Goal: Information Seeking & Learning: Learn about a topic

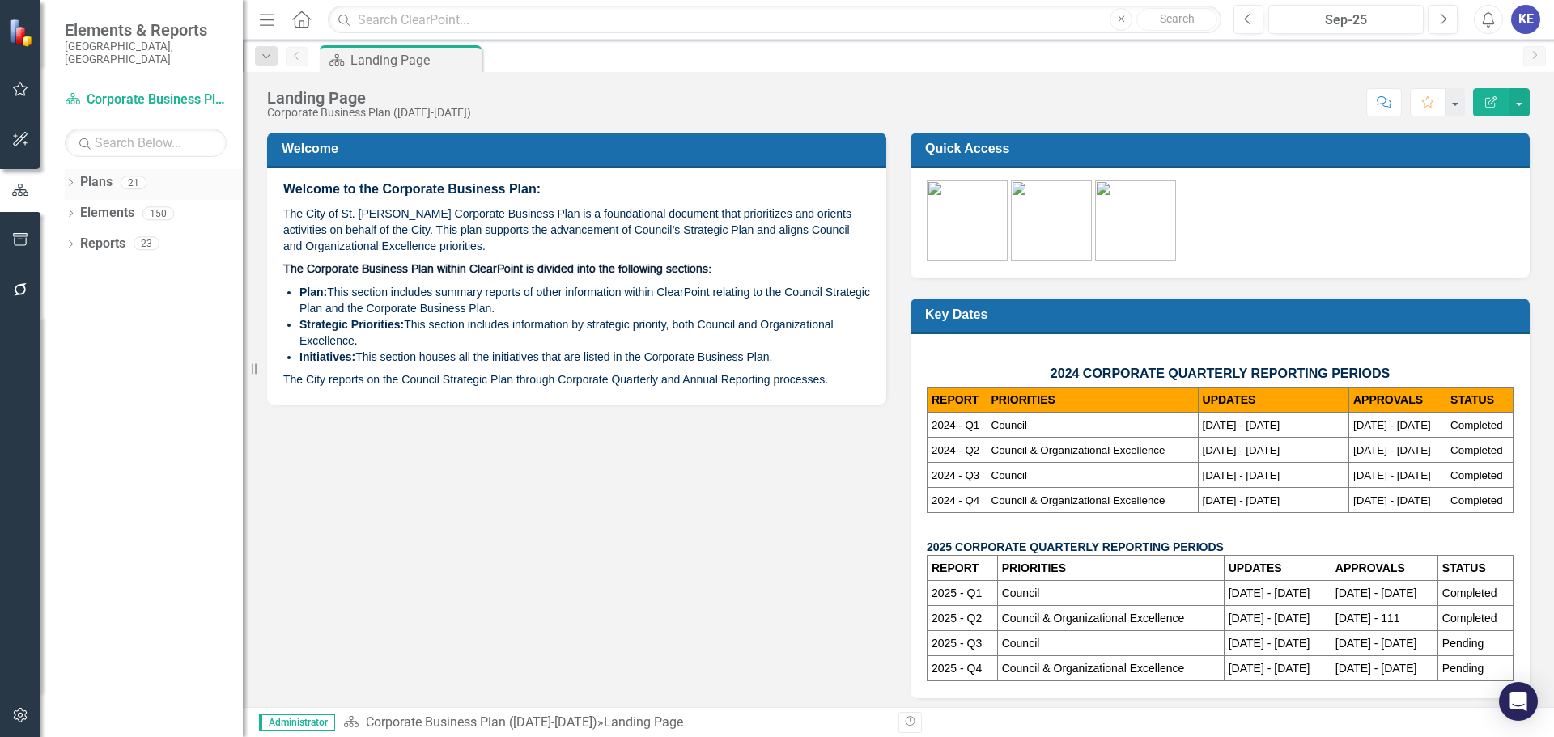
click at [82, 175] on link "Plans" at bounding box center [96, 182] width 32 height 19
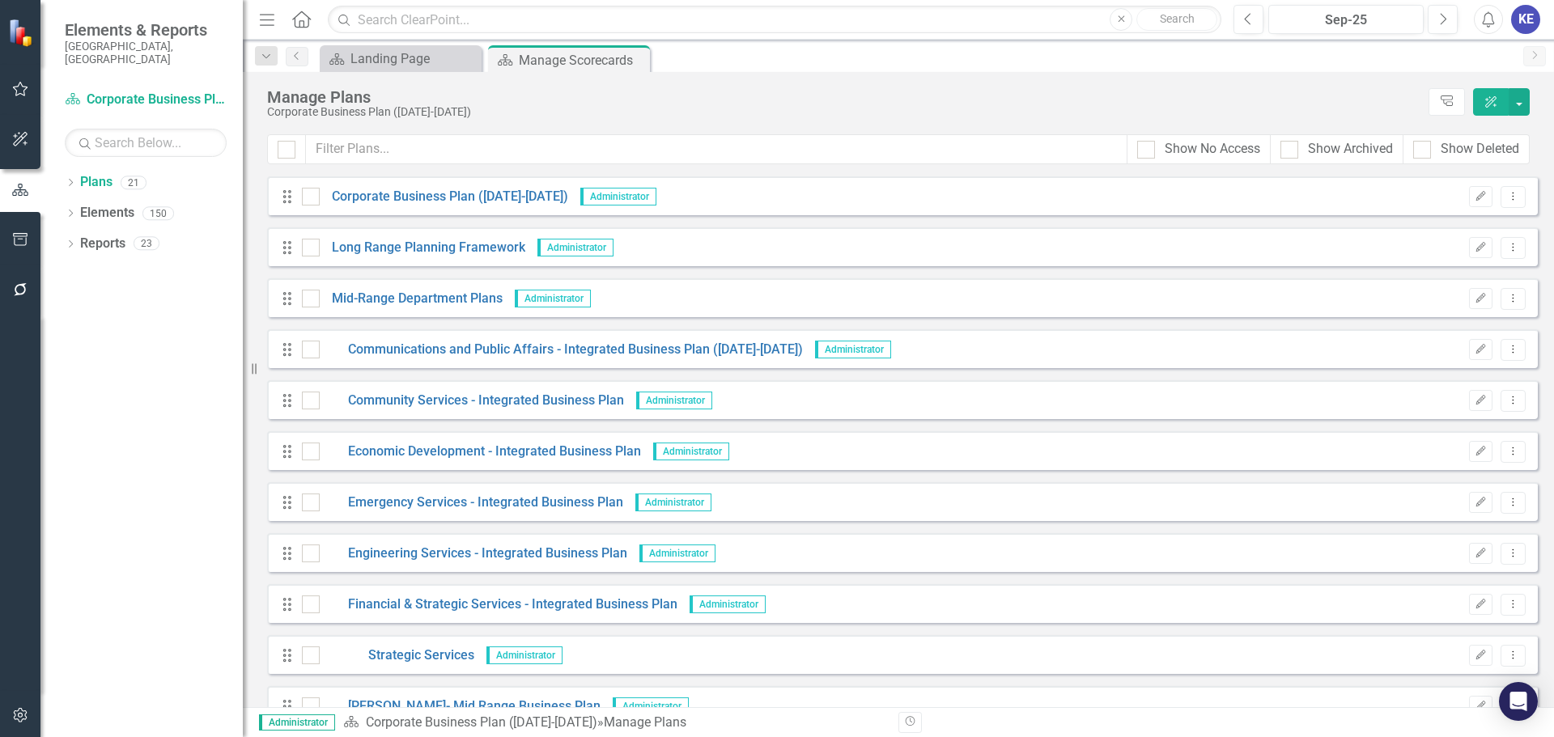
drag, startPoint x: 27, startPoint y: 580, endPoint x: 195, endPoint y: 595, distance: 169.1
click at [131, 599] on div "Elements & Reports [GEOGRAPHIC_DATA], [GEOGRAPHIC_DATA] Plan Corporate Business…" at bounding box center [121, 368] width 243 height 737
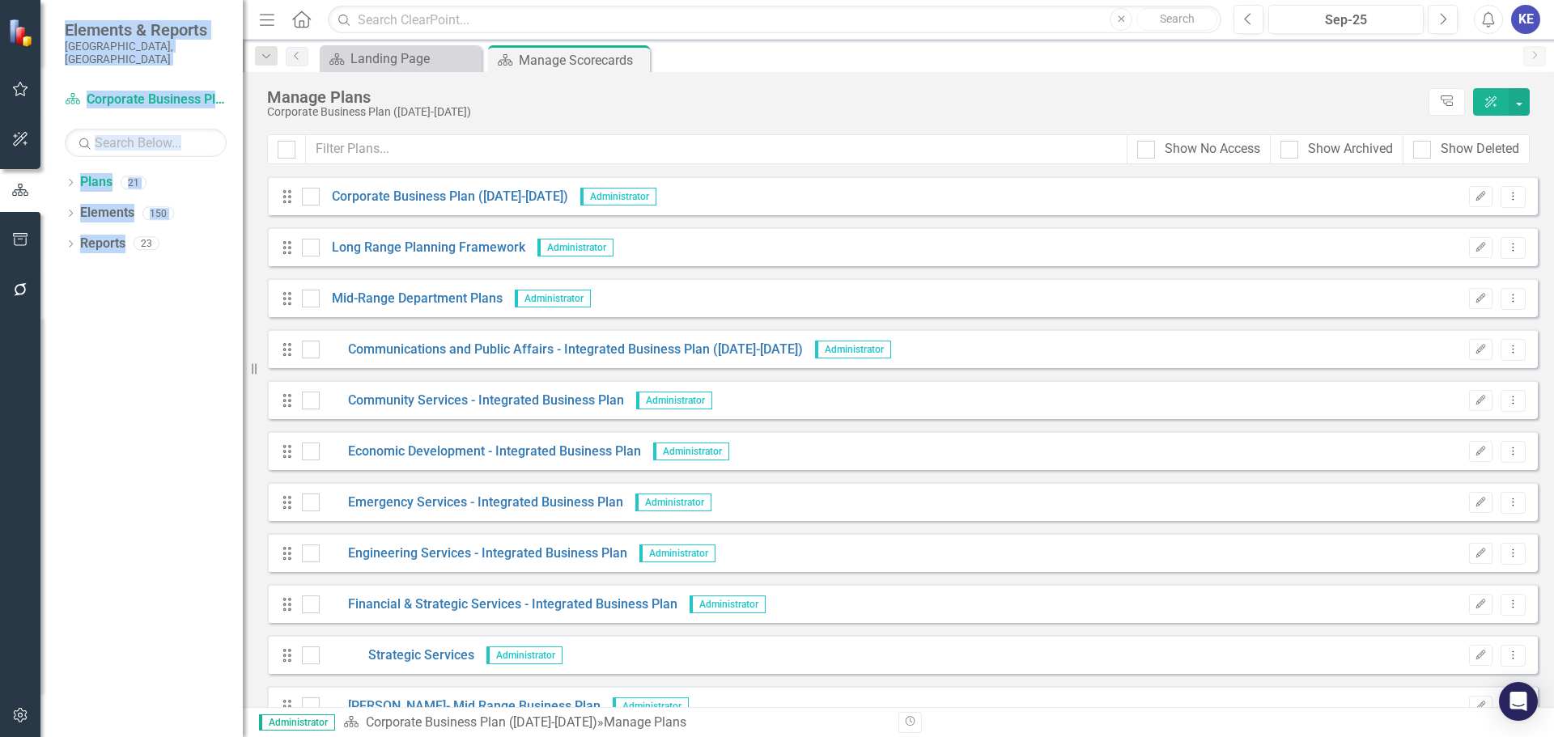
click at [150, 323] on div "Dropdown Plans 21 Corporate Business Plan ([DATE]-[DATE]) Long Range Planning F…" at bounding box center [141, 453] width 202 height 568
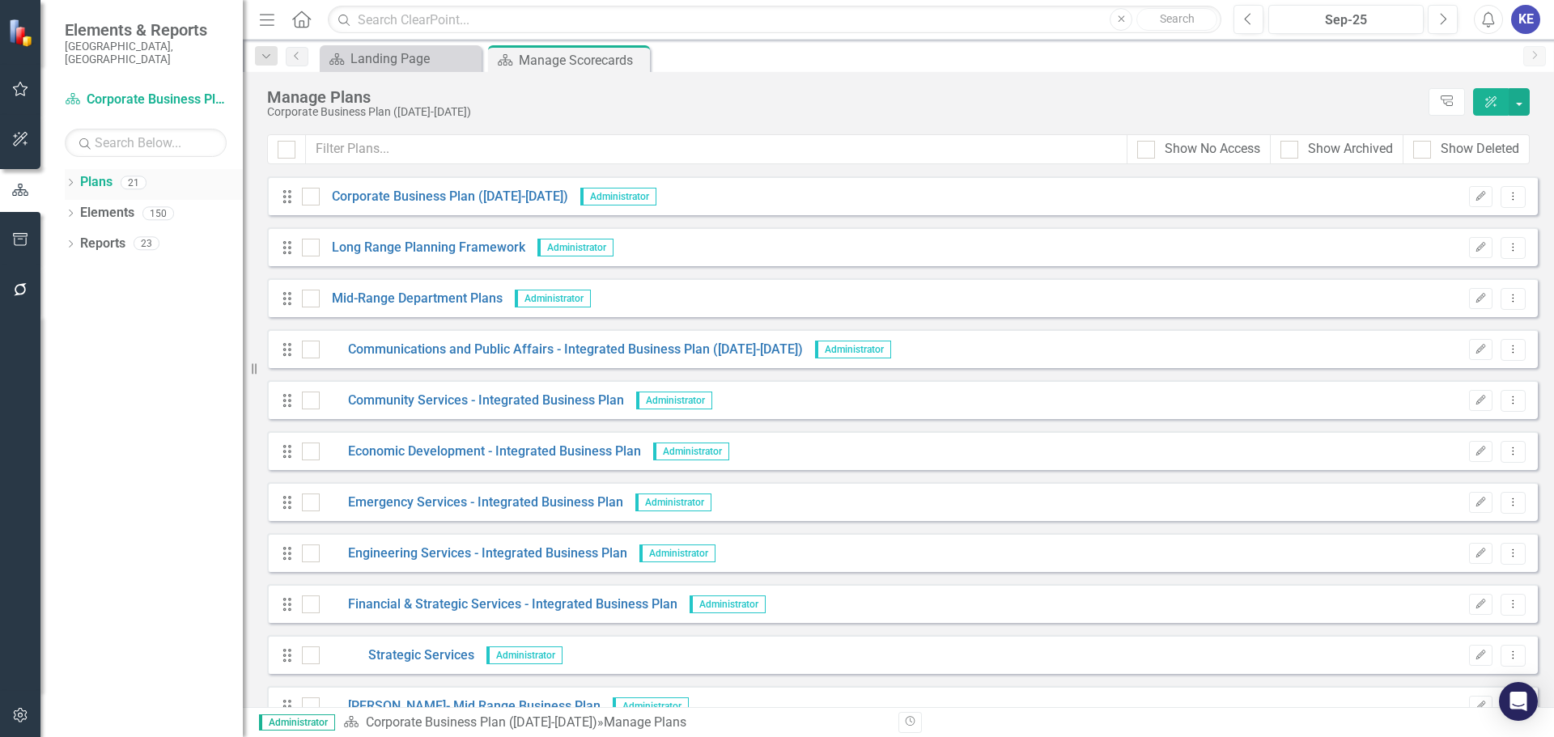
click at [91, 173] on link "Plans" at bounding box center [96, 182] width 32 height 19
click at [71, 180] on icon "Dropdown" at bounding box center [70, 184] width 11 height 9
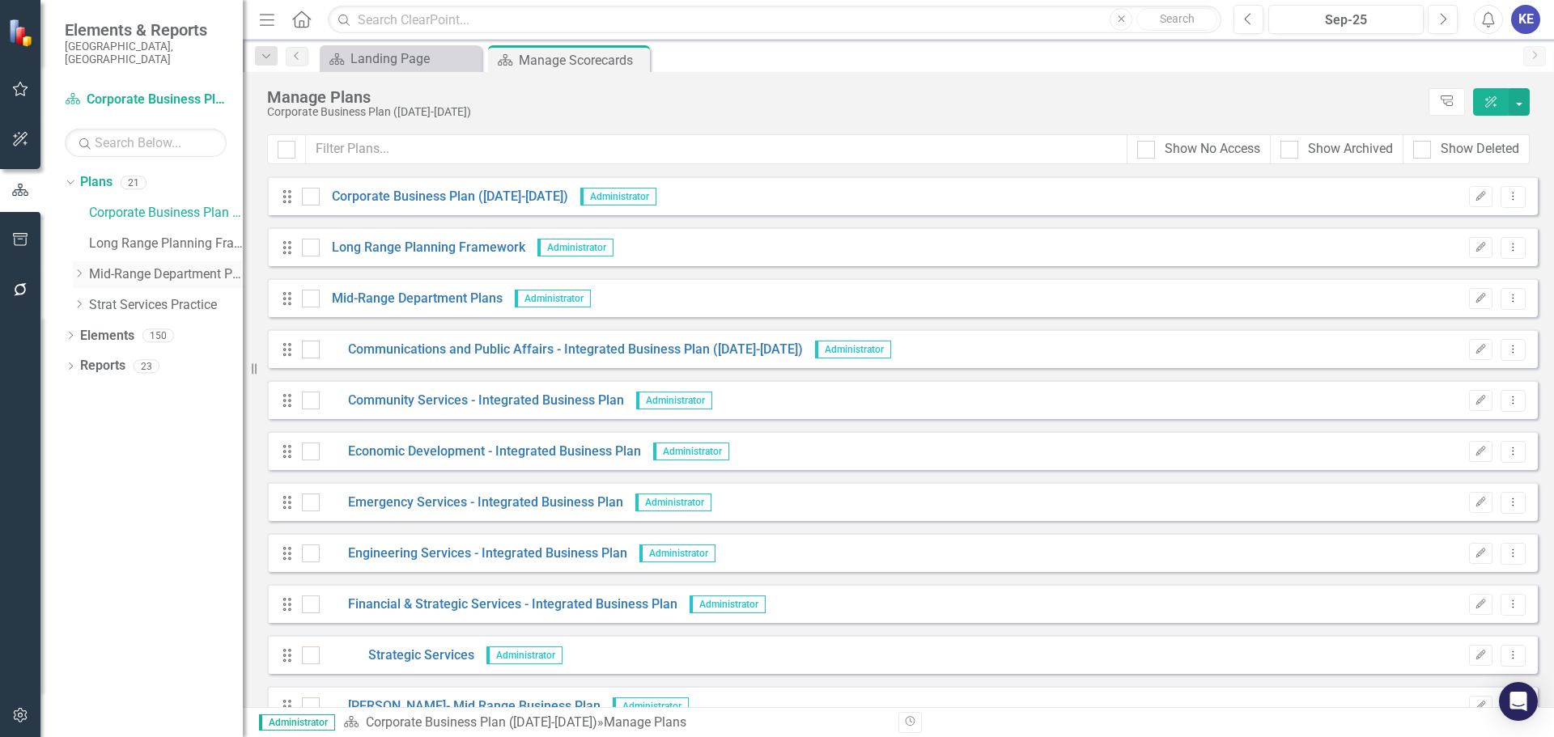
click at [130, 265] on link "Mid-Range Department Plans" at bounding box center [166, 274] width 154 height 19
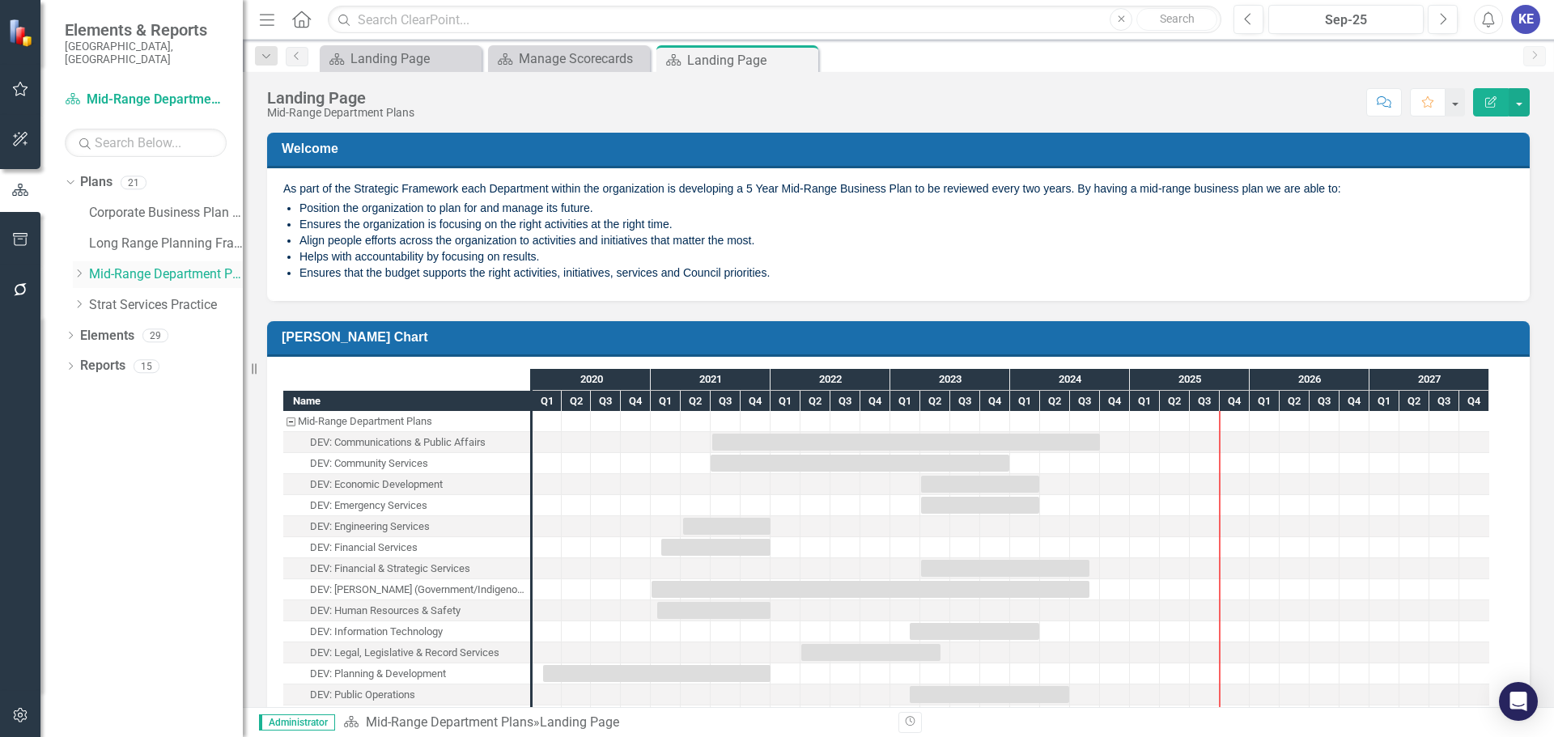
click at [82, 269] on icon "Dropdown" at bounding box center [79, 274] width 12 height 10
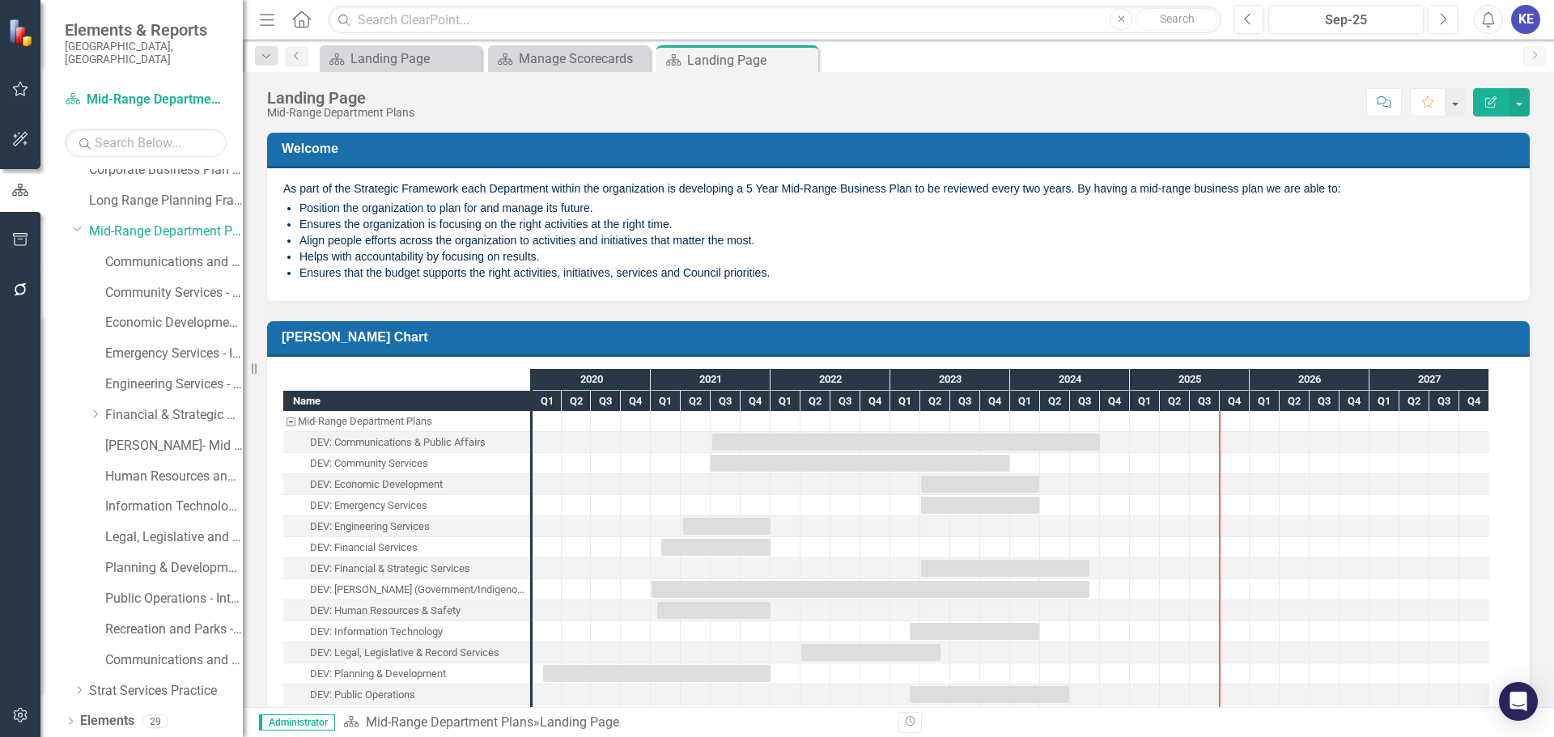
scroll to position [62, 0]
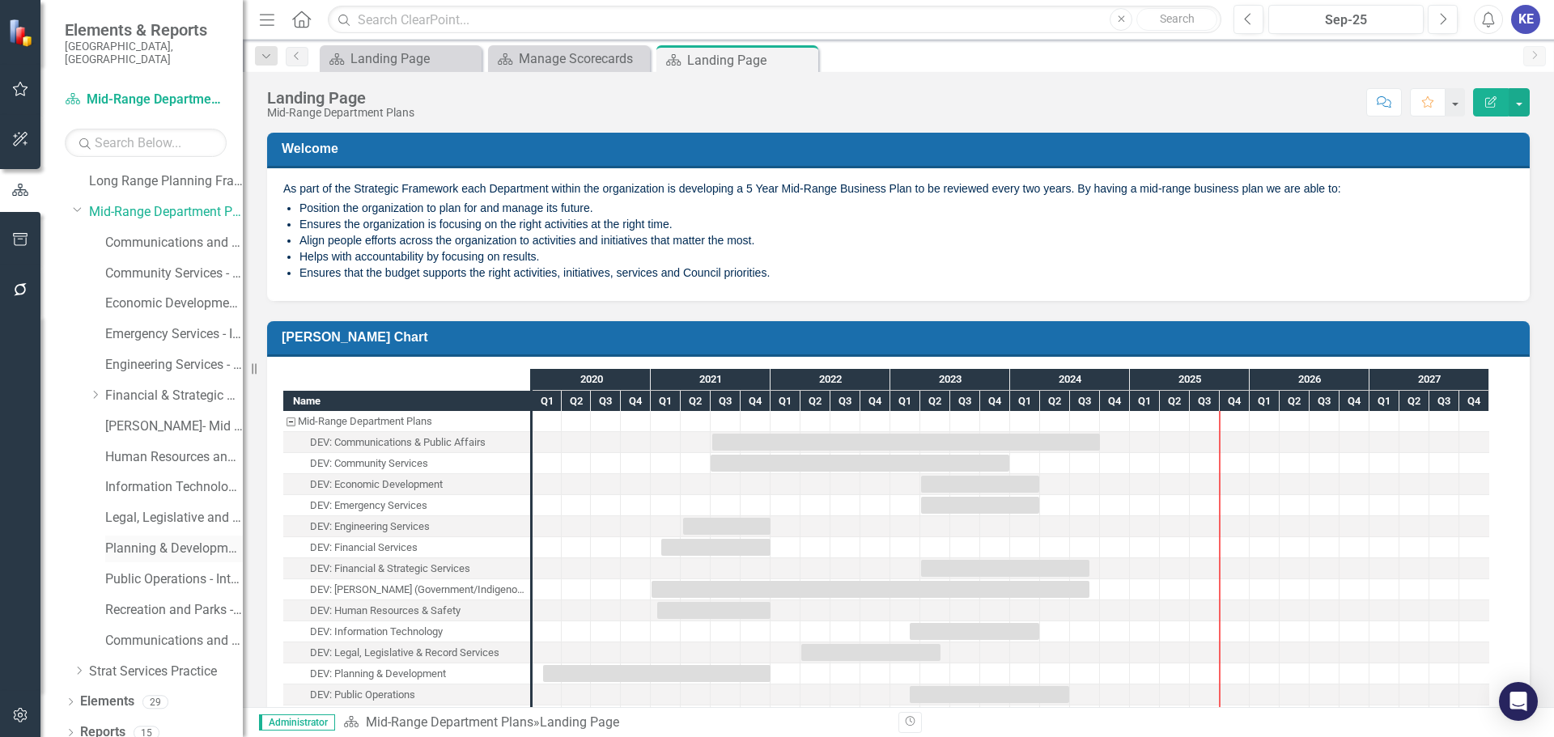
click at [158, 540] on link "Planning & Development - Integrated Business Plan" at bounding box center [174, 549] width 138 height 19
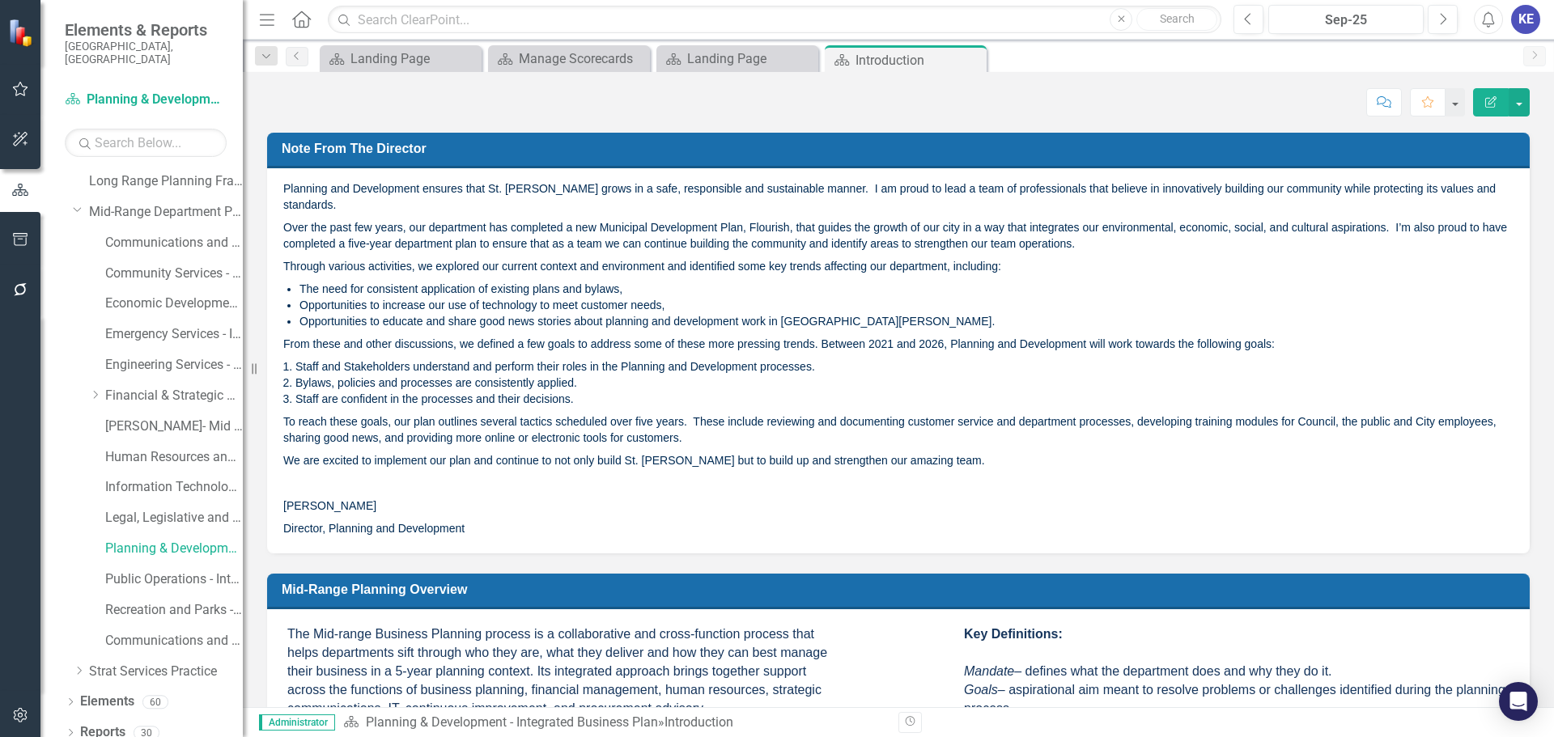
drag, startPoint x: 728, startPoint y: 308, endPoint x: 474, endPoint y: 220, distance: 269.8
click at [728, 315] on span "Opportunities to educate and share good news stories about planning and develop…" at bounding box center [646, 321] width 695 height 13
click at [284, 189] on div "Planning and Development ensures that St. [PERSON_NAME] grows in a safe, respon…" at bounding box center [898, 360] width 1263 height 384
drag, startPoint x: 284, startPoint y: 189, endPoint x: 392, endPoint y: 444, distance: 276.8
click at [392, 444] on div "Planning and Development ensures that St. [PERSON_NAME] grows in a safe, respon…" at bounding box center [898, 359] width 1230 height 356
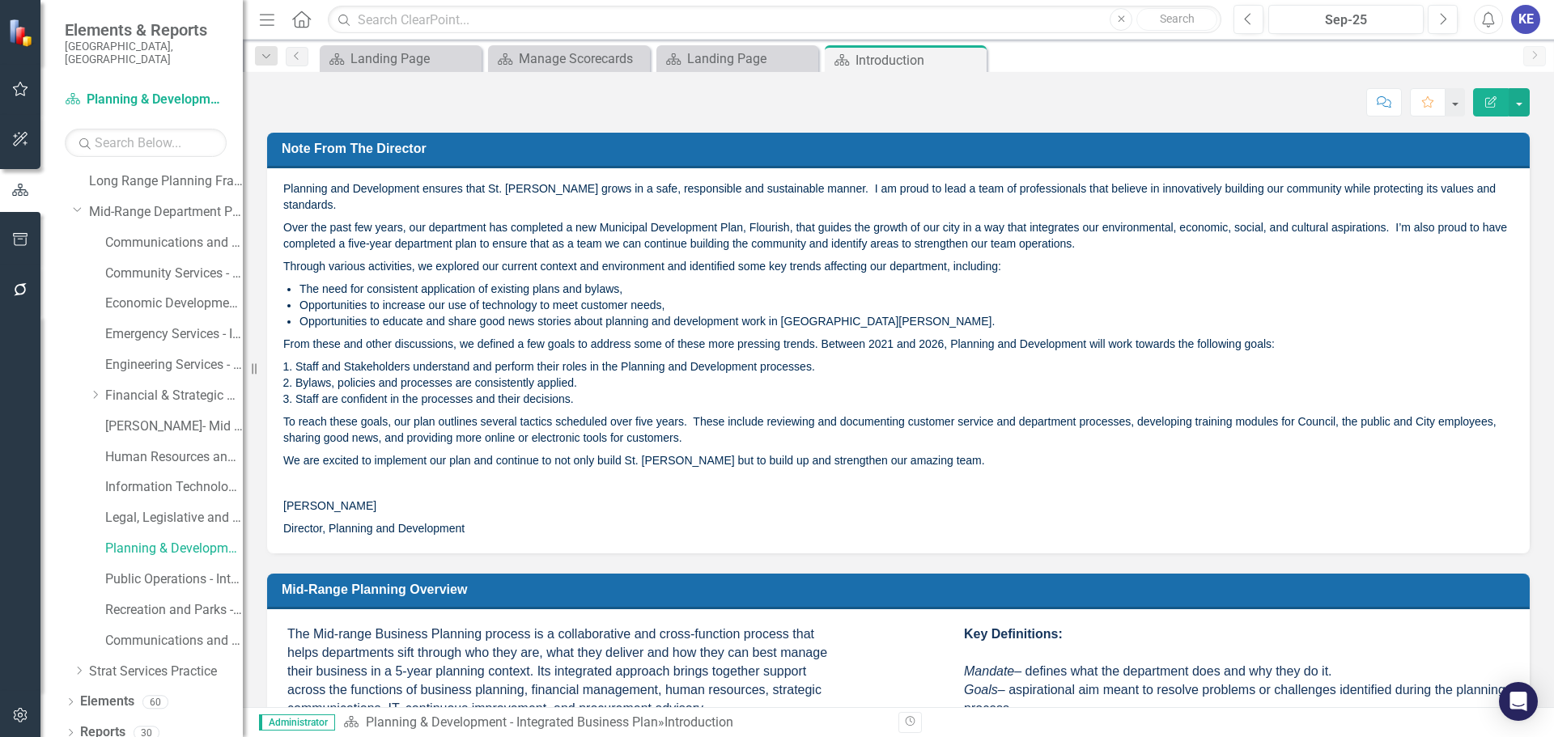
drag, startPoint x: 470, startPoint y: 509, endPoint x: 302, endPoint y: 264, distance: 297.5
click at [307, 265] on div "Planning and Development ensures that St. [PERSON_NAME] grows in a safe, respon…" at bounding box center [898, 359] width 1230 height 356
click at [322, 221] on span "Over the past few years, our department has completed a new Municipal Developme…" at bounding box center [895, 235] width 1224 height 29
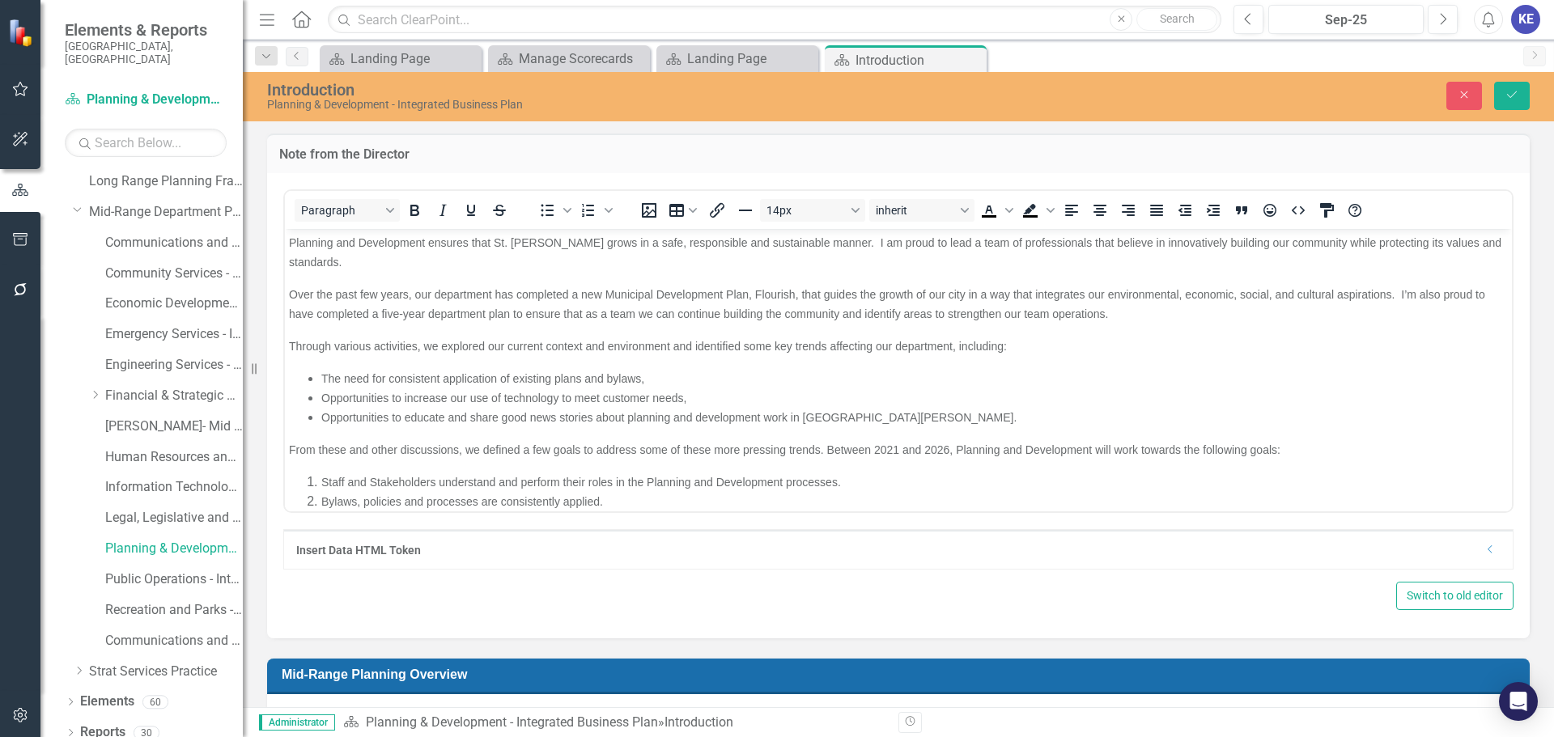
scroll to position [81, 0]
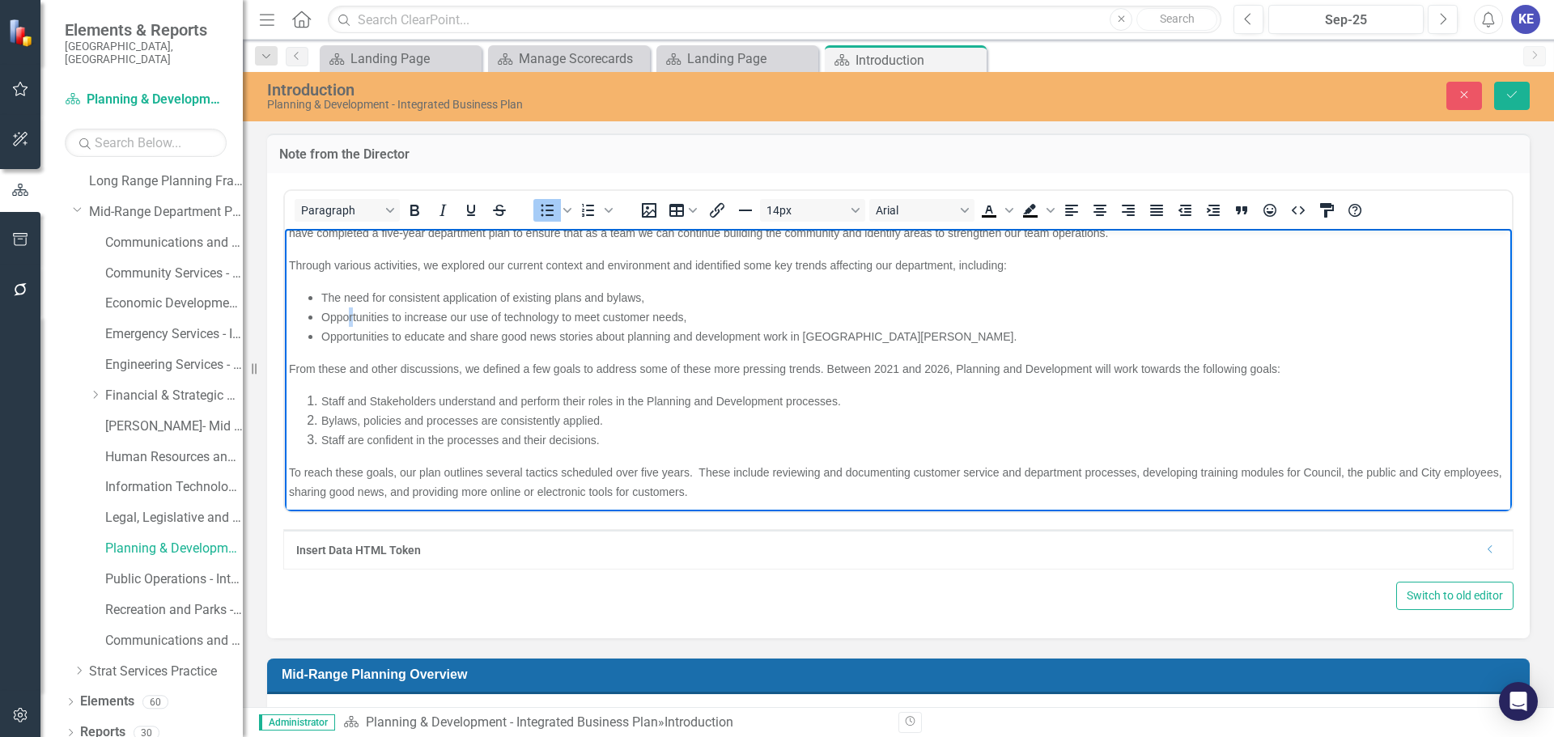
click at [351, 310] on span "Opportunities to increase our use of technology to meet customer needs," at bounding box center [503, 316] width 365 height 13
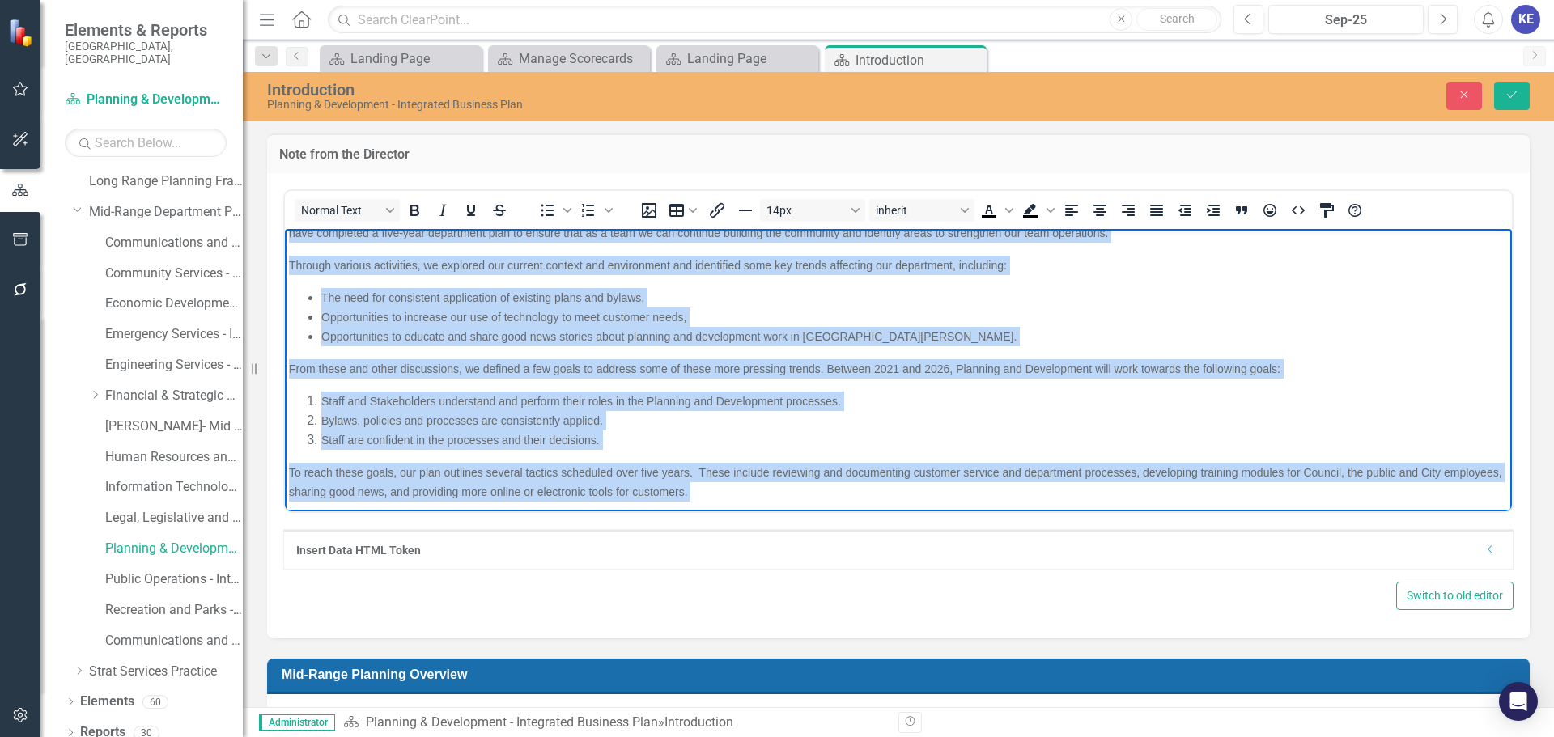
copy body "Loremips dol Sitametcons adipisc elit Se. Doeius tempo in u labo, etdoloremag a…"
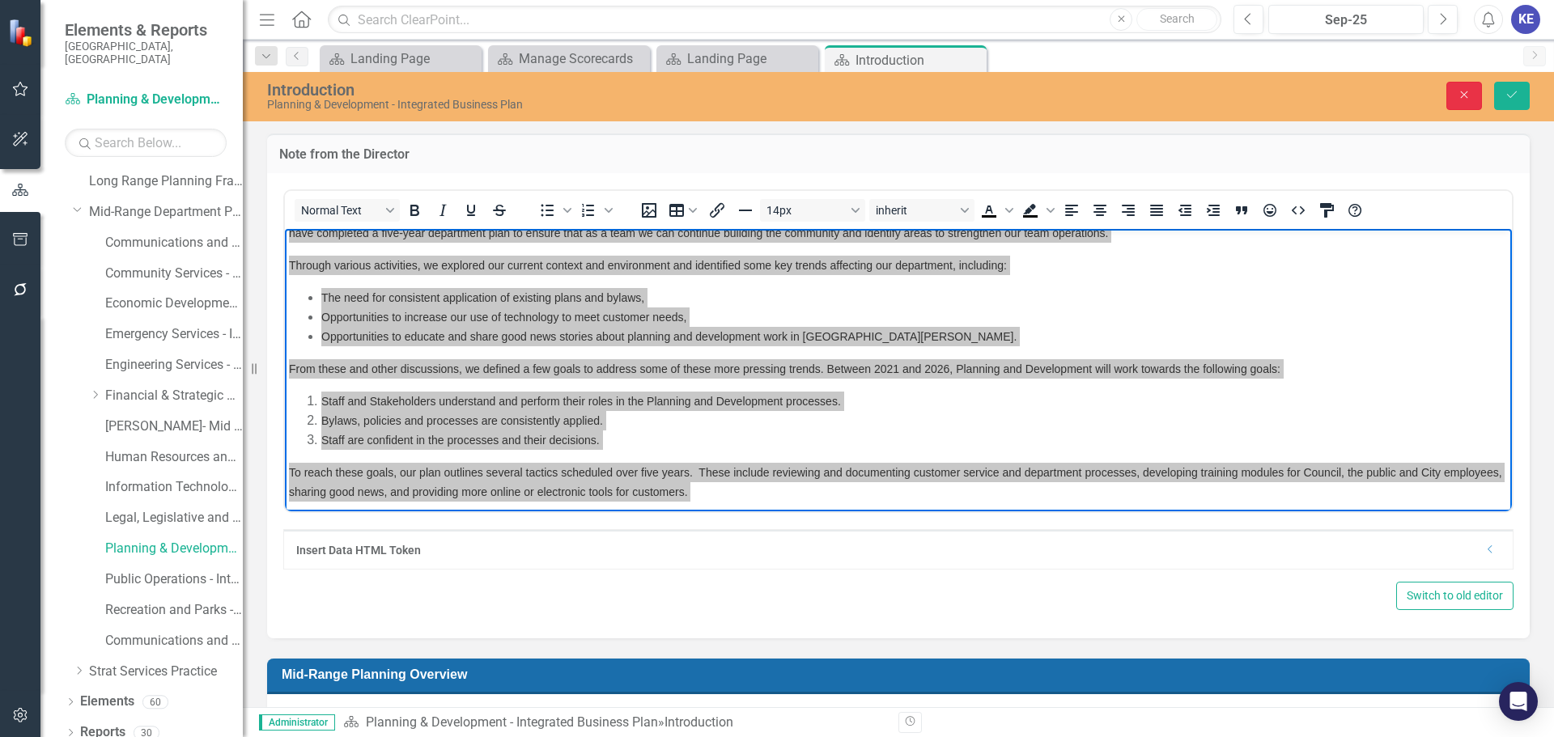
click at [1474, 91] on button "Close" at bounding box center [1464, 96] width 36 height 28
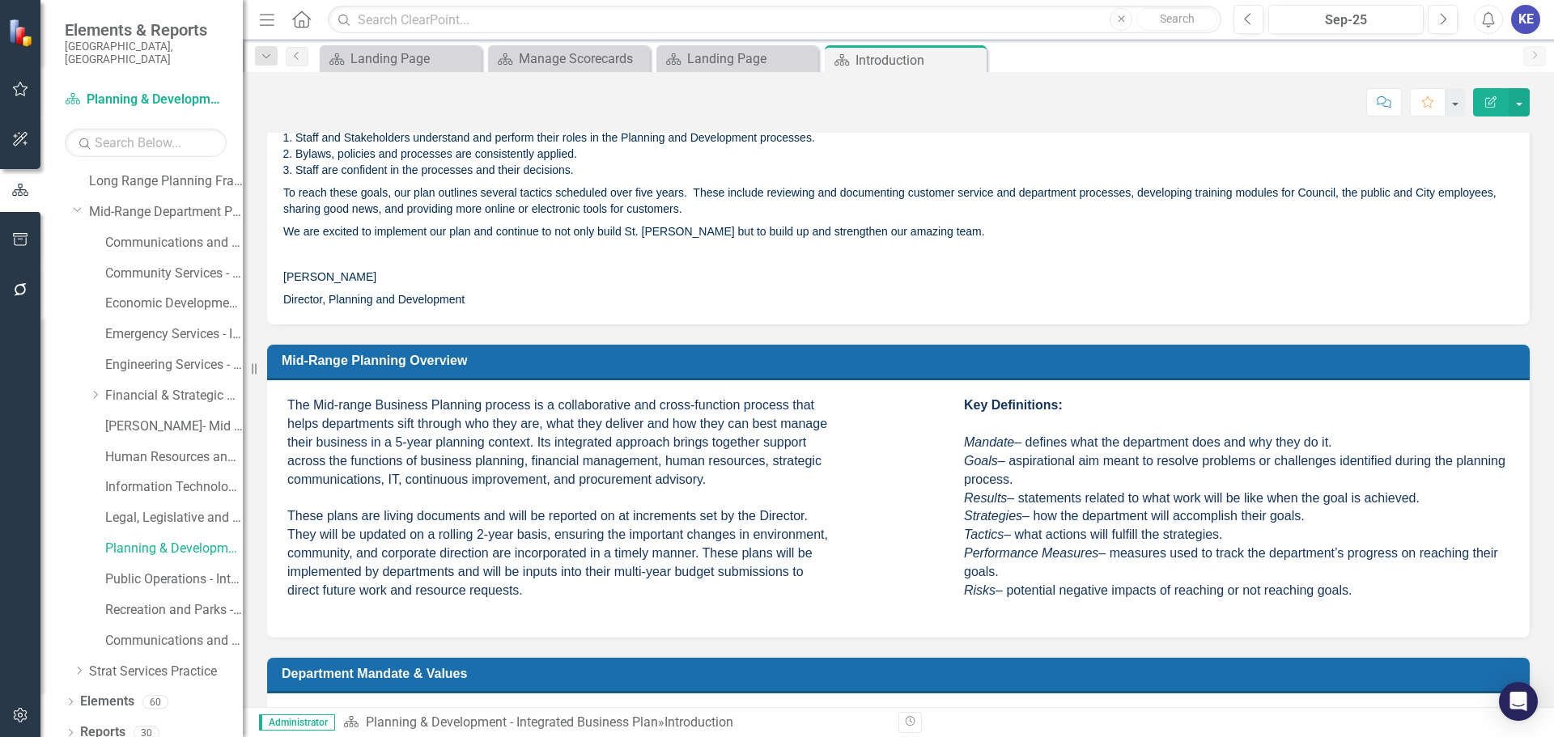
scroll to position [243, 0]
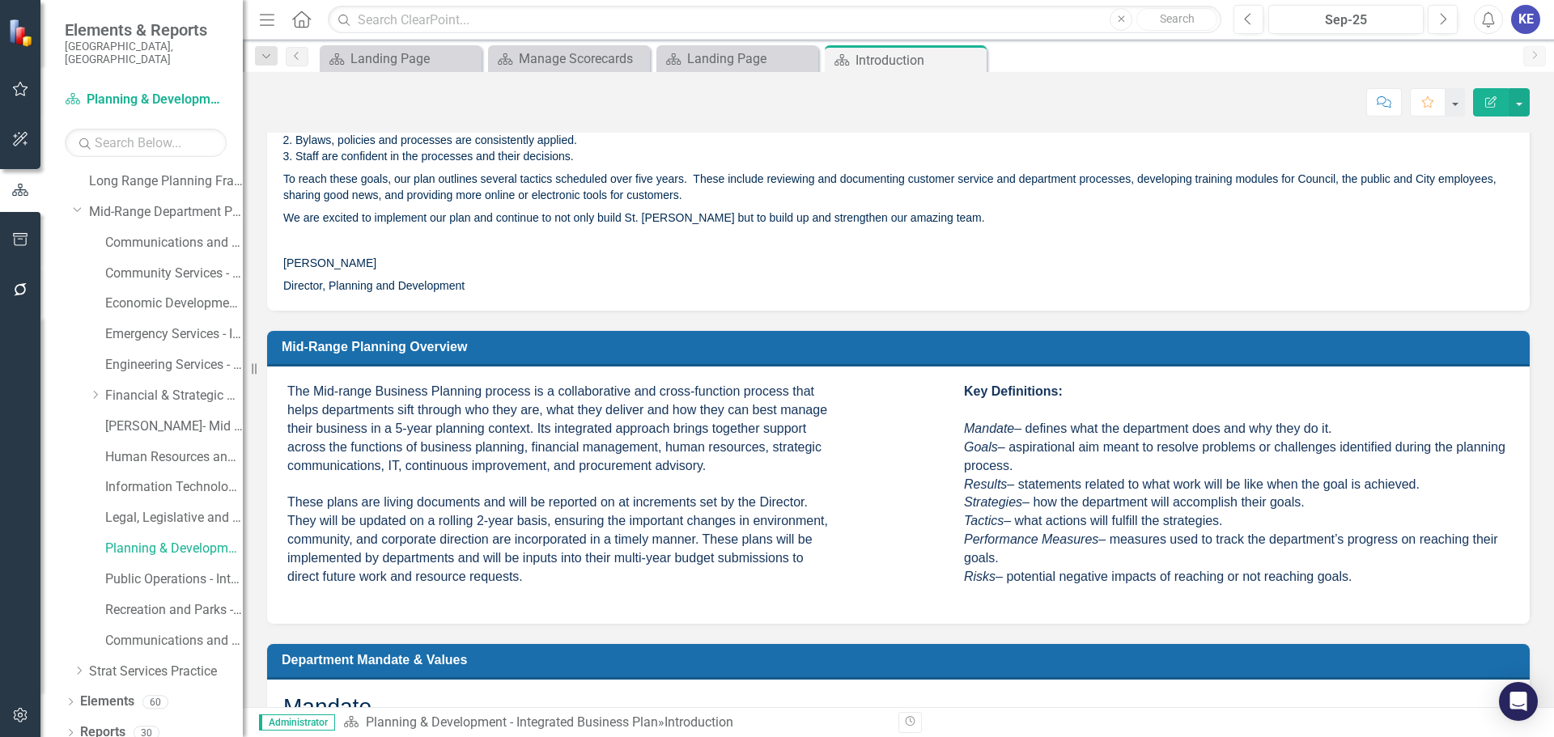
click at [461, 384] on span "The Mid-range Business Planning process is a collaborative and cross-function p…" at bounding box center [557, 483] width 541 height 198
click at [302, 367] on div "The Mid-range Business Planning process is a collaborative and cross-function p…" at bounding box center [898, 495] width 1263 height 256
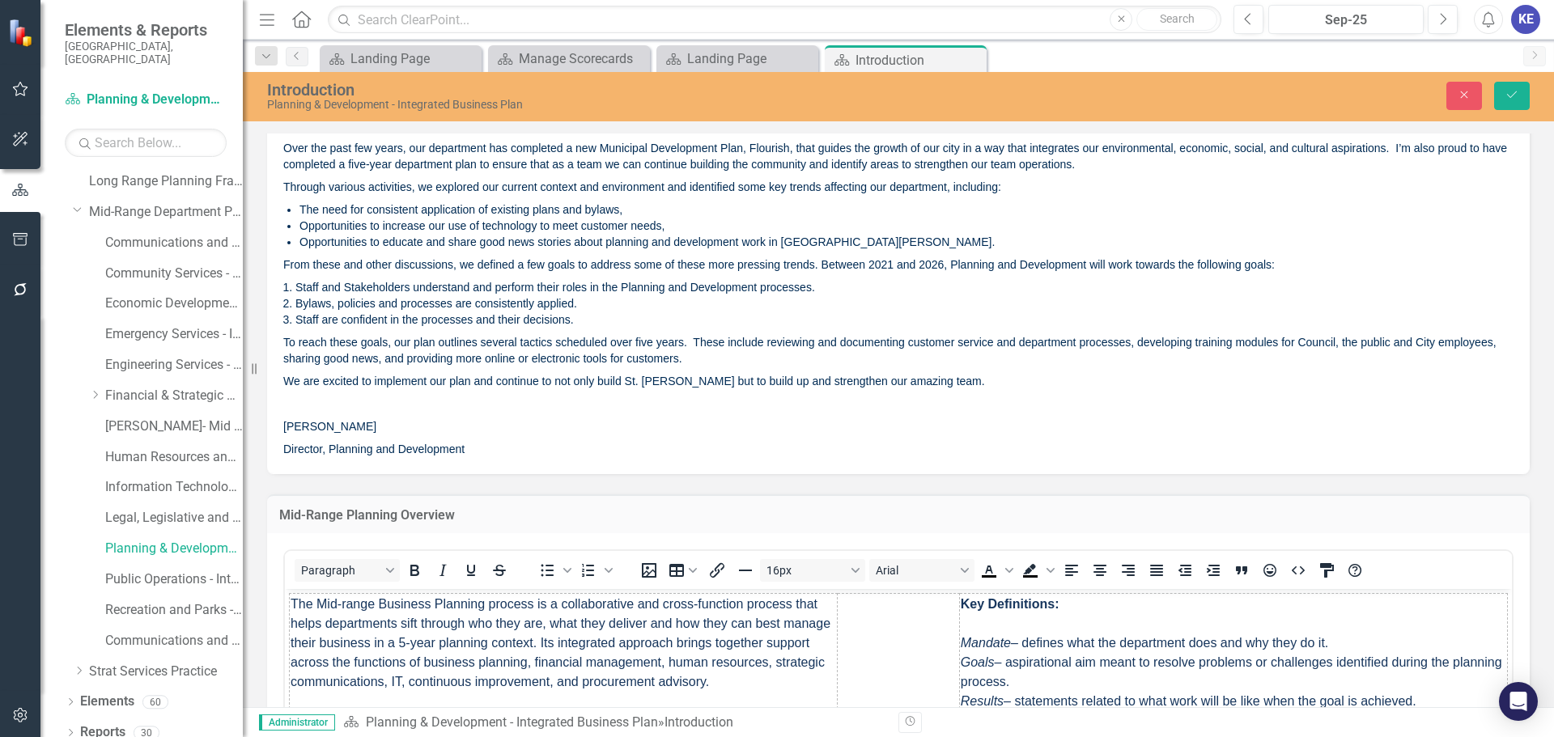
scroll to position [162, 0]
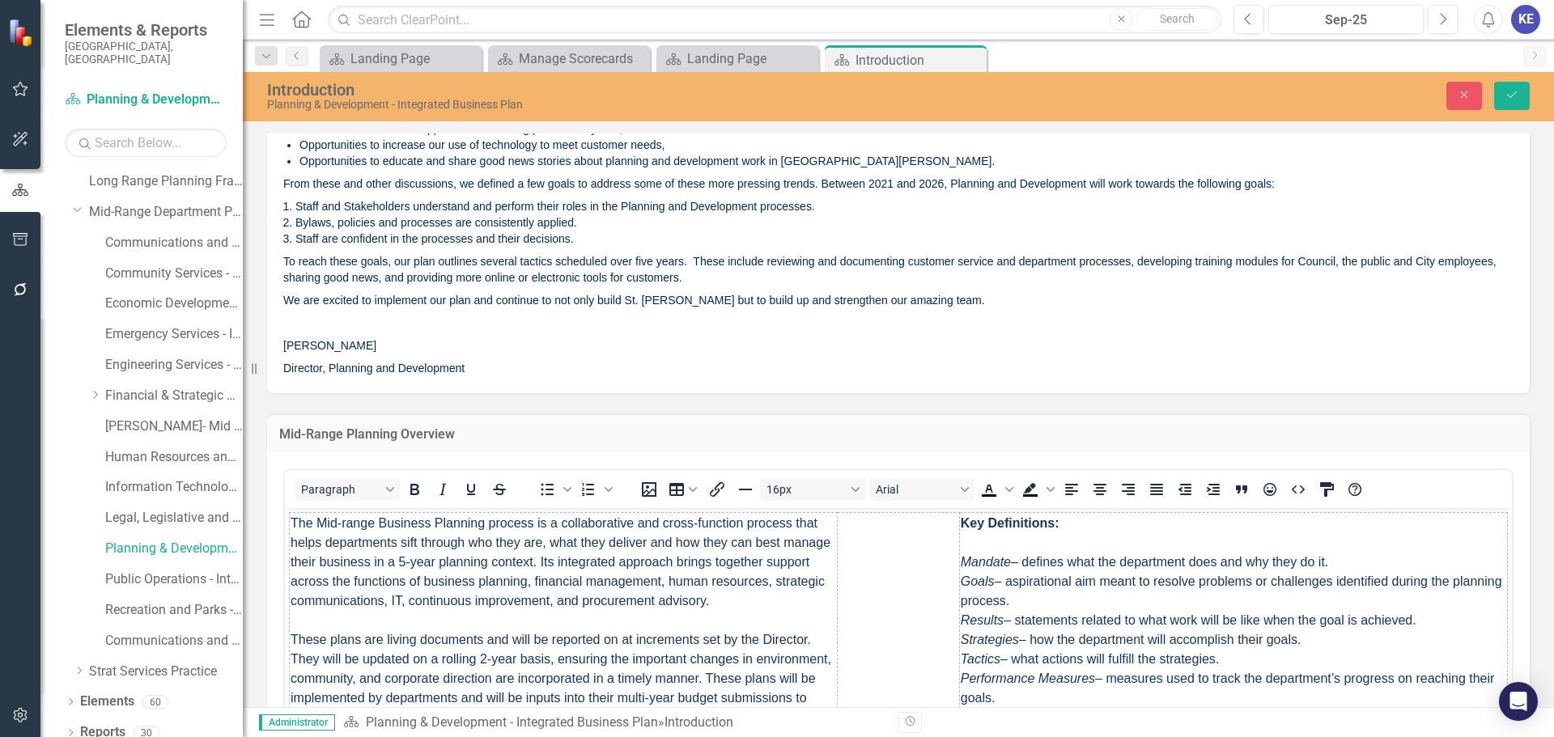
click at [363, 626] on td "The Mid-range Business Planning process is a collaborative and cross-function p…" at bounding box center [564, 621] width 548 height 216
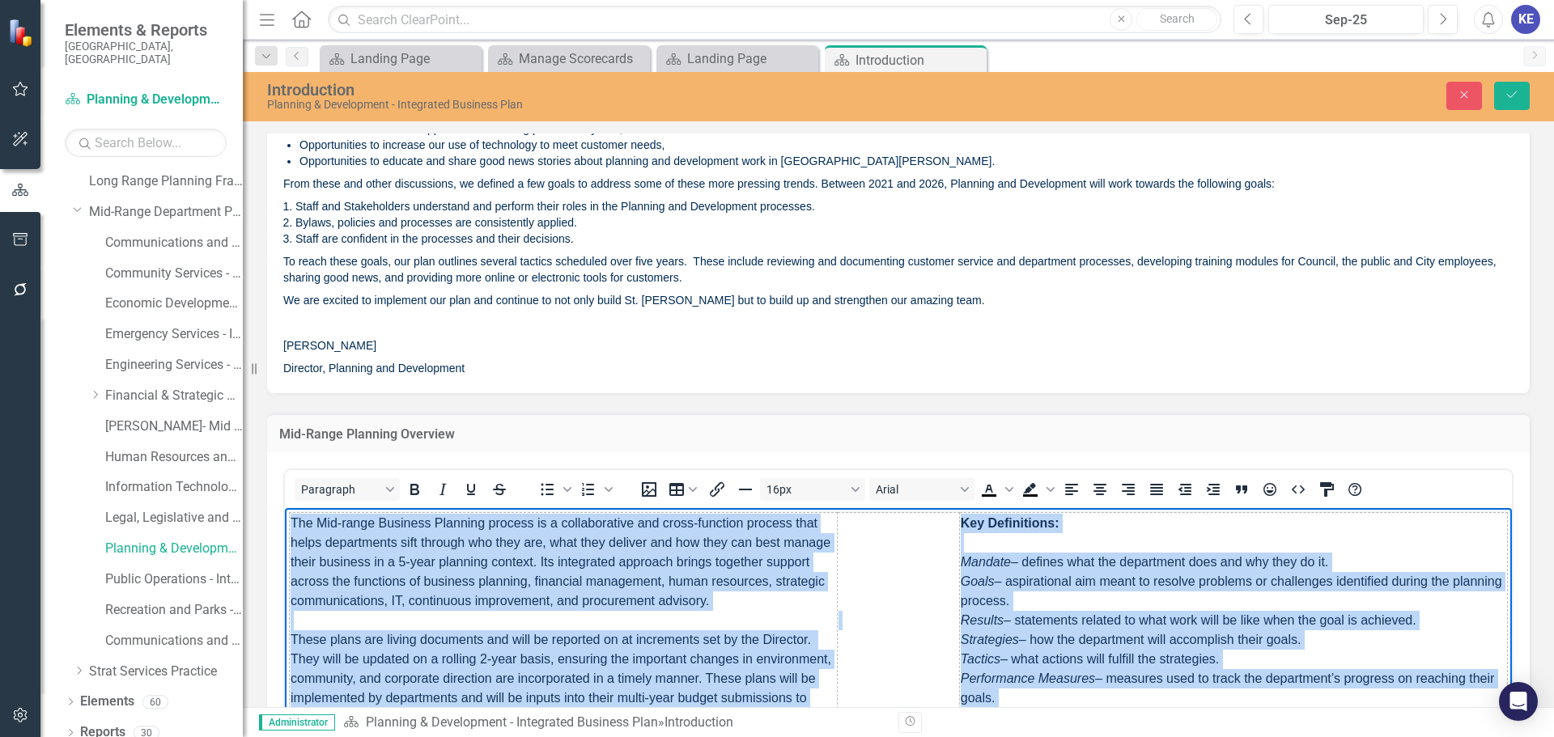
click at [478, 626] on td "The Mid-range Business Planning process is a collaborative and cross-function p…" at bounding box center [564, 621] width 548 height 216
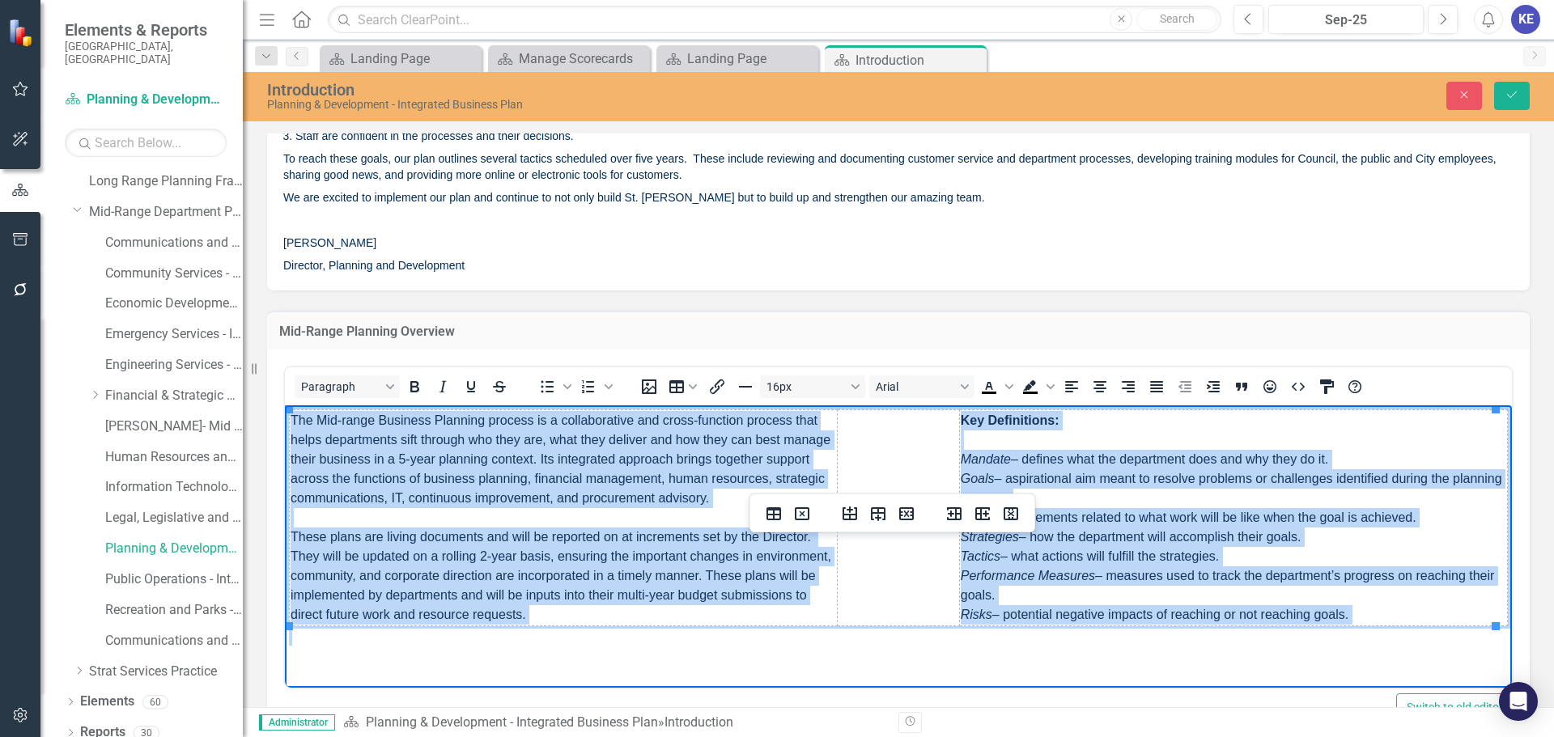
scroll to position [405, 0]
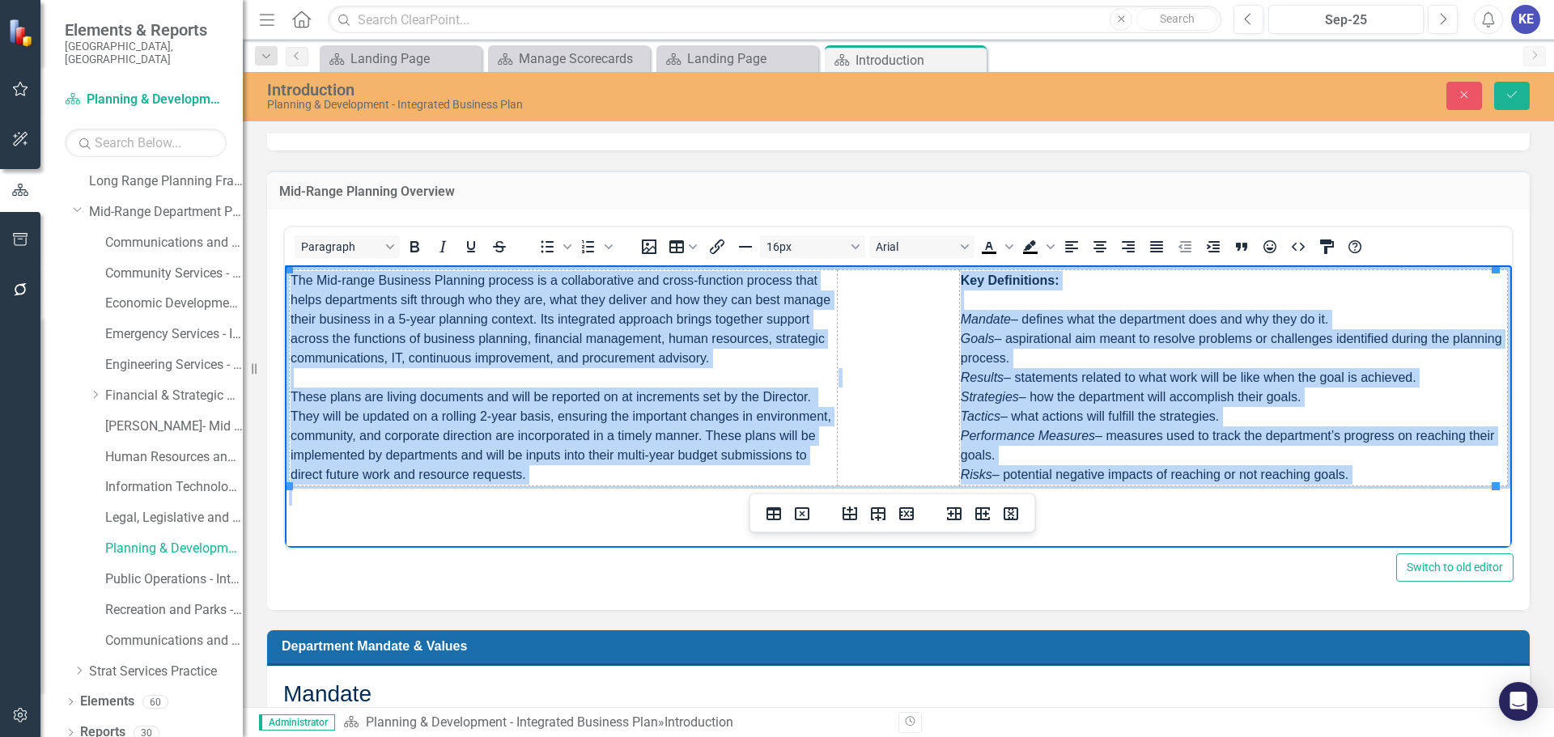
drag, startPoint x: 291, startPoint y: 277, endPoint x: 665, endPoint y: 470, distance: 421.0
click at [665, 470] on td "The Mid-range Business Planning process is a collaborative and cross-function p…" at bounding box center [564, 378] width 548 height 216
copy span "The Mid-range Business Planning process is a collaborative and cross-function p…"
click at [1199, 334] on span "Key Definitions: Mandate – defines what the department does and why they do it.…" at bounding box center [1232, 378] width 542 height 208
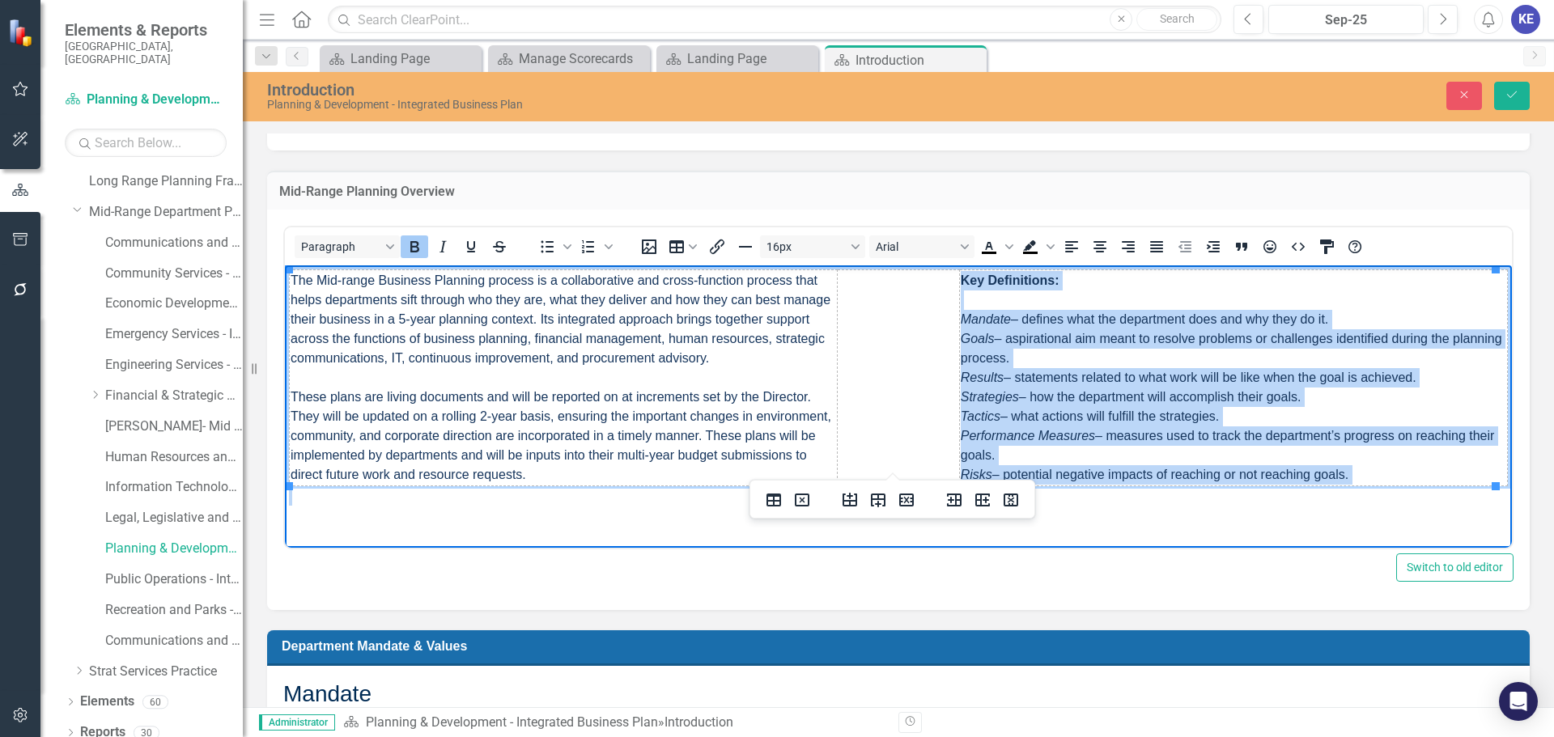
drag, startPoint x: 958, startPoint y: 282, endPoint x: 1398, endPoint y: 529, distance: 504.5
click at [1398, 523] on html "The Mid-range Business Planning process is a collaborative and cross-function p…" at bounding box center [898, 393] width 1227 height 257
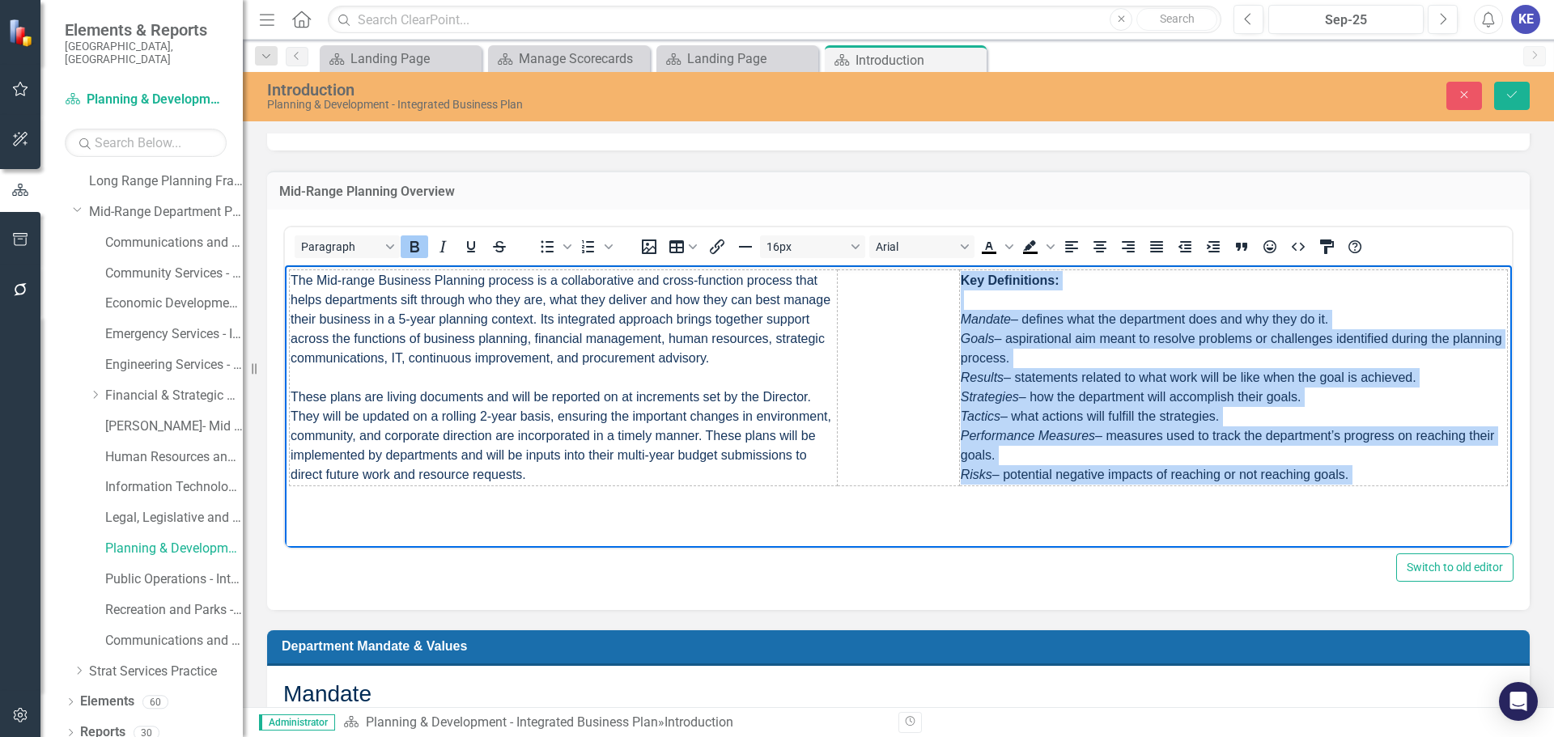
copy span "Key Definitions: Mandate – defines what the department does and why they do it.…"
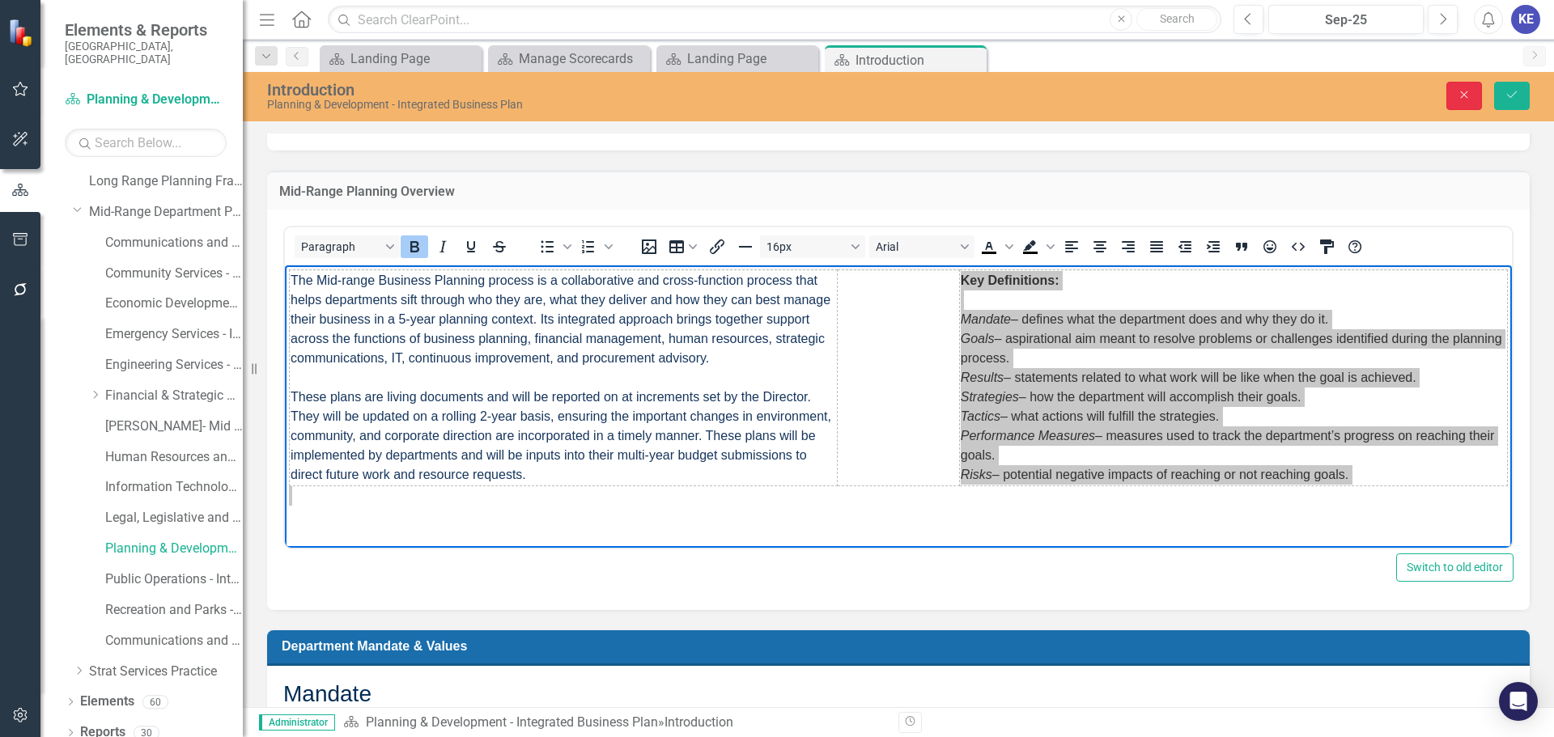
click at [1463, 97] on icon "Close" at bounding box center [1464, 94] width 15 height 11
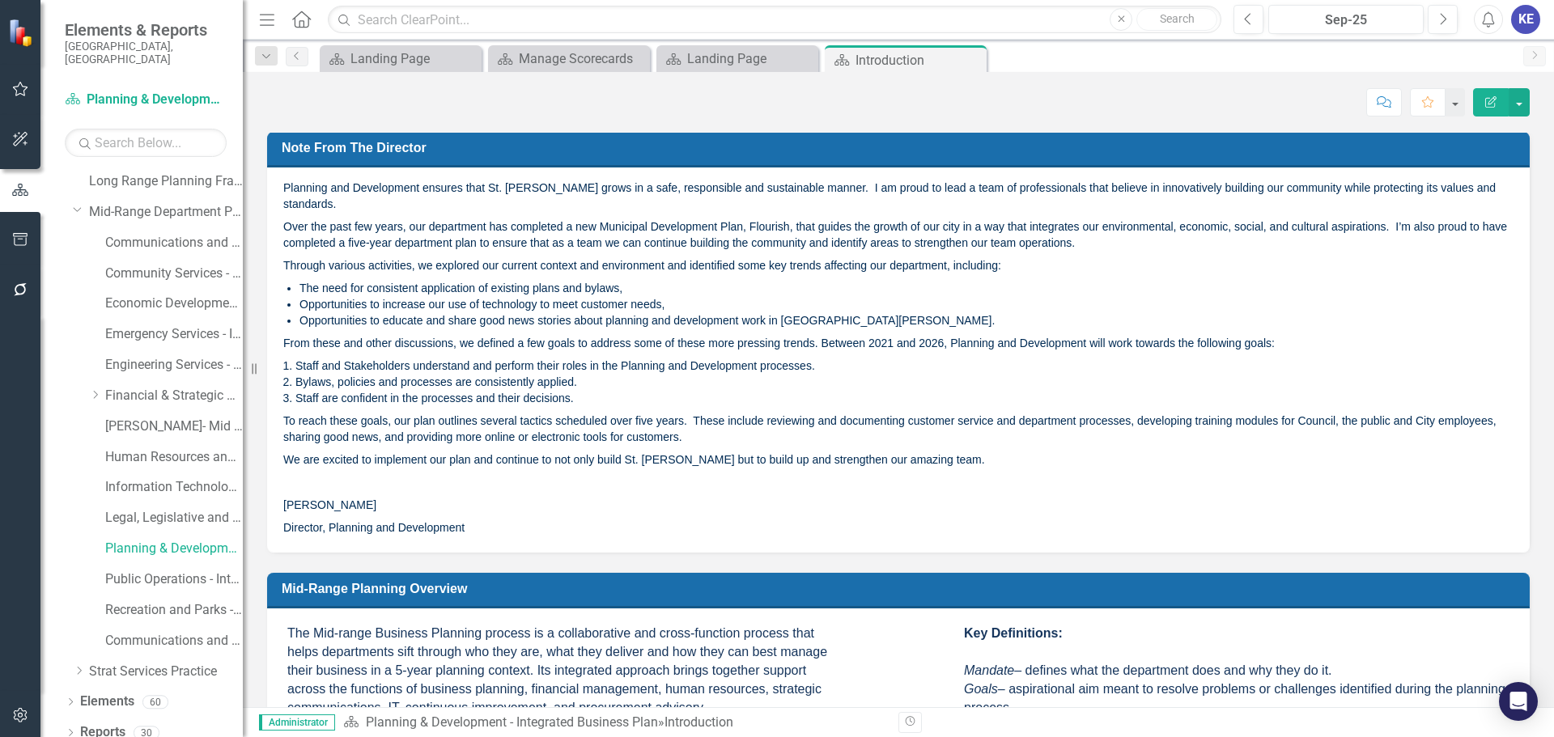
scroll to position [0, 0]
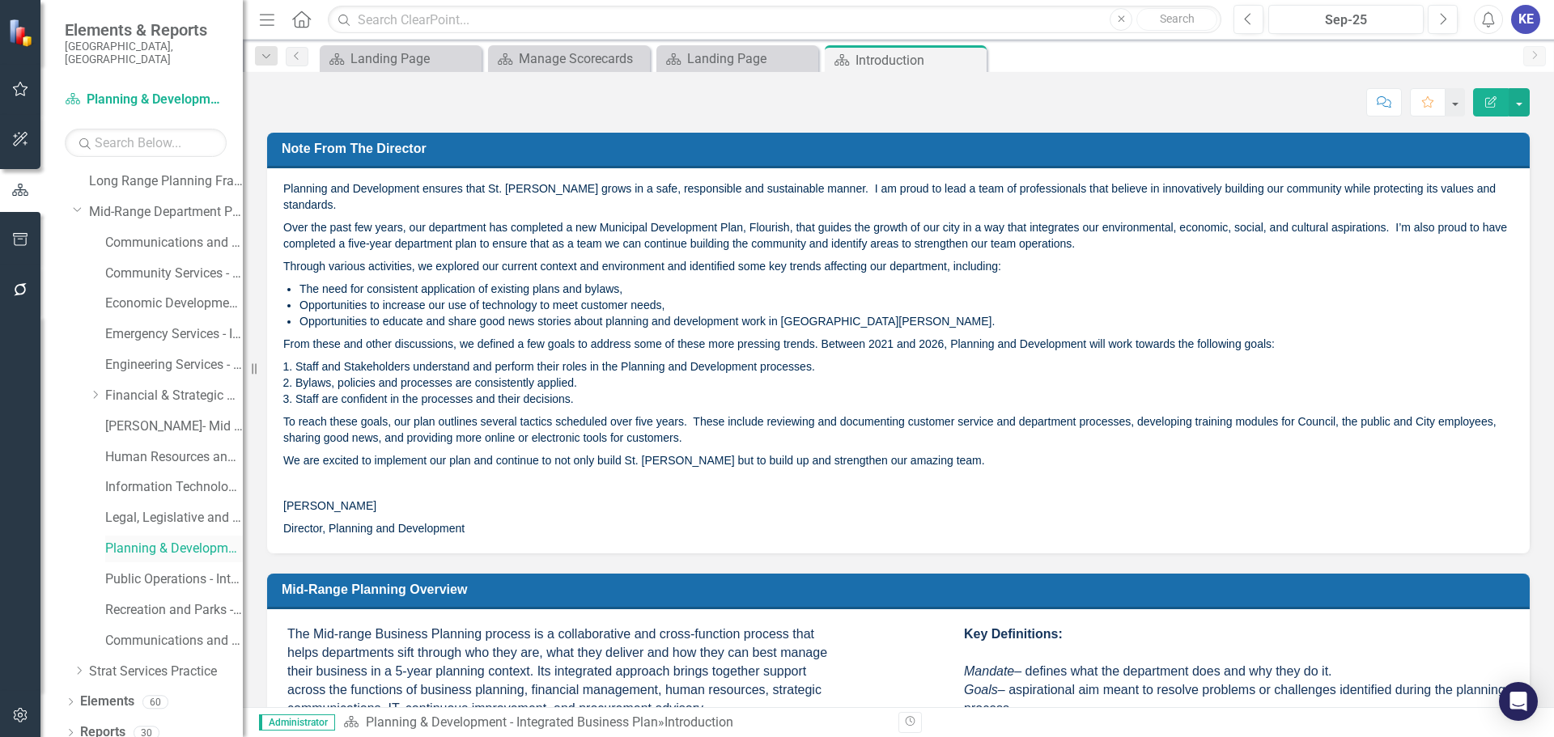
click at [112, 548] on div "Planning & Development - Integrated Business Plan" at bounding box center [174, 549] width 138 height 27
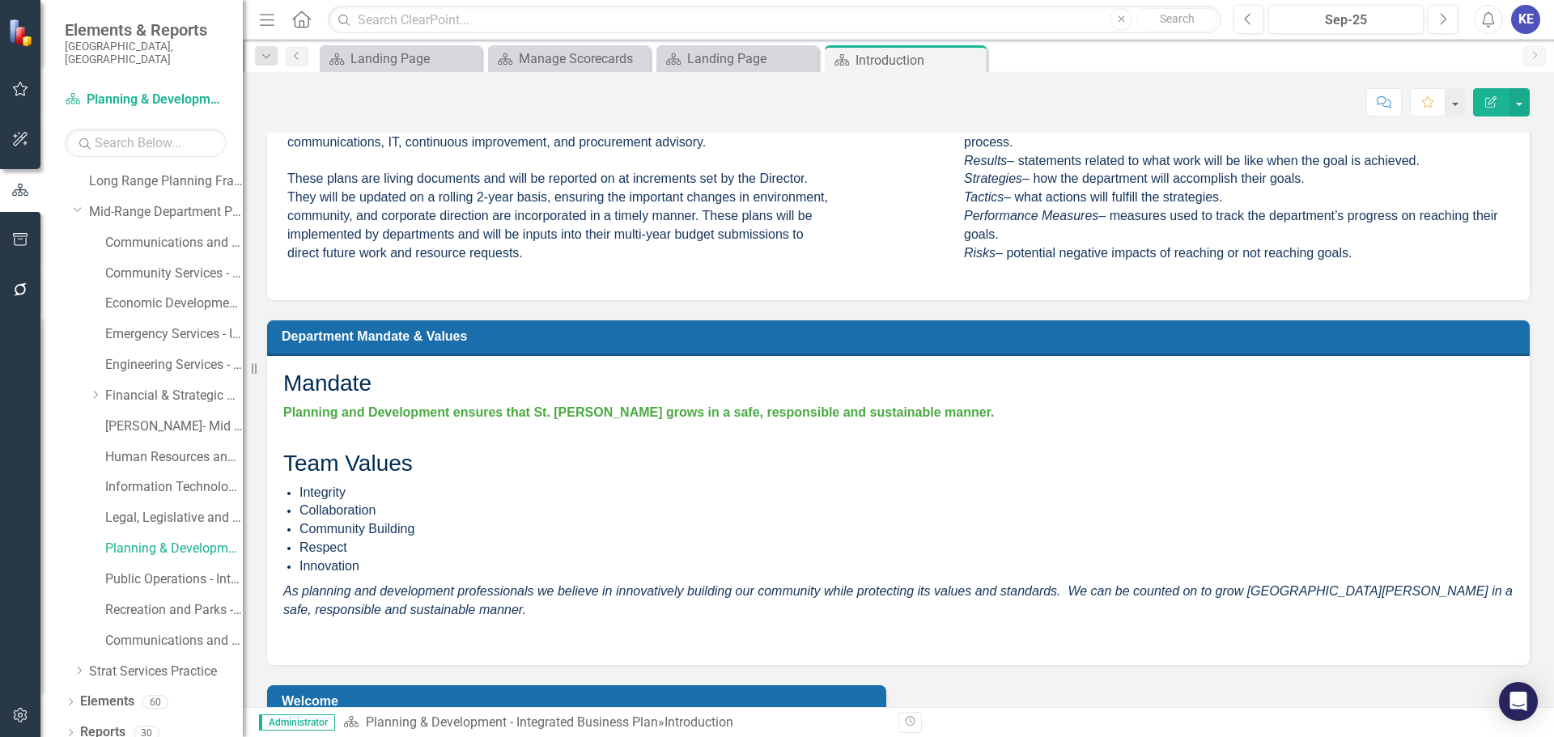
scroll to position [629, 0]
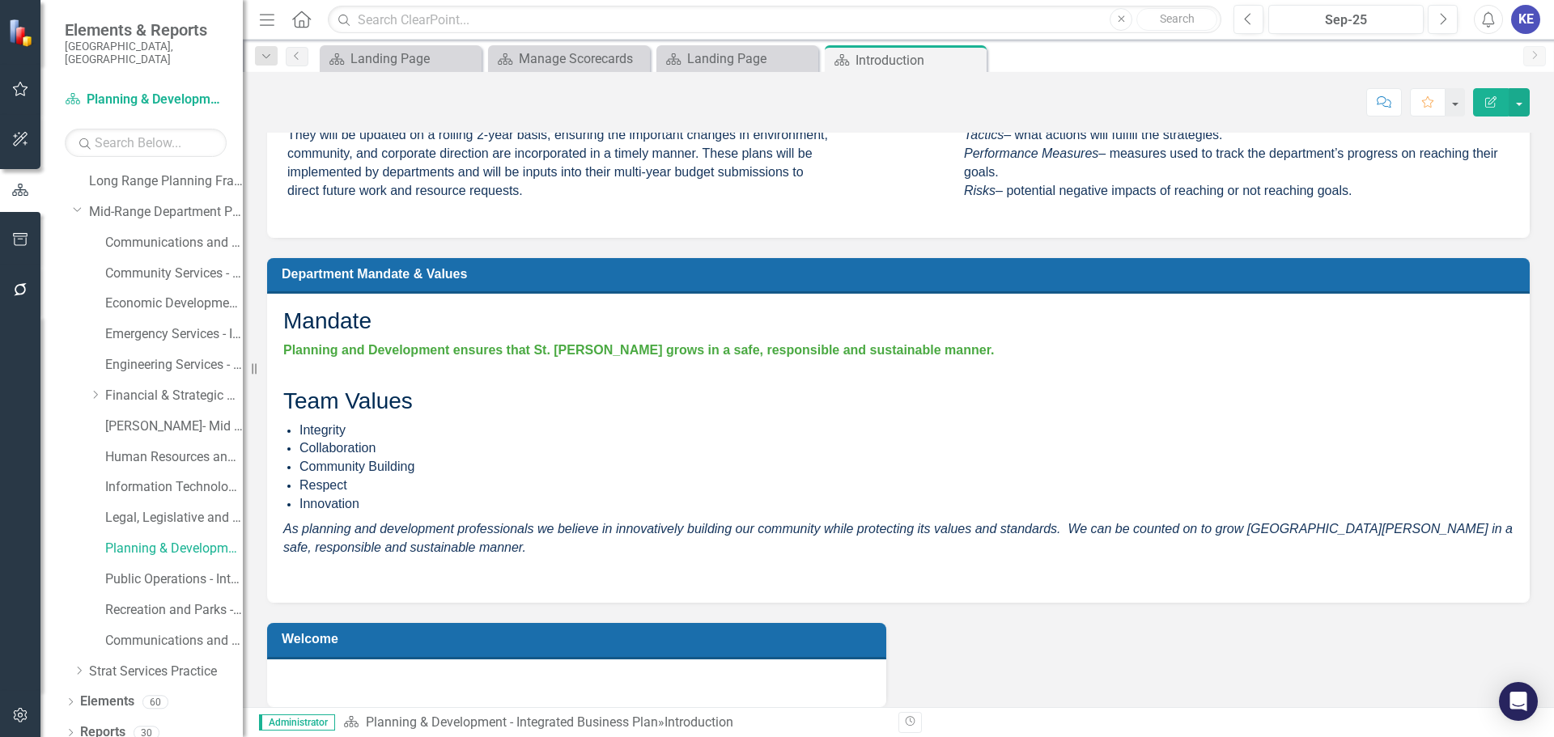
click at [423, 363] on p at bounding box center [898, 374] width 1230 height 23
click at [331, 309] on h2 "Mandate" at bounding box center [898, 321] width 1230 height 25
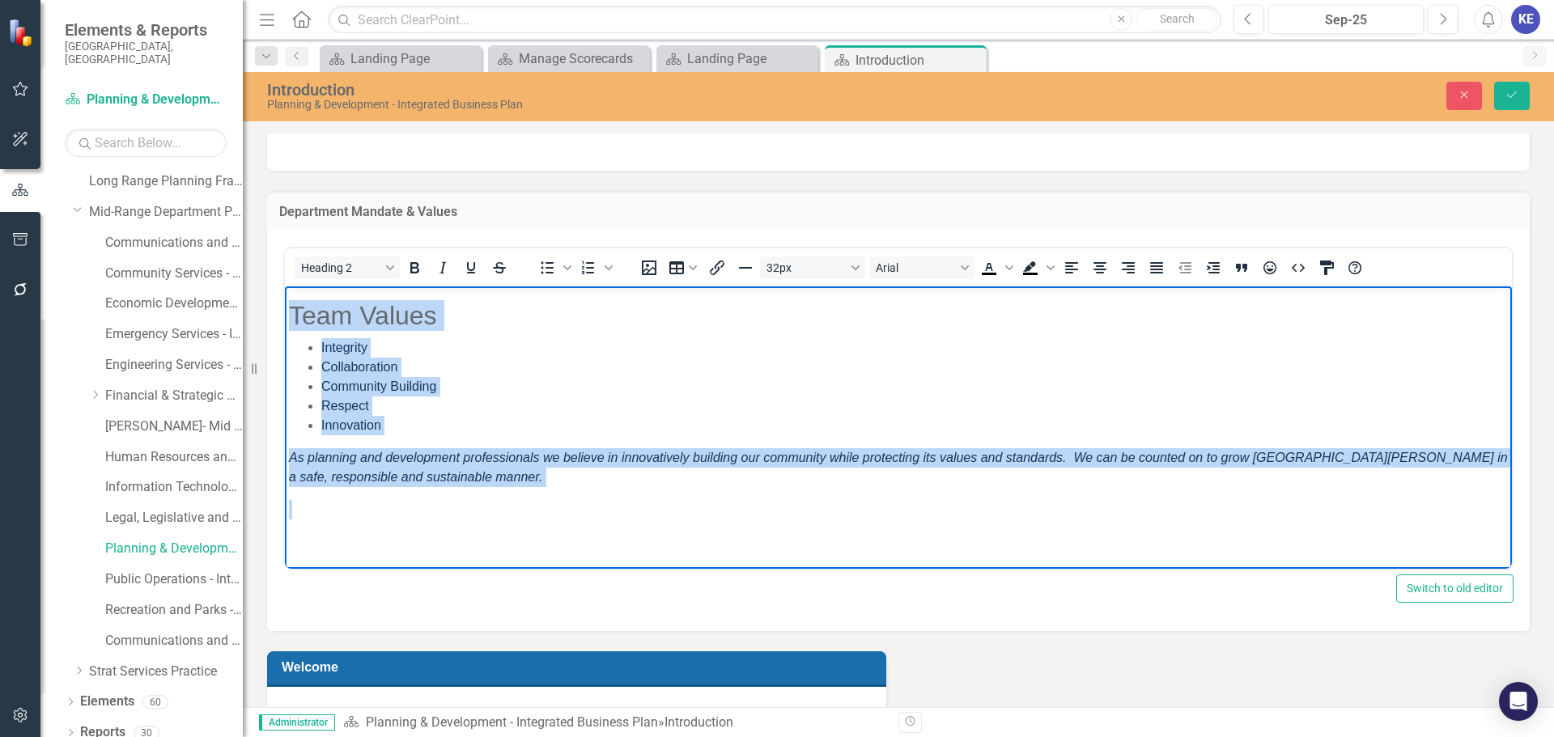
scroll to position [724, 0]
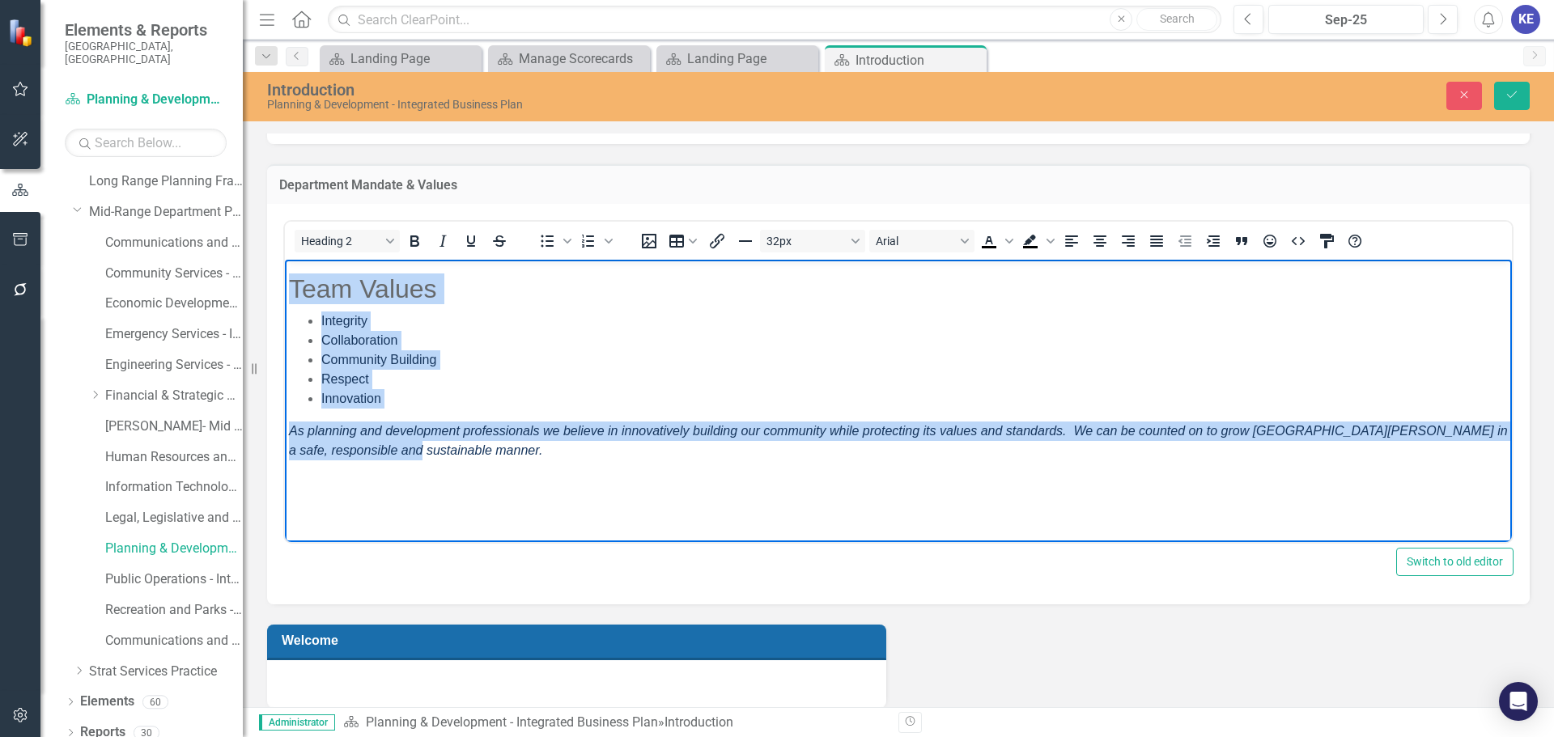
drag, startPoint x: 289, startPoint y: 279, endPoint x: 879, endPoint y: 456, distance: 615.9
click at [879, 456] on body "Mandate Planning and Development ensures that [GEOGRAPHIC_DATA][PERSON_NAME] gr…" at bounding box center [898, 354] width 1227 height 375
copy body "Mandate Planning and Development ensures that [GEOGRAPHIC_DATA][PERSON_NAME] gr…"
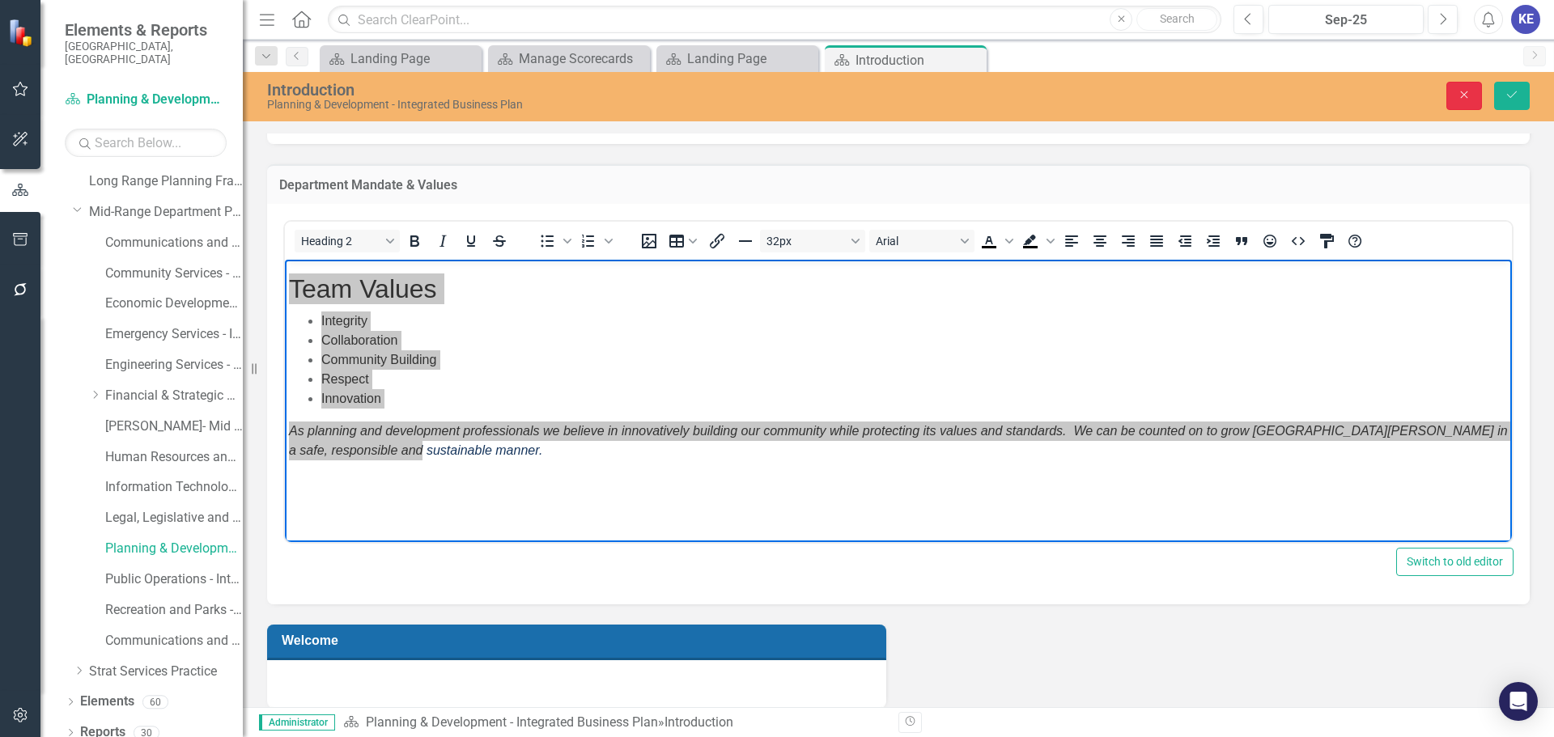
click at [1459, 84] on button "Close" at bounding box center [1464, 96] width 36 height 28
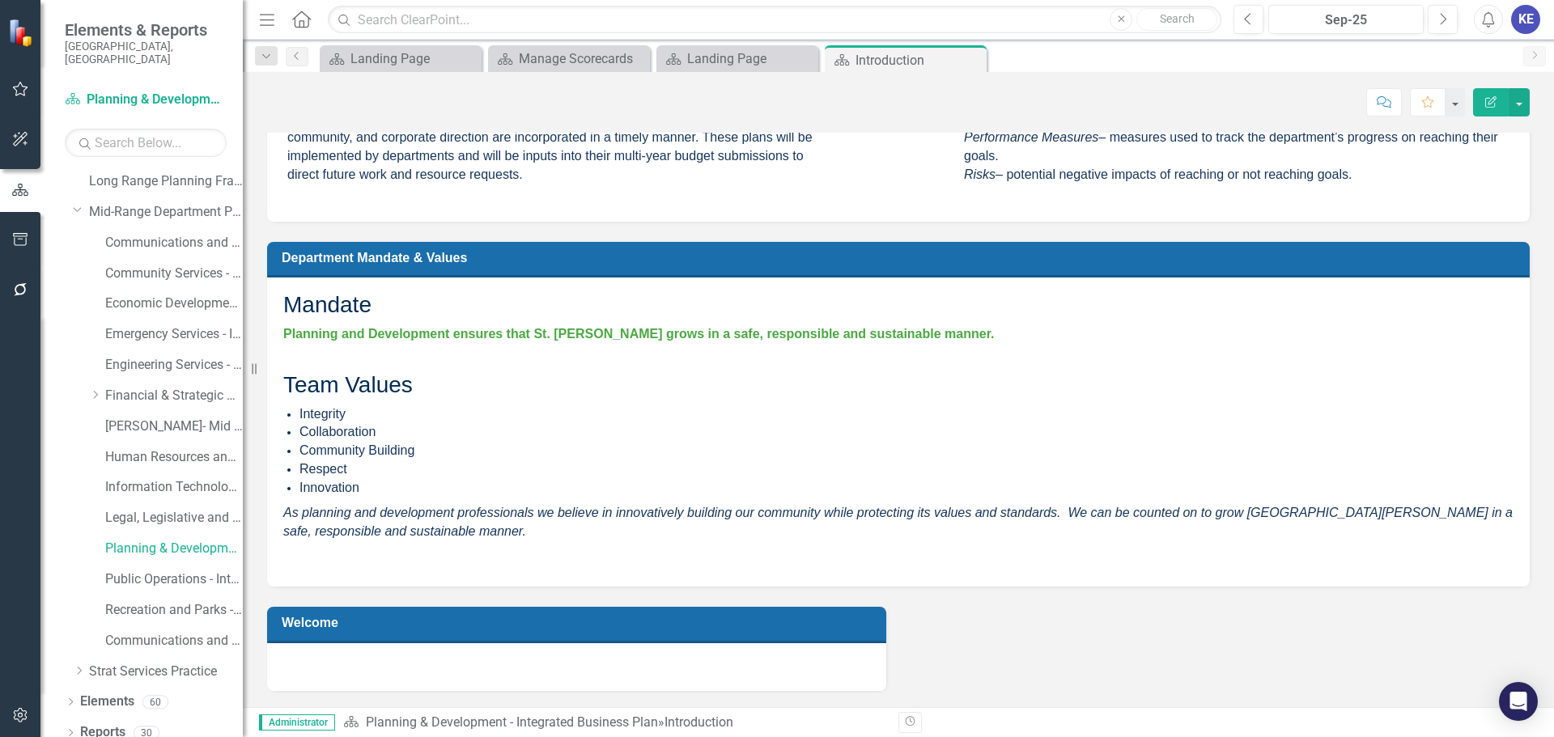
scroll to position [629, 0]
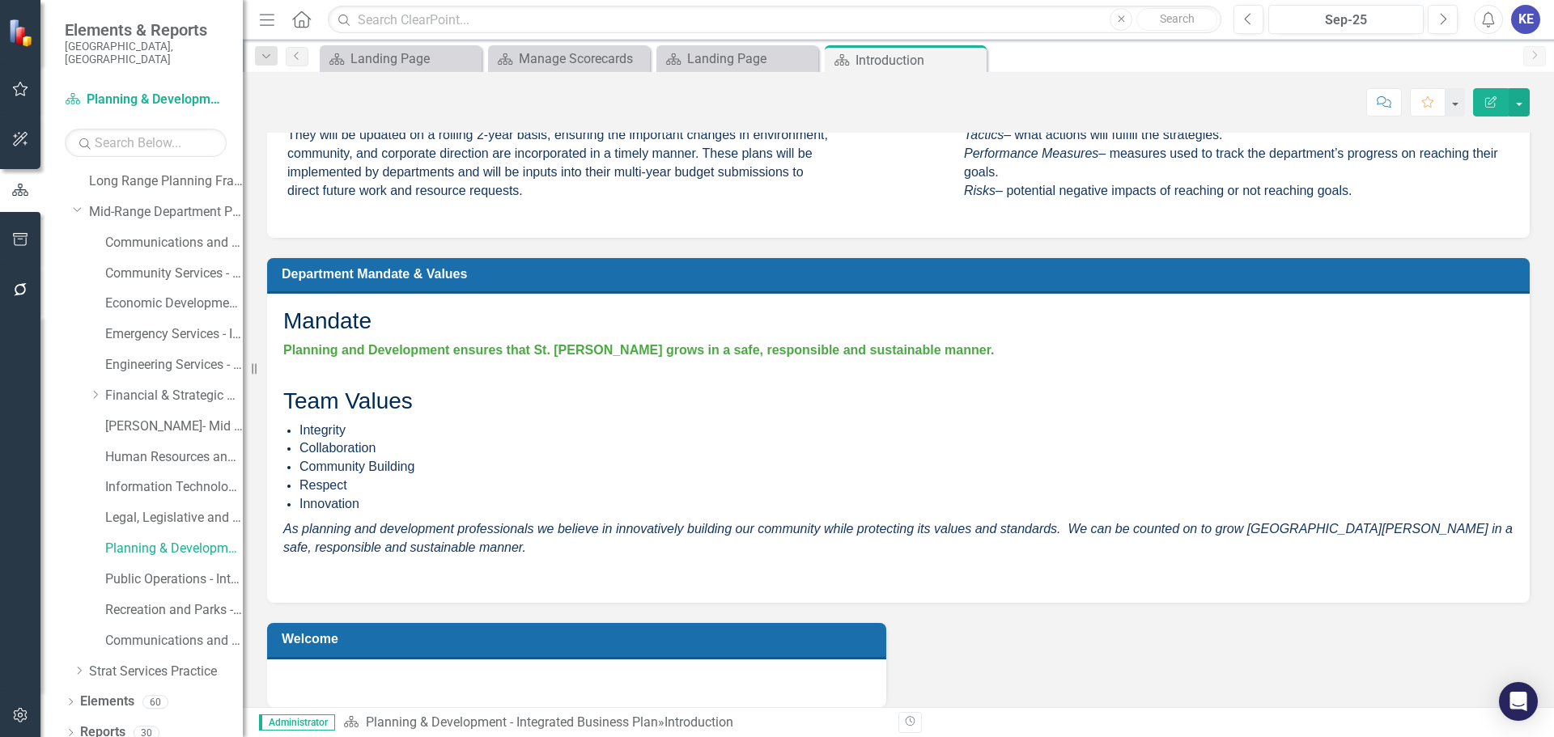
click at [1034, 642] on div "Welcome" at bounding box center [898, 655] width 1287 height 104
click at [753, 631] on h3 "Welcome" at bounding box center [580, 638] width 596 height 15
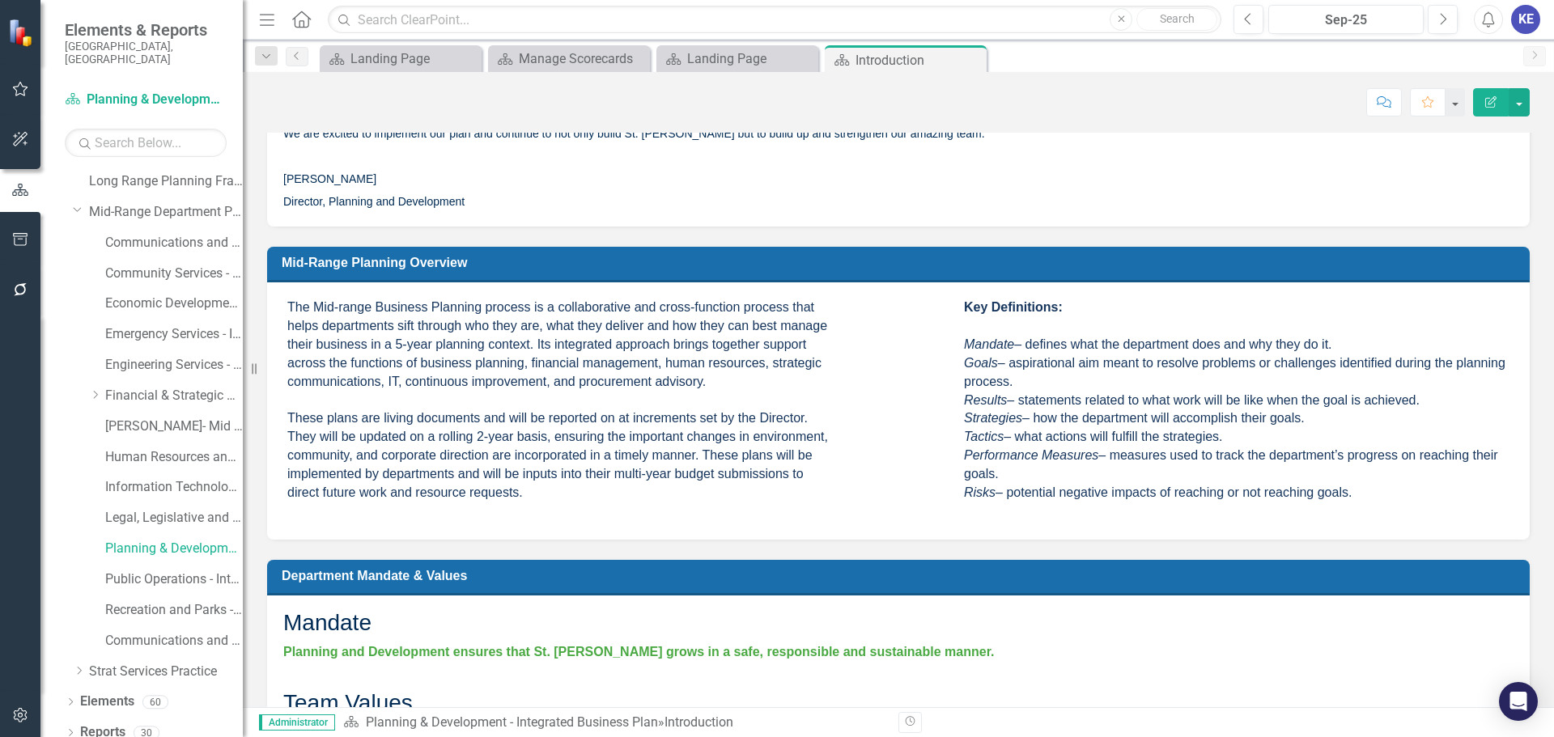
scroll to position [405, 0]
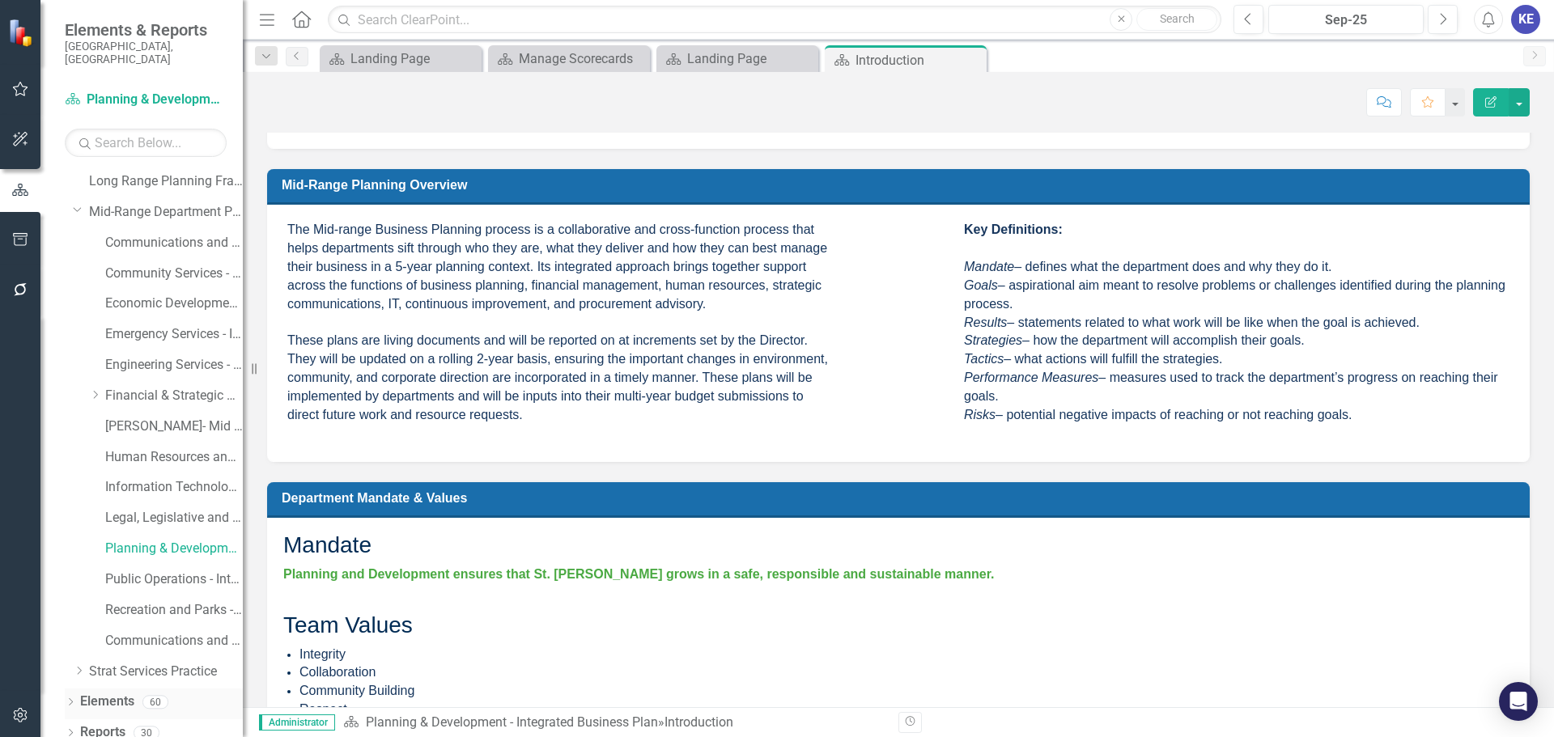
click at [72, 699] on icon "Dropdown" at bounding box center [70, 703] width 11 height 9
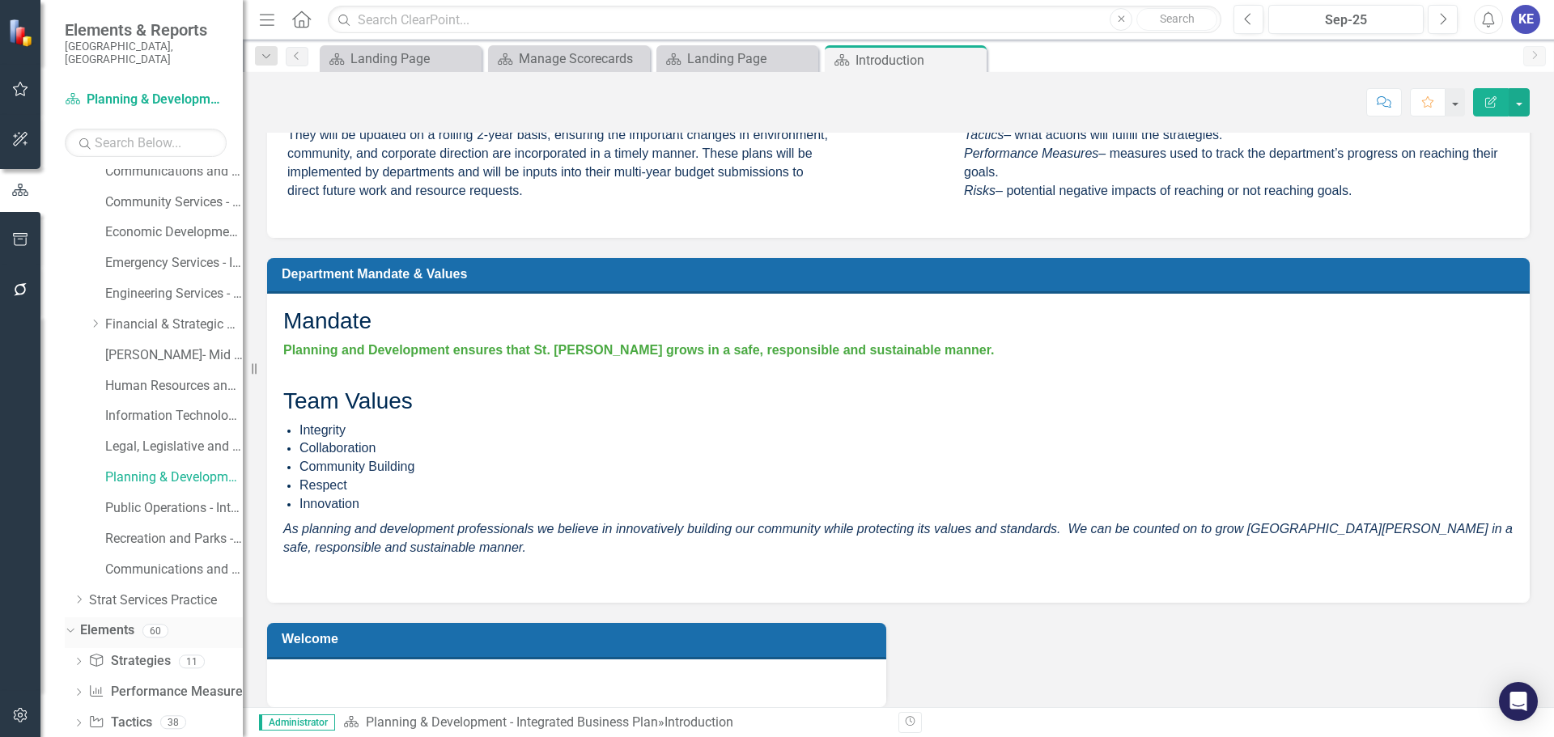
scroll to position [215, 0]
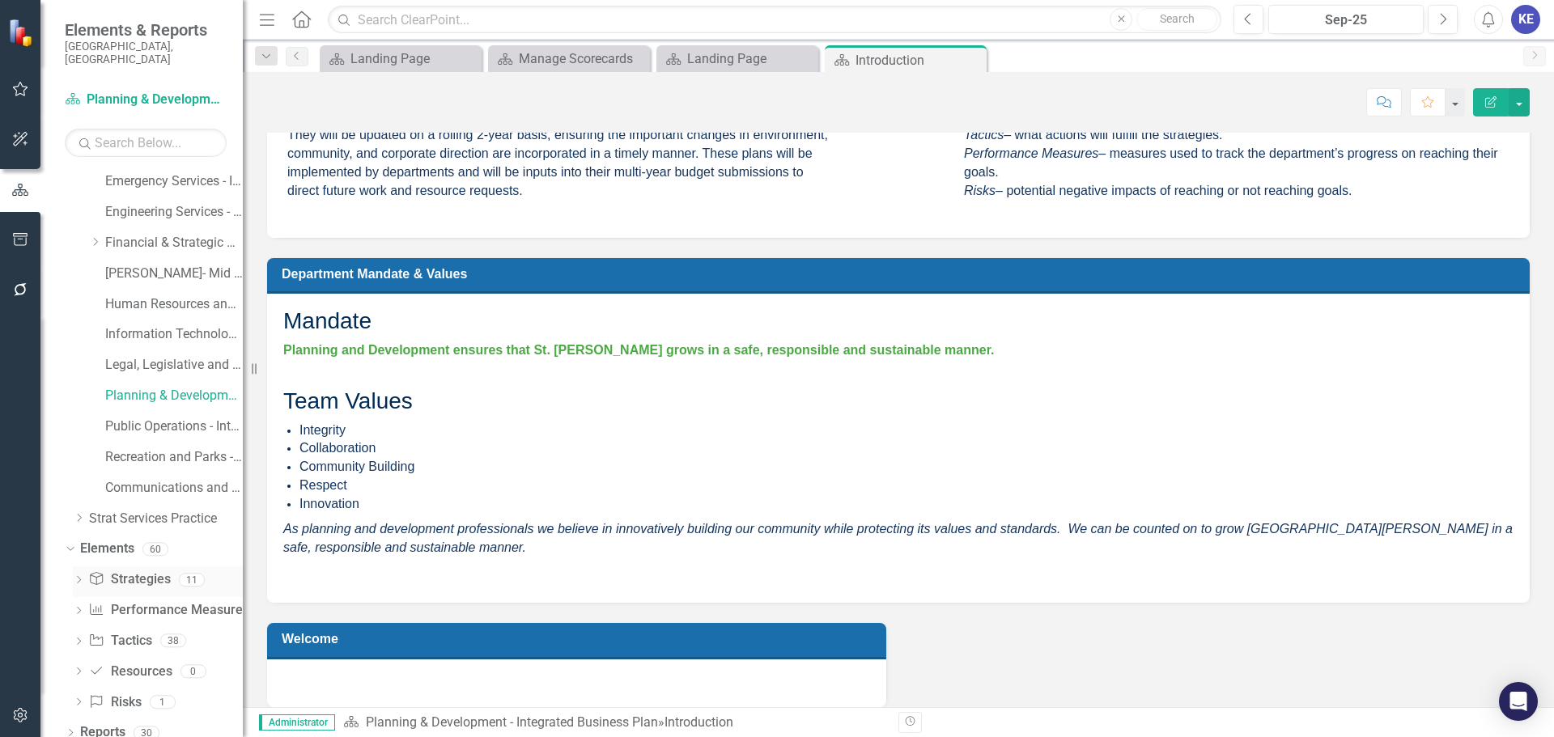
click at [147, 571] on link "Strategy Strategies" at bounding box center [129, 580] width 82 height 19
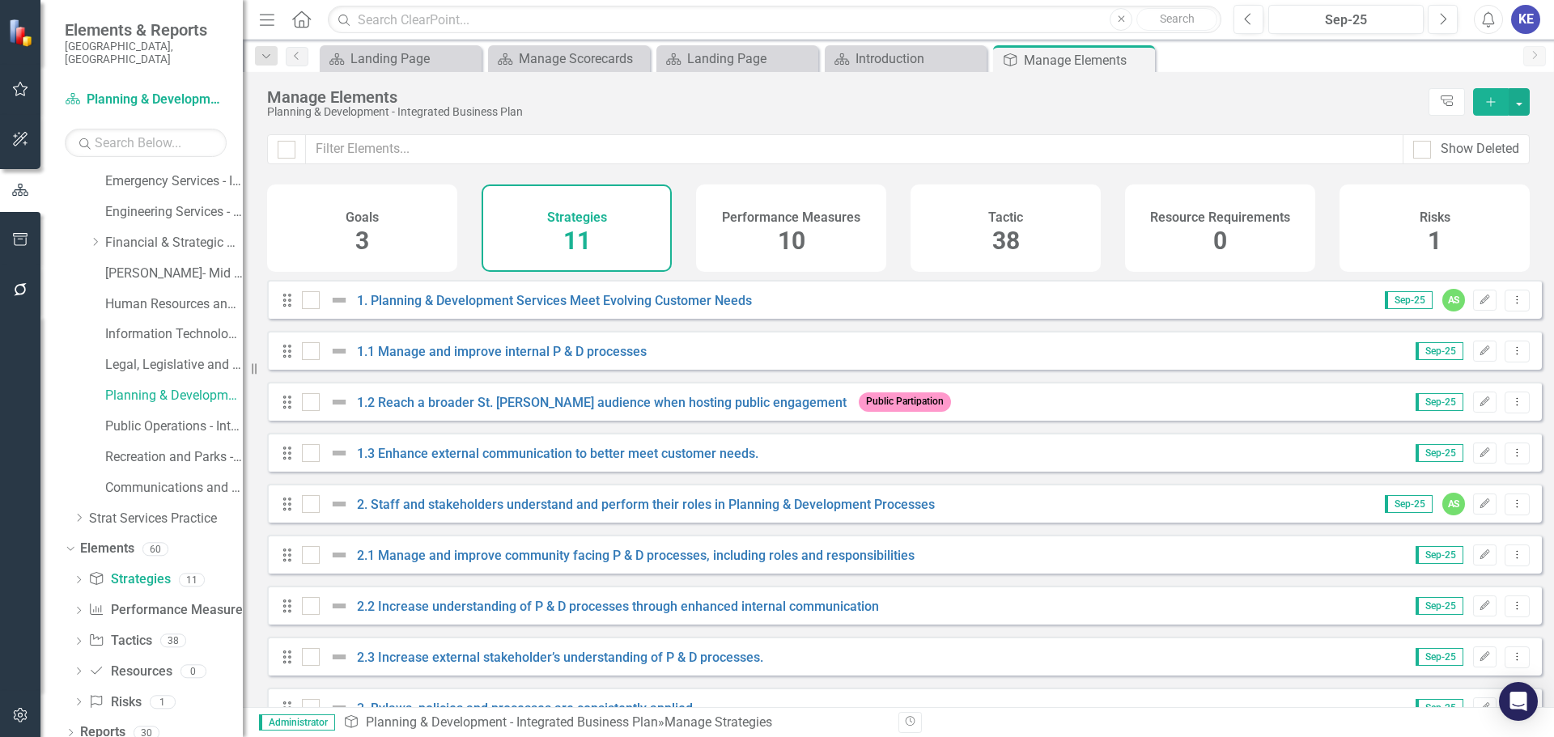
click at [396, 249] on div "Goals 3" at bounding box center [362, 228] width 190 height 87
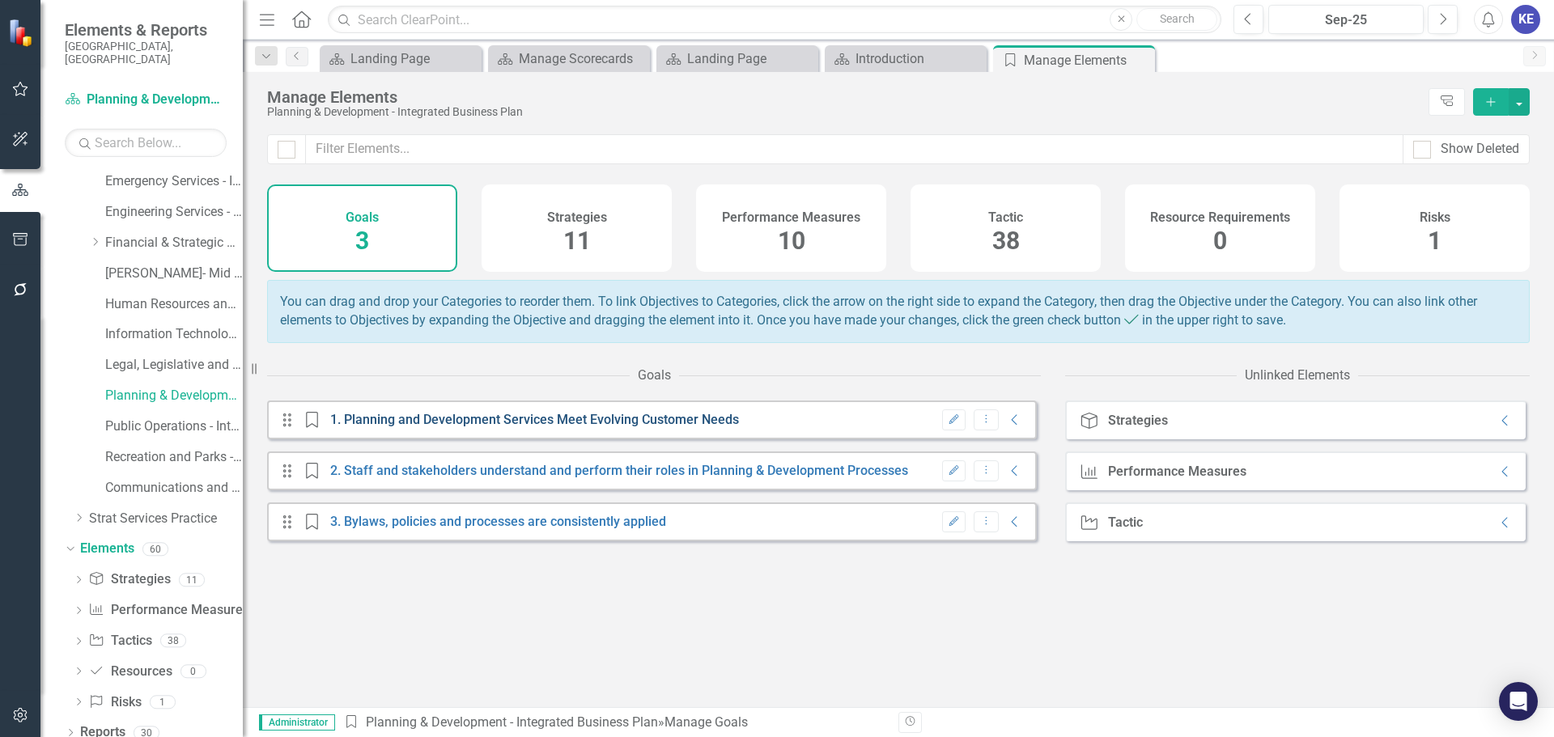
click at [385, 427] on link "1. Planning and Development Services Meet Evolving Customer Needs" at bounding box center [534, 419] width 409 height 15
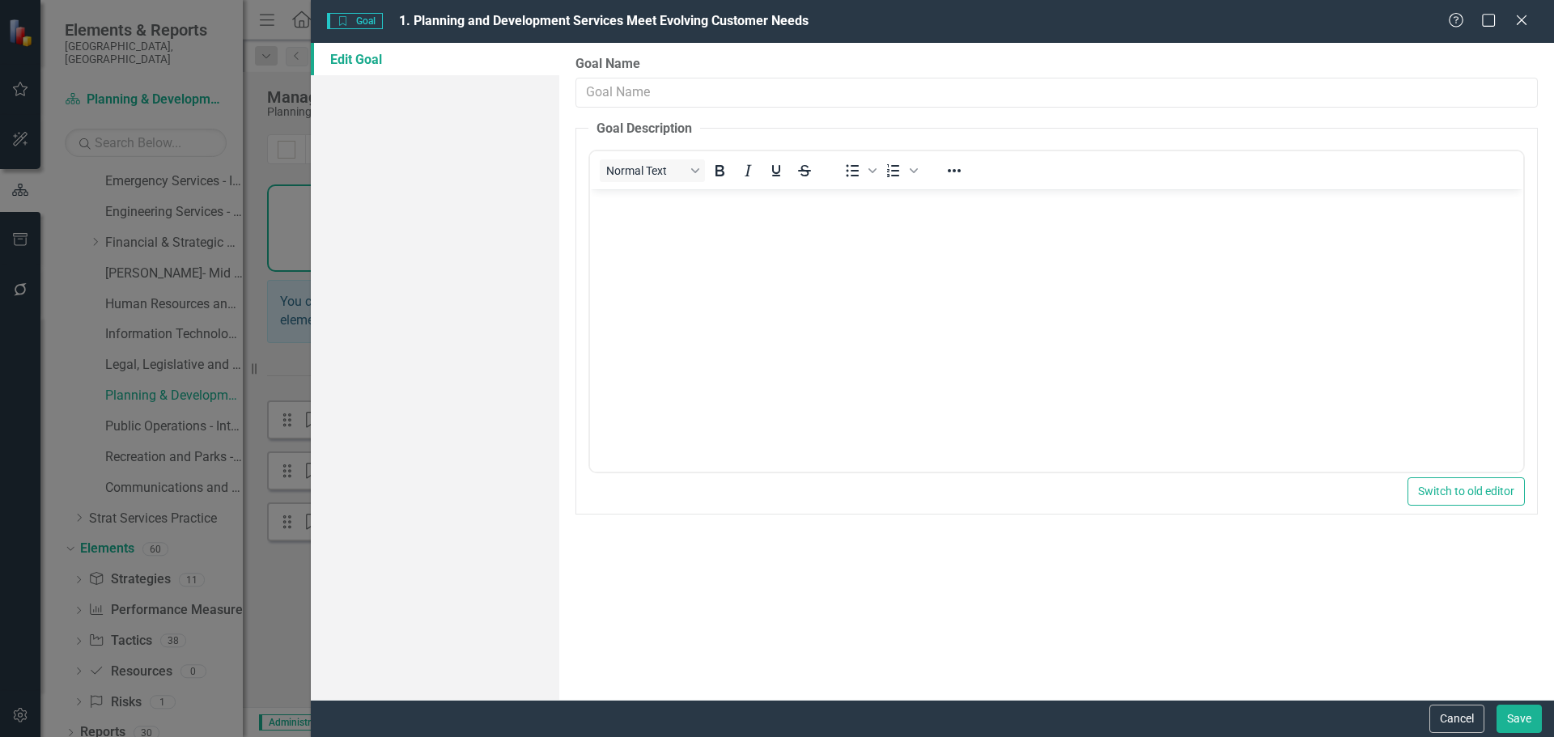
type input "1. Planning and Development Services Meet Evolving Customer Needs"
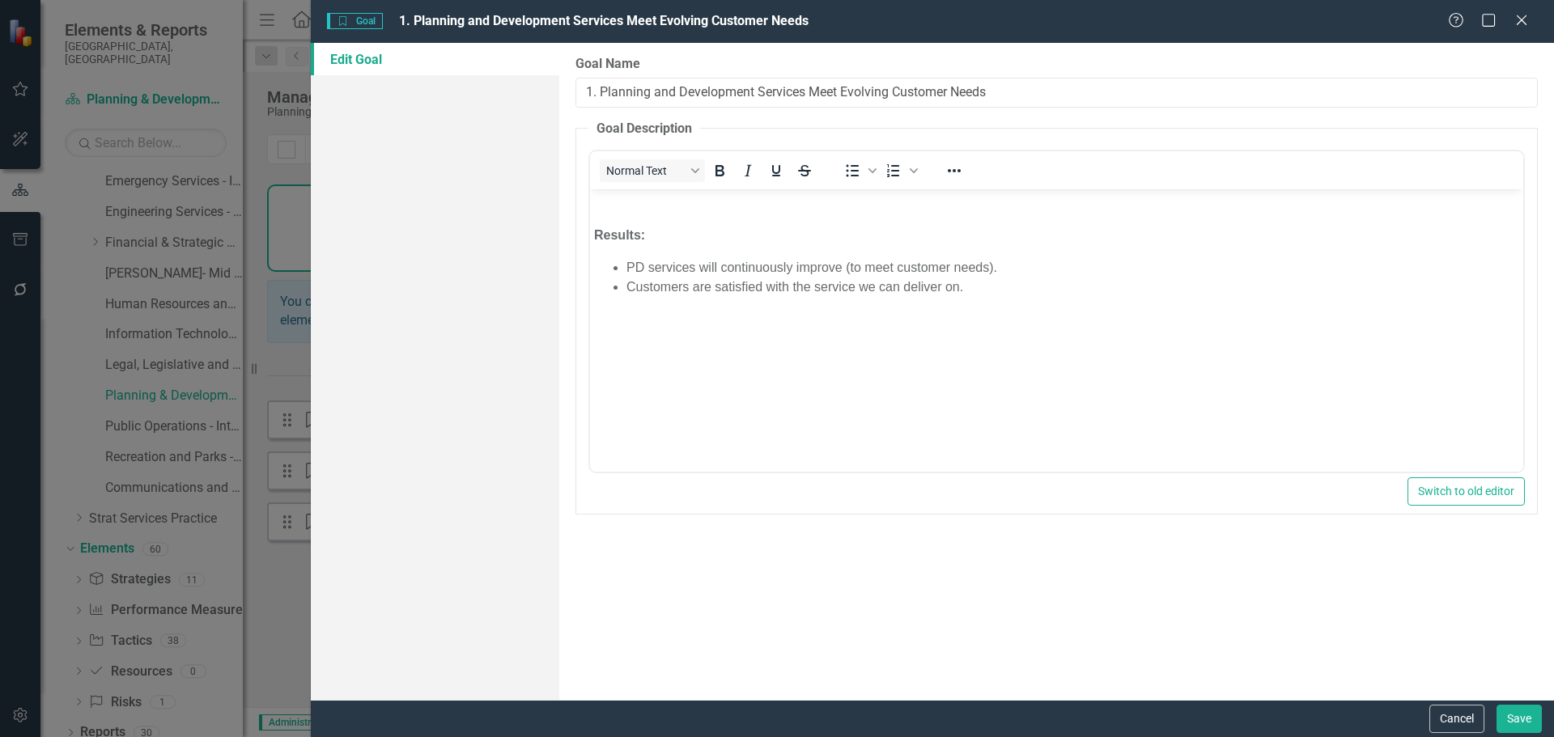
click at [840, 274] on li "PD services will continuously improve (to meet customer needs)." at bounding box center [1072, 267] width 893 height 19
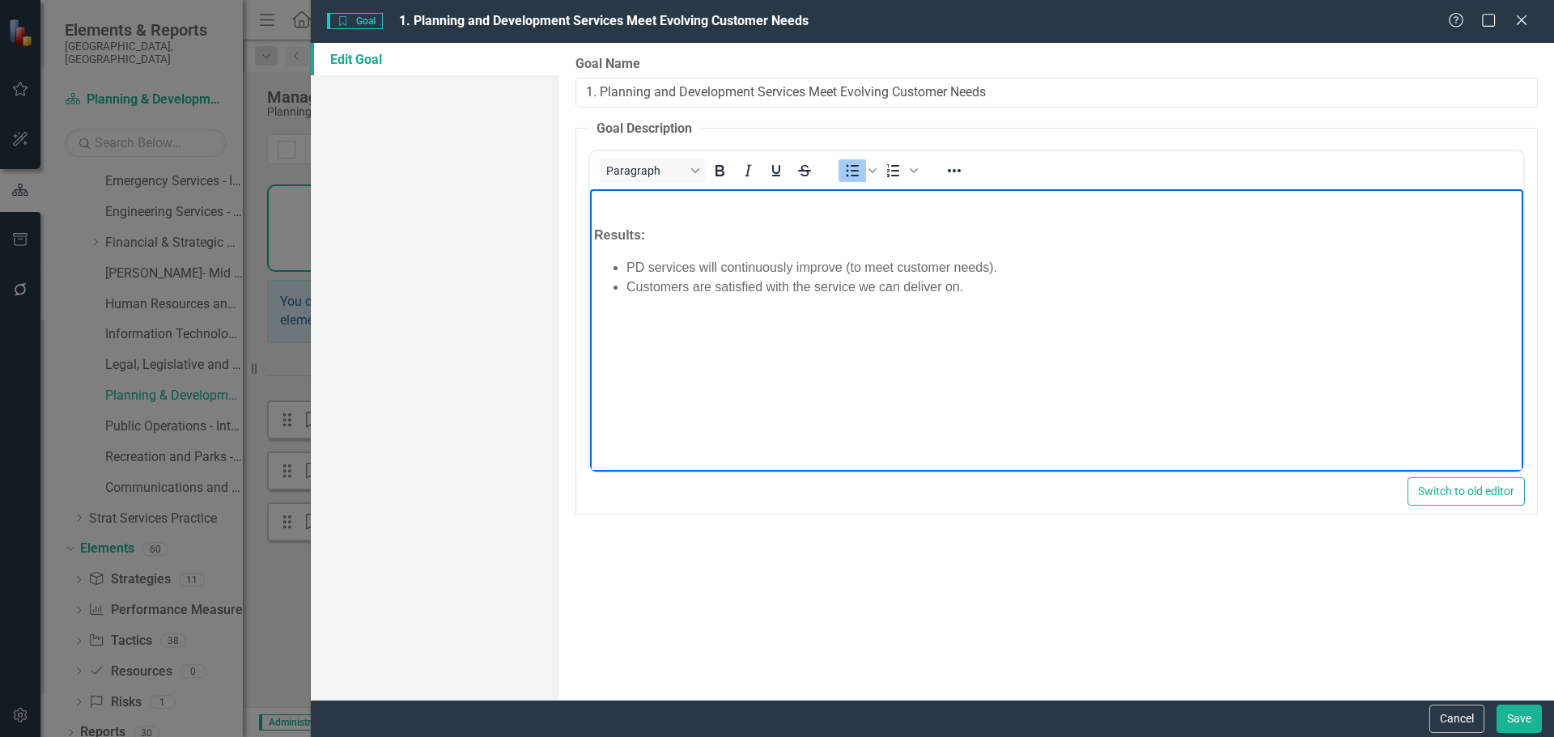
click at [835, 273] on li "PD services will continuously improve (to meet customer needs)." at bounding box center [1072, 267] width 893 height 19
copy li "PD services will continuously improve (to meet customer needs)."
click at [696, 276] on li "PD services will continuously improve (to meet customer needs)." at bounding box center [1072, 267] width 893 height 19
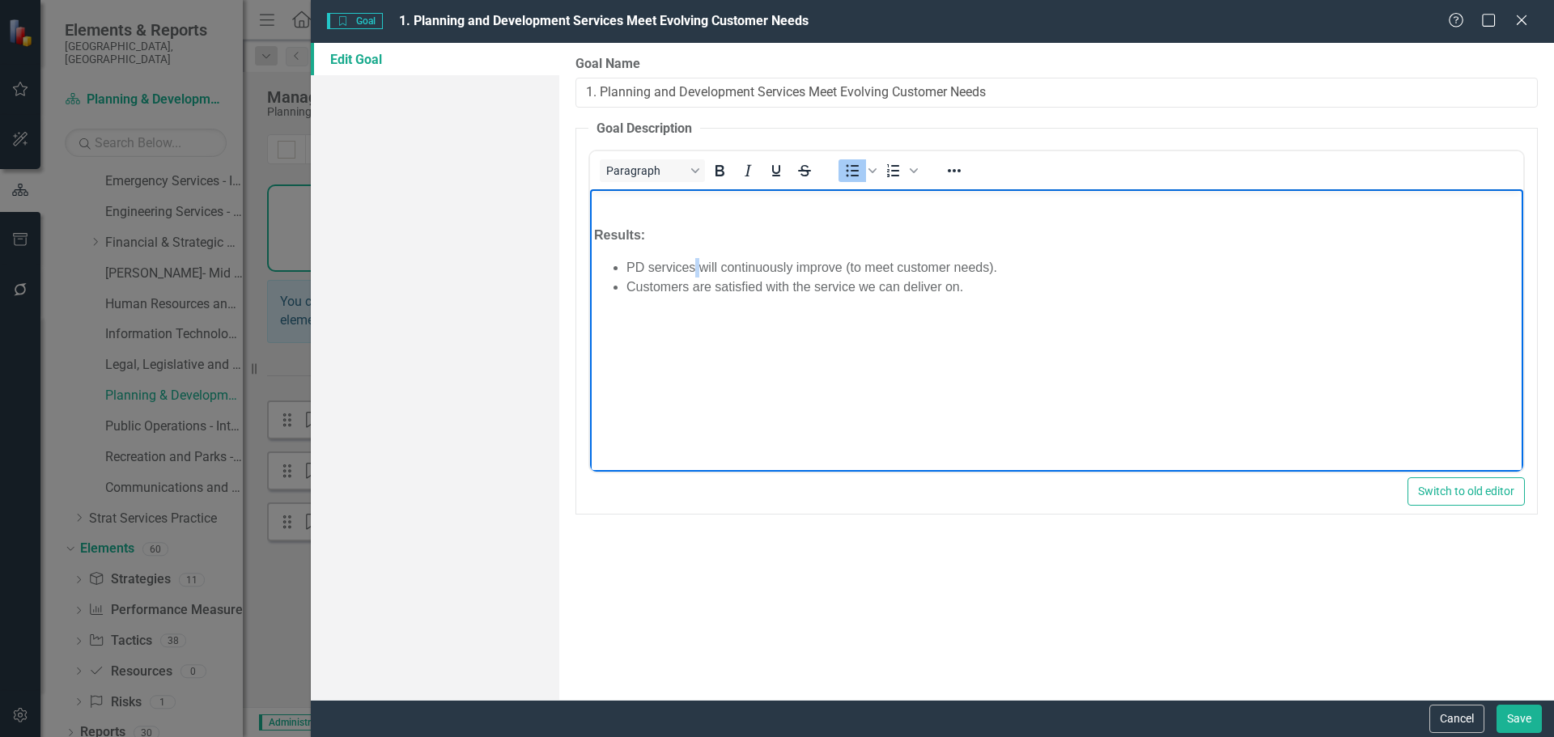
click at [696, 276] on li "PD services will continuously improve (to meet customer needs)." at bounding box center [1072, 267] width 893 height 19
click at [705, 299] on body "Results: PD services will continuously improve (to meet customer needs). Custom…" at bounding box center [1056, 310] width 933 height 243
click at [696, 293] on li "Customers are satisfied with the service we can deliver on." at bounding box center [1072, 287] width 893 height 19
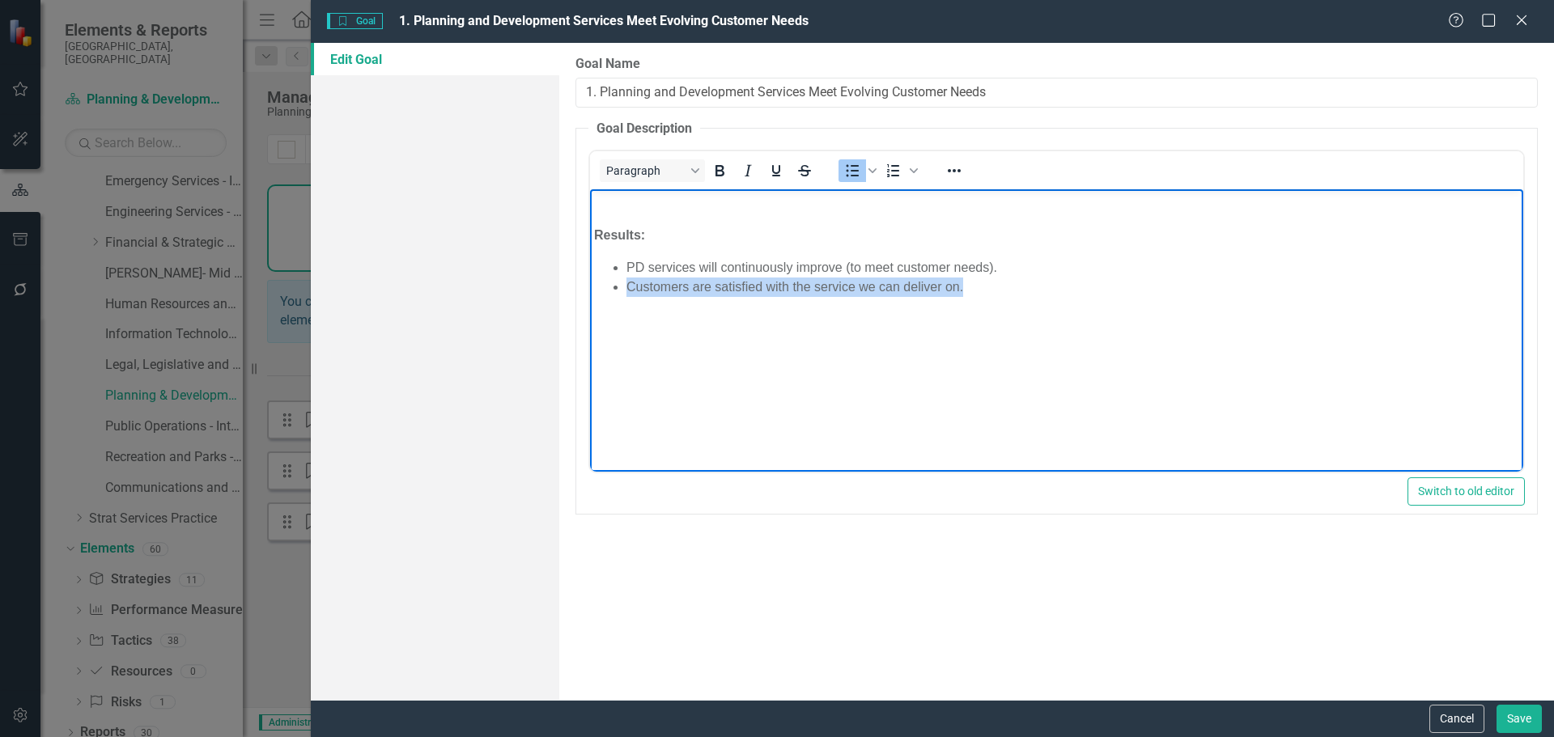
click at [696, 293] on li "Customers are satisfied with the service we can deliver on." at bounding box center [1072, 287] width 893 height 19
copy li "Customers are satisfied with the service we can deliver on."
click at [715, 267] on li "PD services will continuously improve (to meet customer needs)." at bounding box center [1072, 267] width 893 height 19
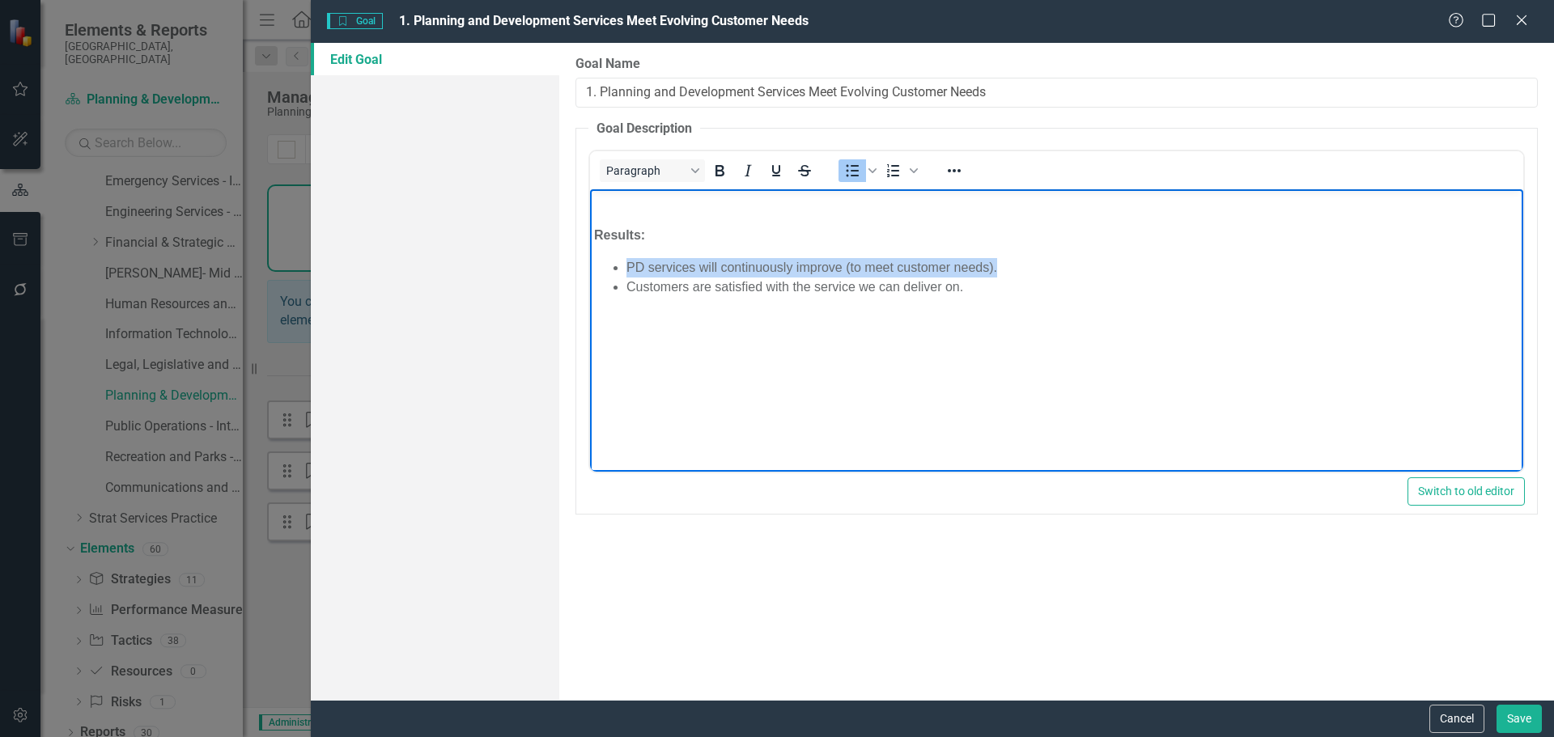
click at [715, 267] on li "PD services will continuously improve (to meet customer needs)." at bounding box center [1072, 267] width 893 height 19
copy li "PD services will continuously improve (to meet customer needs)."
click at [1526, 11] on div "Close" at bounding box center [1521, 22] width 20 height 22
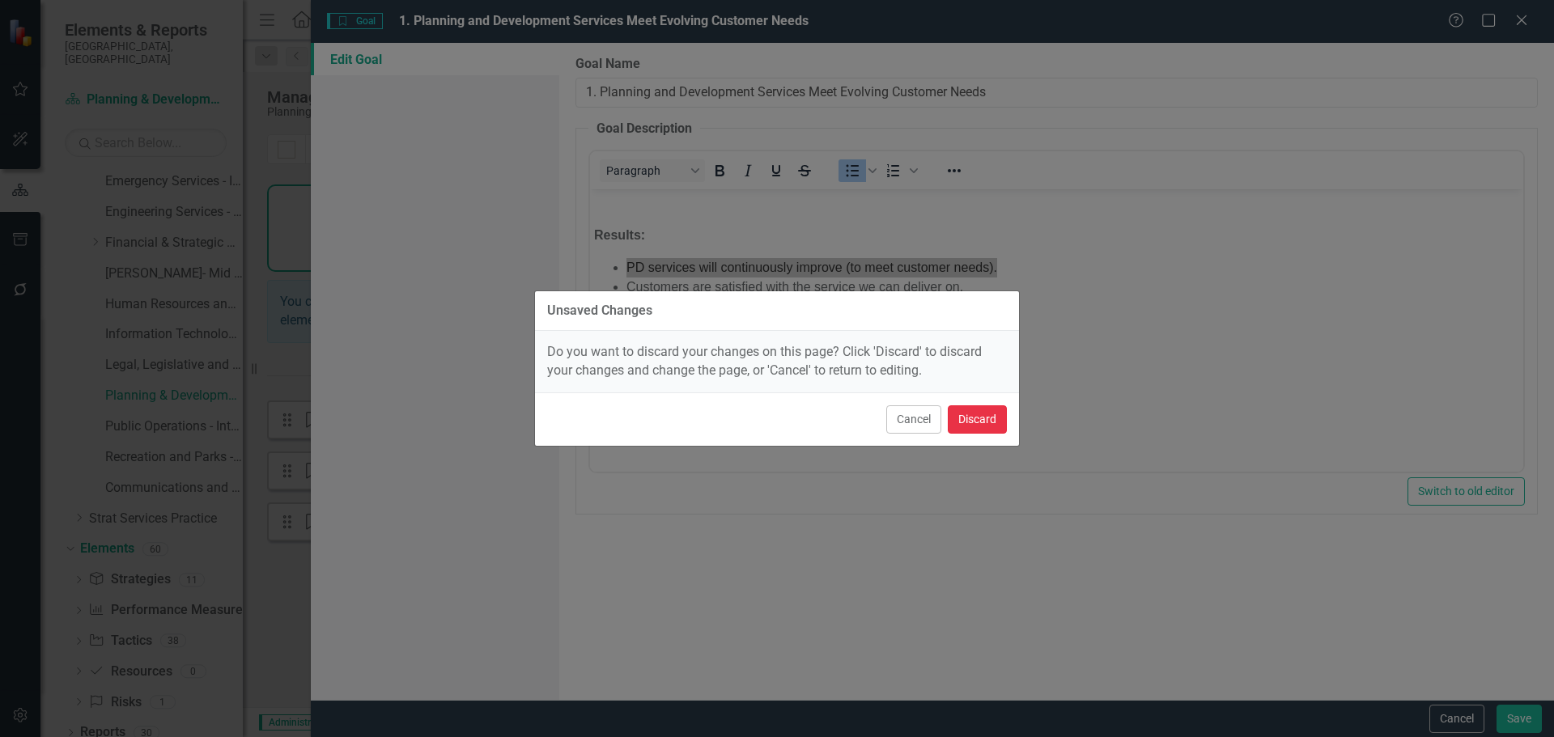
click at [958, 415] on button "Discard" at bounding box center [977, 420] width 59 height 28
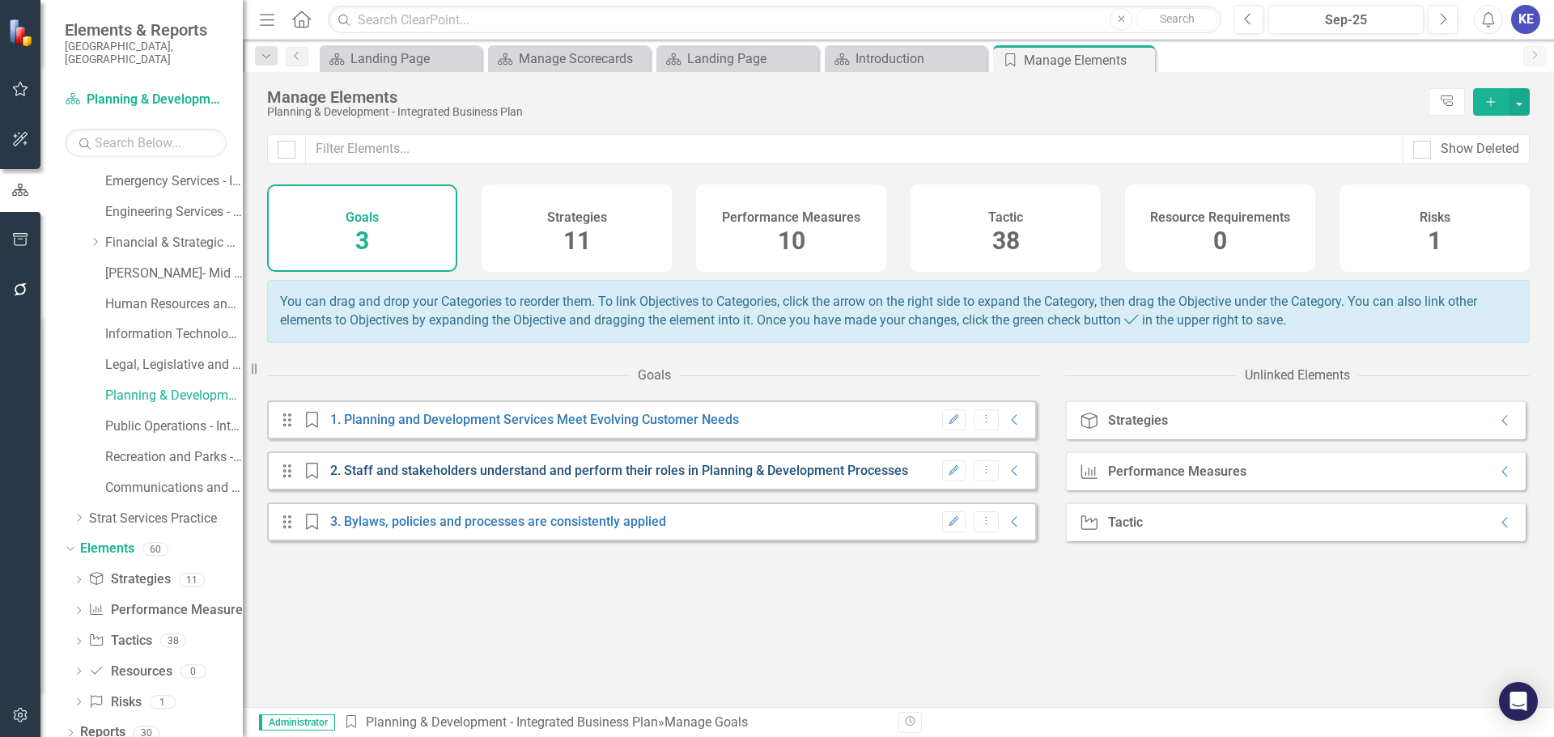
click at [544, 478] on link "2. Staff and stakeholders understand and perform their roles in Planning & Deve…" at bounding box center [619, 470] width 578 height 15
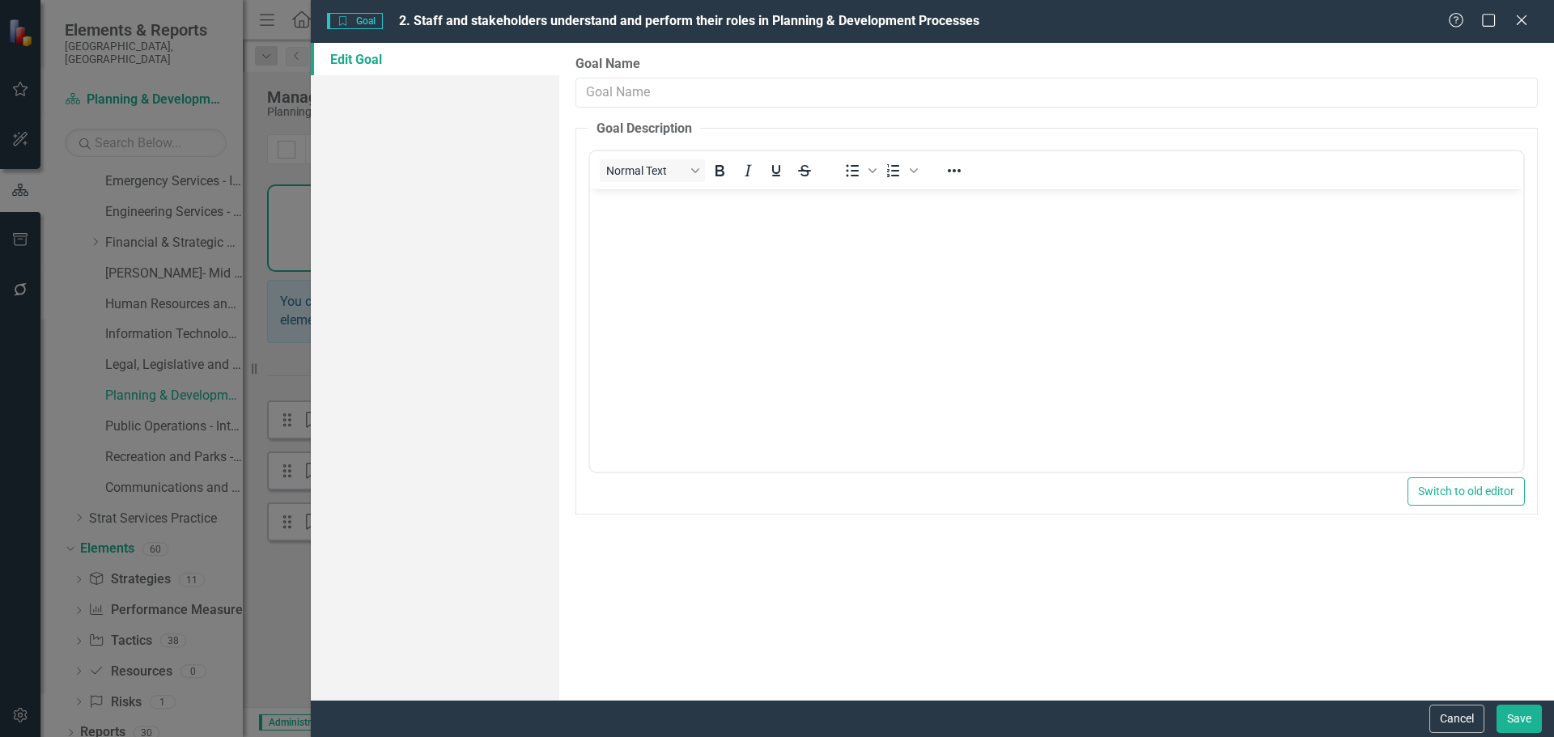
type input "2. Staff and stakeholders understand and perform their roles in Planning & Deve…"
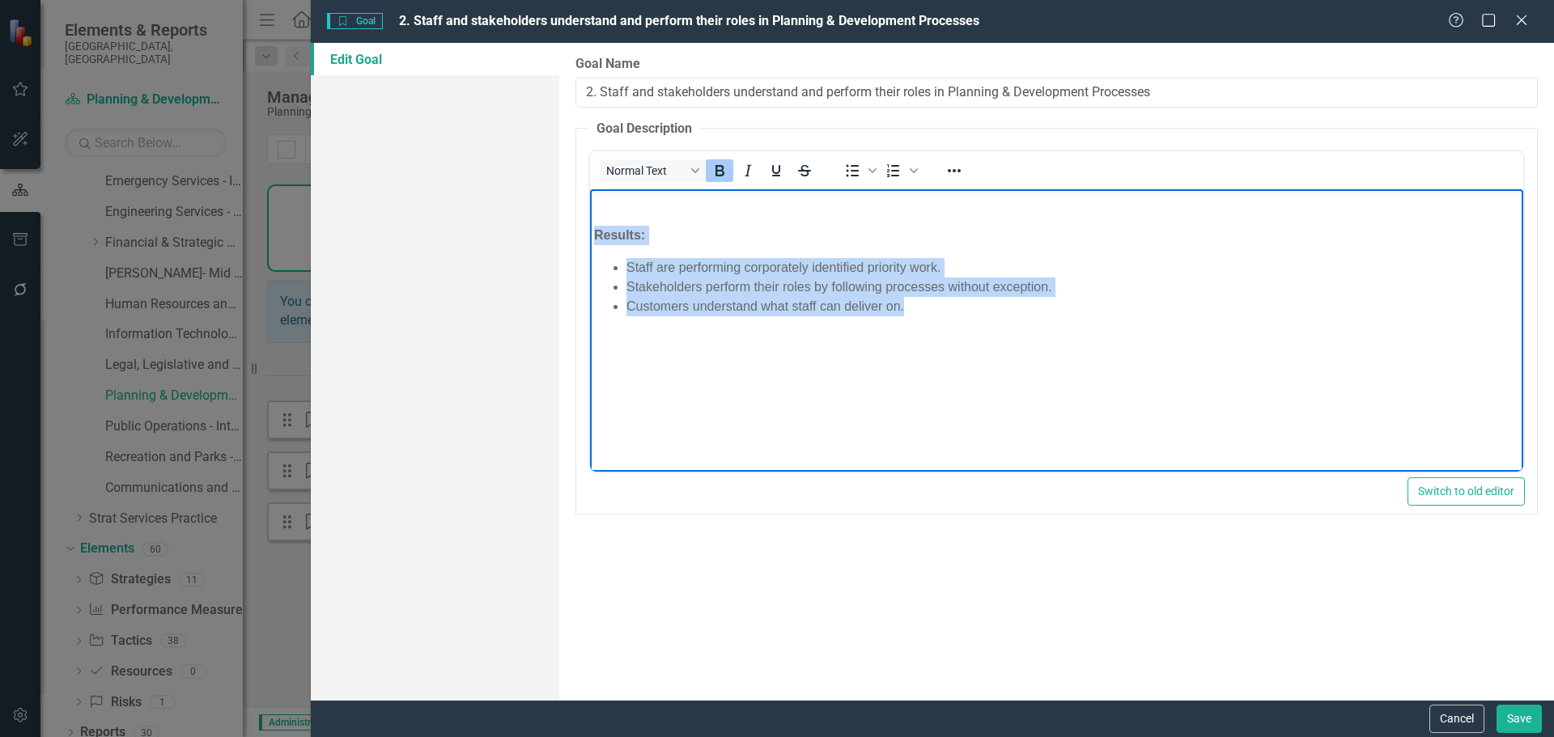
drag, startPoint x: 939, startPoint y: 317, endPoint x: 588, endPoint y: 239, distance: 360.0
click at [590, 239] on html "Results: Staff are performing corporately identified priority work. Stakeholder…" at bounding box center [1056, 310] width 933 height 243
copy body "Results: Staff are performing corporately identified priority work. Stakeholder…"
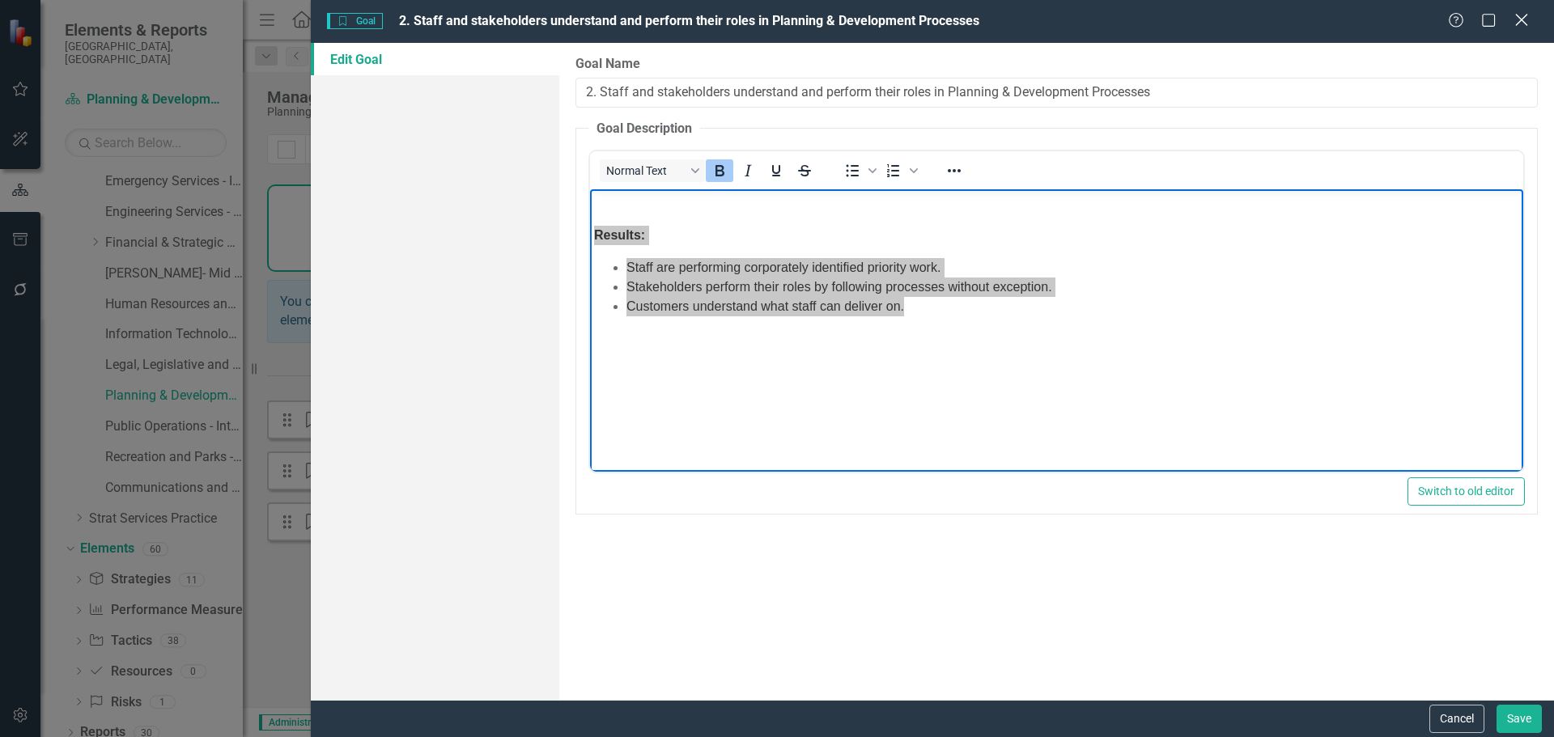
click at [1515, 24] on icon "Close" at bounding box center [1521, 19] width 20 height 15
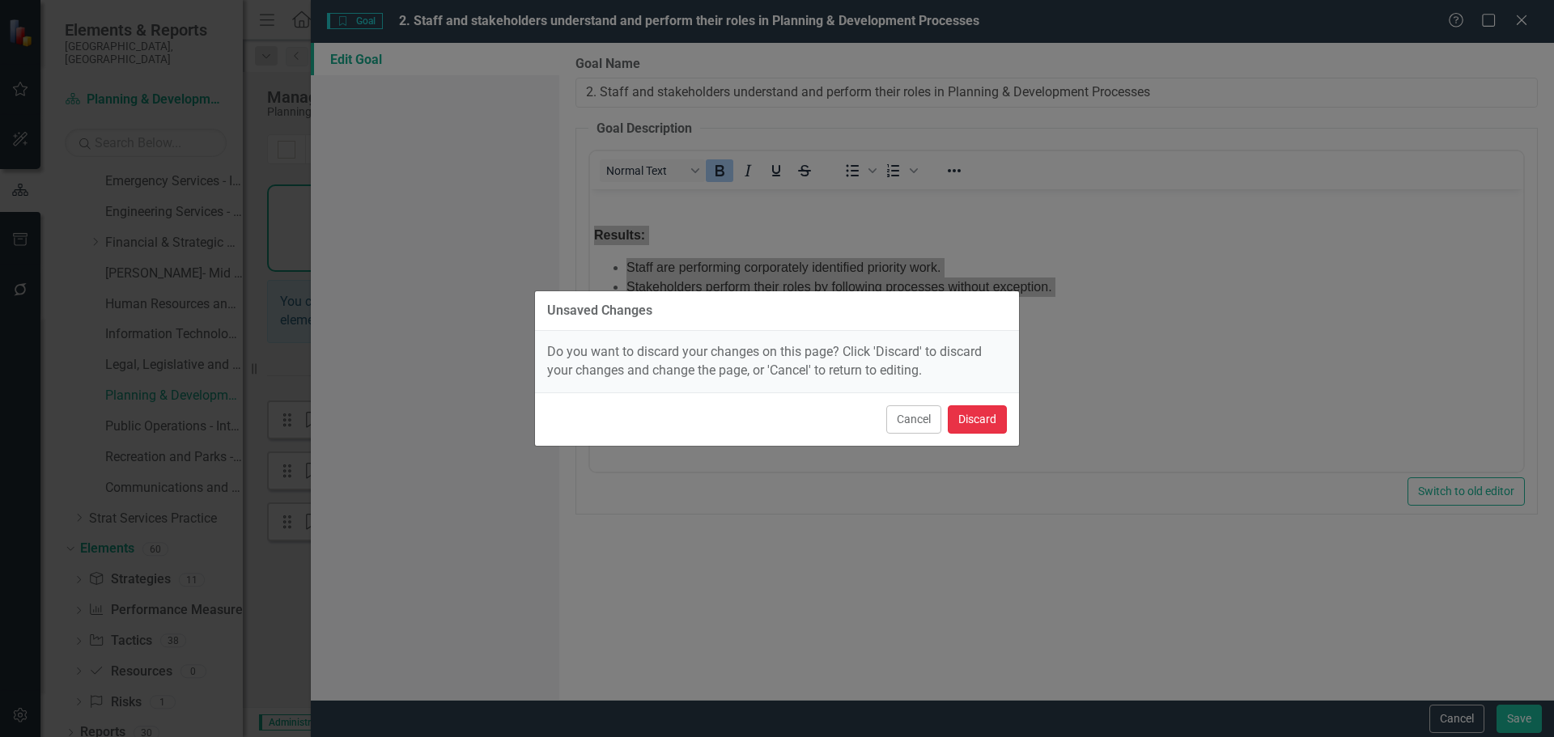
click at [965, 413] on button "Discard" at bounding box center [977, 420] width 59 height 28
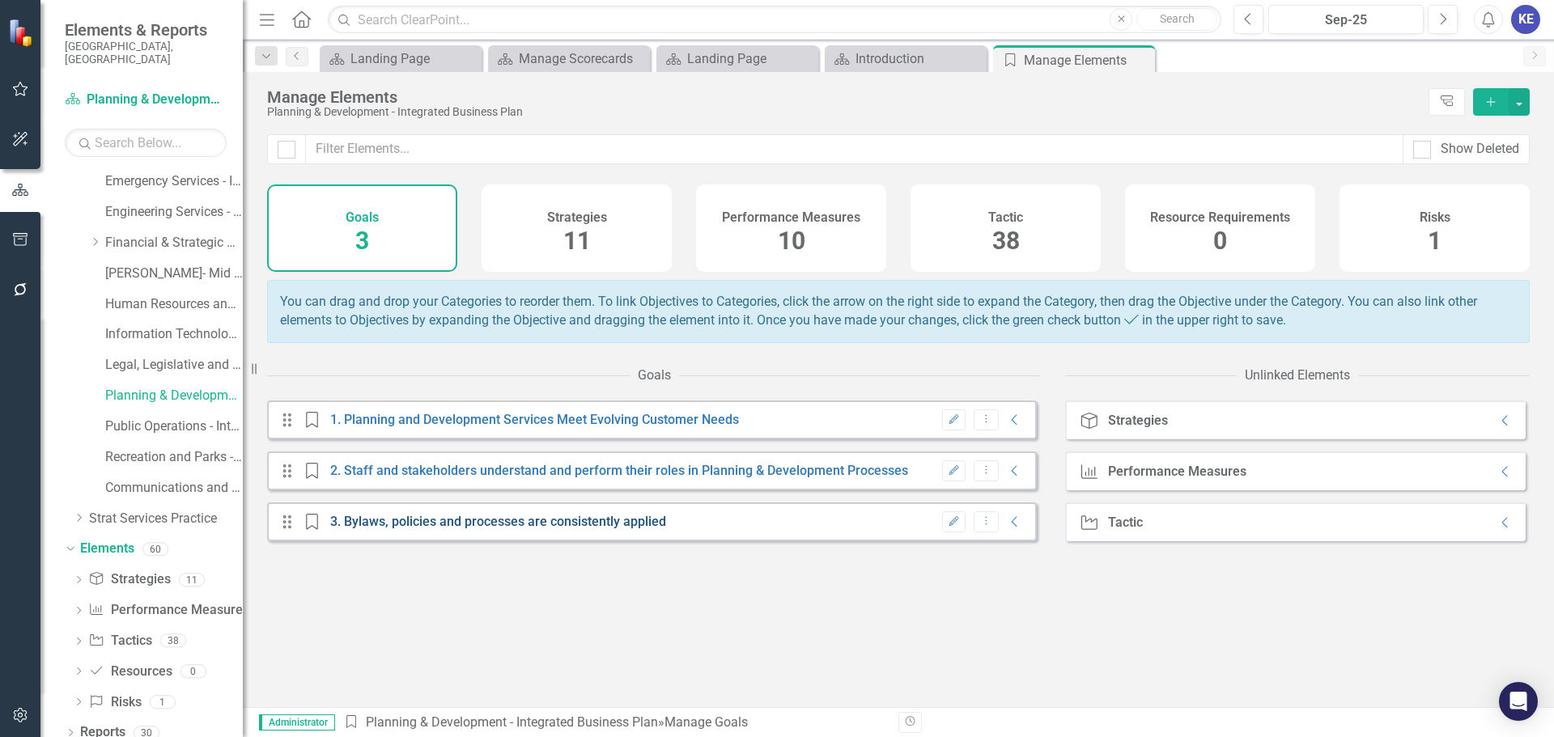
click at [658, 529] on link "3. Bylaws, policies and processes are consistently applied" at bounding box center [498, 521] width 336 height 15
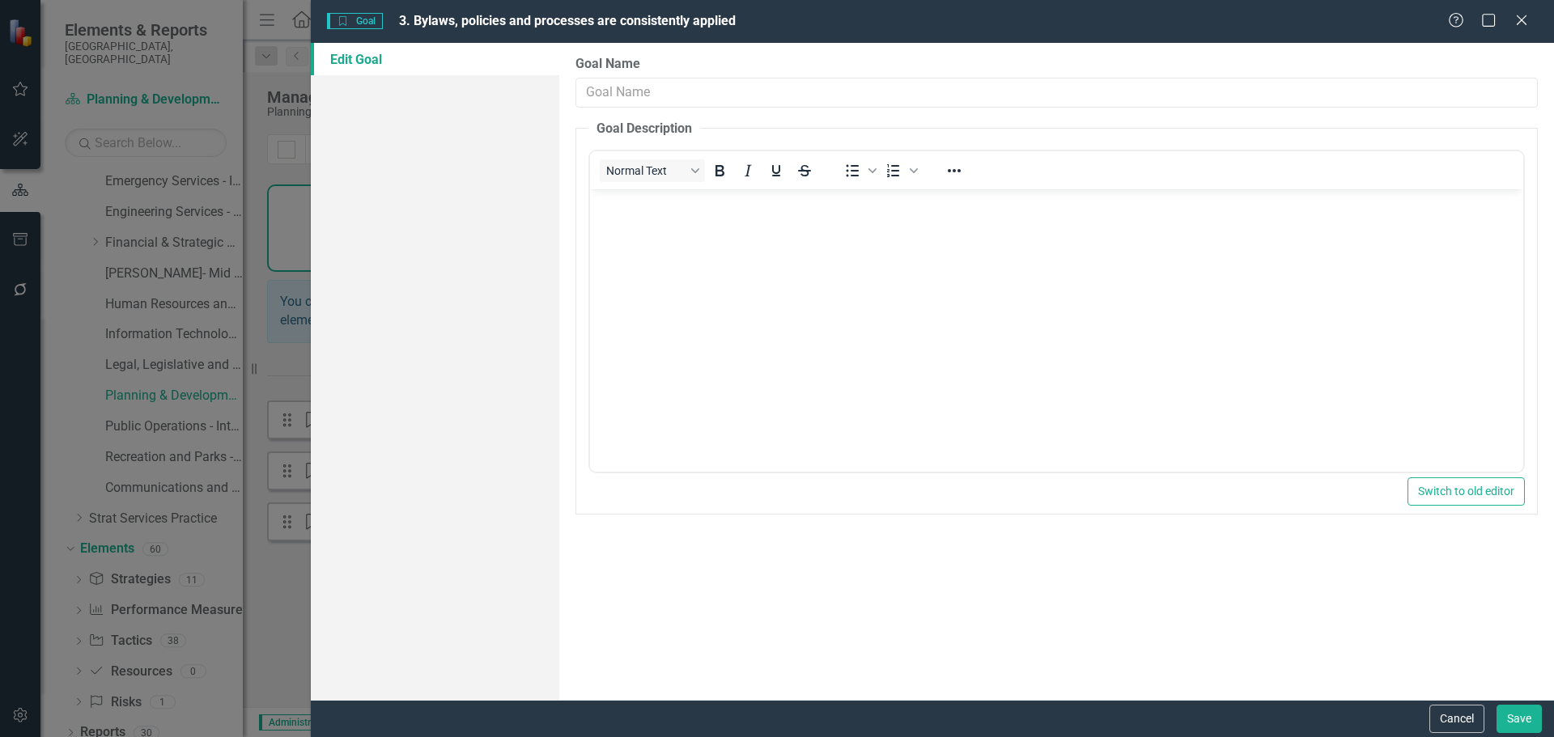
type input "3. Bylaws, policies and processes are consistently applied"
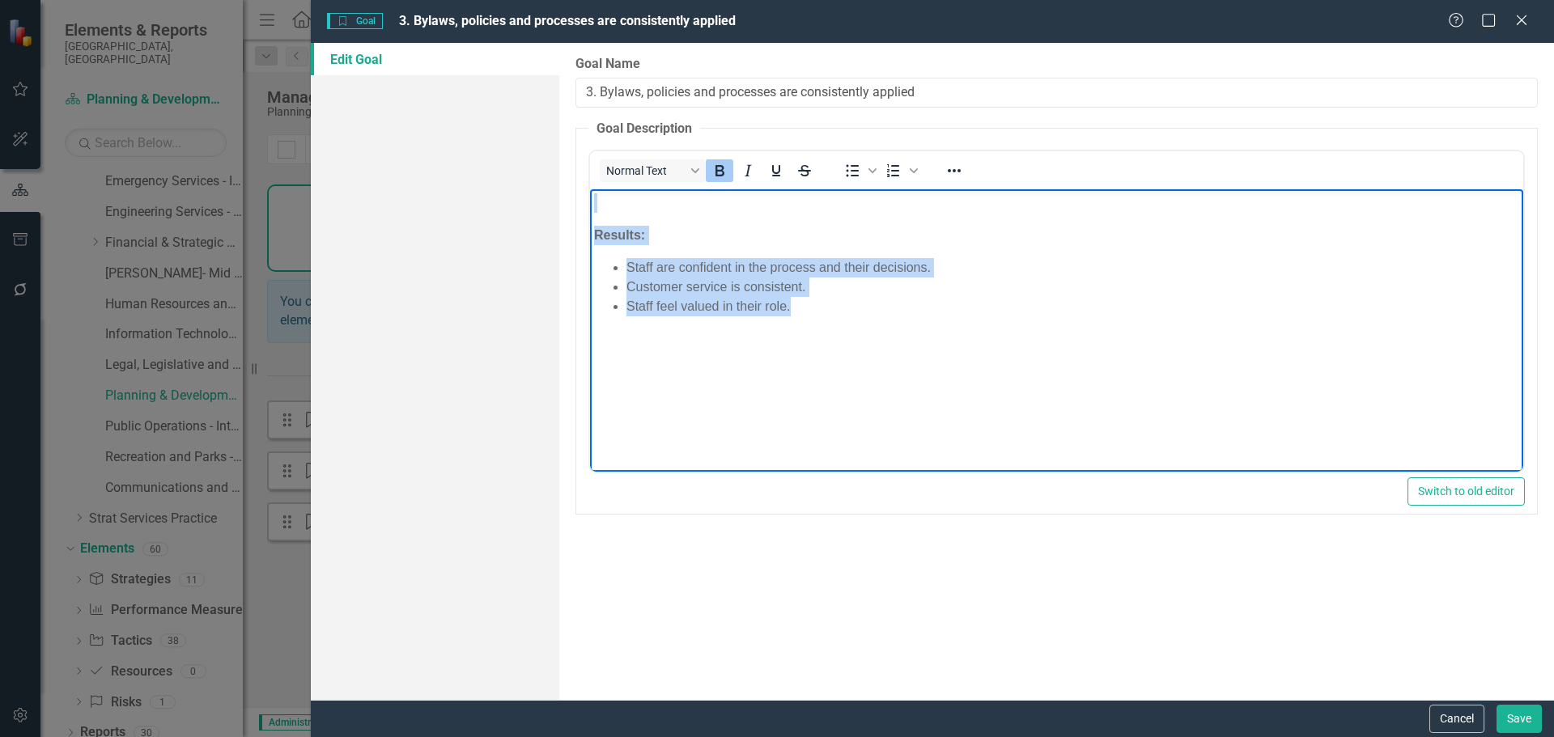
drag, startPoint x: 806, startPoint y: 316, endPoint x: 1112, endPoint y: 400, distance: 317.1
click at [590, 210] on html "Results: Staff are confident in the process and their decisions. Customer servi…" at bounding box center [1056, 310] width 933 height 243
click at [1010, 333] on body "Results: Staff are confident in the process and their decisions. Customer servi…" at bounding box center [1056, 310] width 933 height 243
drag, startPoint x: 815, startPoint y: 316, endPoint x: 867, endPoint y: 447, distance: 141.0
click at [590, 240] on html "Results: Staff are confident in the process and their decisions. Customer servi…" at bounding box center [1056, 310] width 933 height 243
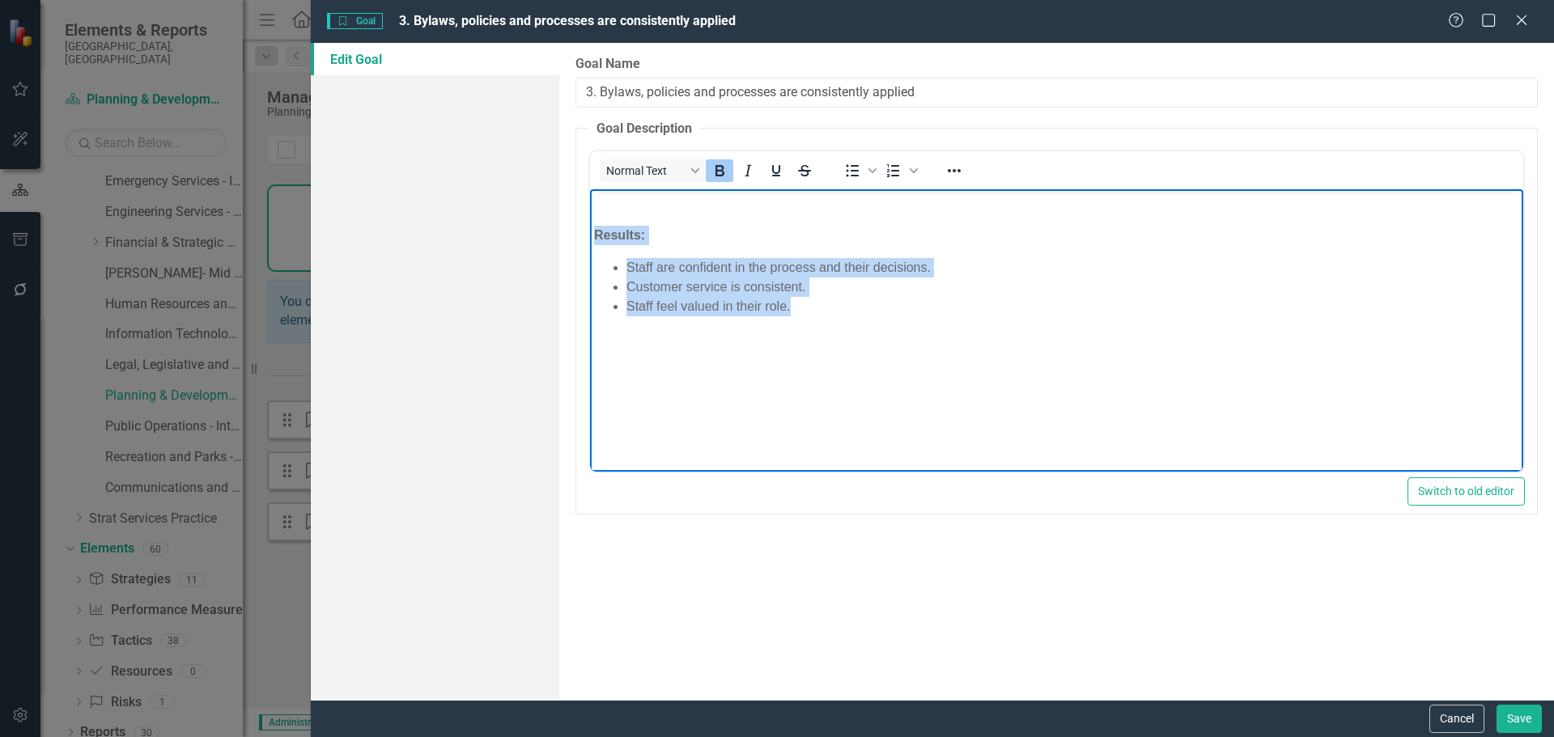
copy body "Results: Staff are confident in the process and their decisions. Customer servi…"
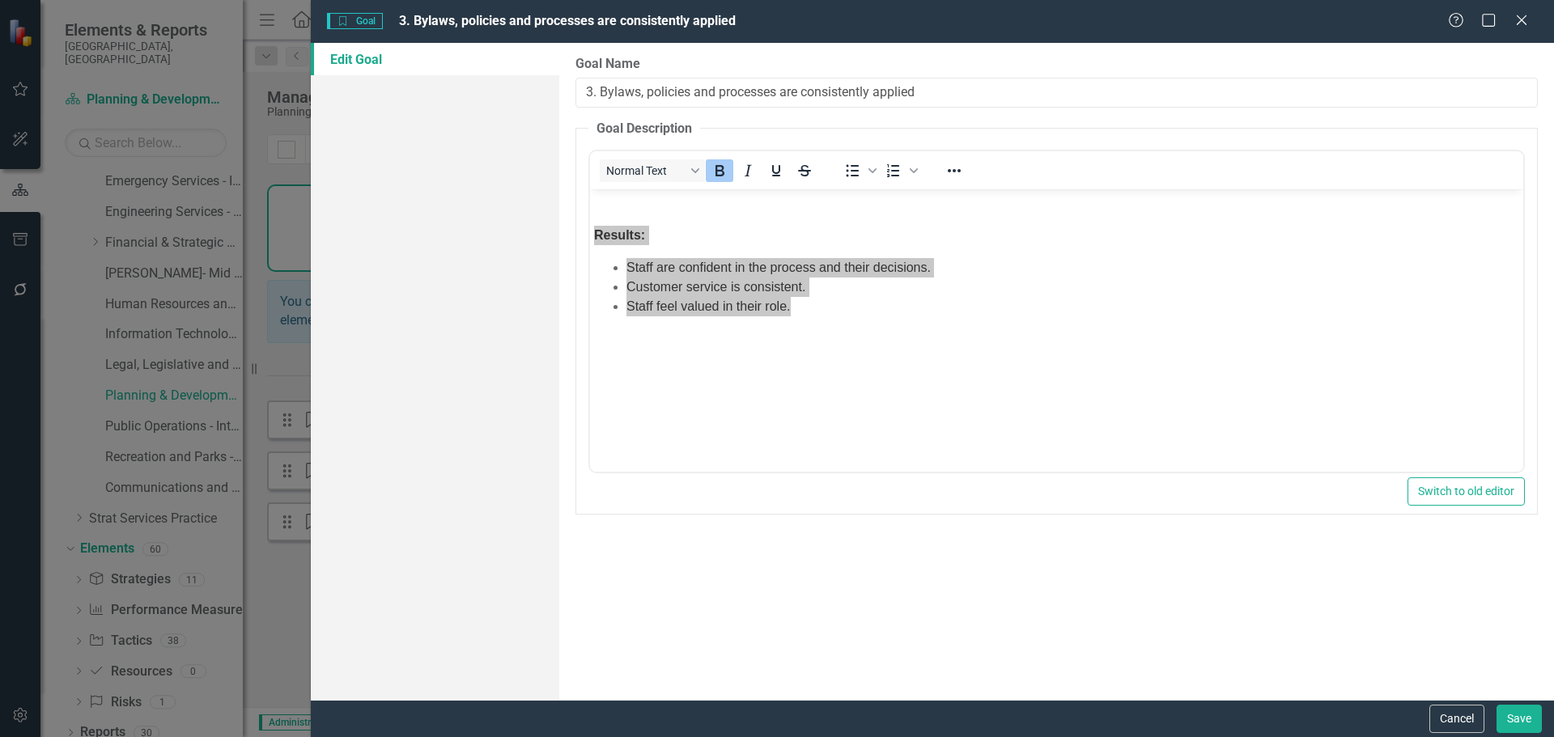
click at [1510, 24] on div "Help Maximize Close" at bounding box center [1493, 21] width 90 height 19
click at [1514, 14] on icon "Close" at bounding box center [1521, 19] width 20 height 15
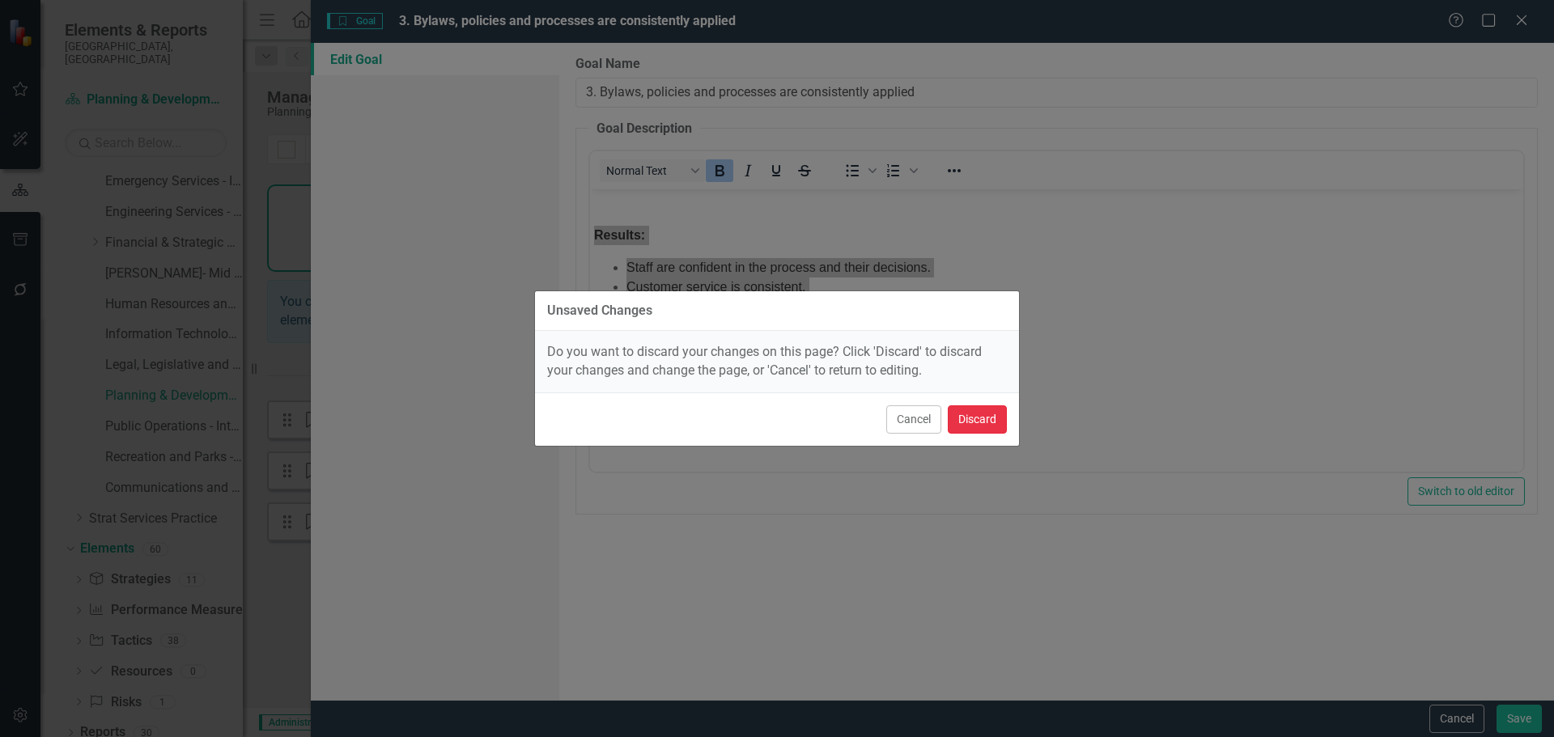
click at [979, 426] on button "Discard" at bounding box center [977, 420] width 59 height 28
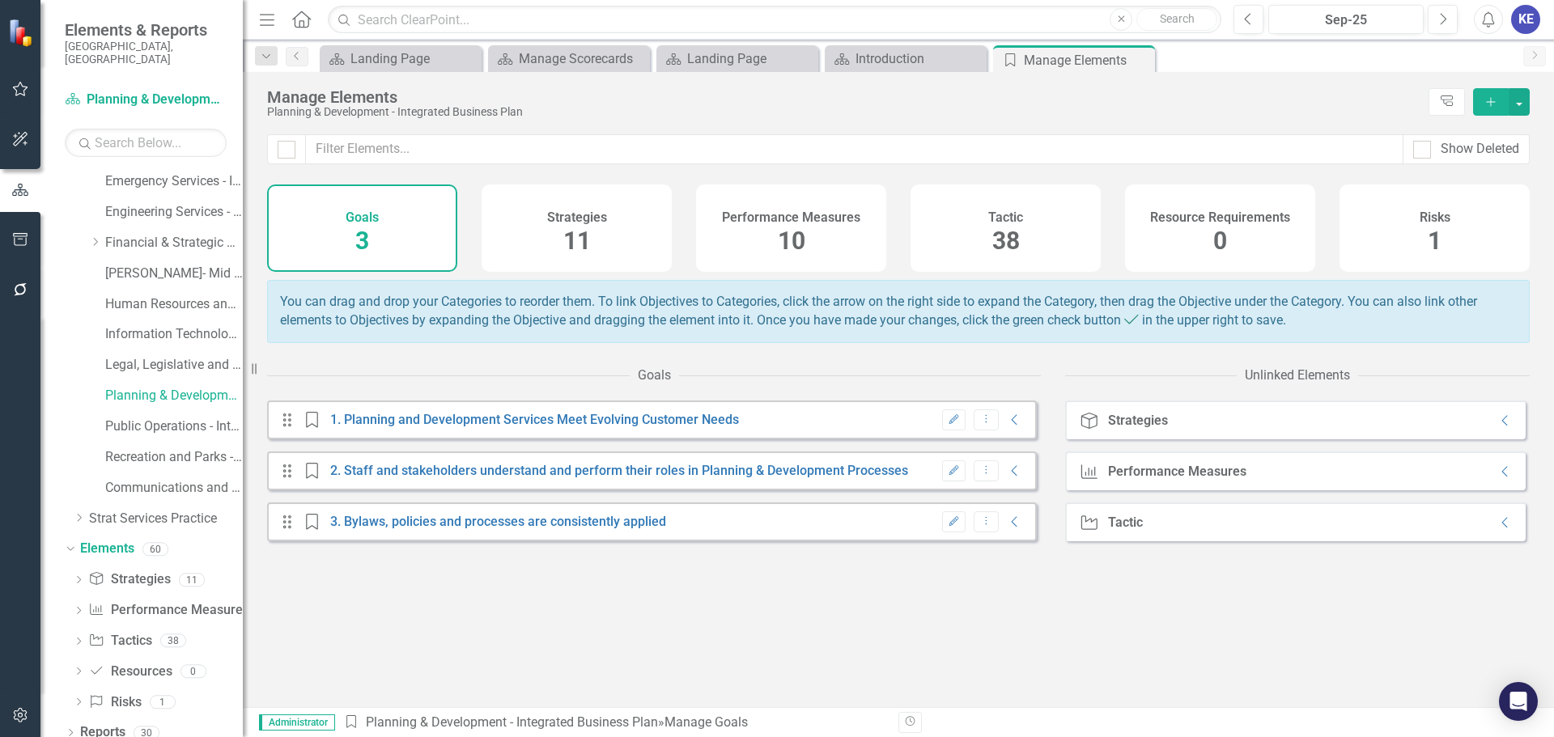
click at [578, 227] on span "11" at bounding box center [577, 241] width 28 height 28
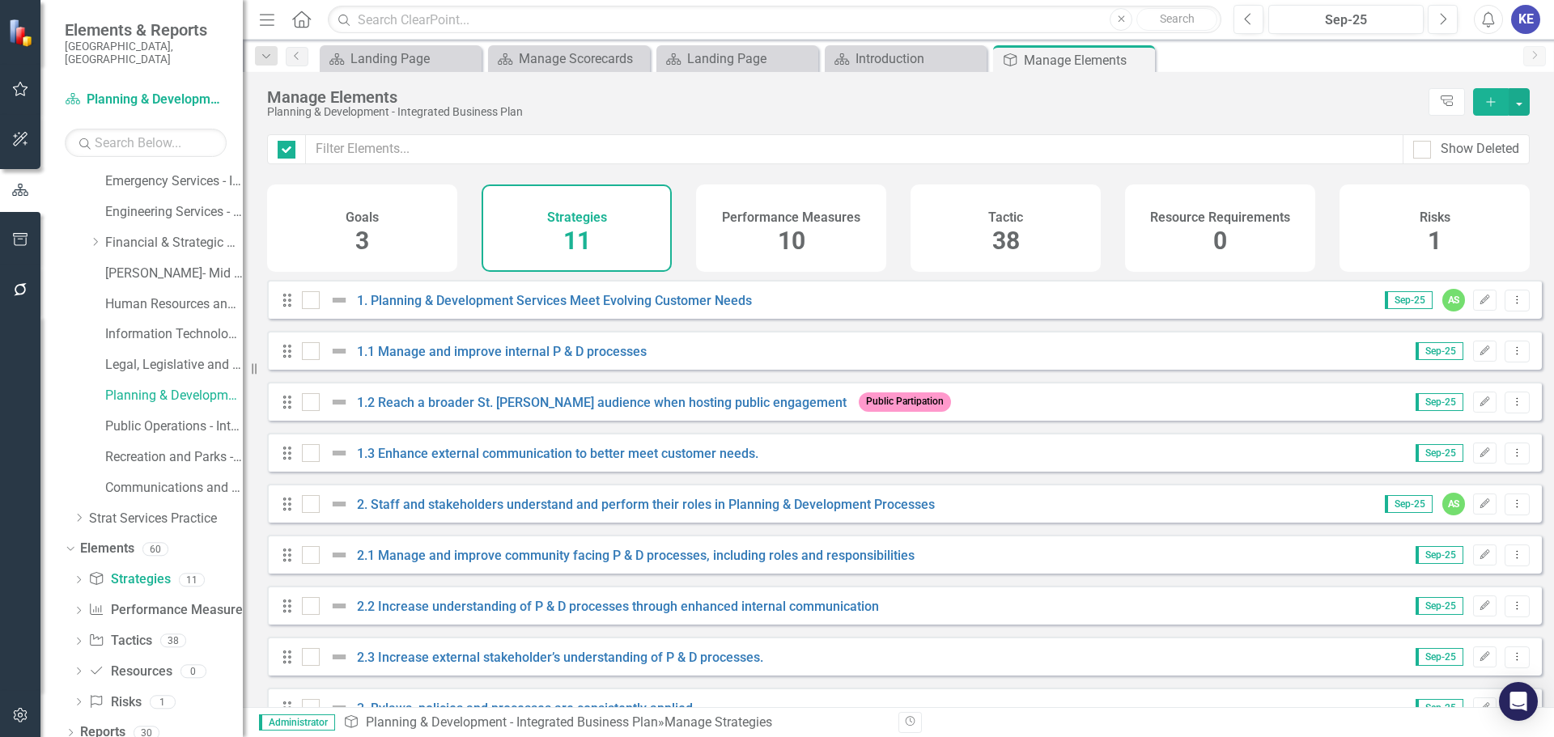
checkbox input "false"
click at [1385, 308] on span "Sep-25" at bounding box center [1409, 300] width 48 height 18
click at [1398, 309] on span "Sep-25" at bounding box center [1409, 300] width 48 height 18
click at [1403, 309] on span "Sep-25" at bounding box center [1409, 300] width 48 height 18
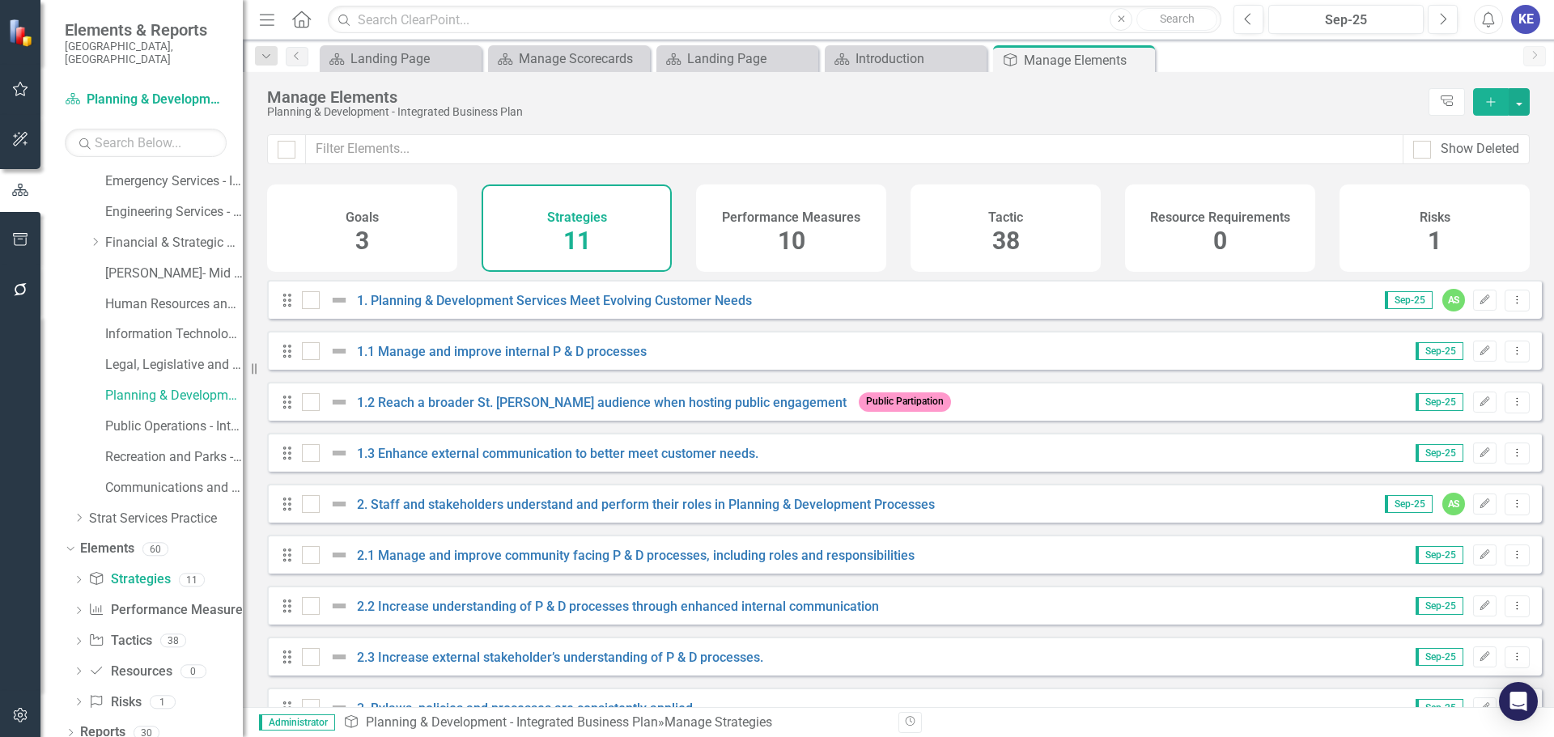
click at [1403, 309] on span "Sep-25" at bounding box center [1409, 300] width 48 height 18
click at [1510, 305] on icon "Dropdown Menu" at bounding box center [1517, 300] width 14 height 11
click at [1474, 338] on link "Edit Edit Strategy" at bounding box center [1445, 340] width 144 height 30
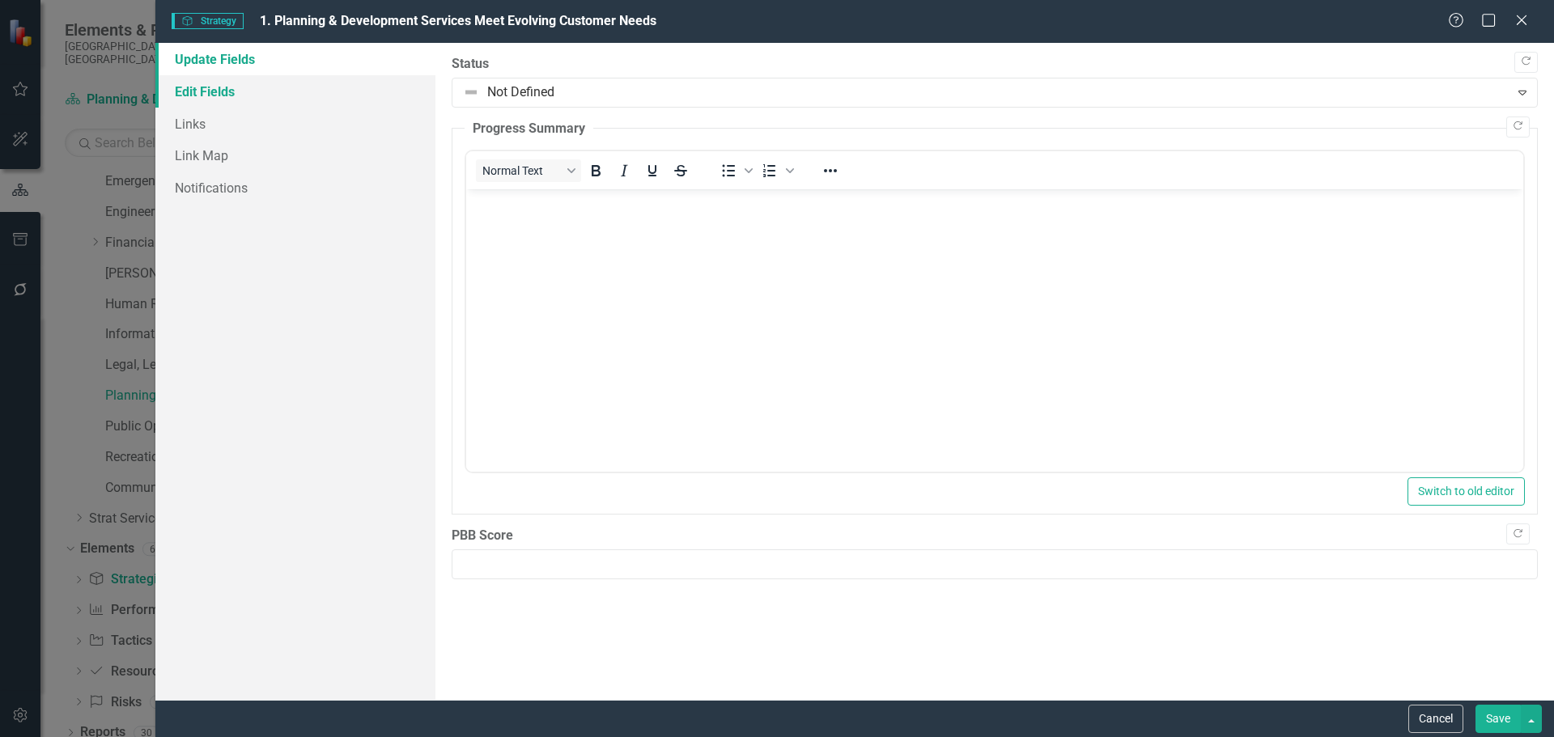
click at [311, 86] on link "Edit Fields" at bounding box center [295, 91] width 280 height 32
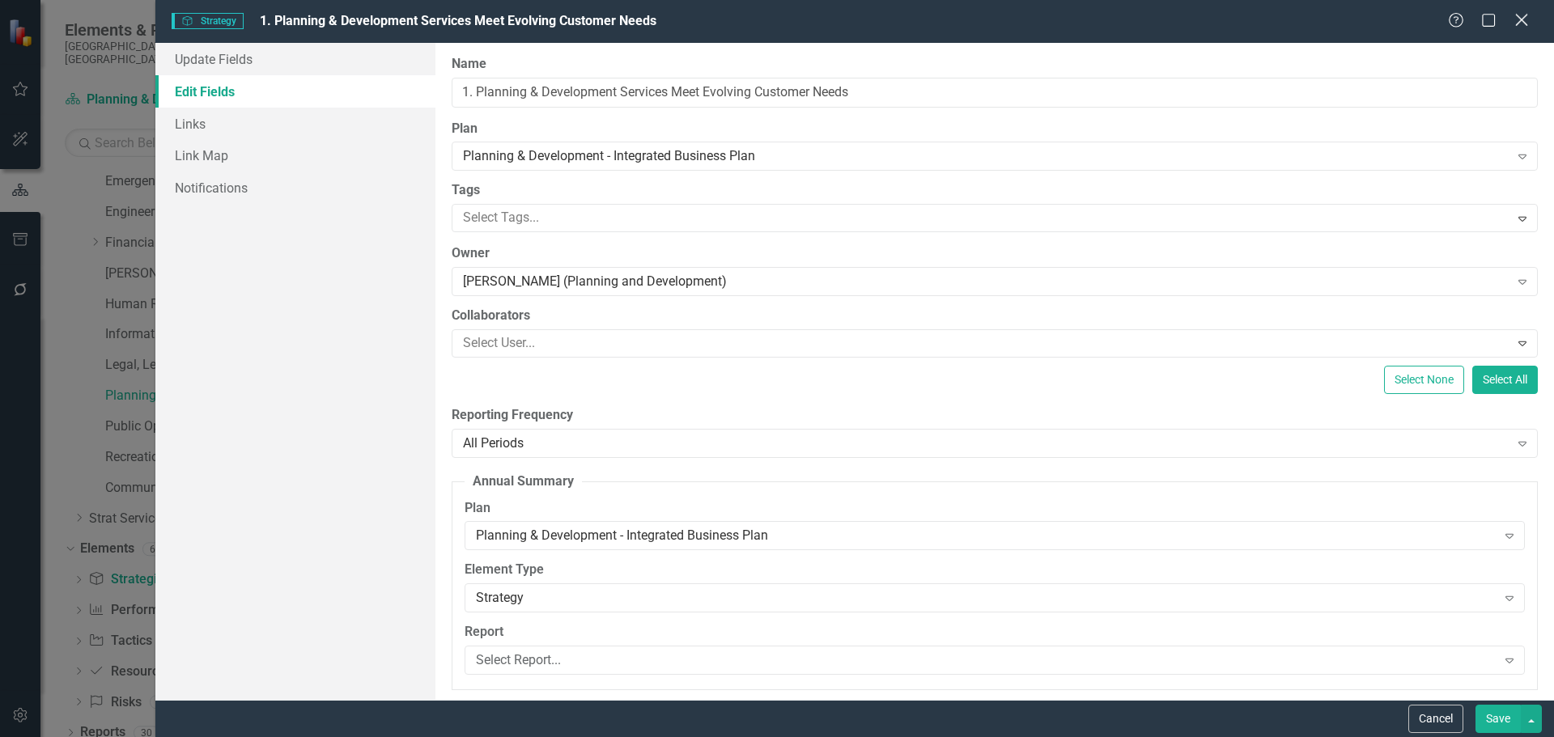
click at [1525, 22] on icon "Close" at bounding box center [1521, 19] width 20 height 15
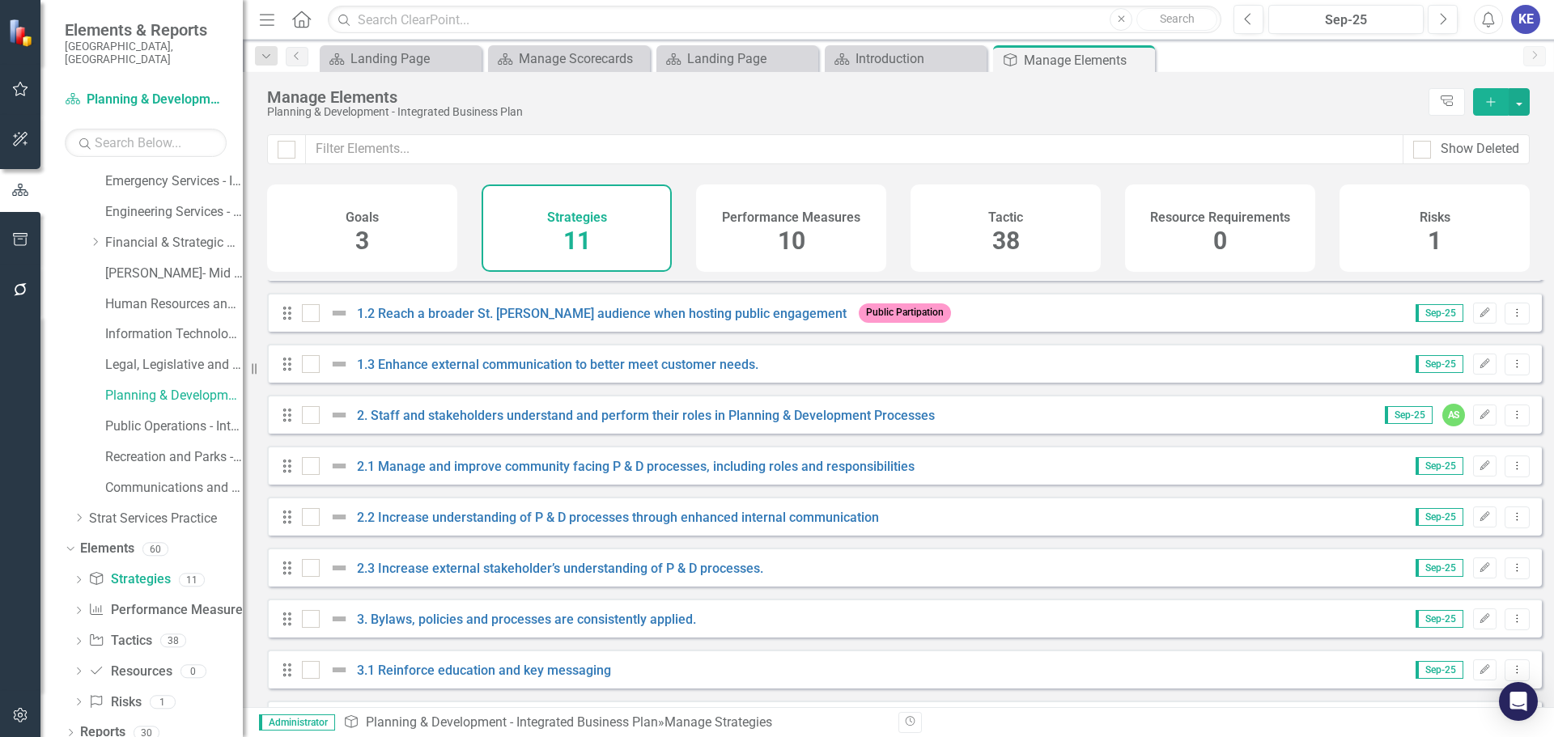
scroll to position [146, 0]
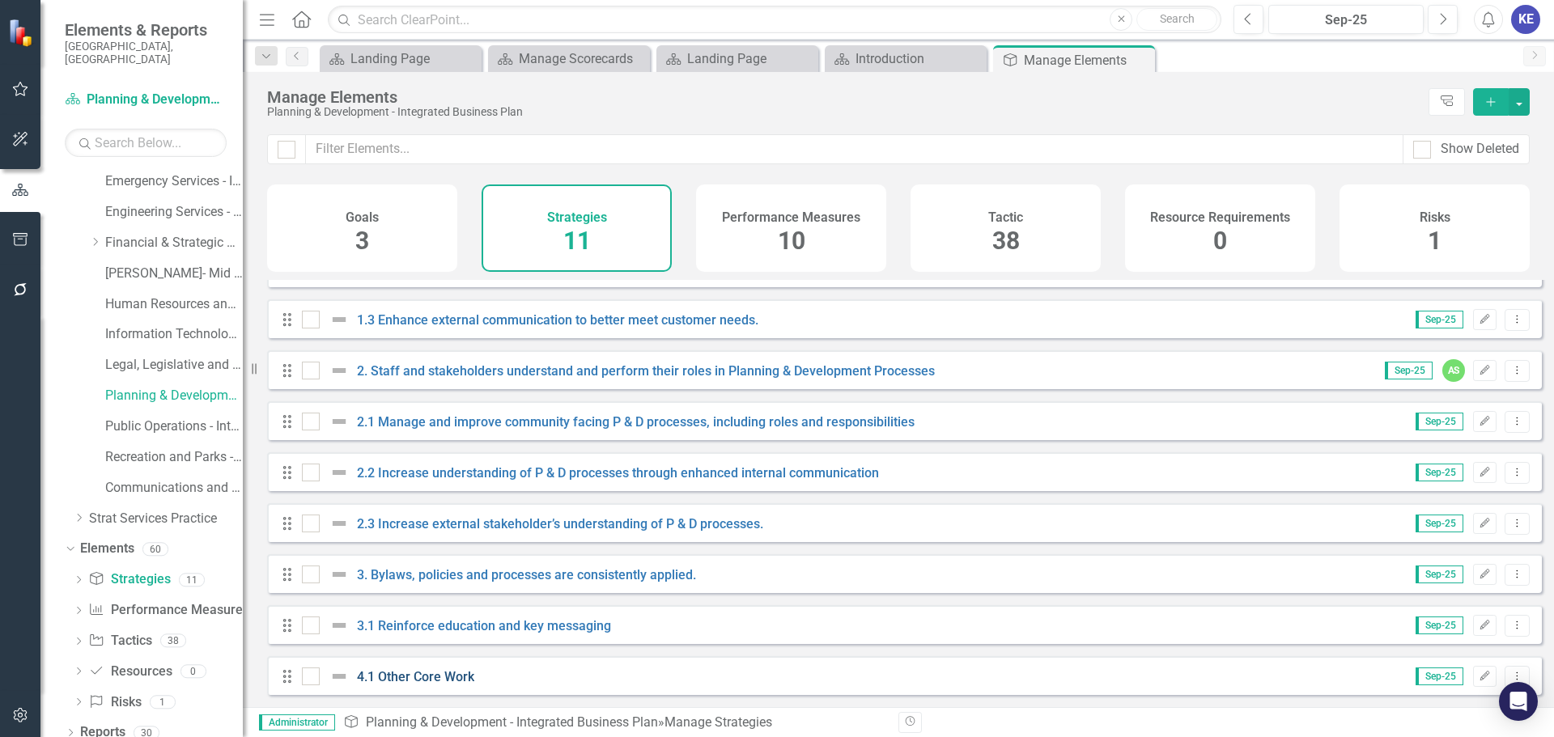
click at [395, 677] on link "4.1 Other Core Work" at bounding box center [415, 676] width 117 height 15
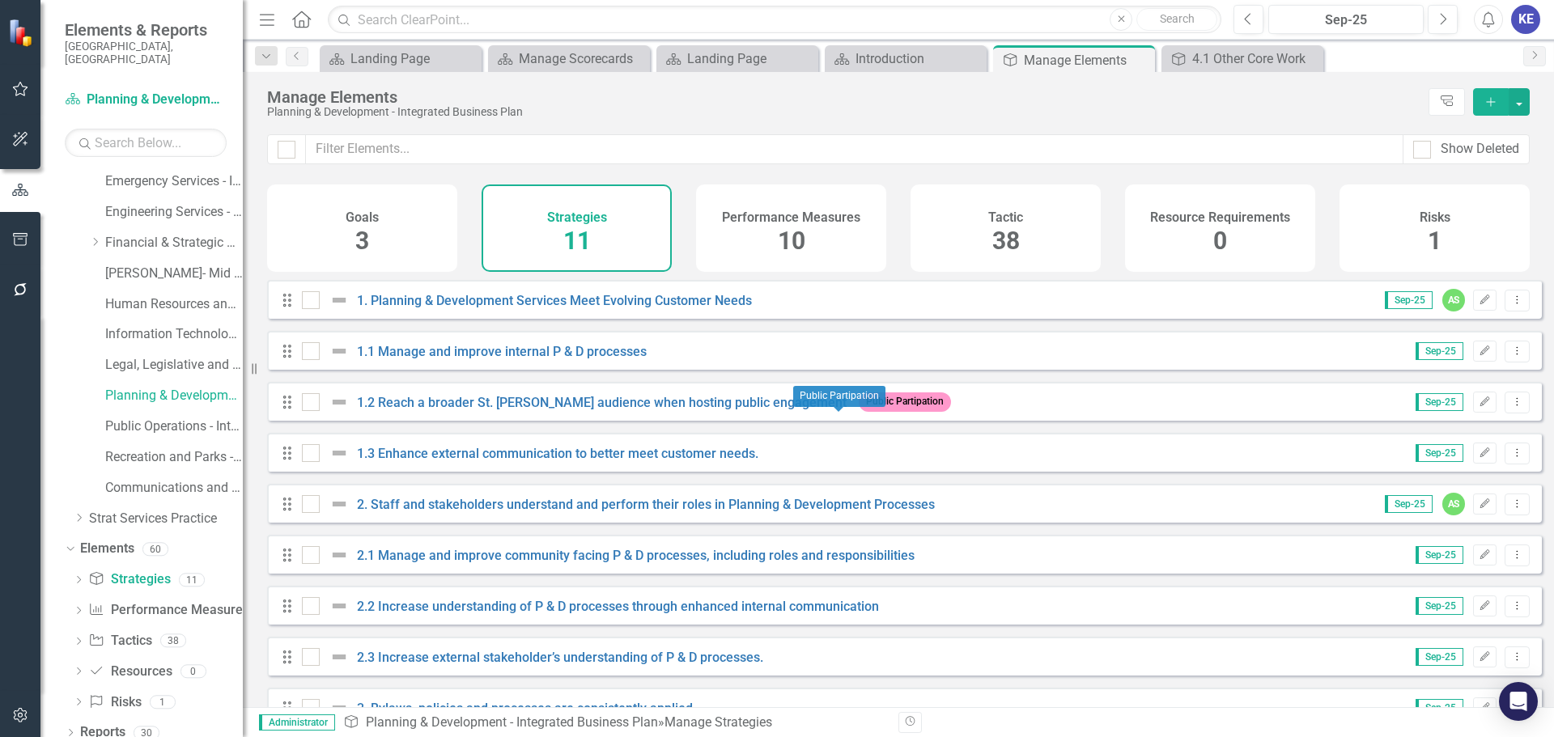
click at [856, 410] on body "Elements & Reports City of [GEOGRAPHIC_DATA], [GEOGRAPHIC_DATA] Plan Planning &…" at bounding box center [777, 368] width 1554 height 737
click at [1479, 407] on icon "Edit" at bounding box center [1485, 402] width 12 height 10
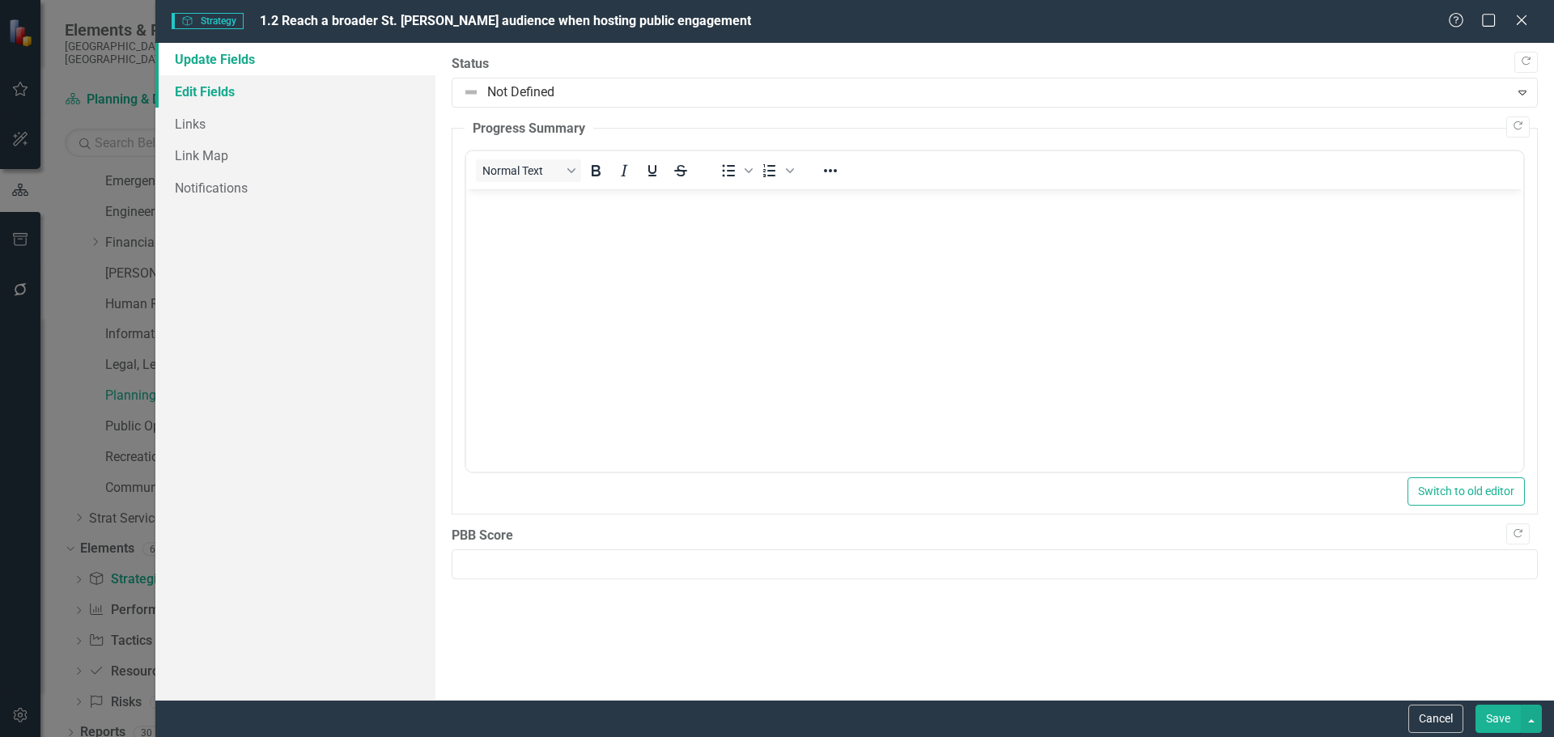
click at [265, 78] on link "Edit Fields" at bounding box center [295, 91] width 280 height 32
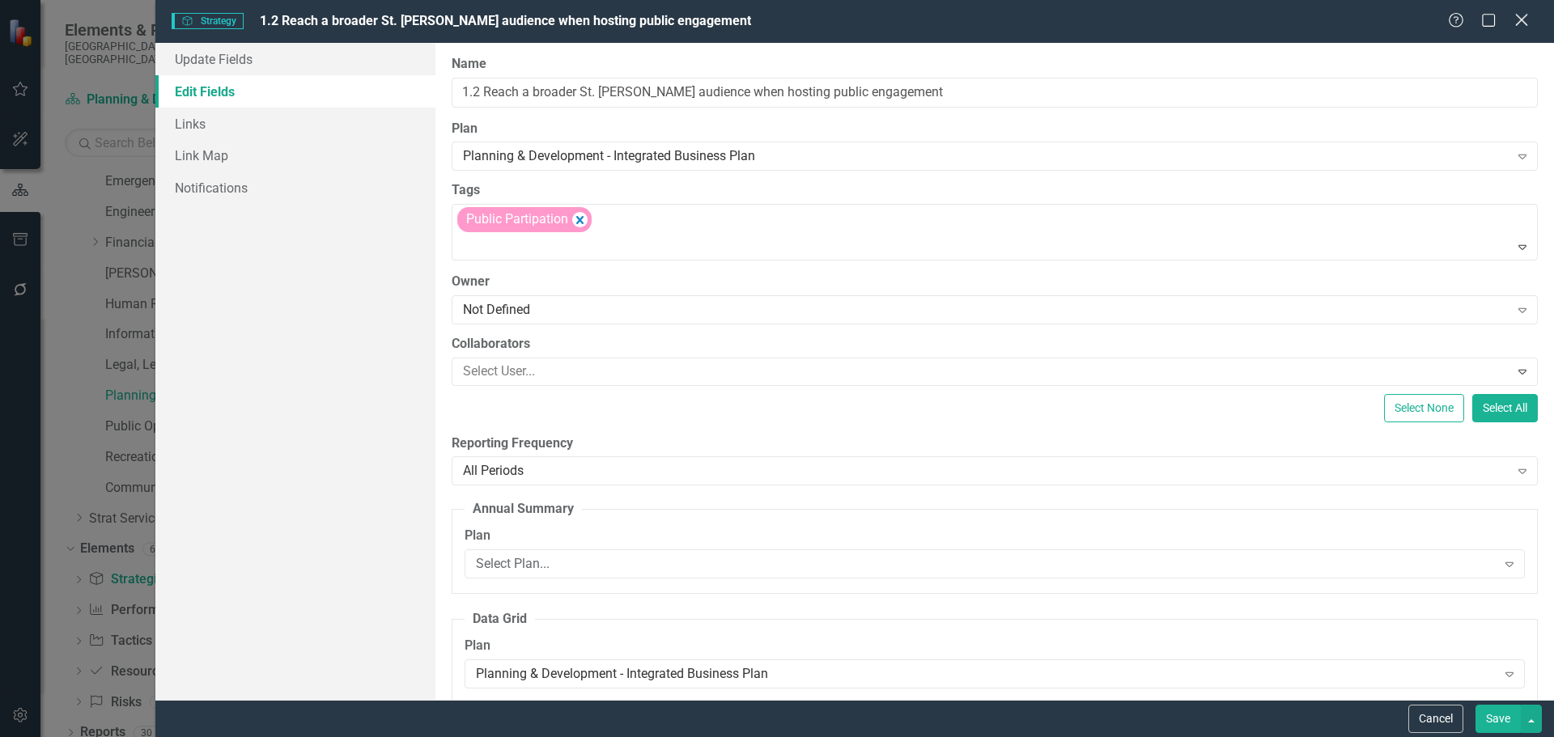
click at [1519, 28] on div "Close" at bounding box center [1521, 22] width 20 height 22
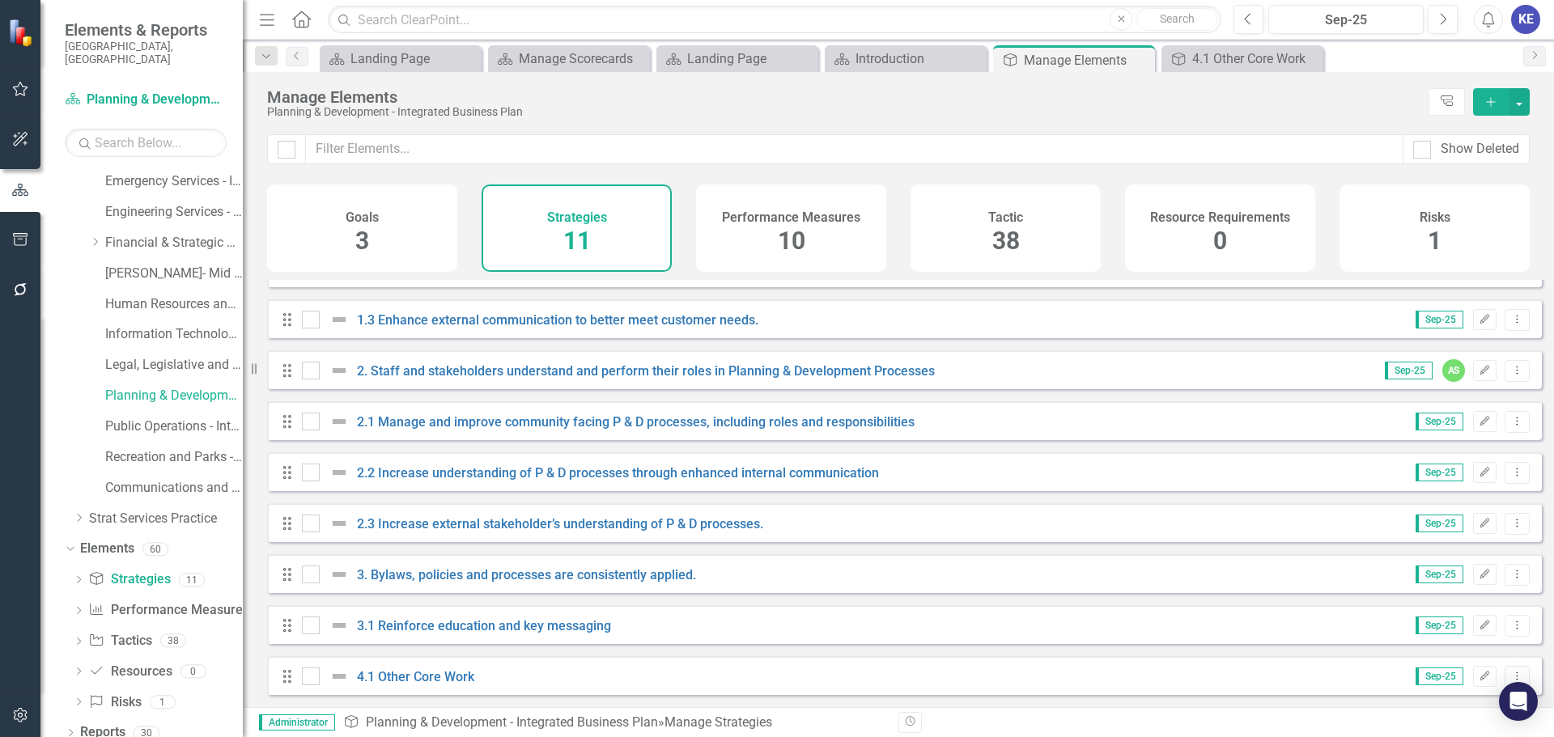
scroll to position [146, 0]
drag, startPoint x: 147, startPoint y: 591, endPoint x: 370, endPoint y: 591, distance: 223.4
click at [147, 601] on link "Performance Measure Performance Measures" at bounding box center [168, 610] width 160 height 19
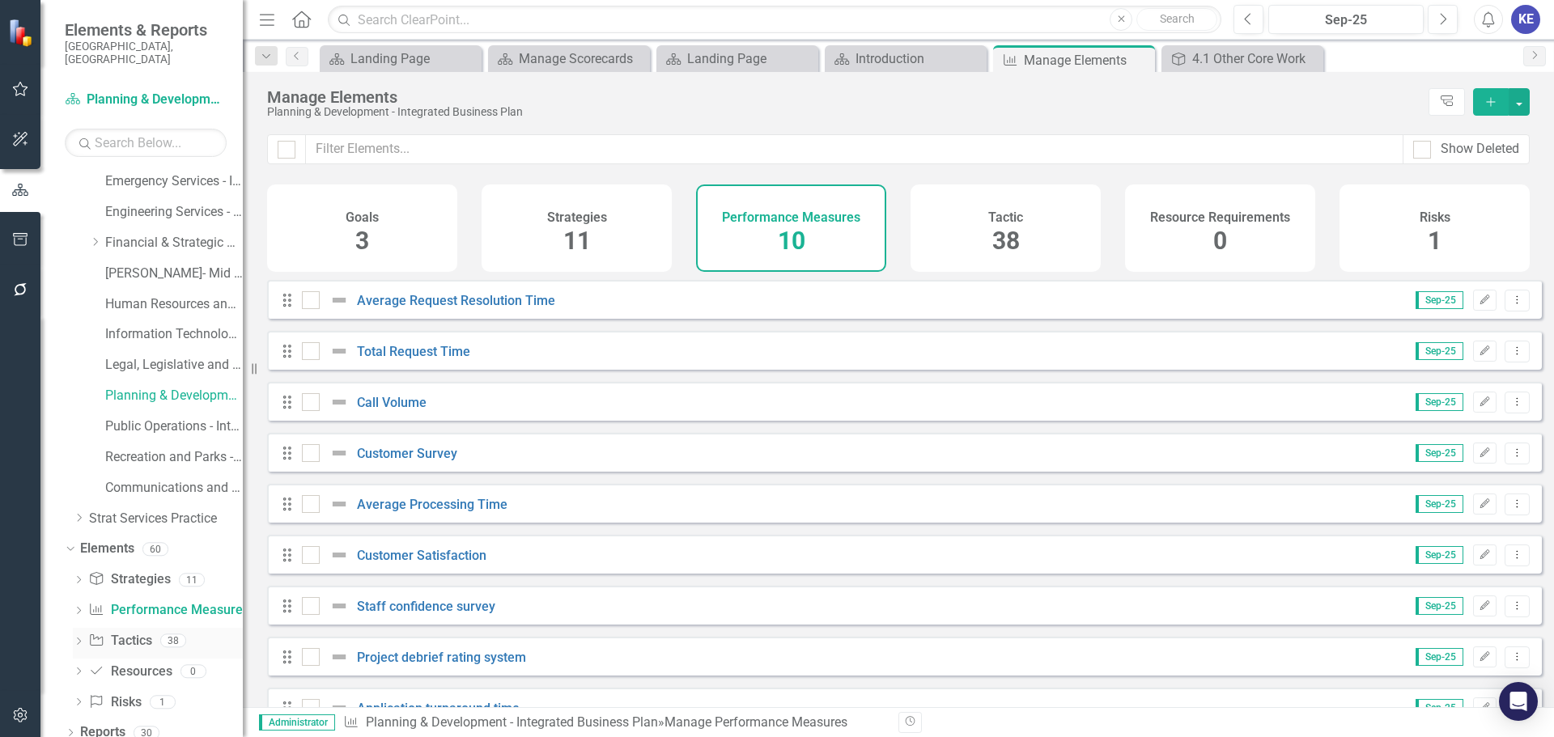
click at [135, 632] on link "Tactic Tactics" at bounding box center [119, 641] width 63 height 19
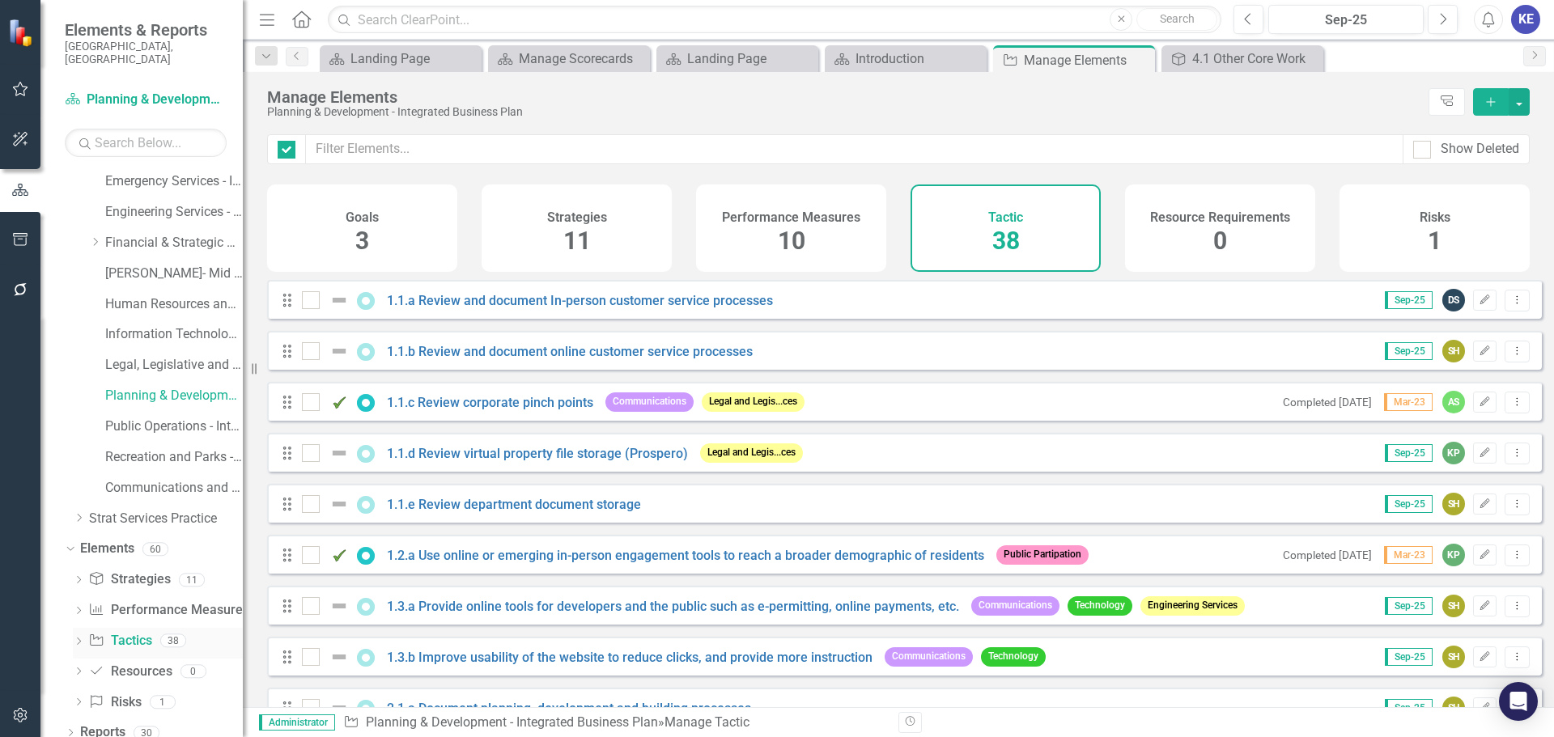
checkbox input "false"
click at [138, 601] on link "Performance Measure Performance Measures" at bounding box center [168, 610] width 160 height 19
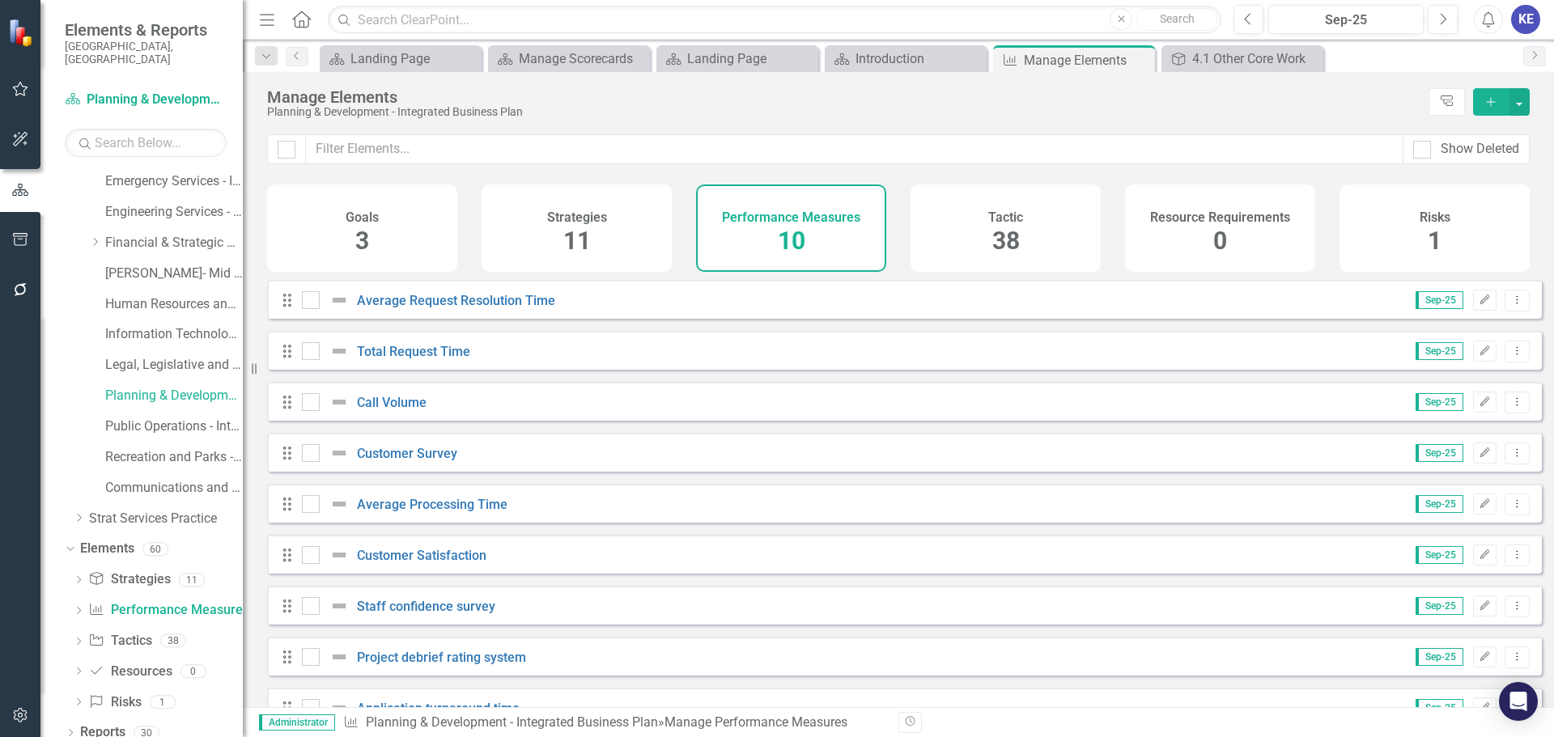
click at [1013, 212] on h4 "Tactic" at bounding box center [1005, 217] width 35 height 15
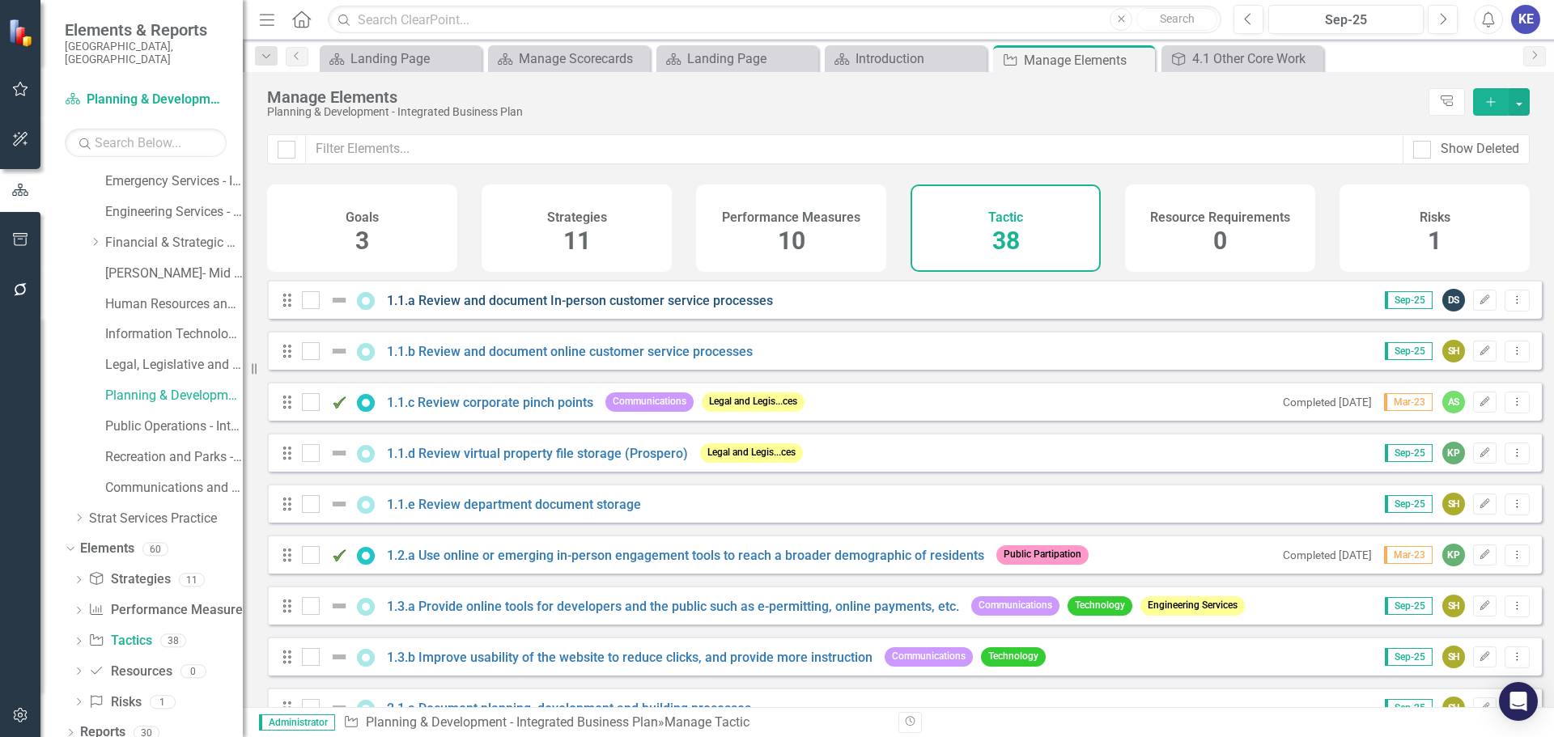
click at [638, 308] on link "1.1.a Review and document In-person customer service processes" at bounding box center [580, 300] width 386 height 15
click at [772, 206] on div "Performance Measures" at bounding box center [791, 215] width 138 height 19
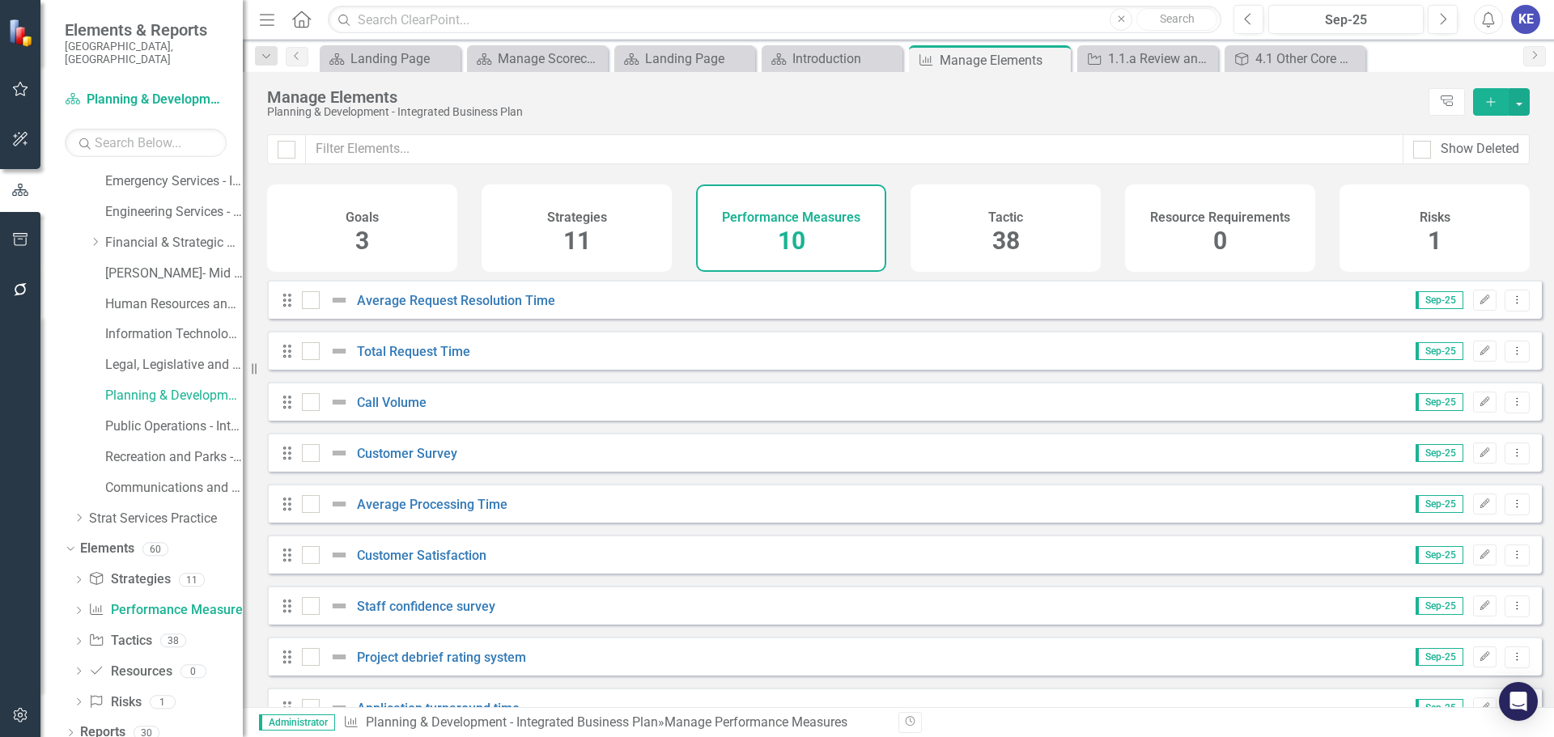
click at [966, 234] on div "Tactic 38" at bounding box center [1006, 228] width 190 height 87
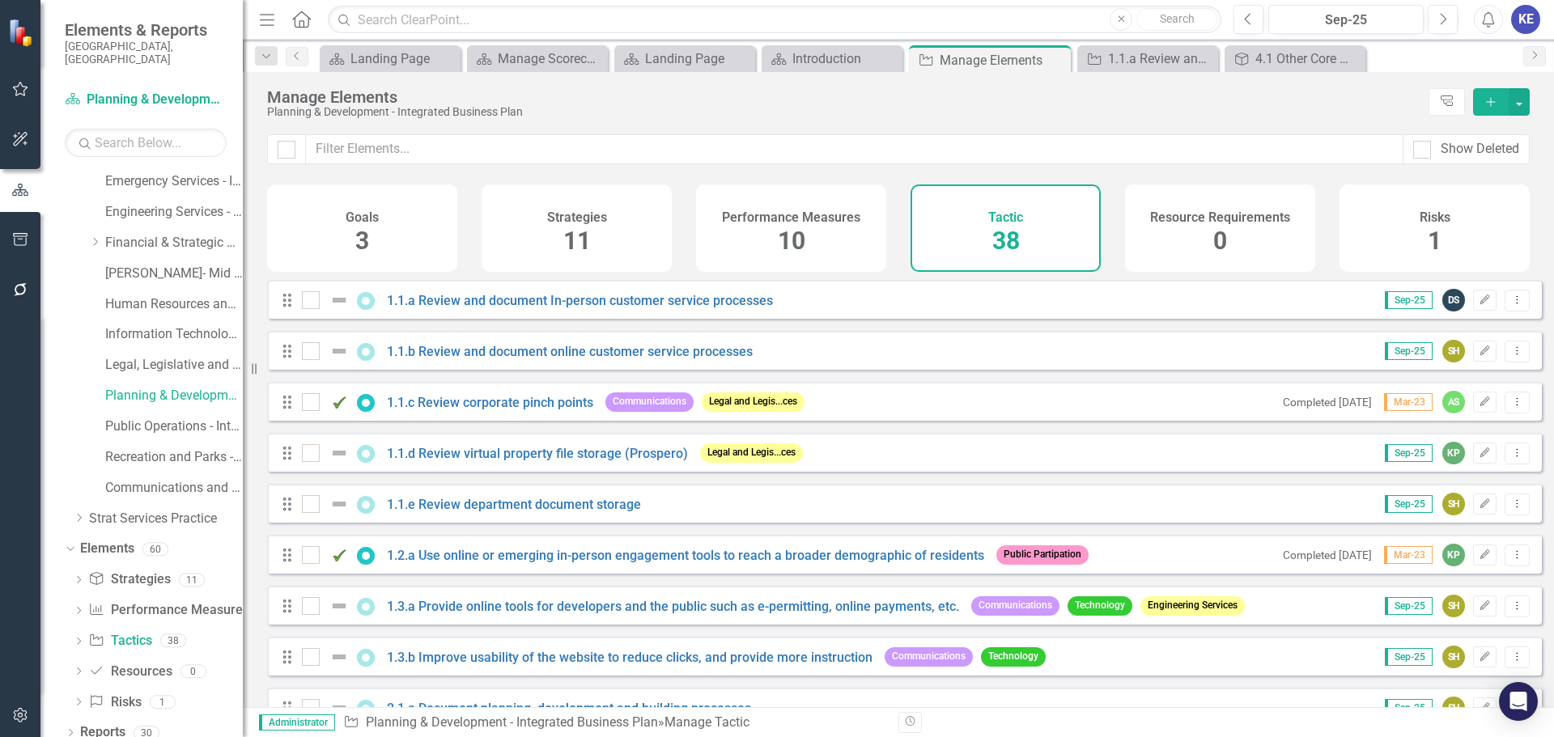
click at [799, 223] on h4 "Performance Measures" at bounding box center [791, 217] width 138 height 15
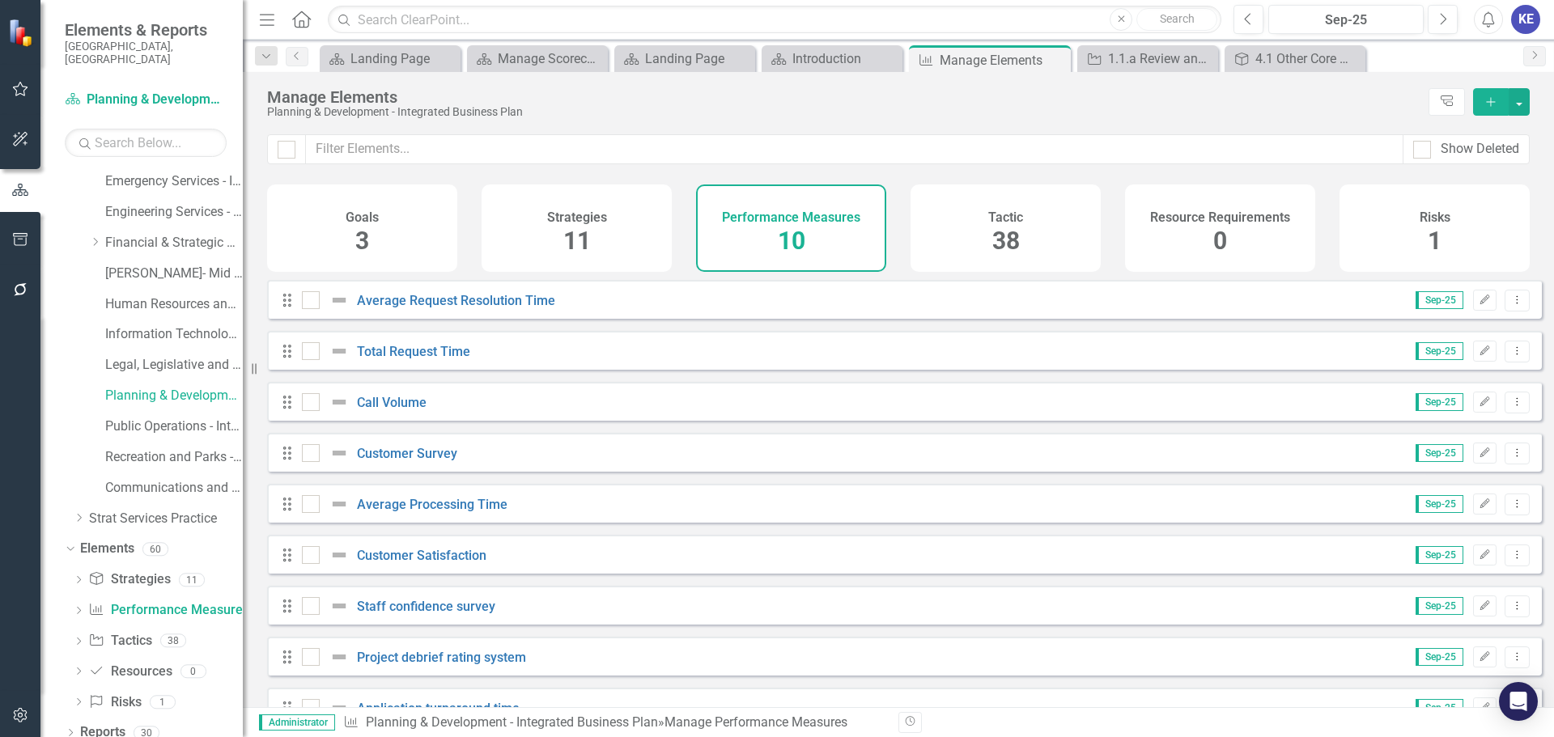
click at [593, 234] on div "Strategies 11" at bounding box center [577, 228] width 190 height 87
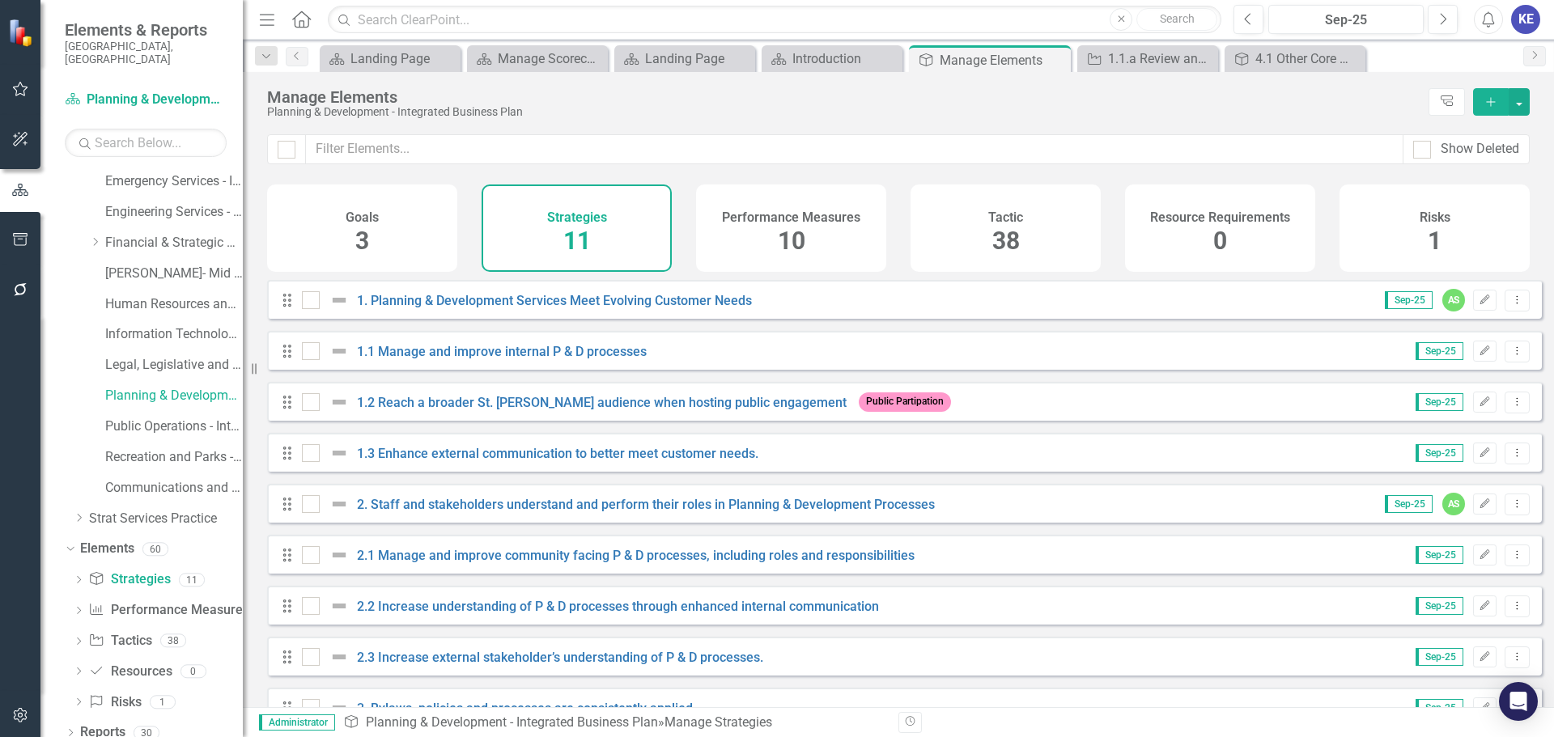
click at [966, 232] on div "Tactic 38" at bounding box center [1006, 228] width 190 height 87
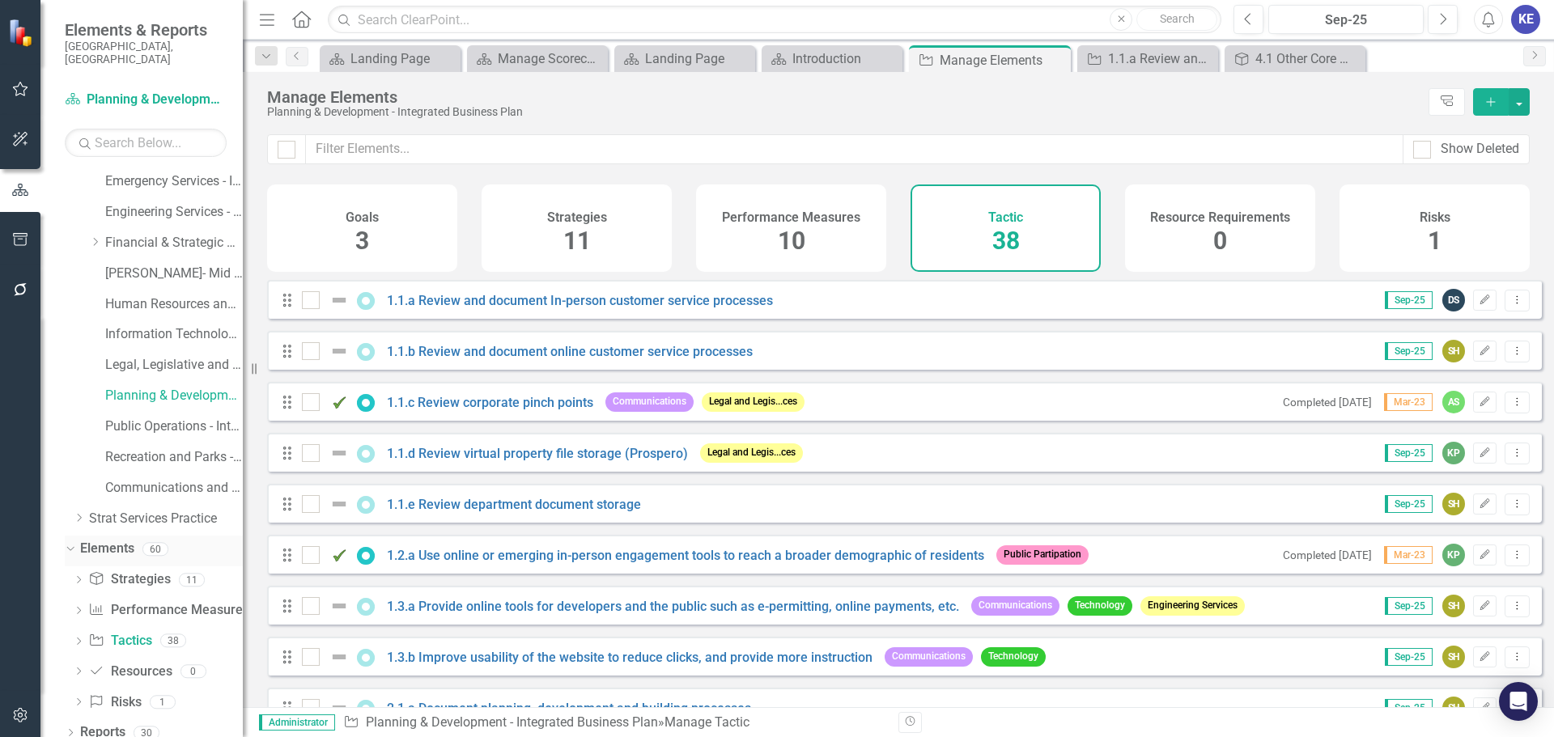
click at [96, 540] on link "Elements" at bounding box center [107, 549] width 54 height 19
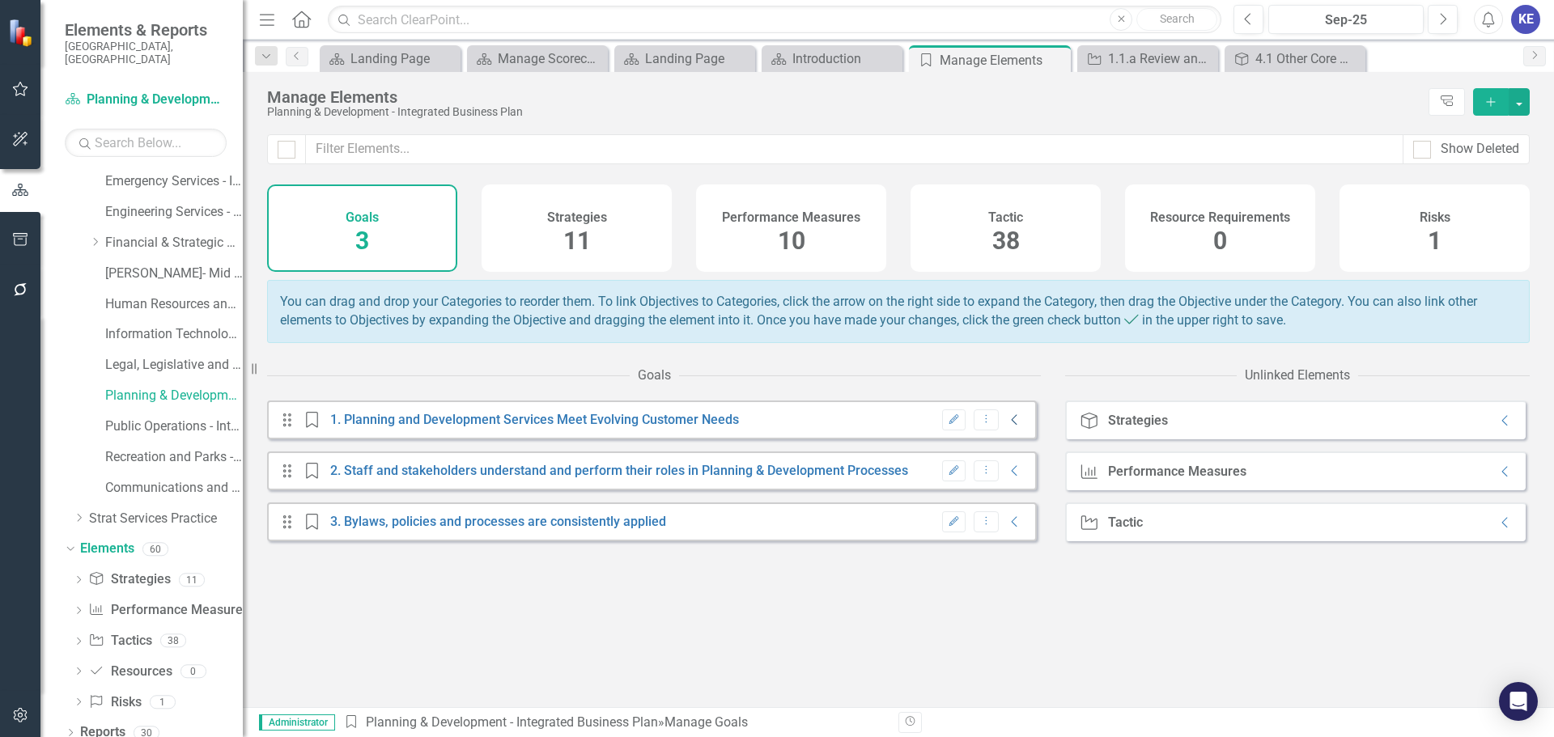
click at [1009, 427] on icon "Collapse" at bounding box center [1015, 420] width 16 height 13
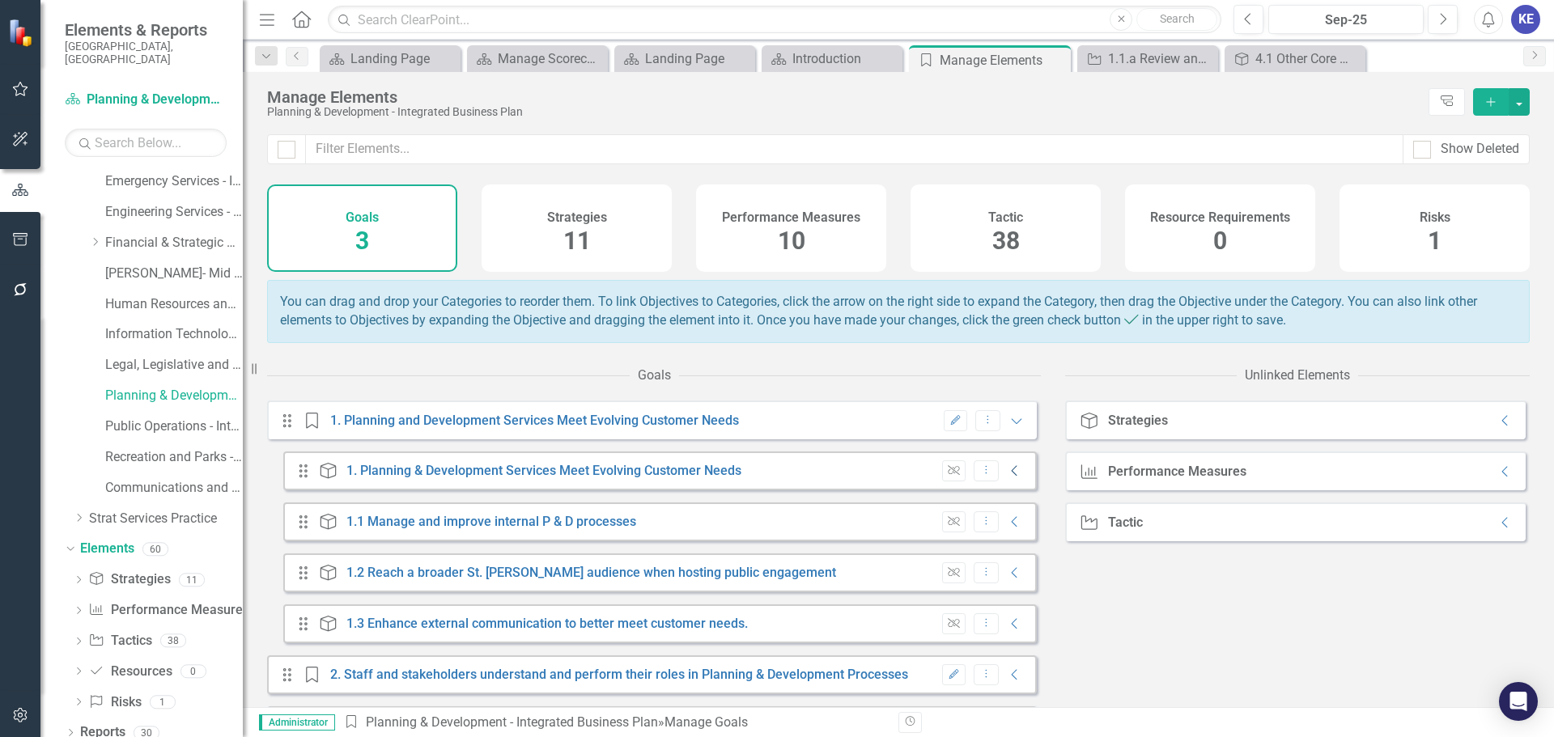
click at [1007, 478] on icon "Collapse" at bounding box center [1015, 471] width 16 height 13
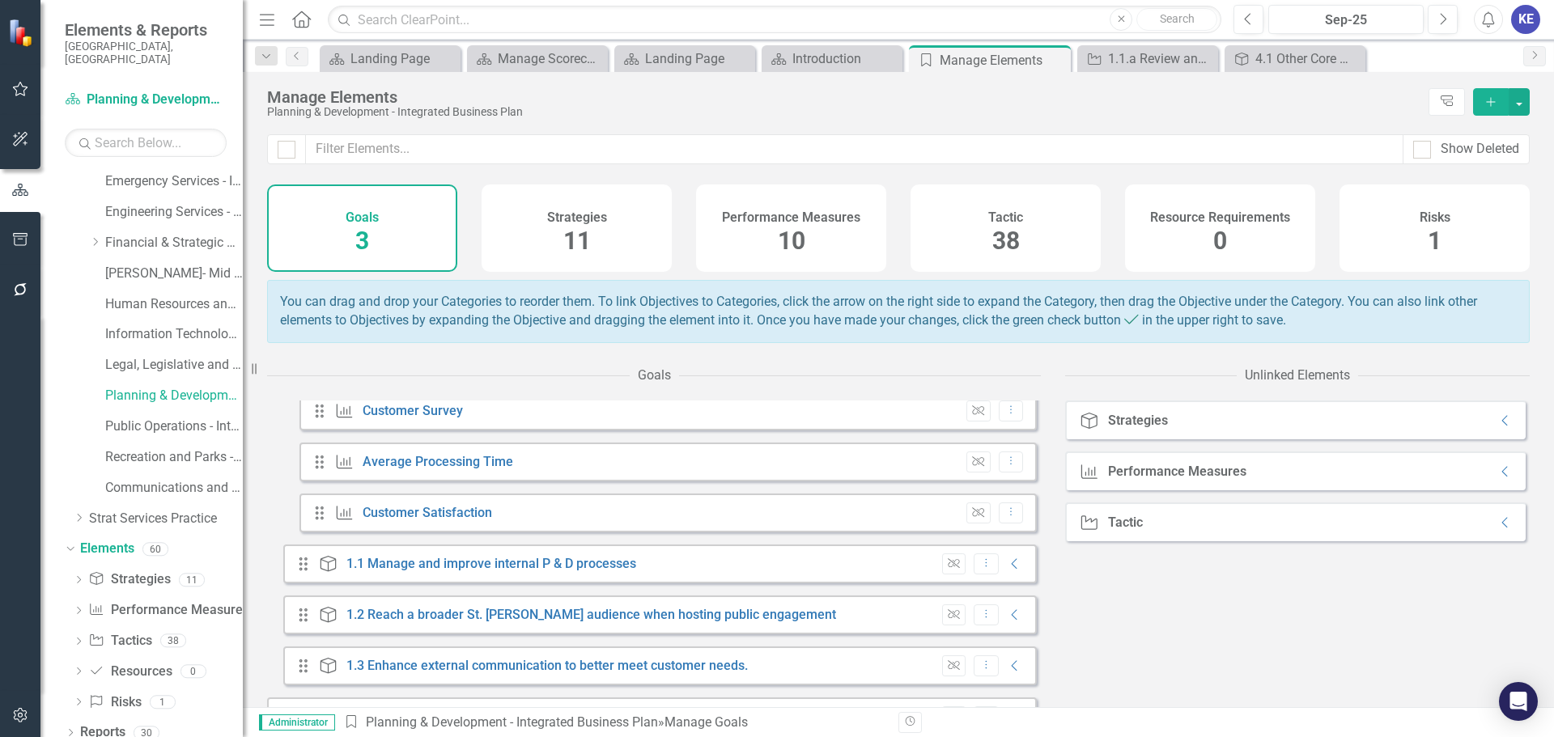
scroll to position [243, 0]
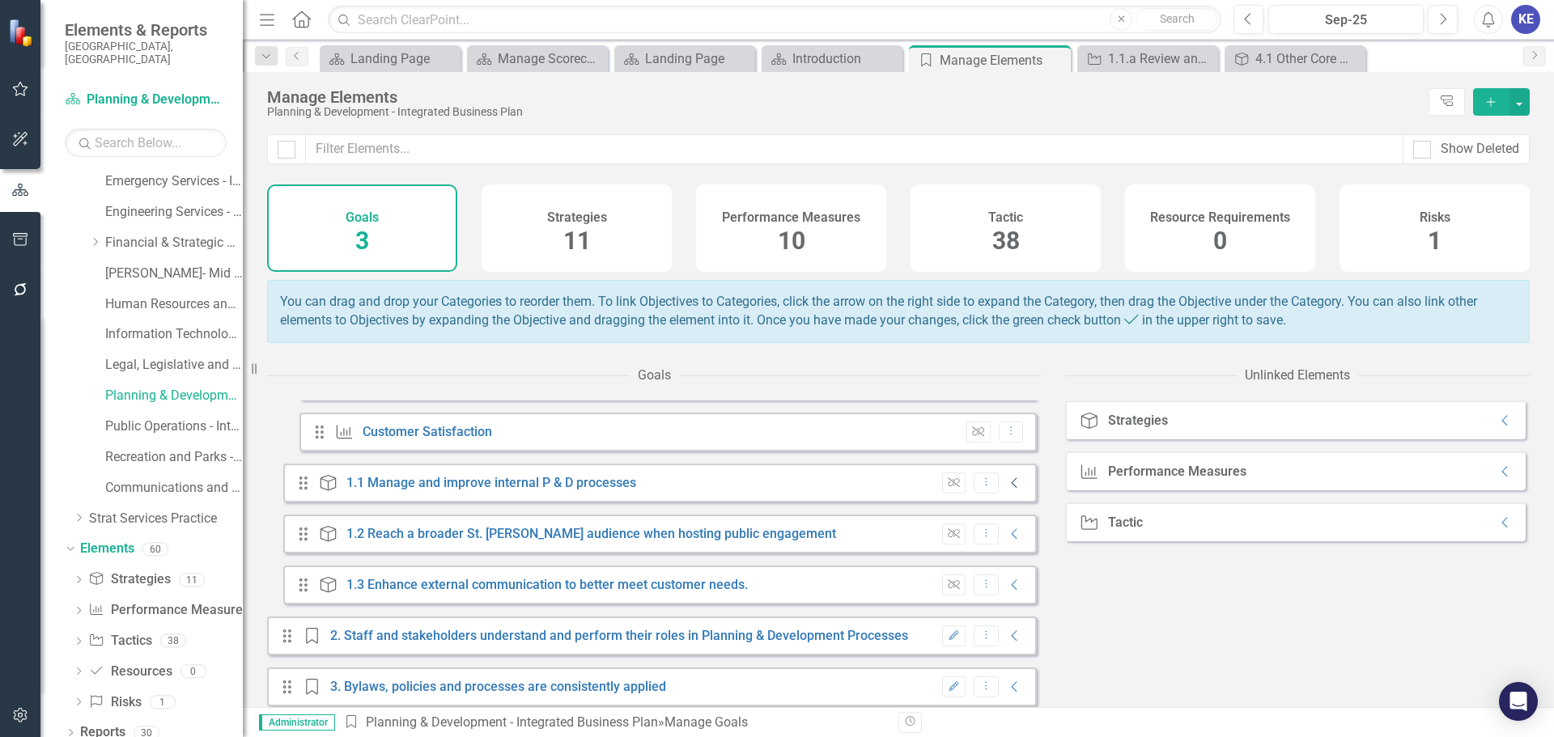
click at [1007, 490] on icon "Collapse" at bounding box center [1015, 483] width 16 height 13
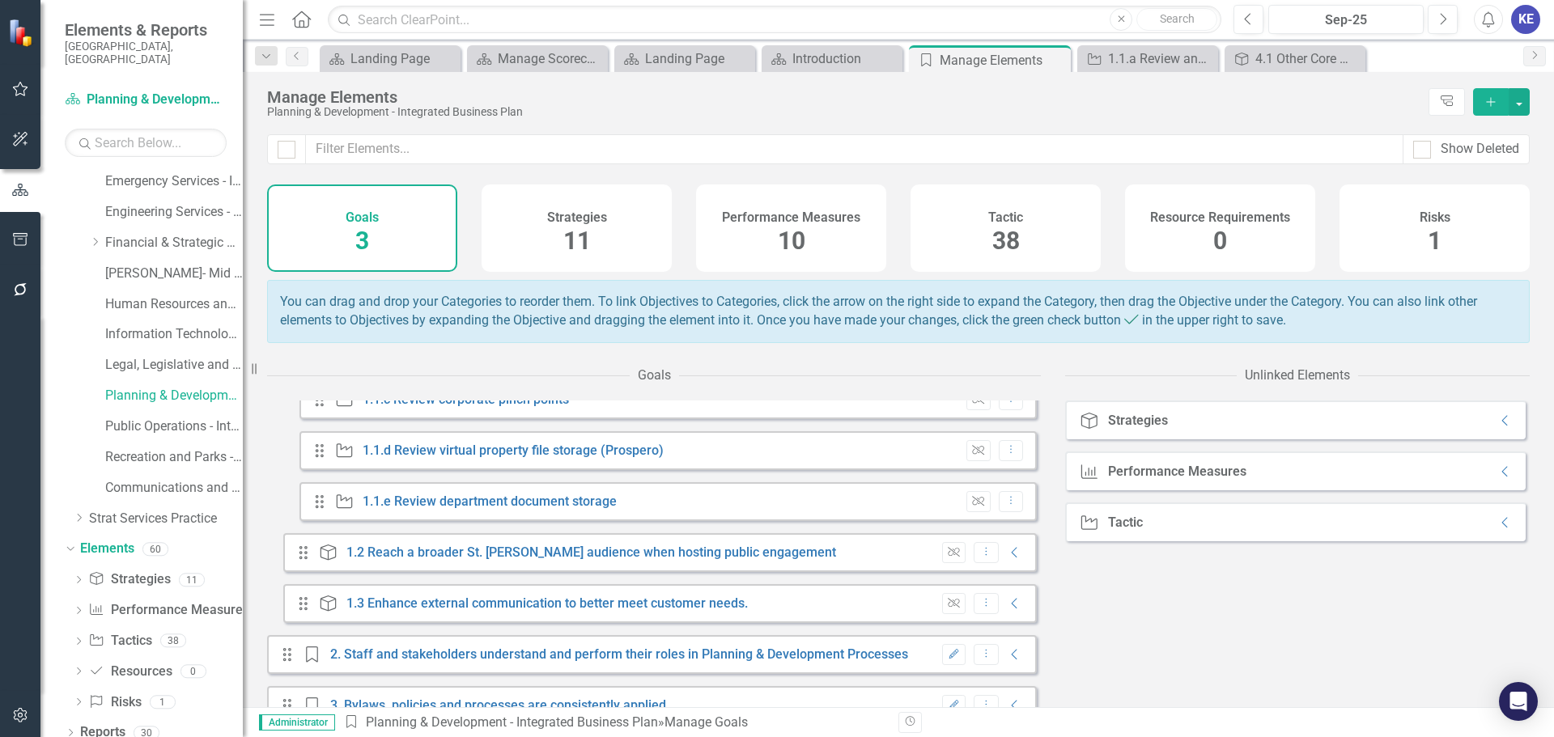
scroll to position [486, 0]
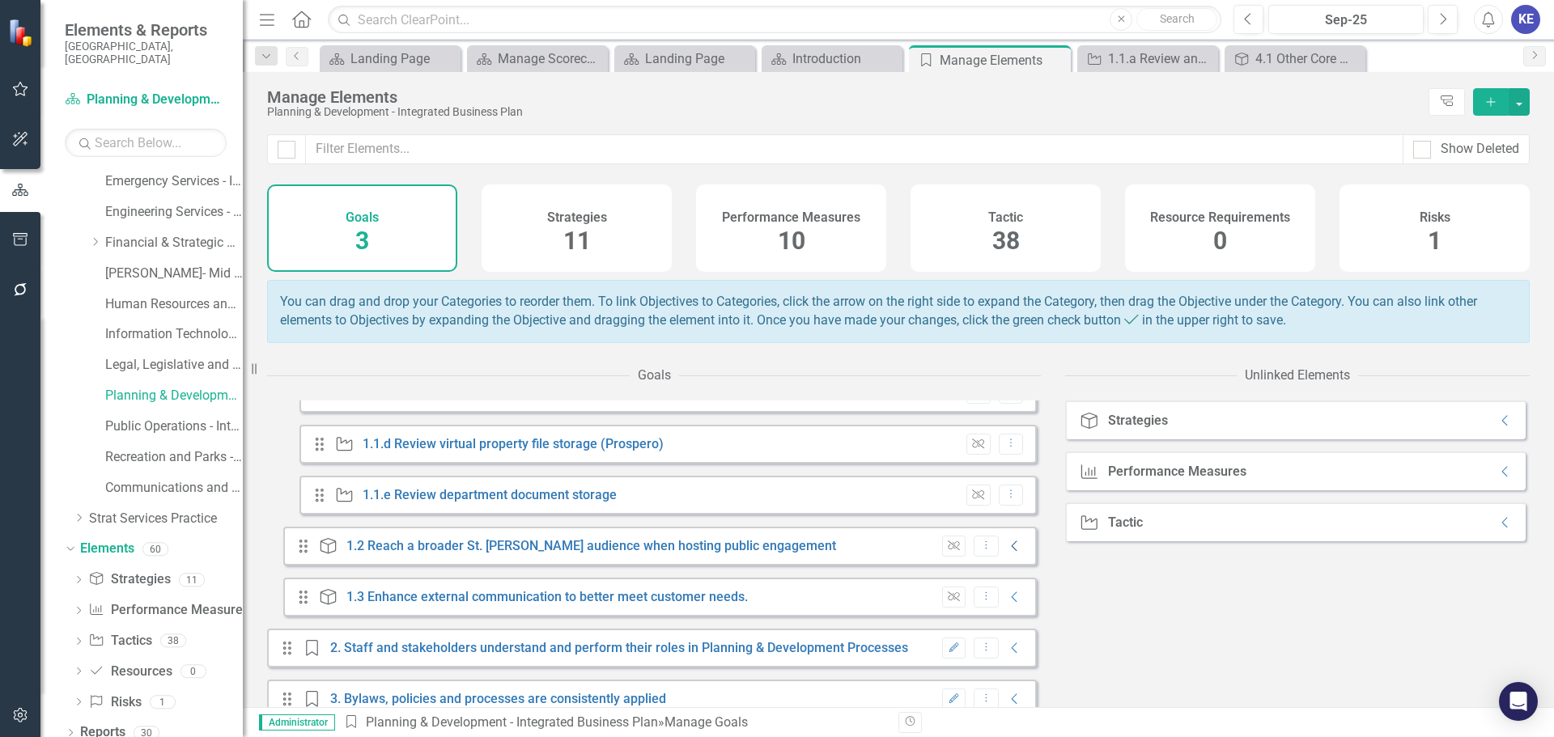
click at [1007, 553] on icon "Collapse" at bounding box center [1015, 546] width 16 height 13
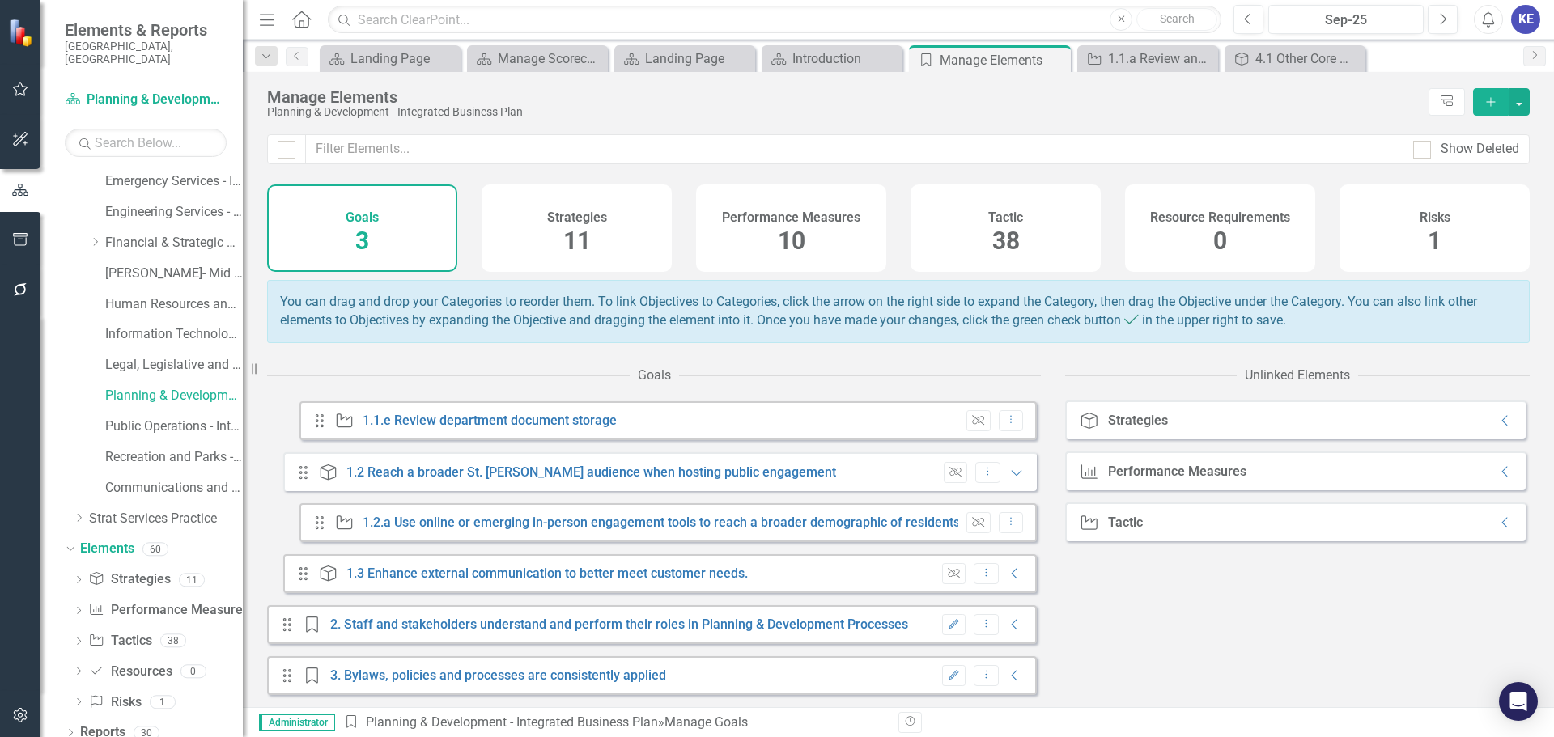
scroll to position [572, 0]
click at [873, 523] on link "1.2.a Use online or emerging in-person engagement tools to reach a broader demo…" at bounding box center [661, 522] width 597 height 15
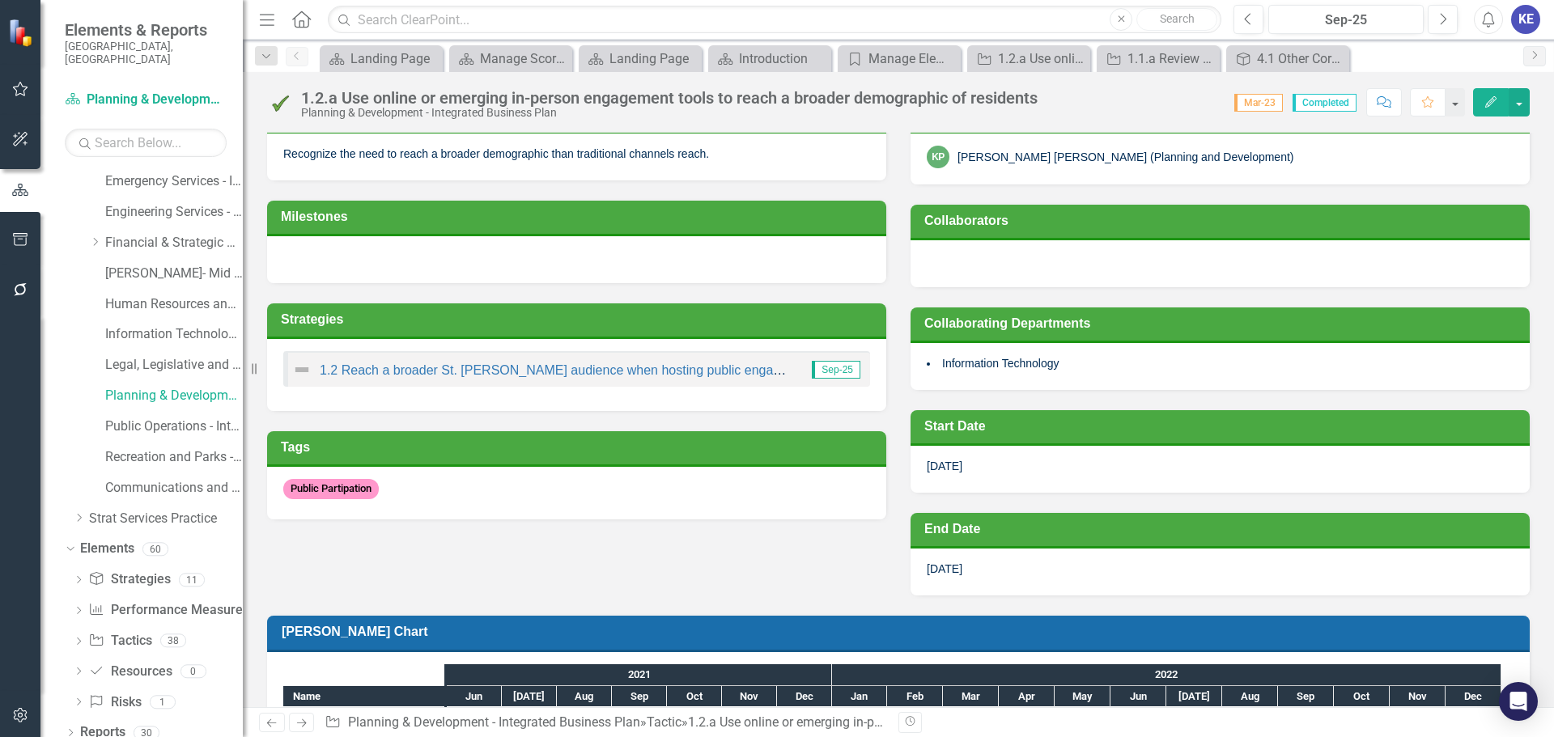
scroll to position [317, 0]
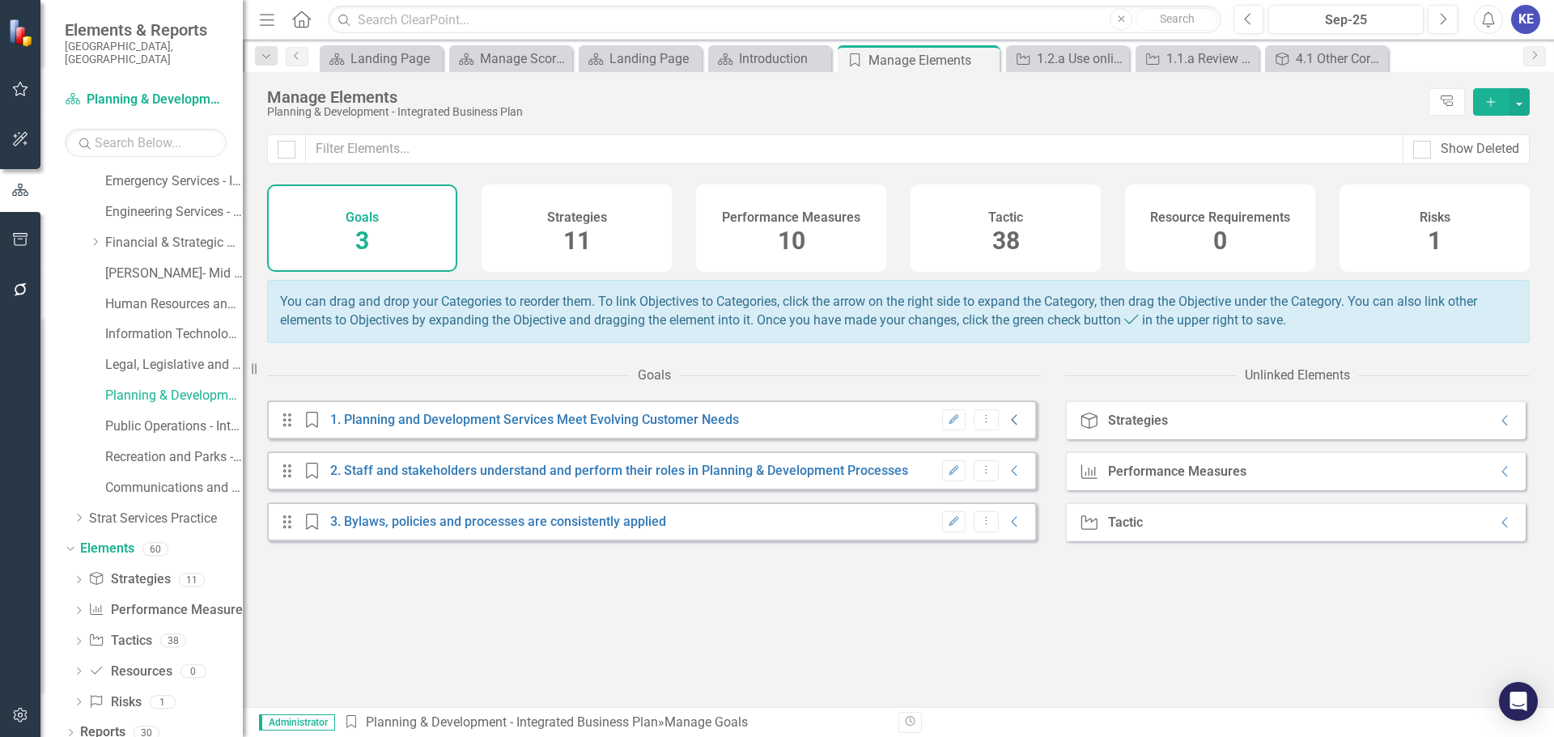
click at [1007, 427] on icon "Collapse" at bounding box center [1015, 420] width 16 height 13
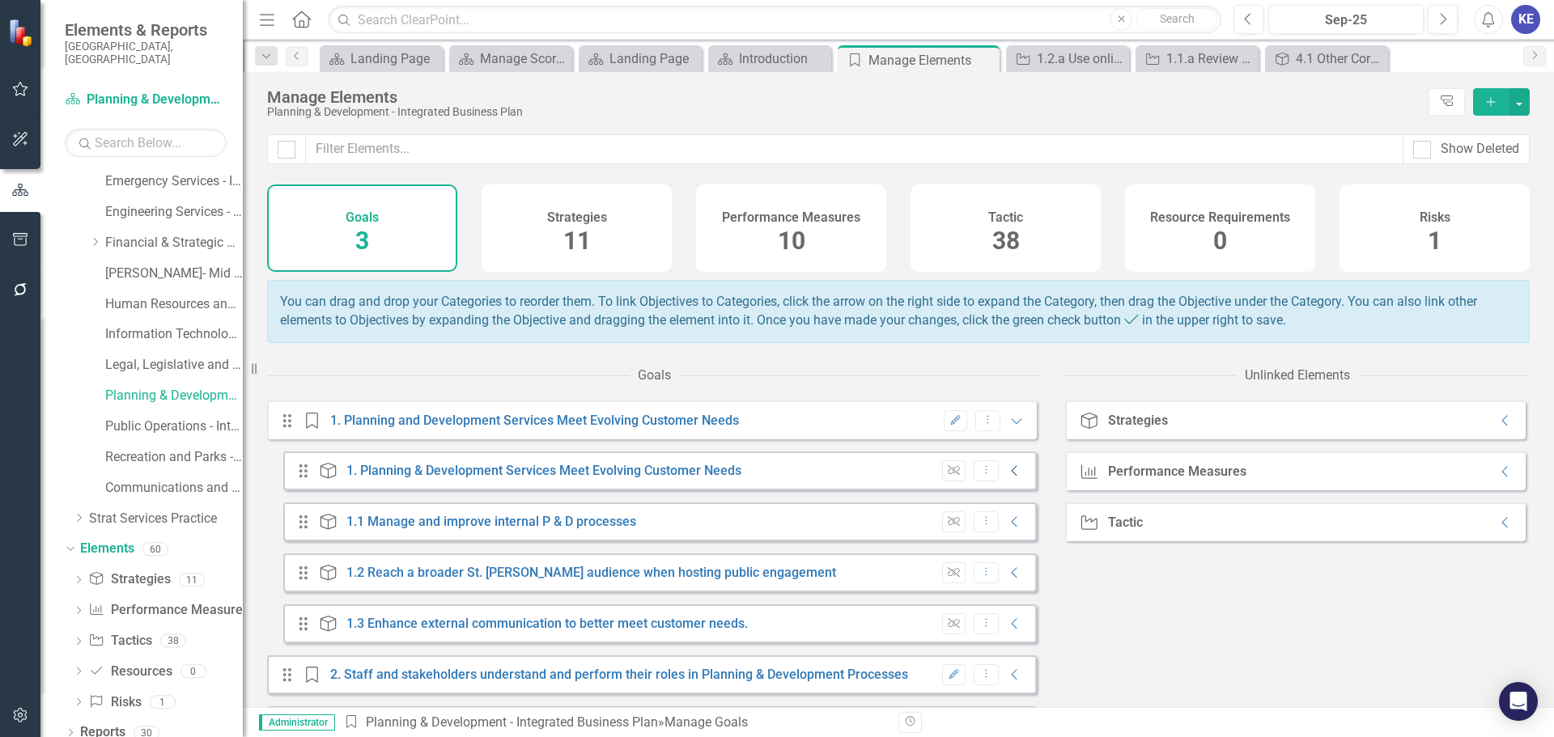
click at [1007, 478] on icon "Collapse" at bounding box center [1015, 471] width 16 height 13
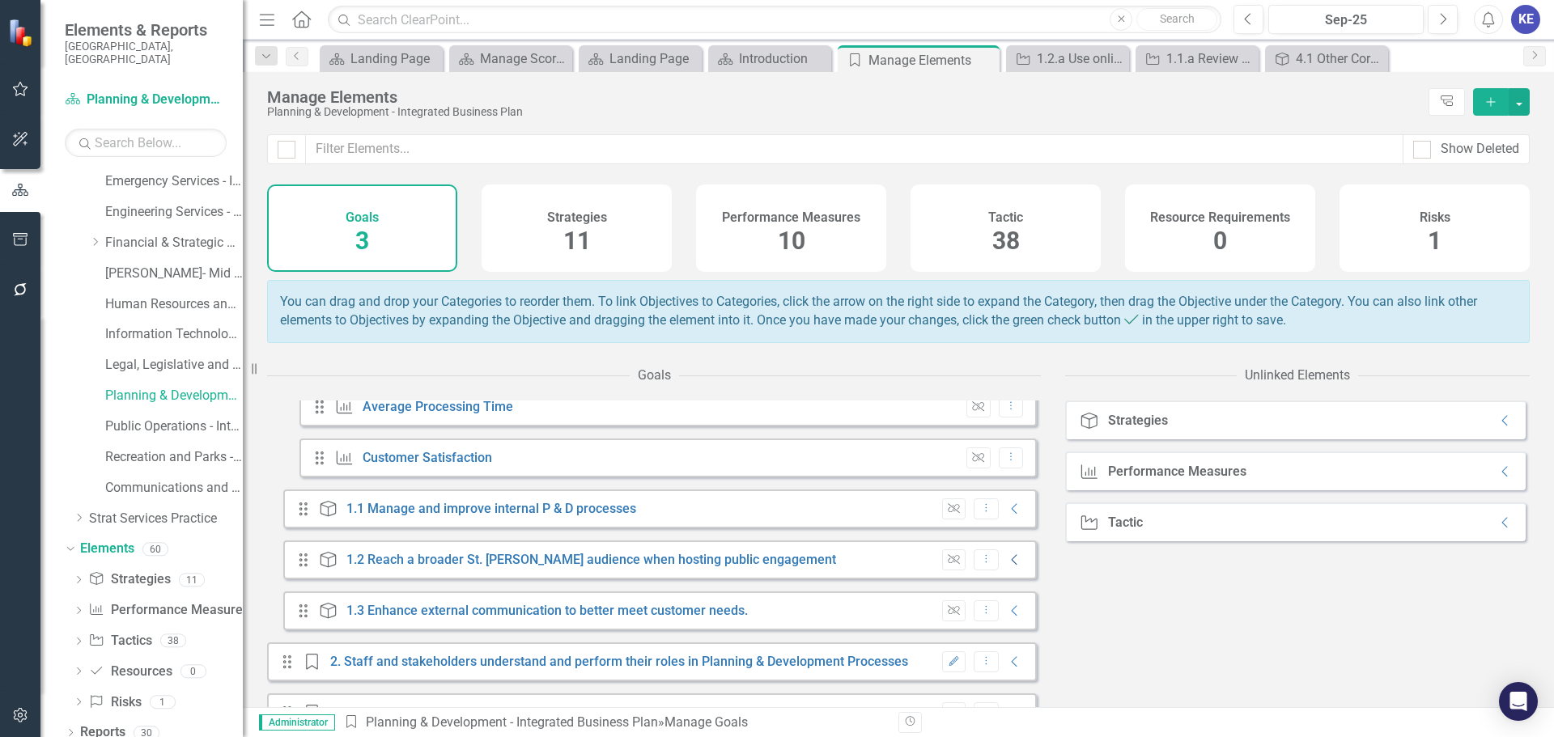
scroll to position [243, 0]
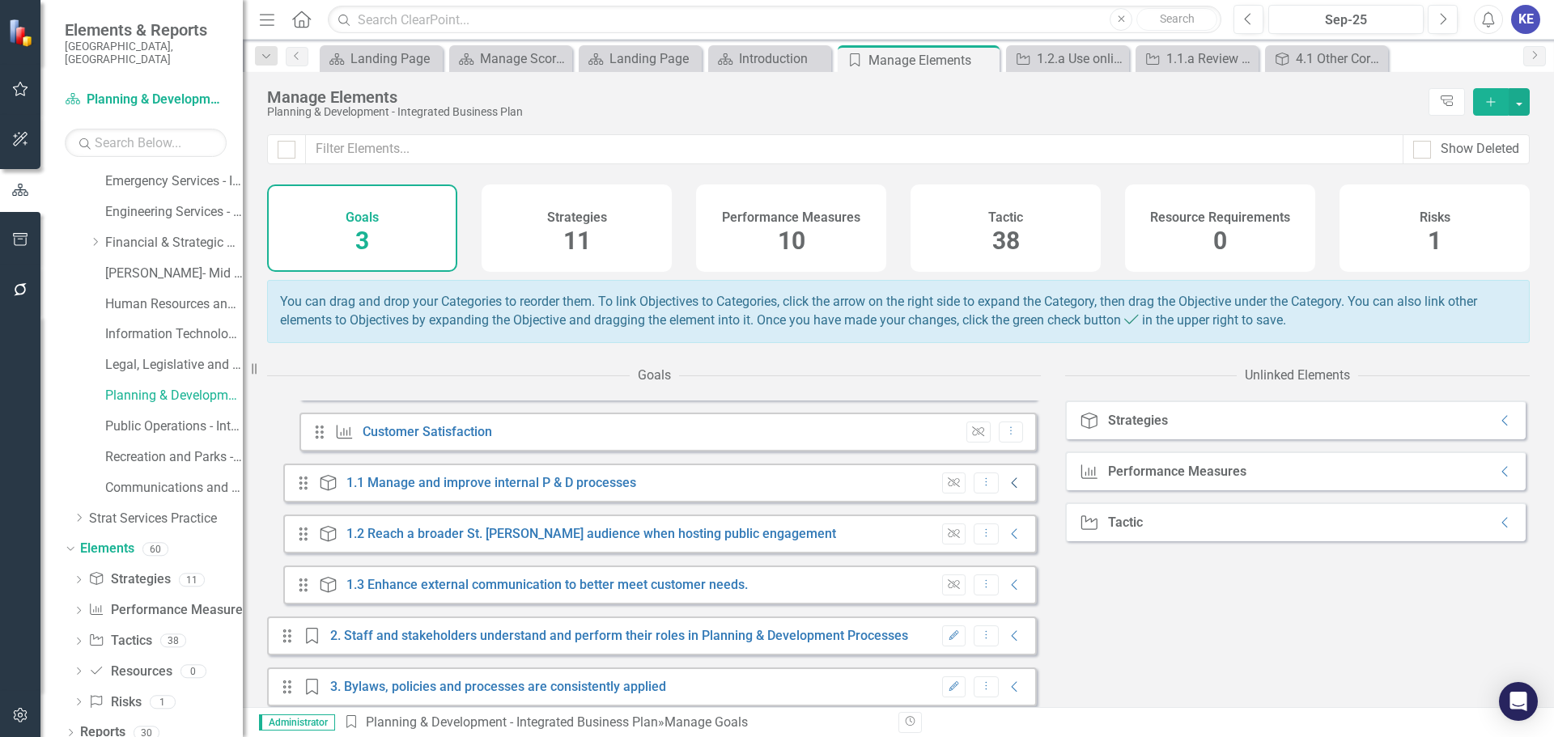
click at [1007, 490] on icon "Collapse" at bounding box center [1015, 483] width 16 height 13
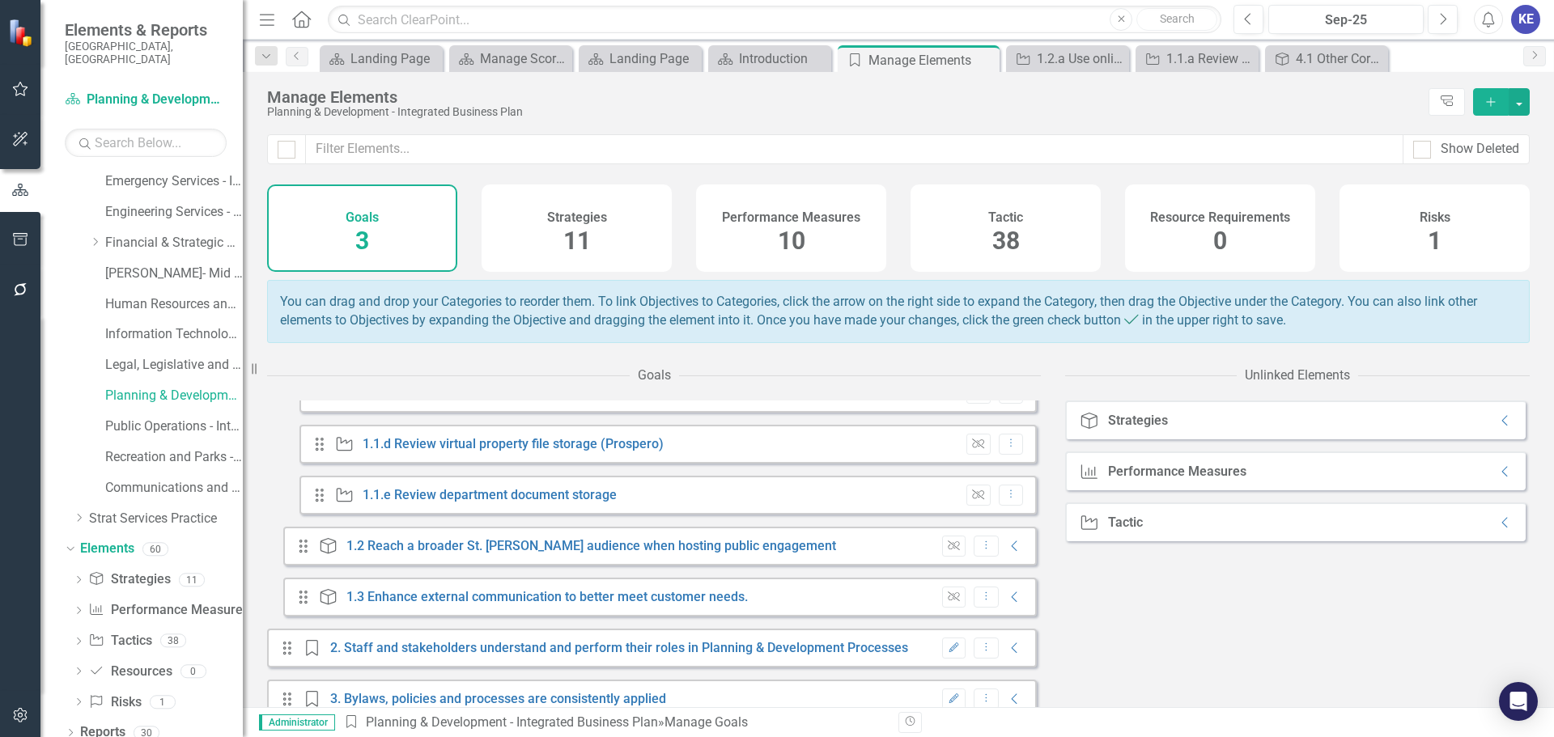
scroll to position [521, 0]
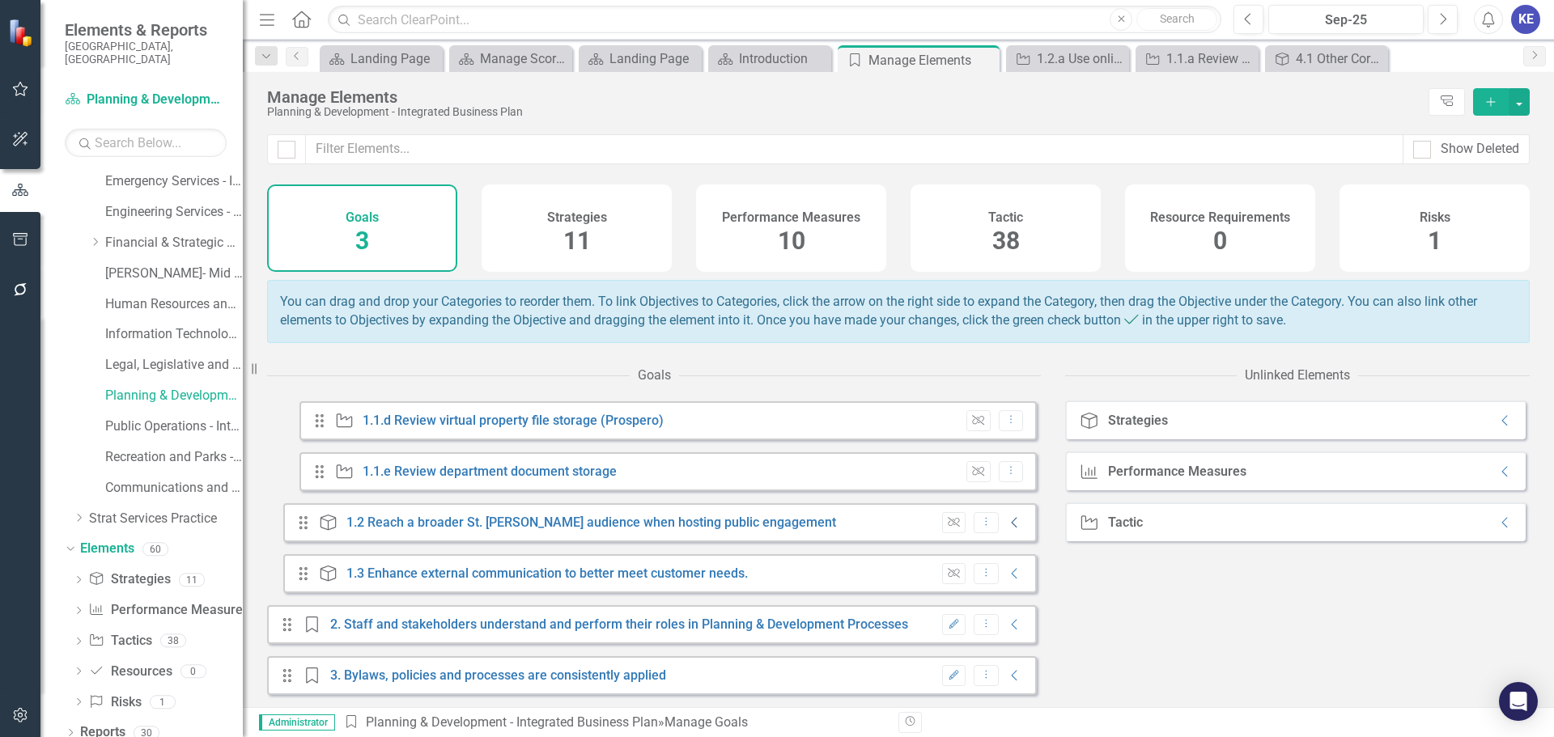
click at [1007, 516] on icon "Collapse" at bounding box center [1015, 522] width 16 height 13
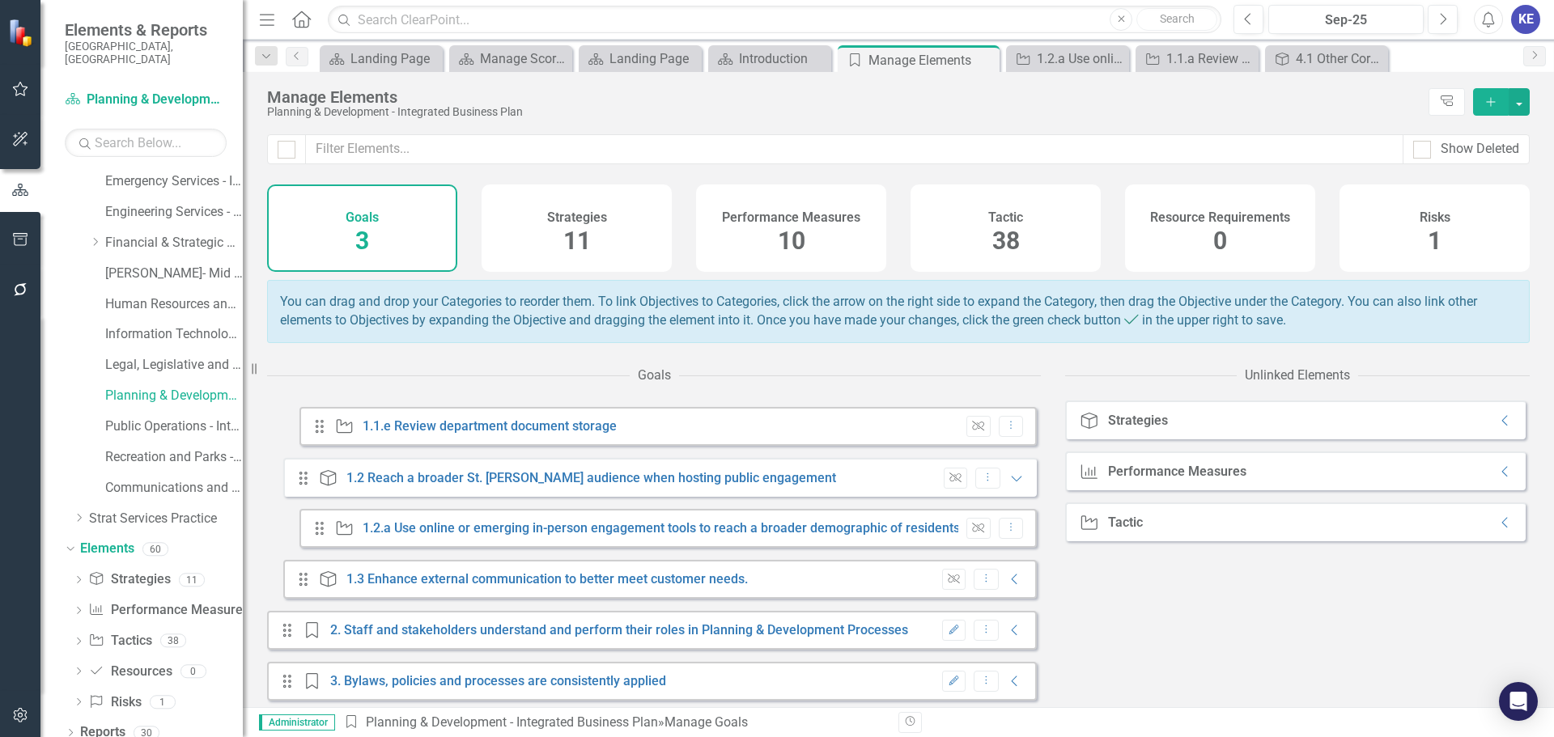
scroll to position [572, 0]
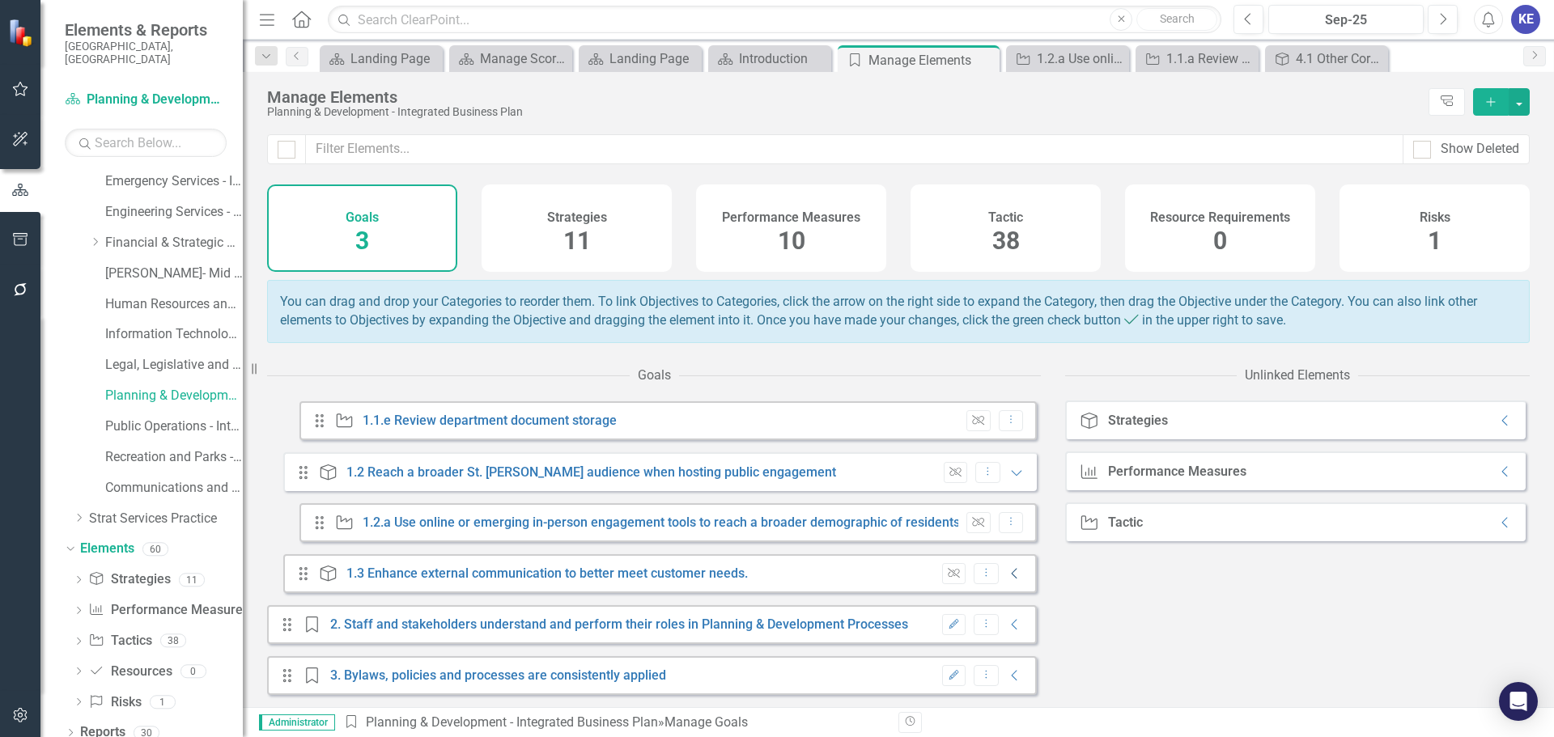
click at [1007, 576] on icon "Collapse" at bounding box center [1015, 573] width 16 height 13
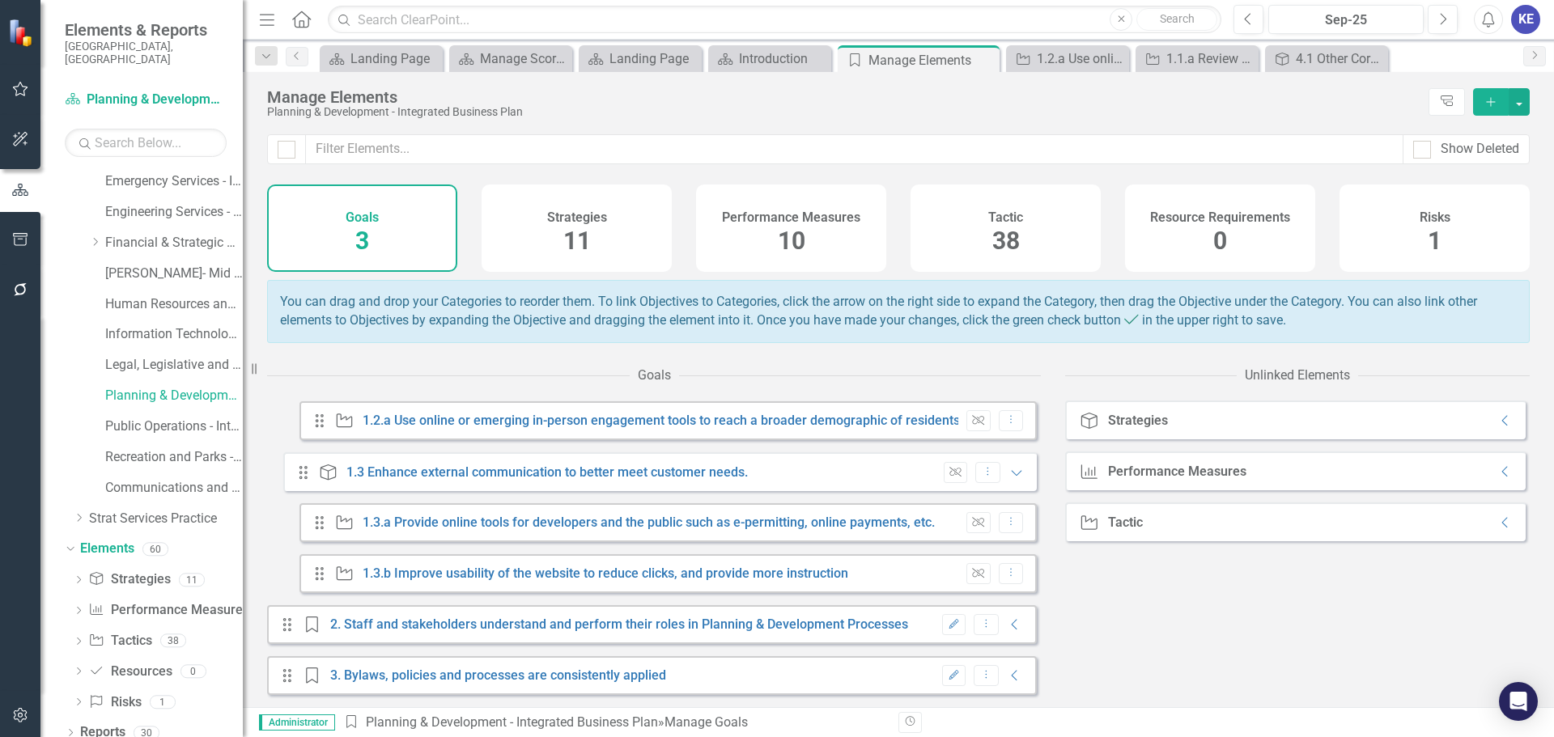
scroll to position [674, 0]
click at [990, 597] on div "Drag Goal 1. Planning and Development Services Meet Evolving Customer Needs Edi…" at bounding box center [652, 217] width 770 height 957
click at [1011, 618] on div "Drag Goal 2. Staff and stakeholders understand and perform their roles in Plann…" at bounding box center [652, 624] width 770 height 39
click at [1007, 618] on icon "Collapse" at bounding box center [1015, 624] width 16 height 13
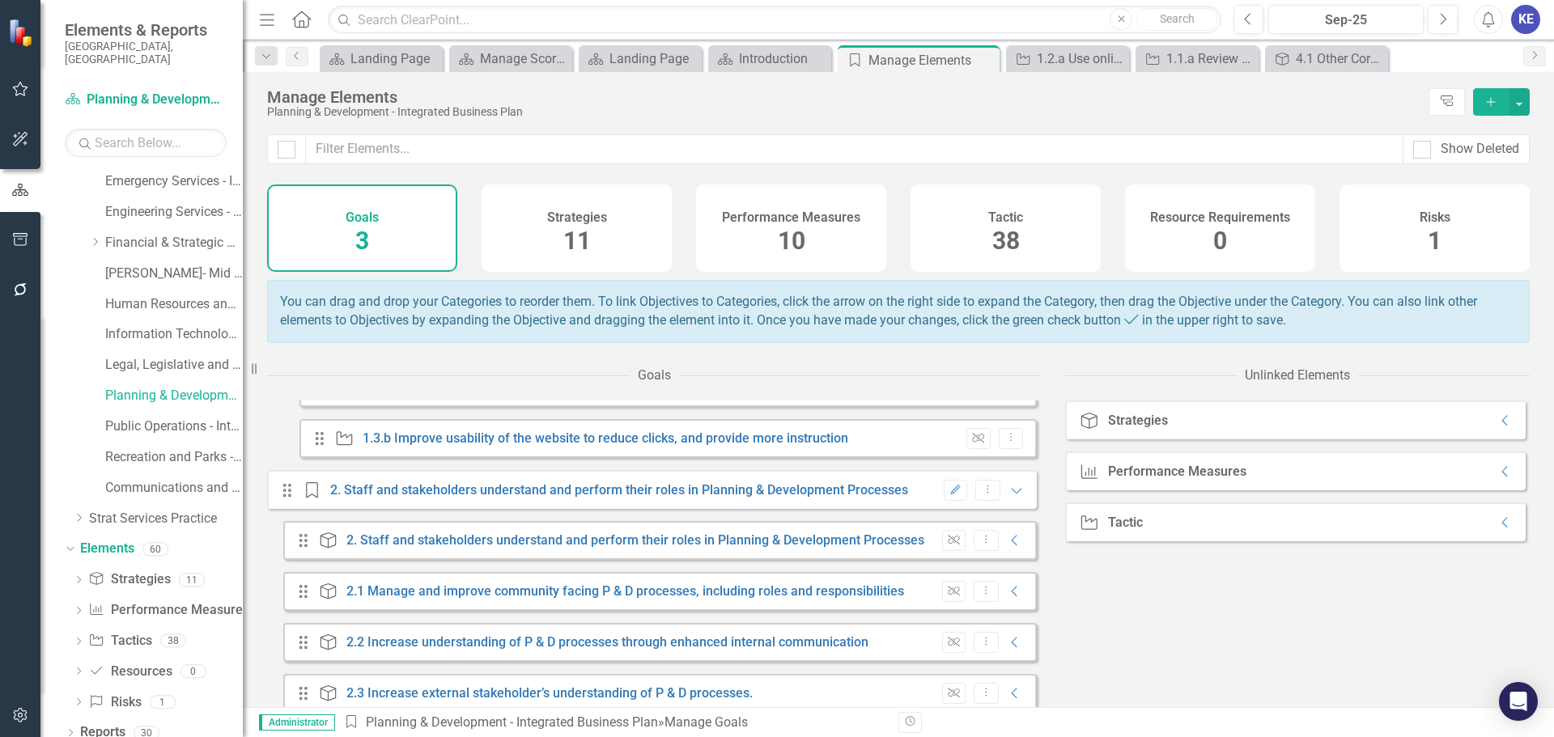
scroll to position [836, 0]
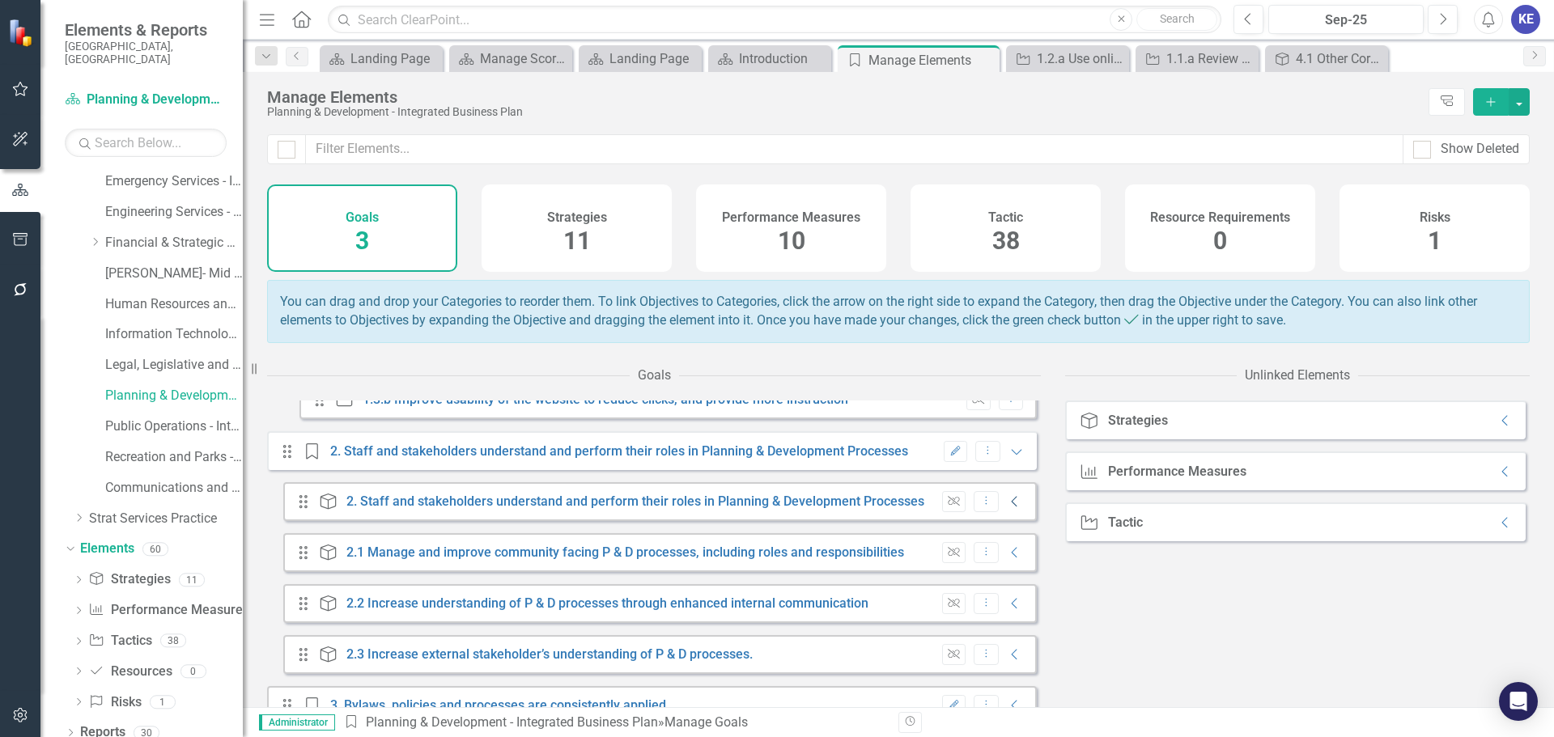
click at [1007, 508] on icon "Collapse" at bounding box center [1015, 501] width 16 height 13
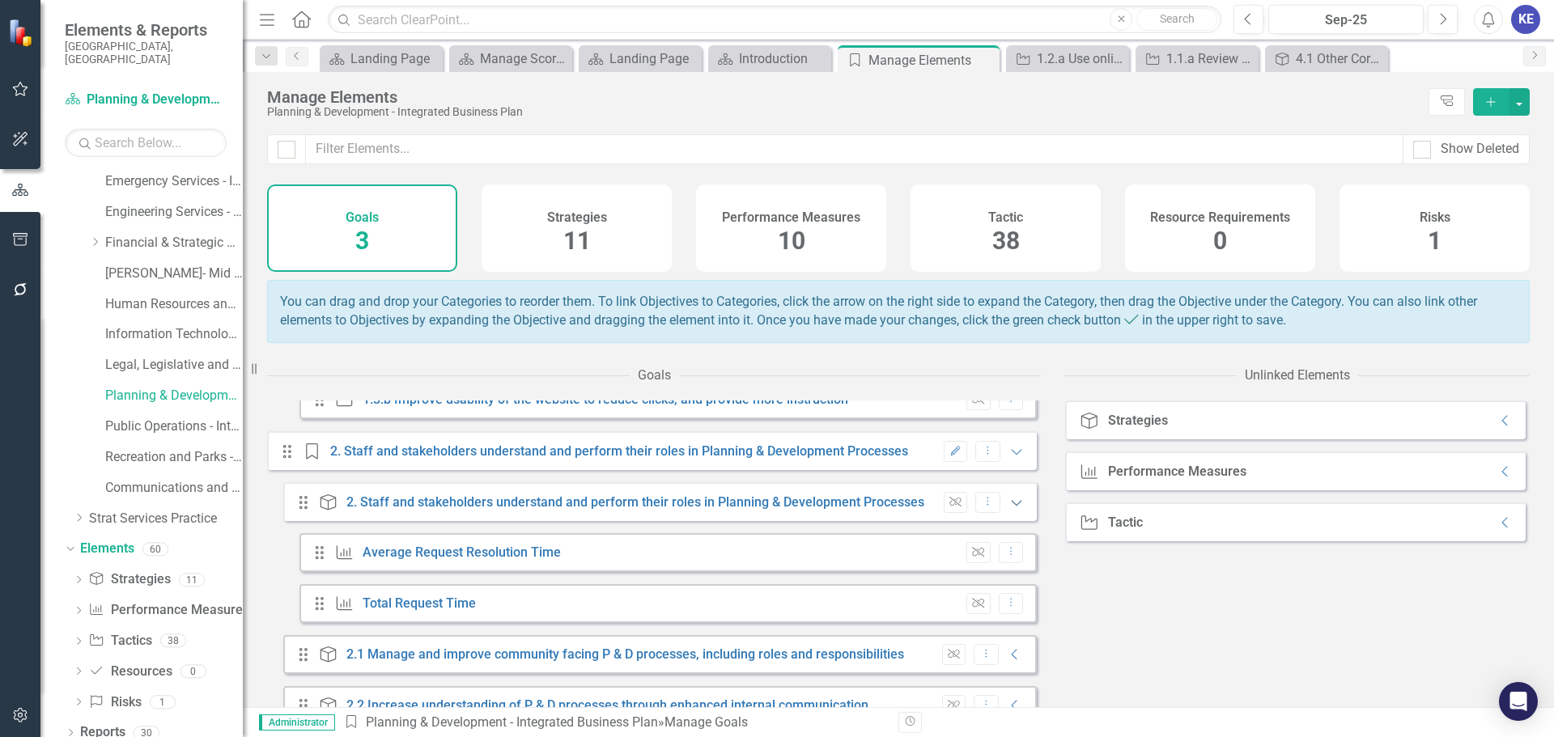
click at [1009, 509] on icon "Expanded" at bounding box center [1017, 502] width 16 height 13
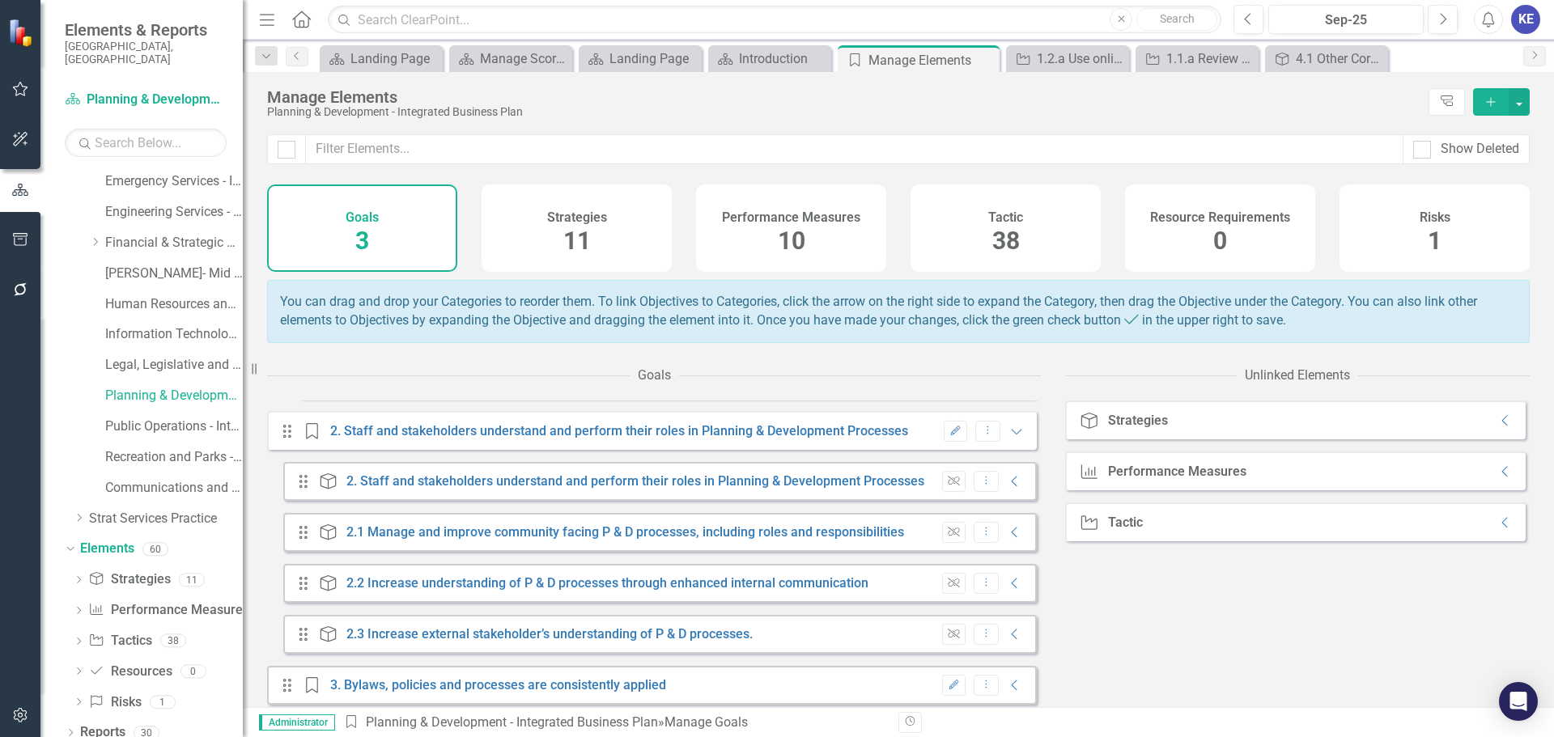
scroll to position [878, 0]
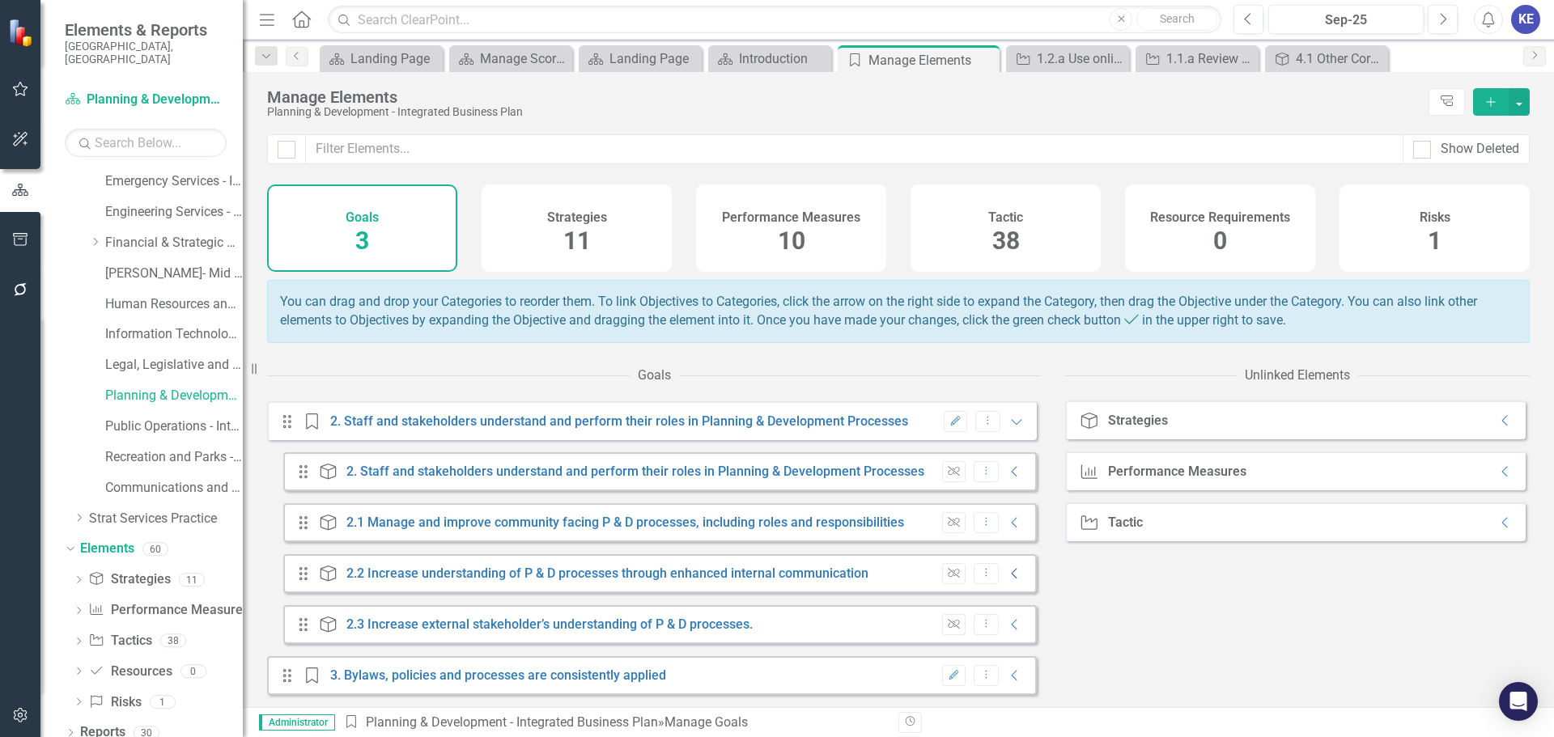
click at [1007, 573] on icon "Collapse" at bounding box center [1015, 573] width 16 height 13
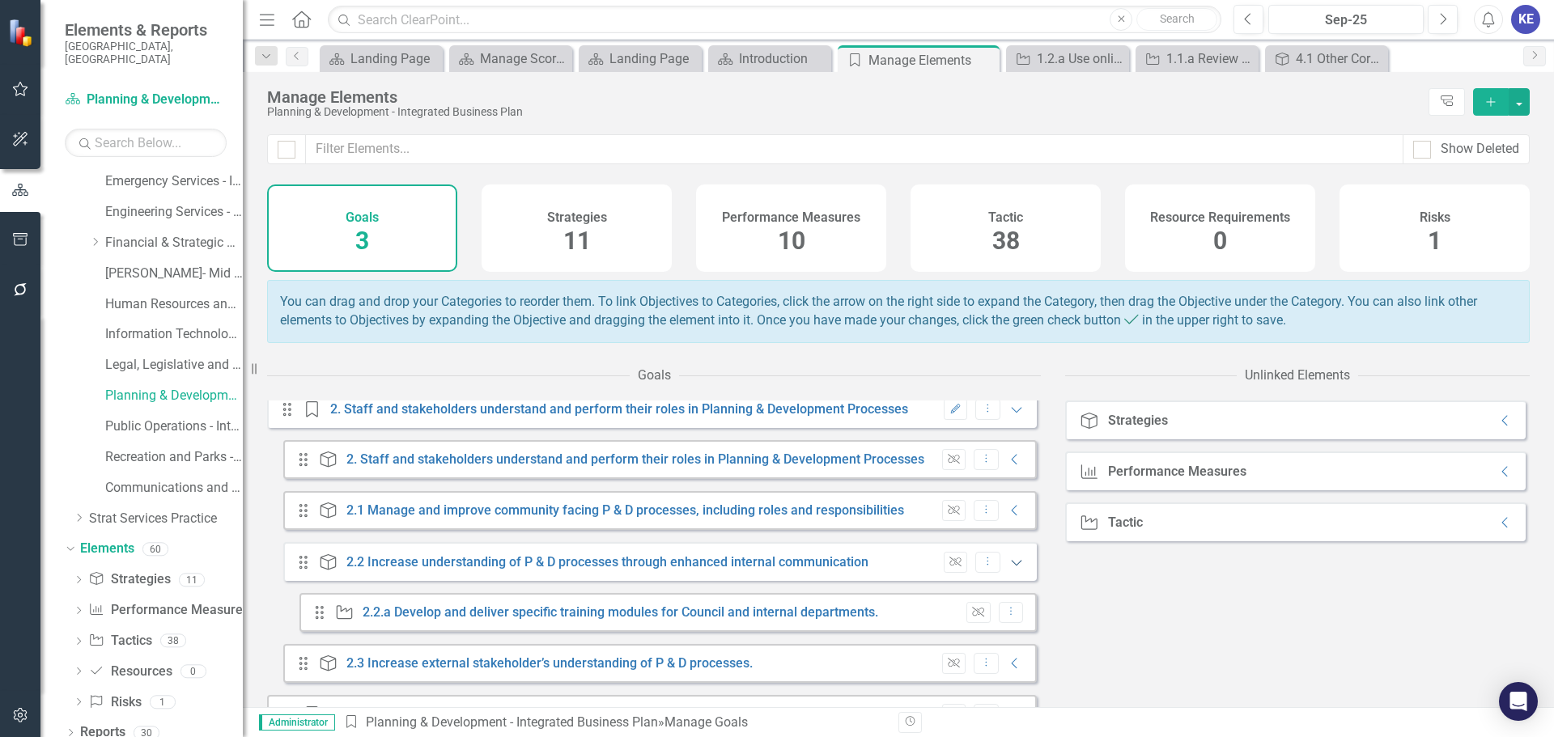
click at [1009, 569] on icon "Expanded" at bounding box center [1017, 562] width 16 height 13
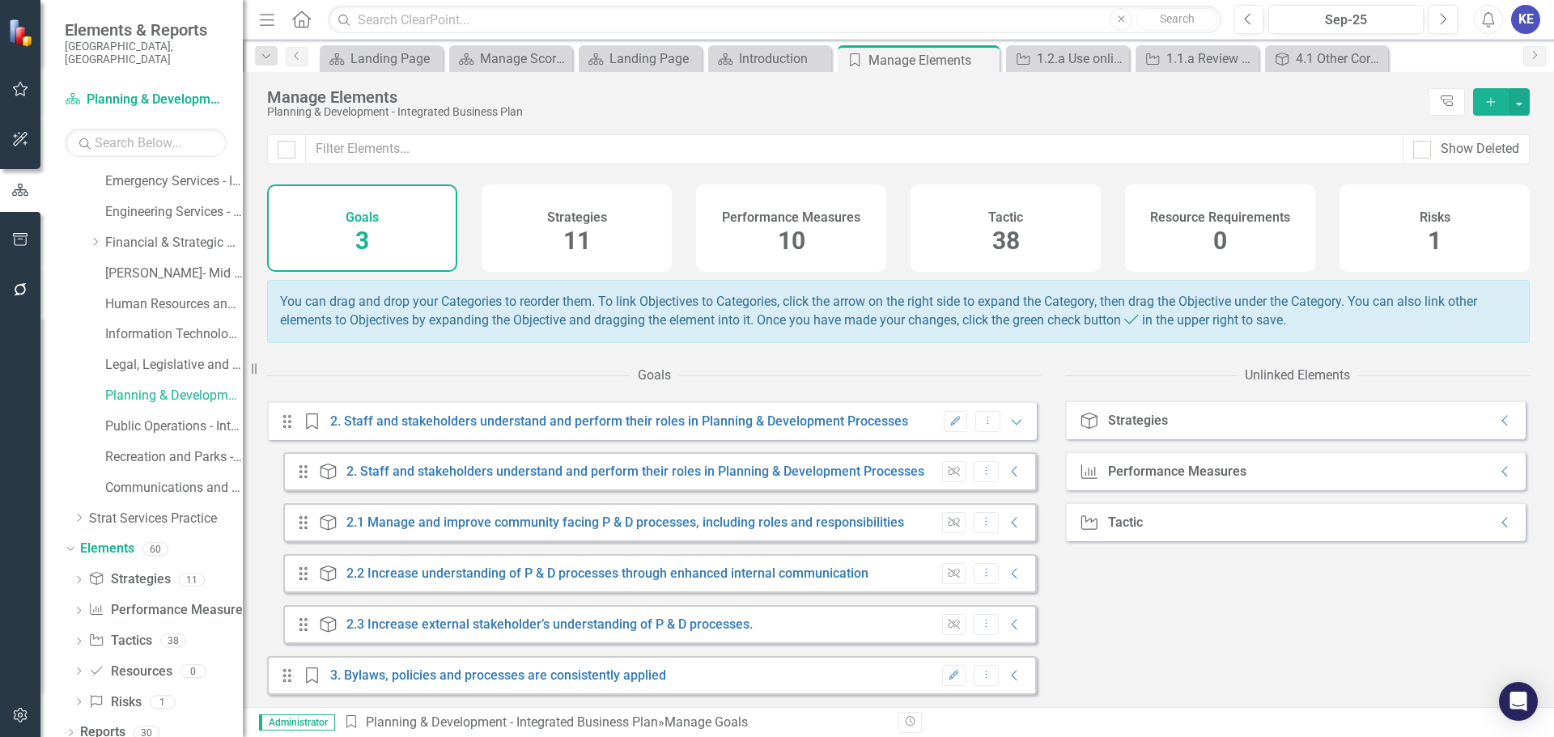
click at [1005, 464] on div "Unlink Dropdown Menu Collapse" at bounding box center [979, 472] width 90 height 22
click at [1012, 470] on icon at bounding box center [1015, 472] width 6 height 11
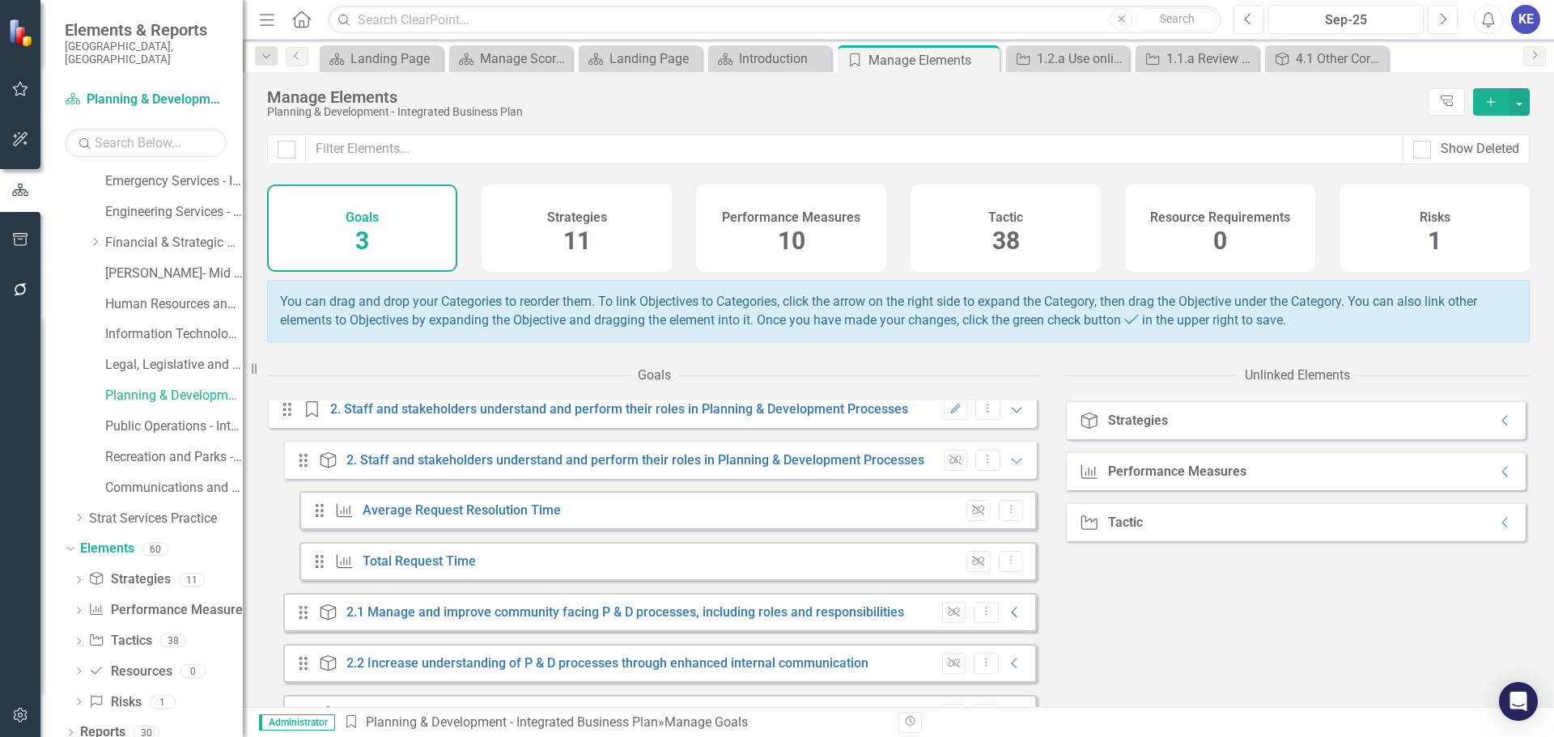
click at [1007, 619] on icon "Collapse" at bounding box center [1015, 612] width 16 height 13
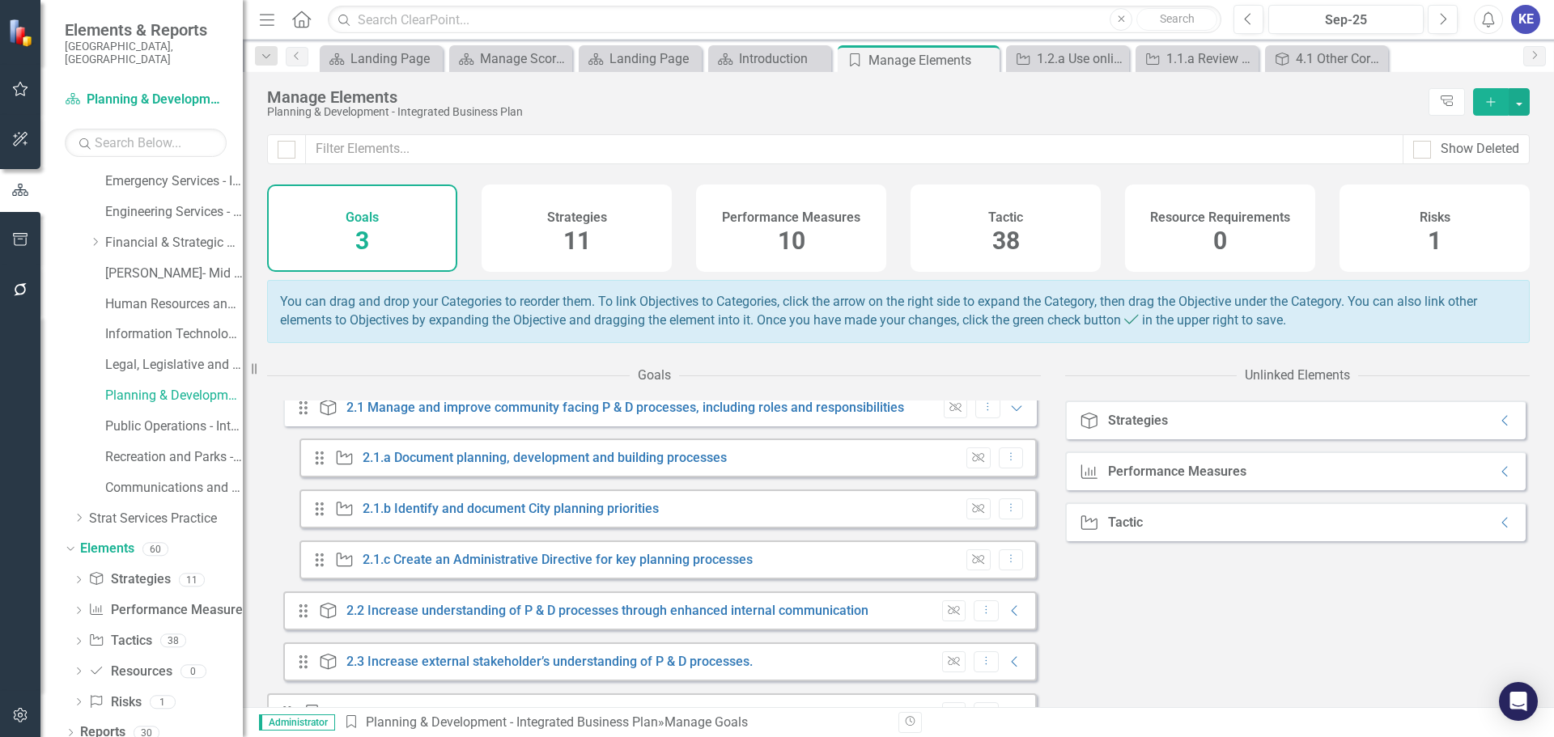
scroll to position [1121, 0]
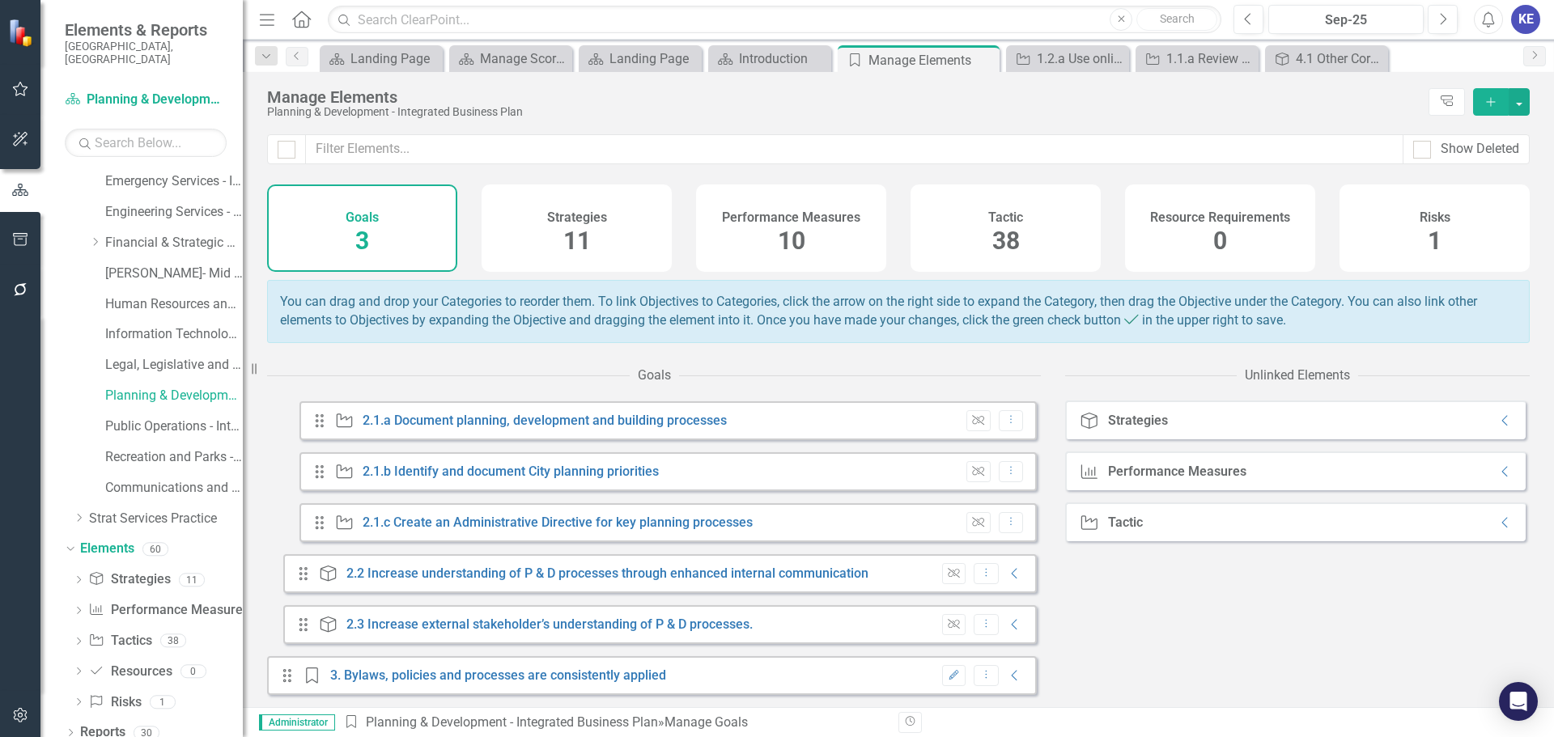
click at [1007, 585] on div "Unlink Dropdown Menu Collapse" at bounding box center [979, 574] width 90 height 22
click at [1007, 580] on icon "Collapse" at bounding box center [1015, 573] width 16 height 13
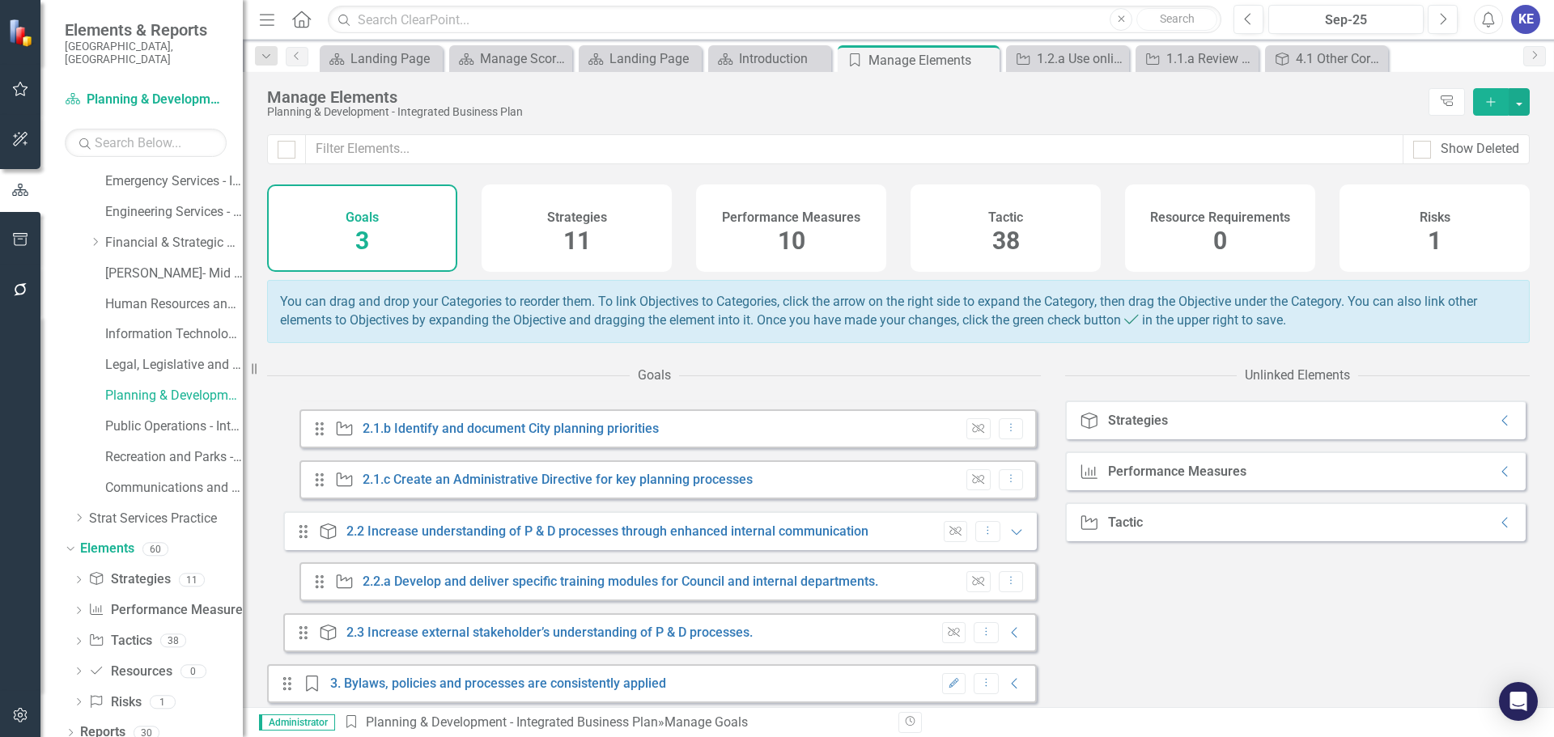
scroll to position [1184, 0]
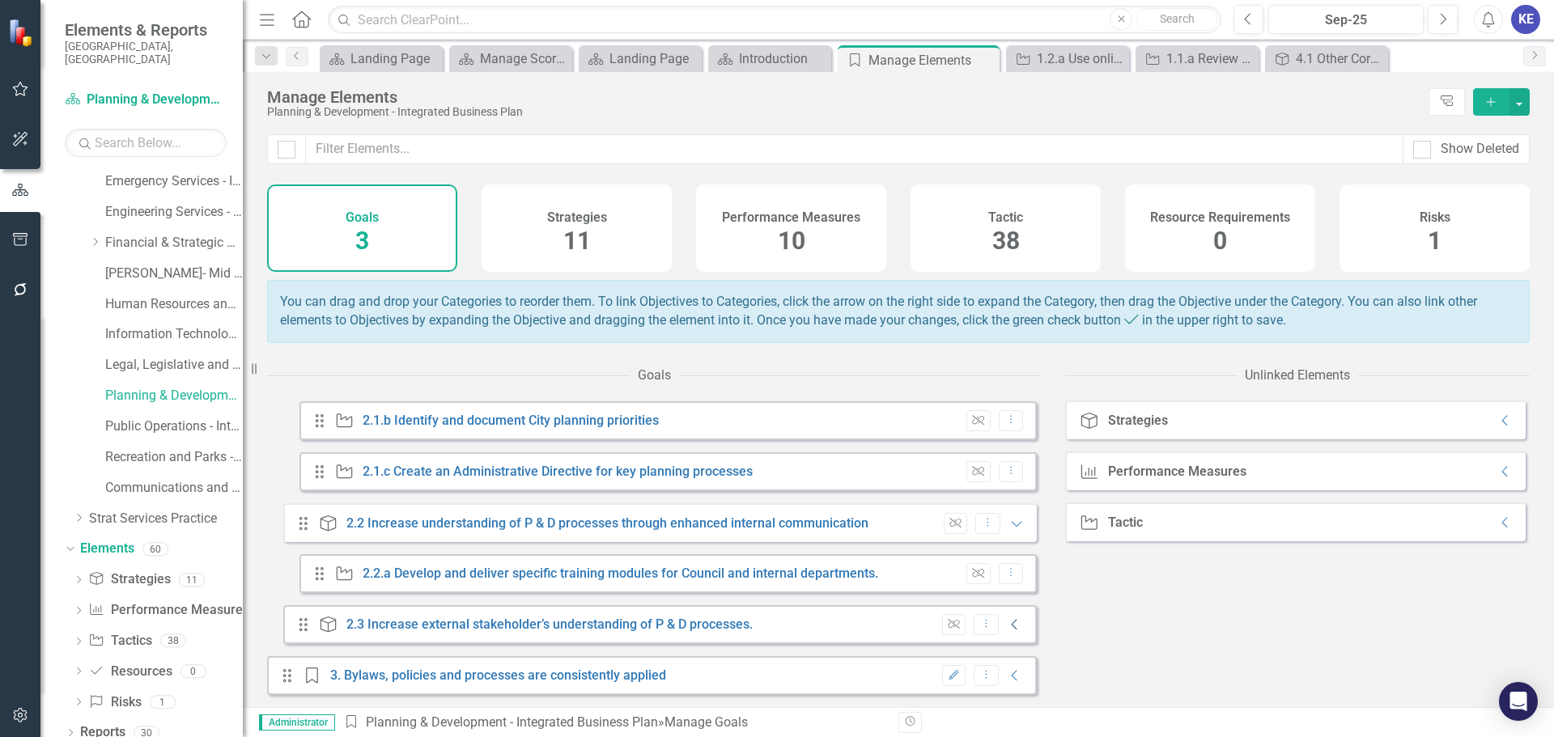
click at [1007, 626] on icon "Collapse" at bounding box center [1015, 624] width 16 height 13
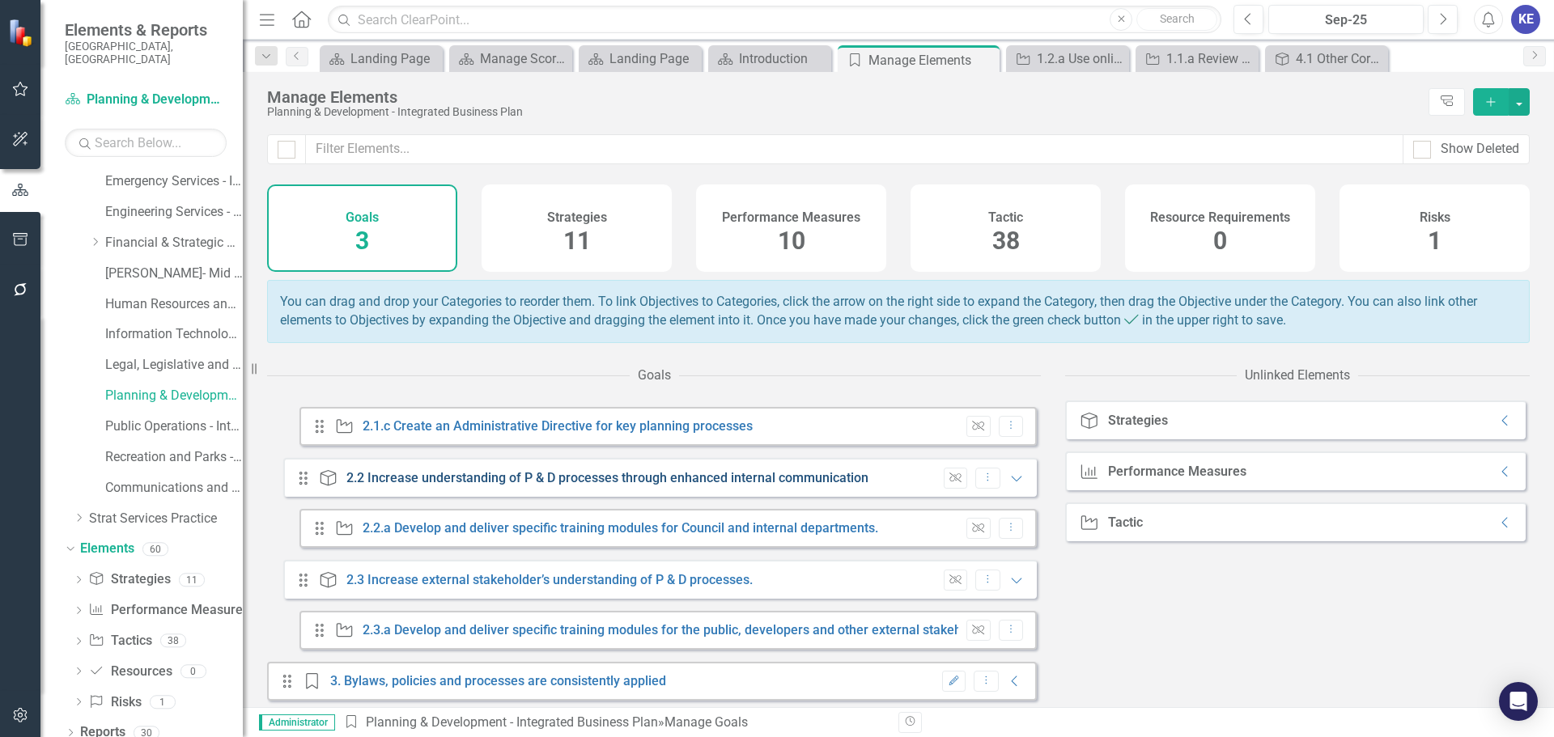
scroll to position [1235, 0]
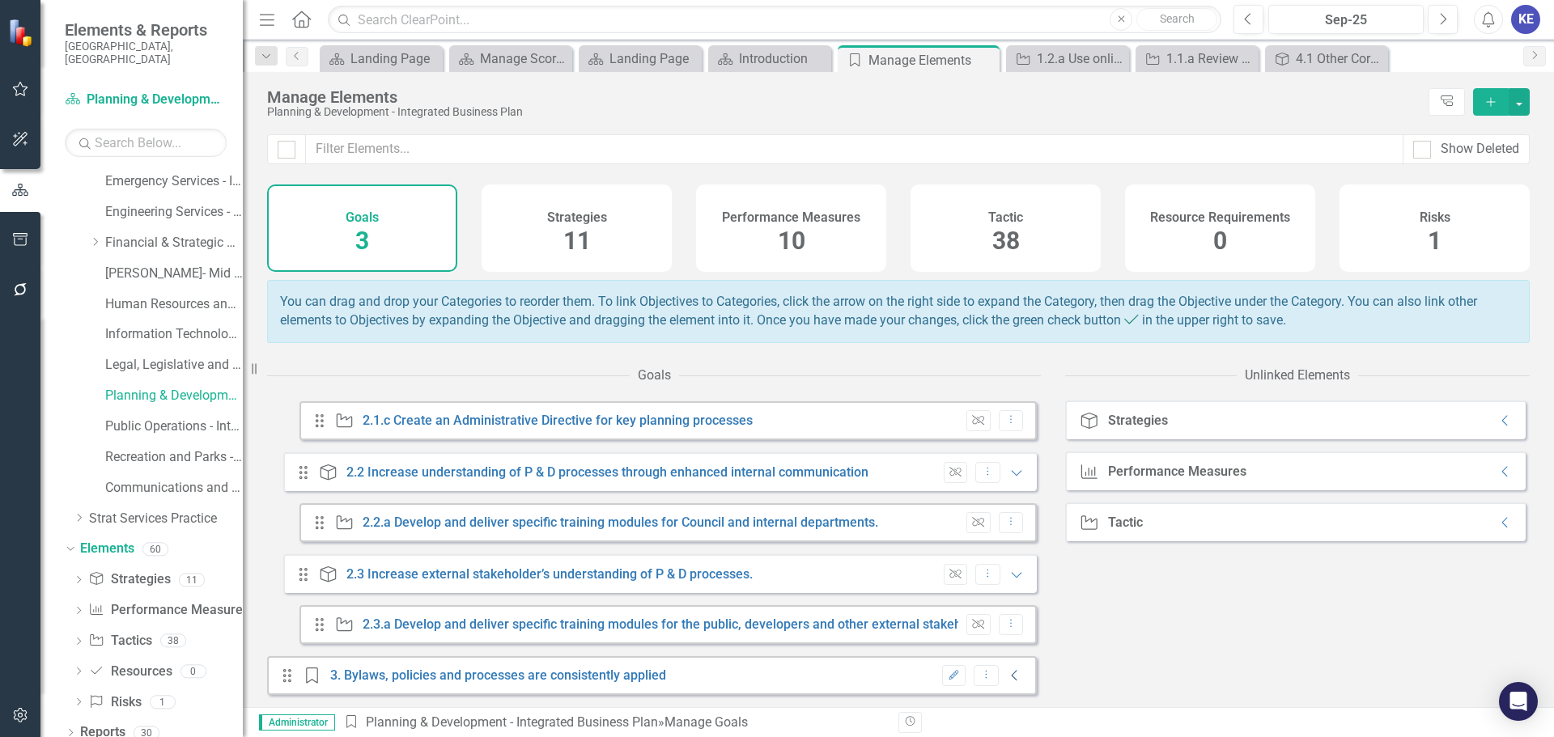
click at [1007, 681] on icon "Collapse" at bounding box center [1015, 675] width 16 height 13
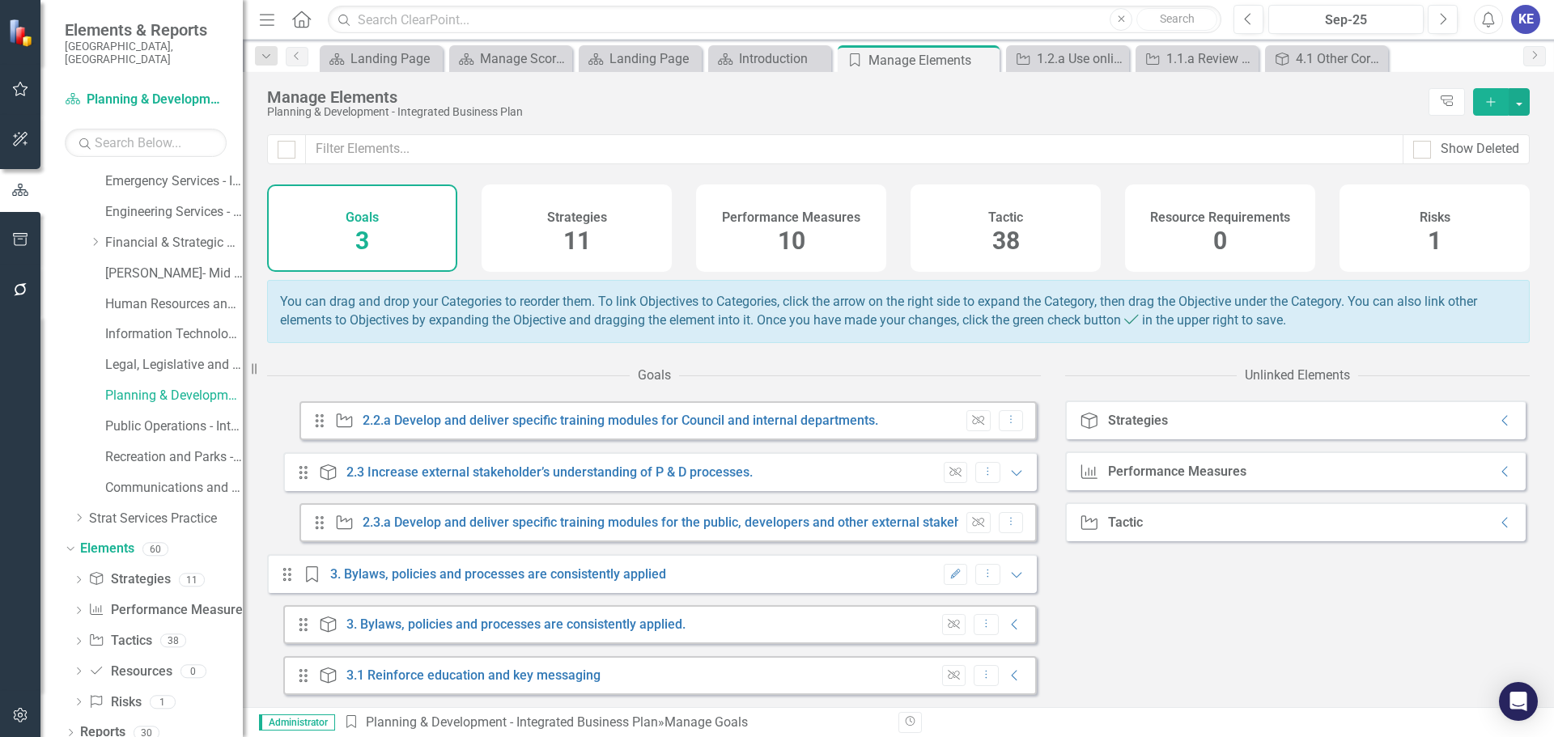
scroll to position [1337, 0]
click at [1007, 620] on icon "Collapse" at bounding box center [1015, 624] width 16 height 13
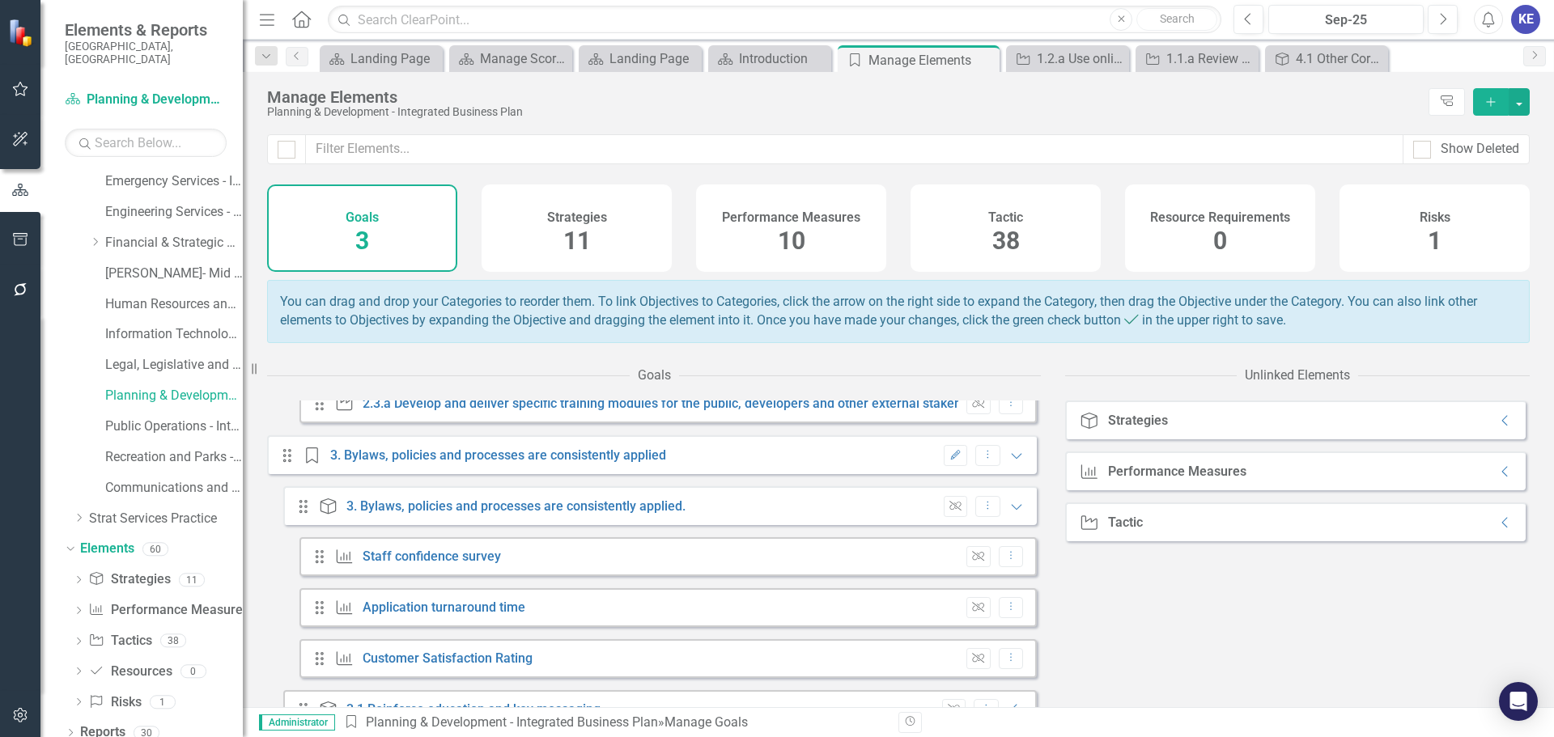
scroll to position [1490, 0]
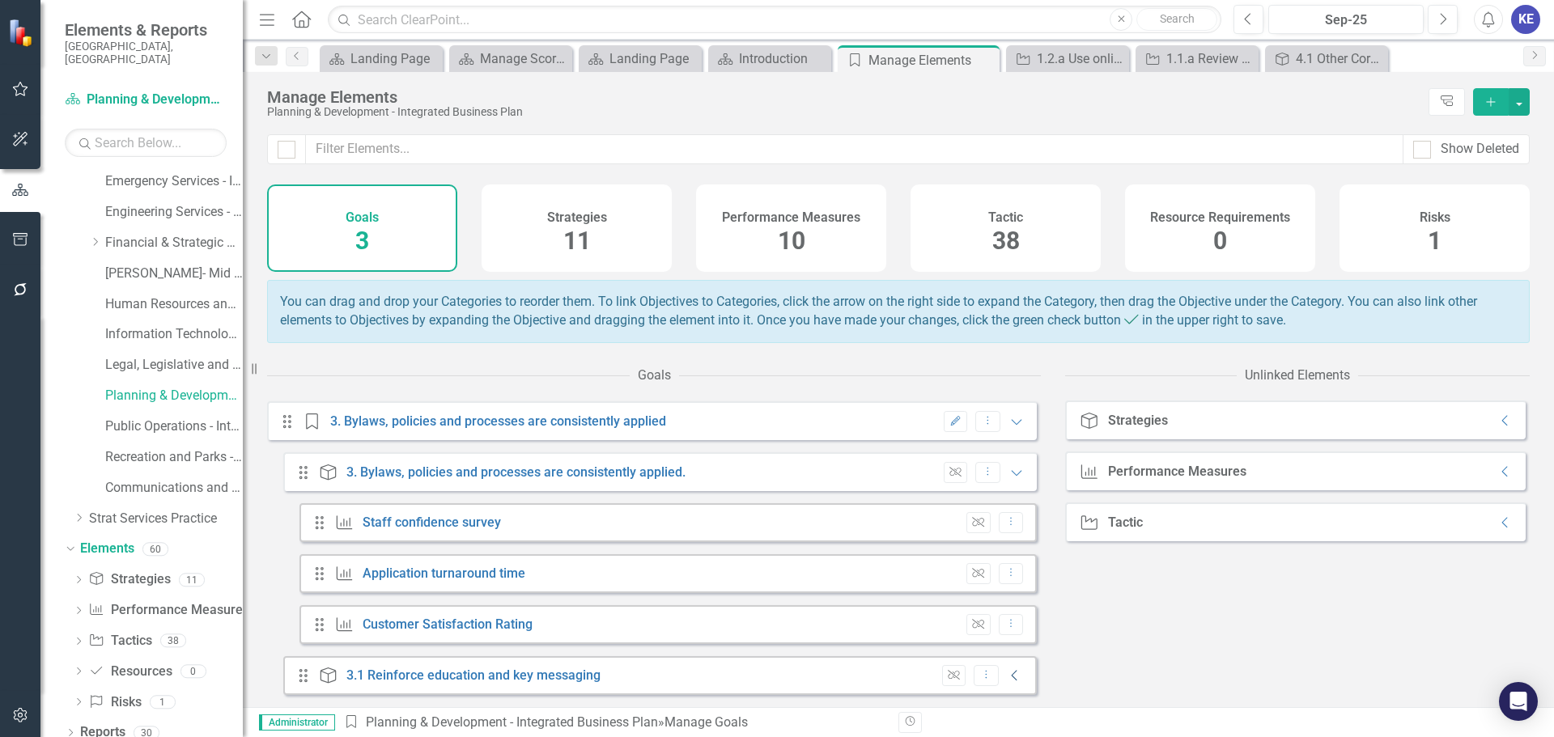
click at [1010, 677] on icon "Collapse" at bounding box center [1015, 675] width 16 height 13
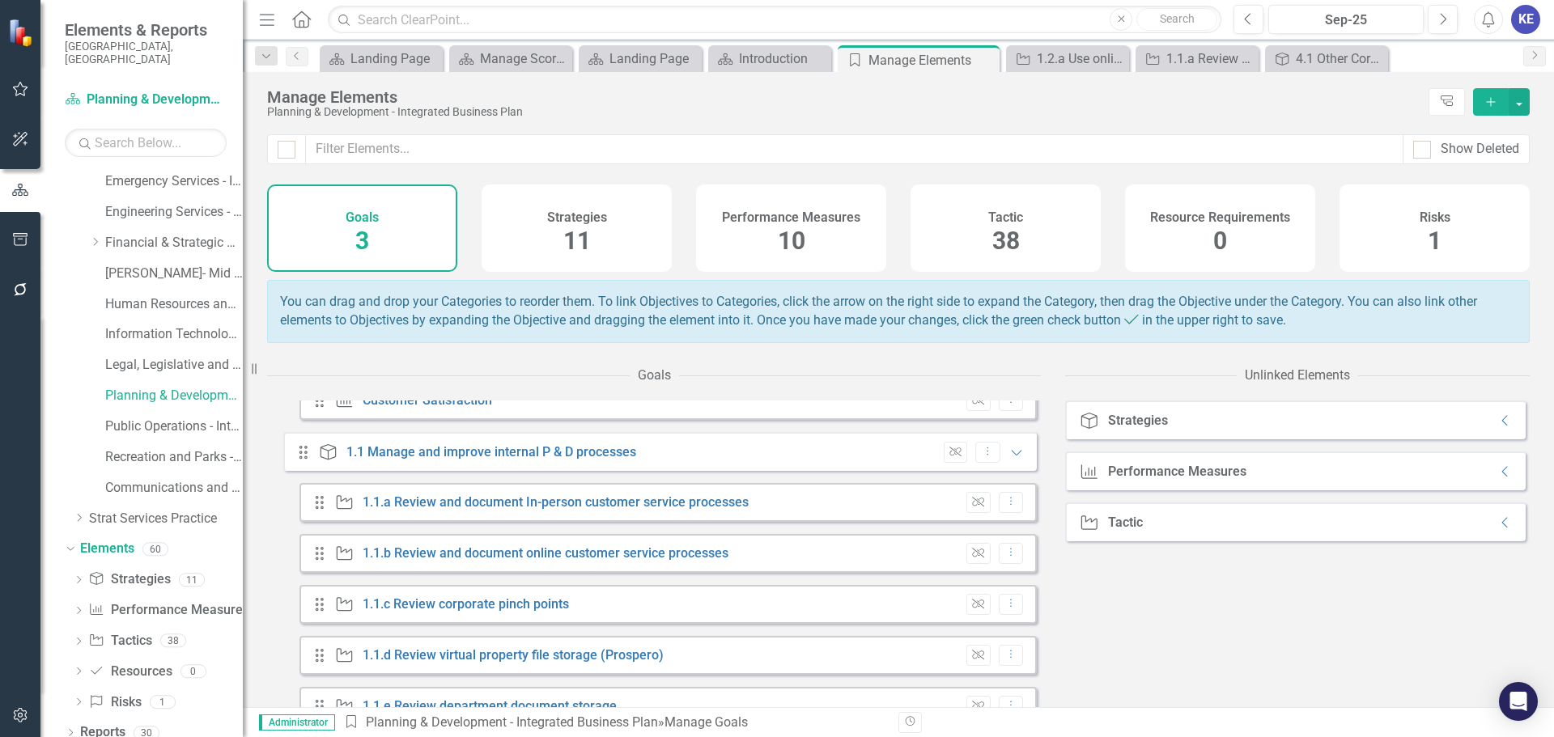
scroll to position [0, 0]
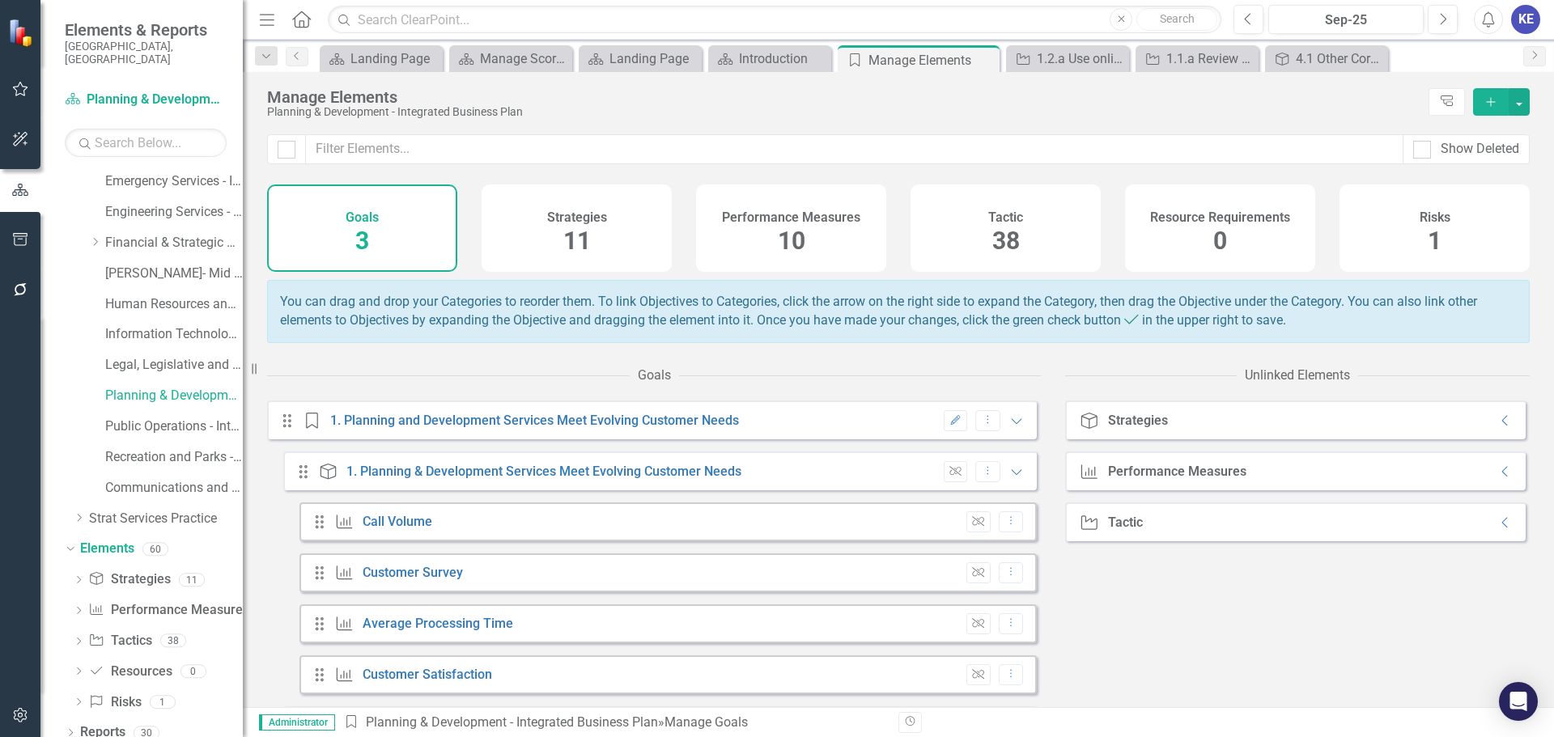
drag, startPoint x: 1330, startPoint y: 446, endPoint x: 1351, endPoint y: 432, distance: 25.1
click at [1330, 440] on div "Strategy Strategies Collapse" at bounding box center [1295, 420] width 461 height 39
click at [1497, 427] on icon "Collapse" at bounding box center [1505, 420] width 16 height 13
click at [1495, 517] on div "Performance Measure Performance Measures Collapse" at bounding box center [1295, 522] width 461 height 39
click at [1497, 529] on icon "Collapse" at bounding box center [1505, 522] width 16 height 13
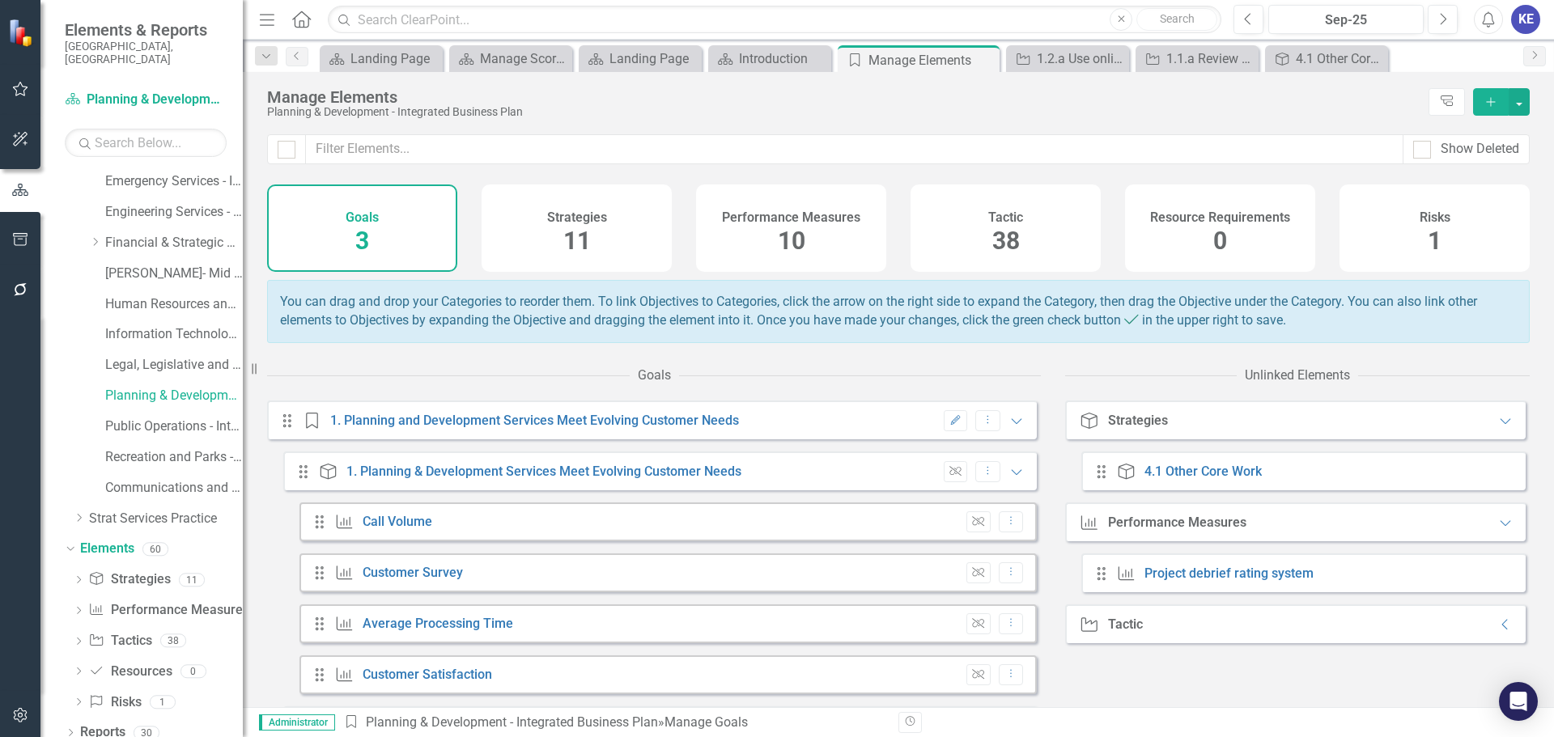
click at [1491, 629] on div "Tactic Tactic Collapse" at bounding box center [1295, 624] width 461 height 39
click at [1497, 631] on icon "Collapse" at bounding box center [1505, 624] width 16 height 13
click at [617, 240] on div "Strategies 11" at bounding box center [577, 228] width 190 height 87
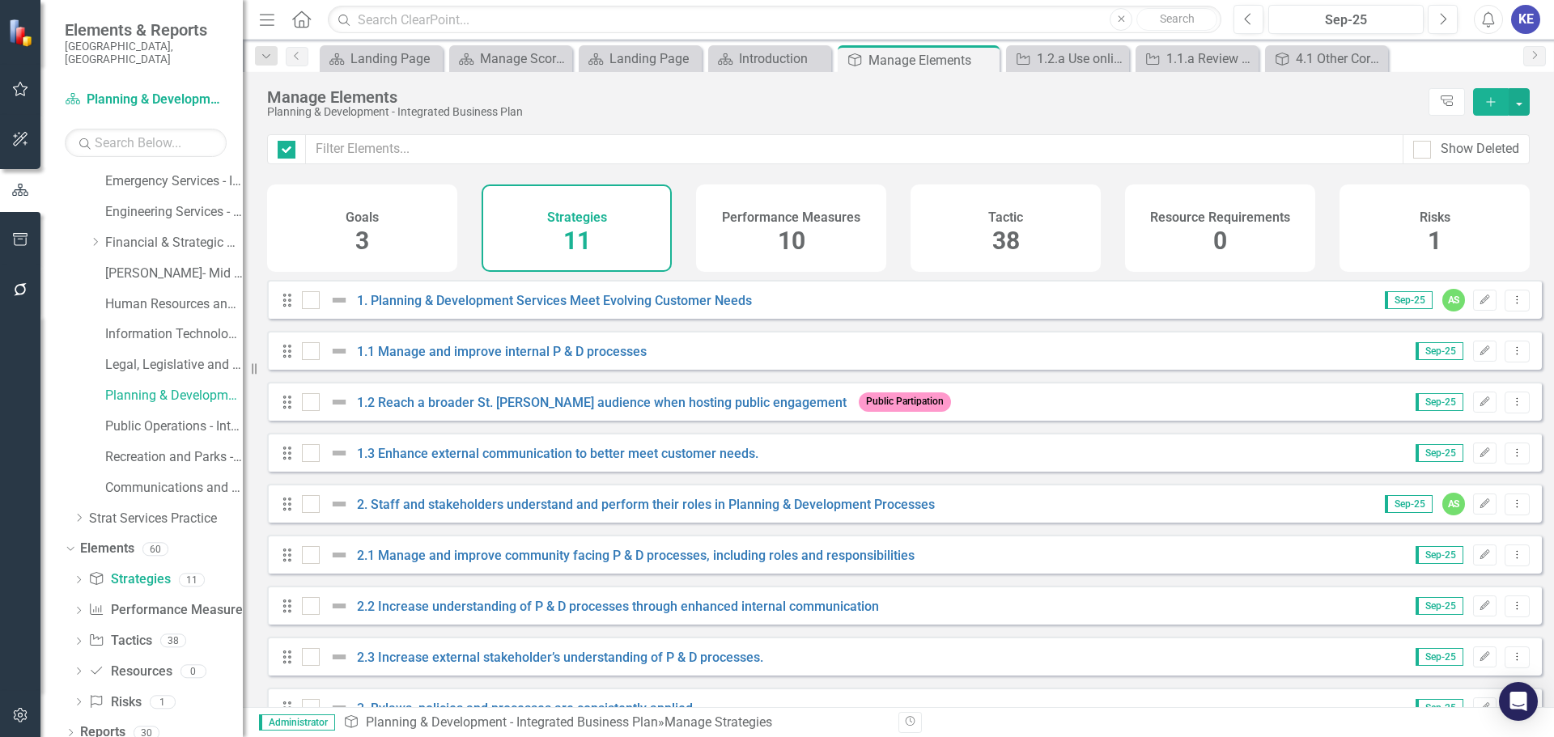
checkbox input "false"
click at [843, 245] on div "Performance Measures 10" at bounding box center [791, 228] width 190 height 87
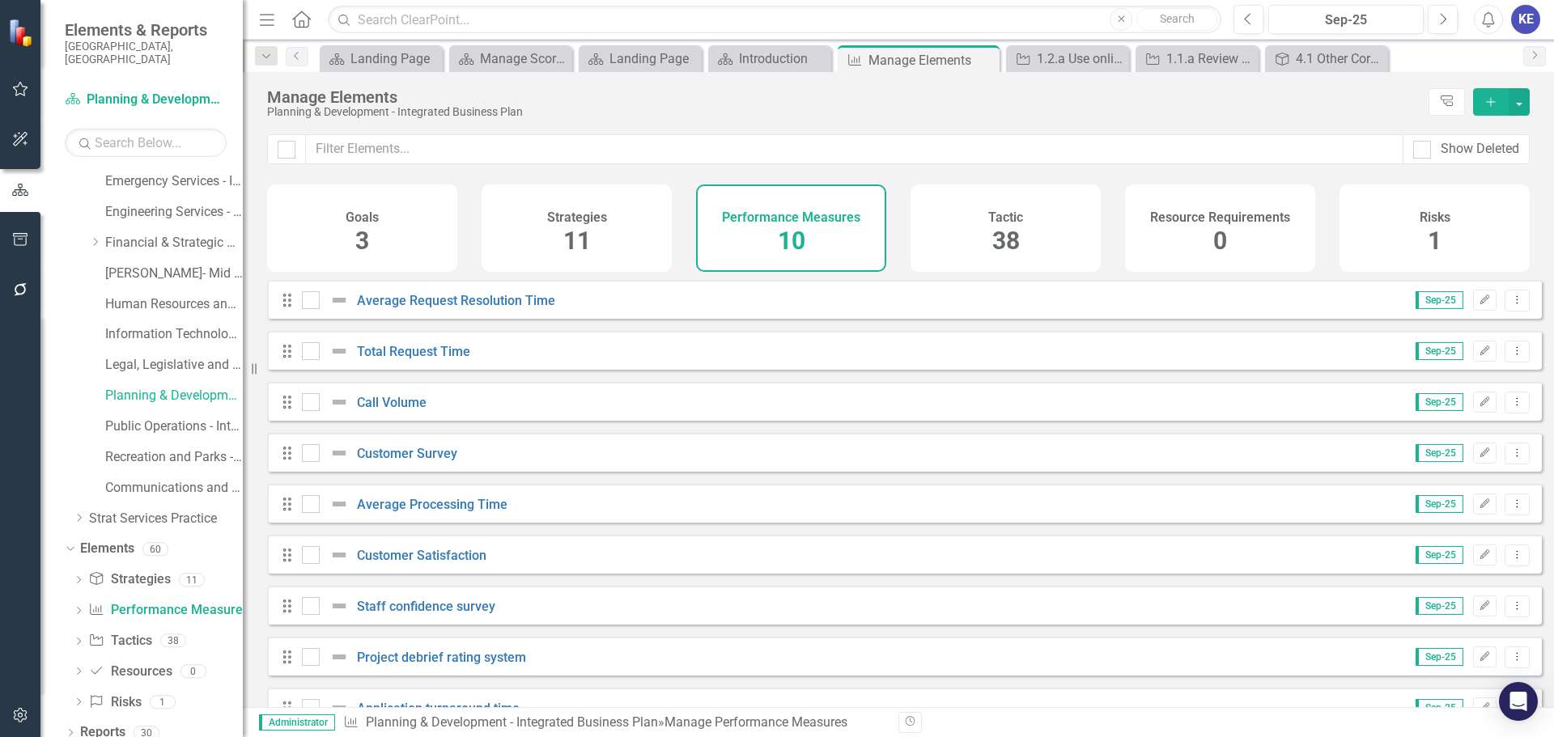
click at [1027, 245] on div "Tactic 38" at bounding box center [1006, 228] width 190 height 87
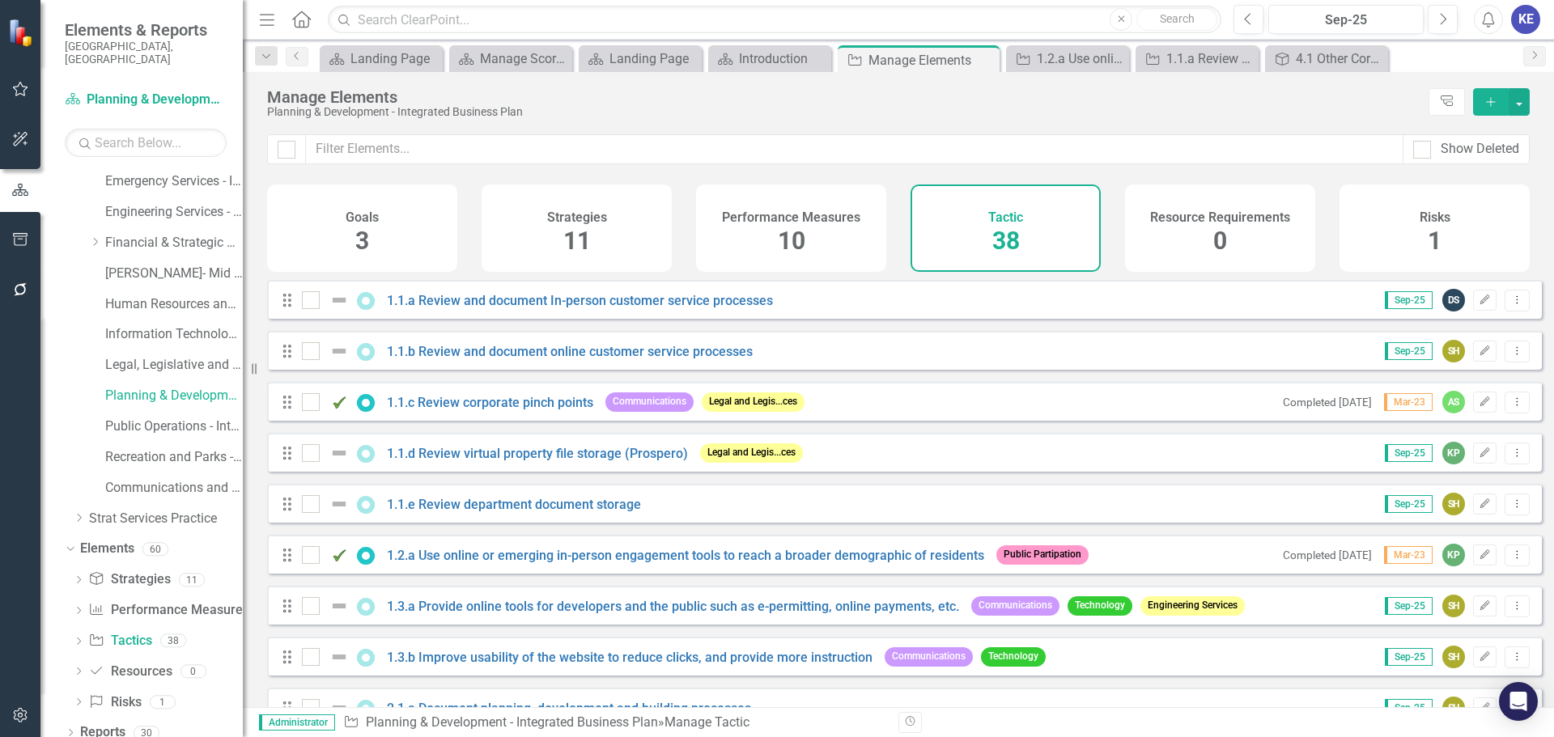
click at [525, 221] on div "Strategies 11" at bounding box center [577, 228] width 190 height 87
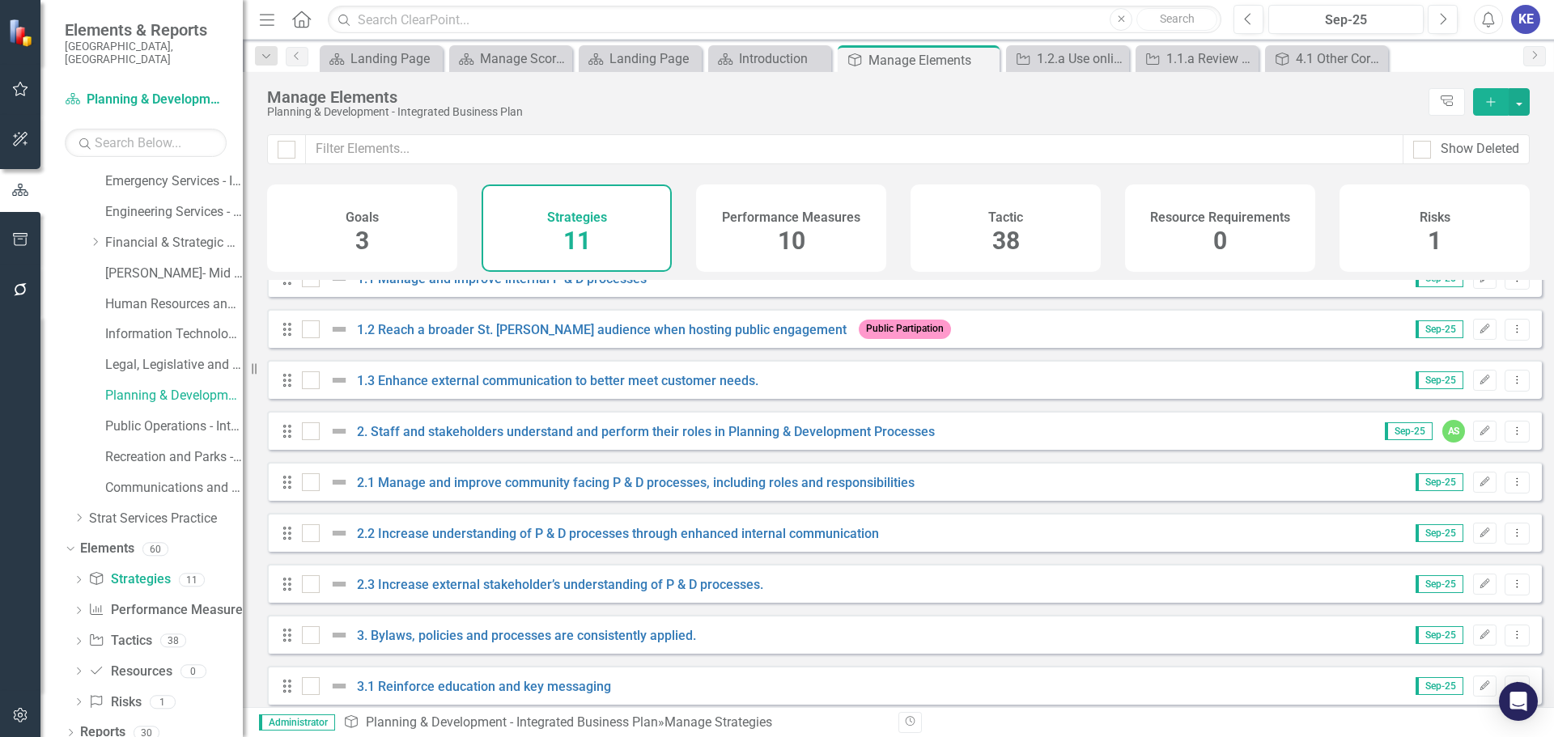
scroll to position [146, 0]
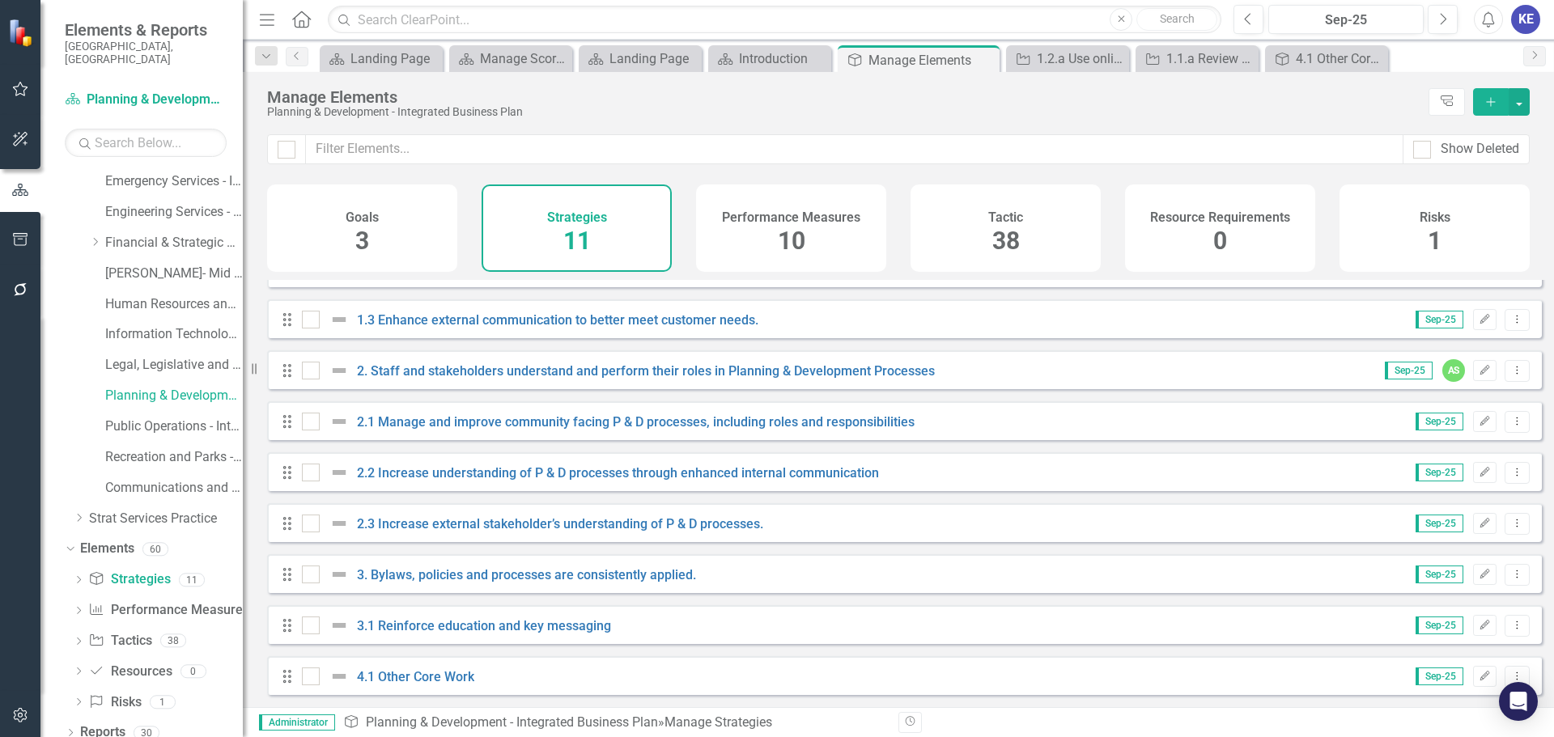
click at [798, 231] on span "10" at bounding box center [792, 241] width 28 height 28
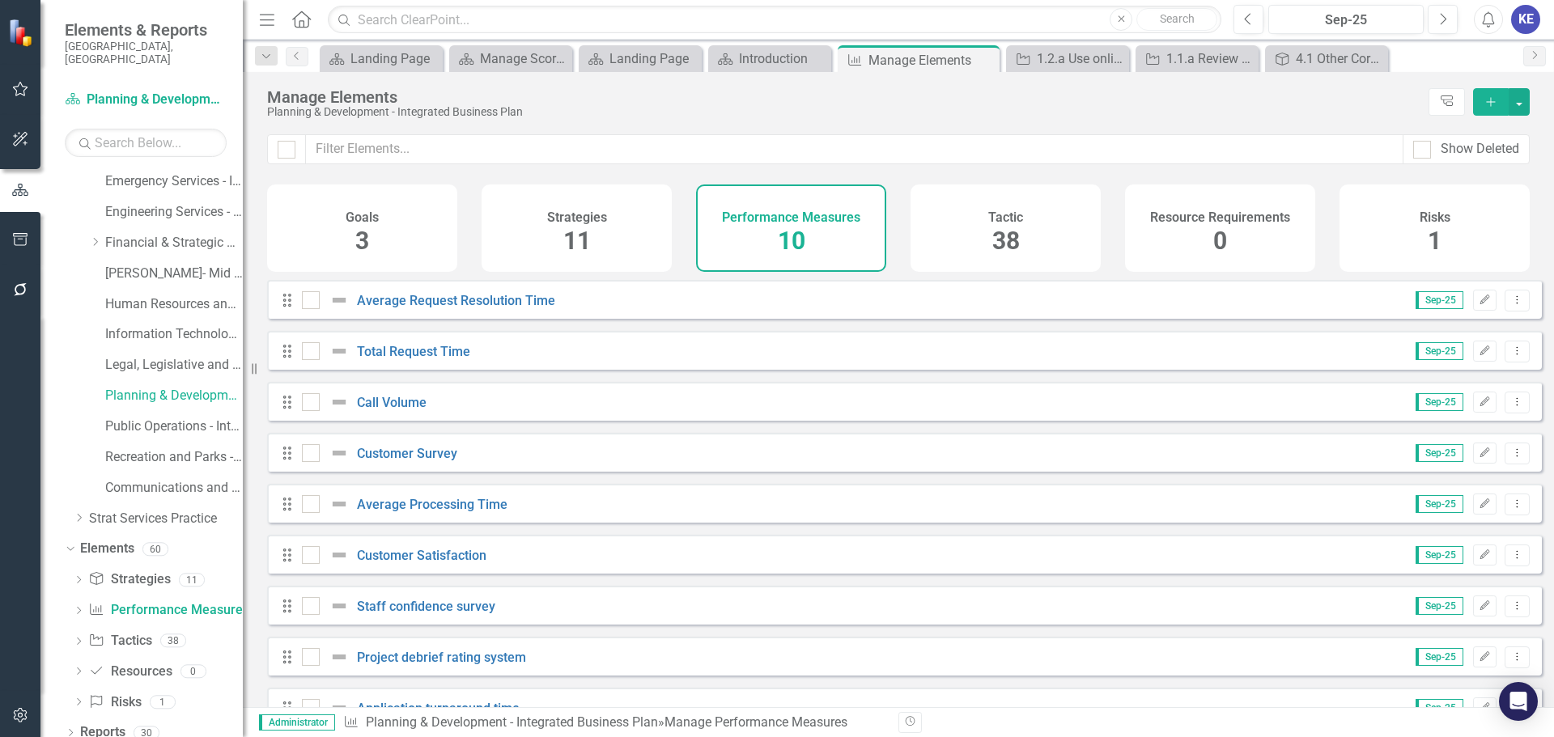
click at [778, 225] on div "10" at bounding box center [792, 241] width 28 height 35
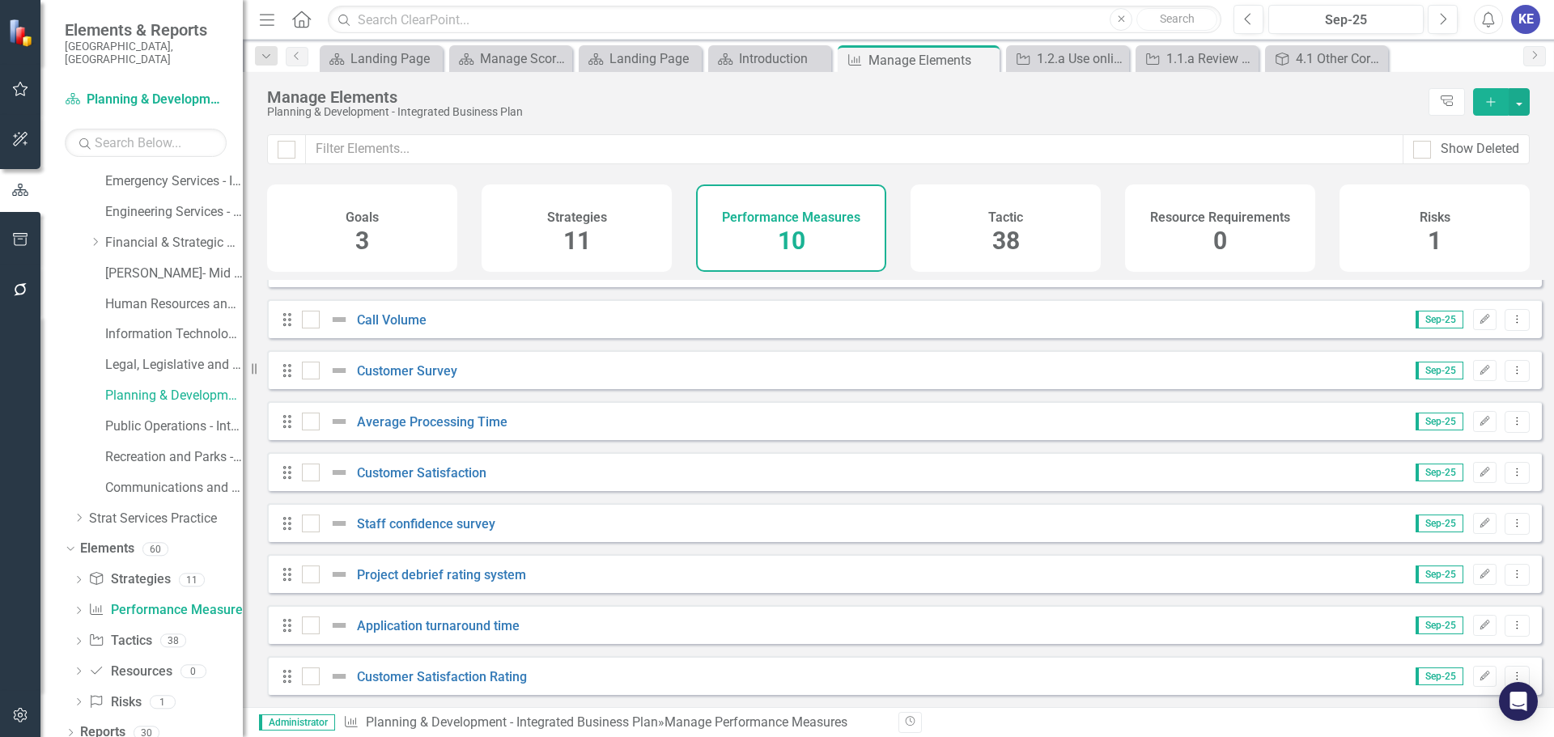
click at [1047, 217] on div "Tactic 38" at bounding box center [1006, 228] width 190 height 87
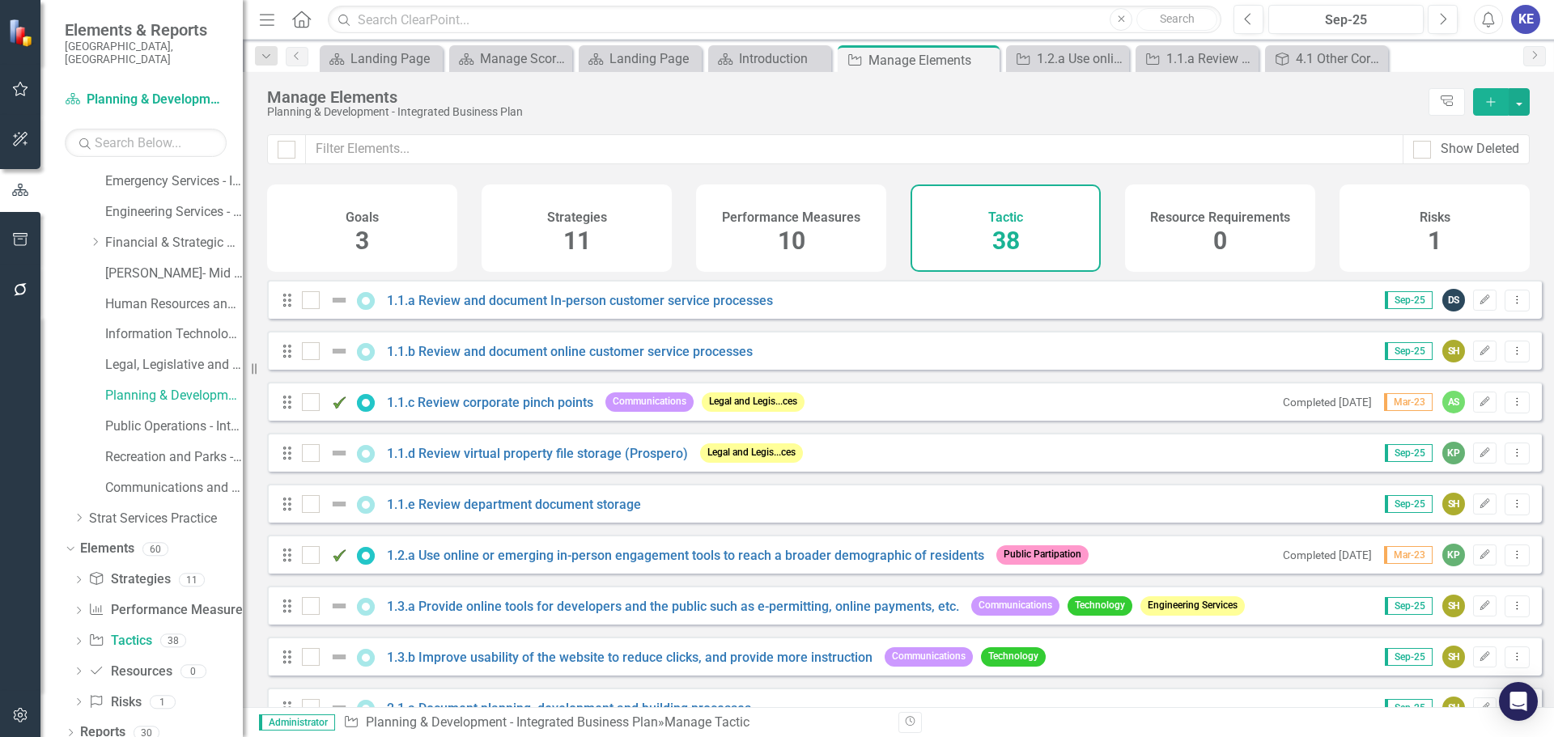
click at [1254, 198] on div "Resource Requirements 0" at bounding box center [1220, 228] width 190 height 87
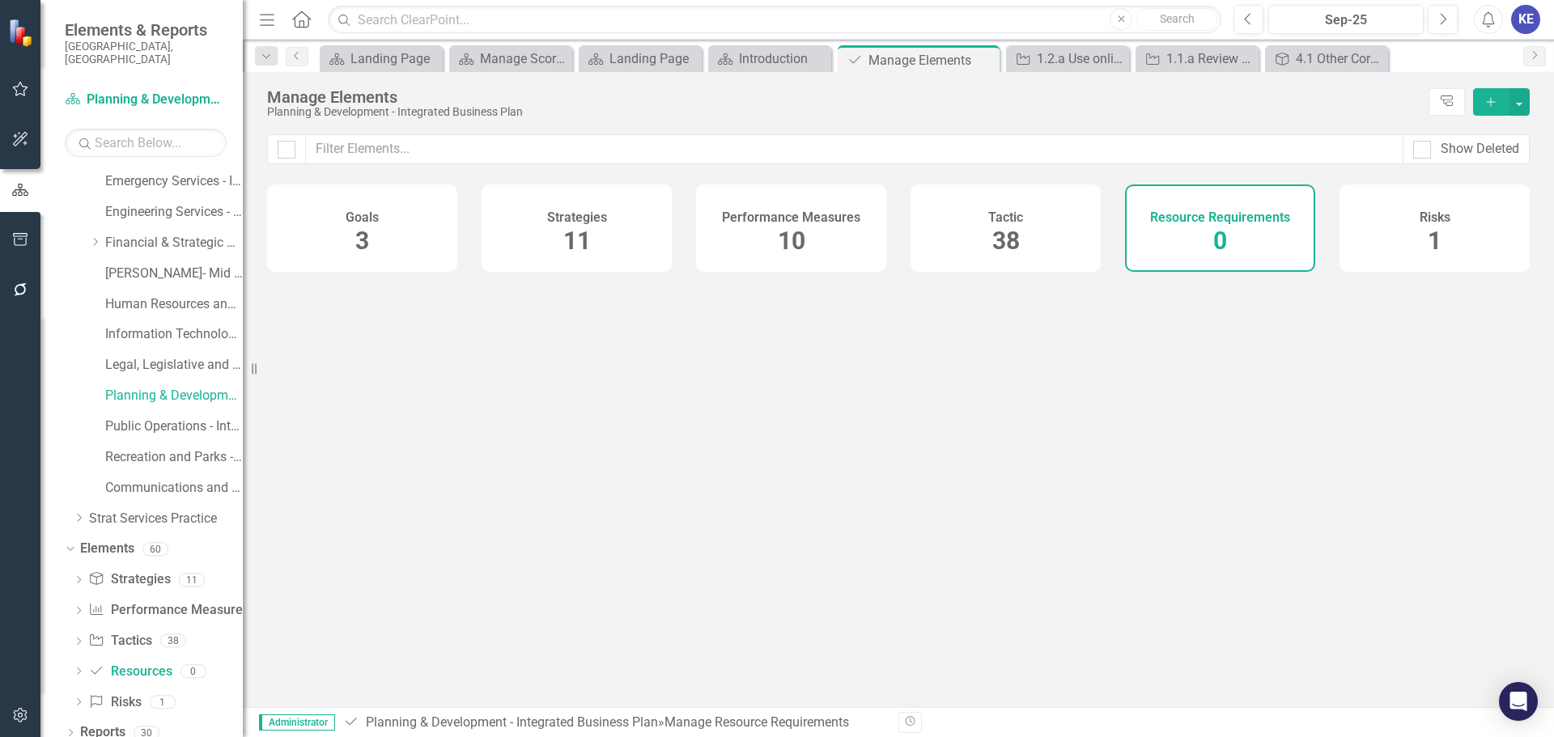
click at [1361, 228] on div "Risks 1" at bounding box center [1435, 228] width 190 height 87
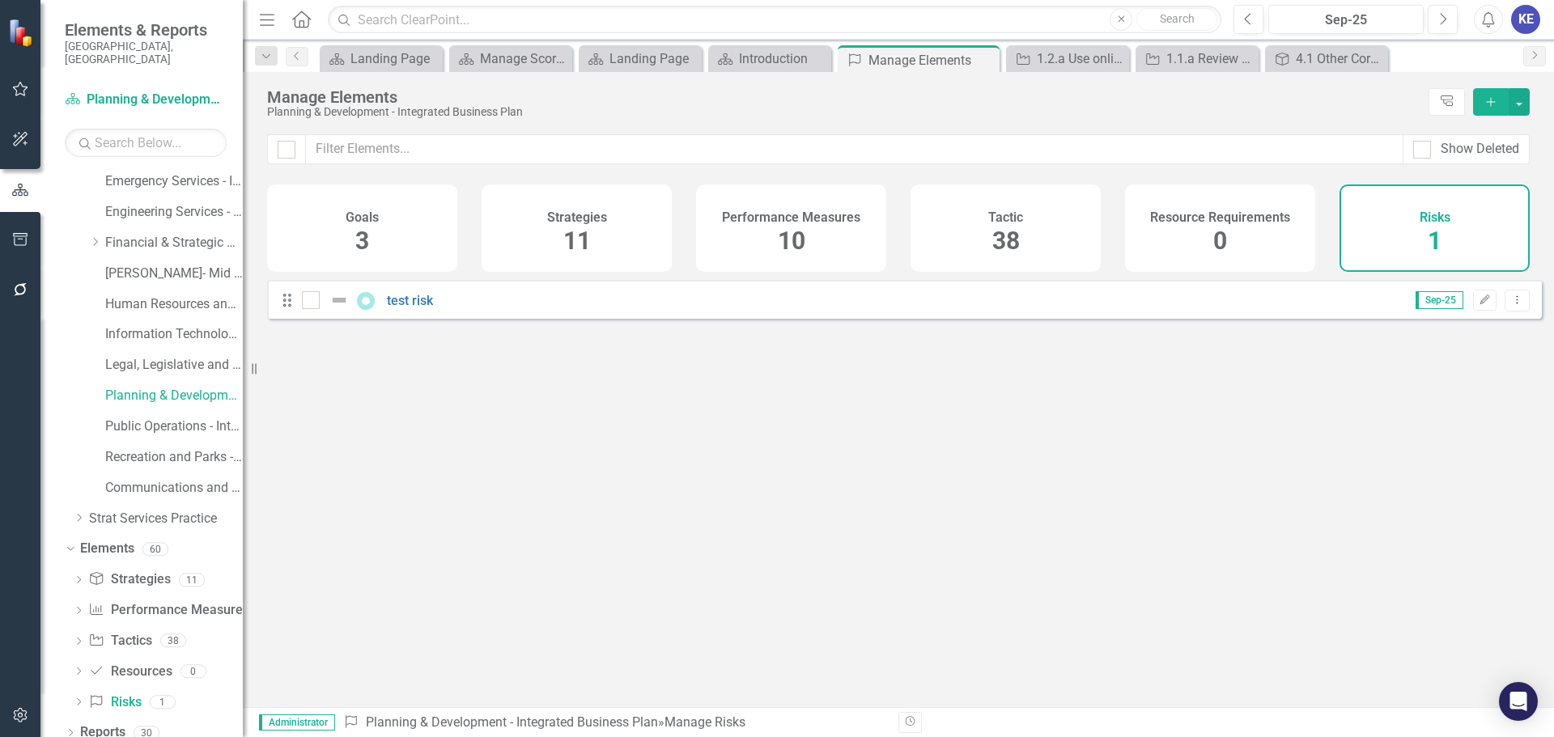
click at [1000, 227] on span "38" at bounding box center [1006, 241] width 28 height 28
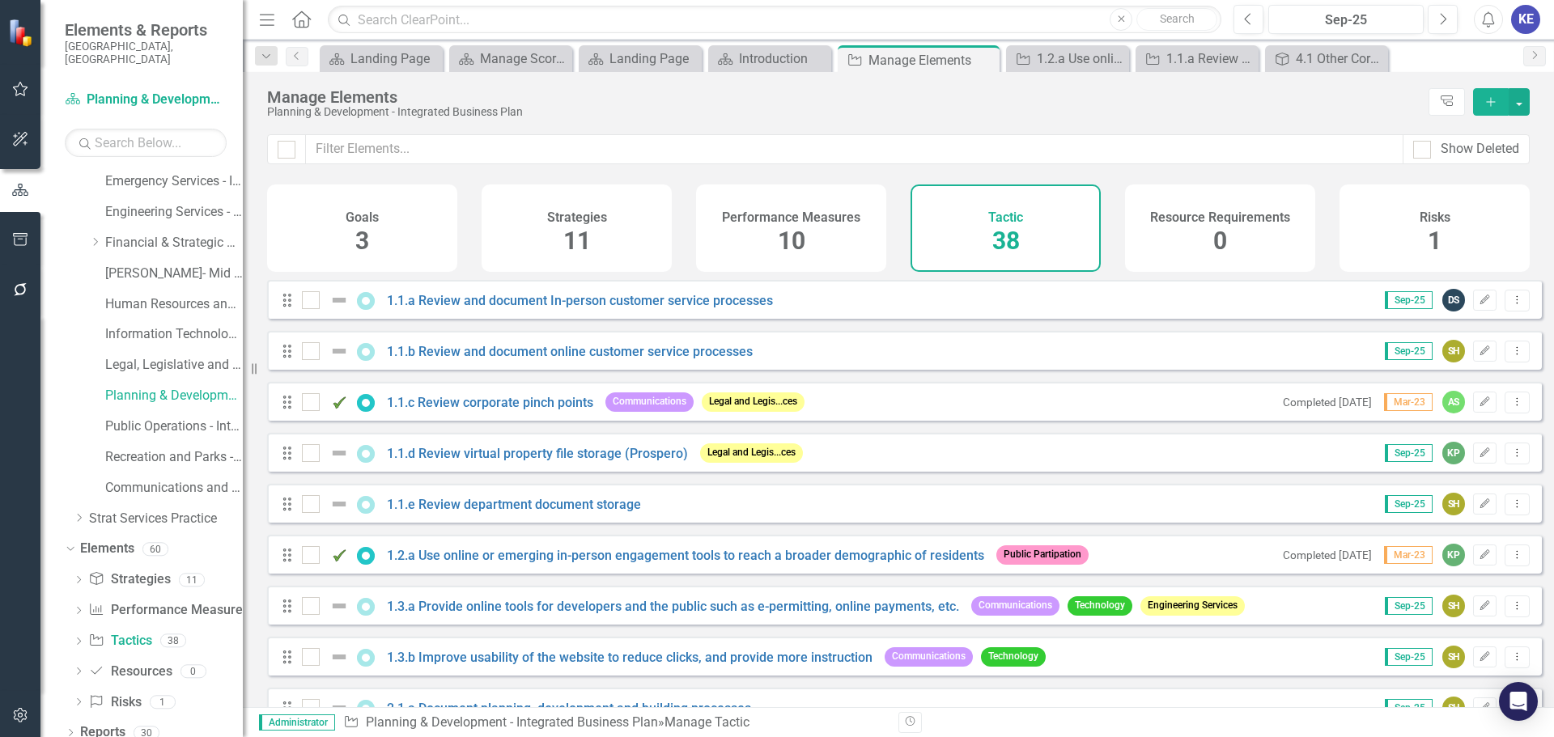
drag, startPoint x: 384, startPoint y: 304, endPoint x: 517, endPoint y: 444, distance: 193.5
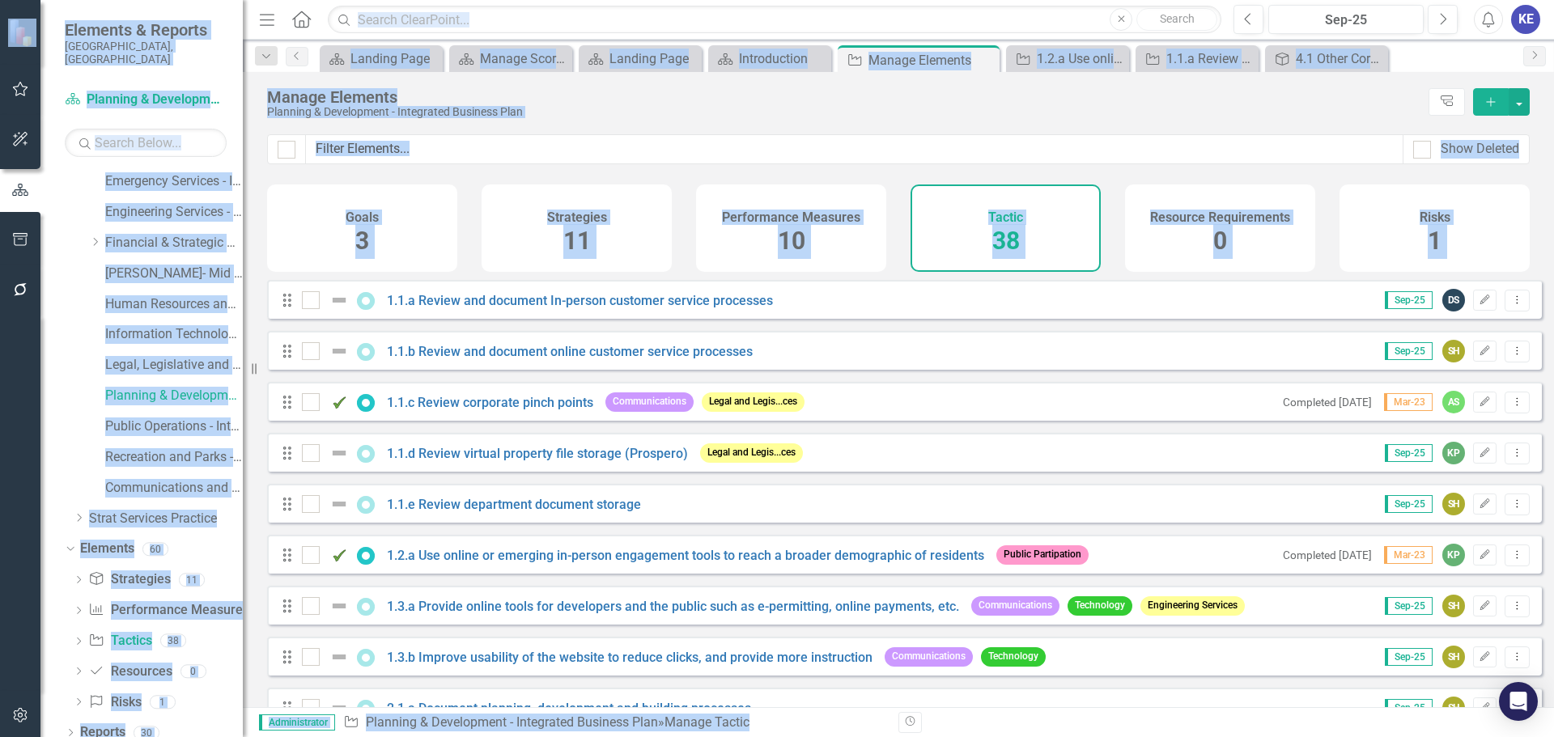
click at [805, 309] on div "Drag 1.1.a Review and document In-person customer service processes Sep-25 DS E…" at bounding box center [904, 299] width 1275 height 39
click at [837, 280] on div "Goals 3 Strategies 11 Performance Measures 10 Tactic 38 Resource Requirements 0…" at bounding box center [898, 233] width 1311 height 96
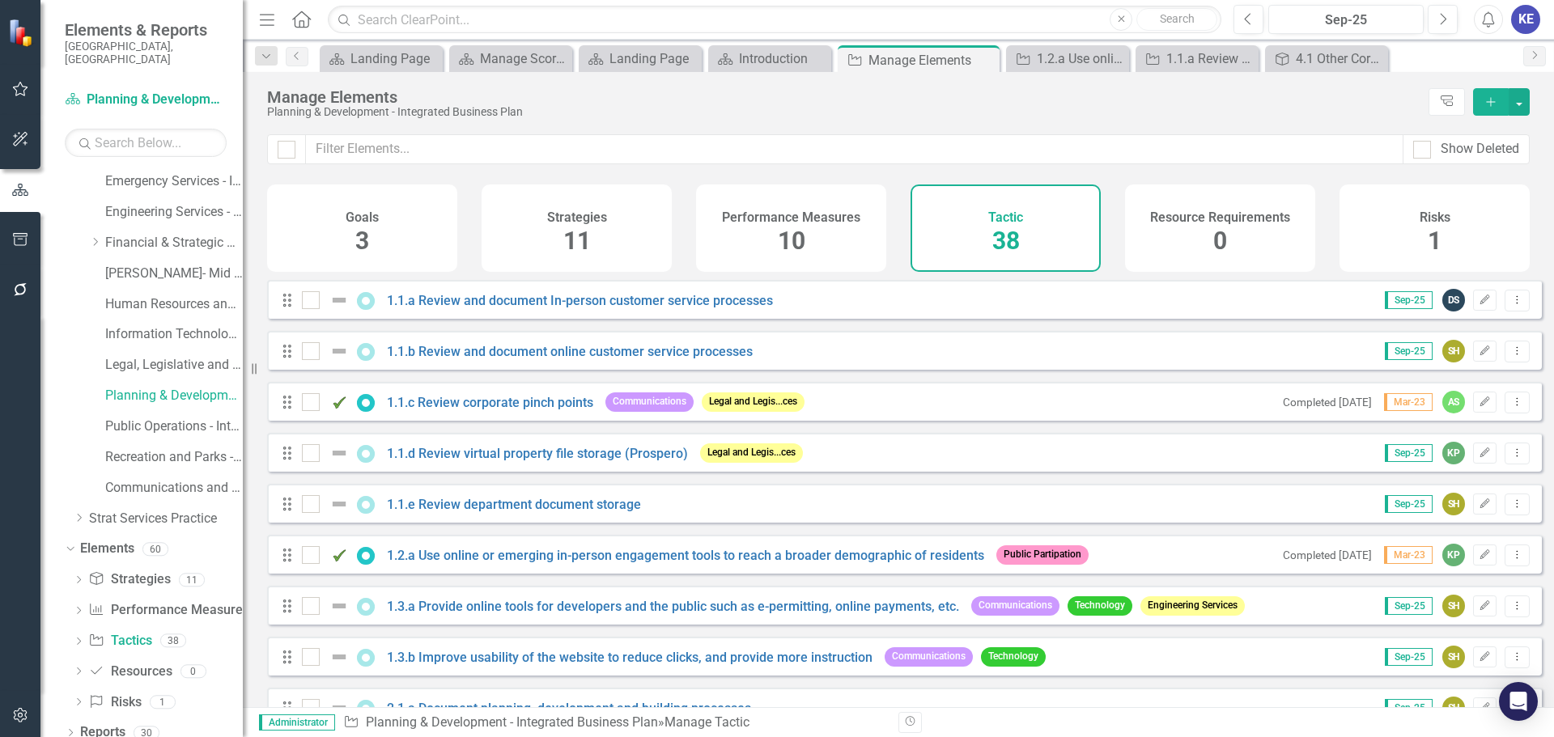
click at [784, 316] on div "Drag 1.1.a Review and document In-person customer service processes Sep-25 DS E…" at bounding box center [904, 299] width 1275 height 39
drag, startPoint x: 712, startPoint y: 316, endPoint x: 1059, endPoint y: 316, distance: 346.4
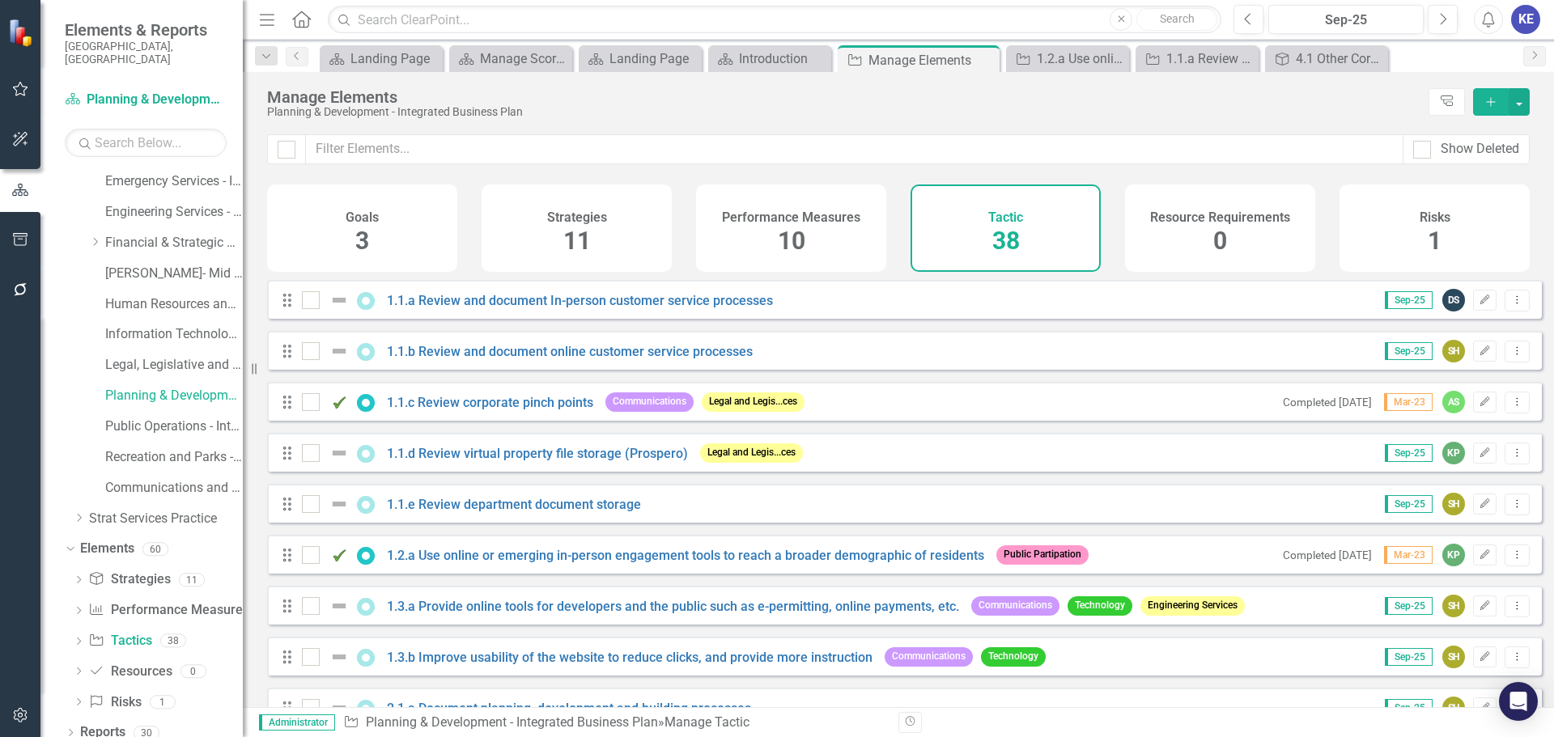
click at [1059, 316] on div "Drag 1.1.a Review and document In-person customer service processes Sep-25 DS E…" at bounding box center [904, 299] width 1275 height 39
click at [768, 407] on div "Legal and Legislative Services" at bounding box center [756, 396] width 148 height 31
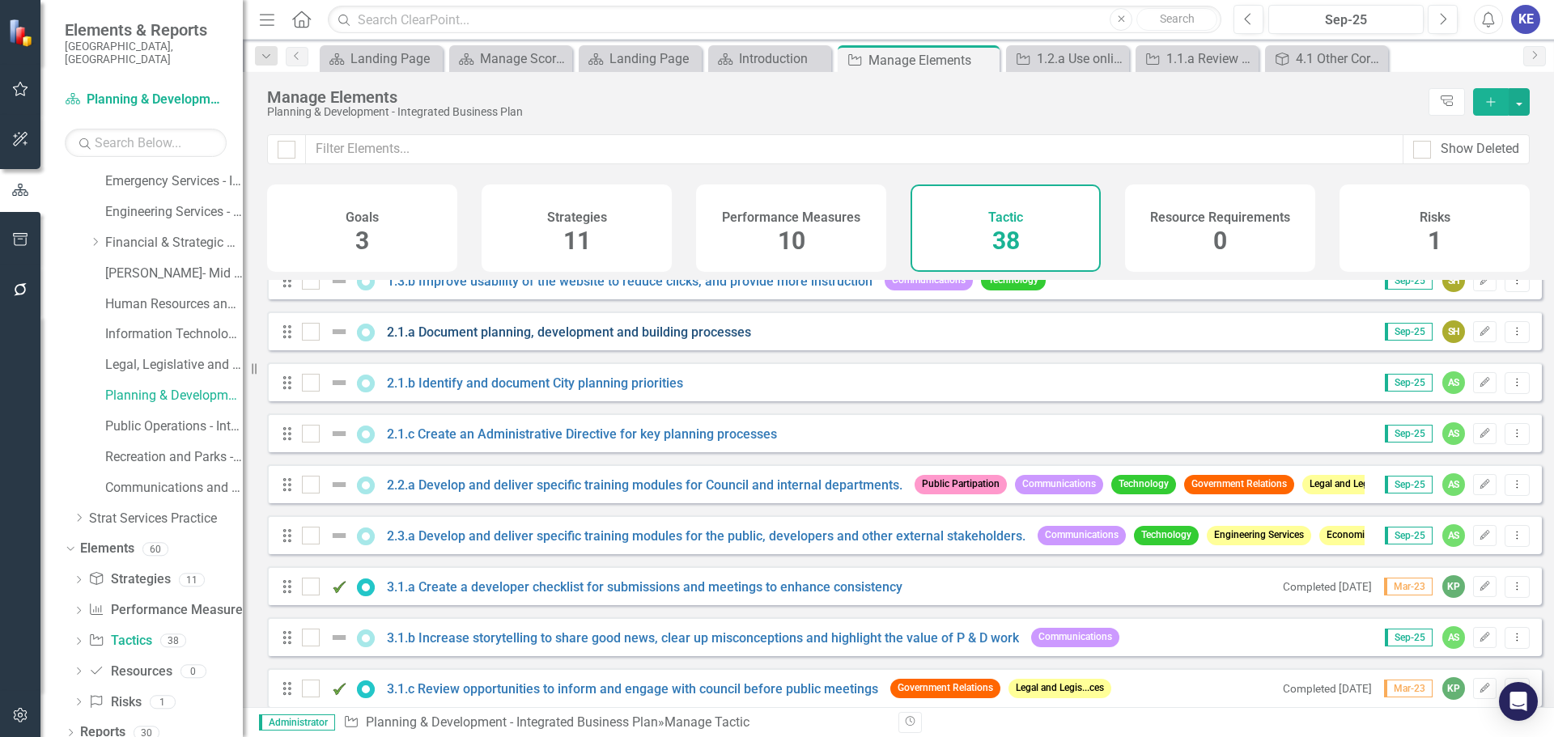
scroll to position [405, 0]
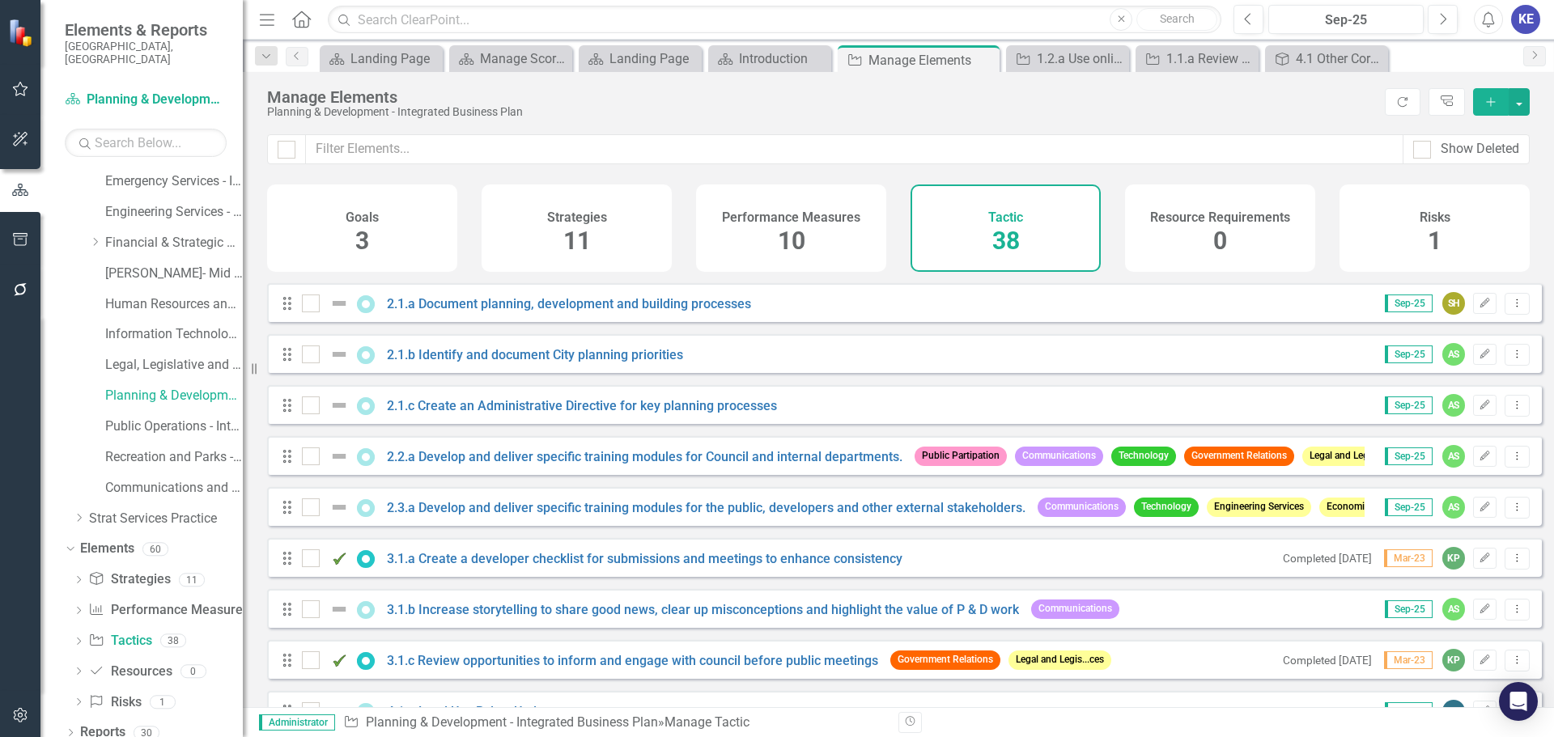
click at [1348, 516] on span "Economic Development" at bounding box center [1377, 507] width 117 height 19
click at [1339, 516] on span "Economic Development" at bounding box center [1377, 507] width 117 height 19
click at [1366, 515] on div "Sep-25 AS Edit Dropdown Menu" at bounding box center [1447, 507] width 165 height 23
click at [764, 516] on link "2.3.a Develop and deliver specific training modules for the public, developers …" at bounding box center [706, 507] width 639 height 15
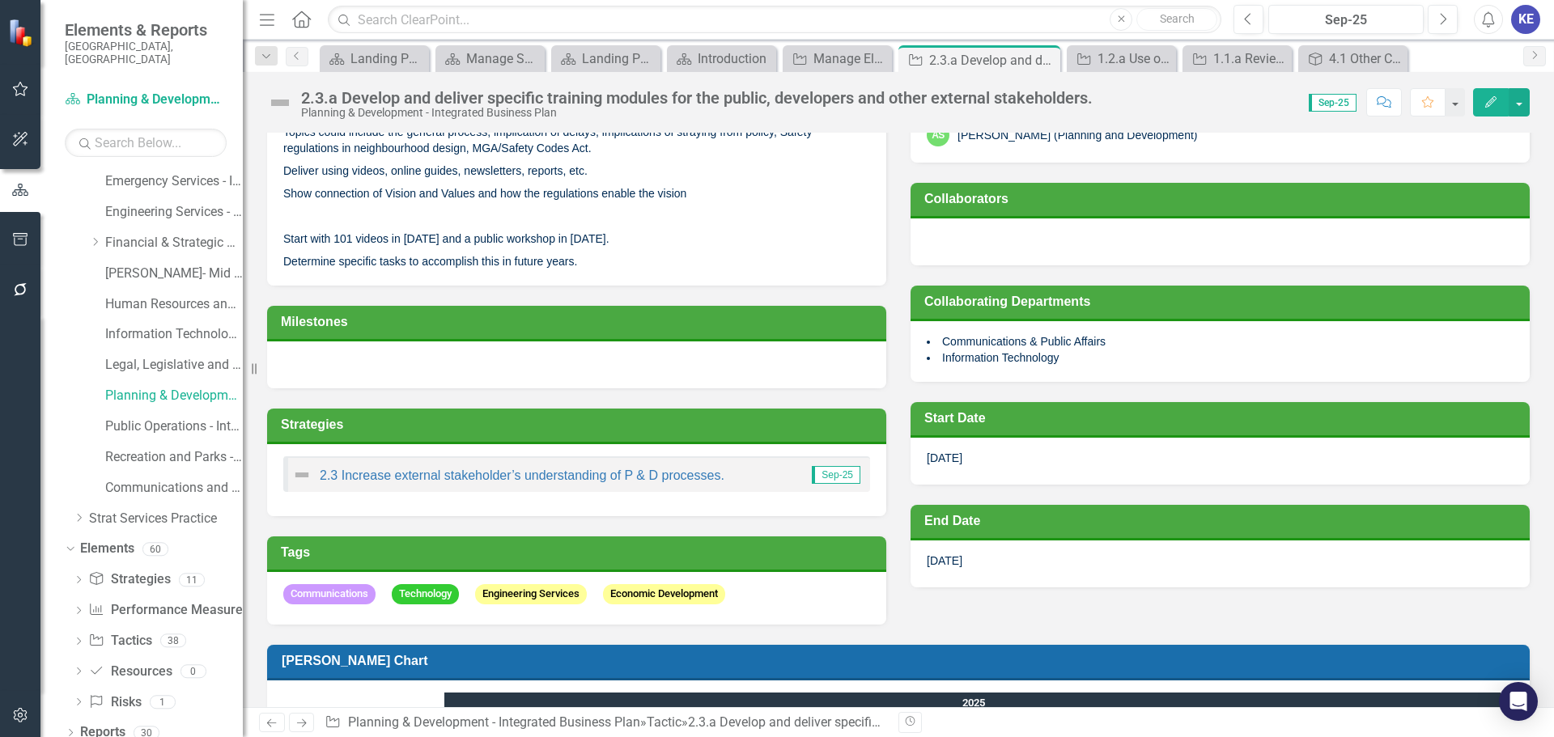
scroll to position [125, 0]
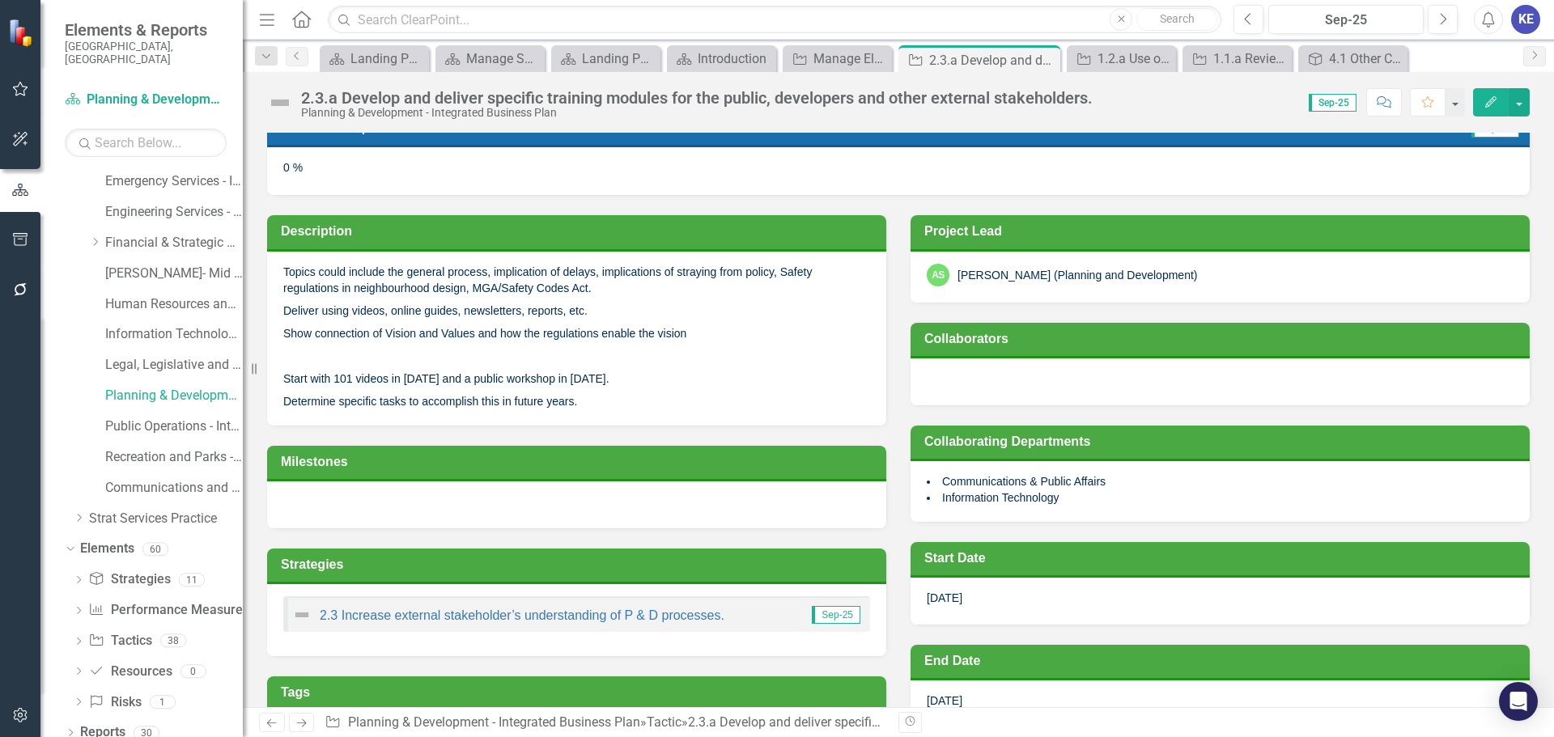
drag, startPoint x: 518, startPoint y: 348, endPoint x: 526, endPoint y: 361, distance: 15.3
click at [518, 348] on p at bounding box center [576, 356] width 587 height 23
drag, startPoint x: 588, startPoint y: 395, endPoint x: 368, endPoint y: 282, distance: 246.5
click at [368, 282] on span "Topics could include the general process, implication of delays, implications o…" at bounding box center [576, 337] width 587 height 146
click at [375, 288] on p "Topics could include the general process, implication of delays, implications o…" at bounding box center [576, 282] width 587 height 36
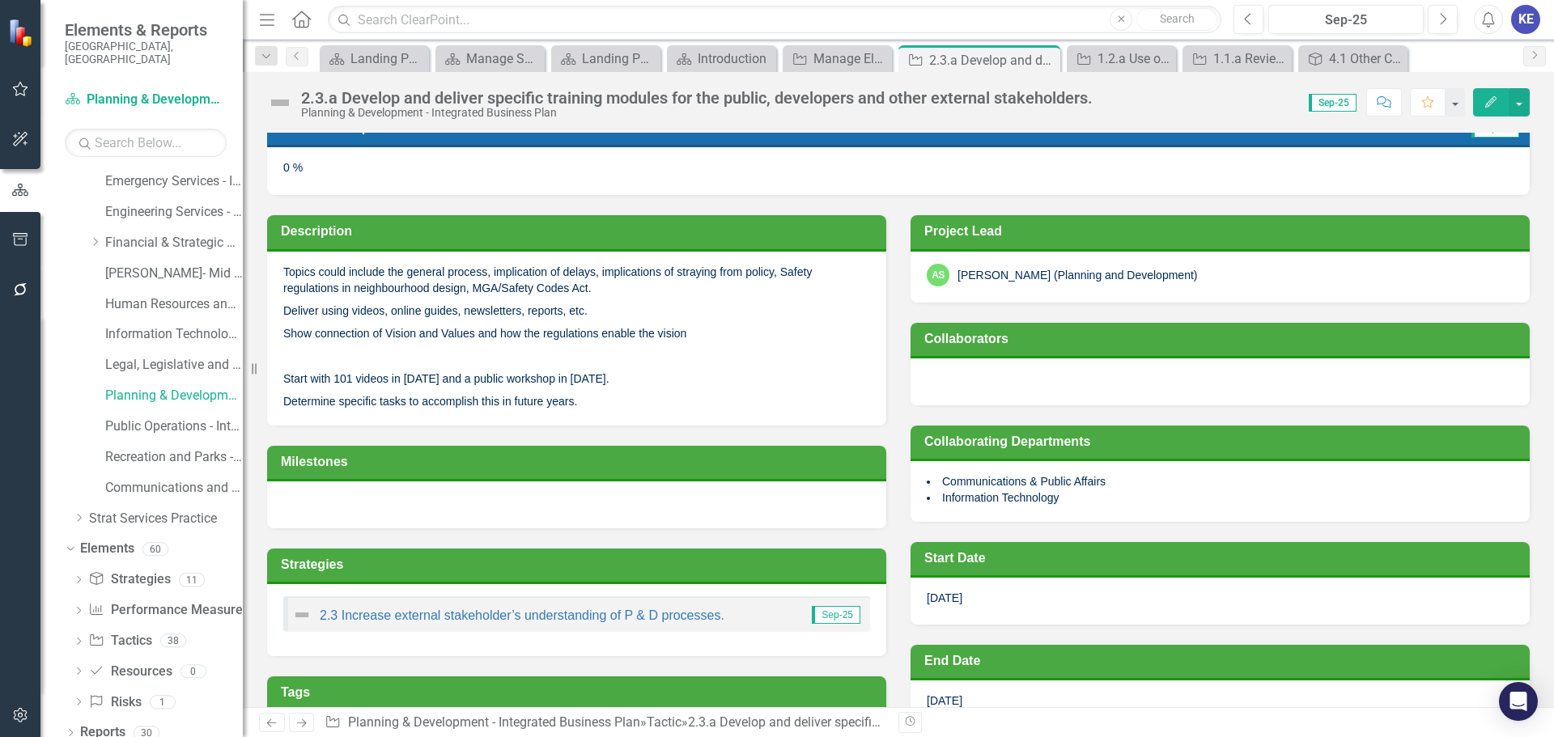
click at [375, 288] on p "Topics could include the general process, implication of delays, implications o…" at bounding box center [576, 282] width 587 height 36
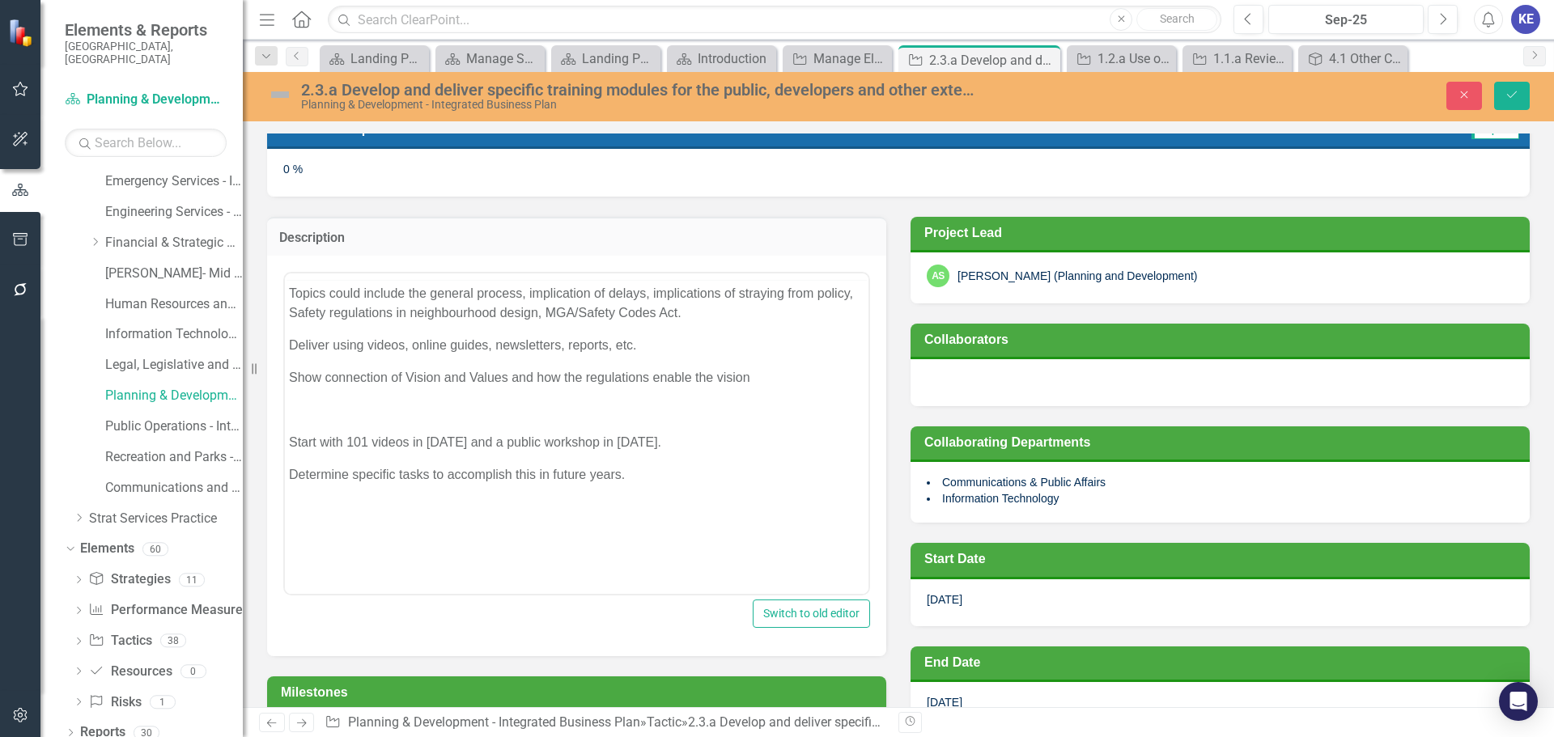
scroll to position [0, 0]
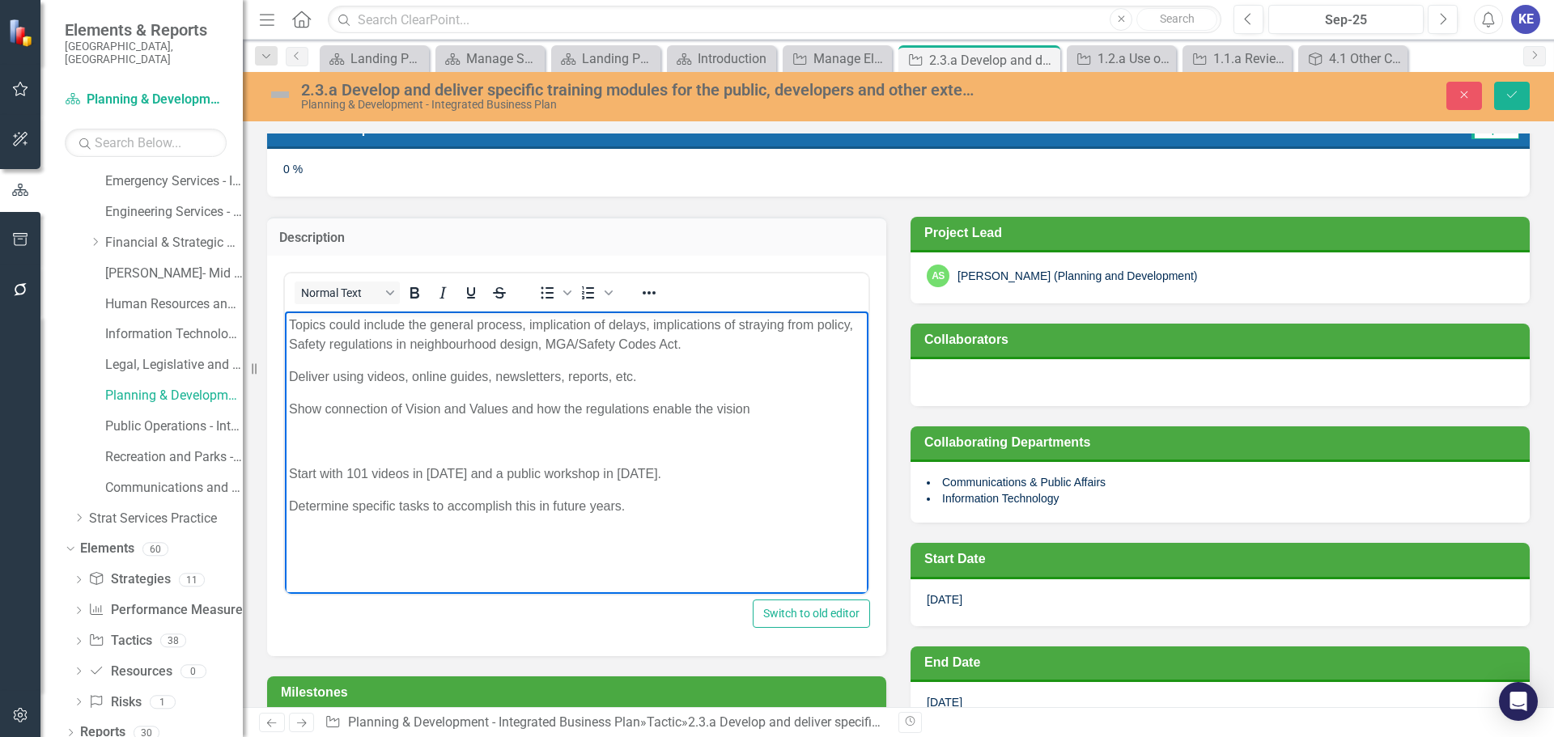
click at [627, 516] on body "Topics could include the general process, implication of delays, implications o…" at bounding box center [577, 433] width 584 height 243
click at [459, 449] on p "Rich Text Area. Press ALT-0 for help." at bounding box center [577, 441] width 576 height 19
drag, startPoint x: 632, startPoint y: 475, endPoint x: 533, endPoint y: 624, distance: 178.7
click at [285, 312] on html "Topics could include the general process, implication of delays, implications o…" at bounding box center [577, 433] width 584 height 243
copy body "Topics could include the general process, implication of delays, implications o…"
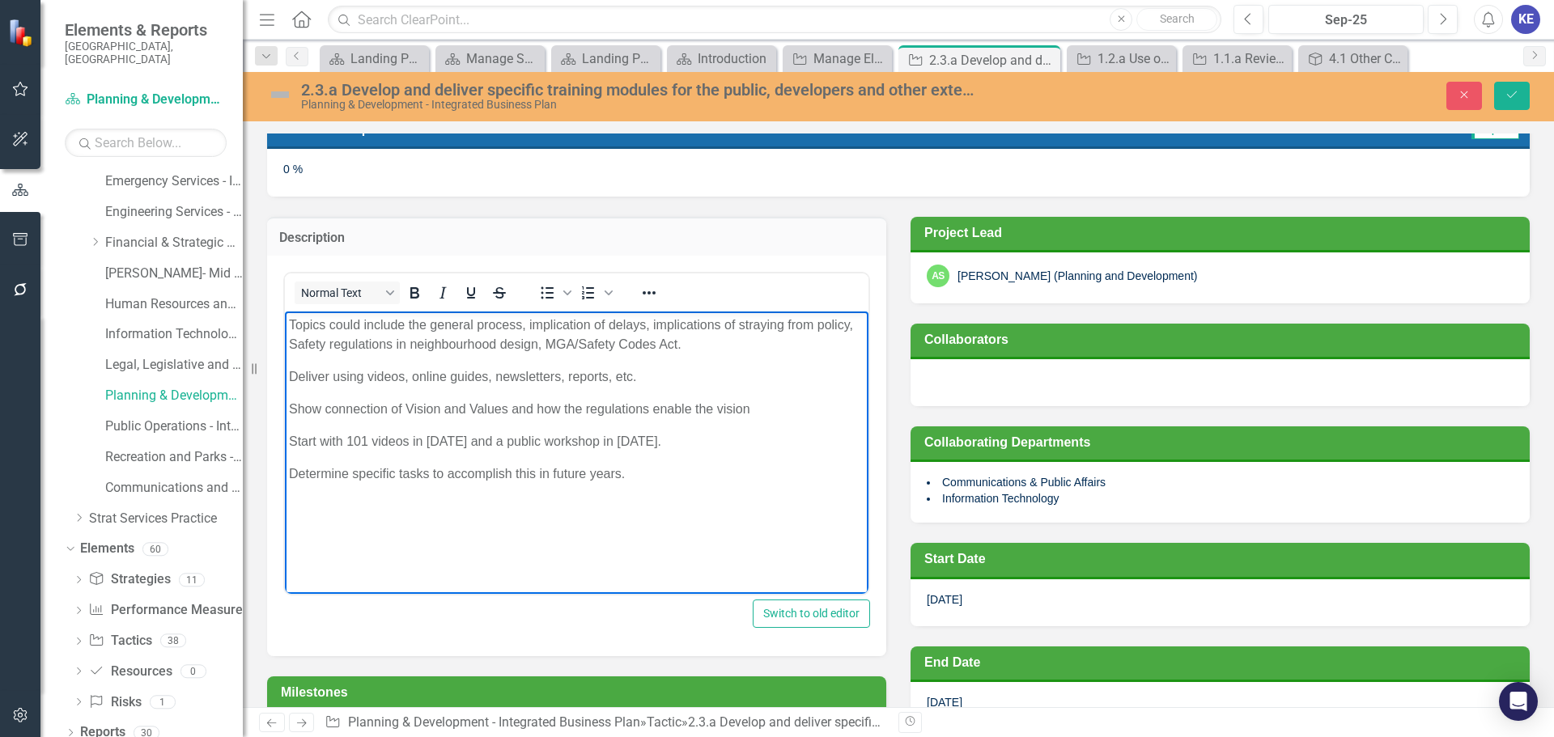
click at [1464, 76] on div "2.3.a Develop and deliver specific training modules for the public, developers …" at bounding box center [898, 96] width 1311 height 49
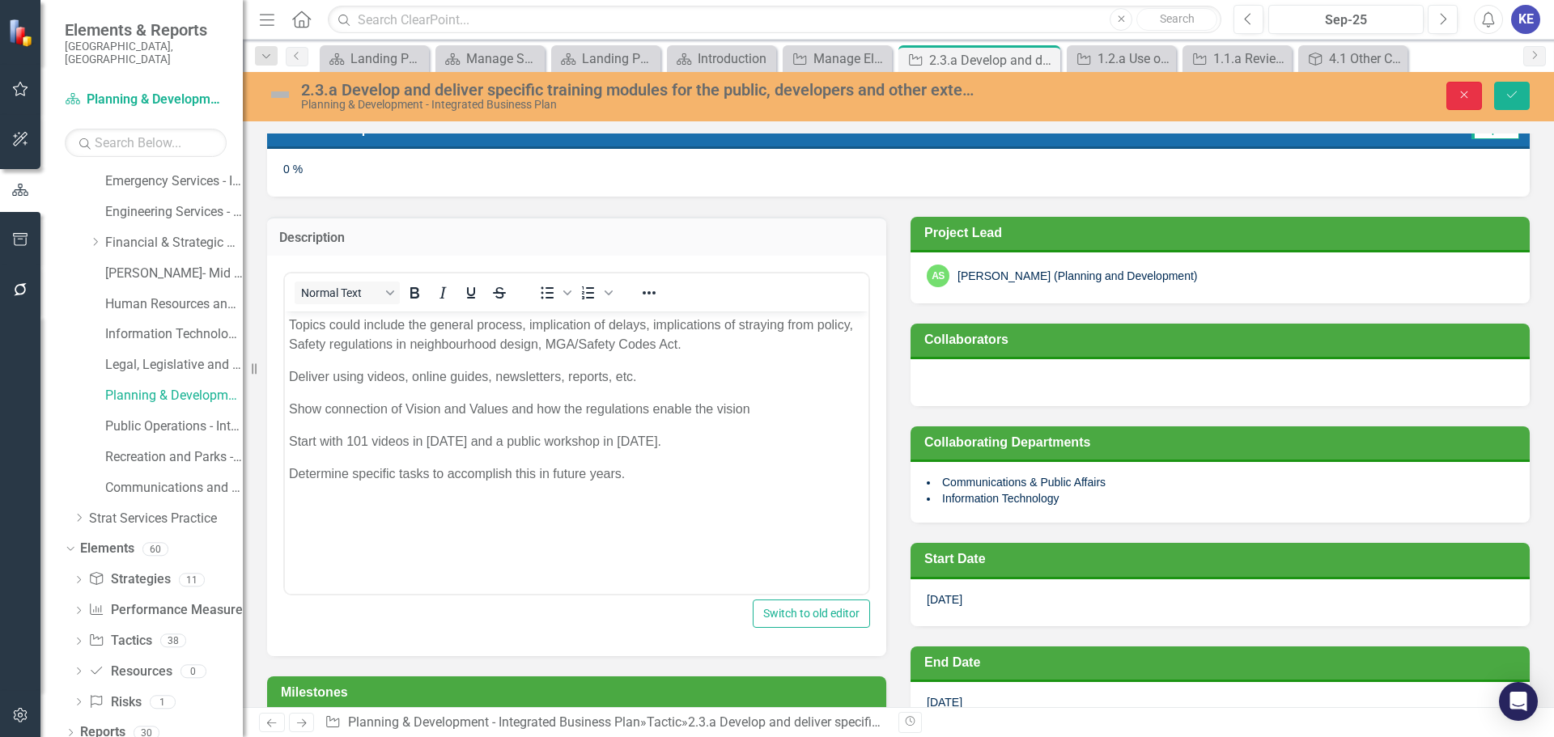
click at [1455, 108] on button "Close" at bounding box center [1464, 96] width 36 height 28
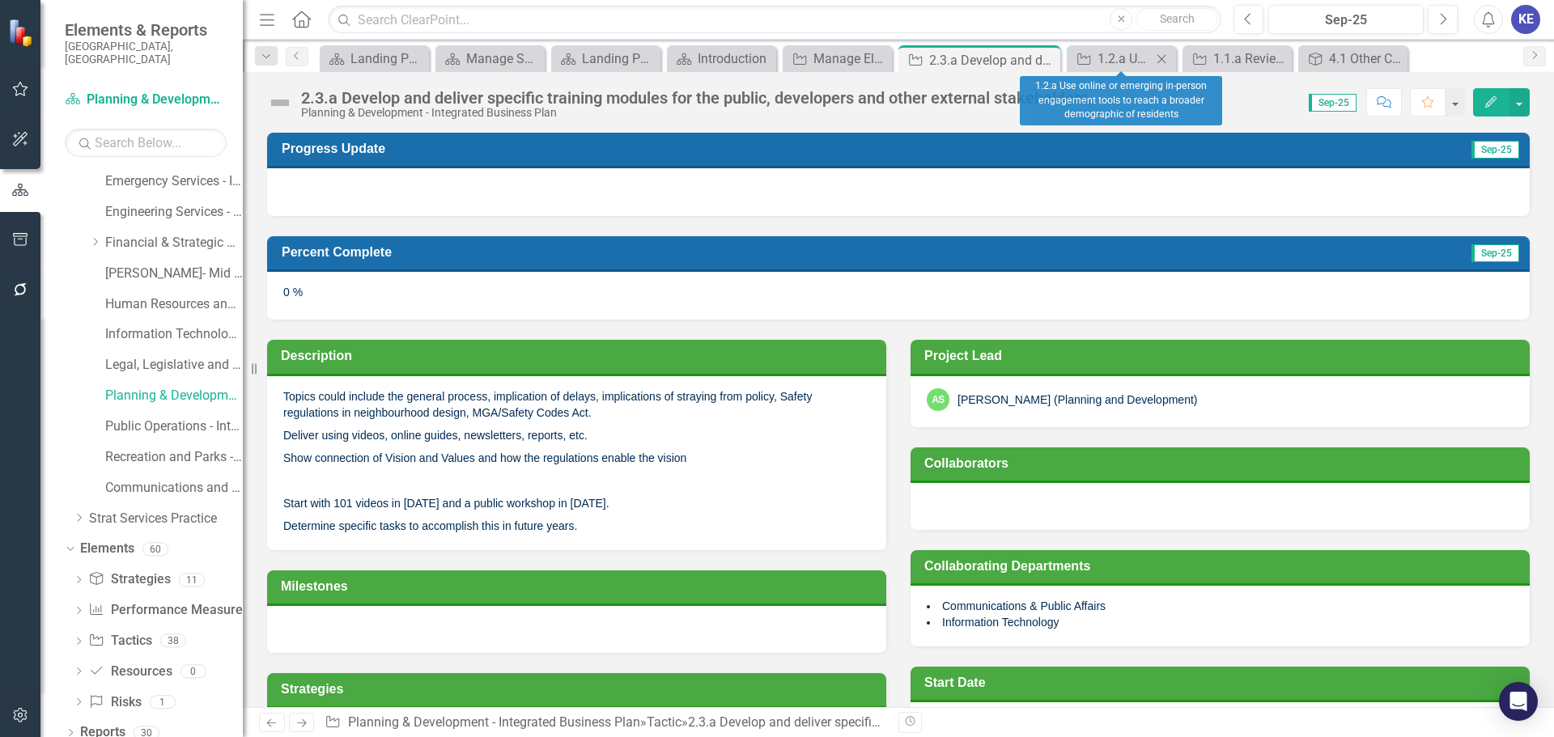
click at [1165, 55] on icon "Close" at bounding box center [1161, 59] width 16 height 13
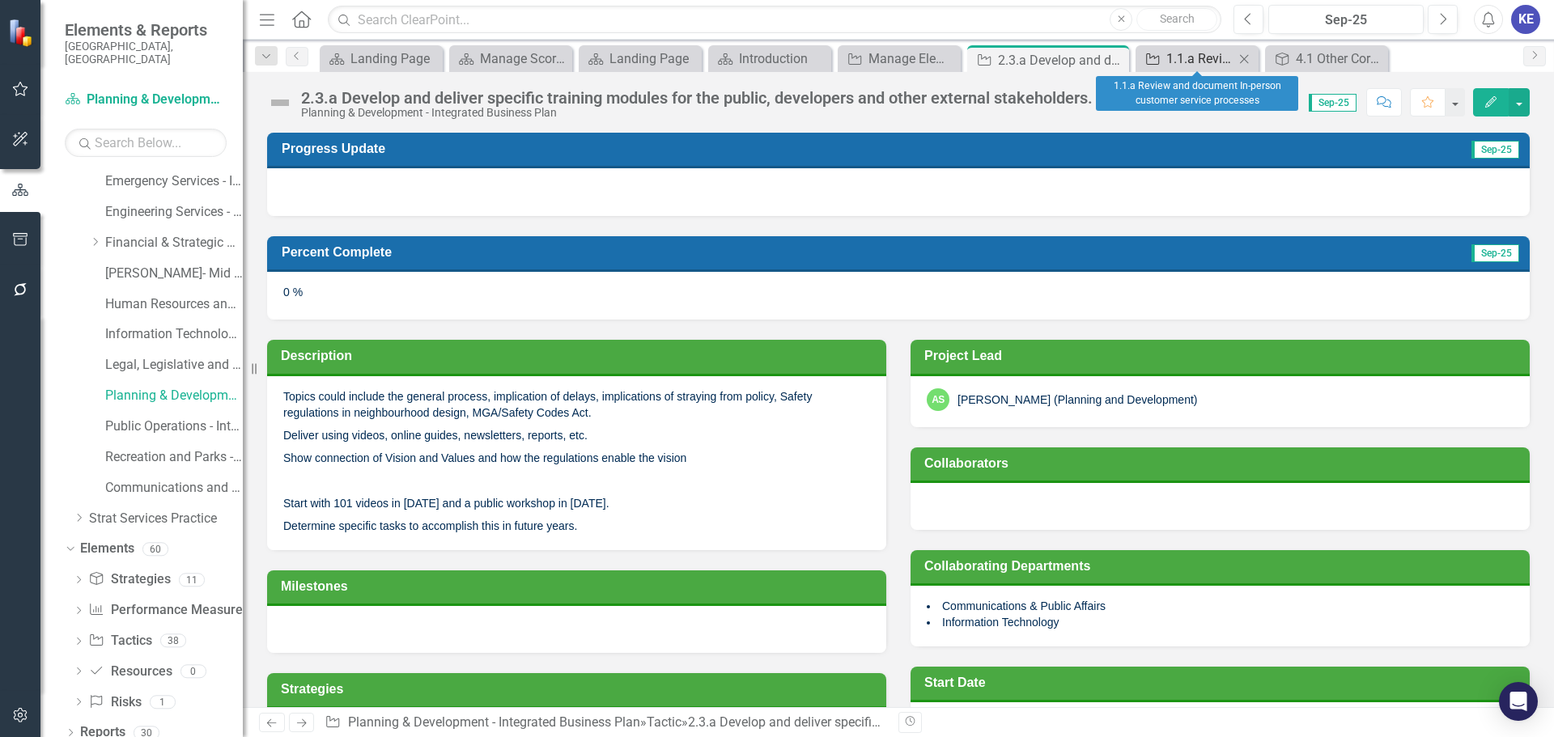
click at [1161, 55] on icon "Tactic" at bounding box center [1153, 59] width 16 height 13
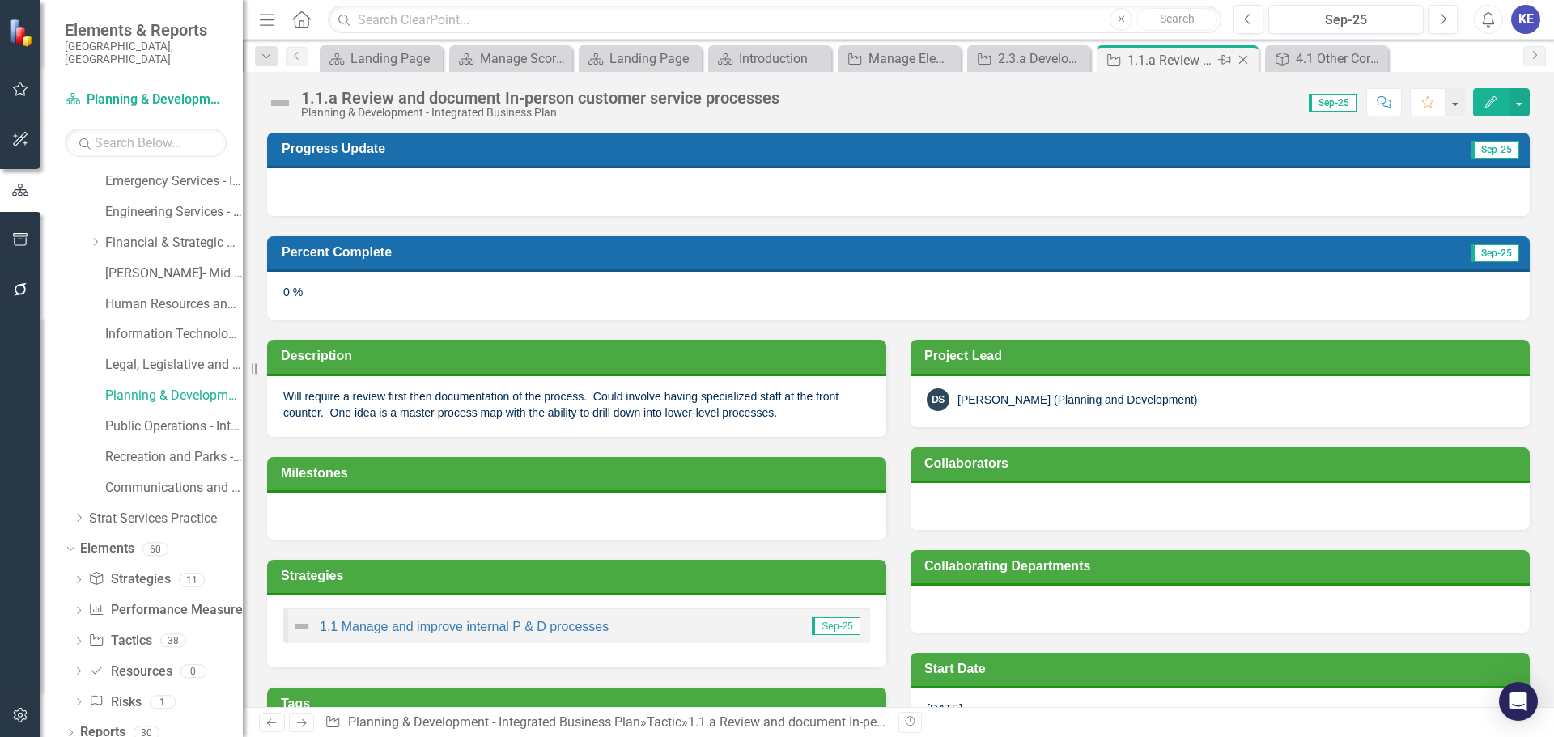
click at [1240, 58] on icon "Close" at bounding box center [1243, 59] width 16 height 13
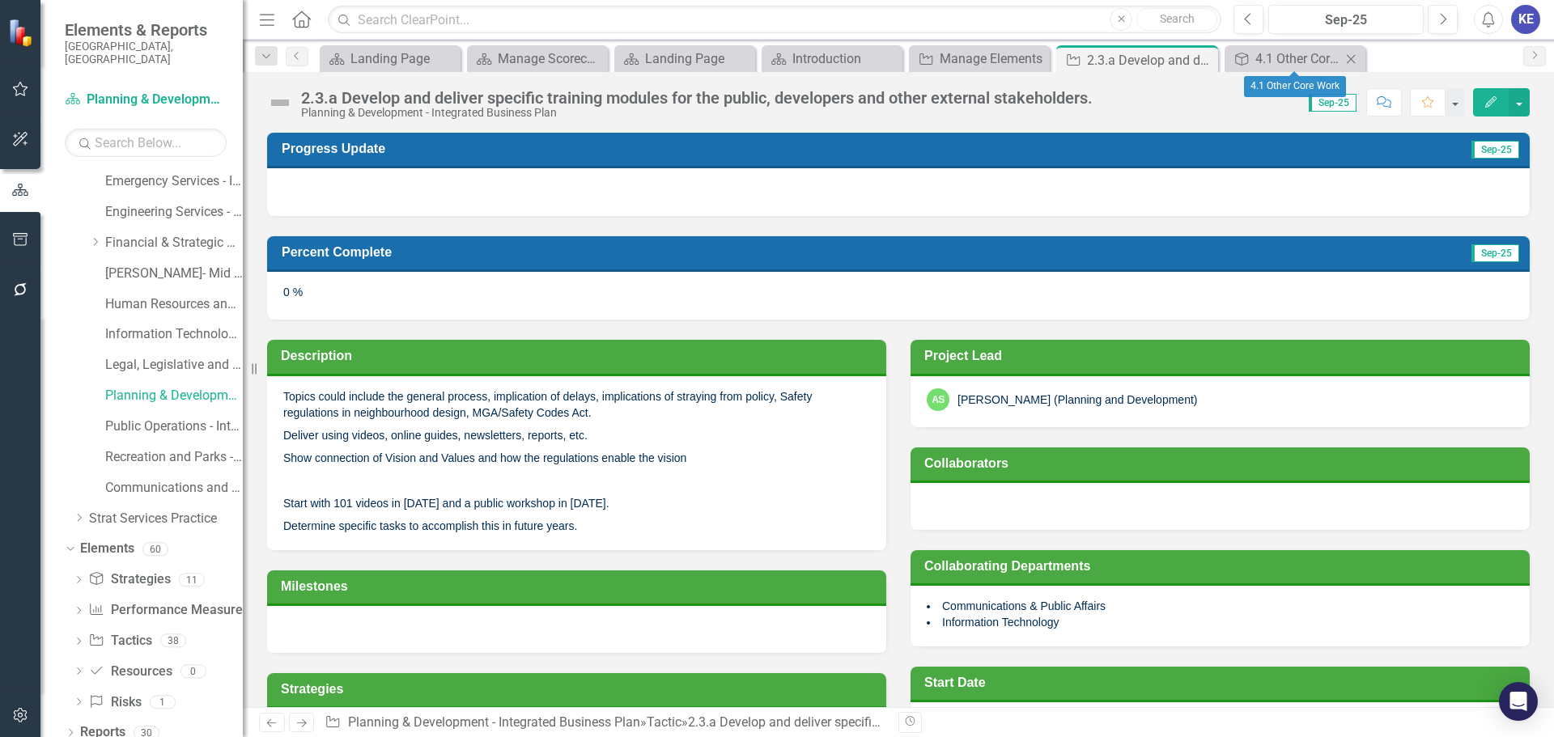
click at [1361, 57] on div "Strategy 4.1 Other Core Work Close" at bounding box center [1295, 58] width 141 height 27
click at [1037, 50] on div "Close" at bounding box center [1036, 59] width 20 height 20
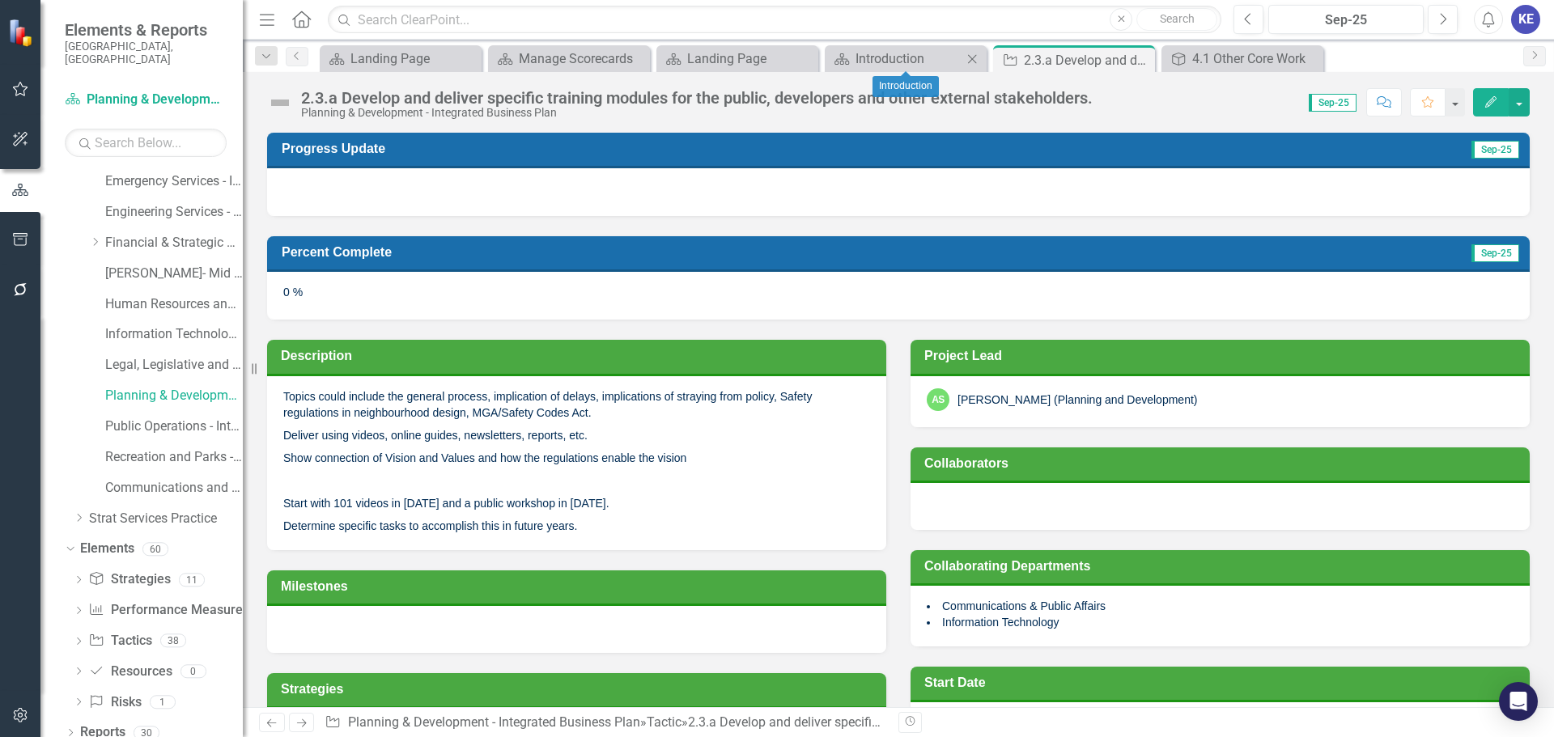
click at [969, 54] on icon "Close" at bounding box center [972, 59] width 16 height 13
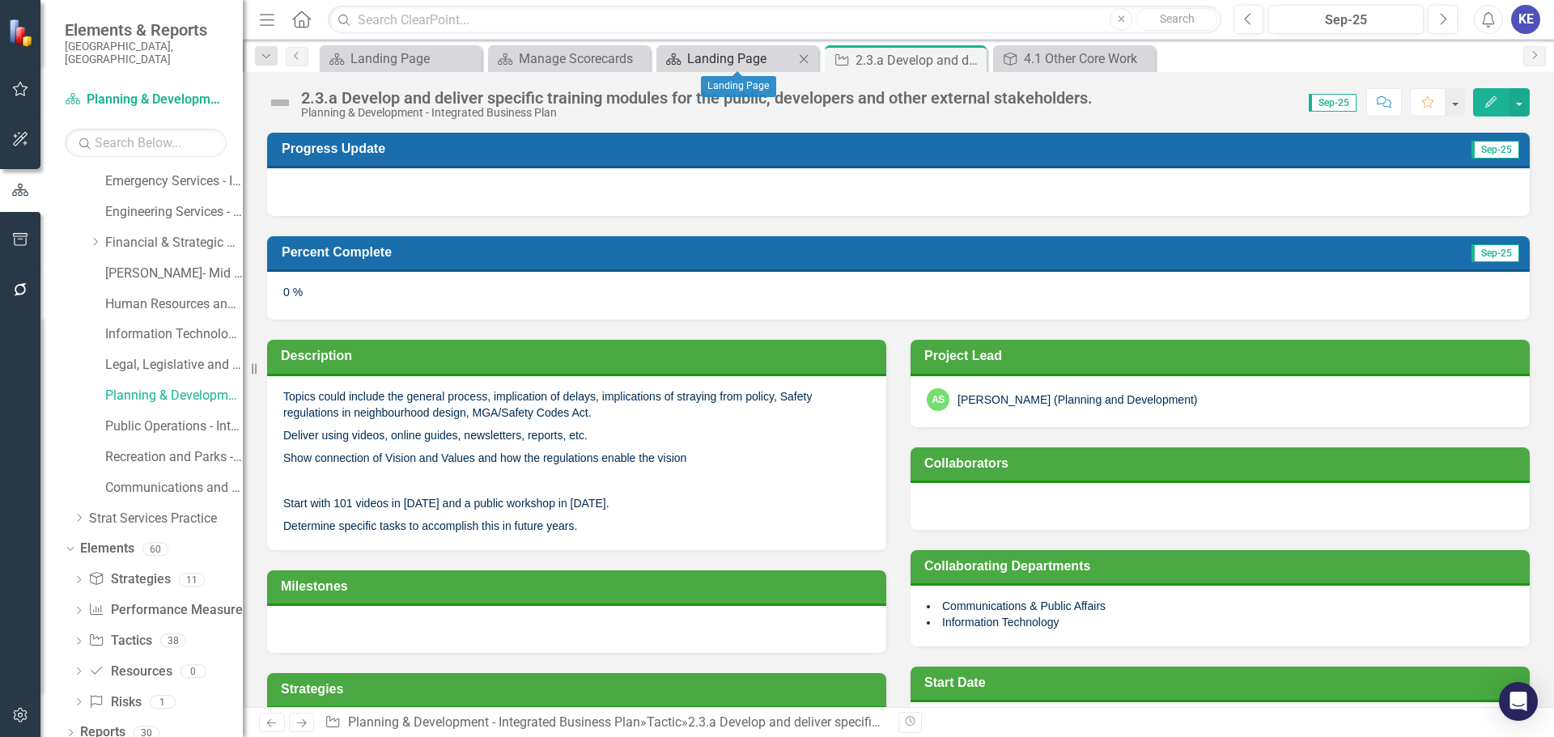
click at [756, 55] on div "Landing Page" at bounding box center [740, 59] width 107 height 20
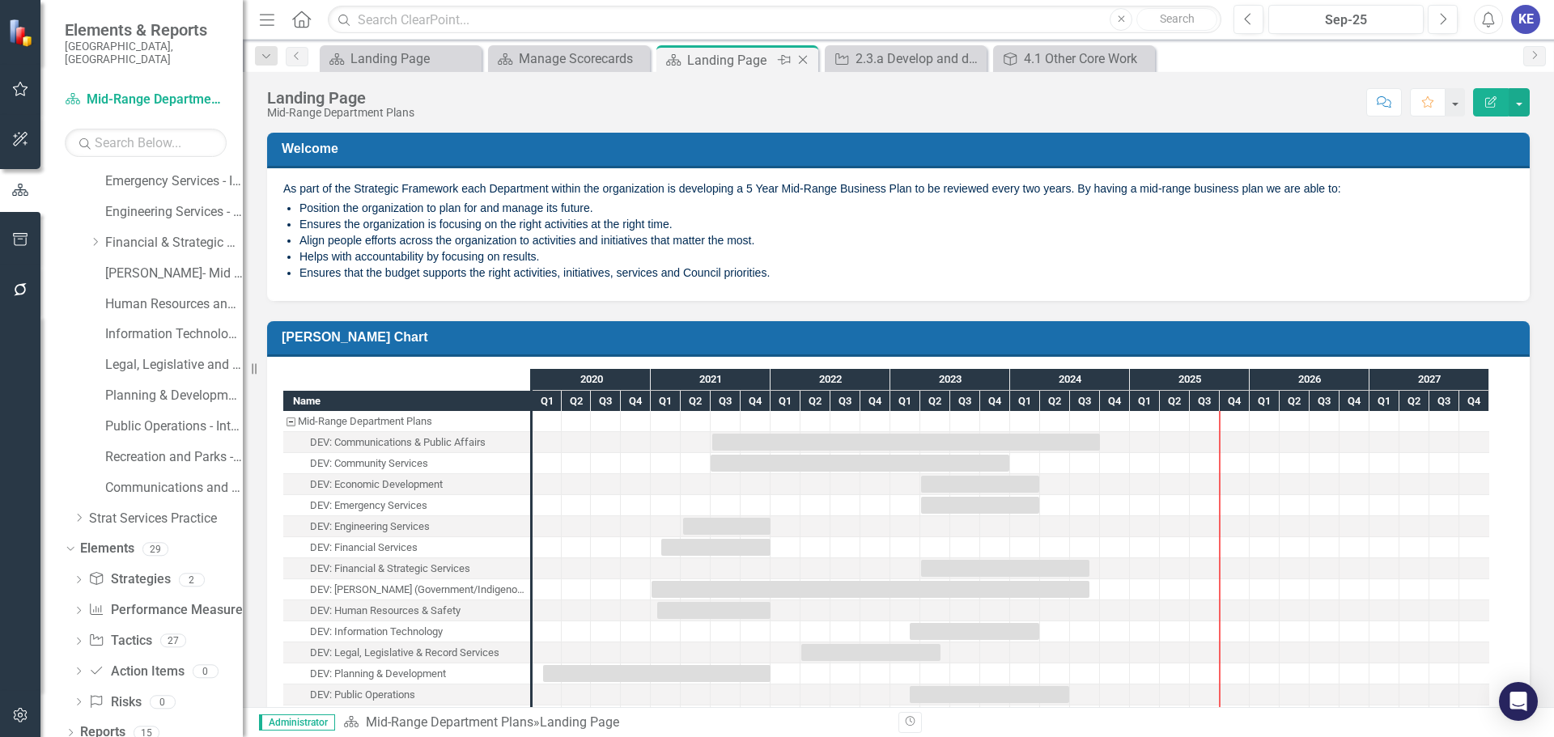
click at [808, 57] on icon "Close" at bounding box center [803, 59] width 16 height 13
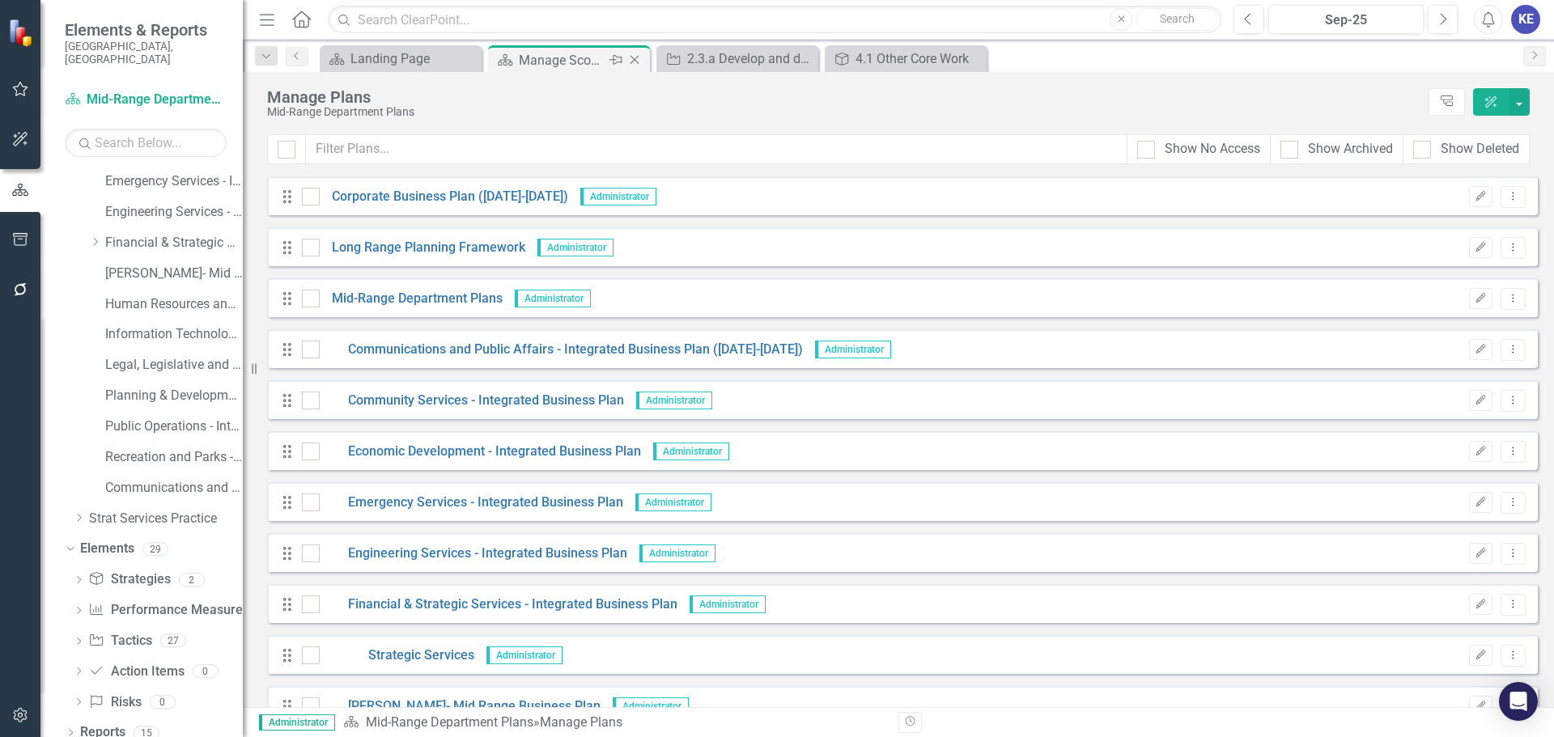
click at [640, 58] on icon "Close" at bounding box center [634, 59] width 16 height 13
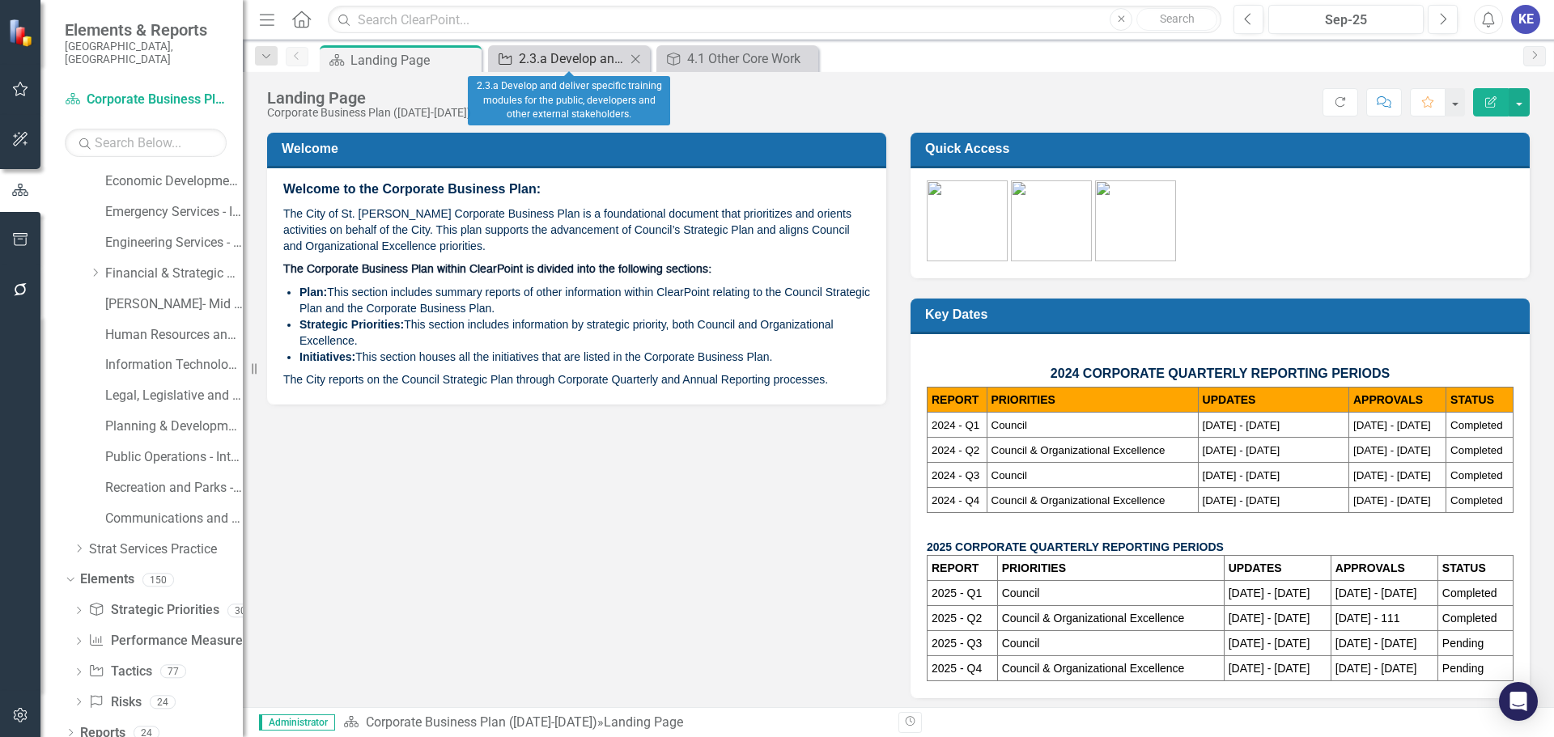
click at [591, 63] on div "2.3.a Develop and deliver specific training modules for the public, developers …" at bounding box center [572, 59] width 107 height 20
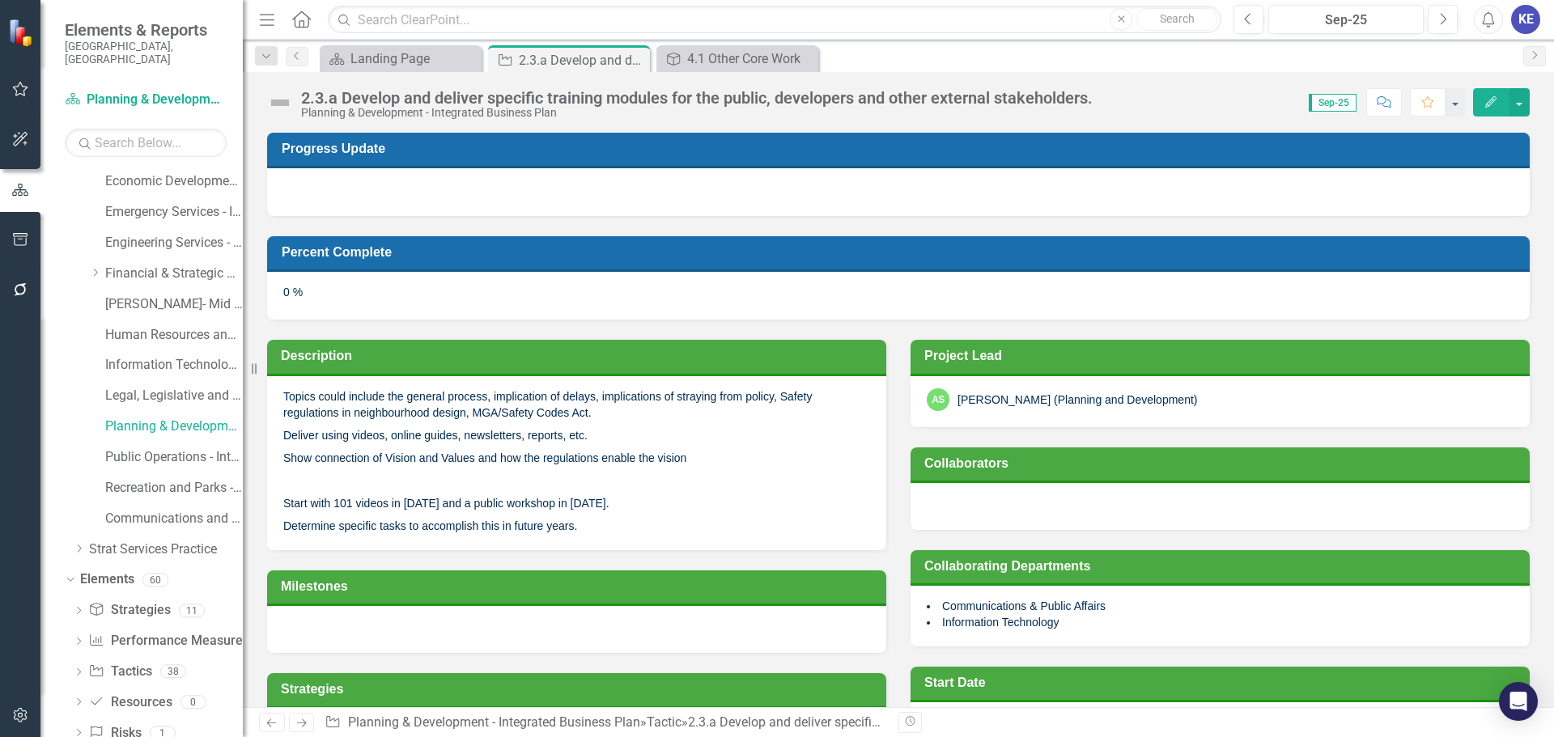
scroll to position [215, 0]
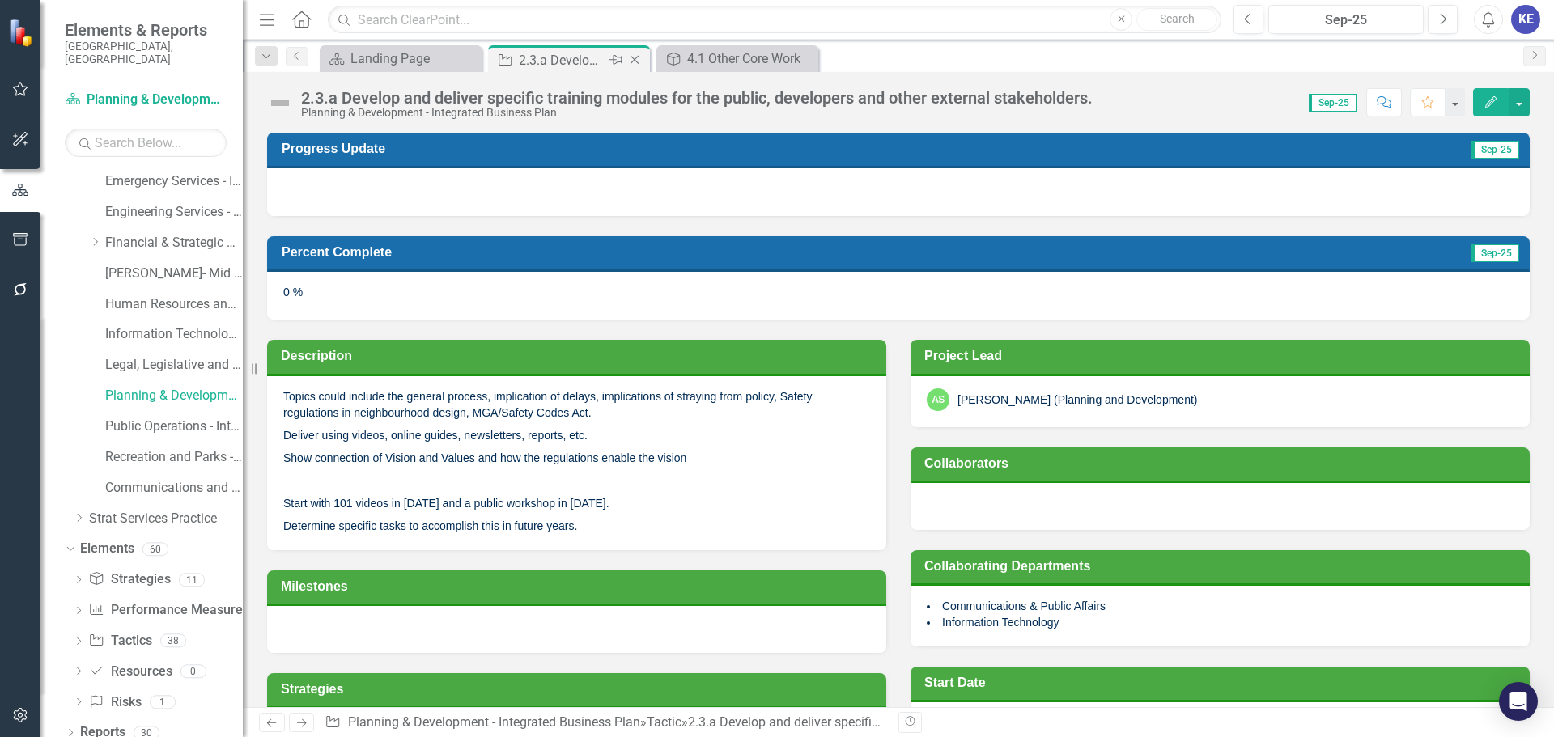
click at [588, 62] on div "2.3.a Develop and deliver specific training modules for the public, developers …" at bounding box center [562, 60] width 87 height 20
click at [807, 54] on icon "Close" at bounding box center [804, 59] width 16 height 13
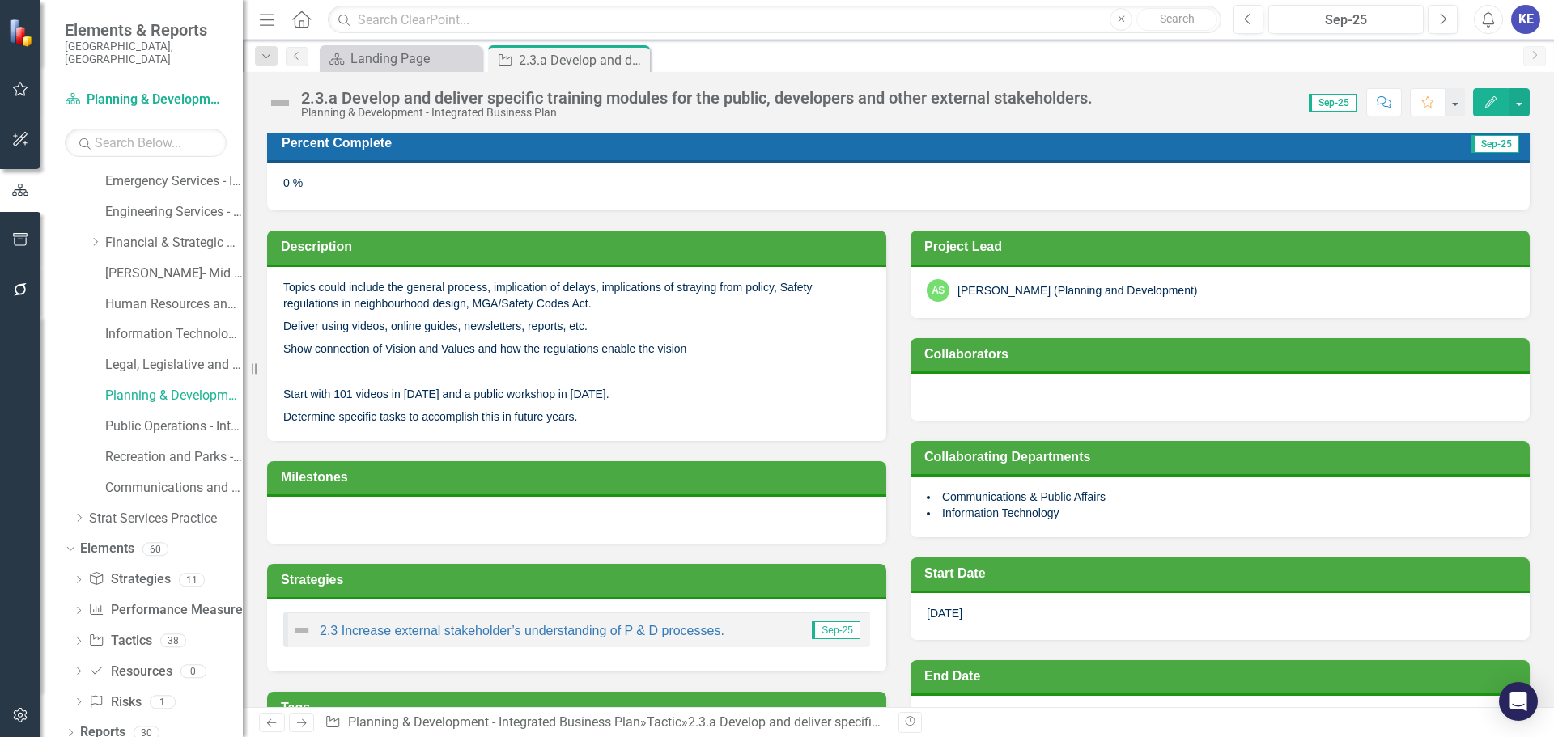
scroll to position [44, 0]
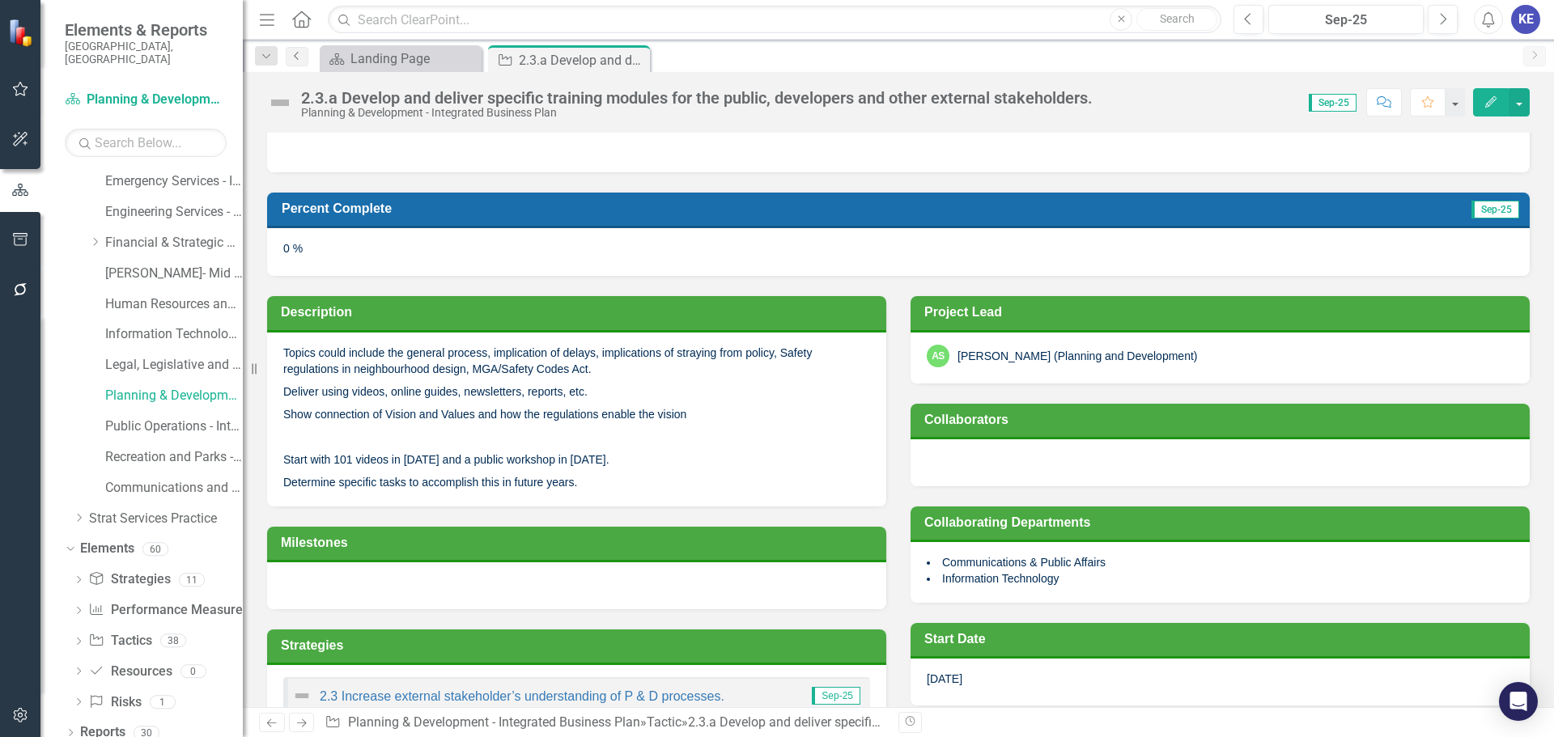
click at [292, 54] on icon "Previous" at bounding box center [297, 56] width 13 height 10
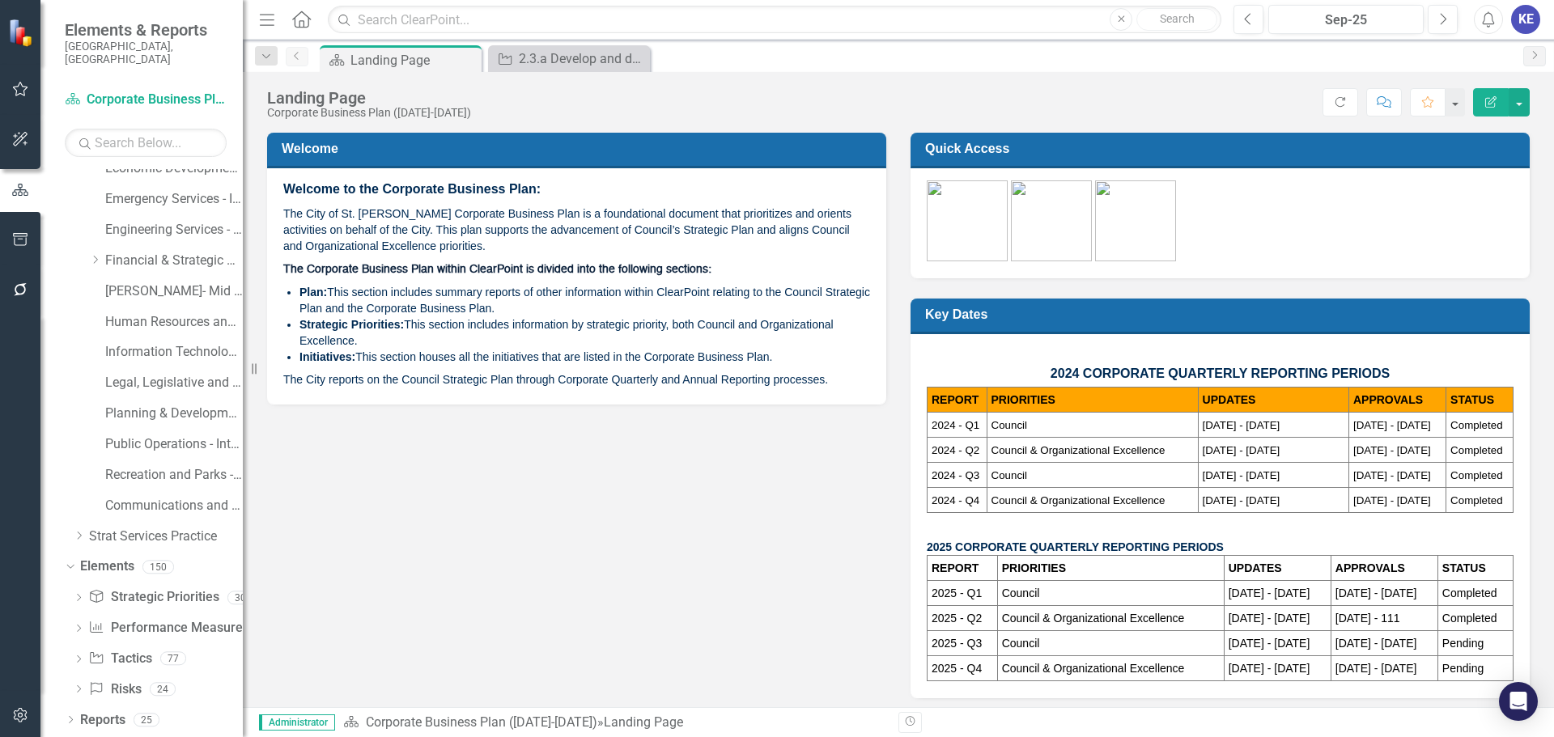
scroll to position [185, 0]
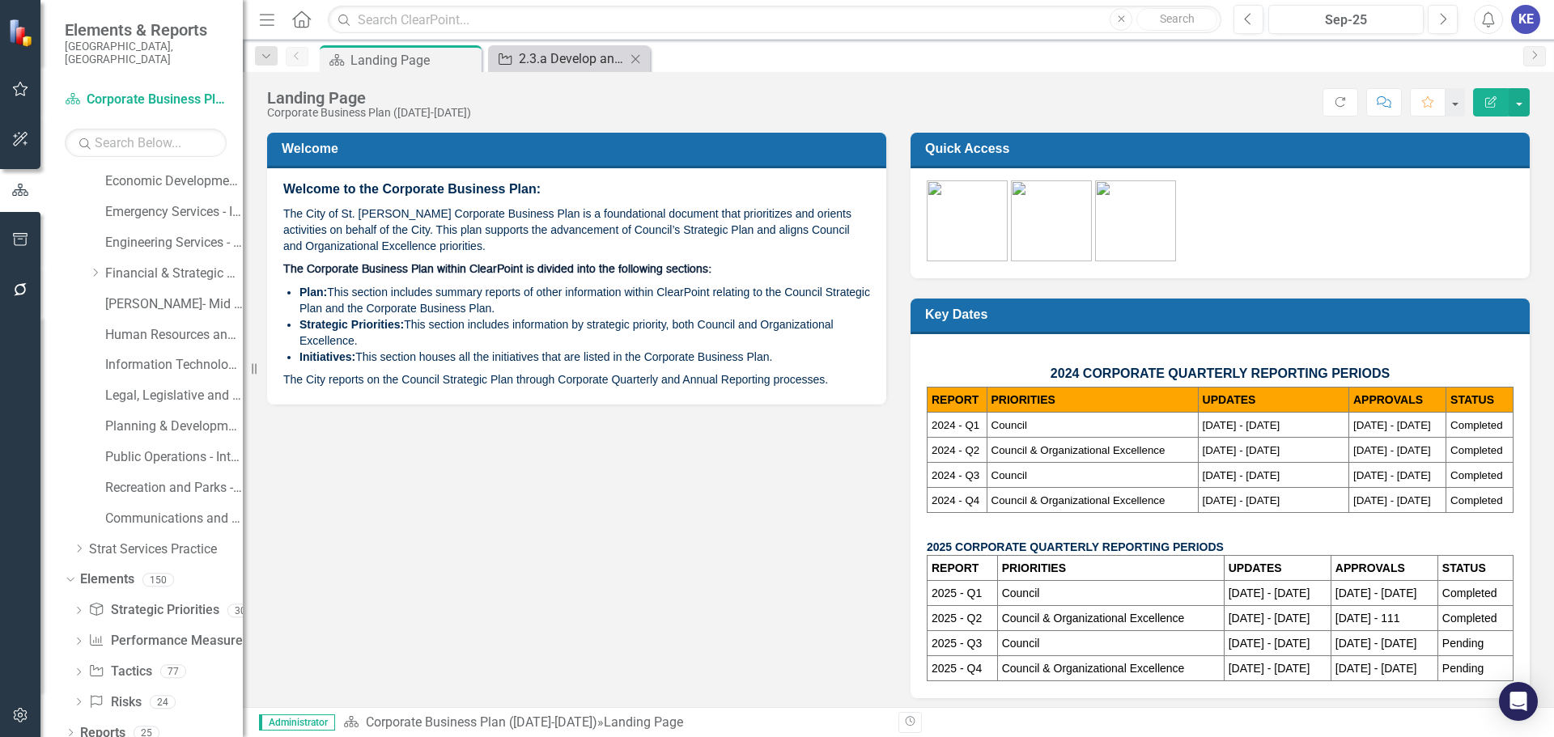
click at [575, 68] on div "2.3.a Develop and deliver specific training modules for the public, developers …" at bounding box center [572, 59] width 107 height 20
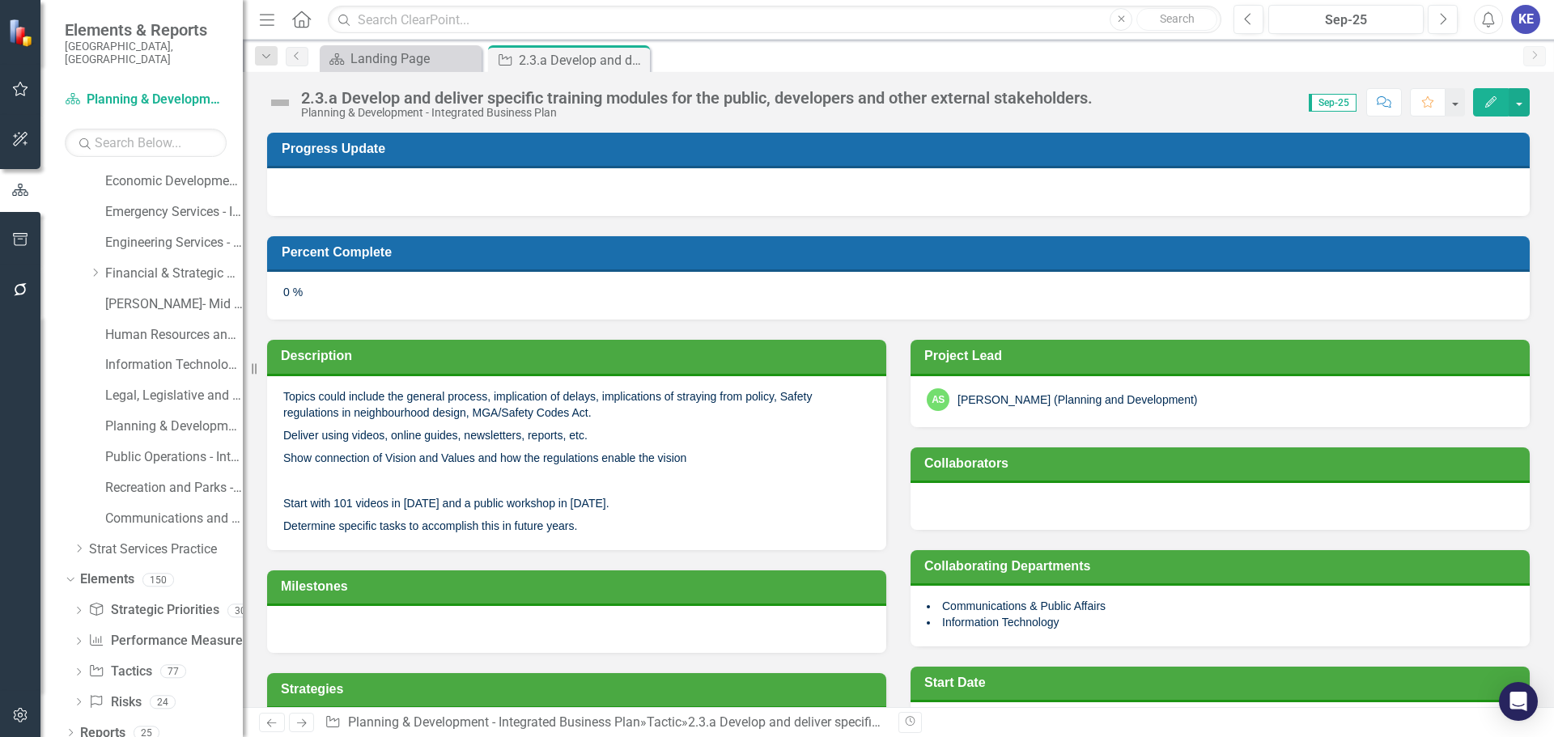
click at [567, 57] on div "2.3.a Develop and deliver specific training modules for the public, developers …" at bounding box center [582, 60] width 127 height 20
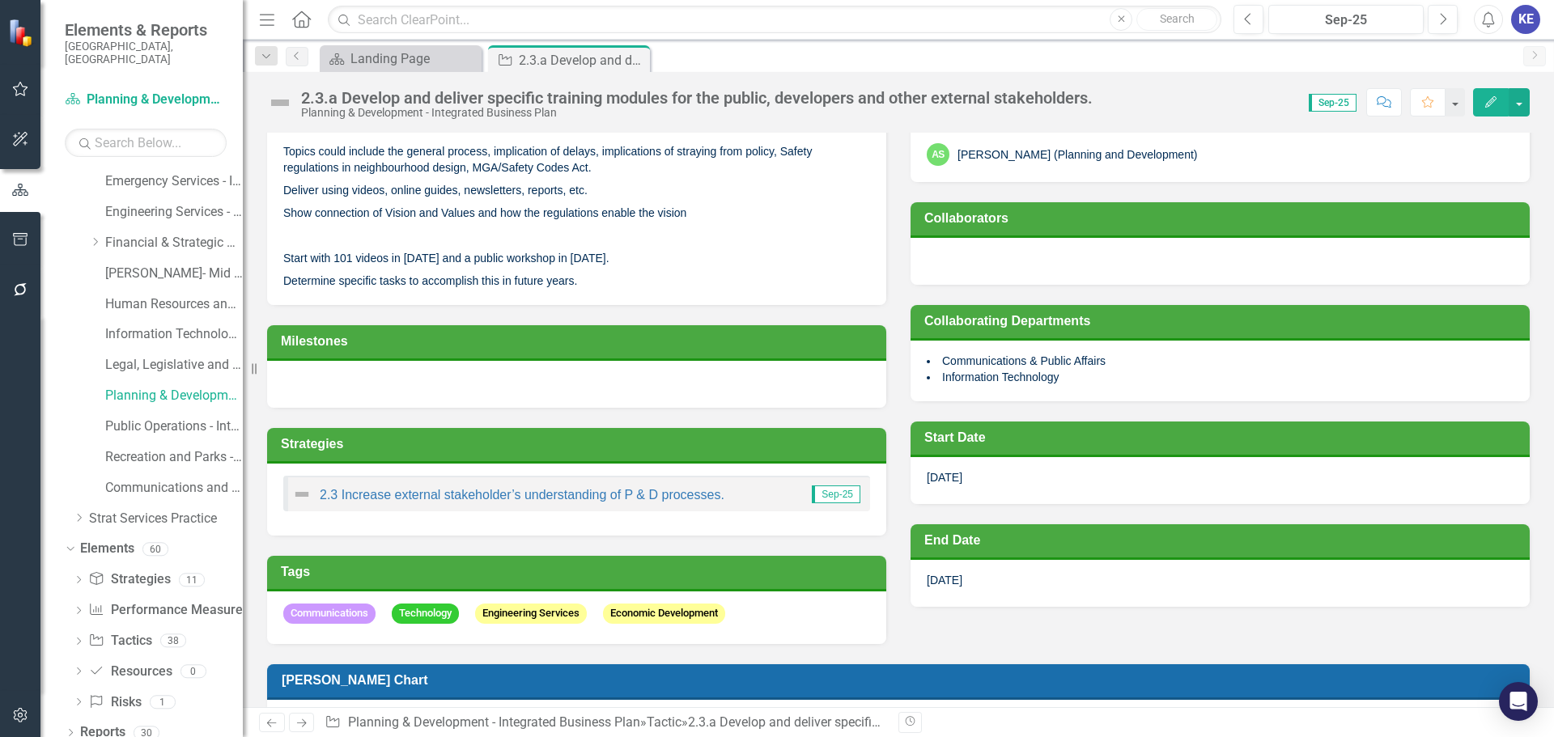
scroll to position [367, 0]
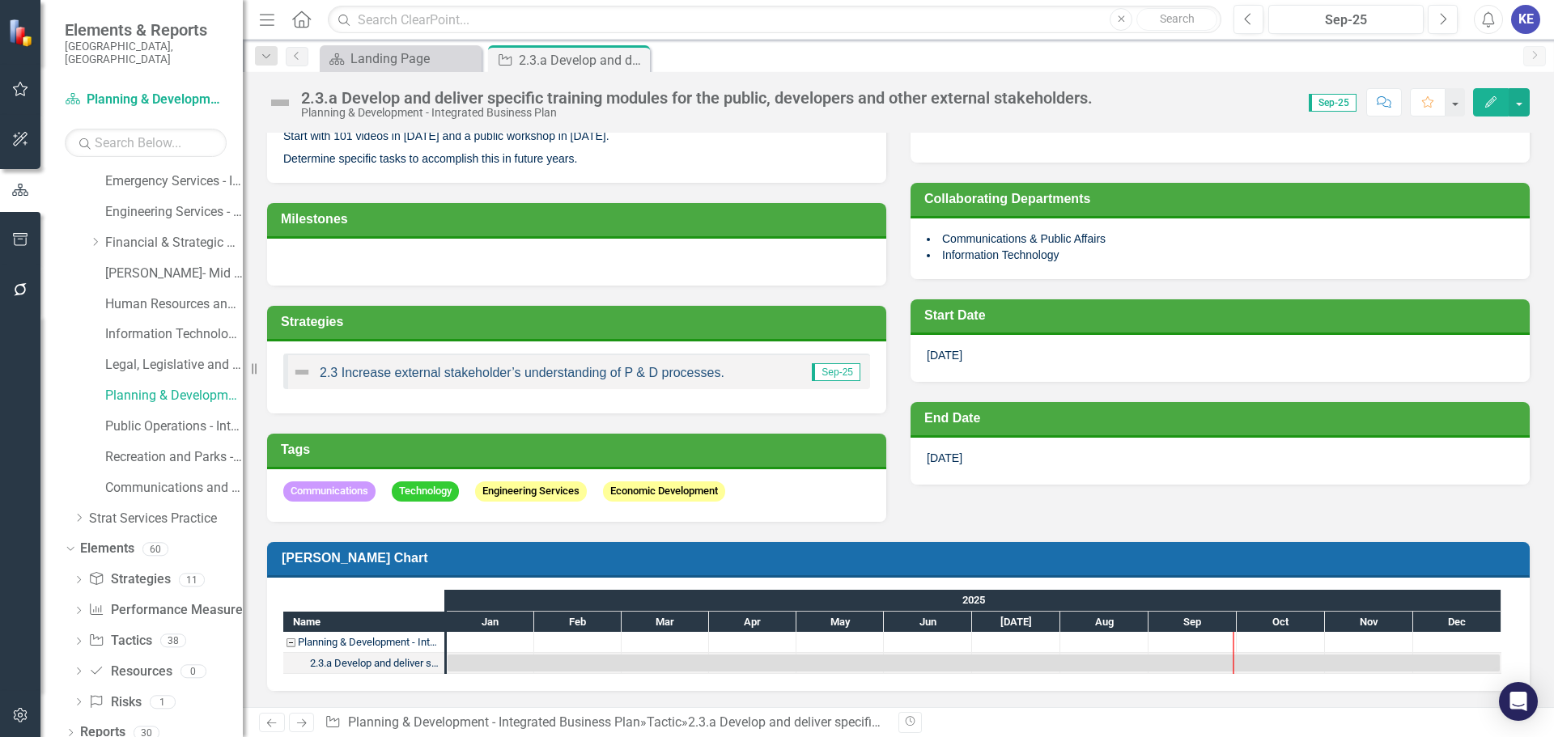
click at [425, 367] on link "2.3 Increase external stakeholder’s understanding of P & D processes." at bounding box center [522, 373] width 405 height 14
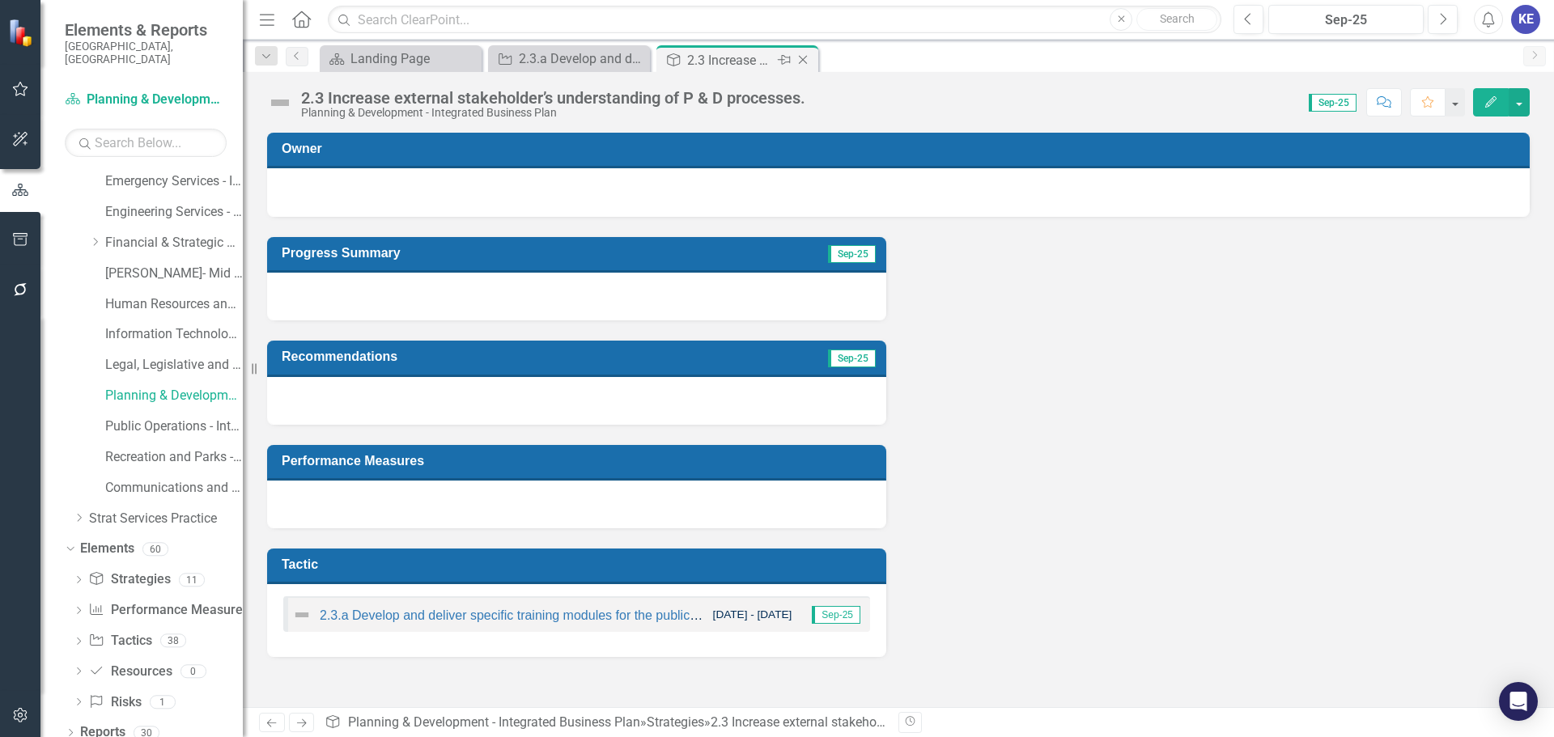
click at [808, 55] on icon "Close" at bounding box center [803, 59] width 16 height 13
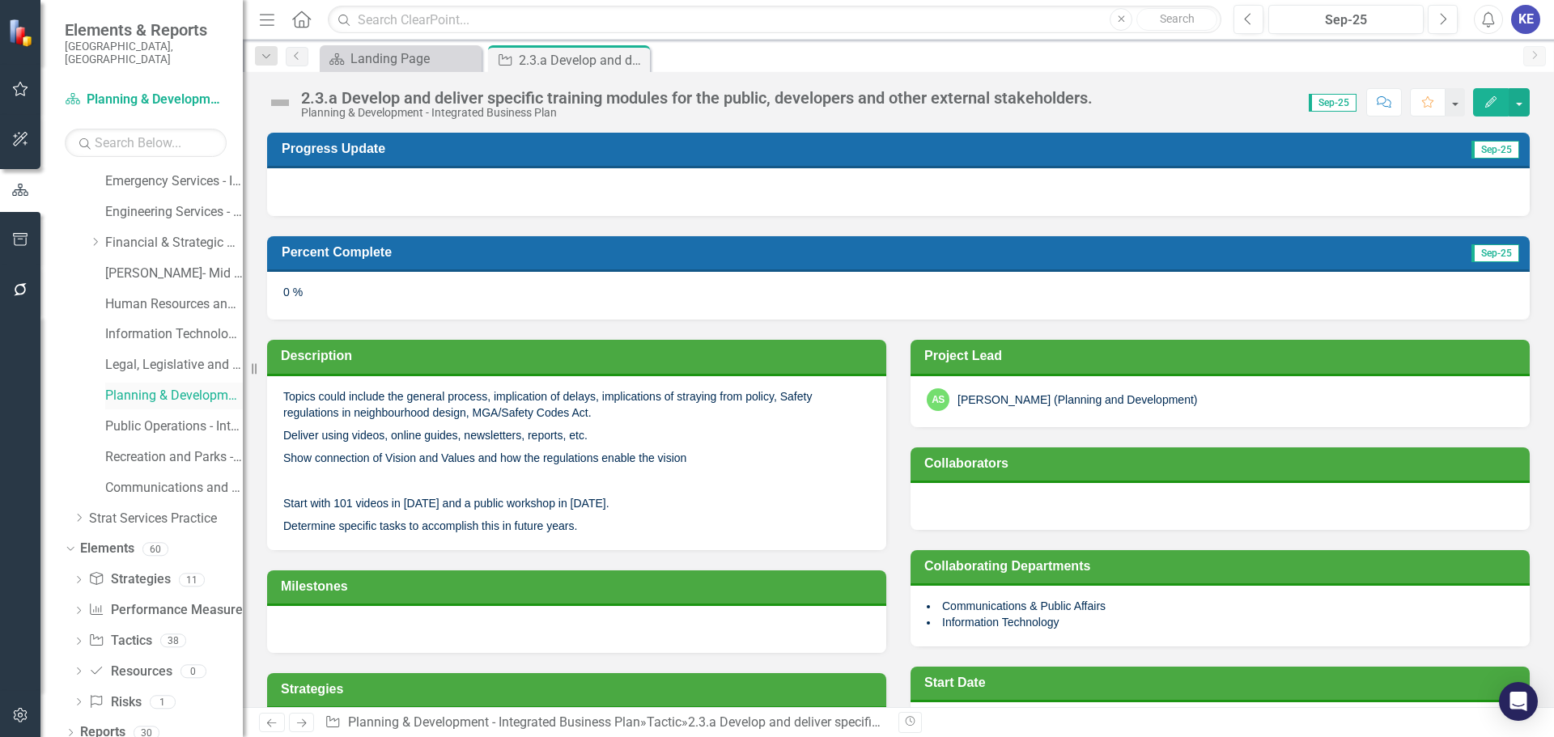
click at [170, 387] on link "Planning & Development - Integrated Business Plan" at bounding box center [174, 396] width 138 height 19
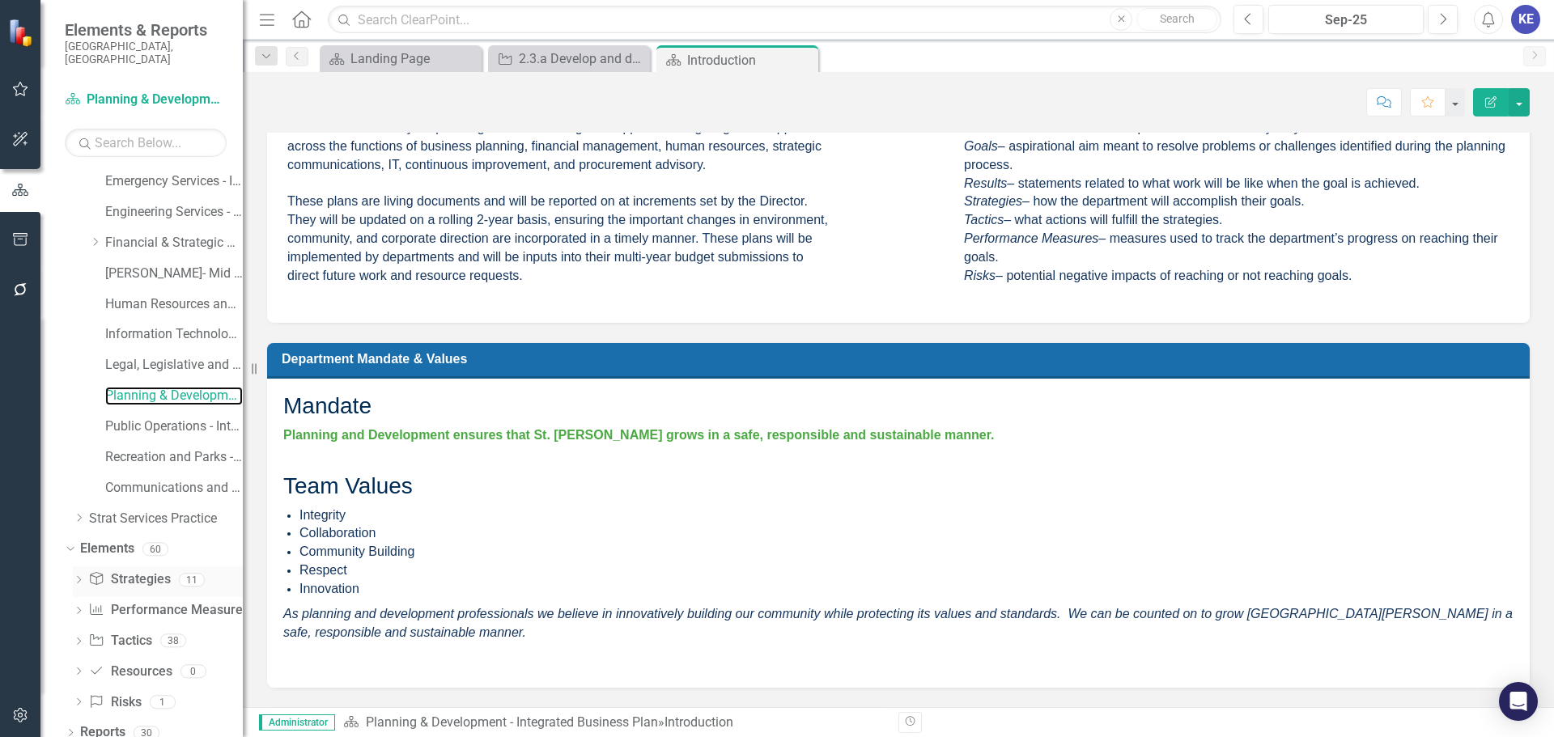
scroll to position [567, 0]
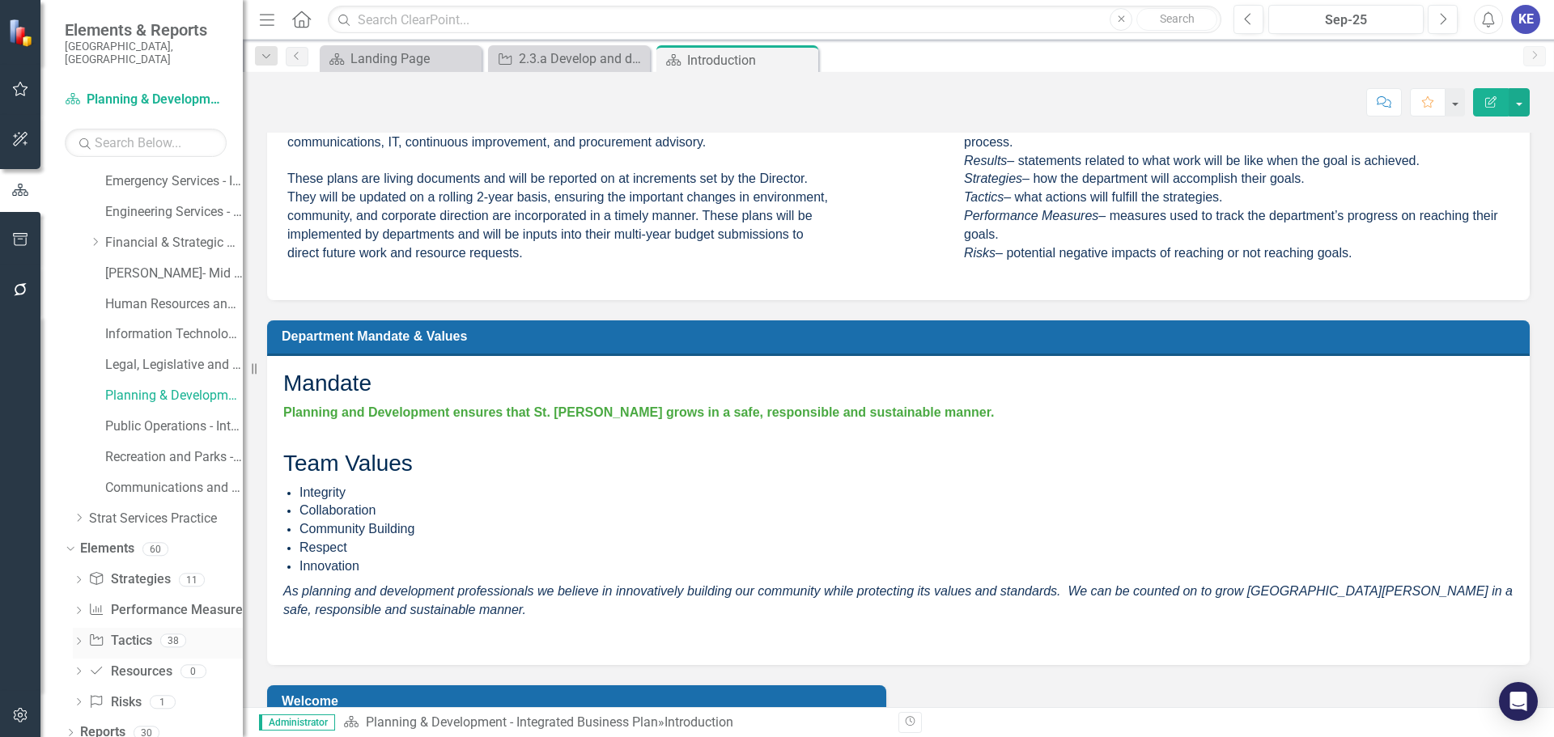
click at [134, 632] on link "Tactic Tactics" at bounding box center [119, 641] width 63 height 19
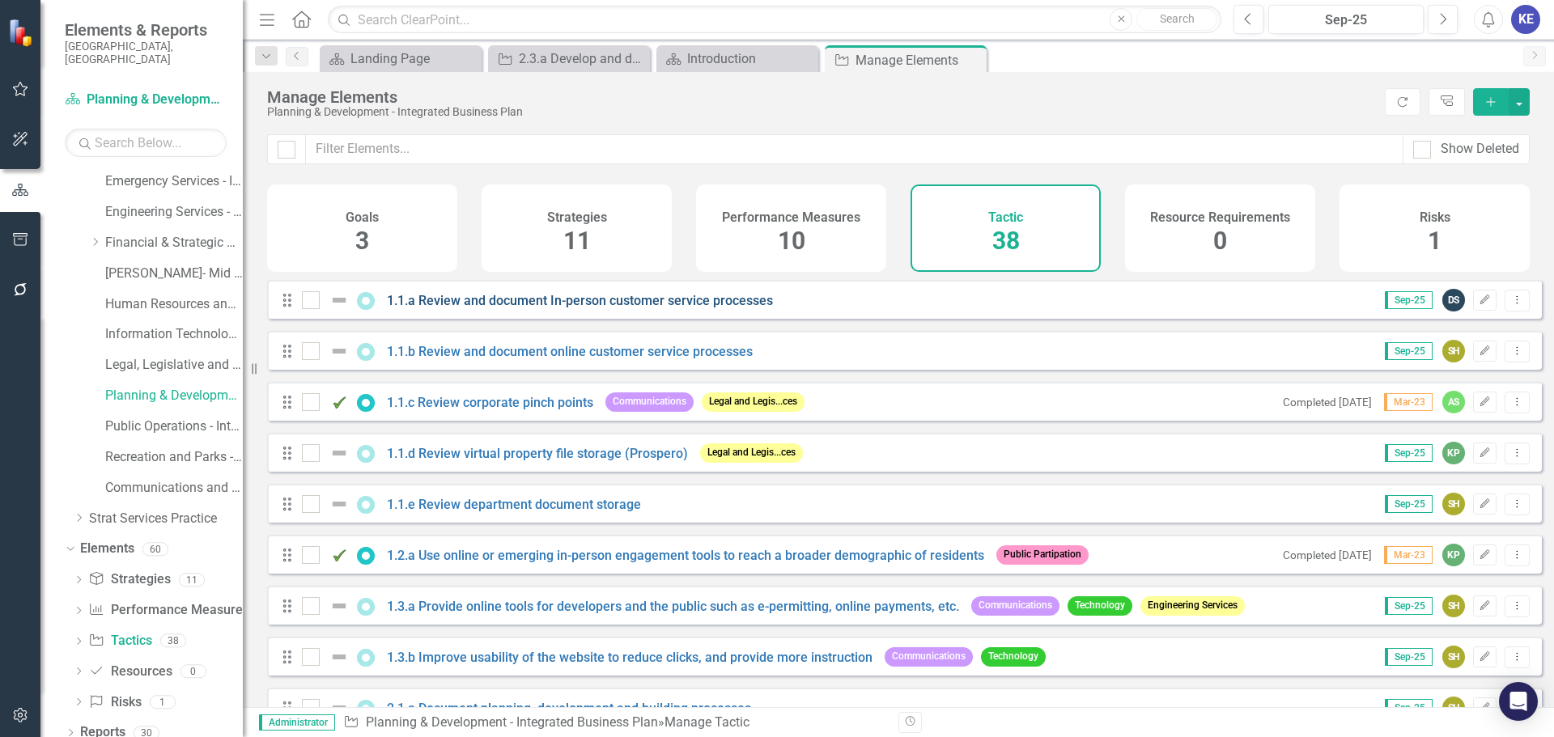
click at [554, 308] on link "1.1.a Review and document In-person customer service processes" at bounding box center [580, 300] width 386 height 15
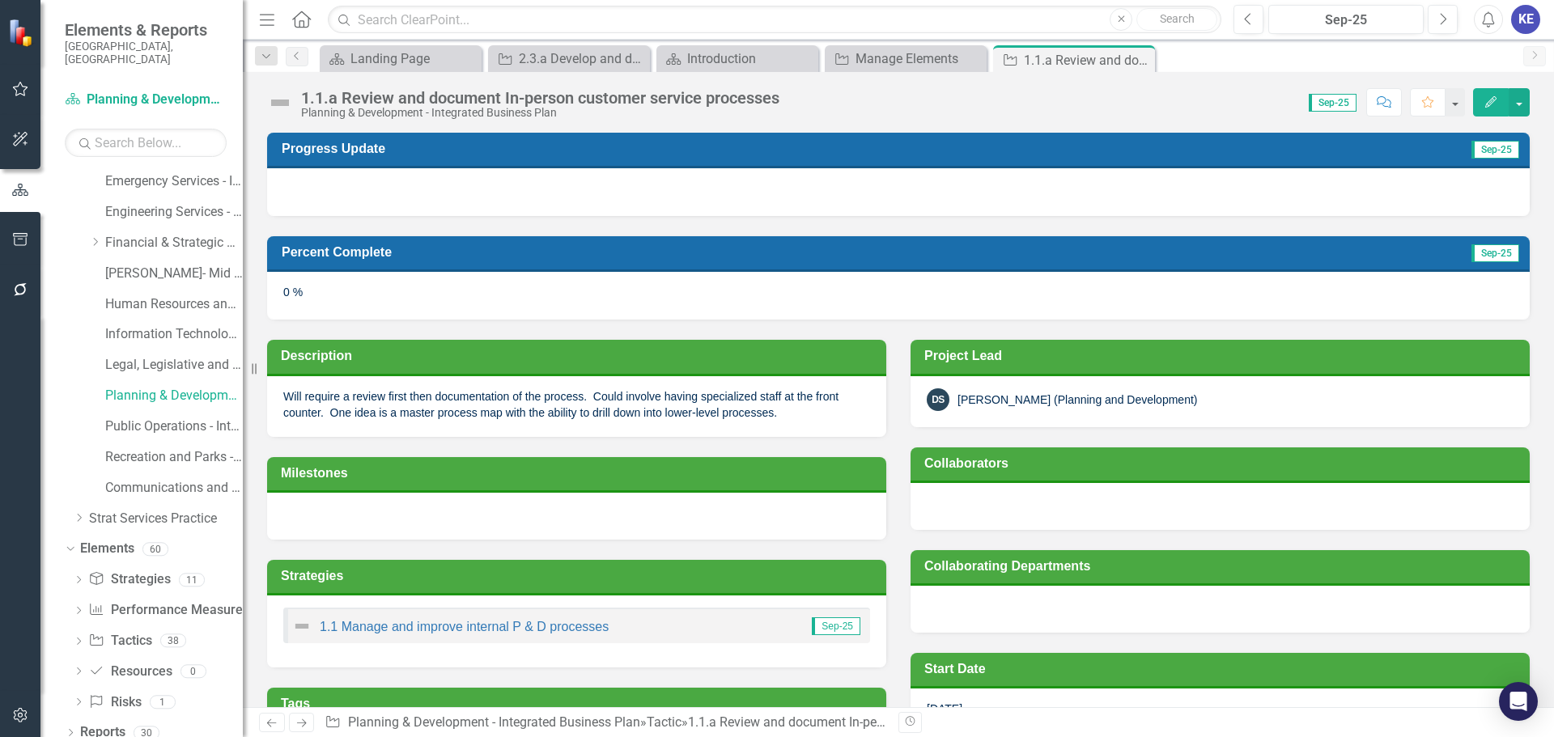
click at [438, 404] on p "Will require a review first then documentation of the process. Could involve ha…" at bounding box center [576, 405] width 587 height 32
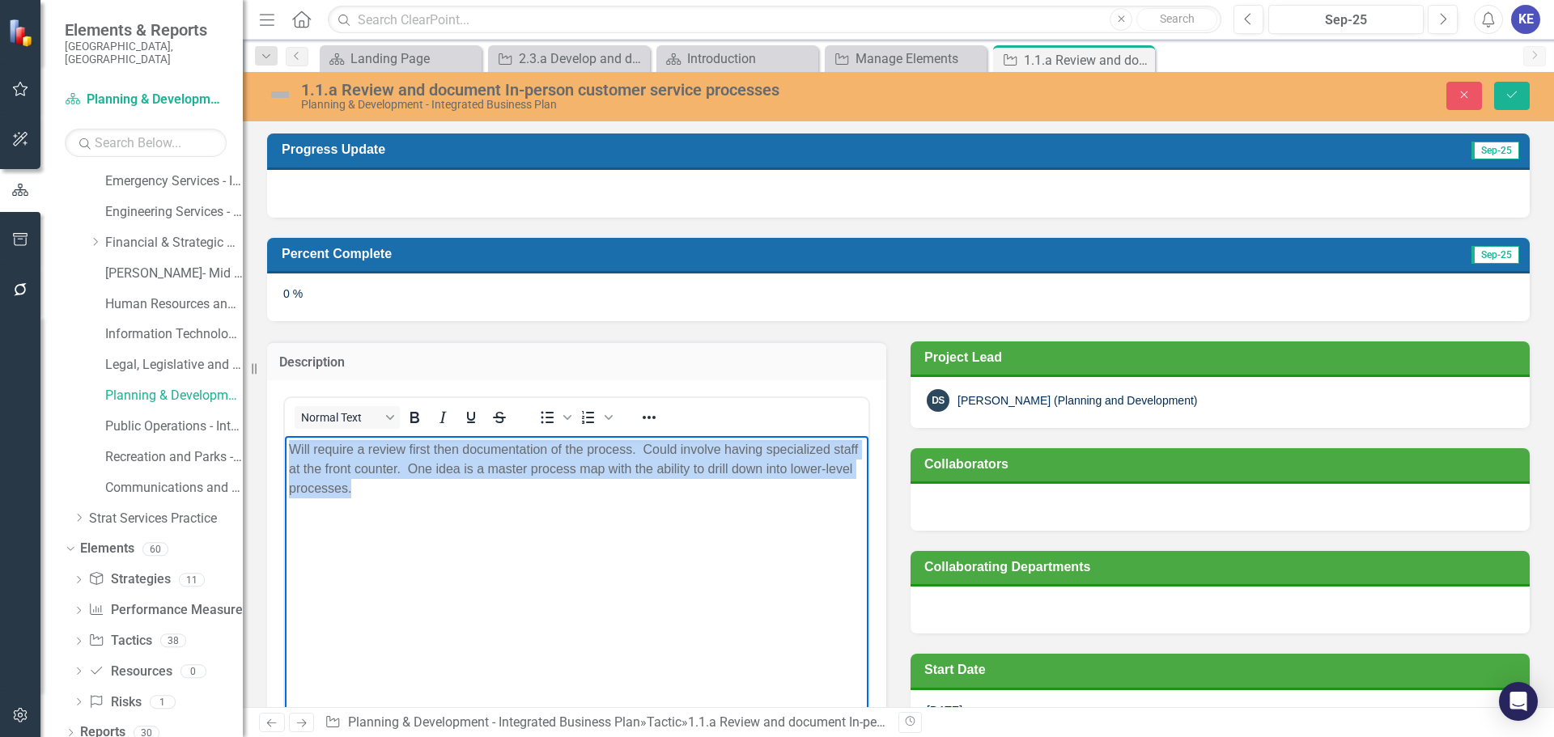
drag, startPoint x: 436, startPoint y: 508, endPoint x: 210, endPoint y: 399, distance: 251.6
click at [285, 436] on html "Will require a review first then documentation of the process. Could involve ha…" at bounding box center [577, 557] width 584 height 243
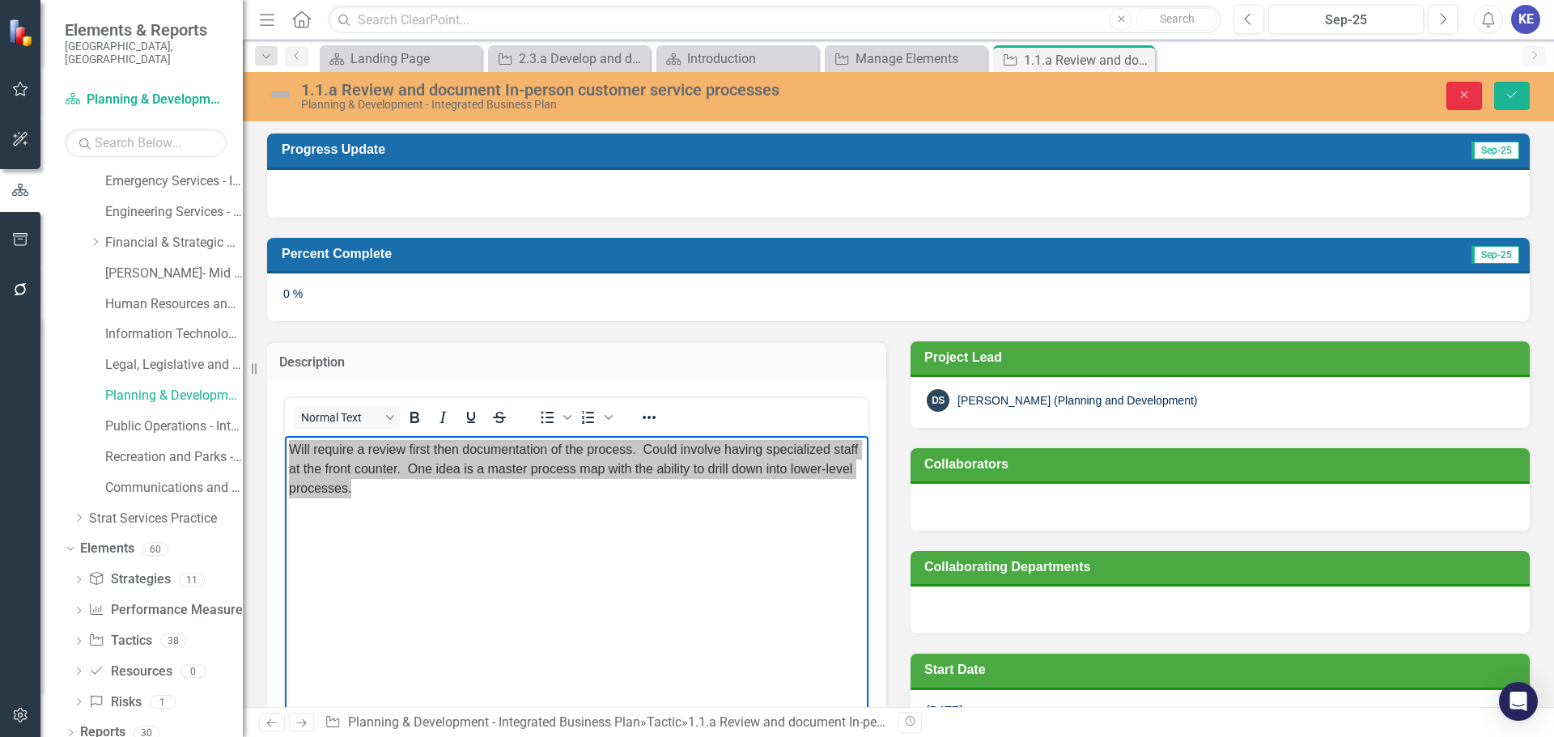
drag, startPoint x: 1467, startPoint y: 96, endPoint x: 948, endPoint y: 269, distance: 547.5
click at [1467, 96] on icon "Close" at bounding box center [1464, 94] width 15 height 11
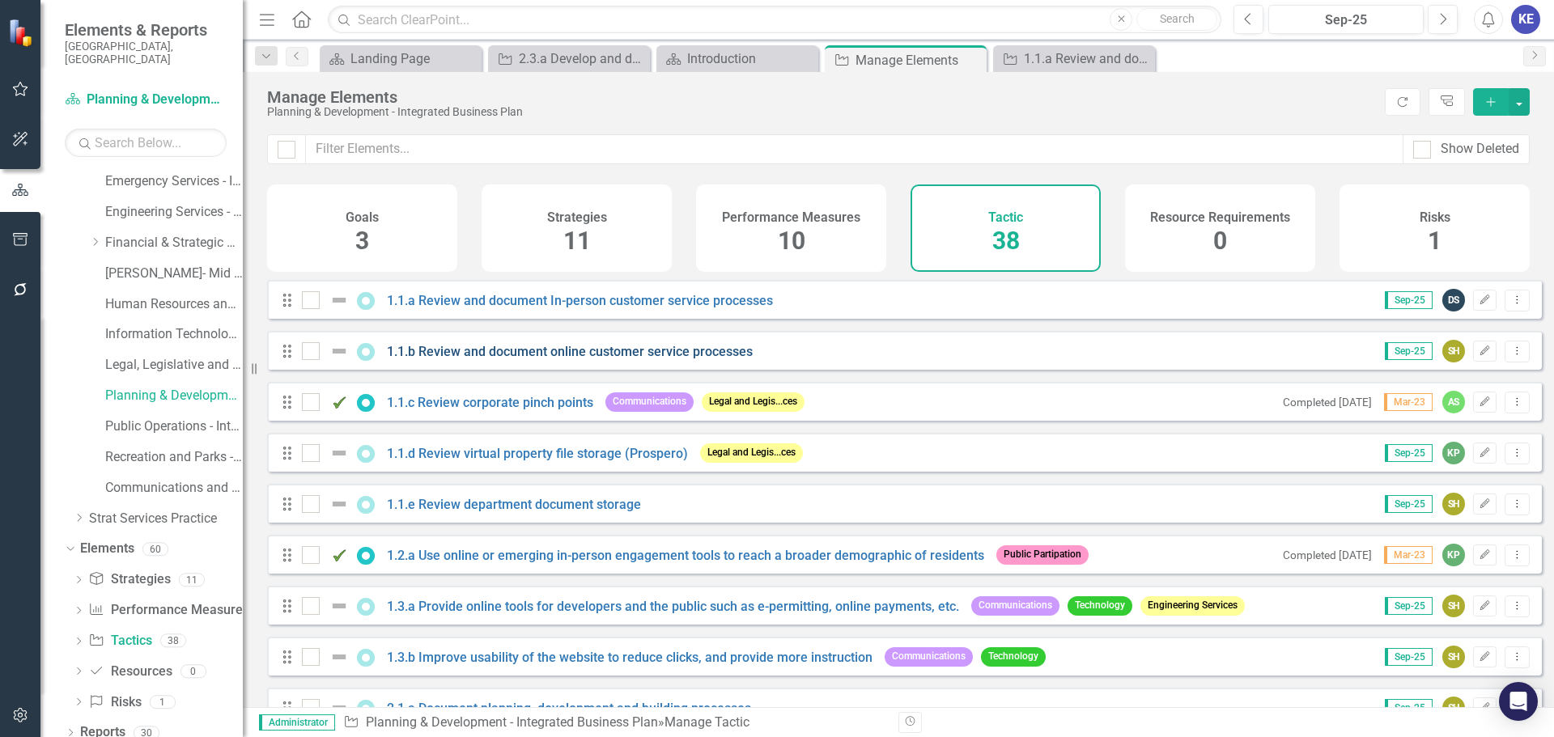
click at [469, 359] on link "1.1.b Review and document online customer service processes" at bounding box center [570, 351] width 366 height 15
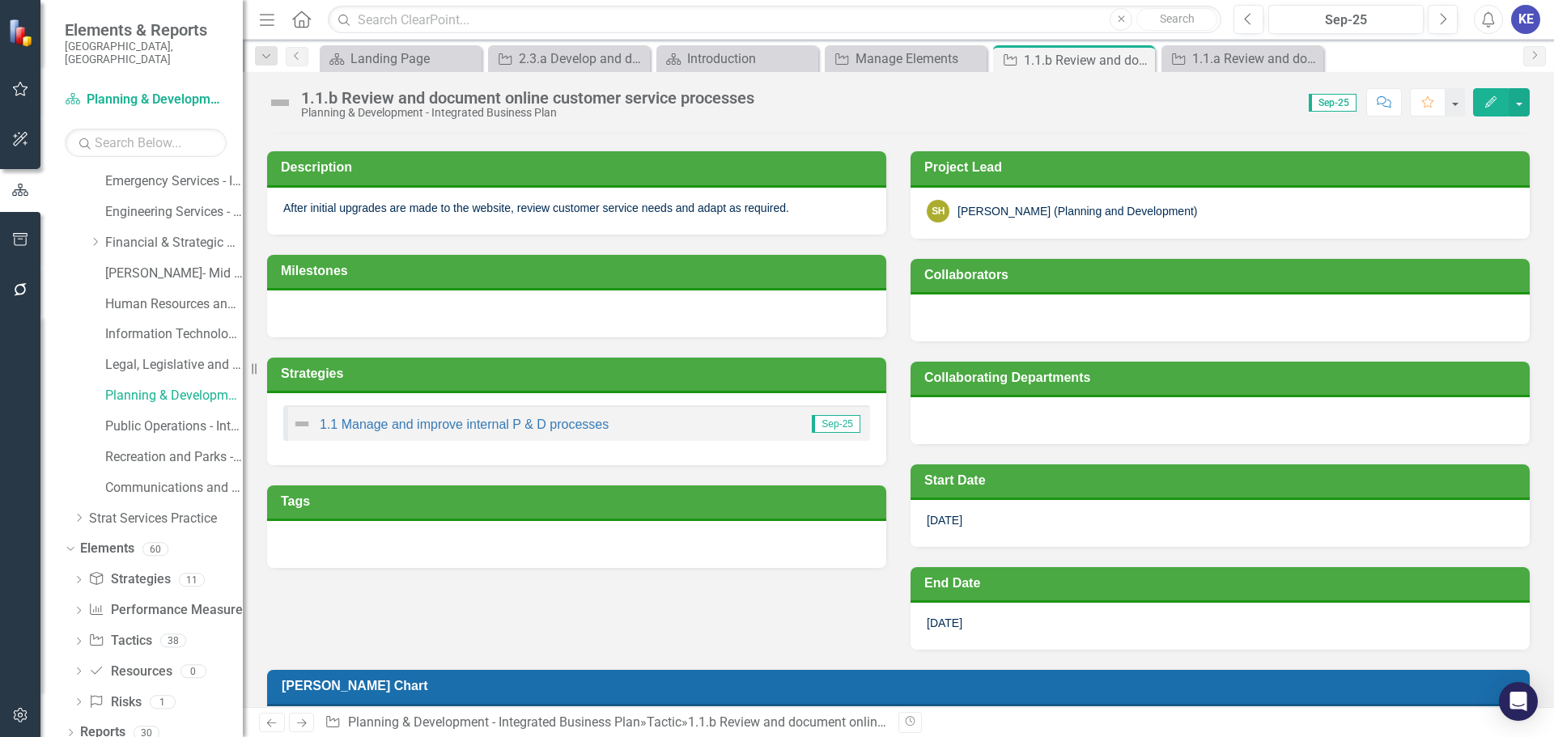
scroll to position [162, 0]
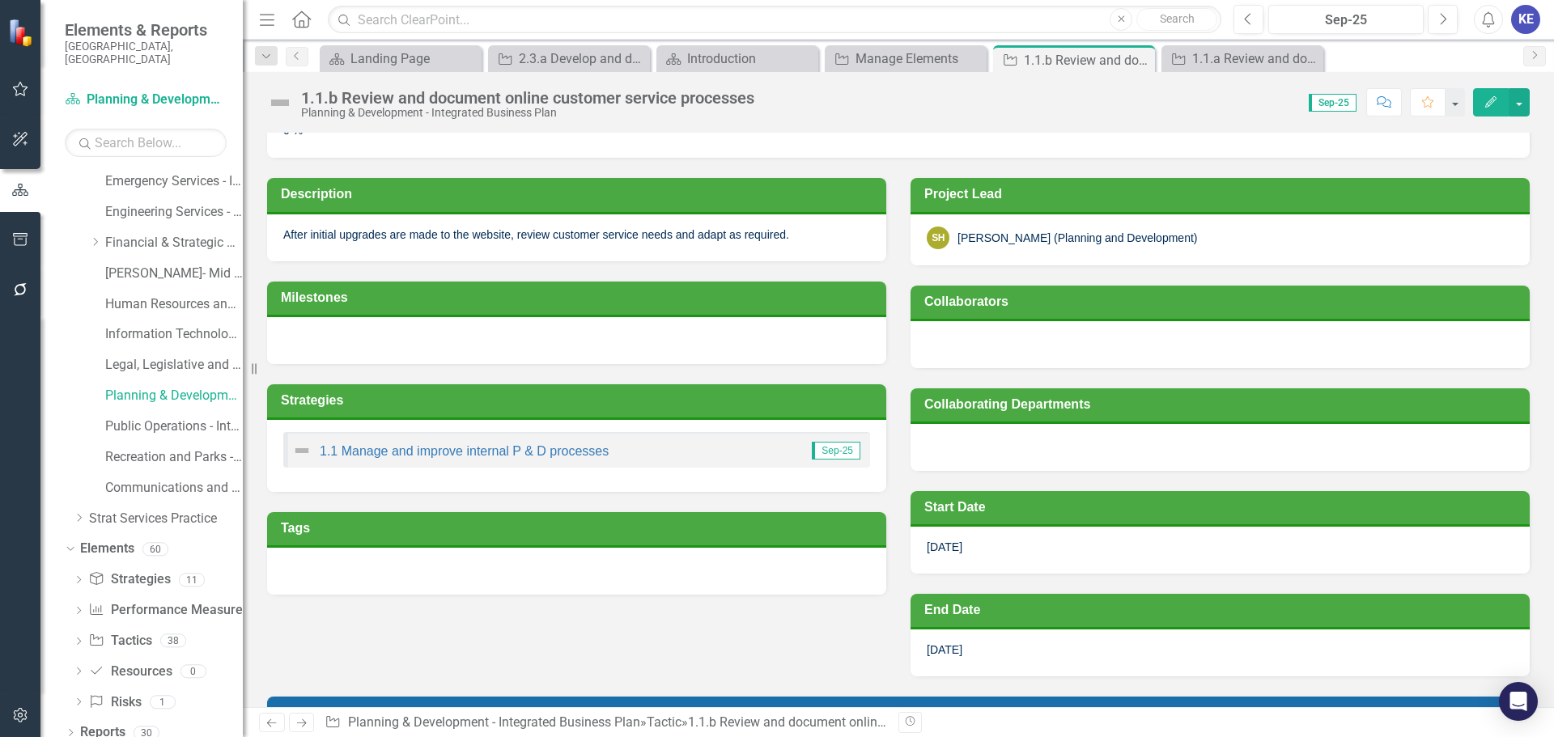
click at [617, 237] on p "After initial upgrades are made to the website, review customer service needs a…" at bounding box center [576, 235] width 587 height 16
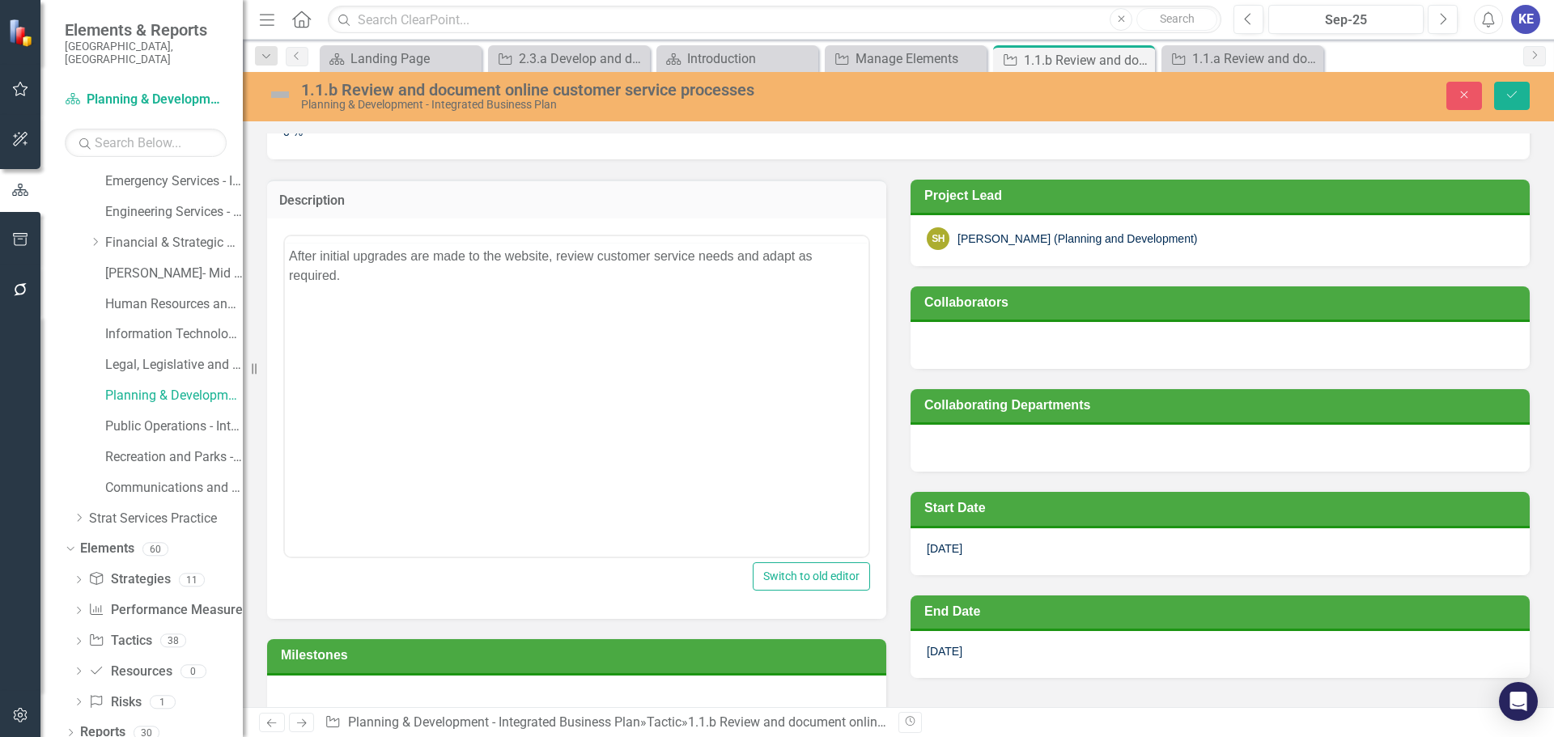
scroll to position [0, 0]
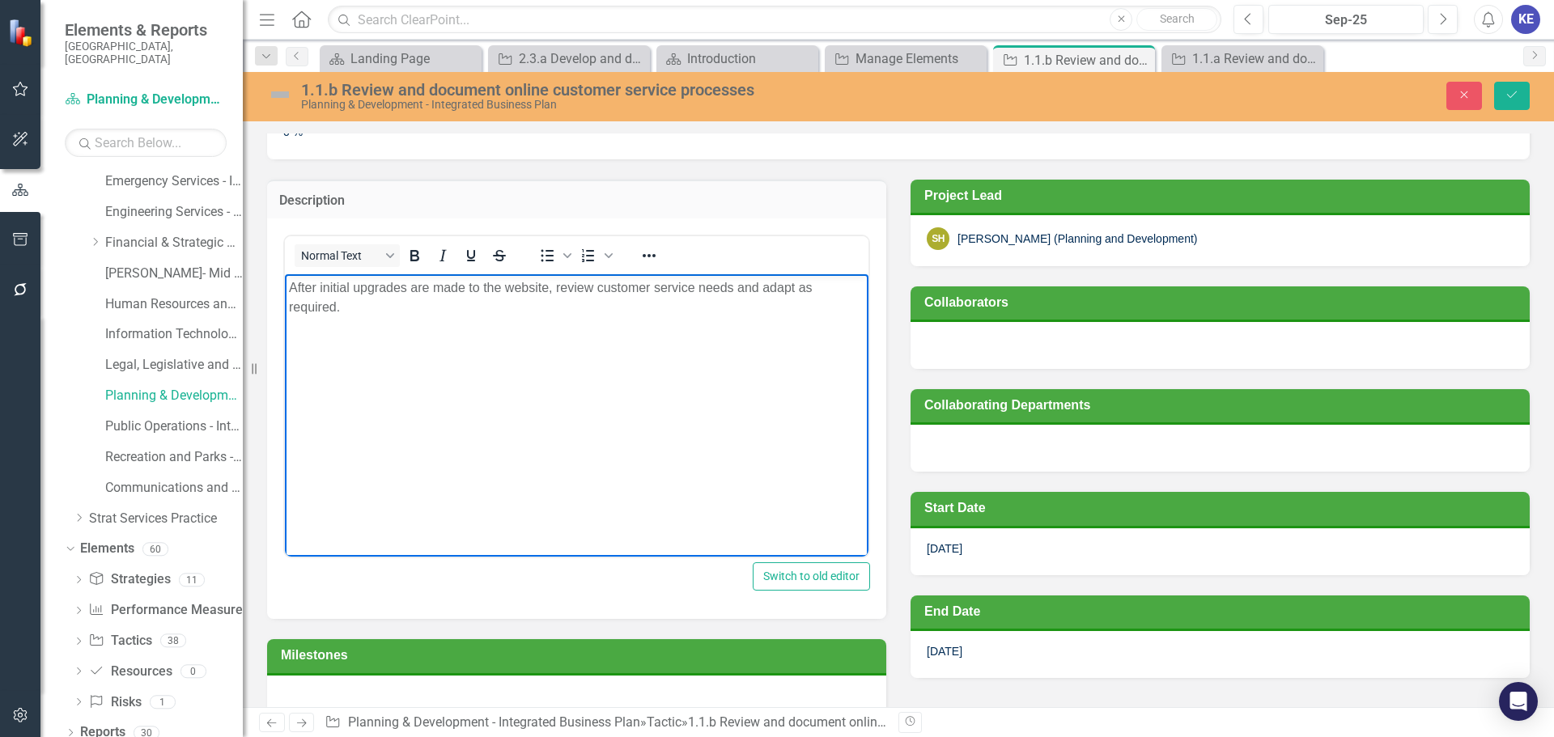
click at [495, 281] on p "After initial upgrades are made to the website, review customer service needs a…" at bounding box center [577, 297] width 576 height 39
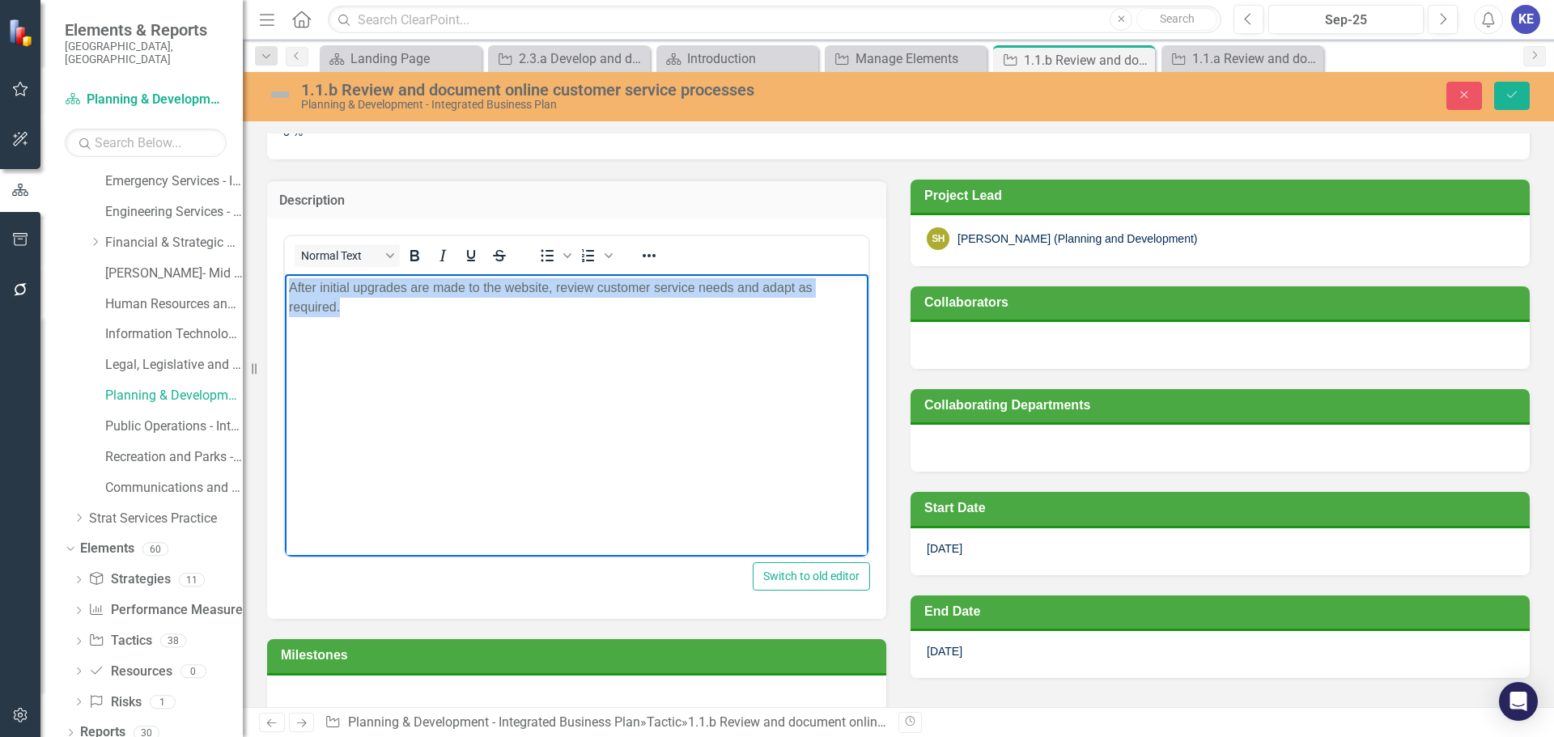
click at [495, 281] on p "After initial upgrades are made to the website, review customer service needs a…" at bounding box center [577, 297] width 576 height 39
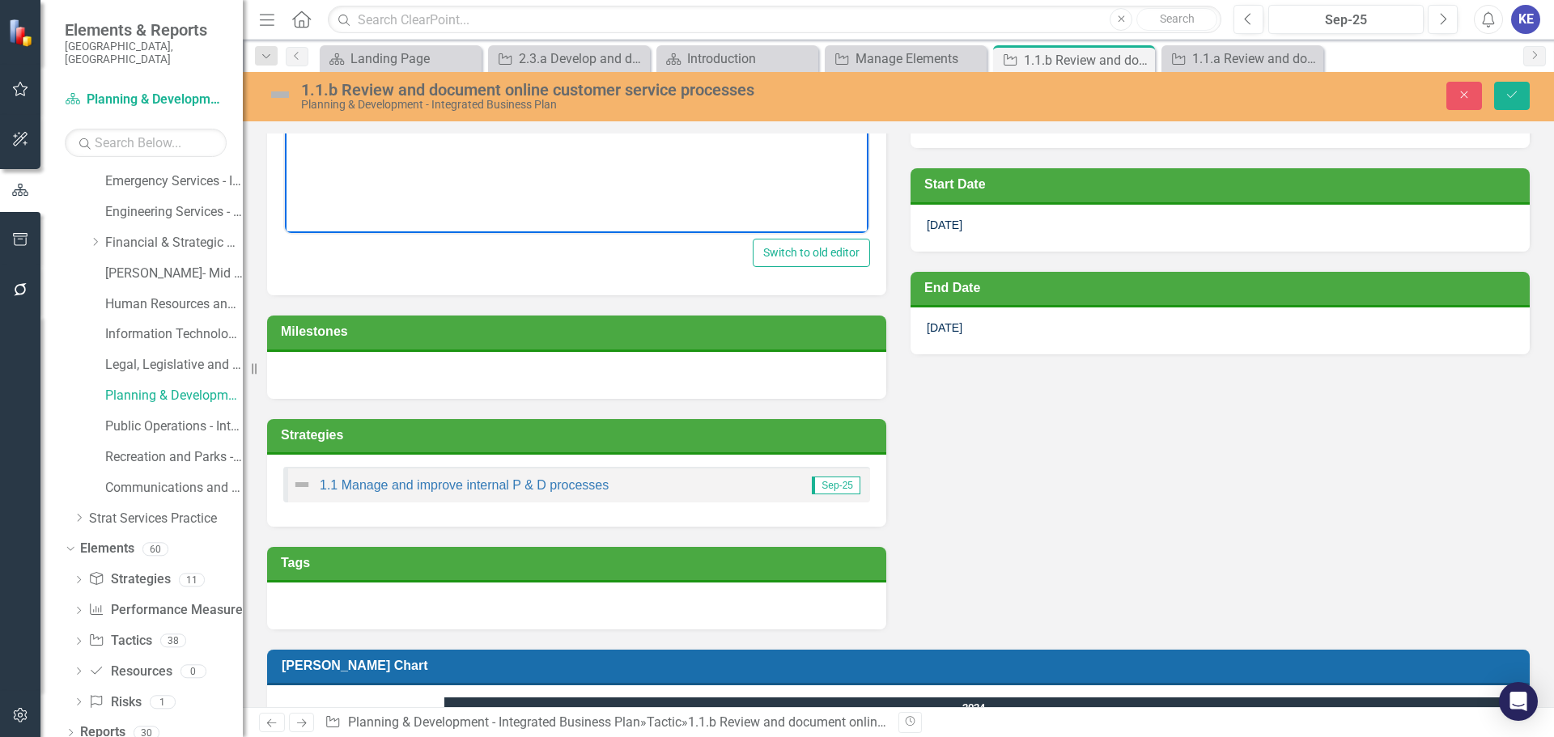
scroll to position [593, 0]
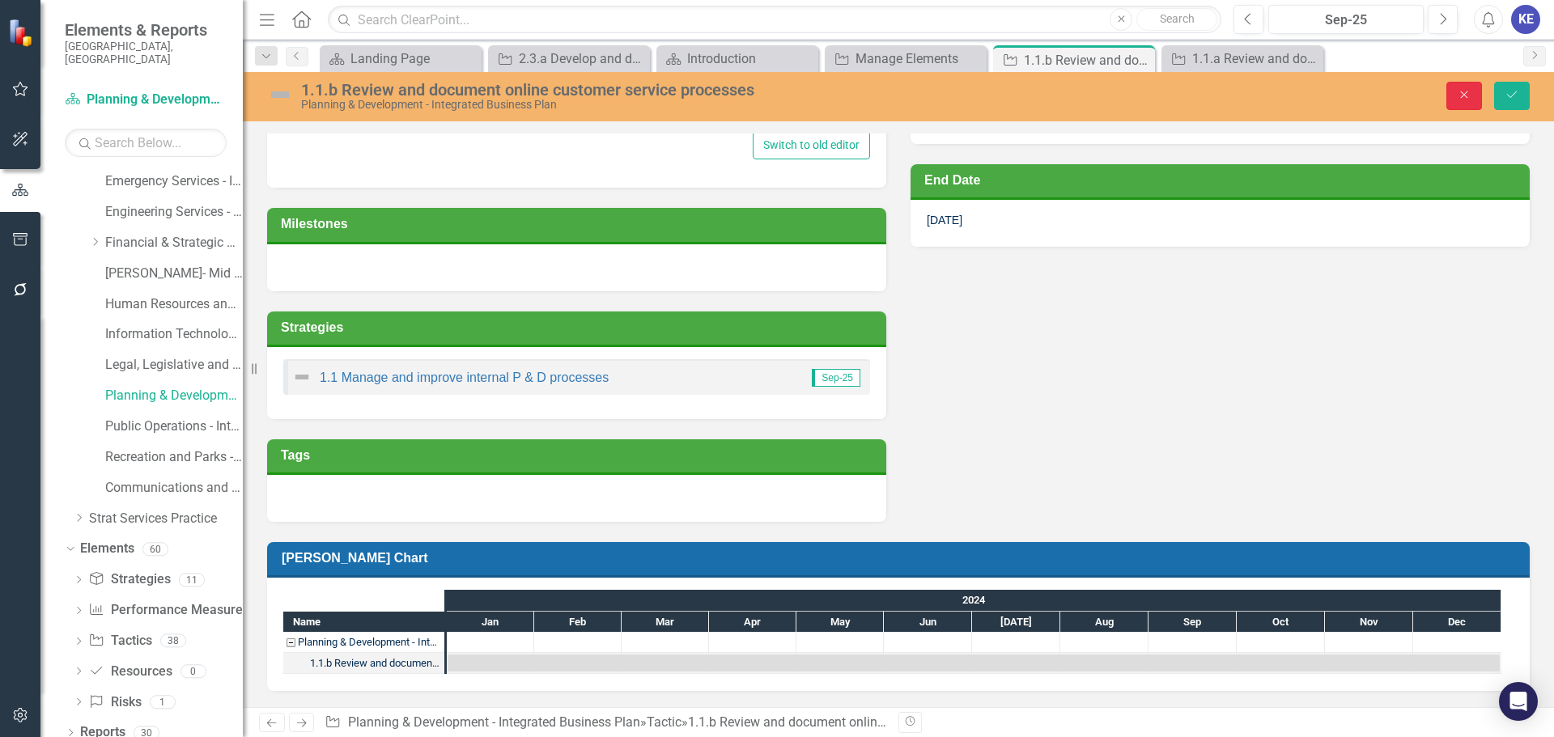
click at [1449, 98] on button "Close" at bounding box center [1464, 96] width 36 height 28
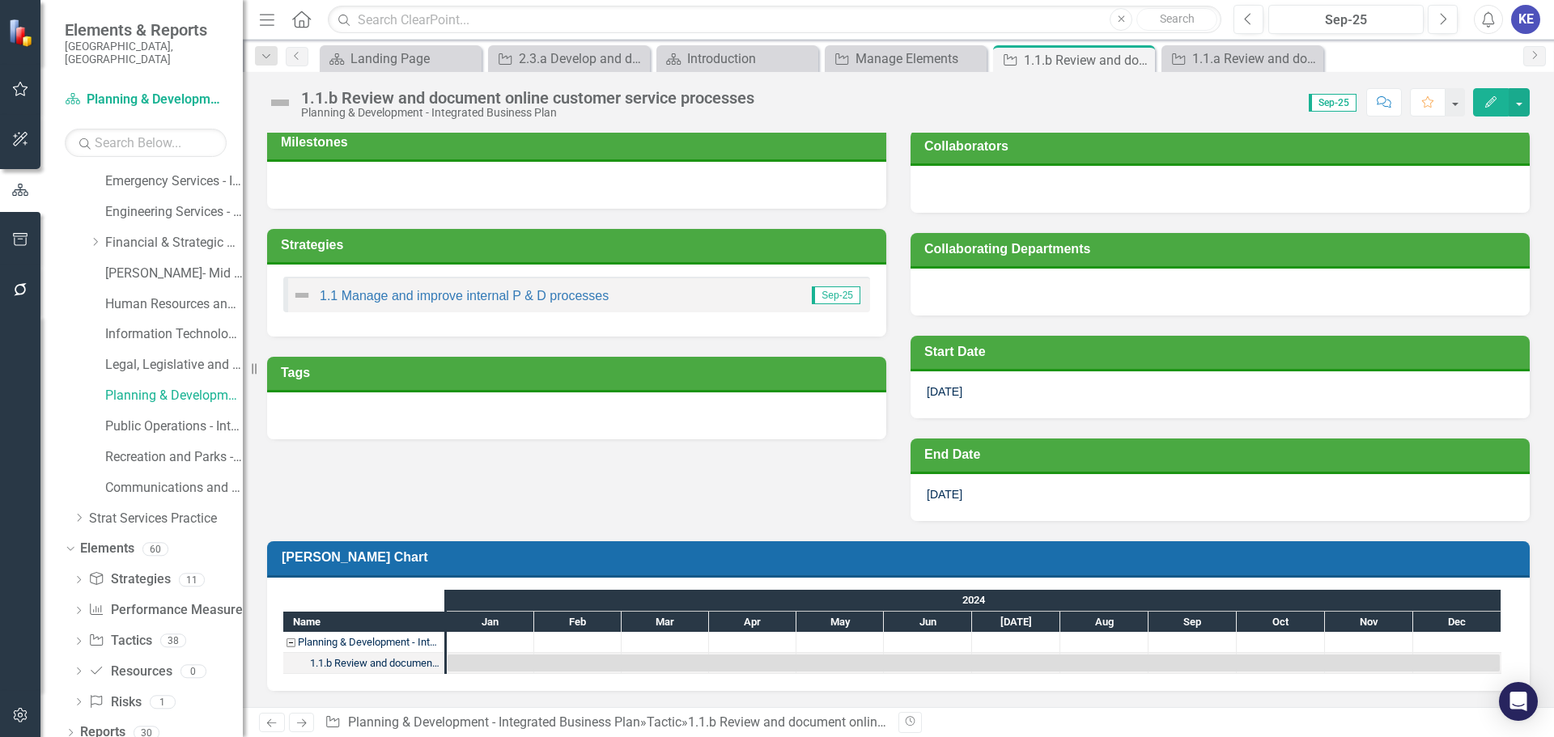
scroll to position [317, 0]
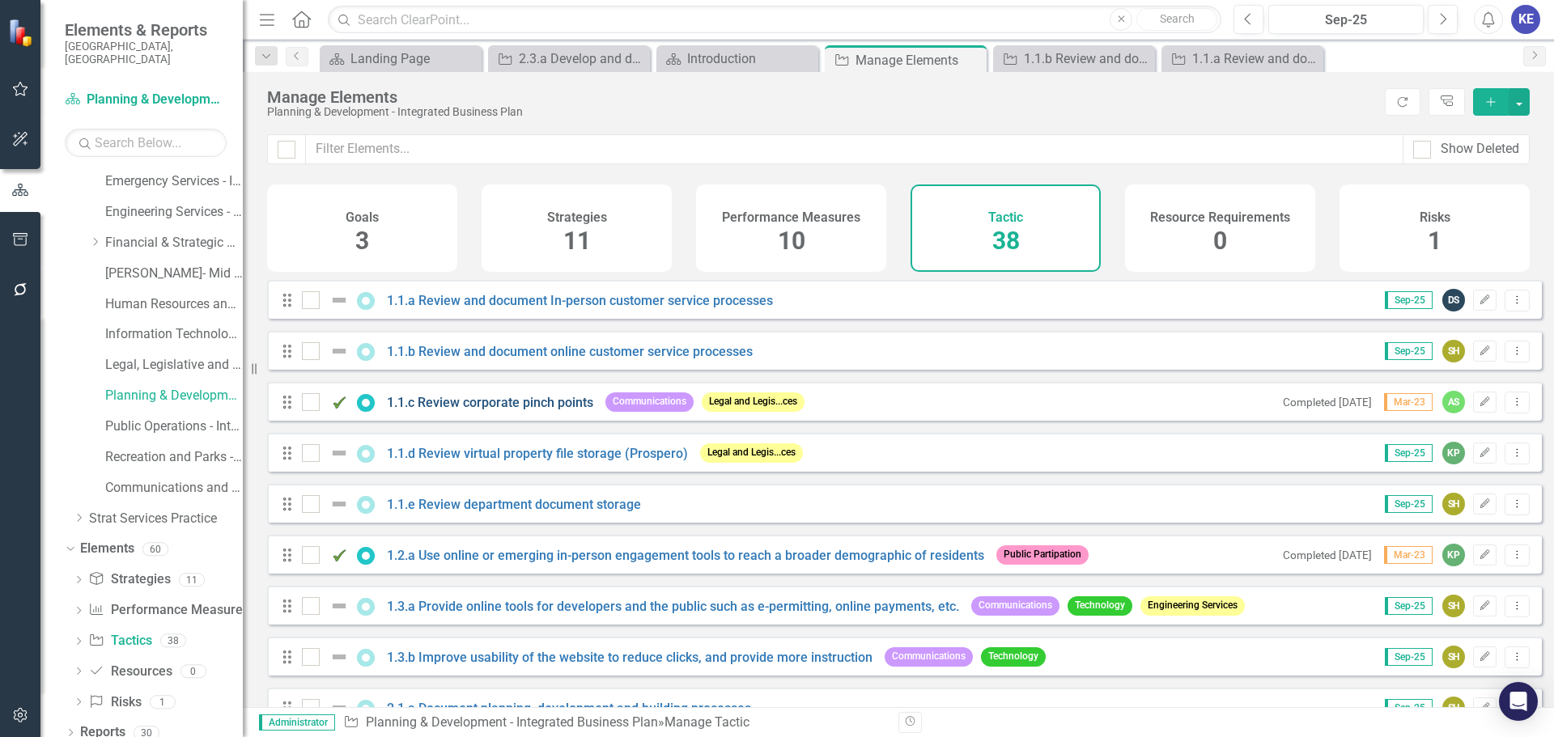
click at [464, 410] on link "1.1.c Review corporate pinch points" at bounding box center [490, 402] width 206 height 15
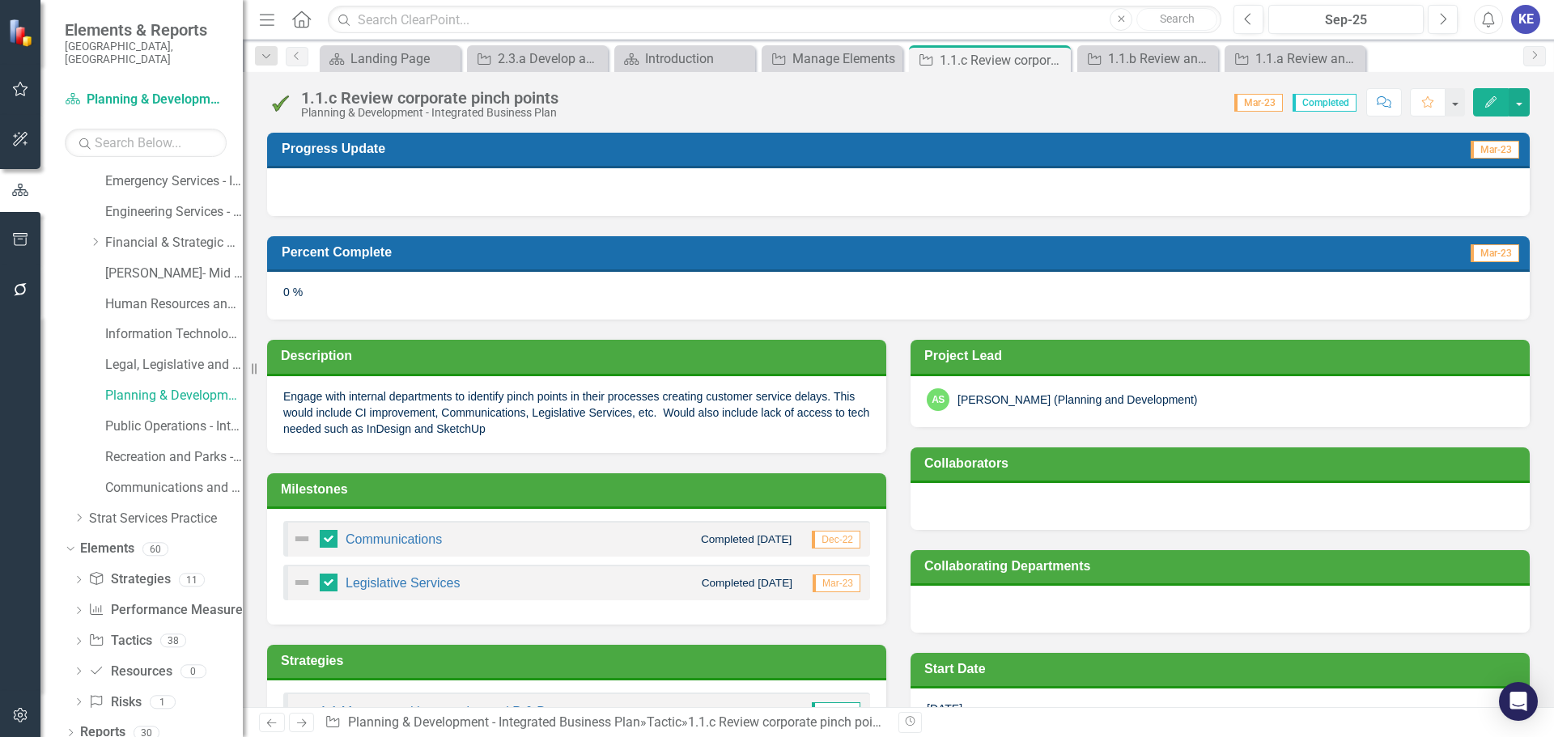
click at [464, 413] on p "Engage with internal departments to identify pinch points in their processes cr…" at bounding box center [576, 413] width 587 height 49
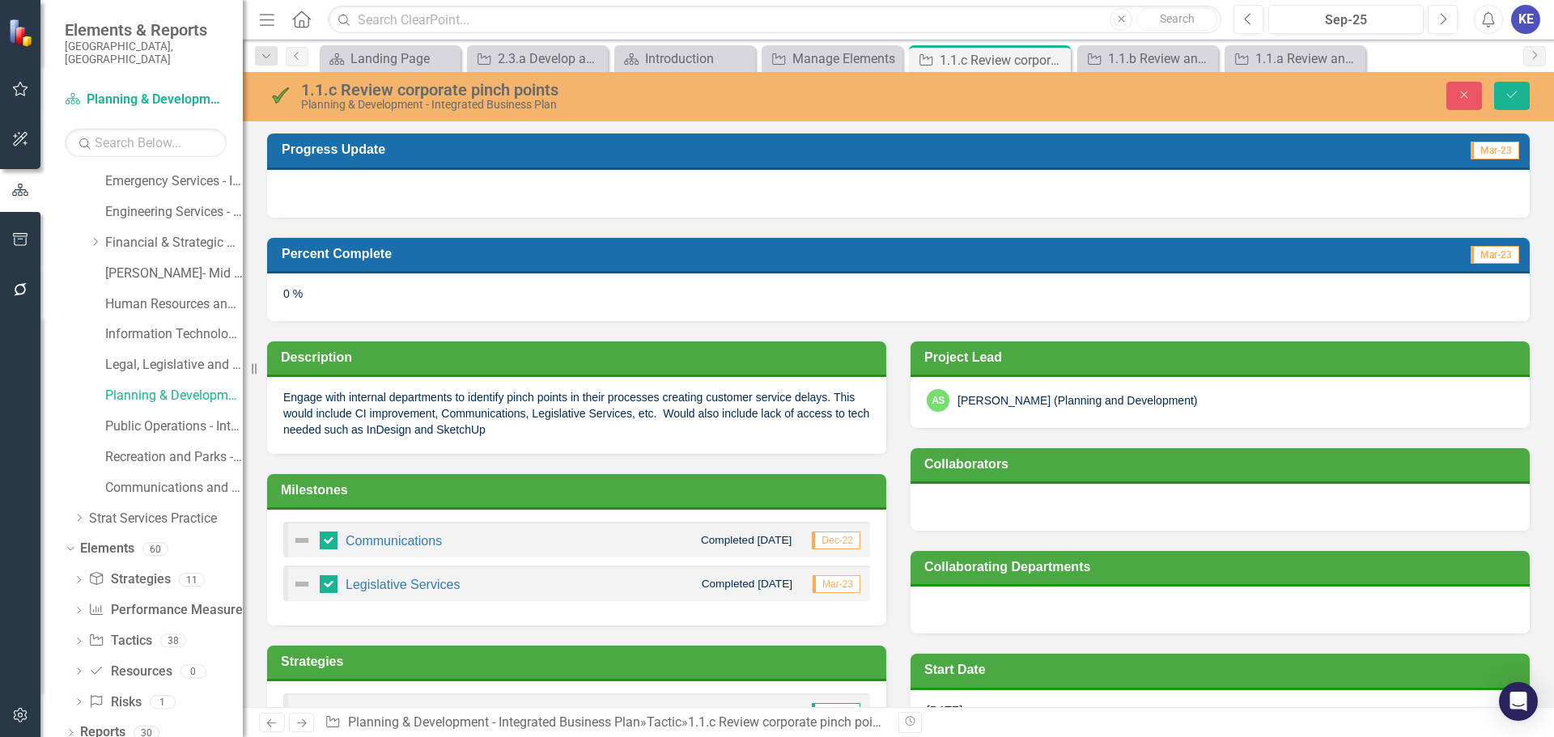
click at [466, 414] on p "Engage with internal departments to identify pinch points in their processes cr…" at bounding box center [576, 413] width 587 height 49
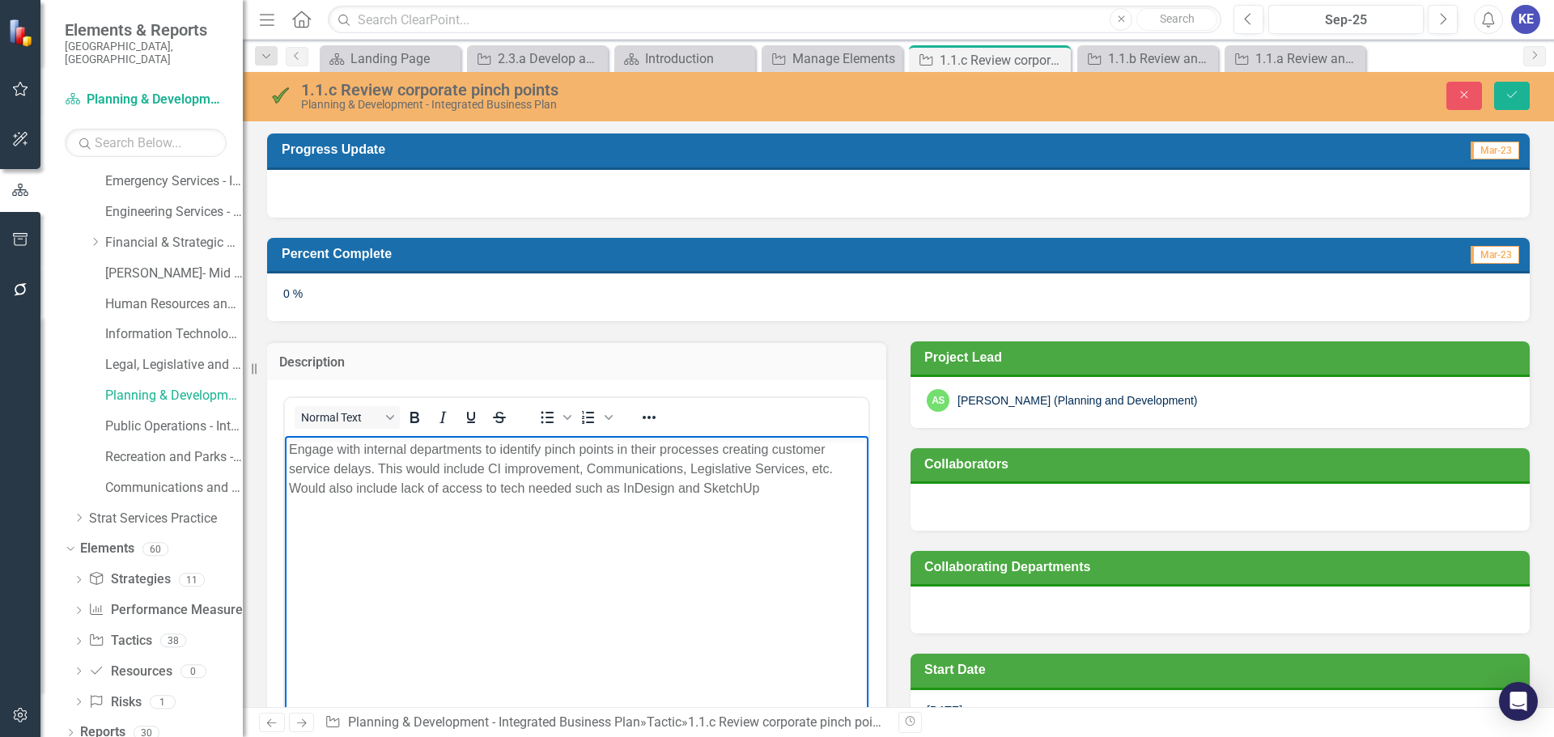
click at [505, 483] on p "Engage with internal departments to identify pinch points in their processes cr…" at bounding box center [577, 469] width 576 height 58
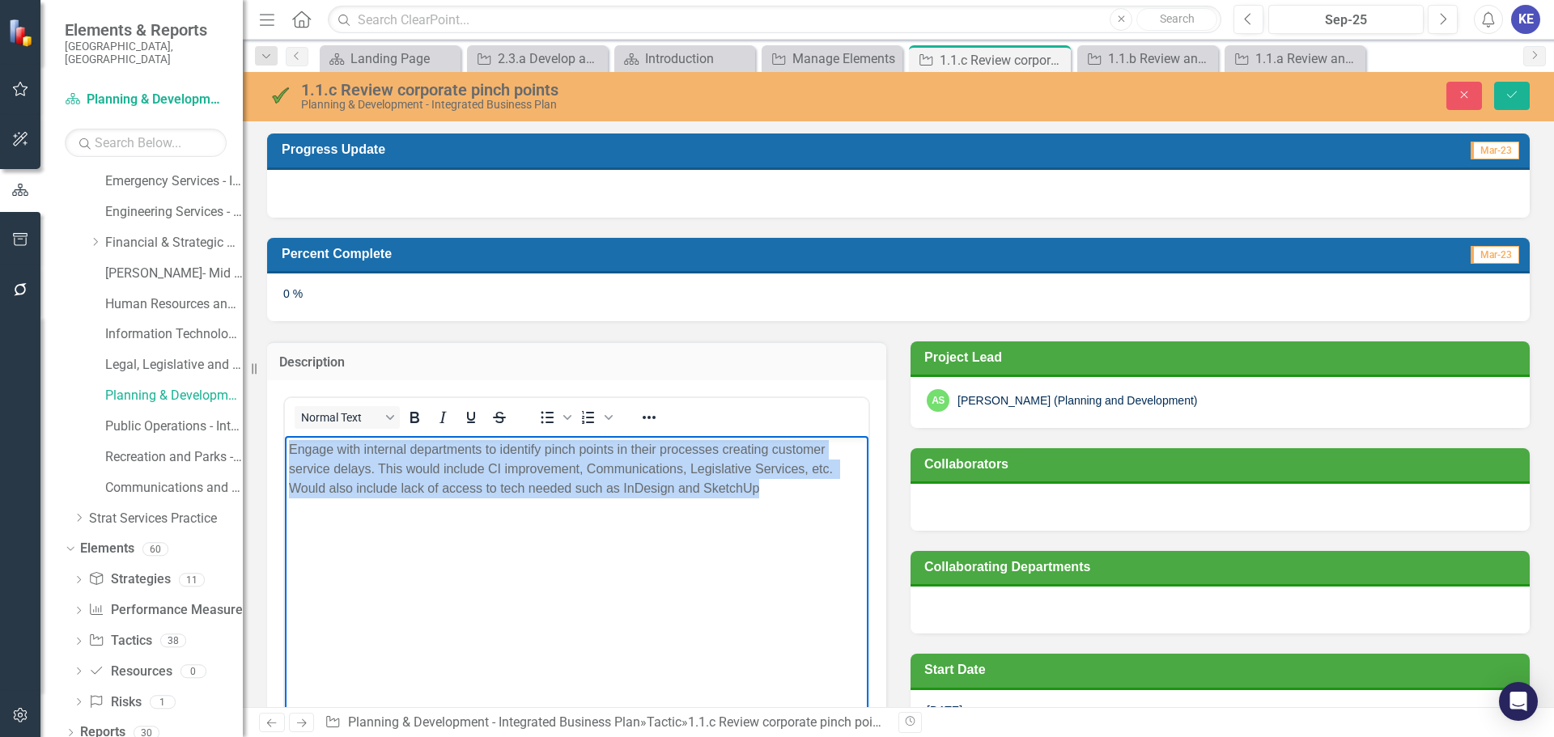
click at [505, 483] on p "Engage with internal departments to identify pinch points in their processes cr…" at bounding box center [577, 469] width 576 height 58
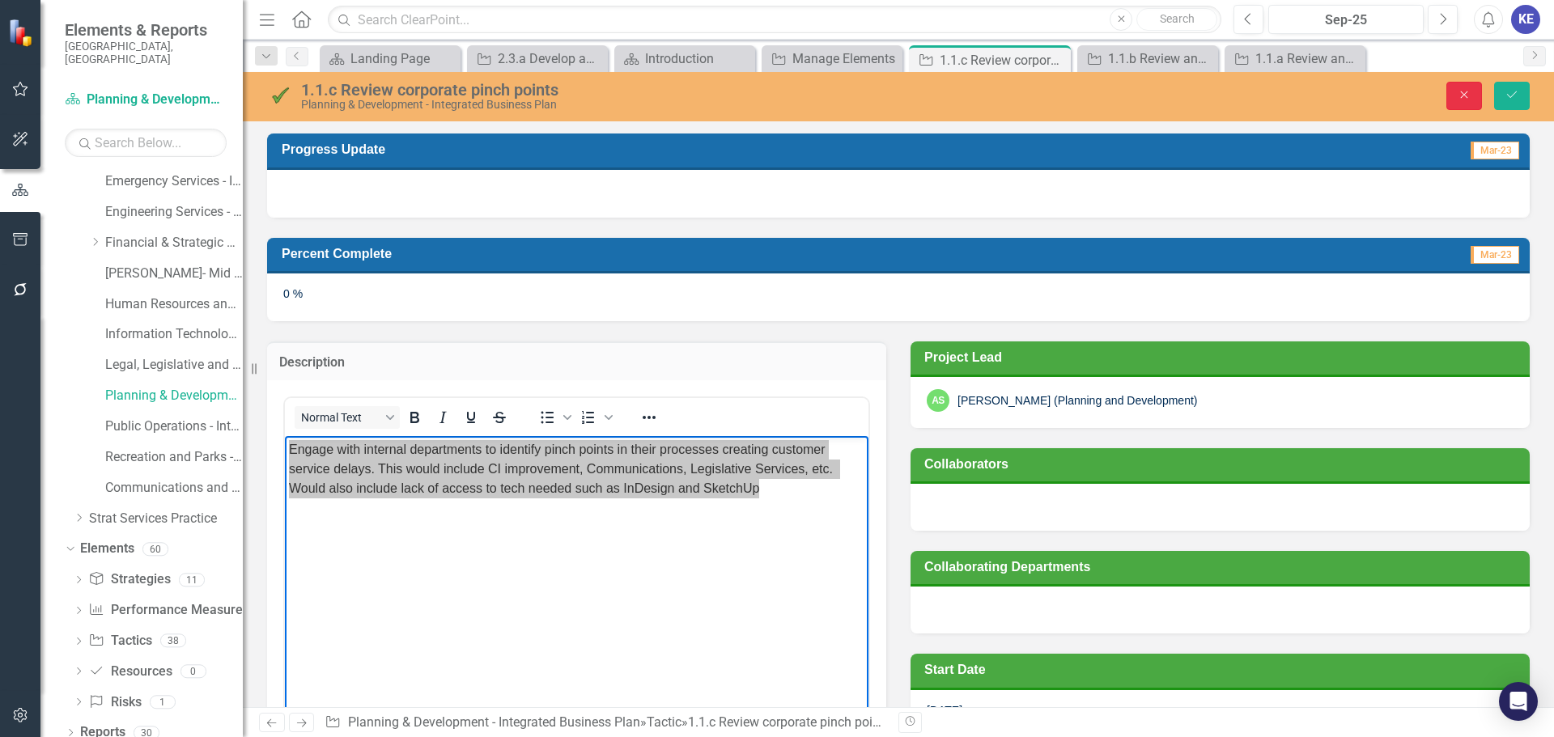
click at [1475, 96] on button "Close" at bounding box center [1464, 96] width 36 height 28
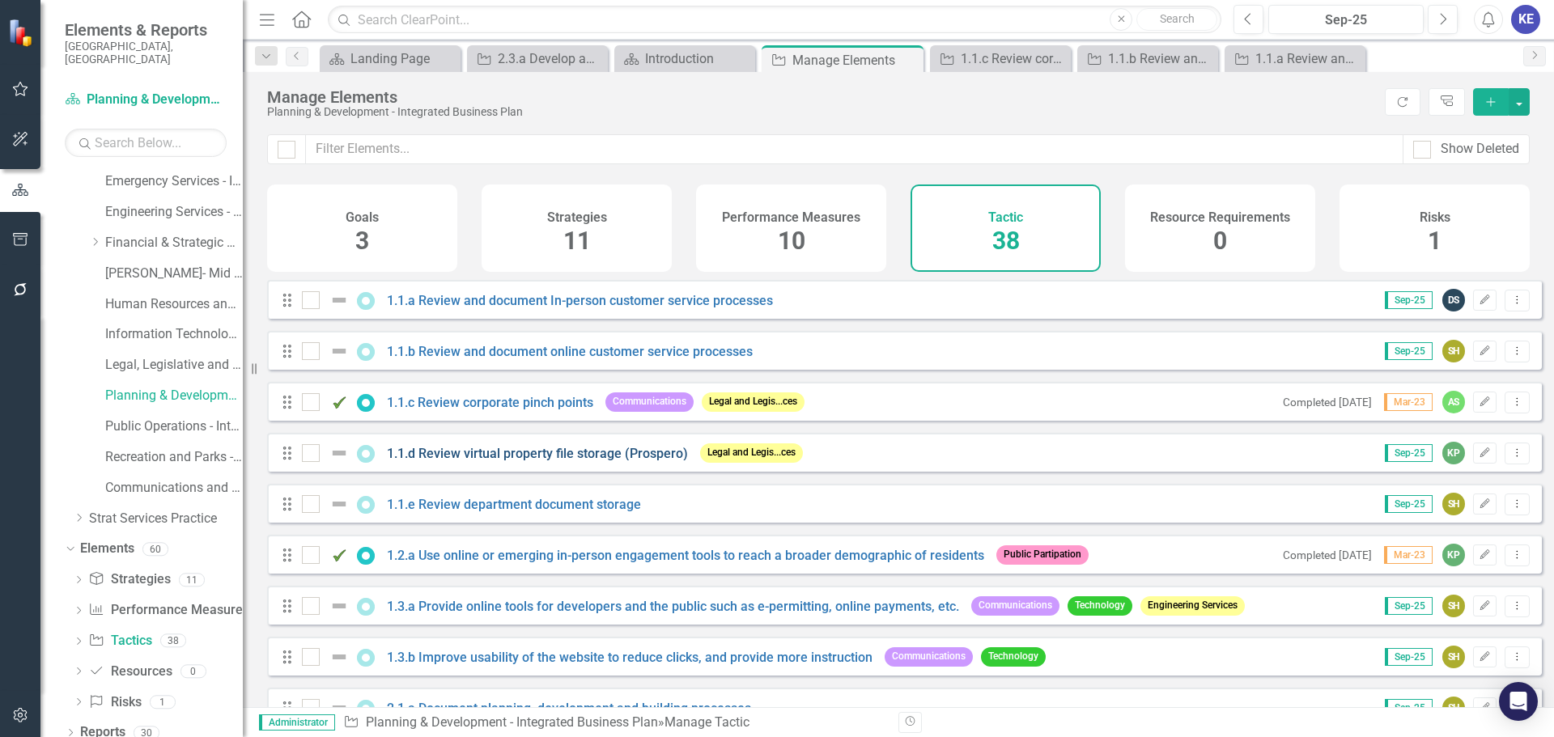
click at [467, 461] on link "1.1.d Review virtual property file storage (Prospero)" at bounding box center [537, 453] width 301 height 15
click at [501, 410] on link "1.1.c Review corporate pinch points" at bounding box center [490, 402] width 206 height 15
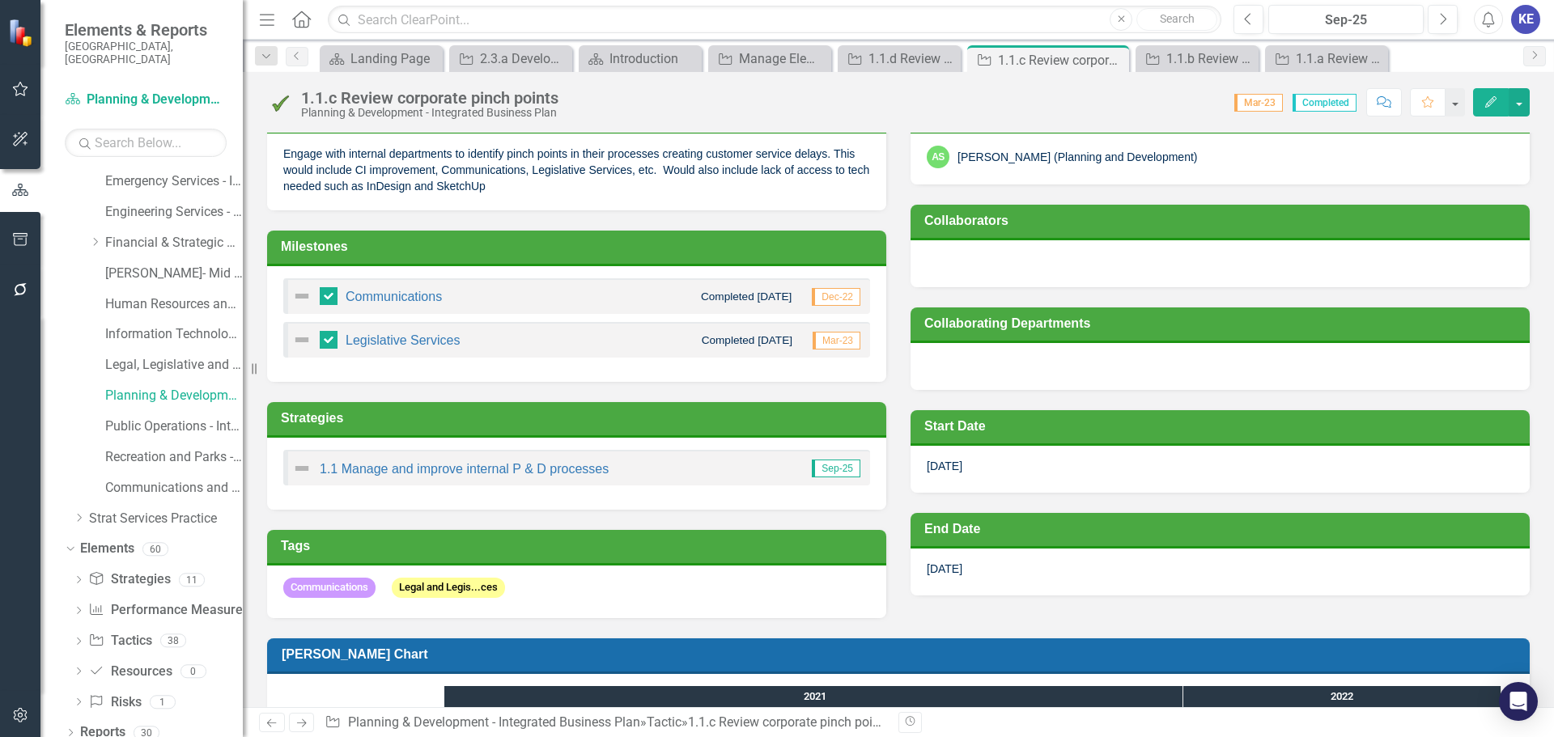
scroll to position [324, 0]
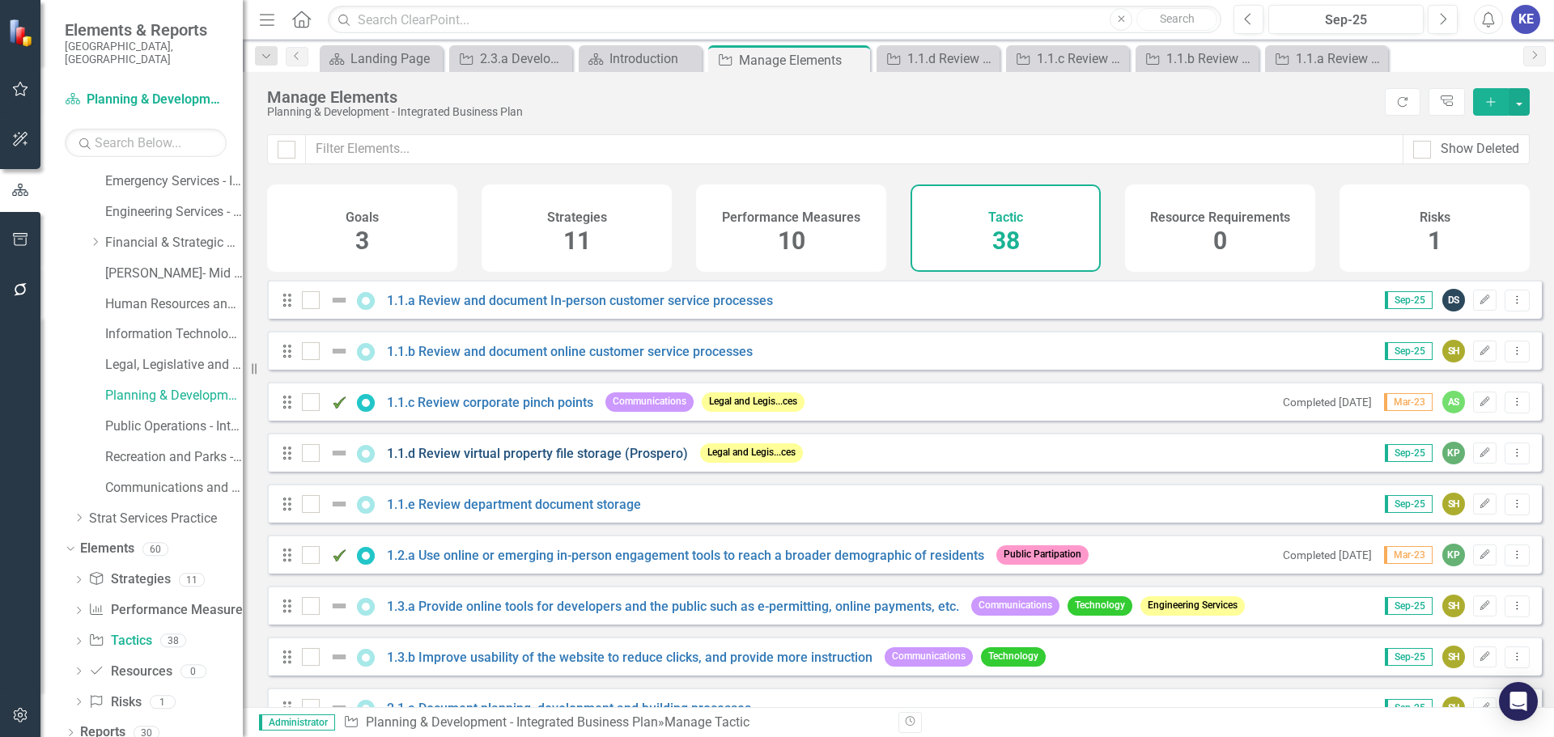
click at [542, 461] on link "1.1.d Review virtual property file storage (Prospero)" at bounding box center [537, 453] width 301 height 15
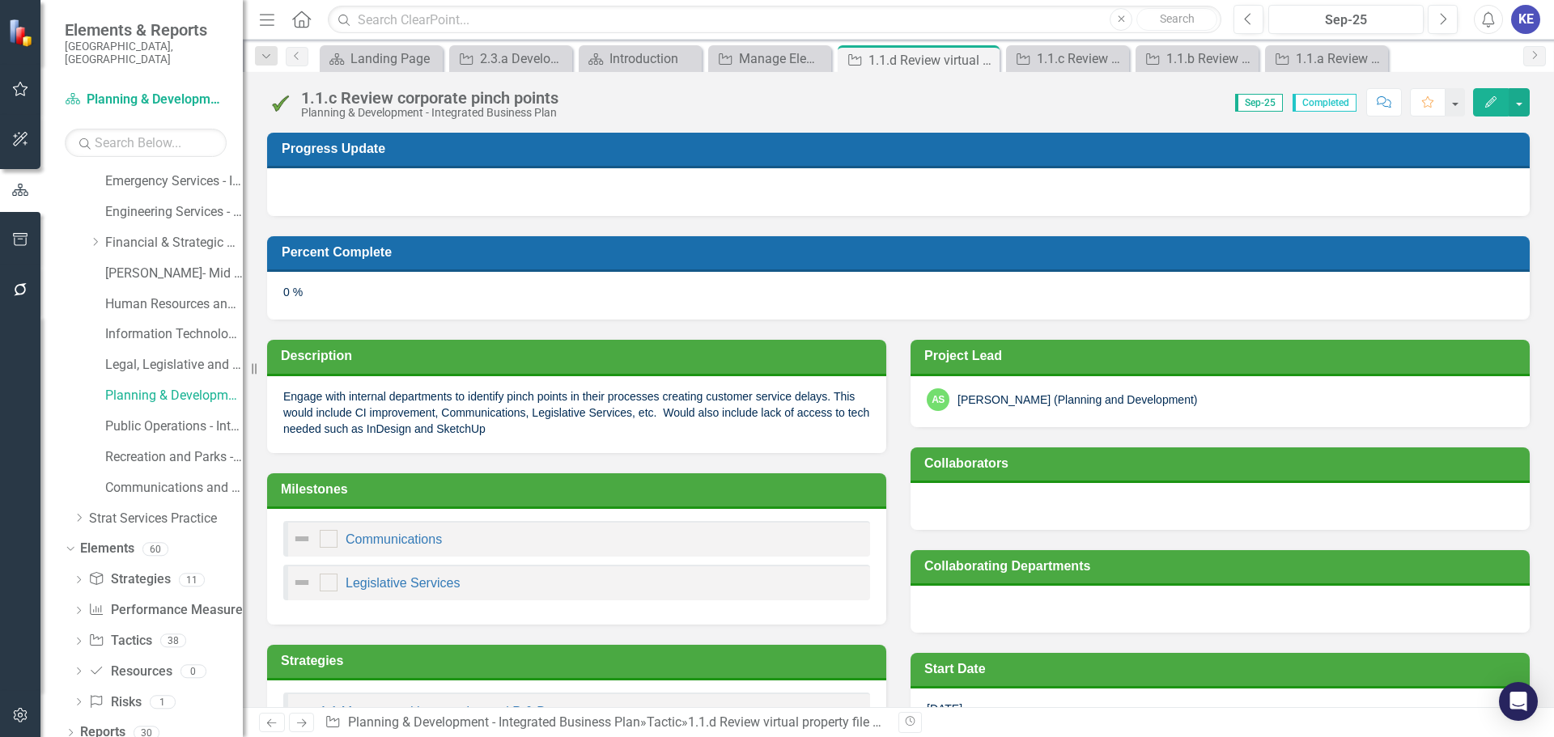
checkbox input "true"
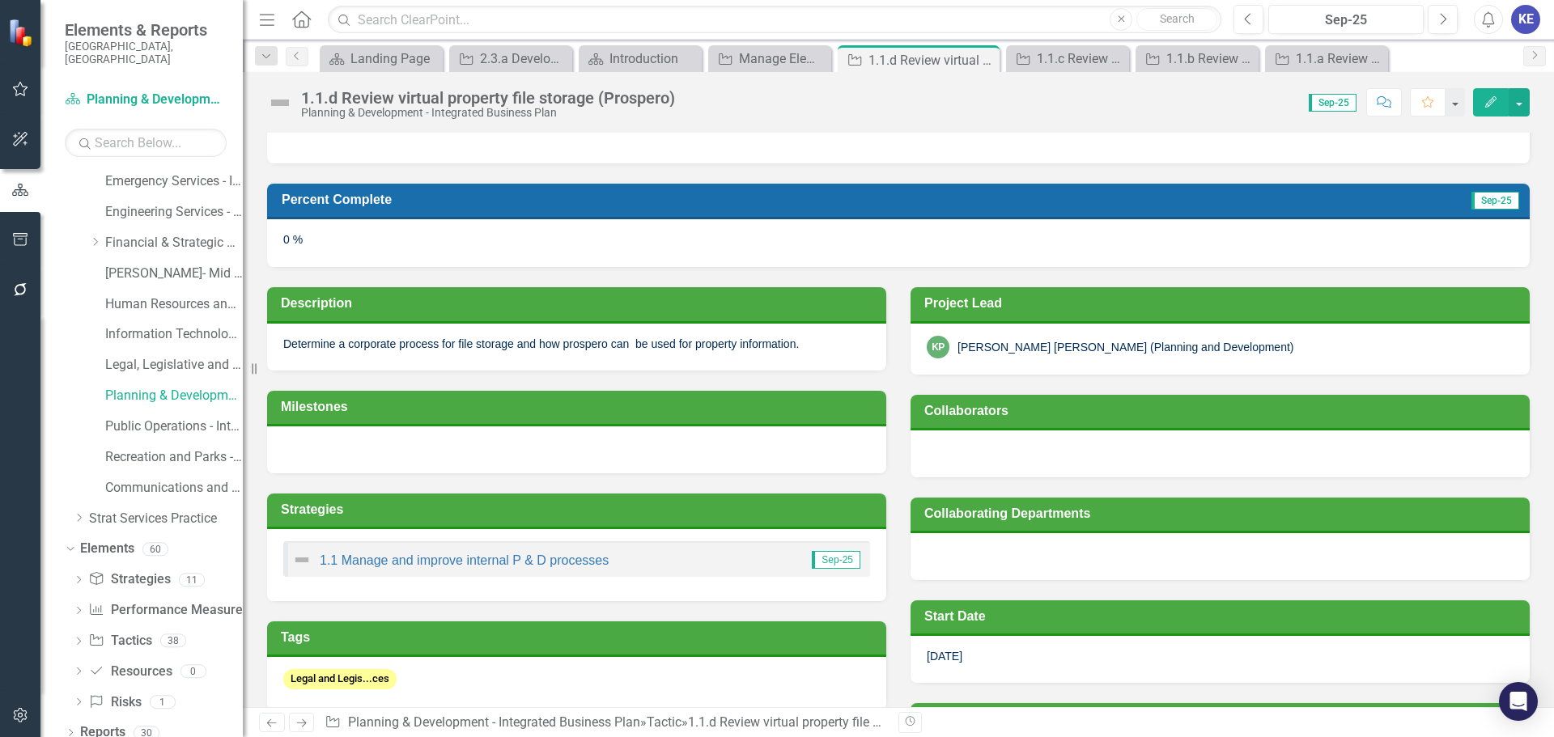
scroll to position [81, 0]
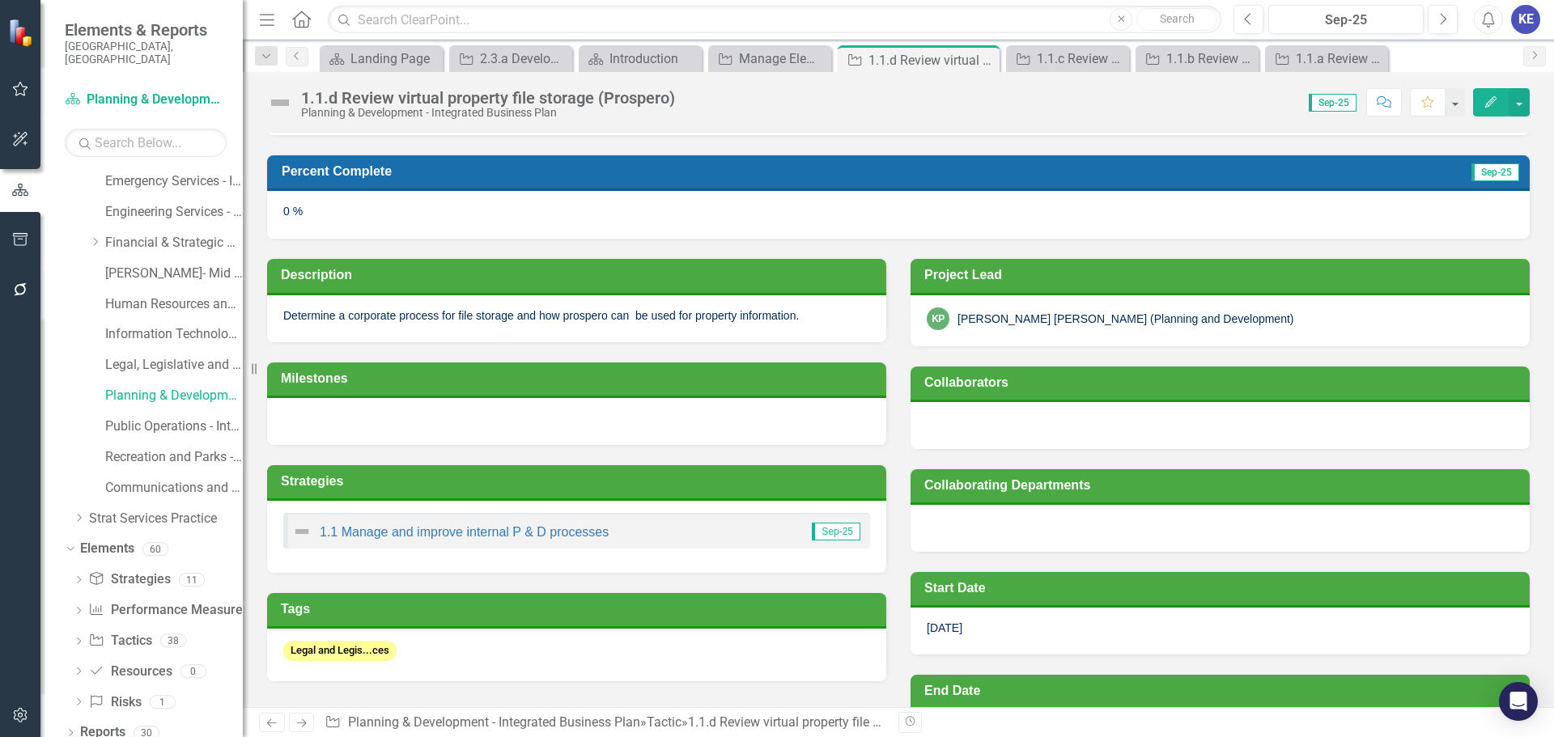
click at [374, 304] on div "Determine a corporate process for file storage and how prospero can be used for…" at bounding box center [576, 318] width 619 height 47
click at [374, 323] on p "Determine a corporate process for file storage and how prospero can be used for…" at bounding box center [576, 316] width 587 height 16
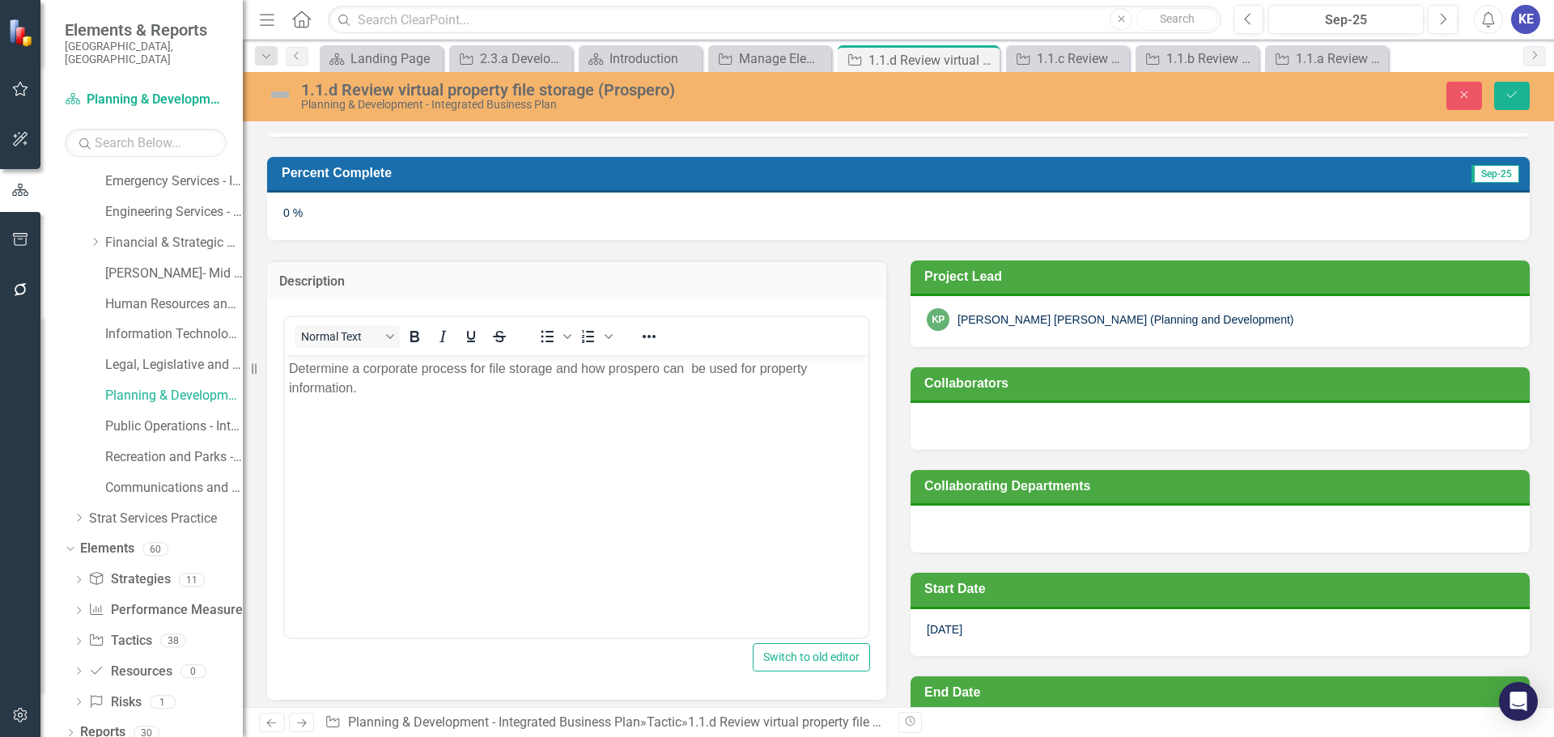
scroll to position [0, 0]
click at [372, 380] on p "Determine a corporate process for file storage and how prospero can be used for…" at bounding box center [577, 378] width 576 height 39
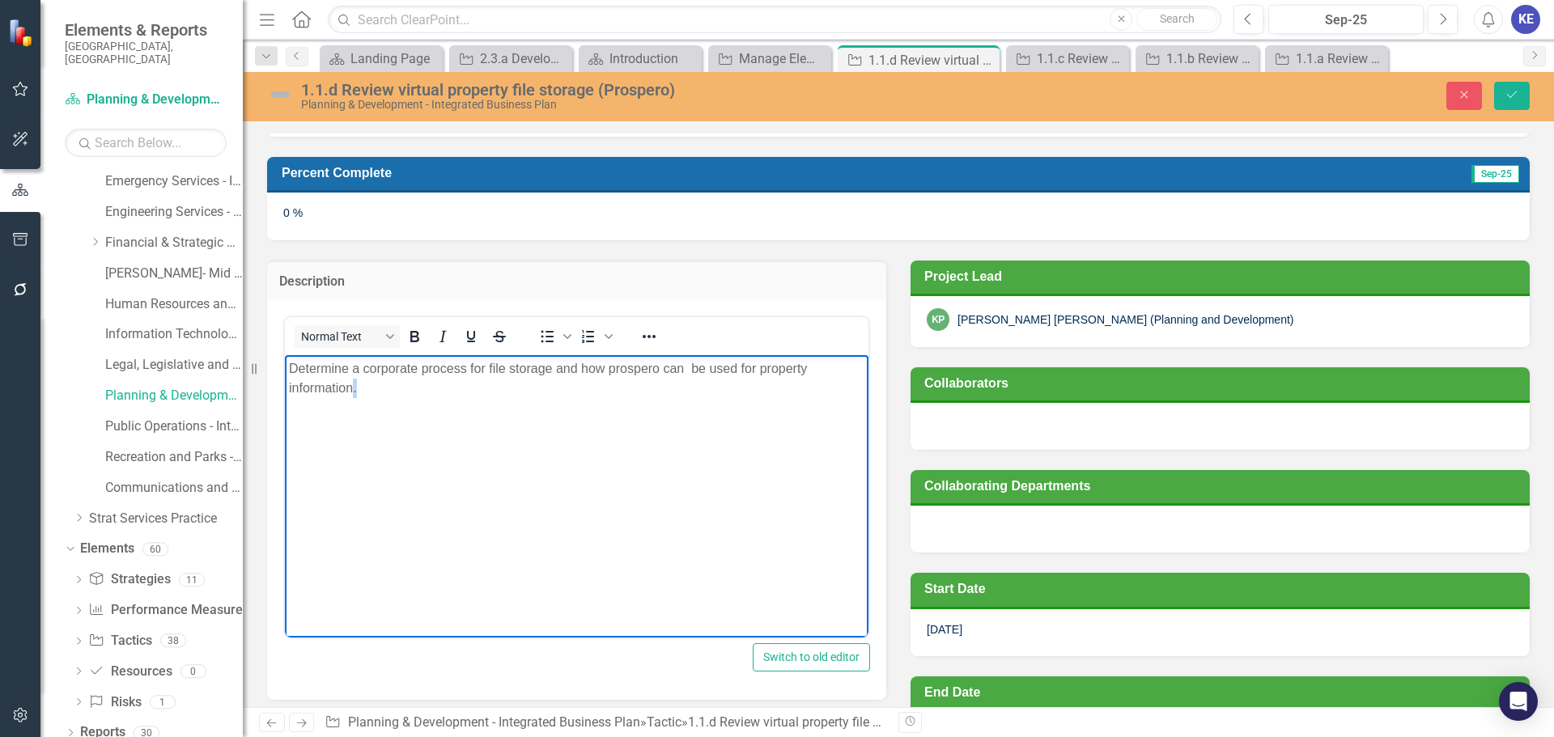
click at [372, 380] on p "Determine a corporate process for file storage and how prospero can be used for…" at bounding box center [577, 378] width 576 height 39
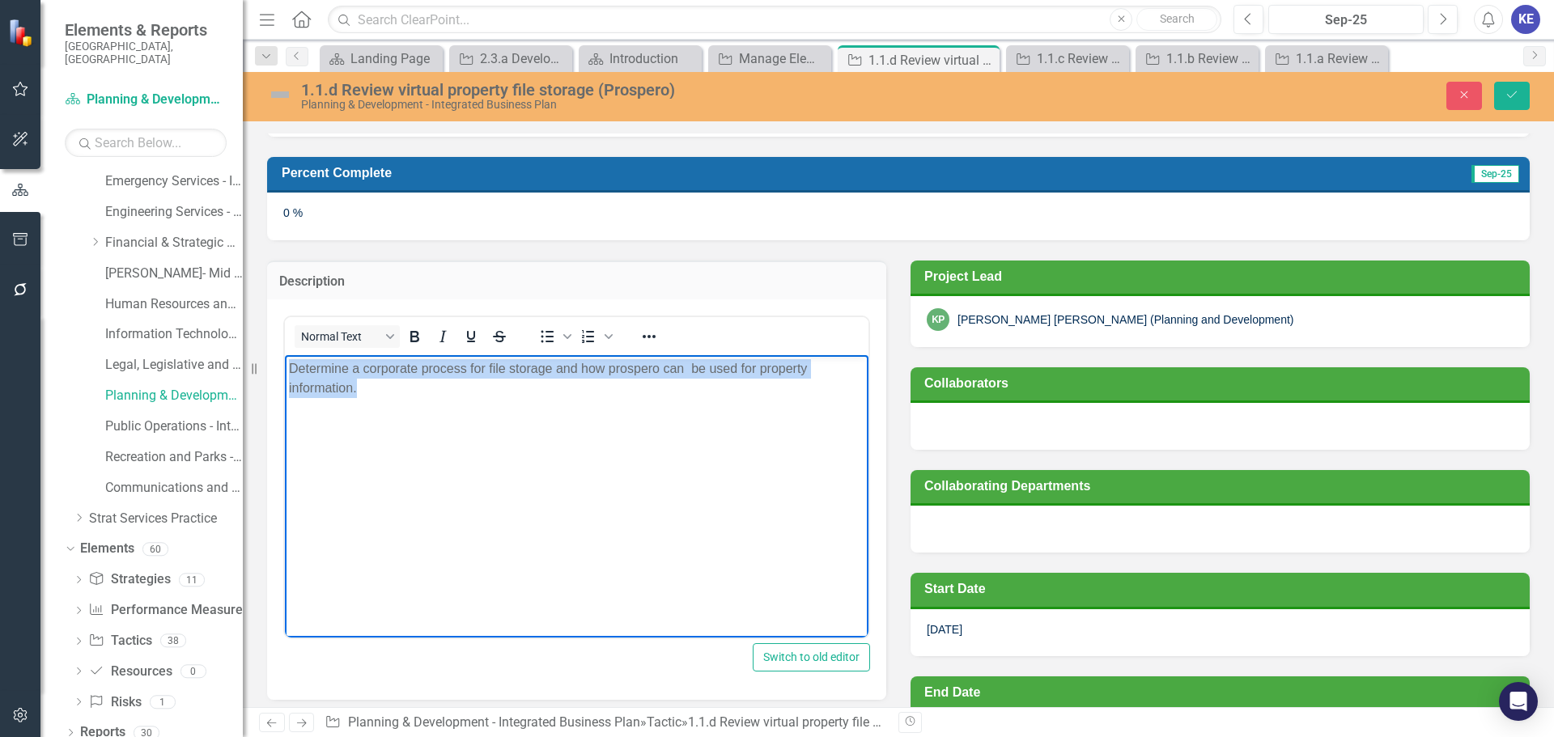
click at [372, 380] on p "Determine a corporate process for file storage and how prospero can be used for…" at bounding box center [577, 378] width 576 height 39
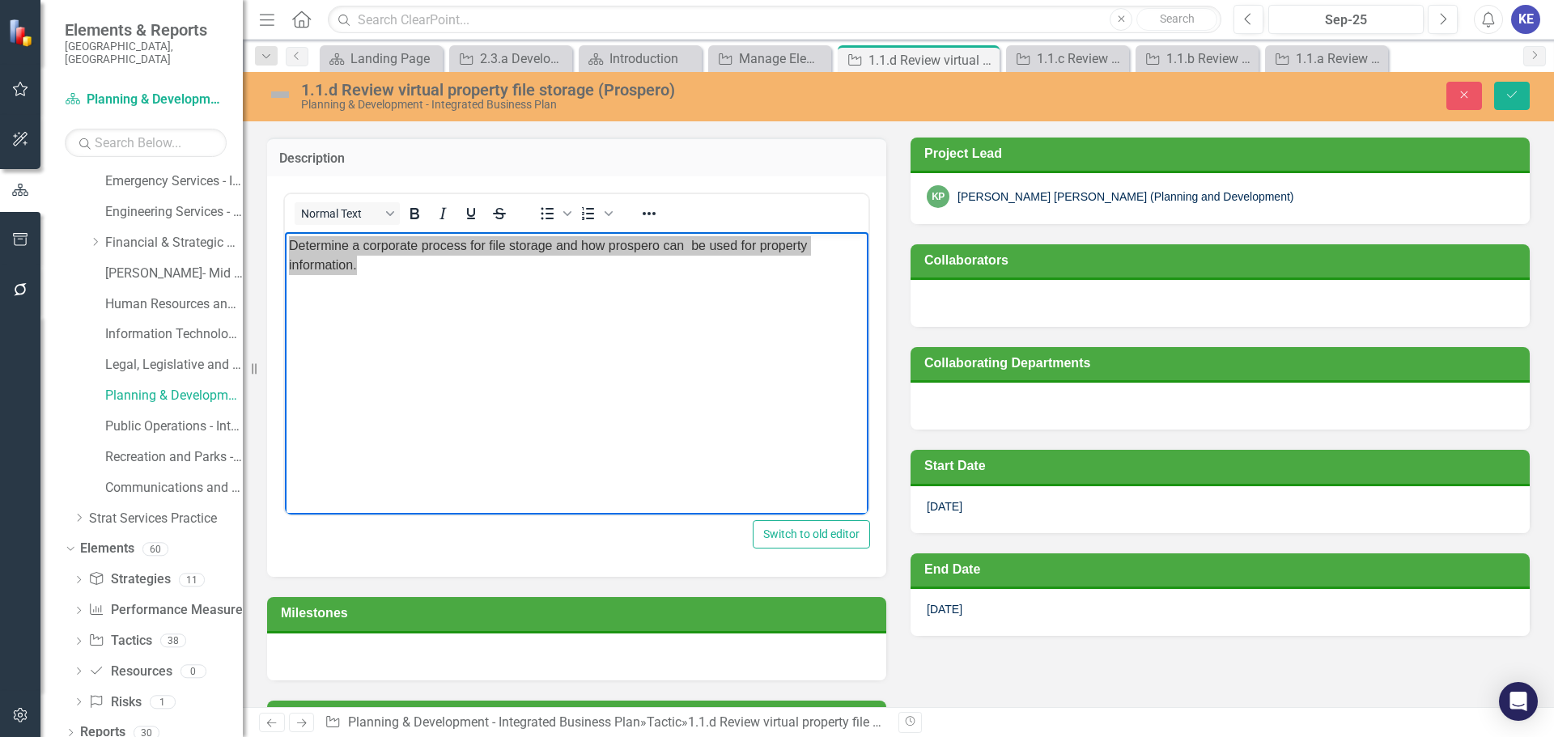
scroll to position [81, 0]
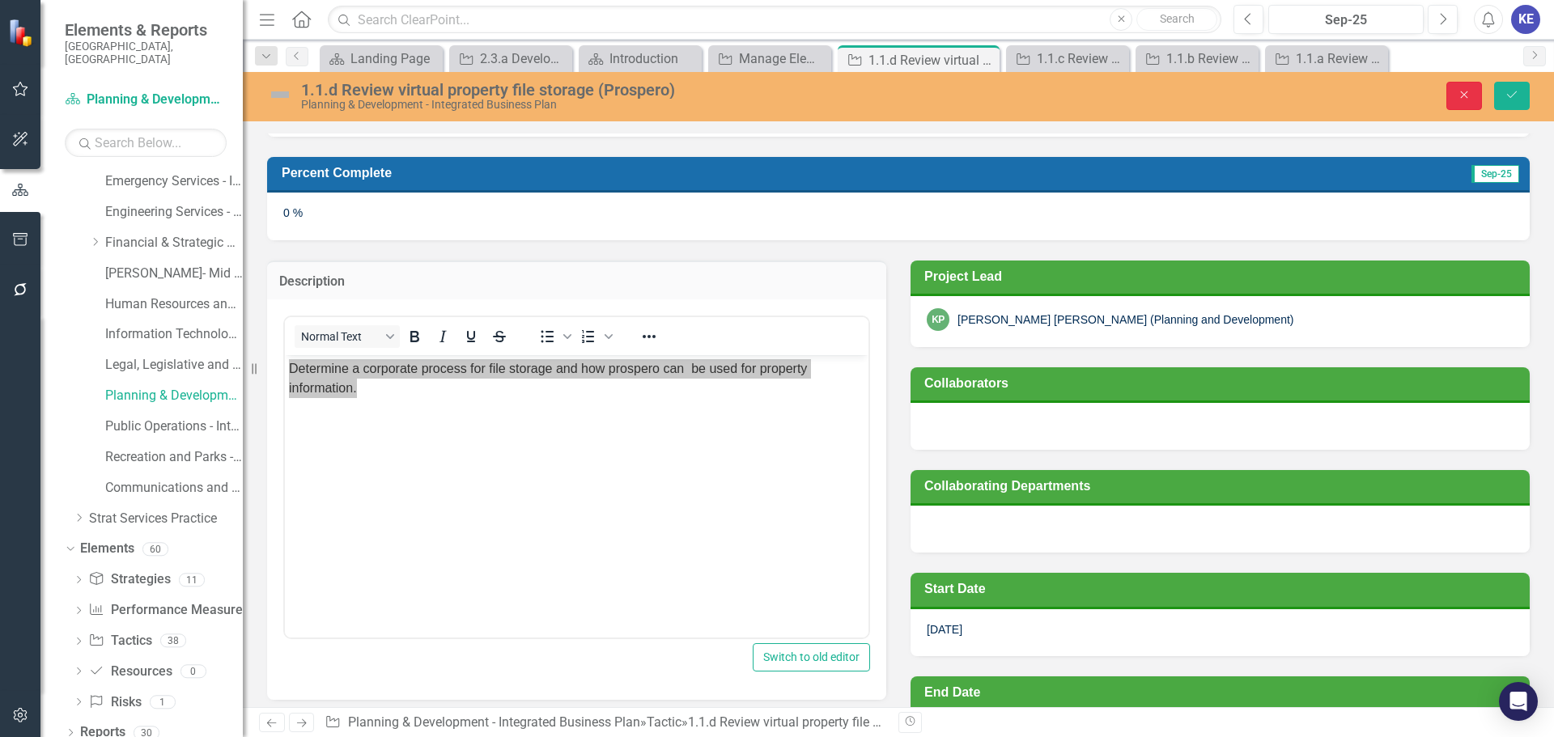
click at [1466, 98] on icon "Close" at bounding box center [1464, 94] width 15 height 11
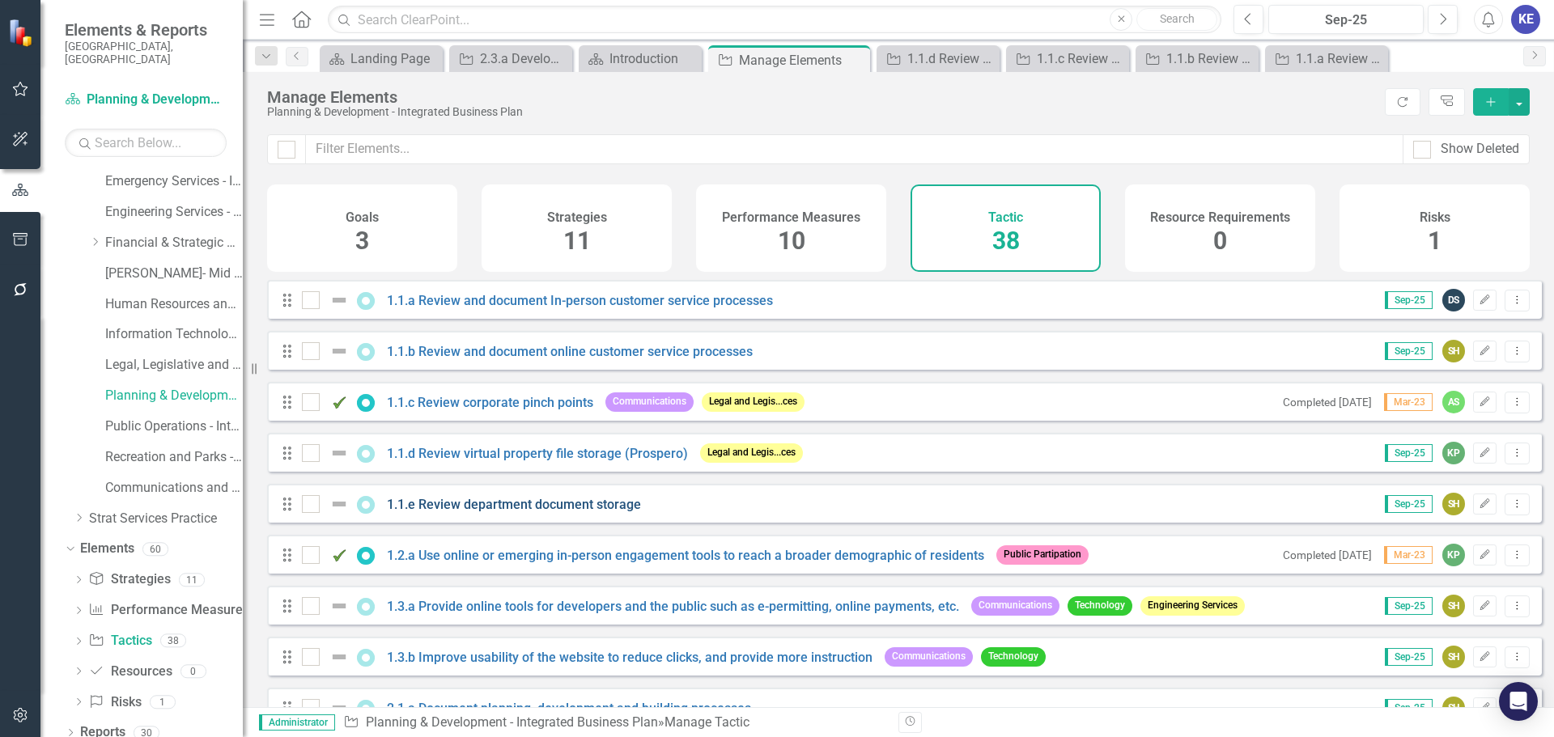
click at [478, 512] on link "1.1.e Review department document storage" at bounding box center [514, 504] width 254 height 15
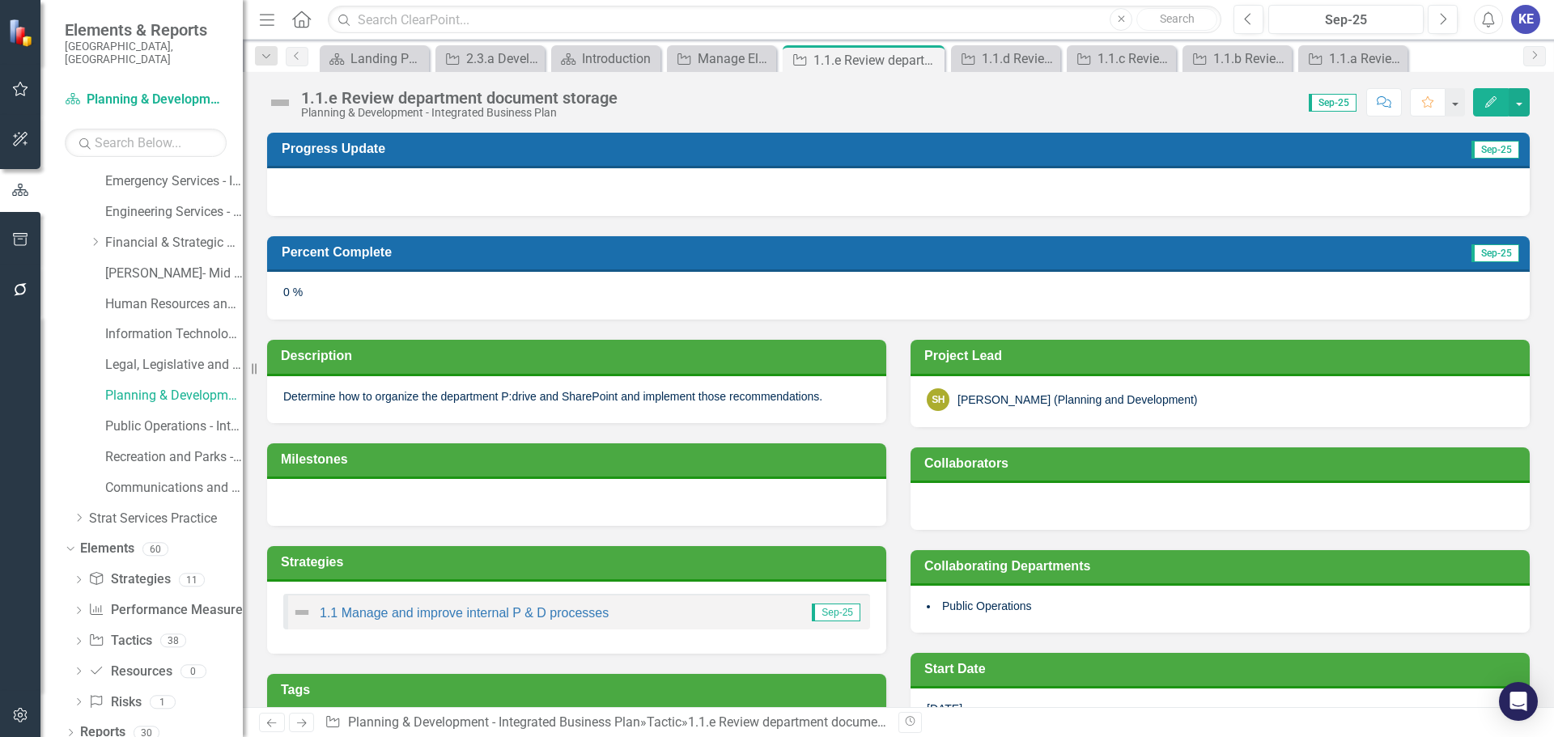
click at [422, 405] on div "Determine how to organize the department P:drive and SharePoint and implement t…" at bounding box center [576, 399] width 619 height 47
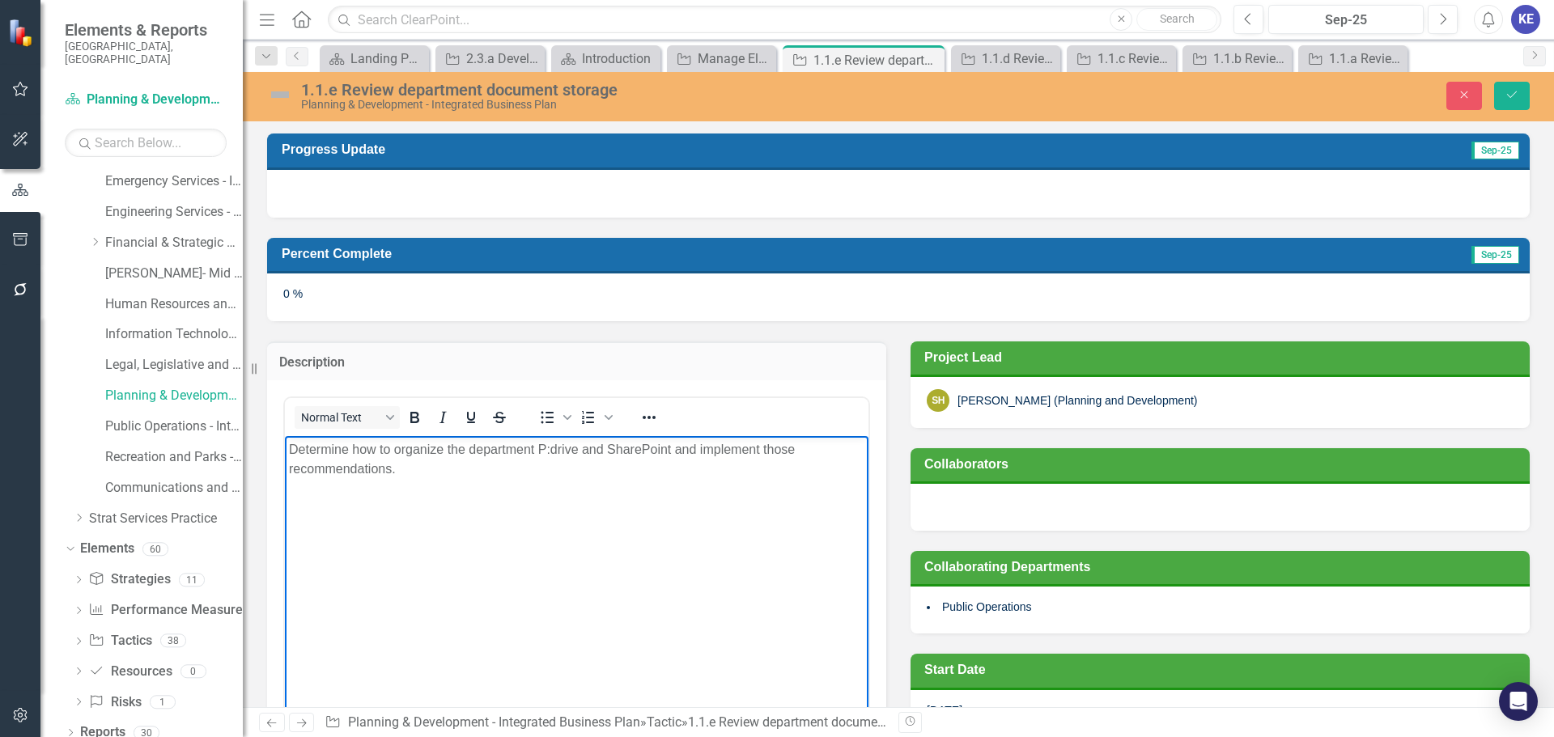
click at [380, 451] on p "Determine how to organize the department P:drive and SharePoint and implement t…" at bounding box center [577, 459] width 576 height 39
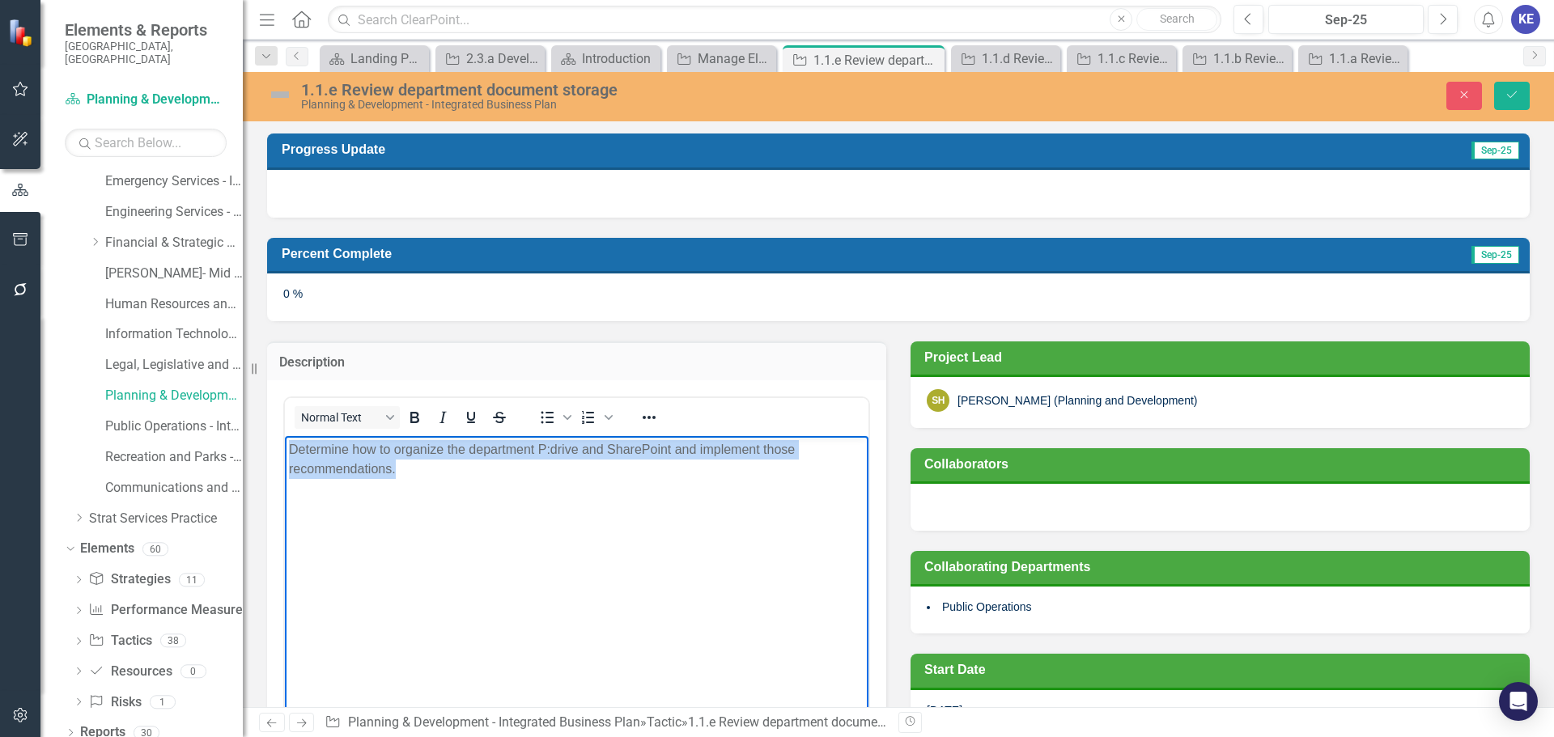
click at [380, 451] on p "Determine how to organize the department P:drive and SharePoint and implement t…" at bounding box center [577, 459] width 576 height 39
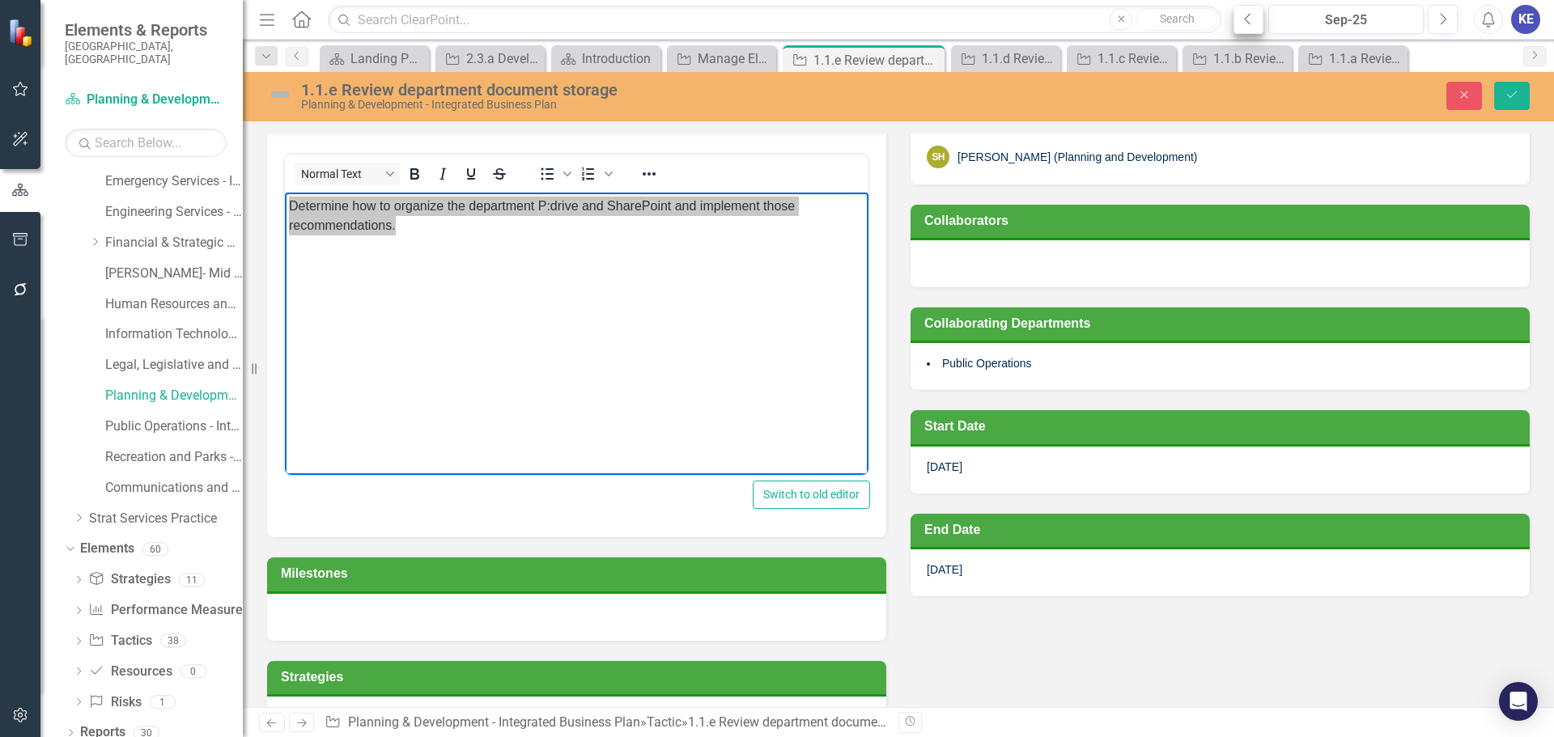
scroll to position [243, 0]
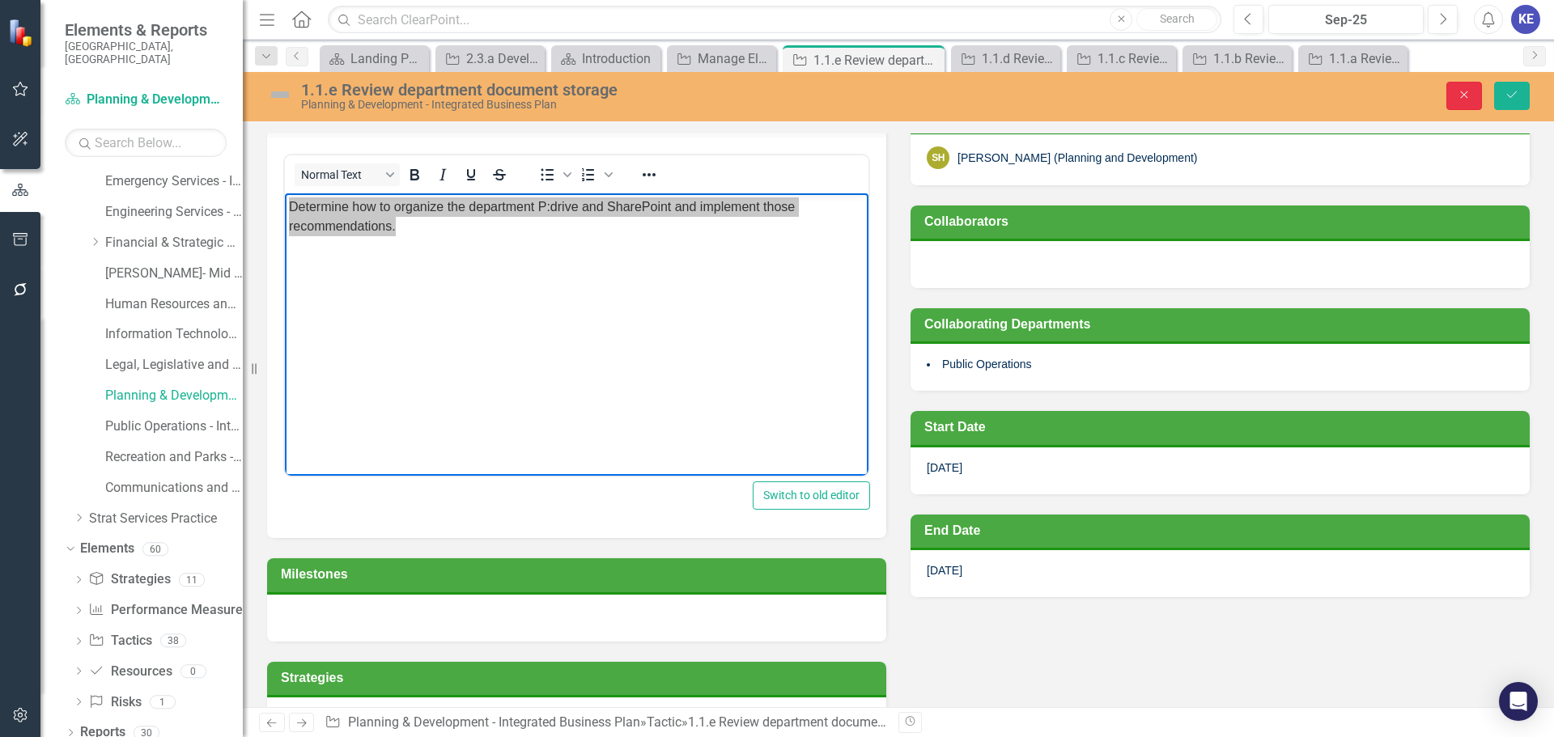
drag, startPoint x: 1462, startPoint y: 99, endPoint x: 1098, endPoint y: 36, distance: 368.7
click at [1462, 99] on icon "Close" at bounding box center [1464, 94] width 15 height 11
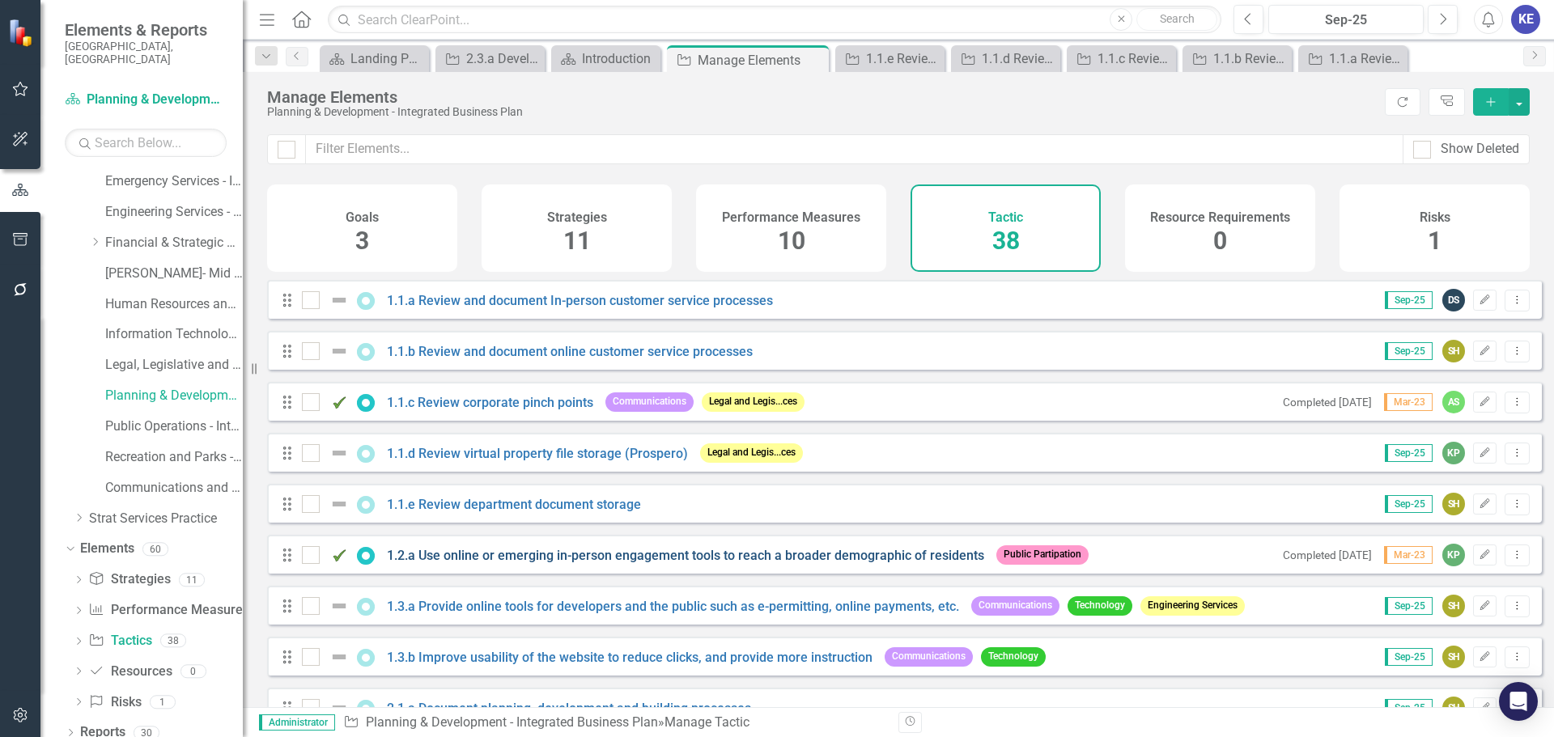
click at [487, 563] on link "1.2.a Use online or emerging in-person engagement tools to reach a broader demo…" at bounding box center [685, 555] width 597 height 15
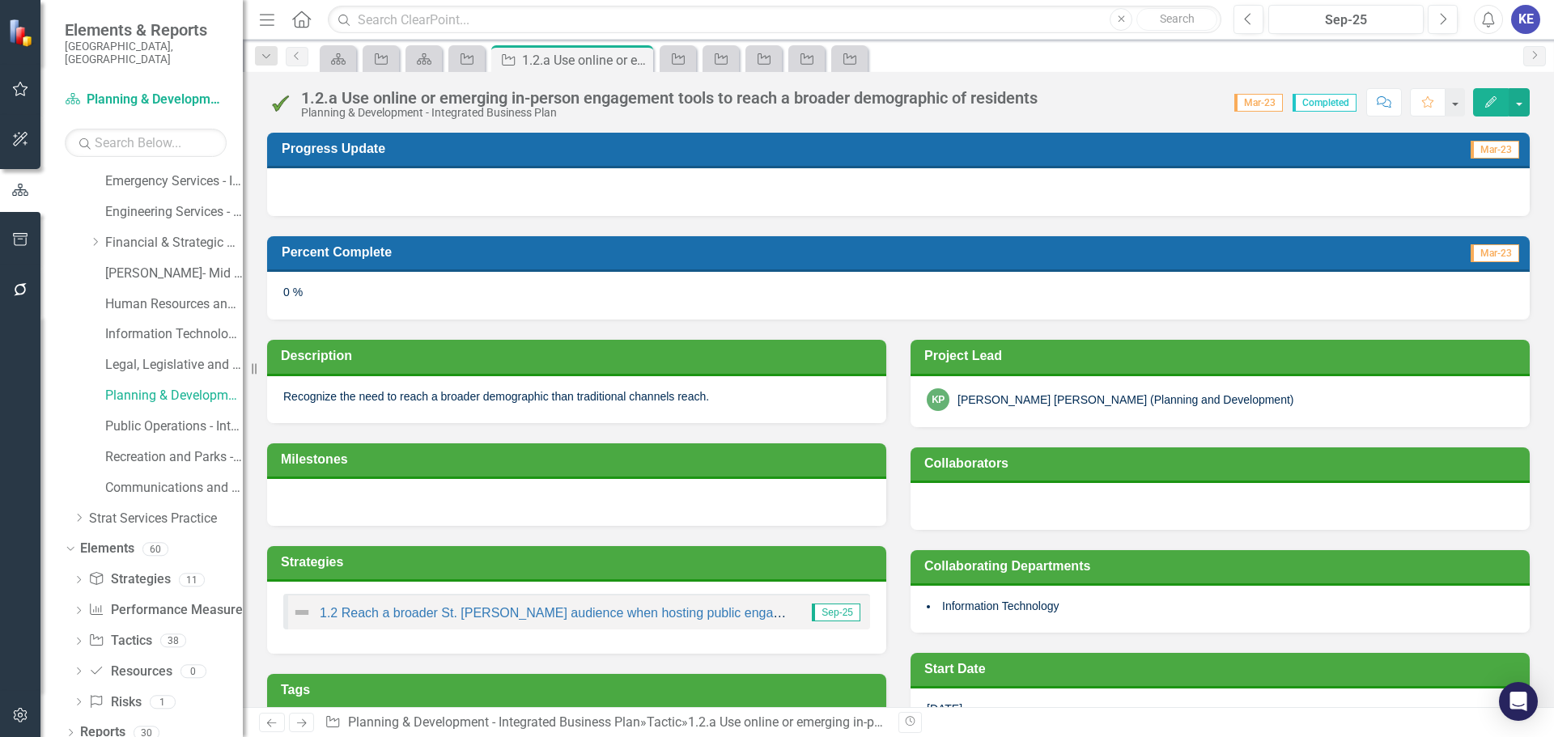
click at [433, 390] on p "Recognize the need to reach a broader demographic than traditional channels rea…" at bounding box center [576, 397] width 587 height 16
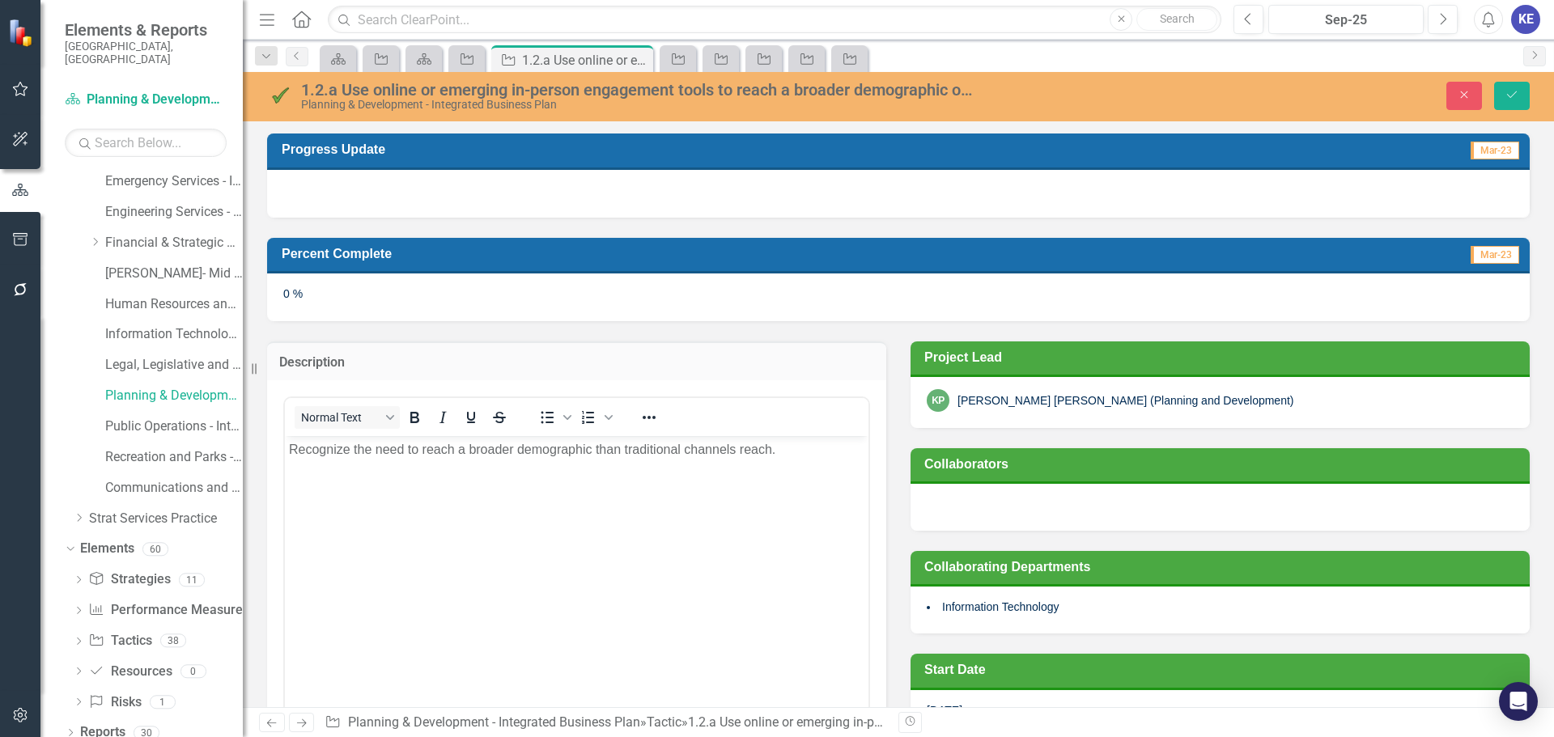
click at [475, 457] on p "Recognize the need to reach a broader demographic than traditional channels rea…" at bounding box center [577, 449] width 576 height 19
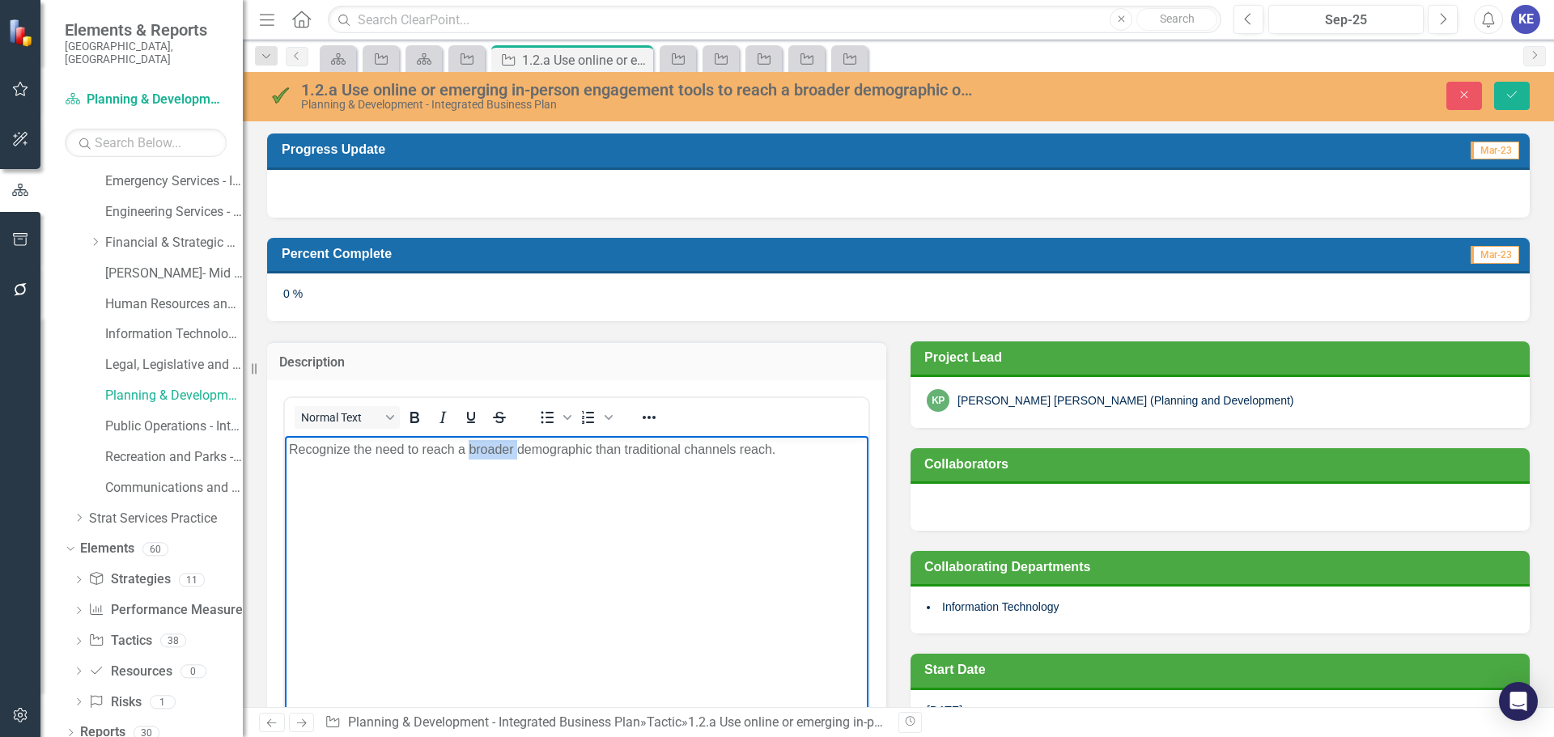
click at [475, 457] on p "Recognize the need to reach a broader demographic than traditional channels rea…" at bounding box center [577, 449] width 576 height 19
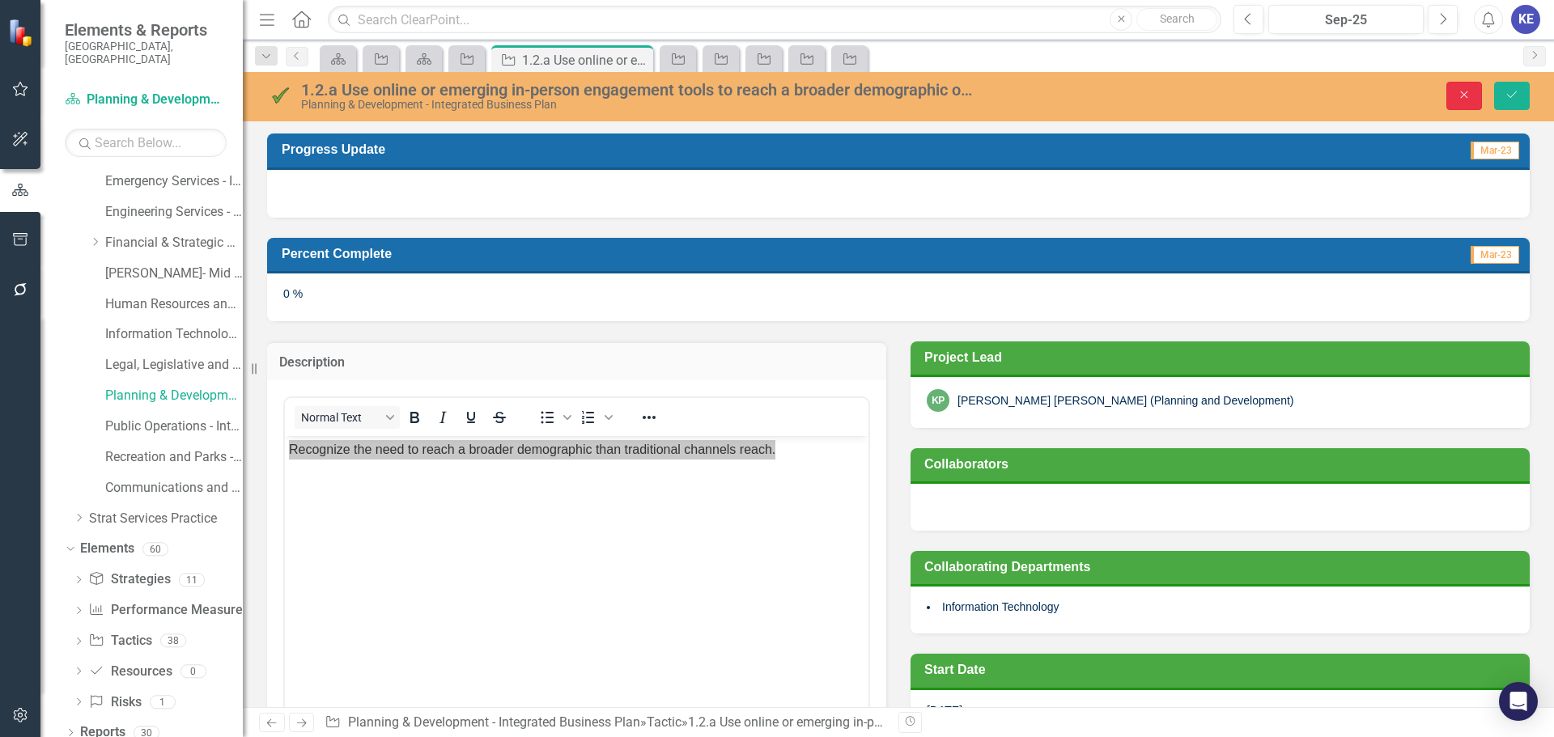
click at [1469, 101] on button "Close" at bounding box center [1464, 96] width 36 height 28
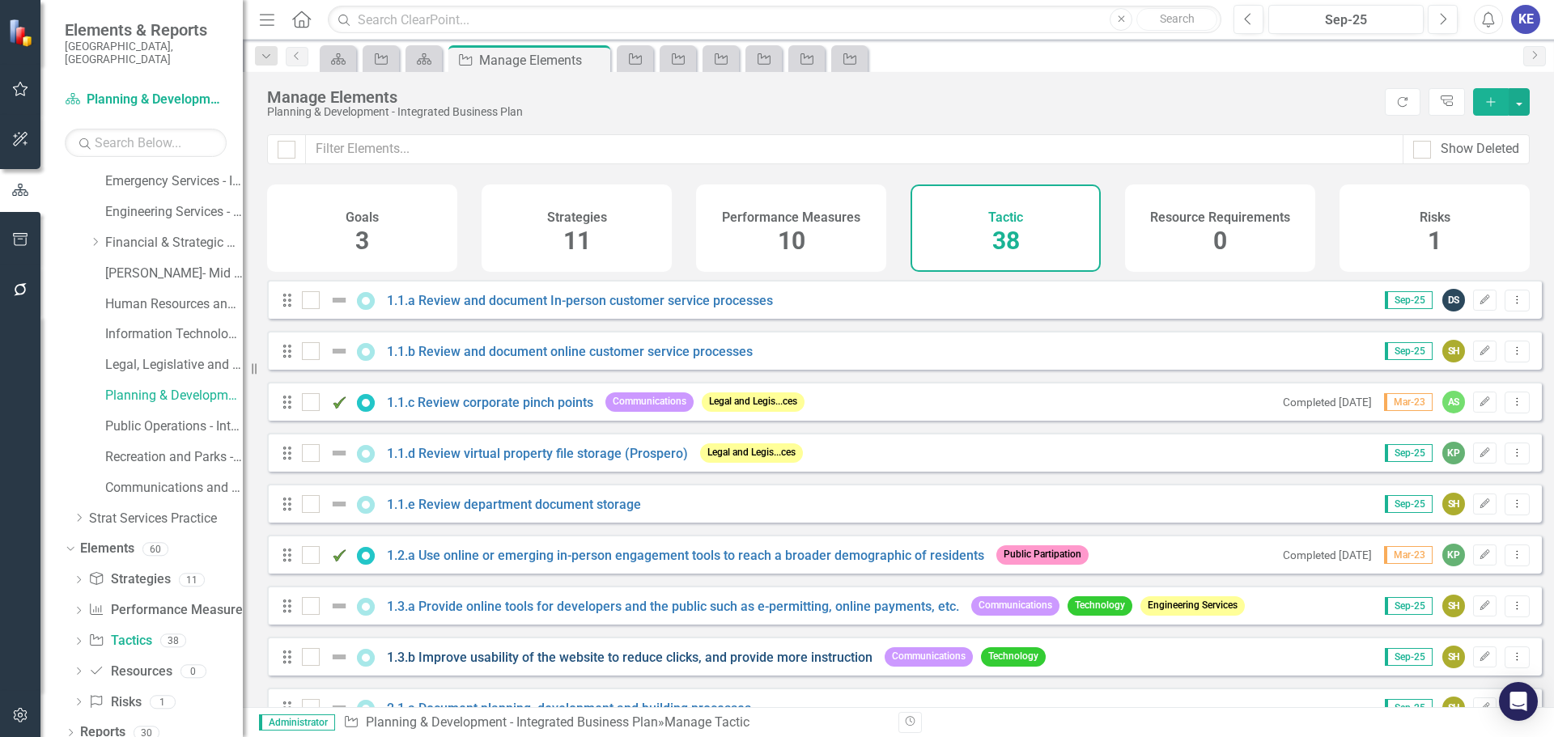
click at [453, 663] on link "1.3.b Improve usability of the website to reduce clicks, and provide more instr…" at bounding box center [630, 657] width 486 height 15
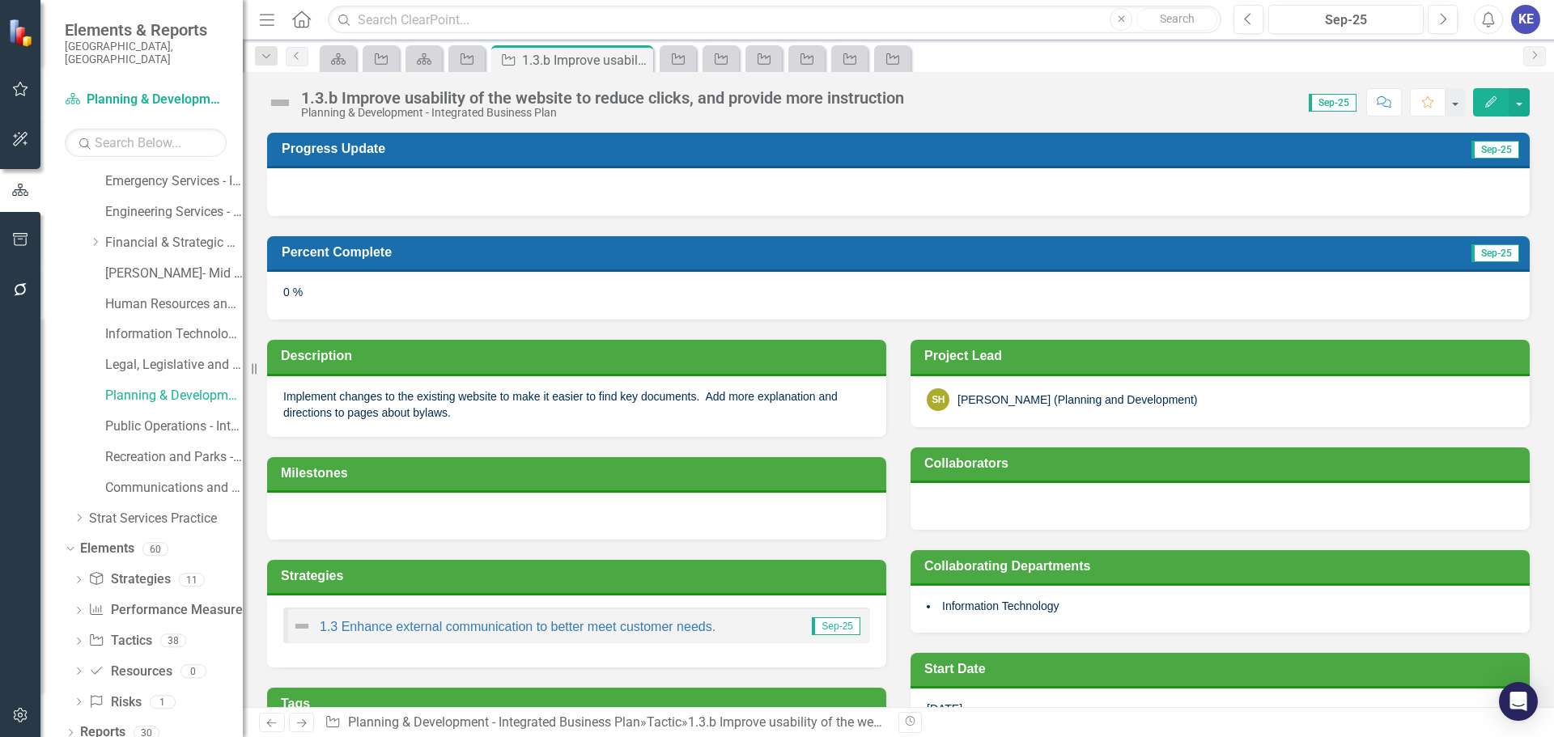
click at [476, 389] on p "Implement changes to the existing website to make it easier to find key documen…" at bounding box center [576, 405] width 587 height 32
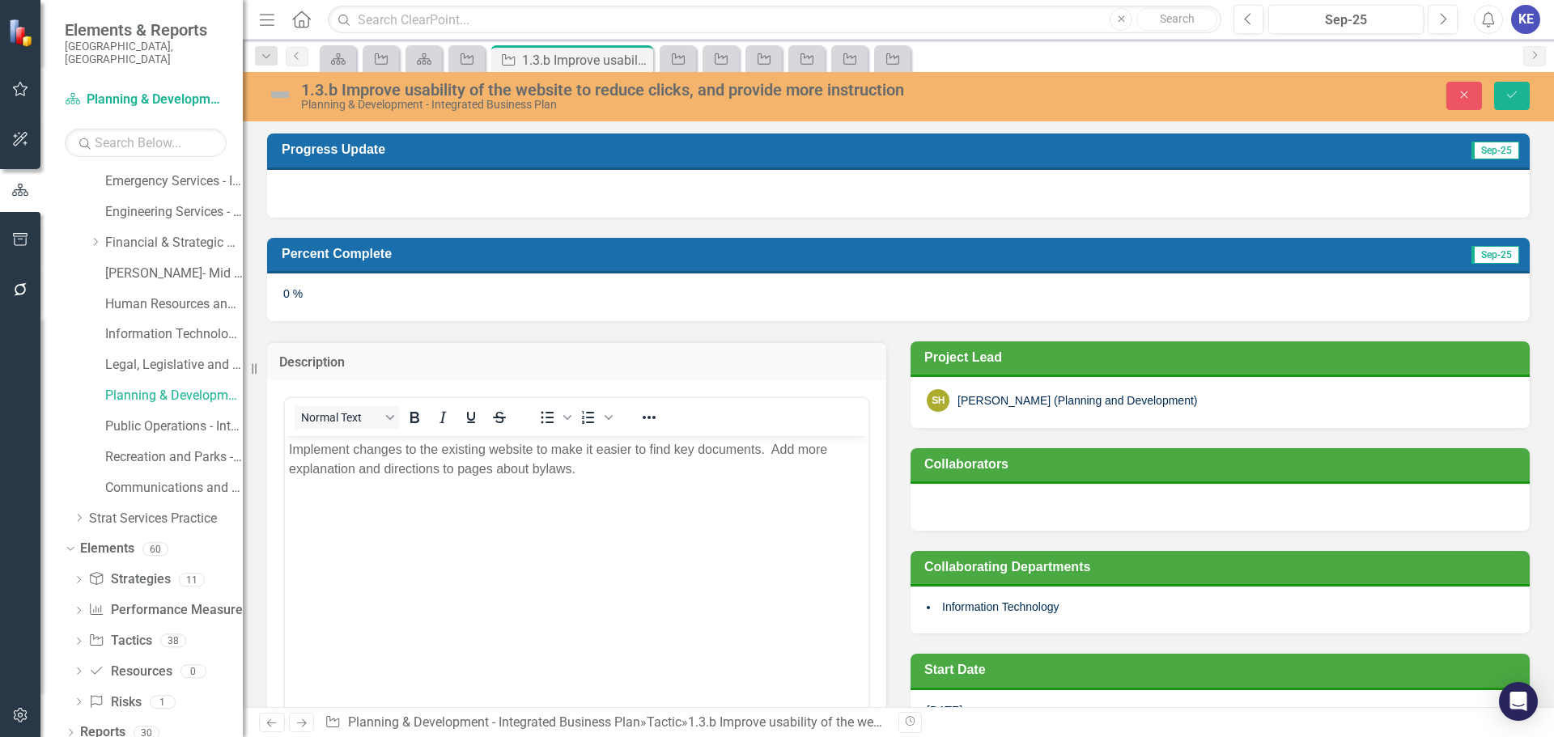
click at [380, 479] on body "Implement changes to the existing website to make it easier to find key documen…" at bounding box center [577, 557] width 584 height 243
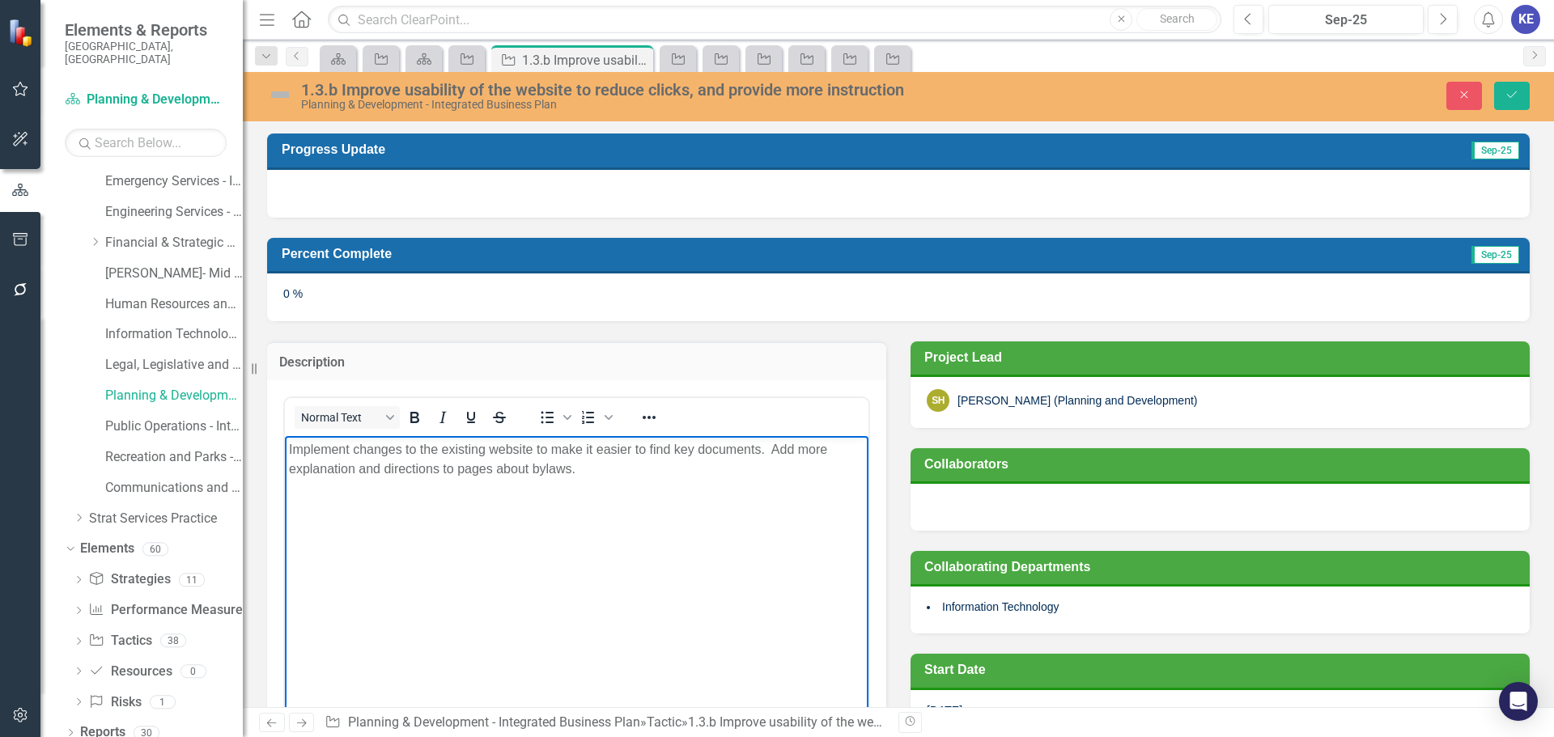
click at [358, 473] on p "Implement changes to the existing website to make it easier to find key documen…" at bounding box center [577, 459] width 576 height 39
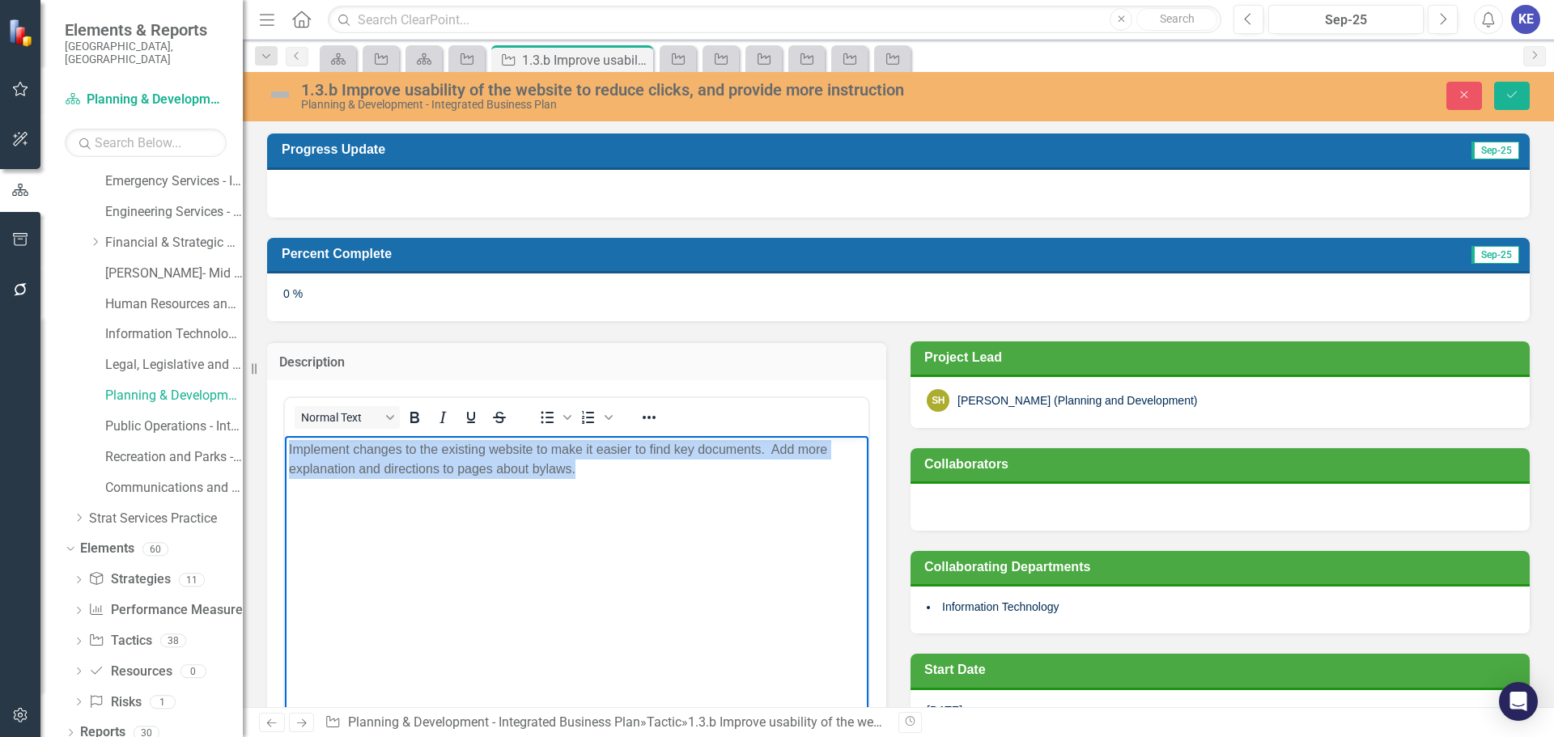
click at [358, 473] on p "Implement changes to the existing website to make it easier to find key documen…" at bounding box center [577, 459] width 576 height 39
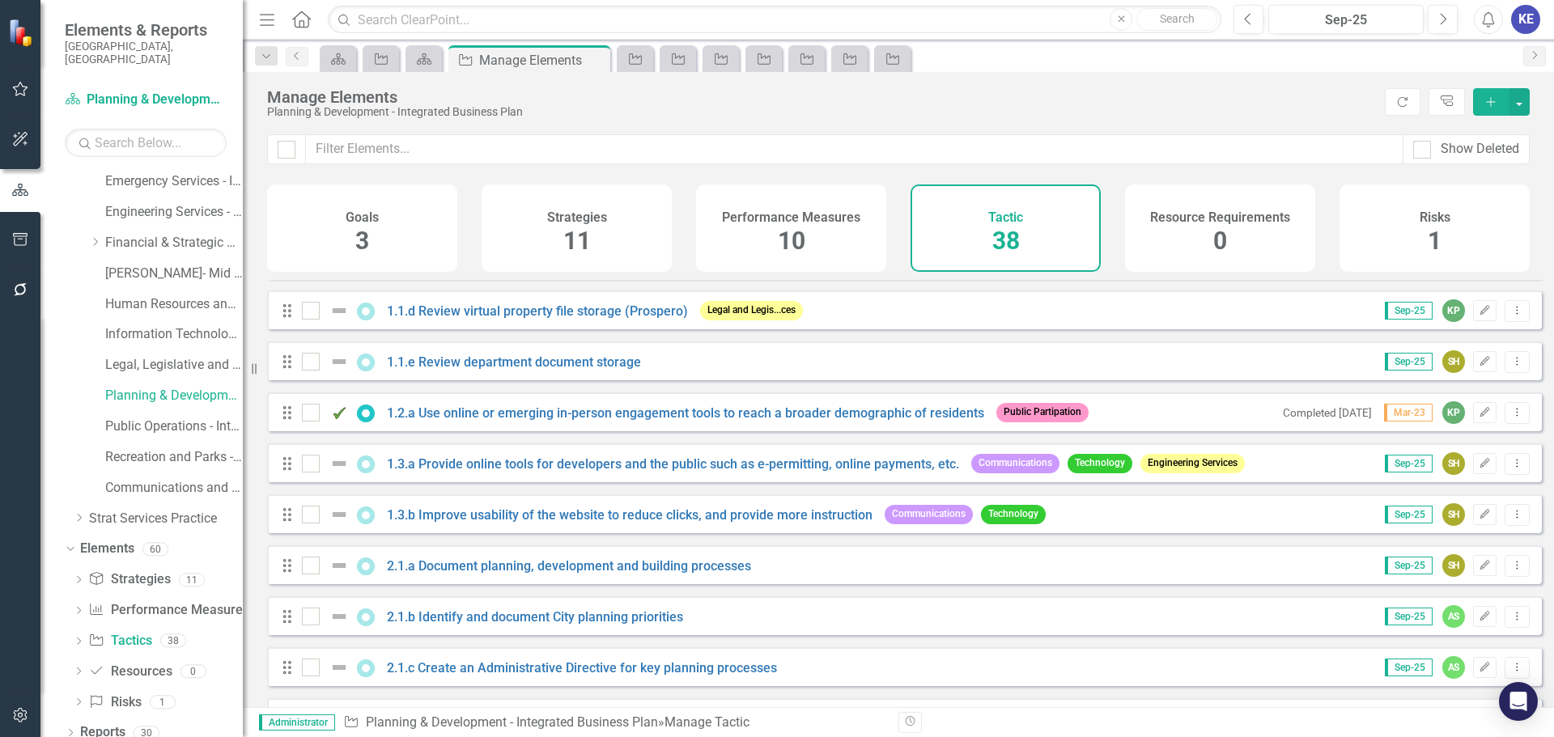
scroll to position [162, 0]
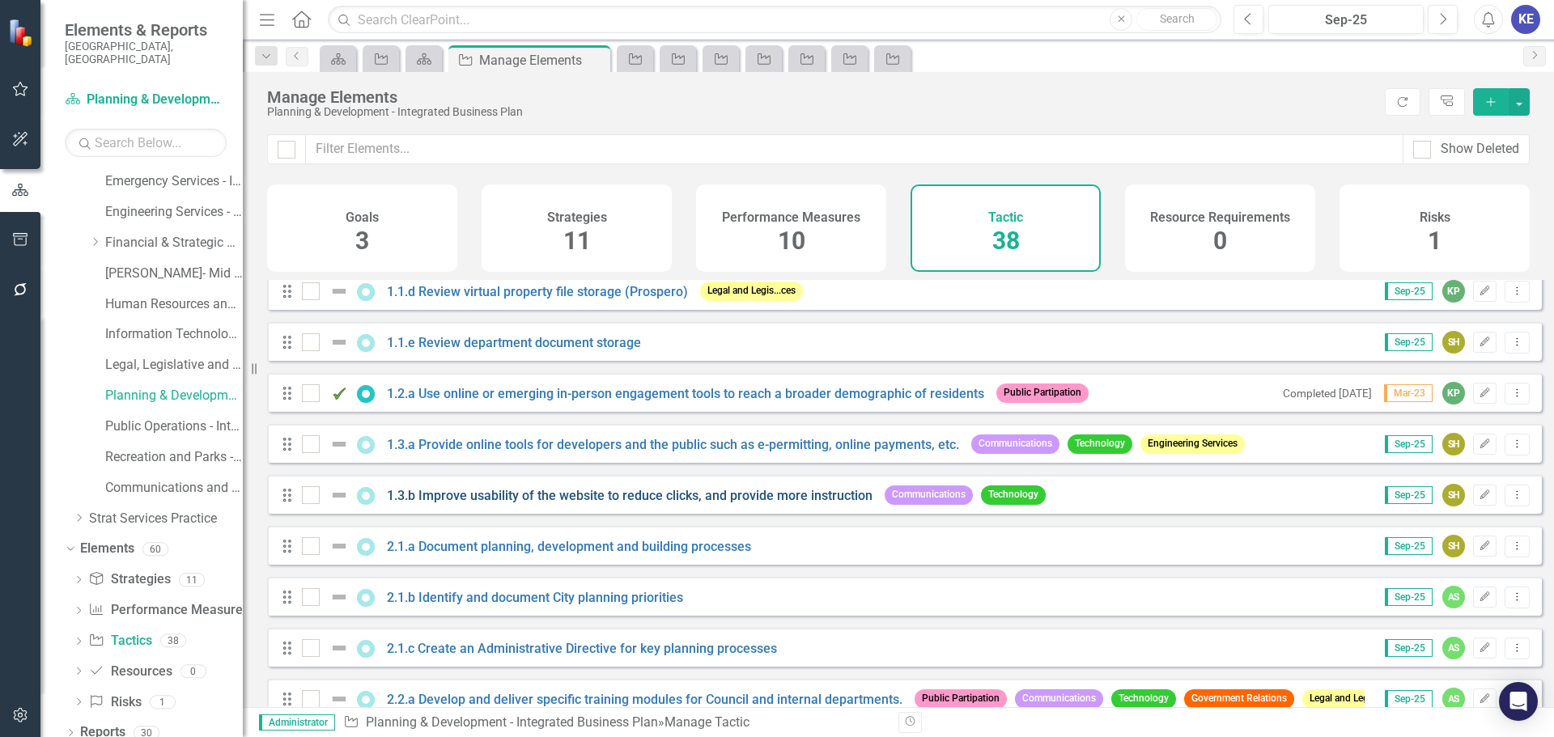
click at [476, 503] on link "1.3.b Improve usability of the website to reduce clicks, and provide more instr…" at bounding box center [630, 495] width 486 height 15
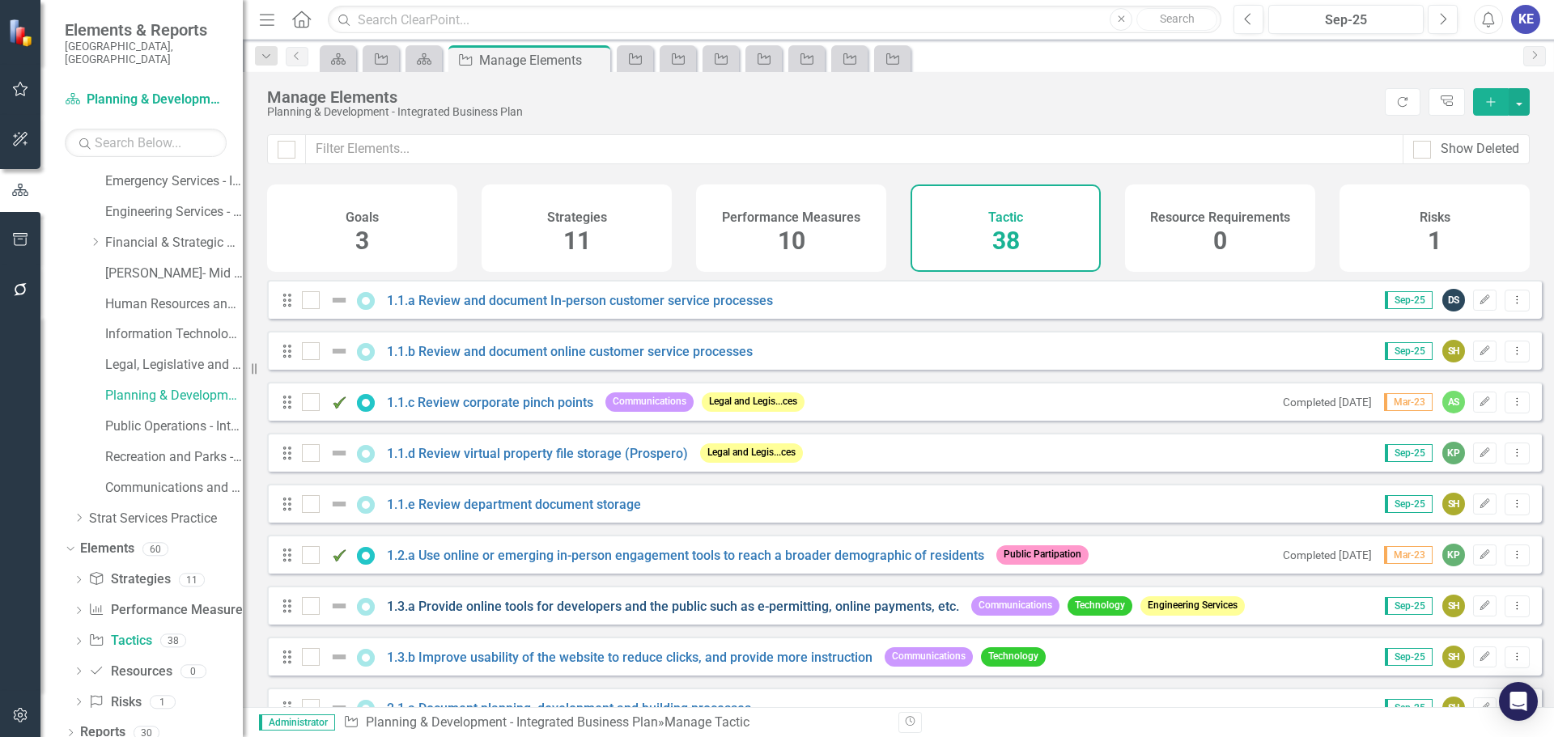
click at [478, 614] on link "1.3.a Provide online tools for developers and the public such as e-permitting, …" at bounding box center [673, 606] width 572 height 15
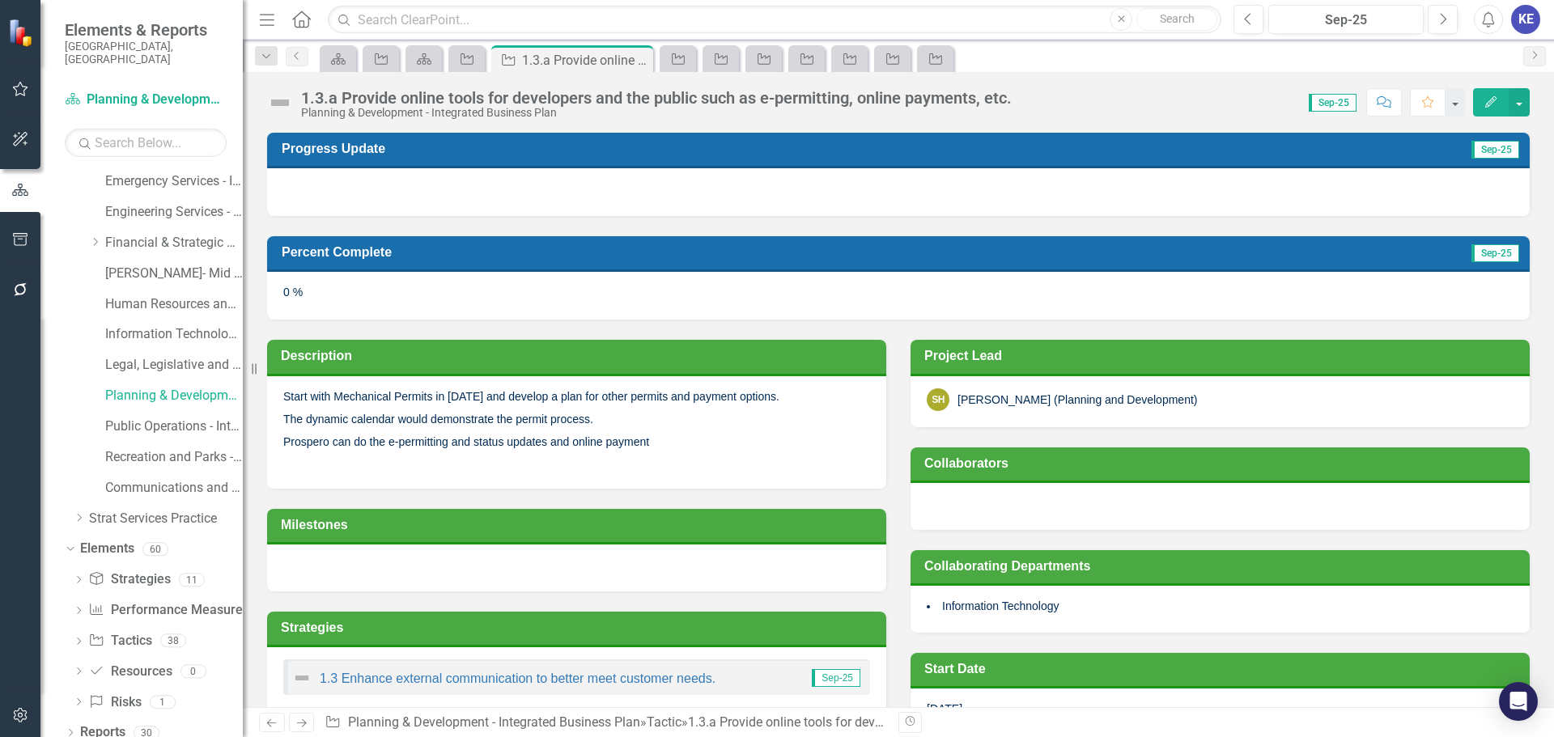
click at [545, 397] on p "Start with Mechanical Permits in [DATE] and develop a plan for other permits an…" at bounding box center [576, 398] width 587 height 19
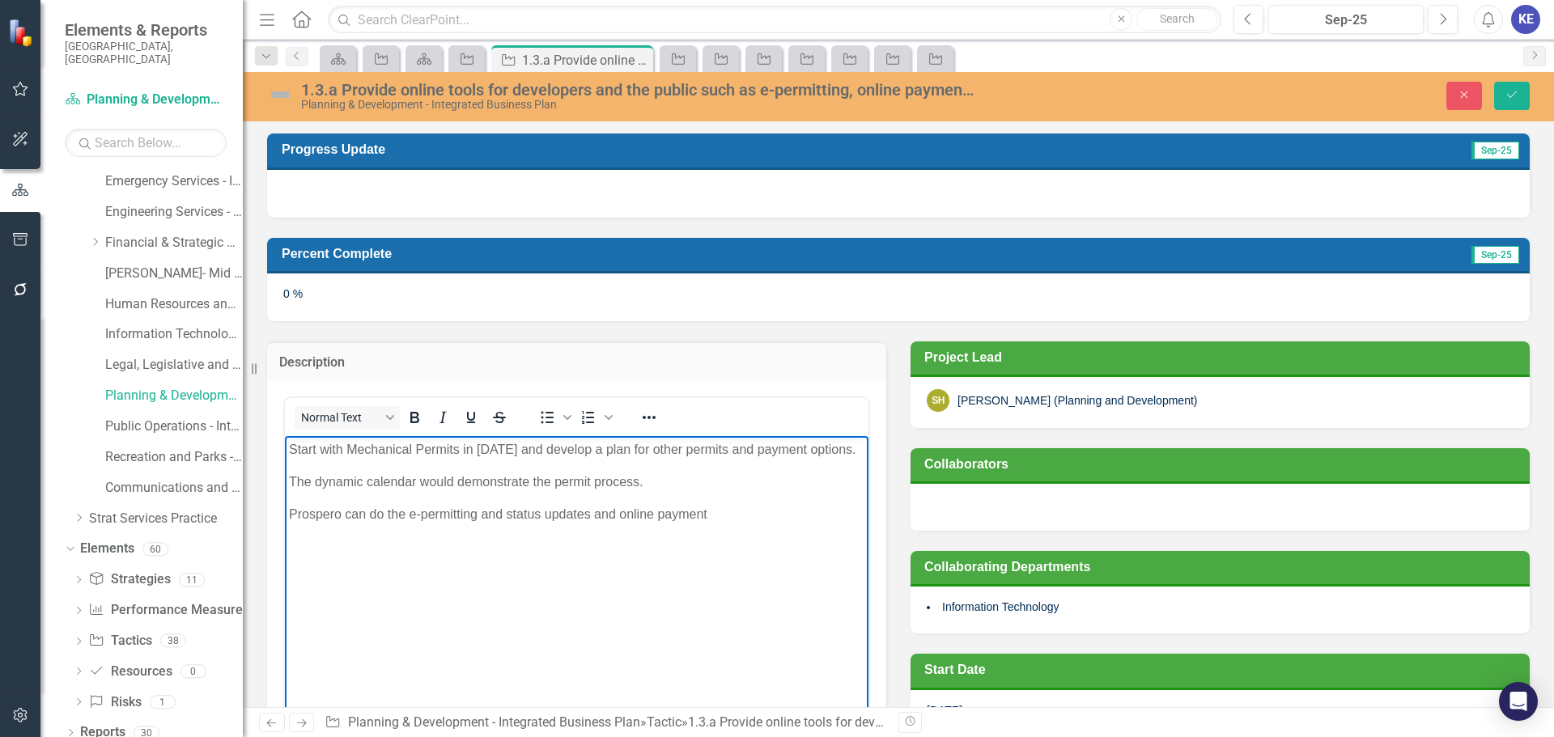
click at [527, 471] on body "Start with Mechanical Permits in [DATE] and develop a plan for other permits an…" at bounding box center [577, 557] width 584 height 243
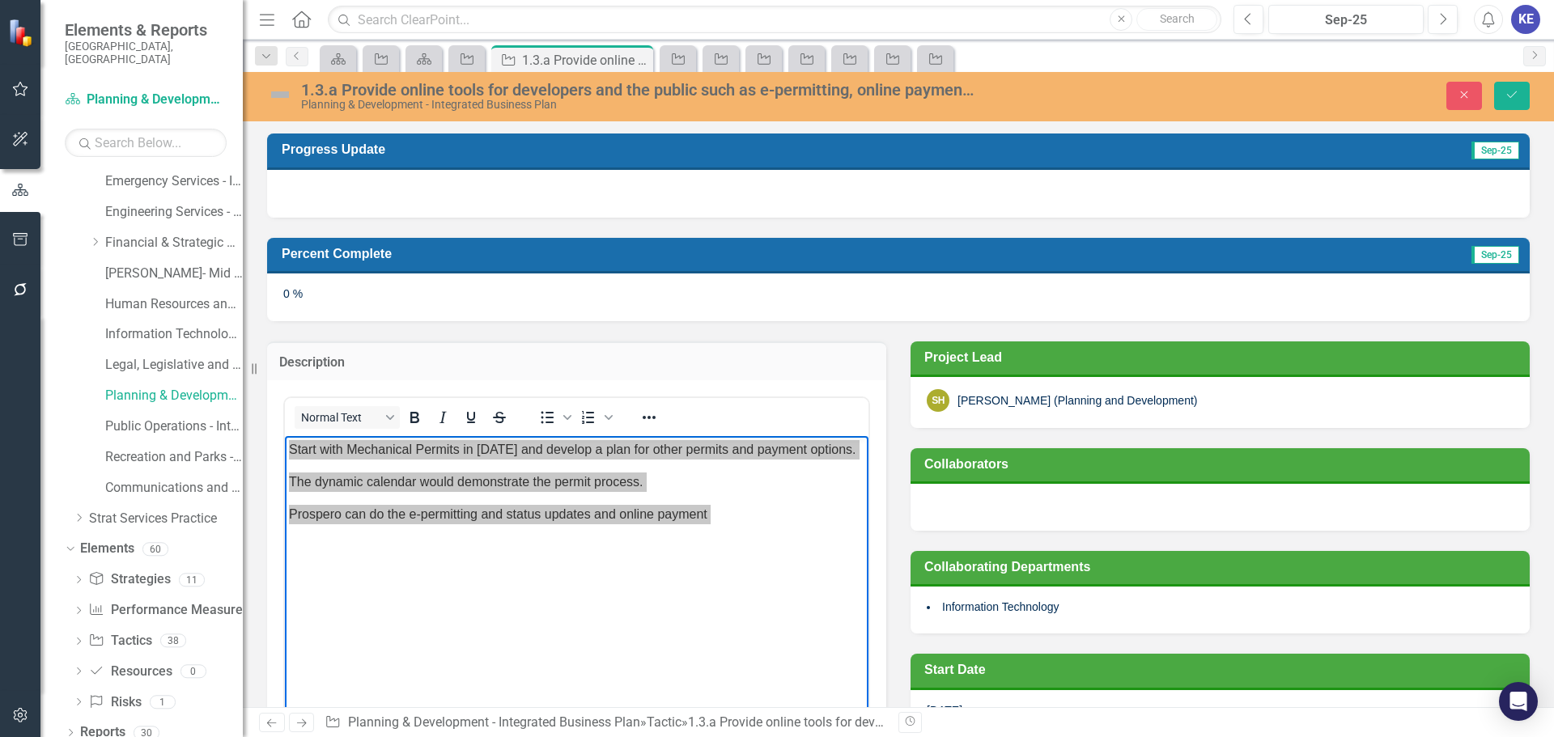
scroll to position [243, 0]
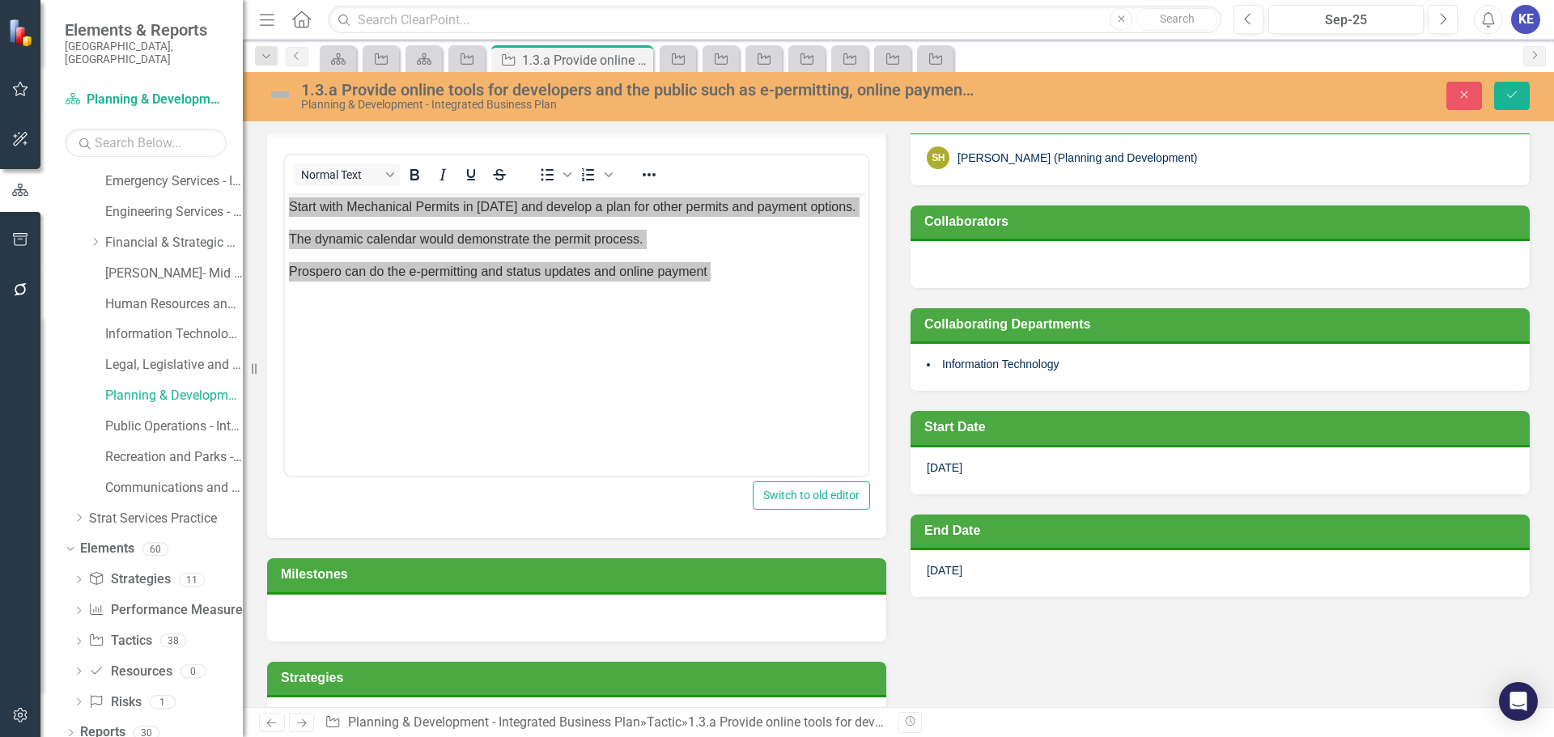
click at [1442, 99] on div "Close Save" at bounding box center [1281, 96] width 522 height 28
click at [1450, 99] on button "Close" at bounding box center [1464, 96] width 36 height 28
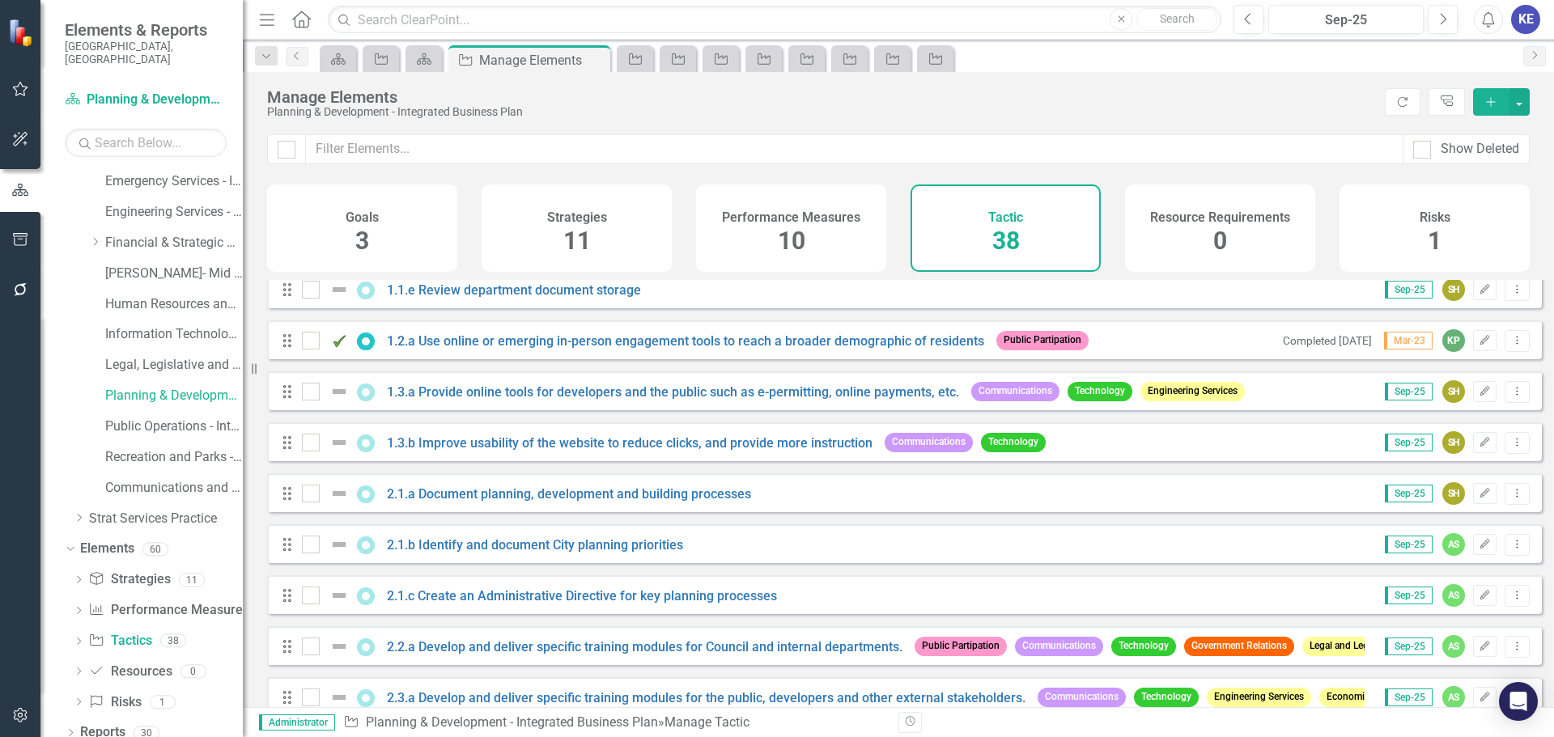
scroll to position [243, 0]
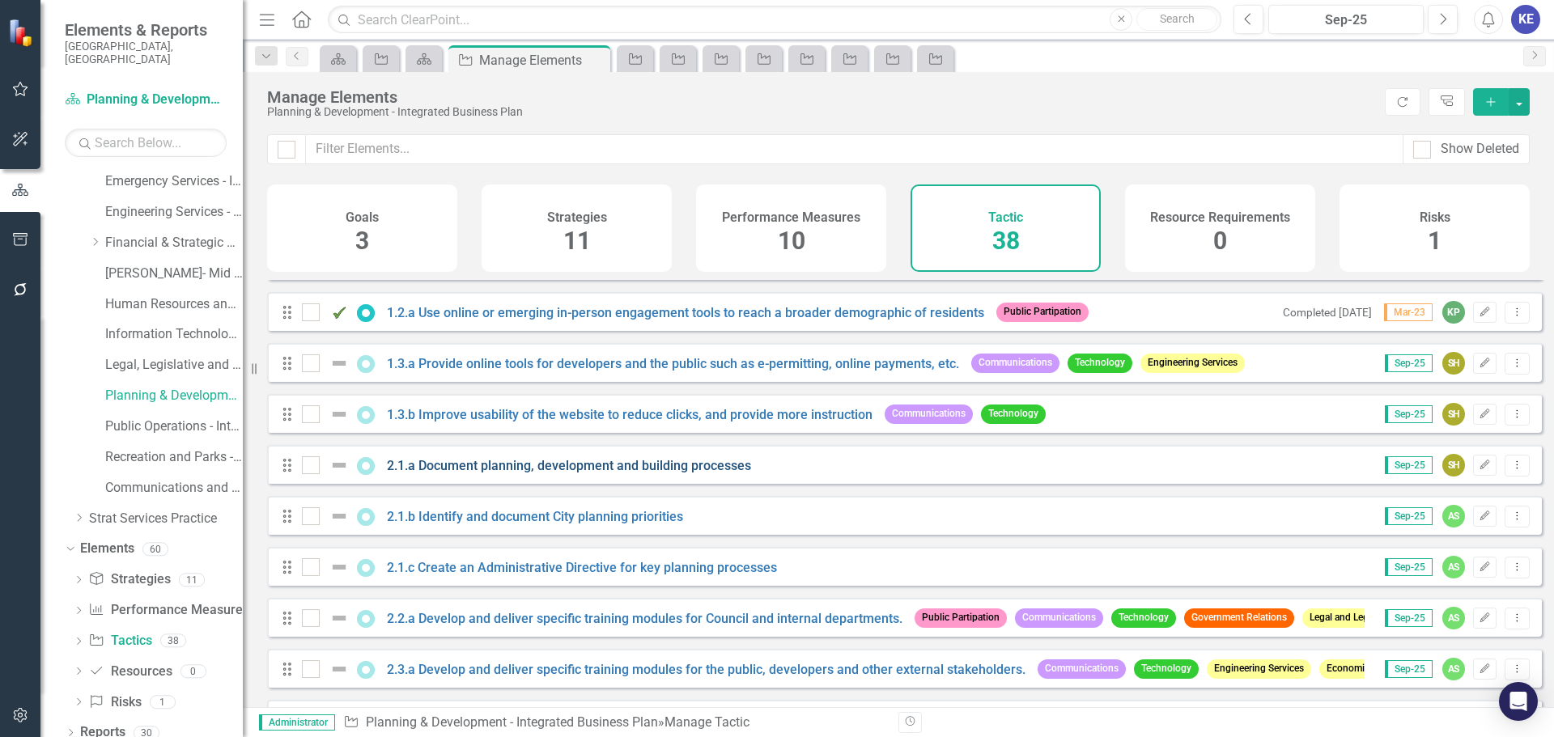
click at [491, 474] on link "2.1.a Document planning, development and building processes" at bounding box center [569, 465] width 364 height 15
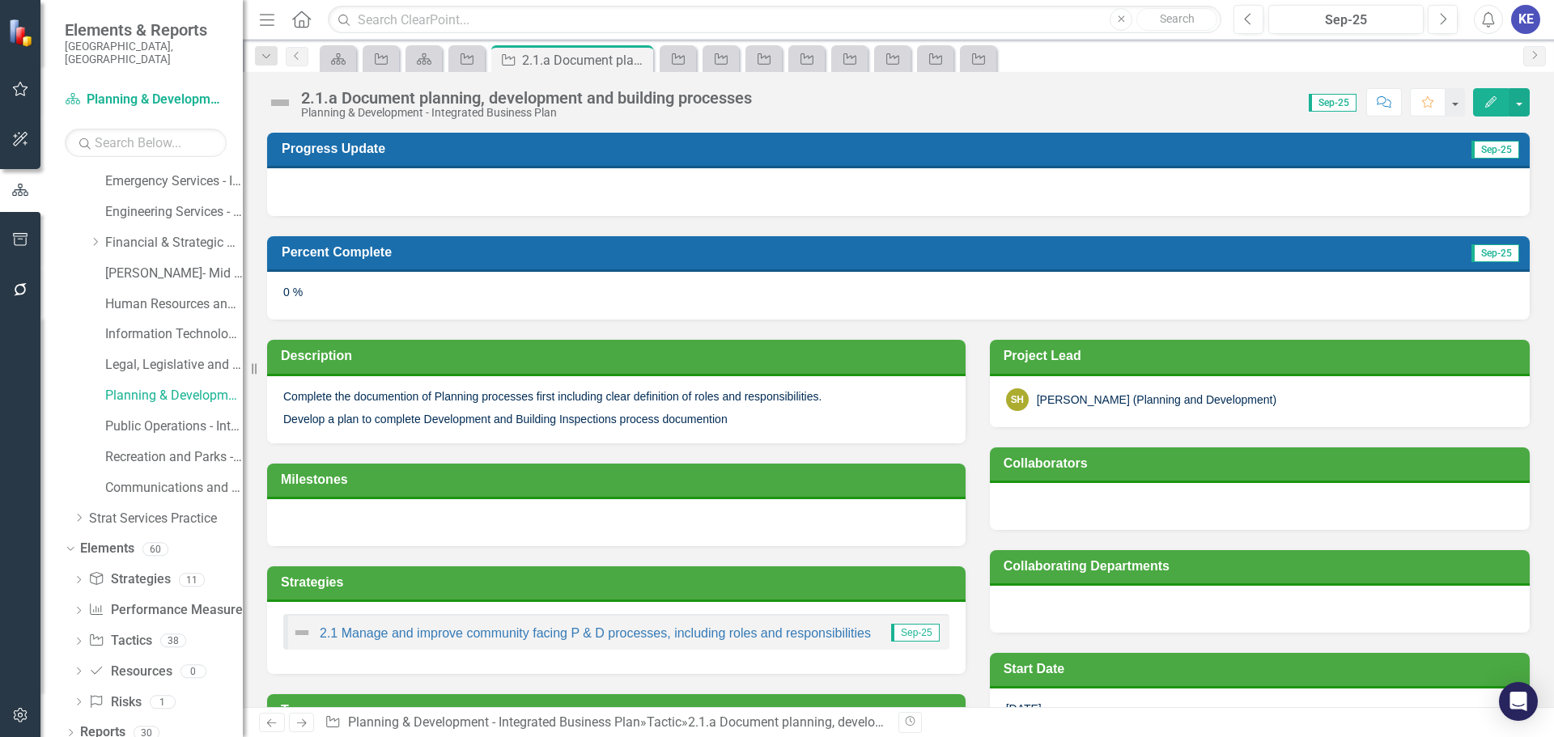
click at [550, 409] on p "Develop a plan to complete Development and Building Inspections process documen…" at bounding box center [616, 417] width 666 height 19
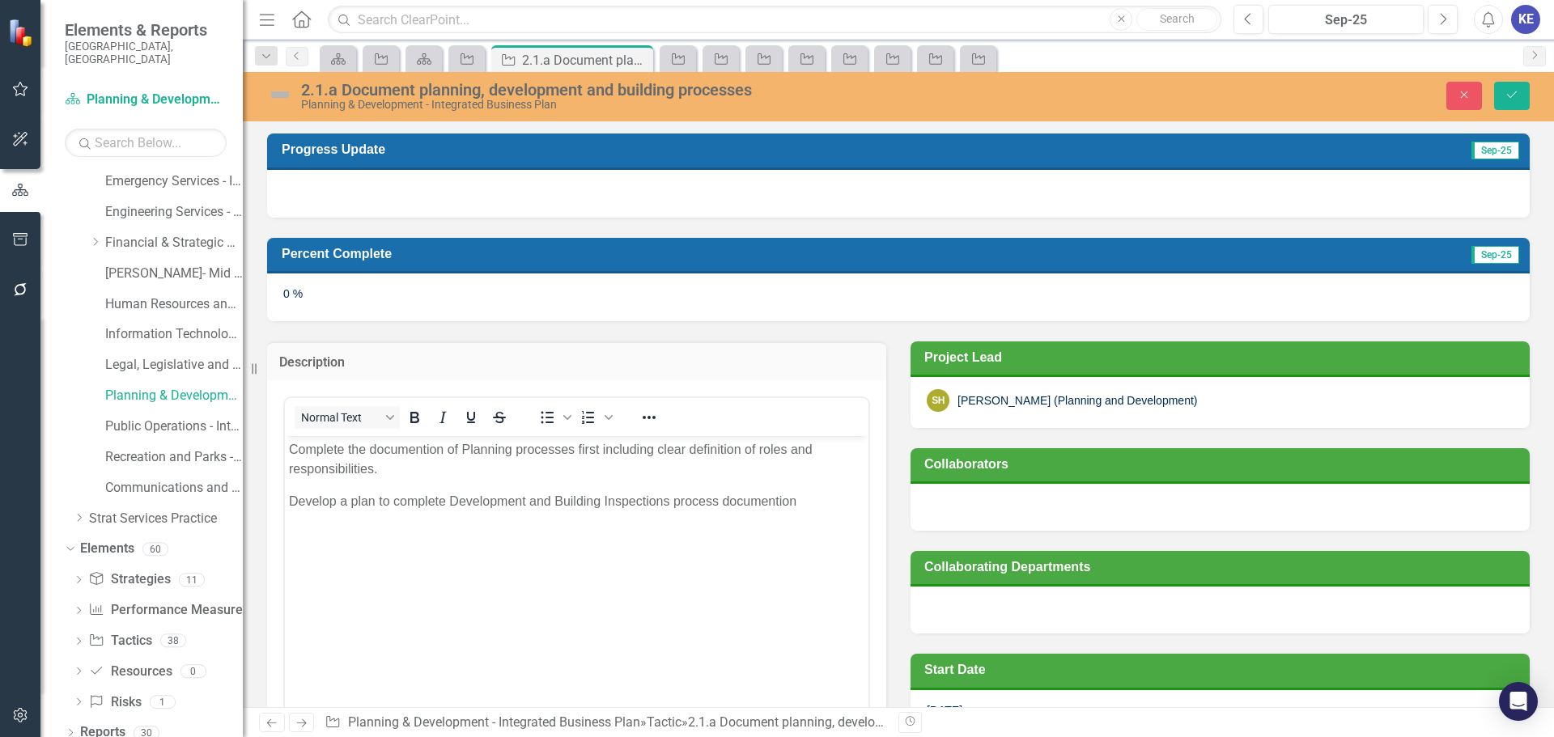
click at [545, 506] on p "Develop a plan to complete Development and Building Inspections process documen…" at bounding box center [577, 501] width 576 height 19
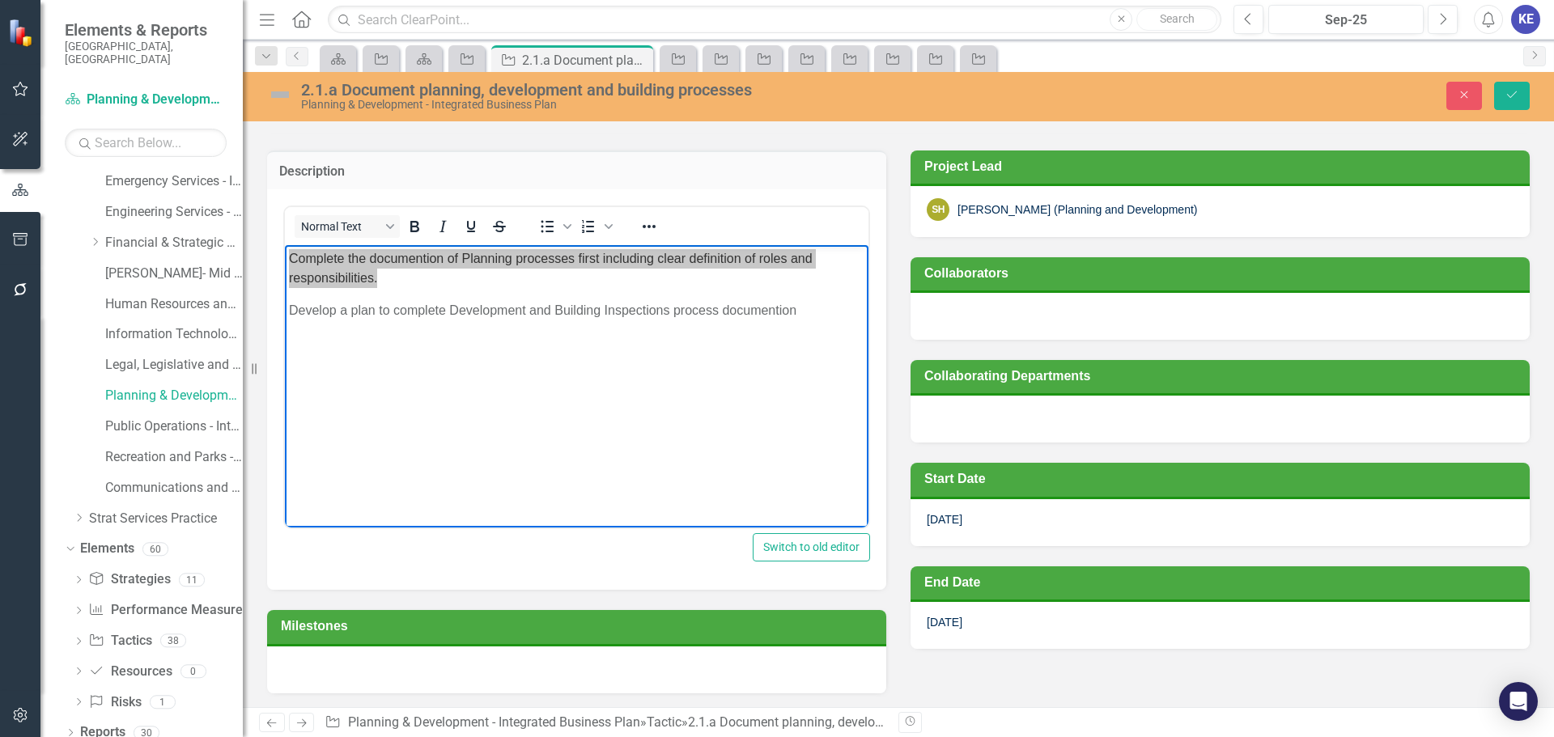
scroll to position [405, 0]
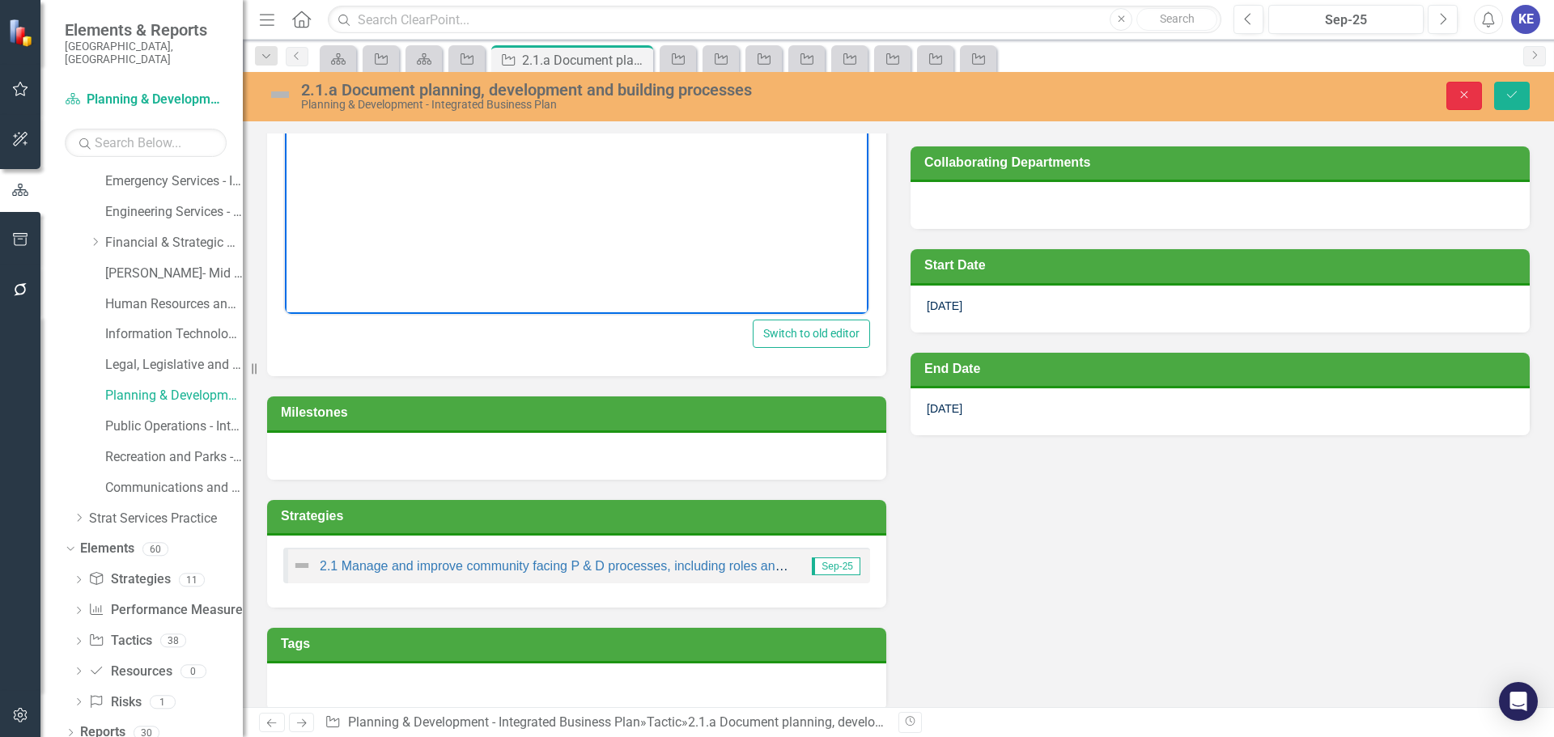
click at [1448, 90] on button "Close" at bounding box center [1464, 96] width 36 height 28
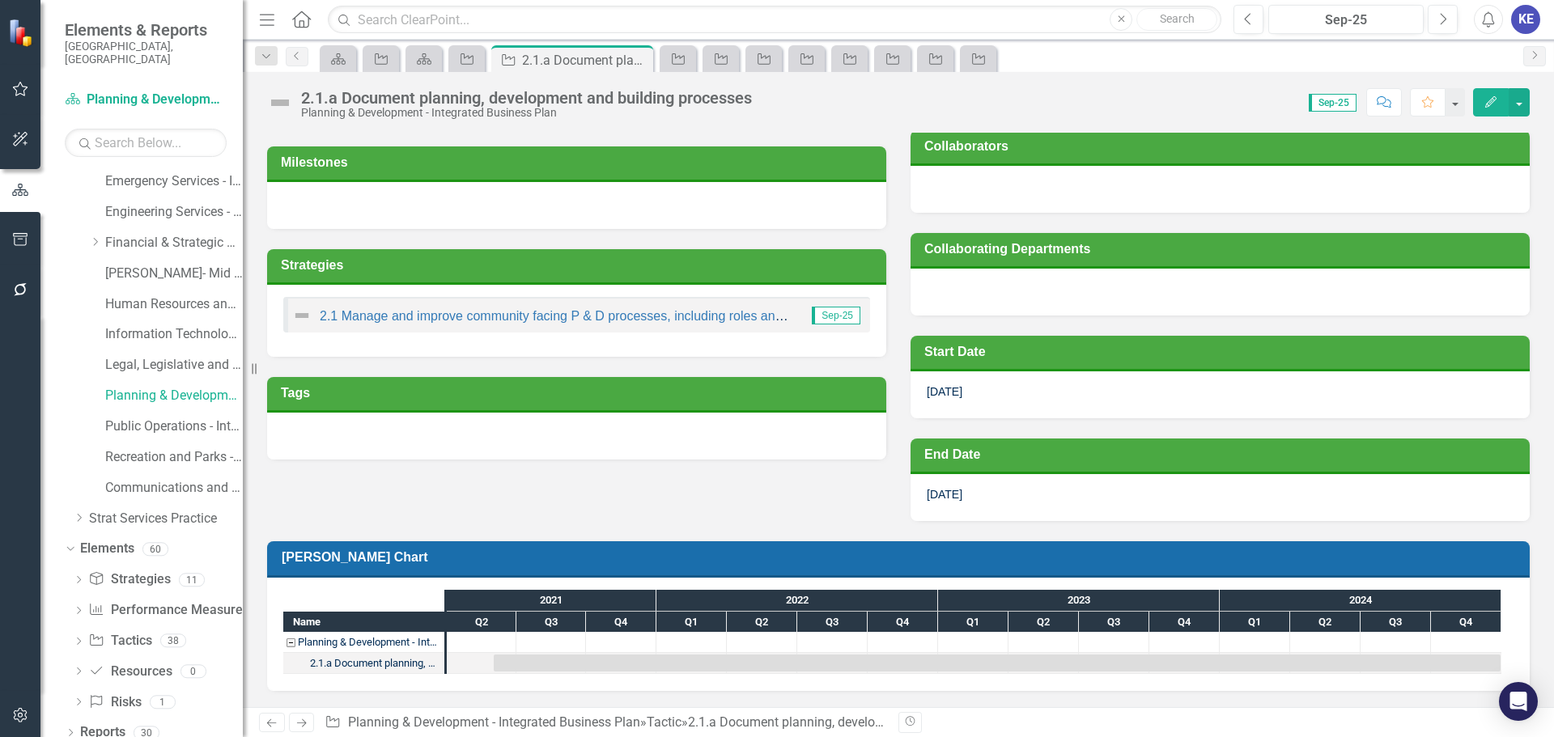
scroll to position [317, 0]
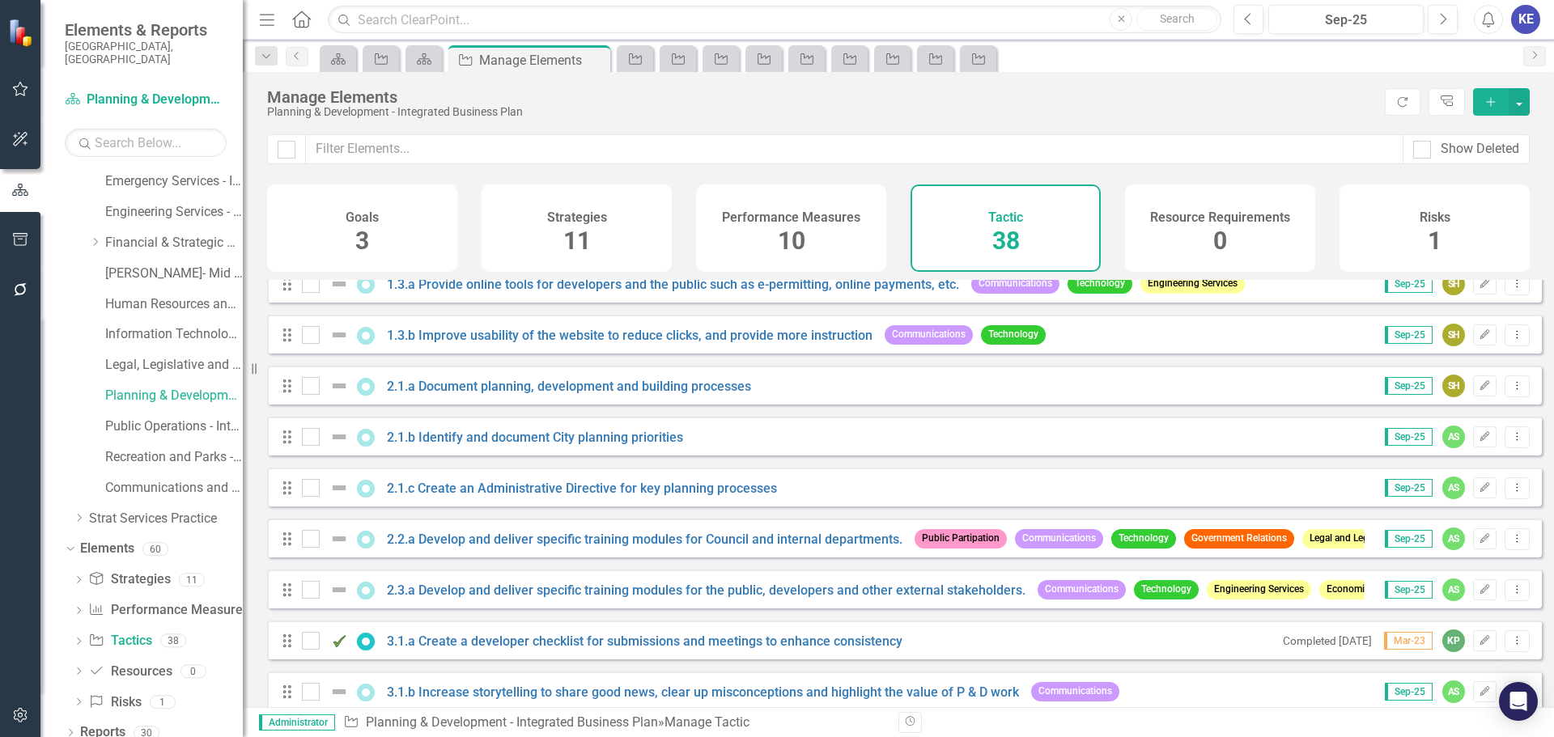
scroll to position [324, 0]
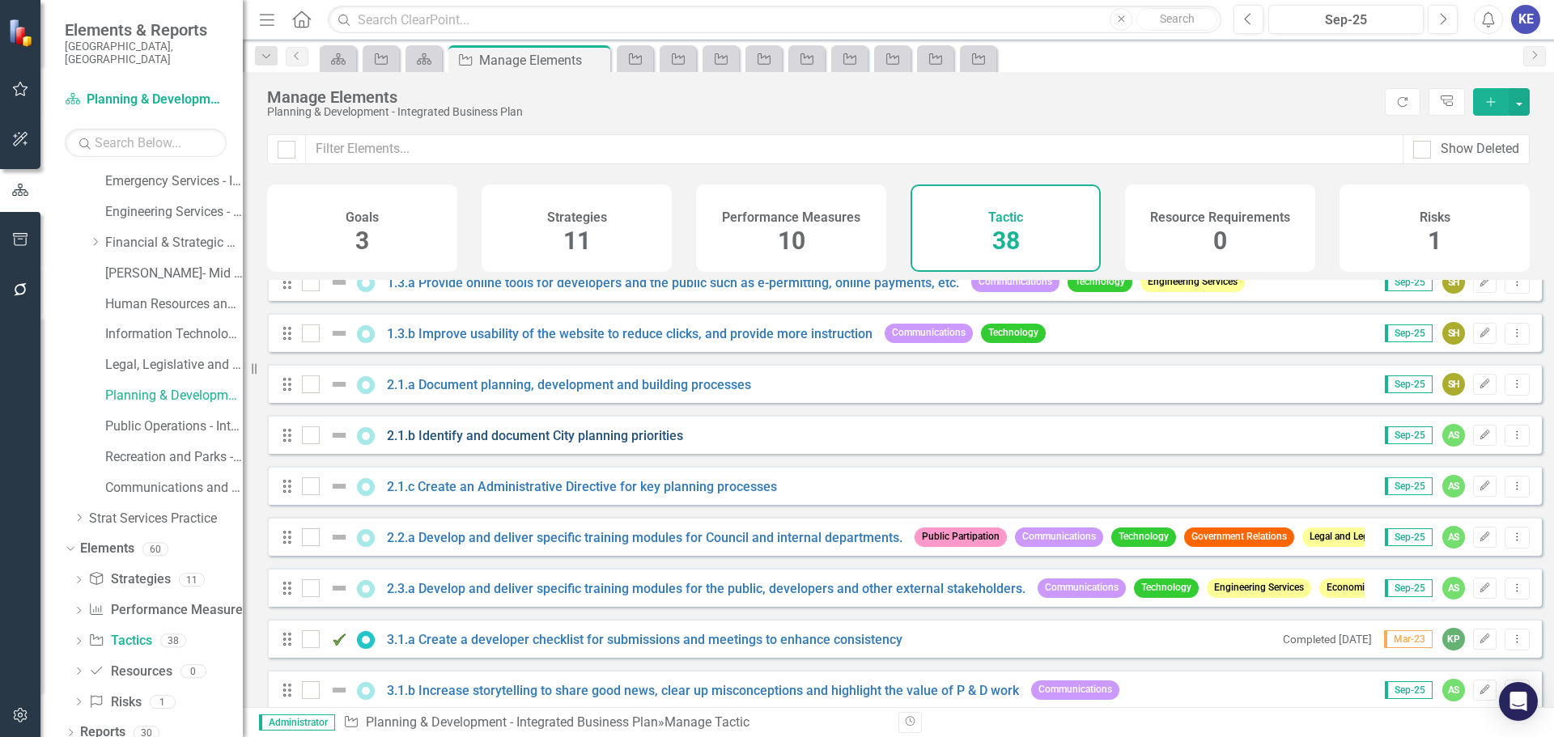
click at [475, 444] on link "2.1.b Identify and document City planning priorities" at bounding box center [535, 435] width 296 height 15
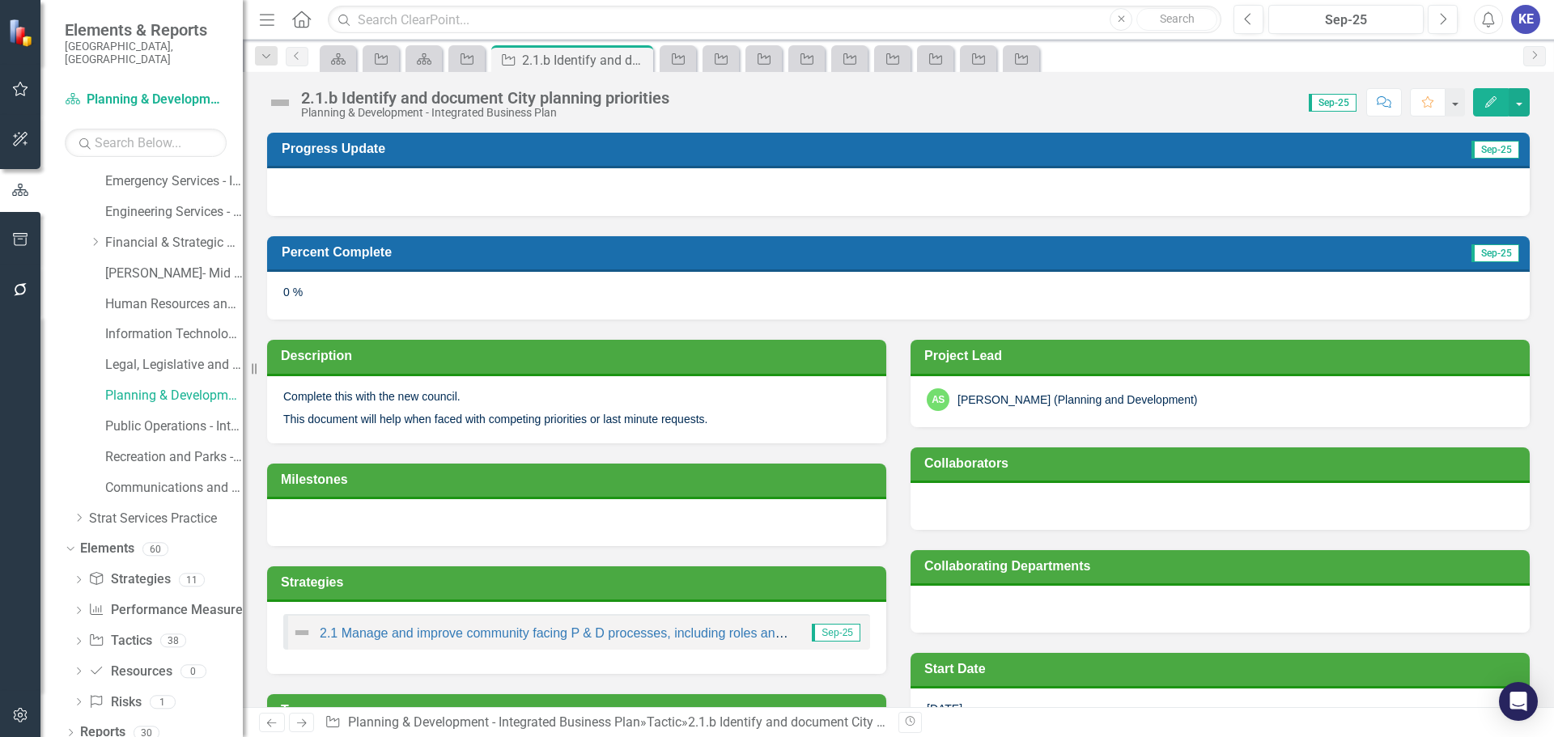
click at [495, 402] on p "Complete this with the new council." at bounding box center [576, 398] width 587 height 19
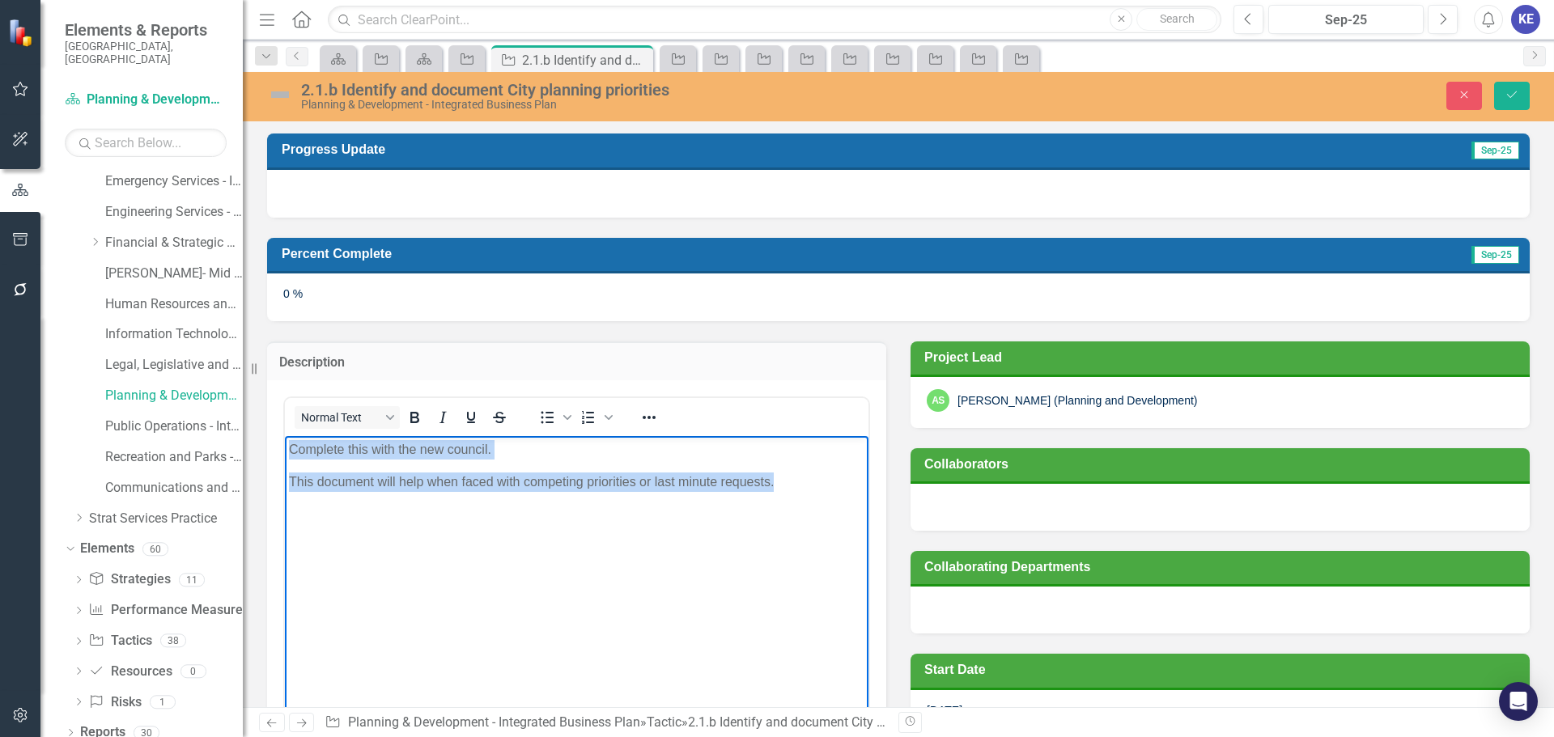
drag, startPoint x: 438, startPoint y: 396, endPoint x: 202, endPoint y: 319, distance: 248.5
click at [285, 436] on html "Complete this with the new council. This document will help when faced with com…" at bounding box center [577, 557] width 584 height 243
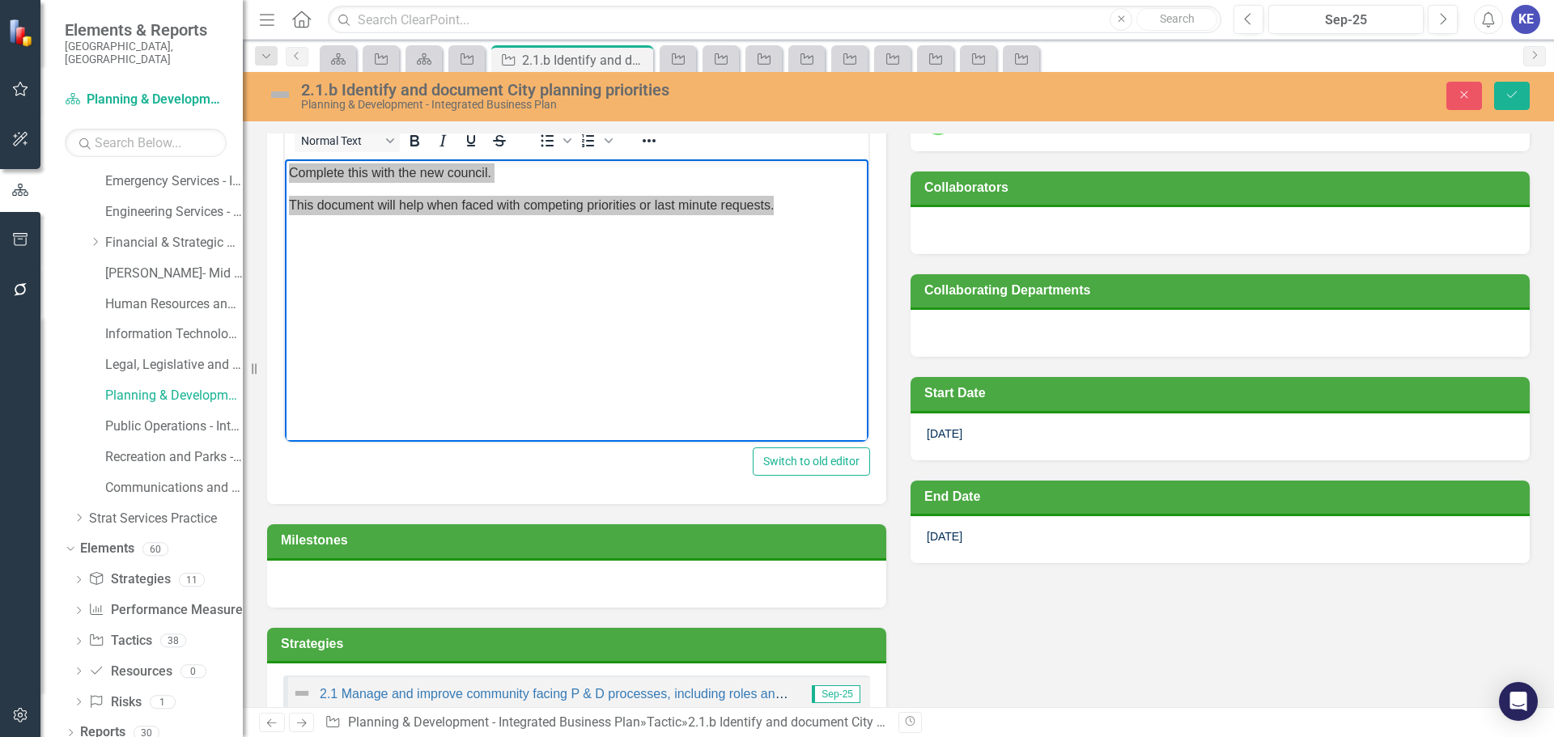
scroll to position [324, 0]
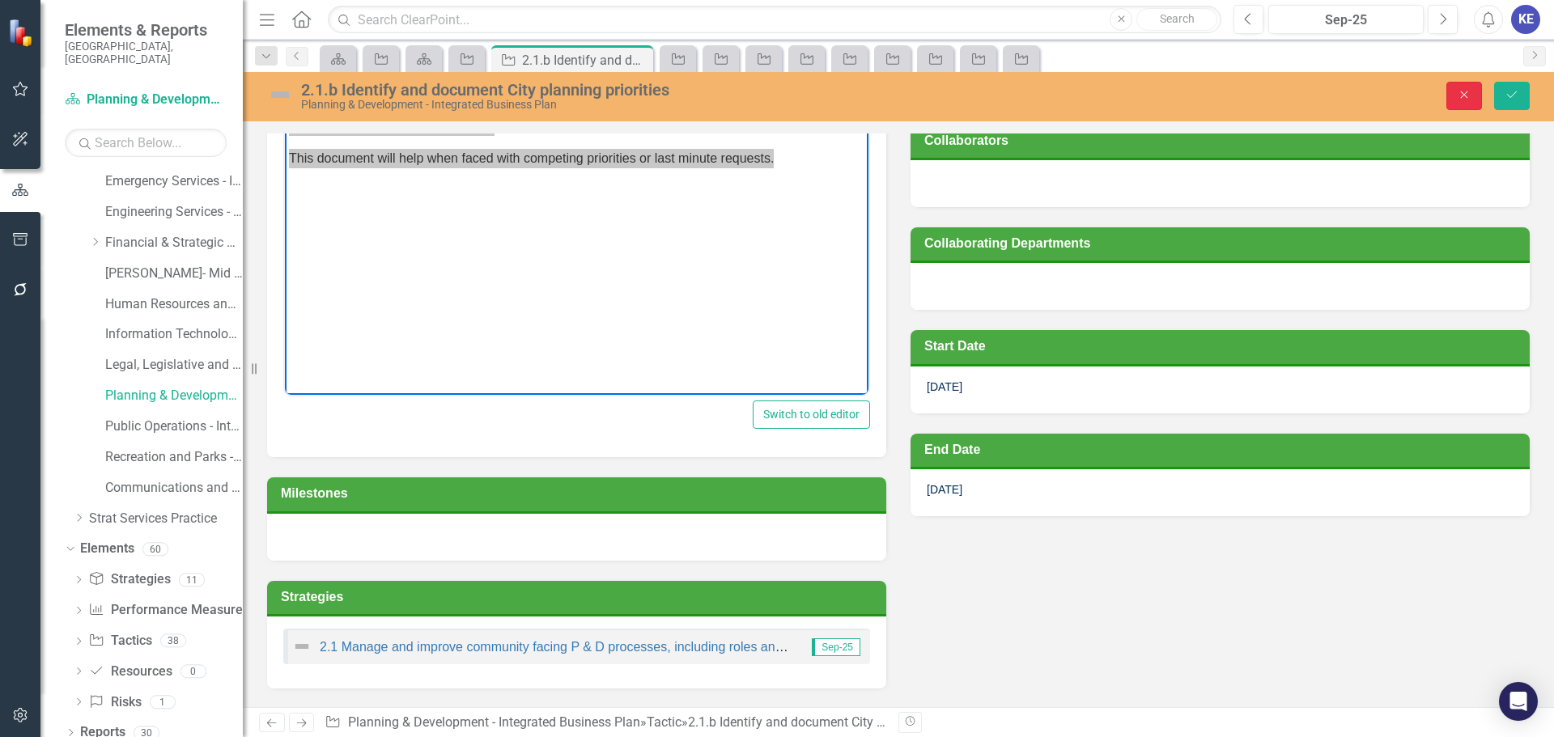
click at [1452, 96] on button "Close" at bounding box center [1464, 96] width 36 height 28
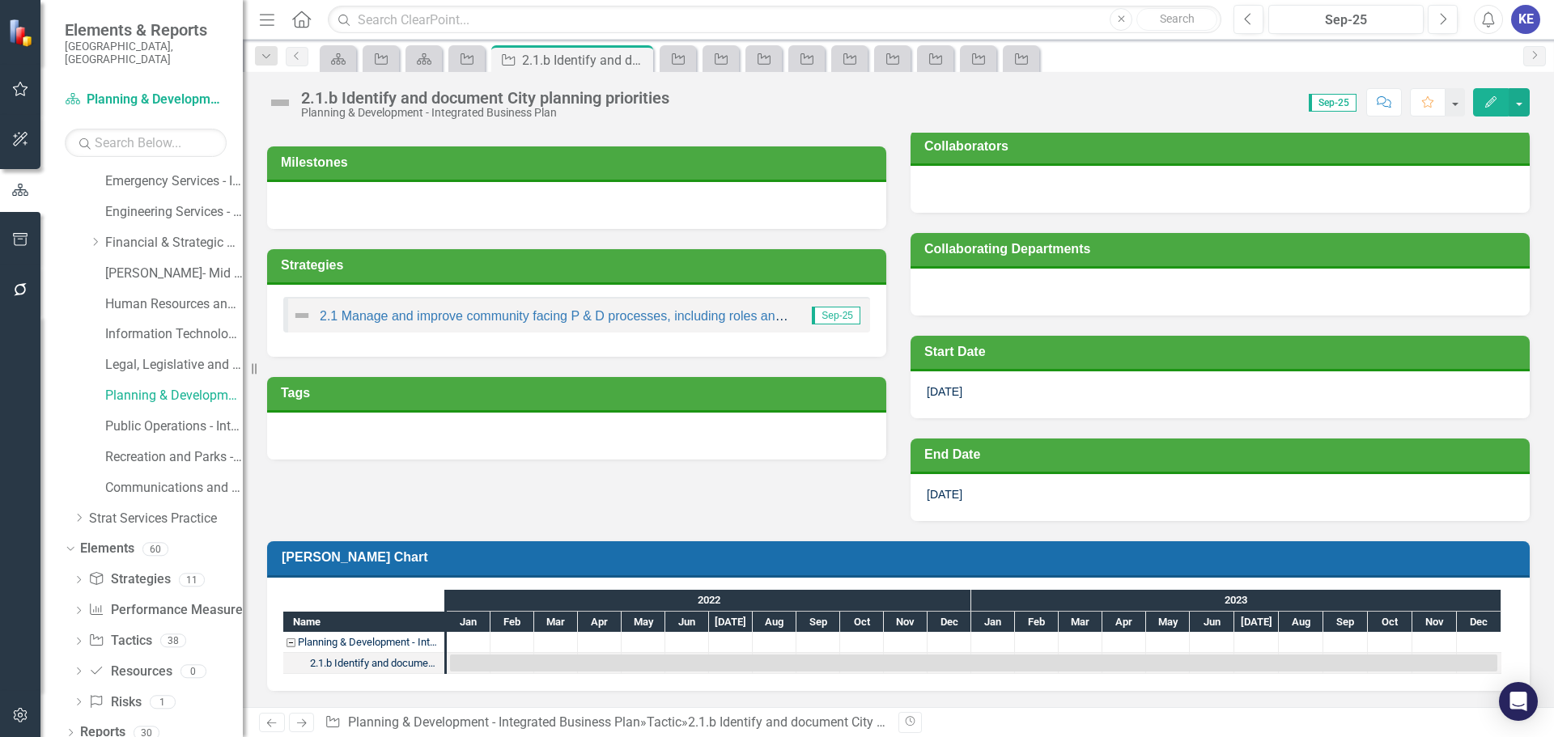
scroll to position [317, 0]
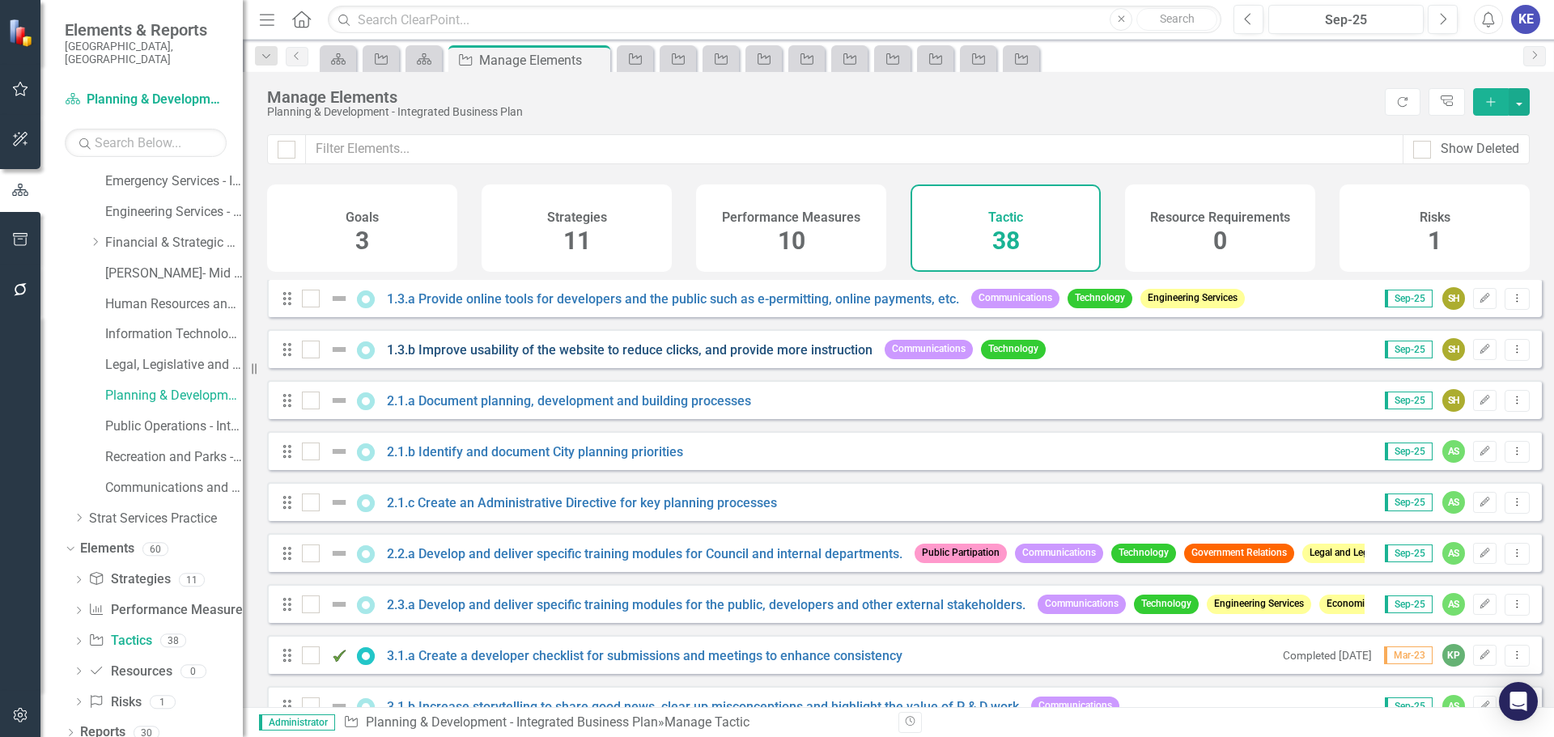
scroll to position [405, 0]
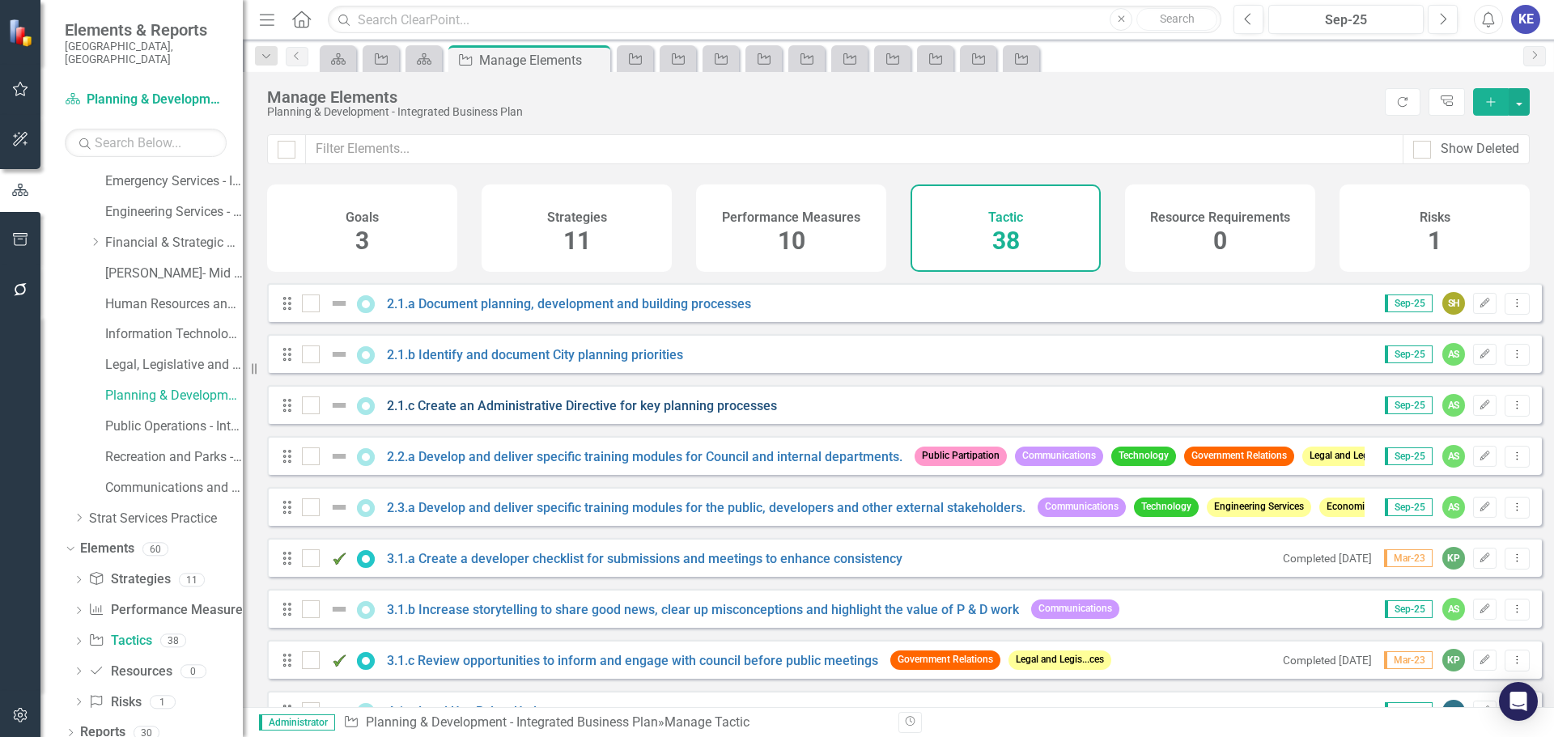
click at [491, 414] on link "2.1.c Create an Administrative Directive for key planning processes" at bounding box center [582, 405] width 390 height 15
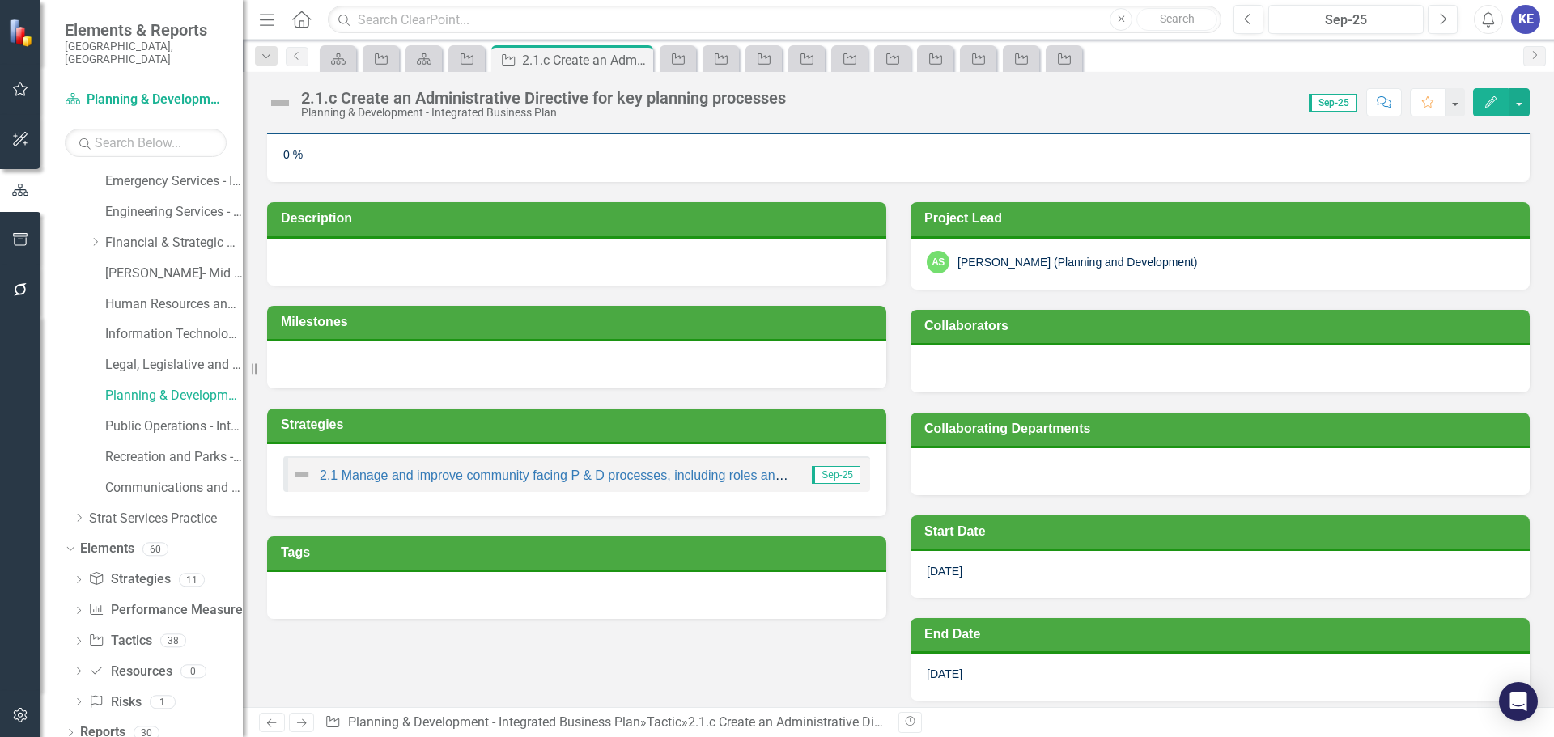
scroll to position [162, 0]
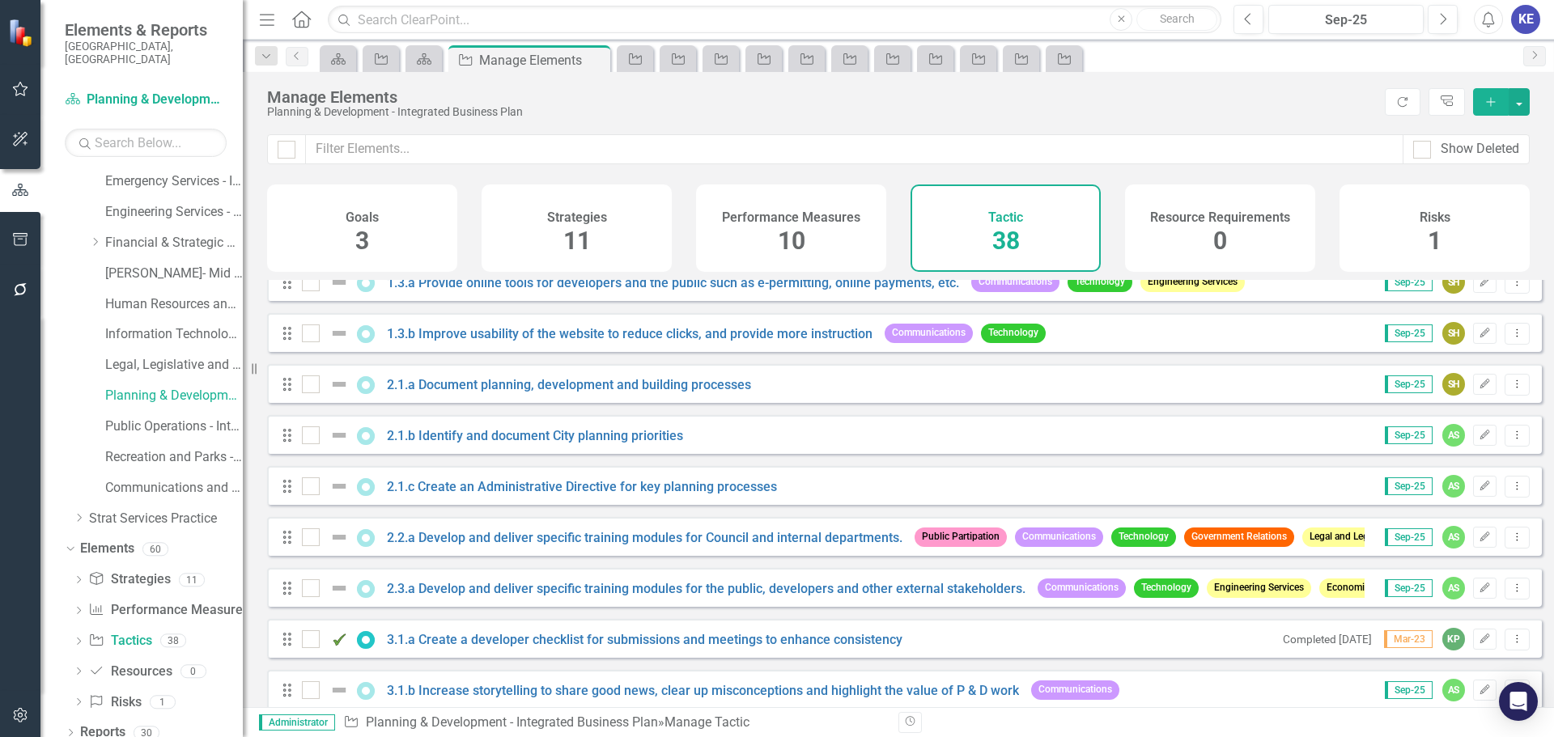
scroll to position [405, 0]
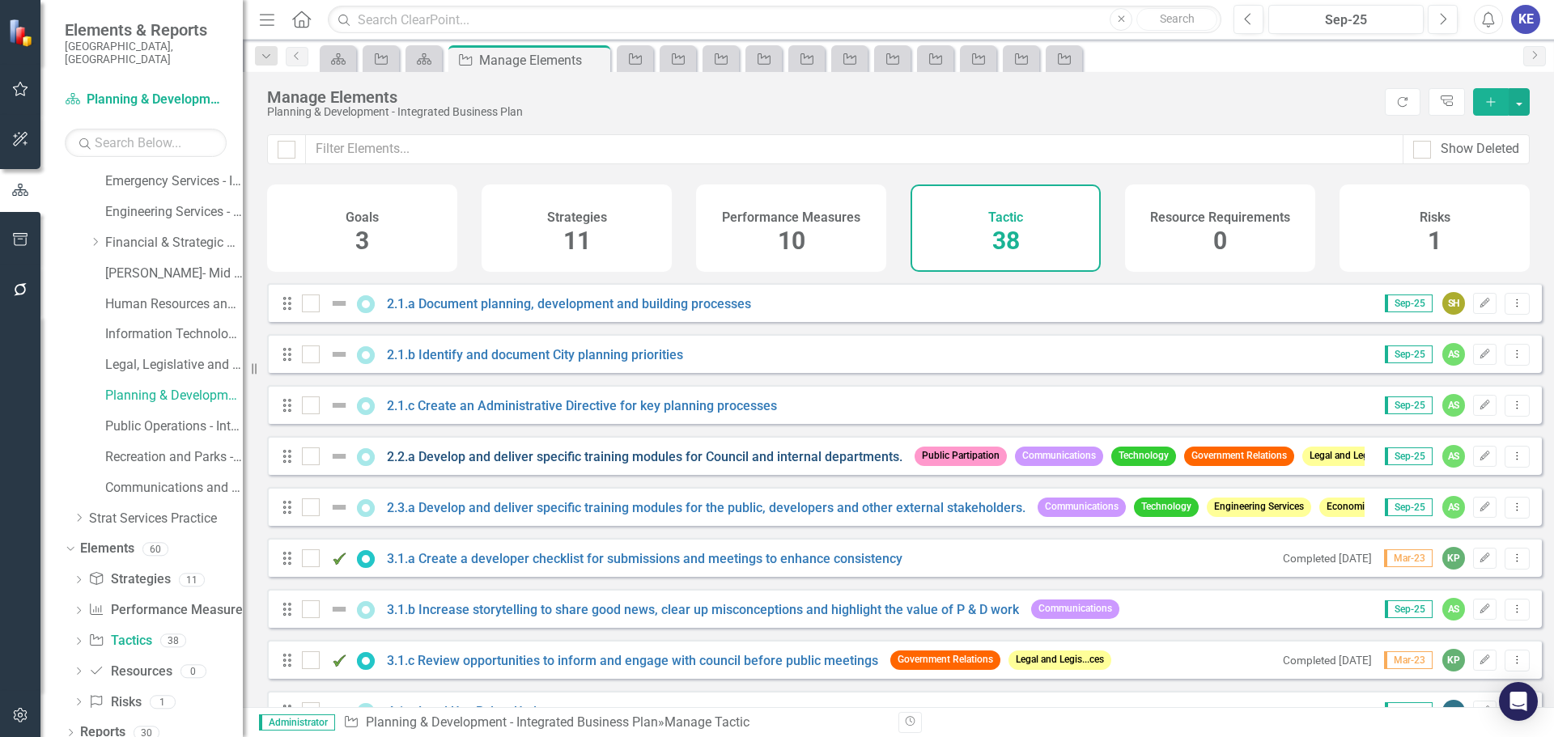
click at [489, 465] on link "2.2.a Develop and deliver specific training modules for Council and internal de…" at bounding box center [645, 456] width 516 height 15
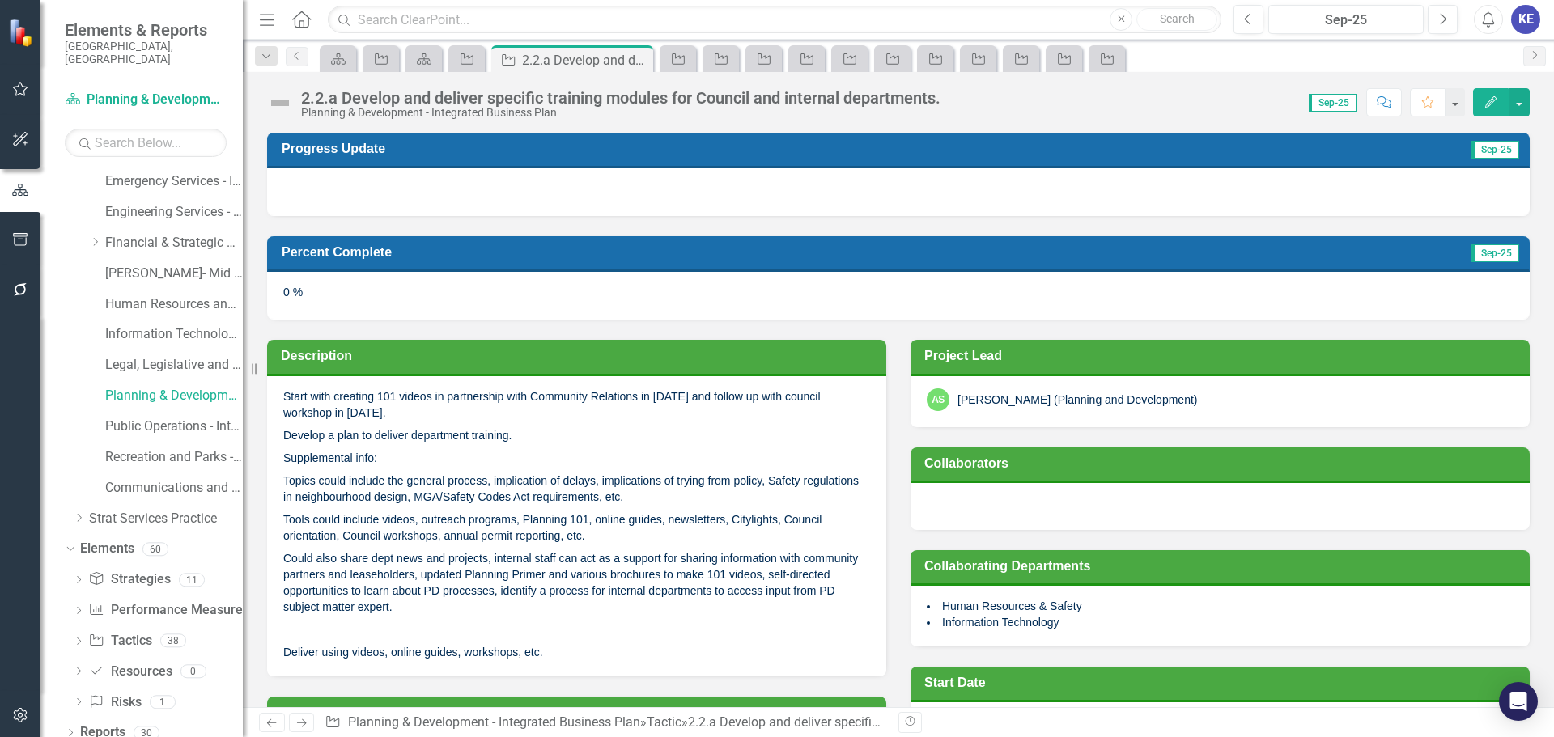
click at [489, 466] on p "Supplemental info:" at bounding box center [576, 458] width 587 height 23
click at [483, 461] on p "Supplemental info:" at bounding box center [576, 458] width 587 height 23
click at [516, 495] on p "Topics could include the general process, implication of delays, implications o…" at bounding box center [576, 488] width 587 height 39
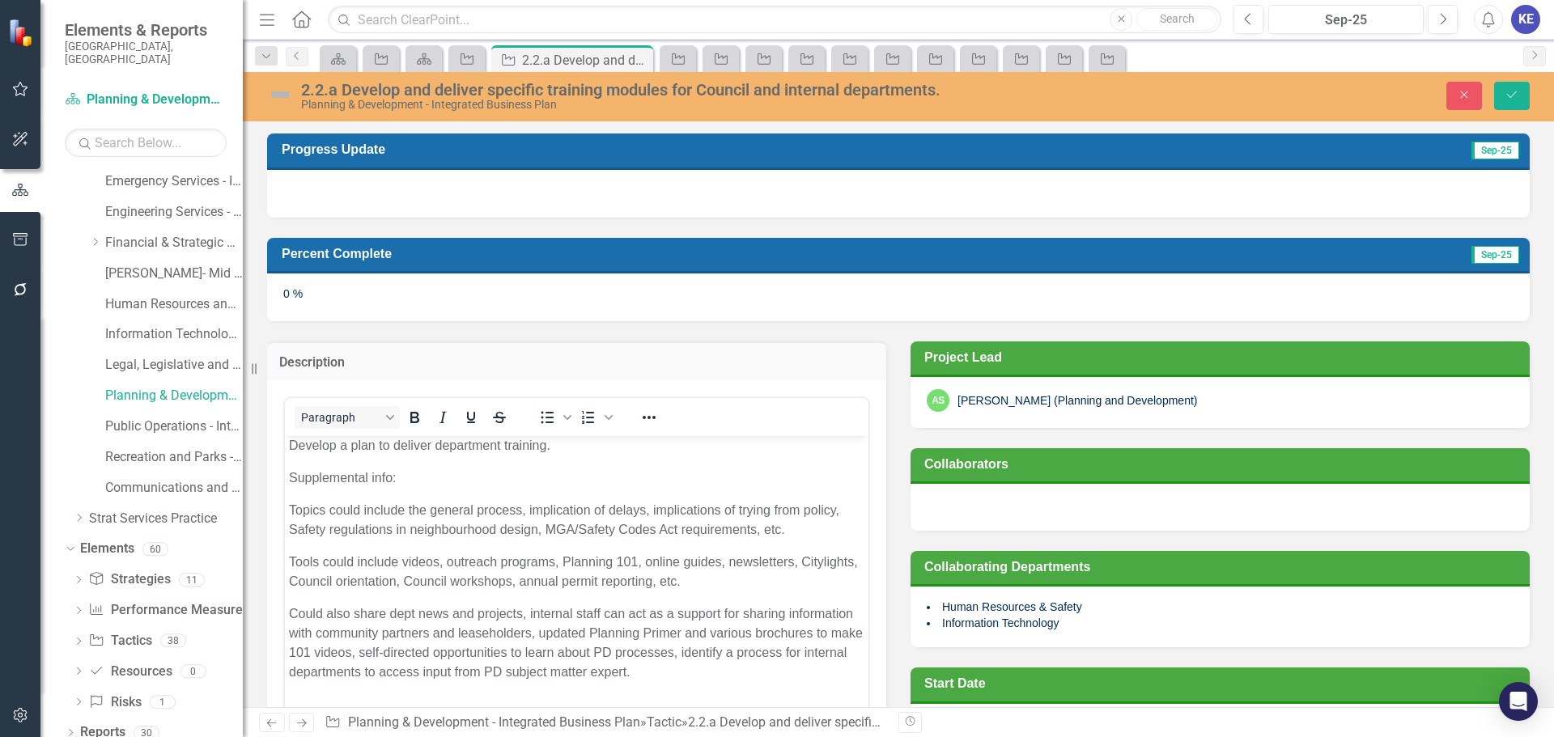
scroll to position [101, 0]
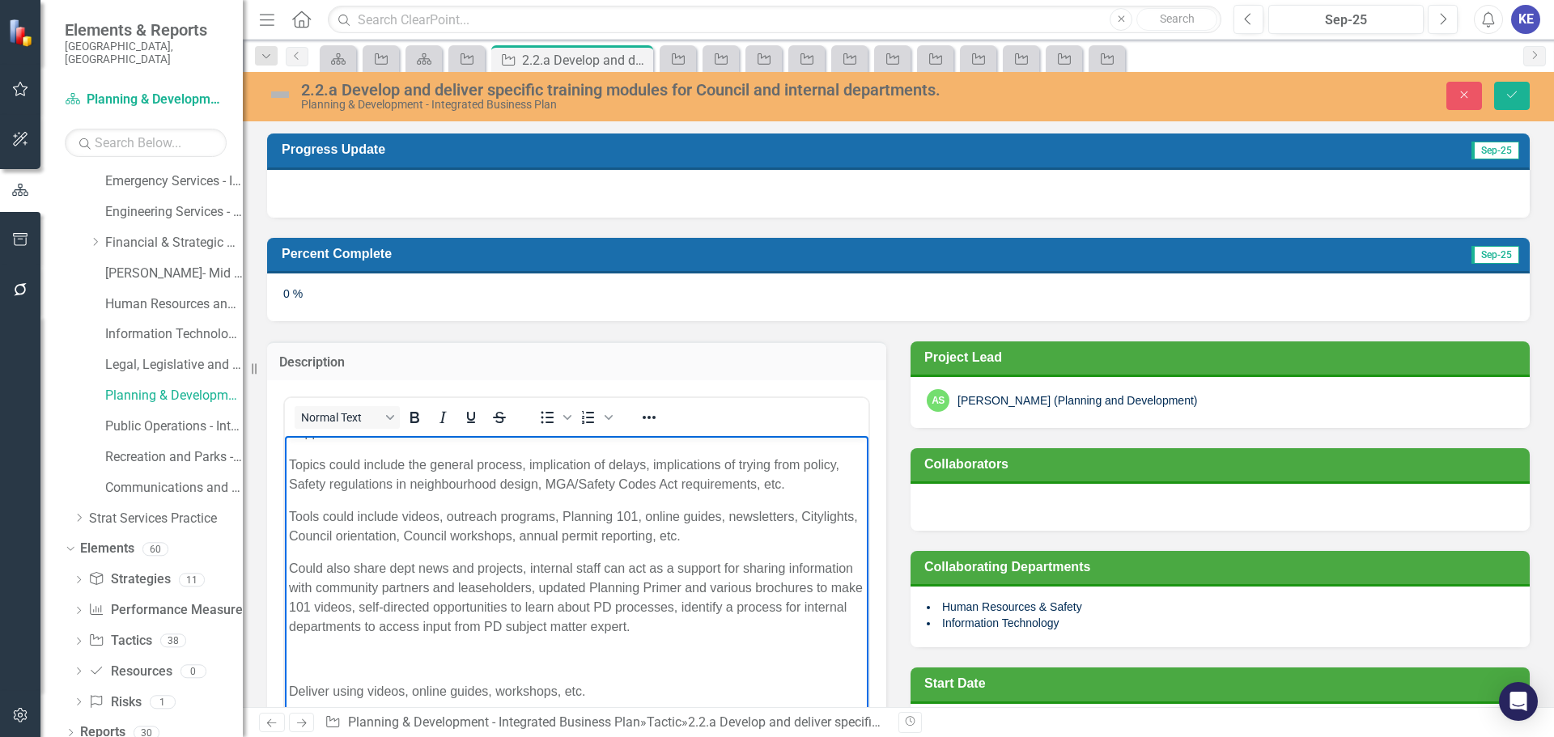
click at [401, 549] on body "Start with creating 101 videos in partnership with Community Relations in [DATE…" at bounding box center [577, 527] width 584 height 384
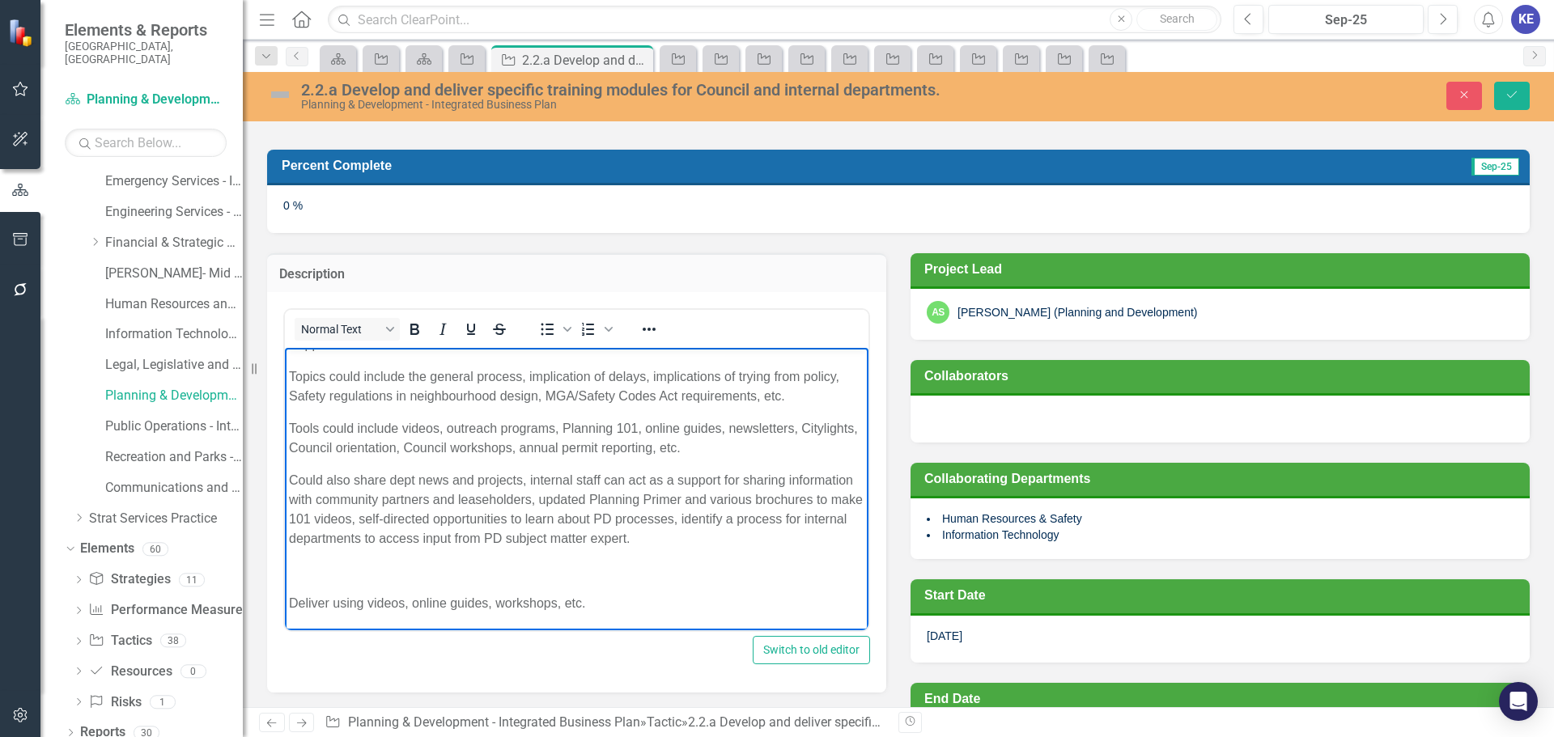
scroll to position [243, 0]
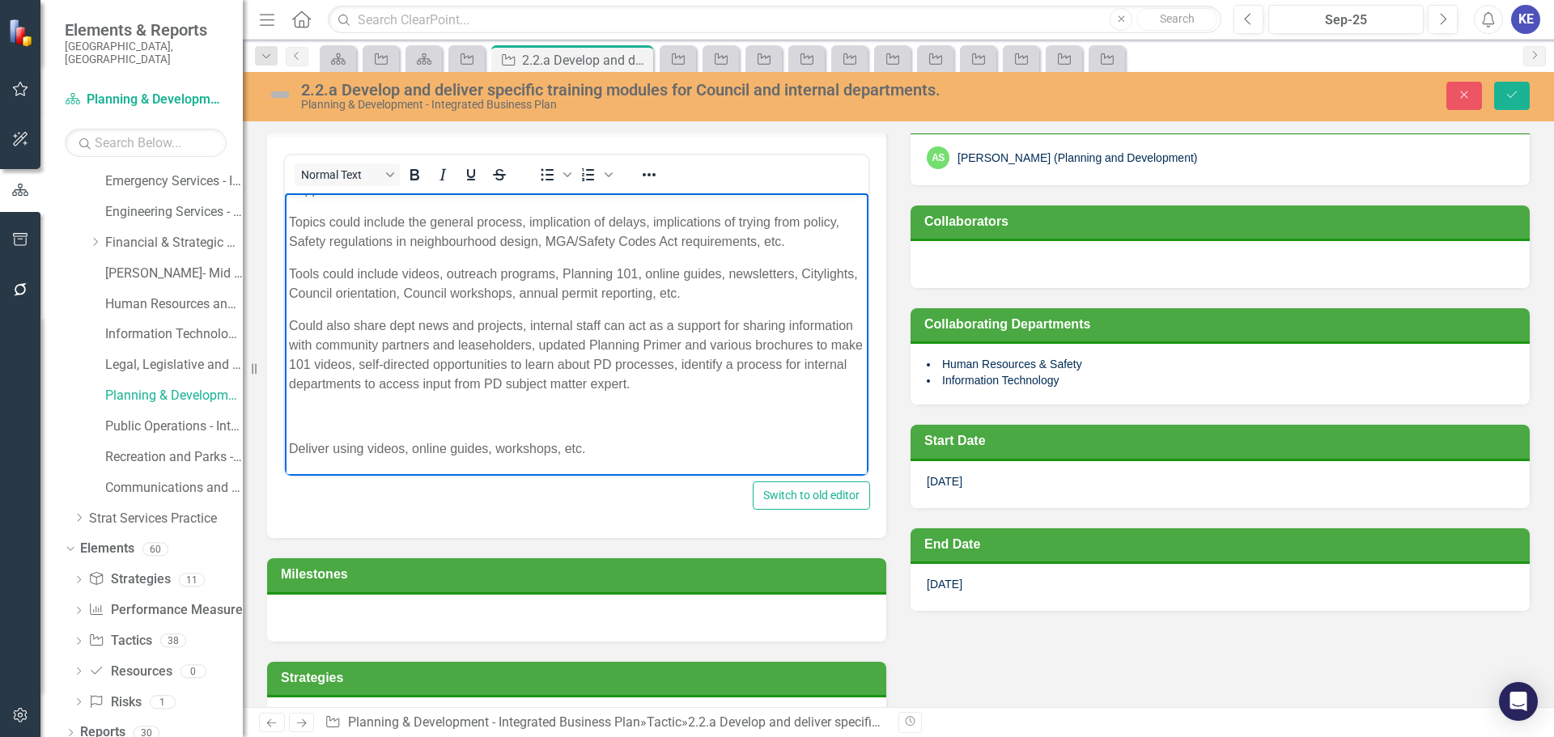
click at [397, 424] on p "Rich Text Area. Press ALT-0 for help." at bounding box center [577, 416] width 576 height 19
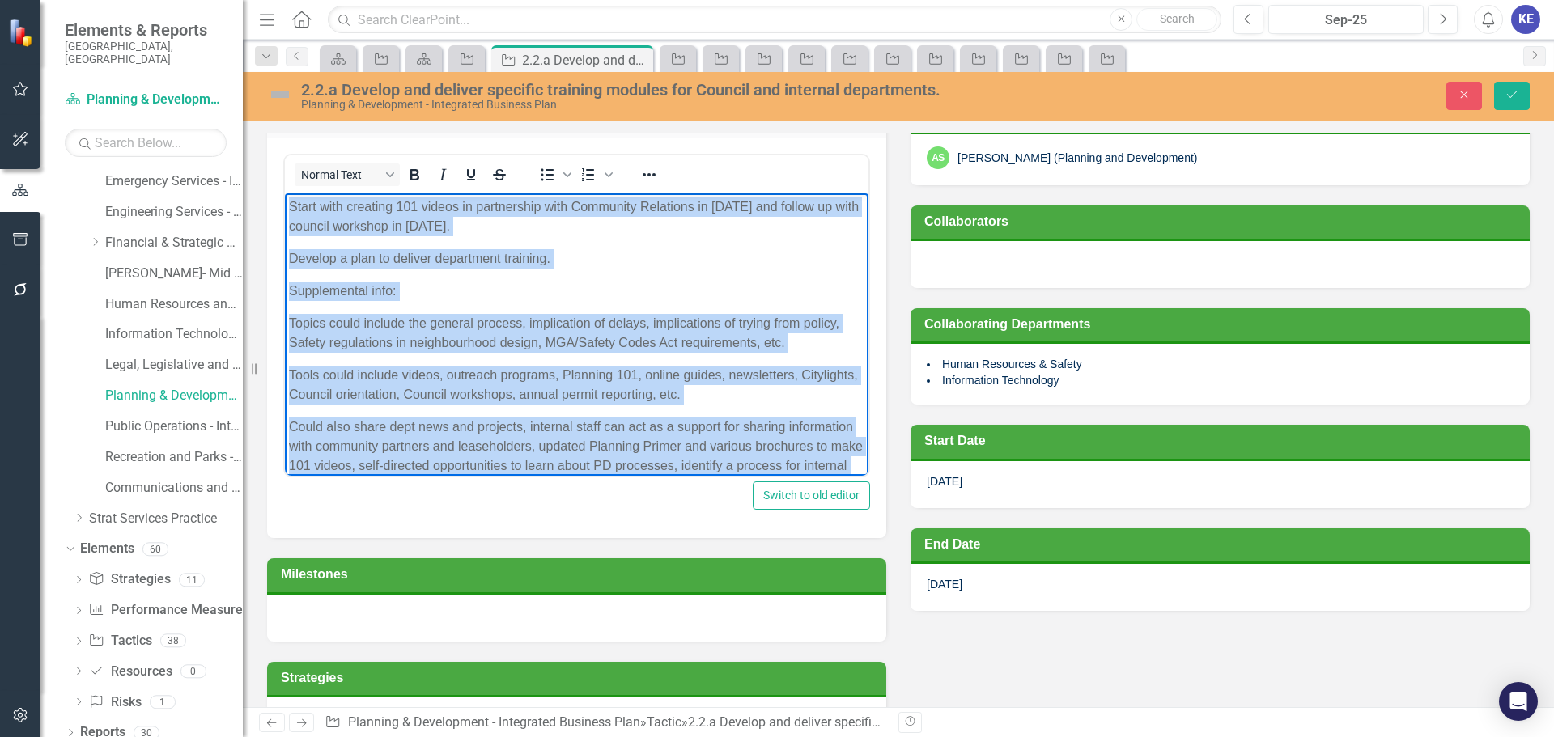
scroll to position [0, 0]
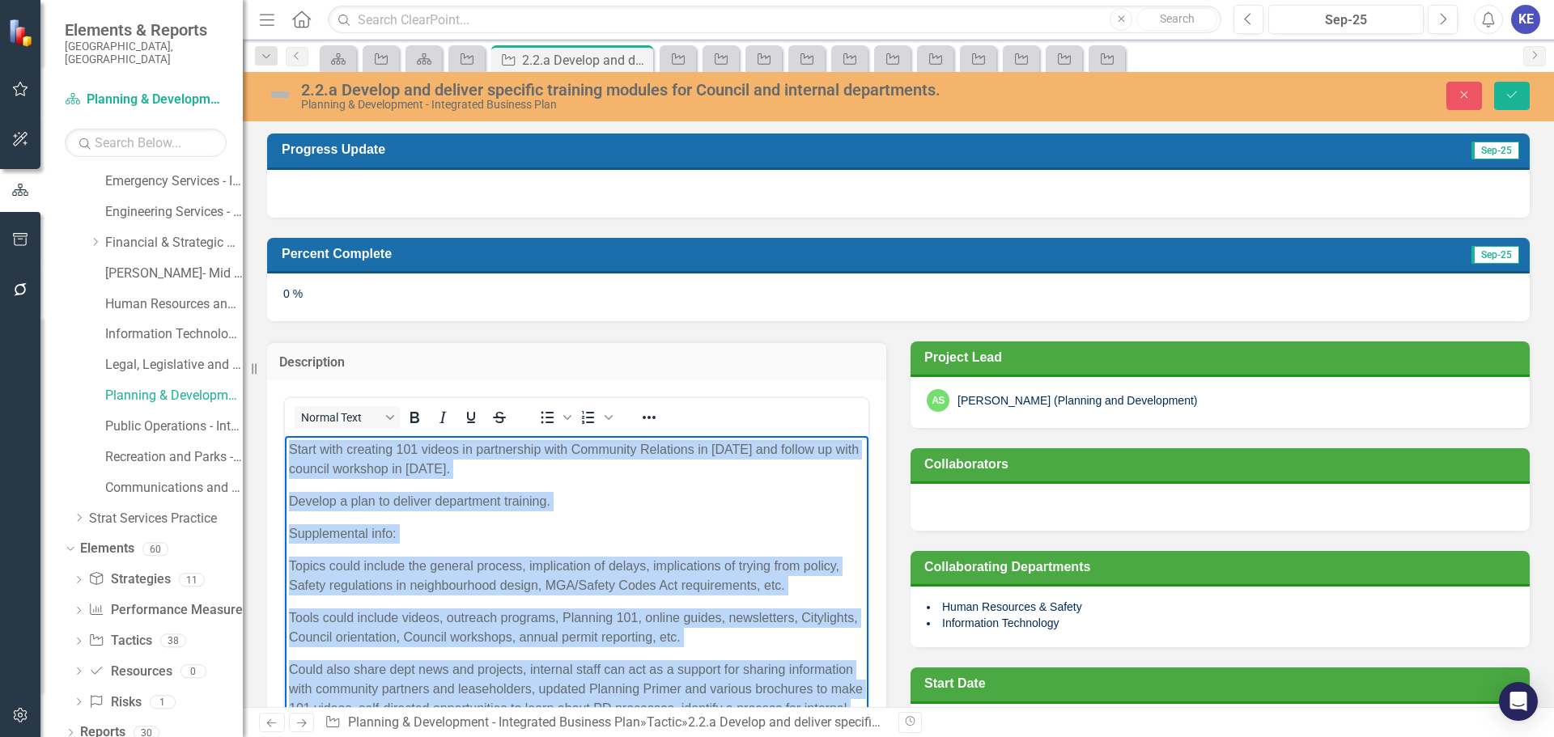
drag, startPoint x: 619, startPoint y: 698, endPoint x: 118, endPoint y: 23, distance: 840.0
click at [285, 436] on html "Start with creating 101 videos in partnership with Community Relations in [DATE…" at bounding box center [577, 611] width 584 height 351
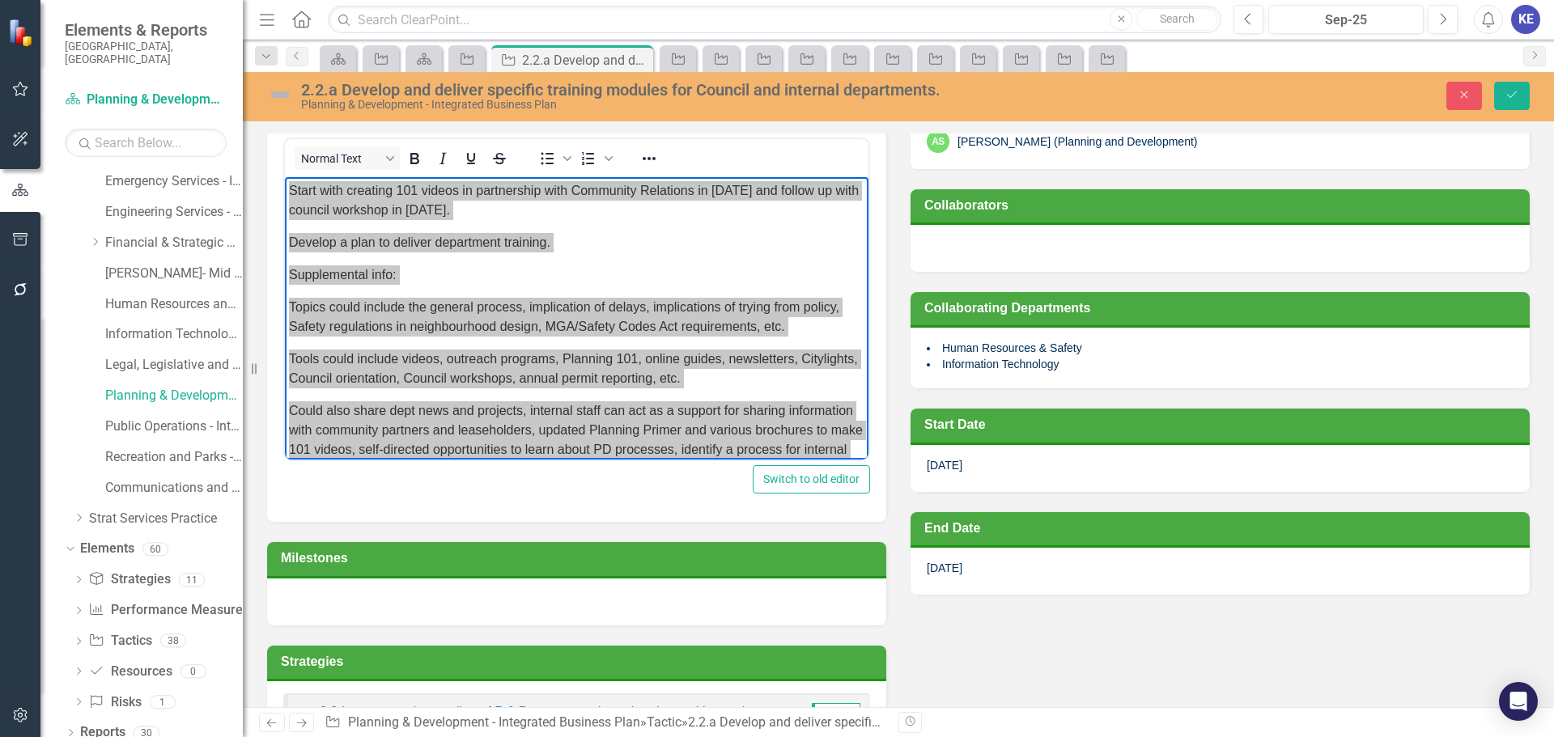
scroll to position [324, 0]
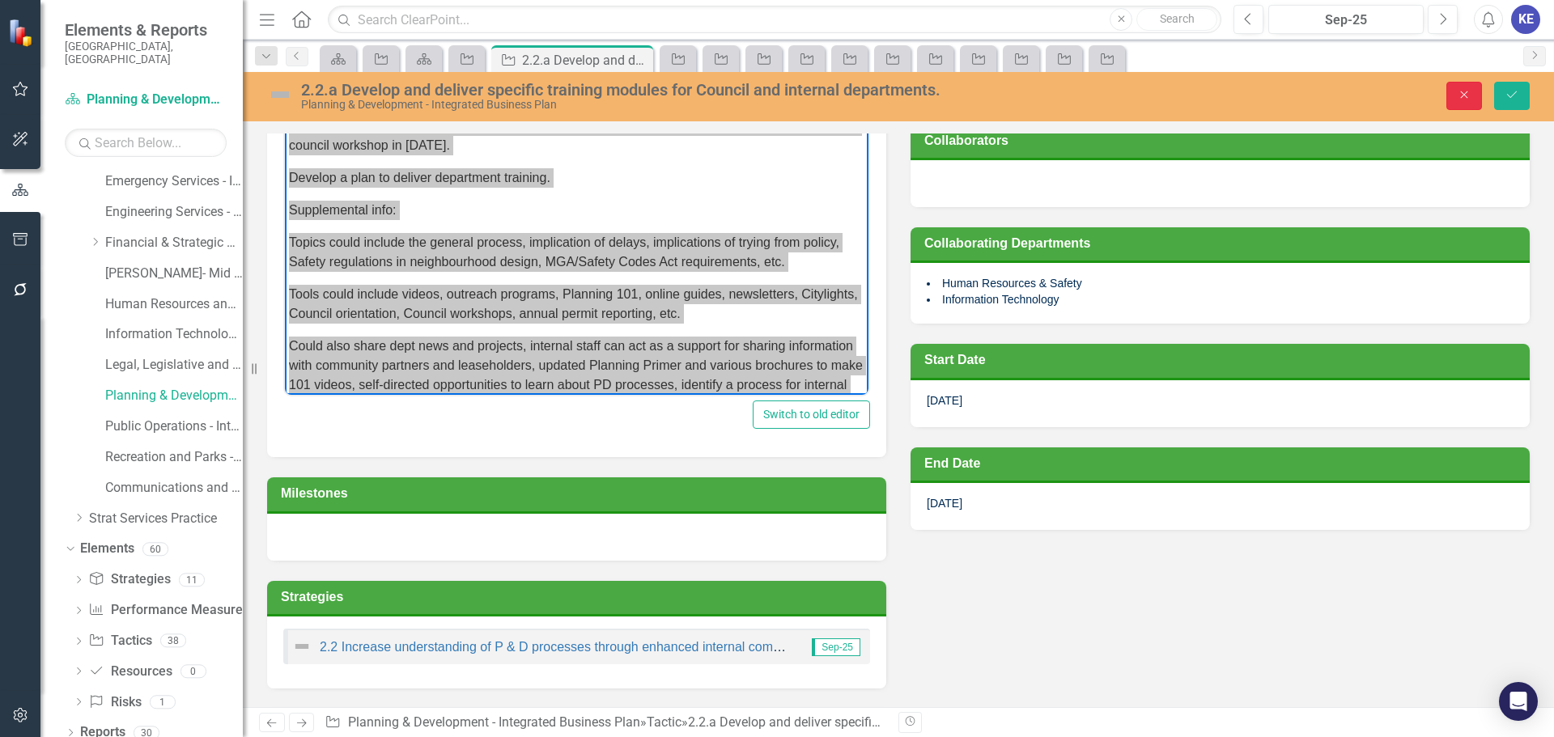
click at [1467, 104] on button "Close" at bounding box center [1464, 96] width 36 height 28
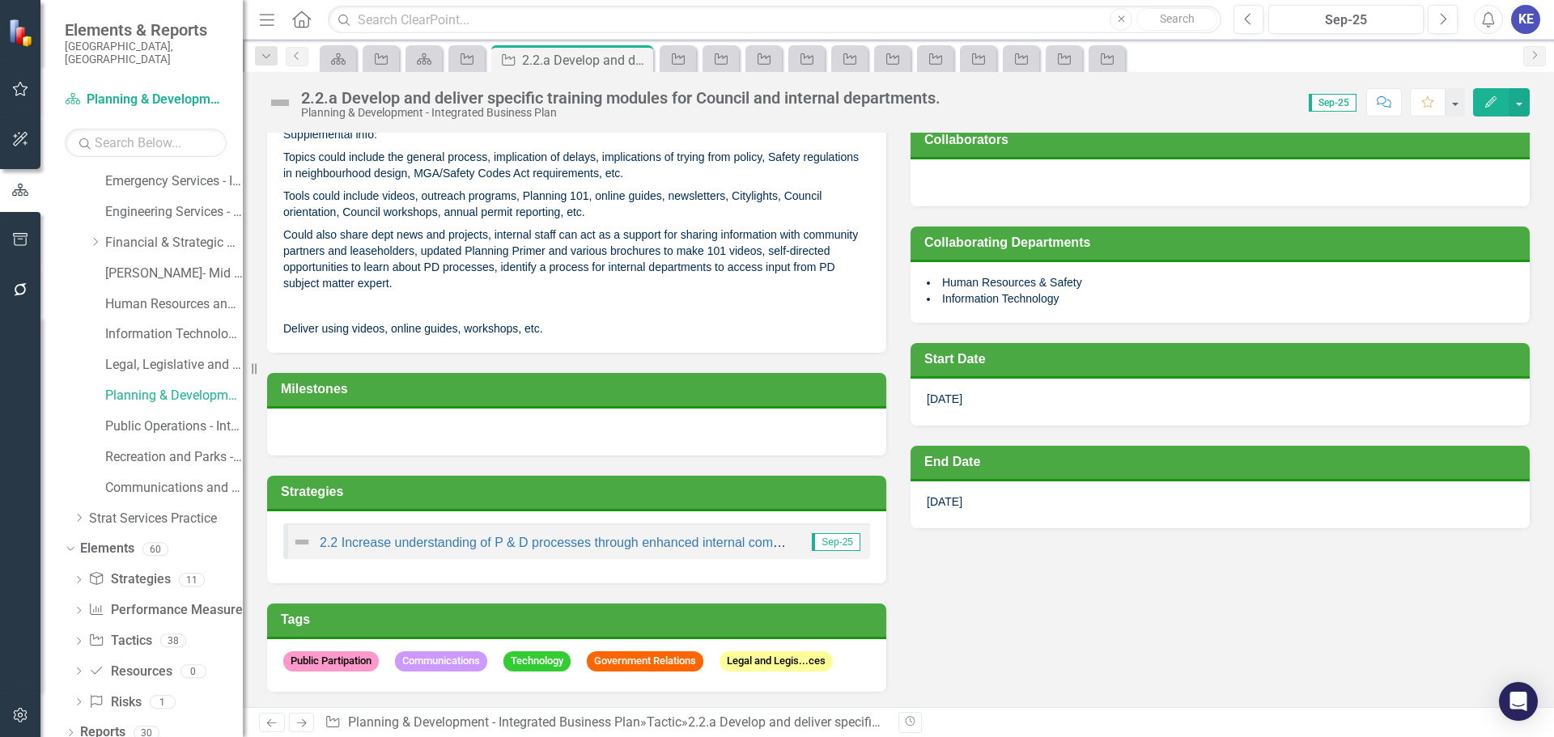
scroll to position [321, 0]
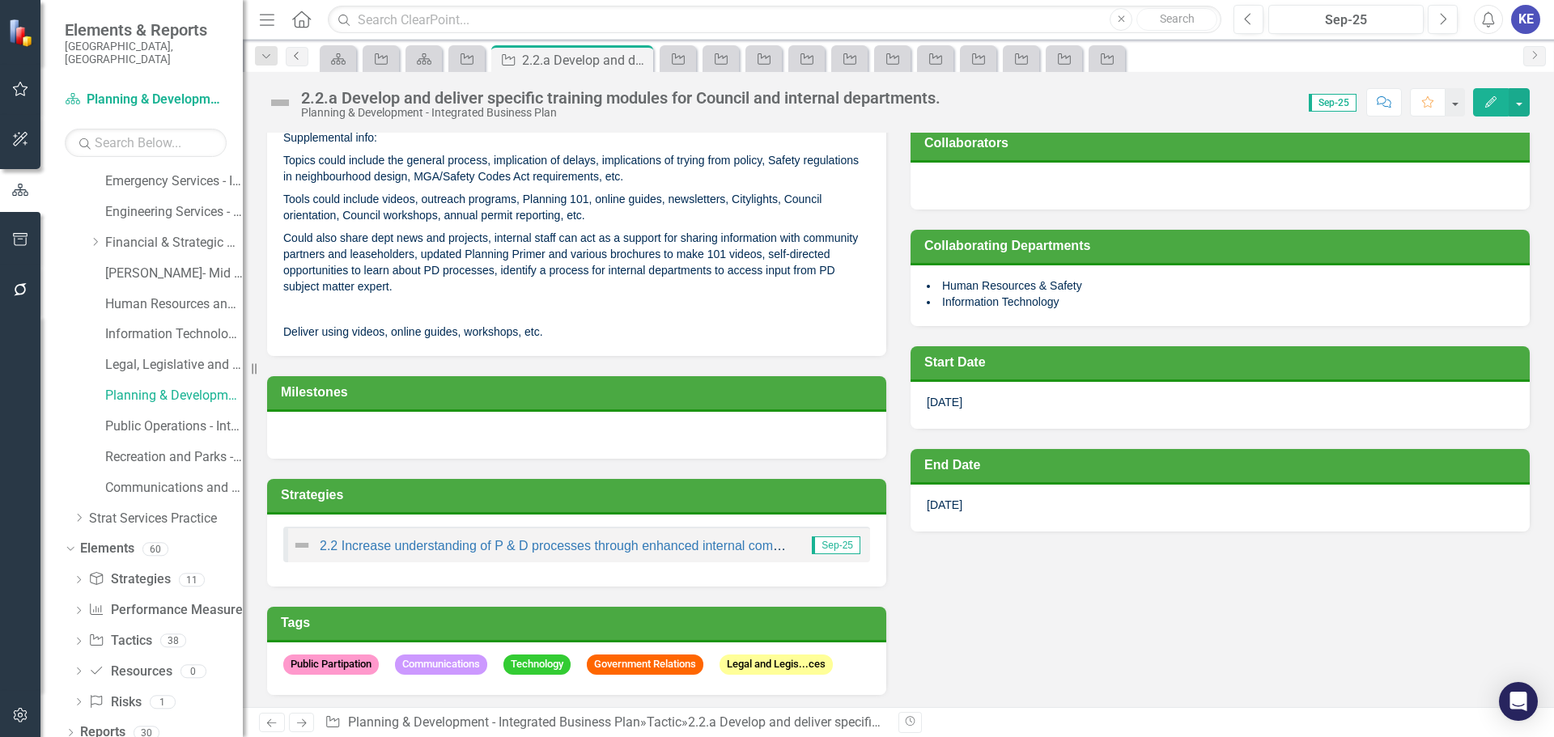
click at [298, 60] on icon "Previous" at bounding box center [297, 56] width 13 height 10
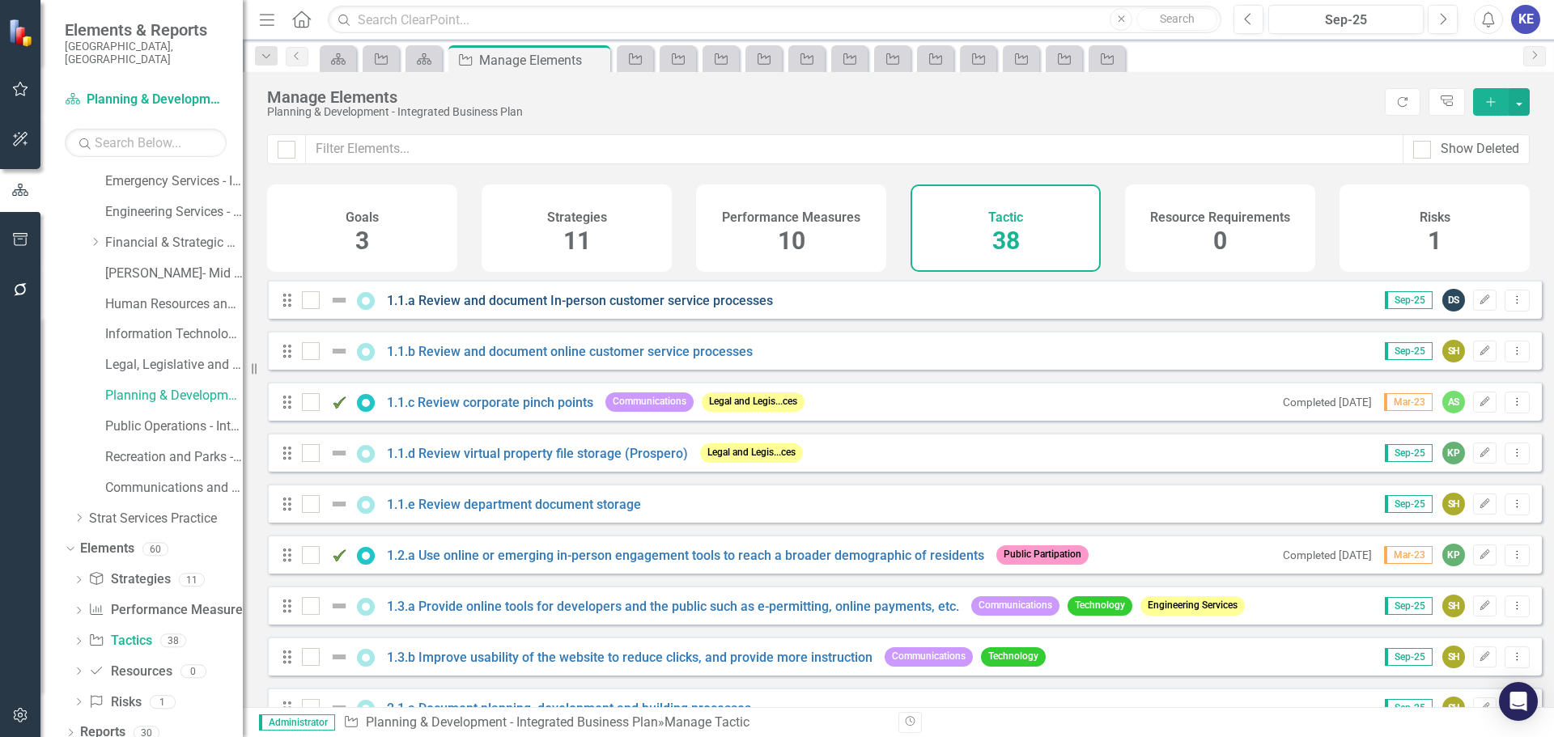
click at [461, 308] on link "1.1.a Review and document In-person customer service processes" at bounding box center [580, 300] width 386 height 15
click at [672, 359] on link "1.1.b Review and document online customer service processes" at bounding box center [570, 351] width 366 height 15
click at [423, 410] on link "1.1.c Review corporate pinch points" at bounding box center [490, 402] width 206 height 15
click at [461, 461] on link "1.1.d Review virtual property file storage (Prospero)" at bounding box center [537, 453] width 301 height 15
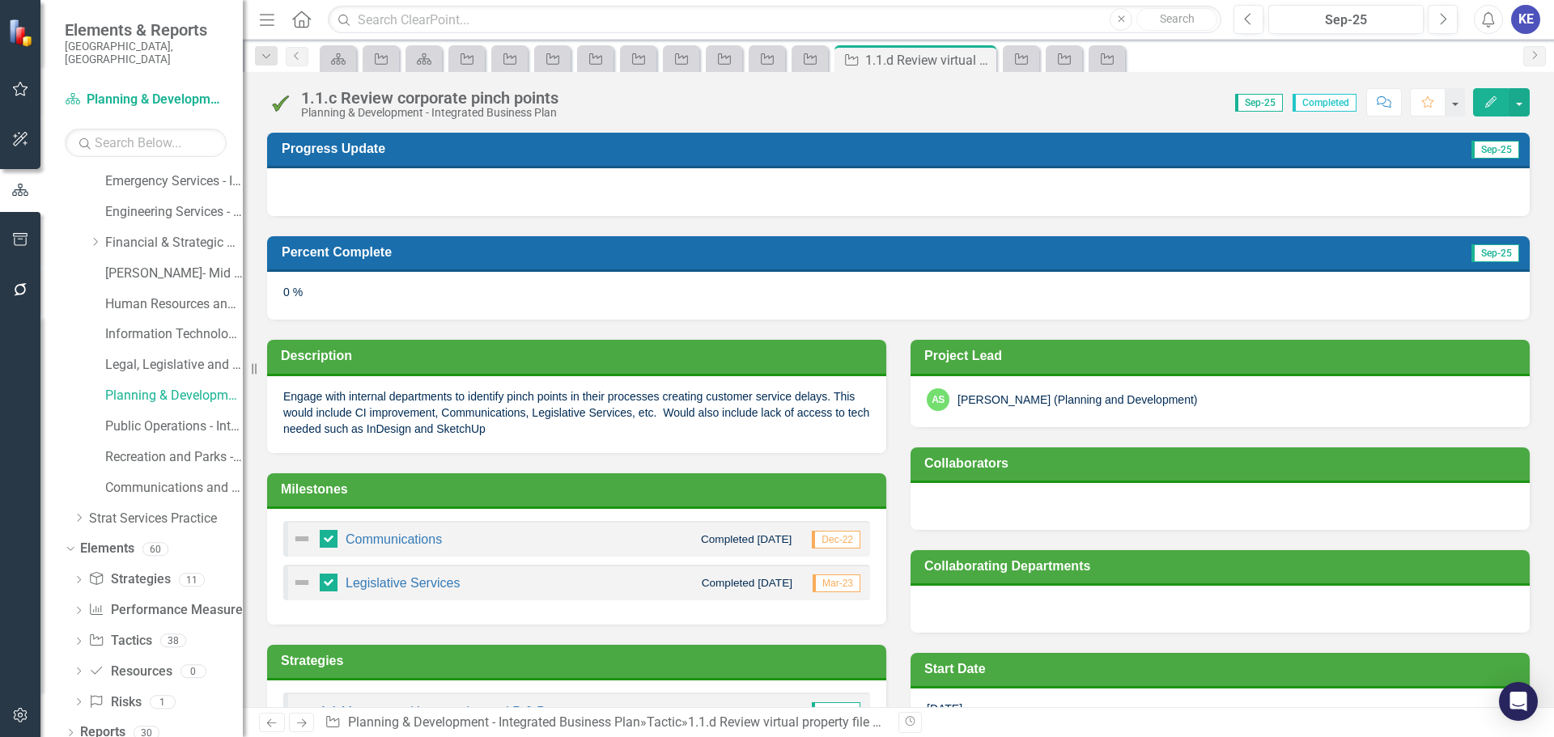
checkbox input "true"
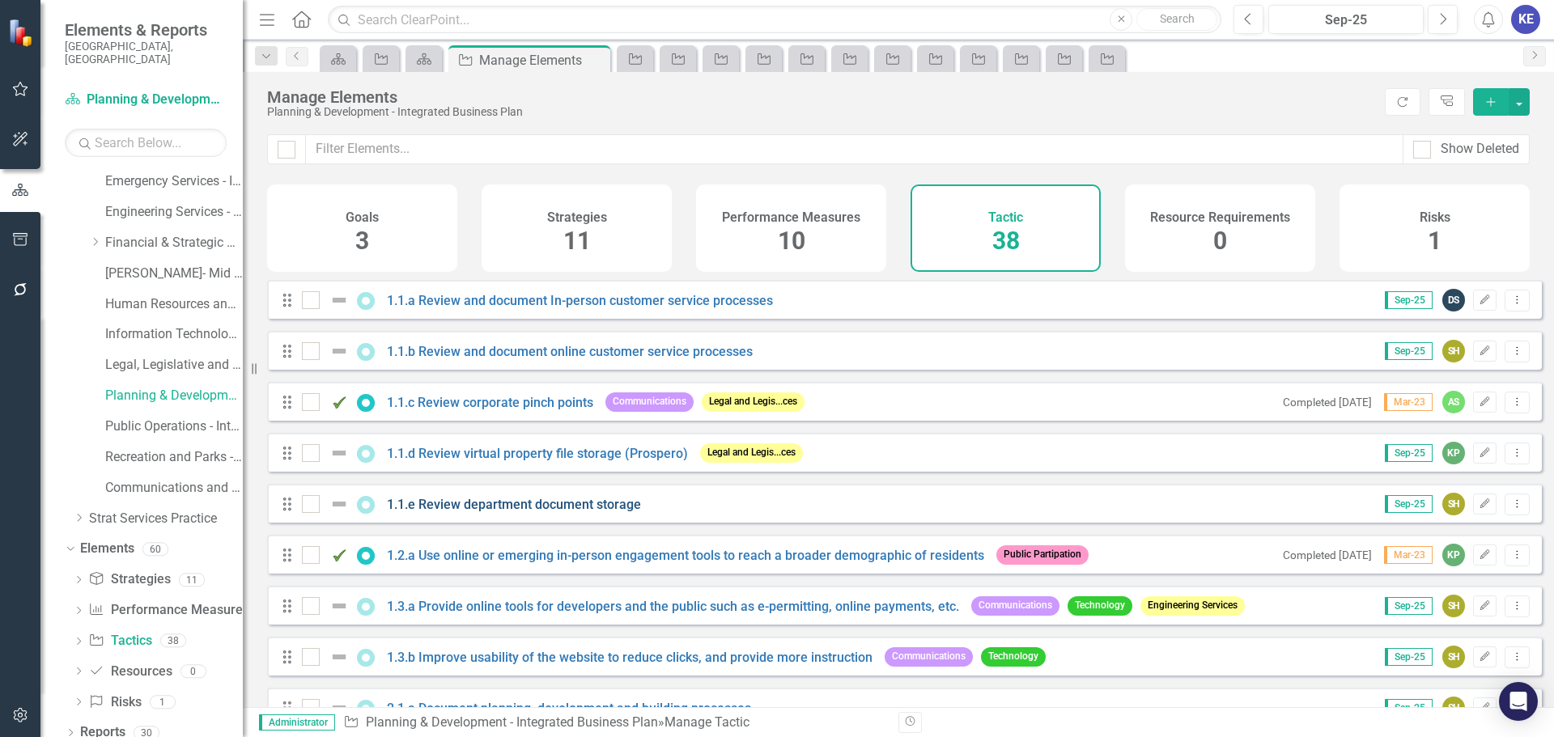
click at [452, 510] on link "1.1.e Review department document storage" at bounding box center [514, 504] width 254 height 15
click at [462, 563] on link "1.2.a Use online or emerging in-person engagement tools to reach a broader demo…" at bounding box center [685, 555] width 597 height 15
click at [474, 614] on link "1.3.a Provide online tools for developers and the public such as e-permitting, …" at bounding box center [673, 606] width 572 height 15
click at [472, 665] on link "1.3.b Improve usability of the website to reduce clicks, and provide more instr…" at bounding box center [630, 657] width 486 height 15
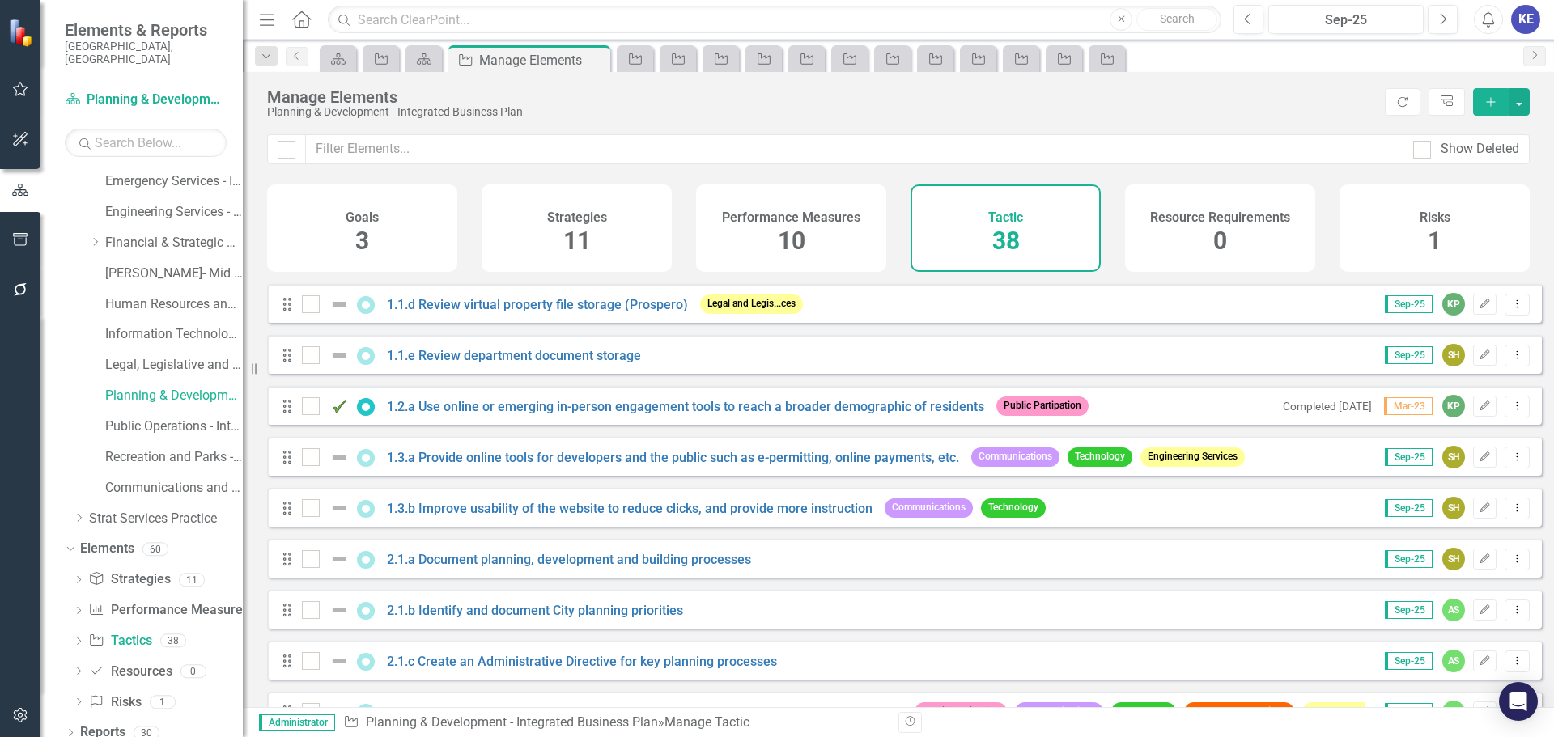
scroll to position [162, 0]
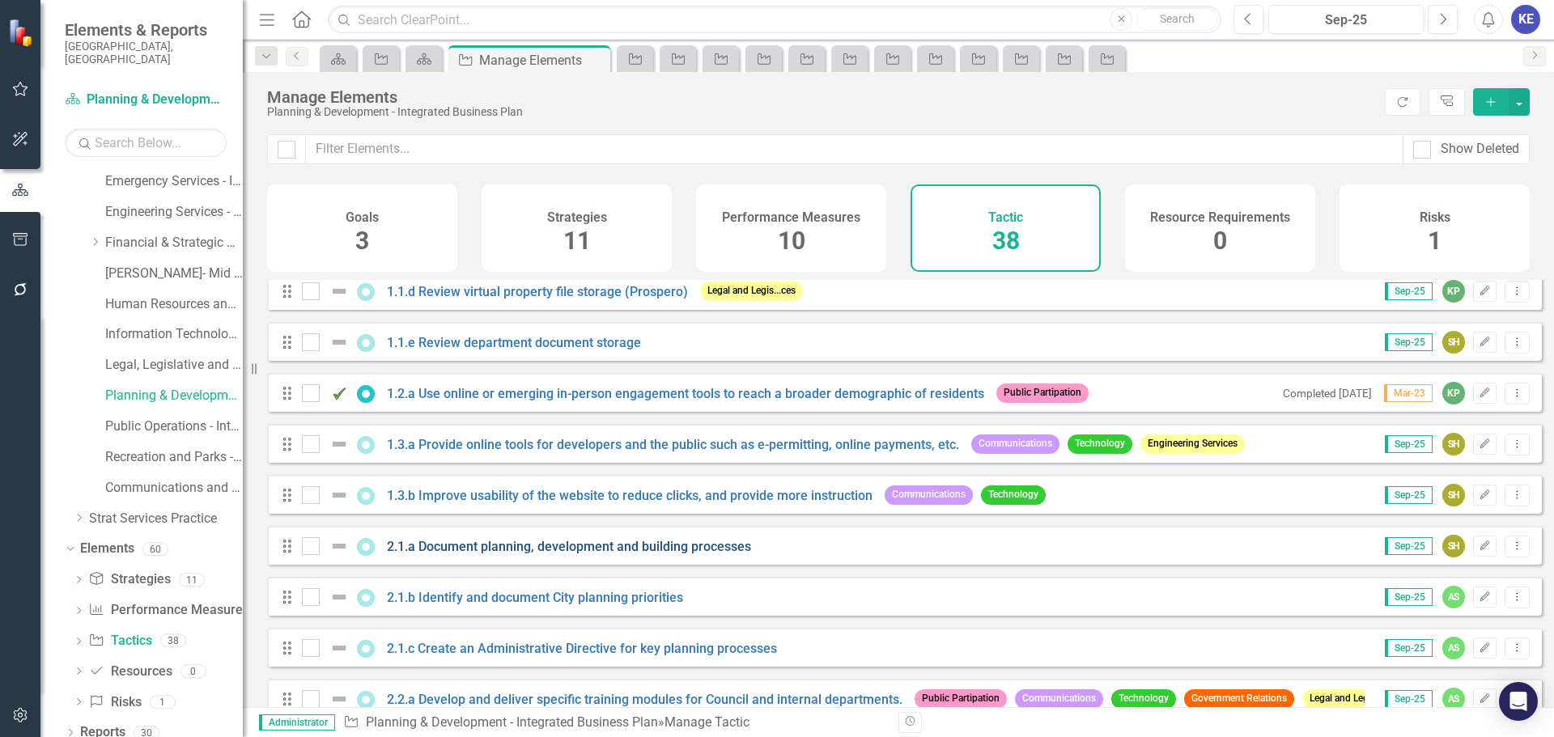
click at [490, 554] on link "2.1.a Document planning, development and building processes" at bounding box center [569, 546] width 364 height 15
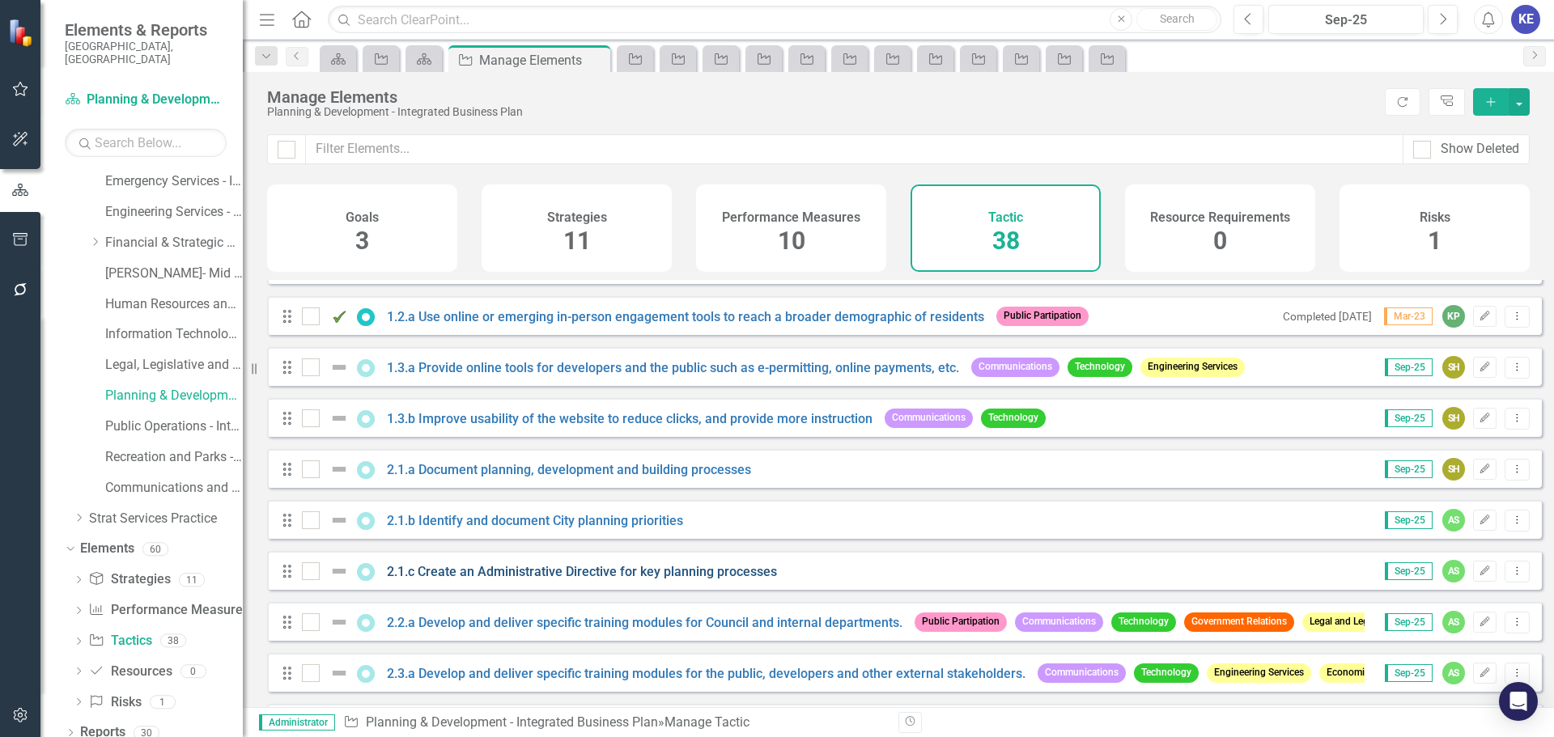
scroll to position [243, 0]
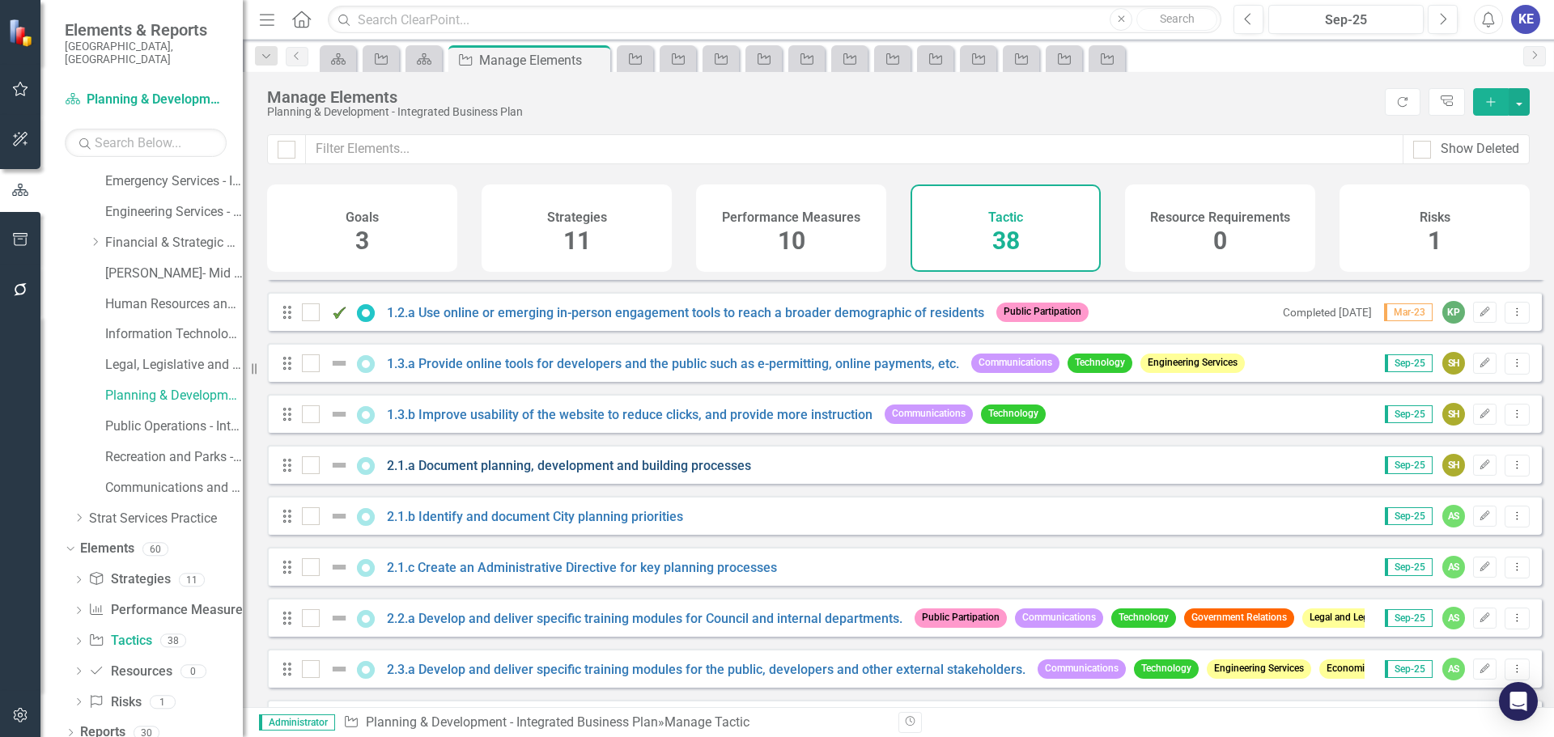
click at [421, 474] on link "2.1.a Document planning, development and building processes" at bounding box center [569, 465] width 364 height 15
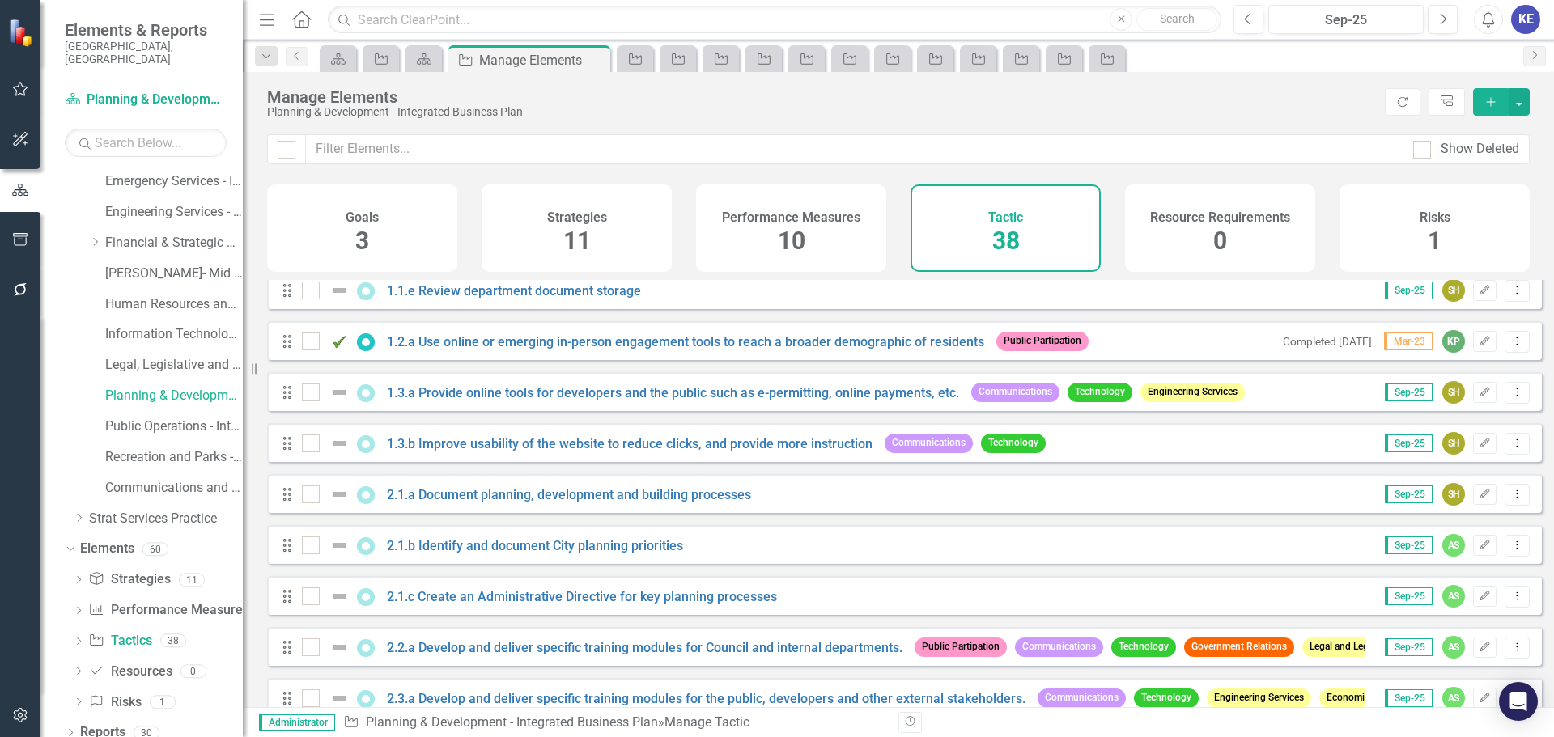
scroll to position [243, 0]
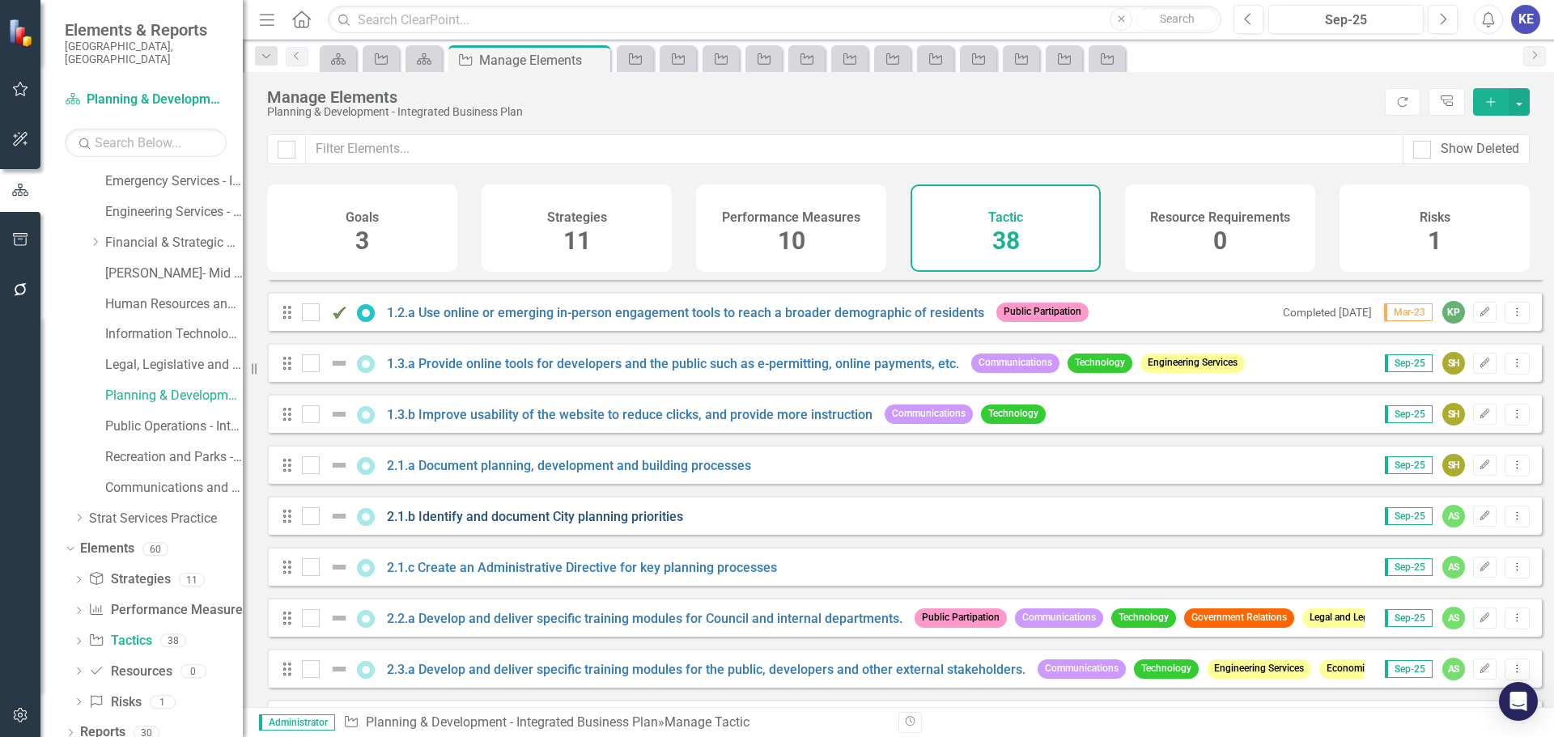
click at [446, 525] on link "2.1.b Identify and document City planning priorities" at bounding box center [535, 516] width 296 height 15
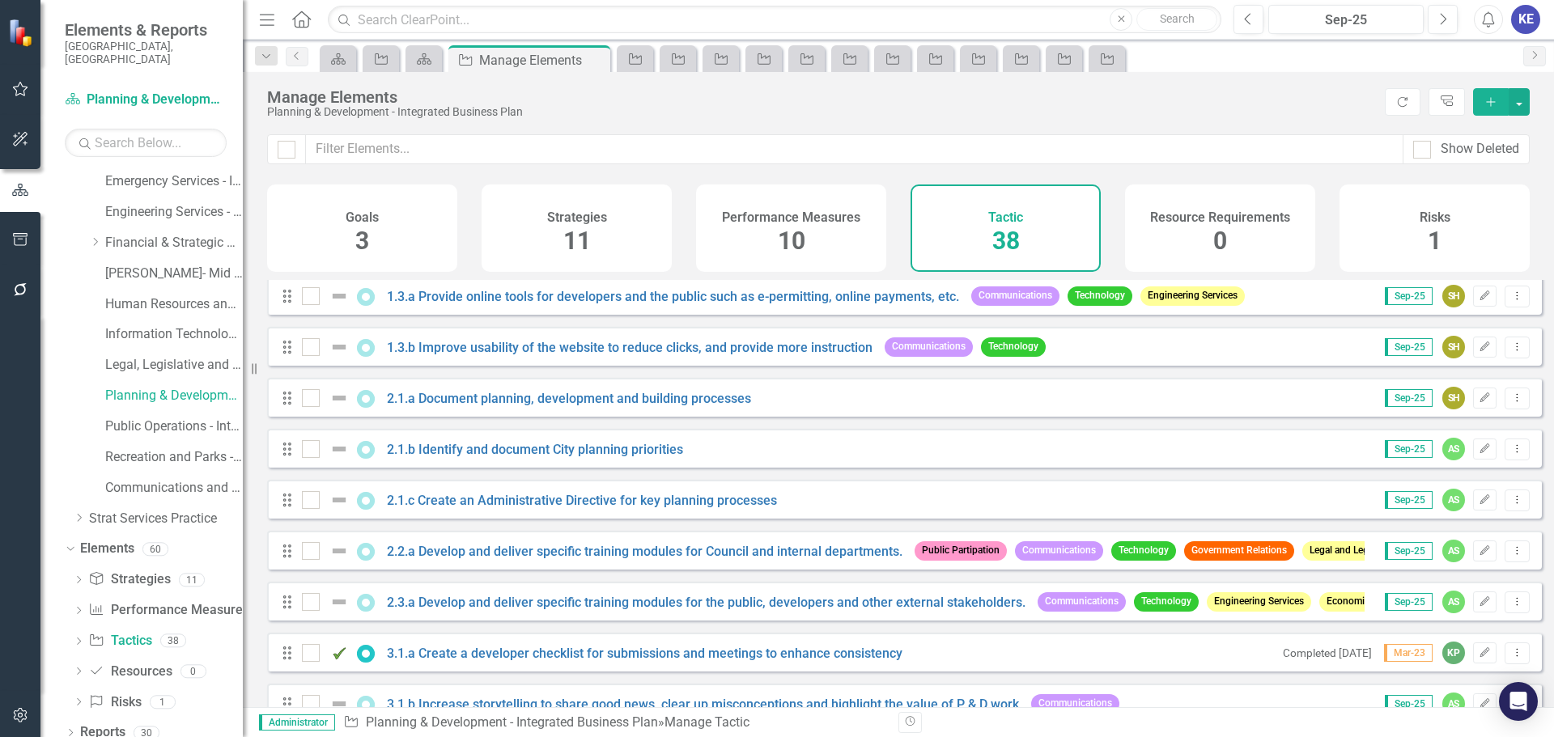
scroll to position [324, 0]
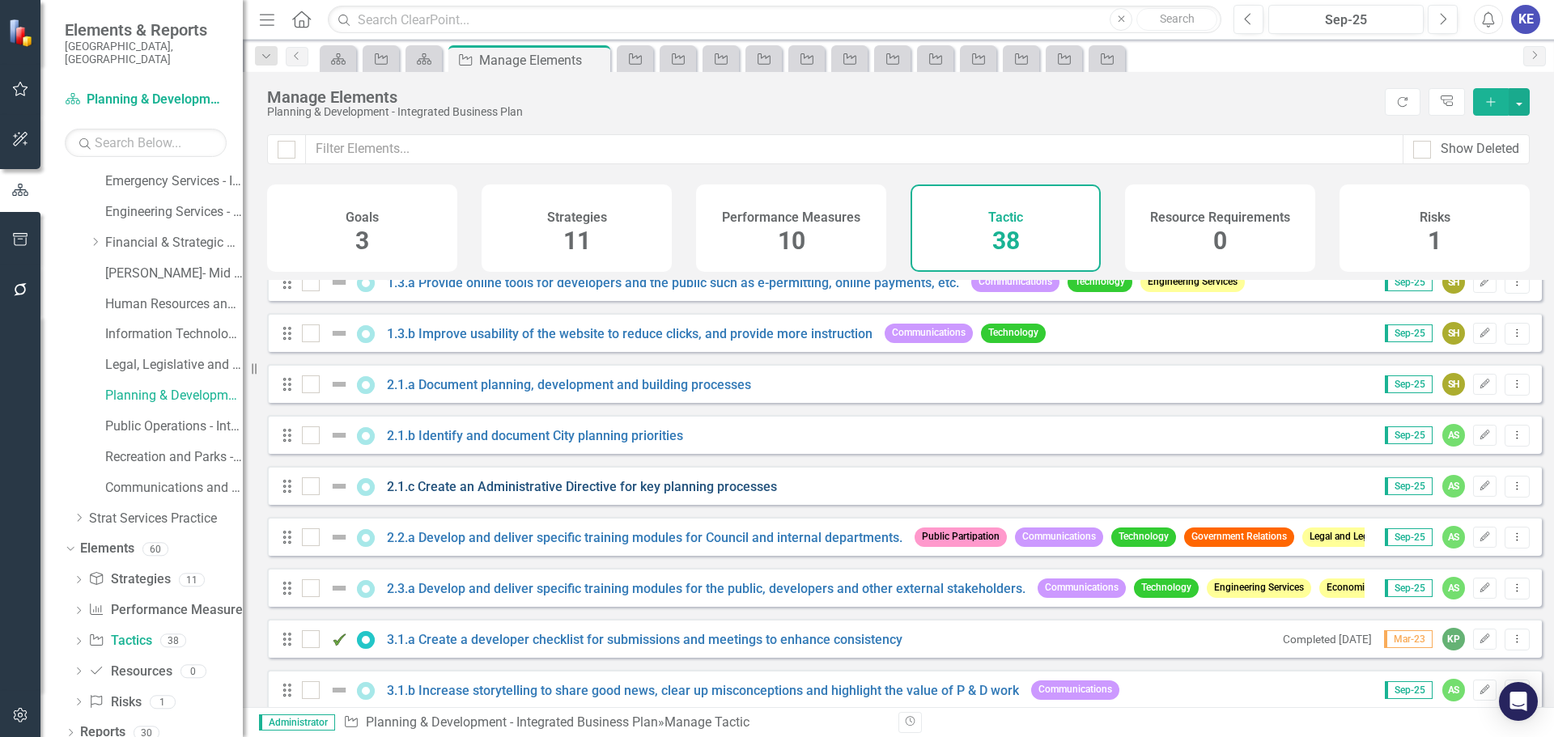
click at [464, 495] on link "2.1.c Create an Administrative Directive for key planning processes" at bounding box center [582, 486] width 390 height 15
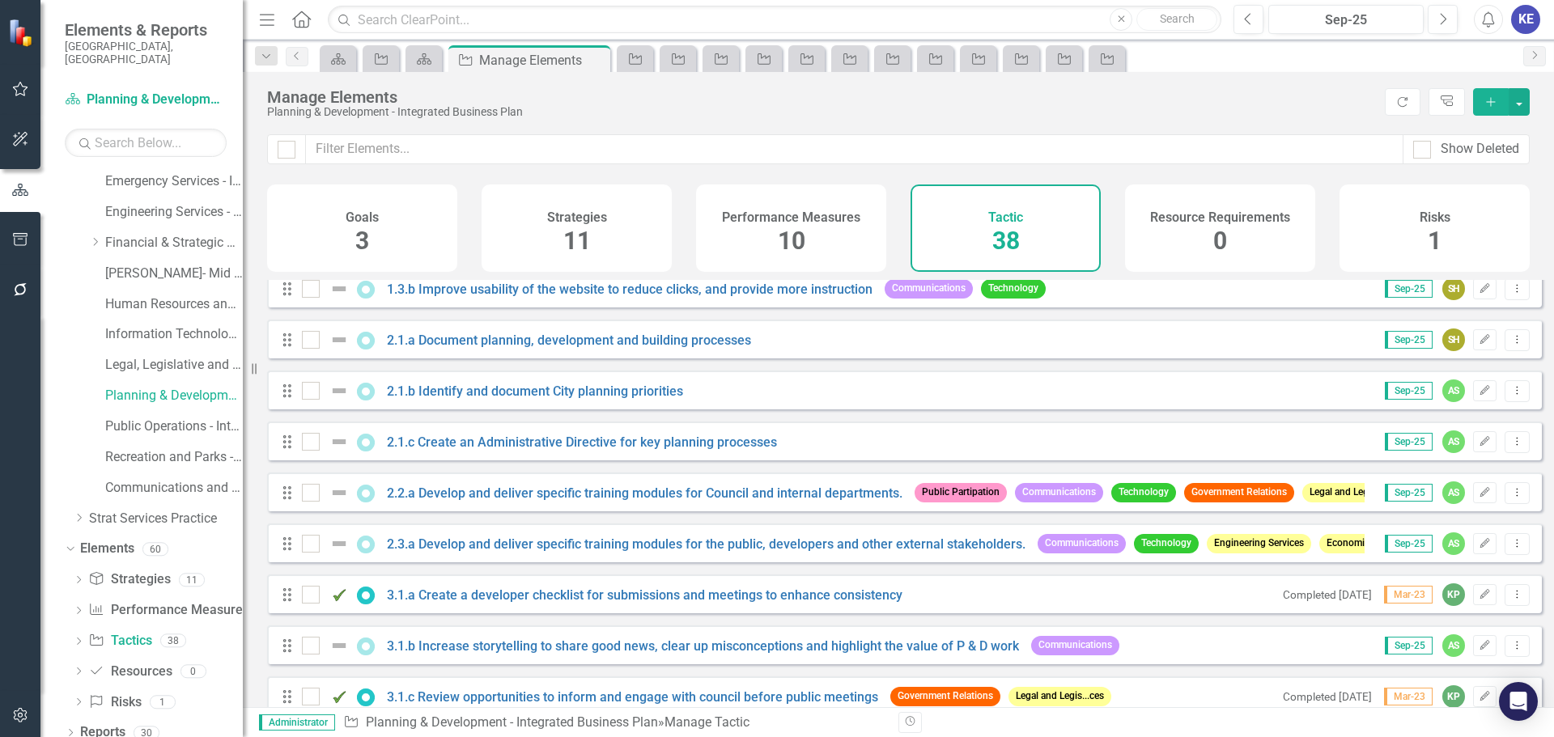
scroll to position [405, 0]
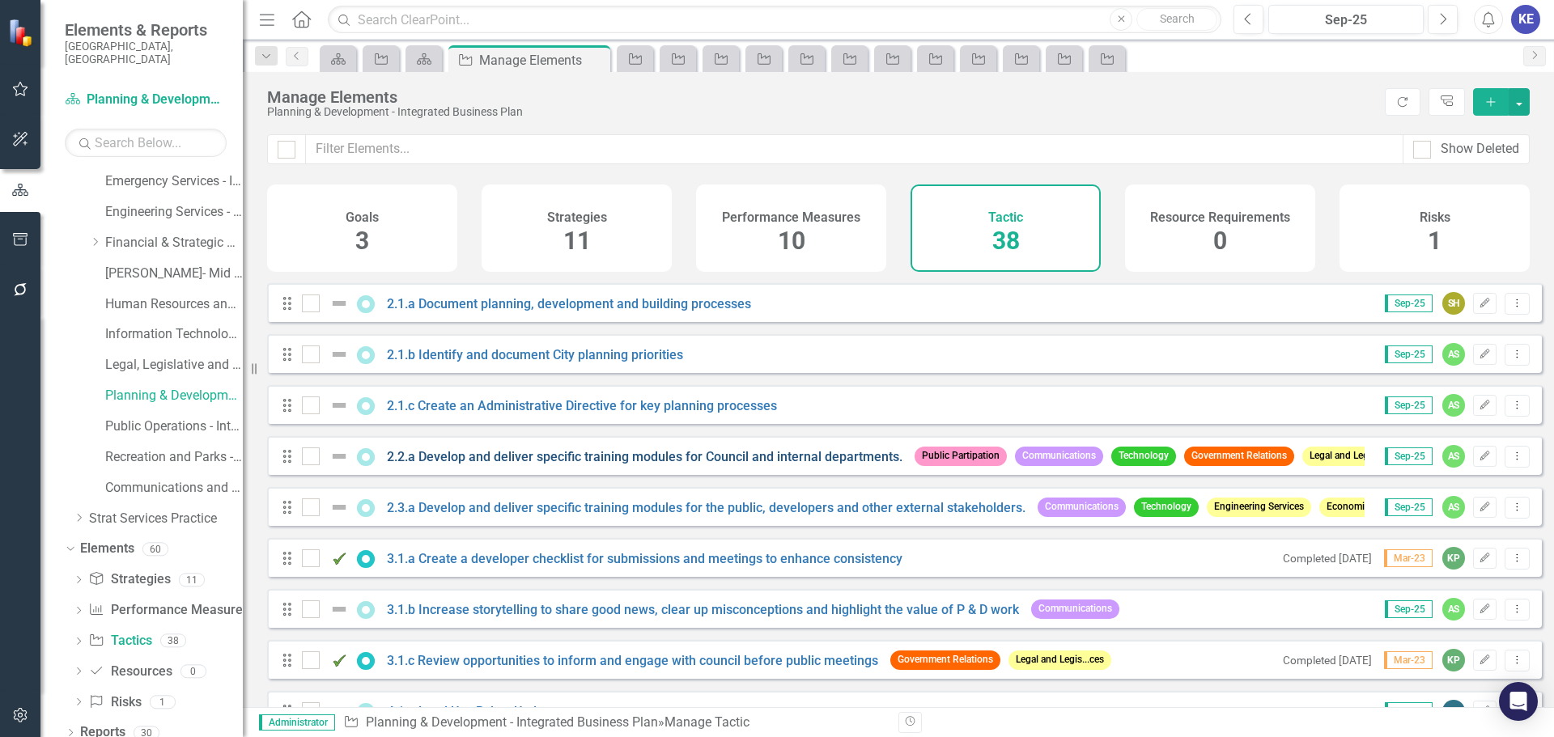
click at [433, 465] on link "2.2.a Develop and deliver specific training modules for Council and internal de…" at bounding box center [645, 456] width 516 height 15
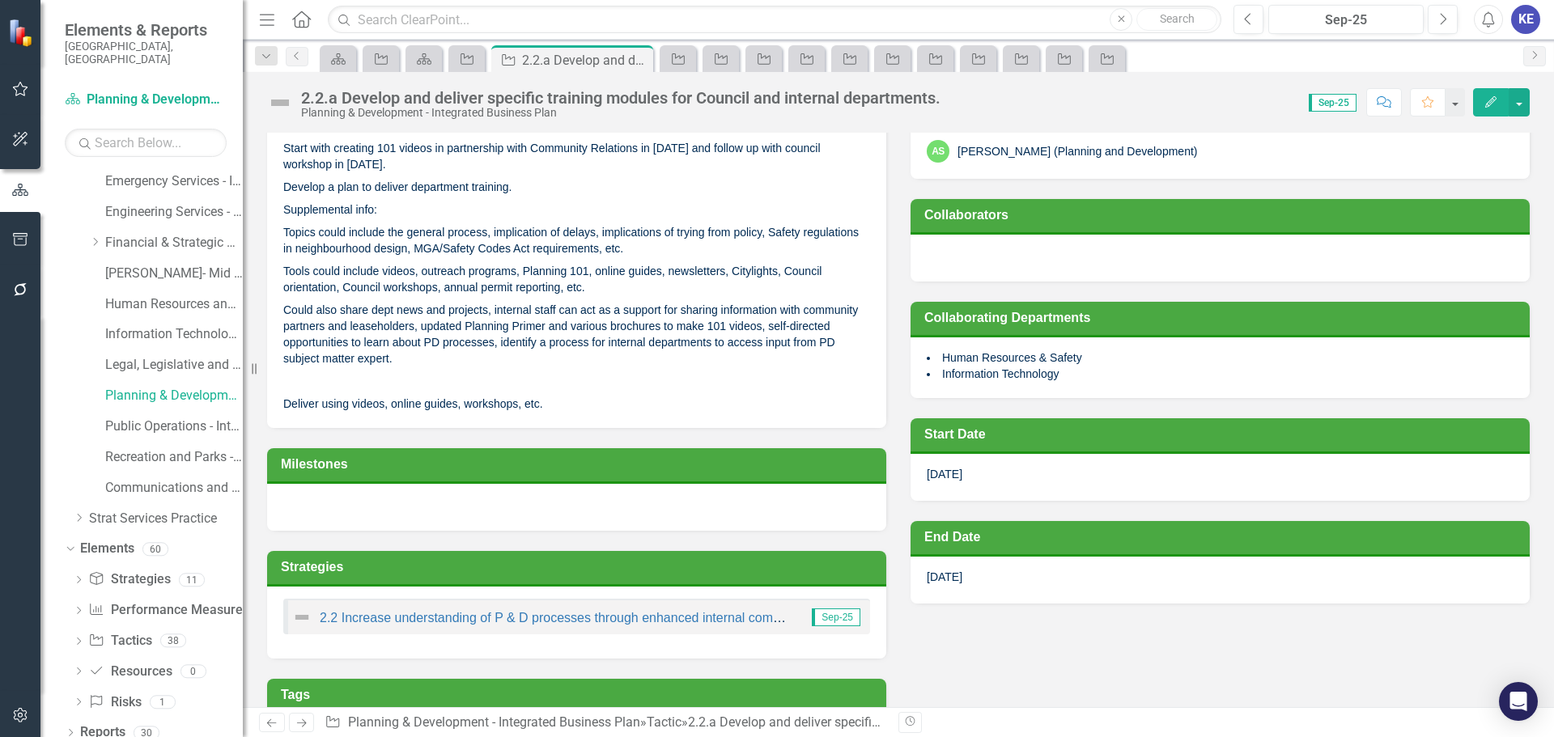
scroll to position [405, 0]
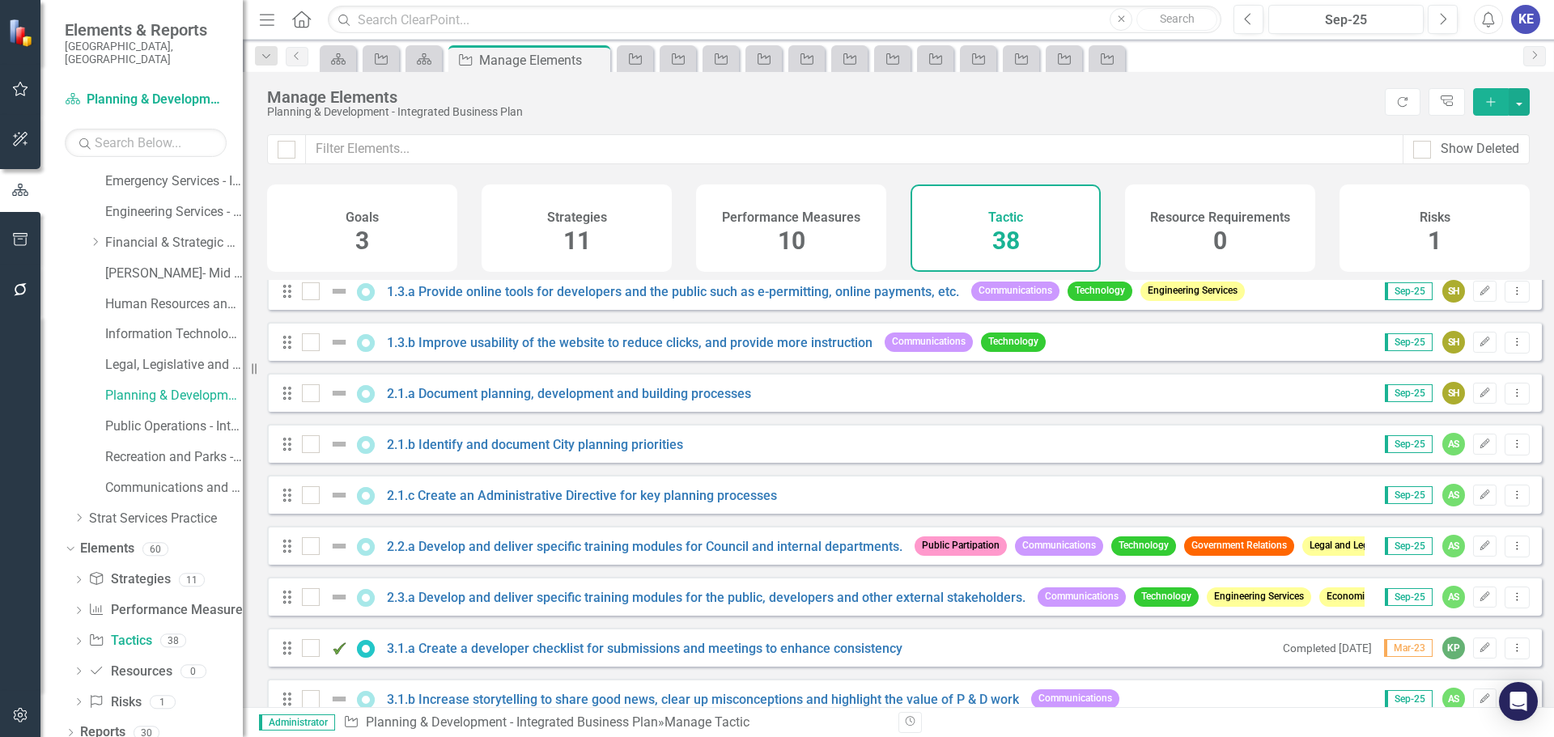
scroll to position [324, 0]
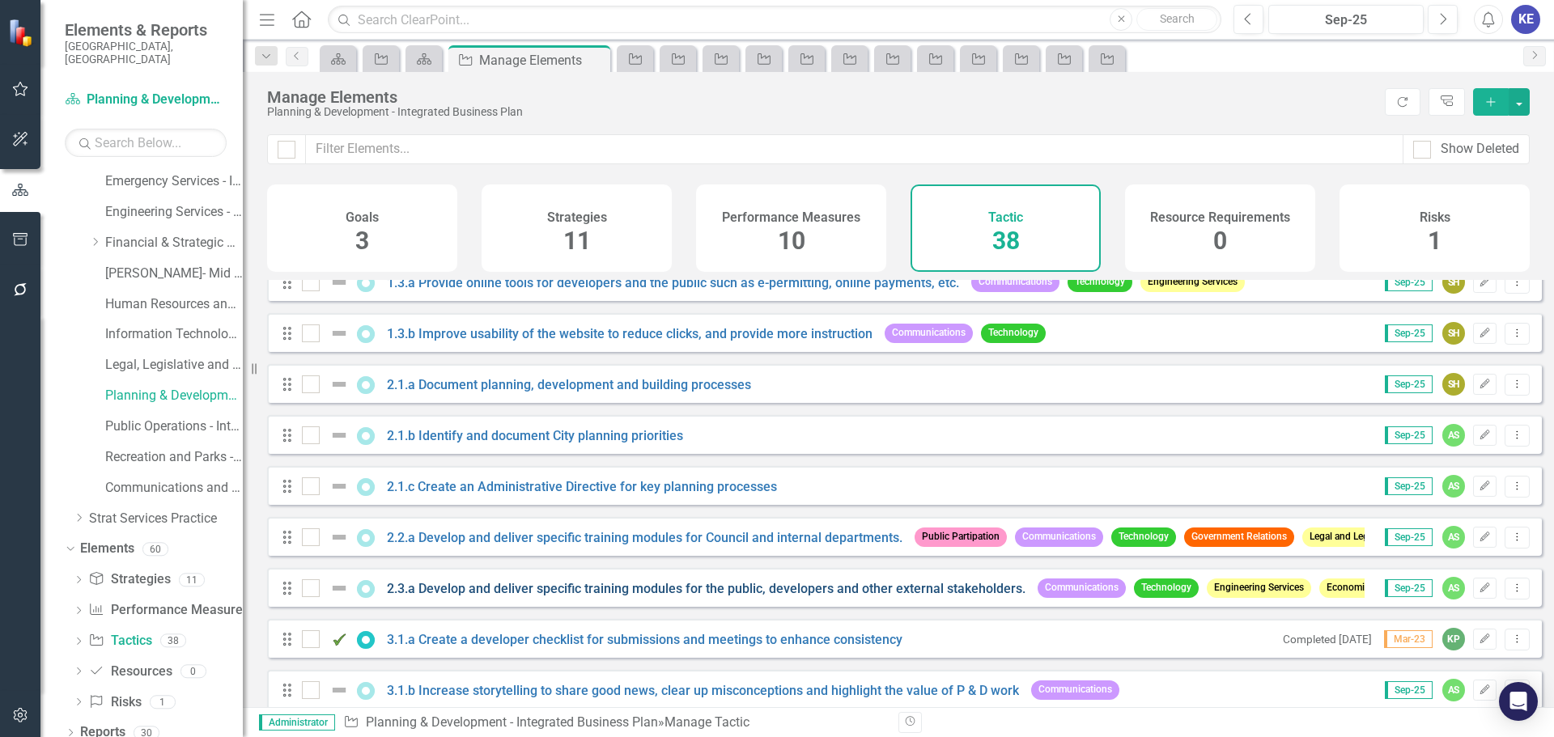
click at [552, 596] on link "2.3.a Develop and deliver specific training modules for the public, developers …" at bounding box center [706, 588] width 639 height 15
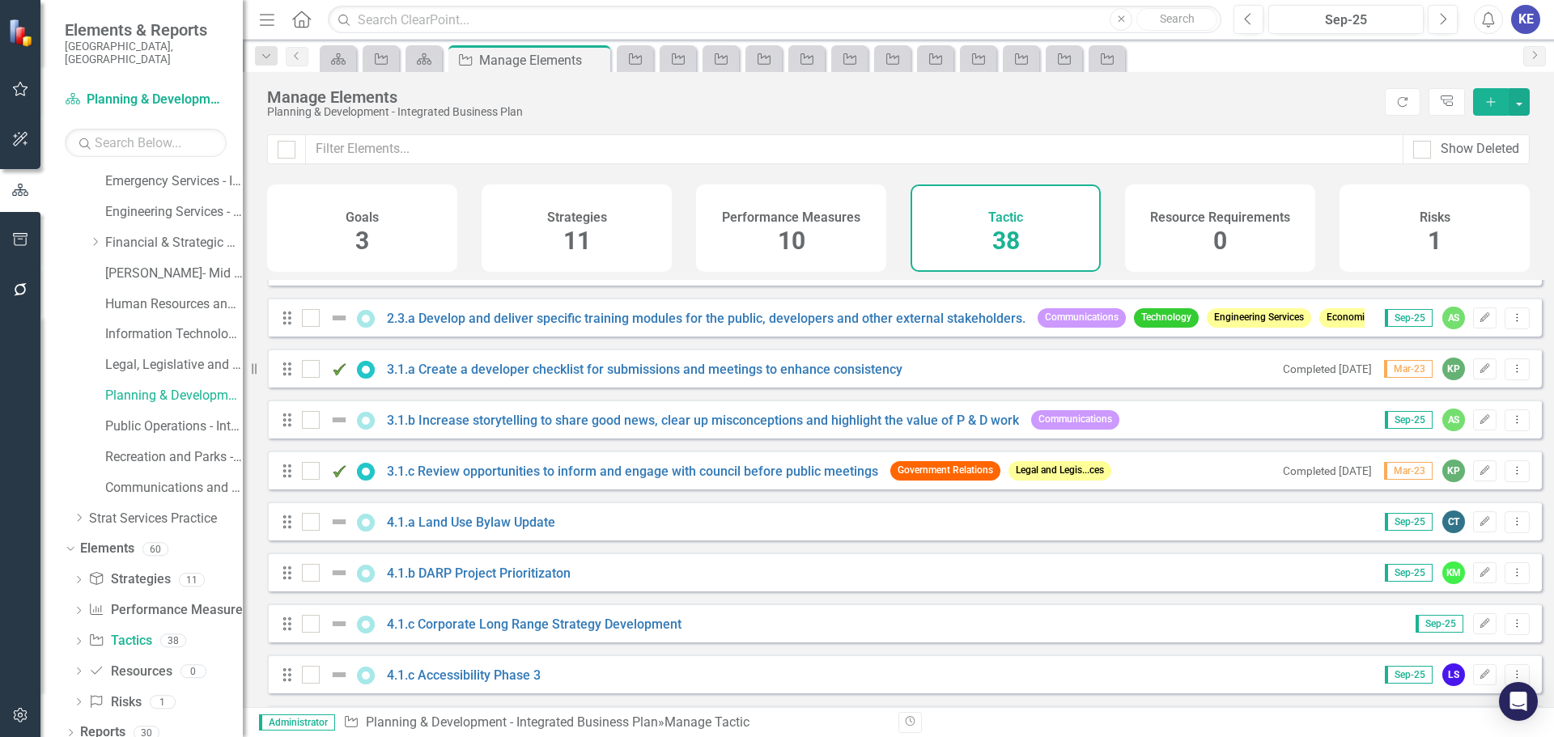
scroll to position [567, 0]
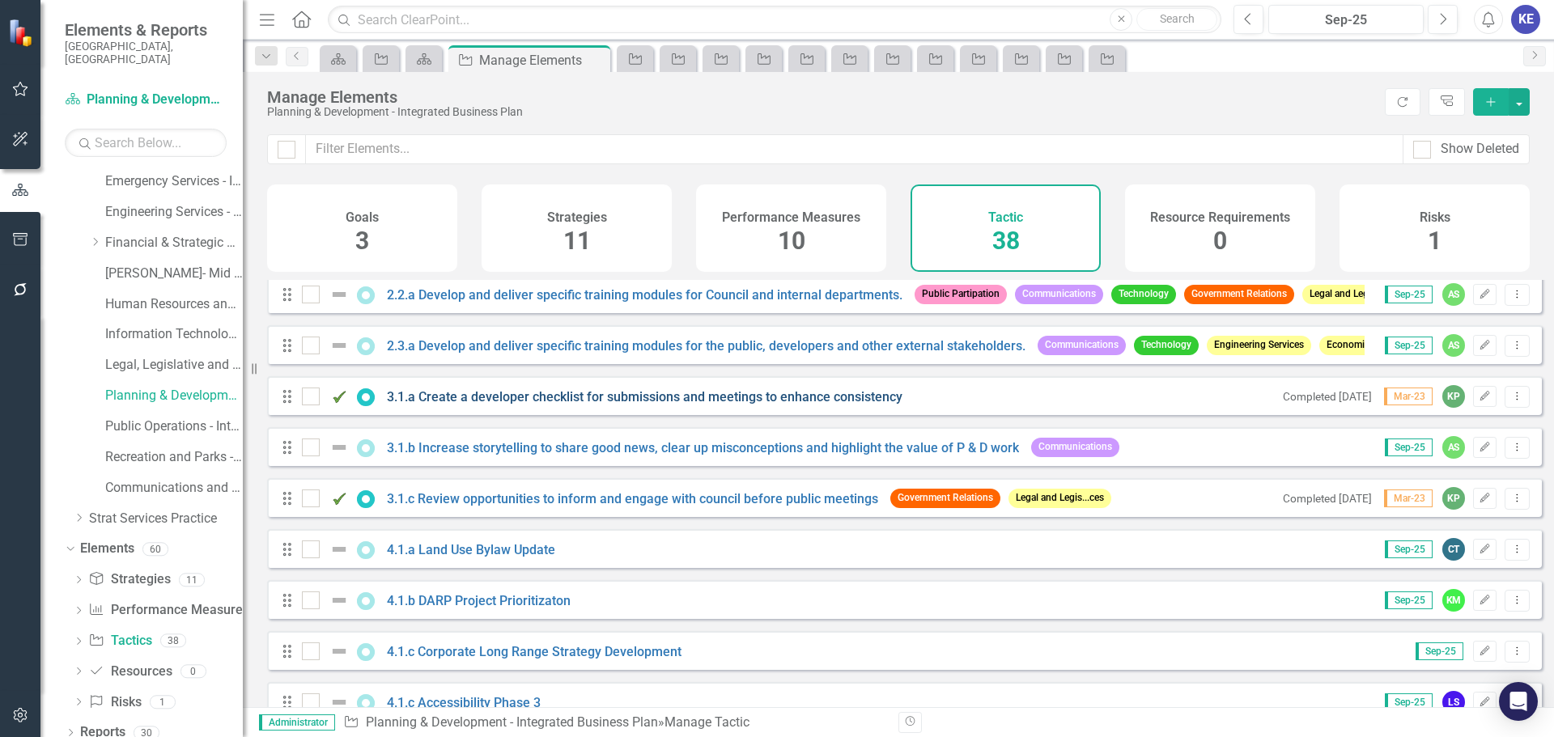
click at [490, 405] on link "3.1.a Create a developer checklist for submissions and meetings to enhance cons…" at bounding box center [645, 396] width 516 height 15
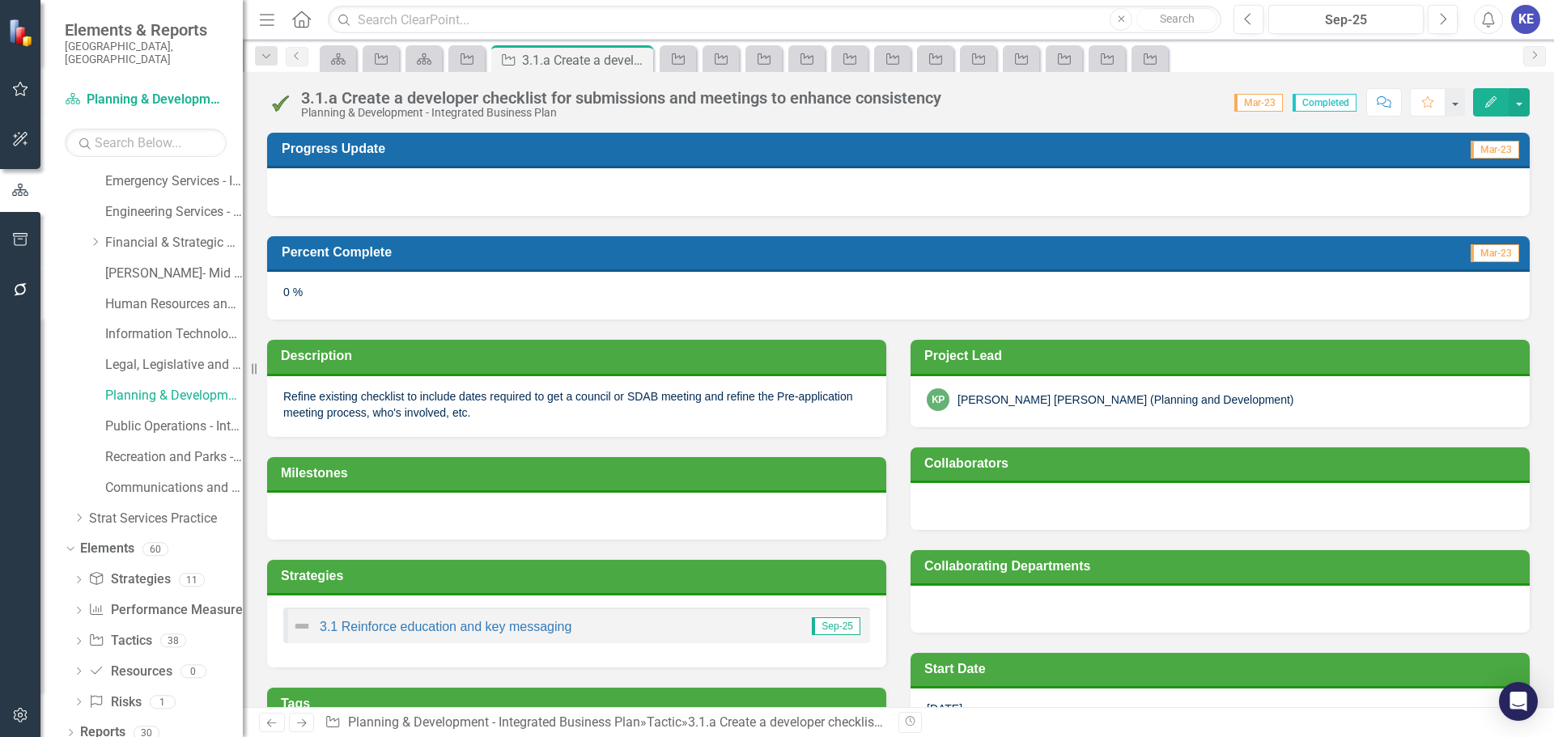
click at [476, 398] on p "Refine existing checklist to include dates required to get a council or SDAB me…" at bounding box center [576, 405] width 587 height 32
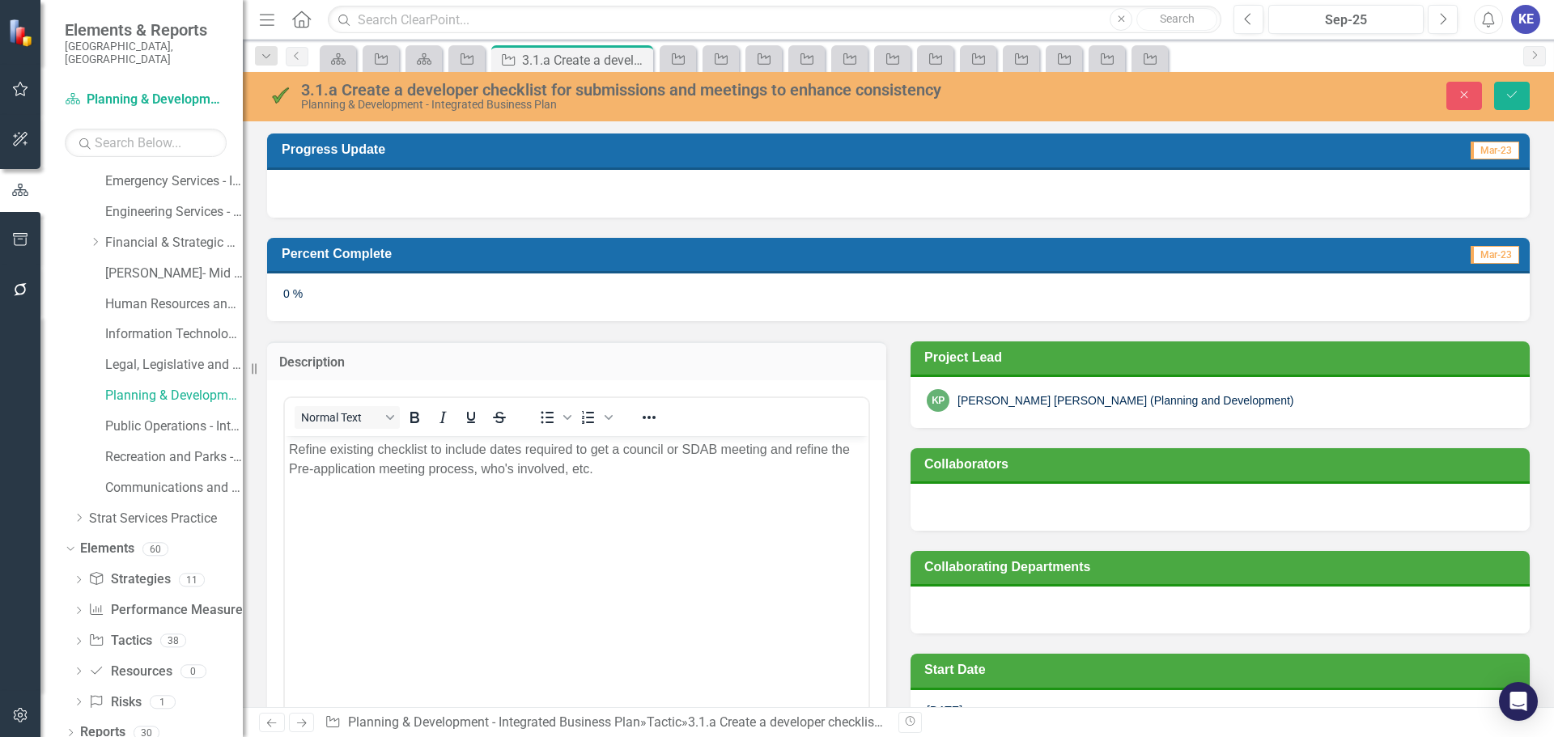
click at [402, 440] on p "Refine existing checklist to include dates required to get a council or SDAB me…" at bounding box center [577, 459] width 576 height 39
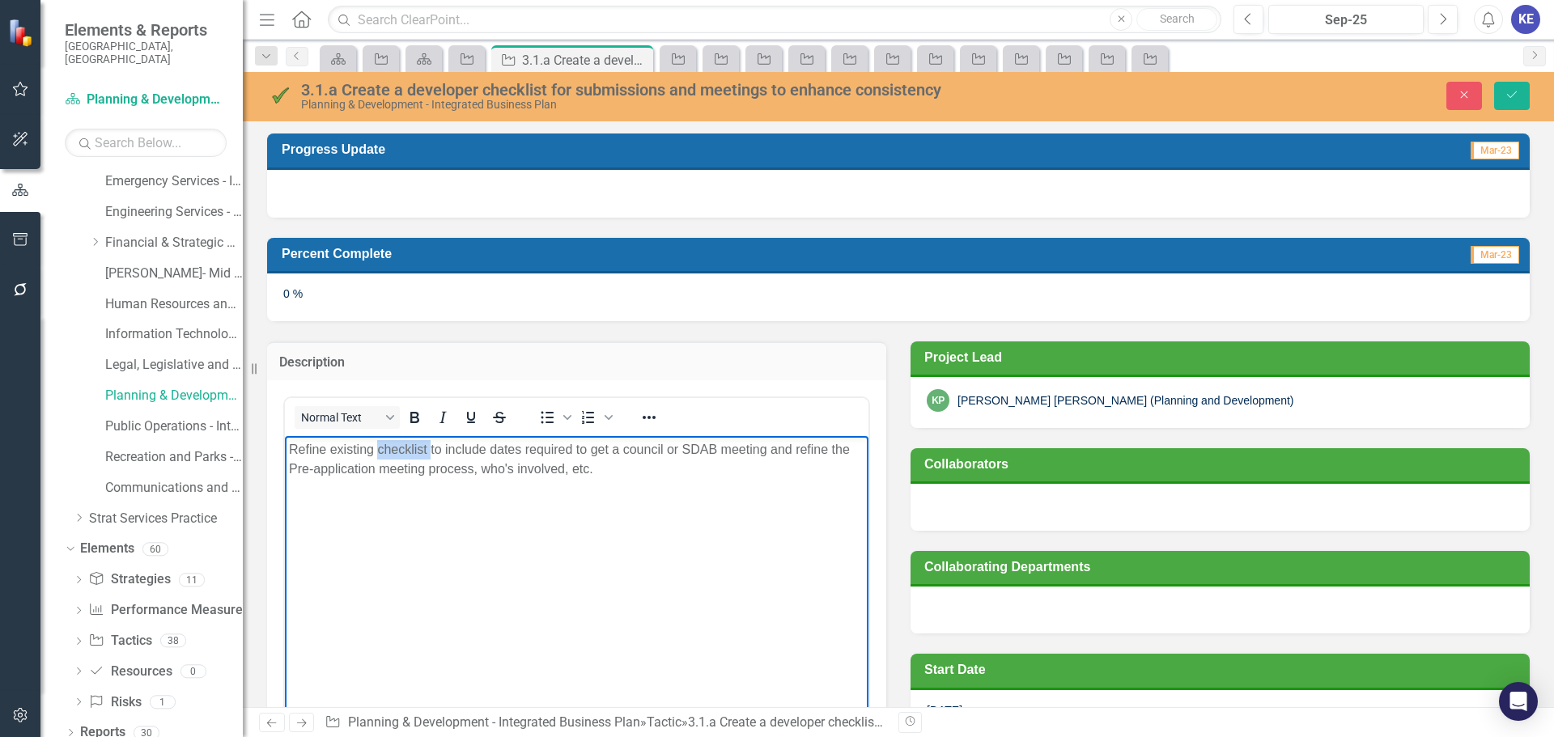
click at [402, 440] on p "Refine existing checklist to include dates required to get a council or SDAB me…" at bounding box center [577, 459] width 576 height 39
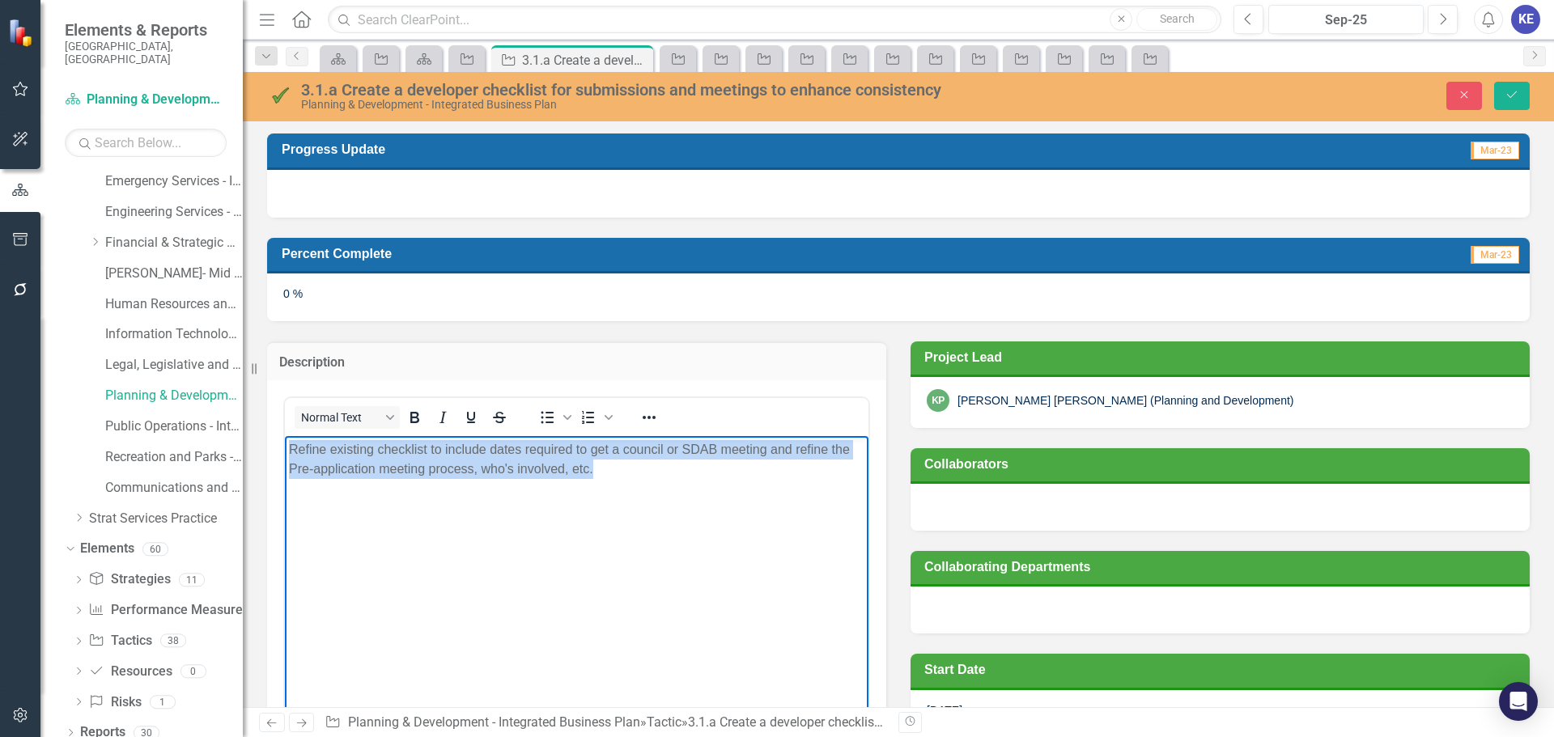
click at [402, 440] on p "Refine existing checklist to include dates required to get a council or SDAB me…" at bounding box center [577, 459] width 576 height 39
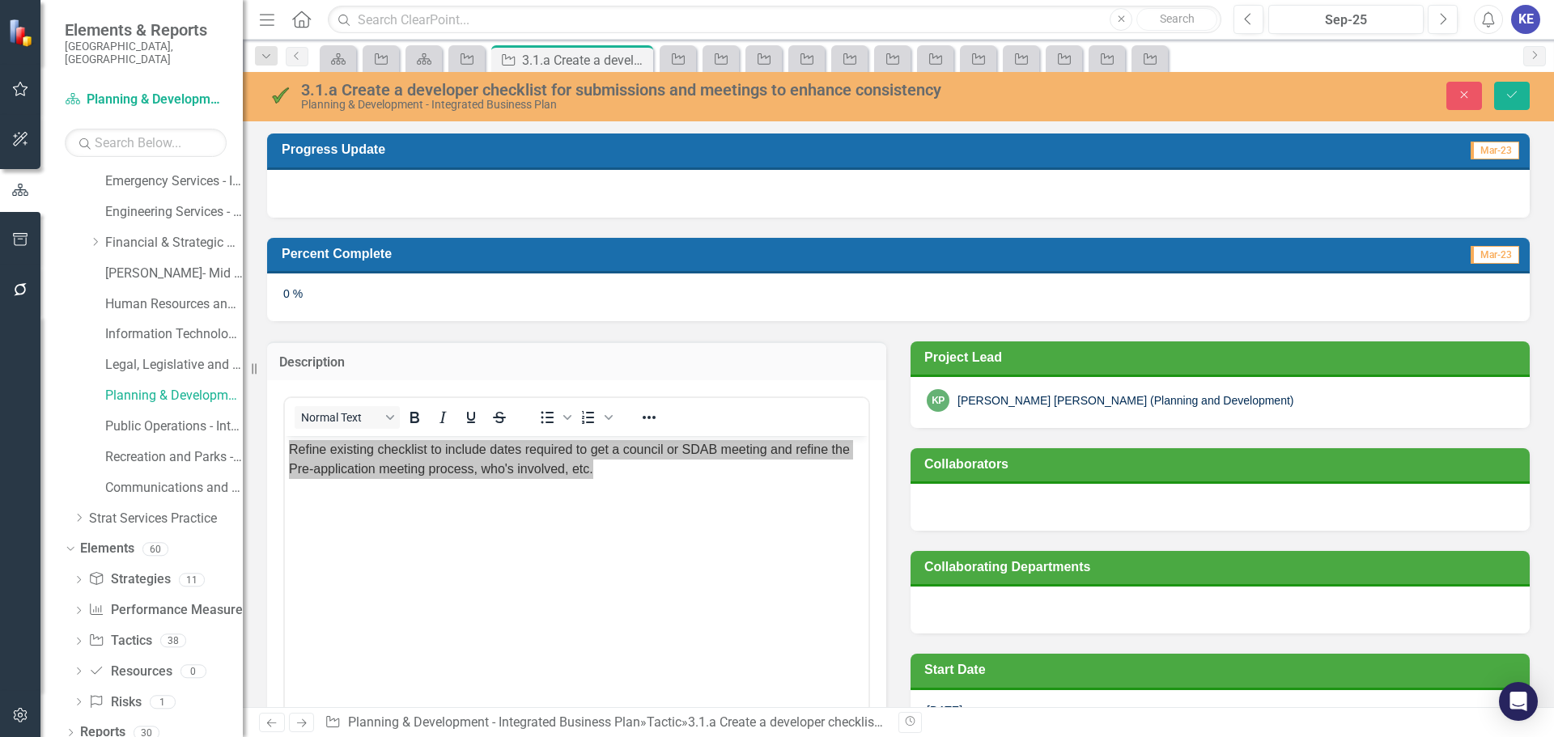
click at [471, 93] on div "3.1.a Create a developer checklist for submissions and meetings to enhance cons…" at bounding box center [638, 90] width 674 height 18
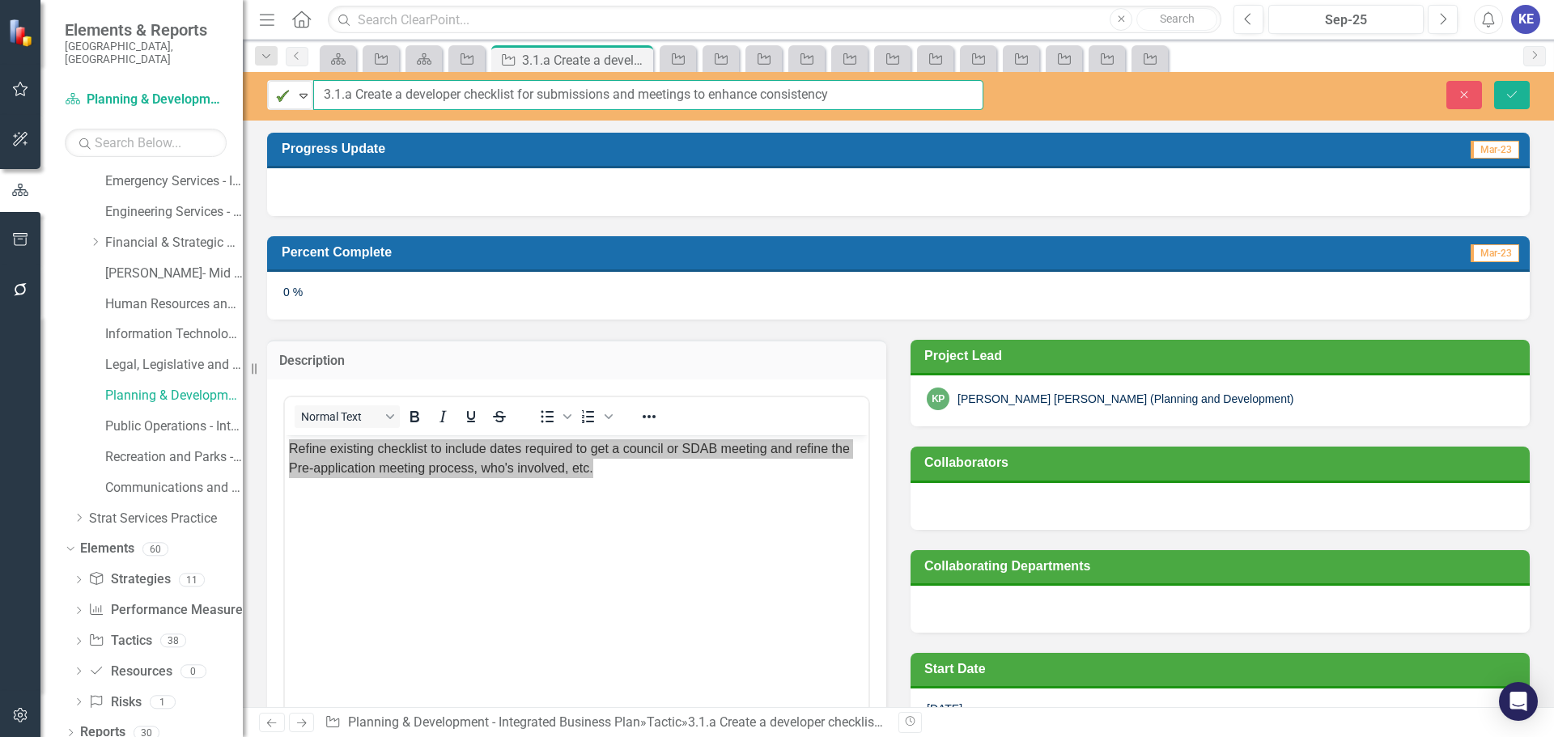
click at [471, 93] on input "3.1.a Create a developer checklist for submissions and meetings to enhance cons…" at bounding box center [648, 95] width 670 height 30
drag, startPoint x: 845, startPoint y: 95, endPoint x: 355, endPoint y: 99, distance: 489.7
click at [355, 99] on input "3.1.a Create a developer checklist for submissions and meetings to enhance cons…" at bounding box center [648, 95] width 670 height 30
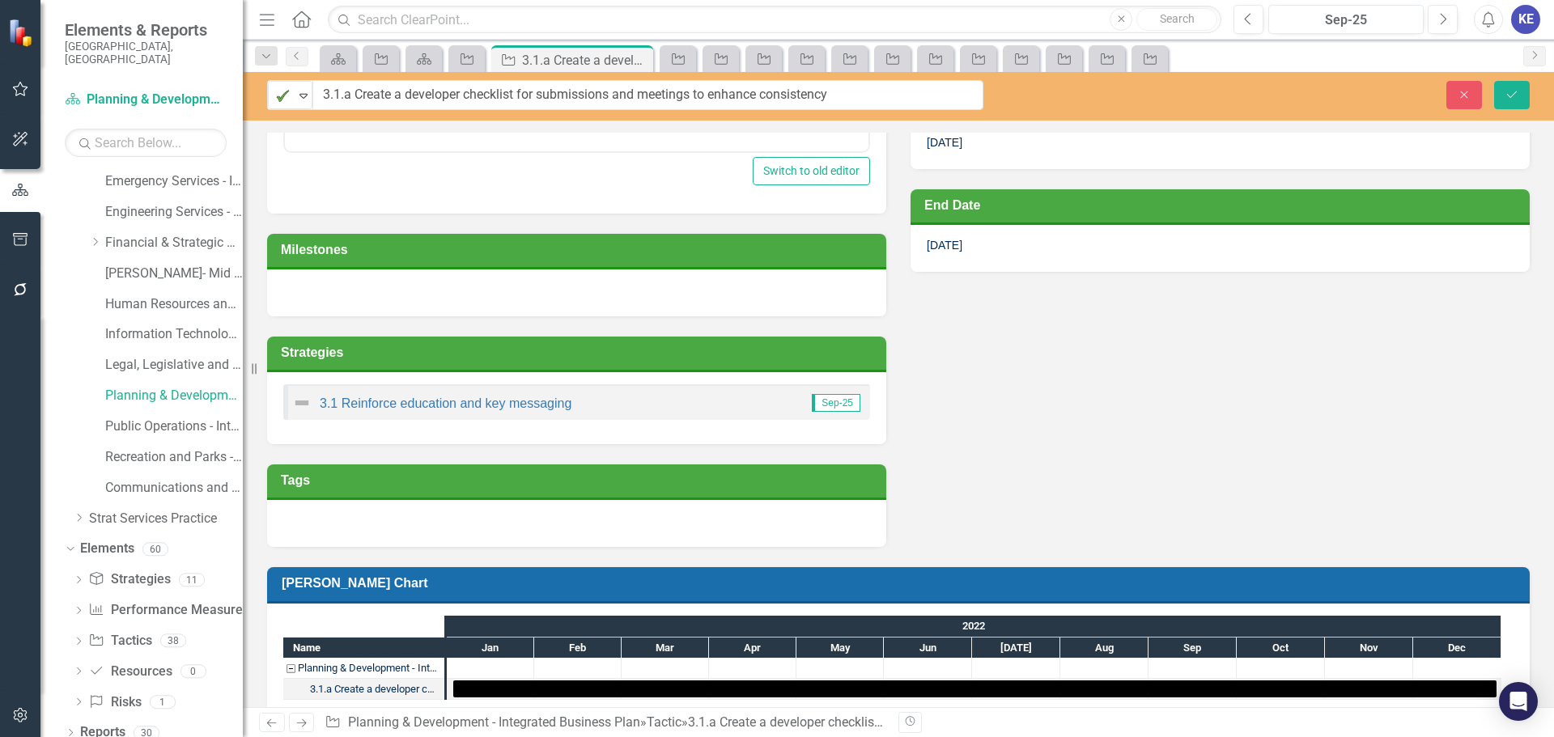
scroll to position [486, 0]
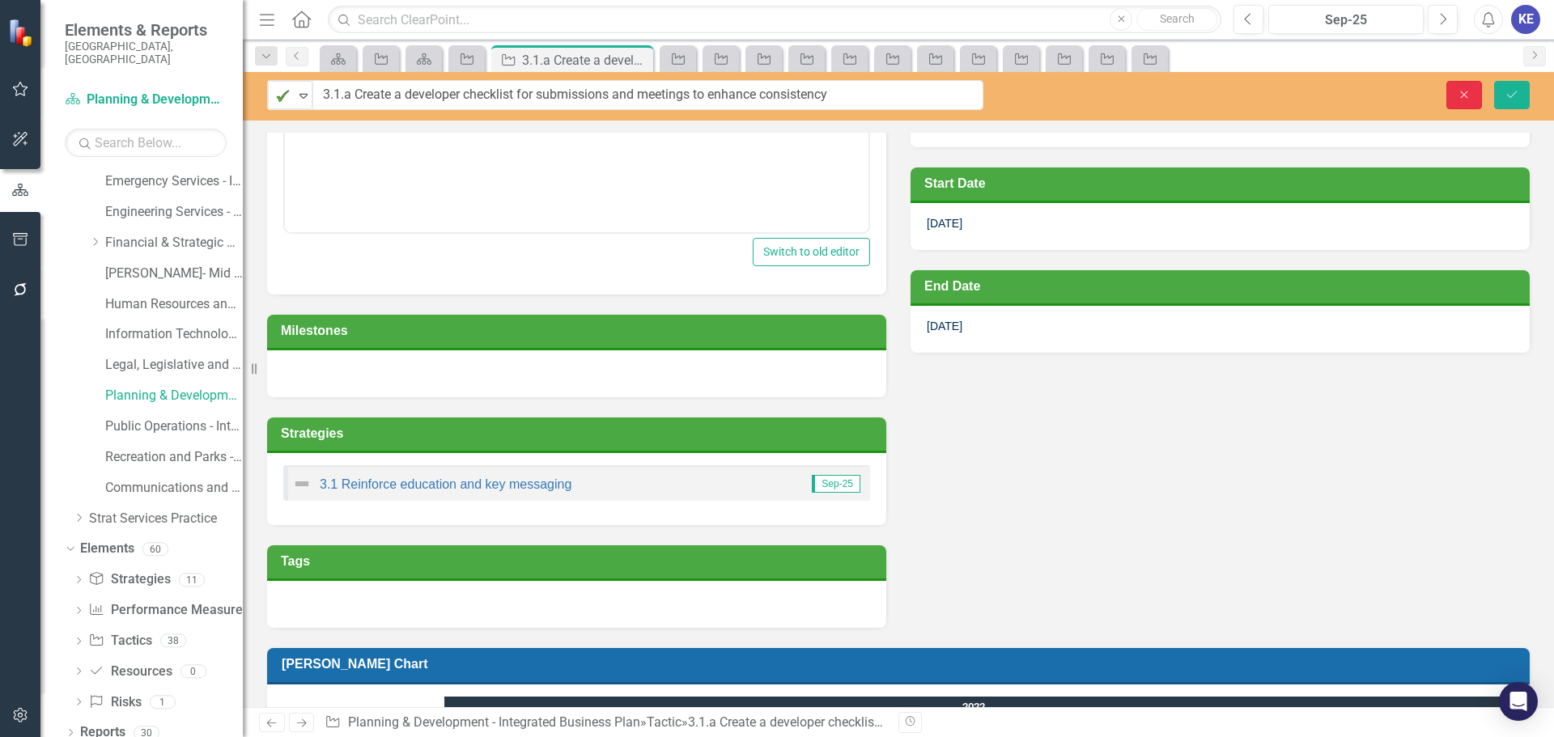
click at [1467, 87] on button "Close" at bounding box center [1464, 95] width 36 height 28
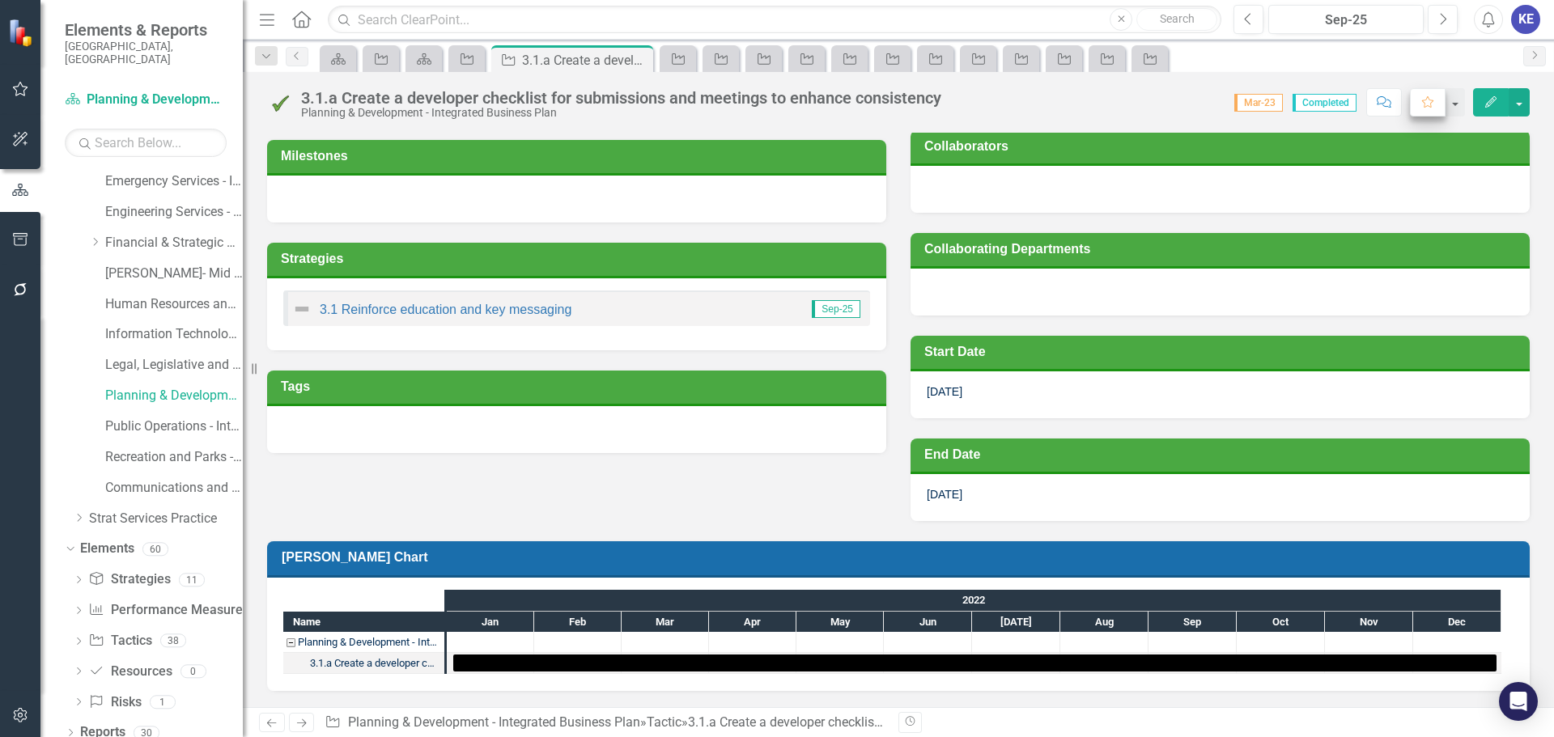
scroll to position [317, 0]
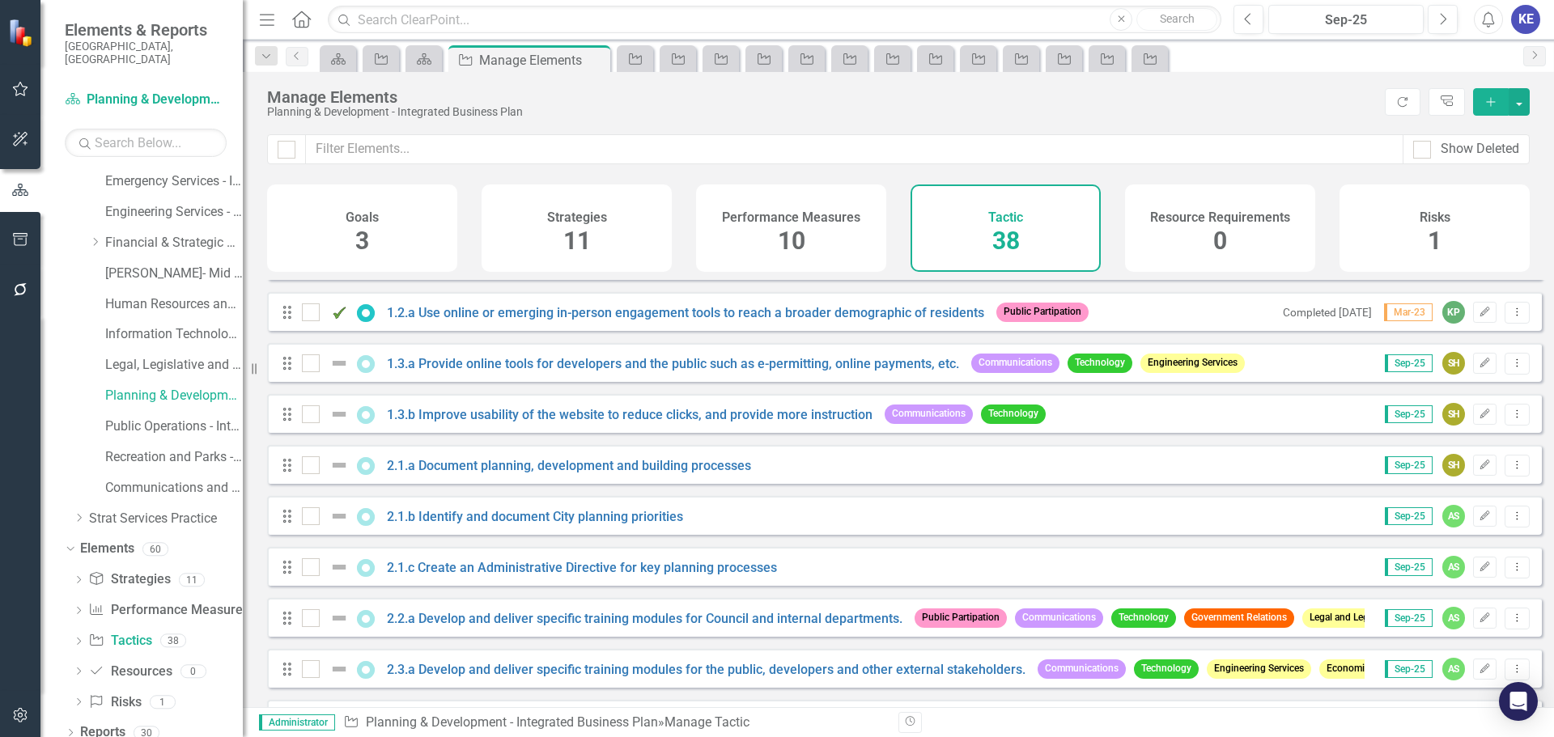
scroll to position [486, 0]
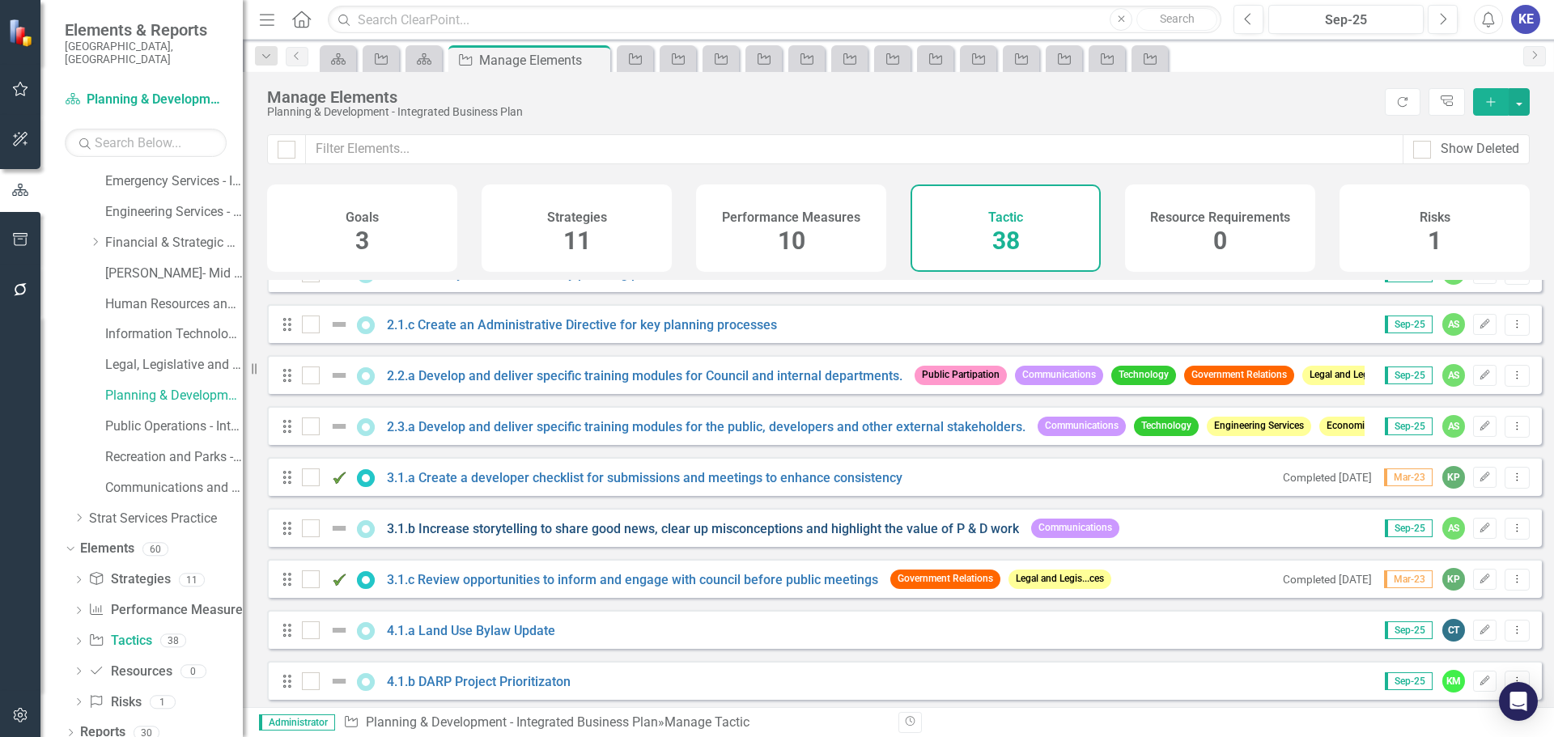
click at [520, 537] on link "3.1.b Increase storytelling to share good news, clear up misconceptions and hig…" at bounding box center [703, 528] width 632 height 15
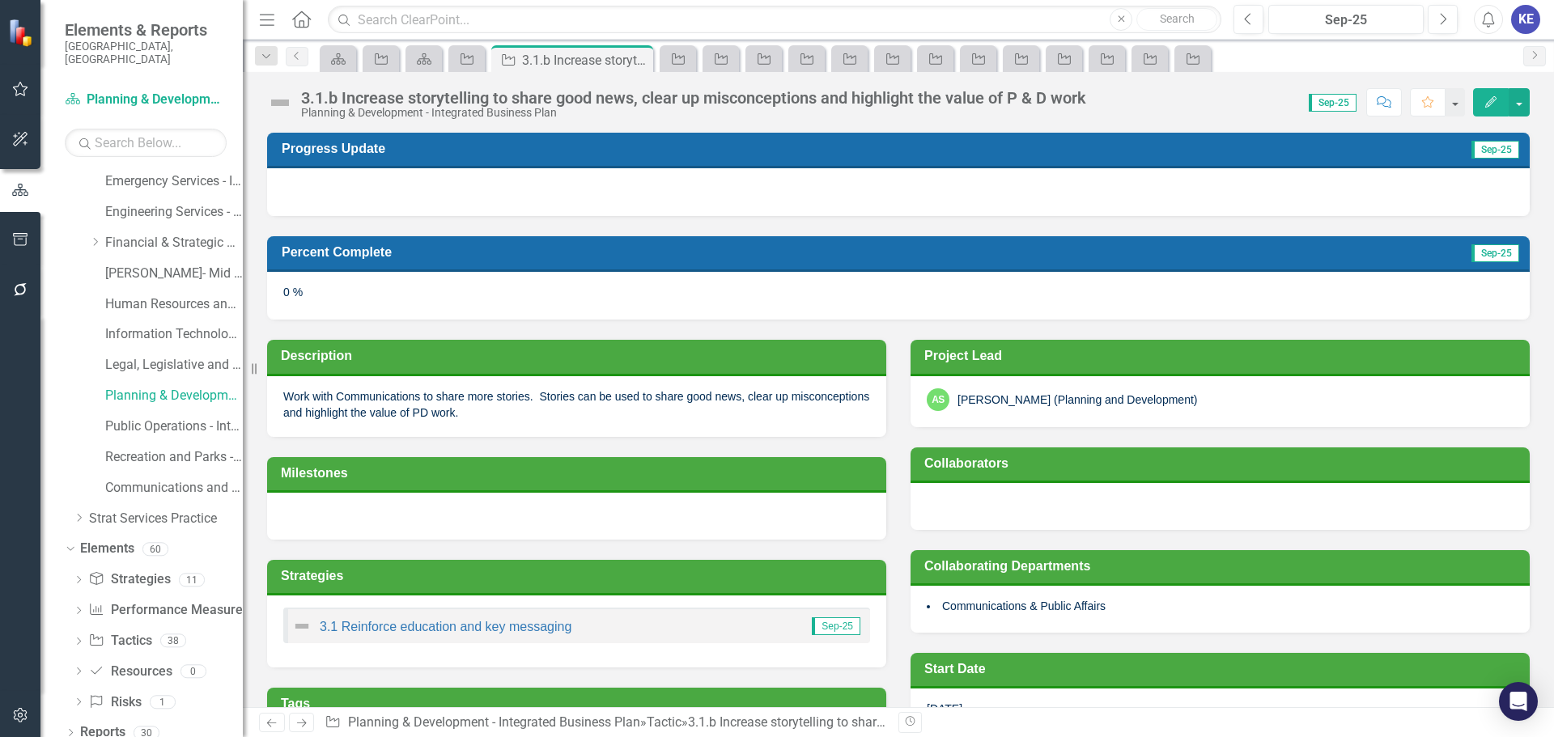
click at [531, 98] on div "3.1.b Increase storytelling to share good news, clear up misconceptions and hig…" at bounding box center [693, 98] width 785 height 18
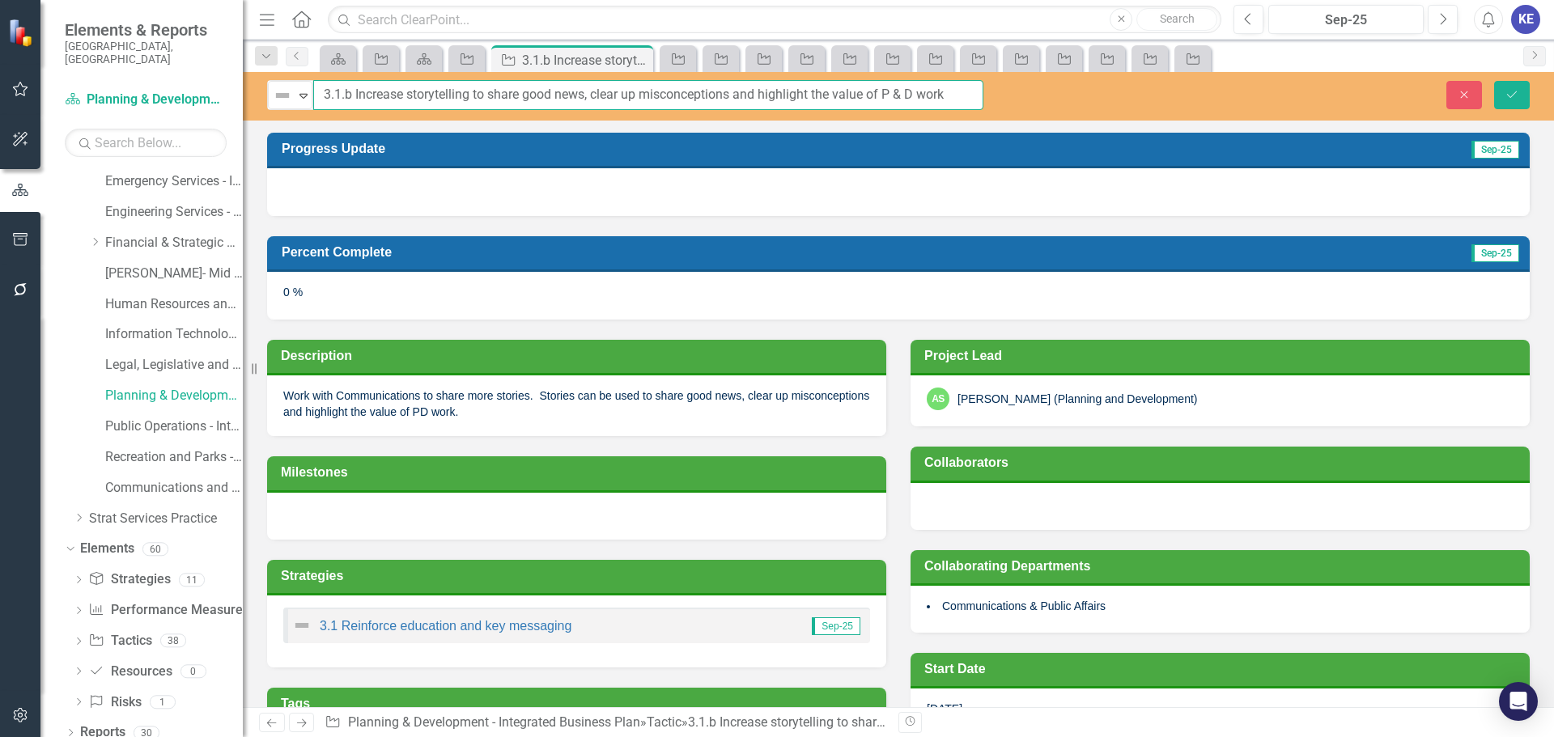
drag, startPoint x: 961, startPoint y: 91, endPoint x: 357, endPoint y: 91, distance: 603.8
click at [357, 91] on input "3.1.b Increase storytelling to share good news, clear up misconceptions and hig…" at bounding box center [648, 95] width 670 height 30
click at [407, 410] on p "Work with Communications to share more stories. Stories can be used to share go…" at bounding box center [576, 404] width 587 height 32
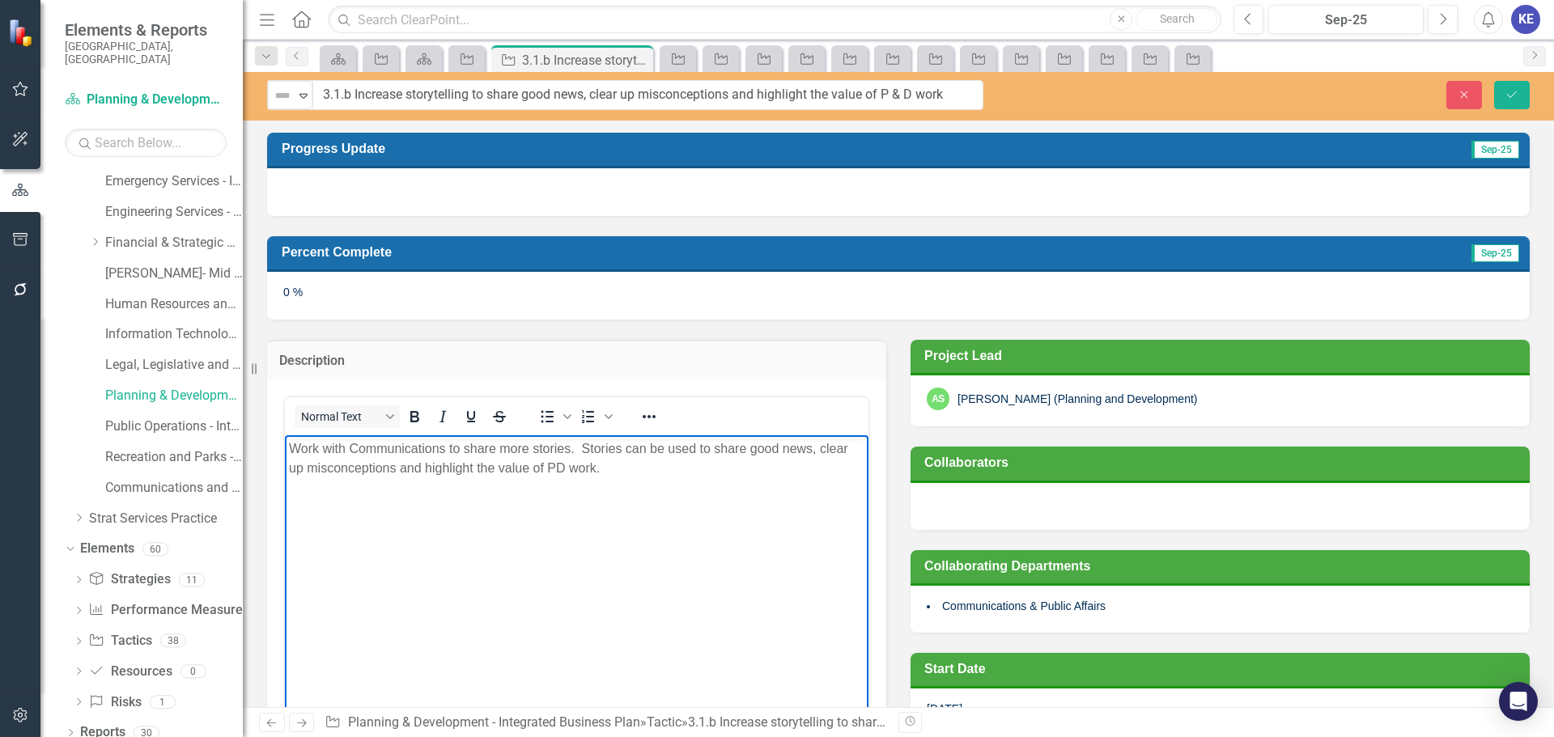
click at [410, 449] on p "Work with Communications to share more stories. Stories can be used to share go…" at bounding box center [577, 458] width 576 height 39
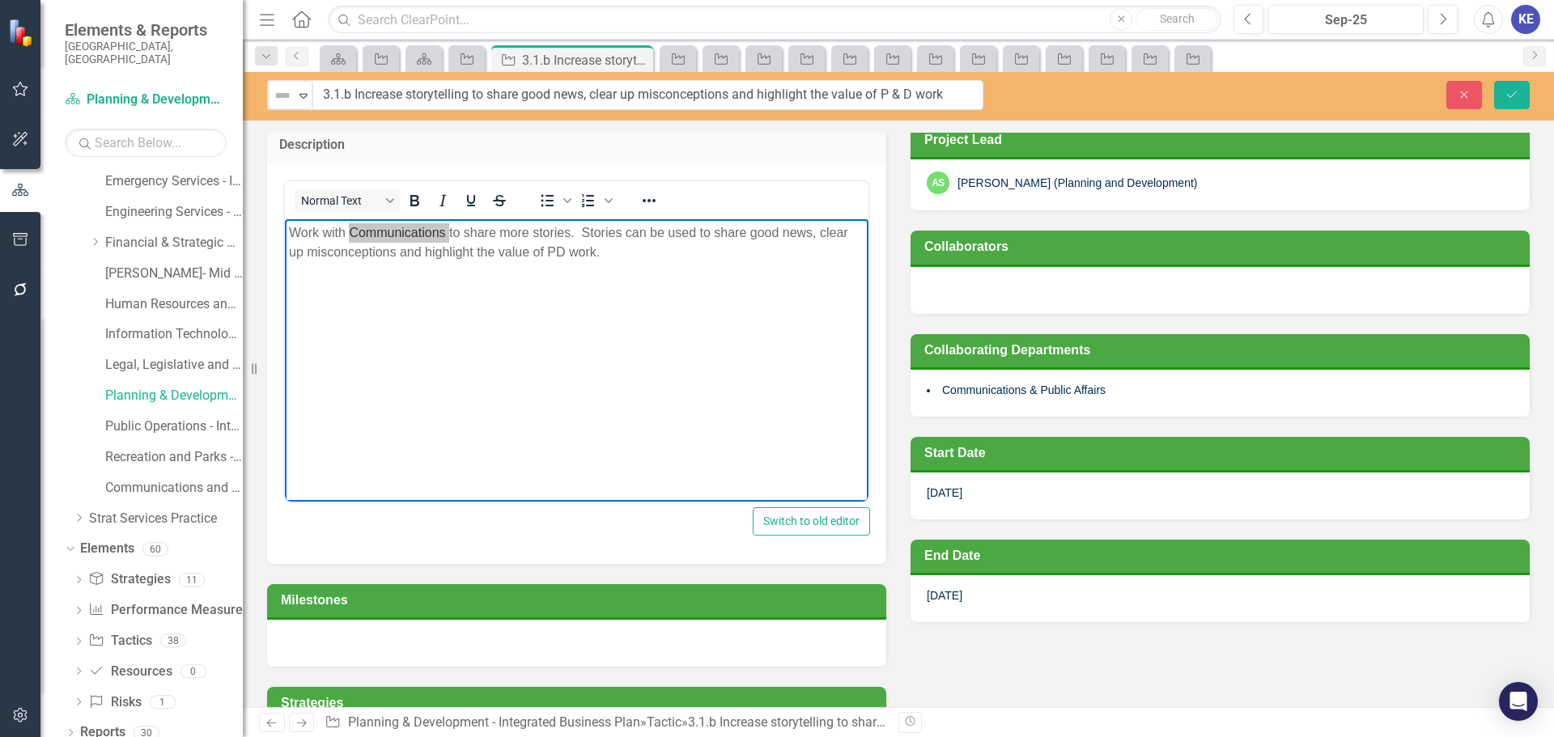
scroll to position [243, 0]
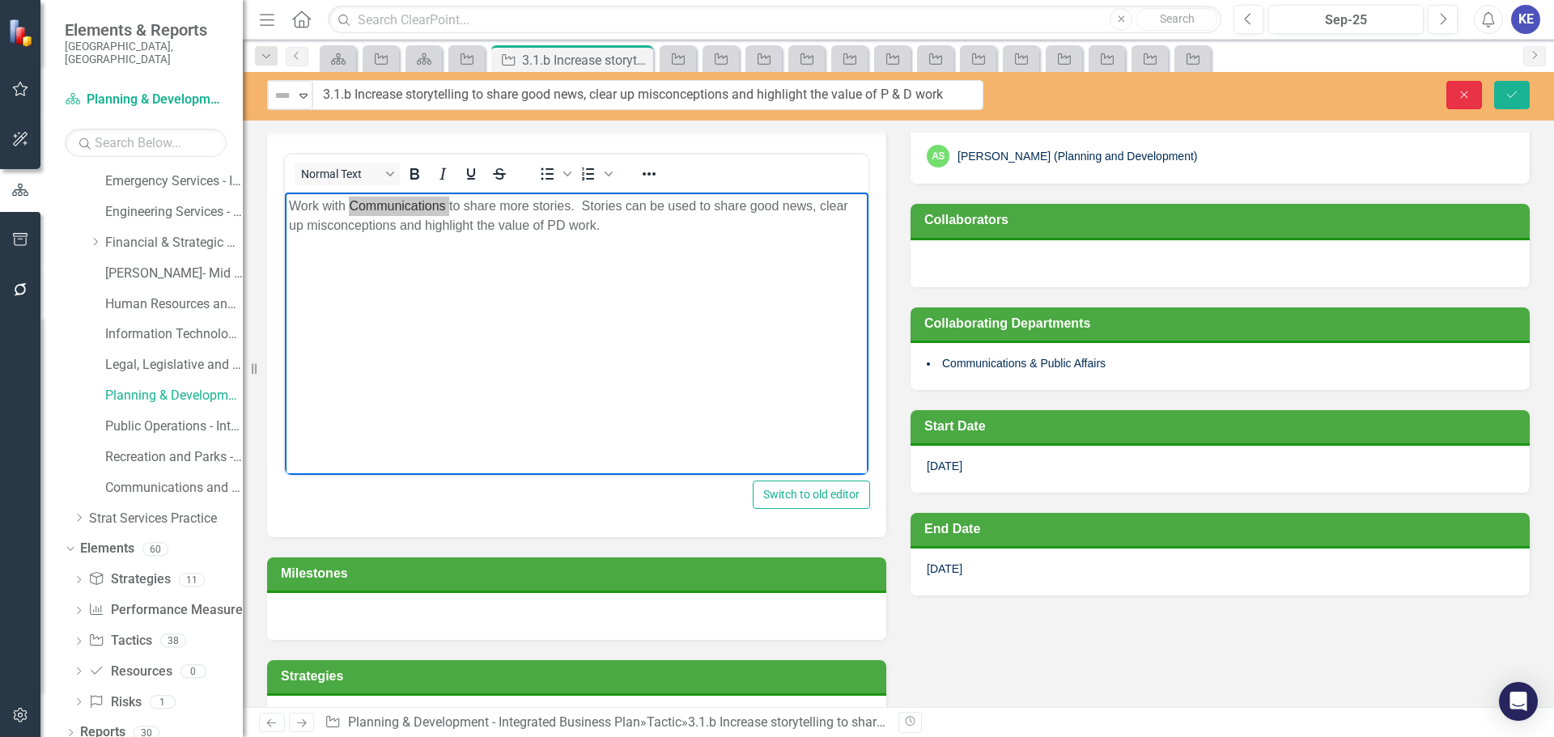
click at [1467, 87] on button "Close" at bounding box center [1464, 95] width 36 height 28
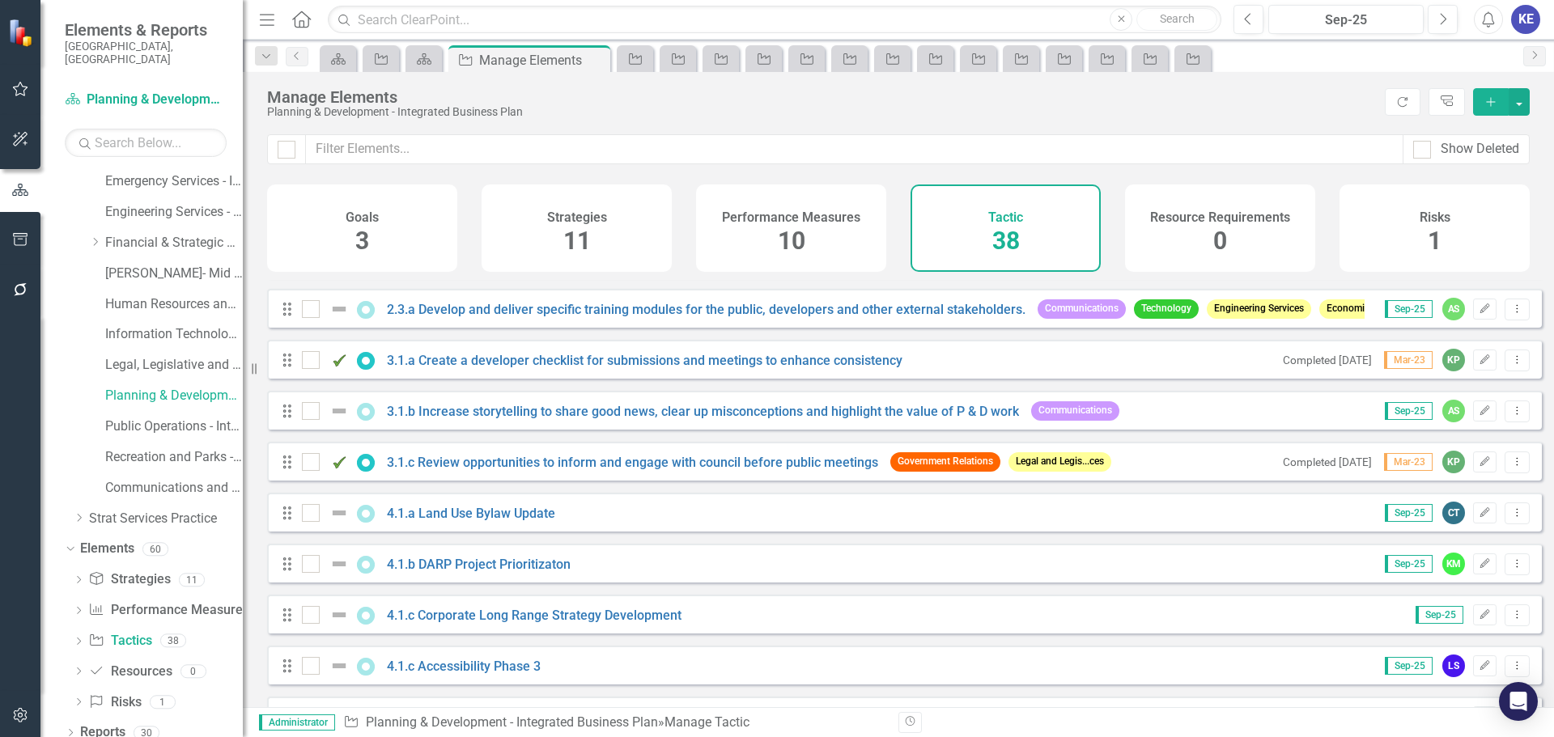
scroll to position [567, 0]
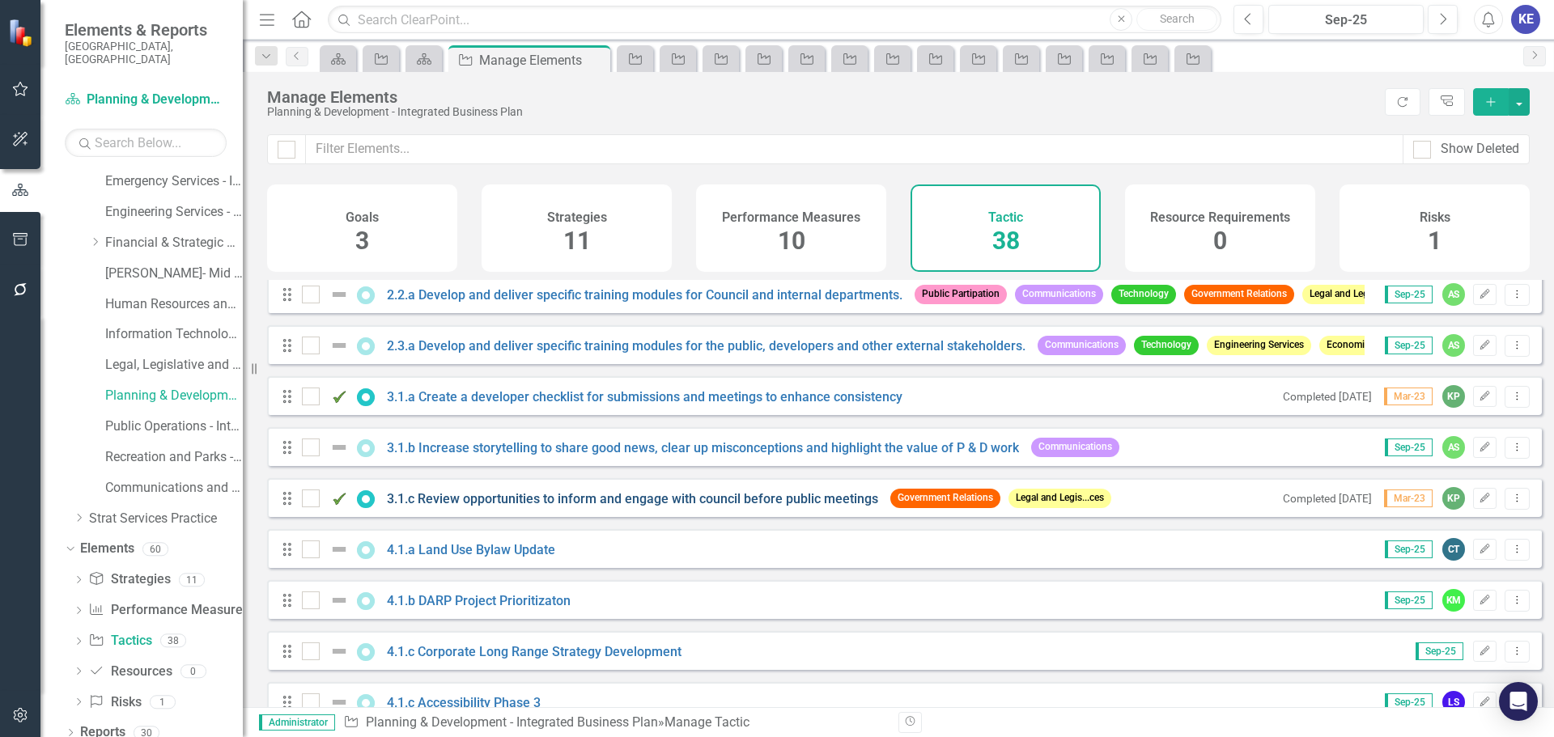
click at [605, 507] on link "3.1.c Review opportunities to inform and engage with council before public meet…" at bounding box center [632, 498] width 491 height 15
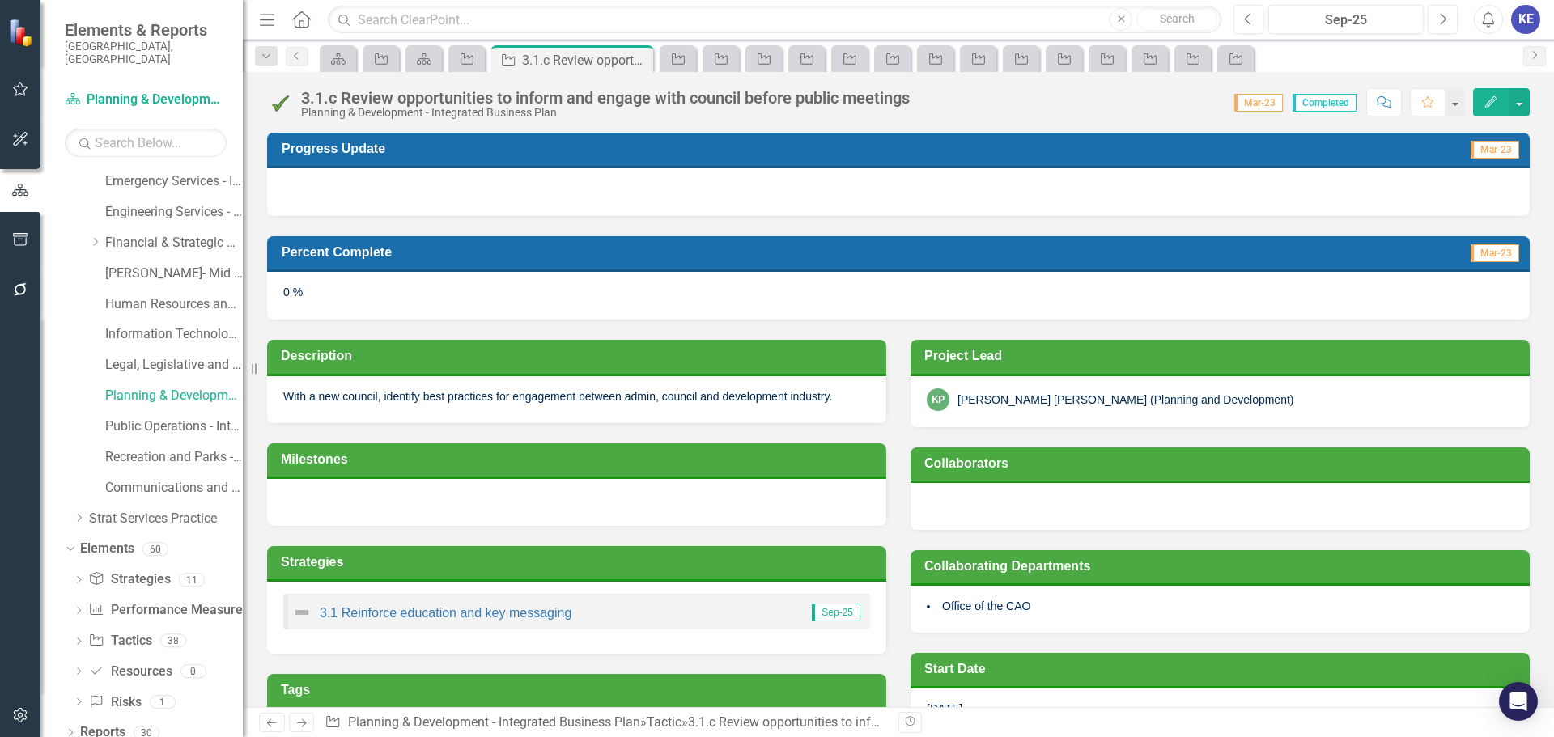
click at [410, 105] on div "3.1.c Review opportunities to inform and engage with council before public meet…" at bounding box center [605, 98] width 609 height 18
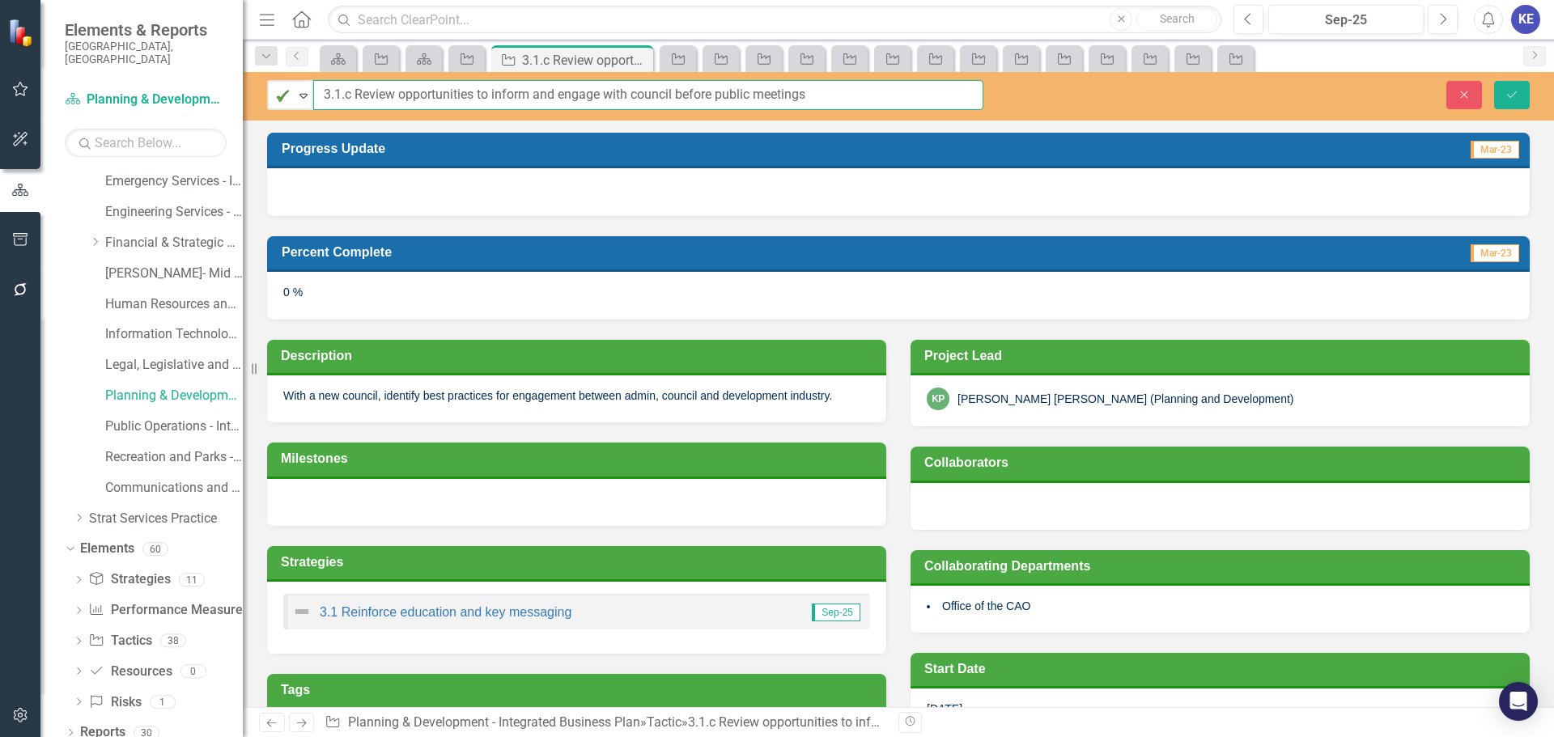
drag, startPoint x: 354, startPoint y: 93, endPoint x: 877, endPoint y: 96, distance: 523.7
click at [877, 96] on input "3.1.c Review opportunities to inform and engage with council before public meet…" at bounding box center [648, 95] width 670 height 30
click at [336, 393] on p "With a new council, identify best practices for engagement between admin, counc…" at bounding box center [576, 396] width 587 height 16
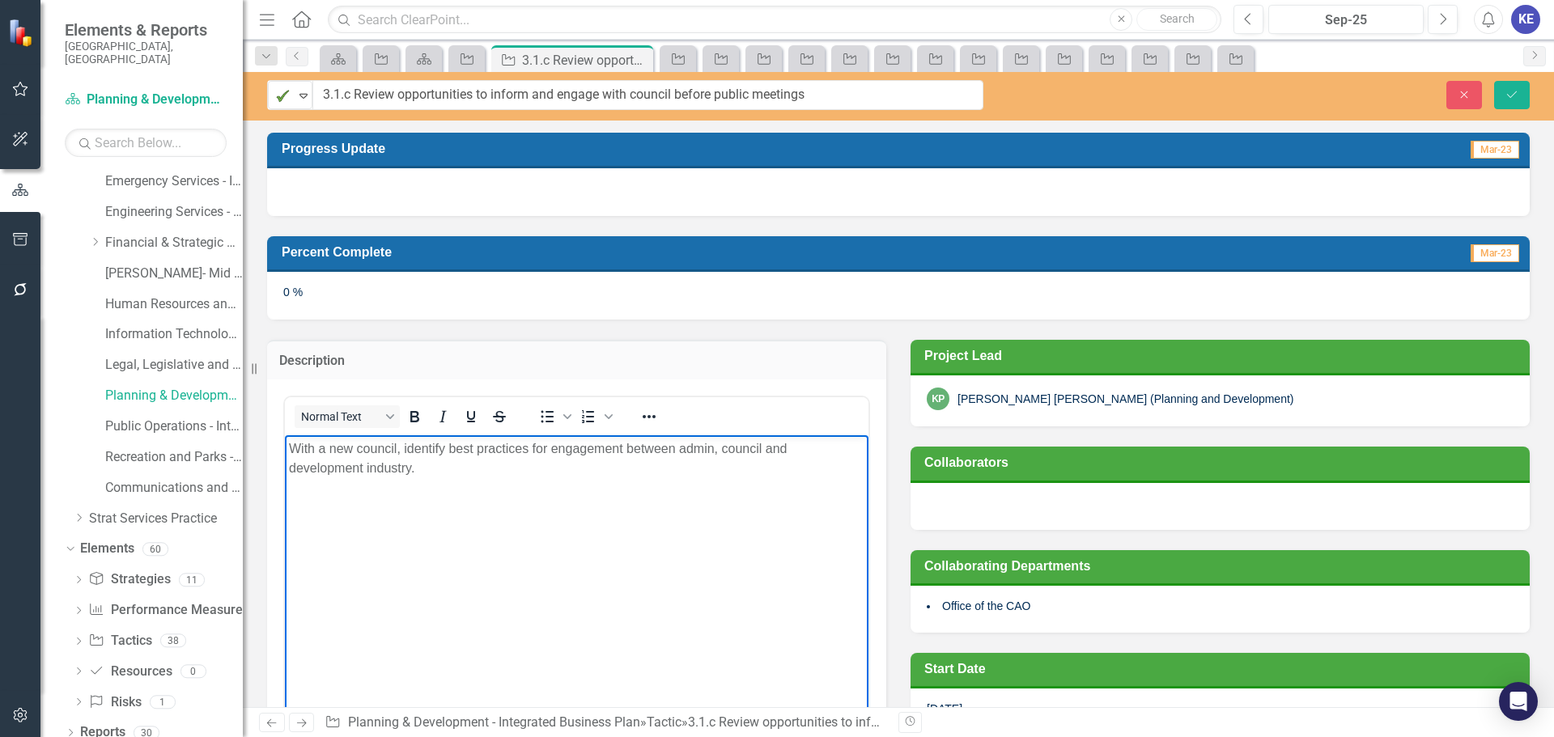
click at [371, 461] on p "With a new council, identify best practices for engagement between admin, counc…" at bounding box center [577, 458] width 576 height 39
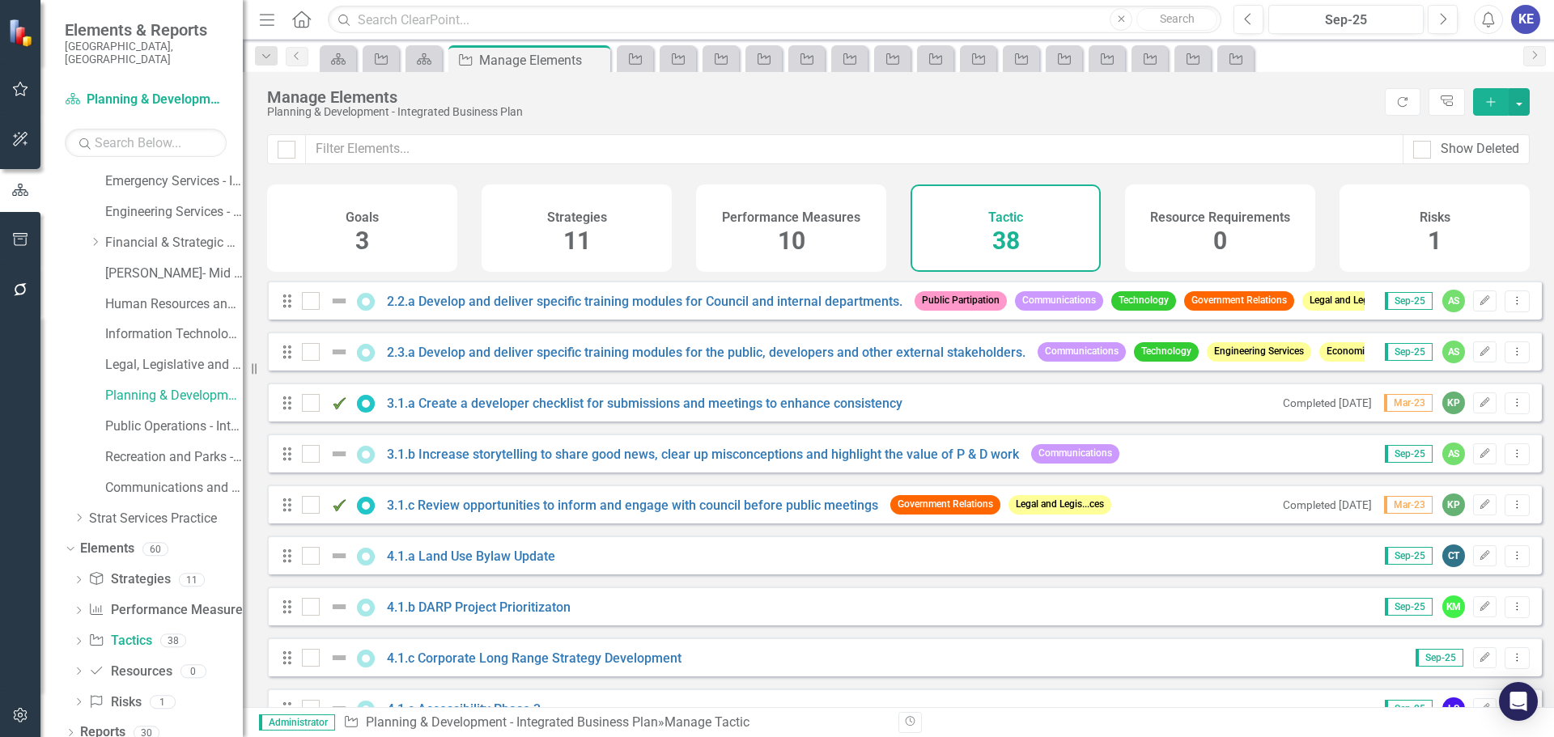
scroll to position [567, 0]
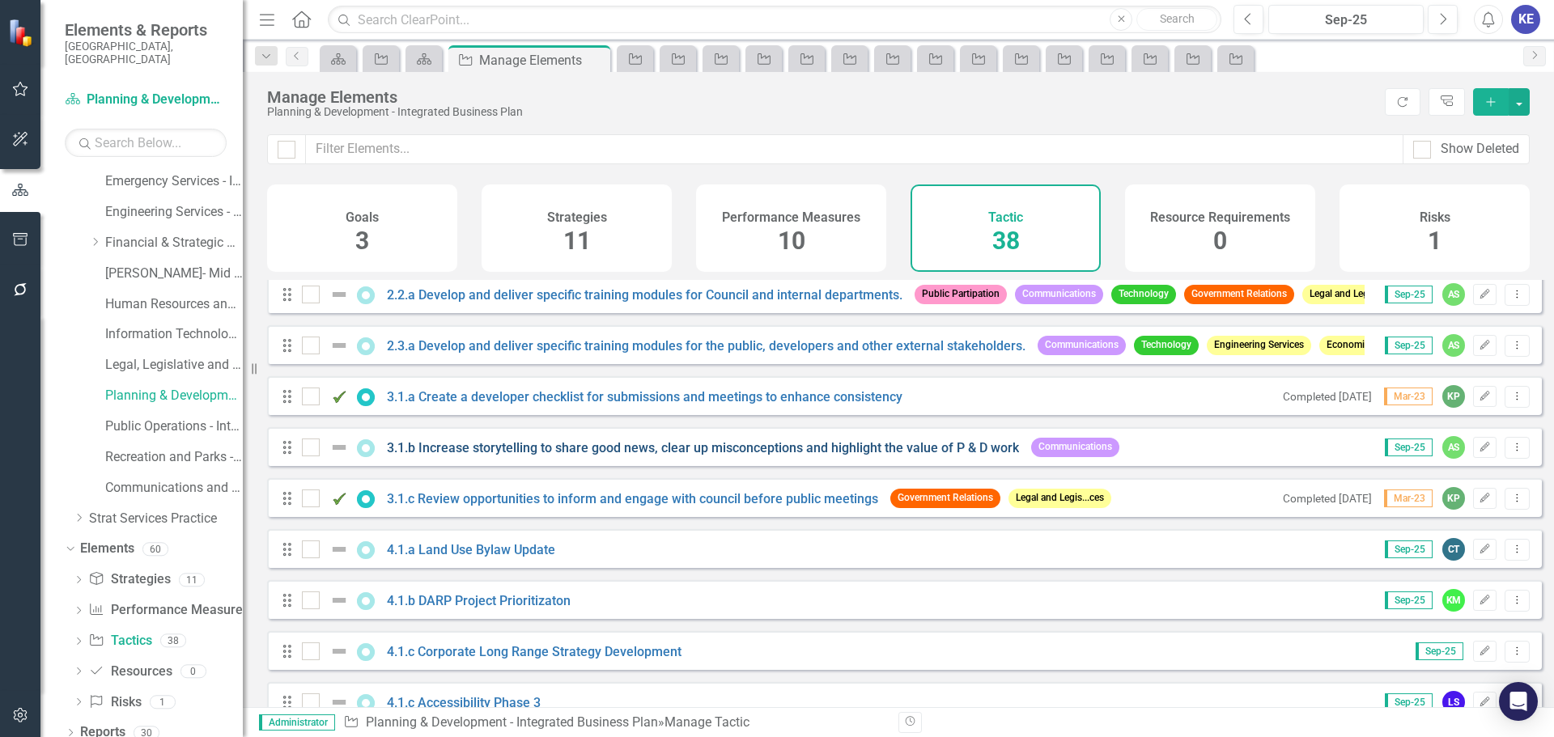
click at [549, 456] on link "3.1.b Increase storytelling to share good news, clear up misconceptions and hig…" at bounding box center [703, 447] width 632 height 15
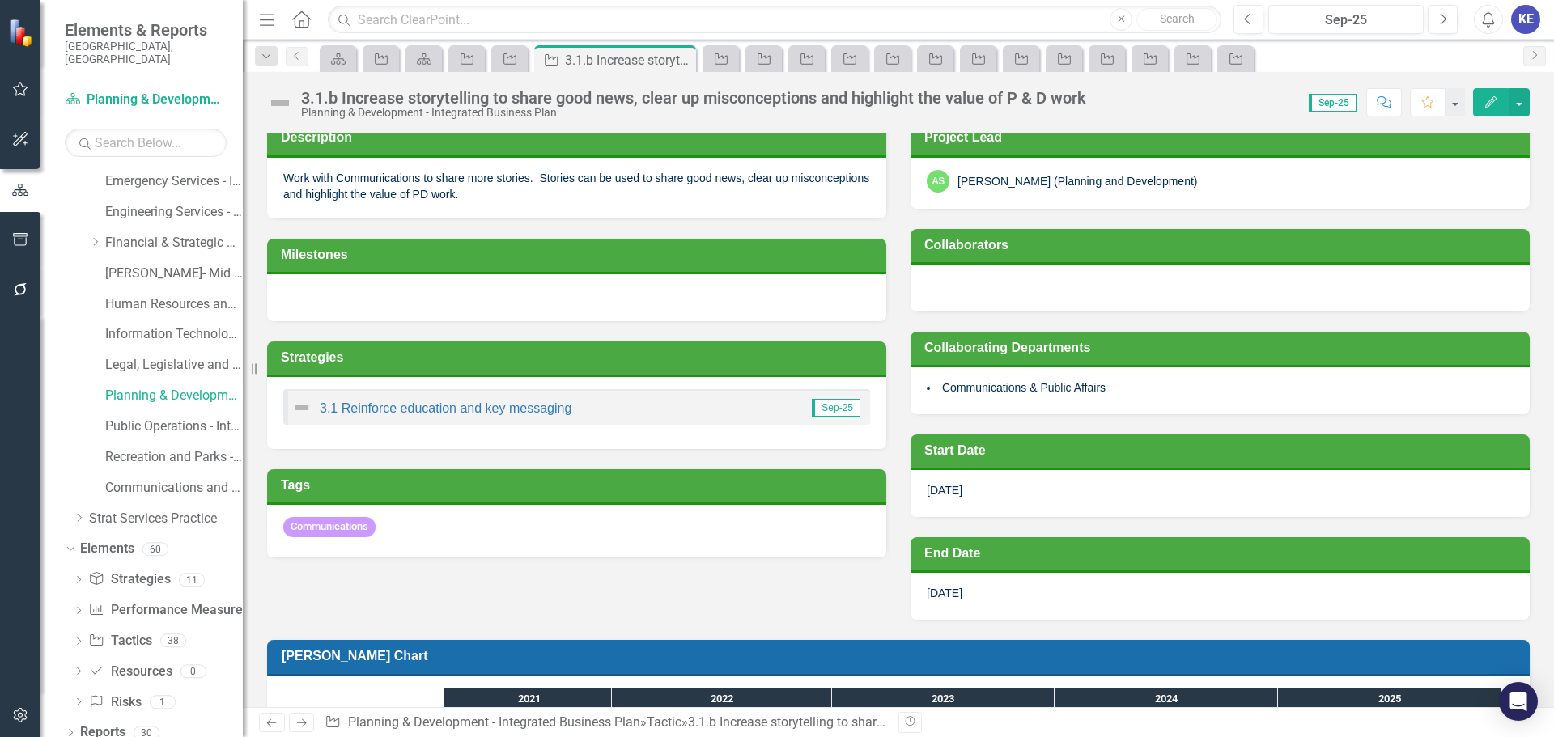
scroll to position [243, 0]
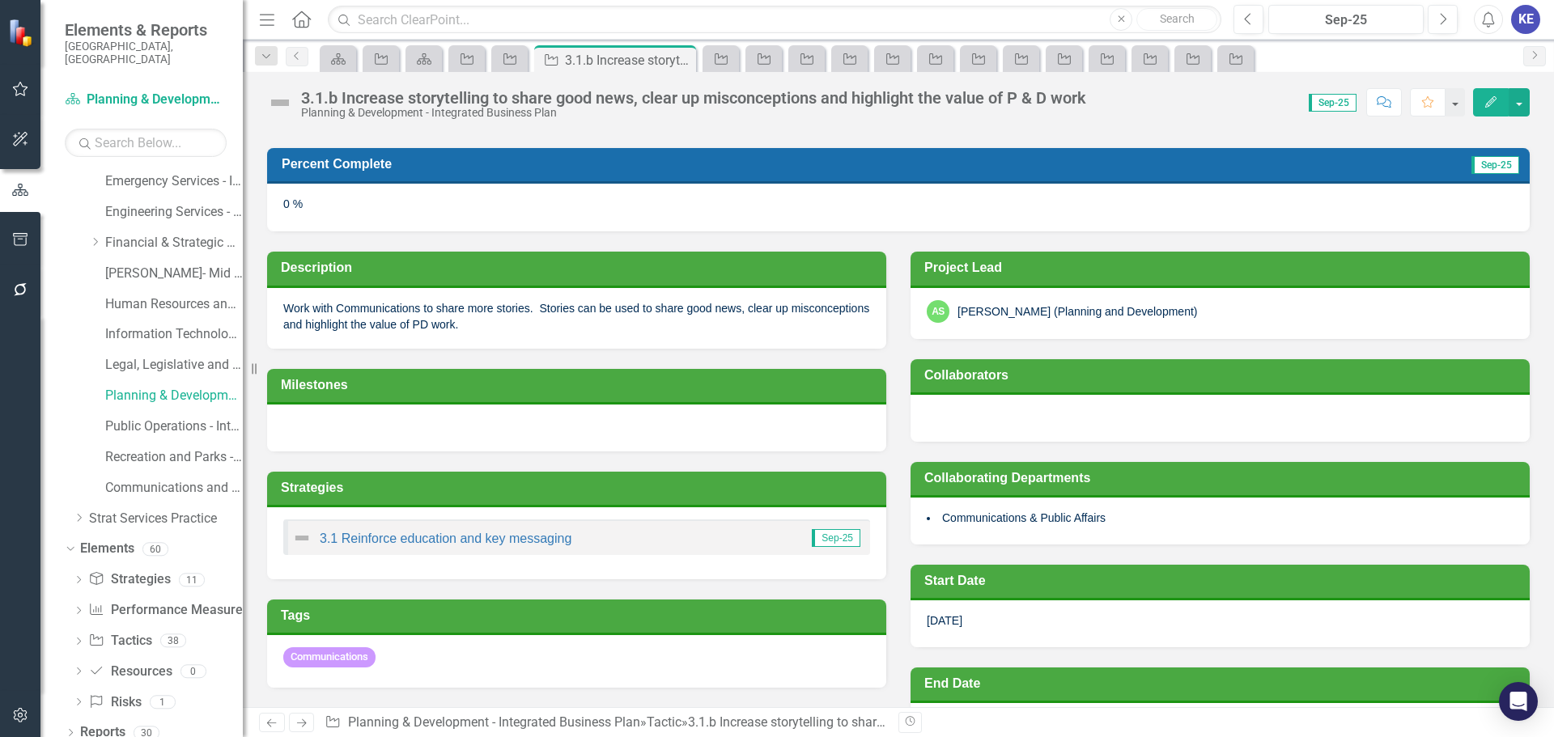
scroll to position [81, 0]
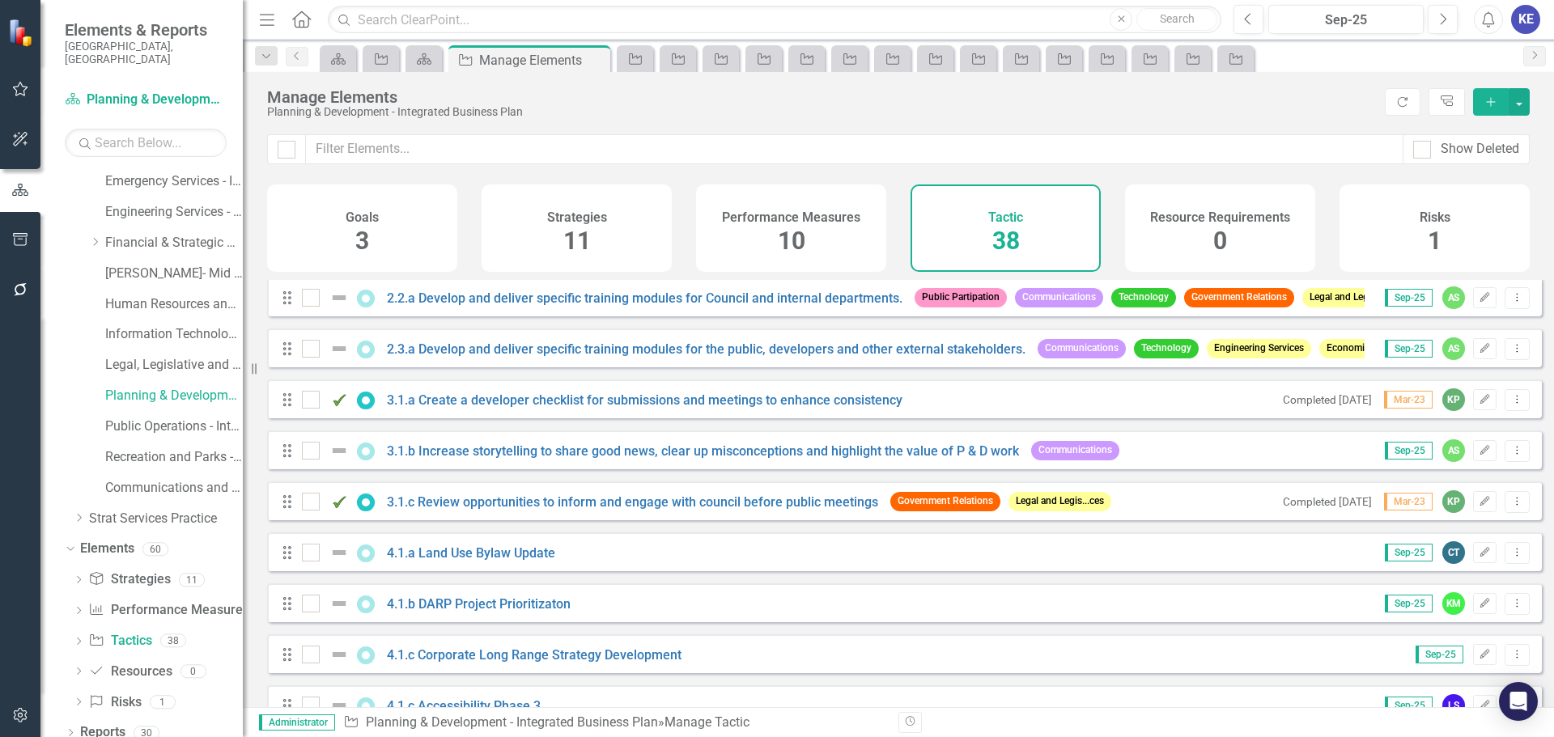
scroll to position [648, 0]
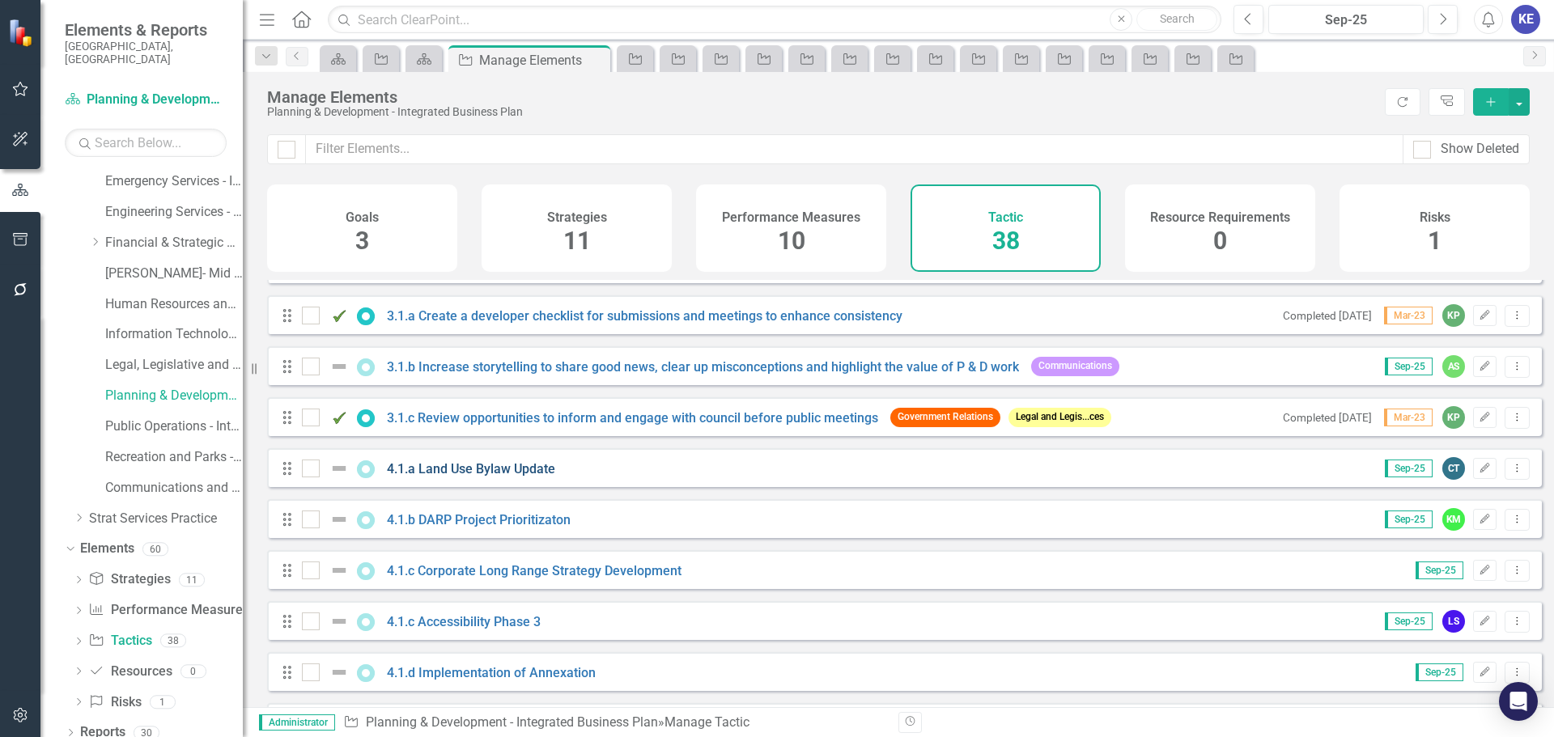
click at [470, 476] on link "4.1.a Land Use Bylaw Update" at bounding box center [471, 468] width 168 height 15
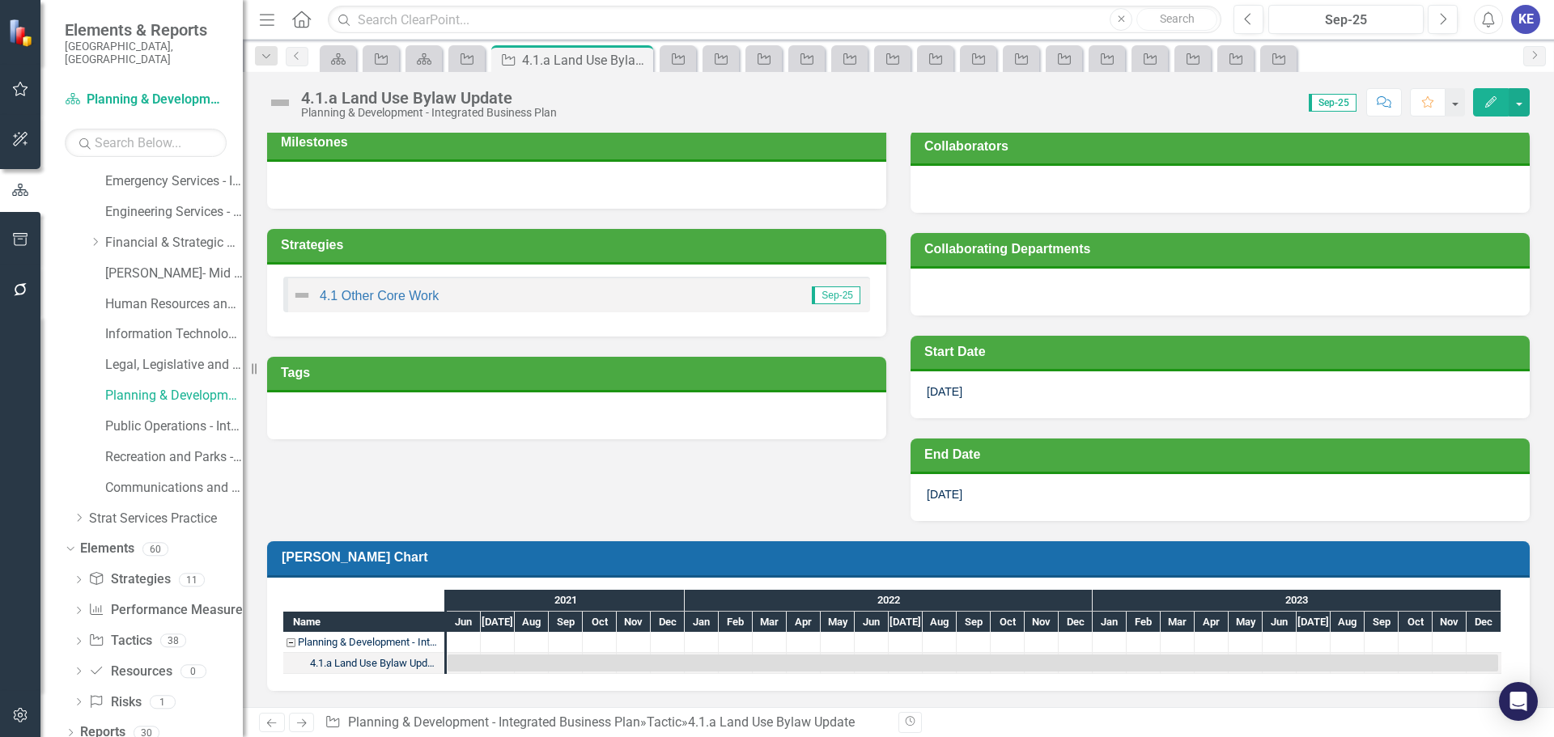
scroll to position [155, 0]
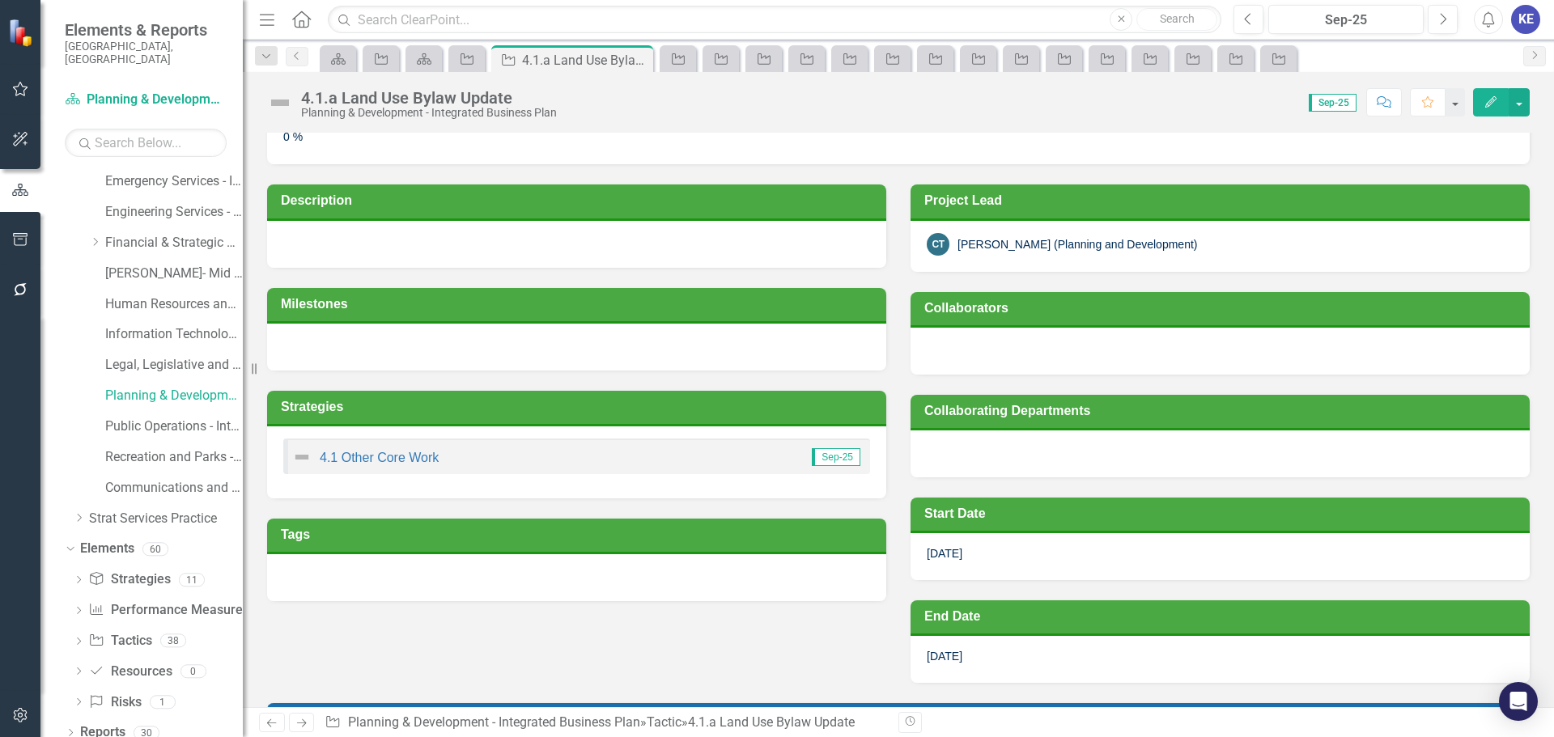
drag, startPoint x: 853, startPoint y: 264, endPoint x: 789, endPoint y: 246, distance: 66.4
click at [853, 264] on div at bounding box center [576, 244] width 619 height 47
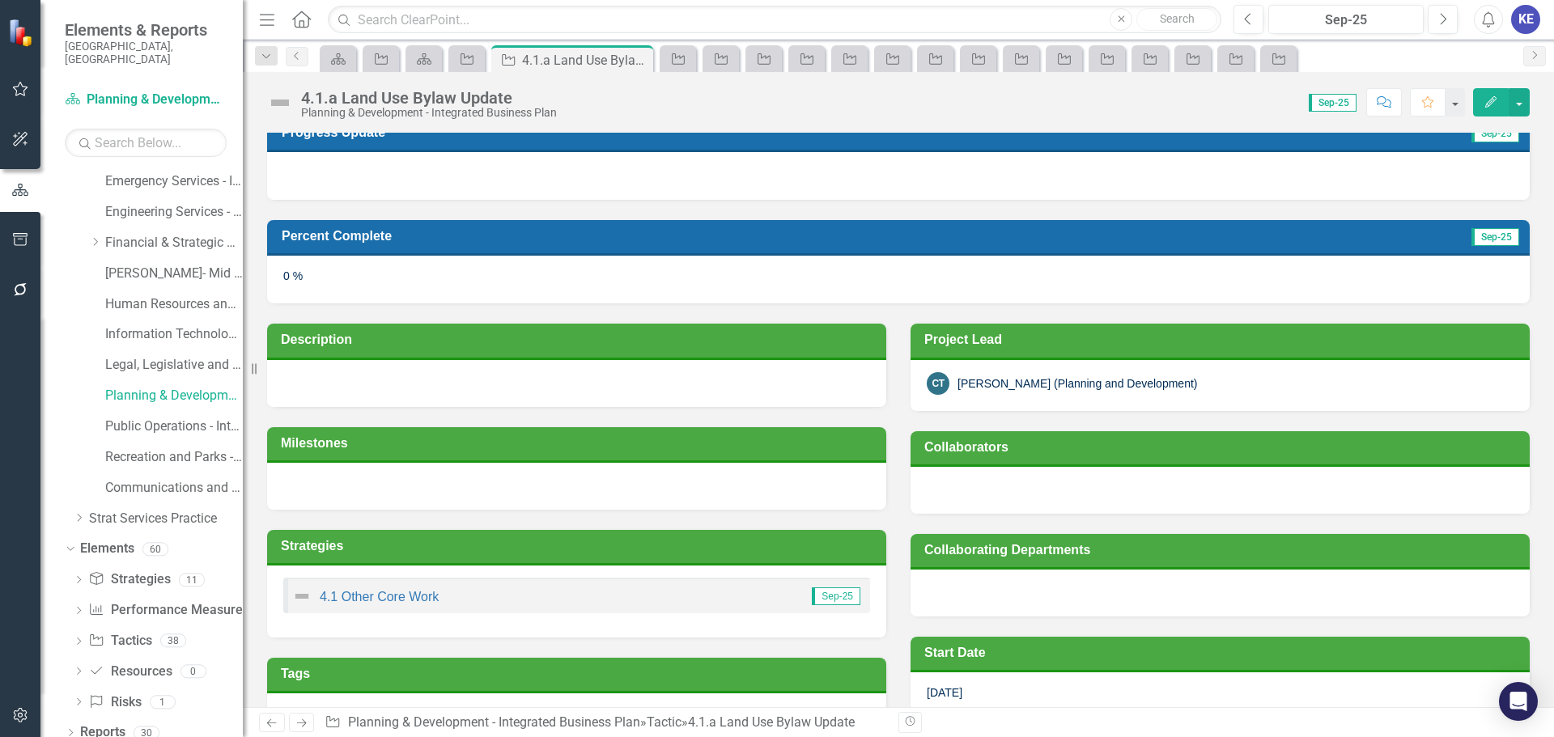
scroll to position [0, 0]
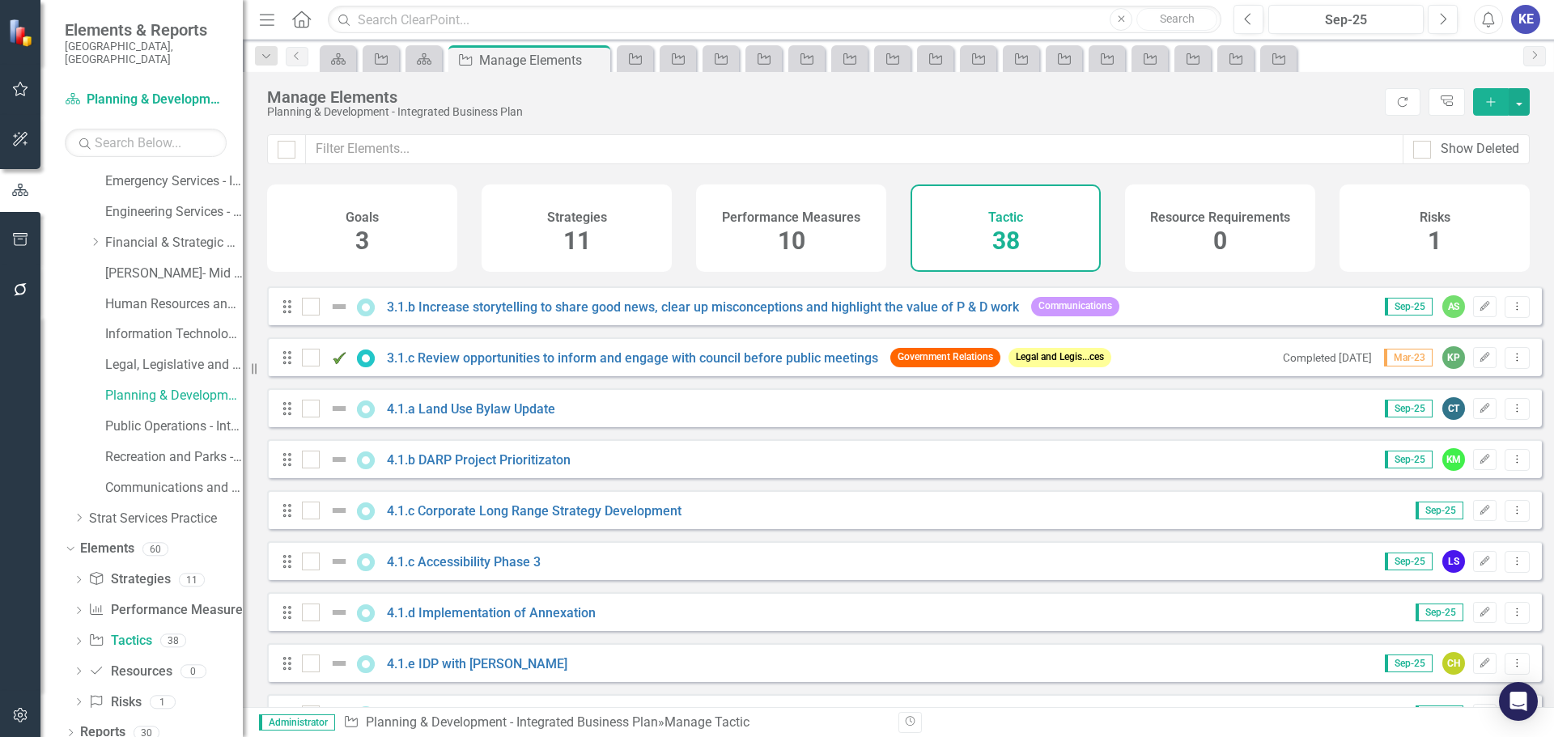
scroll to position [728, 0]
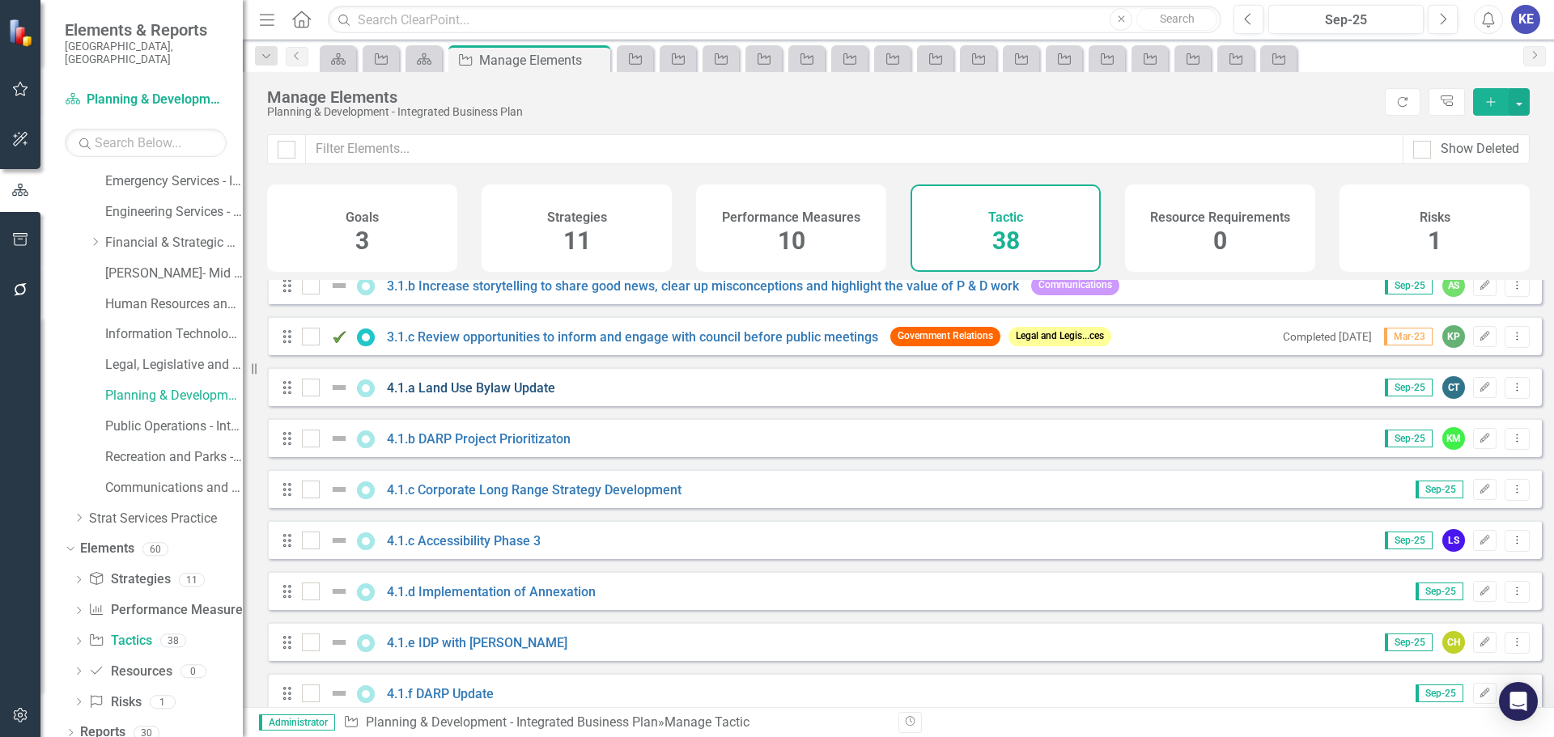
click at [493, 396] on link "4.1.a Land Use Bylaw Update" at bounding box center [471, 387] width 168 height 15
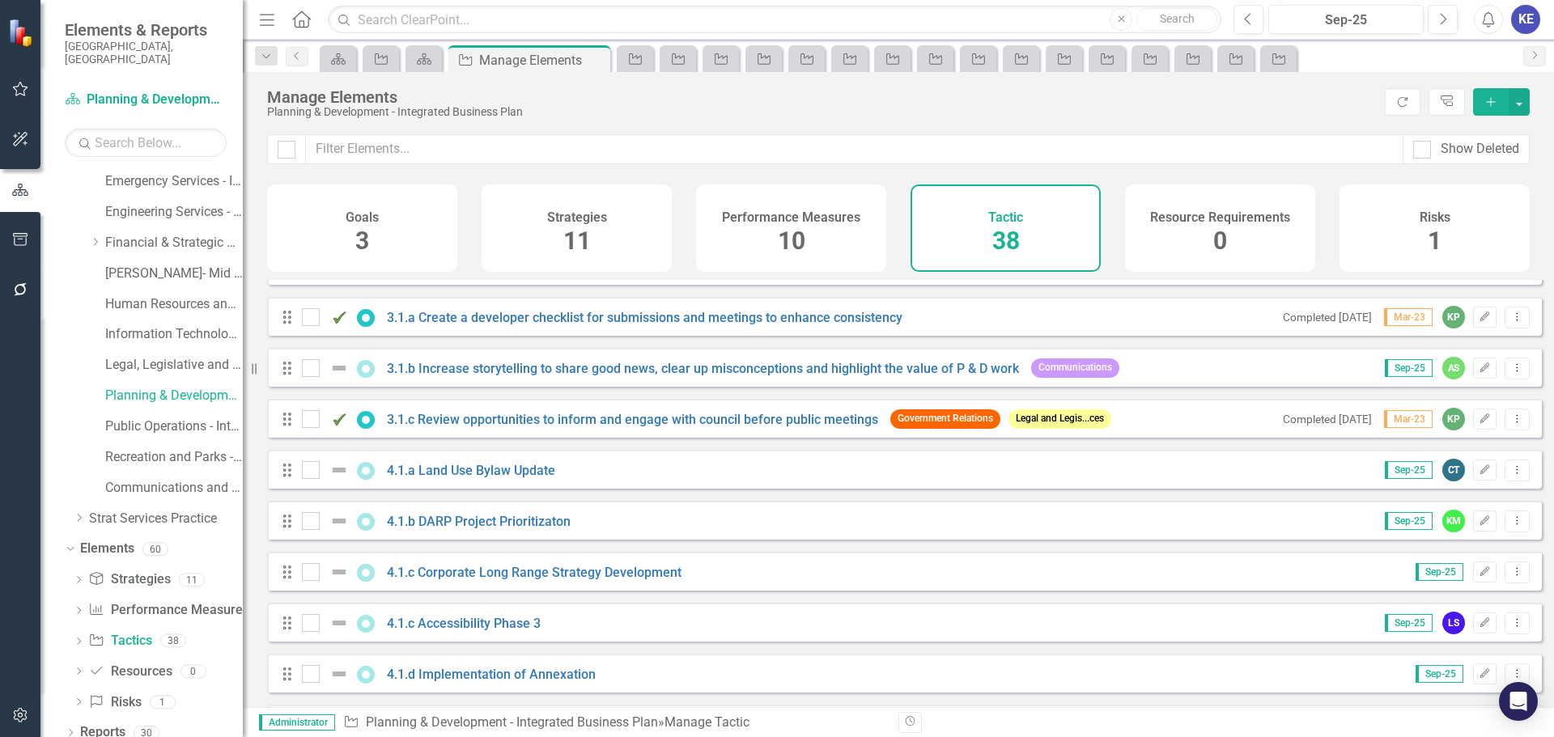
scroll to position [648, 0]
click at [466, 526] on link "4.1.b DARP Project Prioritizaton" at bounding box center [479, 519] width 184 height 15
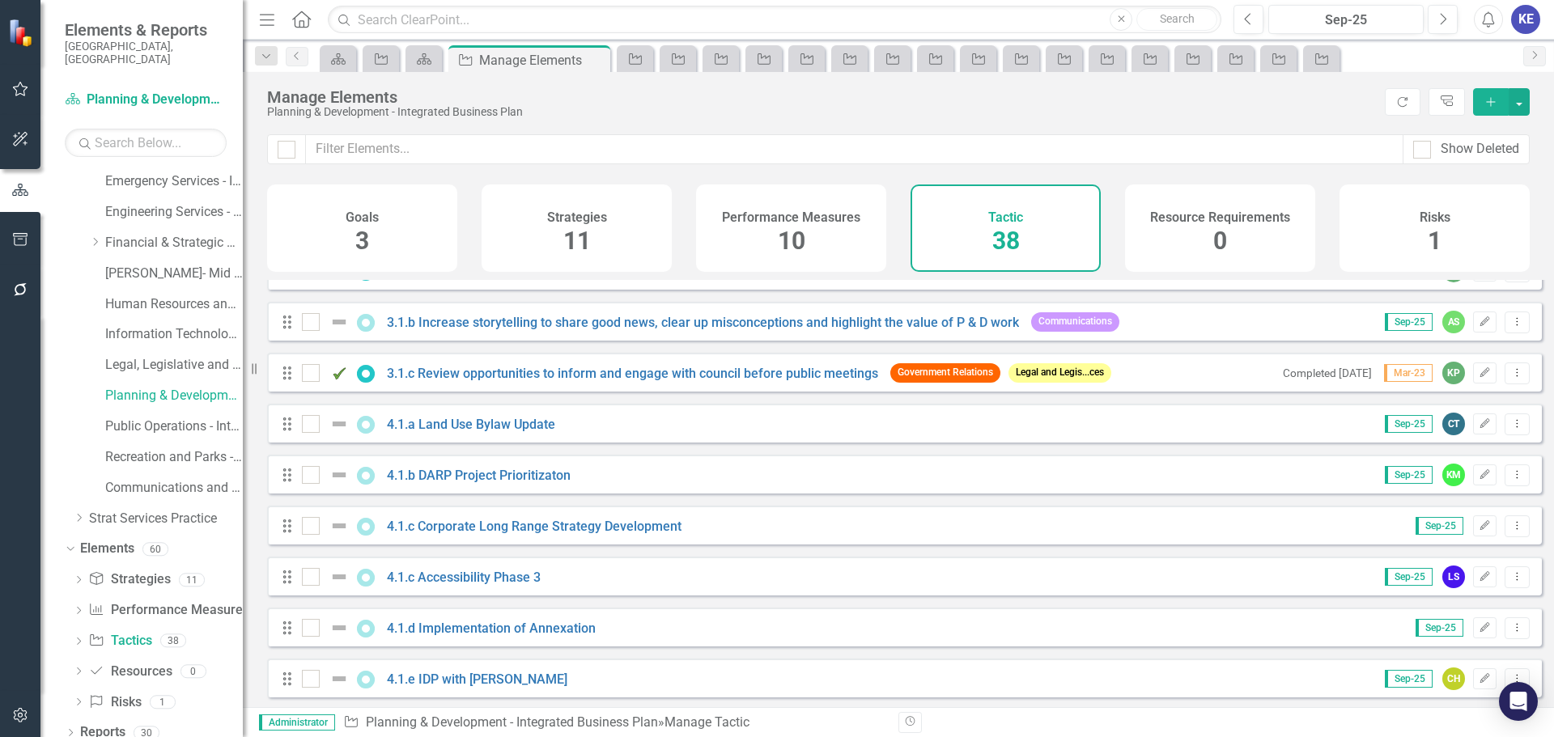
scroll to position [728, 0]
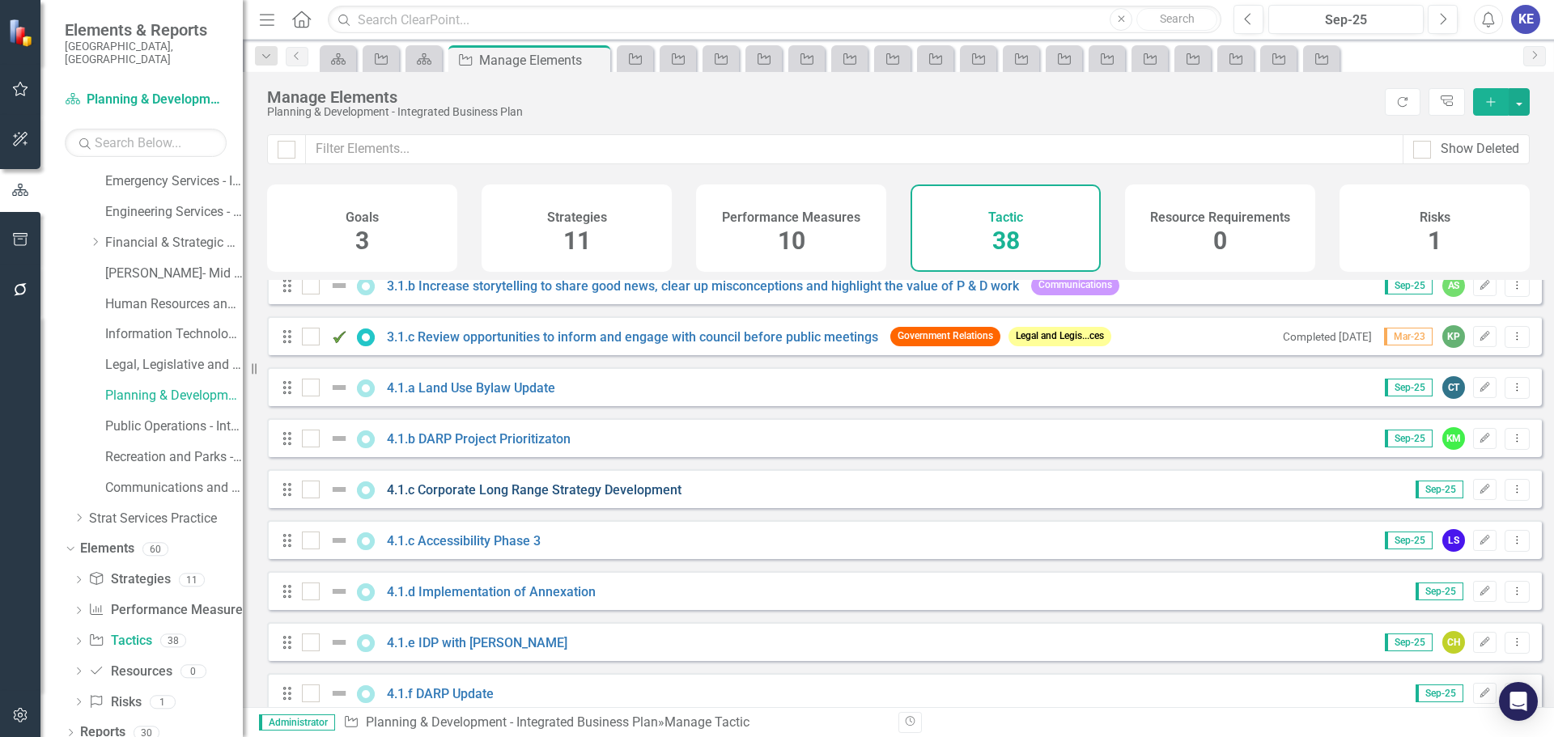
click at [496, 498] on link "4.1.c Corporate Long Range Strategy Development" at bounding box center [534, 489] width 295 height 15
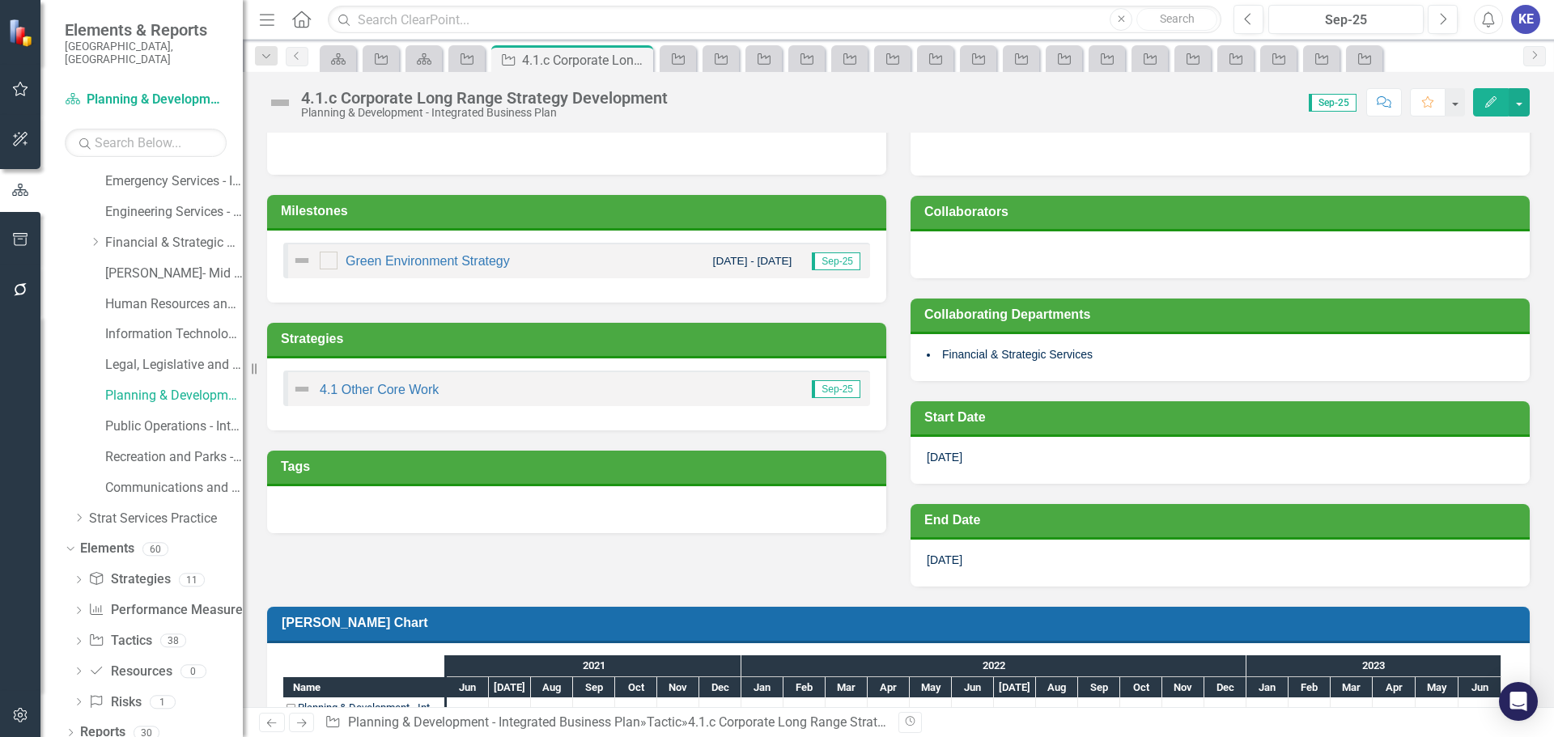
scroll to position [92, 0]
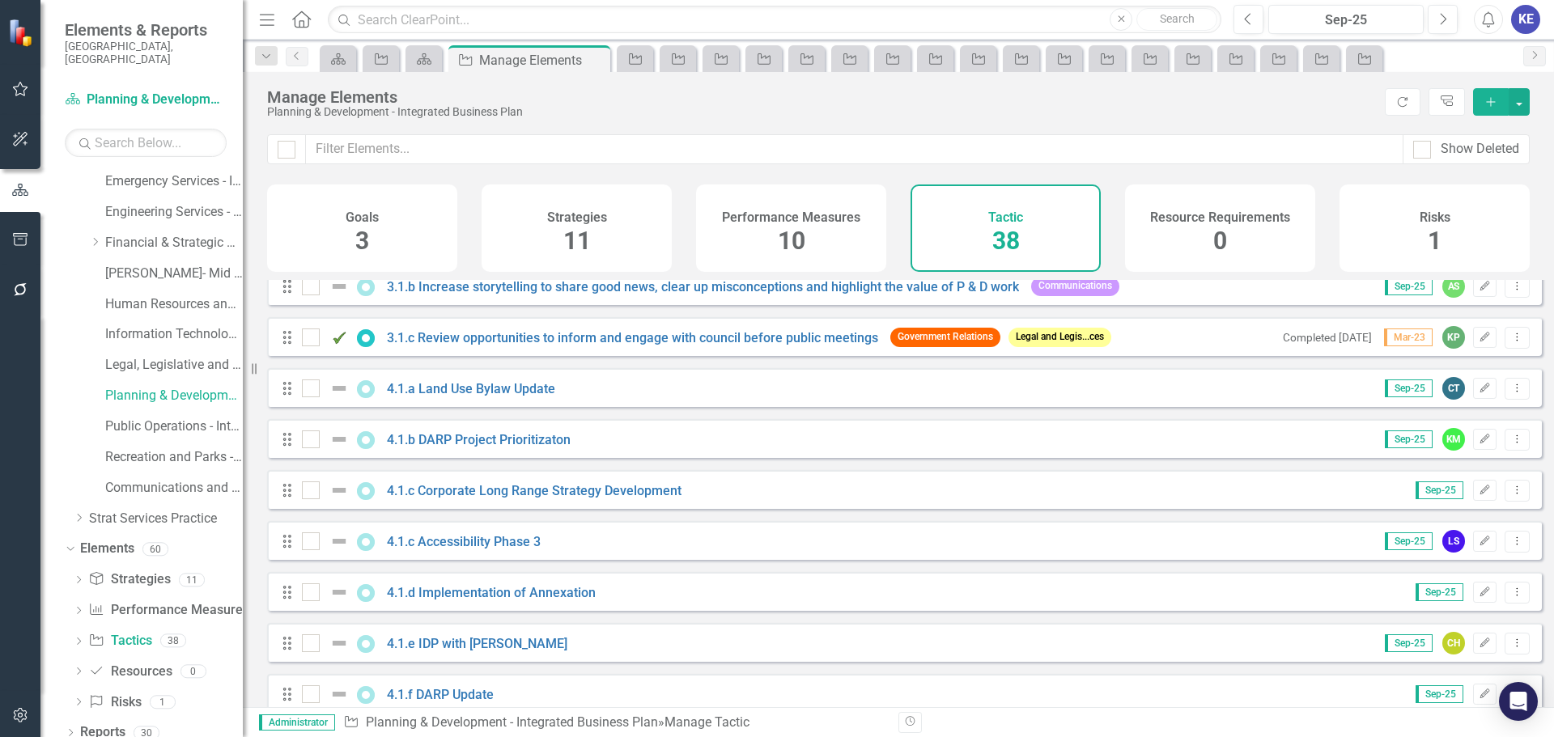
scroll to position [728, 0]
click at [475, 498] on link "4.1.c Corporate Long Range Strategy Development" at bounding box center [534, 489] width 295 height 15
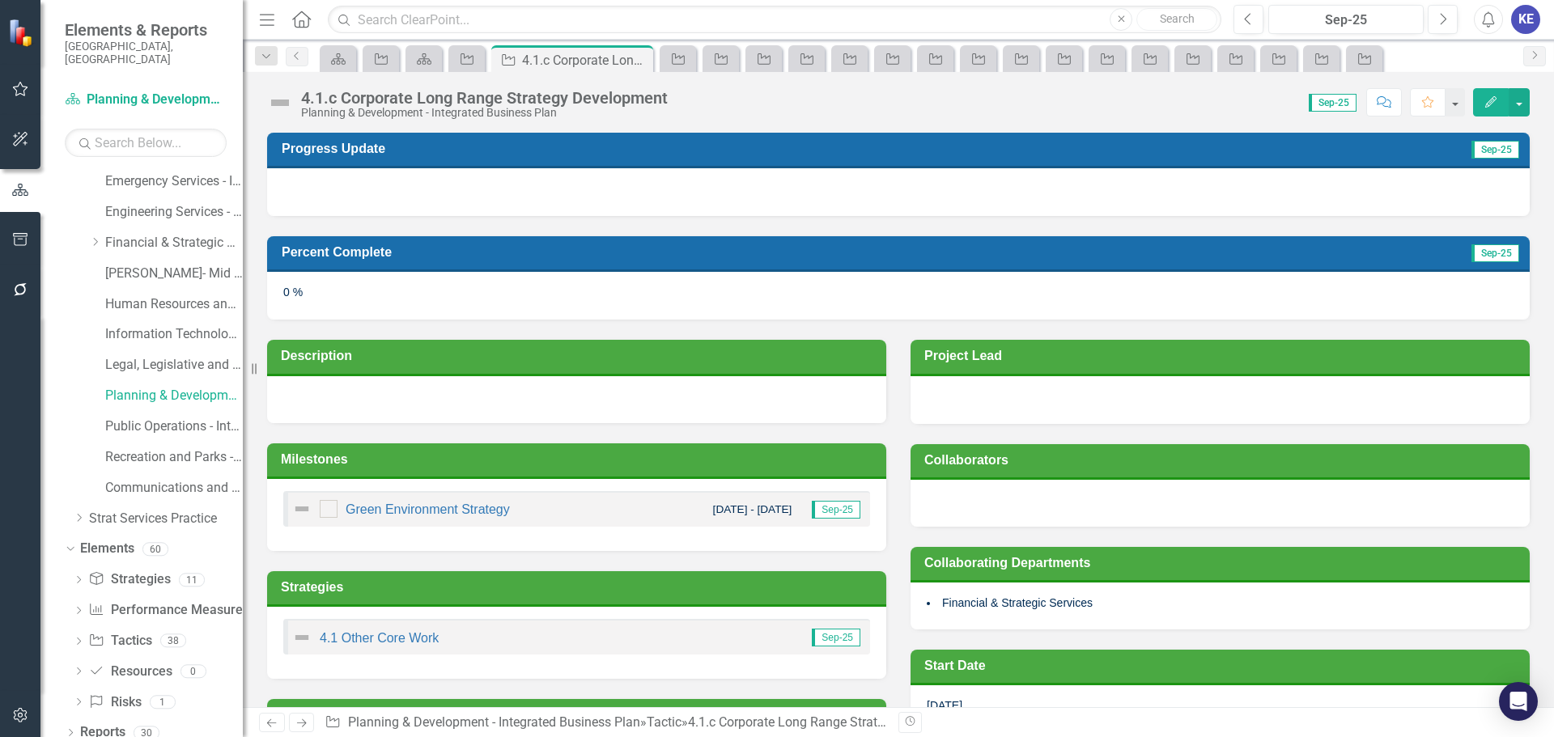
scroll to position [324, 0]
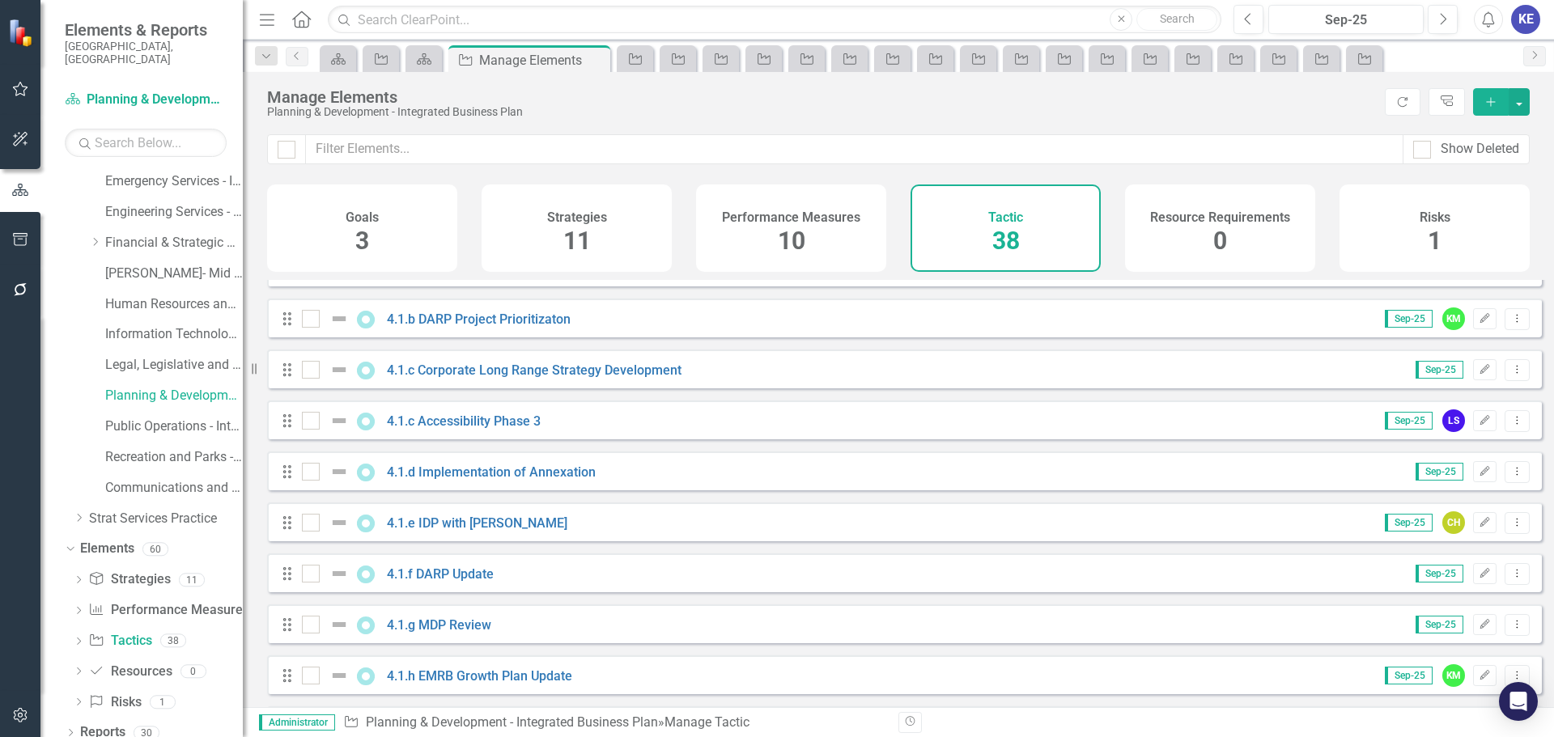
scroll to position [809, 0]
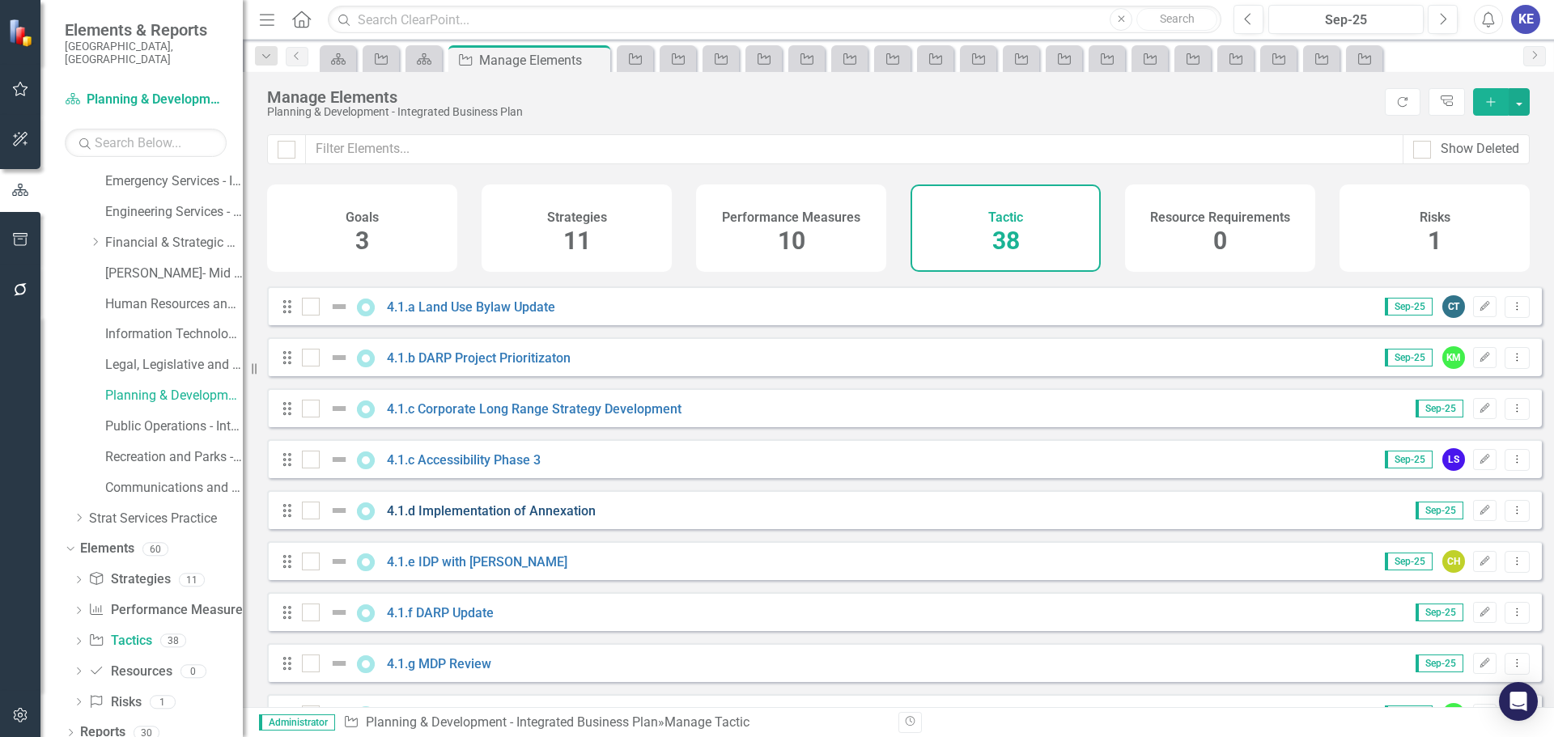
click at [528, 519] on link "4.1.d Implementation of Annexation" at bounding box center [491, 510] width 209 height 15
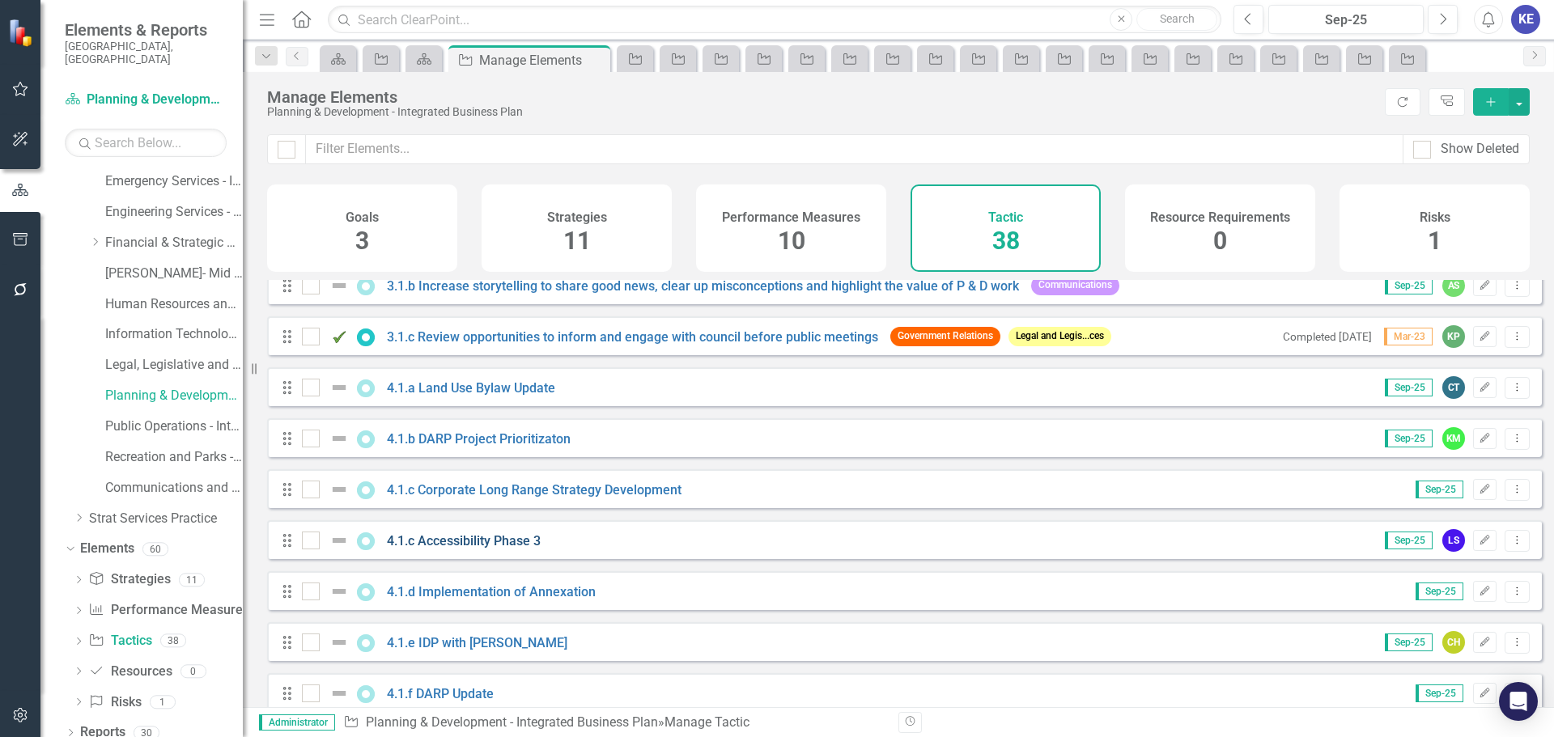
click at [500, 549] on link "4.1.c Accessibility Phase 3" at bounding box center [464, 540] width 154 height 15
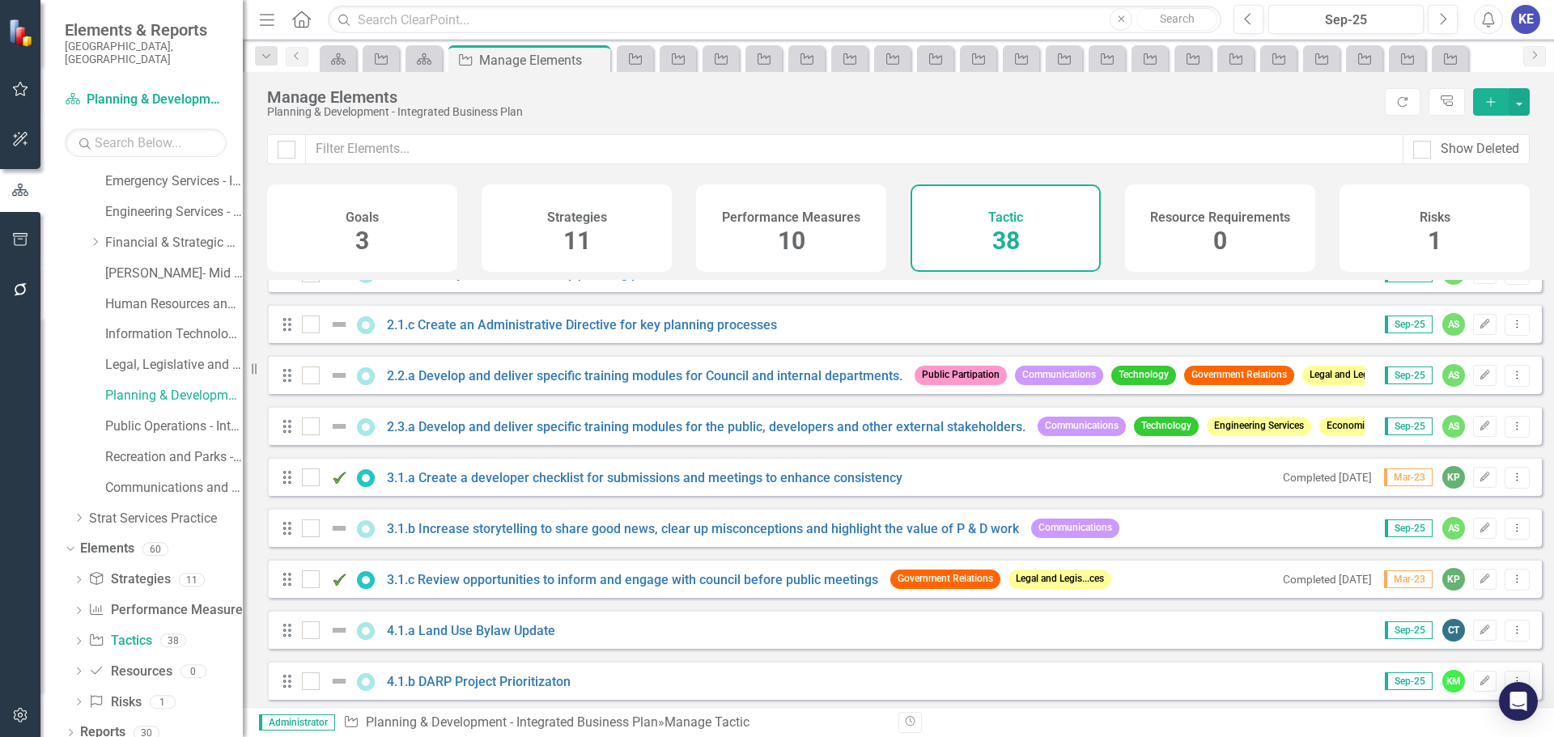
scroll to position [728, 0]
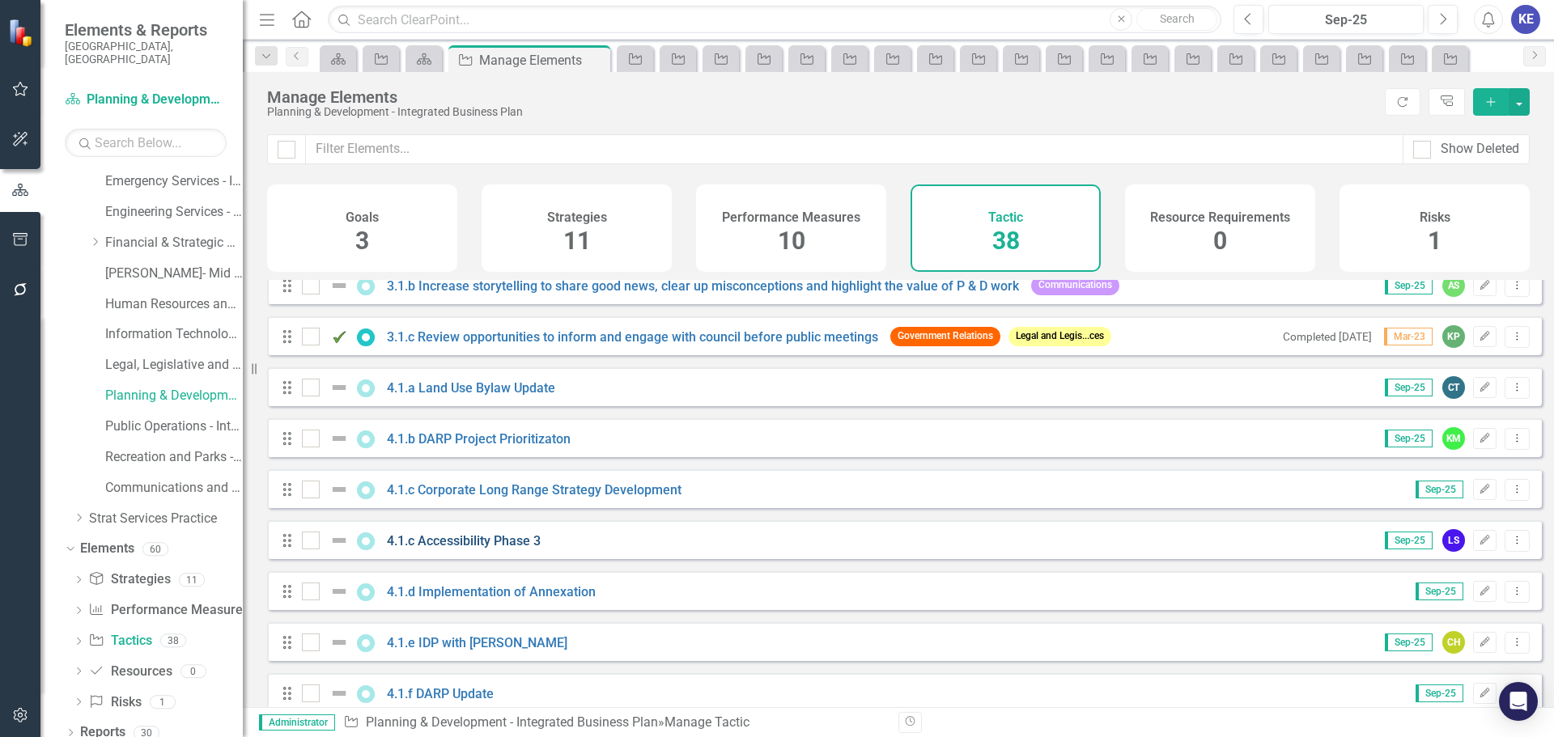
click at [472, 549] on link "4.1.c Accessibility Phase 3" at bounding box center [464, 540] width 154 height 15
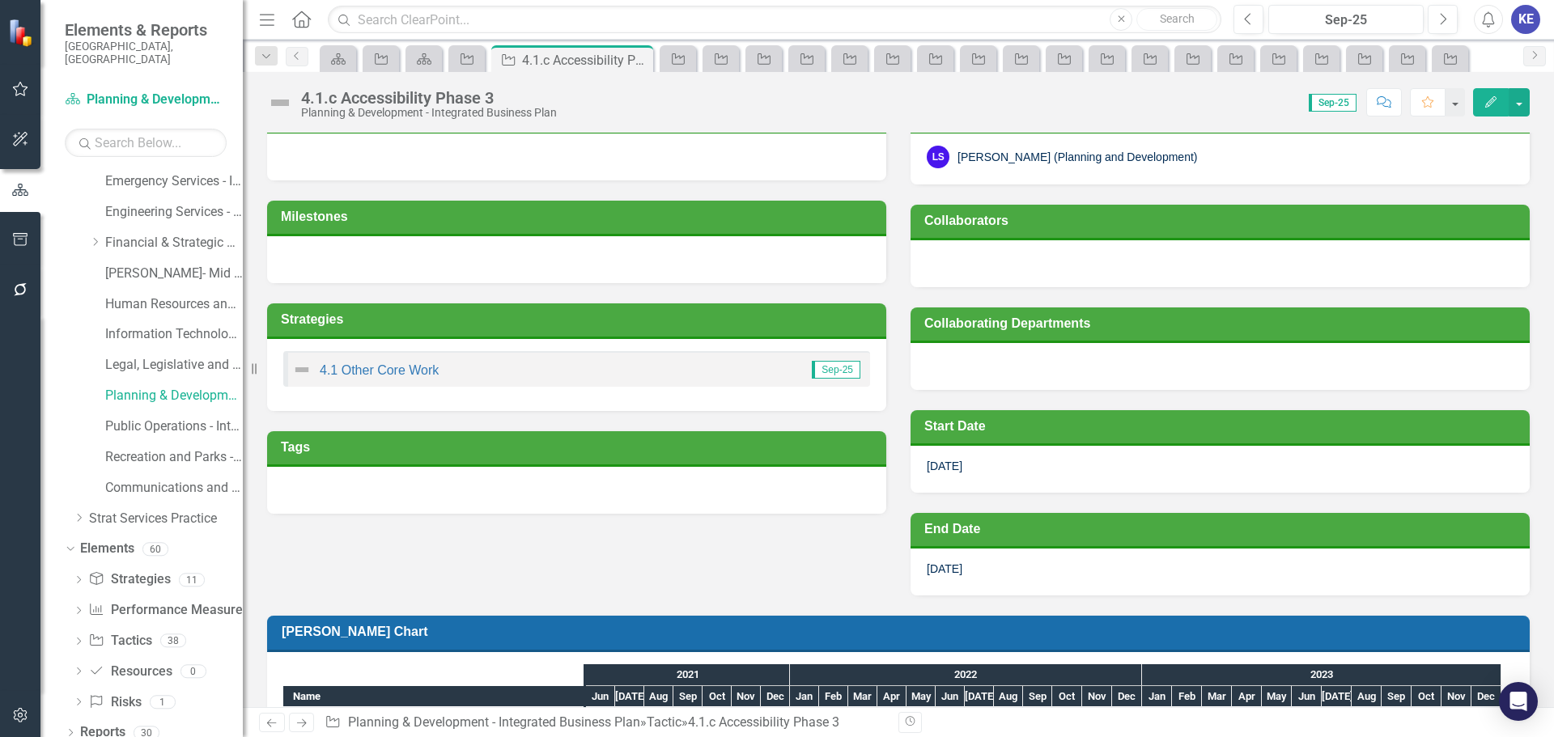
scroll to position [317, 0]
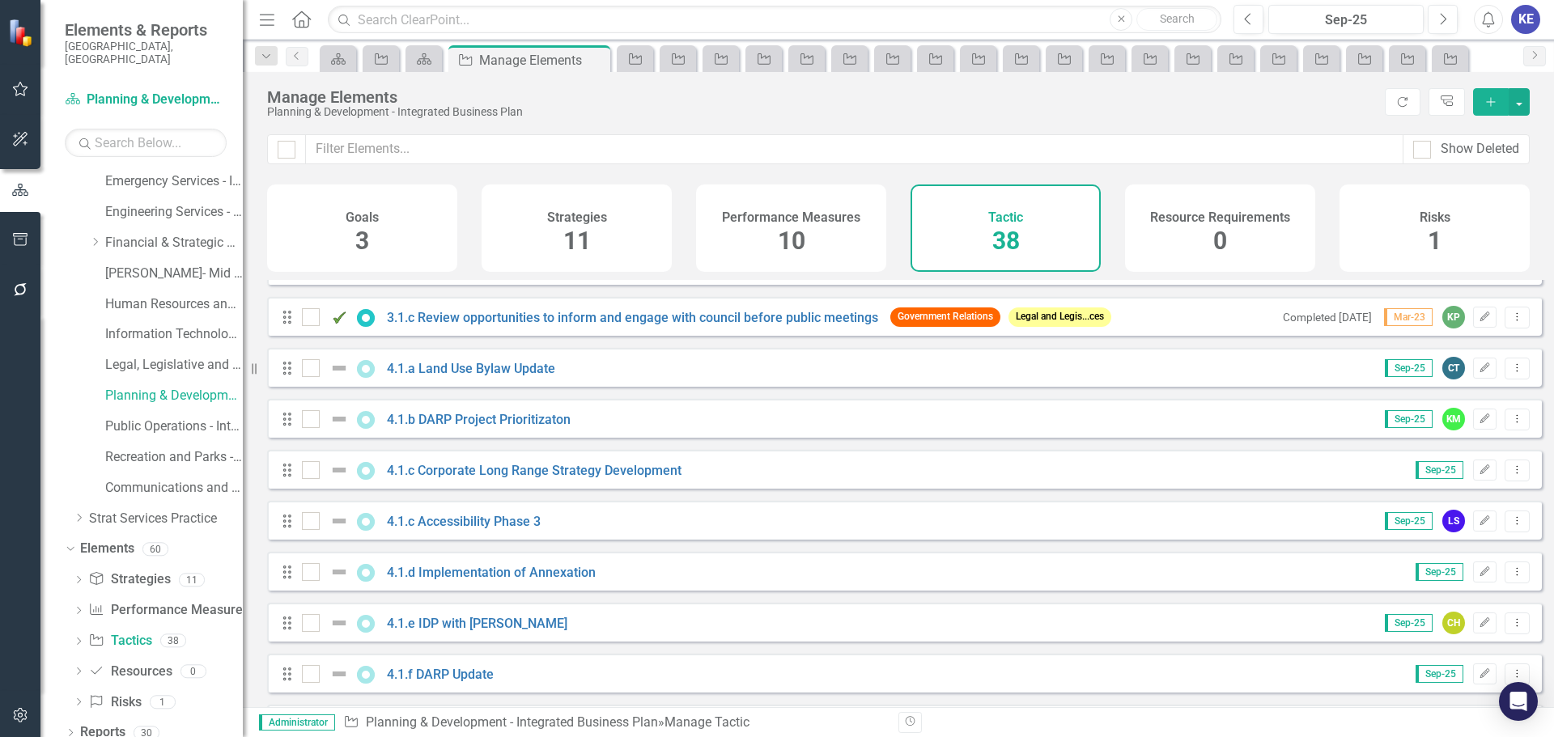
scroll to position [890, 0]
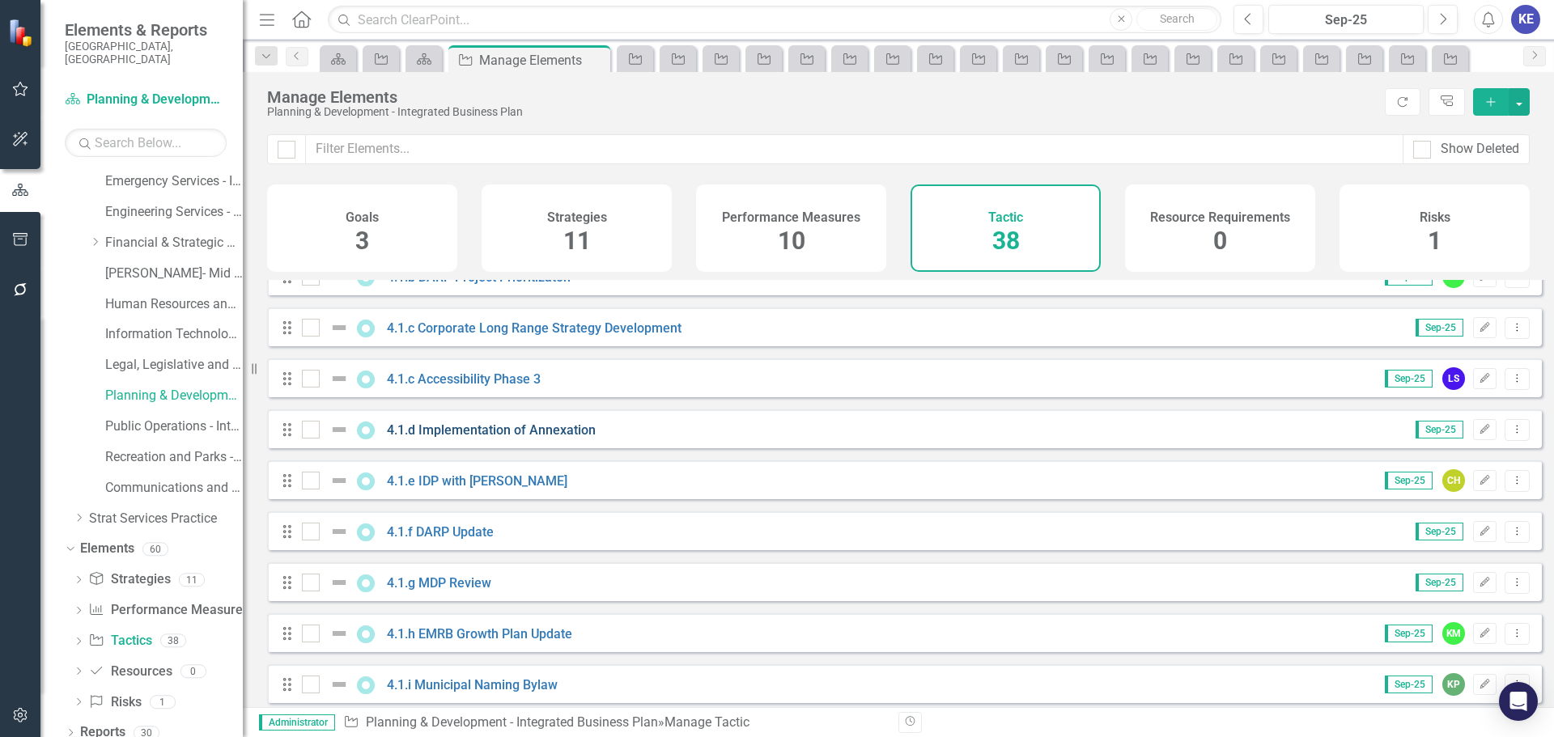
click at [437, 438] on link "4.1.d Implementation of Annexation" at bounding box center [491, 430] width 209 height 15
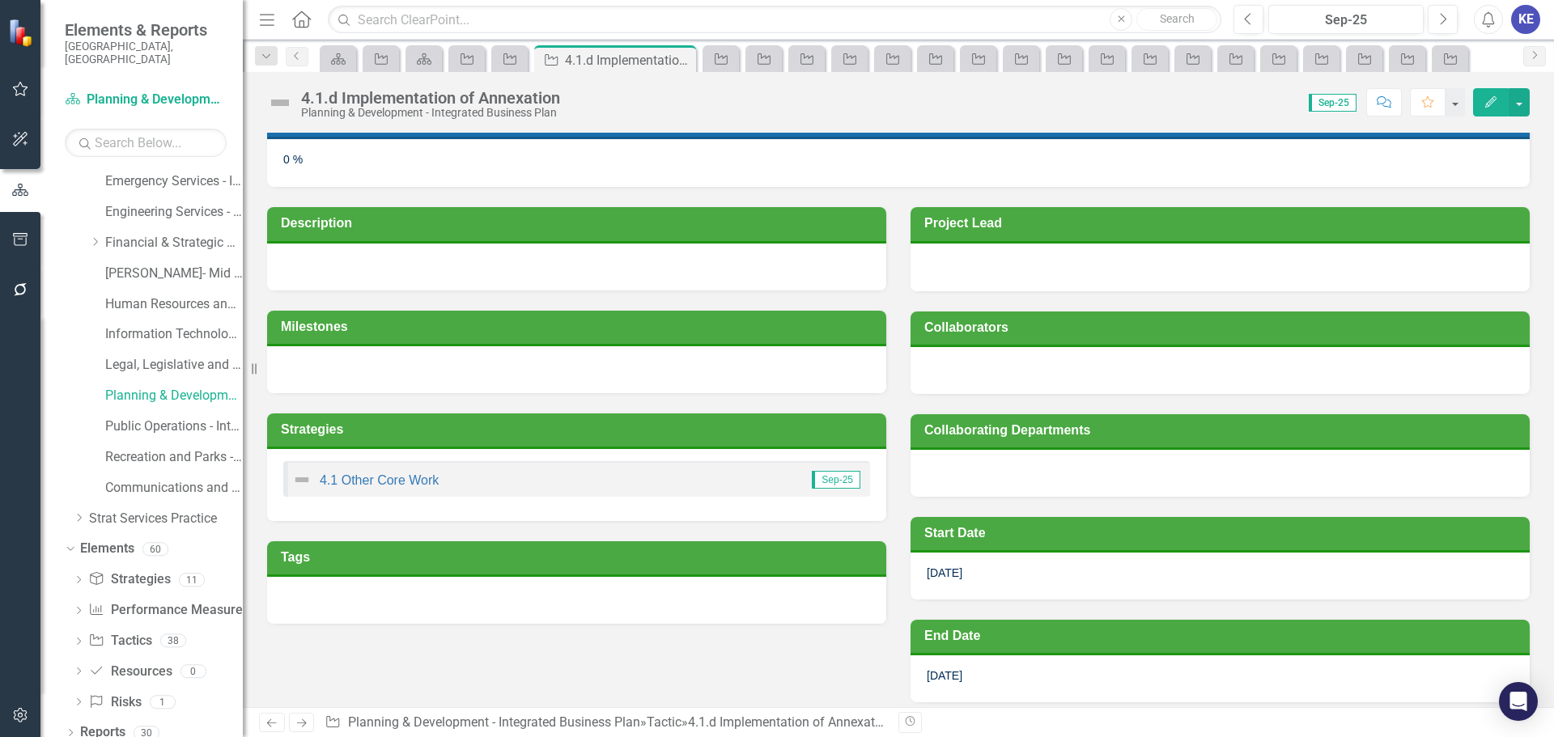
scroll to position [243, 0]
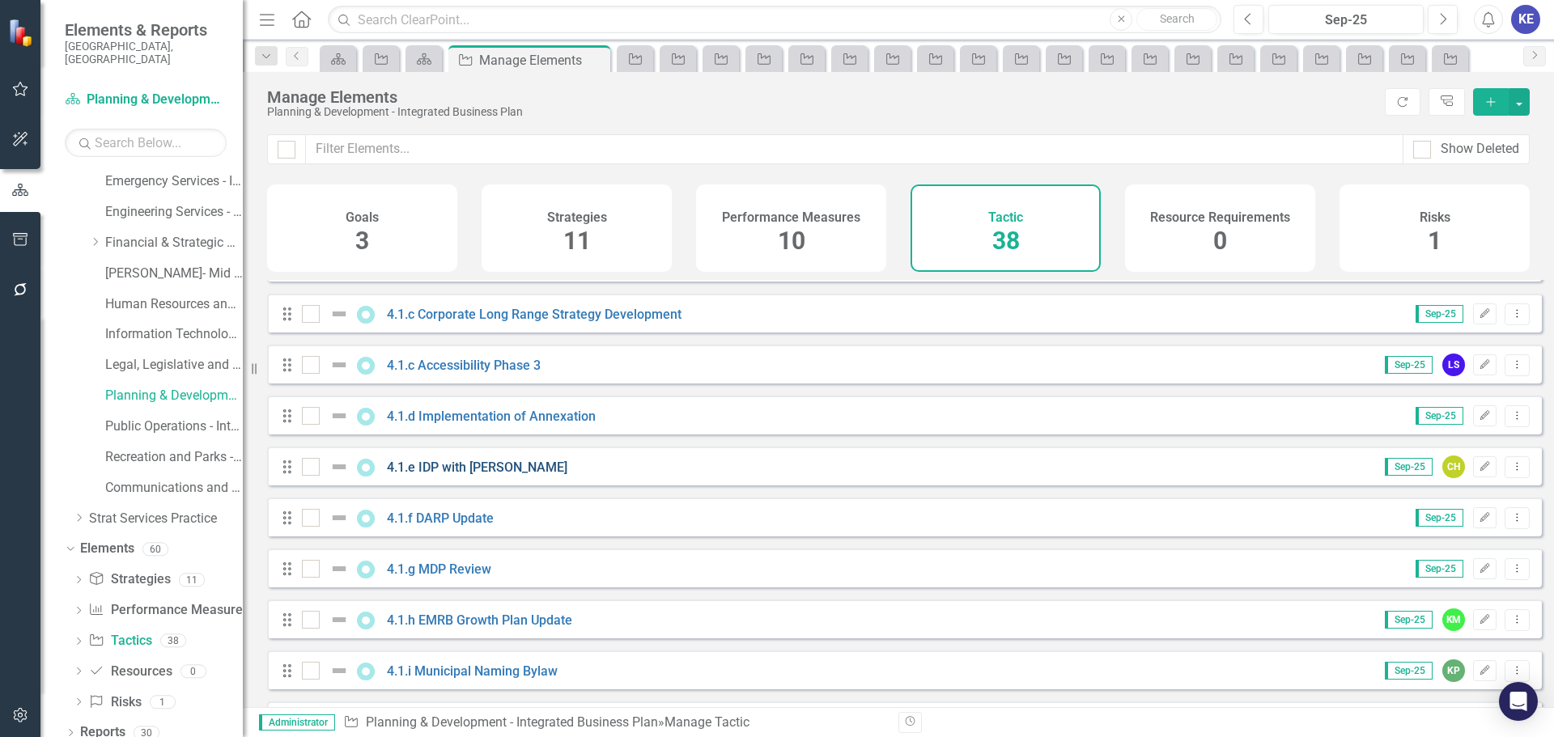
scroll to position [971, 0]
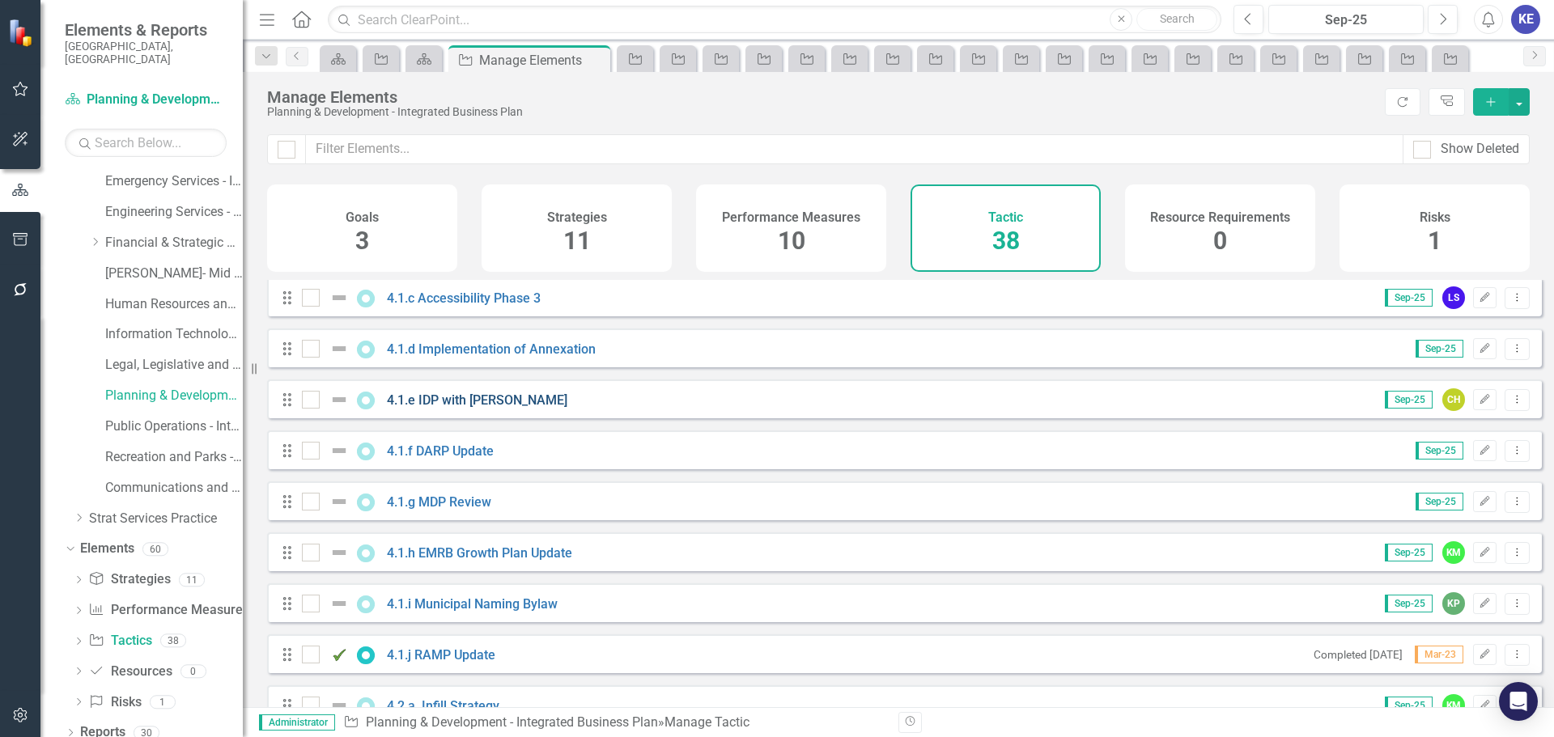
click at [448, 408] on link "4.1.e IDP with [PERSON_NAME]" at bounding box center [477, 400] width 181 height 15
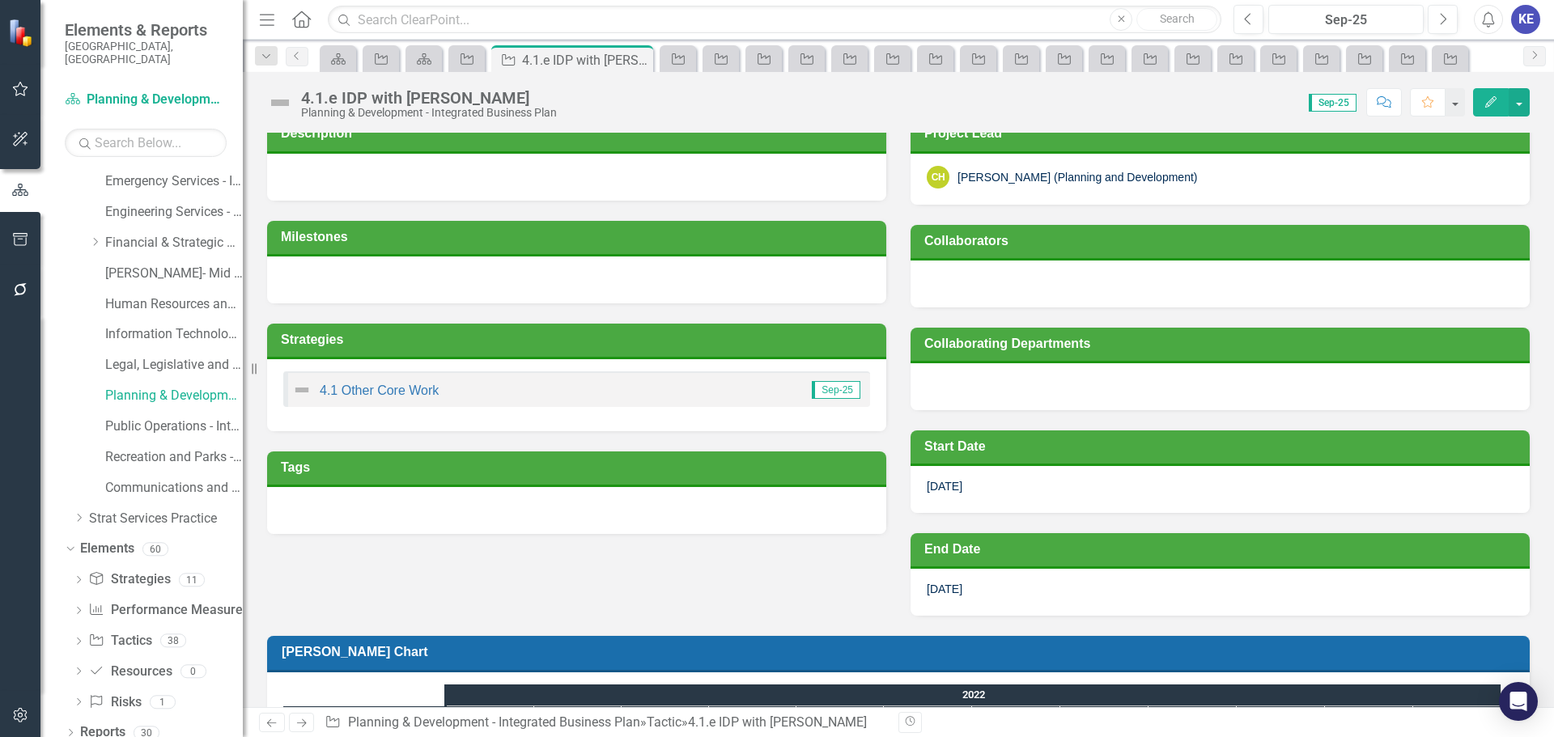
scroll to position [243, 0]
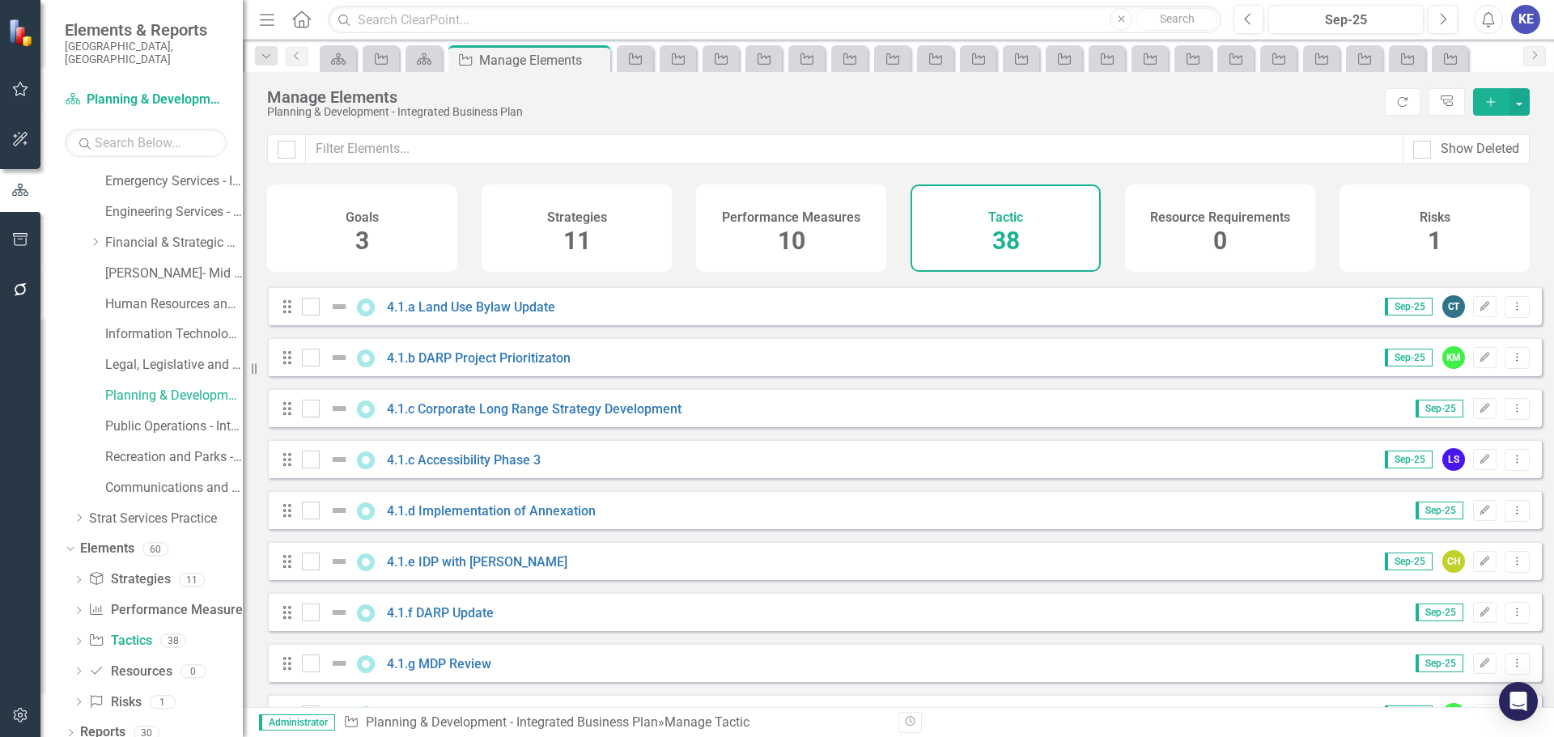
scroll to position [971, 0]
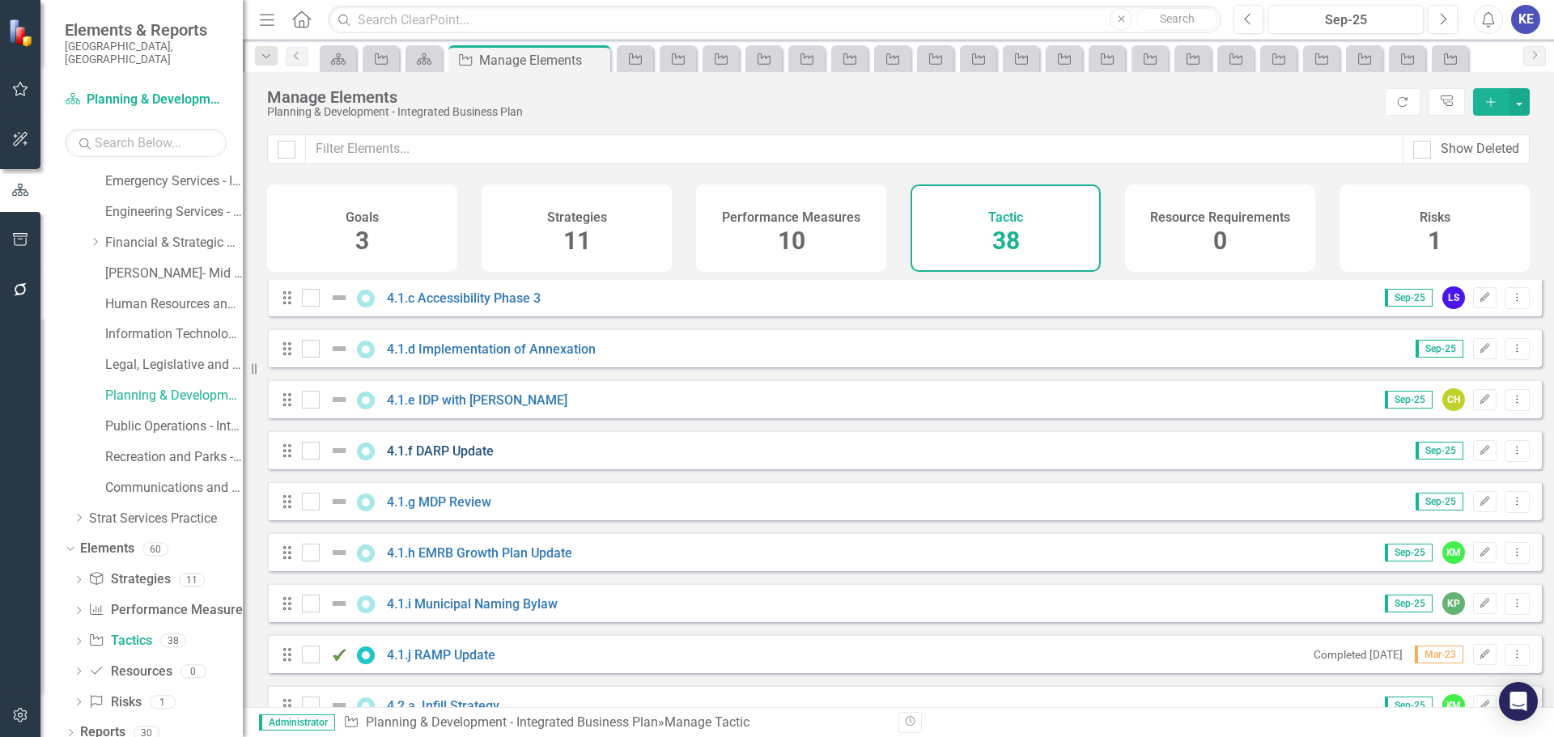
click at [454, 459] on link "4.1.f DARP Update" at bounding box center [440, 451] width 107 height 15
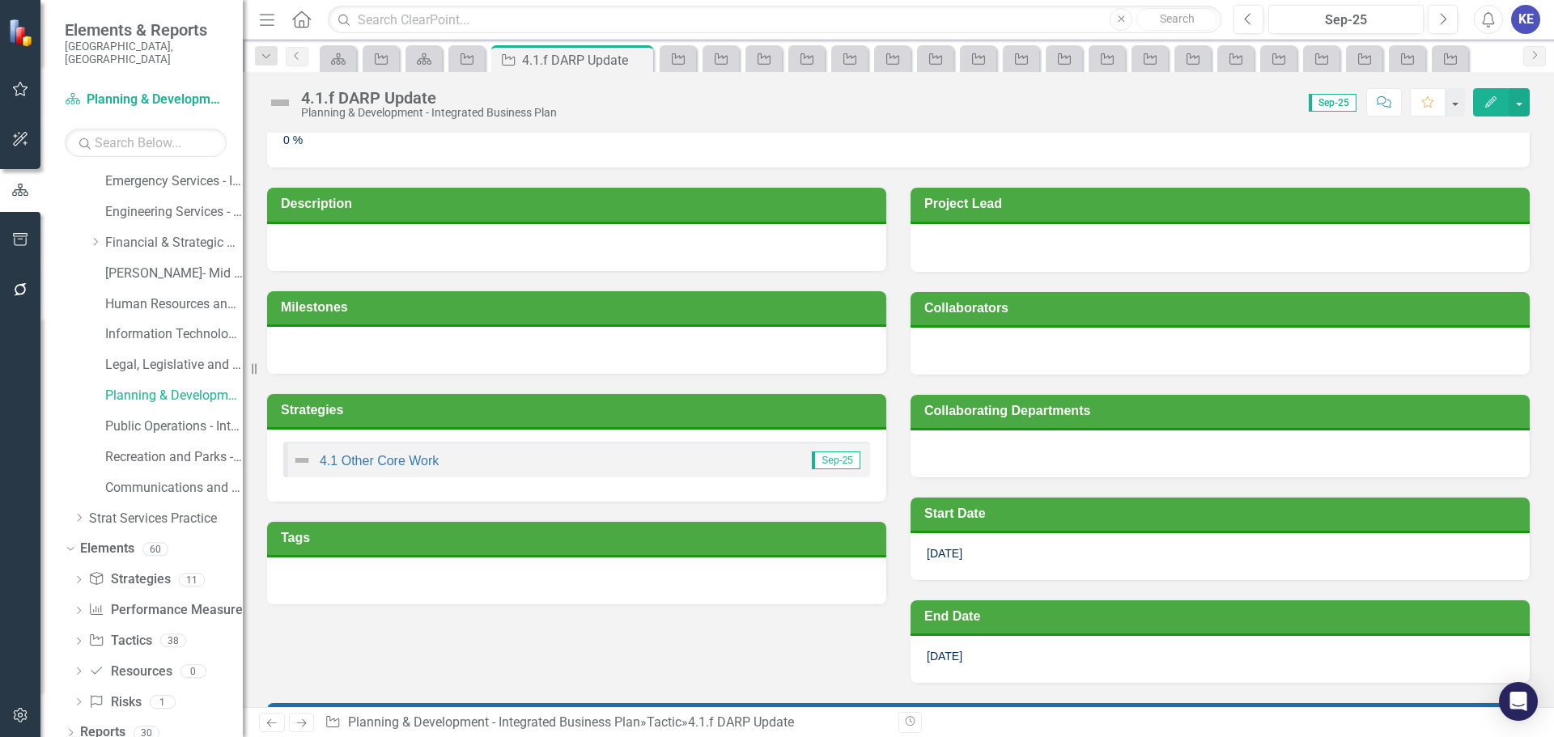
scroll to position [71, 0]
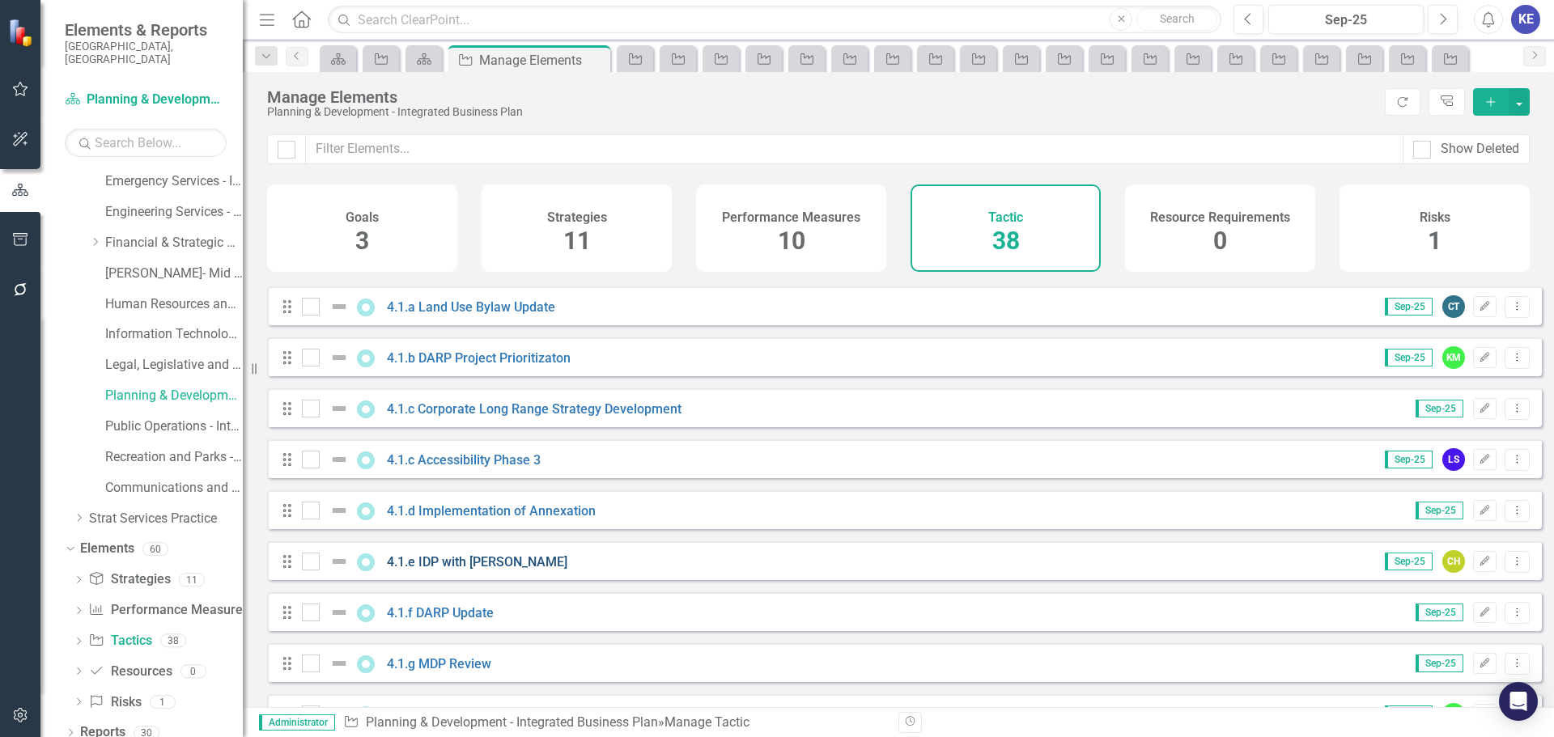
scroll to position [890, 0]
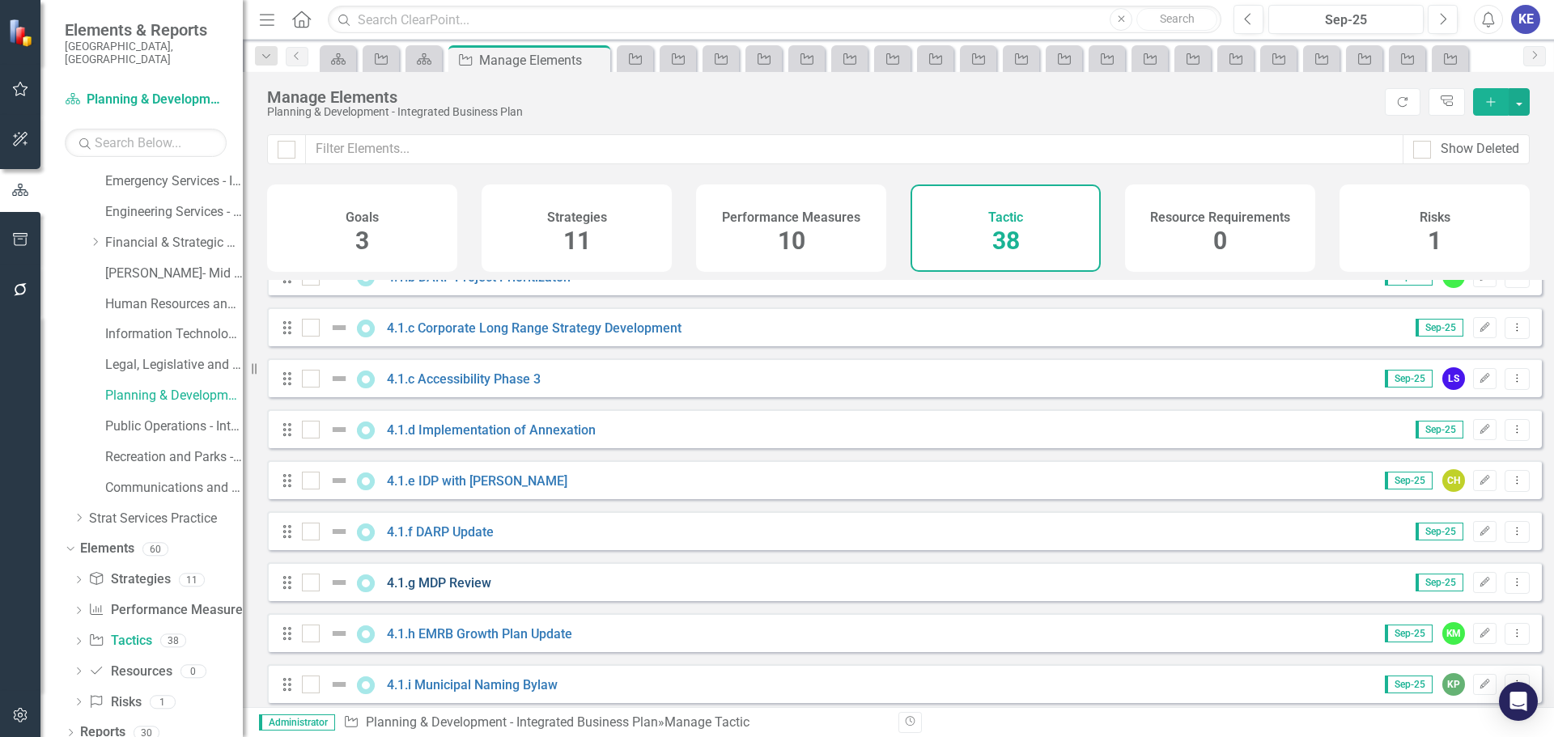
click at [469, 591] on link "4.1.g MDP Review" at bounding box center [439, 583] width 104 height 15
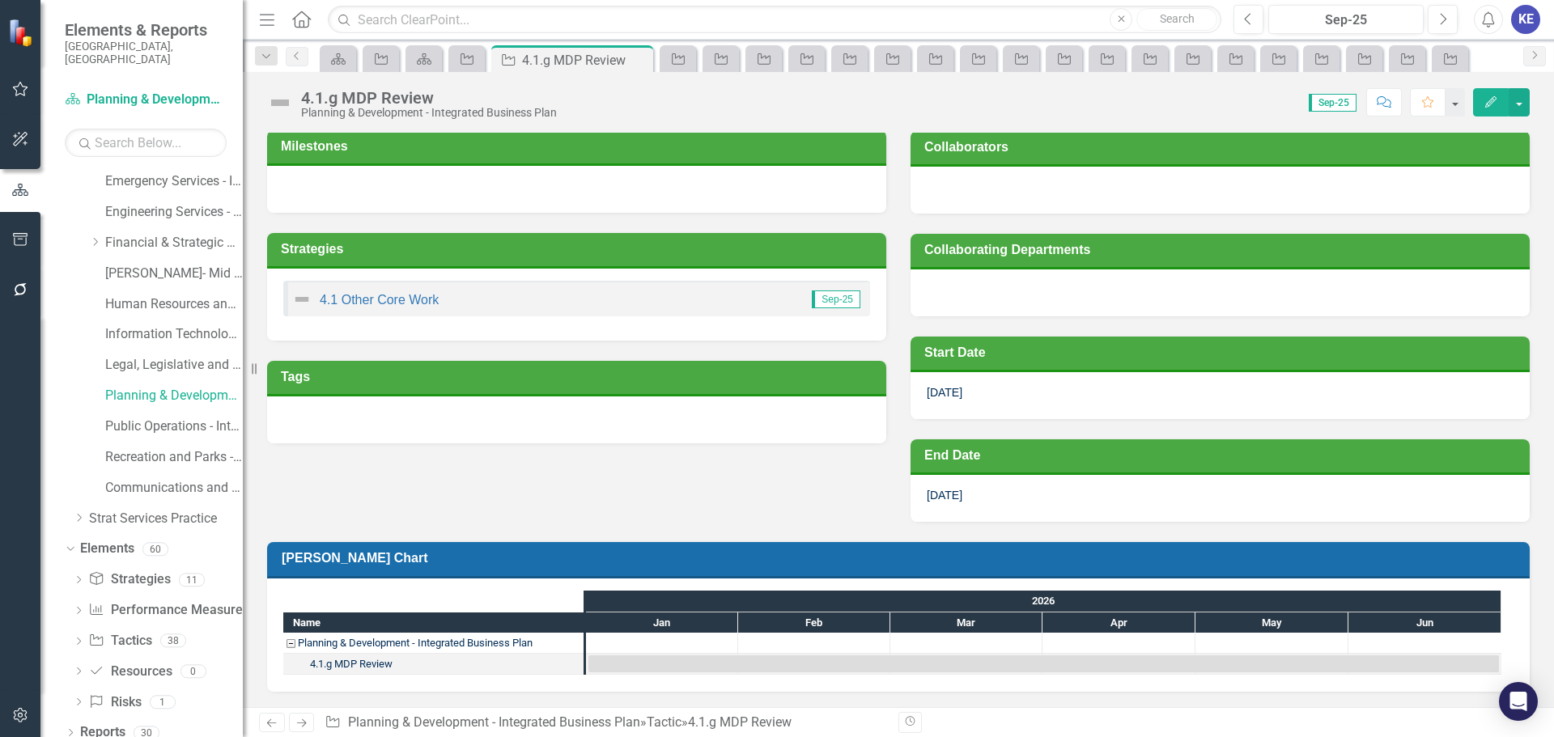
scroll to position [314, 0]
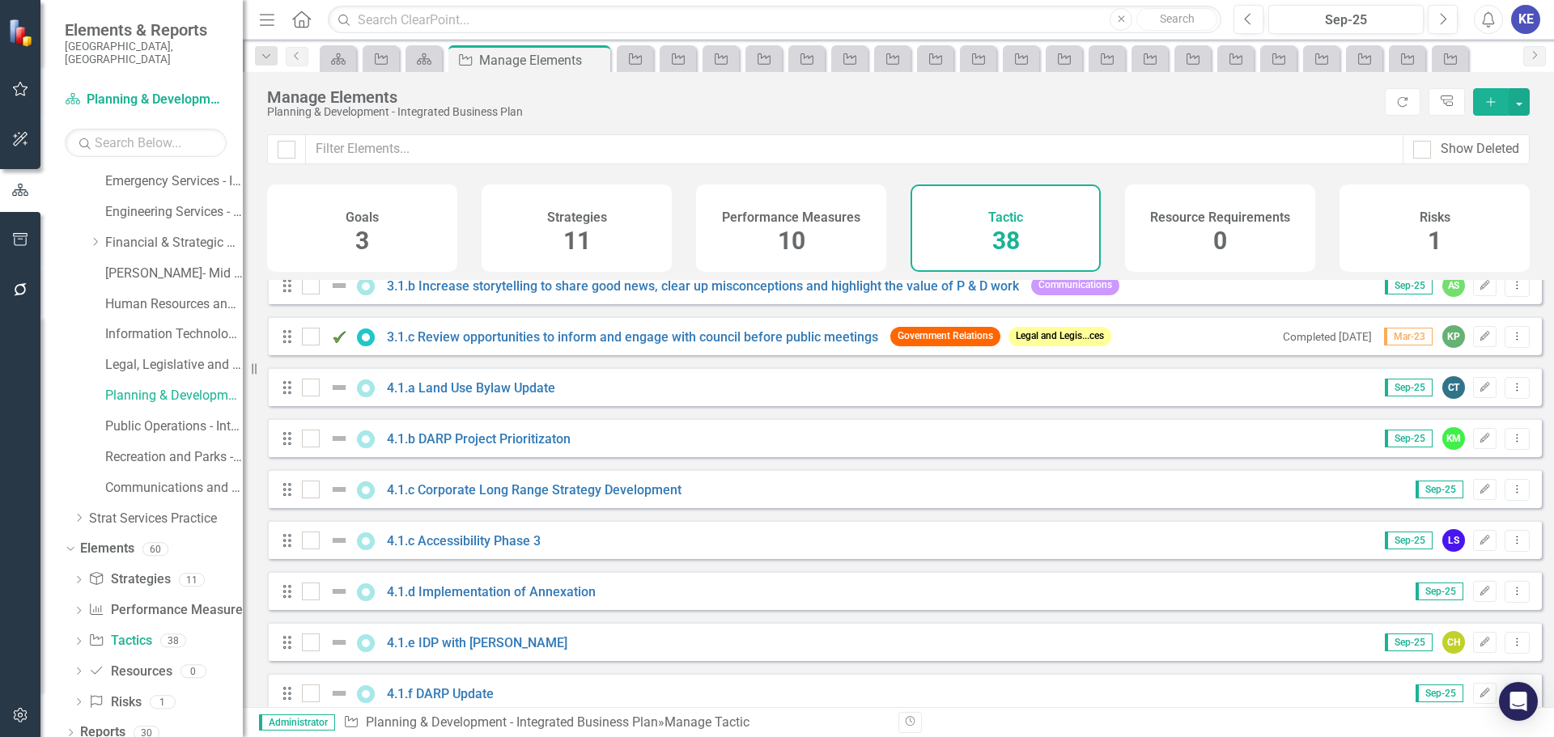
scroll to position [971, 0]
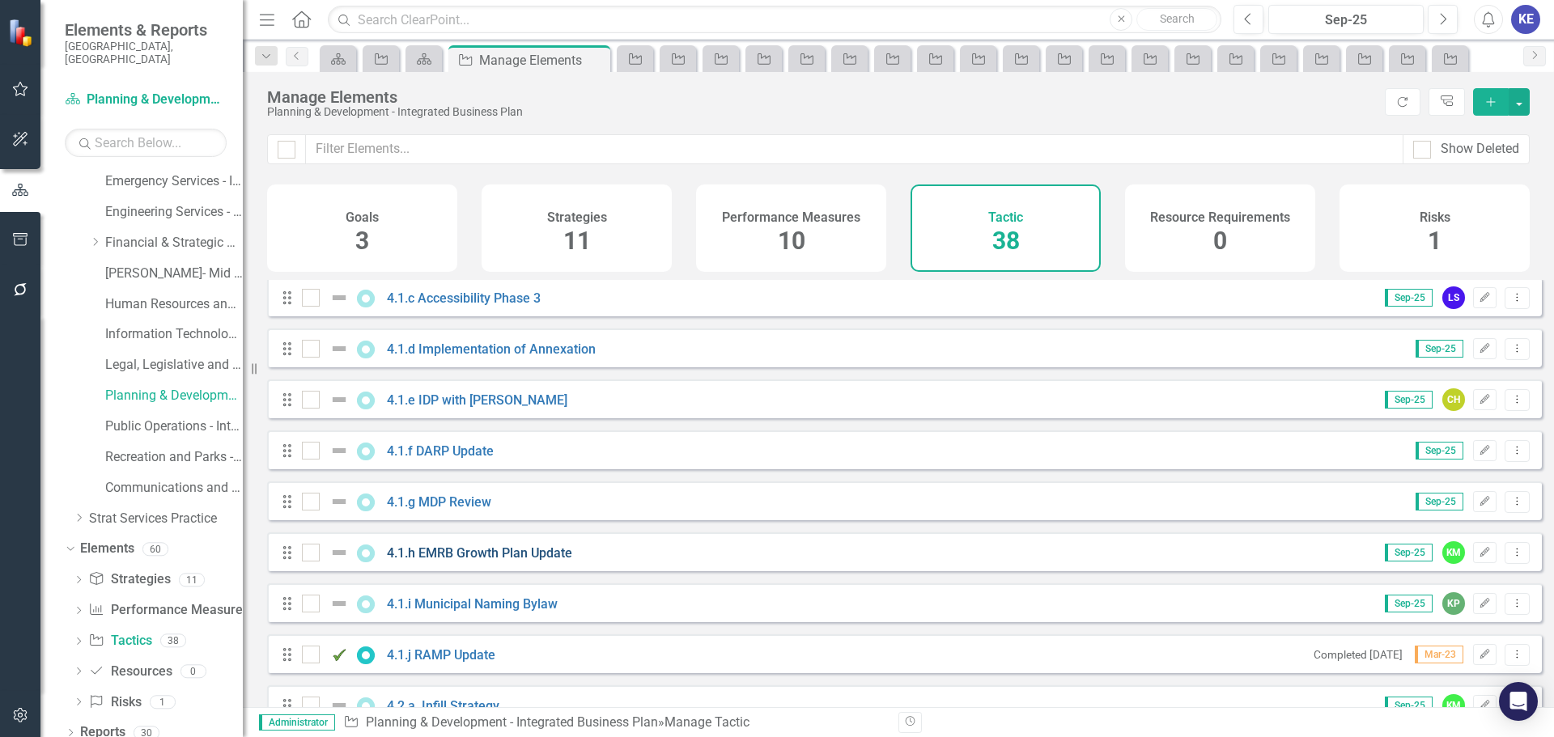
click at [546, 559] on link "4.1.h EMRB Growth Plan Update" at bounding box center [479, 553] width 185 height 15
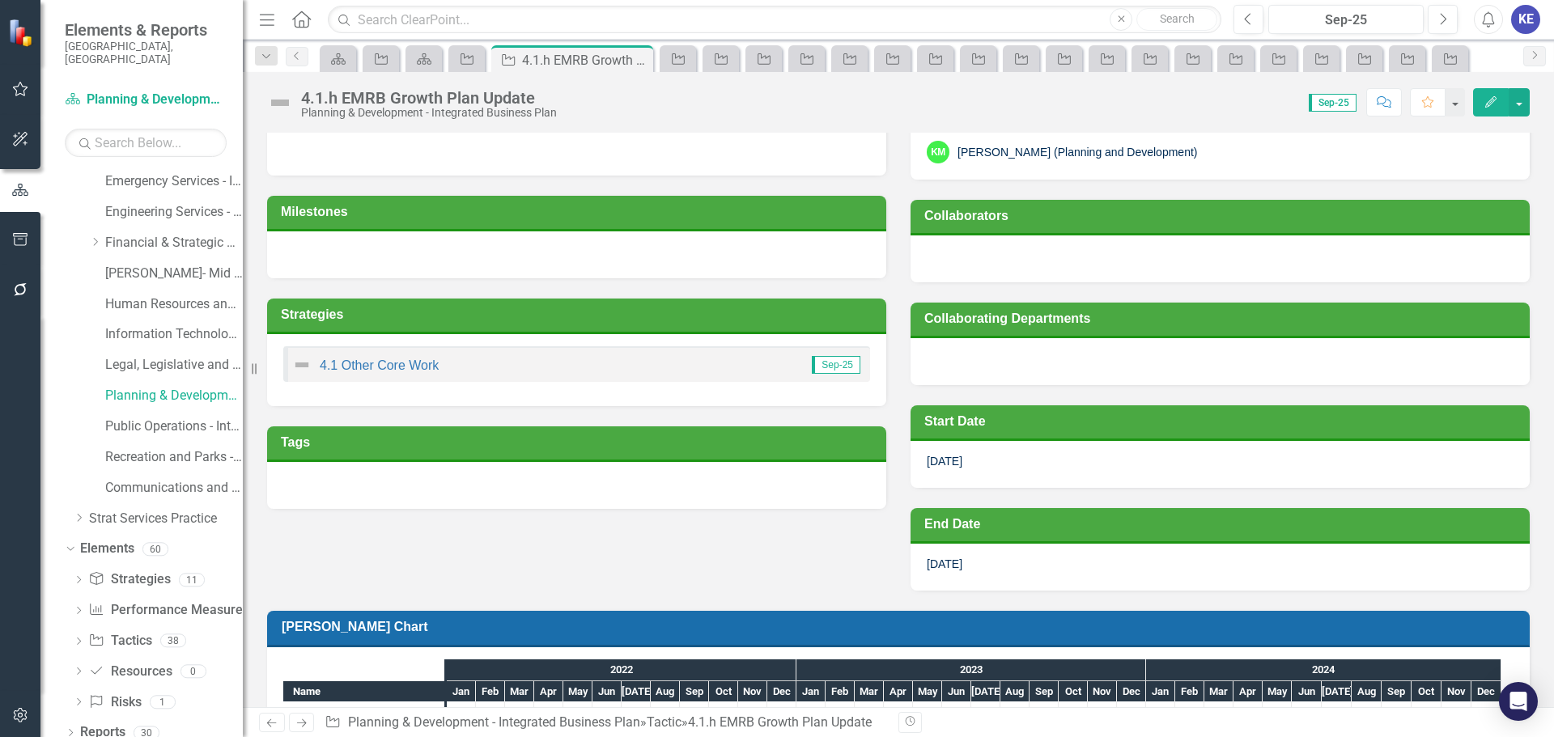
scroll to position [317, 0]
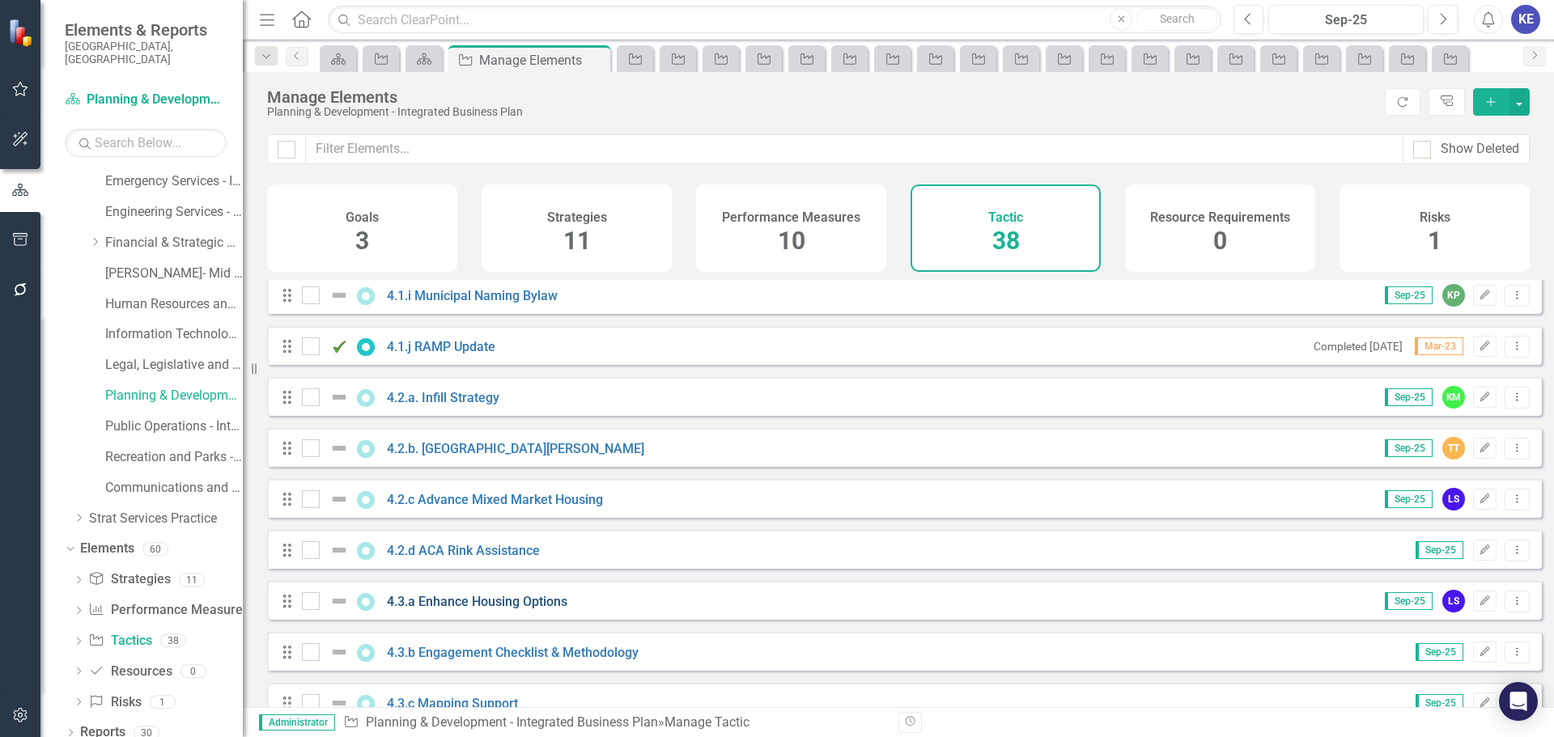
scroll to position [1199, 0]
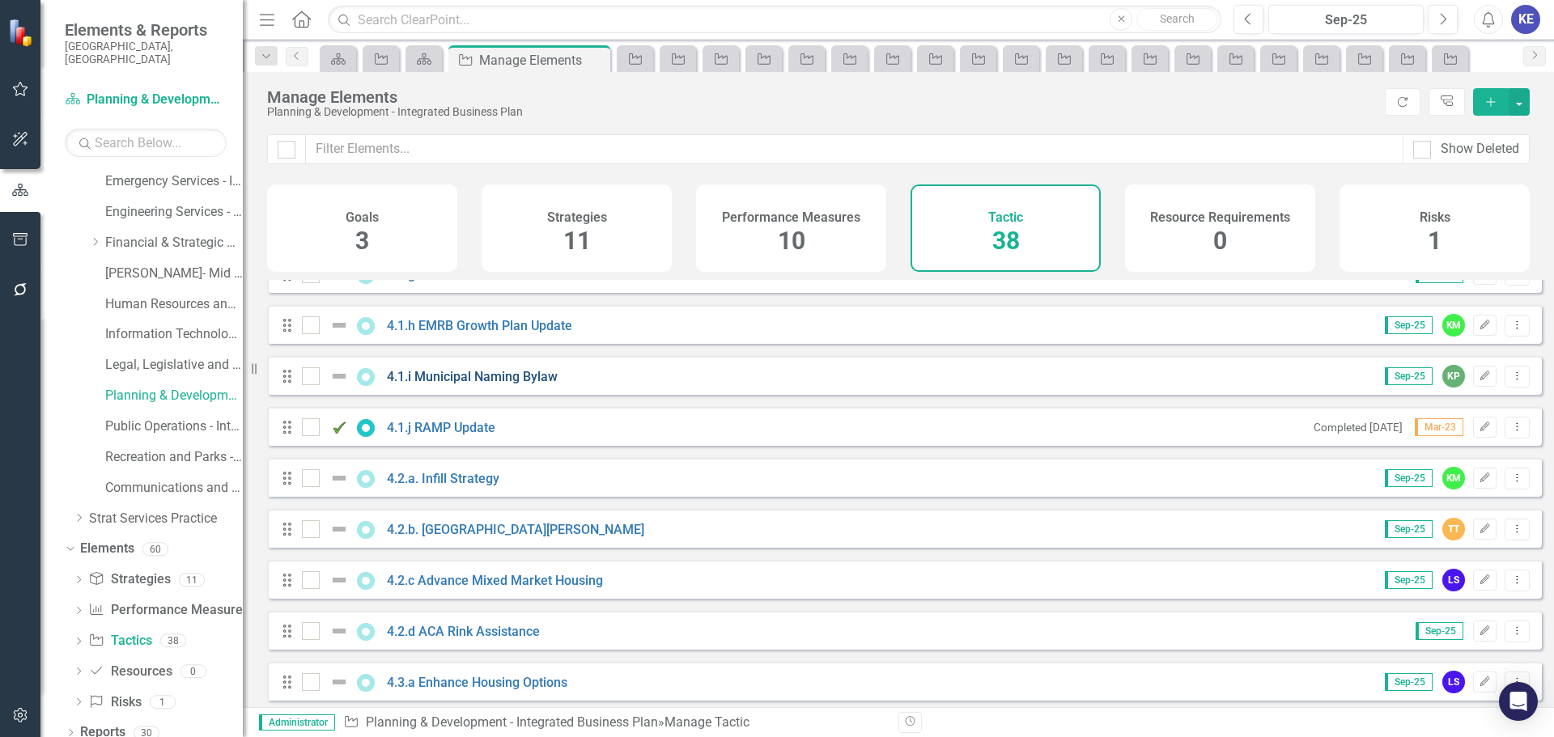
click at [461, 384] on link "4.1.i Municipal Naming Bylaw" at bounding box center [472, 376] width 171 height 15
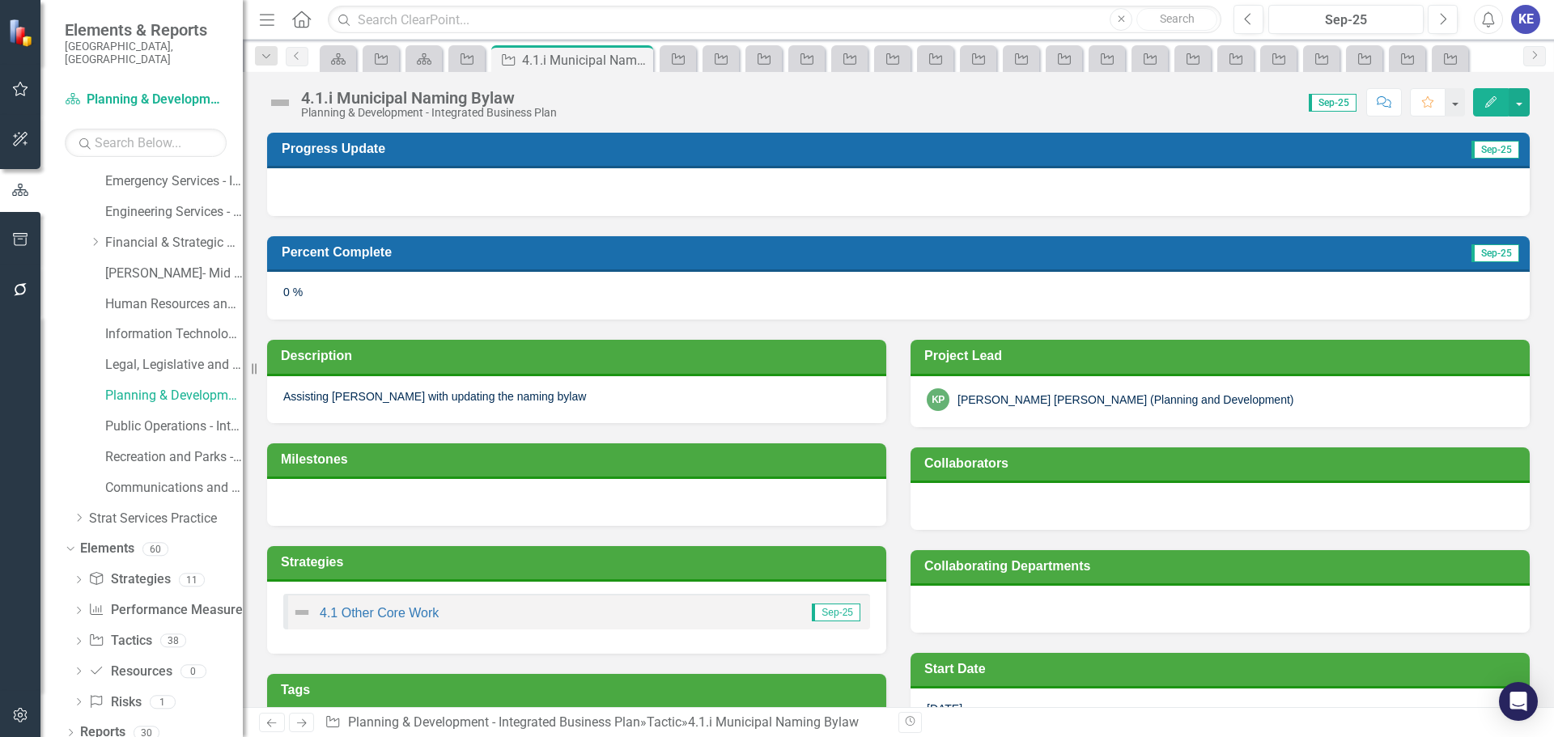
scroll to position [317, 0]
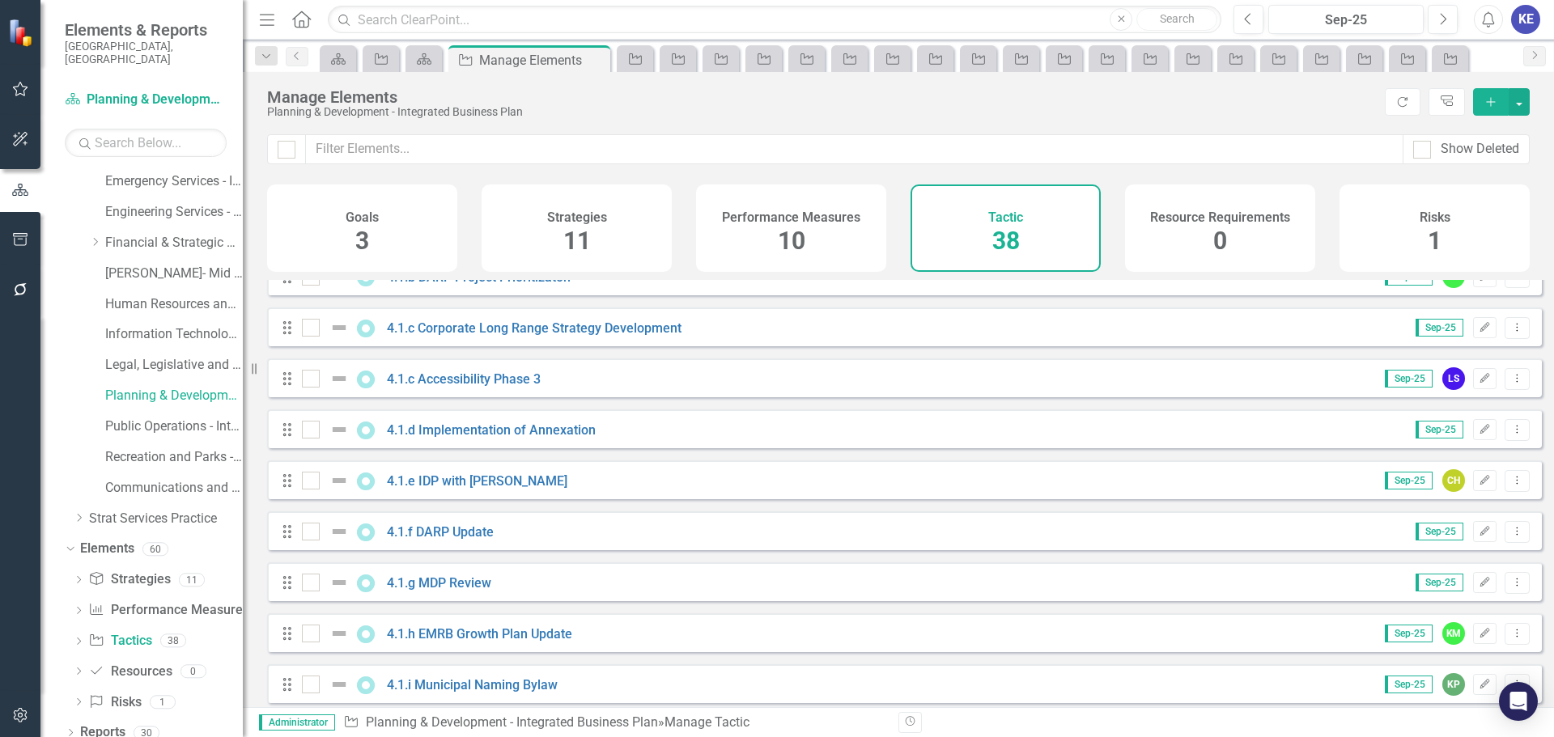
scroll to position [1052, 0]
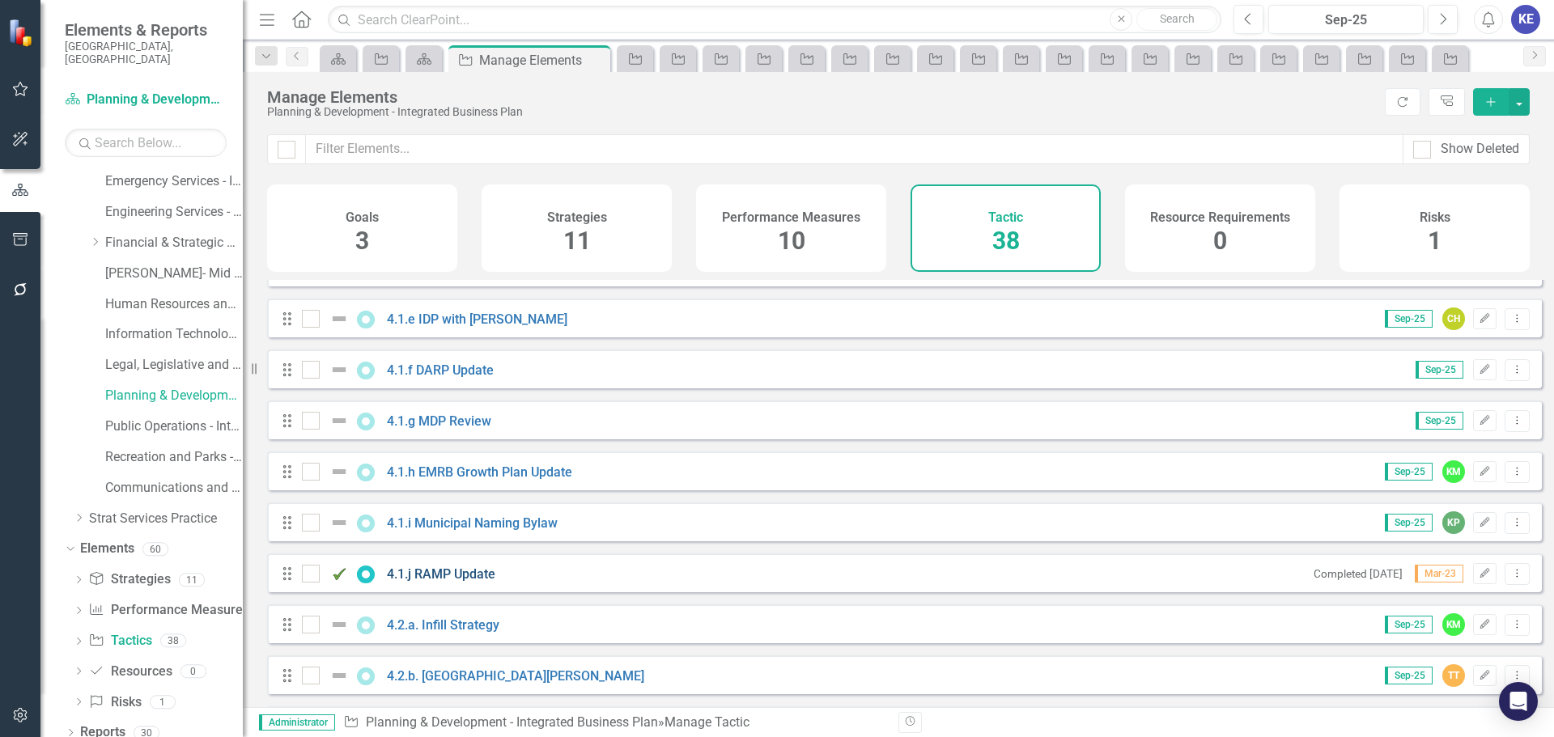
click at [461, 582] on link "4.1.j RAMP Update" at bounding box center [441, 574] width 108 height 15
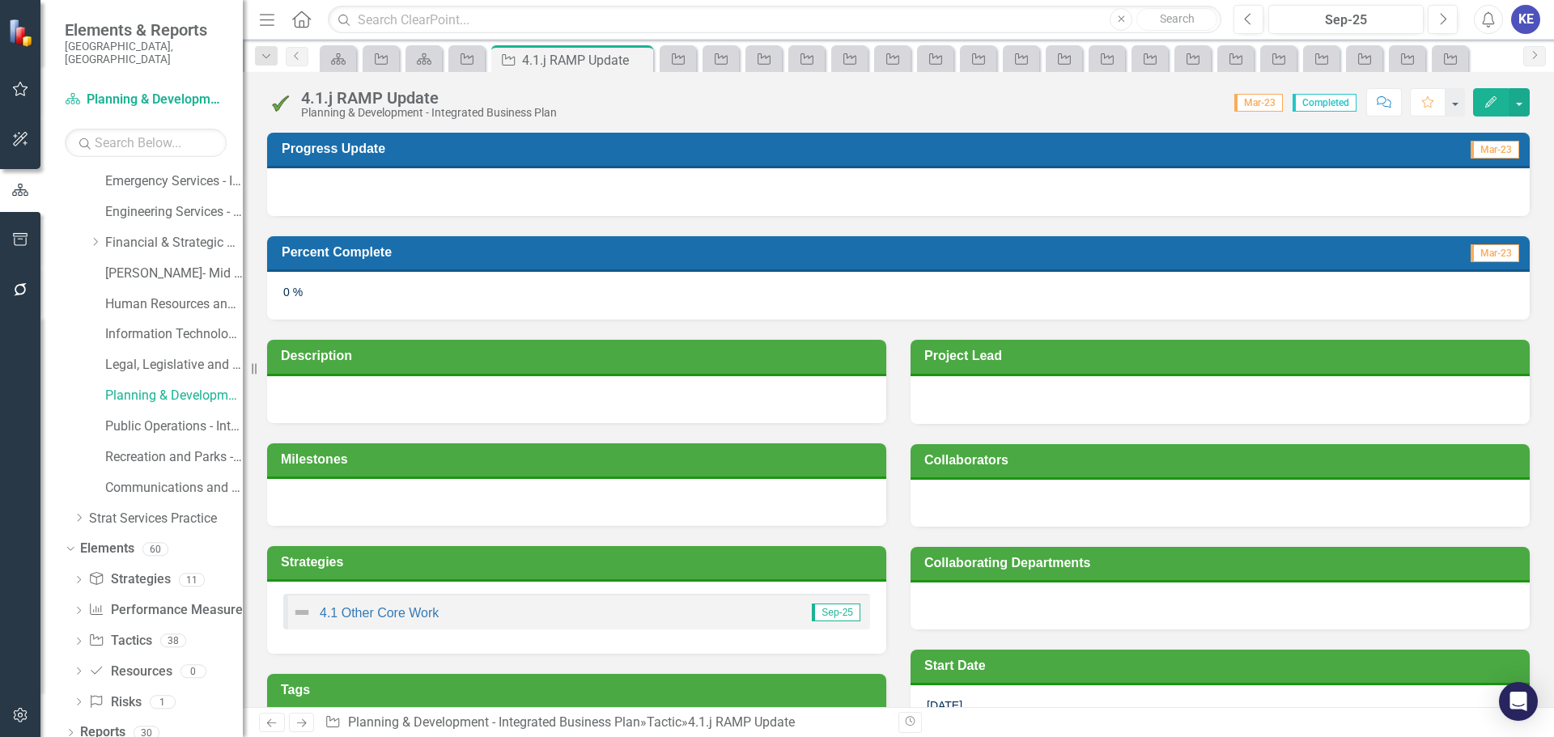
scroll to position [248, 0]
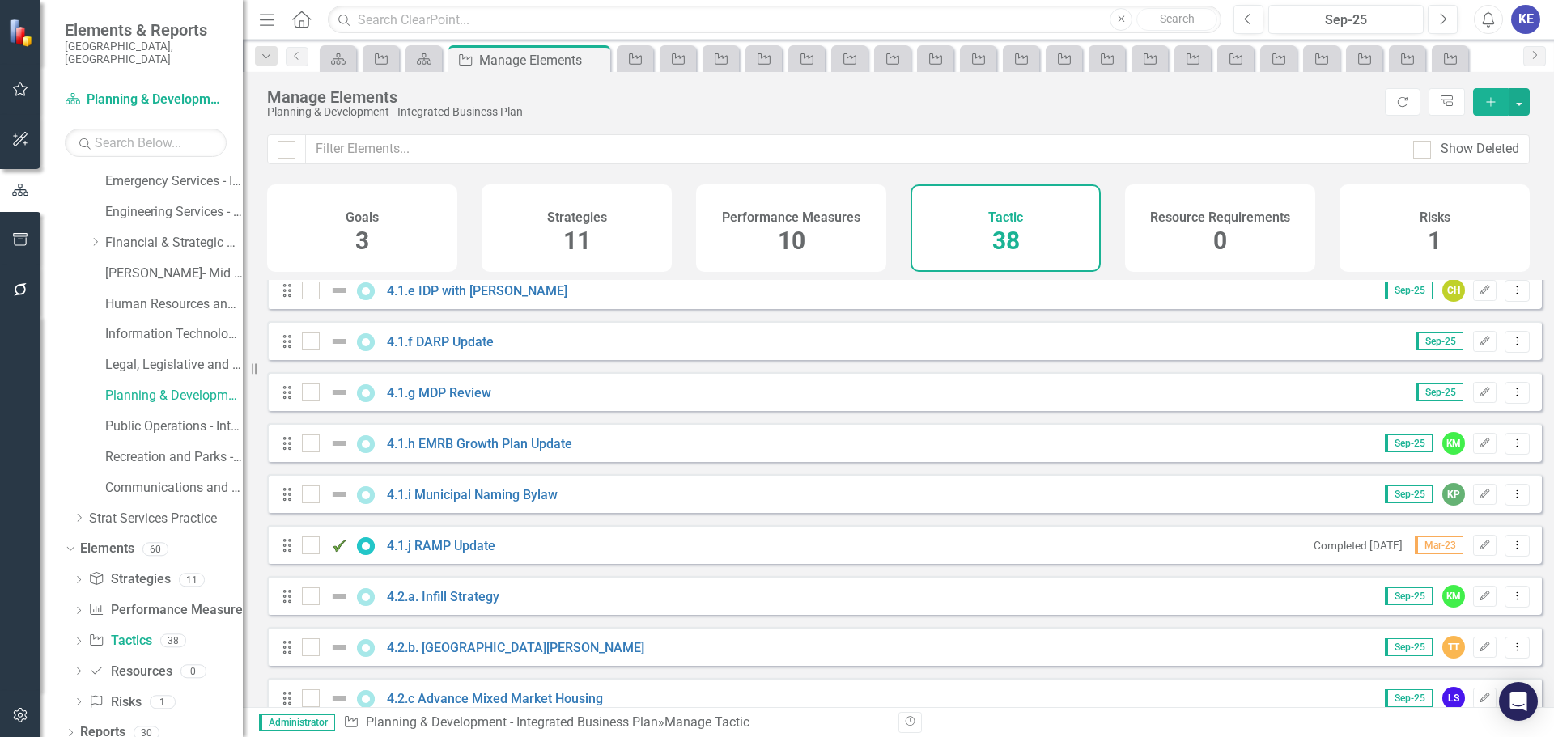
scroll to position [1133, 0]
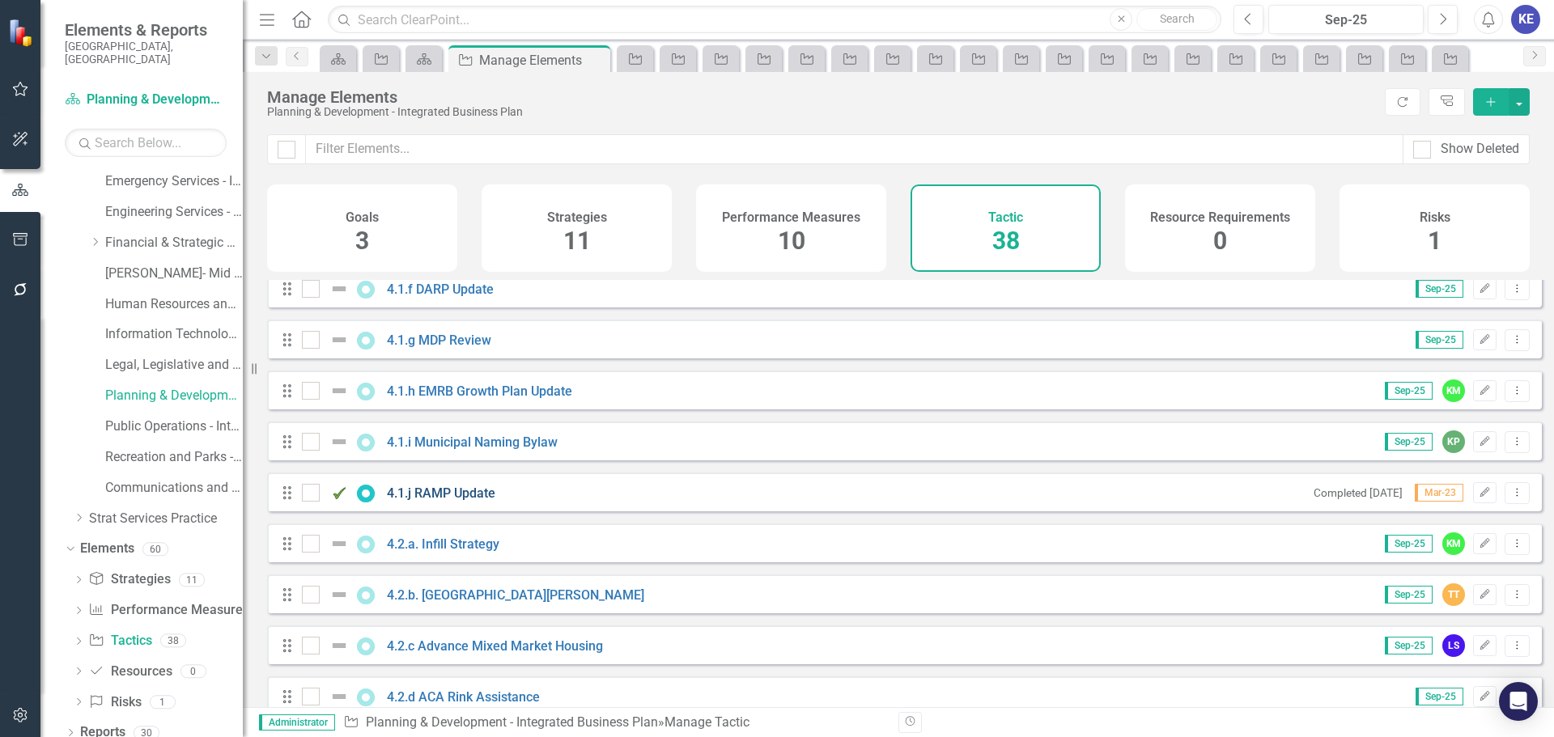
click at [399, 501] on link "4.1.j RAMP Update" at bounding box center [441, 493] width 108 height 15
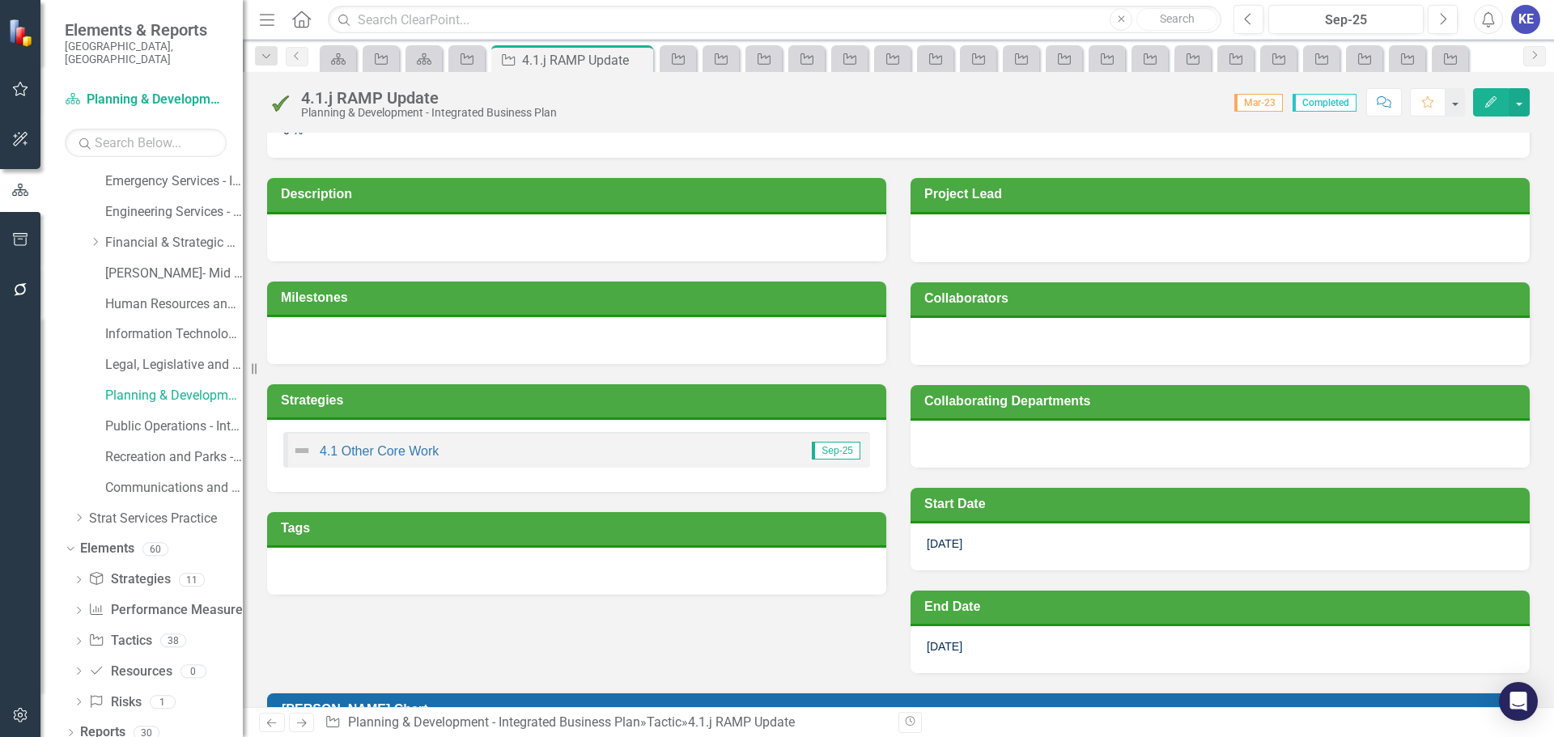
scroll to position [243, 0]
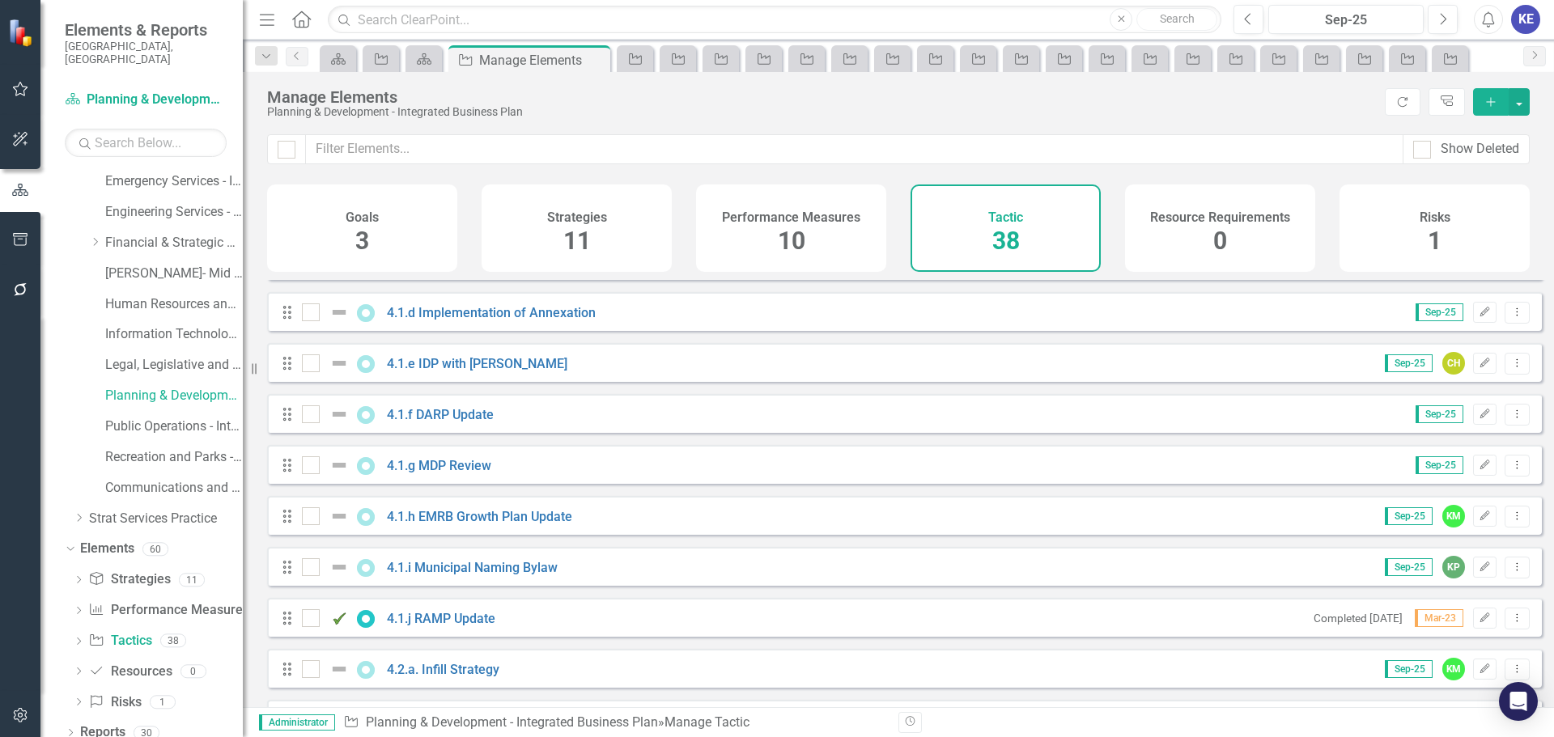
scroll to position [1133, 0]
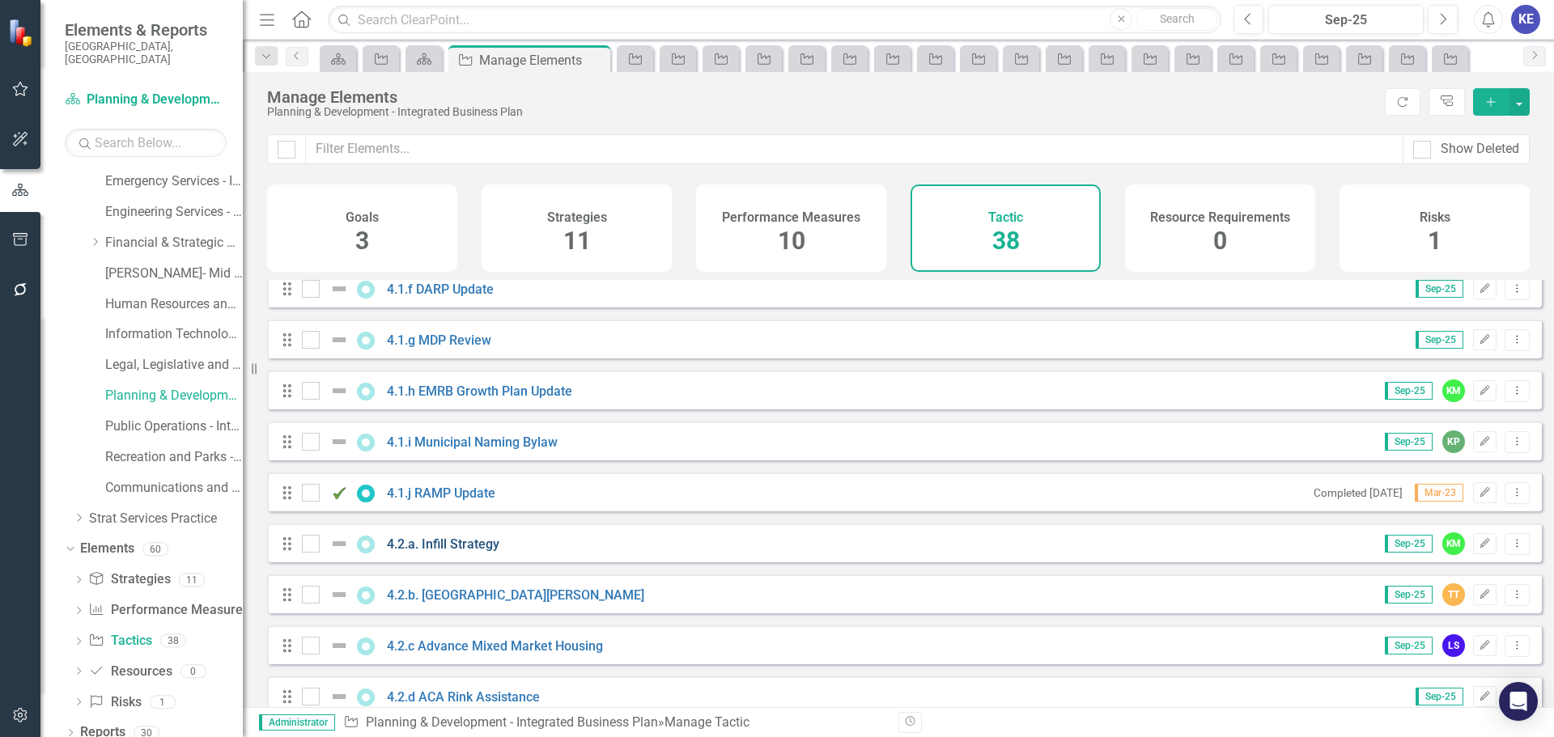
click at [401, 552] on link "4.2.a. Infill Strategy" at bounding box center [443, 544] width 113 height 15
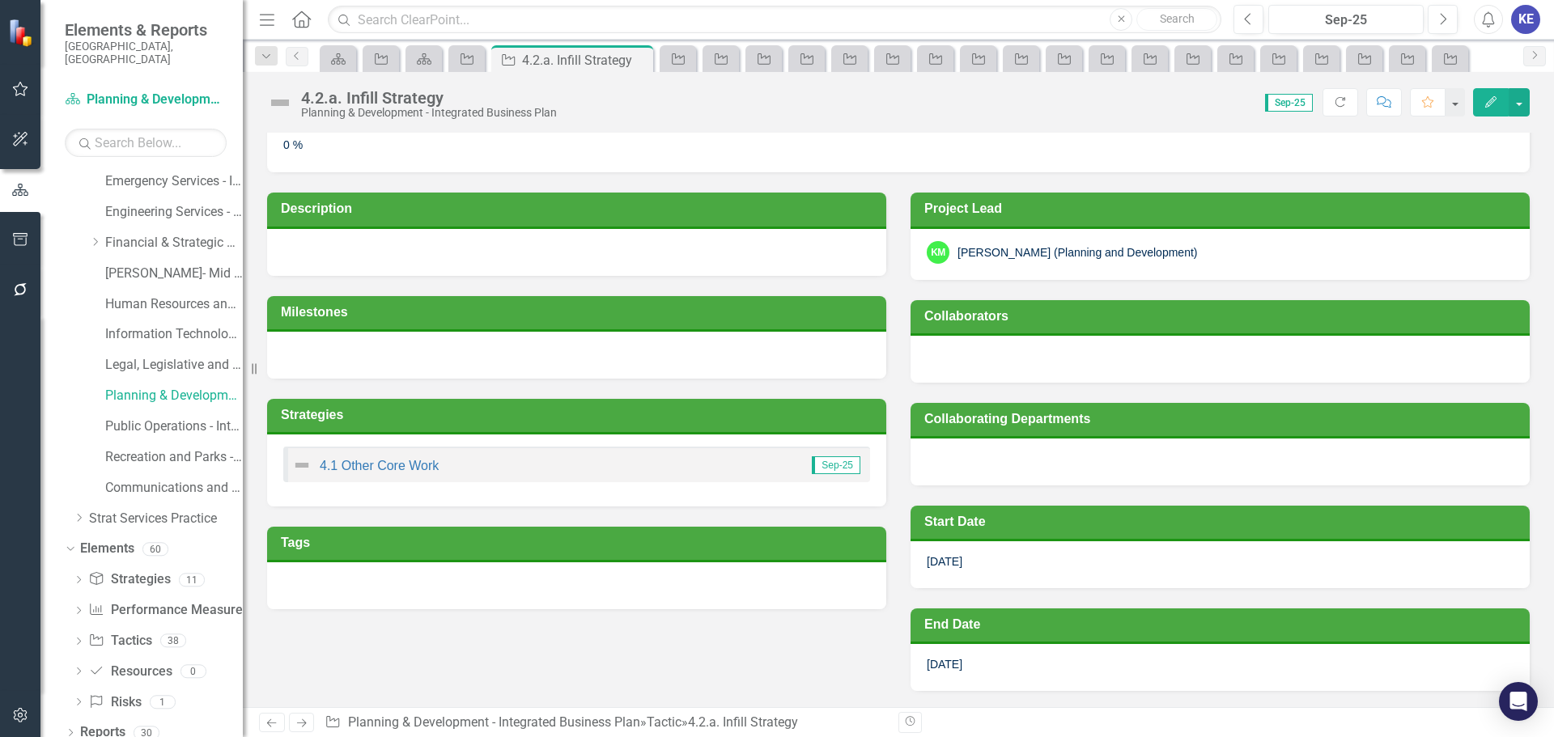
scroll to position [162, 0]
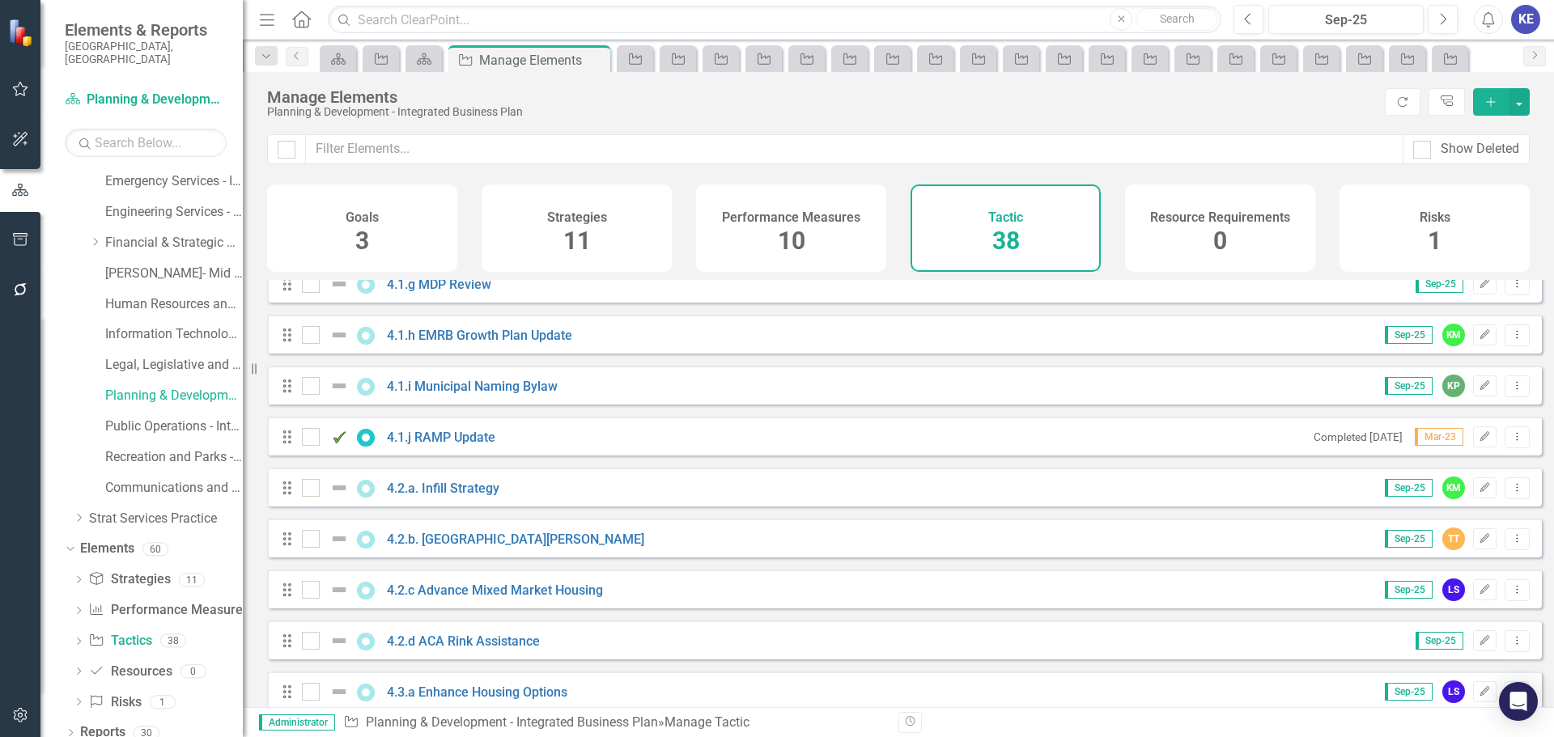
scroll to position [1214, 0]
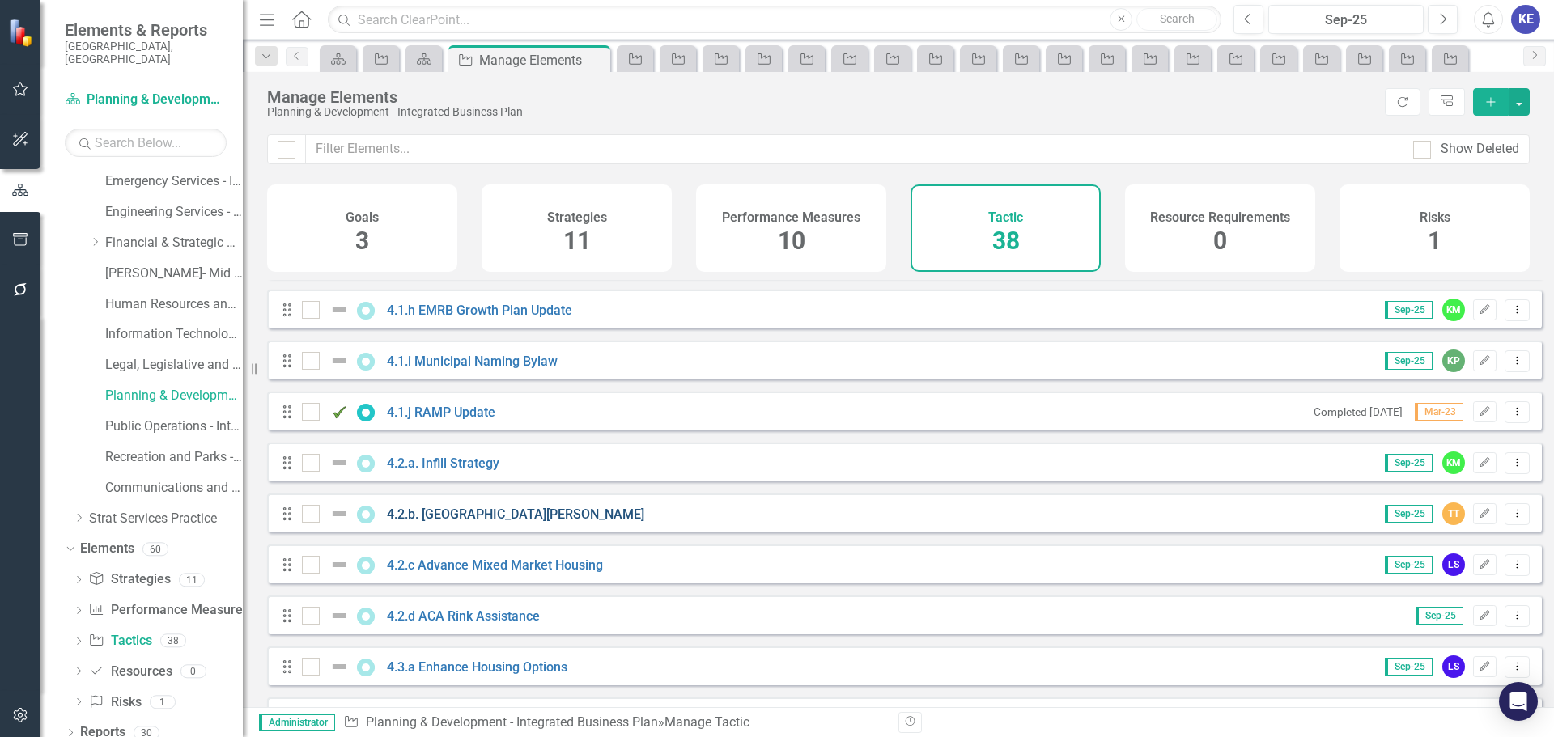
click at [452, 522] on link "4.2.b. [GEOGRAPHIC_DATA][PERSON_NAME]" at bounding box center [515, 514] width 257 height 15
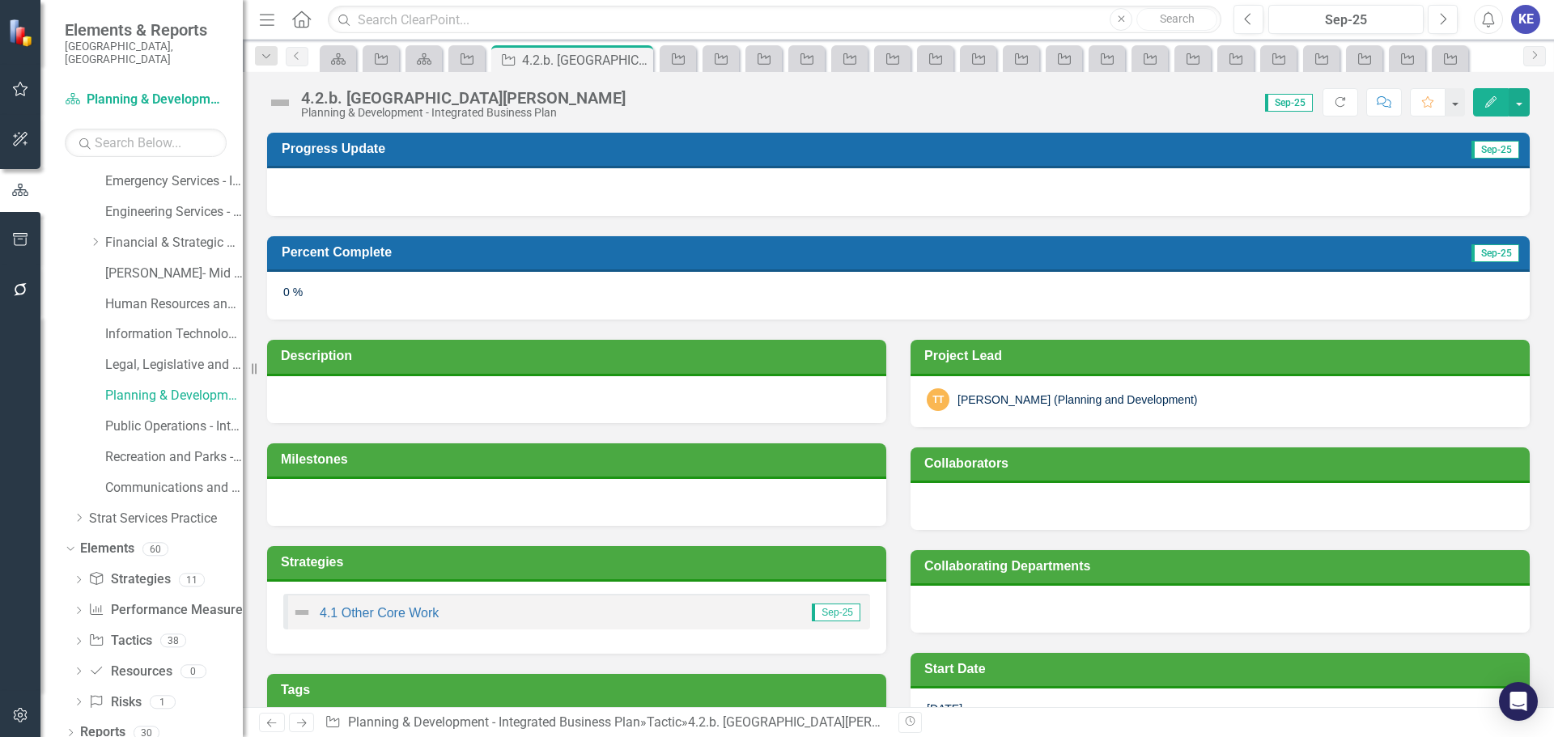
scroll to position [243, 0]
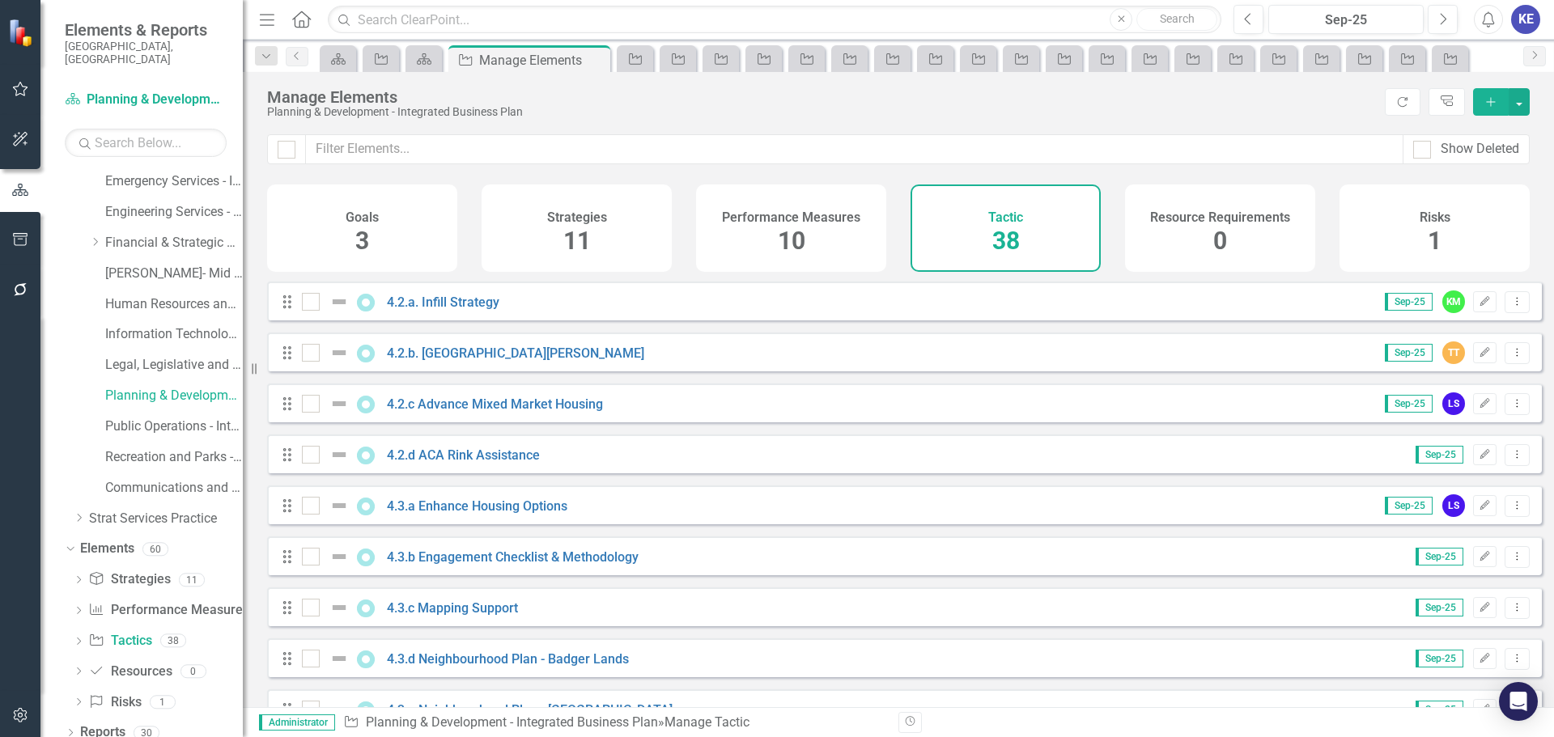
scroll to position [1361, 0]
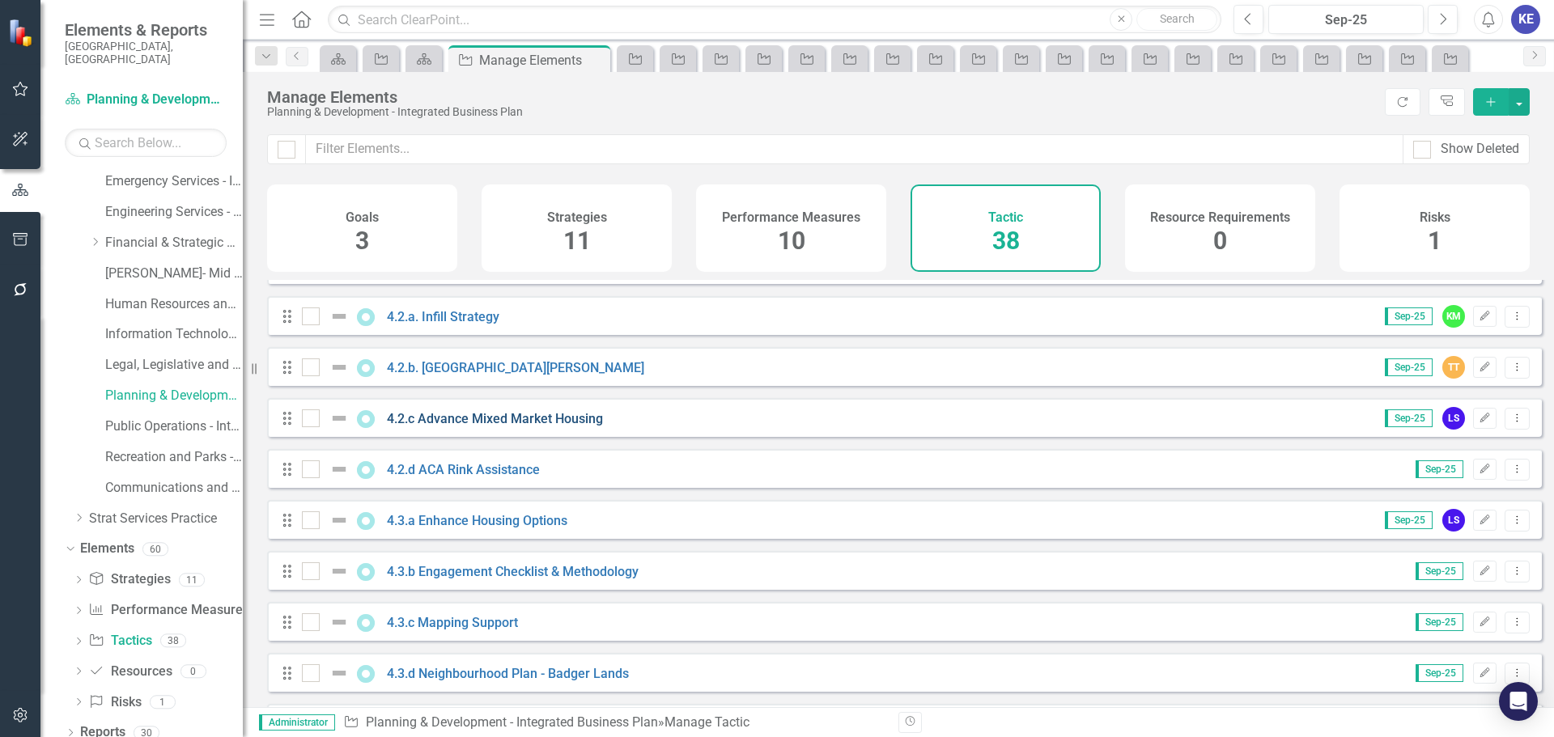
click at [478, 427] on link "4.2.c Advance Mixed Market Housing" at bounding box center [495, 418] width 216 height 15
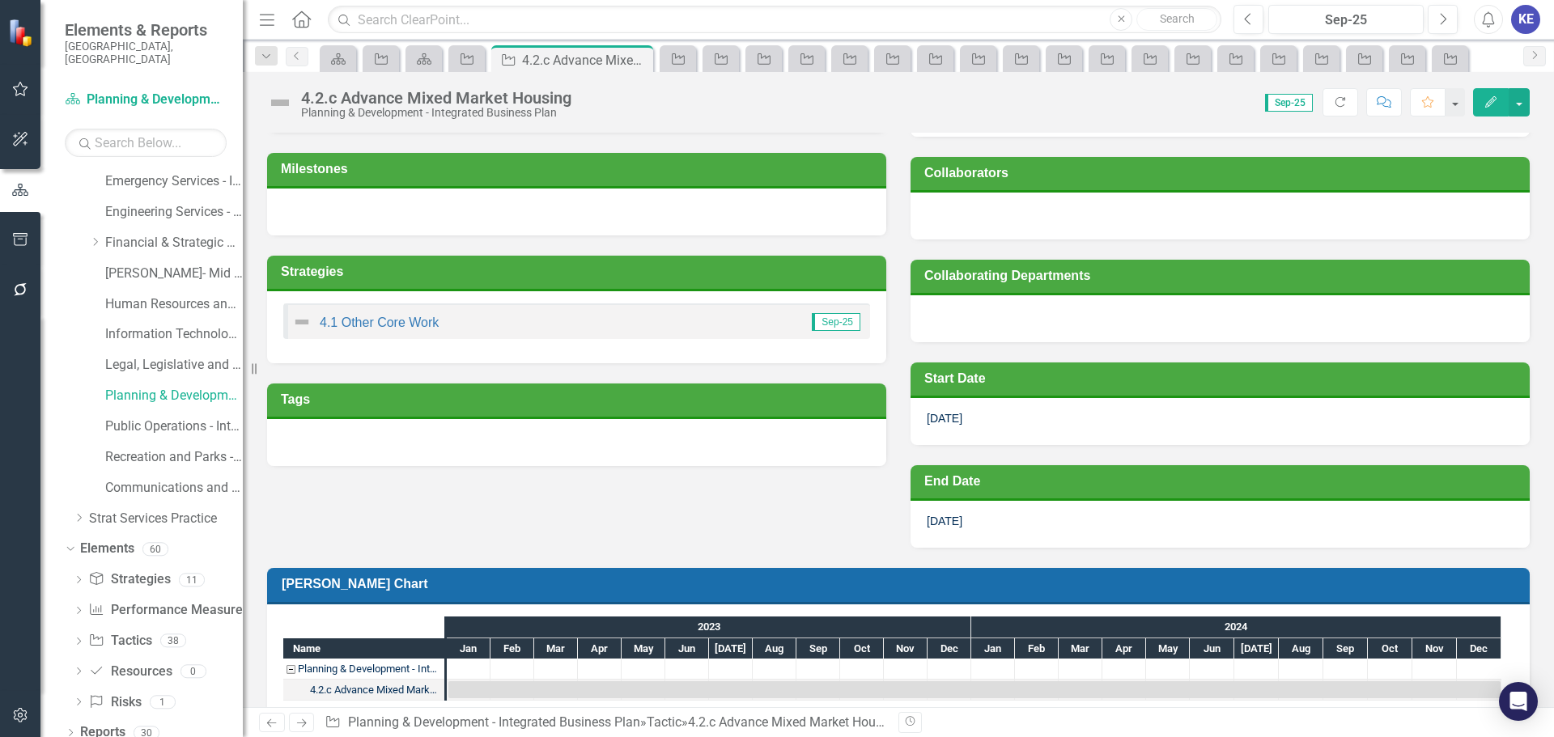
scroll to position [317, 0]
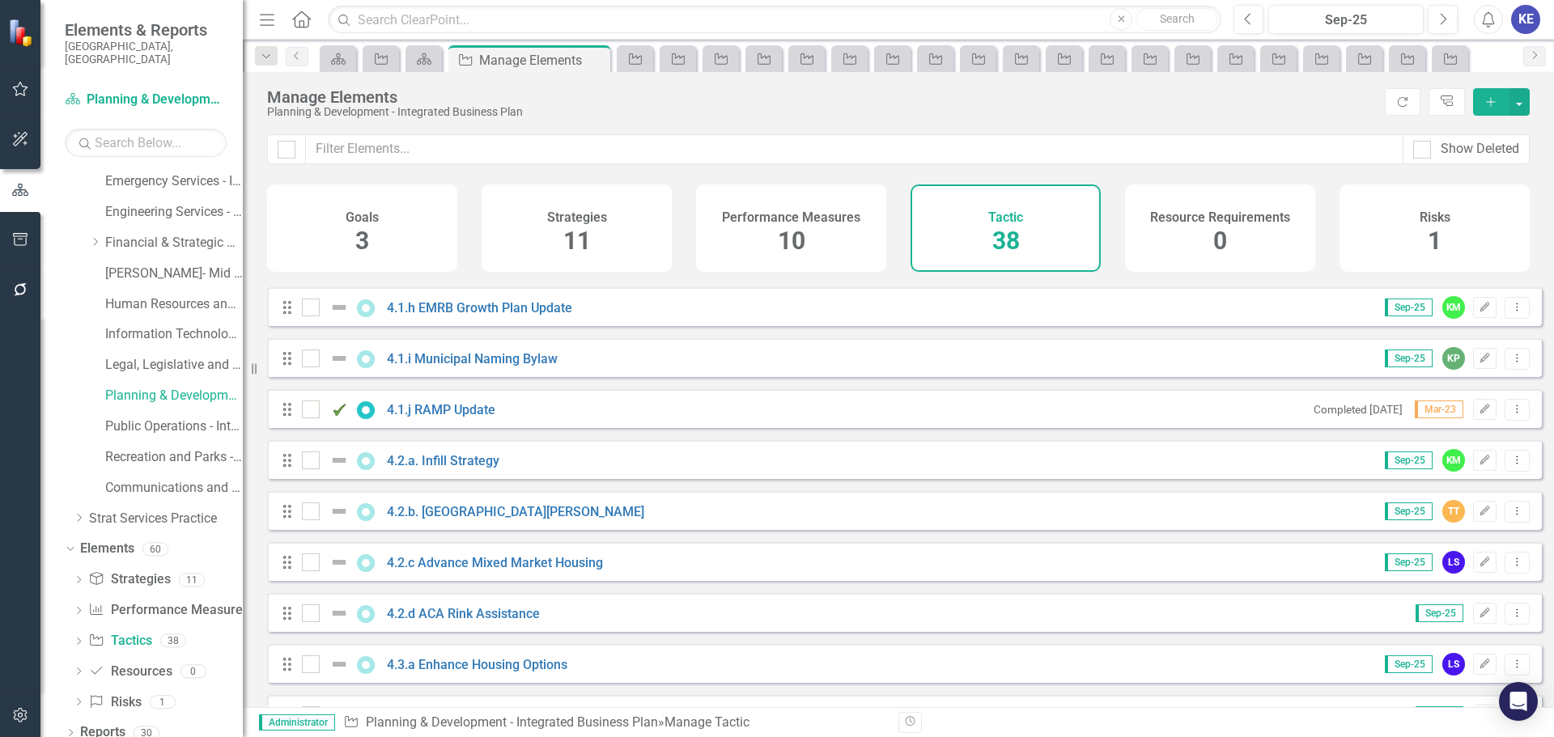
scroll to position [1295, 0]
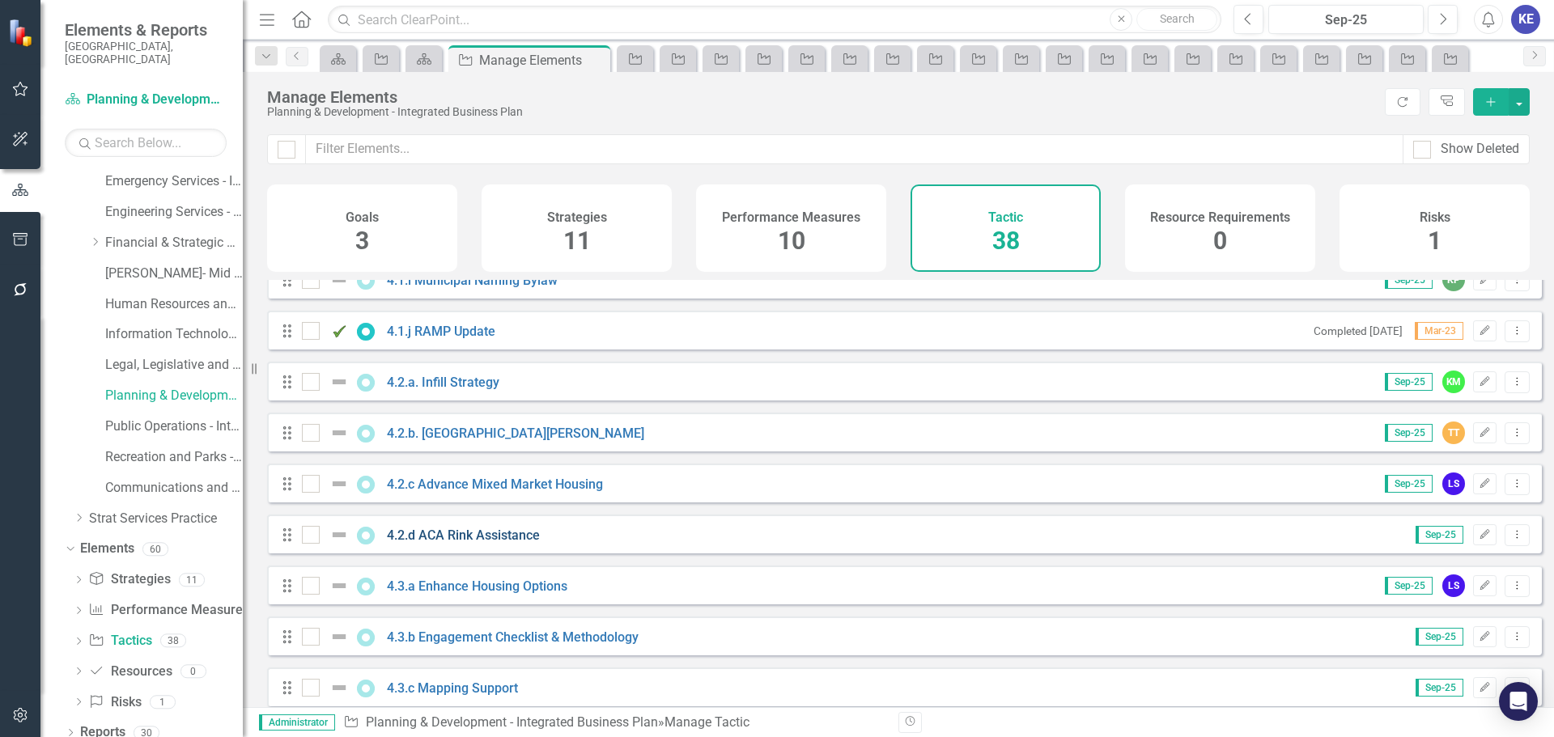
click at [480, 543] on link "4.2.d ACA Rink Assistance" at bounding box center [463, 535] width 153 height 15
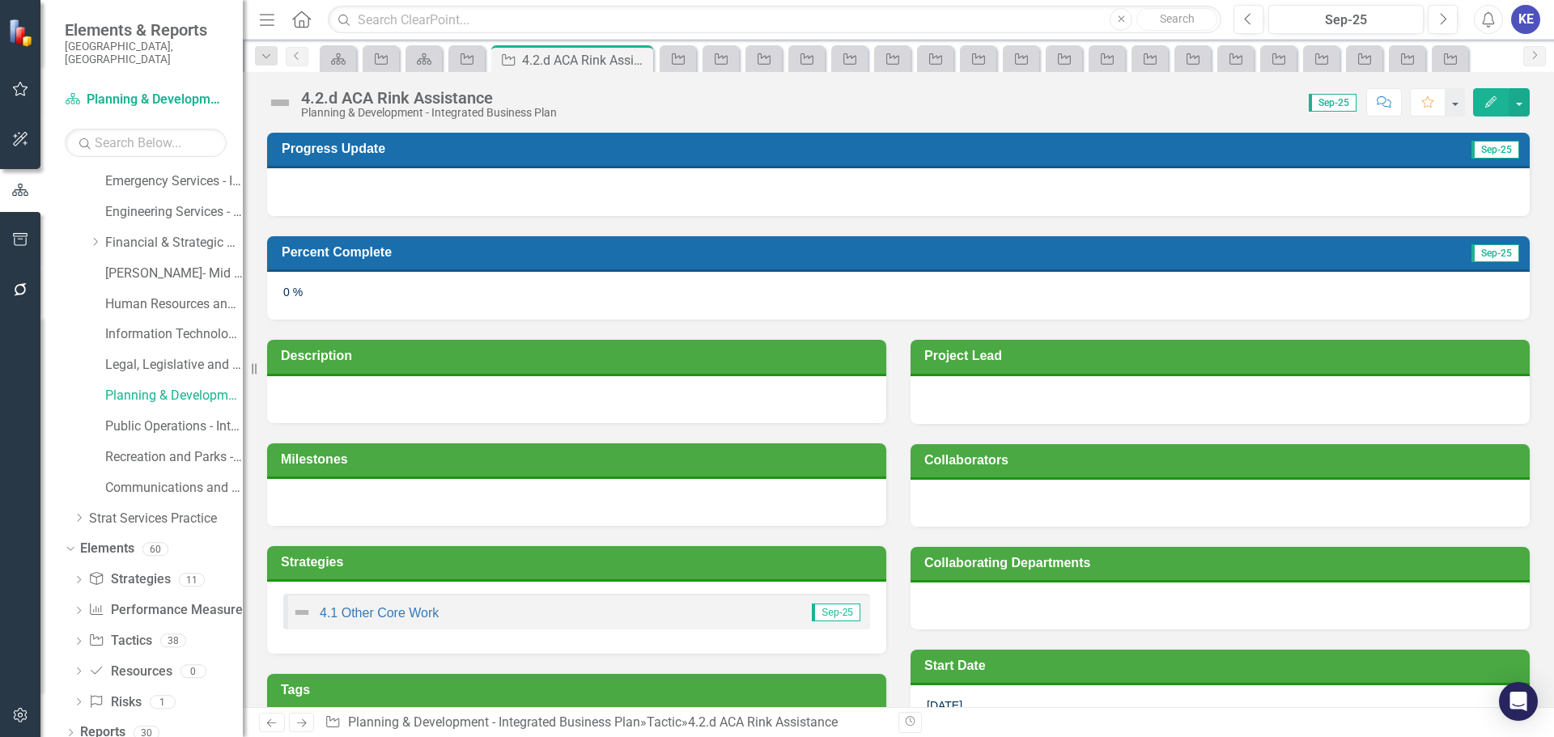
scroll to position [243, 0]
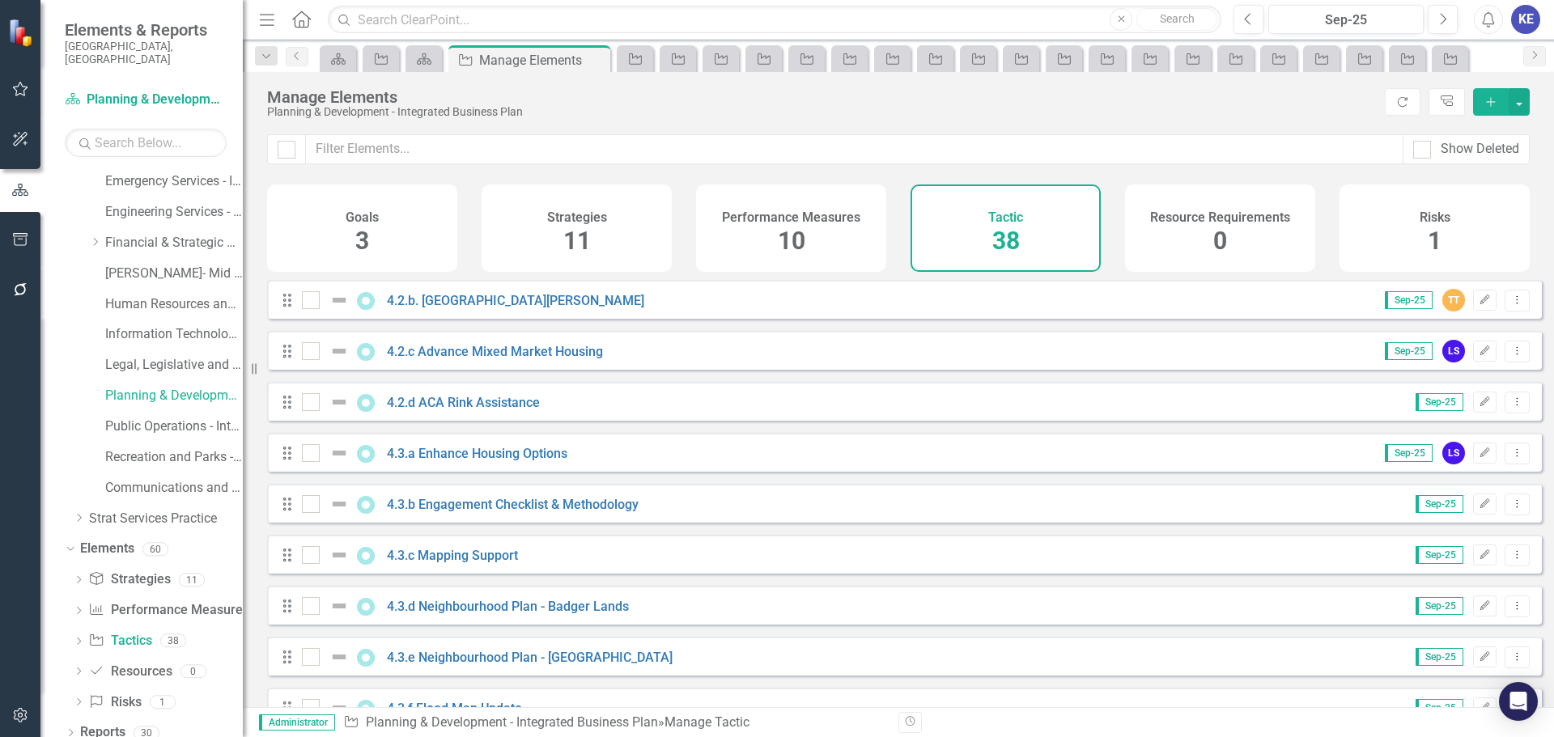
scroll to position [1457, 0]
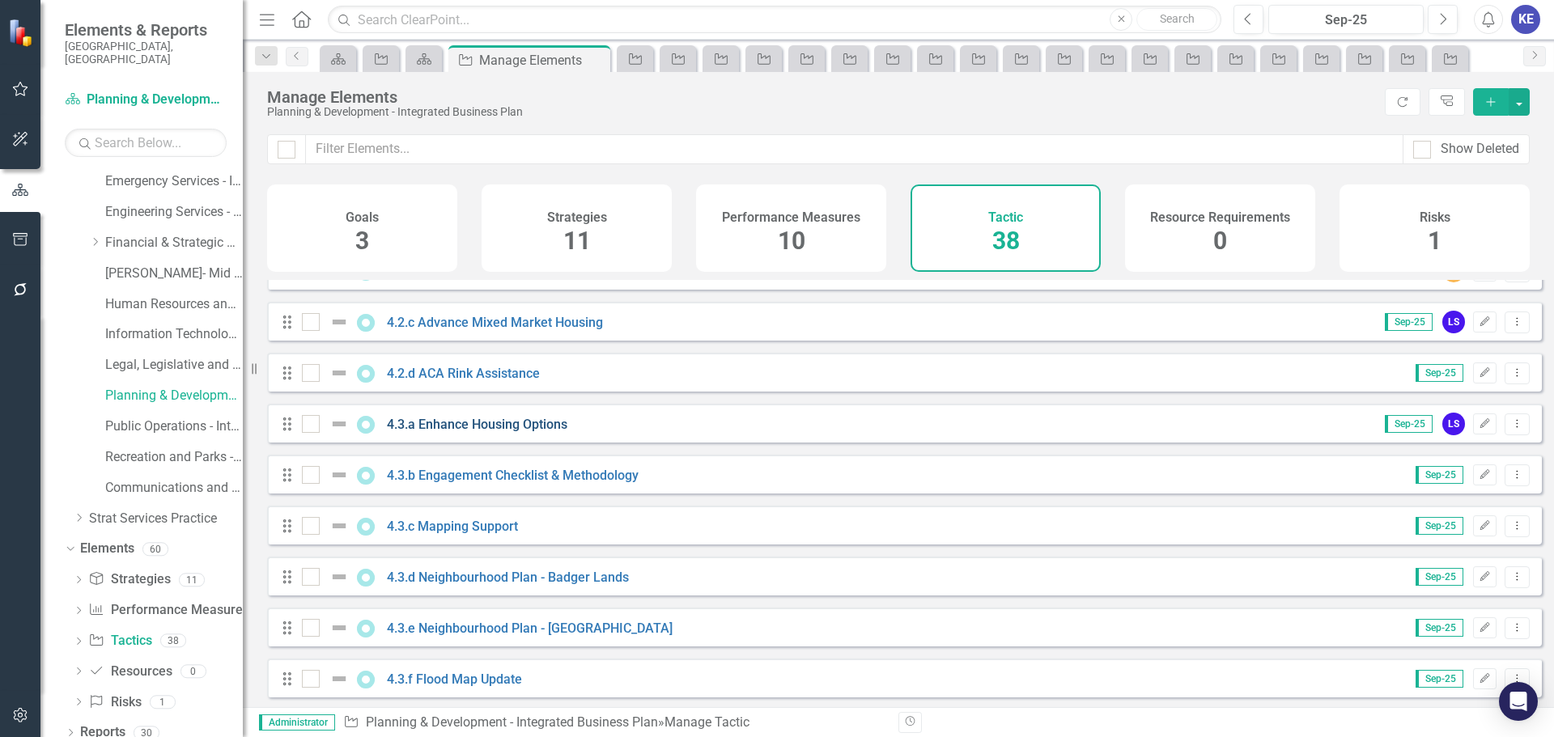
click at [473, 432] on link "4.3.a Enhance Housing Options" at bounding box center [477, 424] width 181 height 15
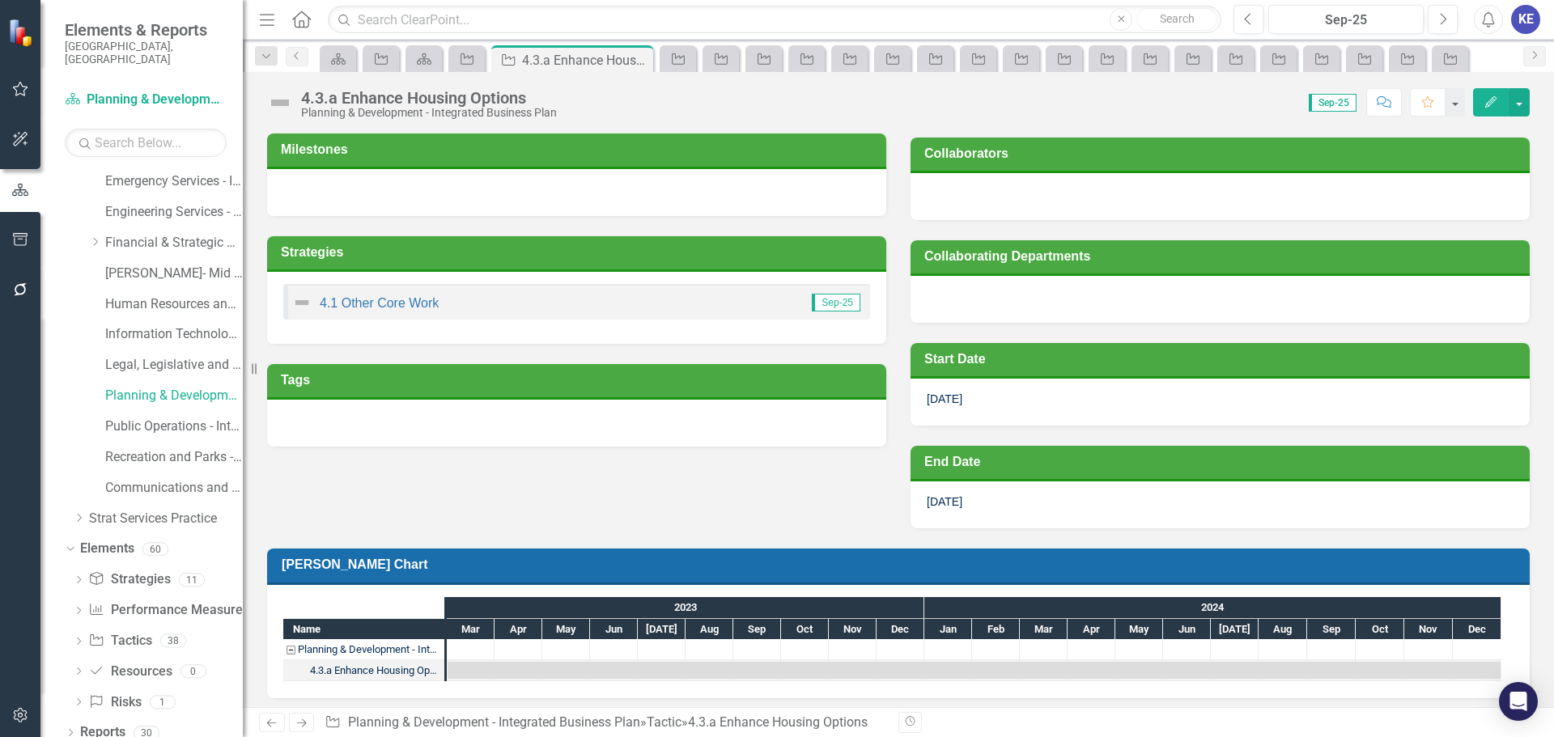
scroll to position [317, 0]
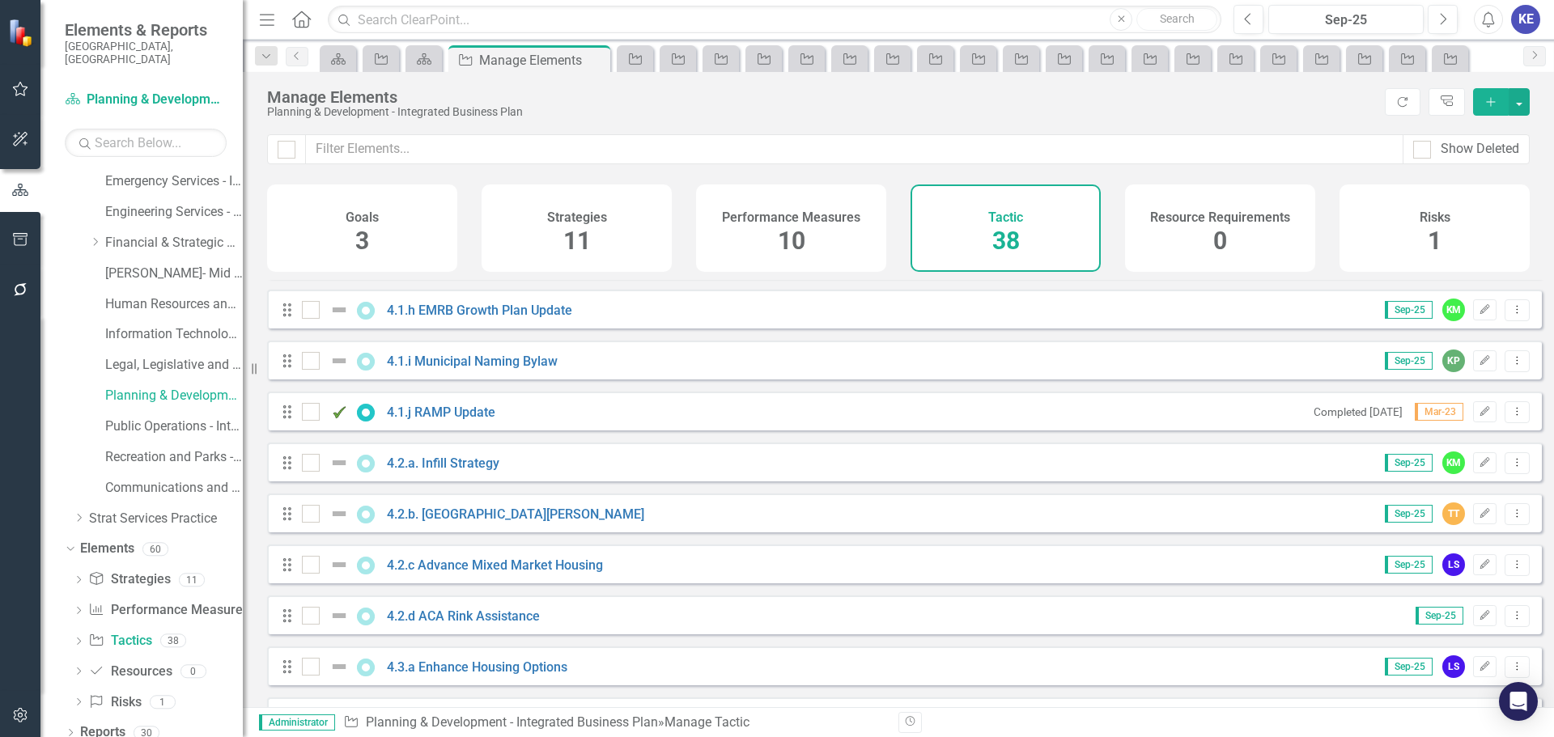
scroll to position [1457, 0]
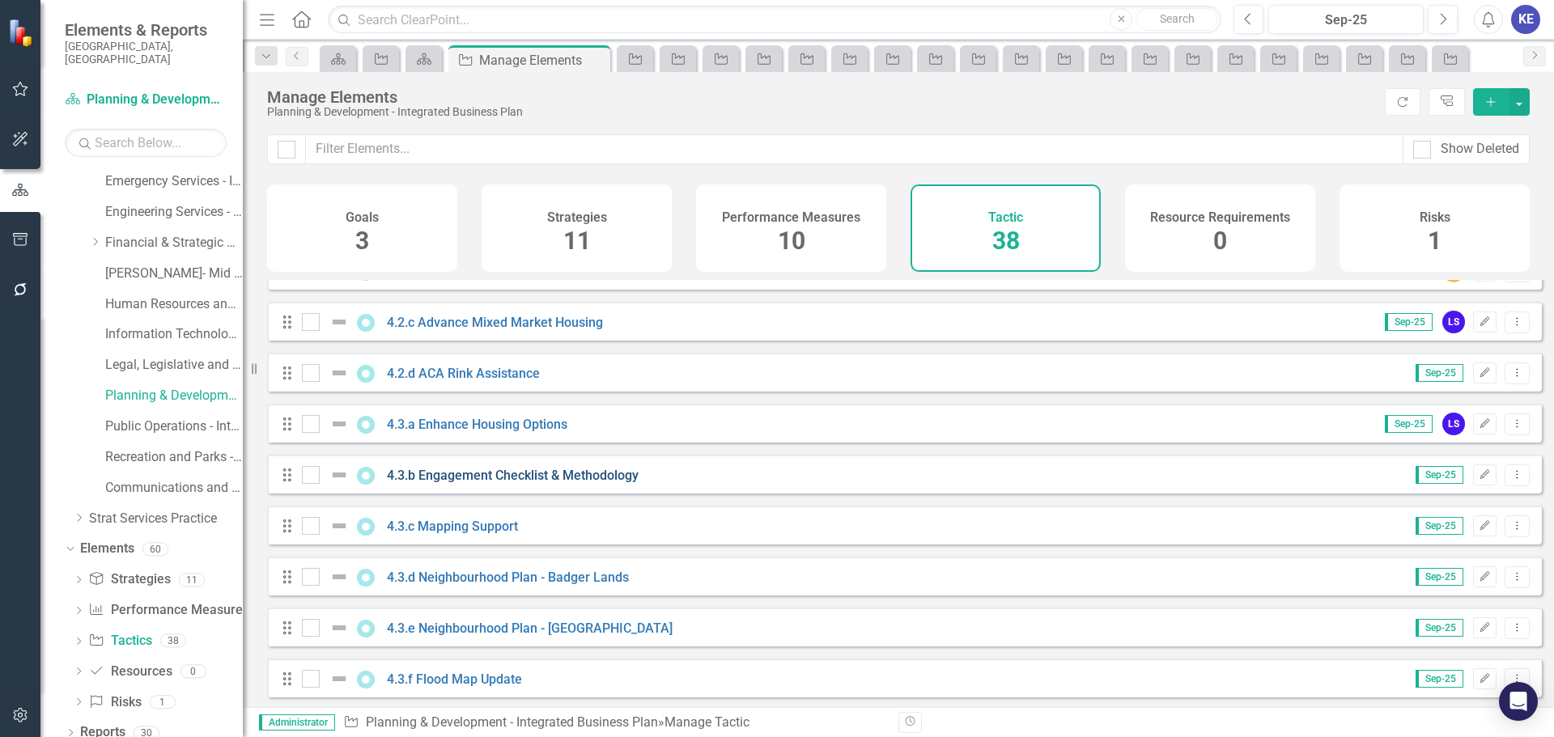
click at [559, 483] on link "4.3.b Engagement Checklist & Methodology" at bounding box center [513, 475] width 252 height 15
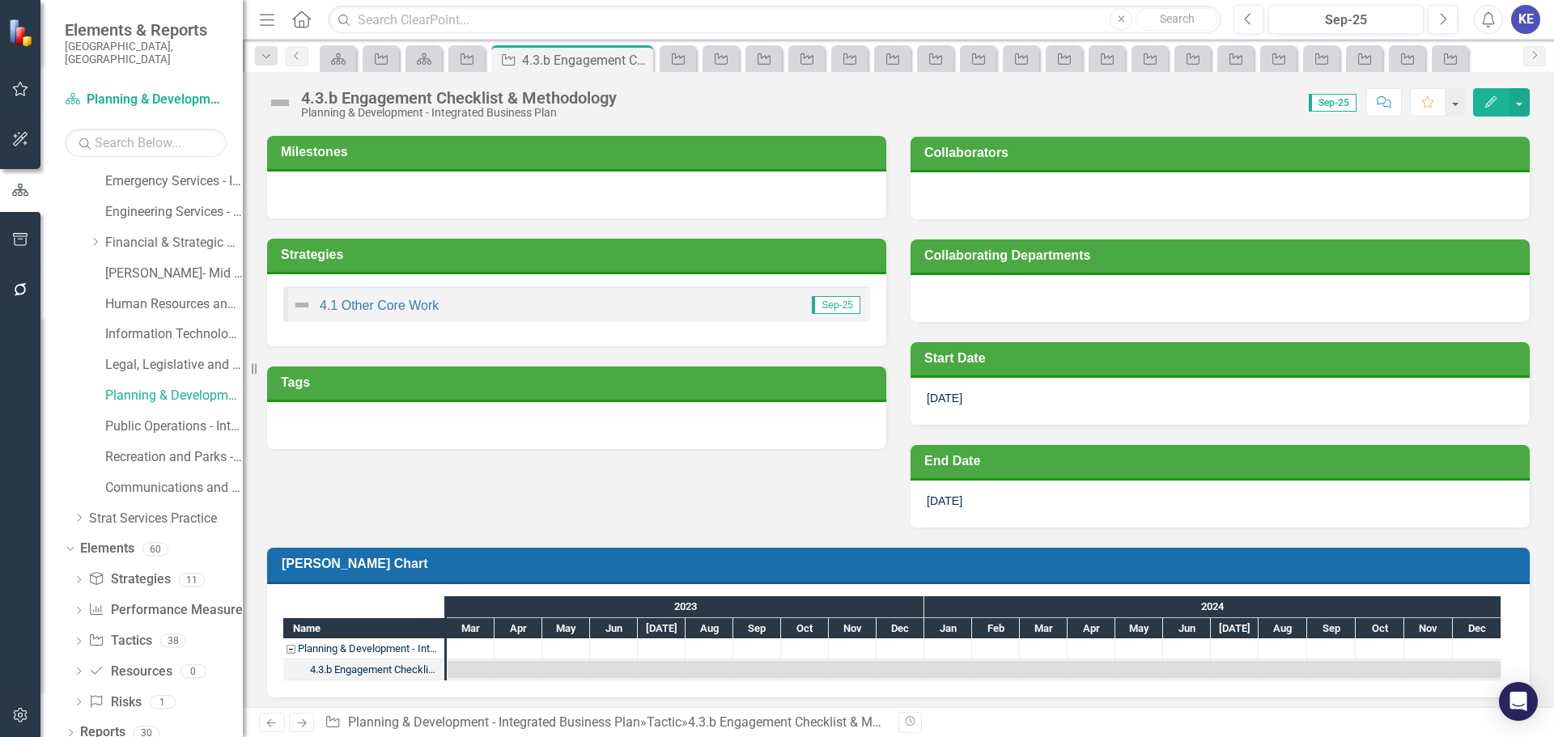
scroll to position [314, 0]
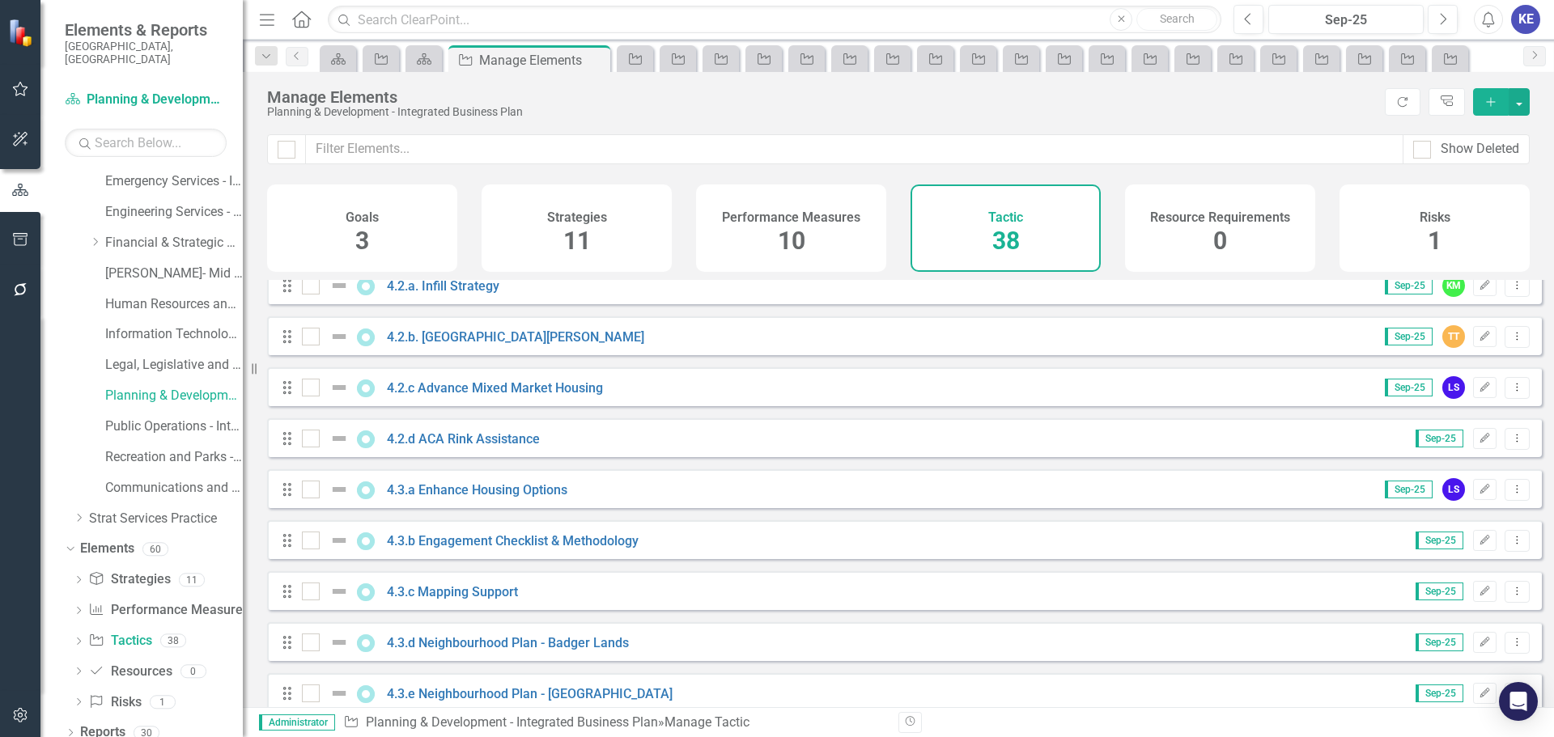
scroll to position [1523, 0]
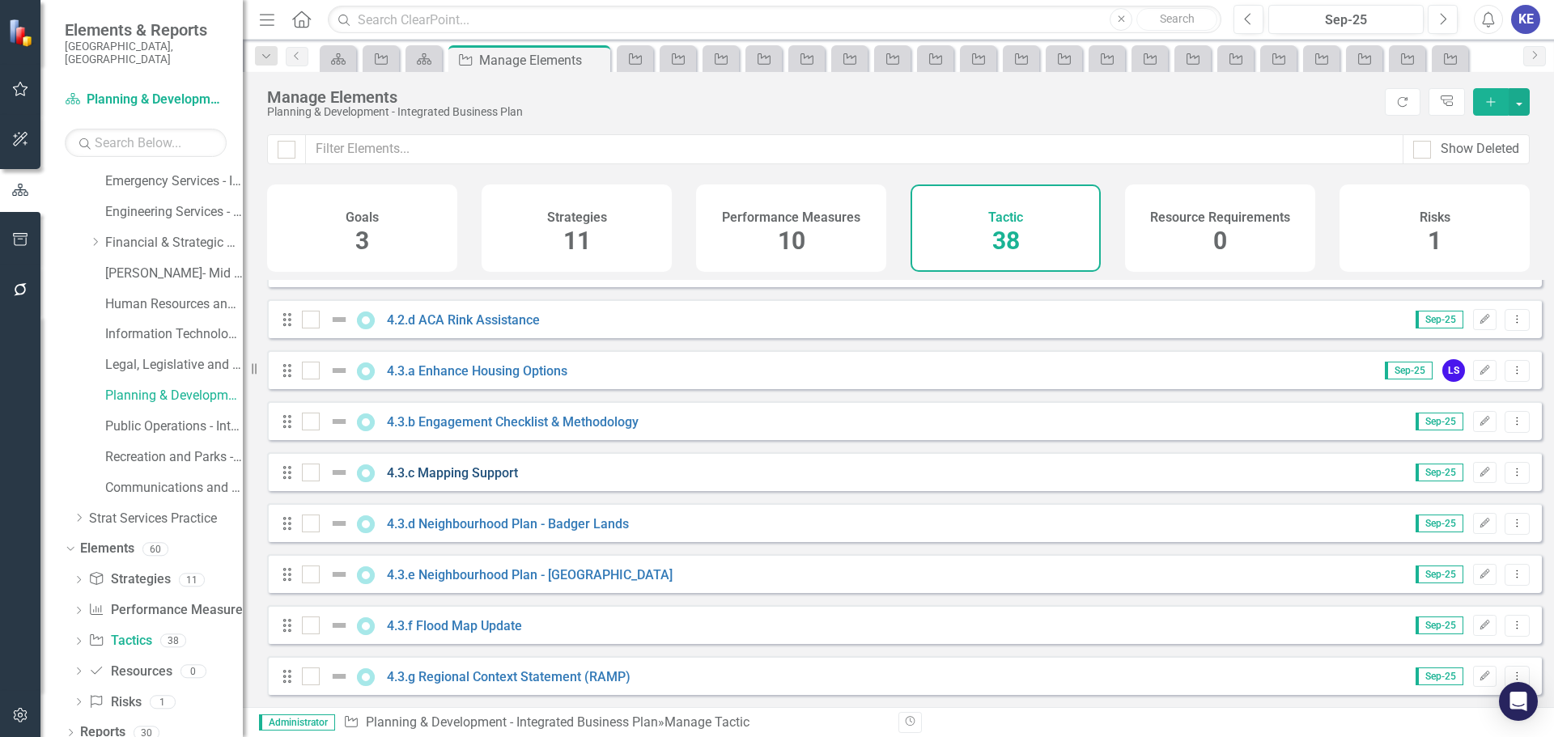
click at [491, 465] on link "4.3.c Mapping Support" at bounding box center [452, 472] width 131 height 15
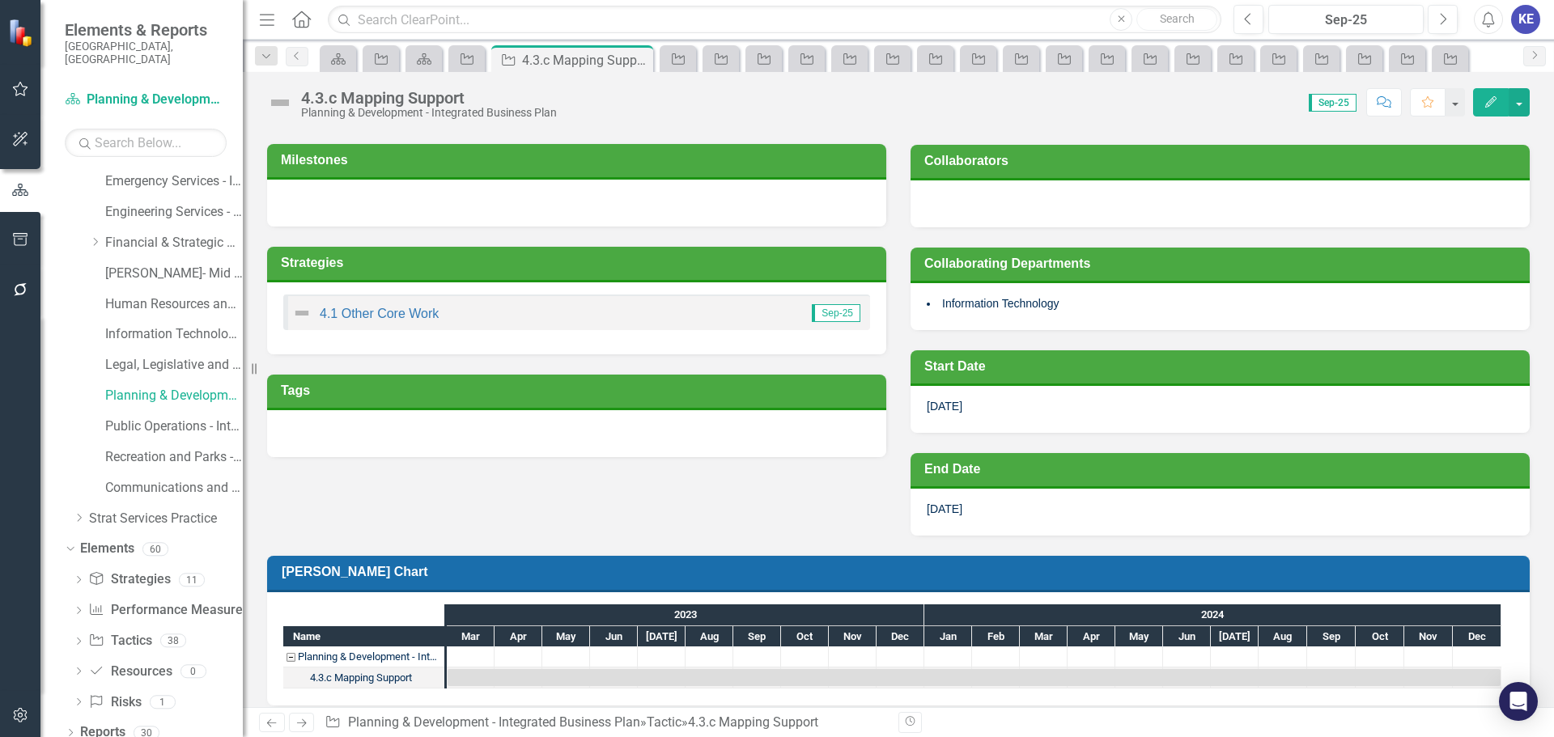
scroll to position [314, 0]
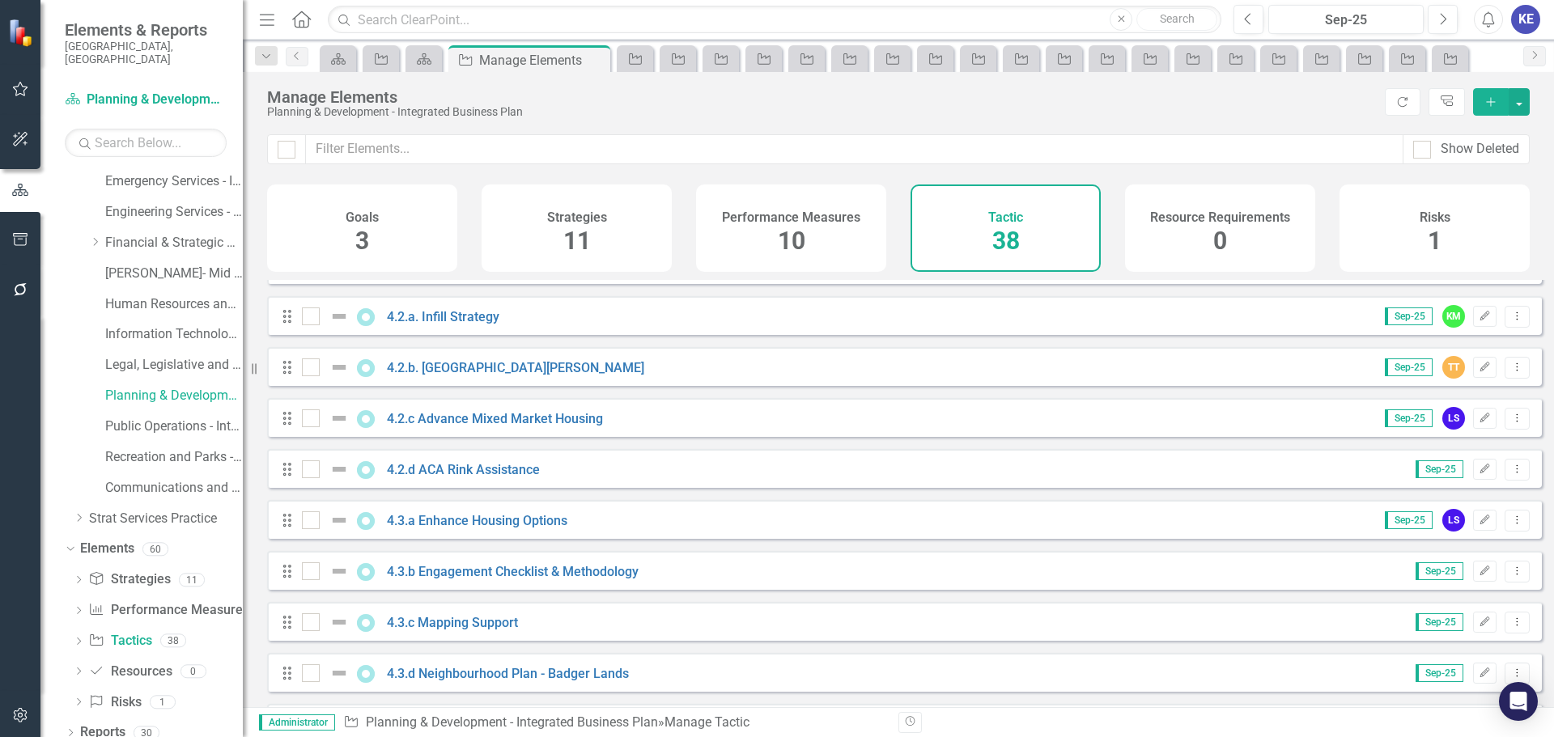
scroll to position [1523, 0]
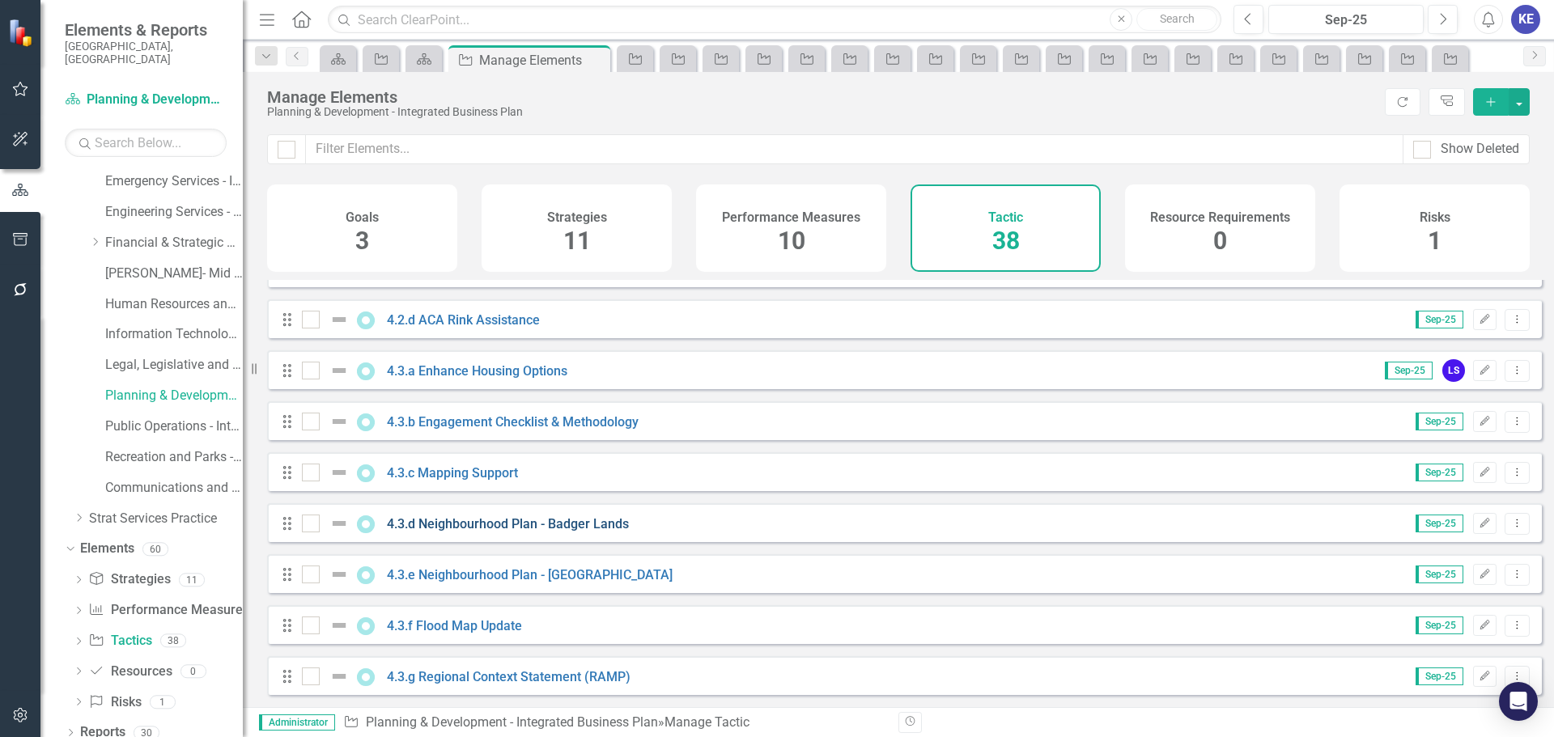
click at [601, 523] on link "4.3.d Neighbourhood Plan - Badger Lands" at bounding box center [508, 523] width 242 height 15
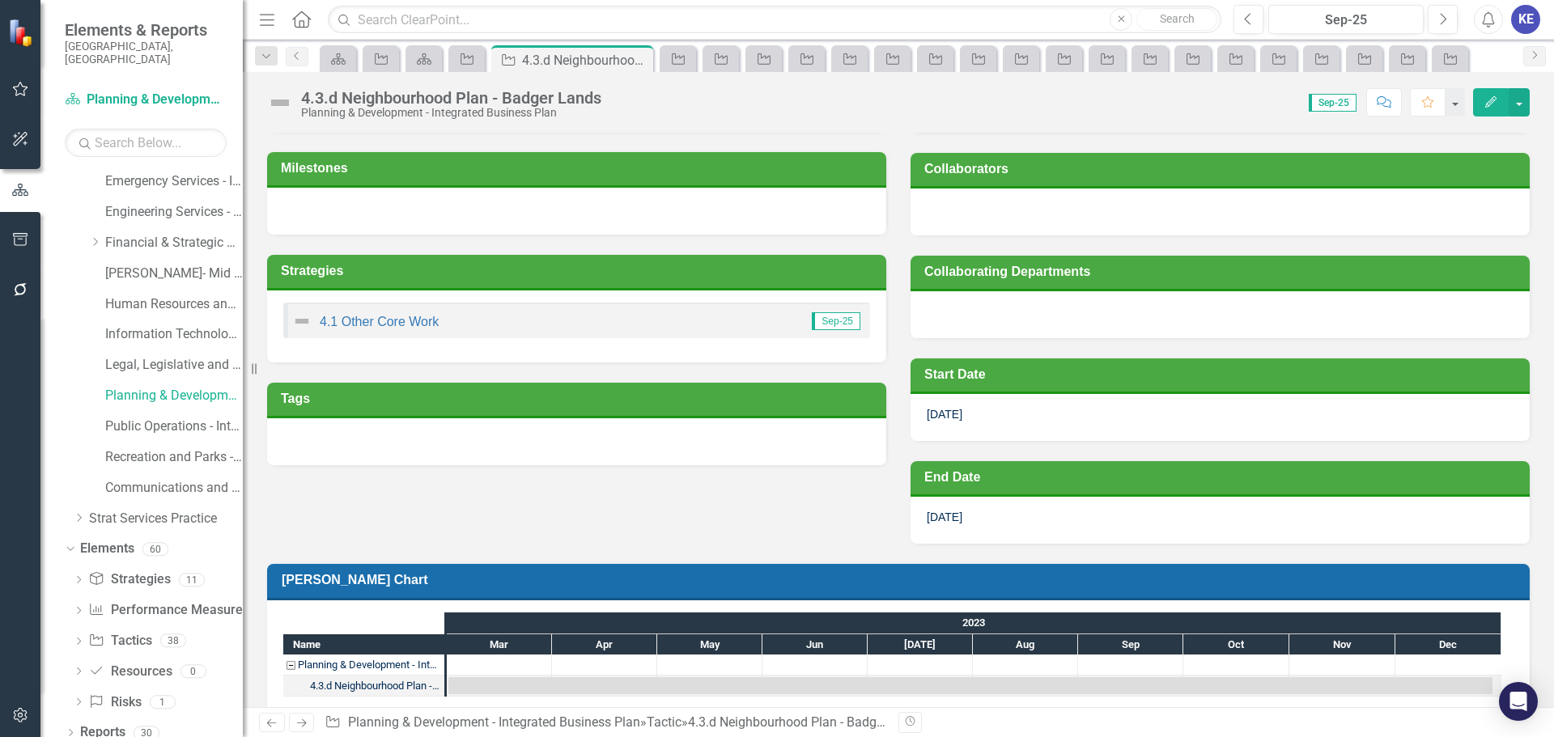
scroll to position [314, 0]
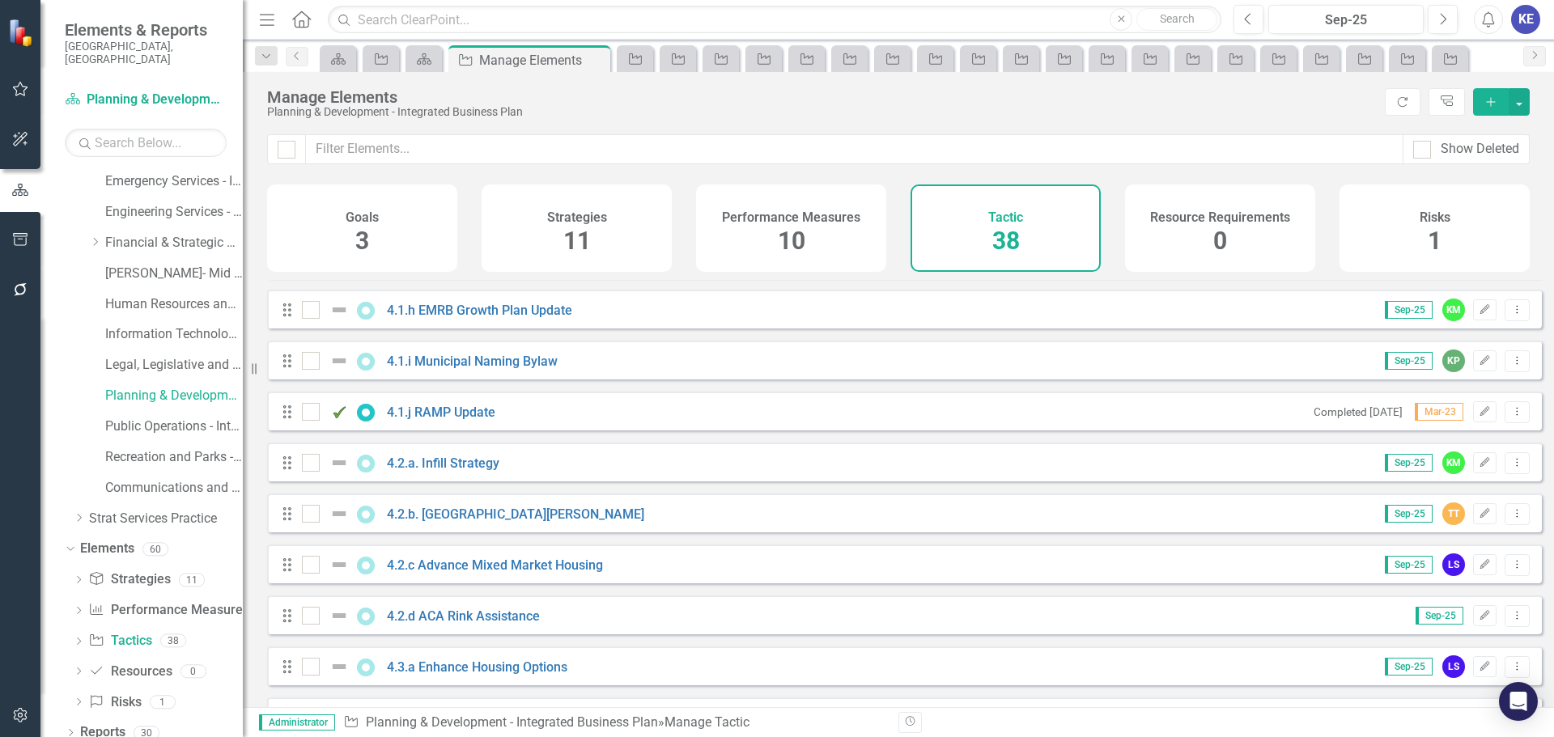
scroll to position [1523, 0]
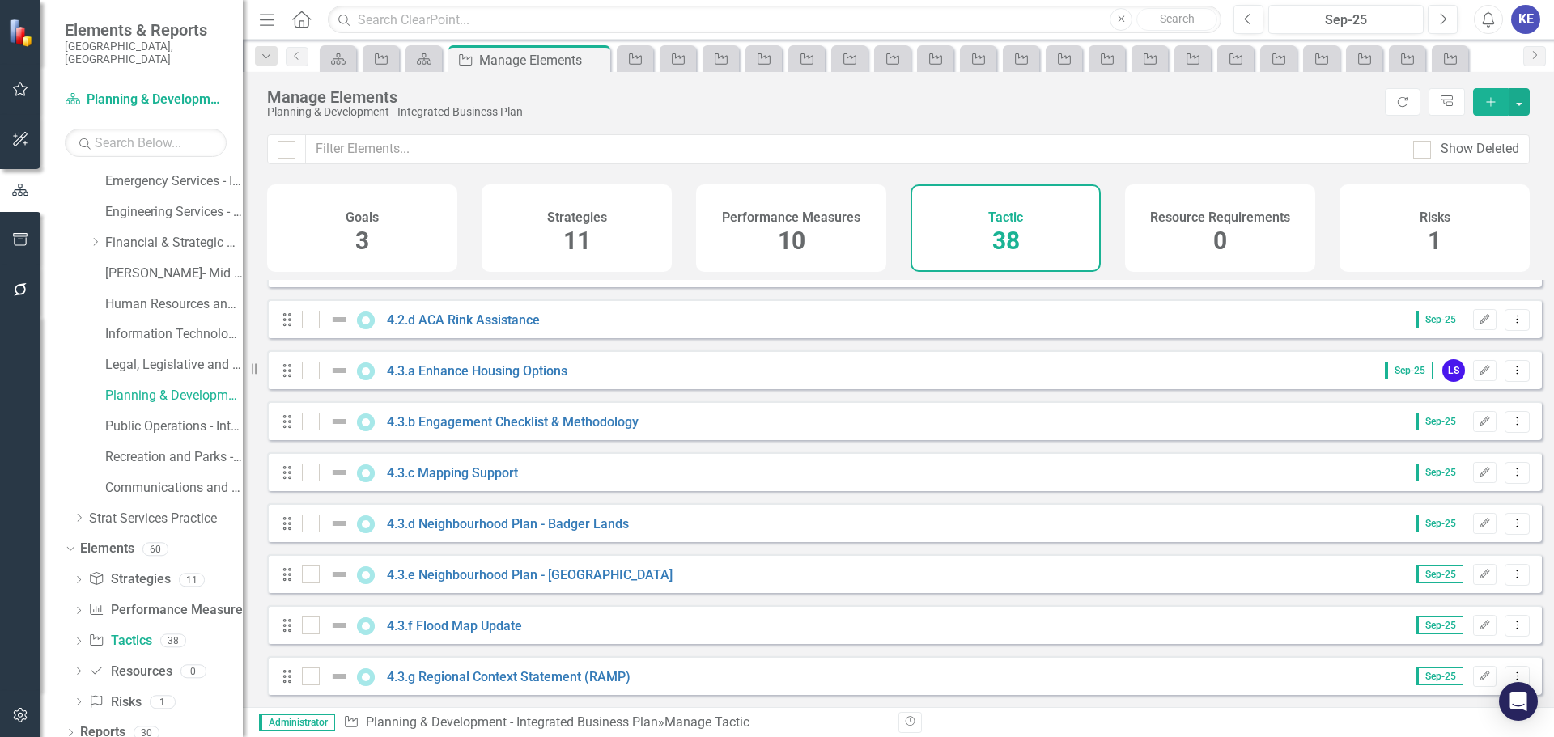
click at [503, 592] on div "Drag 4.3.e Neighbourhood Plan - Lakeview Business District Sep-25 Edit Dropdown…" at bounding box center [904, 573] width 1275 height 39
click at [479, 563] on div "Drag 4.3.e Neighbourhood Plan - Lakeview Business District Sep-25 Edit Dropdown…" at bounding box center [904, 573] width 1275 height 39
click at [478, 574] on link "4.3.e Neighbourhood Plan - [GEOGRAPHIC_DATA]" at bounding box center [530, 574] width 286 height 15
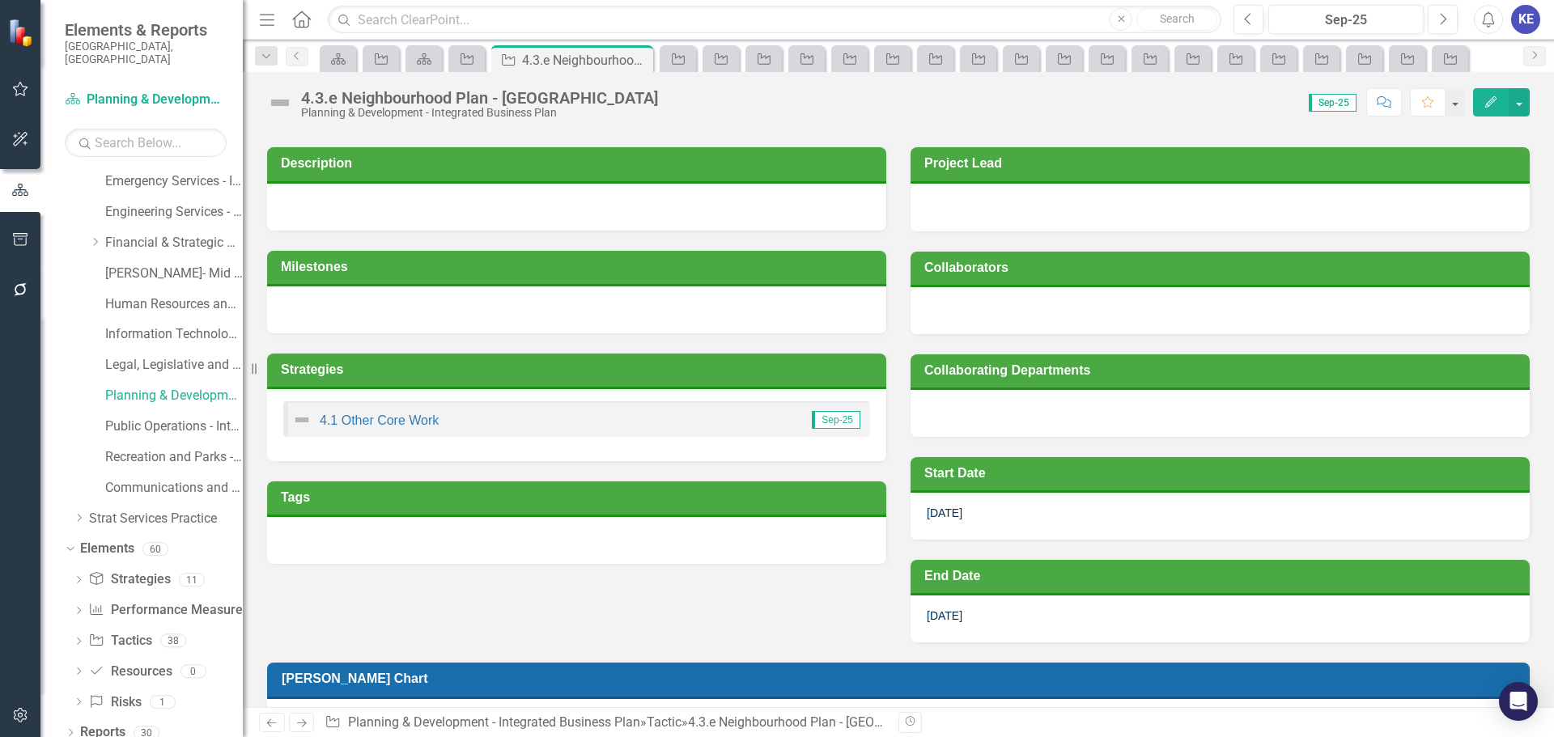
scroll to position [314, 0]
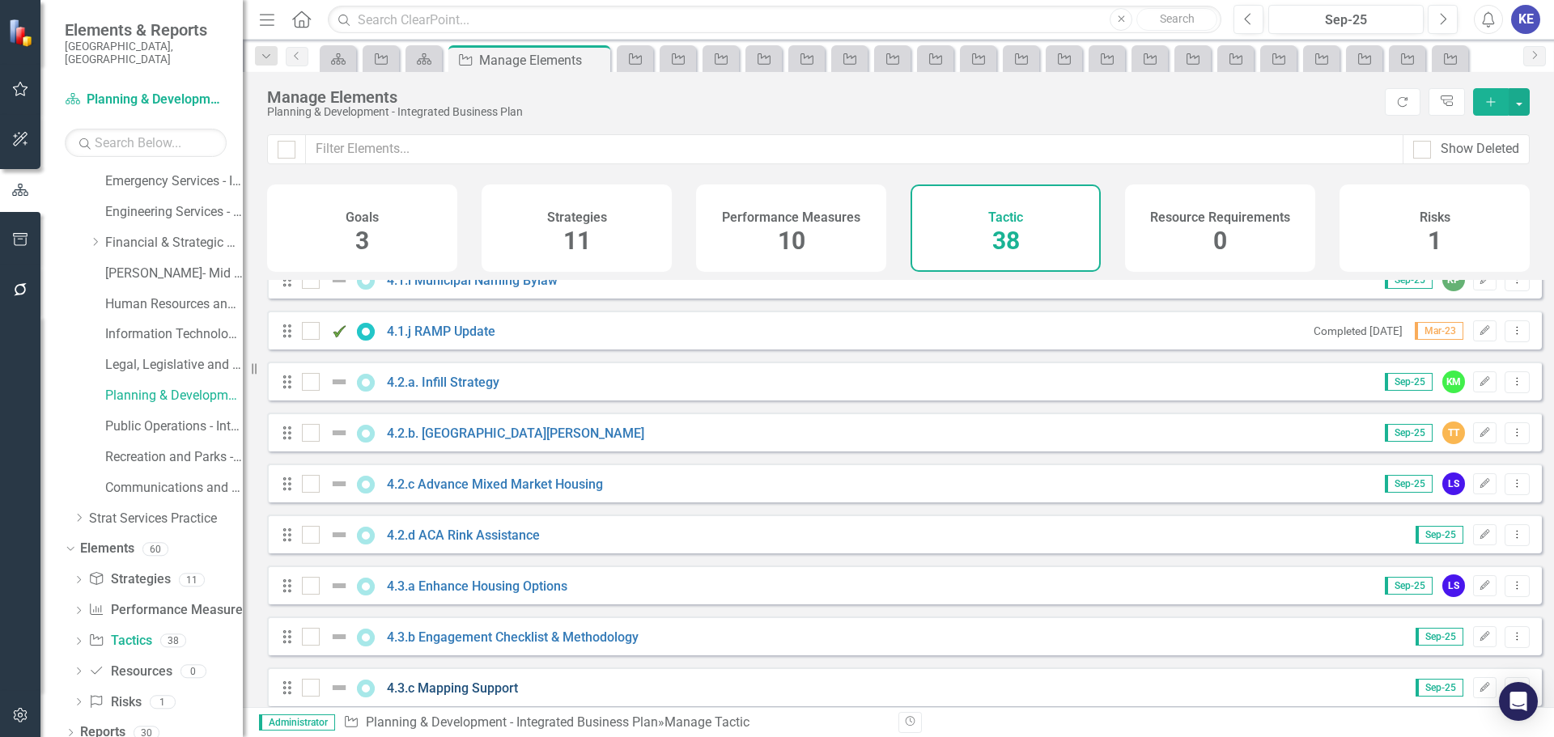
scroll to position [1523, 0]
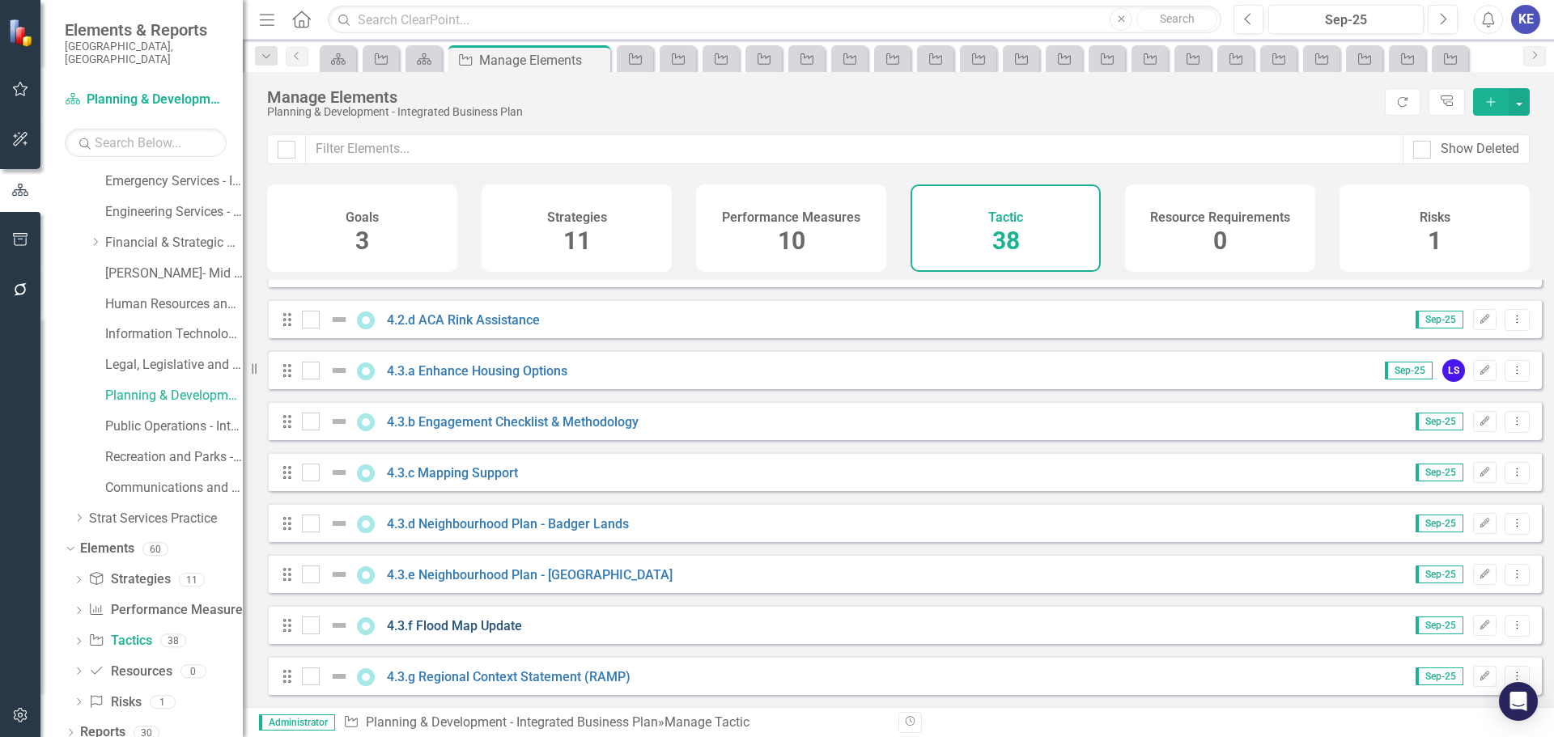
click at [463, 622] on link "4.3.f Flood Map Update" at bounding box center [454, 625] width 135 height 15
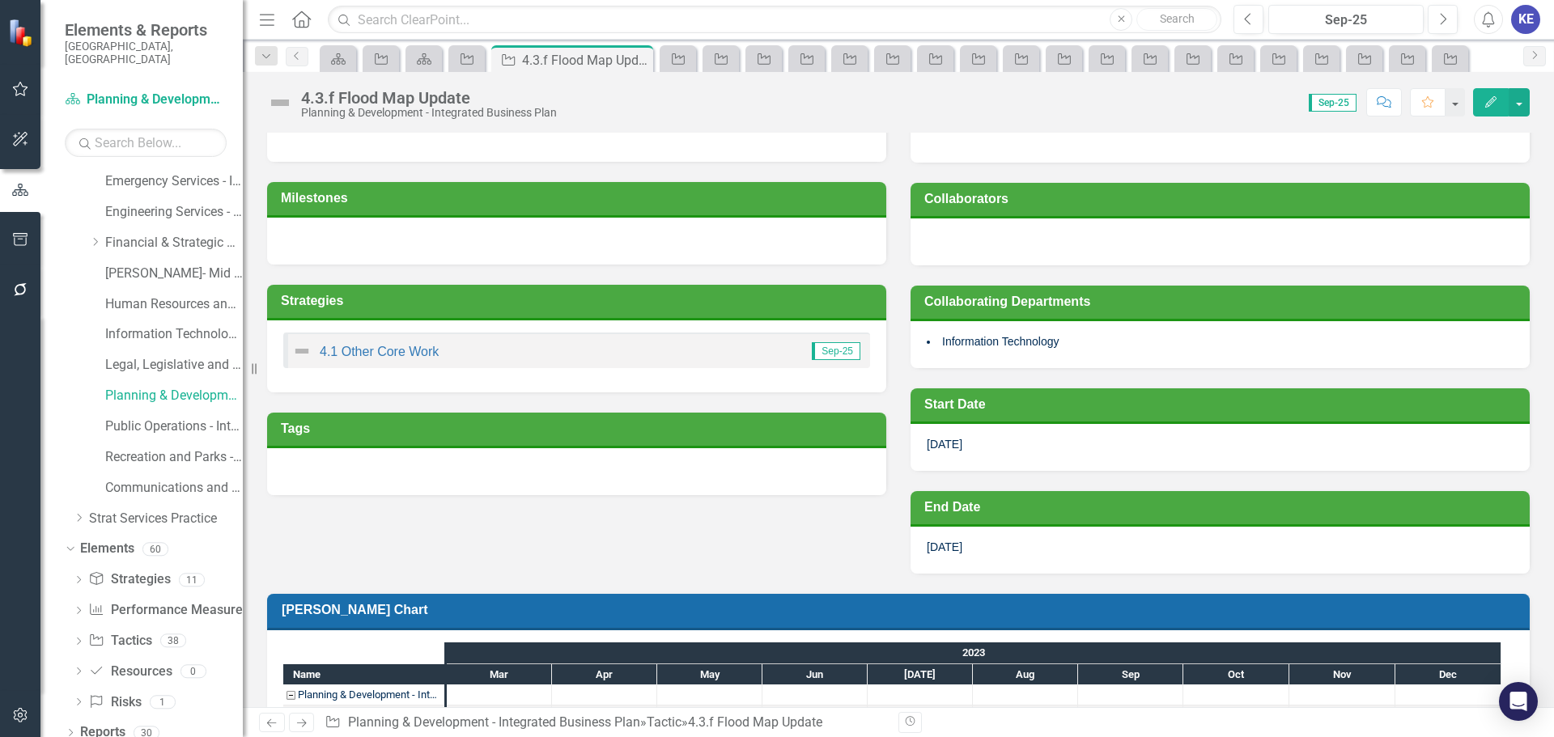
scroll to position [233, 0]
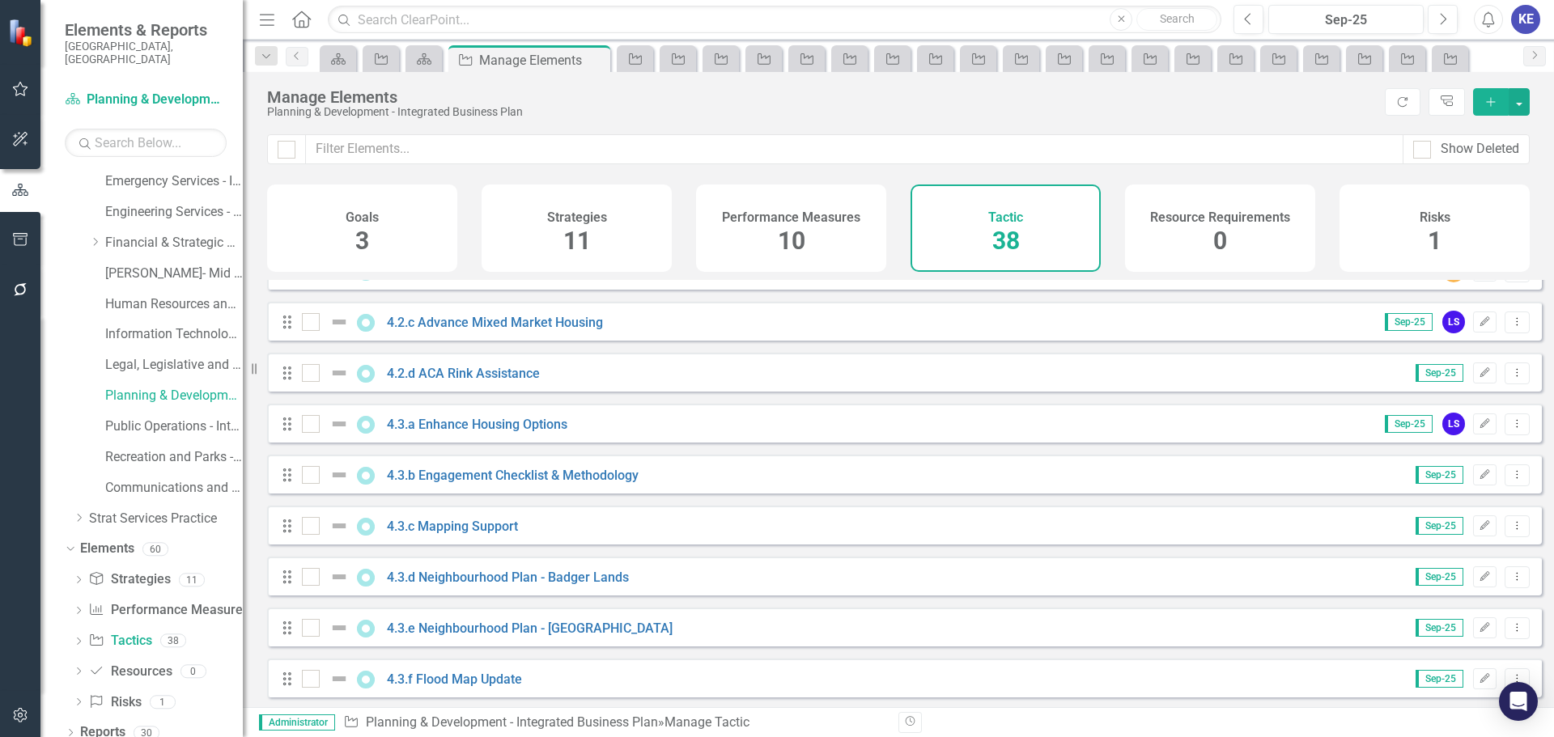
scroll to position [1523, 0]
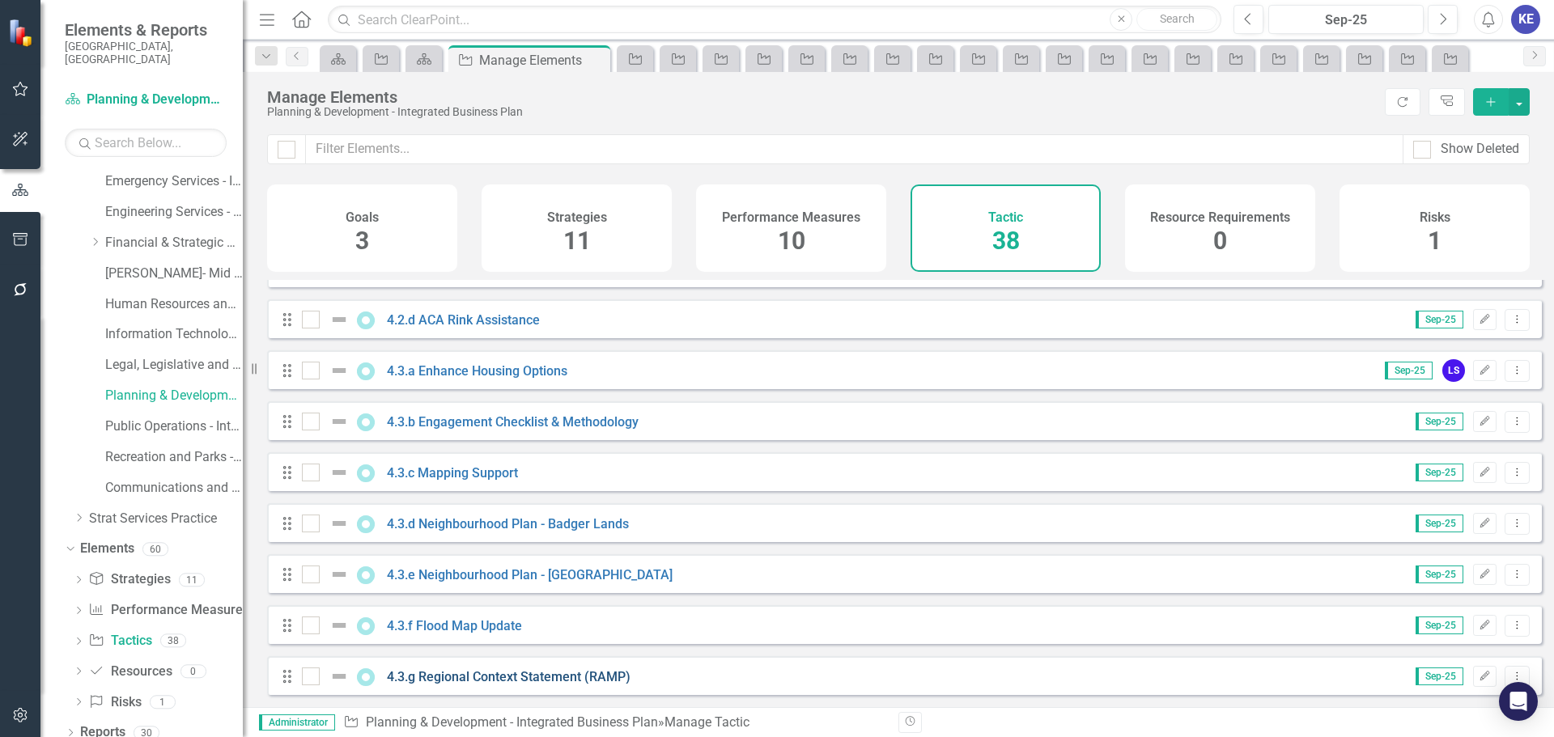
click at [515, 673] on link "4.3.g Regional Context Statement (RAMP)" at bounding box center [509, 676] width 244 height 15
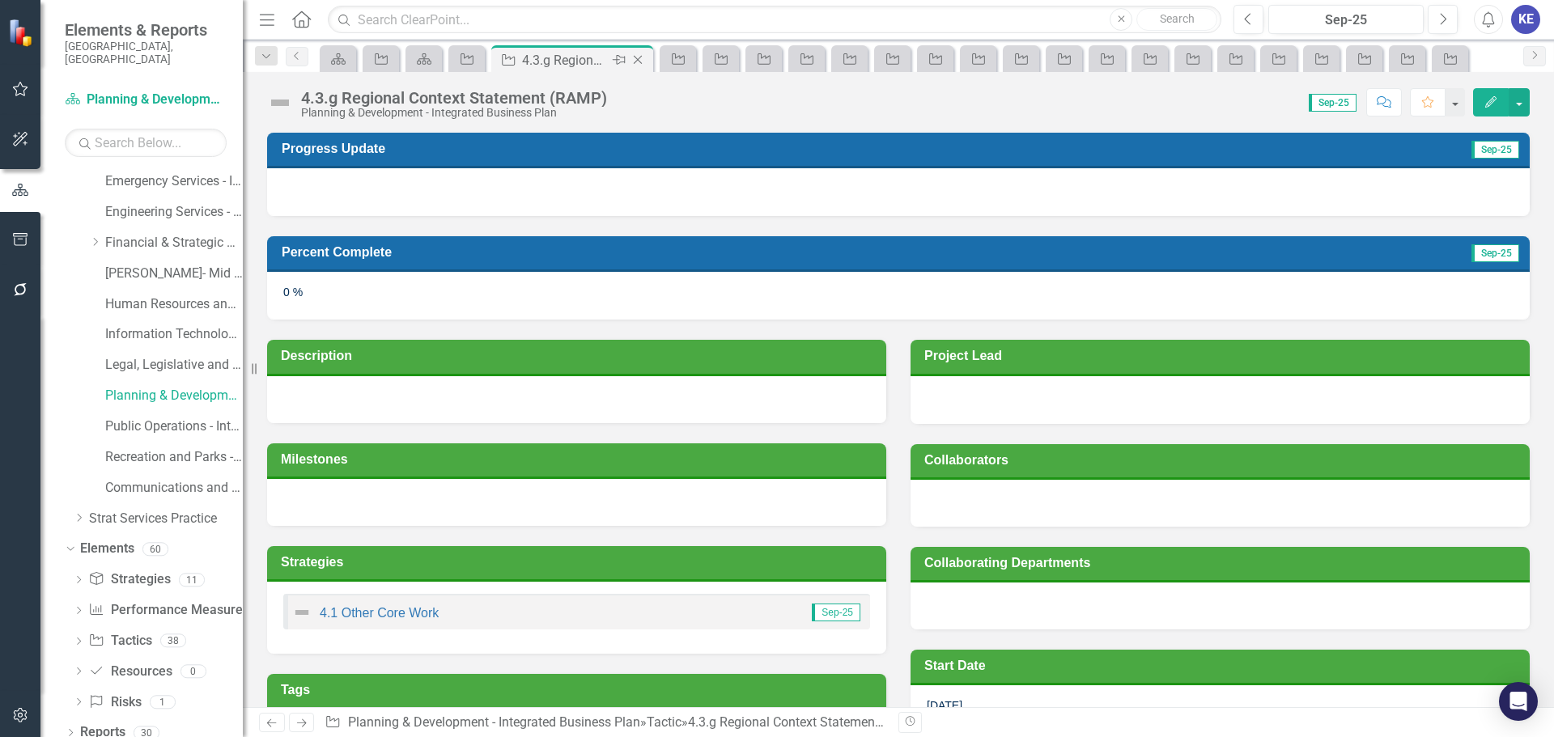
click at [639, 60] on icon "Close" at bounding box center [638, 59] width 16 height 13
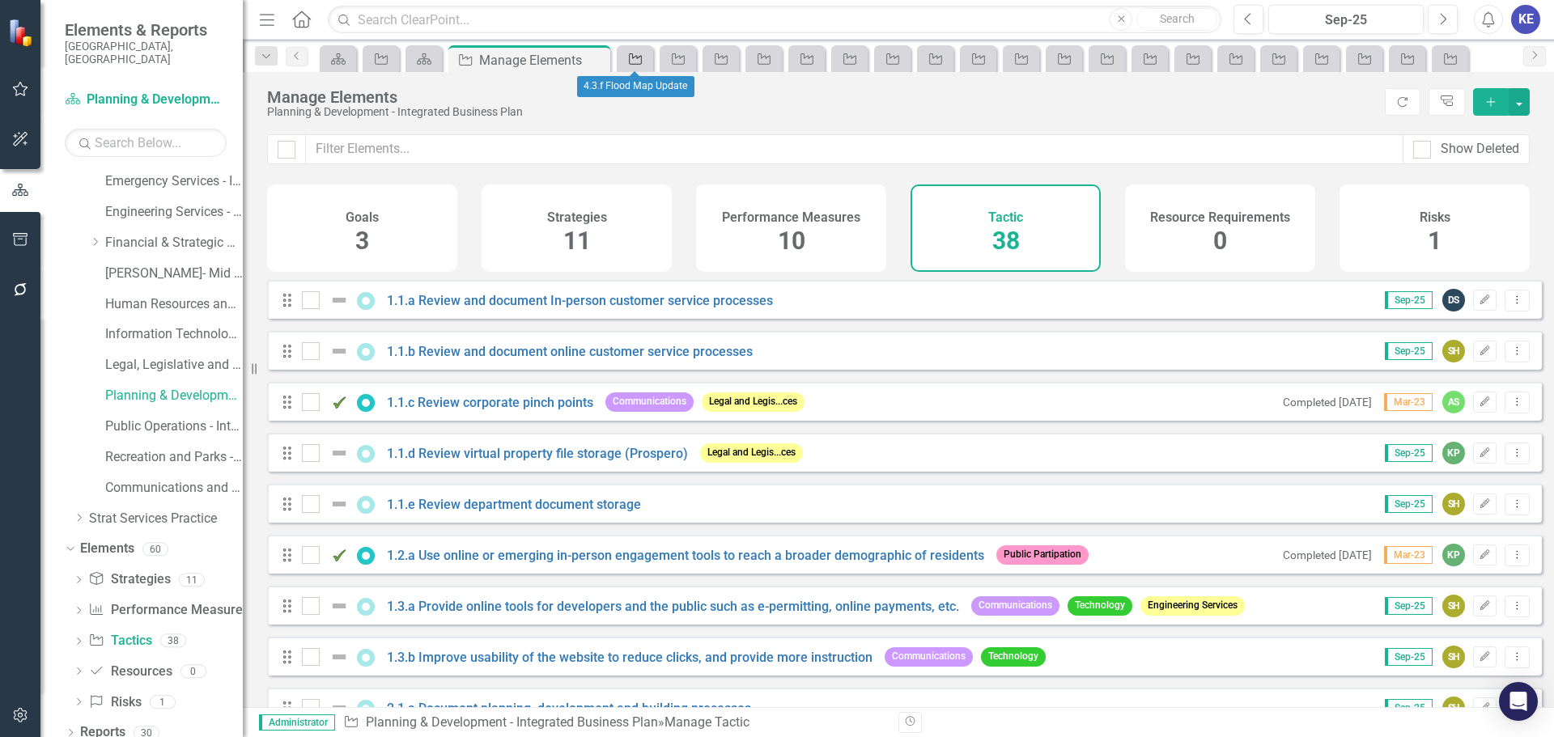
click at [637, 59] on icon "Tactic" at bounding box center [635, 59] width 16 height 13
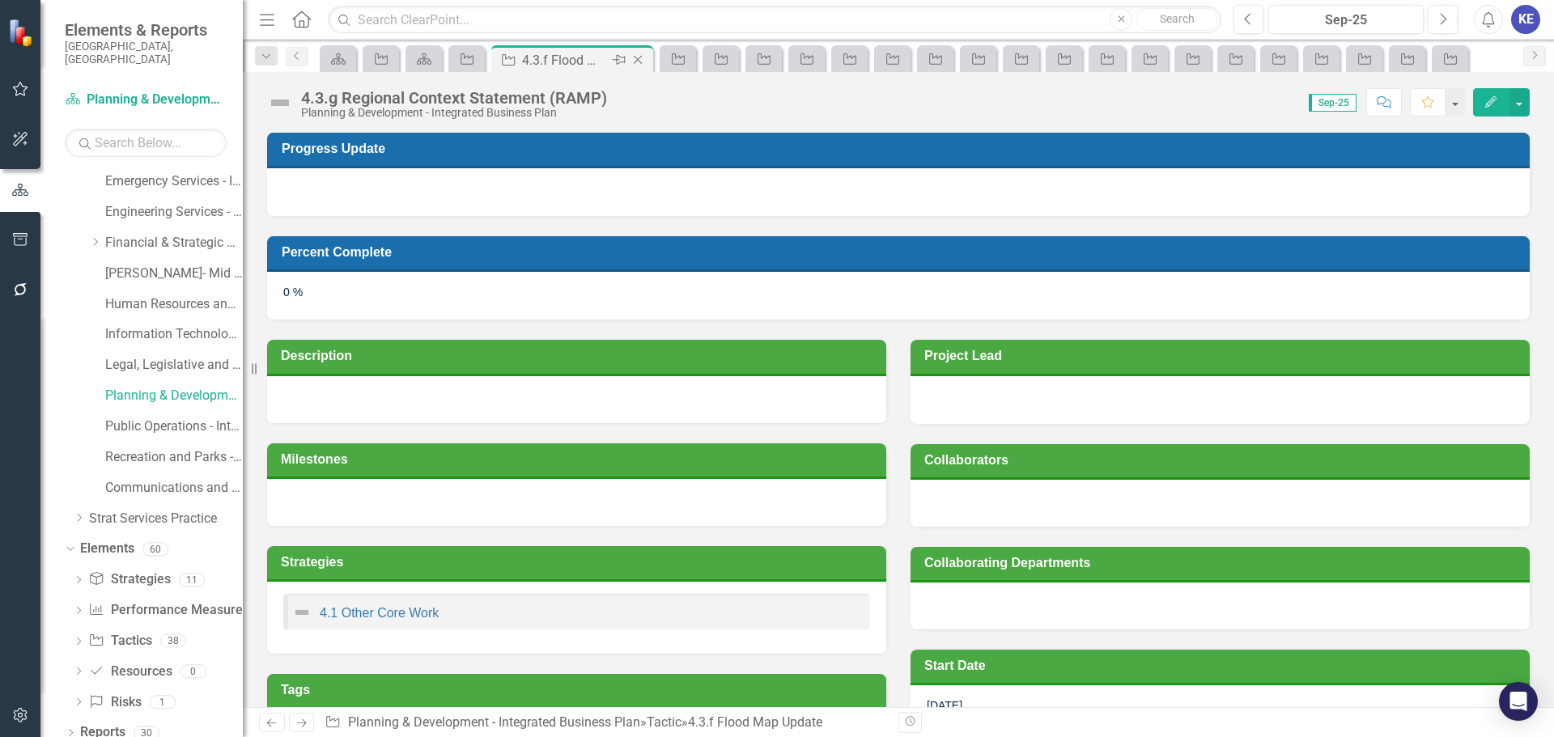
click at [637, 61] on icon at bounding box center [638, 60] width 9 height 9
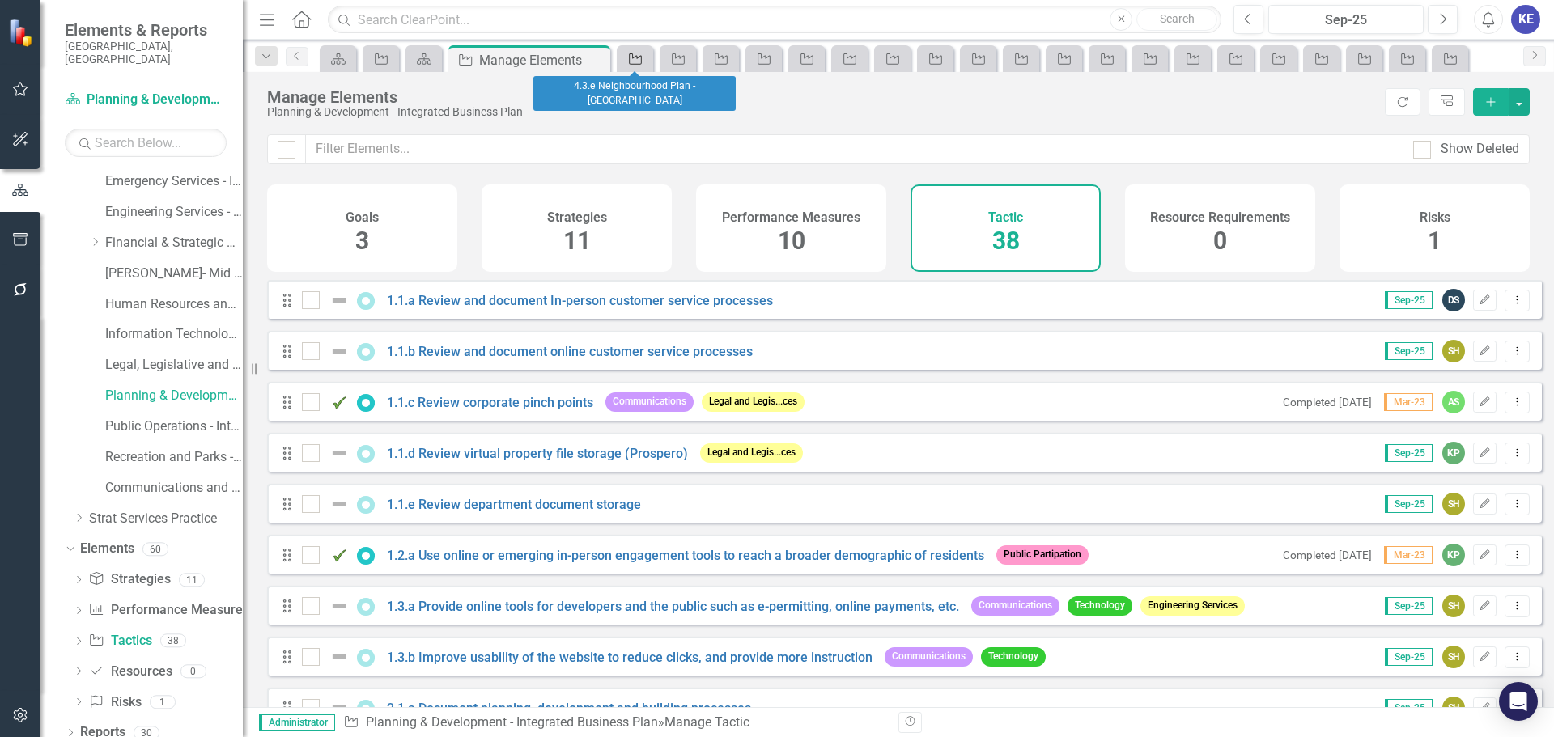
click at [636, 58] on icon "Tactic" at bounding box center [635, 59] width 16 height 13
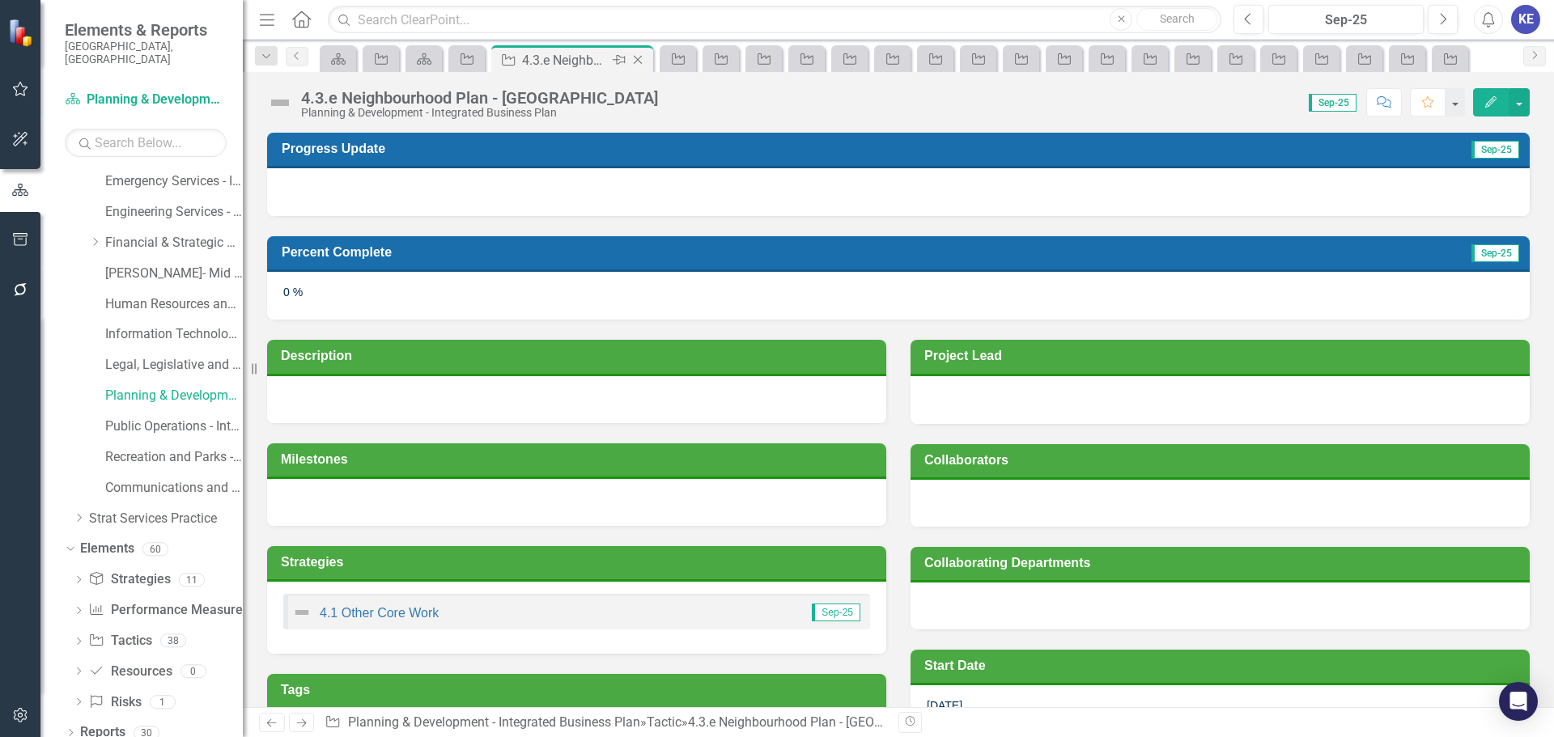
click at [643, 58] on icon "Close" at bounding box center [638, 59] width 16 height 13
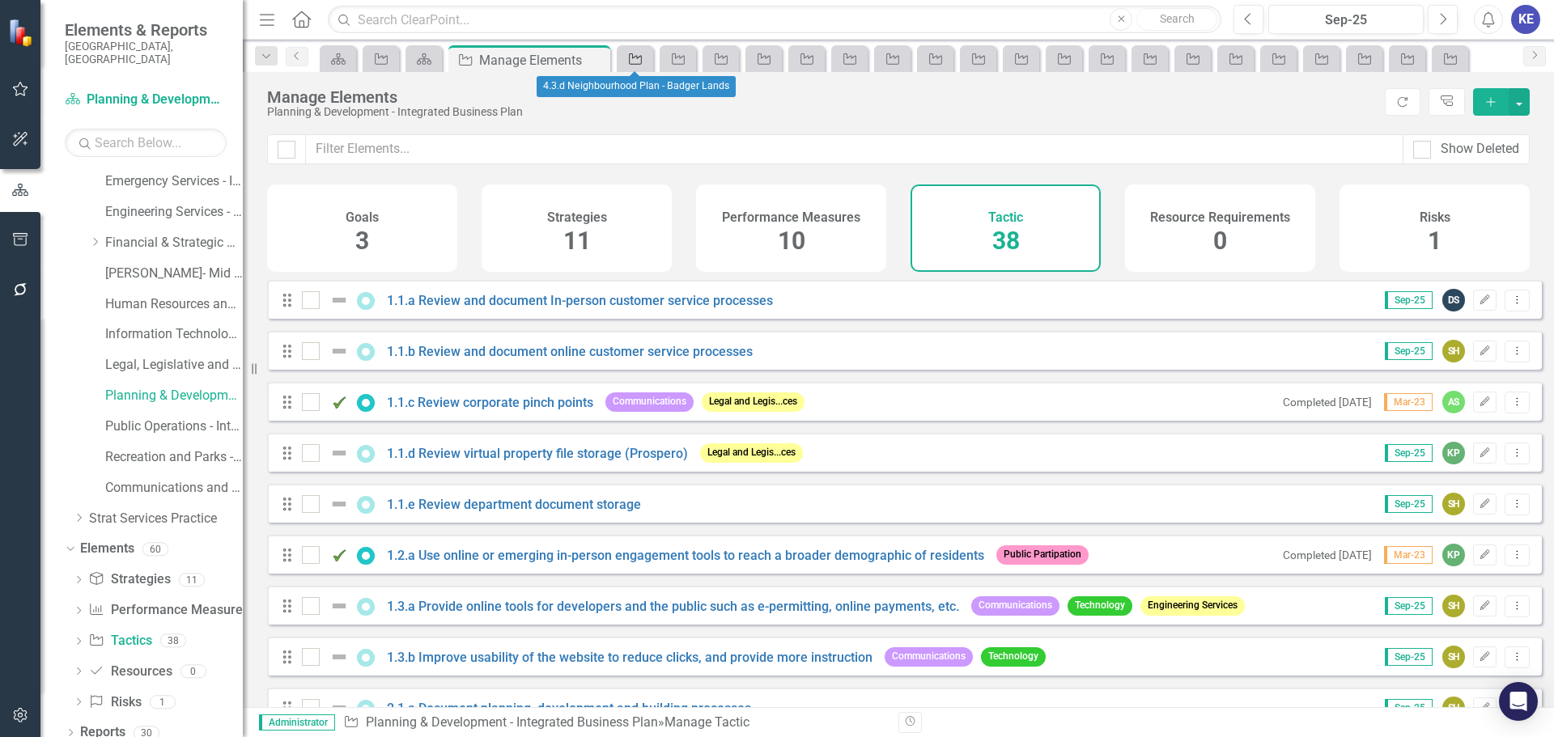
click at [643, 58] on icon "Tactic" at bounding box center [635, 59] width 16 height 13
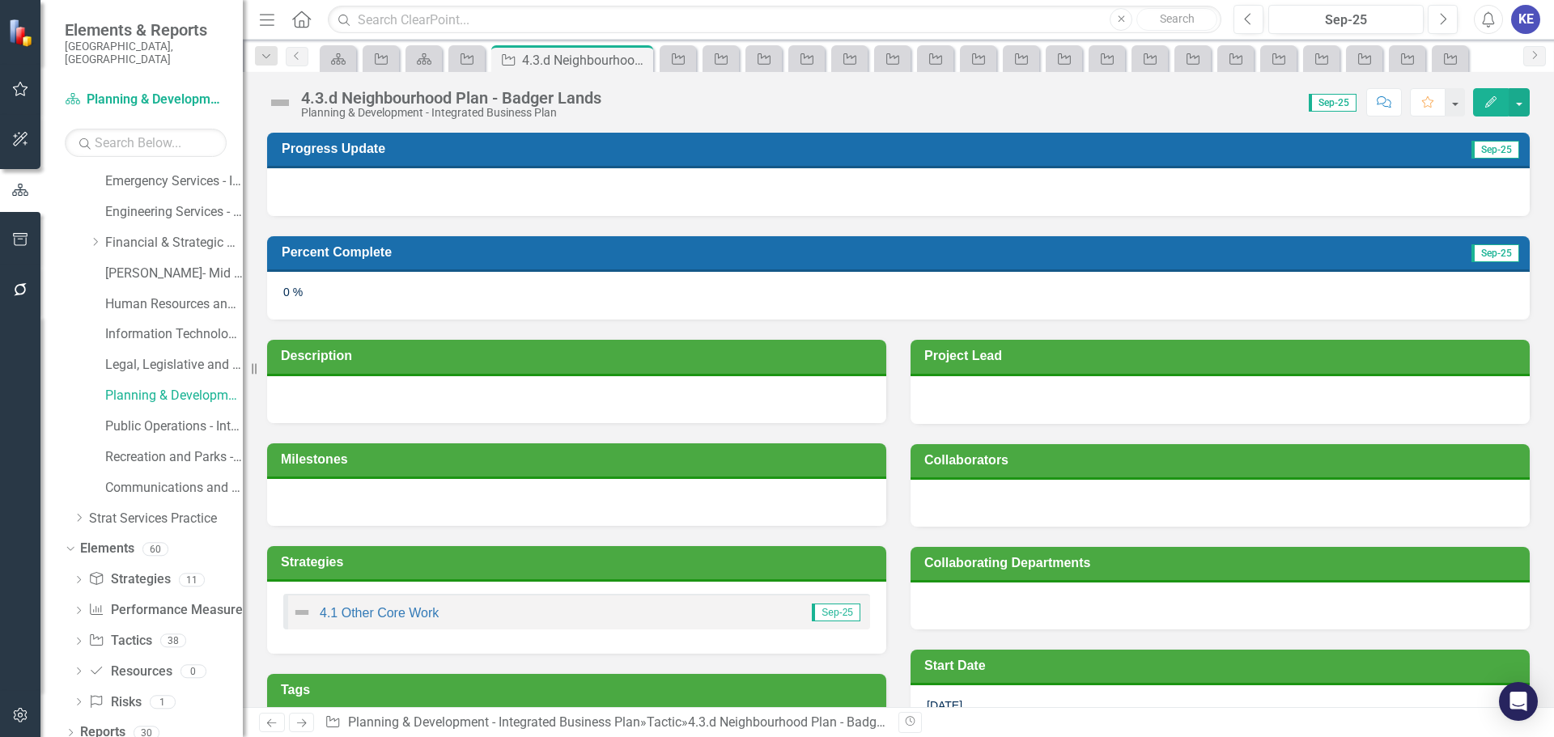
click at [0, 0] on icon "Close" at bounding box center [0, 0] width 0 height 0
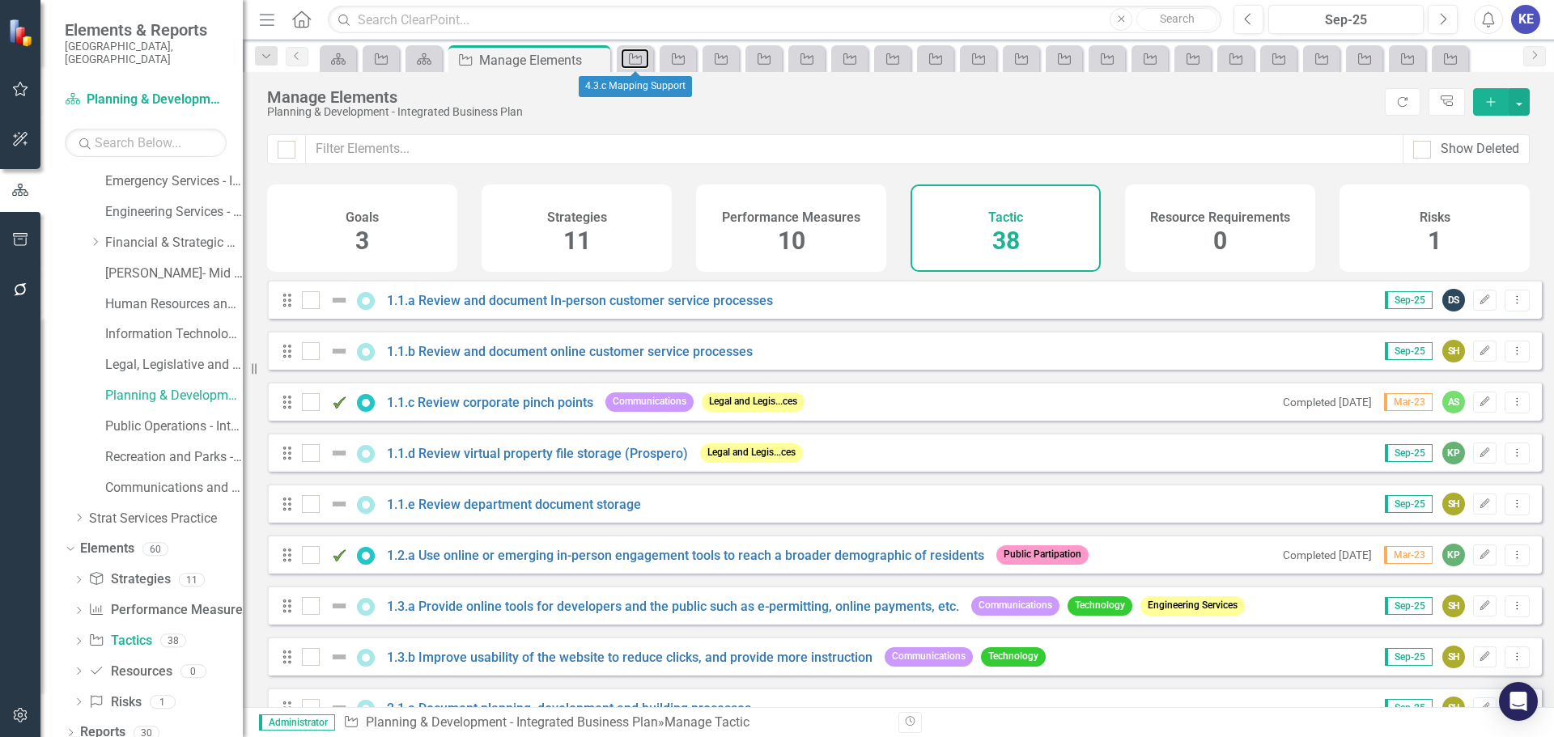
click at [643, 58] on icon "Tactic" at bounding box center [635, 59] width 16 height 13
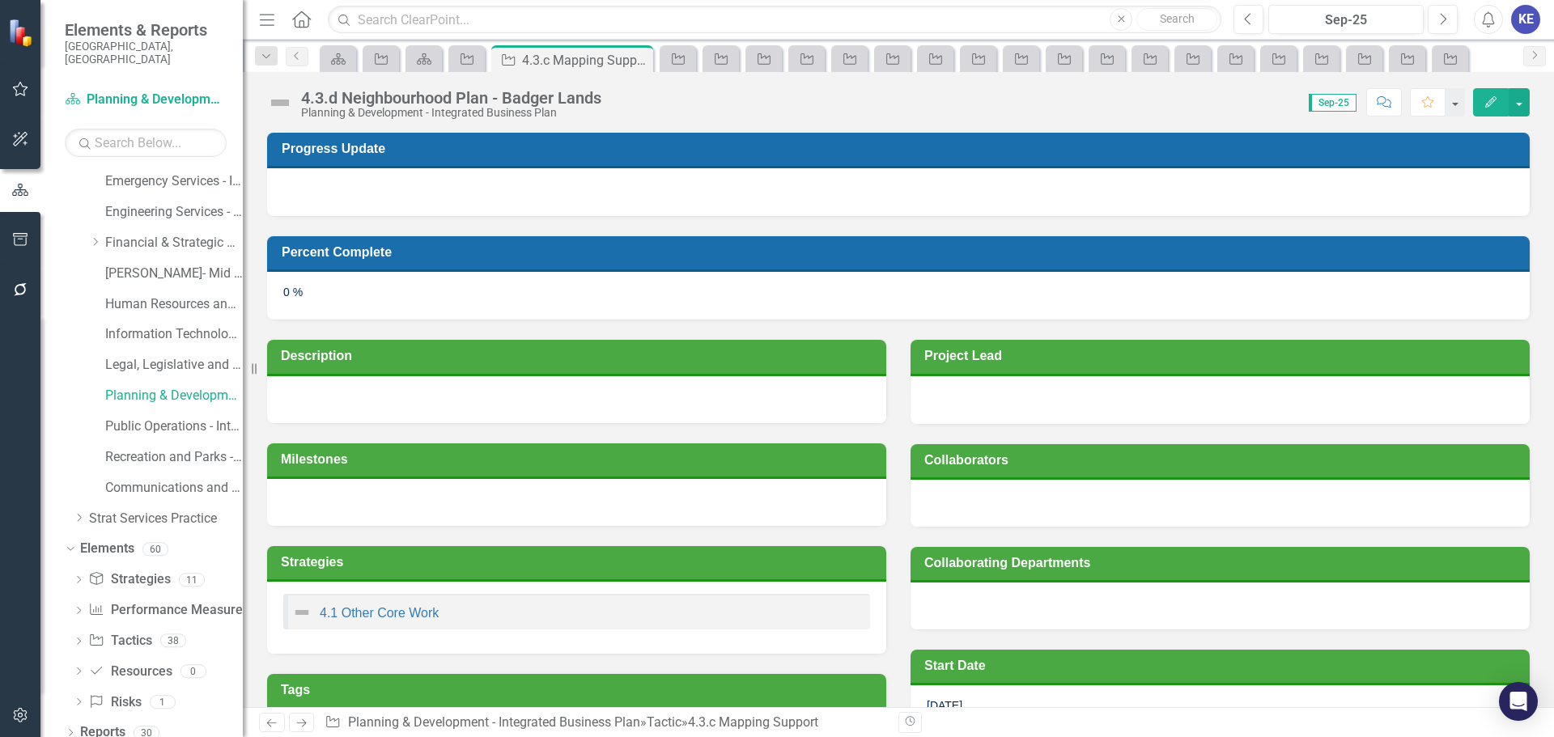
click at [0, 0] on icon "Close" at bounding box center [0, 0] width 0 height 0
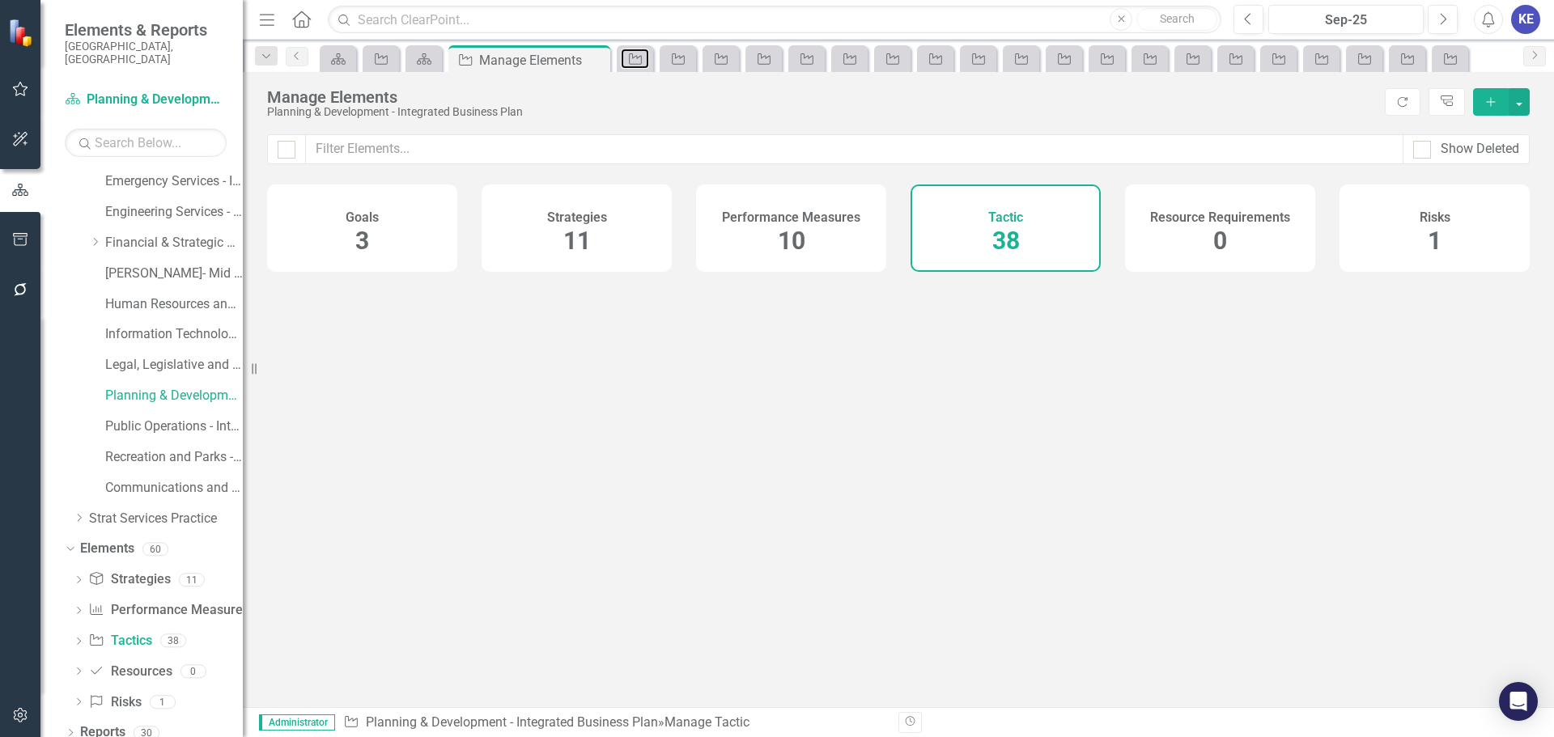
click at [643, 58] on icon "Tactic" at bounding box center [635, 59] width 16 height 13
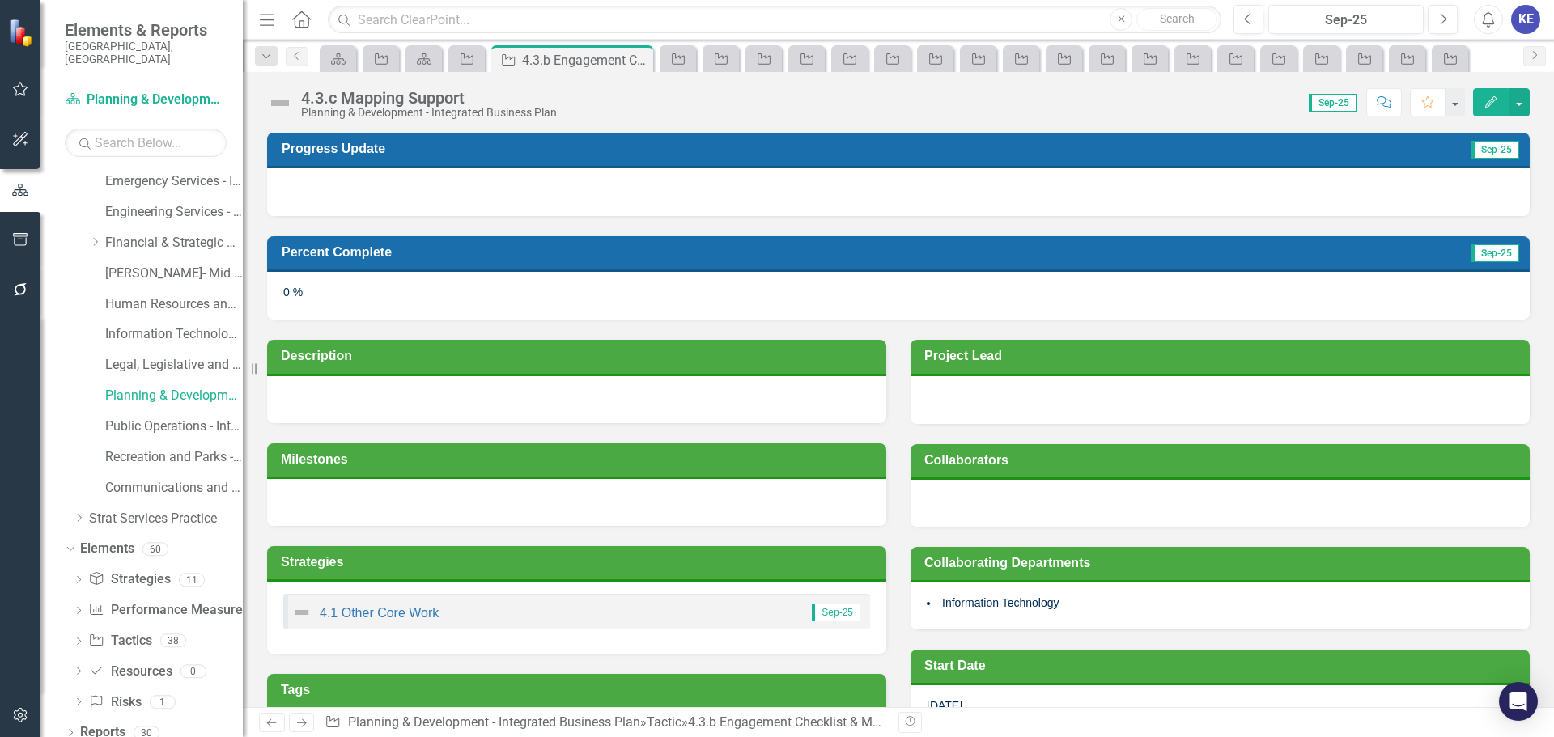
click at [0, 0] on icon "Close" at bounding box center [0, 0] width 0 height 0
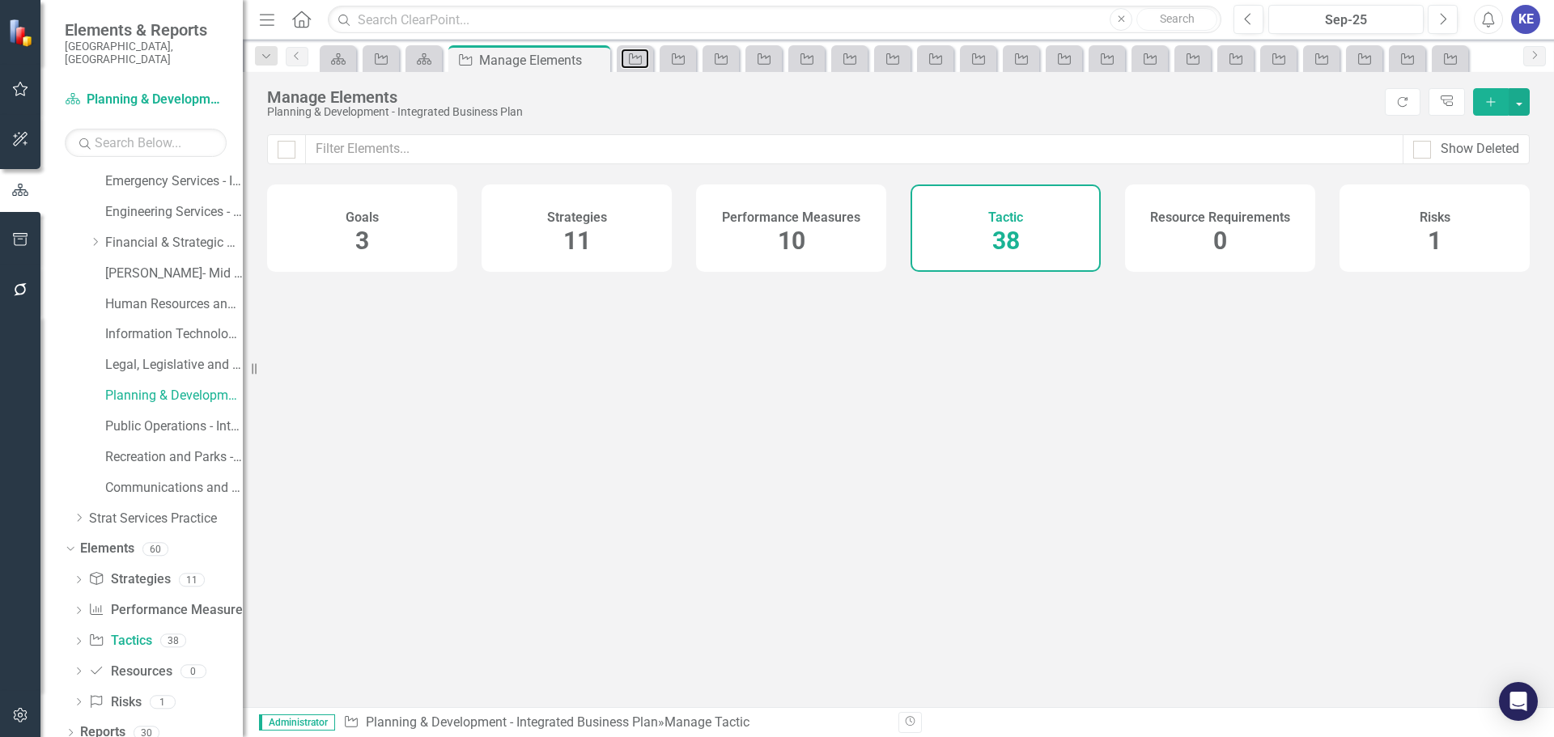
click at [643, 58] on icon "Tactic" at bounding box center [635, 59] width 16 height 13
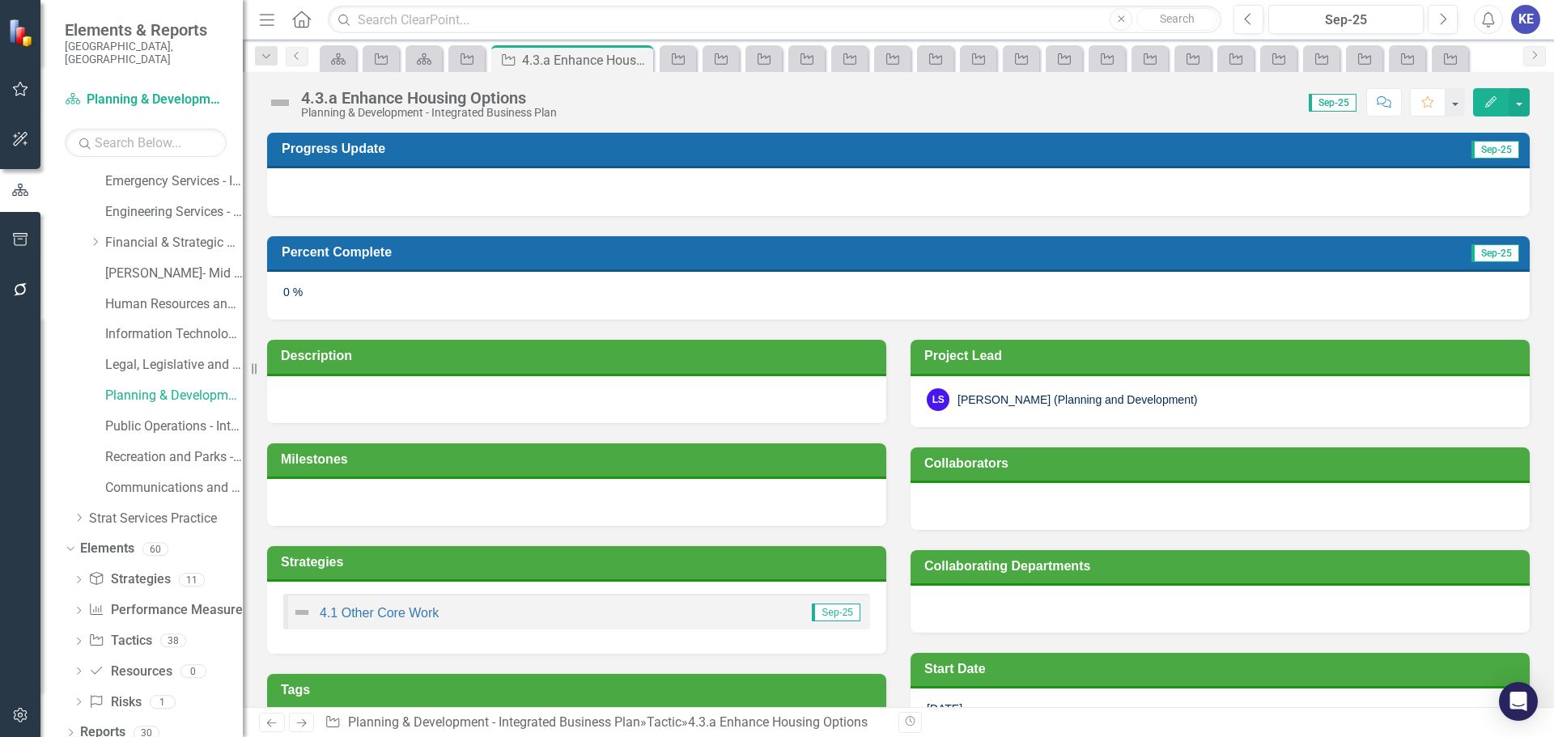
click at [0, 0] on icon "Close" at bounding box center [0, 0] width 0 height 0
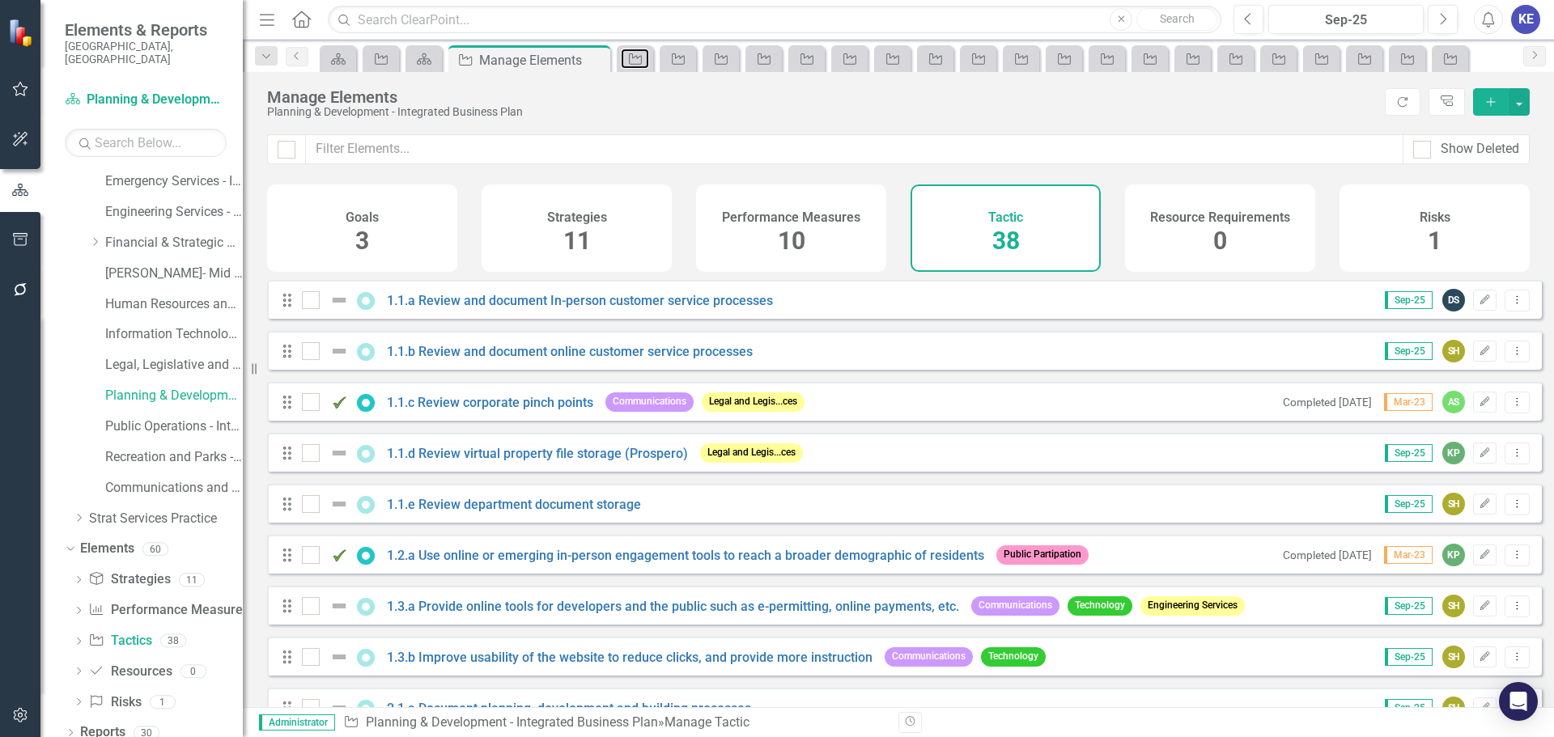
click at [643, 58] on icon "Tactic" at bounding box center [635, 59] width 16 height 13
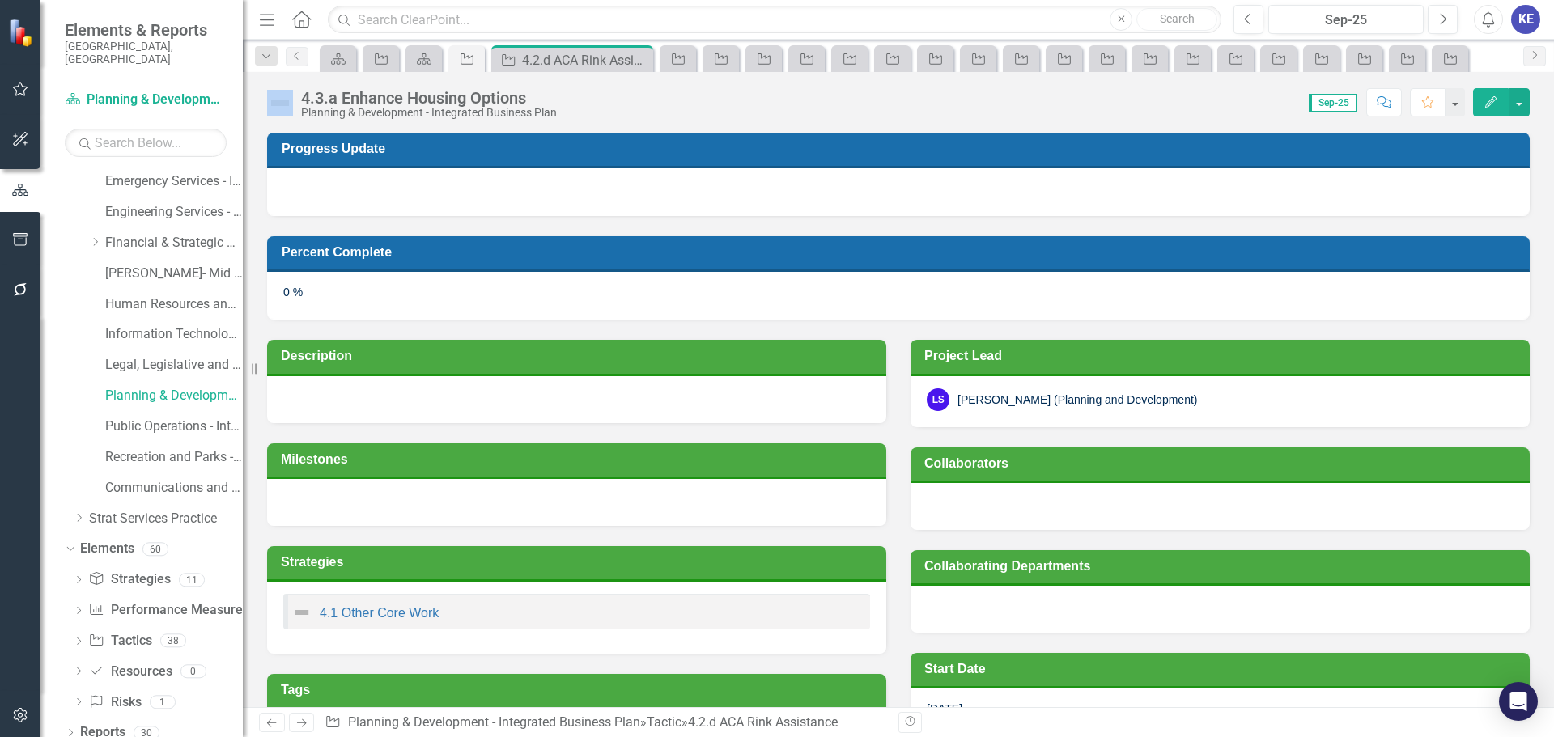
click at [0, 0] on icon "Close" at bounding box center [0, 0] width 0 height 0
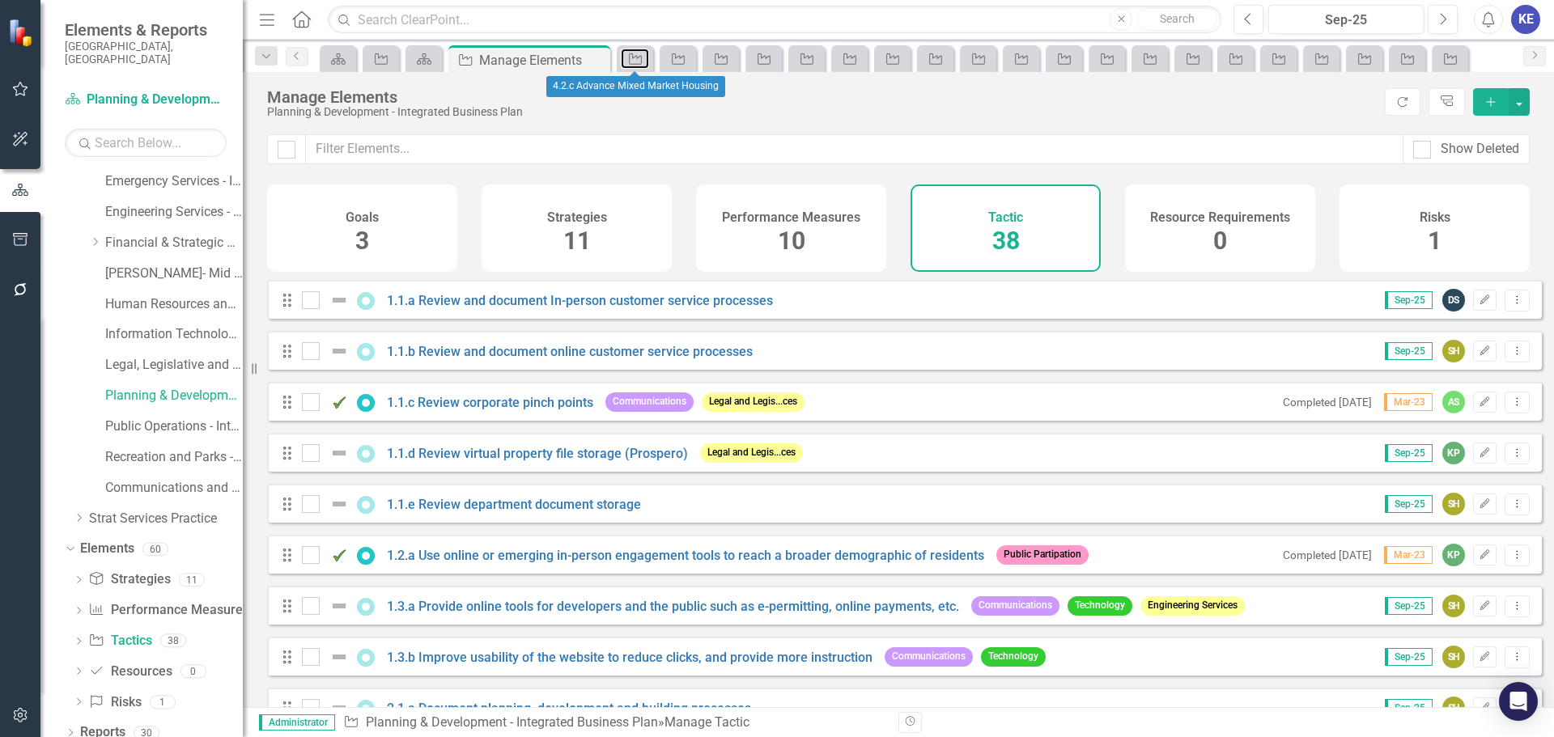
click at [643, 58] on icon "Tactic" at bounding box center [635, 59] width 16 height 13
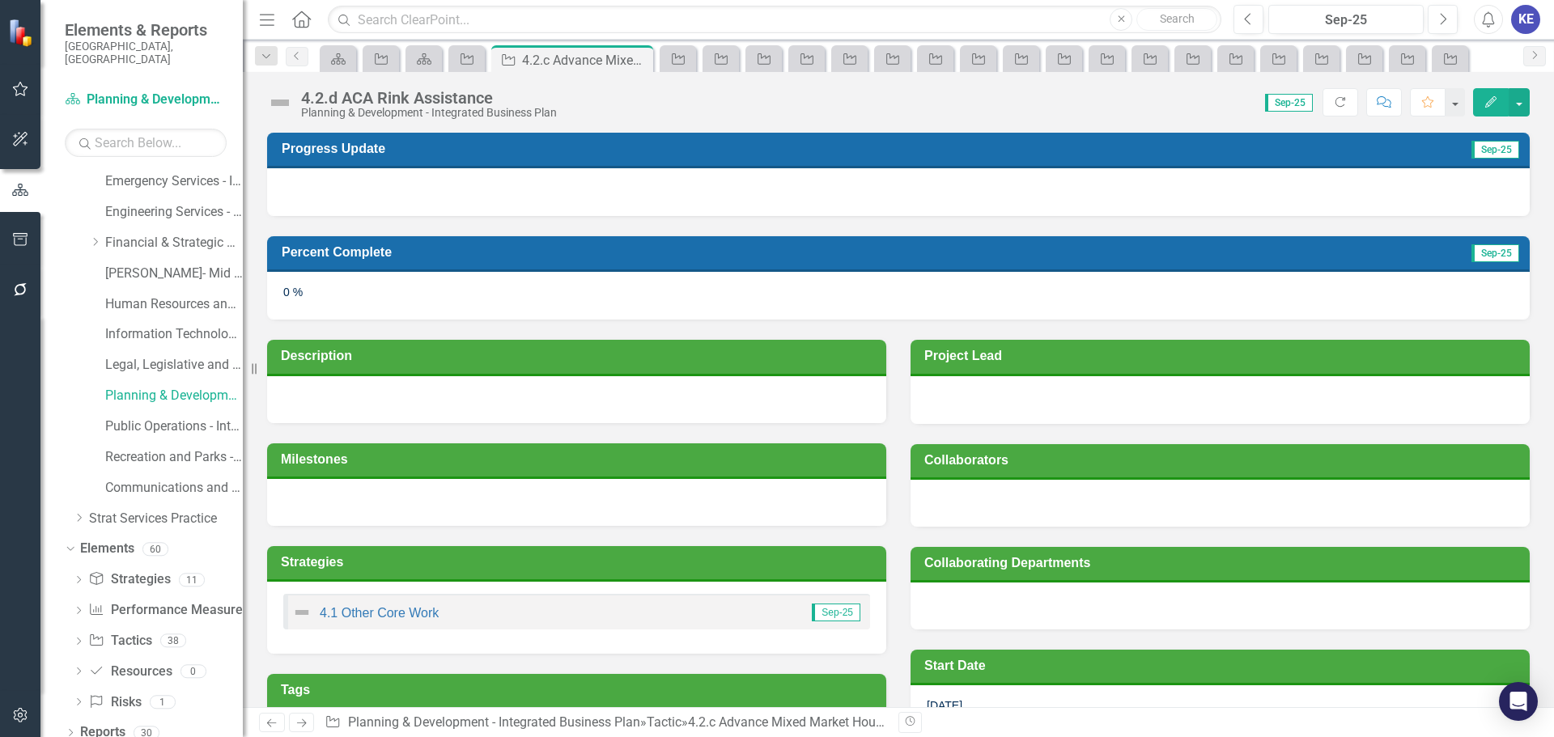
click at [0, 0] on icon "Close" at bounding box center [0, 0] width 0 height 0
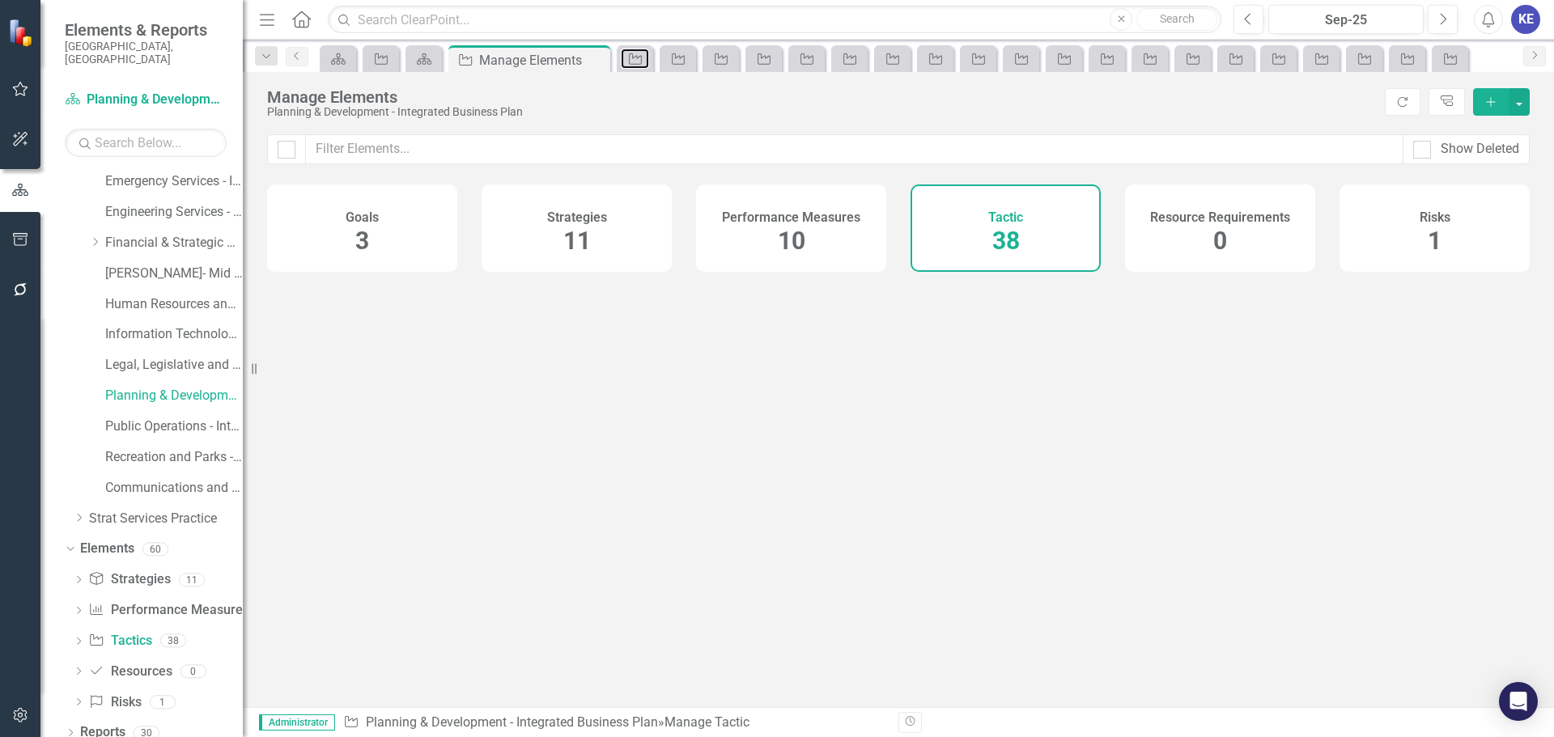
click at [643, 58] on icon "Tactic" at bounding box center [635, 59] width 16 height 13
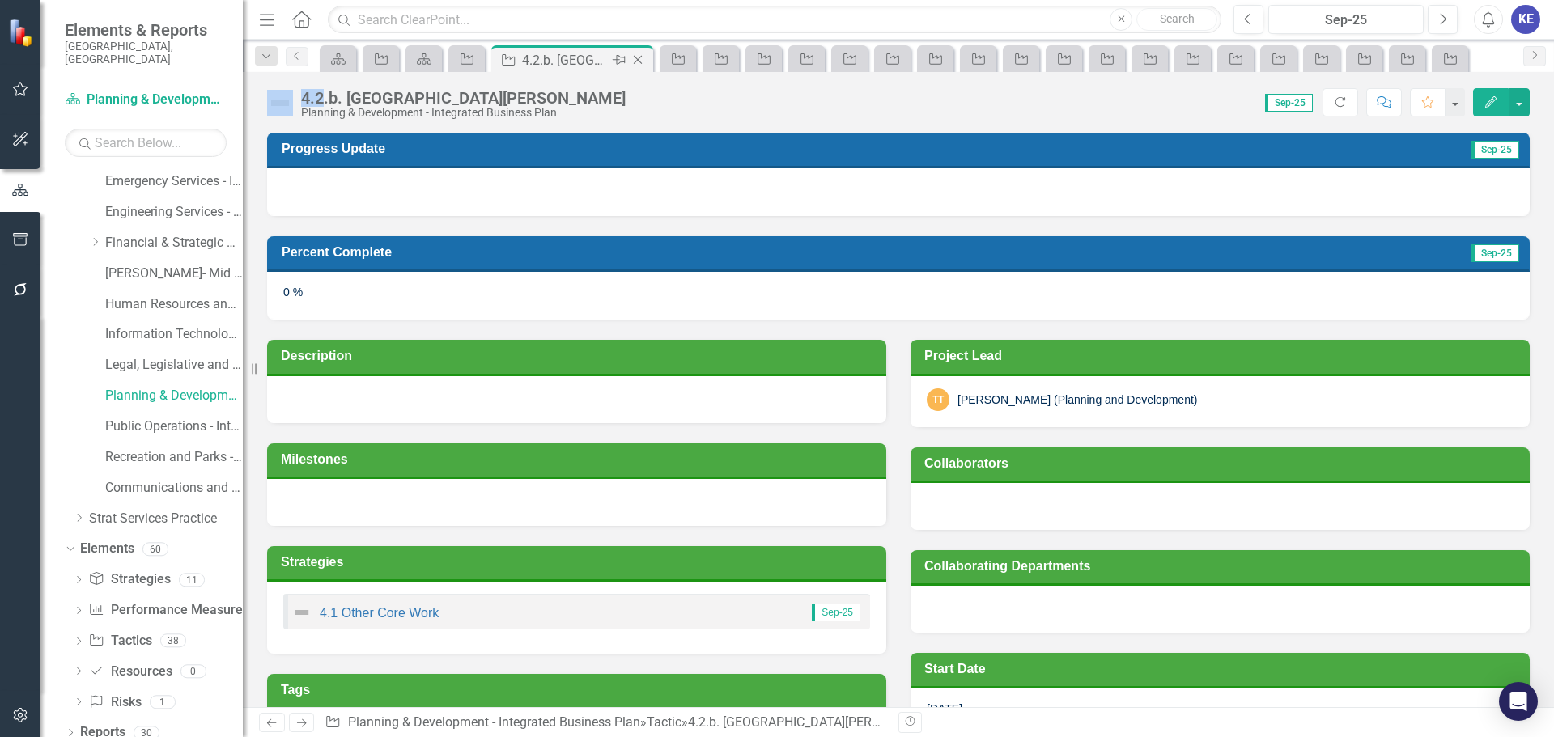
click at [637, 60] on icon "Close" at bounding box center [638, 59] width 16 height 13
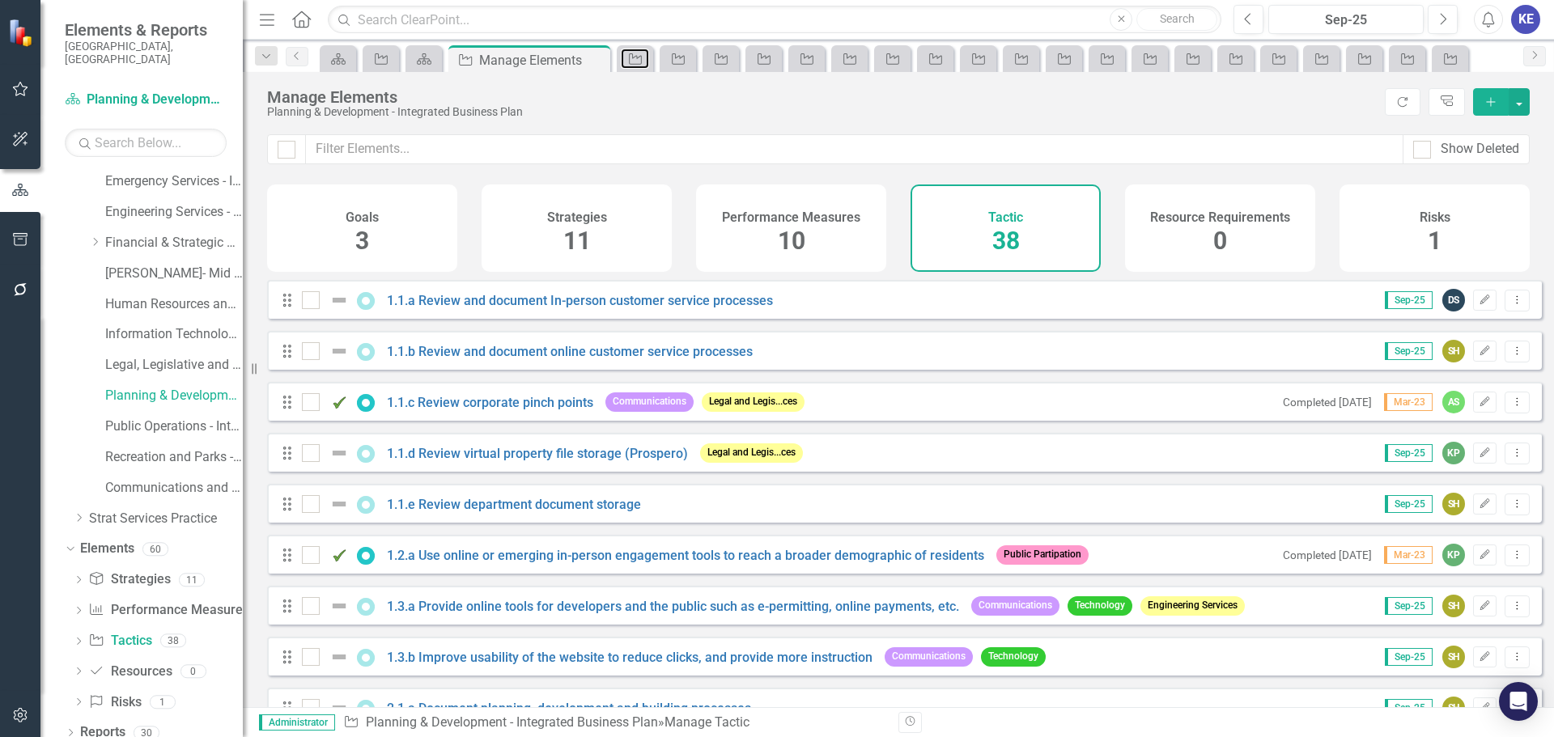
click at [637, 60] on icon "Tactic" at bounding box center [635, 59] width 16 height 13
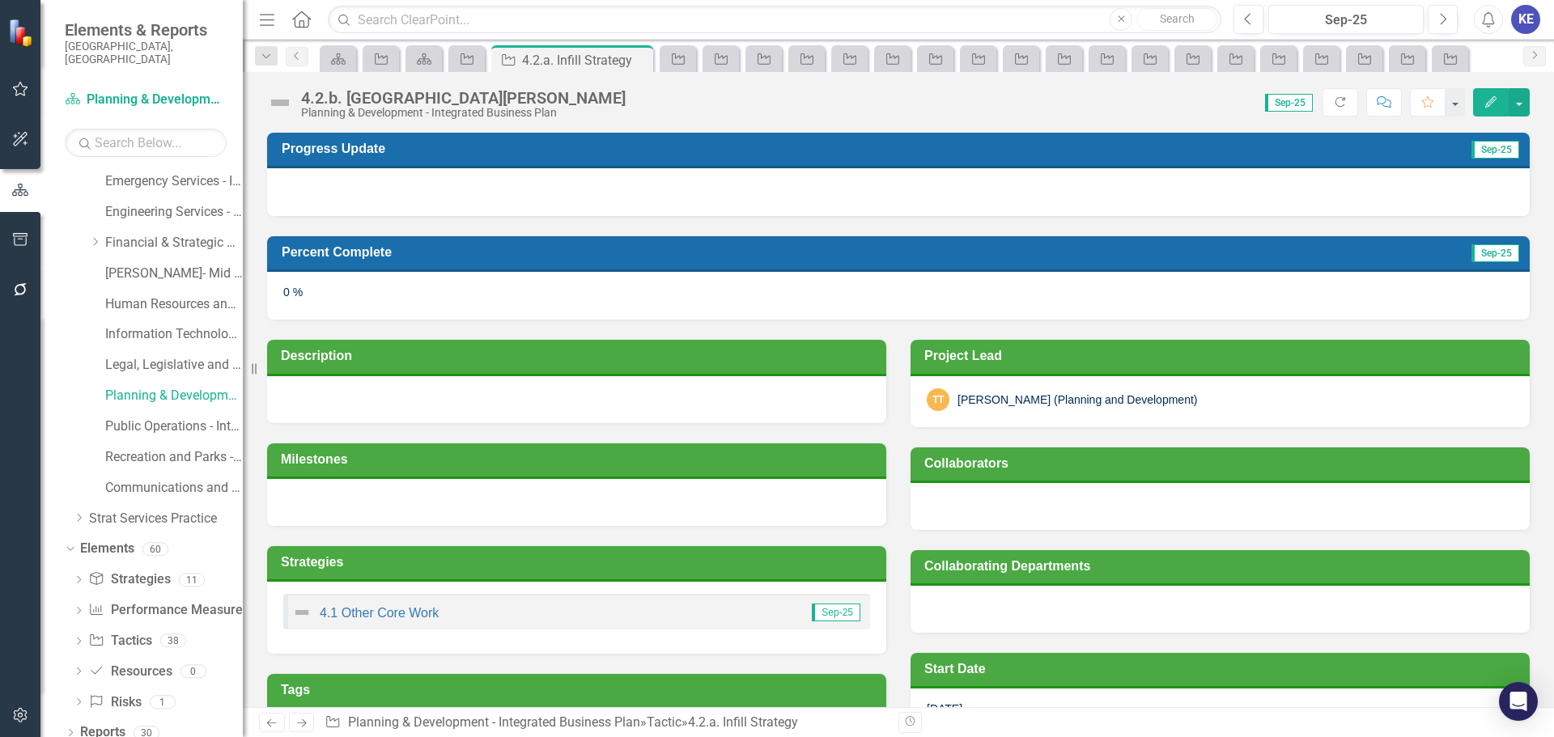
click at [0, 0] on icon "Close" at bounding box center [0, 0] width 0 height 0
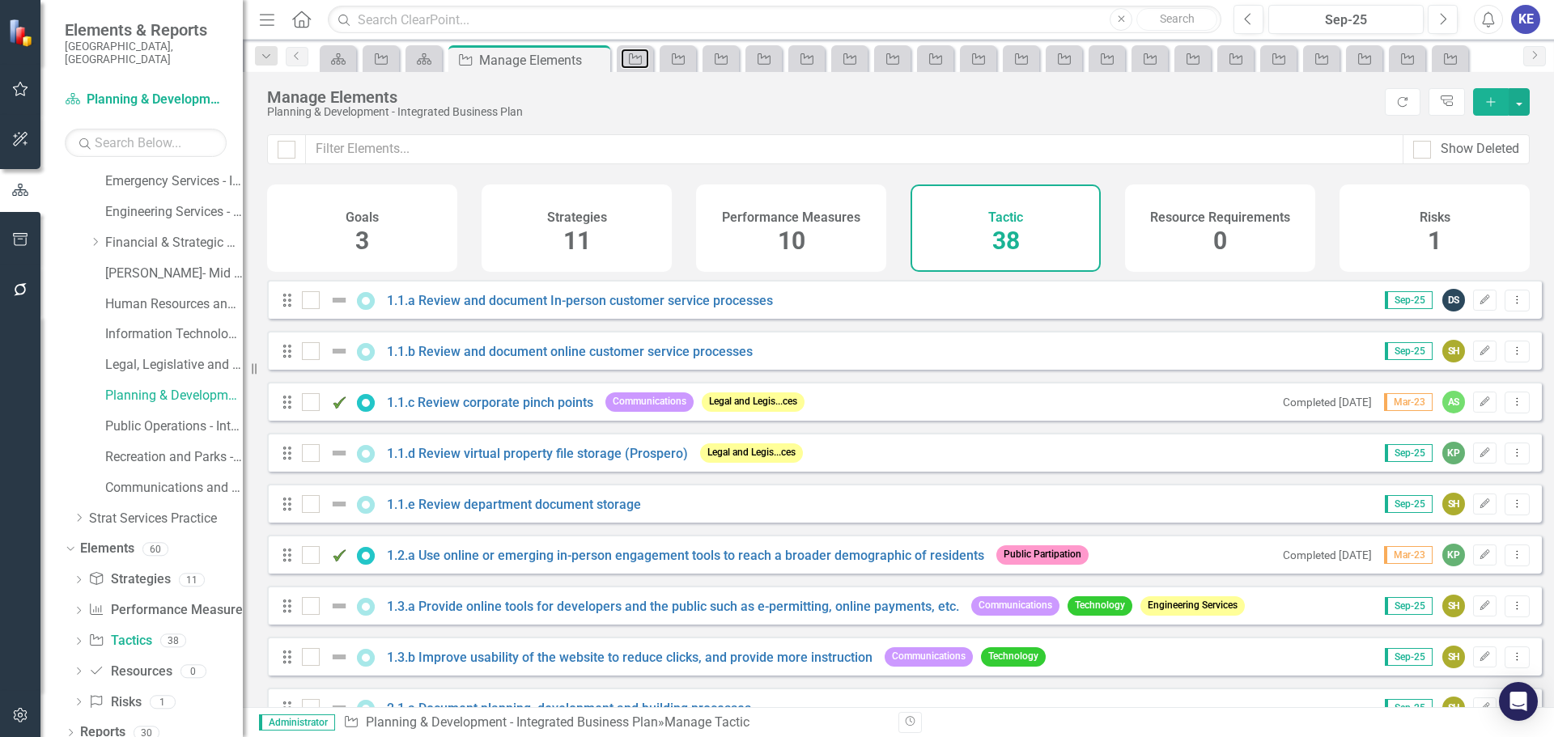
click at [637, 60] on icon "Tactic" at bounding box center [635, 59] width 16 height 13
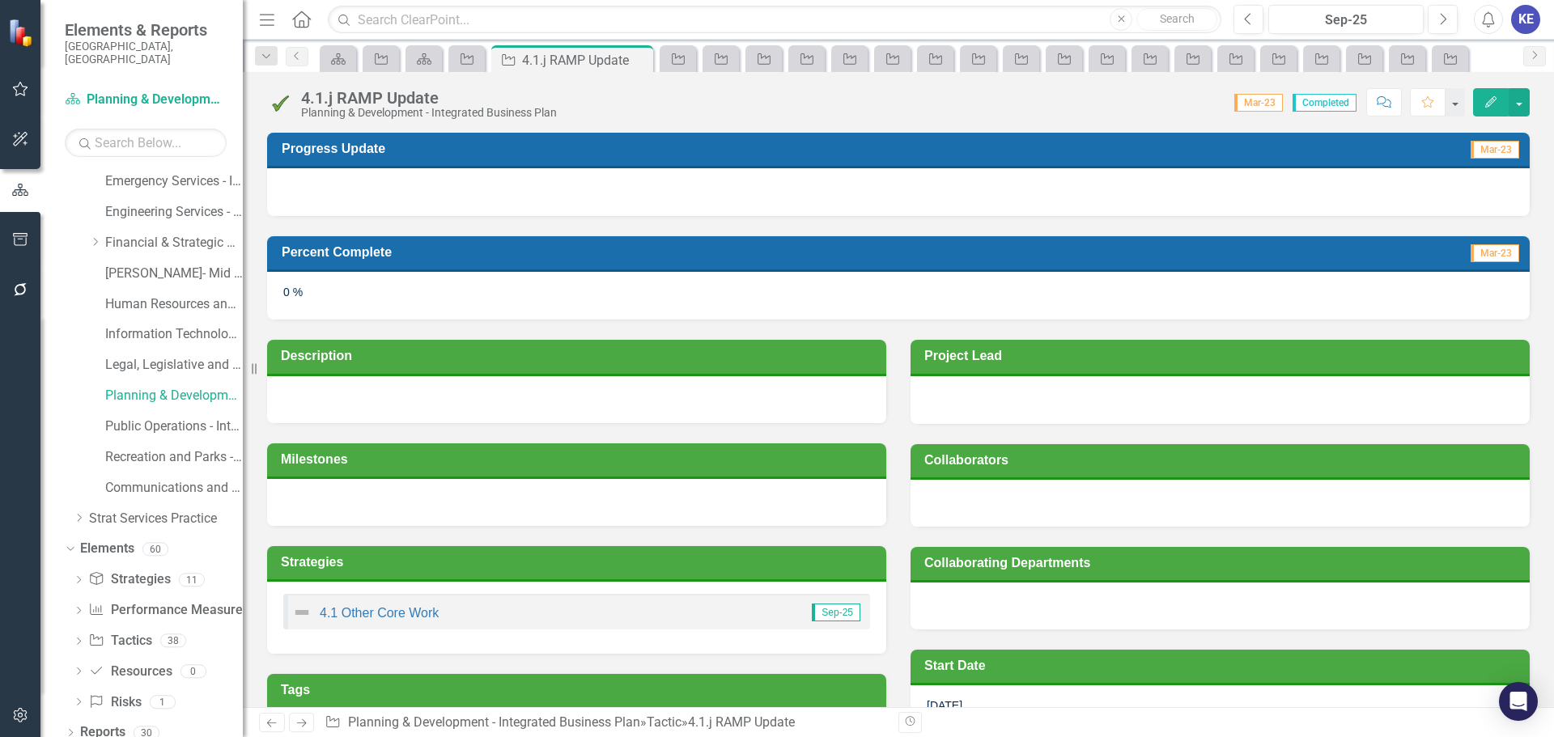
click at [0, 0] on icon "Close" at bounding box center [0, 0] width 0 height 0
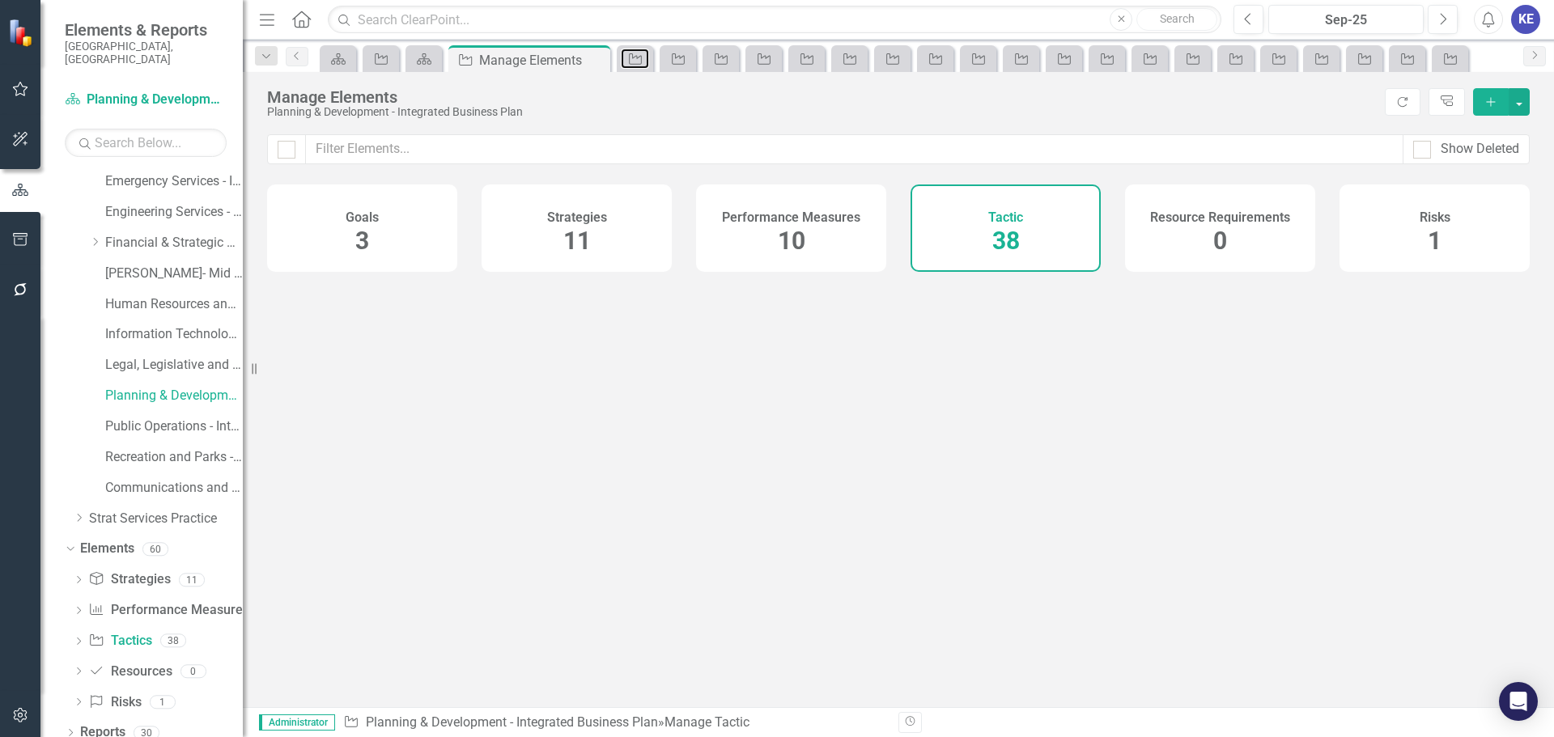
click at [637, 60] on icon "Tactic" at bounding box center [635, 59] width 16 height 13
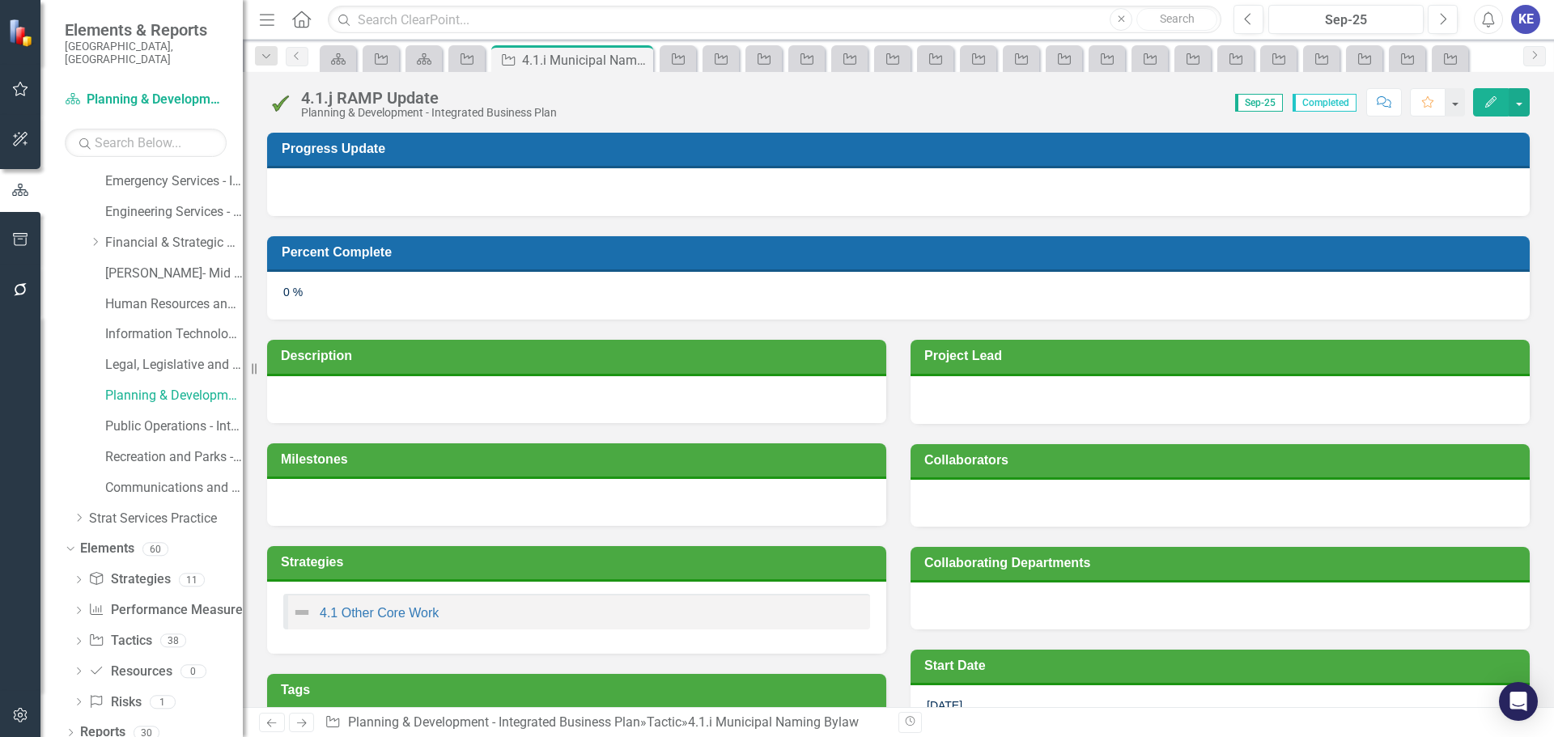
click at [0, 0] on icon "Close" at bounding box center [0, 0] width 0 height 0
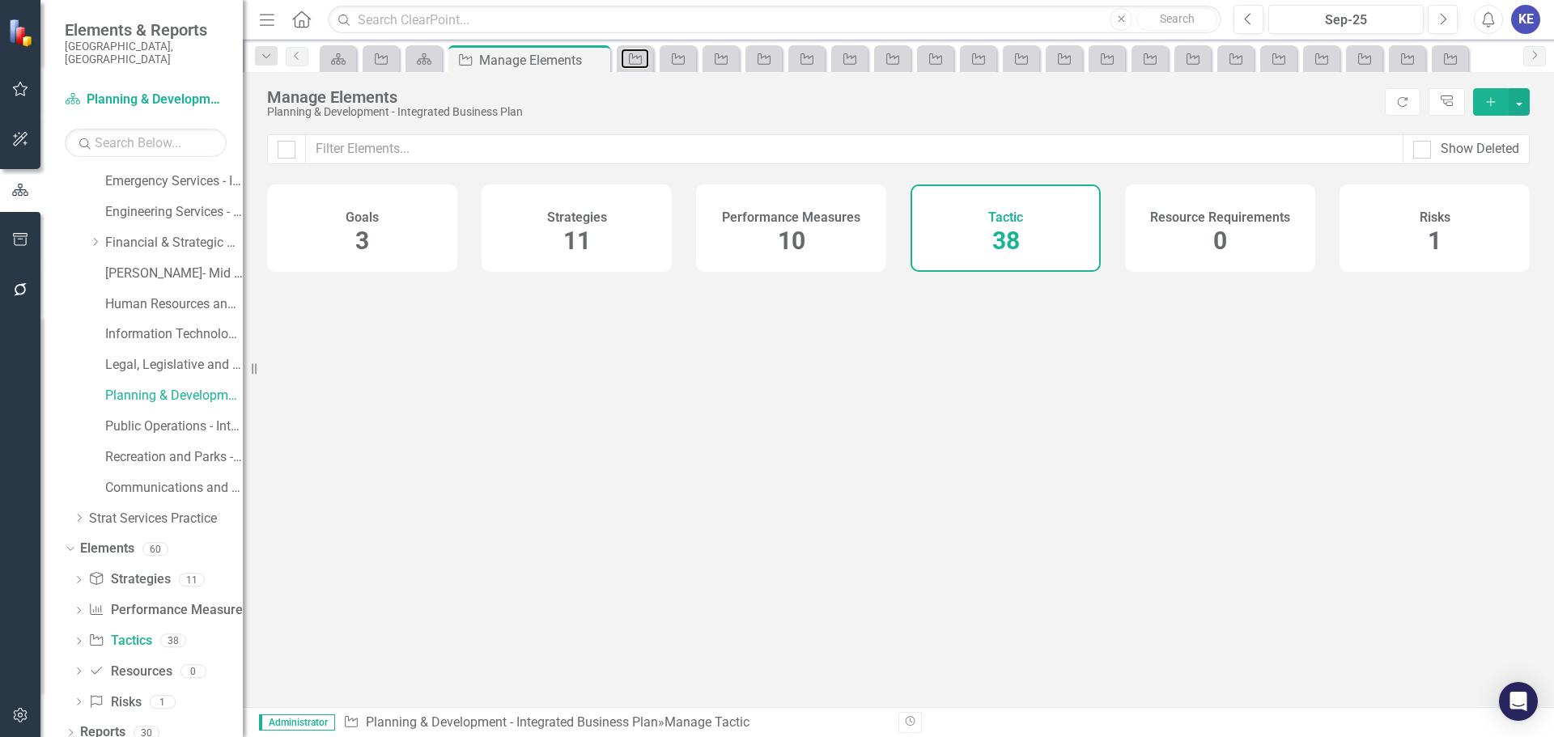
click at [637, 60] on icon "Tactic" at bounding box center [635, 59] width 16 height 13
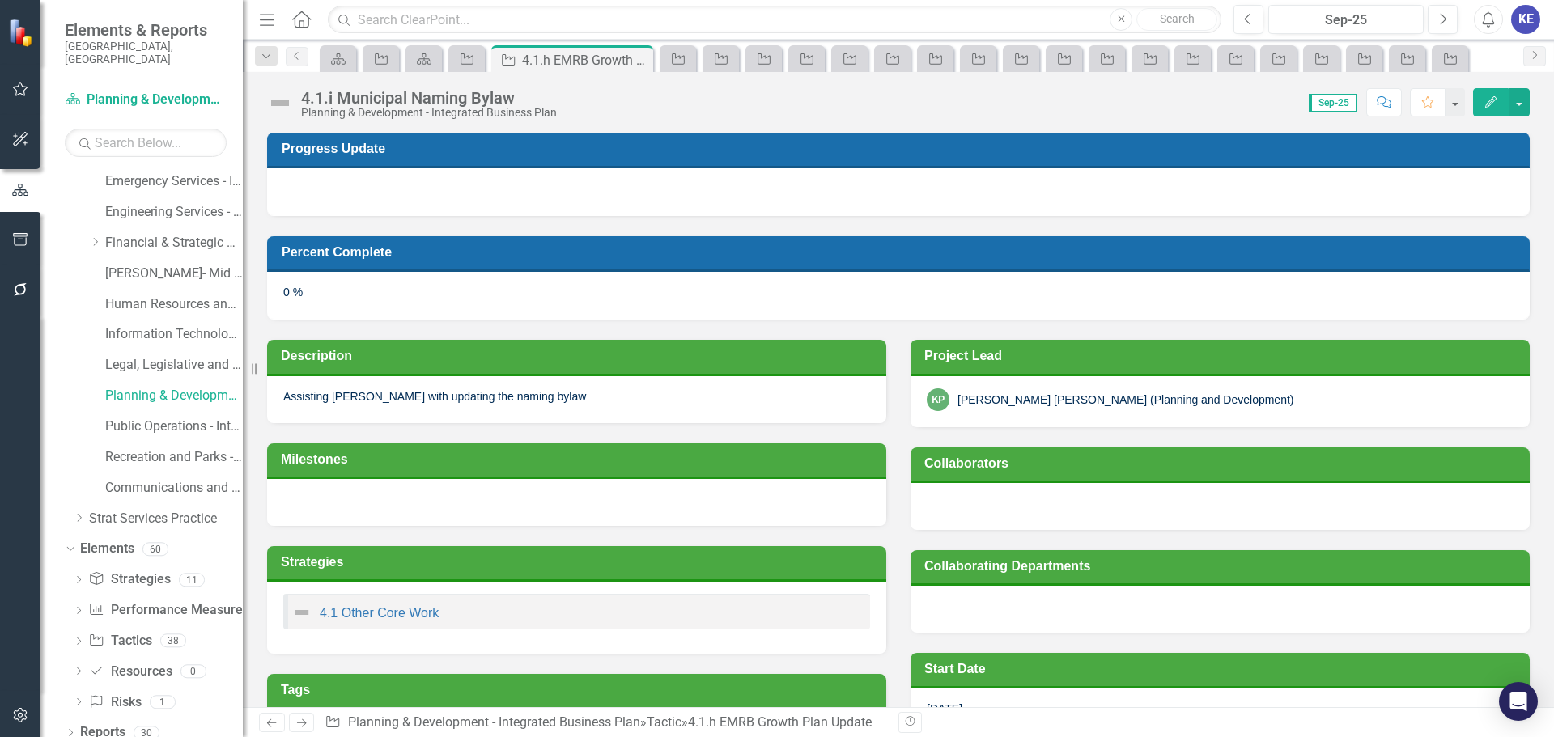
click at [0, 0] on icon "Close" at bounding box center [0, 0] width 0 height 0
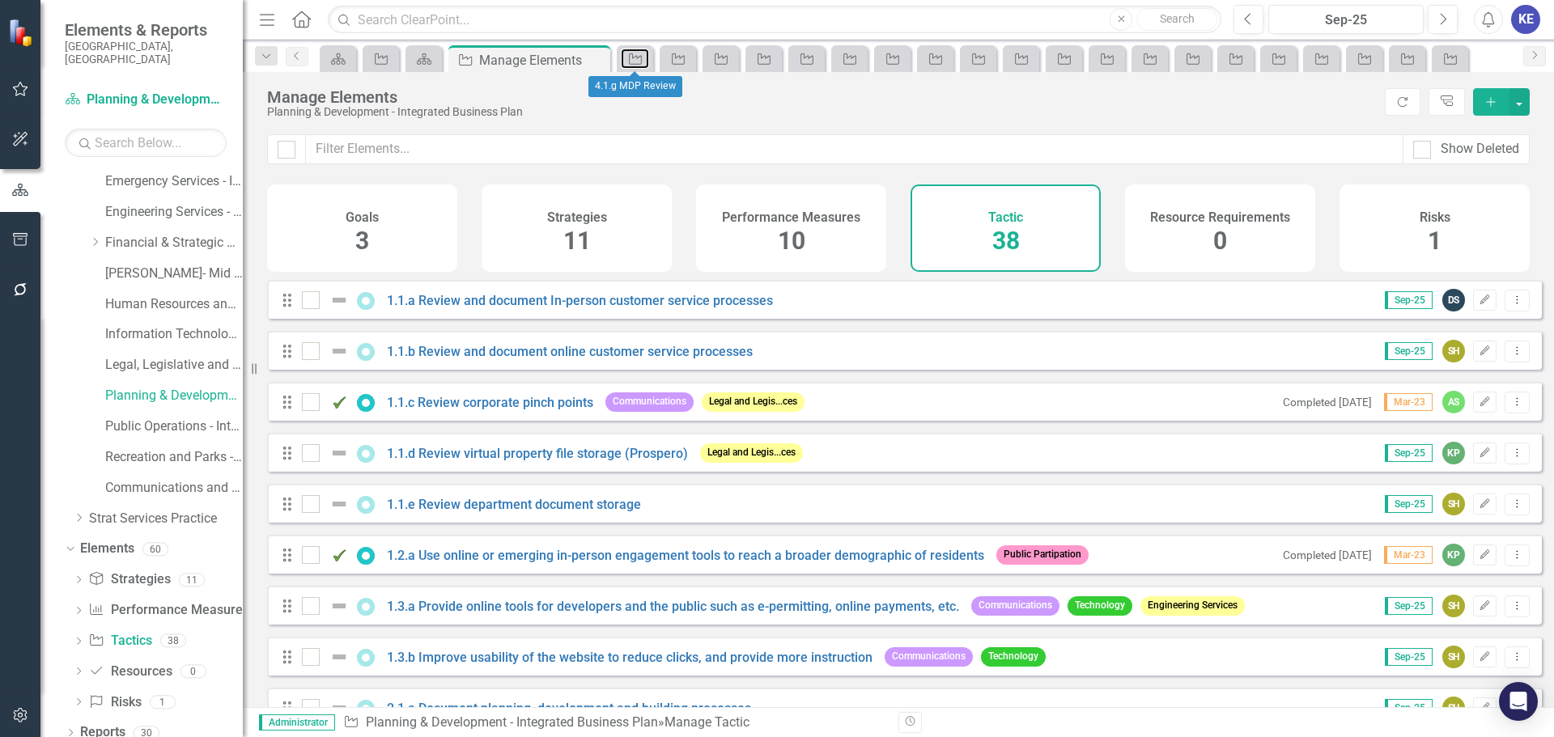
click at [637, 60] on icon "Tactic" at bounding box center [635, 59] width 16 height 13
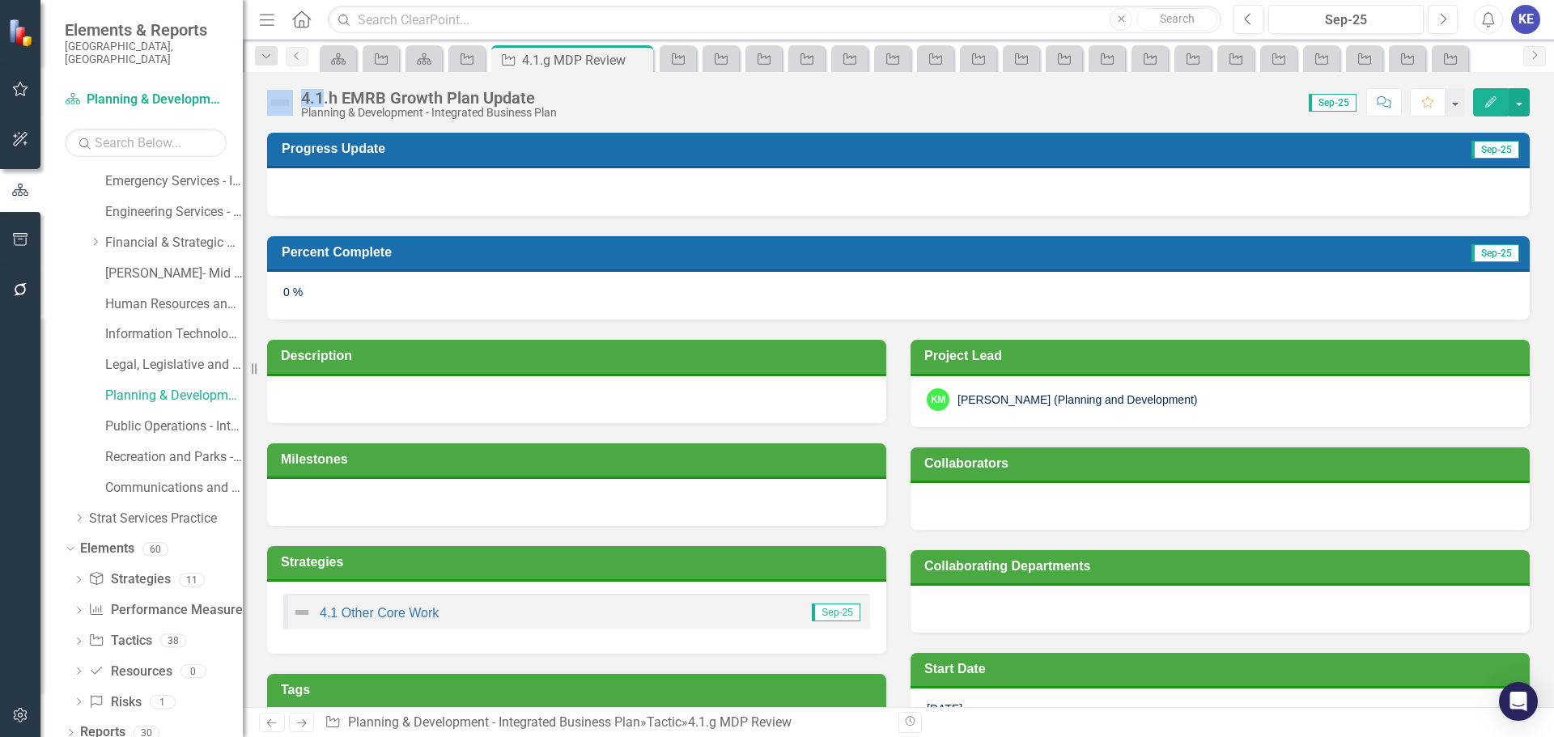
click at [0, 0] on icon "Close" at bounding box center [0, 0] width 0 height 0
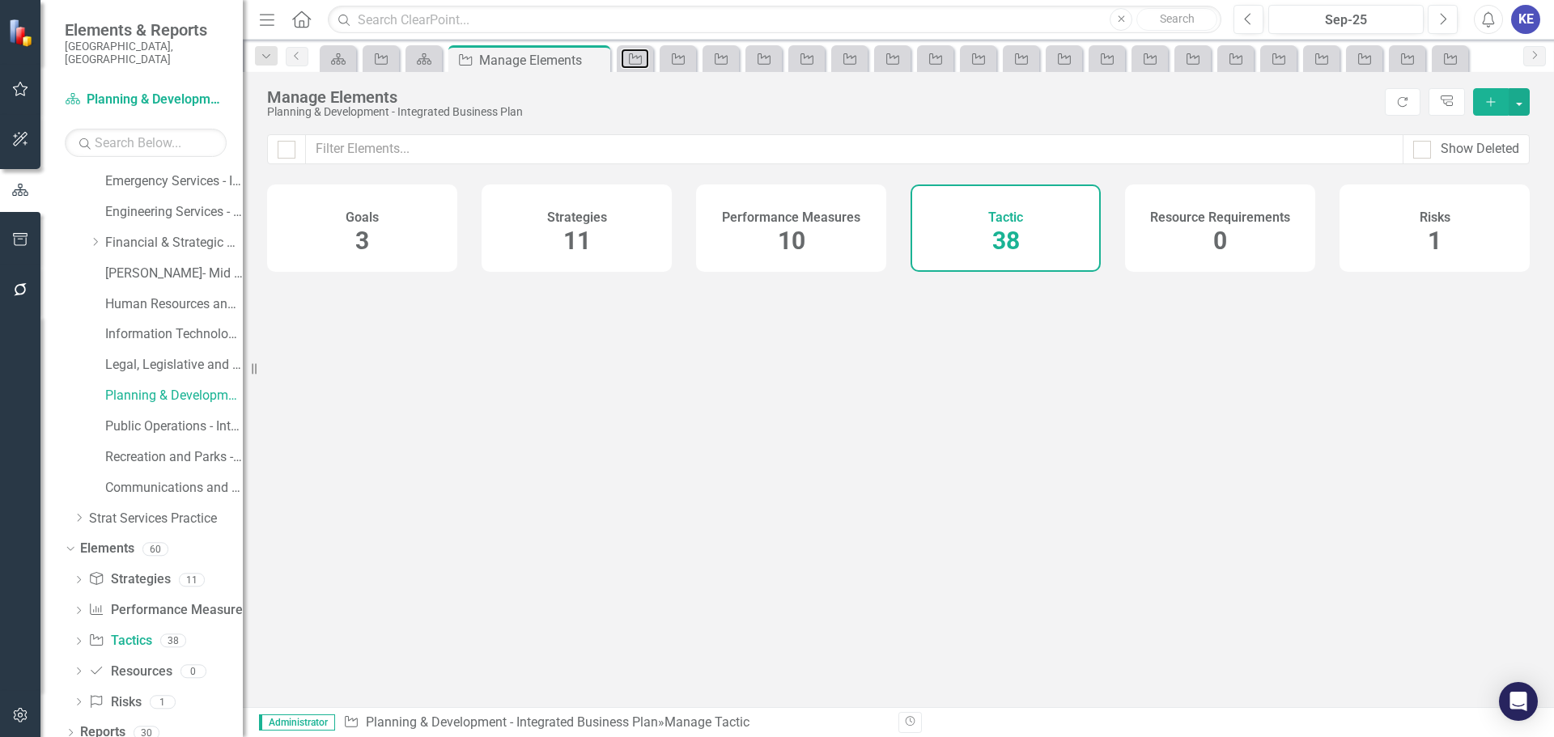
click at [637, 60] on icon "Tactic" at bounding box center [635, 59] width 16 height 13
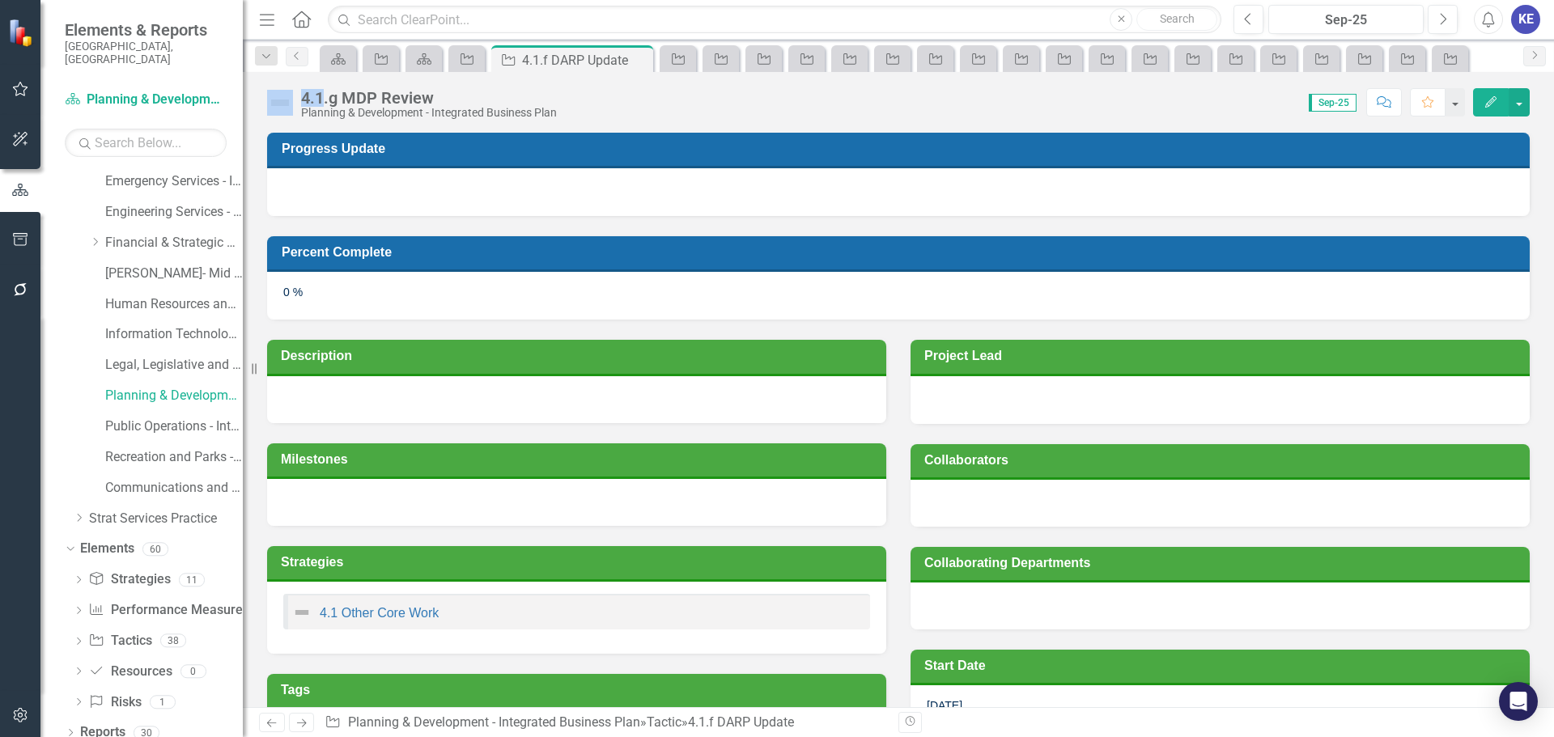
click at [0, 0] on icon "Close" at bounding box center [0, 0] width 0 height 0
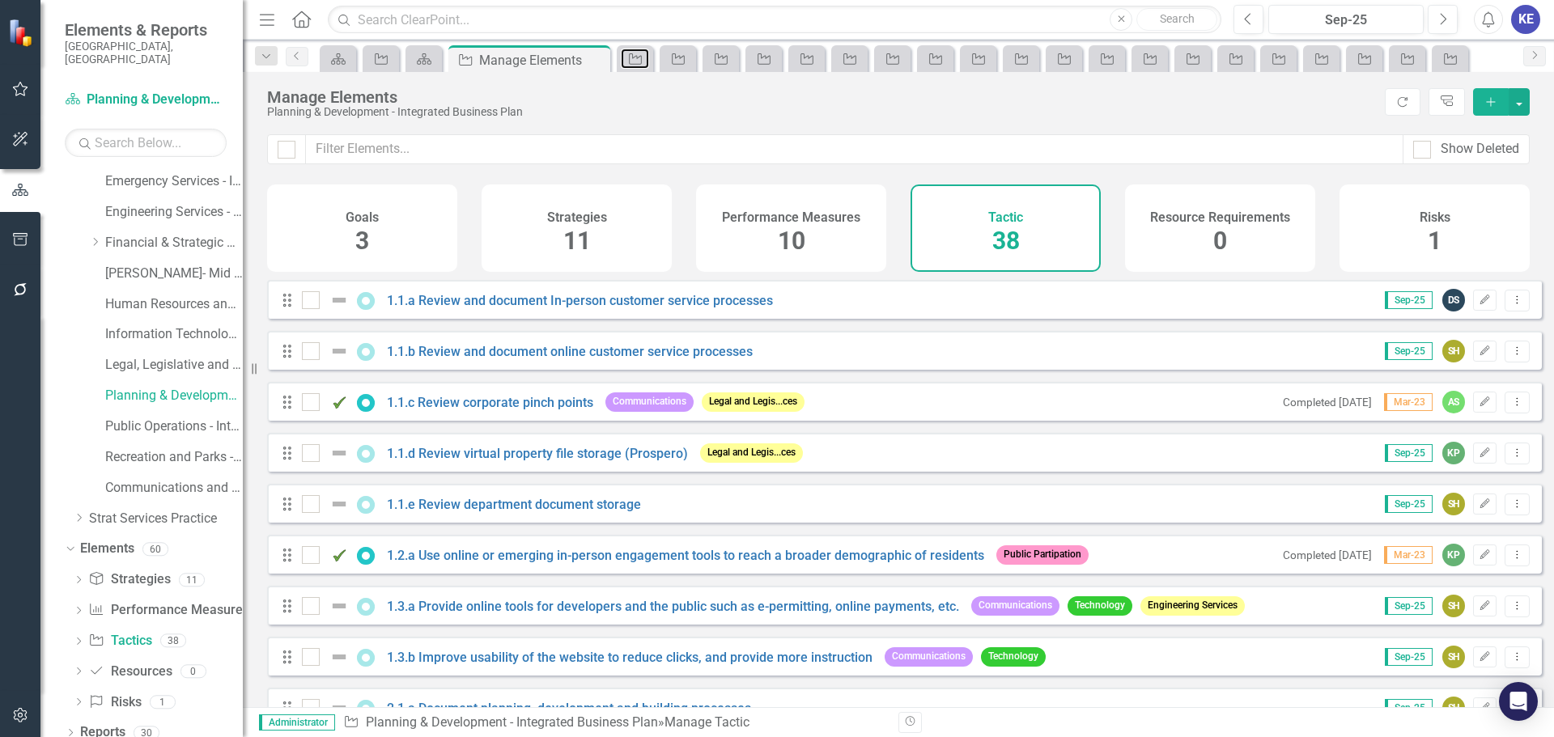
click at [637, 60] on icon "Tactic" at bounding box center [635, 59] width 16 height 13
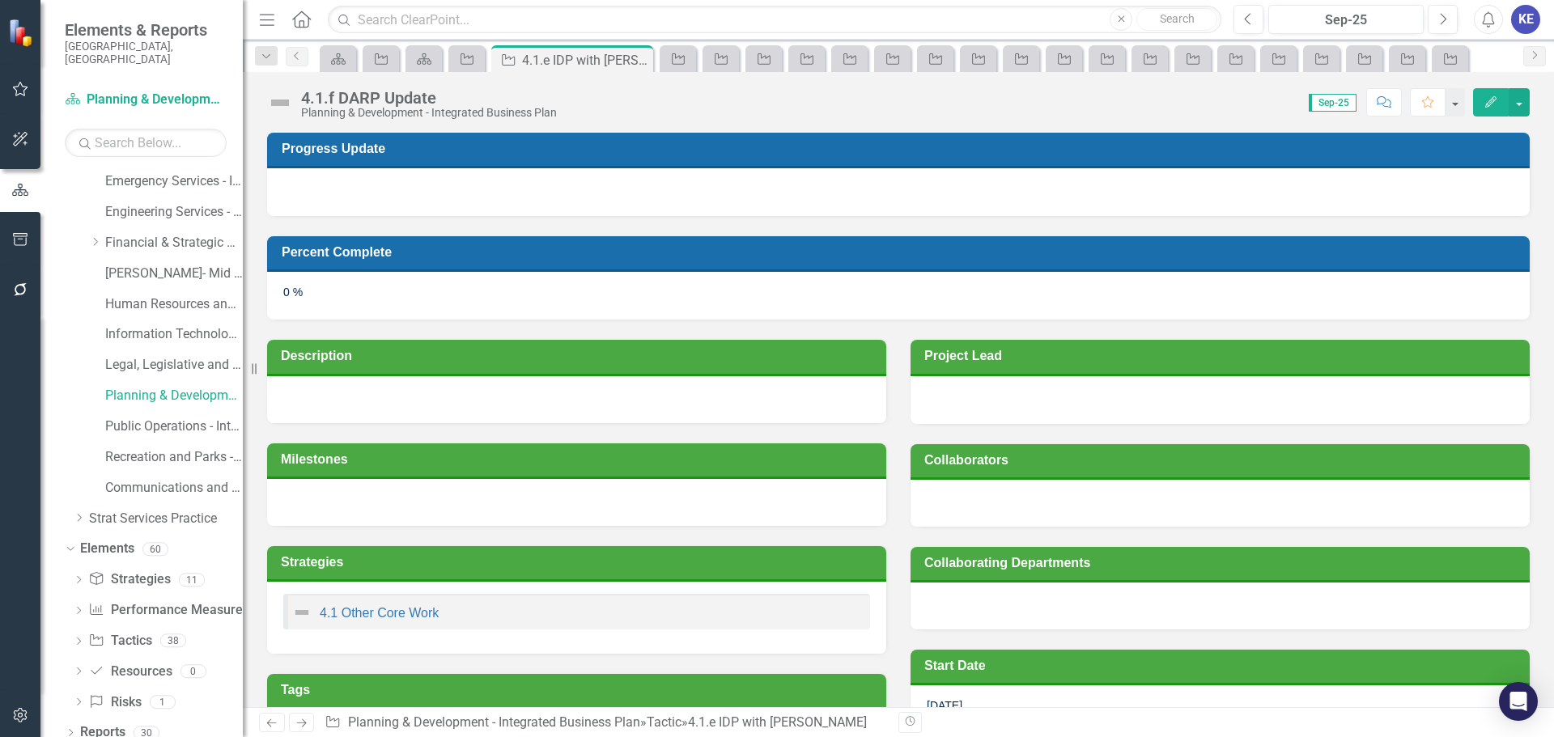
click at [0, 0] on icon "Close" at bounding box center [0, 0] width 0 height 0
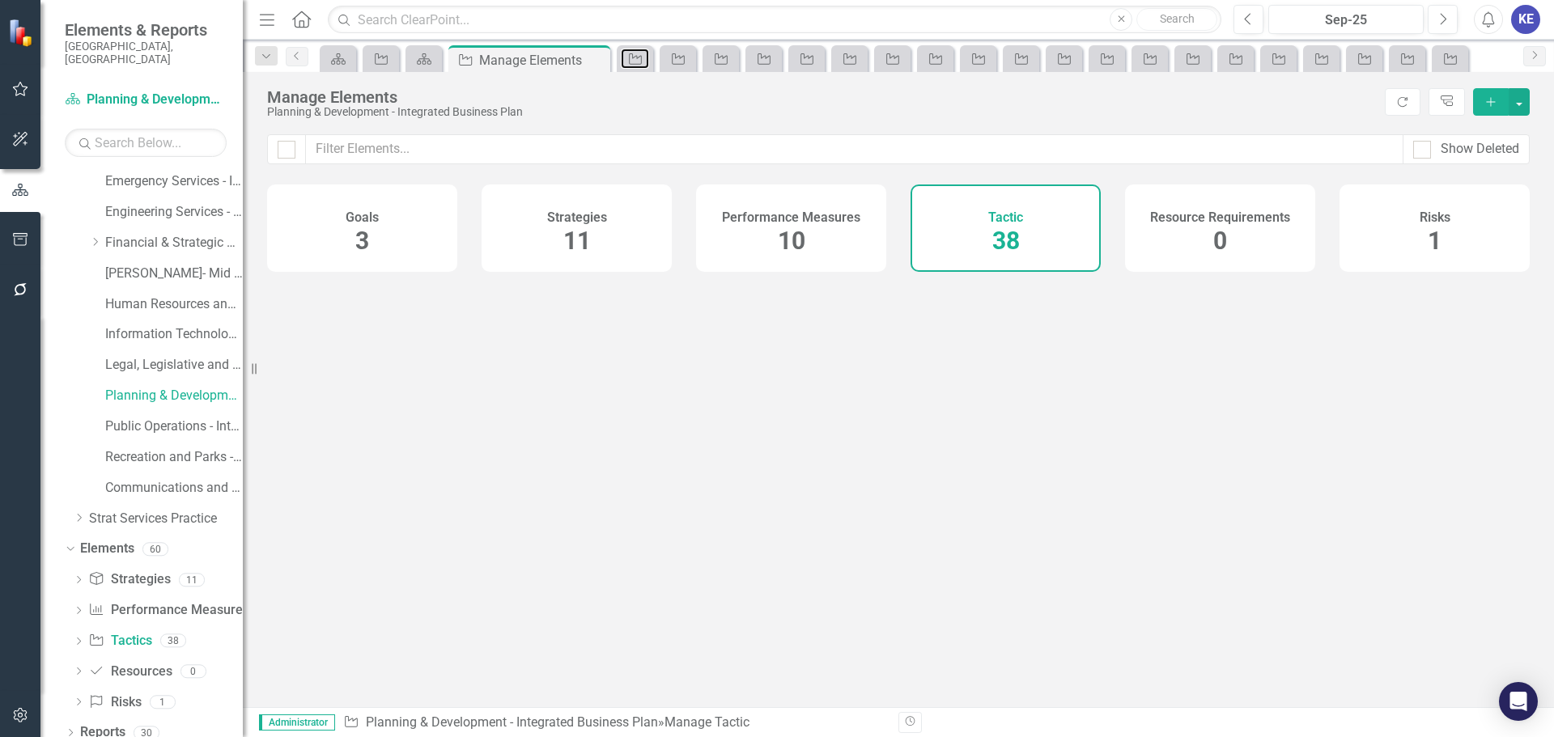
click at [637, 60] on icon "Tactic" at bounding box center [635, 59] width 16 height 13
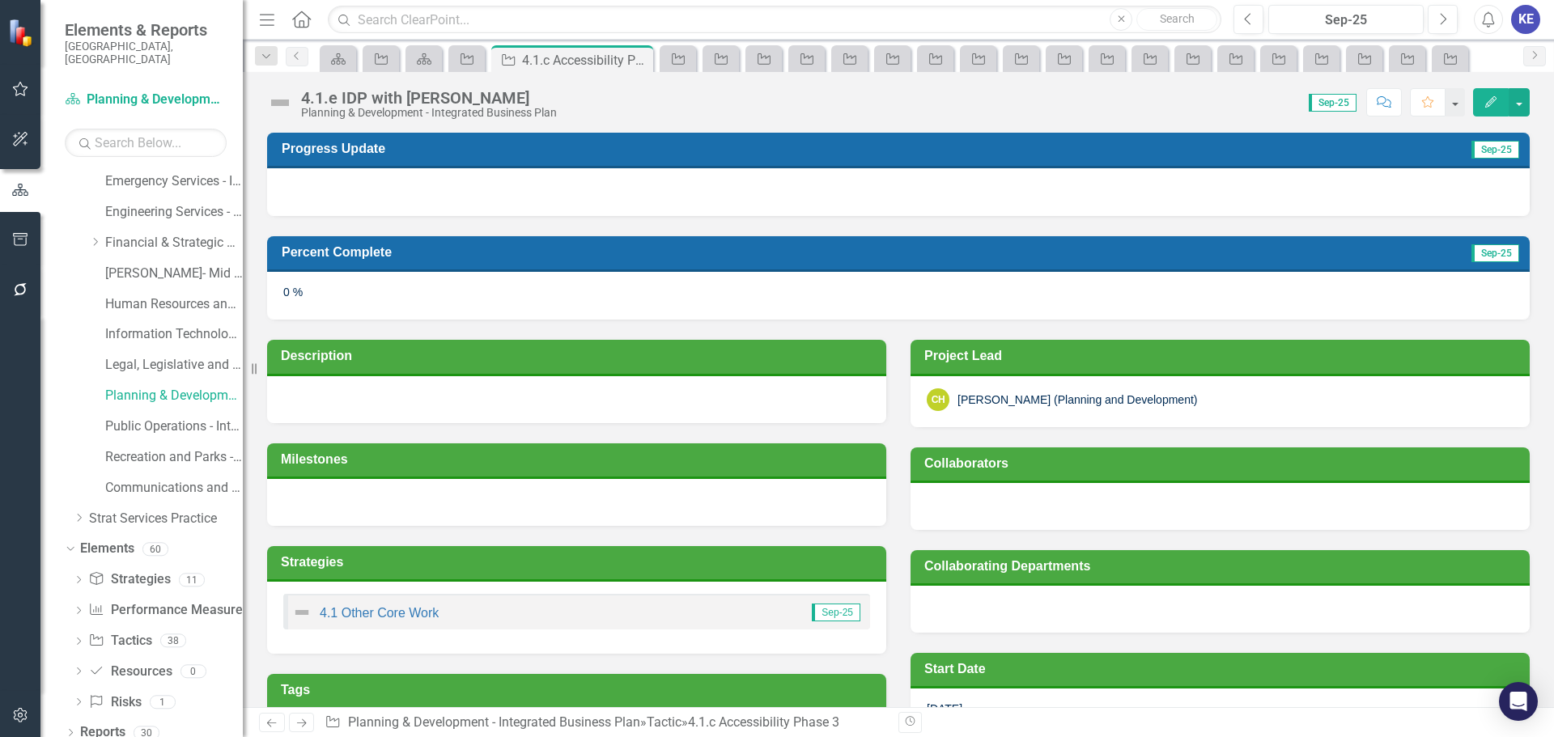
click at [0, 0] on icon "Close" at bounding box center [0, 0] width 0 height 0
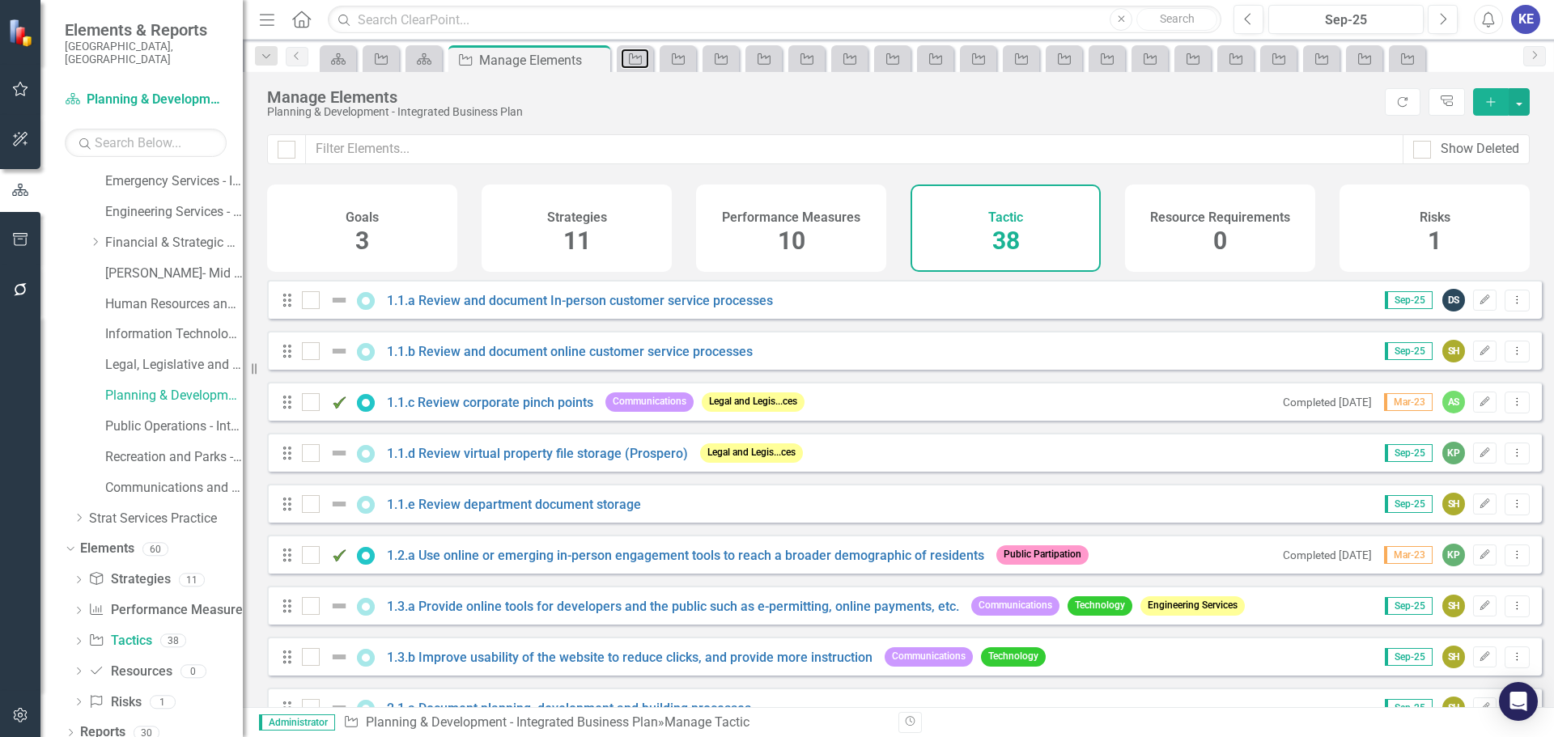
click at [637, 60] on icon "Tactic" at bounding box center [635, 59] width 16 height 13
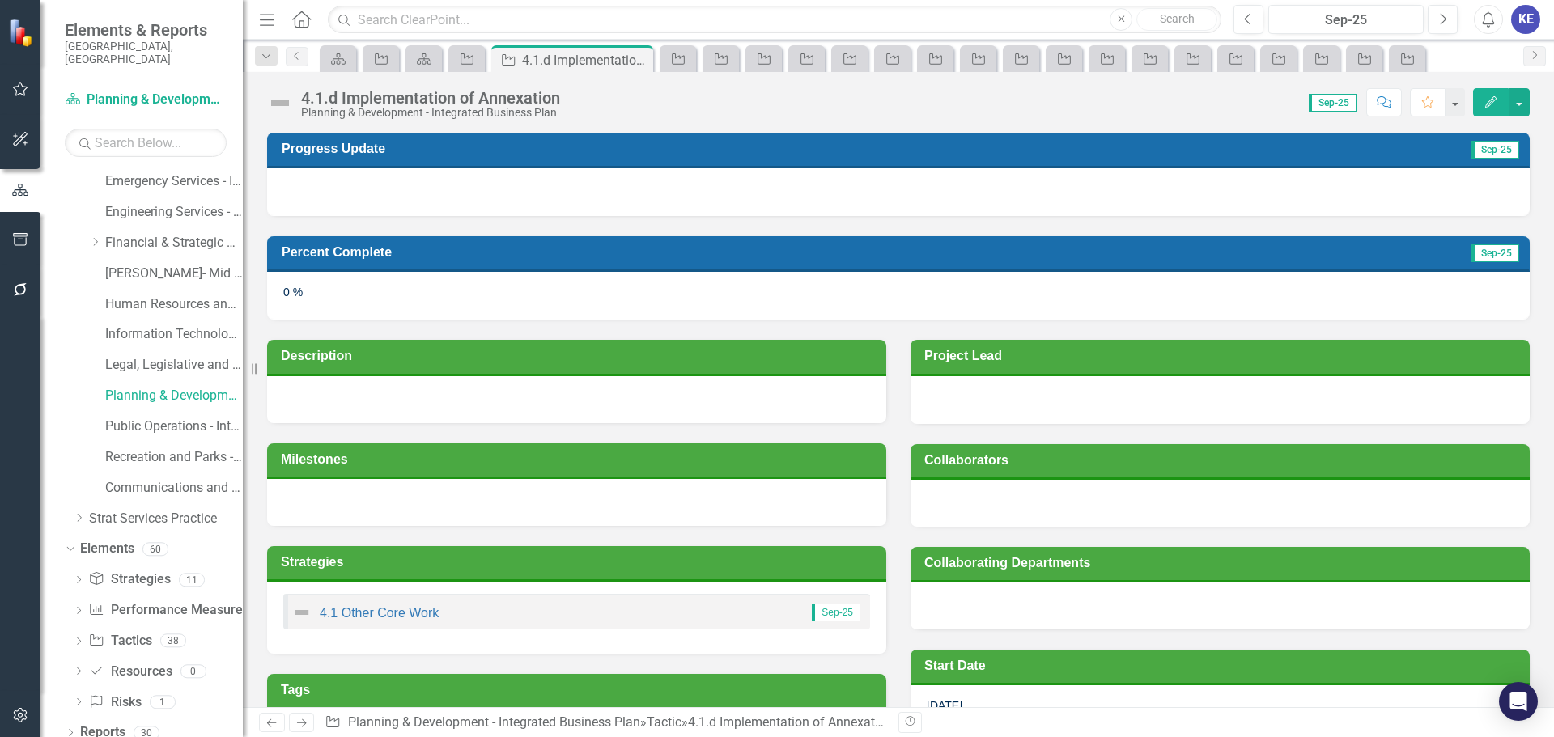
click at [0, 0] on icon "Close" at bounding box center [0, 0] width 0 height 0
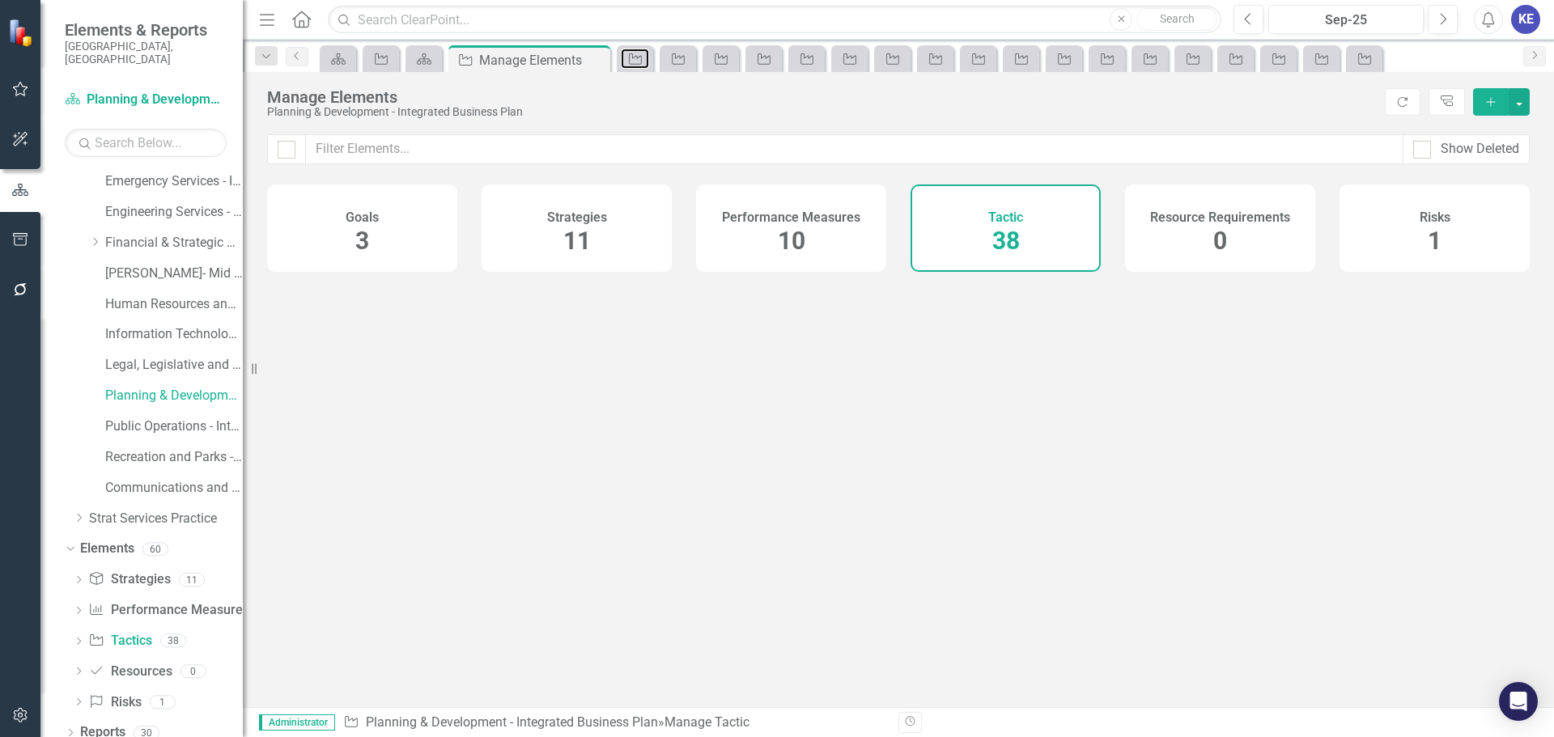
click at [637, 60] on icon "Tactic" at bounding box center [635, 59] width 16 height 13
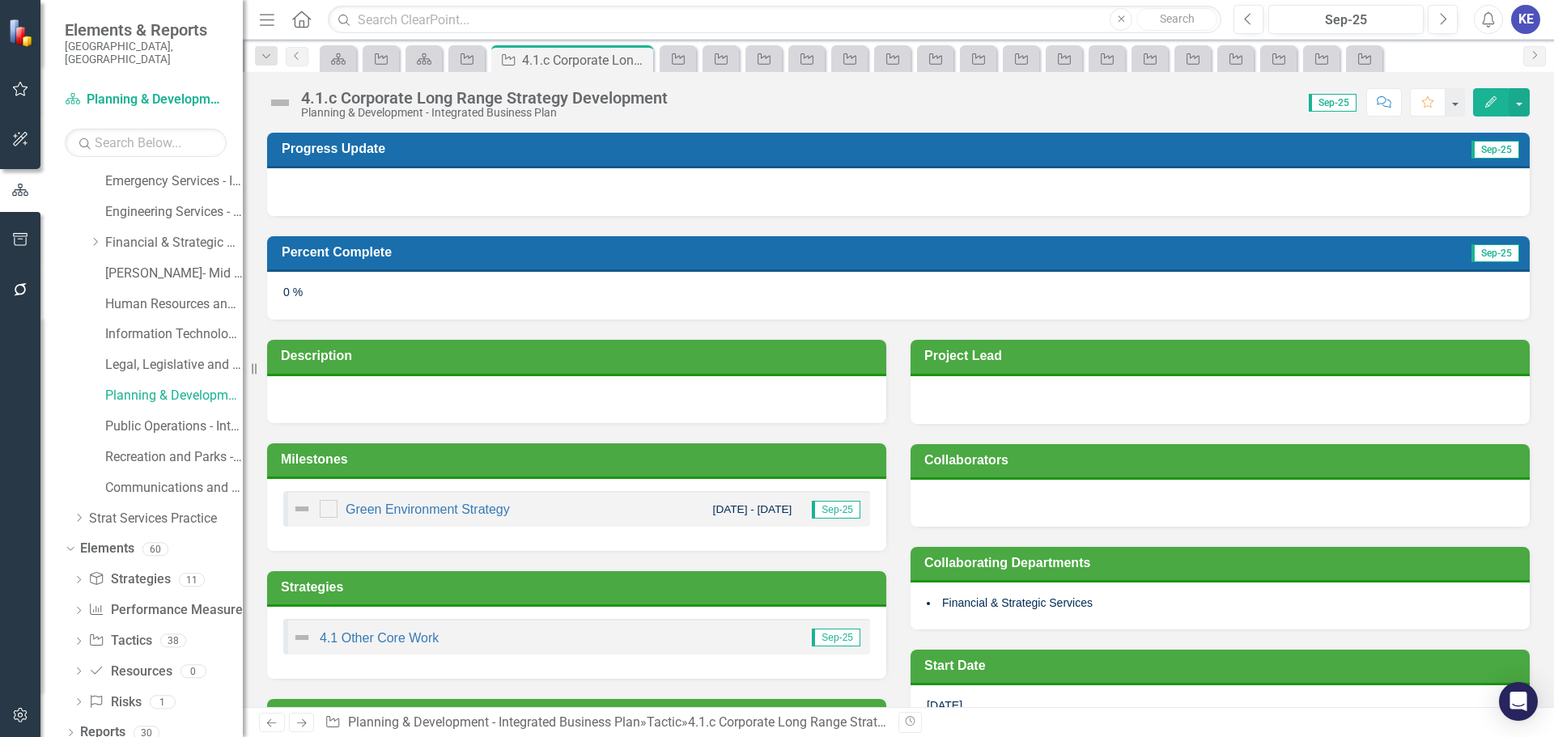
click at [0, 0] on icon "Close" at bounding box center [0, 0] width 0 height 0
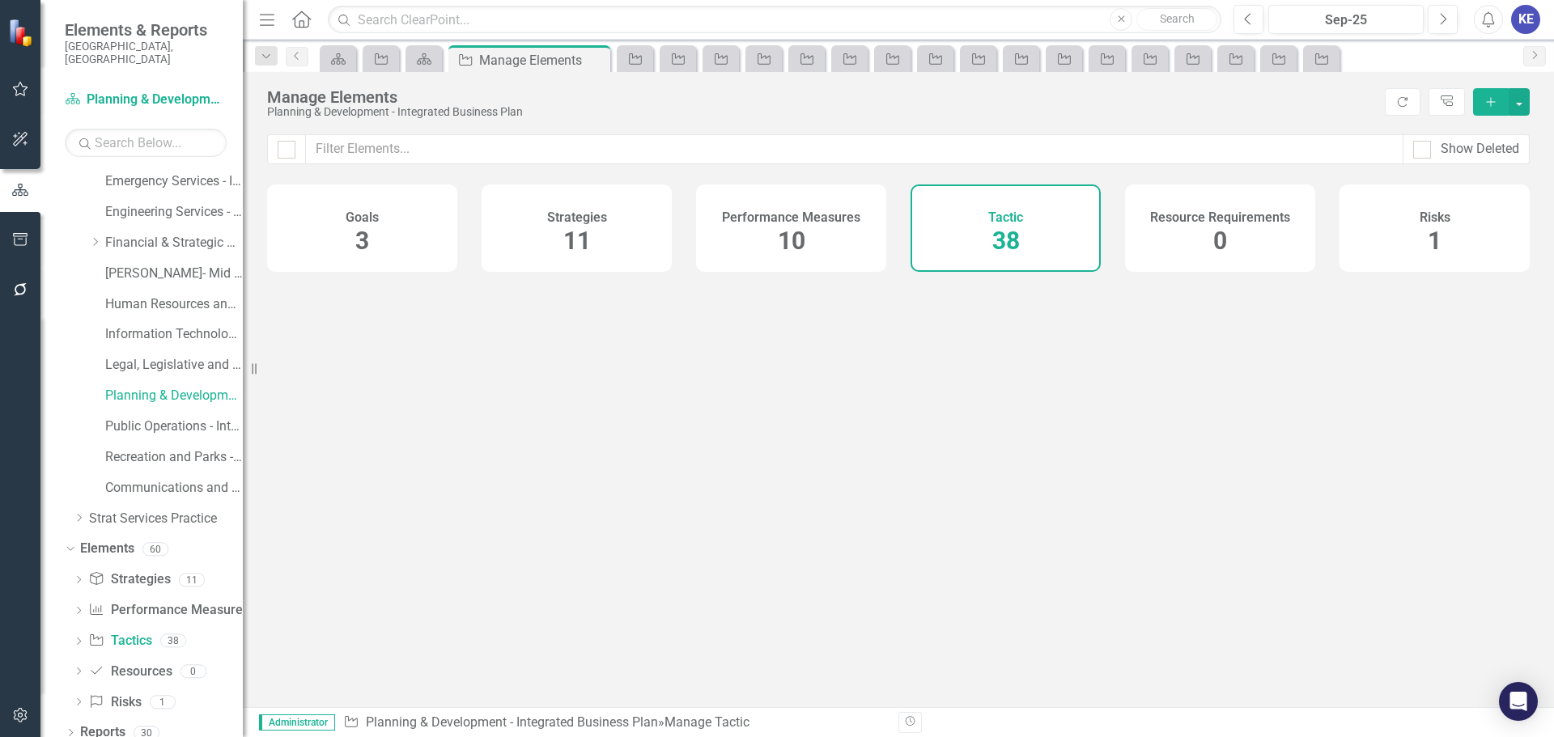
click at [637, 60] on icon "Tactic" at bounding box center [635, 59] width 16 height 13
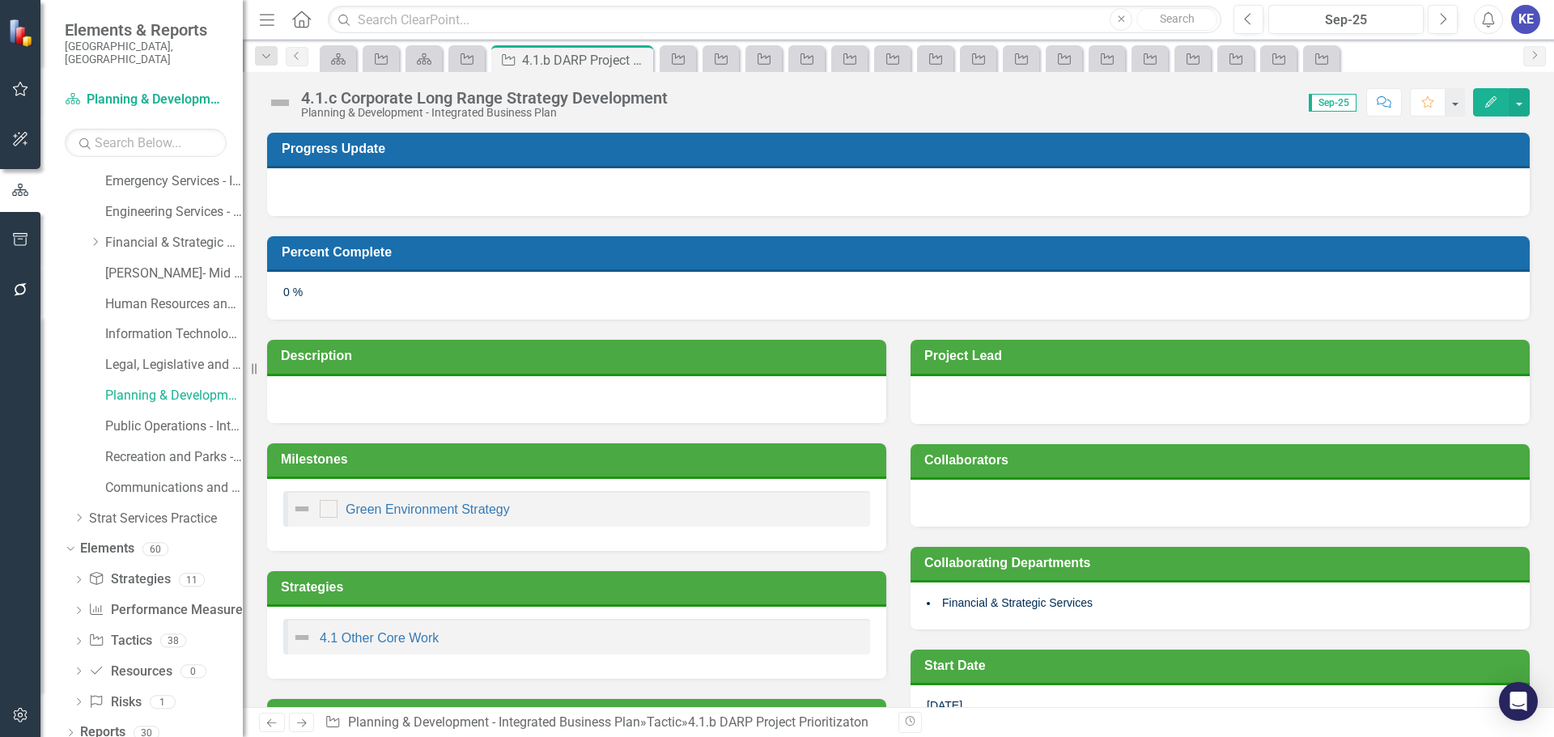
click at [0, 0] on icon "Close" at bounding box center [0, 0] width 0 height 0
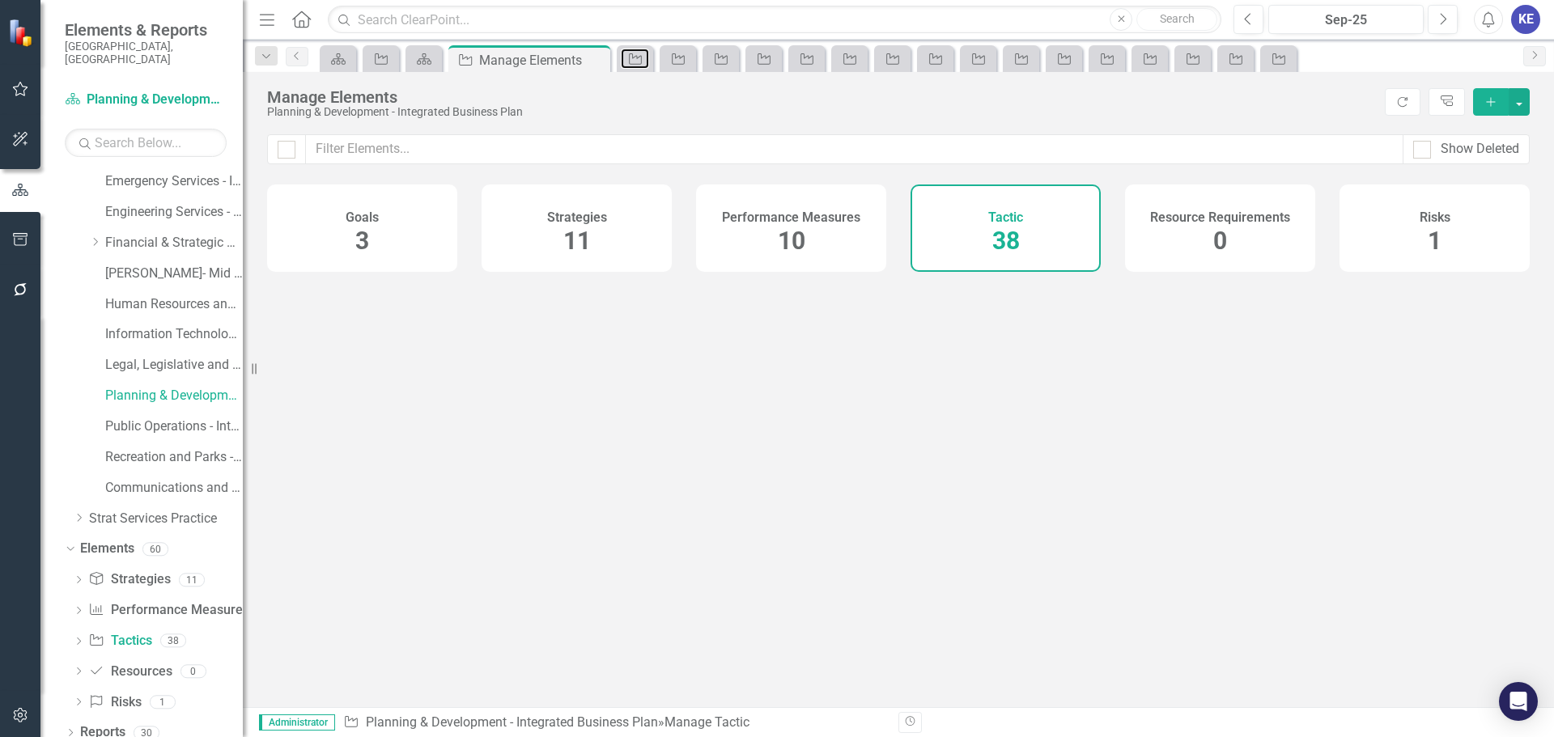
click at [637, 60] on icon "Tactic" at bounding box center [635, 59] width 16 height 13
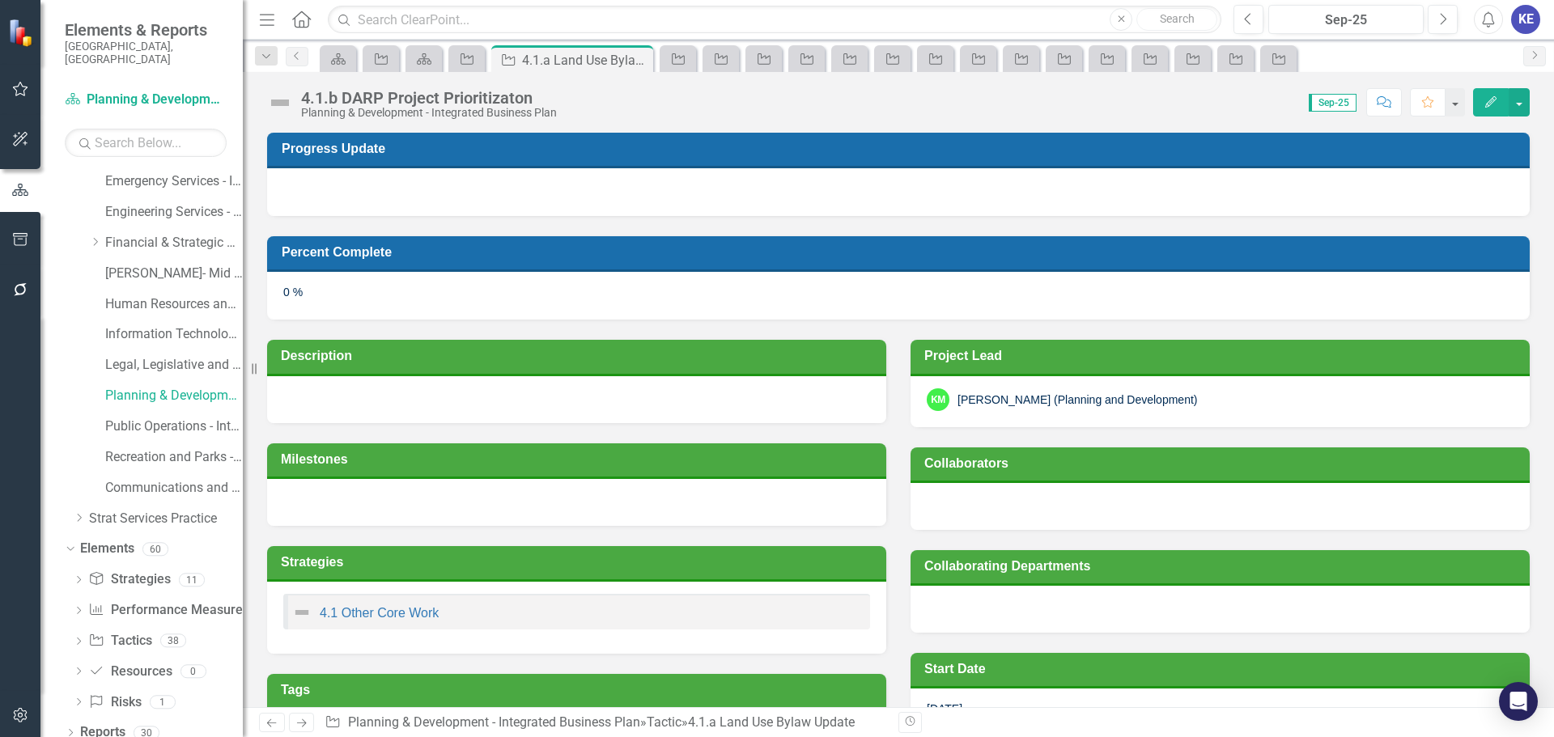
click at [0, 0] on icon "Close" at bounding box center [0, 0] width 0 height 0
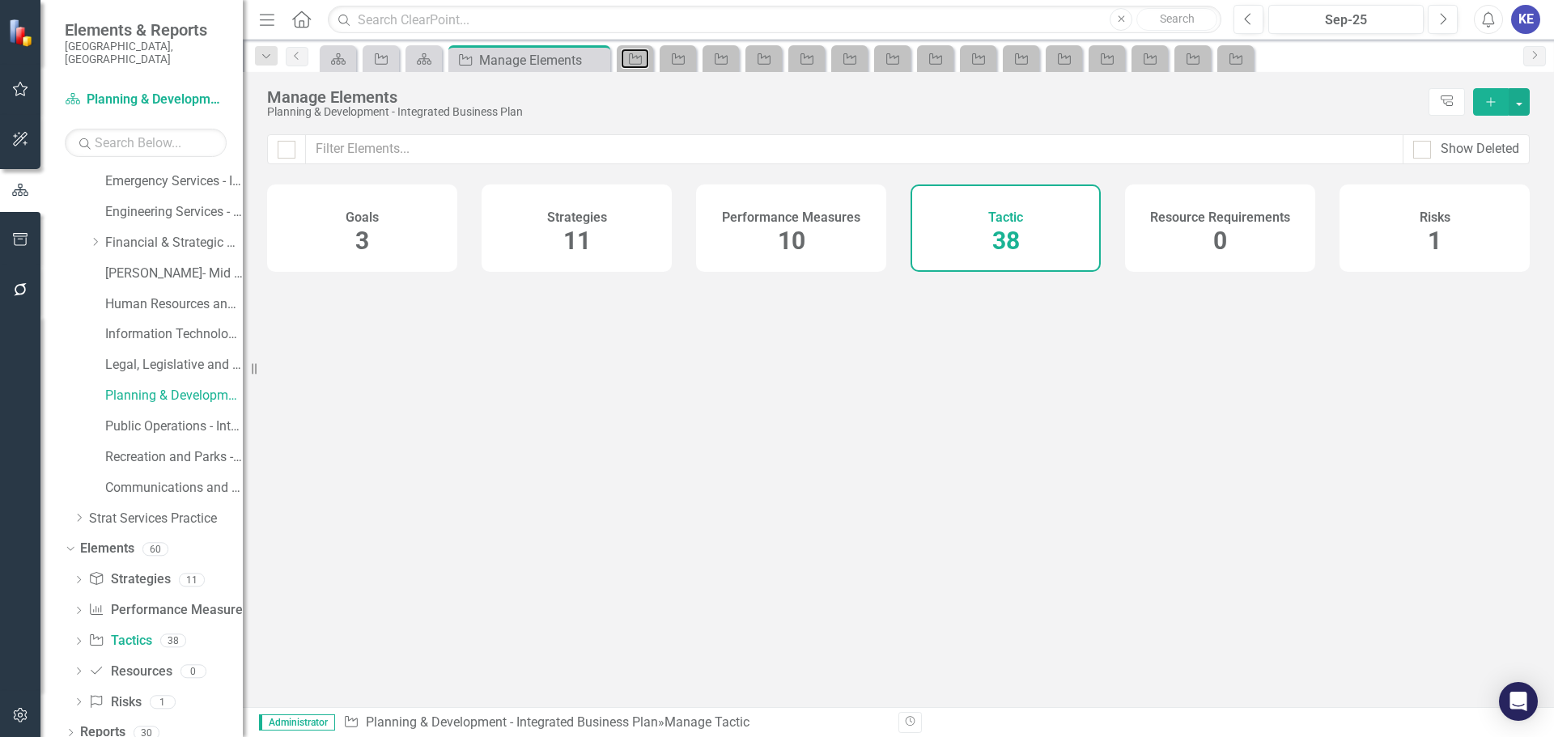
click at [637, 60] on icon "Tactic" at bounding box center [635, 59] width 16 height 13
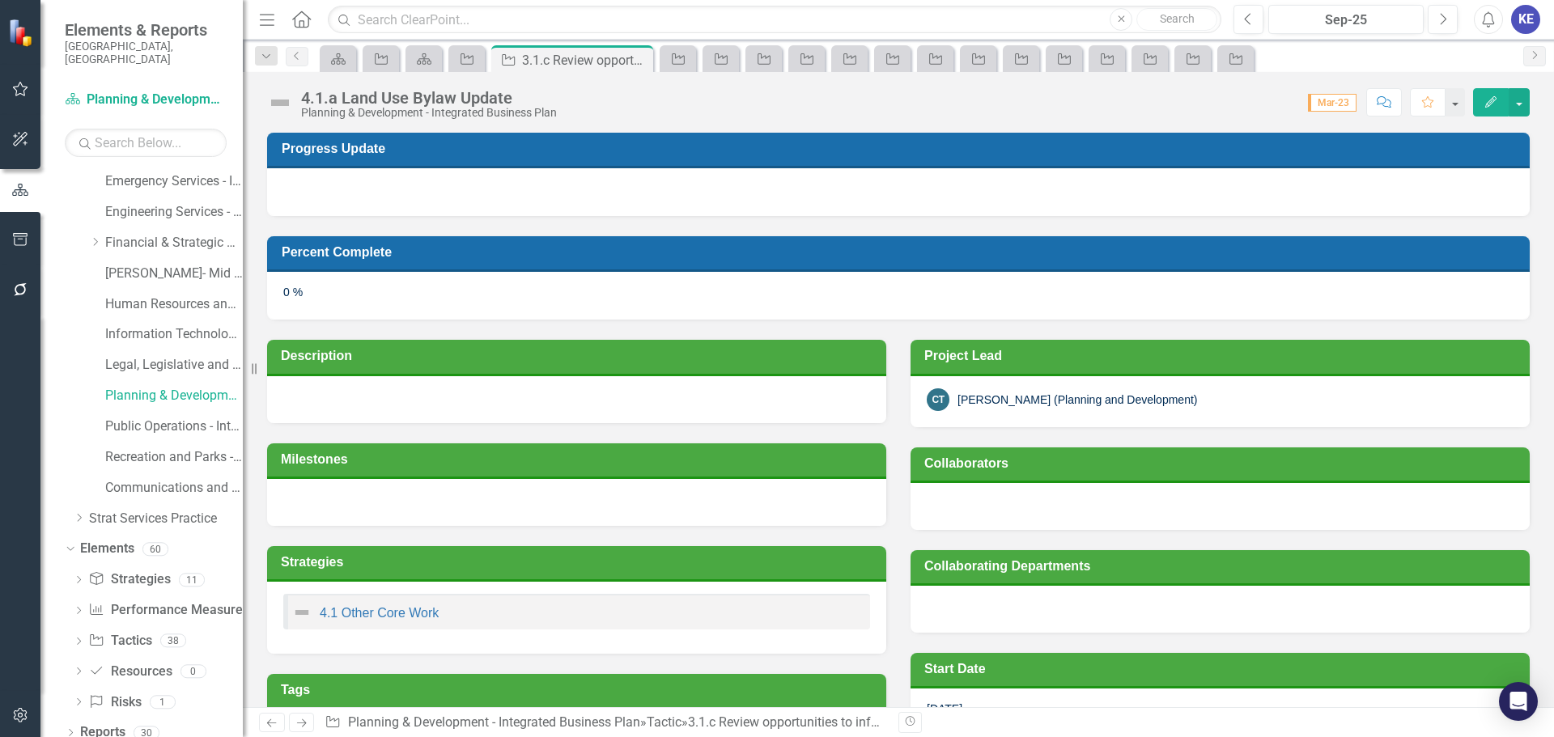
click at [637, 60] on div "Tactic 3.1.c Review opportunities to inform and engage with council before publ…" at bounding box center [572, 60] width 154 height 20
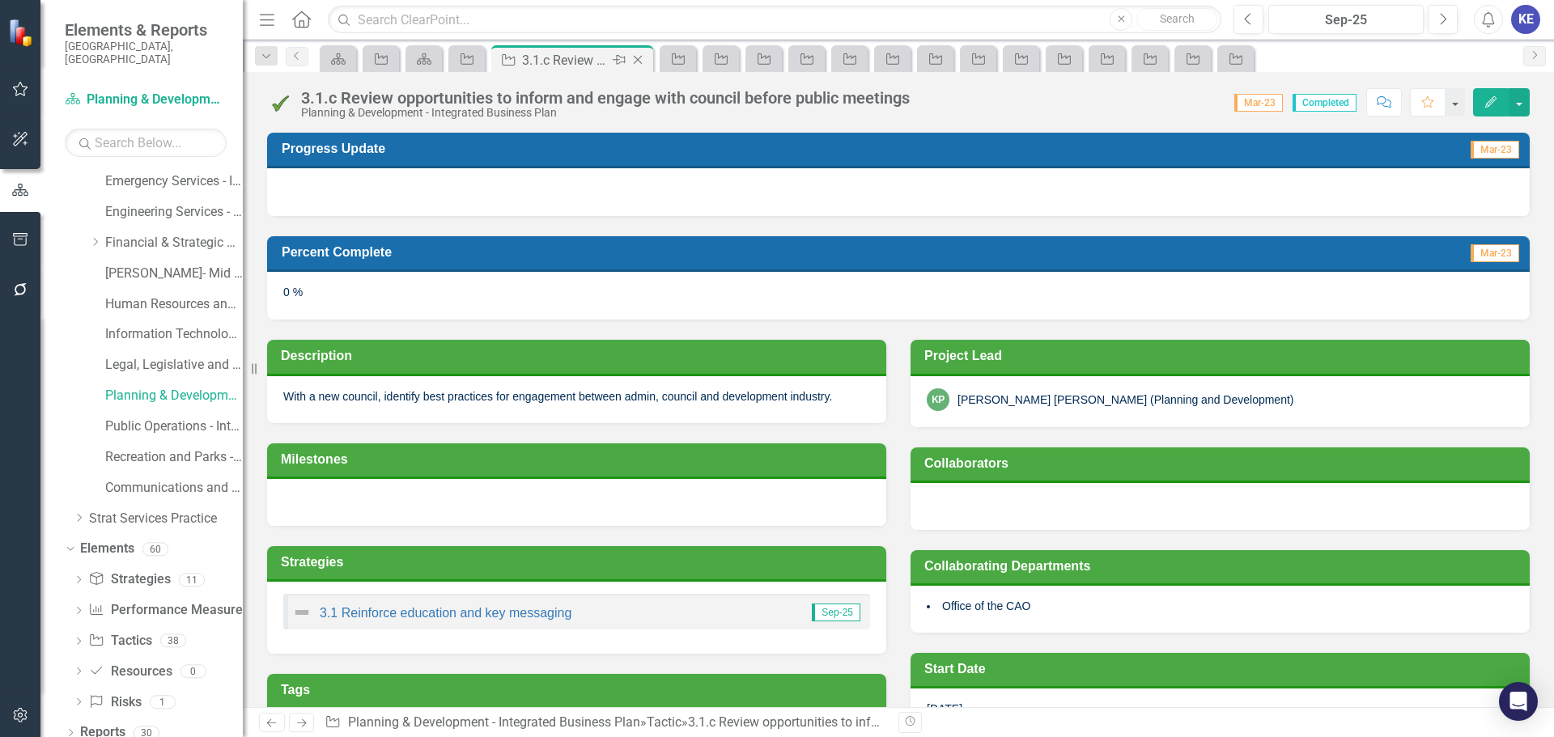
click at [637, 60] on icon "Close" at bounding box center [638, 59] width 16 height 13
click at [637, 59] on icon at bounding box center [638, 60] width 9 height 9
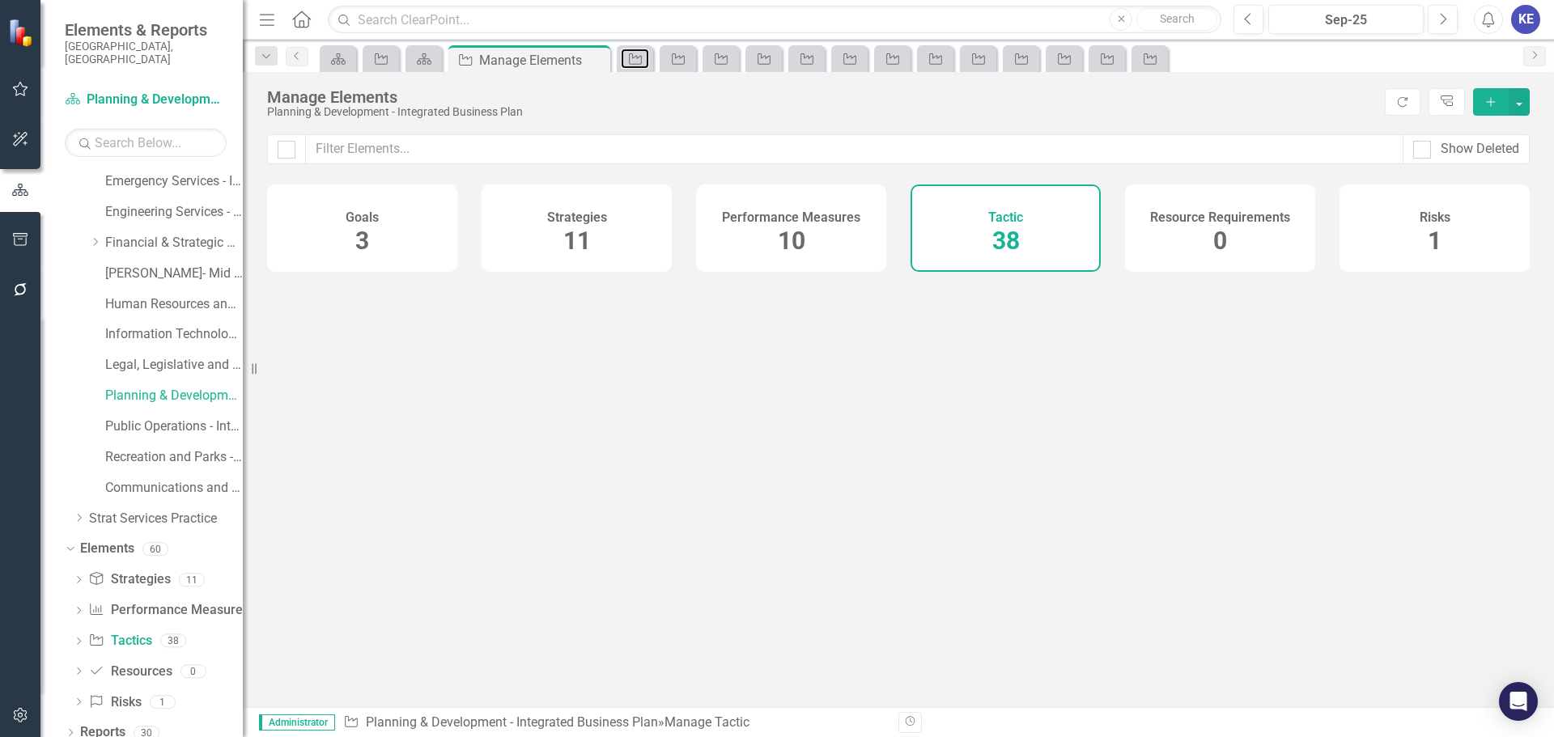
click at [637, 59] on icon "Tactic" at bounding box center [635, 59] width 16 height 13
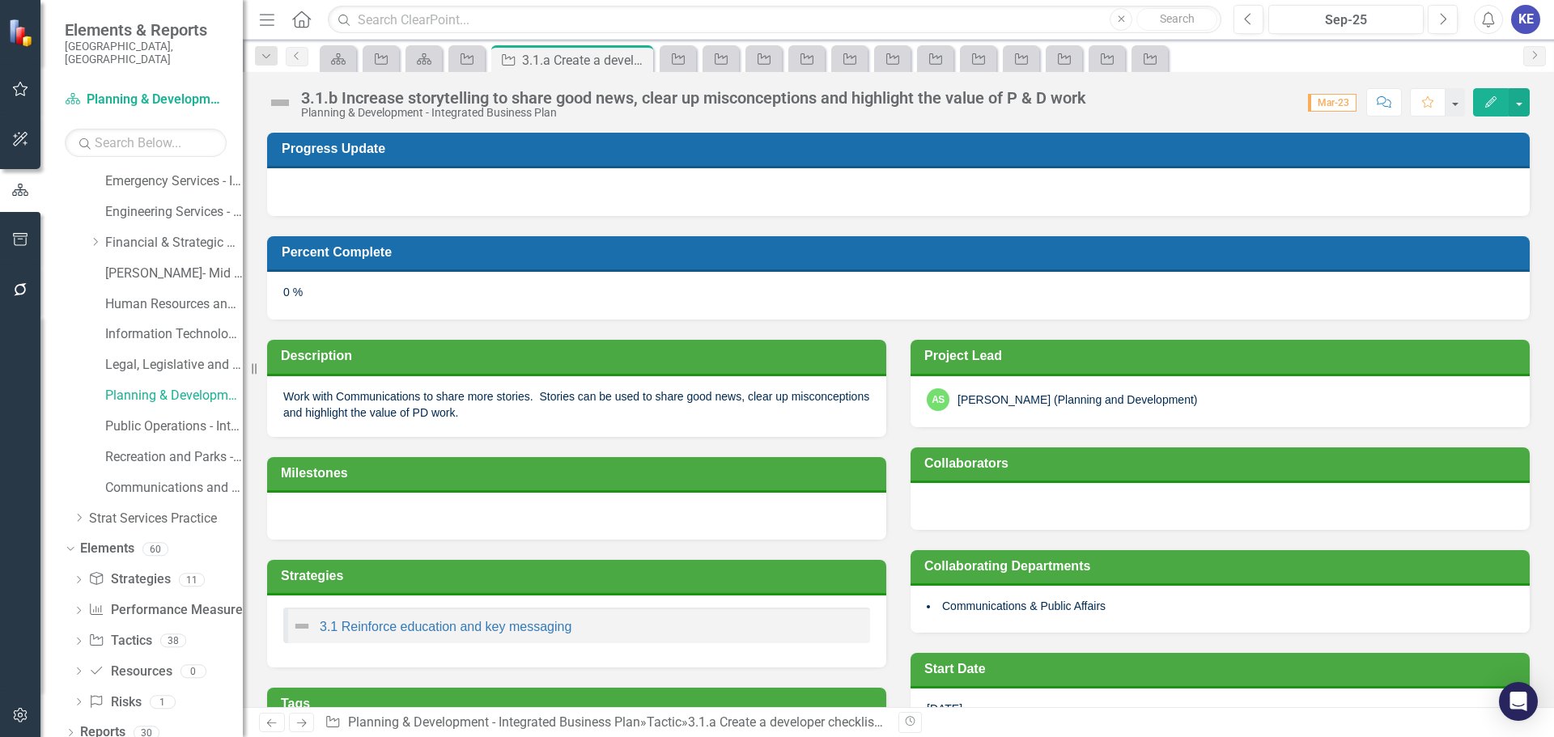
click at [0, 0] on icon at bounding box center [0, 0] width 0 height 0
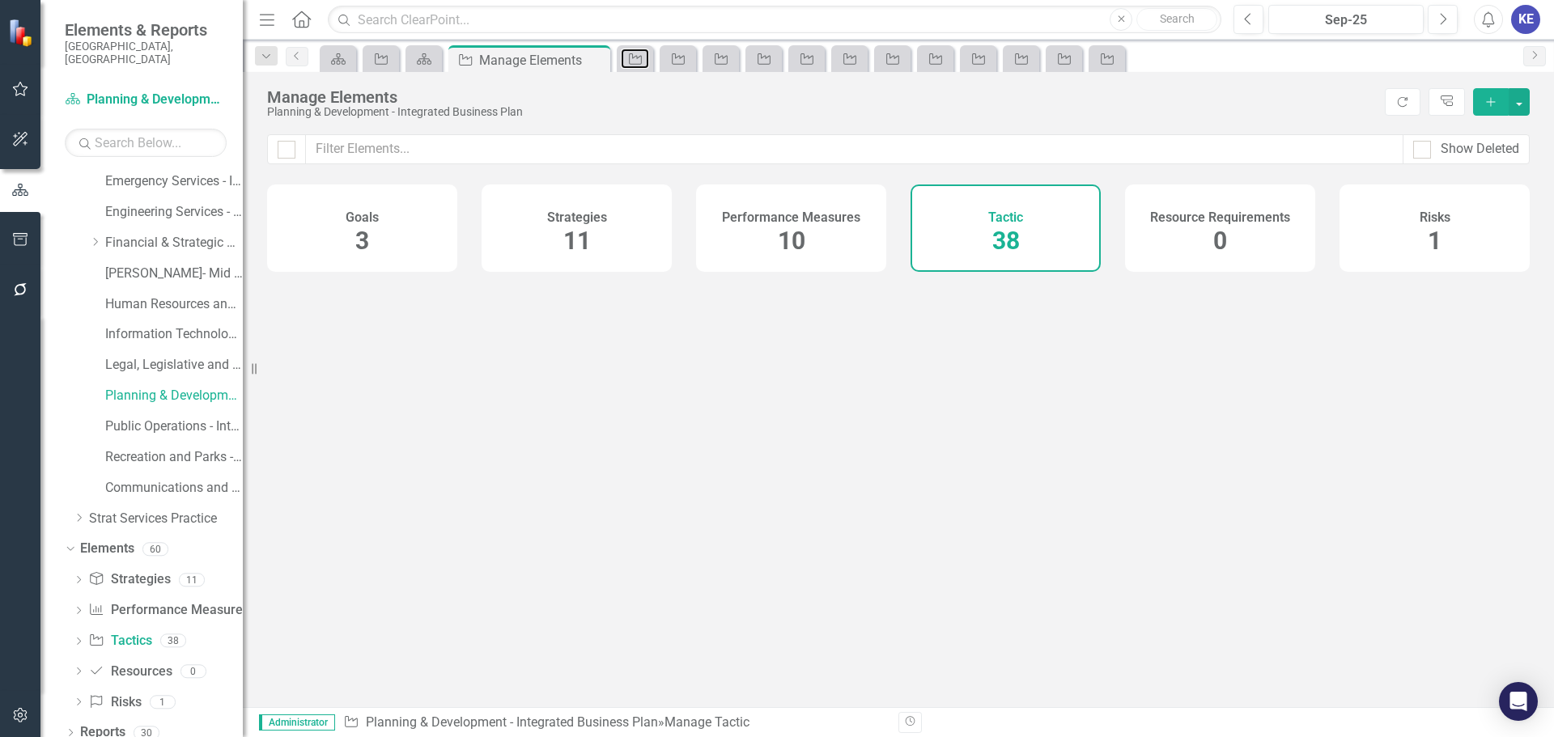
click at [637, 59] on icon "Tactic" at bounding box center [635, 59] width 16 height 13
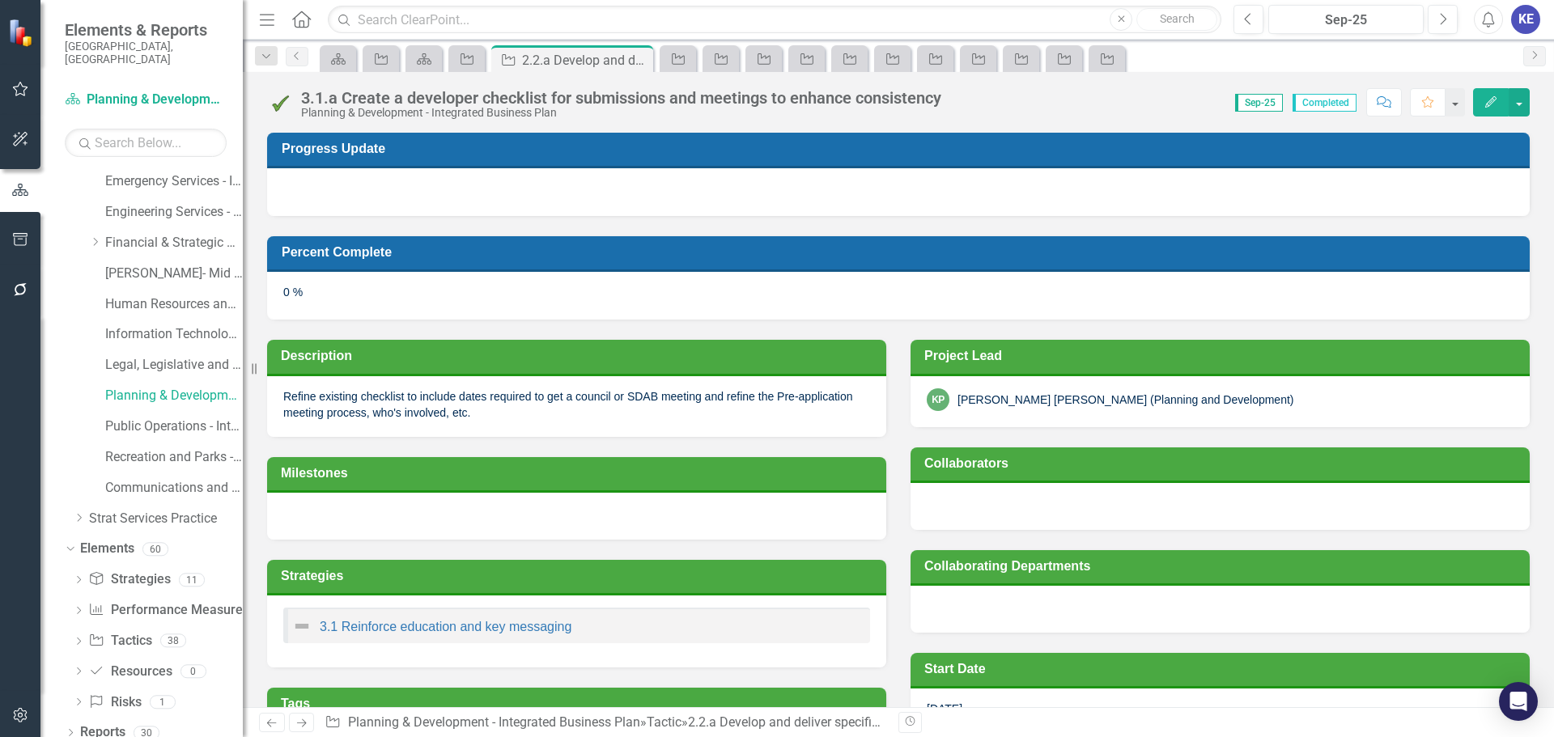
click at [0, 0] on icon at bounding box center [0, 0] width 0 height 0
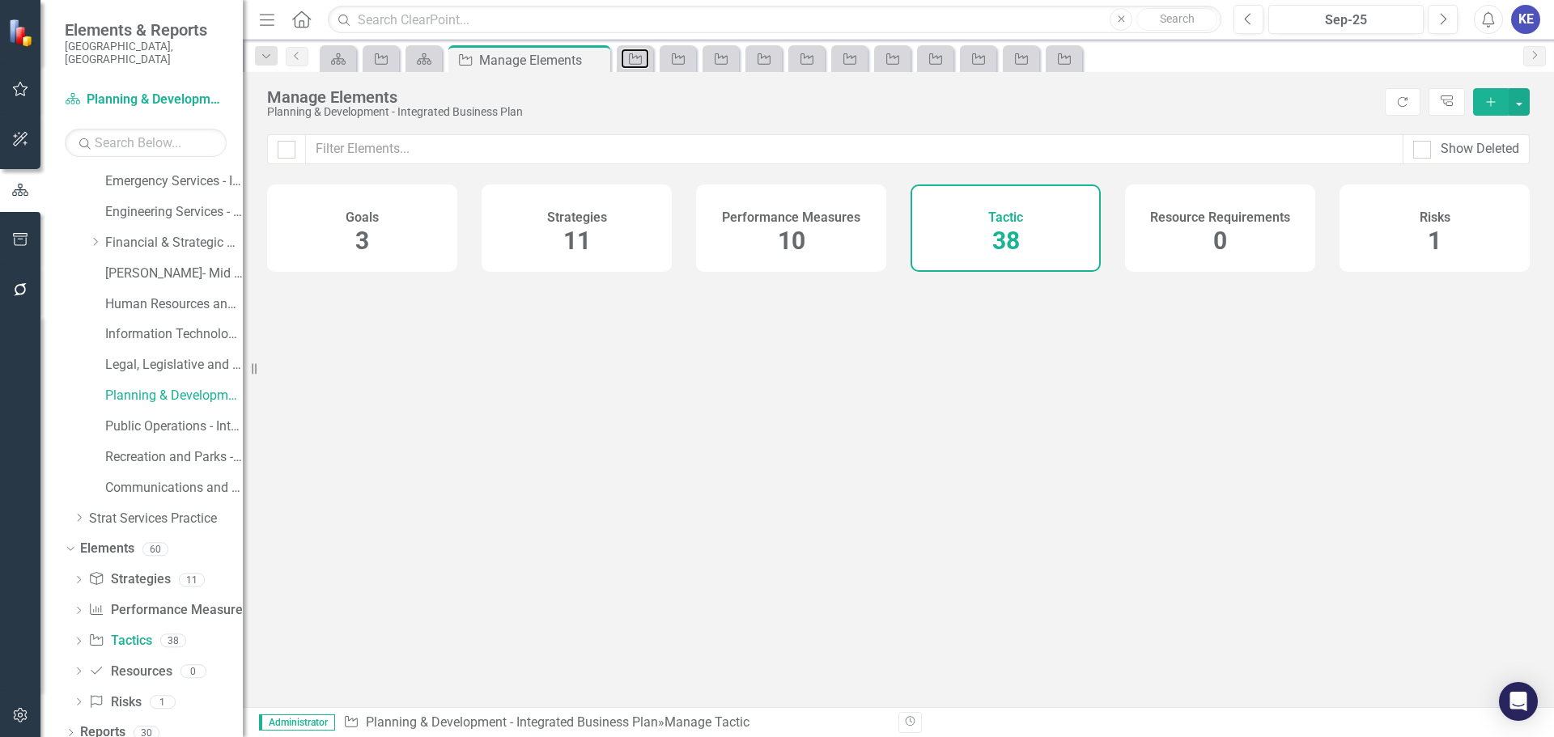
click at [637, 59] on icon "Tactic" at bounding box center [635, 59] width 16 height 13
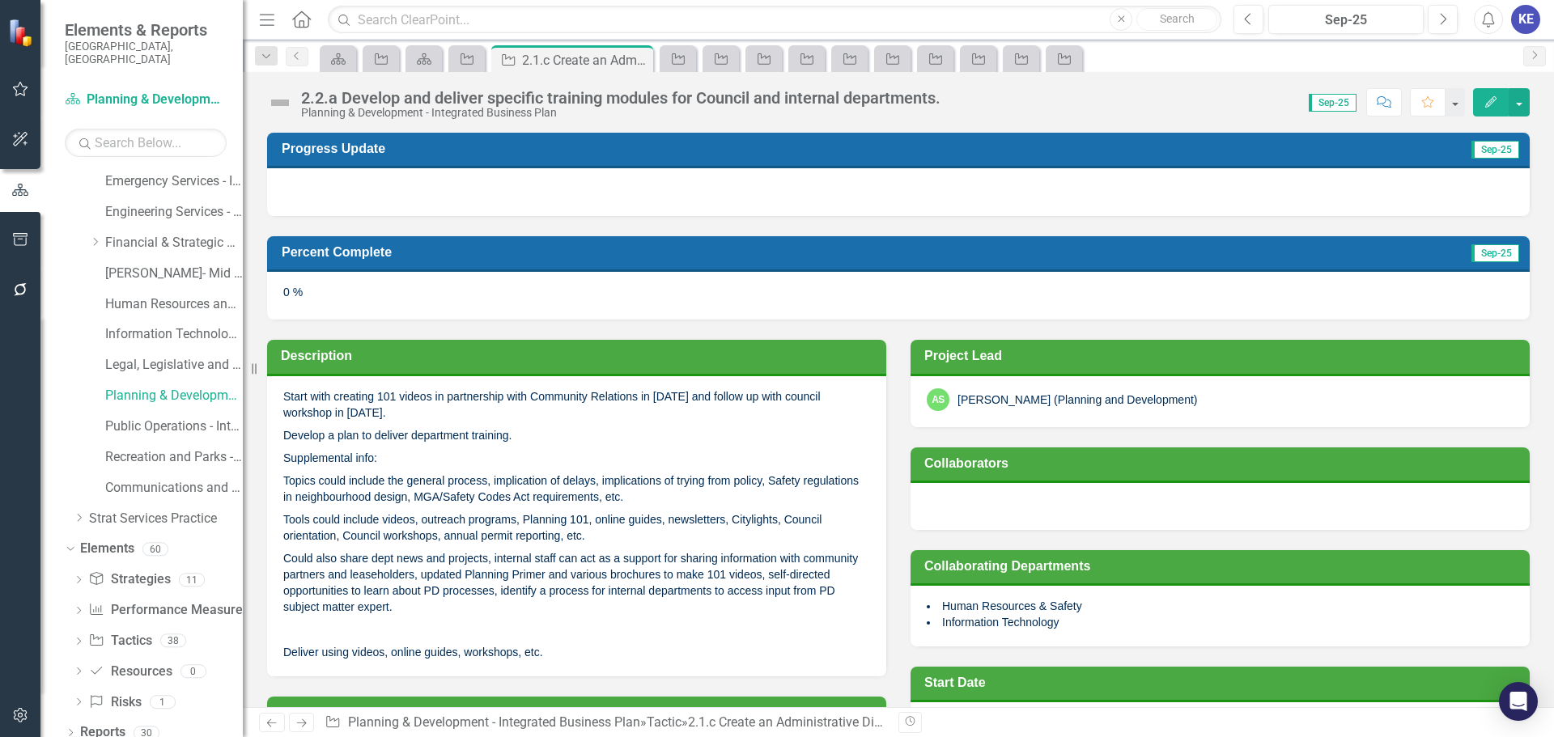
click at [0, 0] on icon at bounding box center [0, 0] width 0 height 0
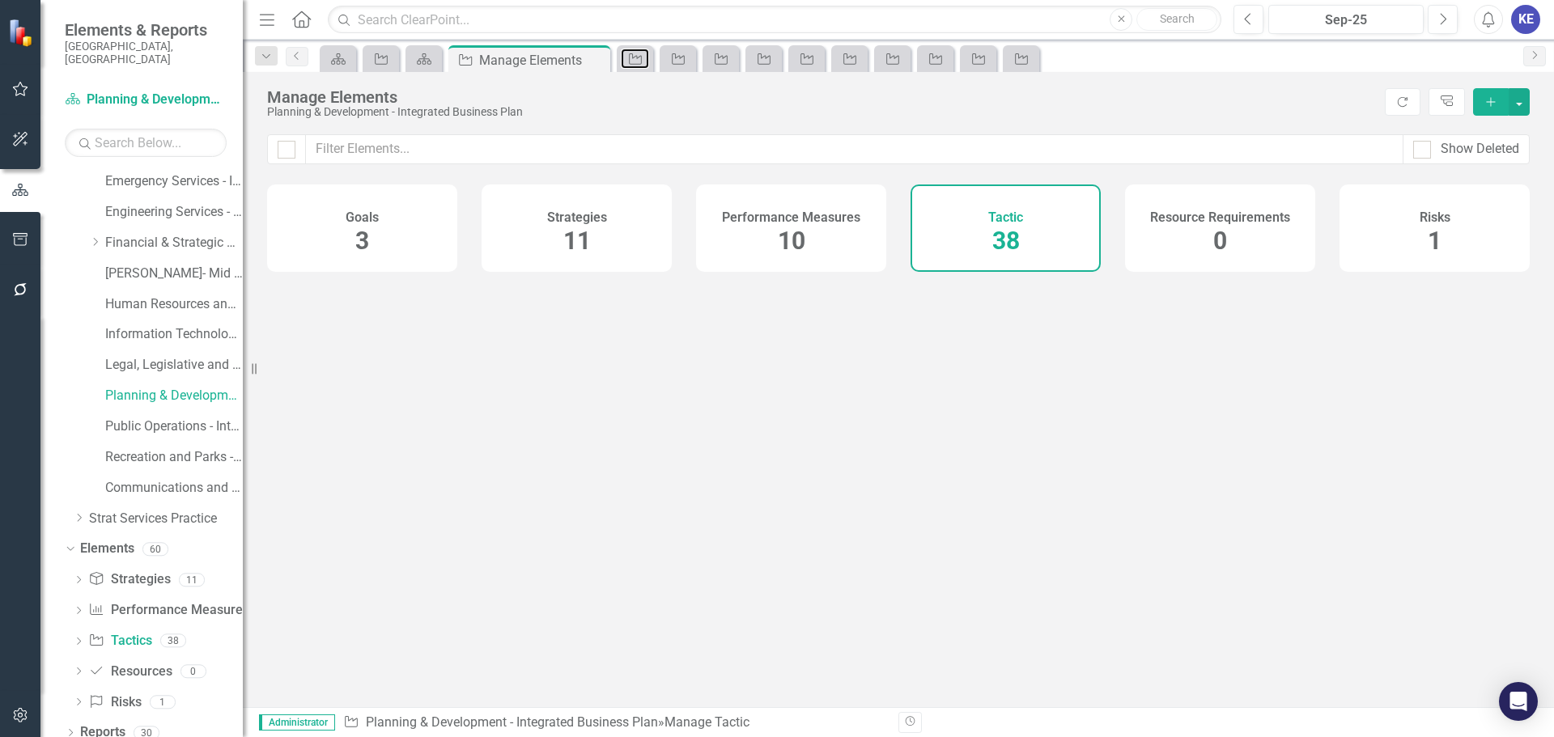
click at [637, 59] on icon "Tactic" at bounding box center [635, 59] width 16 height 13
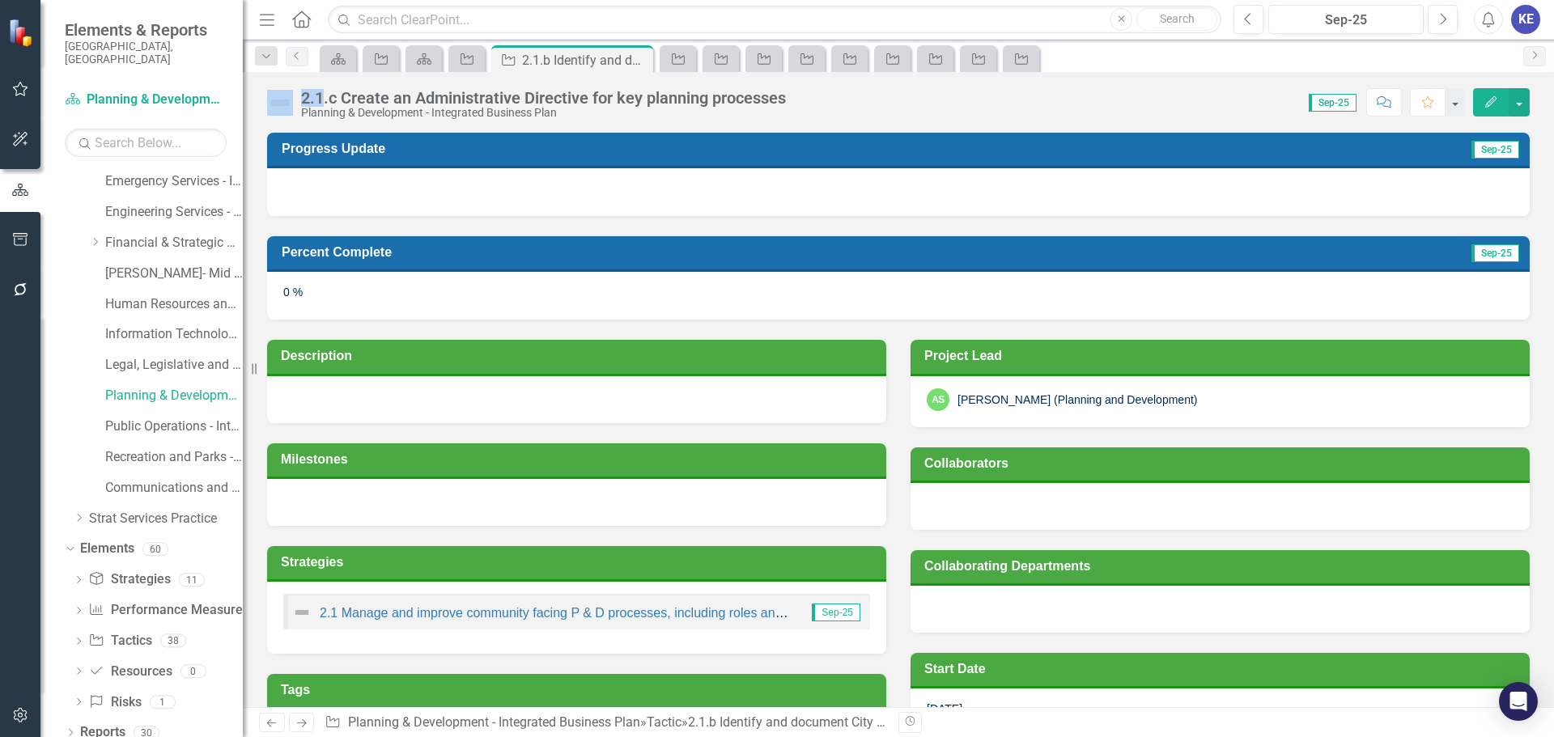
click at [0, 0] on icon at bounding box center [0, 0] width 0 height 0
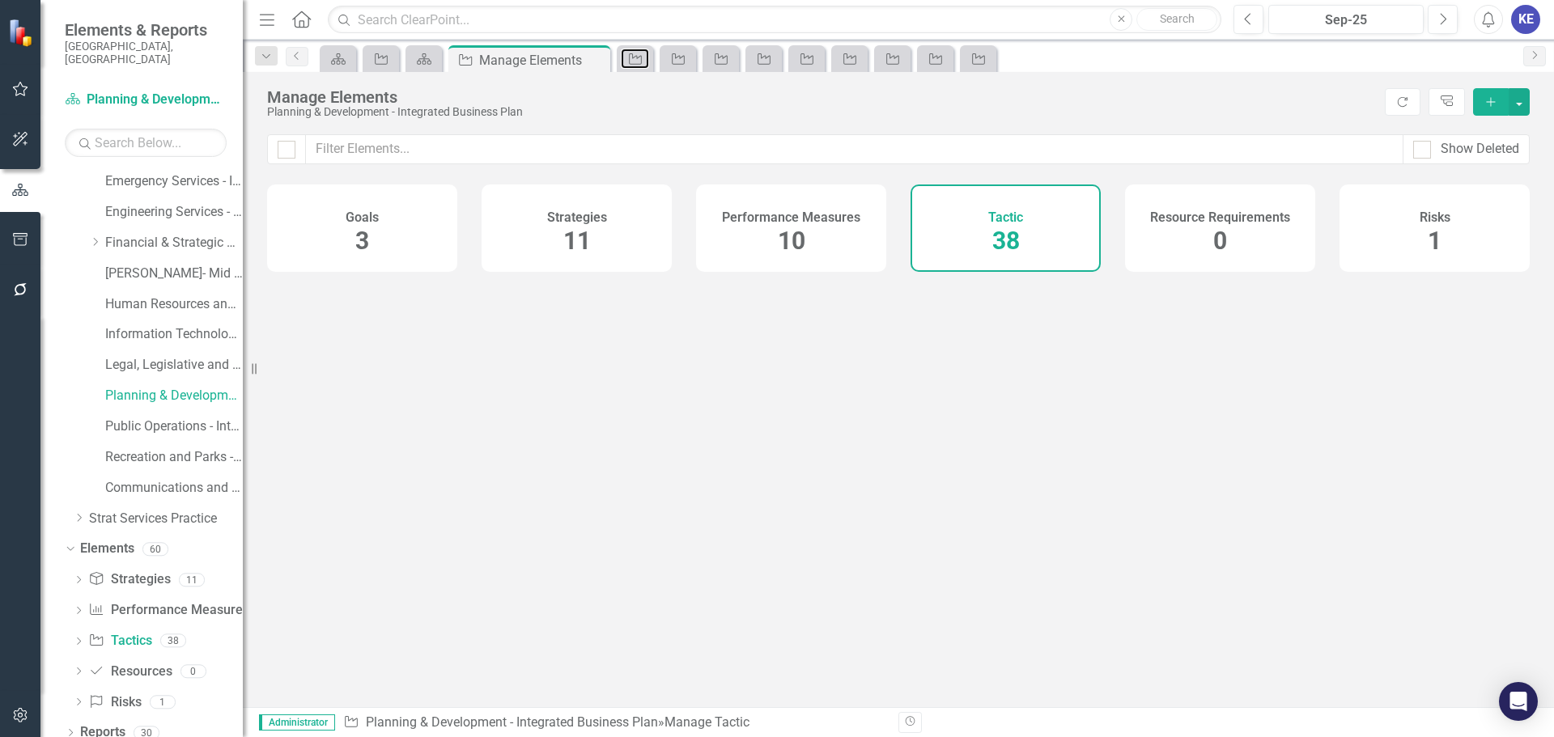
click at [637, 59] on icon "Tactic" at bounding box center [635, 59] width 16 height 13
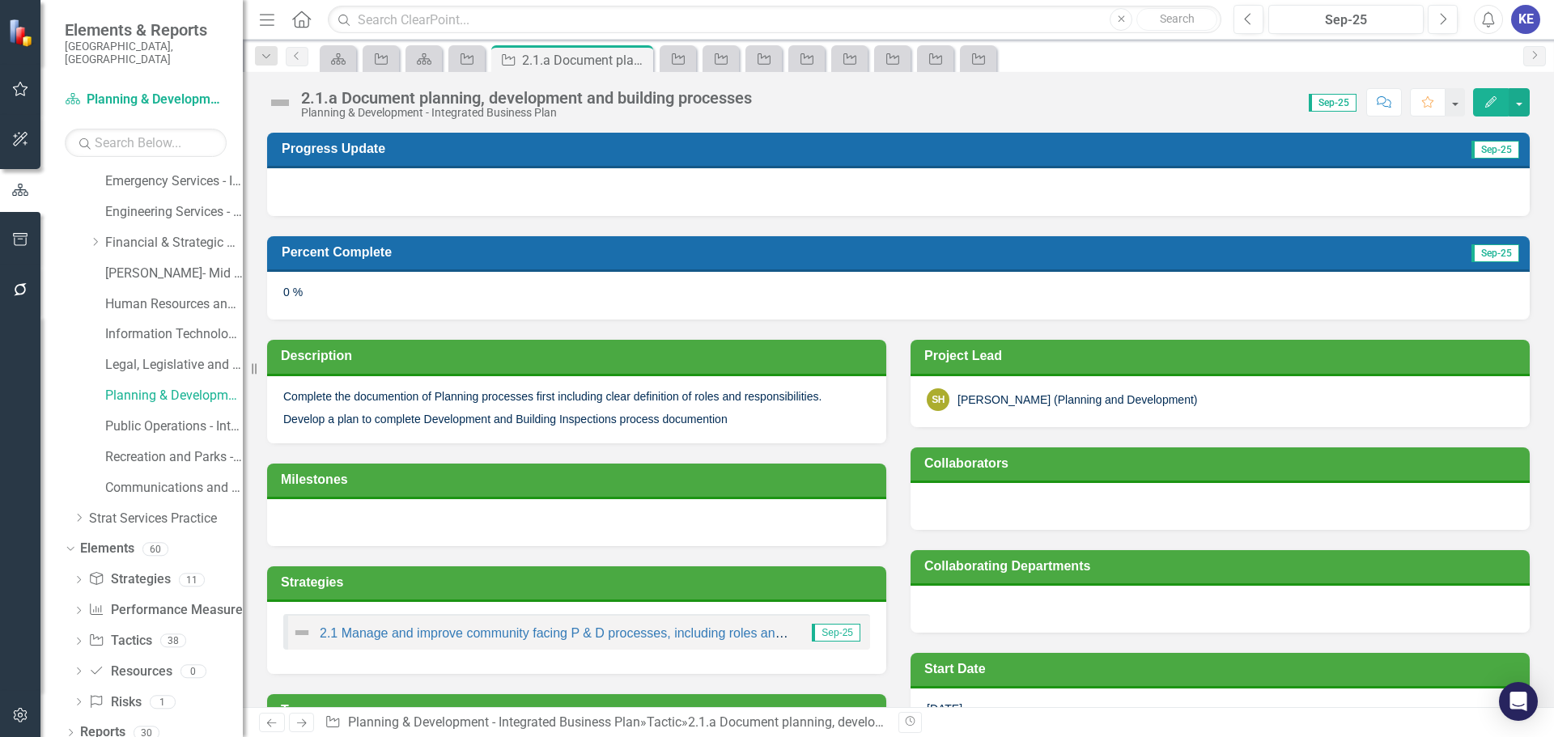
click at [0, 0] on icon at bounding box center [0, 0] width 0 height 0
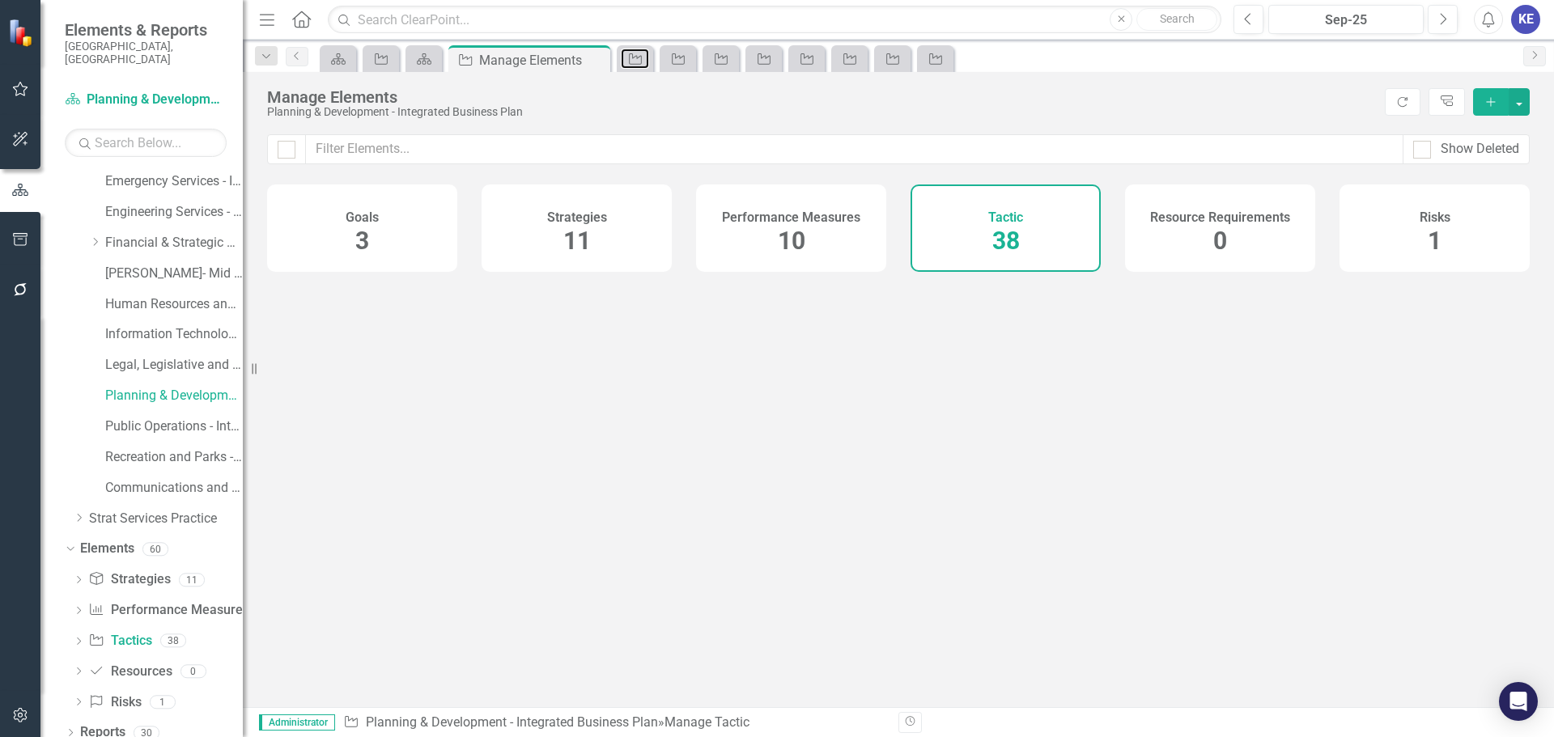
click at [637, 59] on icon "Tactic" at bounding box center [635, 59] width 16 height 13
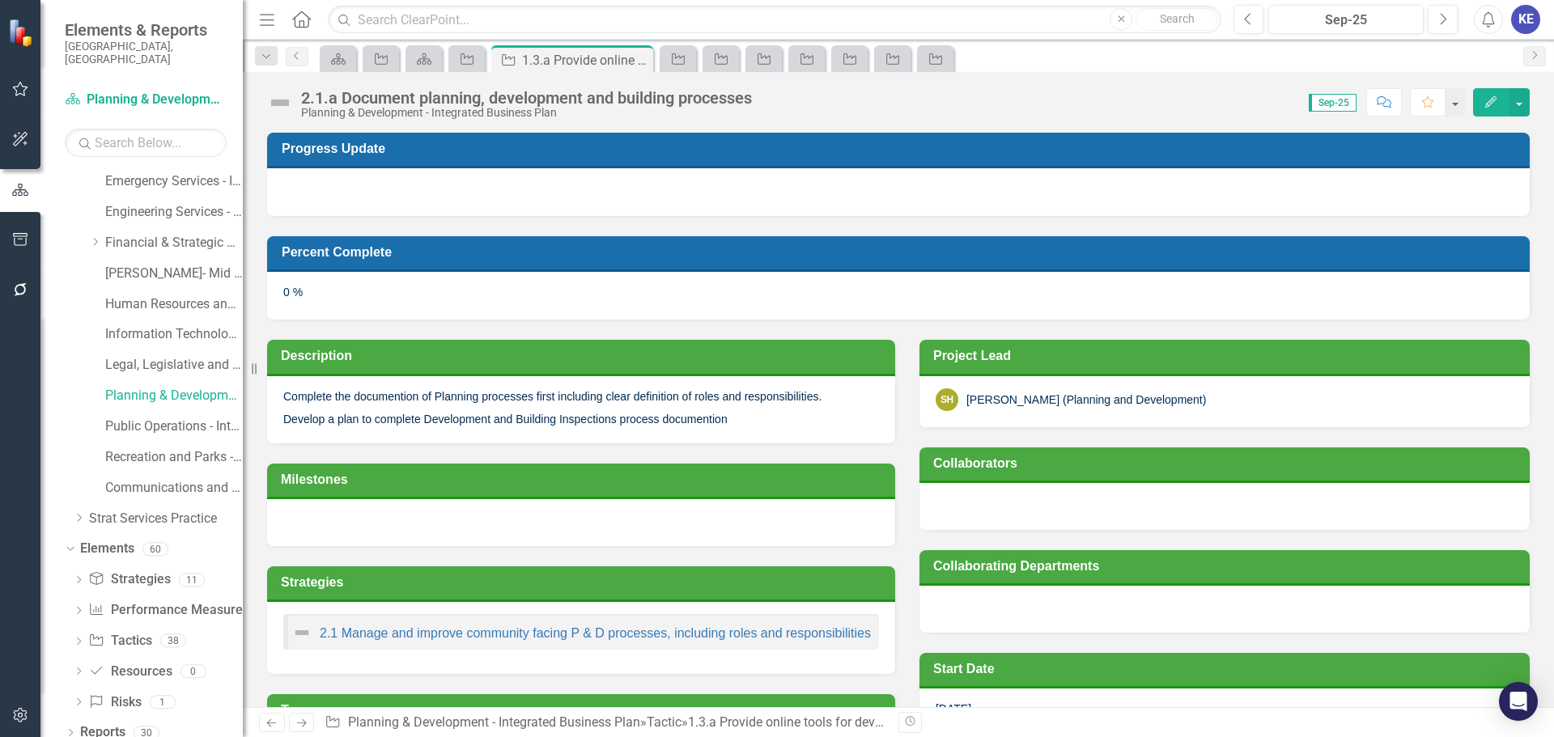
click at [0, 0] on icon at bounding box center [0, 0] width 0 height 0
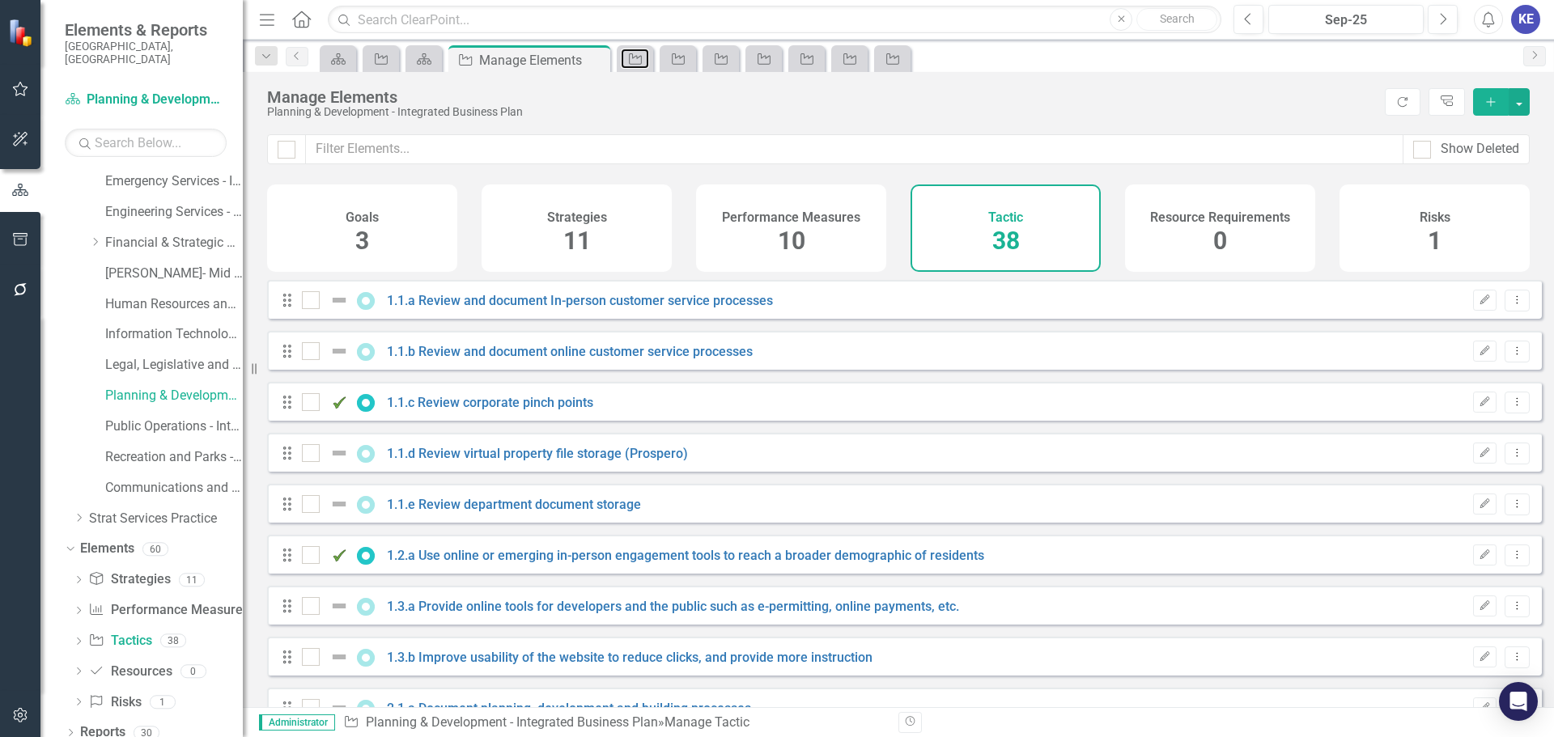
click at [637, 59] on icon "Tactic" at bounding box center [635, 59] width 16 height 13
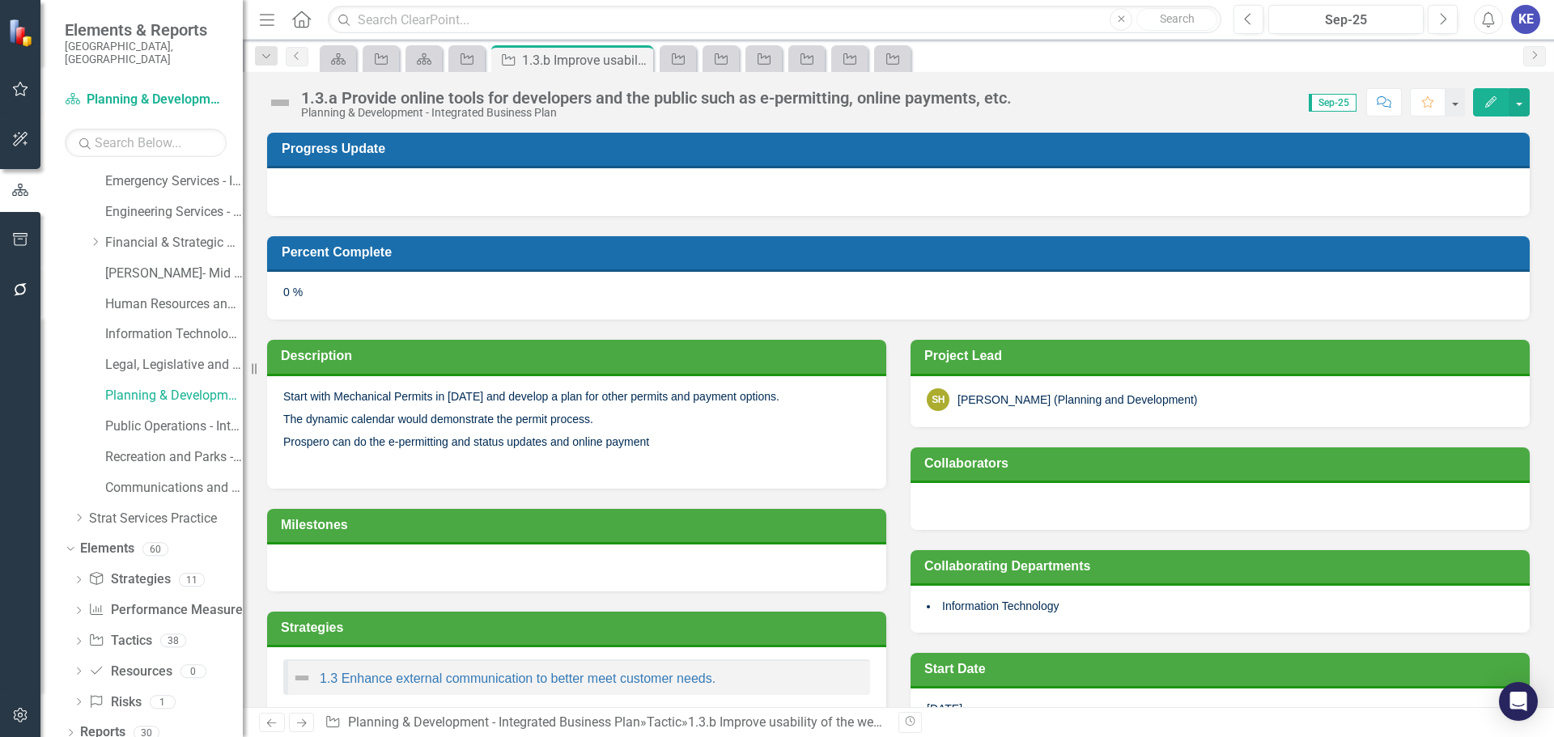
click at [637, 59] on div "Tactic 1.3.b Improve usability of the website to reduce clicks, and provide mor…" at bounding box center [572, 60] width 154 height 20
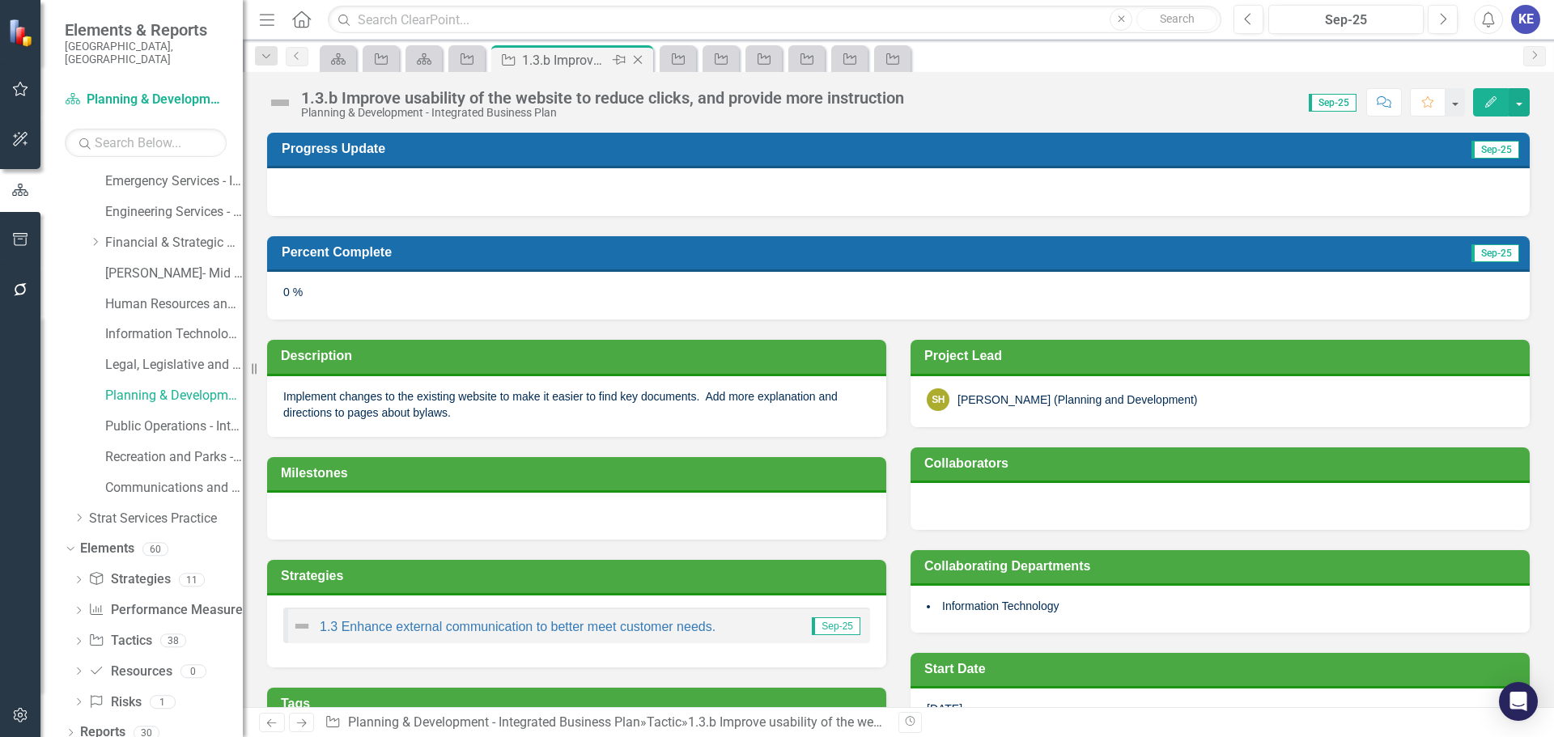
click at [636, 53] on icon "Close" at bounding box center [638, 59] width 16 height 13
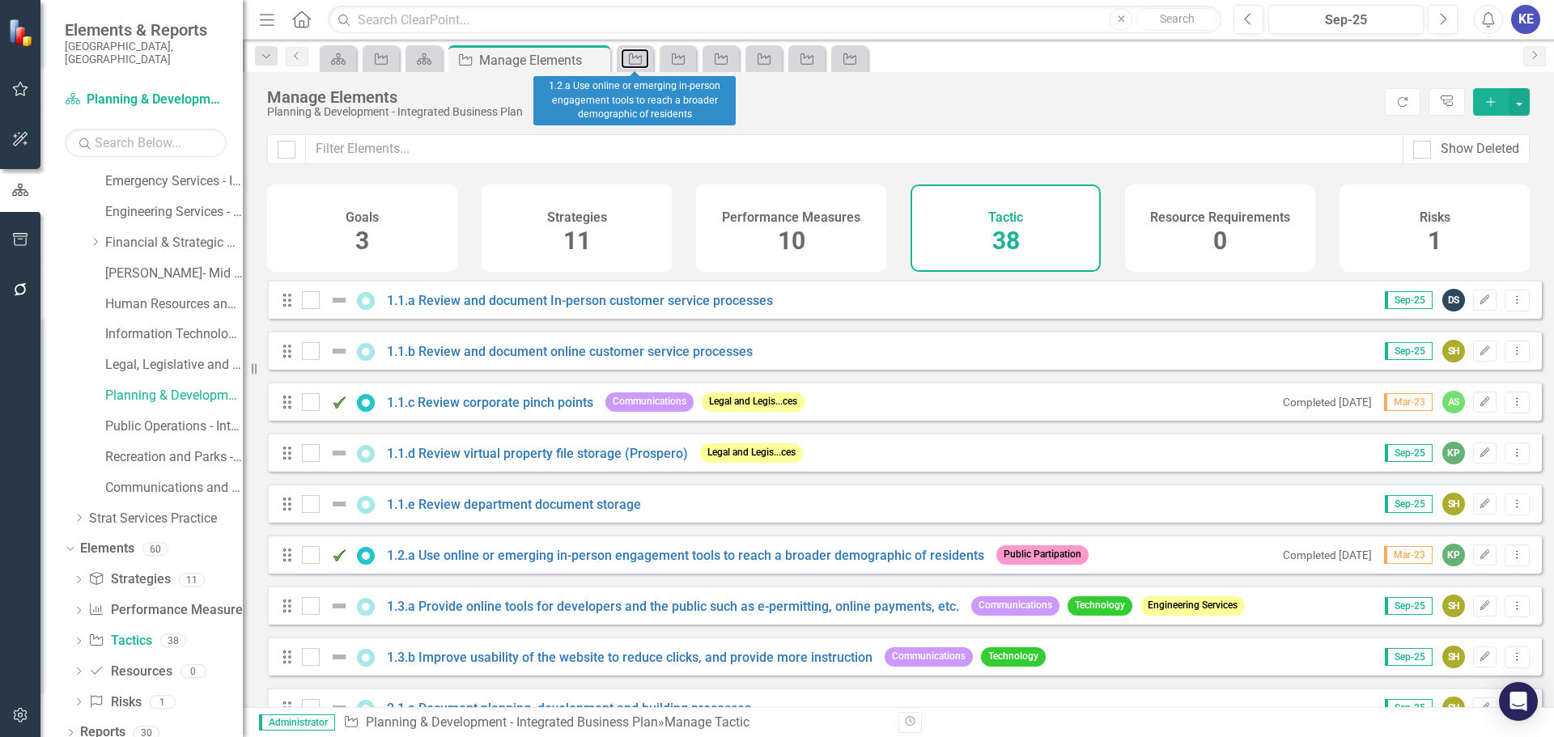
click at [636, 53] on icon "Tactic" at bounding box center [635, 59] width 16 height 13
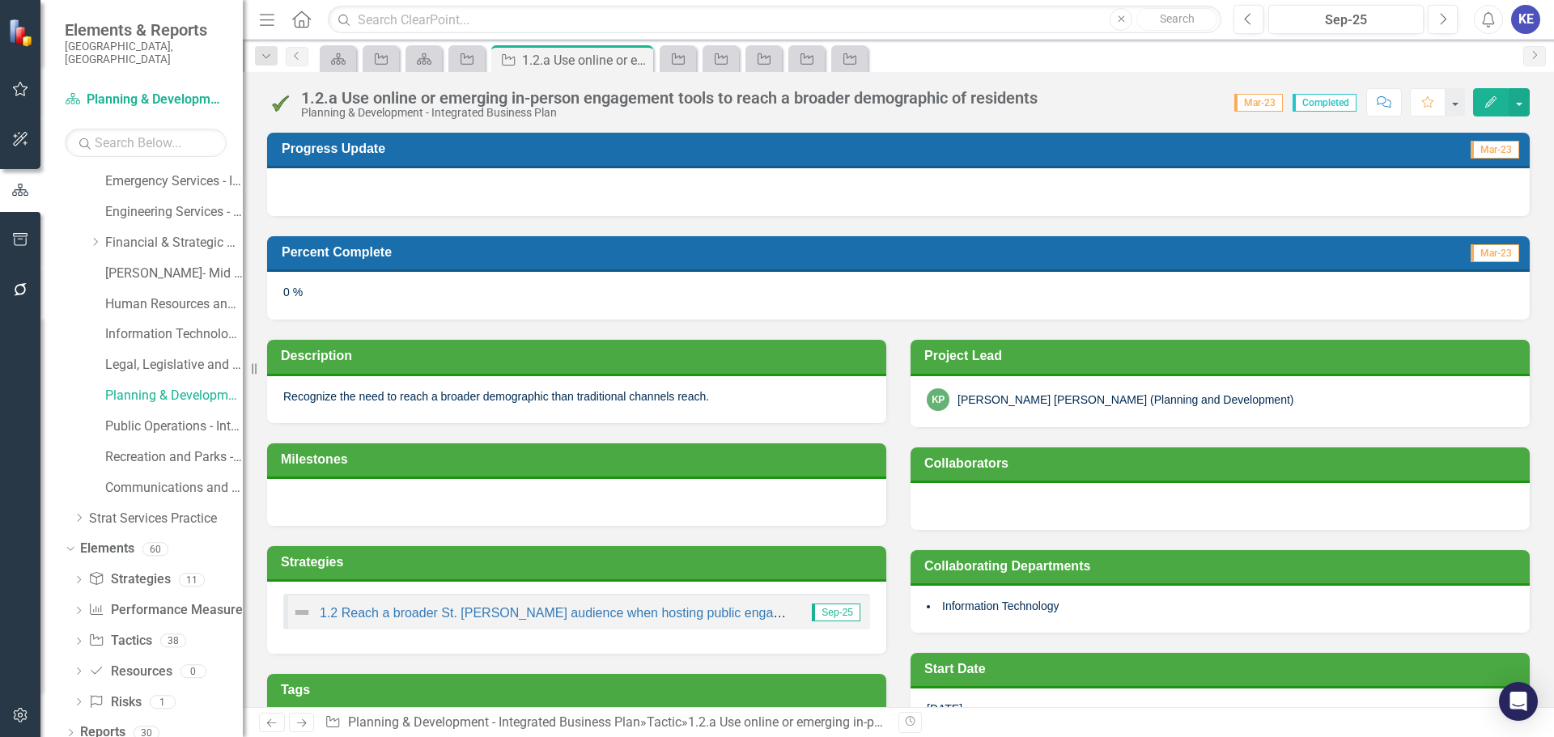
click at [0, 0] on icon "Close" at bounding box center [0, 0] width 0 height 0
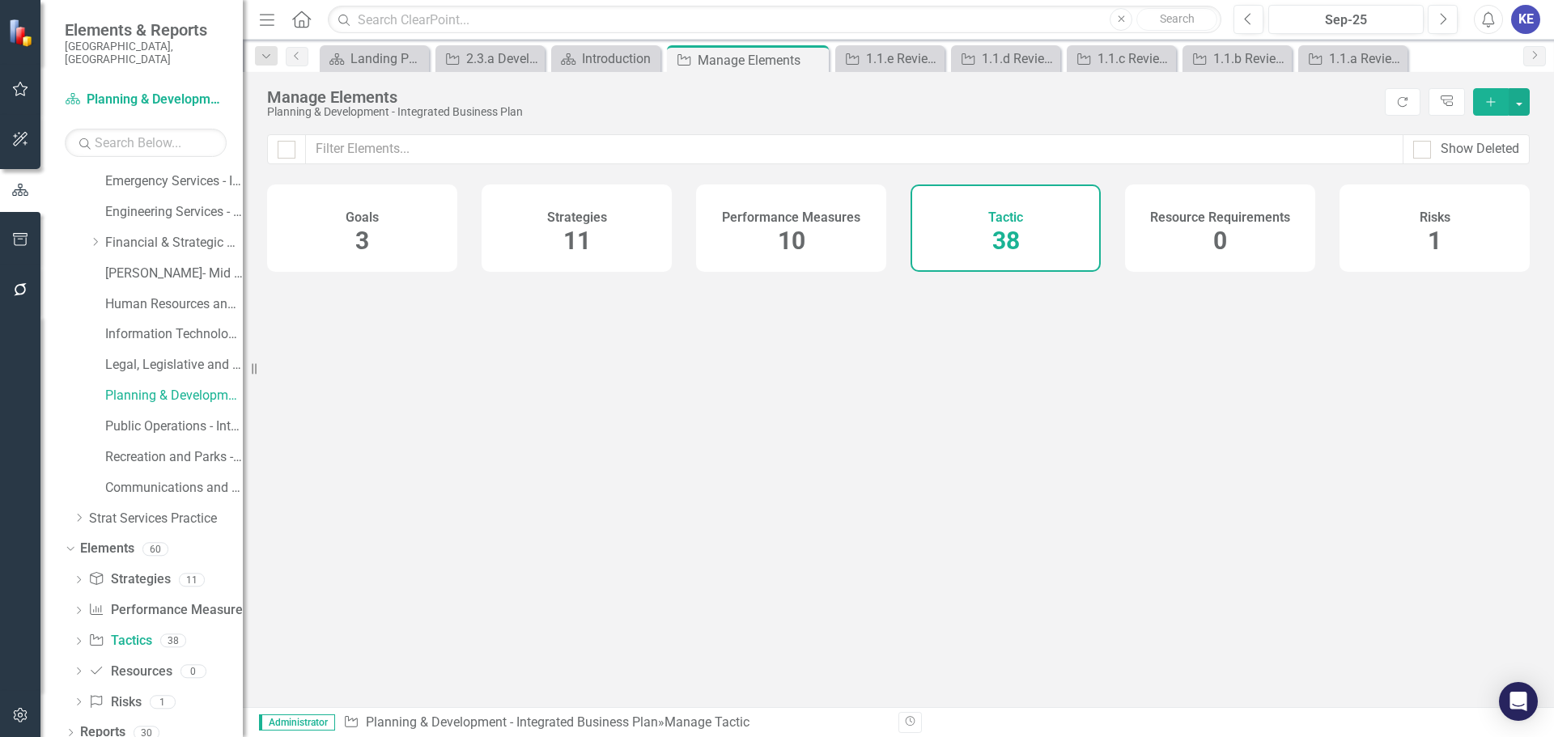
click at [0, 0] on div "Close" at bounding box center [0, 0] width 0 height 0
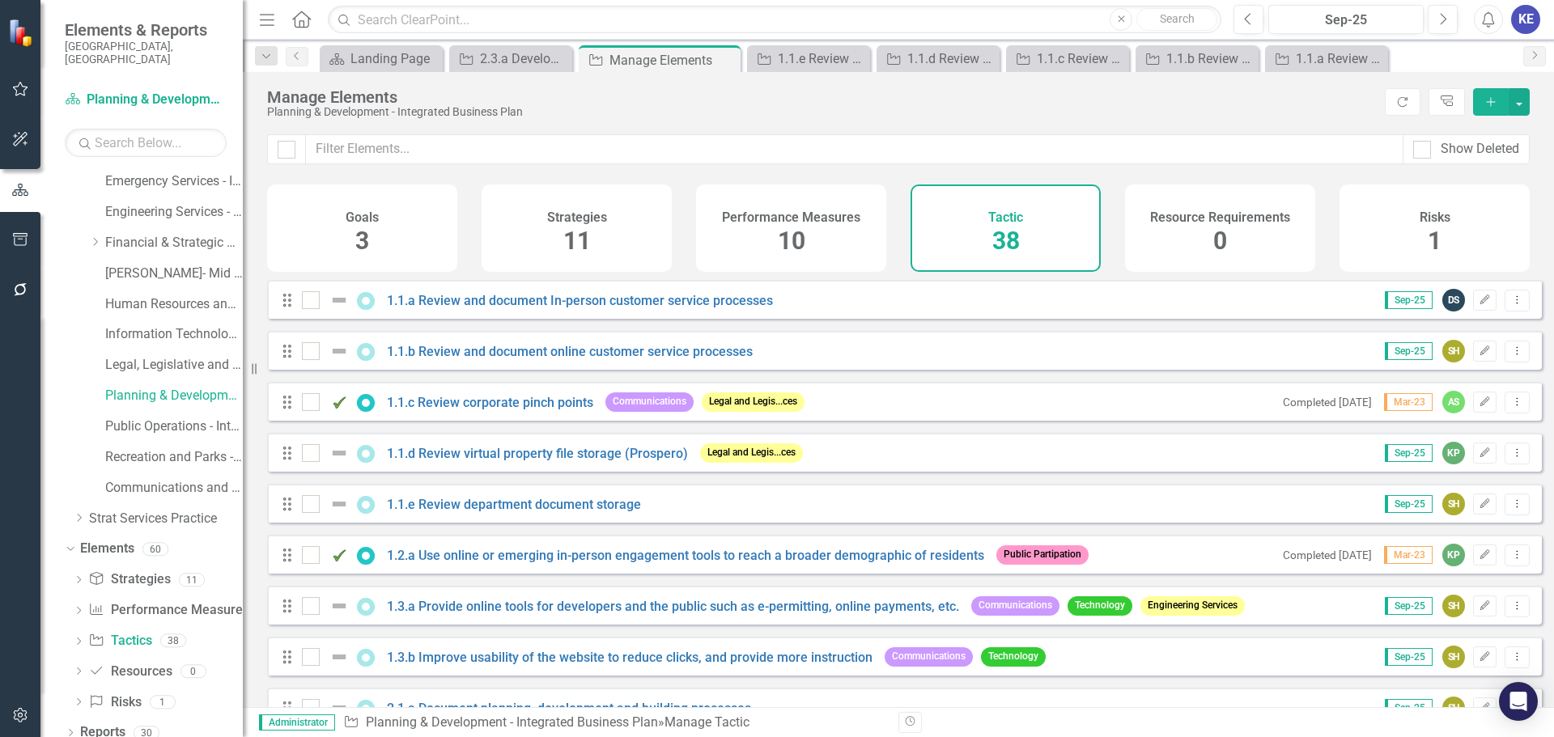
click at [636, 53] on div "Manage Elements" at bounding box center [673, 60] width 127 height 20
click at [809, 66] on div "1.1.e Review department document storage" at bounding box center [812, 59] width 68 height 20
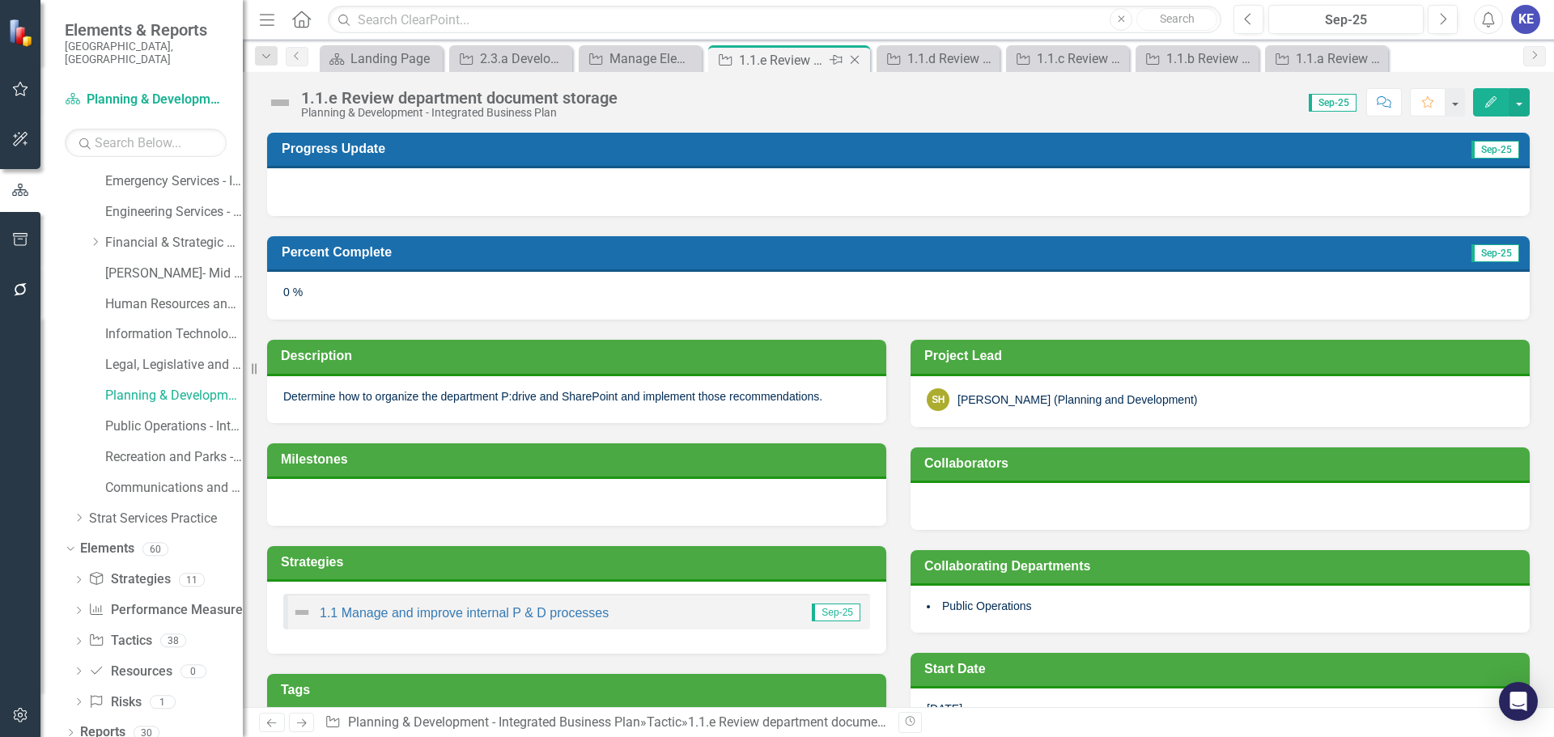
click at [852, 57] on icon at bounding box center [855, 60] width 9 height 9
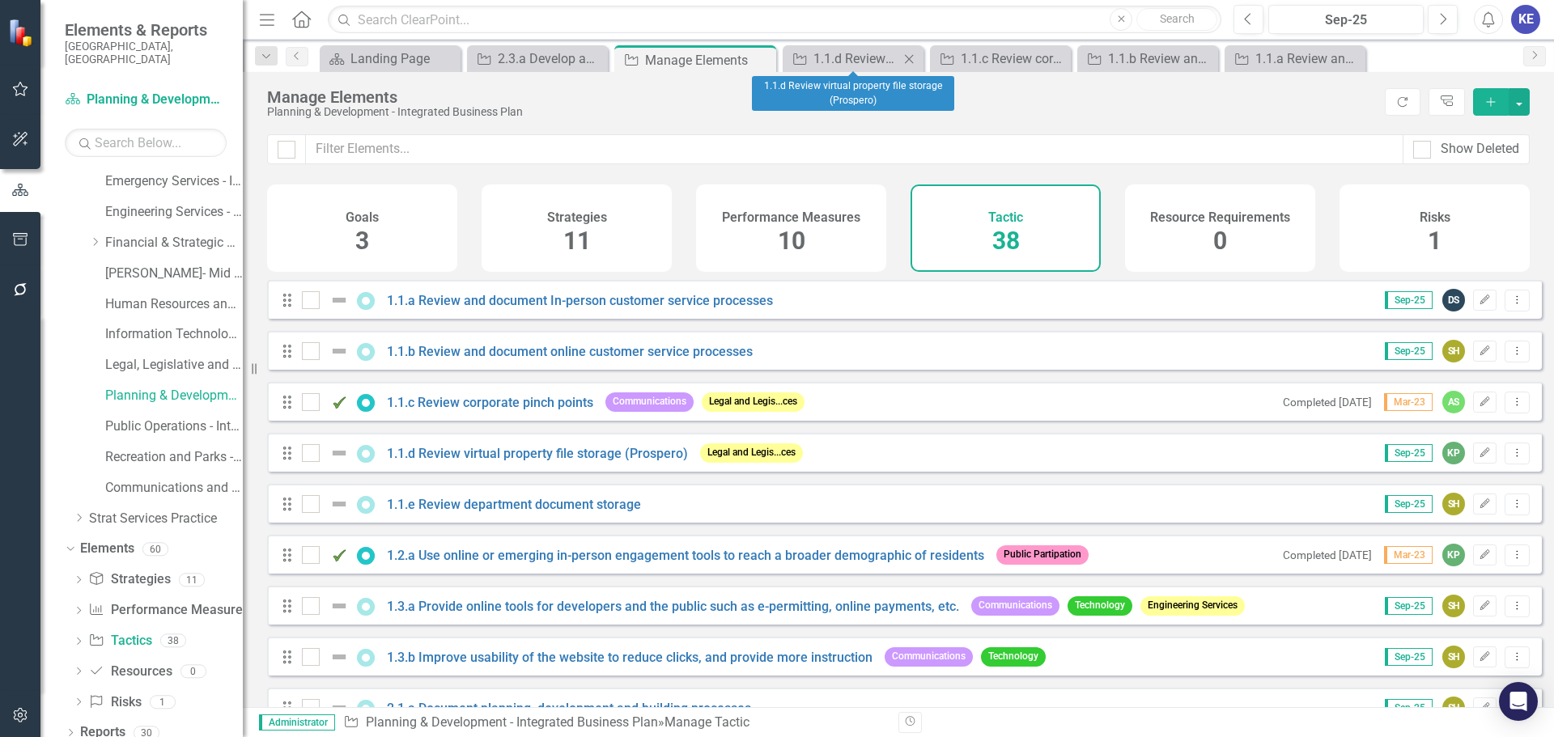
click at [911, 58] on icon "Close" at bounding box center [909, 59] width 16 height 13
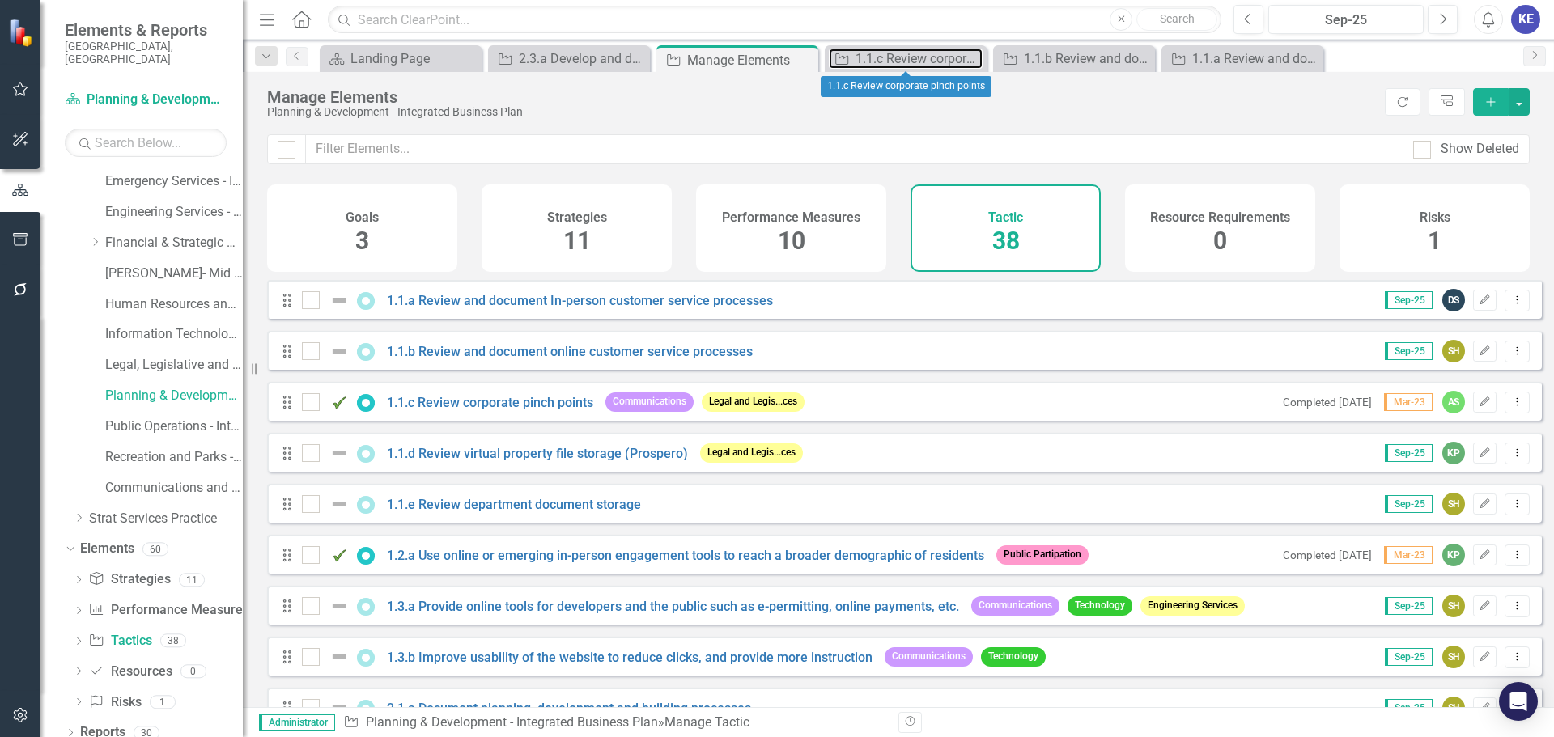
click at [911, 58] on div "1.1.c Review corporate pinch points" at bounding box center [919, 59] width 127 height 20
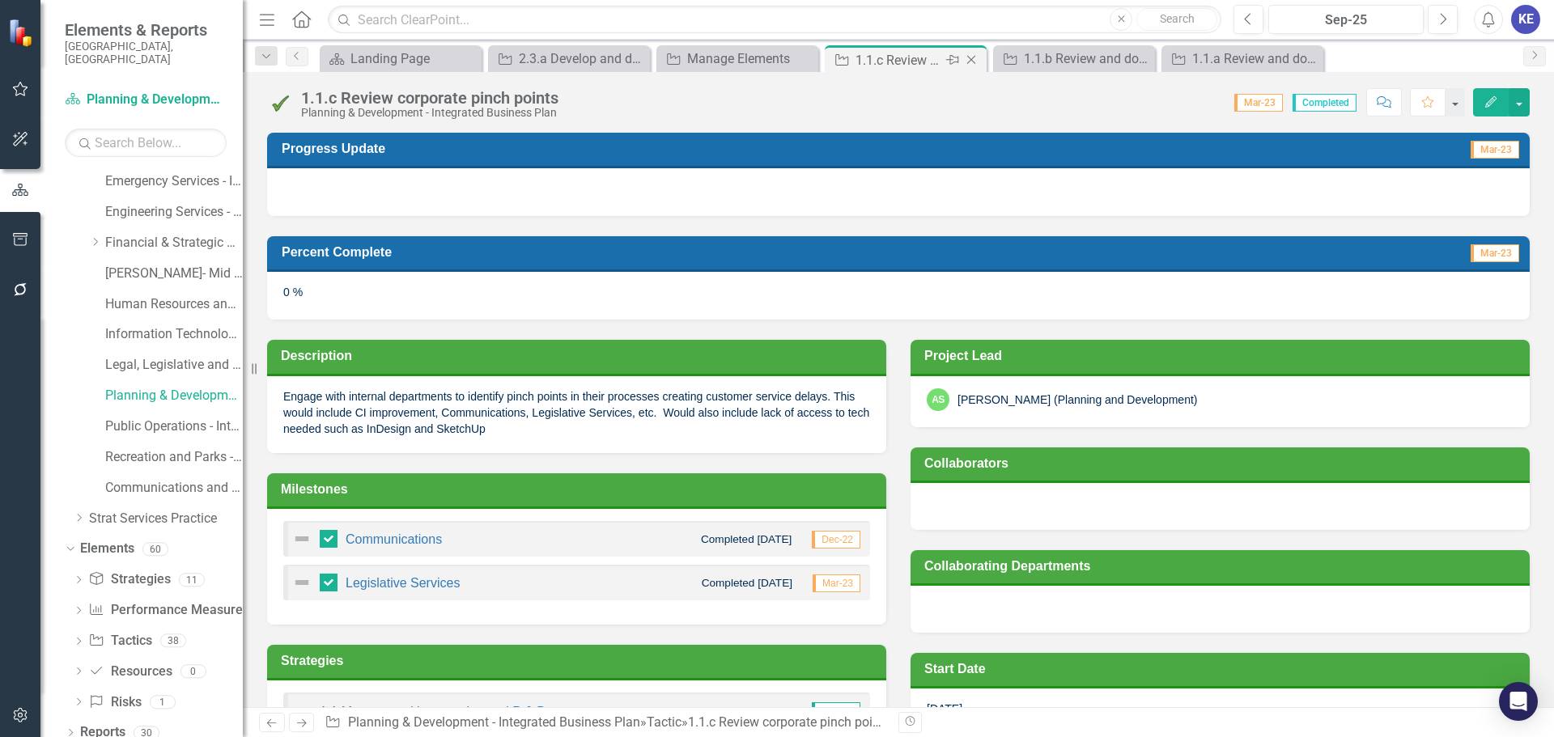
click at [971, 63] on icon "Close" at bounding box center [971, 59] width 16 height 13
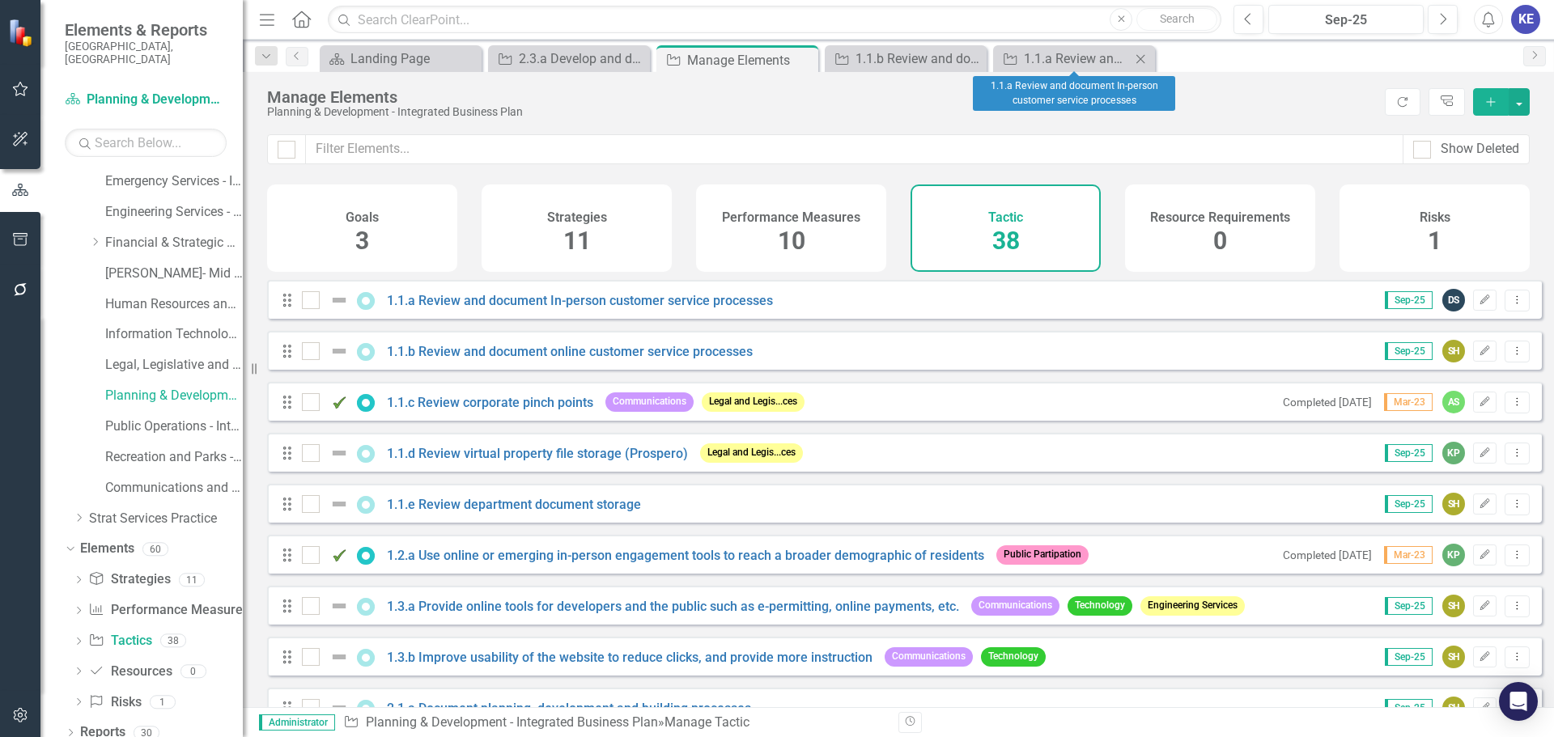
click at [1136, 55] on icon "Close" at bounding box center [1140, 59] width 16 height 13
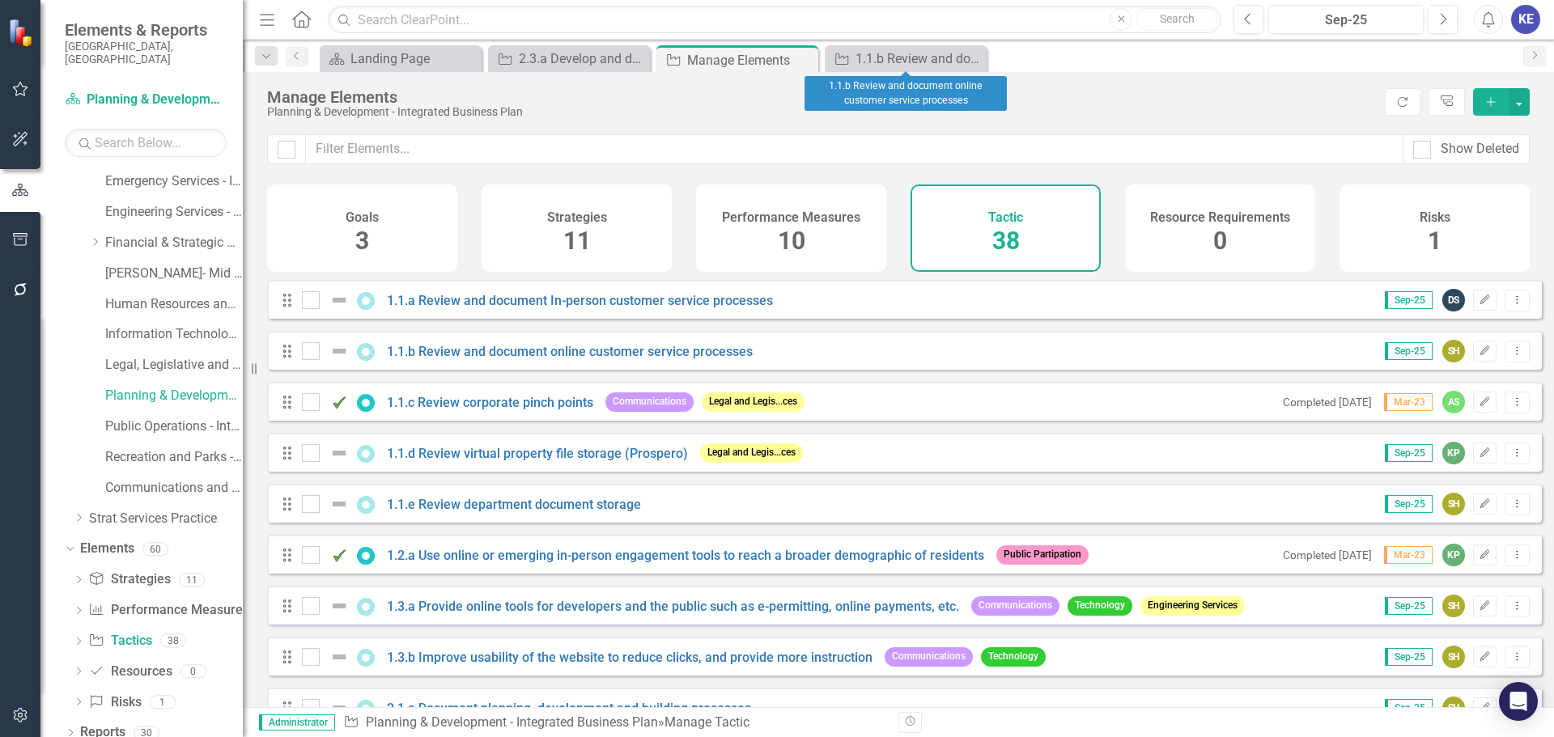
click at [0, 0] on icon "Close" at bounding box center [0, 0] width 0 height 0
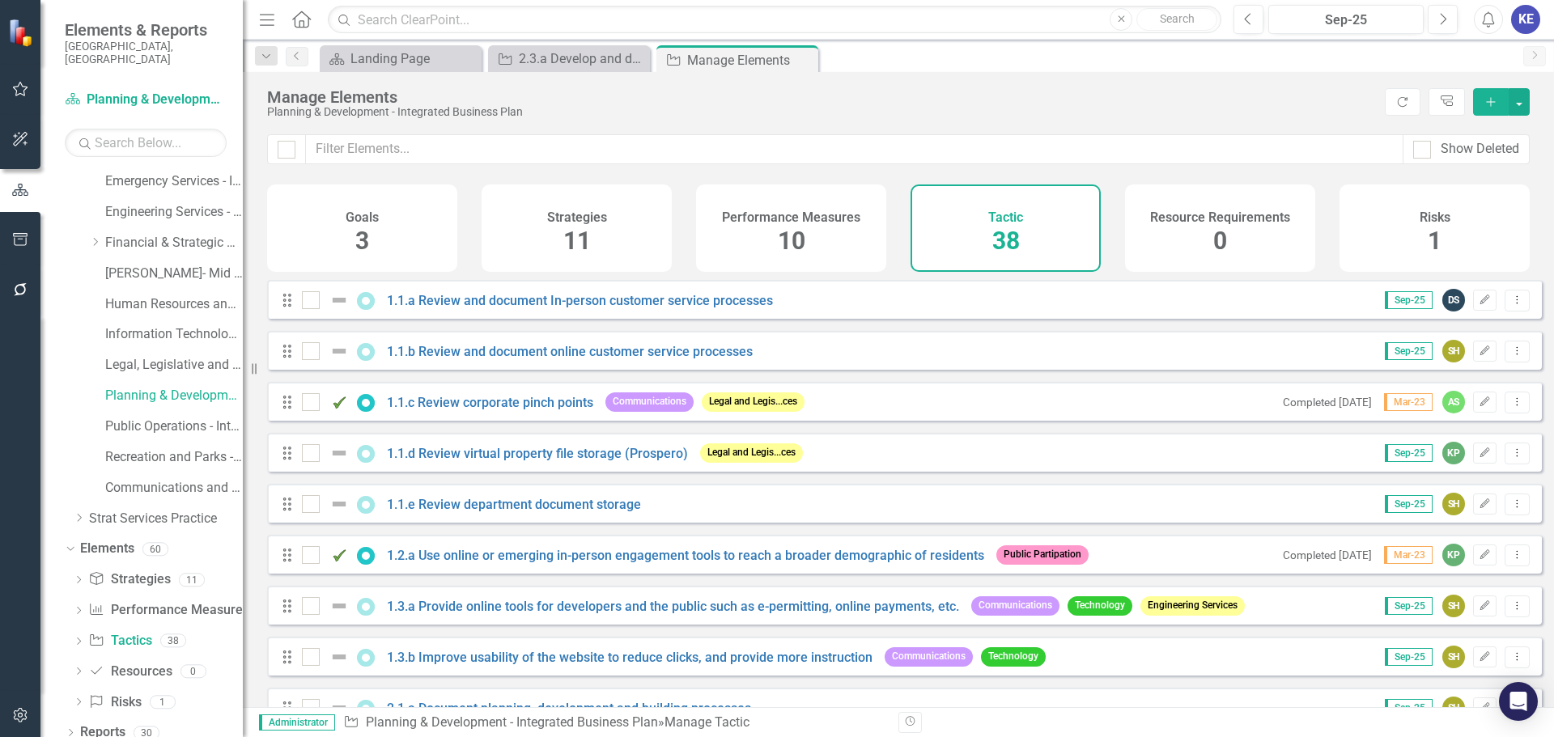
click at [842, 216] on h4 "Performance Measures" at bounding box center [791, 217] width 138 height 15
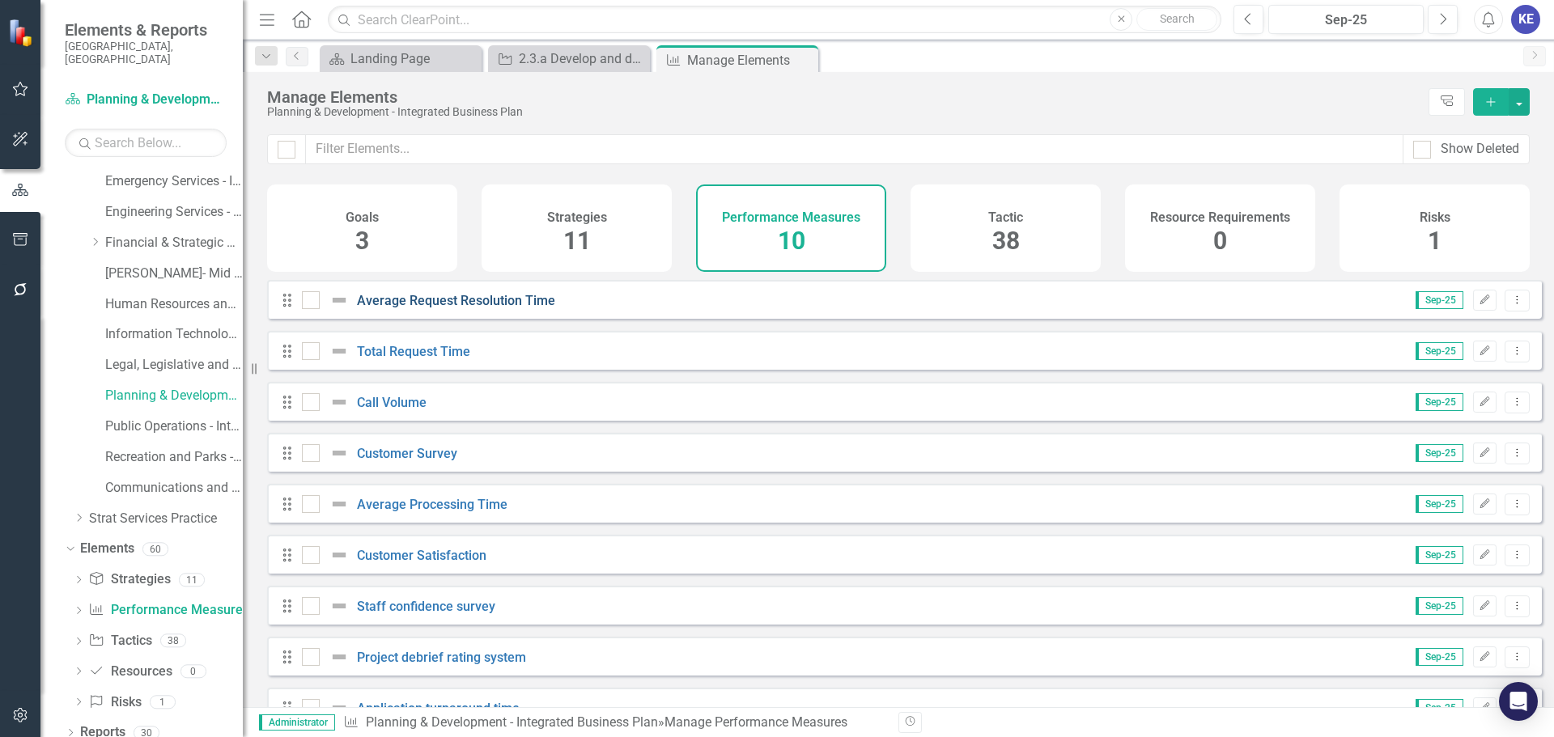
click at [444, 308] on link "Average Request Resolution Time" at bounding box center [456, 300] width 198 height 15
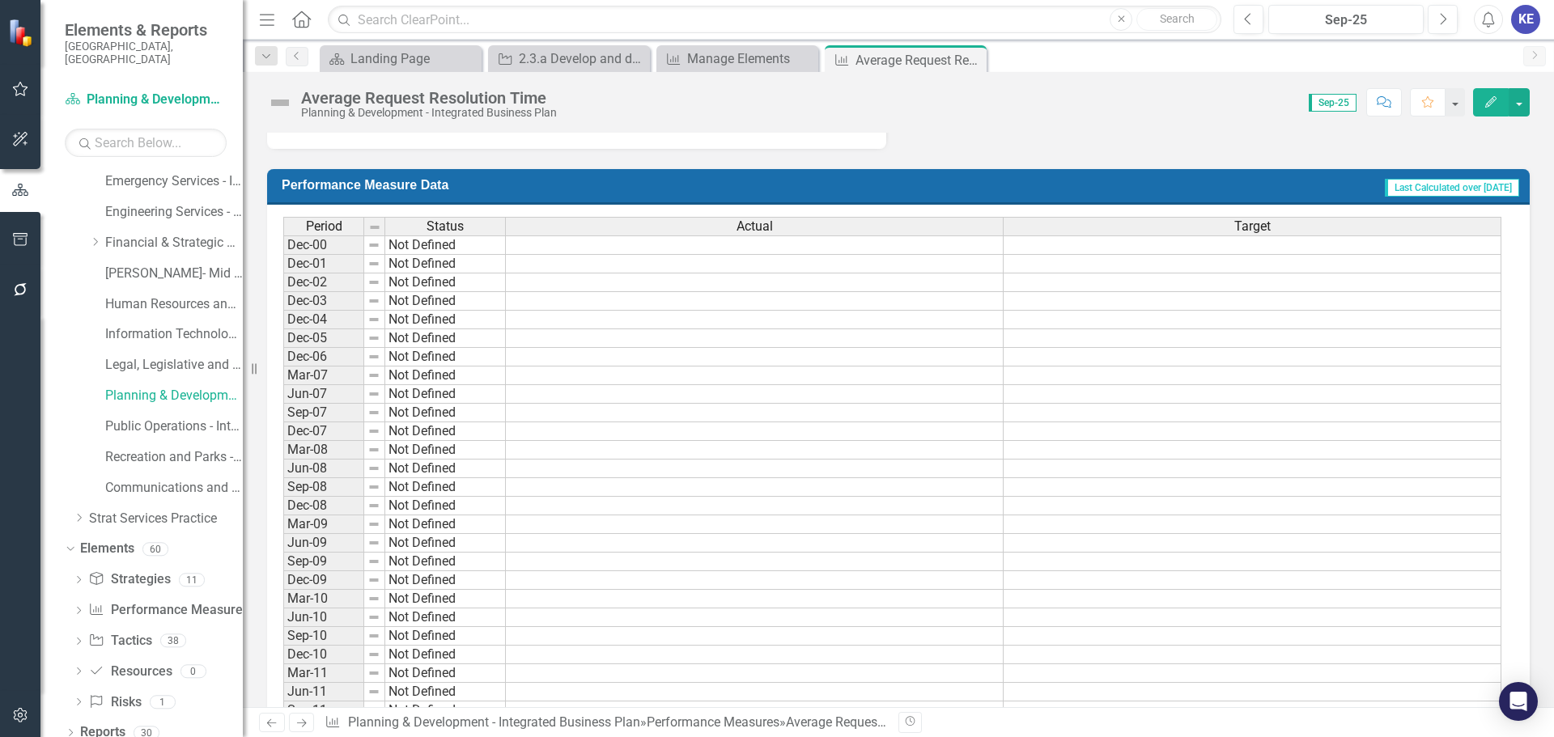
scroll to position [243, 0]
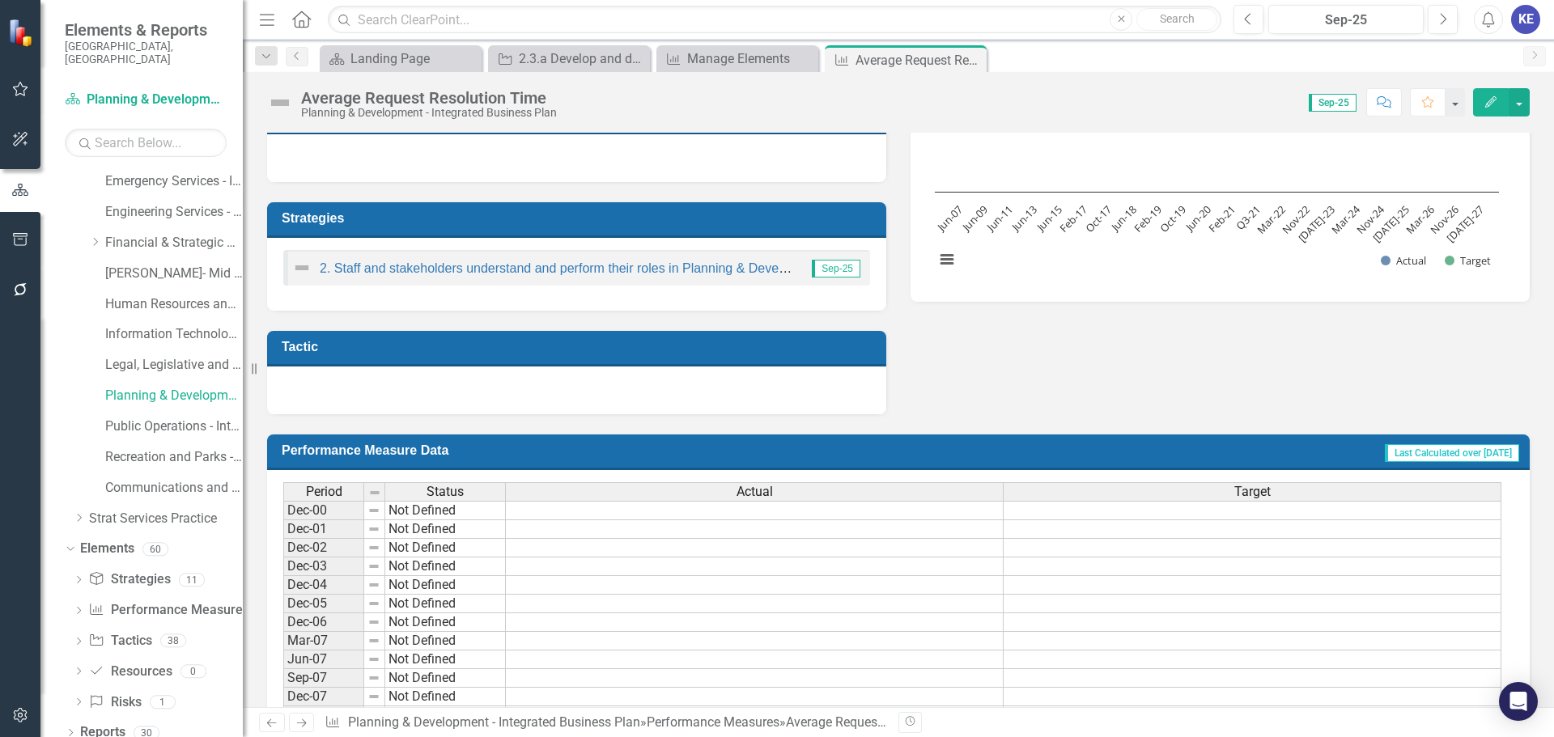
click at [432, 512] on td "Not Defined" at bounding box center [445, 510] width 121 height 19
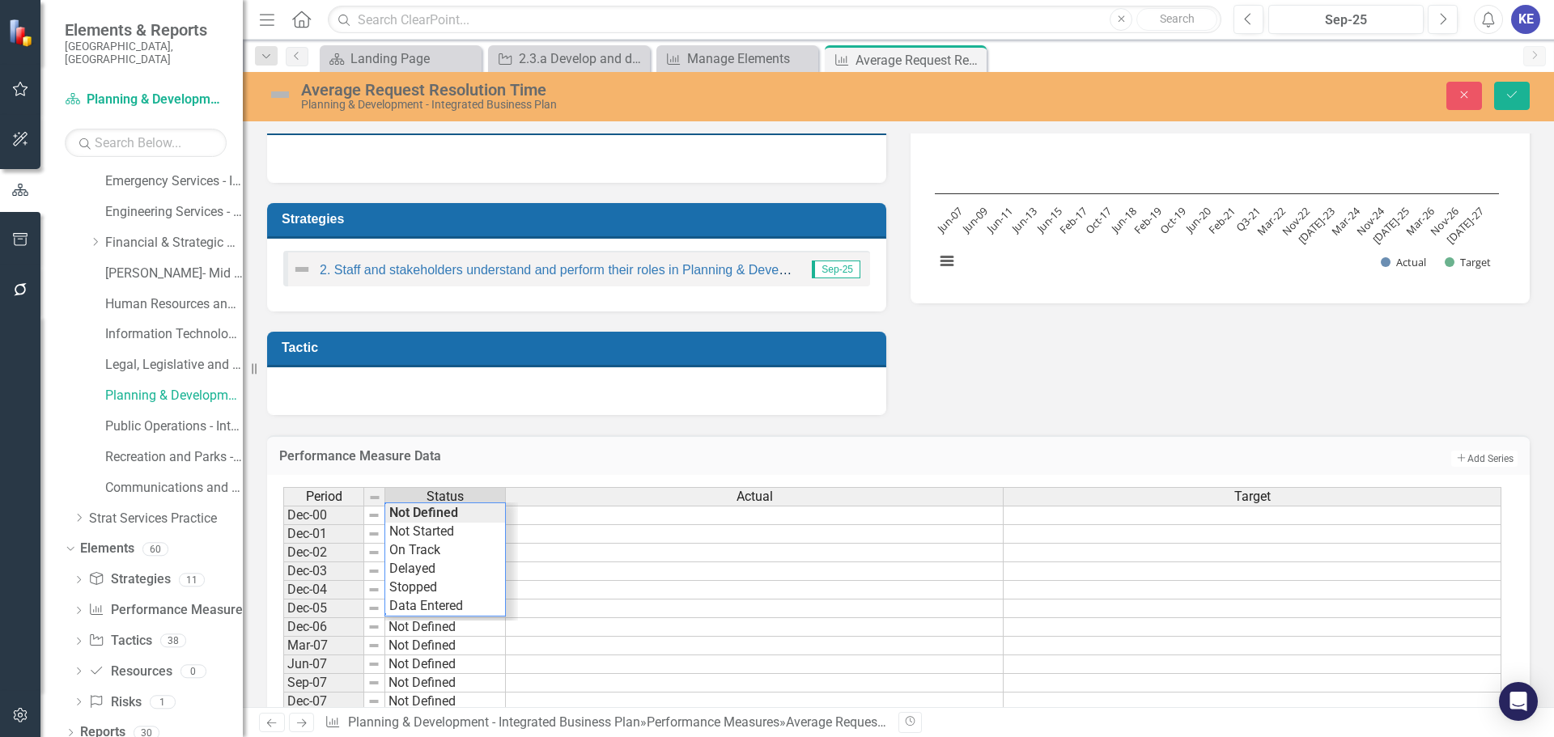
click at [318, 497] on span "Period" at bounding box center [324, 497] width 36 height 15
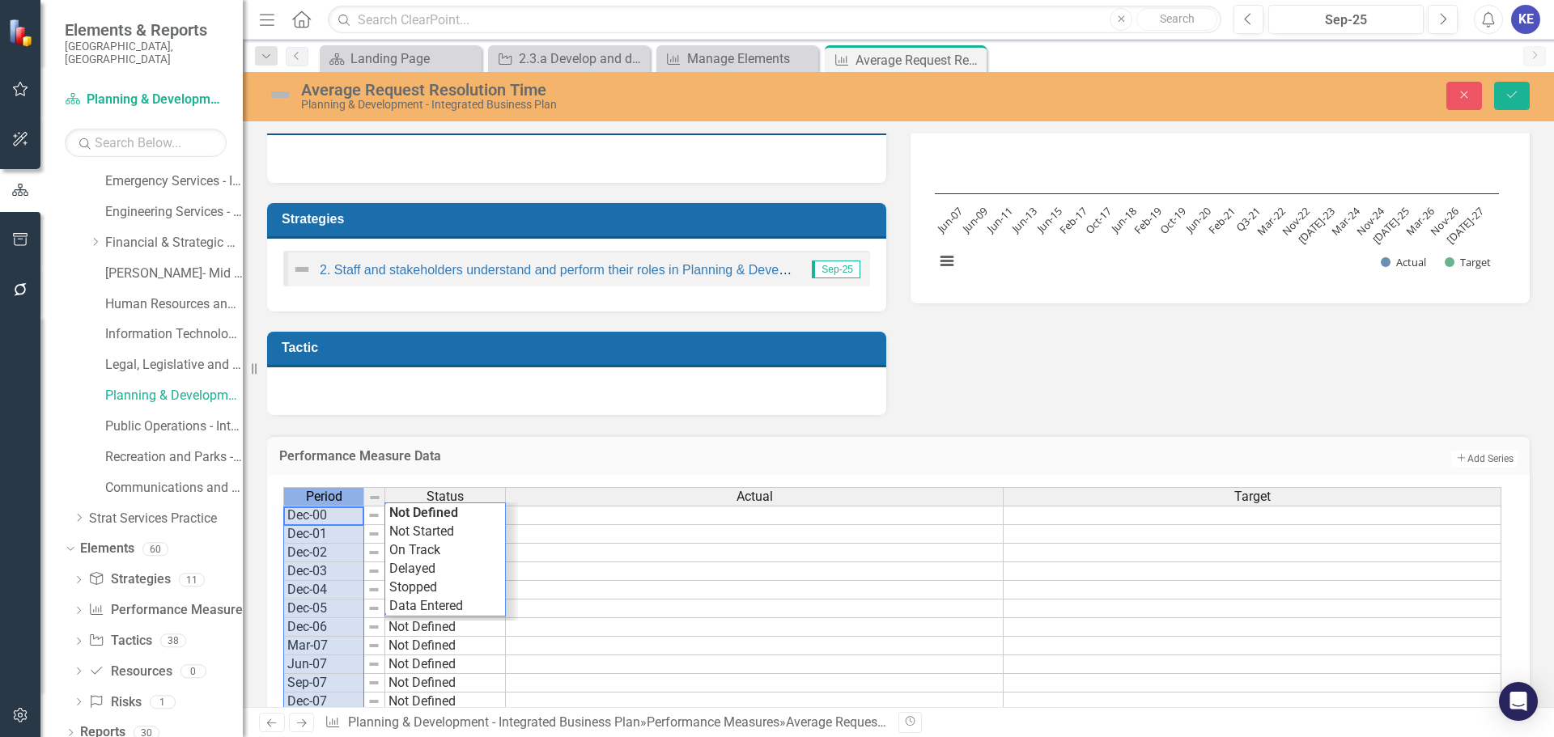
click at [318, 497] on span "Period" at bounding box center [324, 497] width 36 height 15
click at [317, 495] on span "Period" at bounding box center [324, 497] width 36 height 15
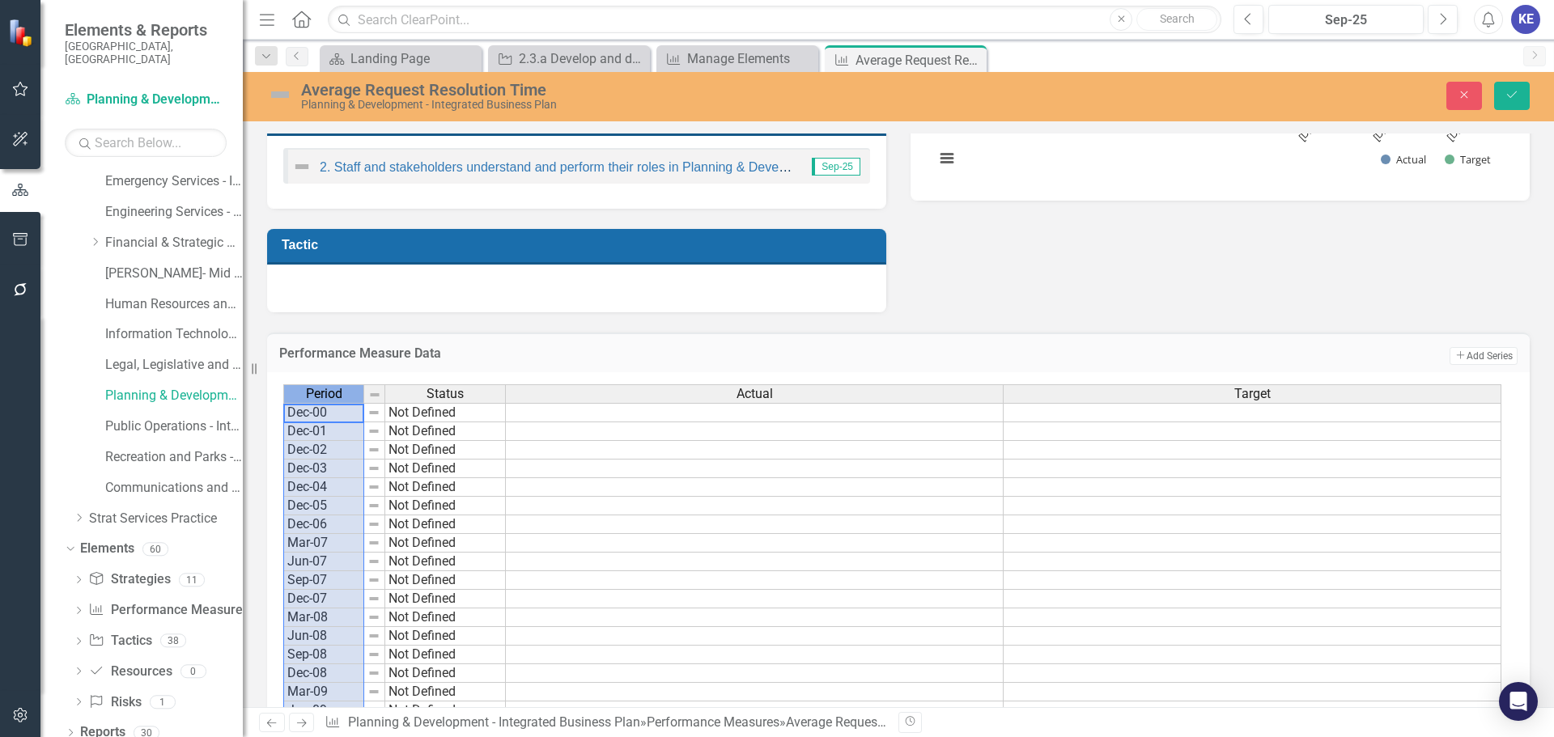
scroll to position [486, 0]
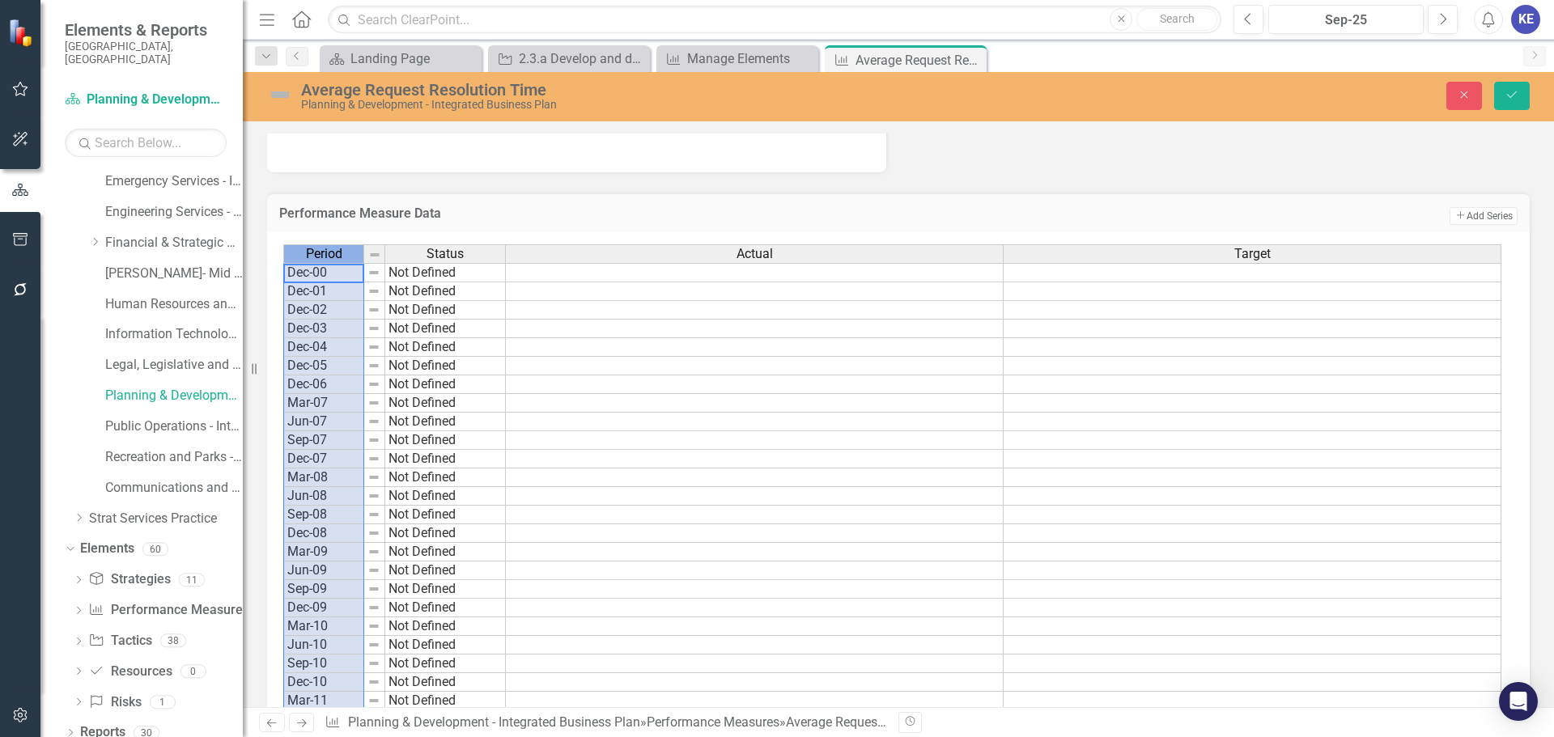
click at [302, 474] on td "Mar-08" at bounding box center [323, 478] width 81 height 19
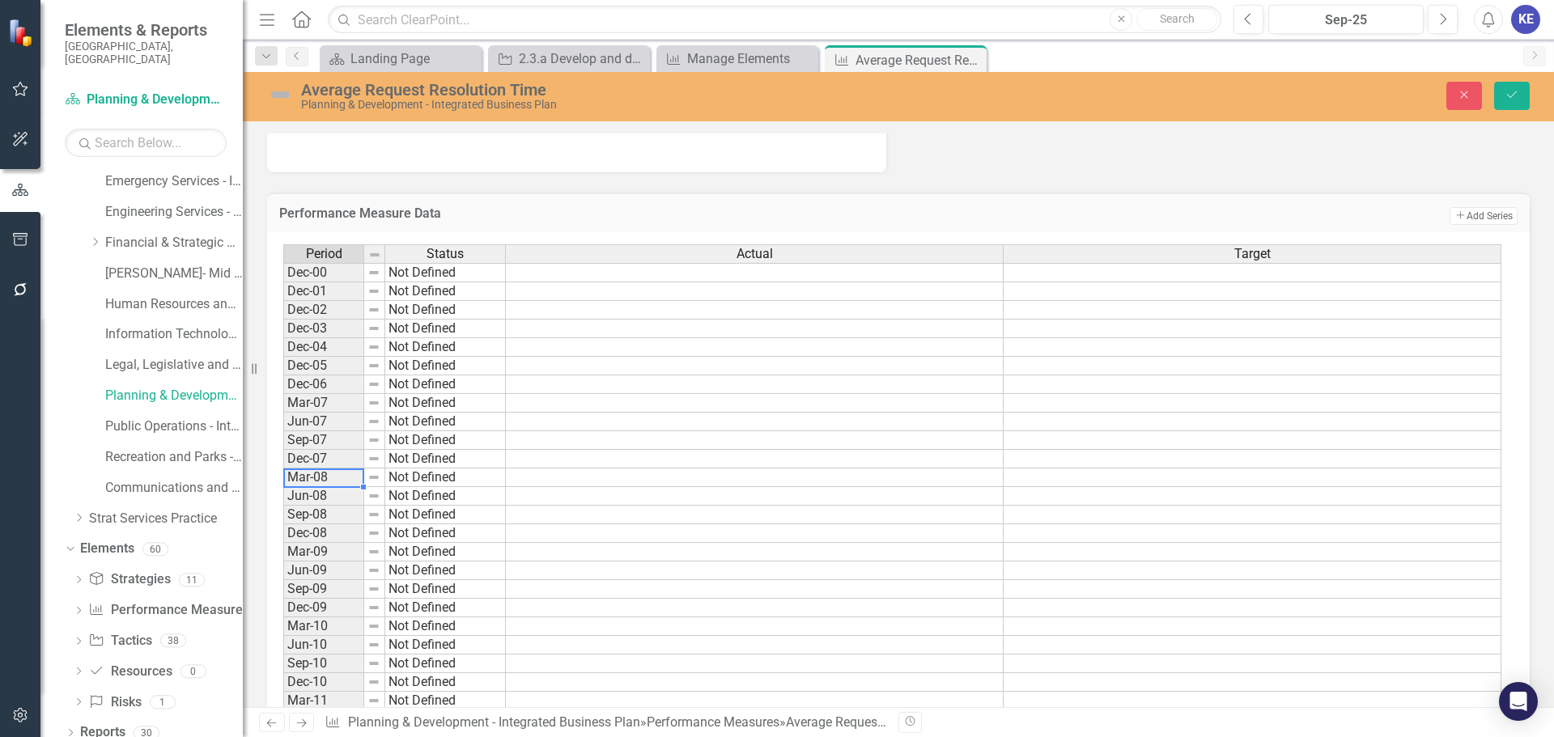
click at [302, 474] on td "Mar-08" at bounding box center [323, 478] width 81 height 19
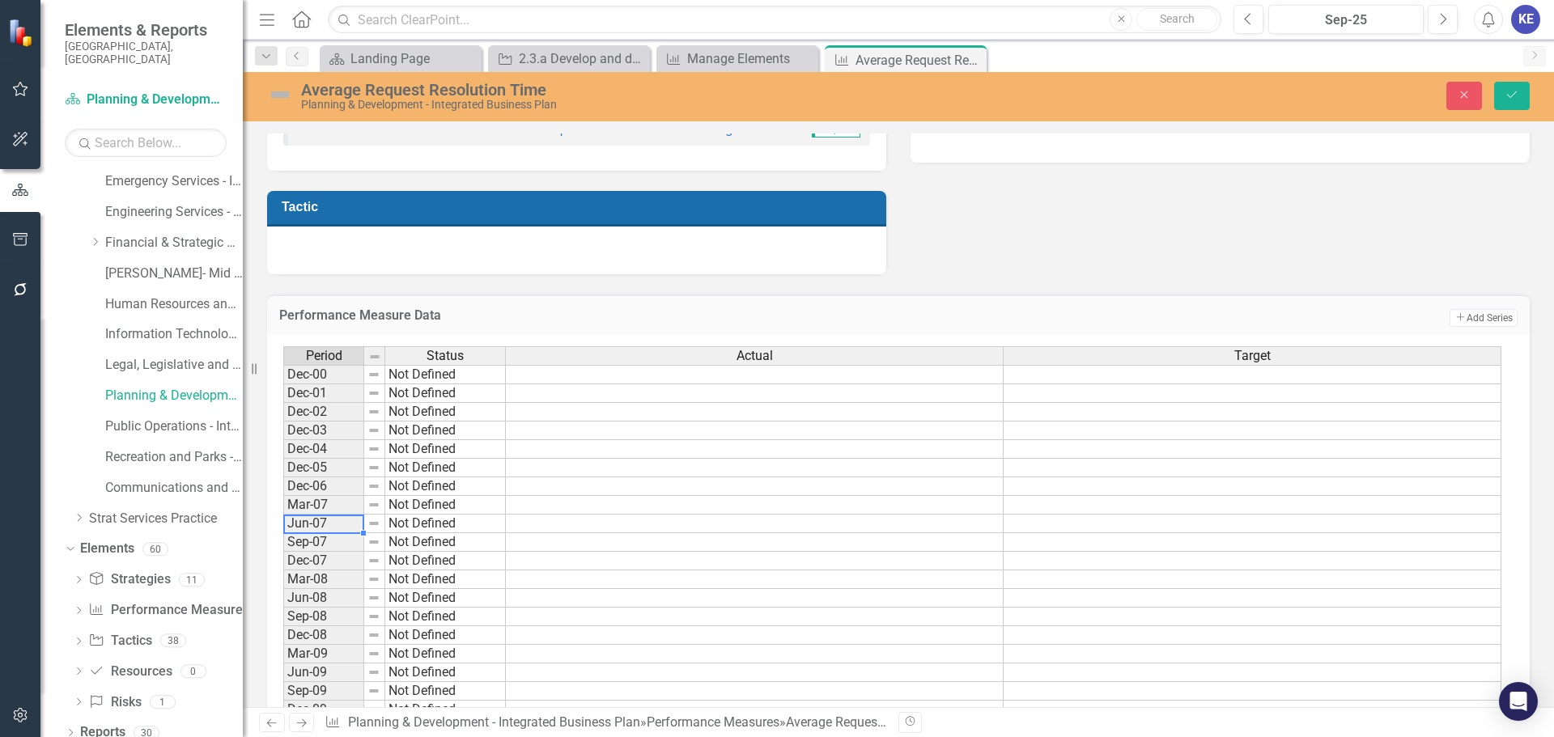
scroll to position [405, 0]
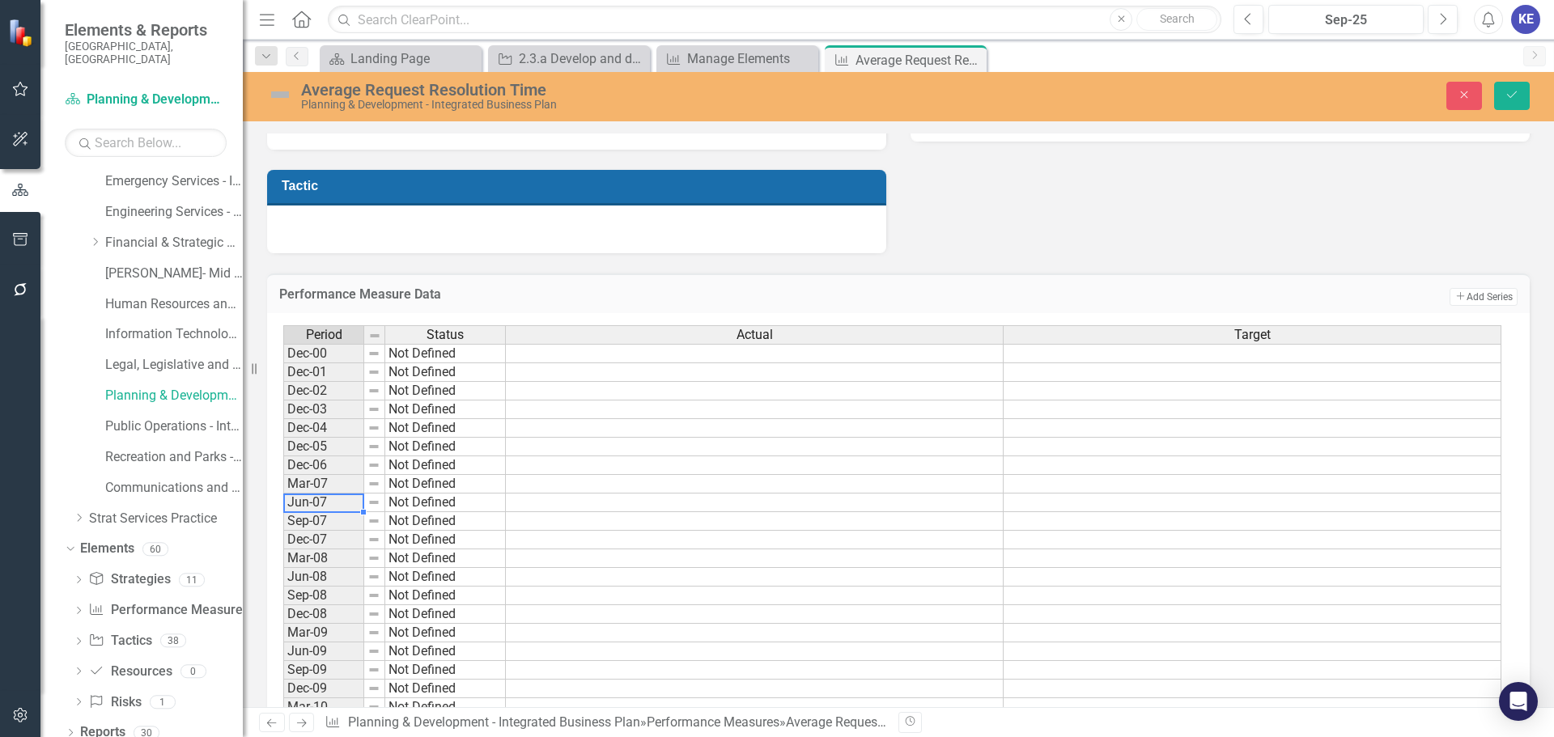
click at [408, 330] on div "Status" at bounding box center [445, 335] width 120 height 18
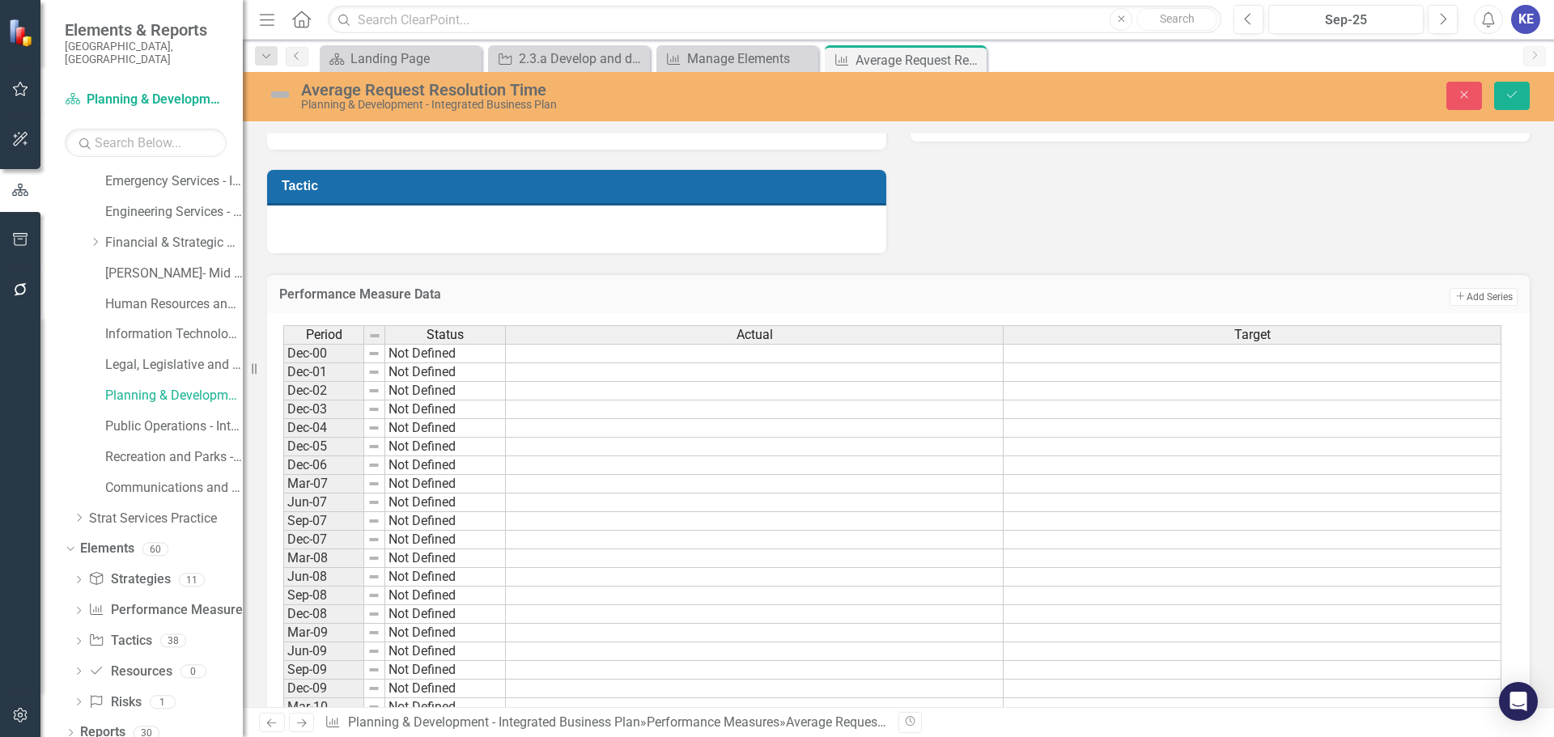
click at [485, 336] on div "Status" at bounding box center [445, 335] width 120 height 18
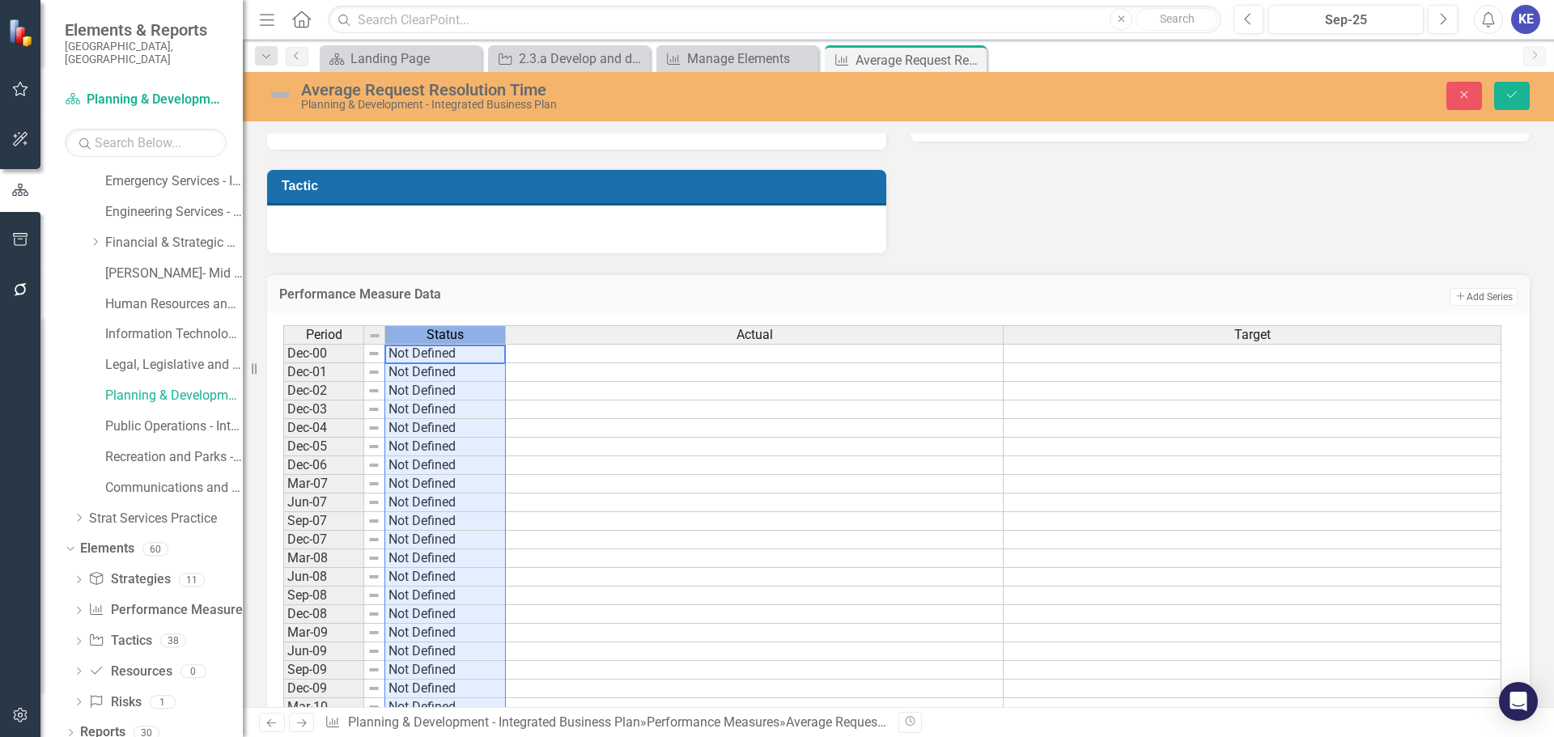
click at [485, 336] on div "Status" at bounding box center [445, 335] width 120 height 18
click at [486, 348] on td "Not Defined" at bounding box center [445, 353] width 121 height 19
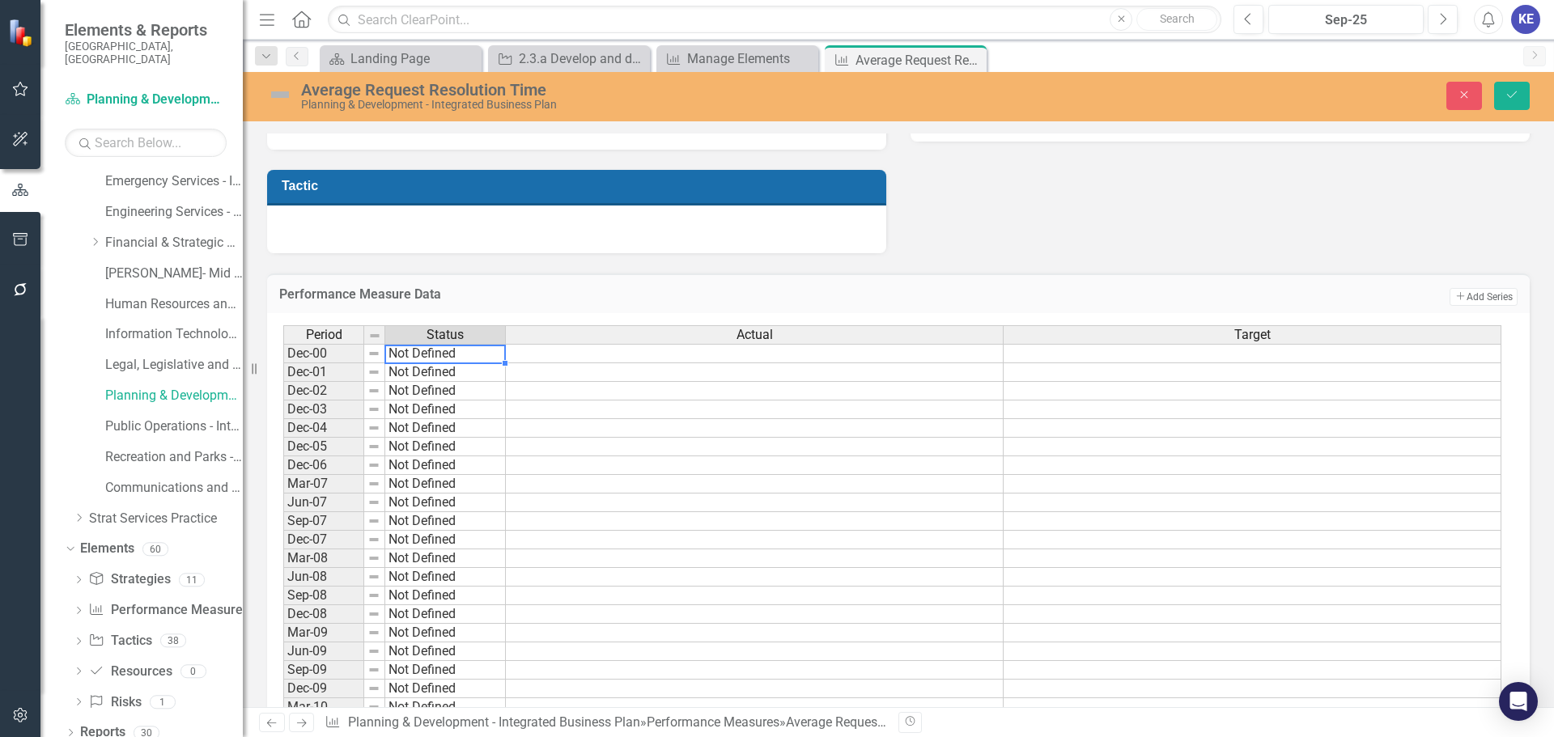
click at [492, 356] on td "Not Defined" at bounding box center [445, 353] width 121 height 19
type textarea "Not Defined"
click at [608, 312] on div "Performance Measure Data Add Add Series" at bounding box center [898, 294] width 1263 height 40
click at [648, 331] on div "Actual" at bounding box center [754, 335] width 497 height 18
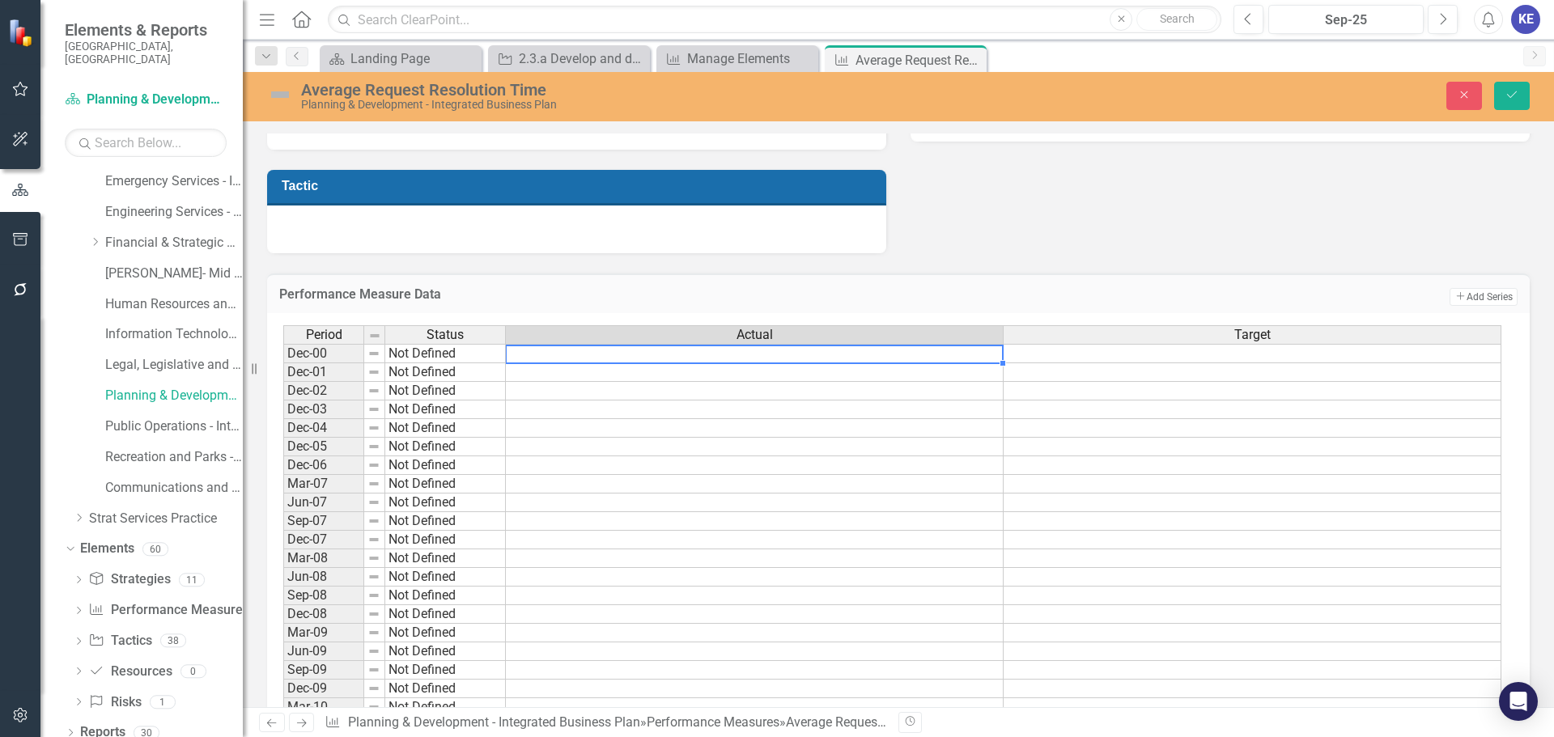
click at [791, 350] on td at bounding box center [755, 353] width 498 height 19
click at [832, 355] on td at bounding box center [755, 353] width 498 height 19
click at [1109, 342] on div "Target" at bounding box center [1252, 335] width 497 height 18
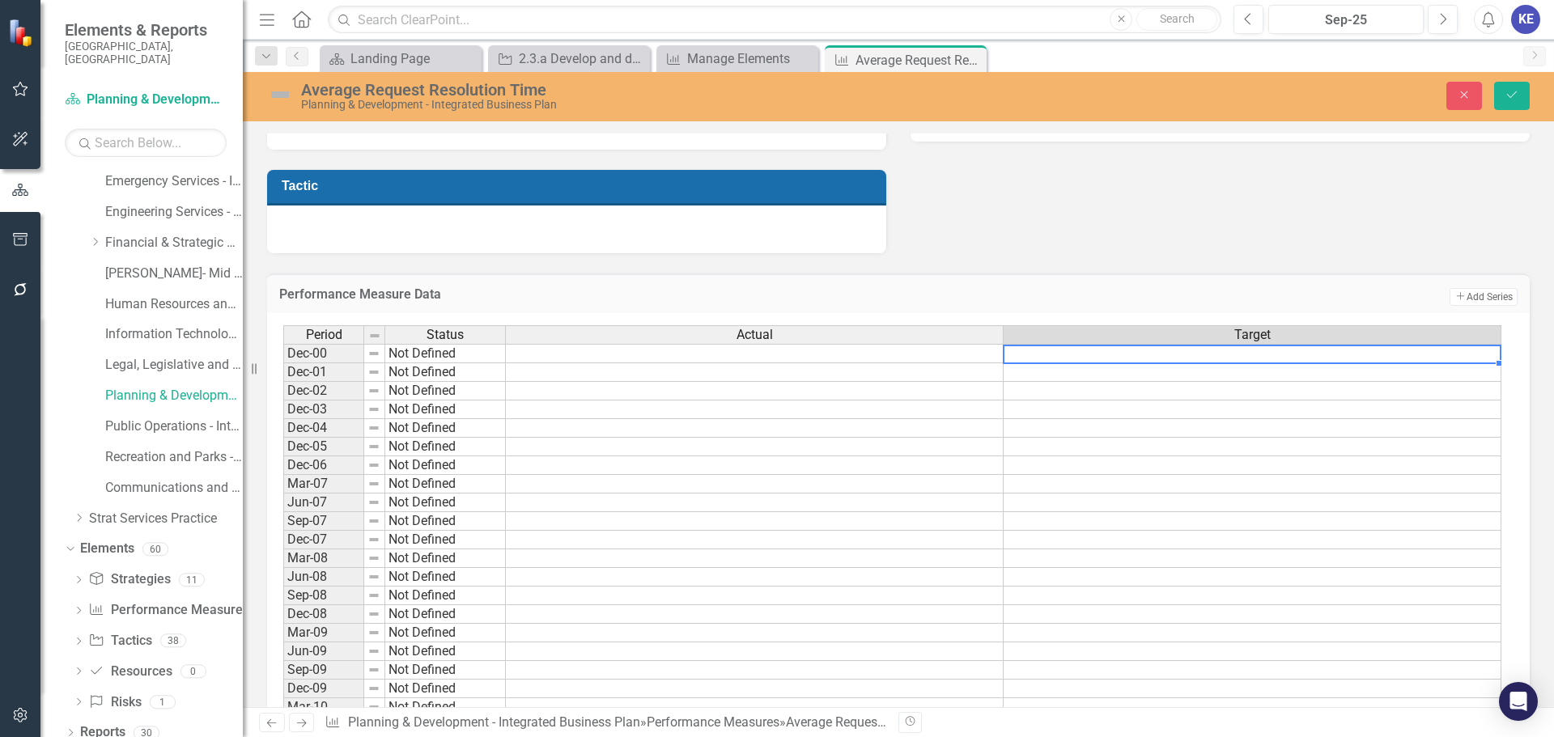
click at [1113, 349] on td at bounding box center [1253, 353] width 498 height 19
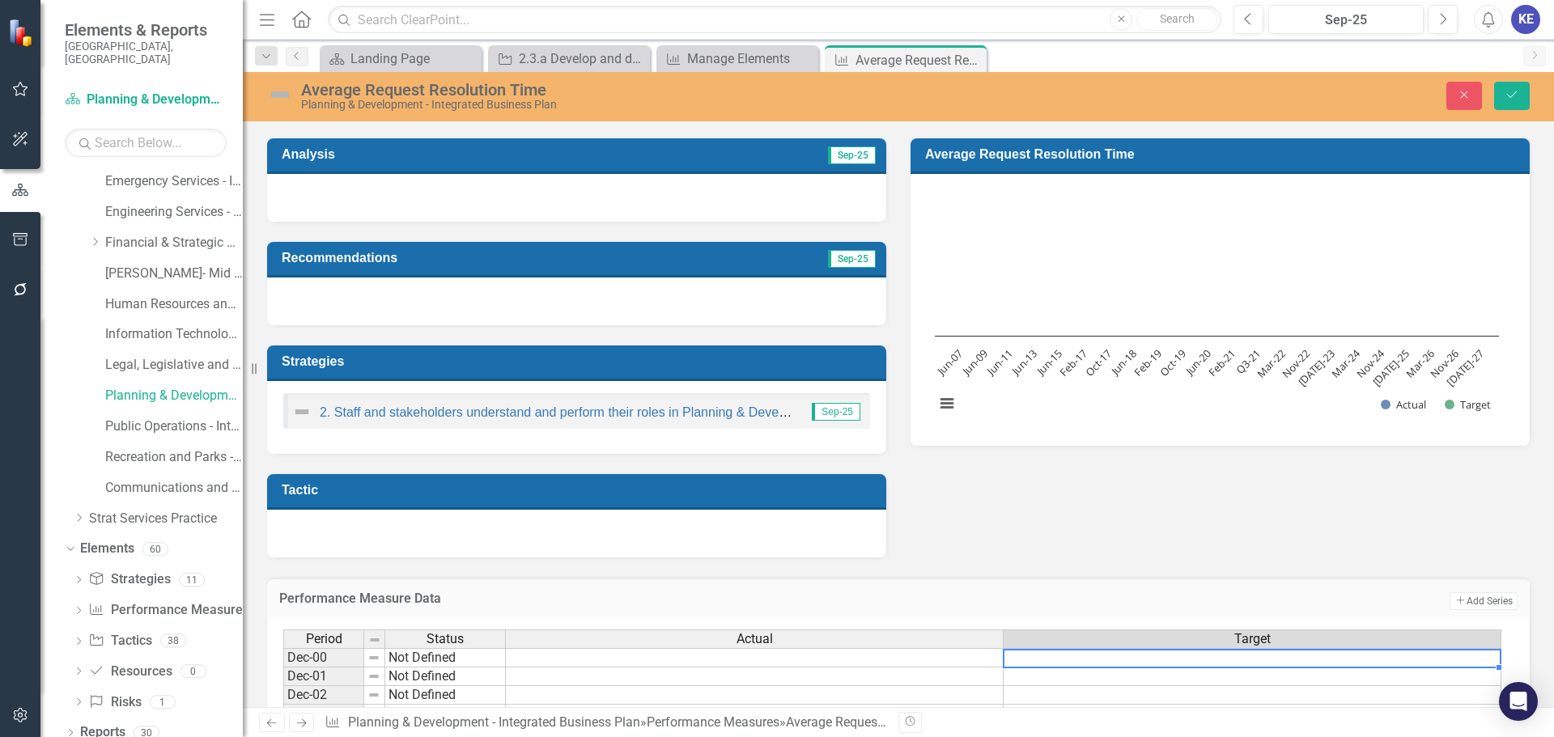
scroll to position [0, 0]
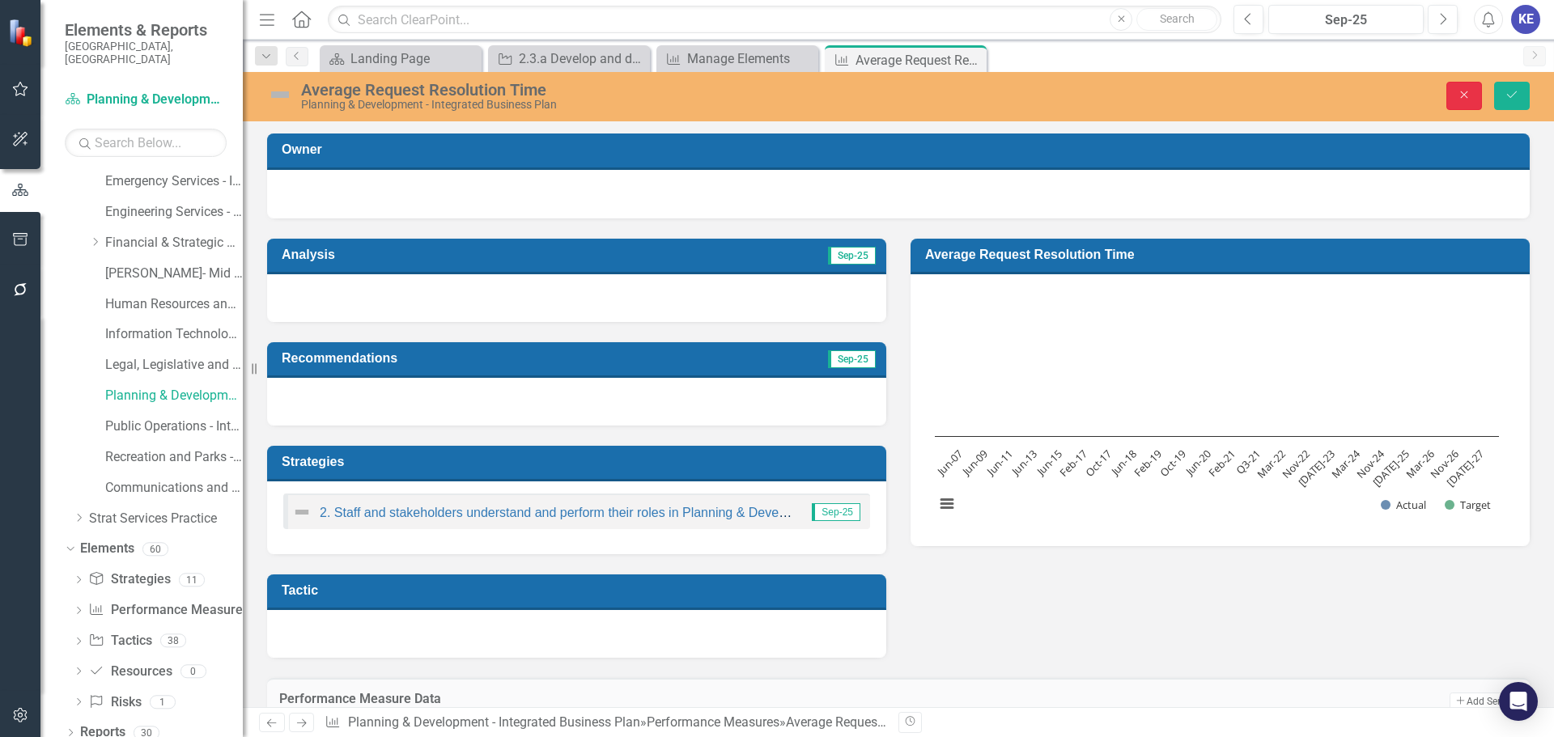
drag, startPoint x: 1451, startPoint y: 103, endPoint x: 359, endPoint y: 353, distance: 1120.2
click at [1451, 103] on button "Close" at bounding box center [1464, 96] width 36 height 28
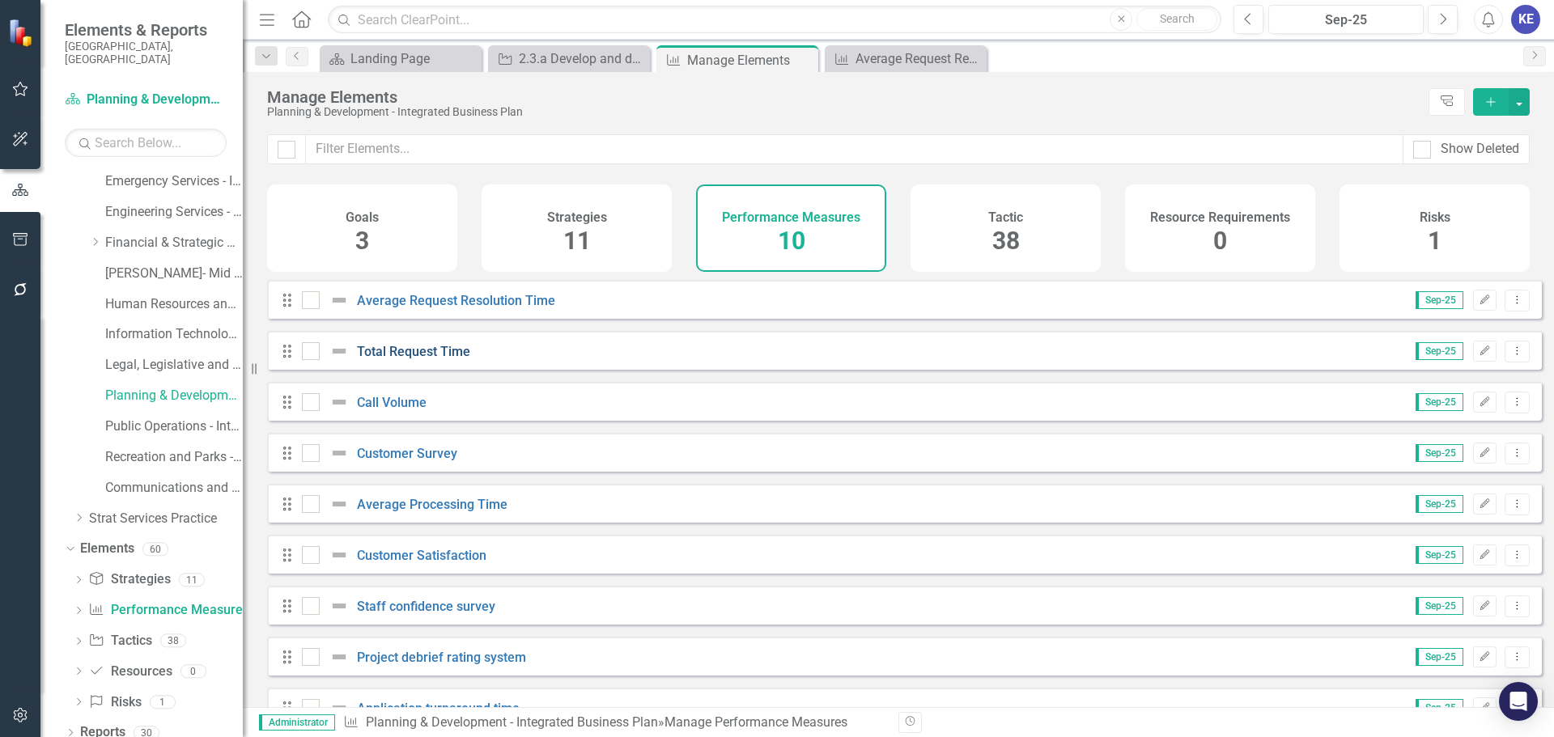
click at [439, 359] on link "Total Request Time" at bounding box center [413, 351] width 113 height 15
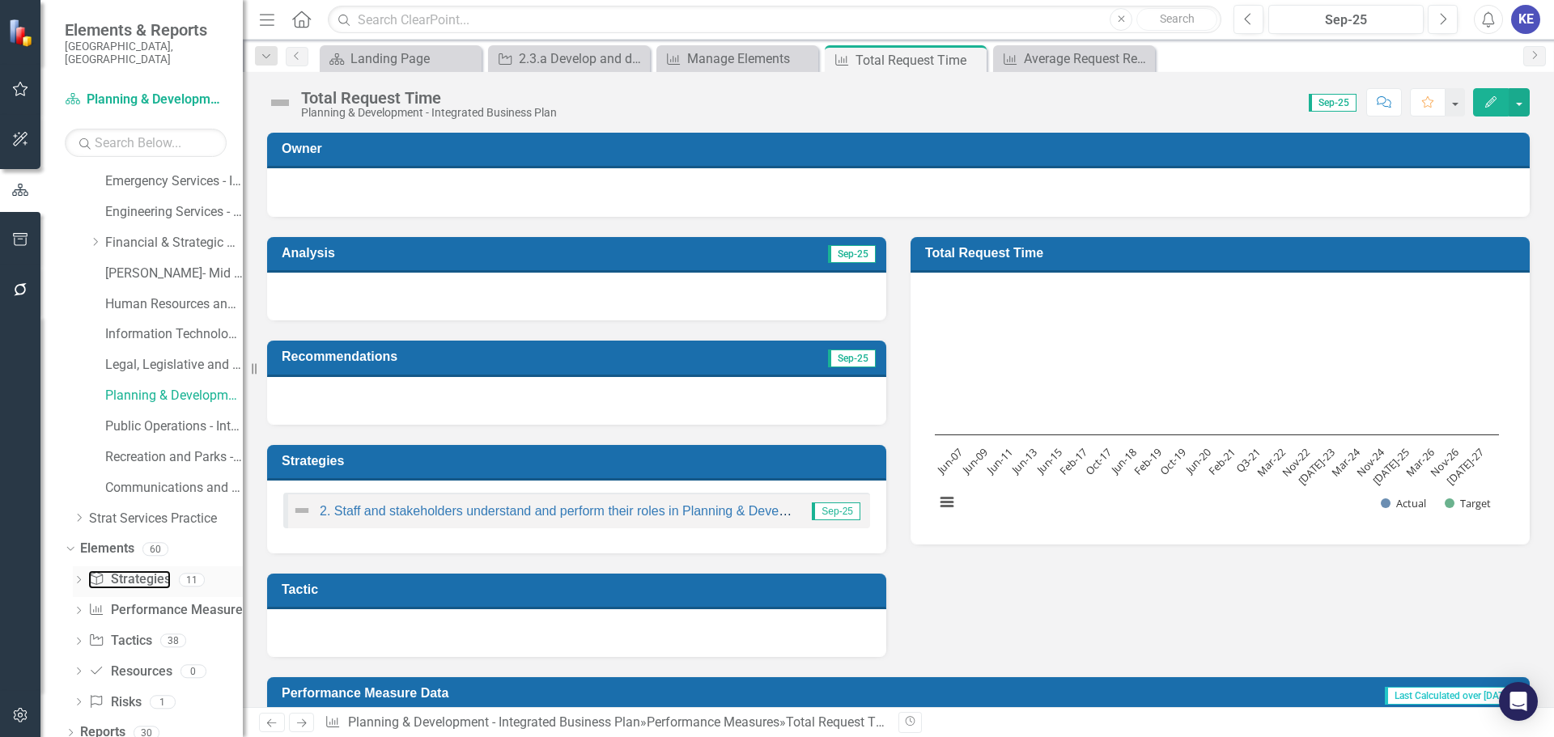
drag, startPoint x: 114, startPoint y: 563, endPoint x: 152, endPoint y: 556, distance: 38.7
click at [114, 571] on link "Strategy Strategies" at bounding box center [129, 580] width 82 height 19
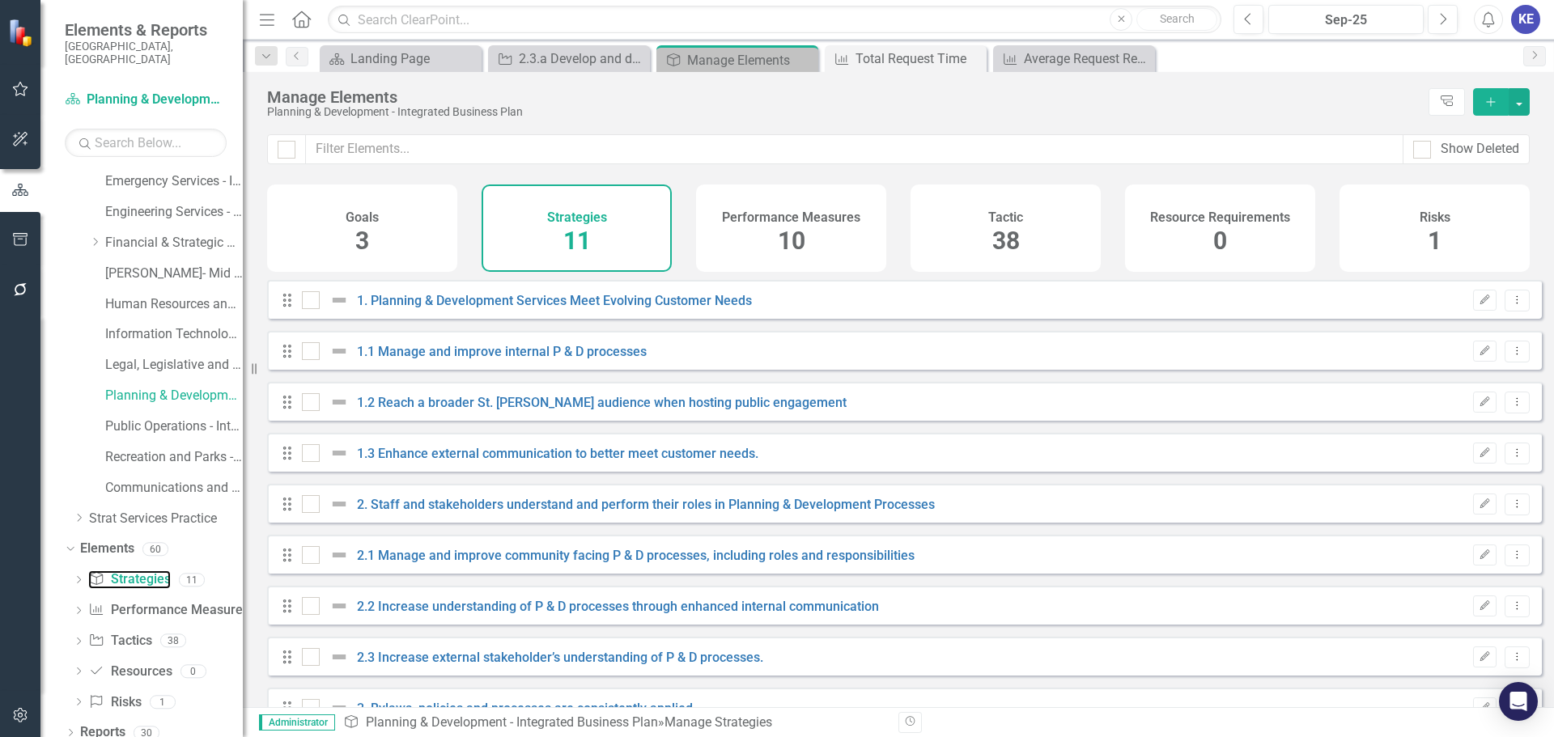
checkbox input "false"
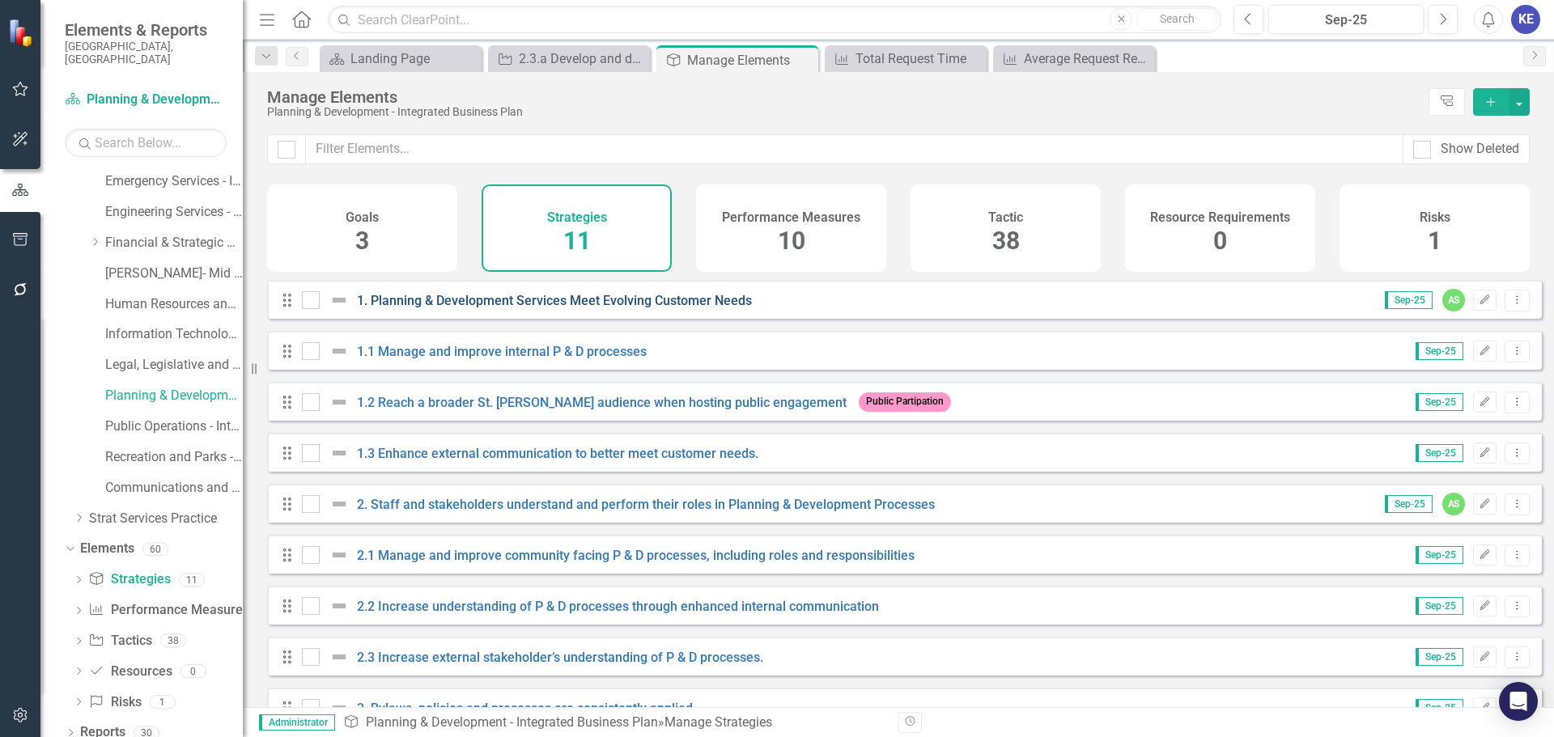
click at [515, 308] on link "1. Planning & Development Services Meet Evolving Customer Needs" at bounding box center [554, 300] width 395 height 15
click at [393, 361] on div "1.1 Manage and improve internal P & D processes" at bounding box center [476, 351] width 349 height 19
click at [401, 359] on link "1.1 Manage and improve internal P & D processes" at bounding box center [502, 351] width 290 height 15
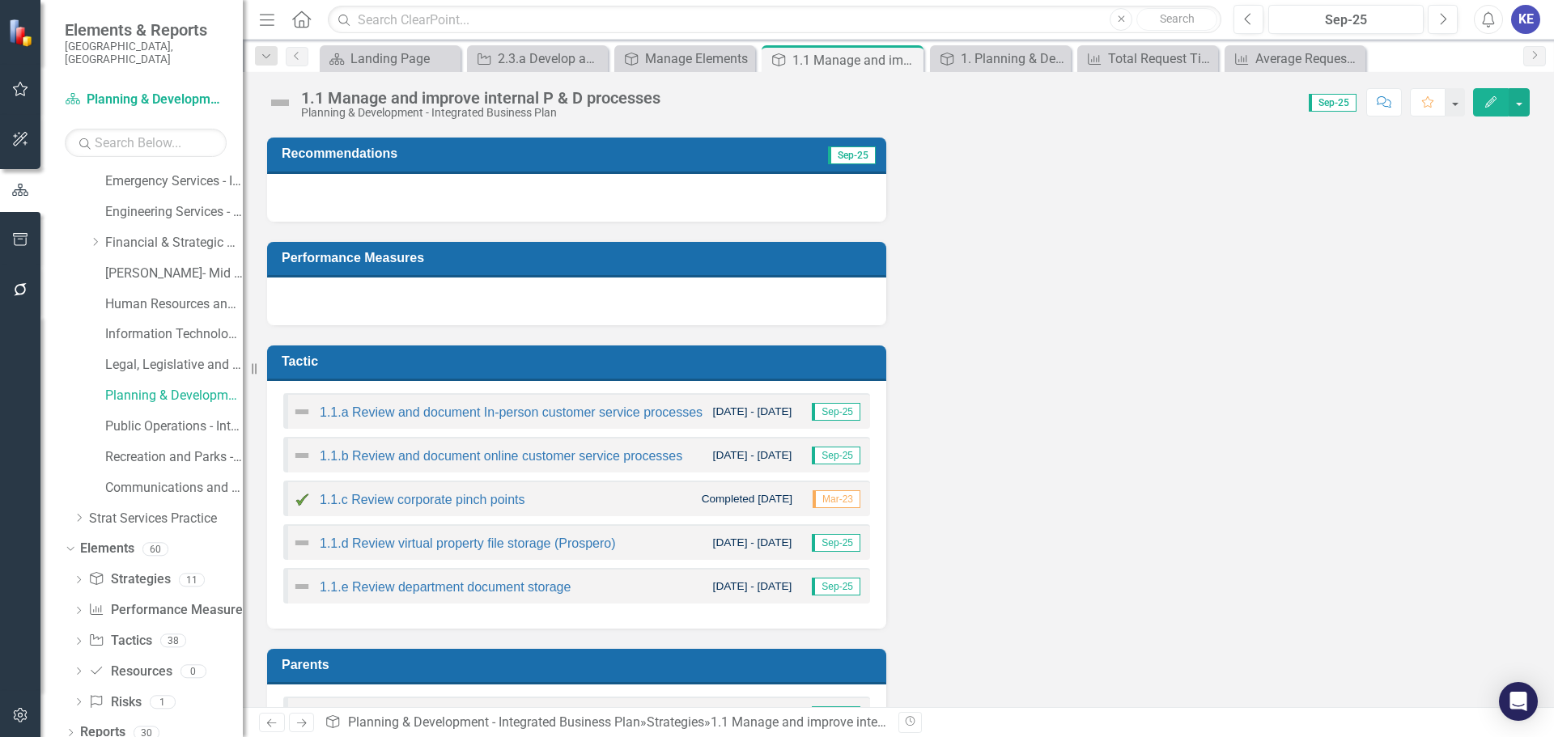
scroll to position [243, 0]
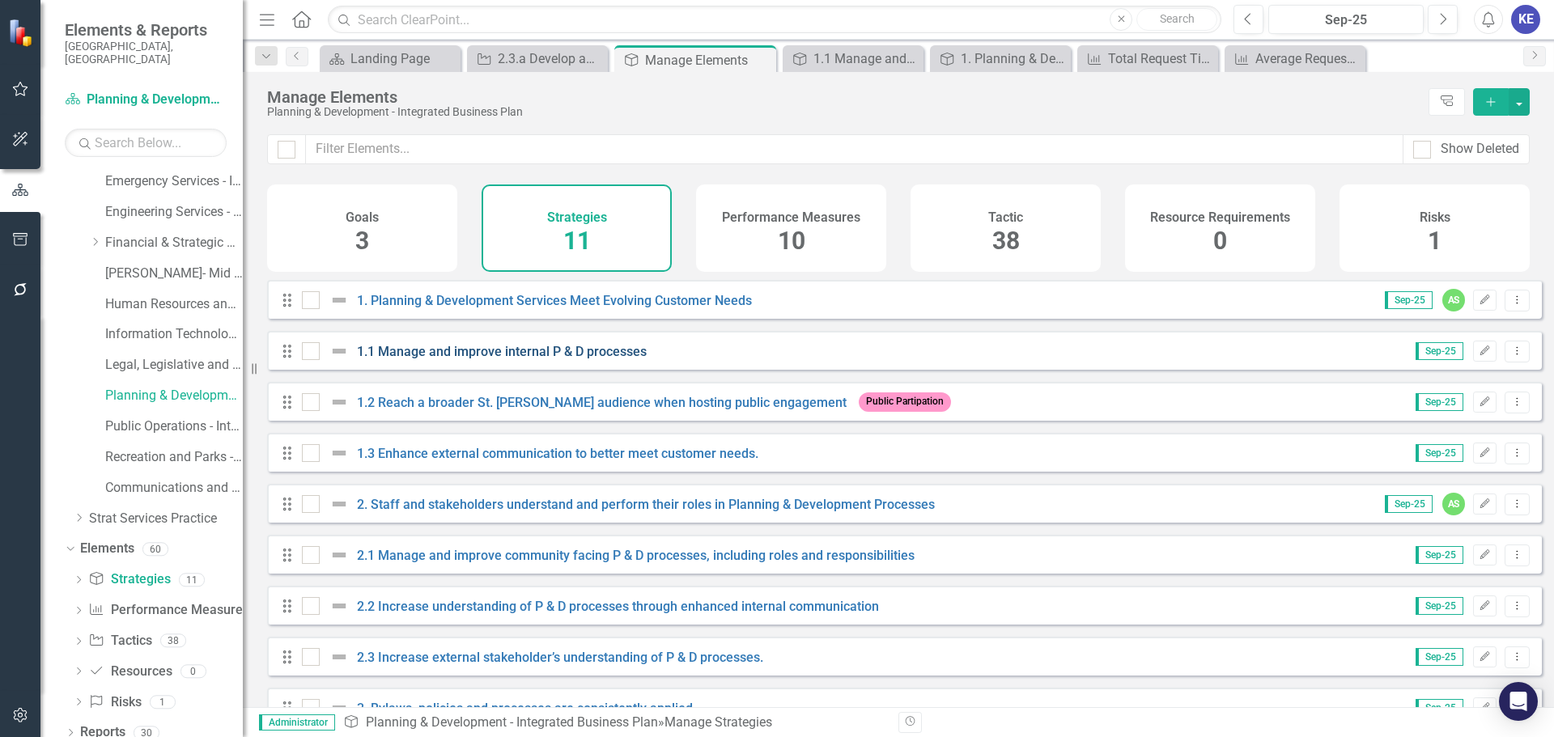
click at [471, 359] on link "1.1 Manage and improve internal P & D processes" at bounding box center [502, 351] width 290 height 15
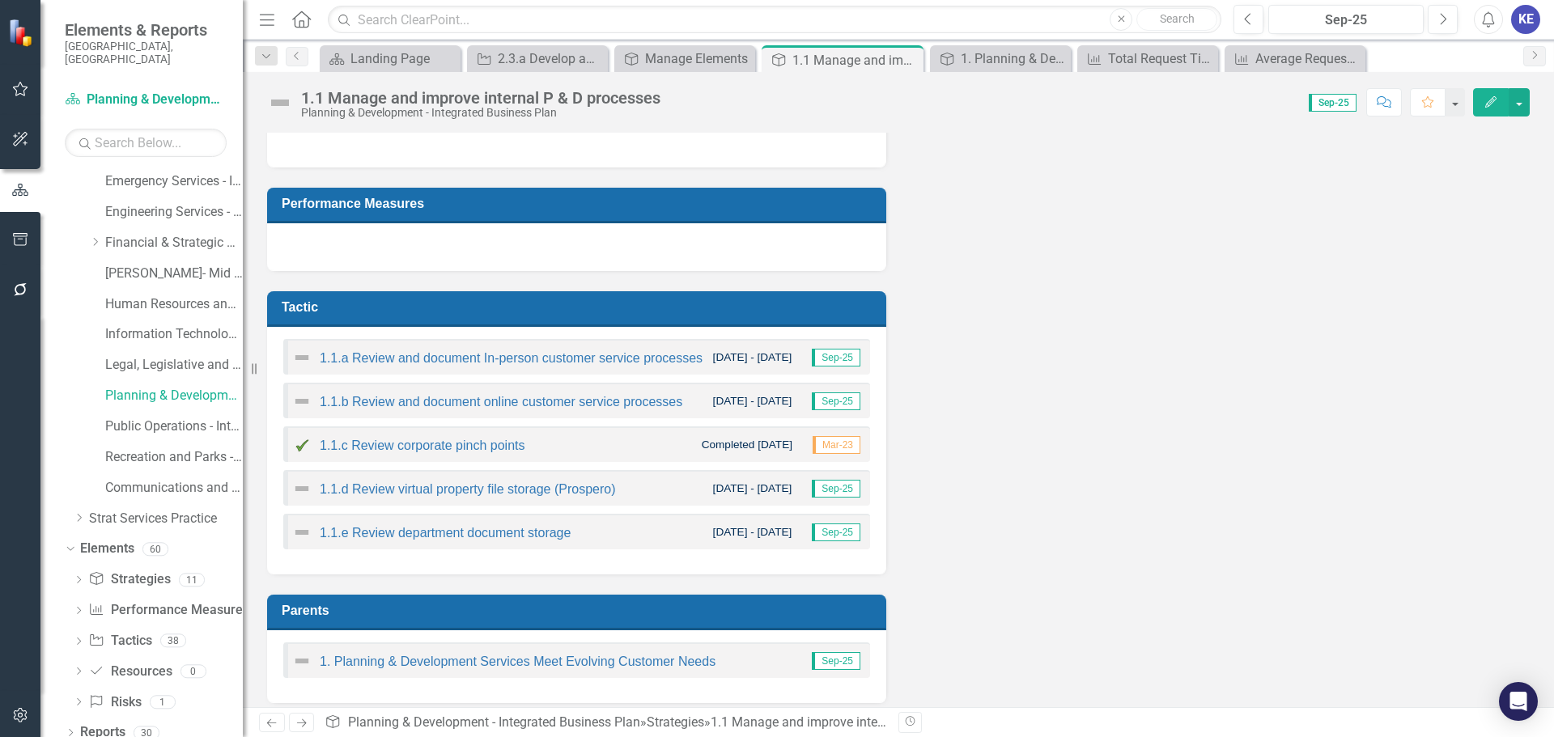
scroll to position [270, 0]
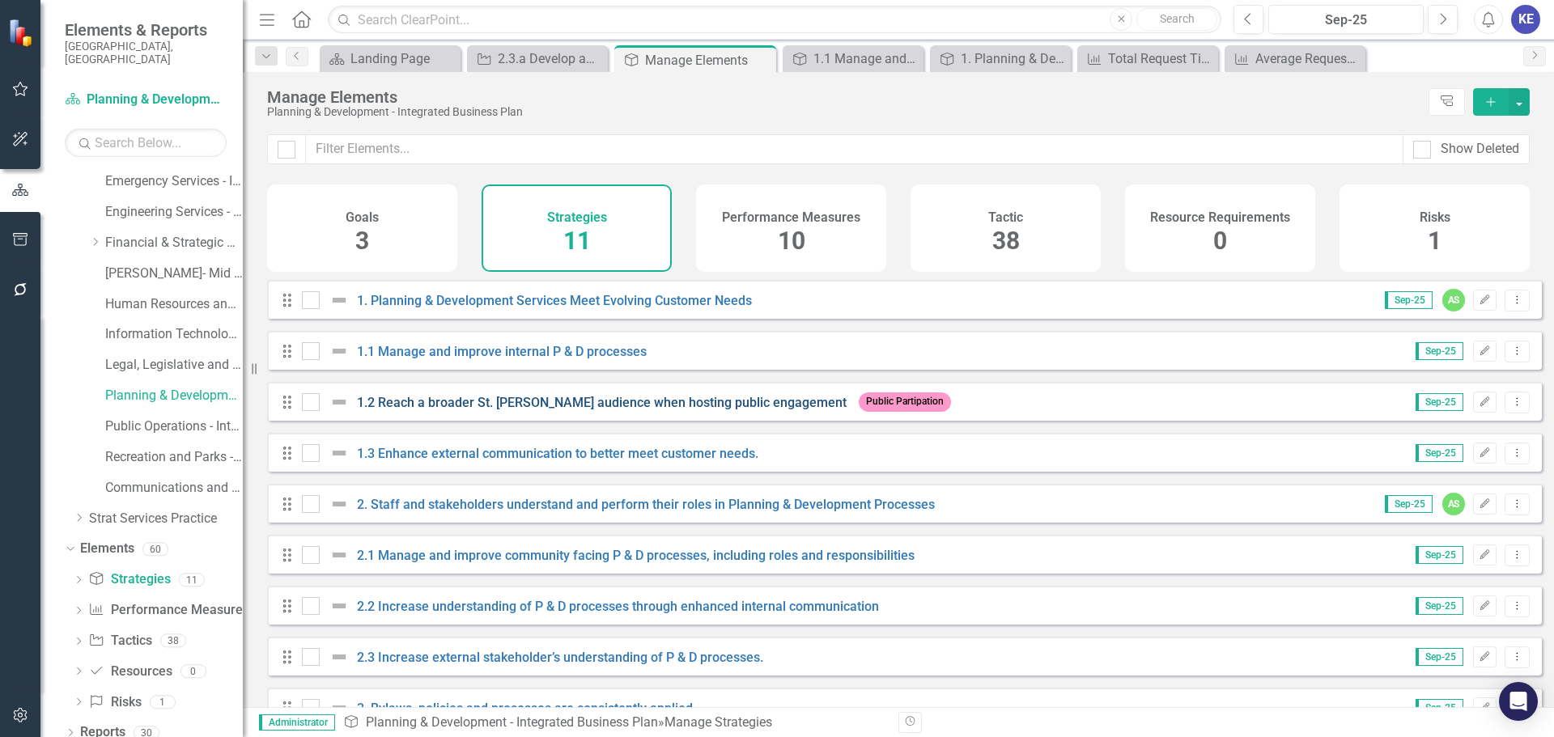
click at [538, 410] on link "1.2 Reach a broader St. [PERSON_NAME] audience when hosting public engagement" at bounding box center [602, 402] width 490 height 15
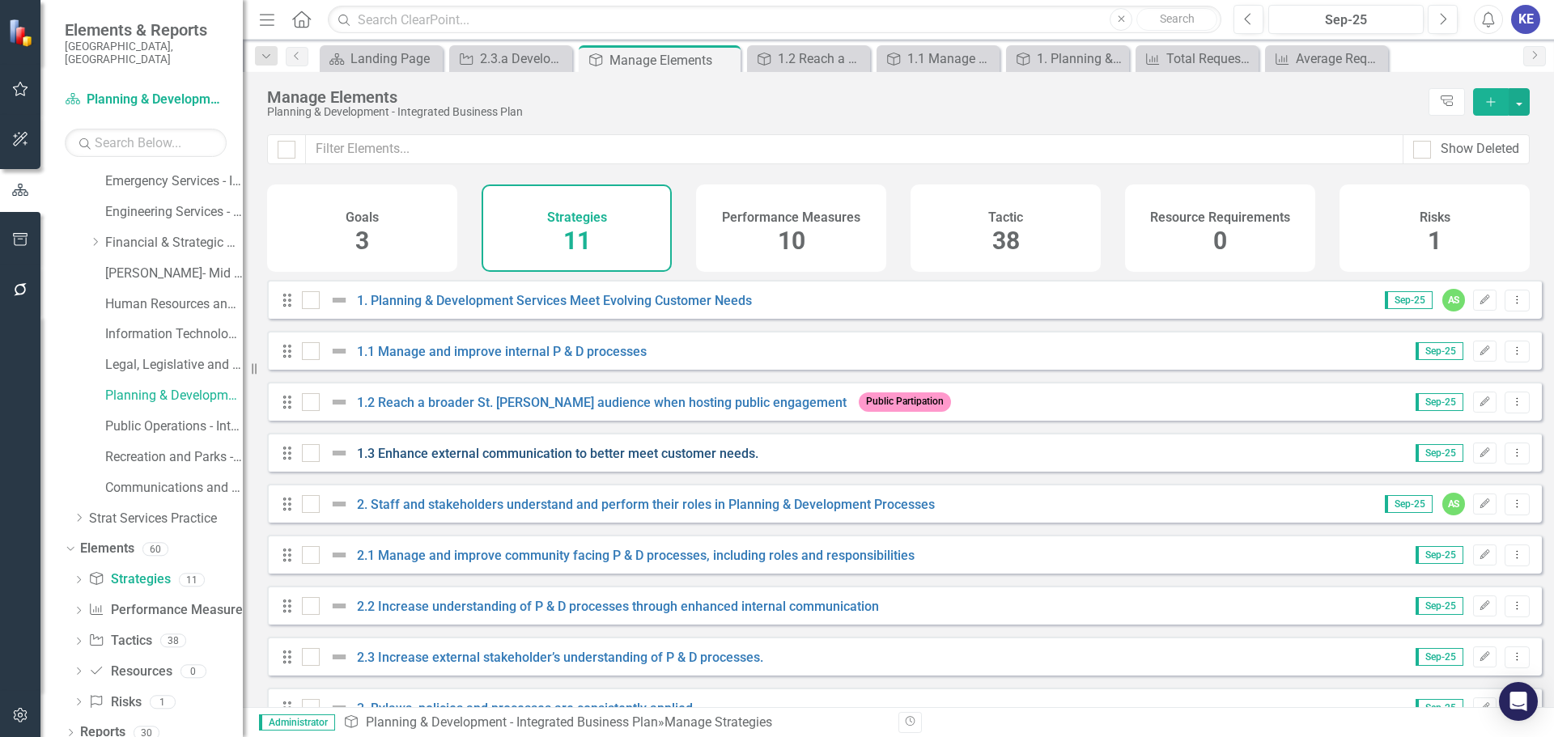
click at [437, 461] on link "1.3 Enhance external communication to better meet customer needs." at bounding box center [557, 453] width 401 height 15
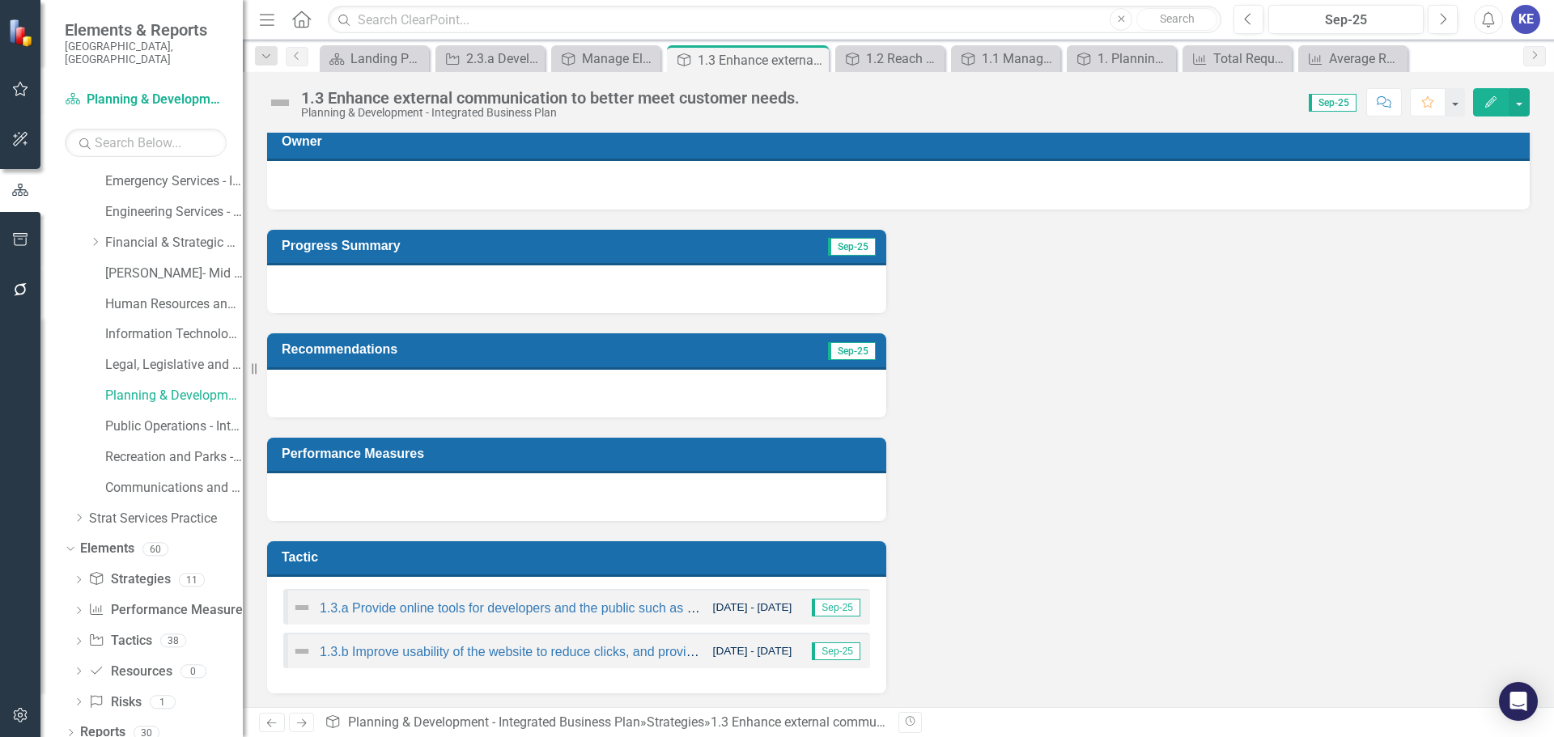
scroll to position [10, 0]
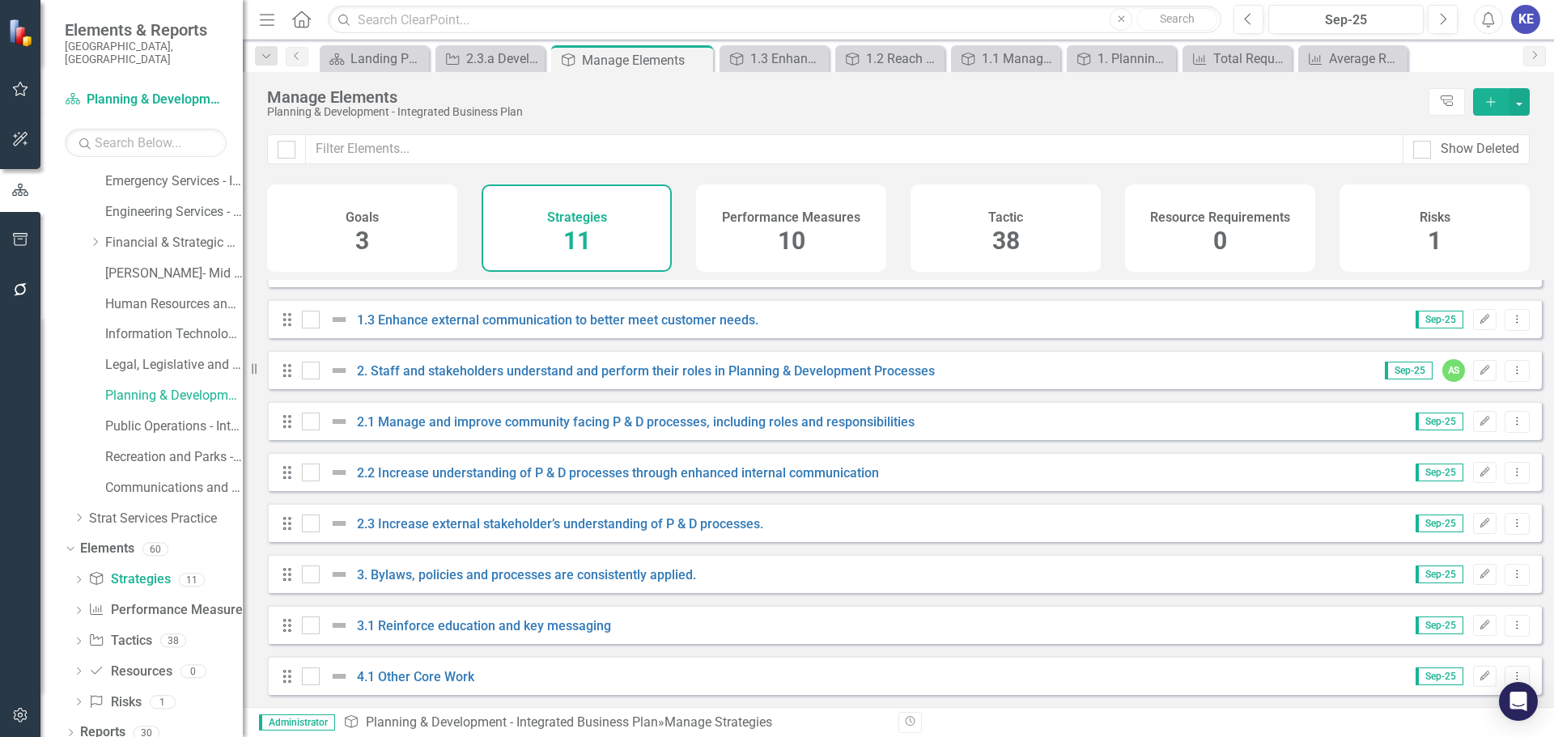
scroll to position [65, 0]
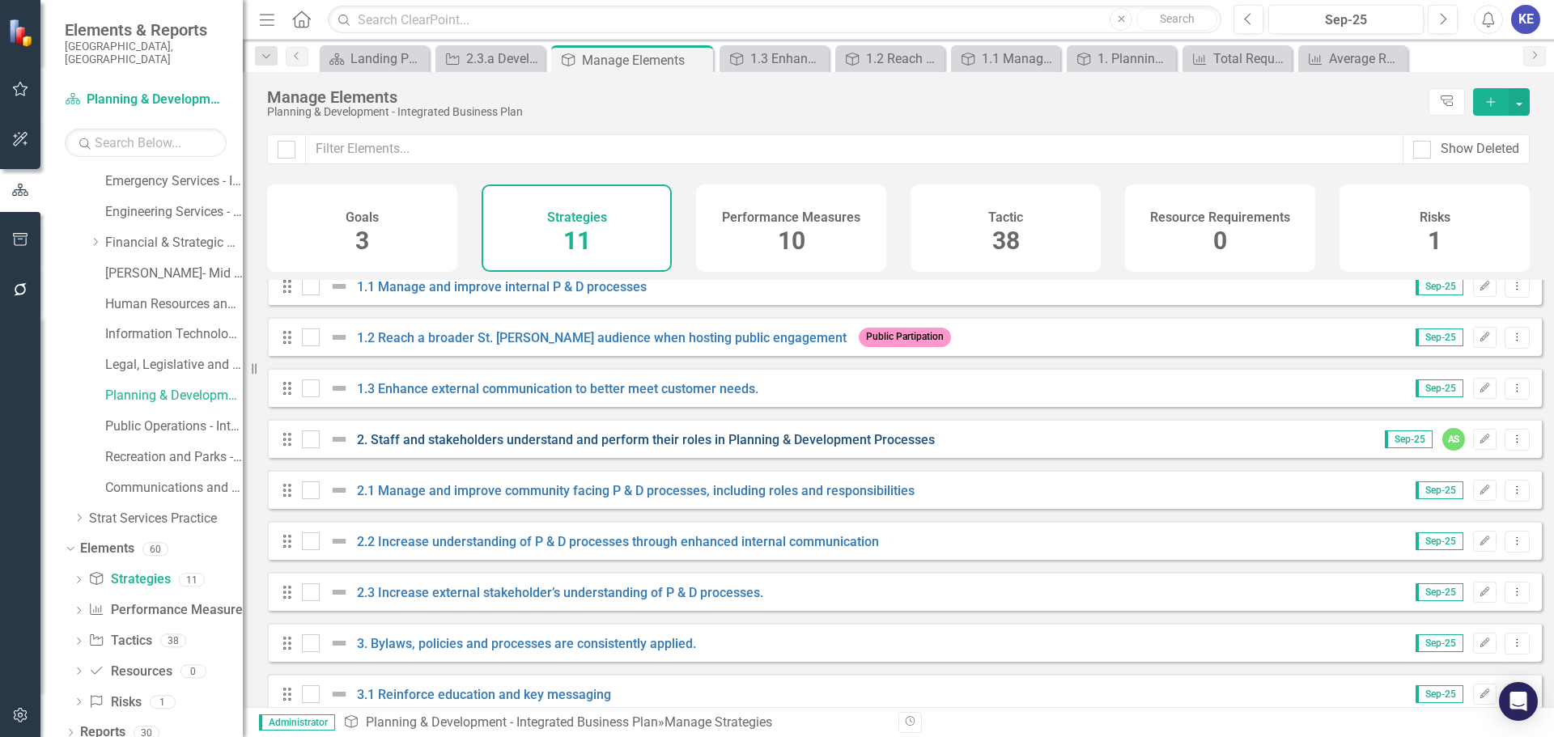
click at [529, 448] on link "2. Staff and stakeholders understand and perform their roles in Planning & Deve…" at bounding box center [646, 439] width 578 height 15
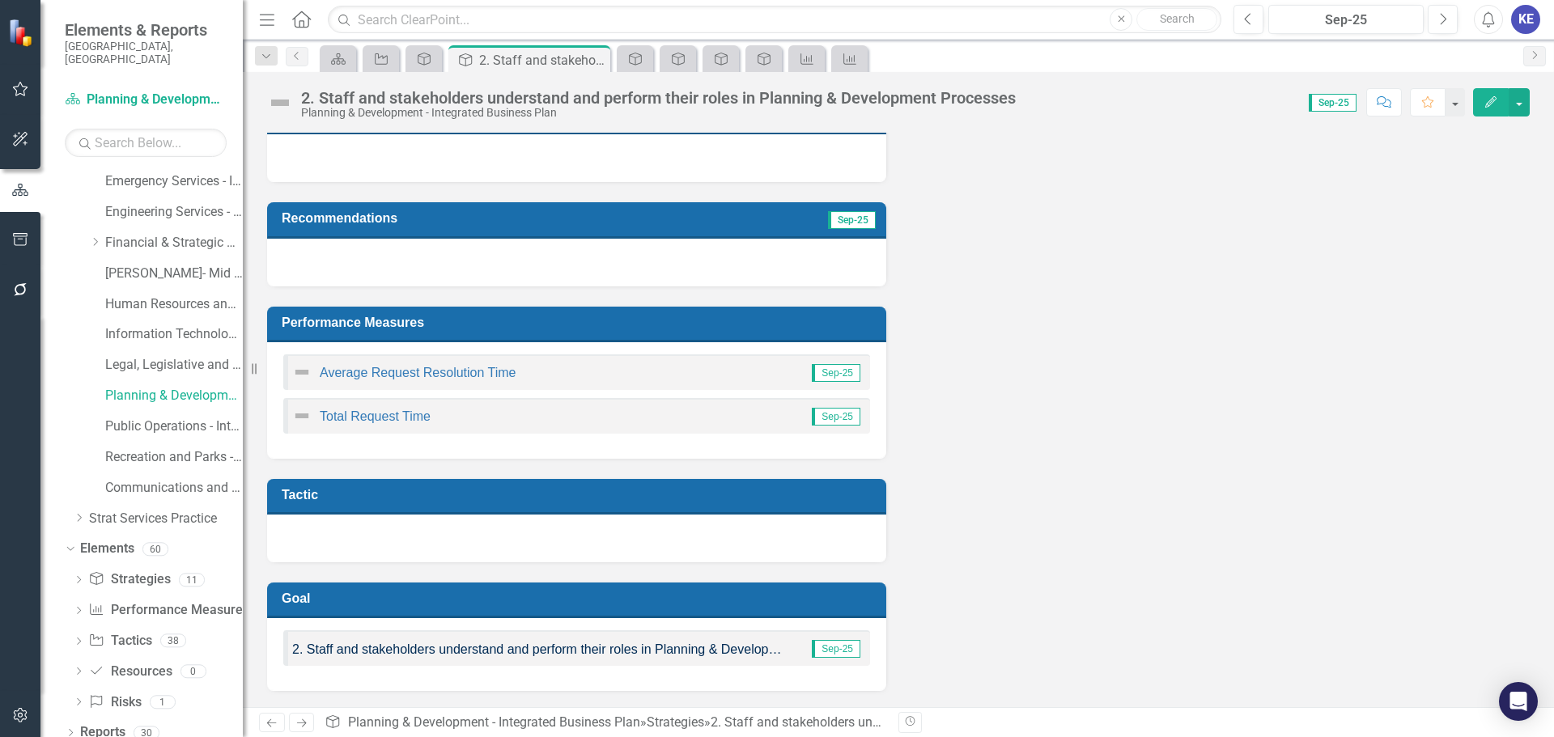
scroll to position [61, 0]
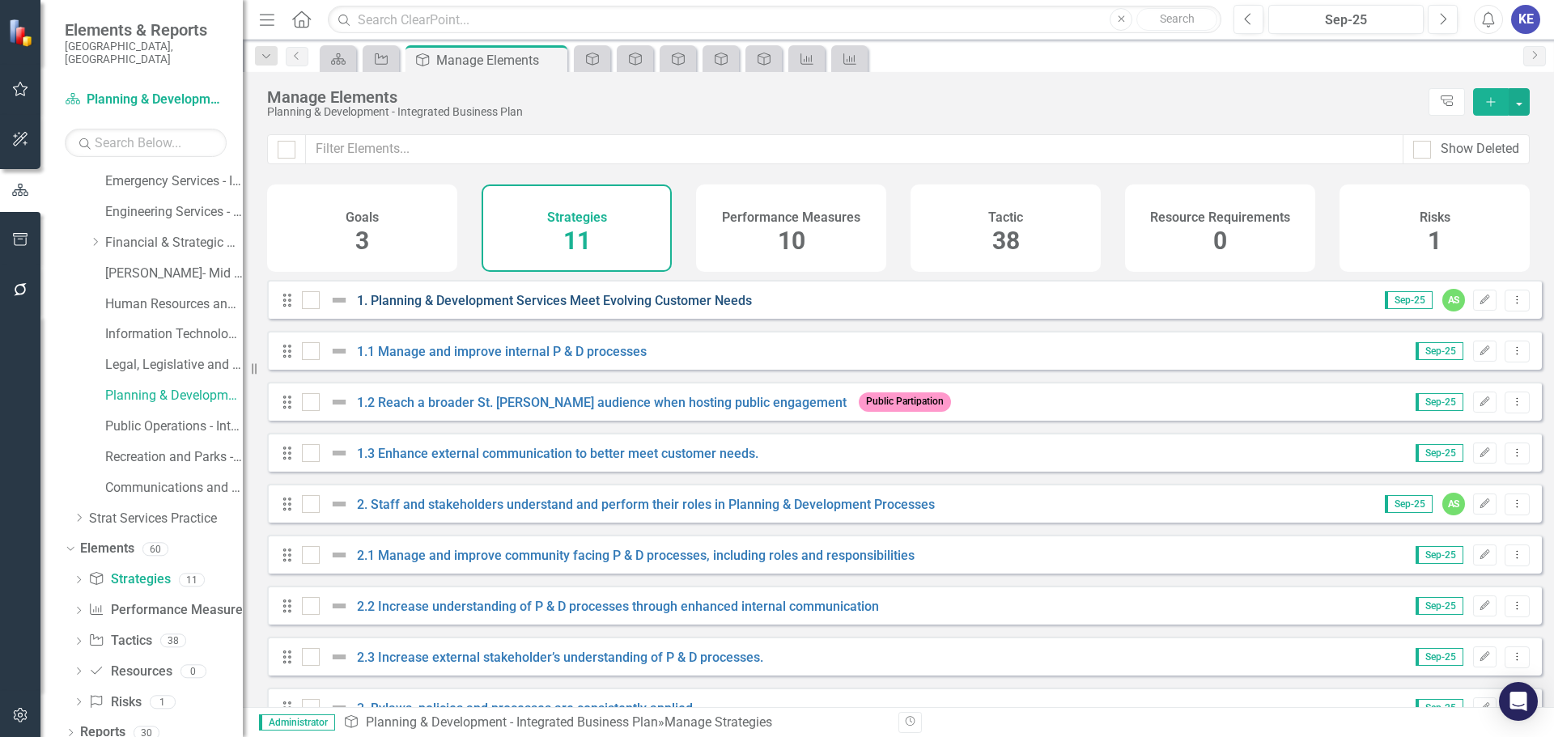
click at [444, 305] on link "1. Planning & Development Services Meet Evolving Customer Needs" at bounding box center [554, 300] width 395 height 15
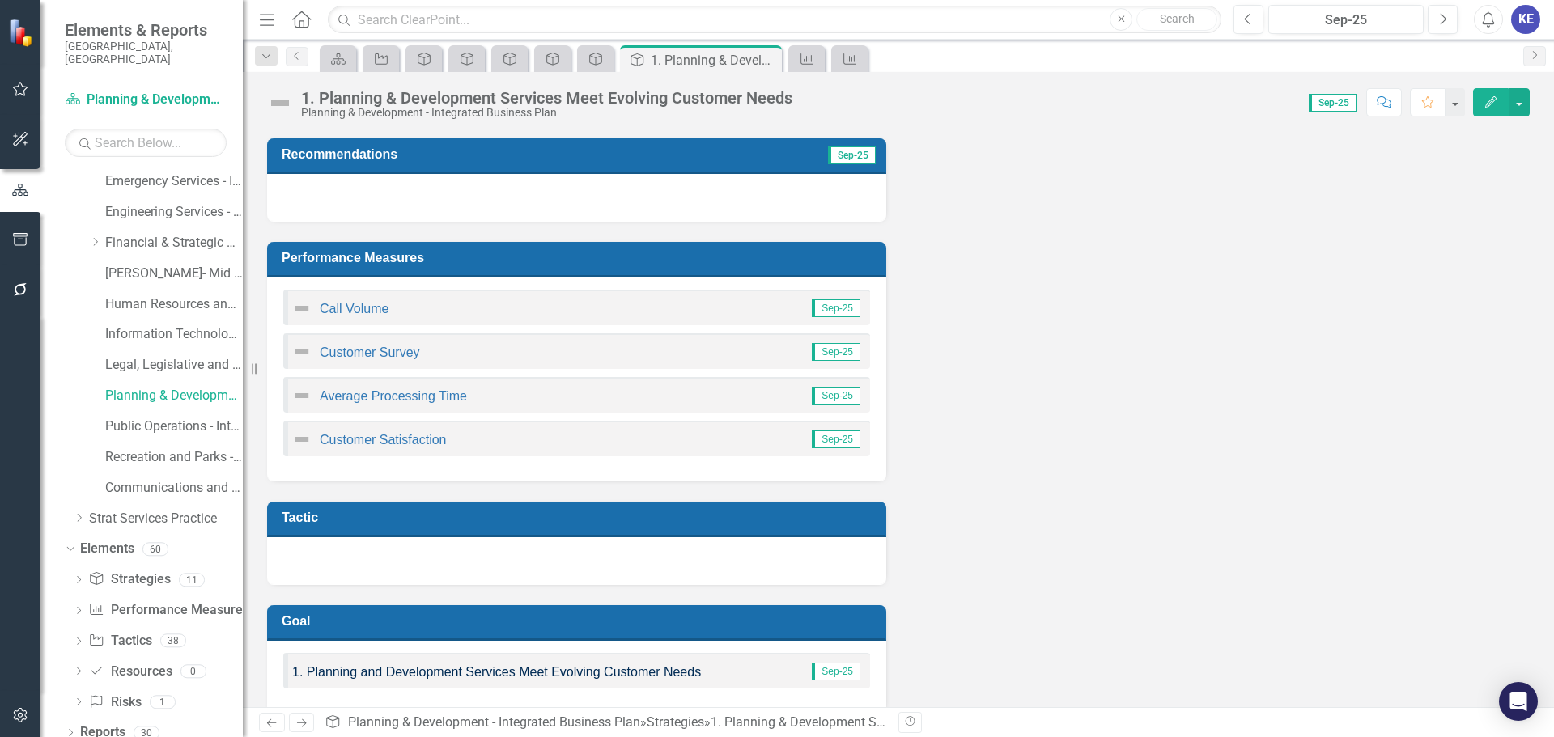
scroll to position [346, 0]
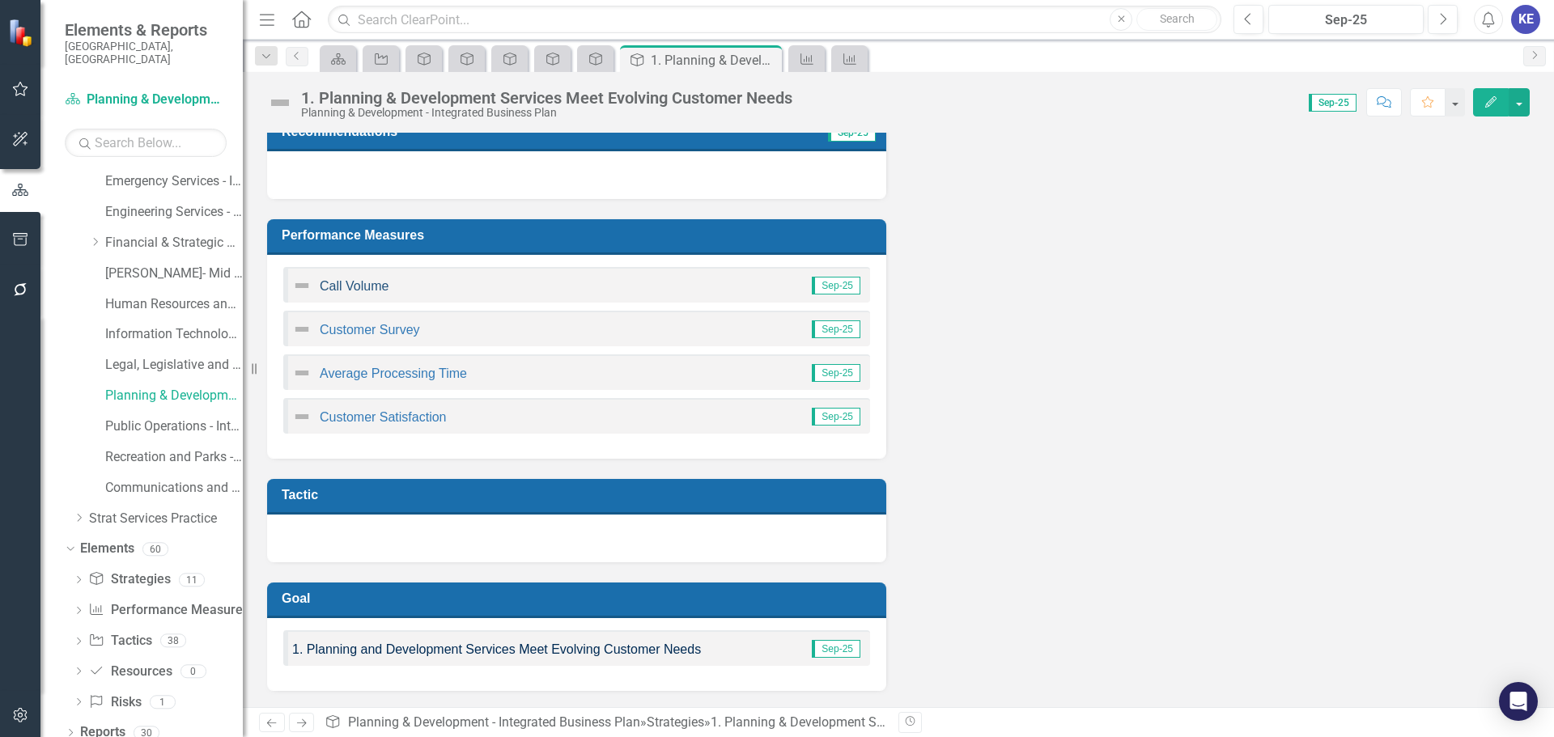
click at [348, 291] on link "Call Volume" at bounding box center [354, 286] width 69 height 14
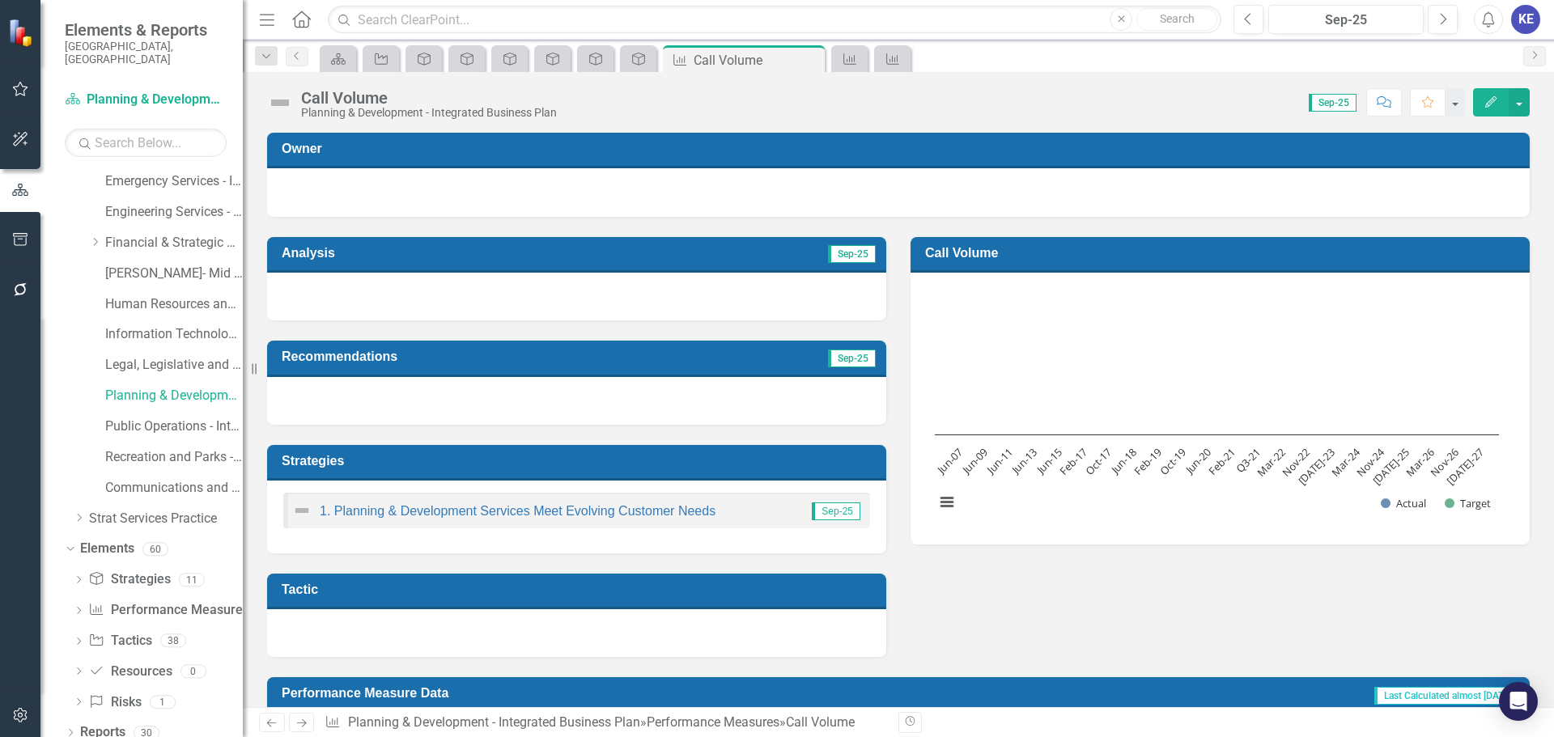
scroll to position [382, 0]
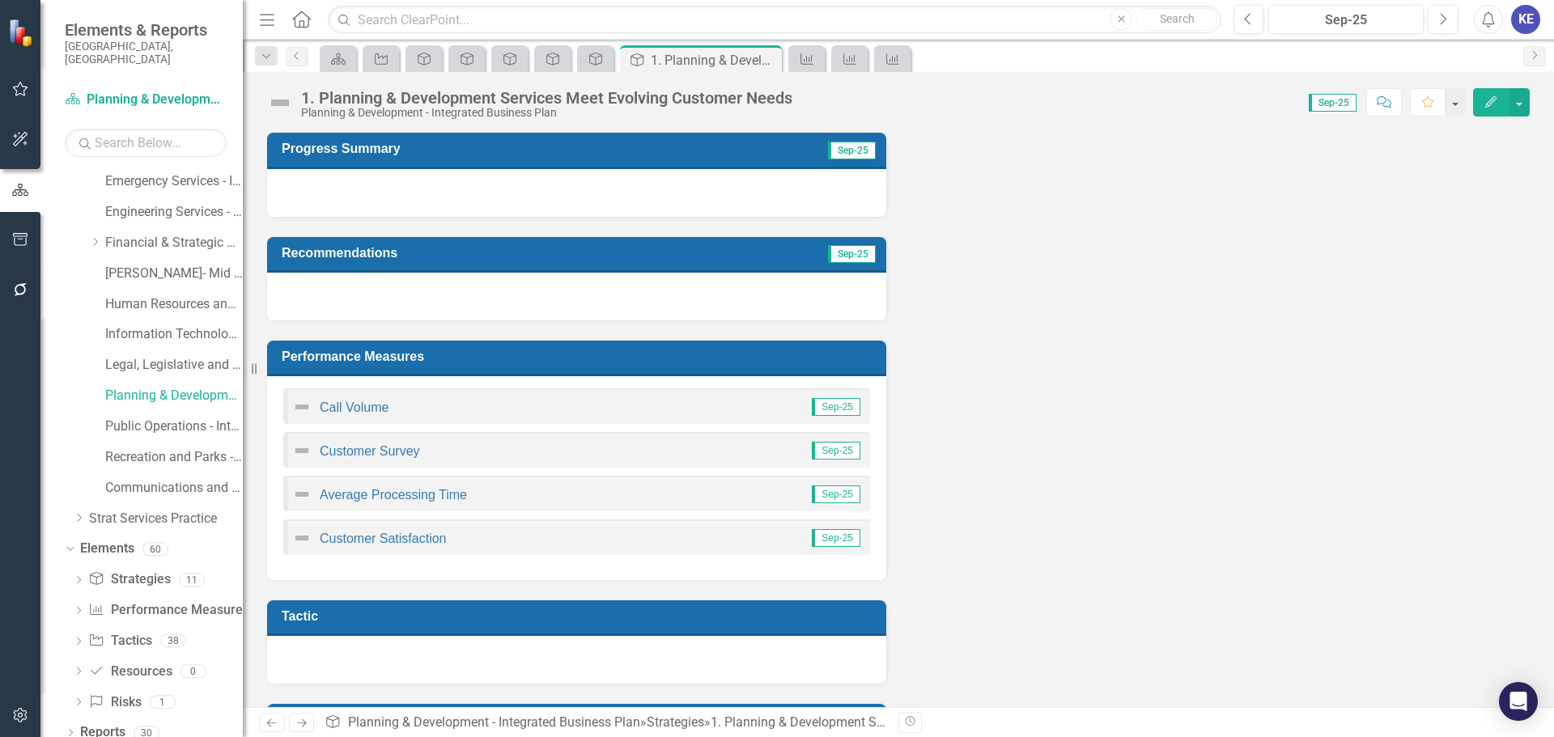
scroll to position [324, 0]
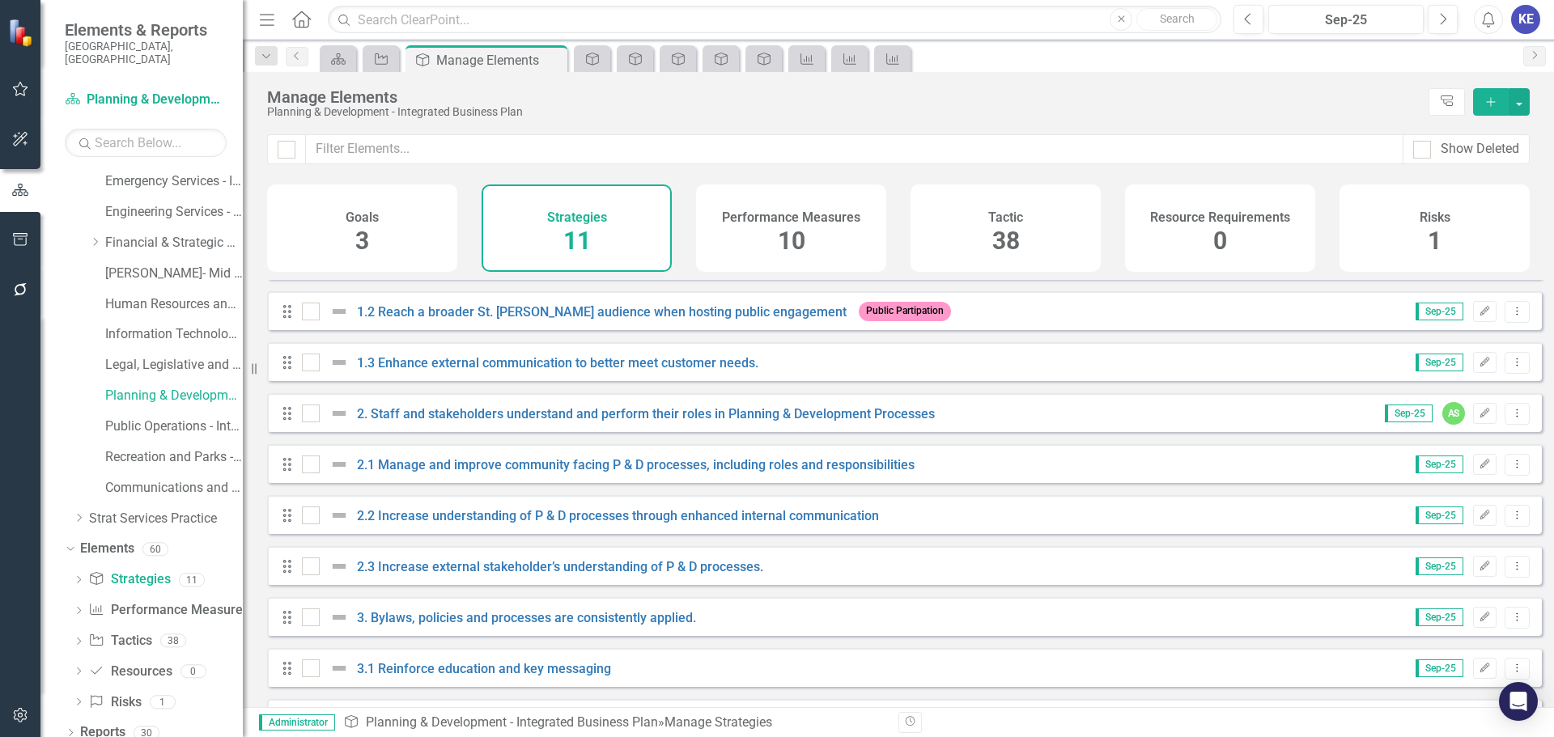
scroll to position [65, 0]
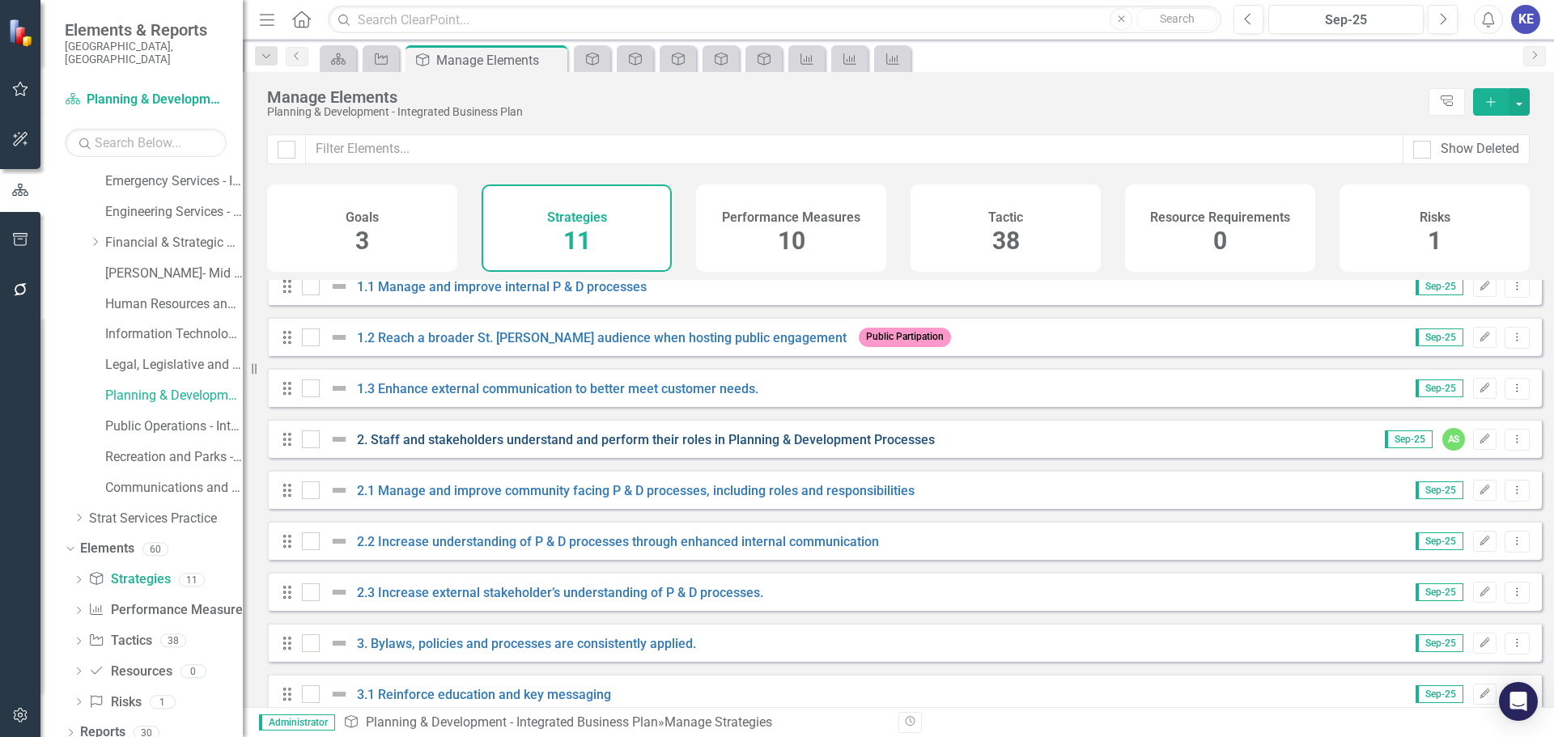
click at [478, 448] on link "2. Staff and stakeholders understand and perform their roles in Planning & Deve…" at bounding box center [646, 439] width 578 height 15
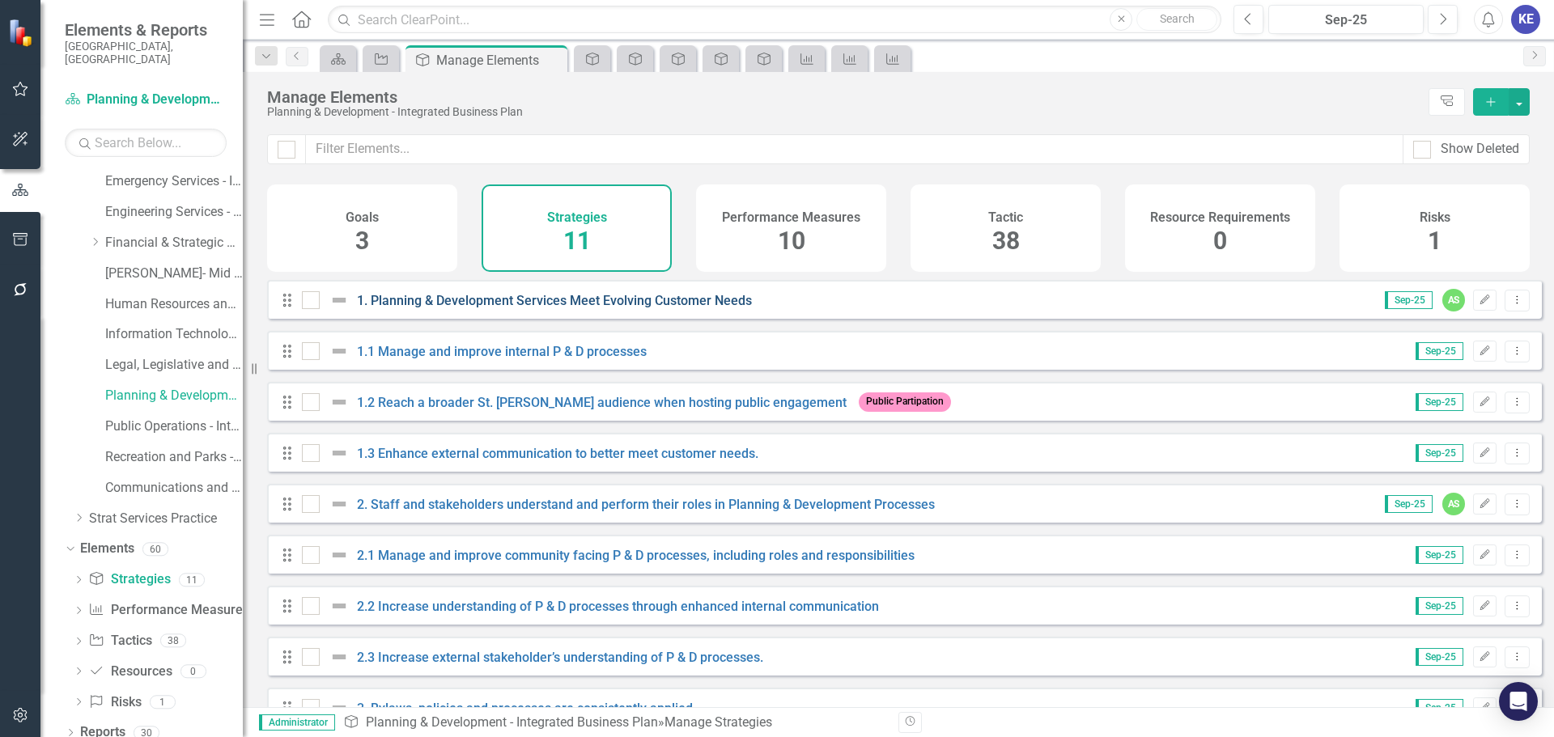
click at [400, 308] on link "1. Planning & Development Services Meet Evolving Customer Needs" at bounding box center [554, 300] width 395 height 15
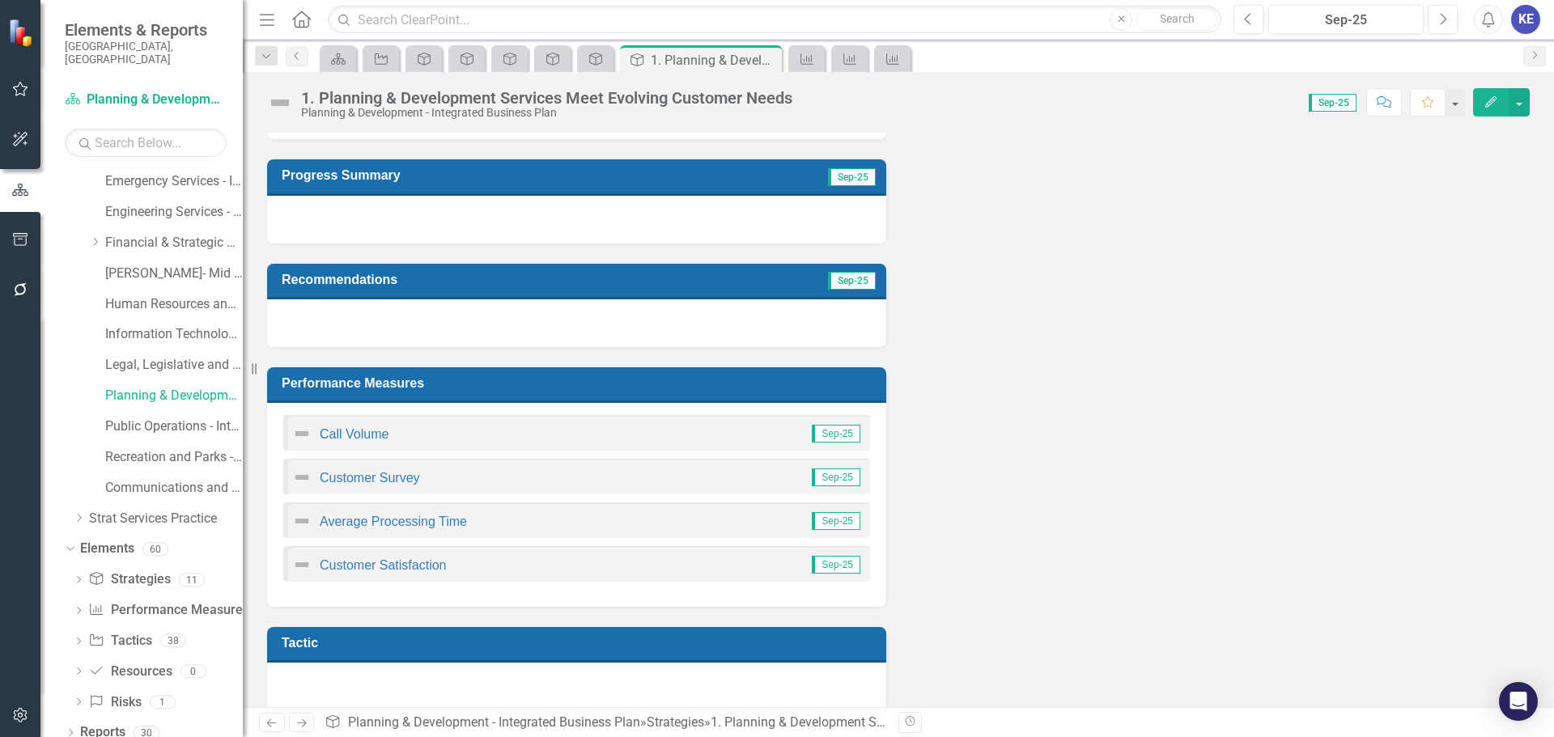
scroll to position [185, 0]
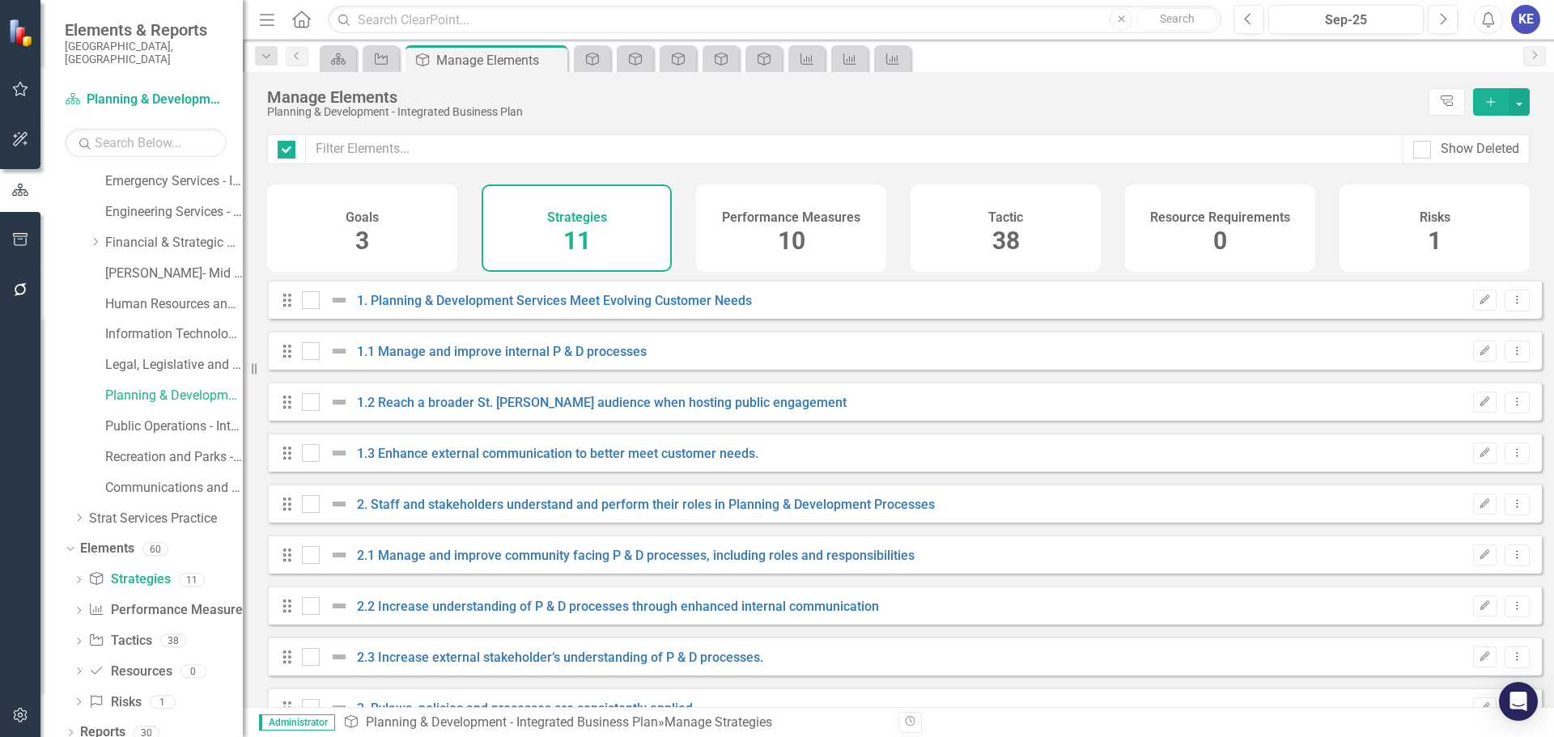
checkbox input "false"
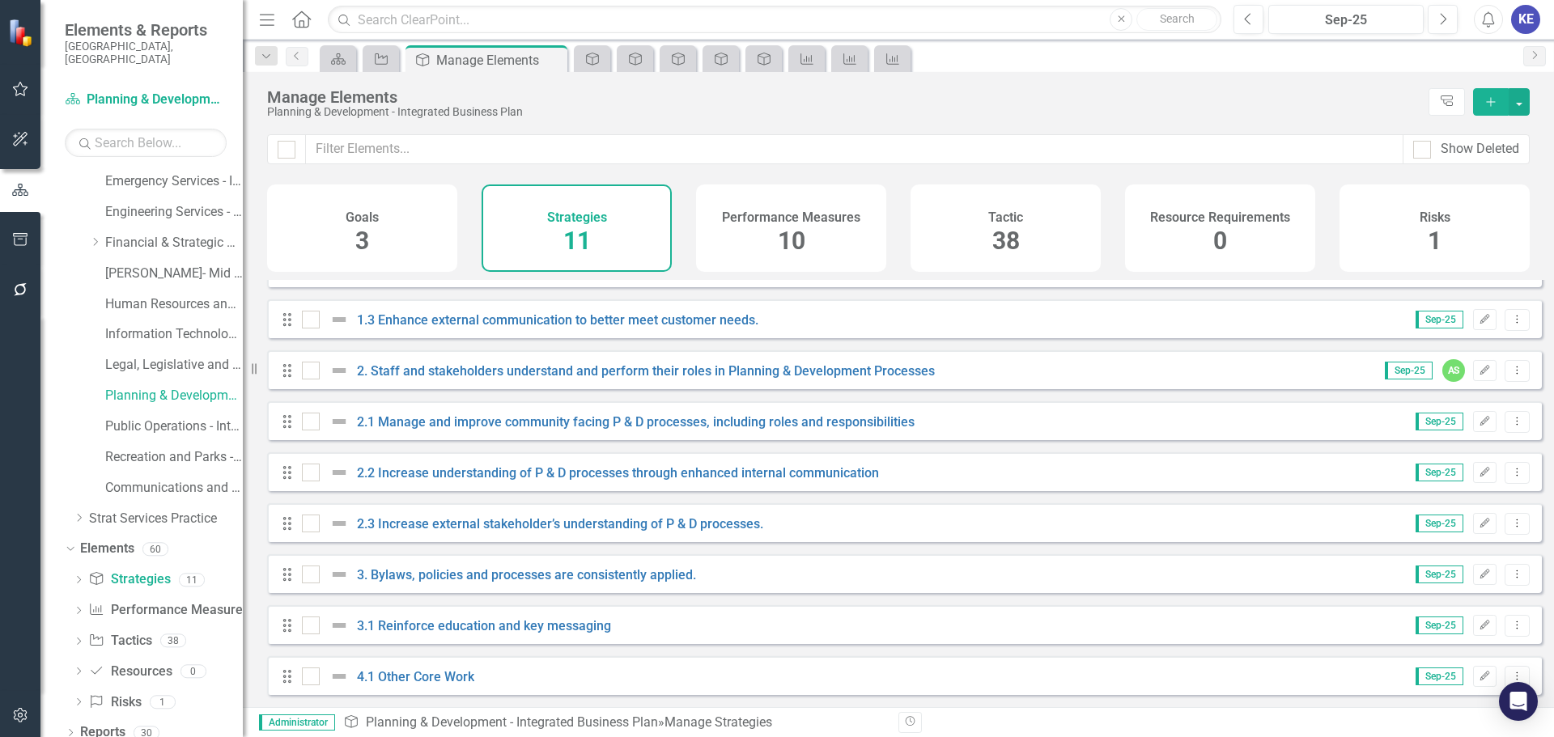
scroll to position [146, 0]
click at [428, 570] on link "3. Bylaws, policies and processes are consistently applied." at bounding box center [526, 574] width 339 height 15
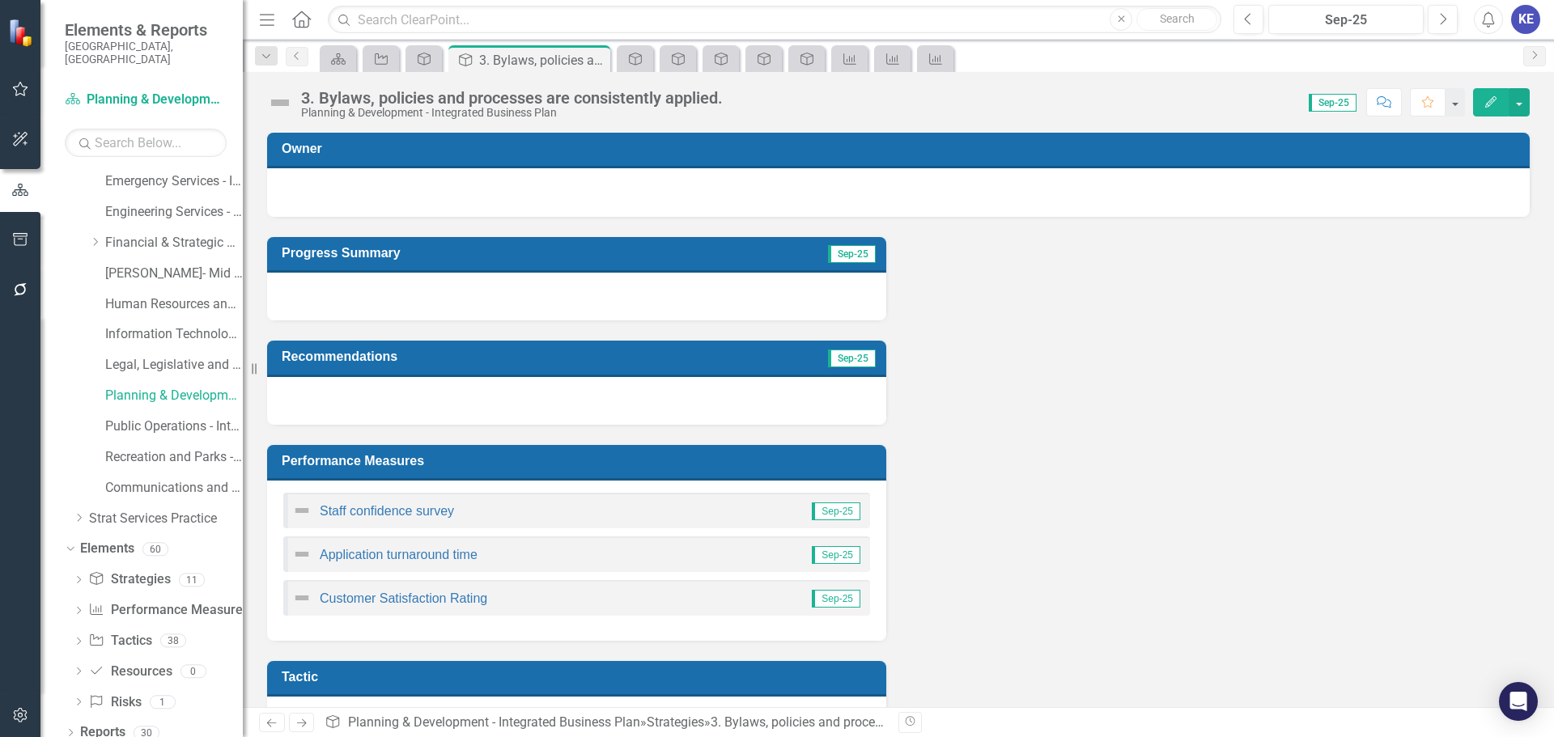
click at [594, 91] on div "3. Bylaws, policies and processes are consistently applied." at bounding box center [512, 98] width 422 height 18
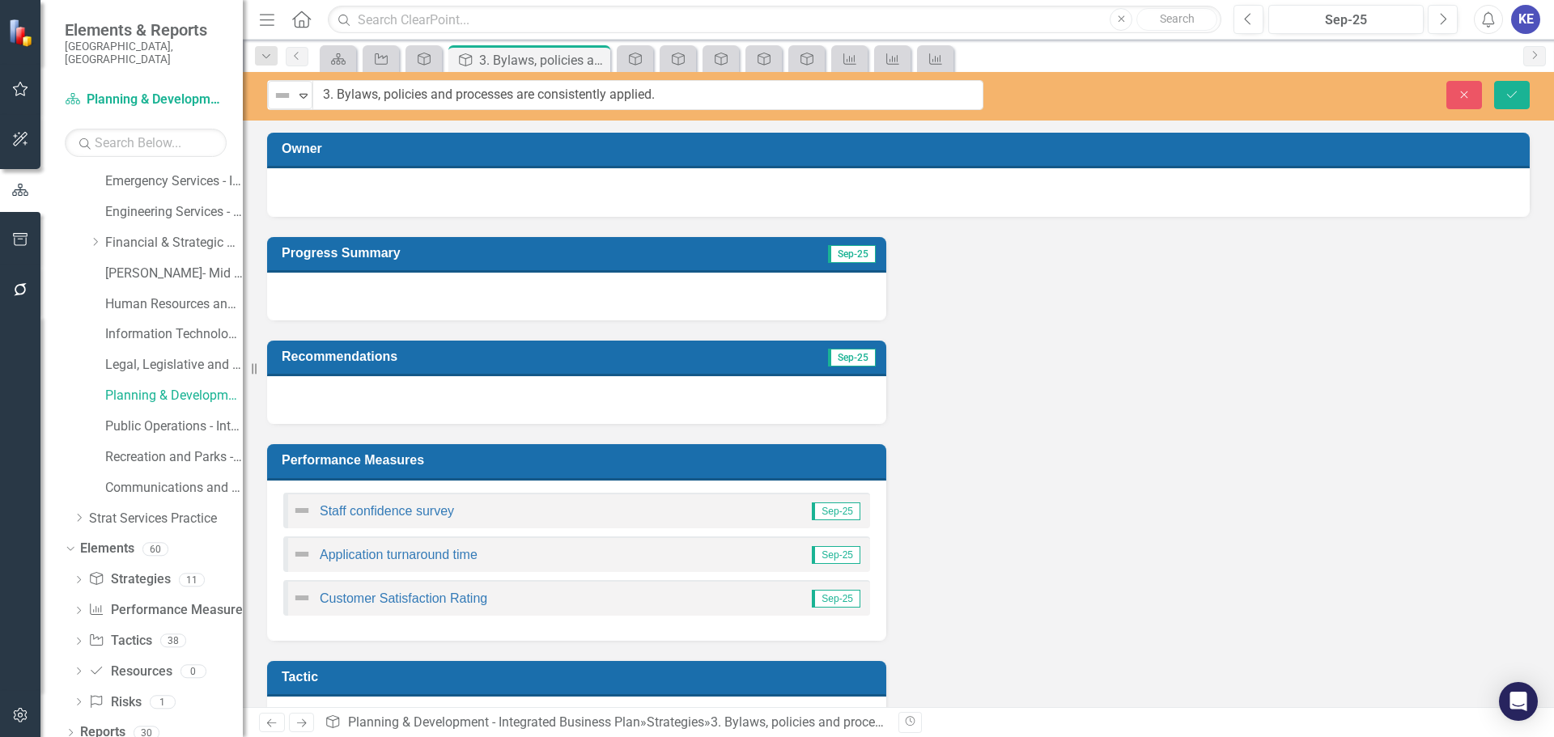
click at [594, 91] on input "3. Bylaws, policies and processes are consistently applied." at bounding box center [647, 95] width 671 height 30
click at [523, 102] on input "3. Bylaws, policies and processes are consistently applied." at bounding box center [647, 95] width 671 height 30
drag, startPoint x: 684, startPoint y: 90, endPoint x: 340, endPoint y: 86, distance: 344.0
click at [340, 86] on input "3. Bylaws, policies and processes are consistently applied." at bounding box center [647, 95] width 671 height 30
click at [1272, 427] on div "Progress Summary Sep-25 Recommendations Sep-25 Performance Measures Staff confi…" at bounding box center [898, 545] width 1287 height 656
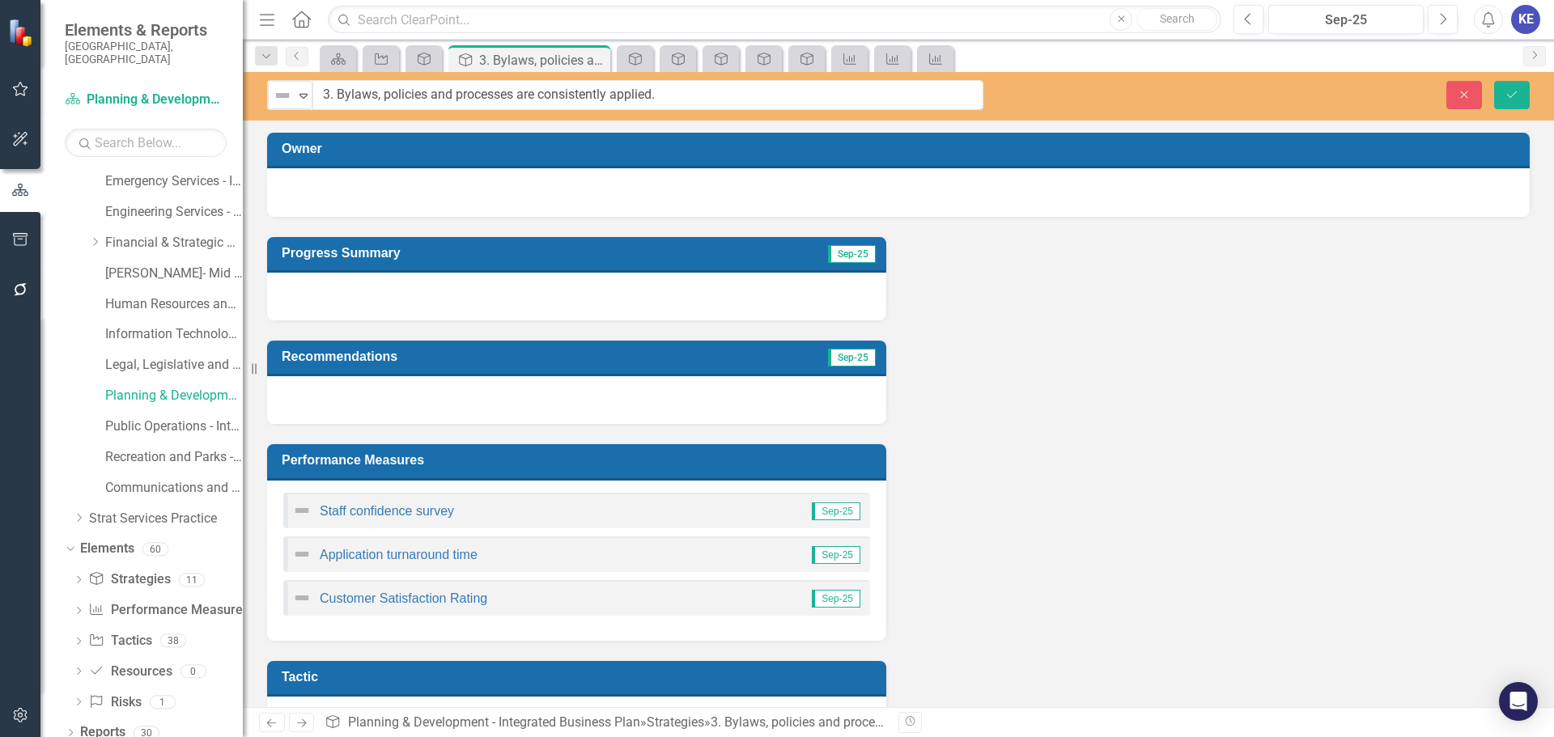
click at [1141, 241] on div "Progress Summary Sep-25 Recommendations Sep-25 Performance Measures Staff confi…" at bounding box center [898, 545] width 1287 height 656
click at [1133, 376] on div "Progress Summary Sep-25 Recommendations Sep-25 Performance Measures Staff confi…" at bounding box center [898, 545] width 1287 height 656
click at [1133, 373] on div "Progress Summary Sep-25 Recommendations Sep-25 Performance Measures Staff confi…" at bounding box center [898, 545] width 1287 height 656
click at [1470, 74] on div "Not Defined Expand 3. Bylaws, policies and processes are consistently applied. …" at bounding box center [898, 96] width 1311 height 49
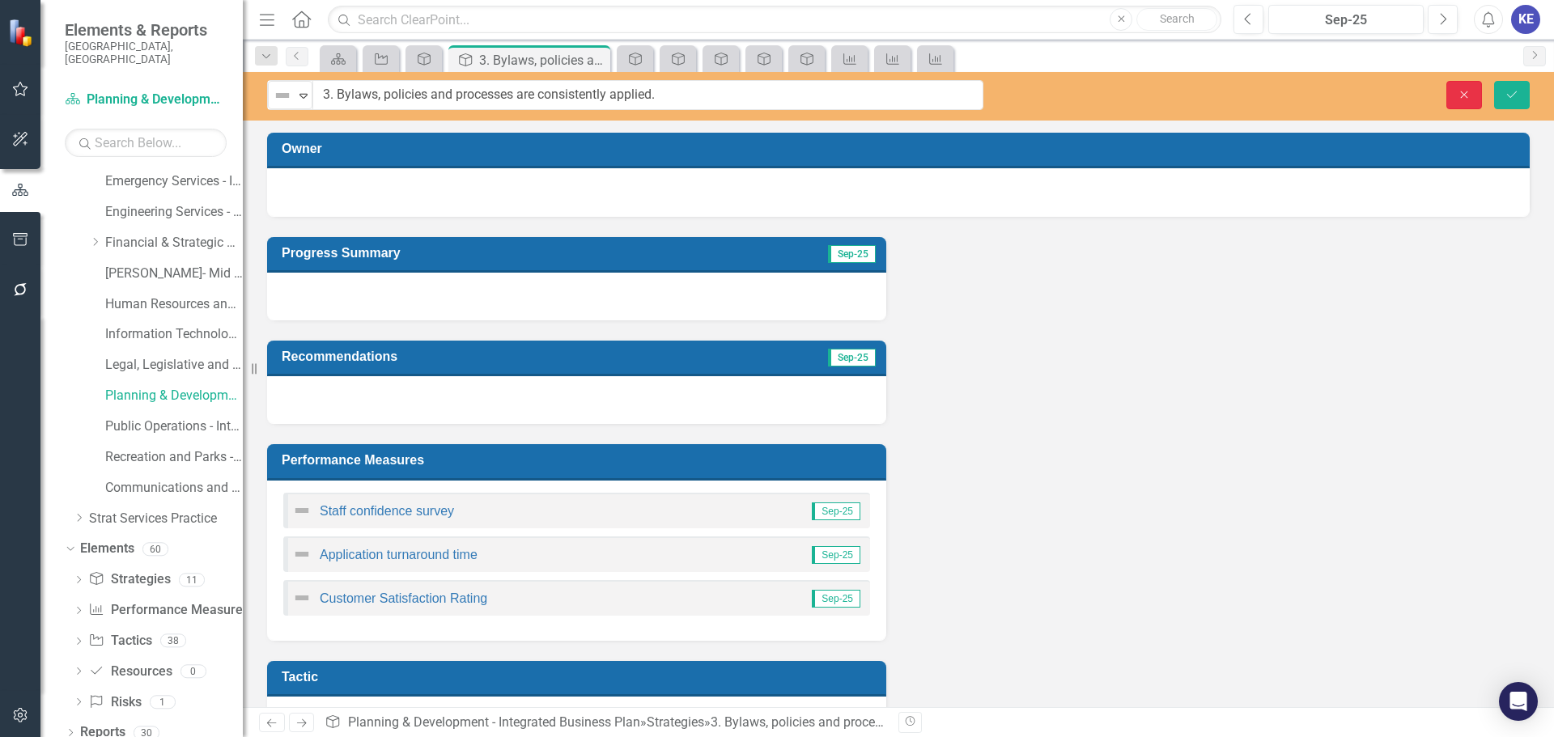
click at [1465, 89] on icon "Close" at bounding box center [1464, 94] width 15 height 11
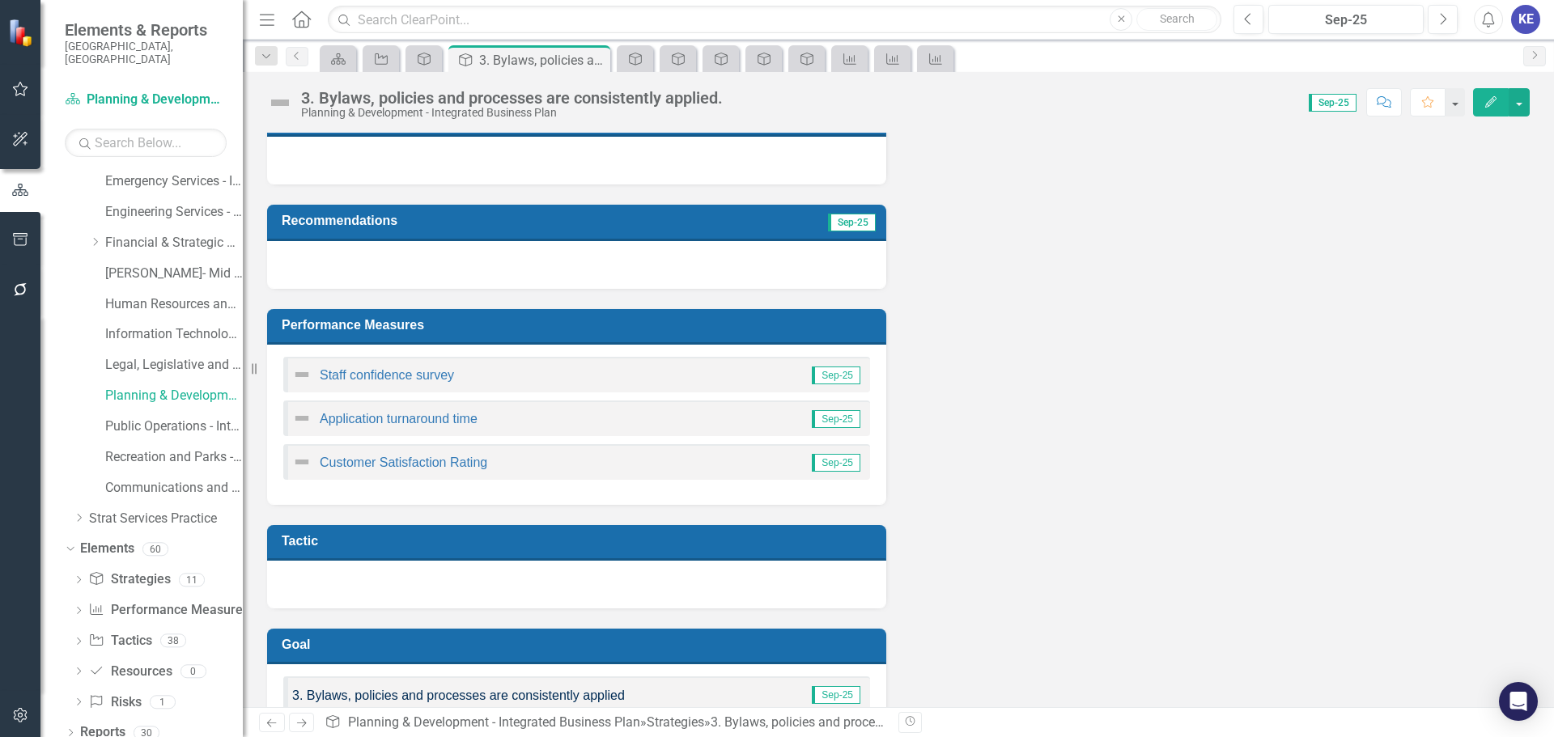
scroll to position [182, 0]
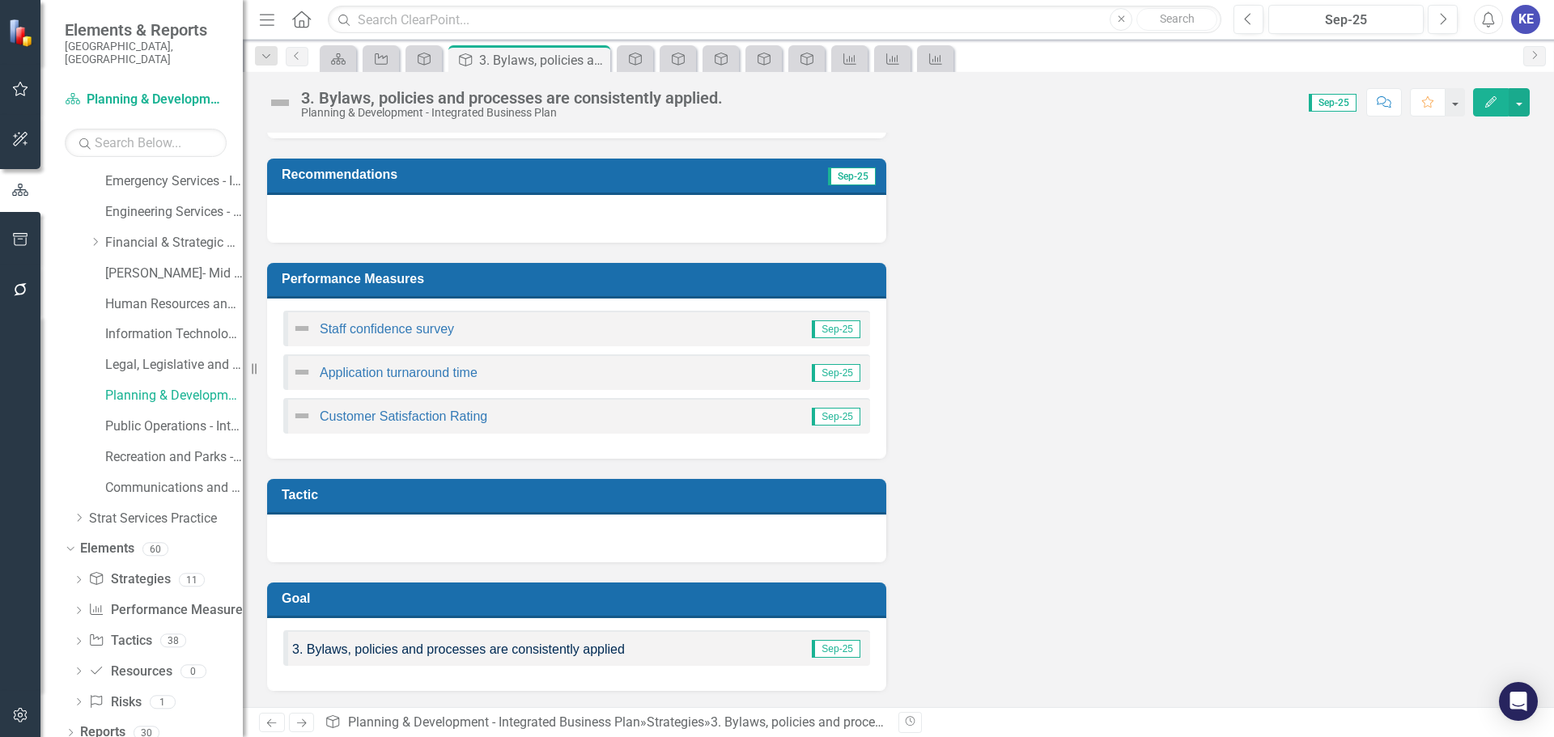
click at [512, 643] on span "3. Bylaws, policies and processes are consistently applied" at bounding box center [458, 650] width 333 height 14
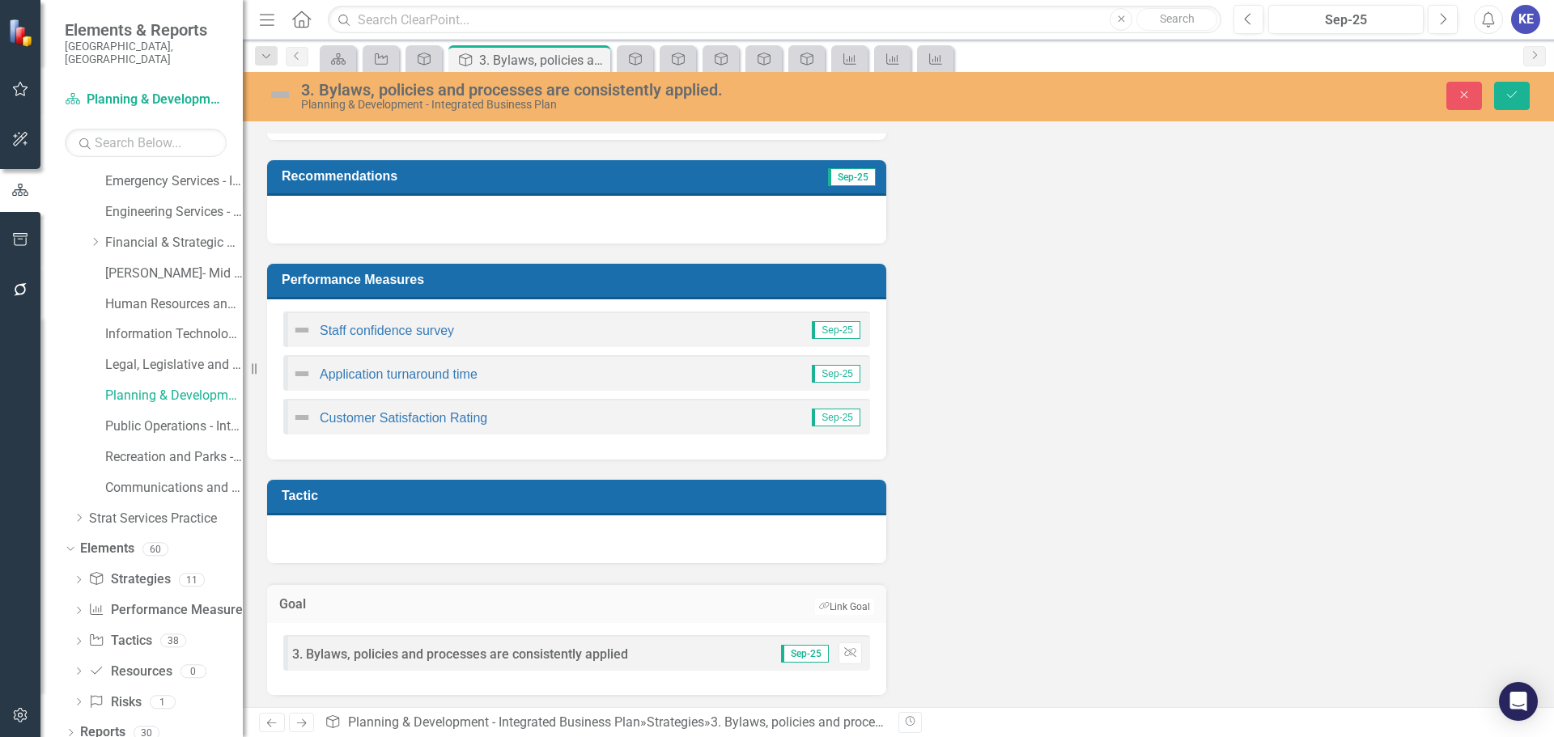
click at [512, 643] on div "Not Defined Expand 3. Bylaws, policies and processes are consistently applied S…" at bounding box center [576, 653] width 587 height 36
click at [757, 85] on div "3. Bylaws, policies and processes are consistently applied." at bounding box center [638, 90] width 674 height 18
click at [754, 86] on div "3. Bylaws, policies and processes are consistently applied." at bounding box center [638, 90] width 674 height 18
click at [669, 91] on div "3. Bylaws, policies and processes are consistently applied." at bounding box center [638, 90] width 674 height 18
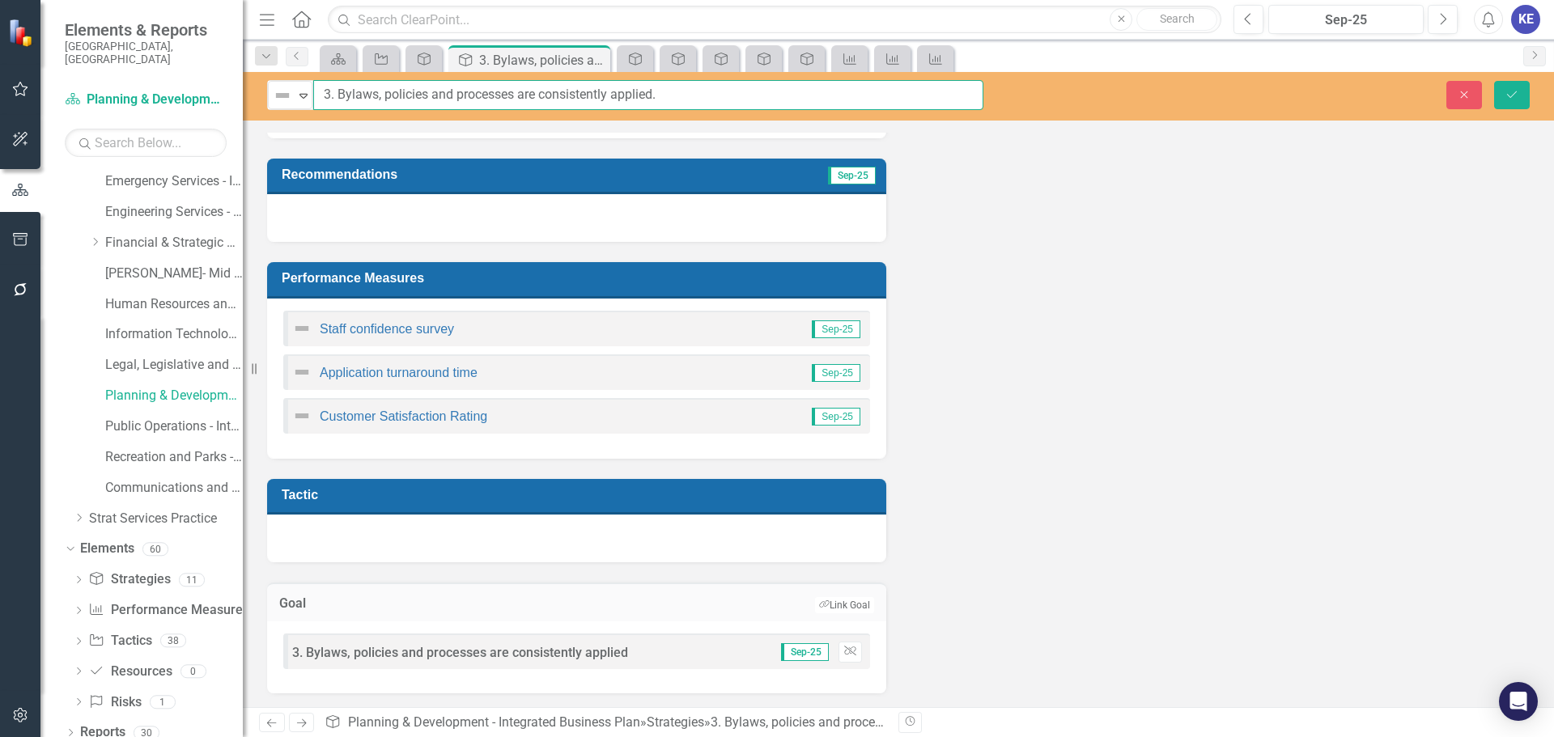
drag, startPoint x: 717, startPoint y: 92, endPoint x: 338, endPoint y: 77, distance: 379.9
click at [338, 77] on div "Not Defined Expand 3. Bylaws, policies and processes are consistently applied. …" at bounding box center [898, 96] width 1311 height 49
click at [1466, 102] on button "Close" at bounding box center [1464, 95] width 36 height 28
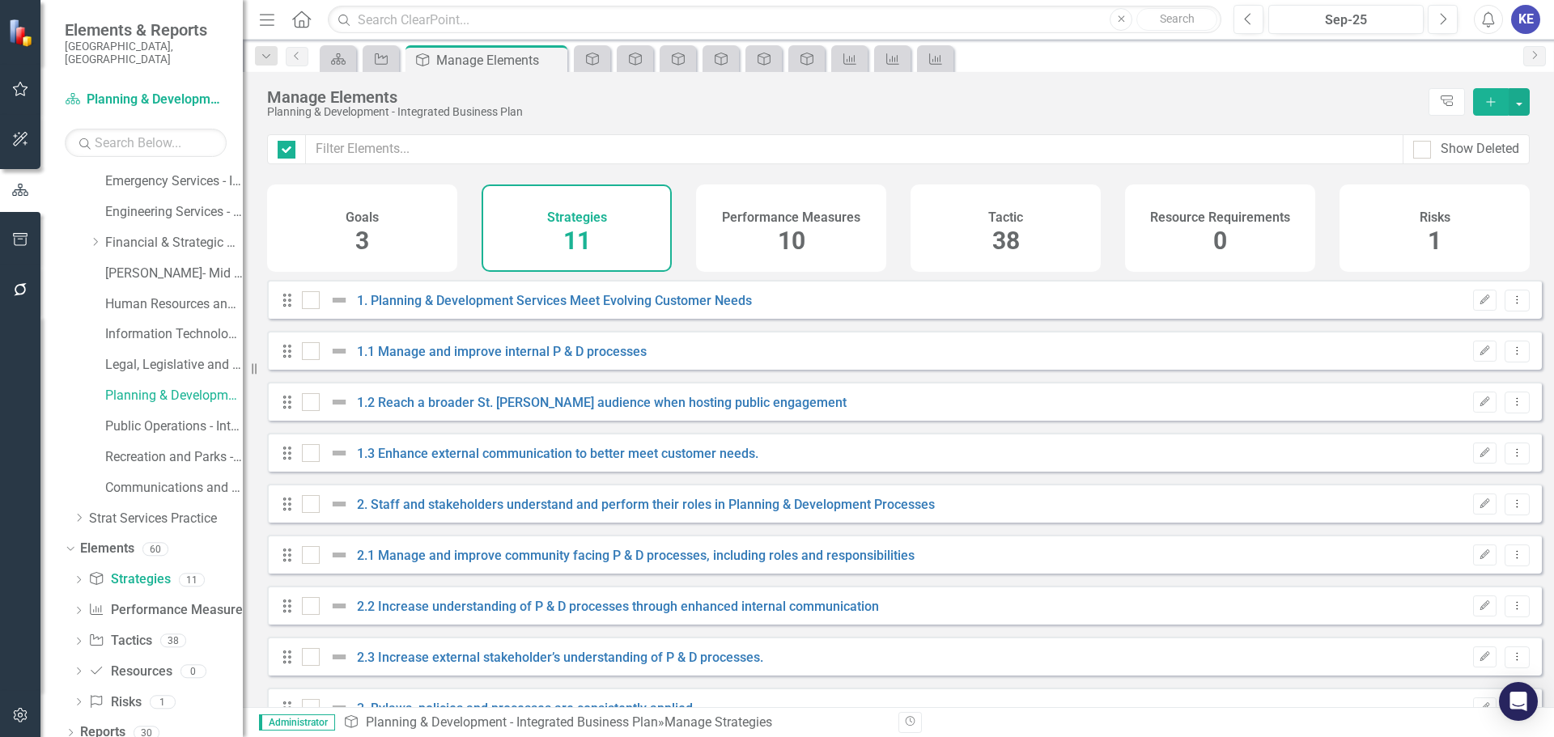
checkbox input "false"
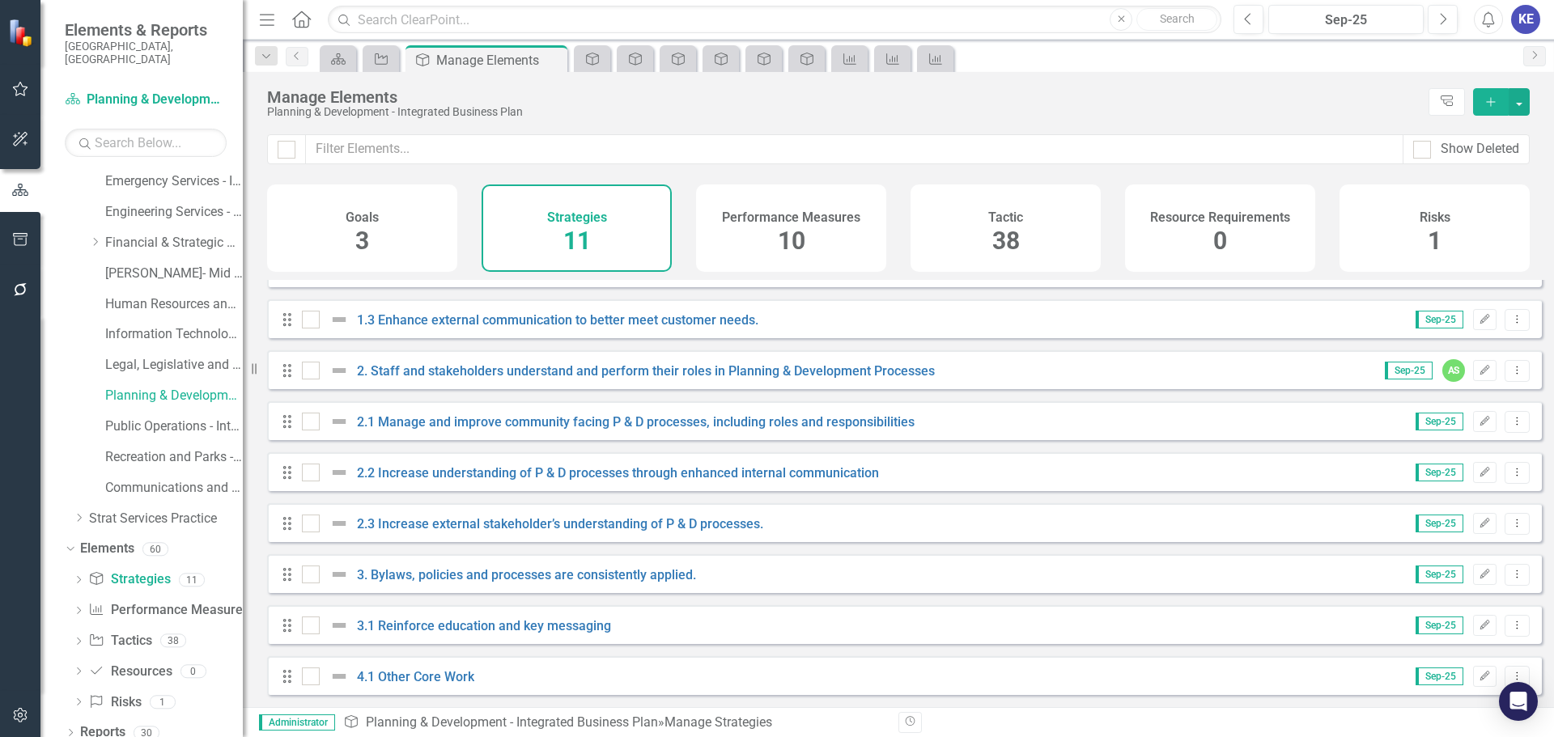
scroll to position [146, 0]
click at [412, 678] on link "4.1 Other Core Work" at bounding box center [415, 676] width 117 height 15
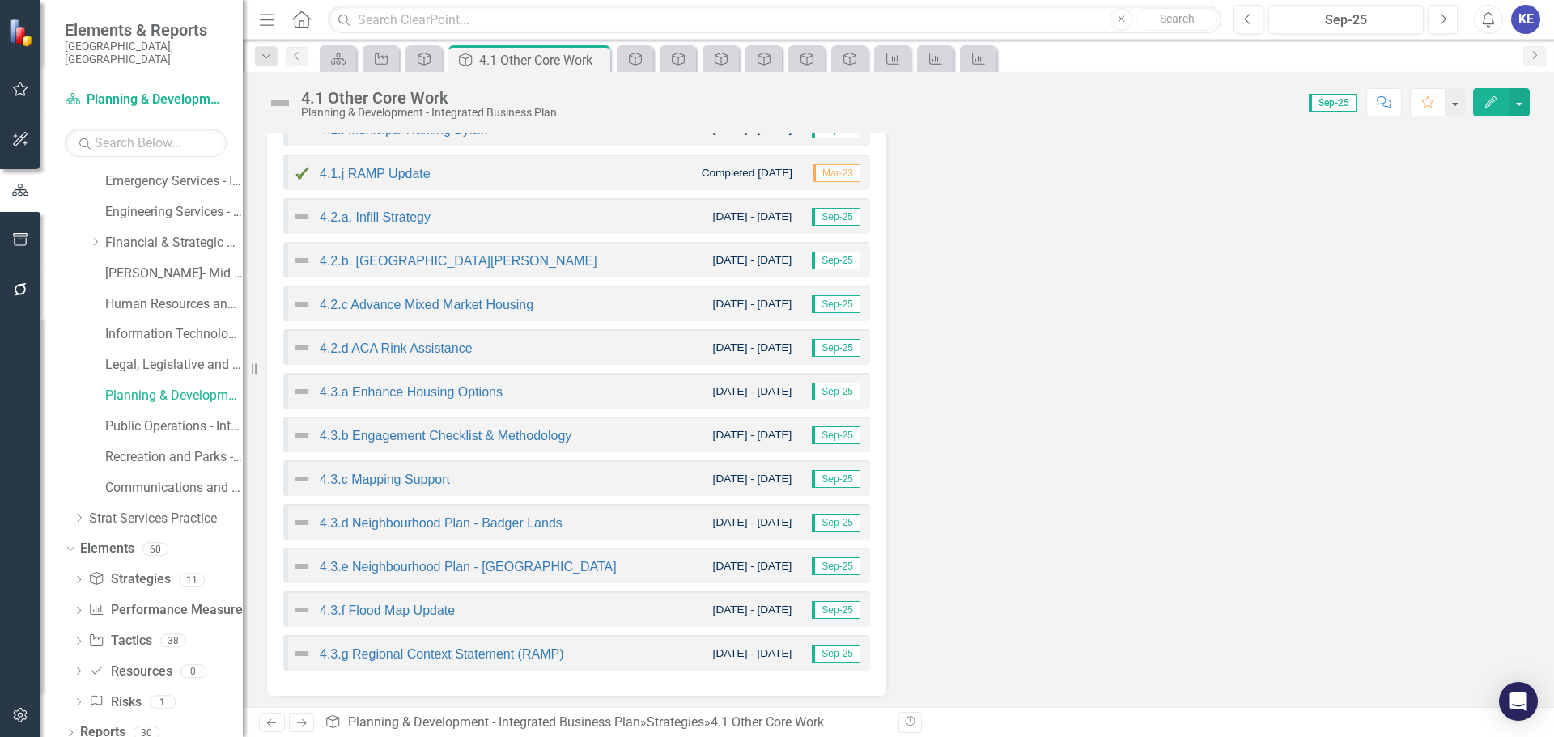
scroll to position [988, 0]
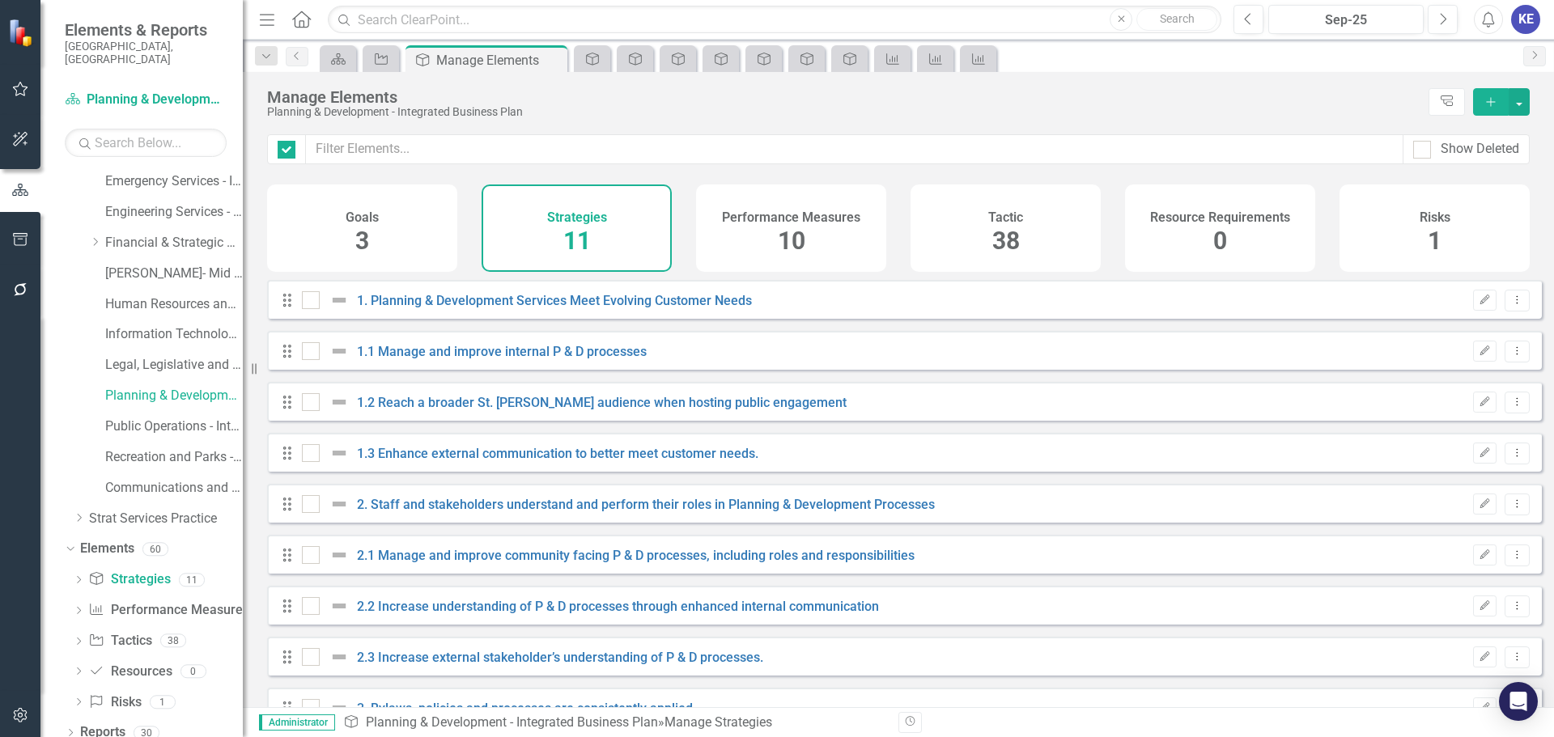
checkbox input "false"
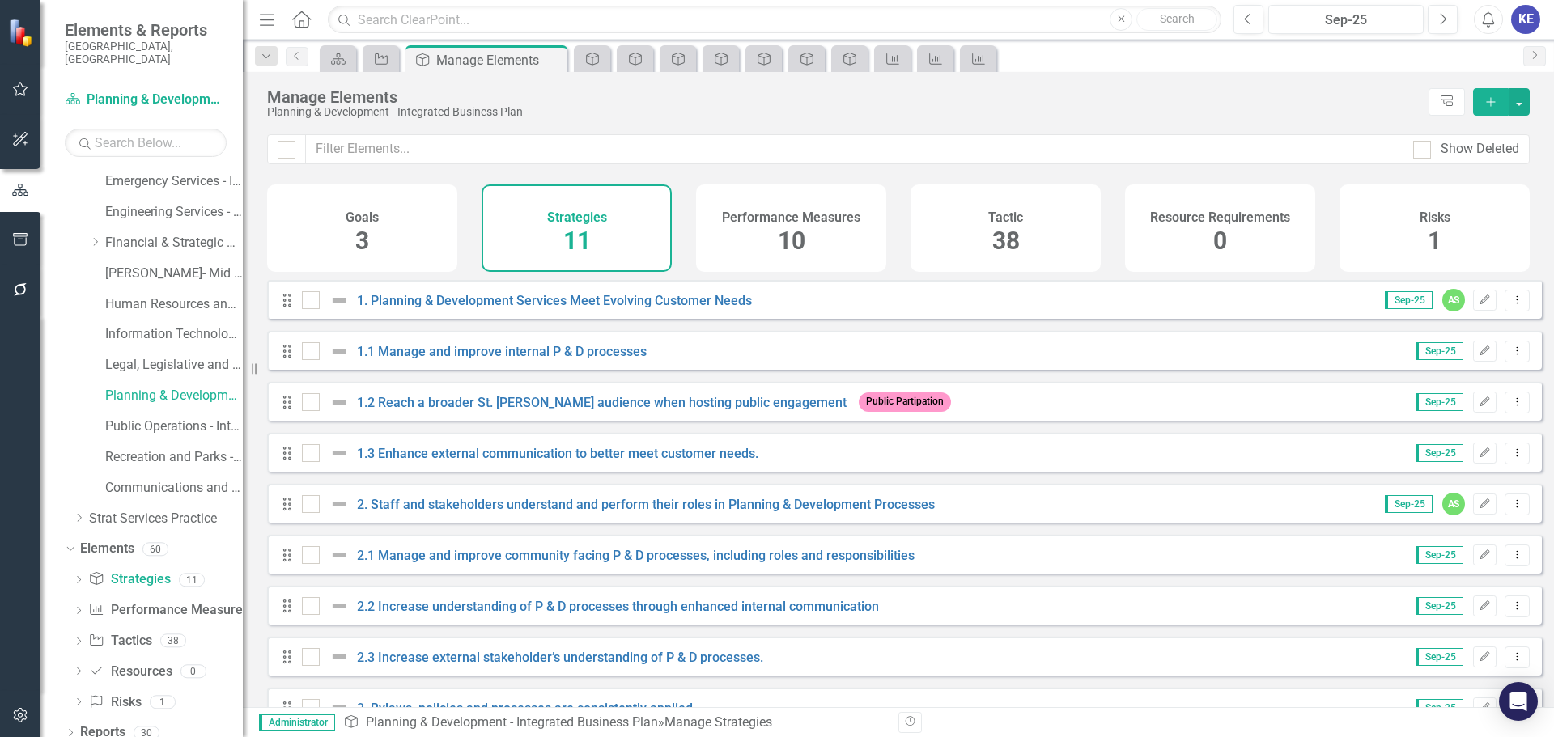
click at [385, 214] on div "Goals 3" at bounding box center [362, 228] width 190 height 87
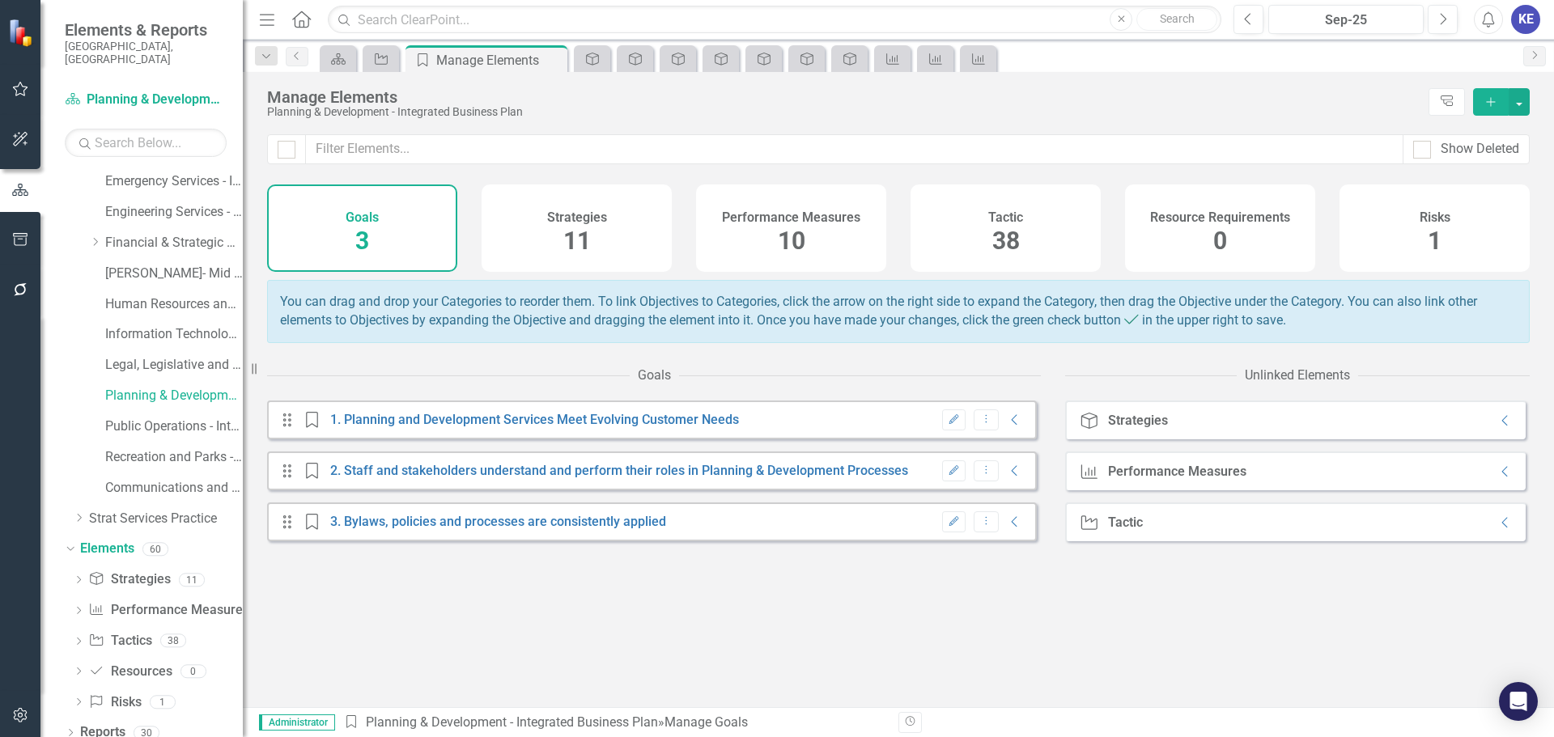
drag, startPoint x: 784, startPoint y: 243, endPoint x: 91, endPoint y: 253, distance: 692.1
click at [784, 243] on span "10" at bounding box center [792, 241] width 28 height 28
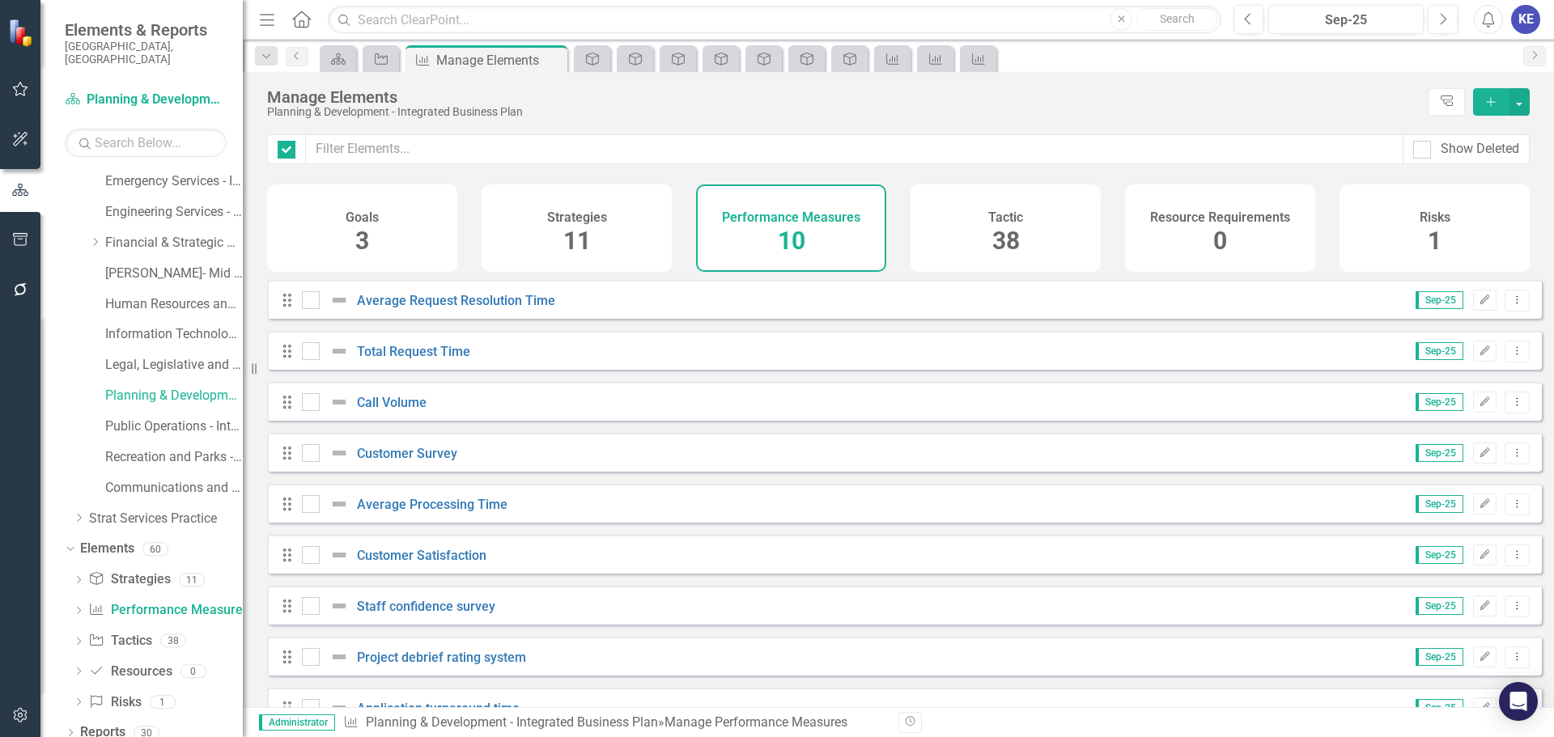
checkbox input "false"
click at [321, 234] on div "Goals 3" at bounding box center [362, 228] width 190 height 87
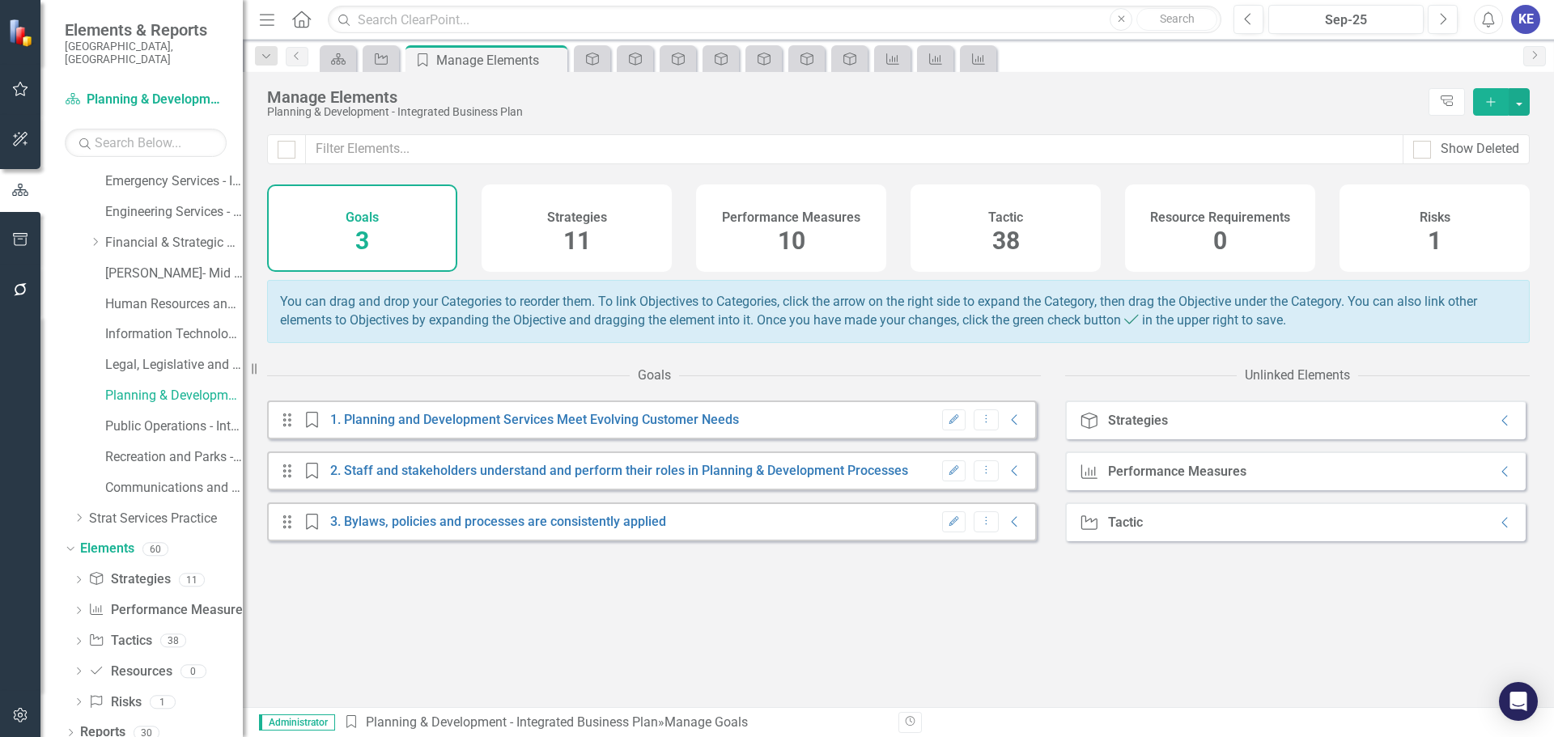
click at [448, 428] on div "Goal 1. Planning and Development Services Meet Evolving Customer Needs" at bounding box center [523, 420] width 442 height 16
click at [443, 427] on link "1. Planning and Development Services Meet Evolving Customer Needs" at bounding box center [534, 419] width 409 height 15
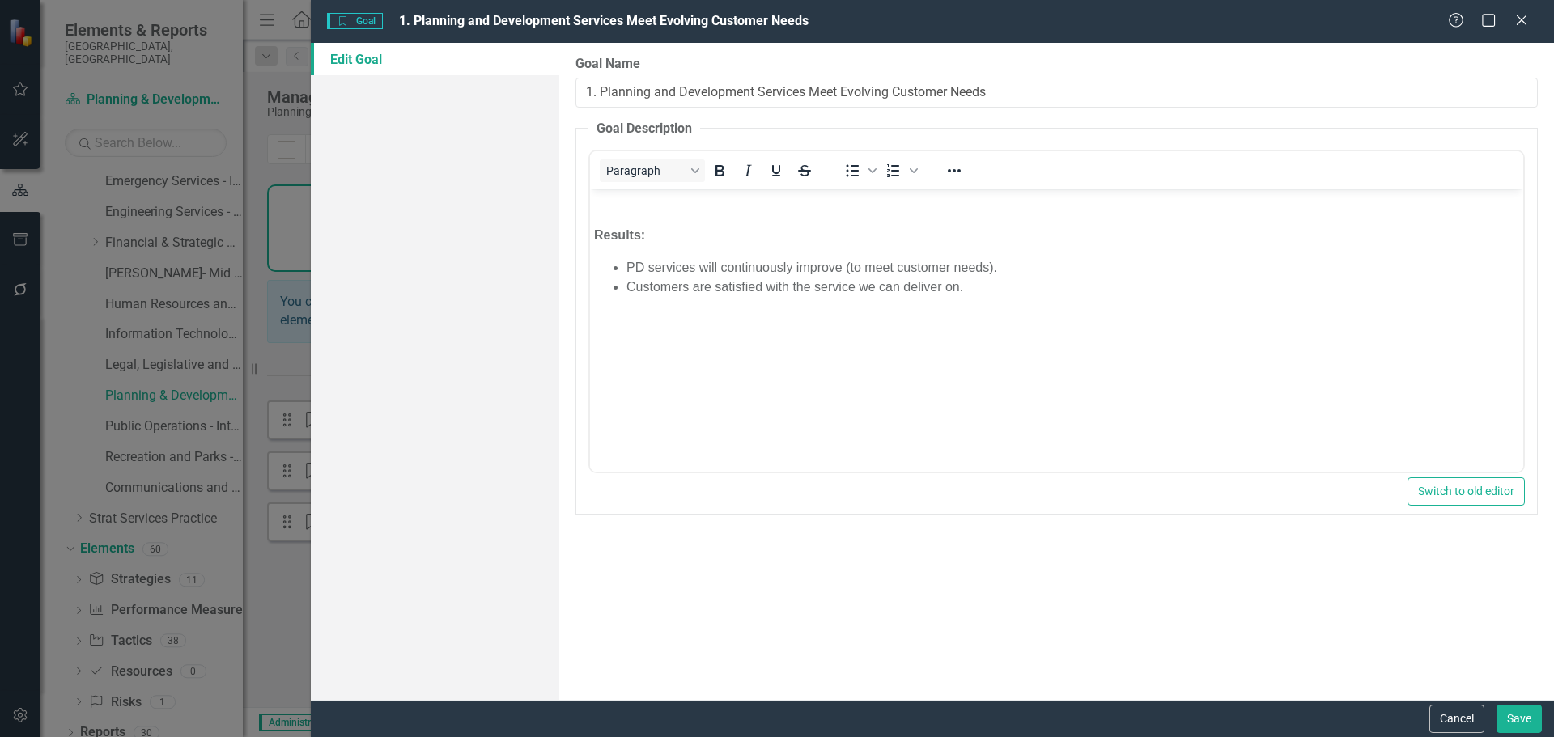
click at [1514, 8] on div "Goal Goal 1. Planning and Development Services Meet Evolving Customer Needs Hel…" at bounding box center [932, 21] width 1243 height 43
click at [1531, 19] on div "Help Maximize Close" at bounding box center [1493, 21] width 90 height 19
click at [1514, 17] on icon "Close" at bounding box center [1521, 19] width 20 height 15
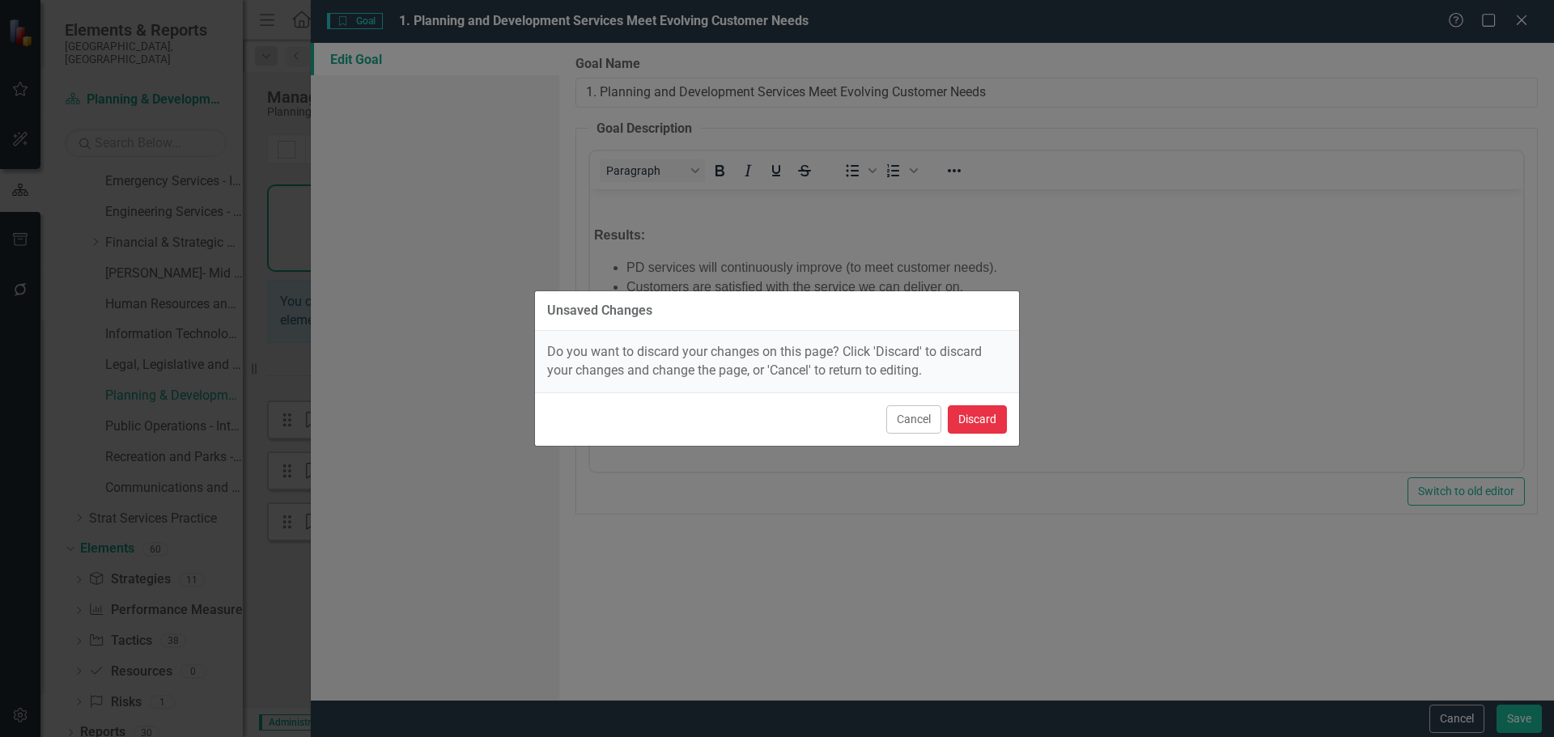
click at [971, 417] on button "Discard" at bounding box center [977, 420] width 59 height 28
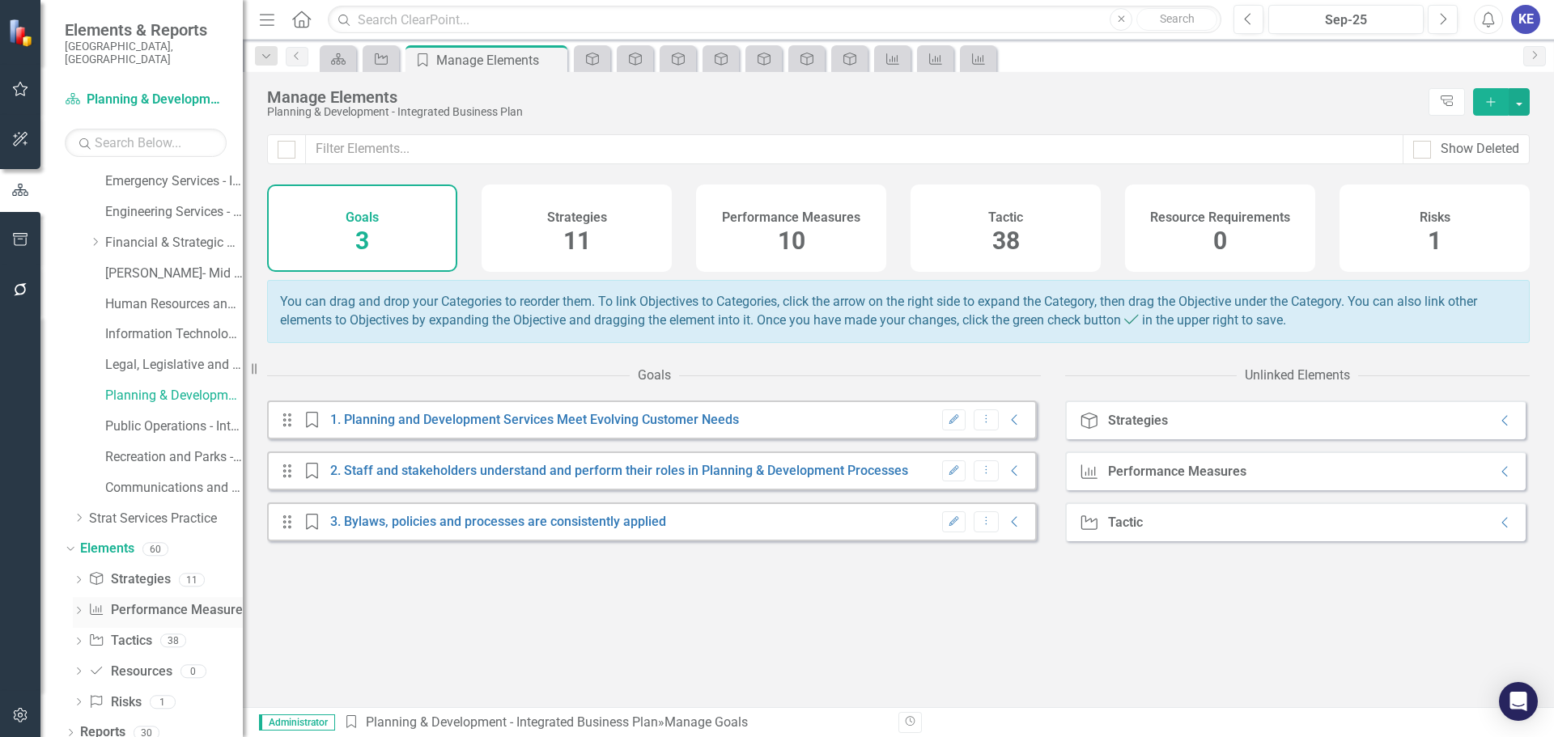
click at [159, 601] on link "Performance Measure Performance Measures" at bounding box center [168, 610] width 160 height 19
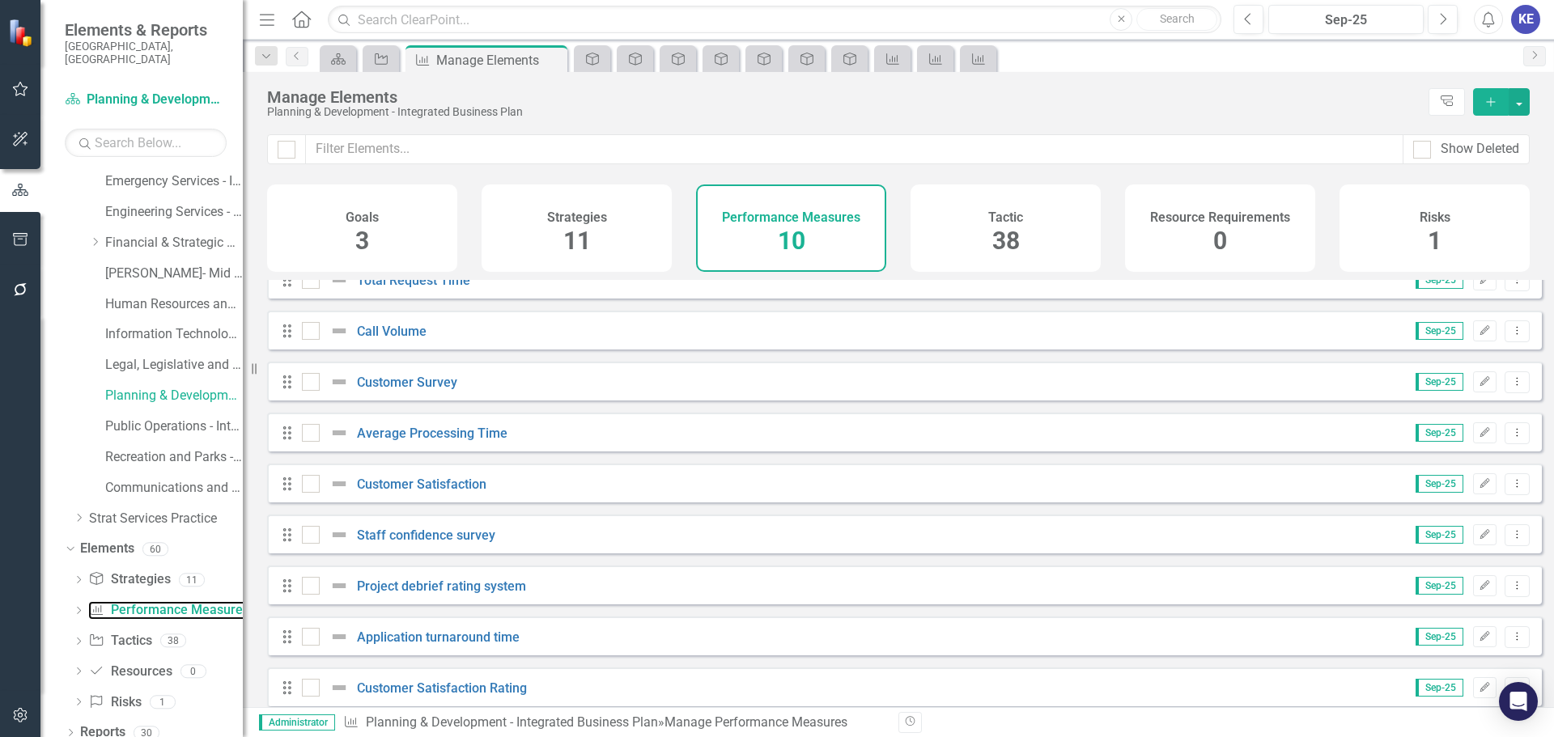
scroll to position [81, 0]
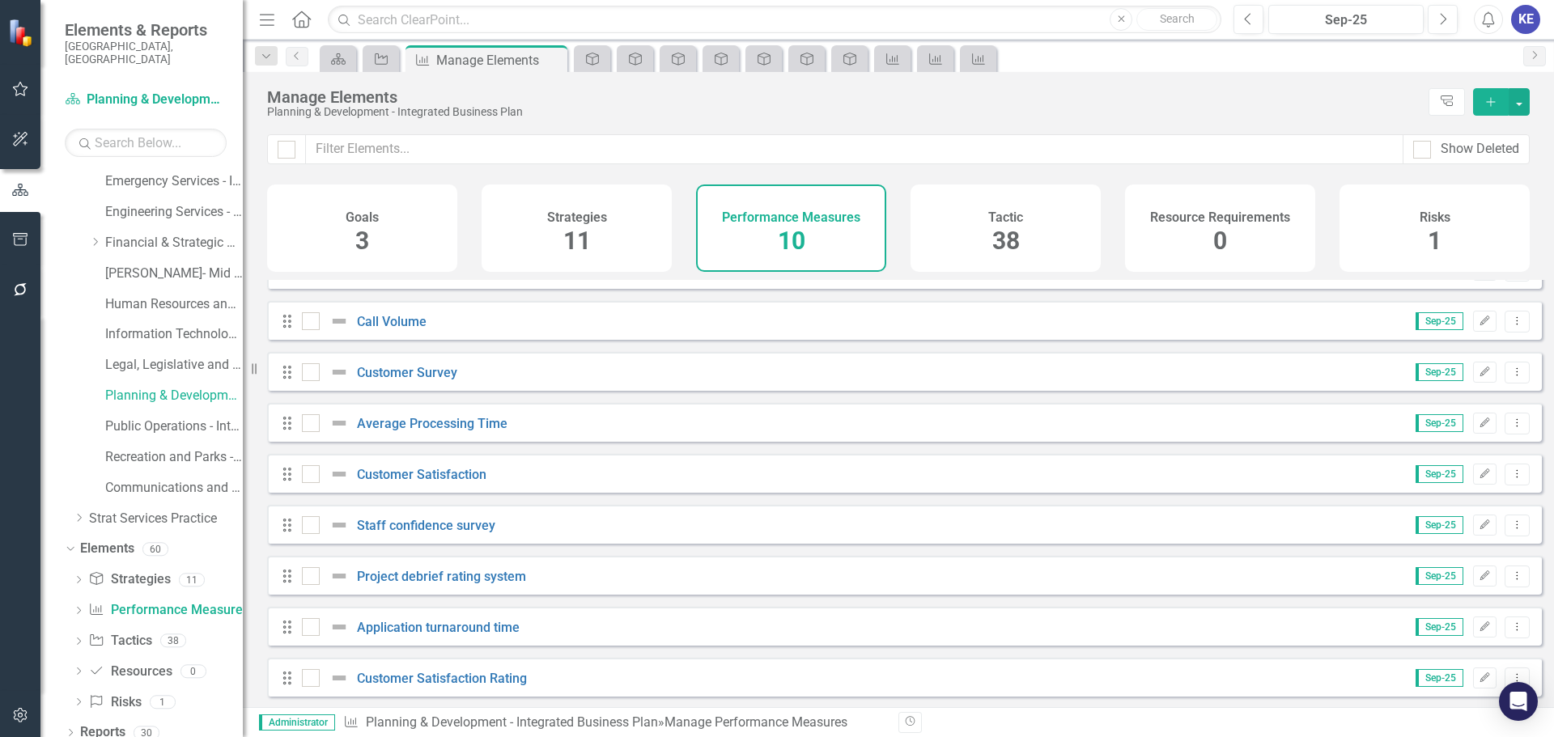
click at [576, 240] on span "11" at bounding box center [577, 241] width 28 height 28
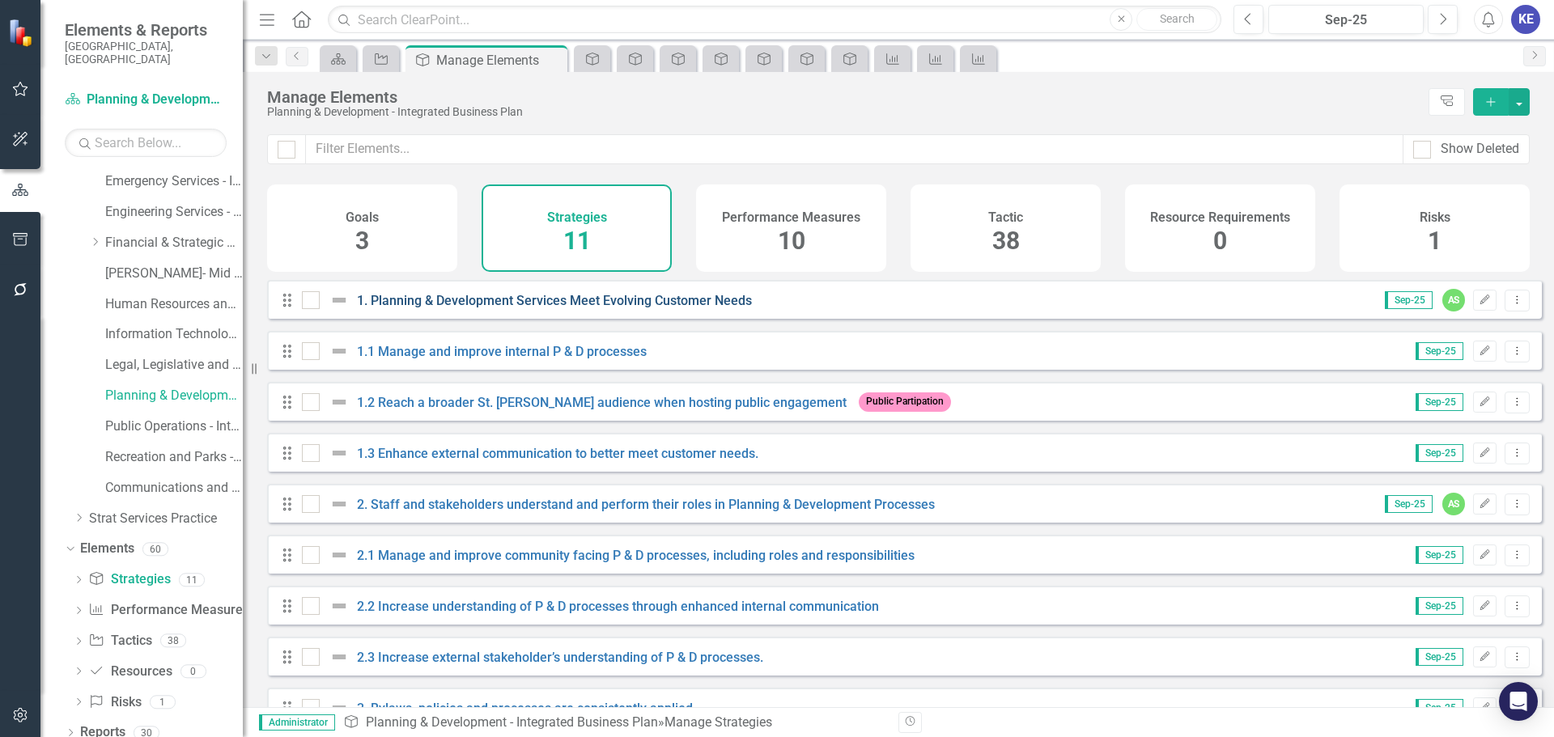
click at [435, 308] on link "1. Planning & Development Services Meet Evolving Customer Needs" at bounding box center [554, 300] width 395 height 15
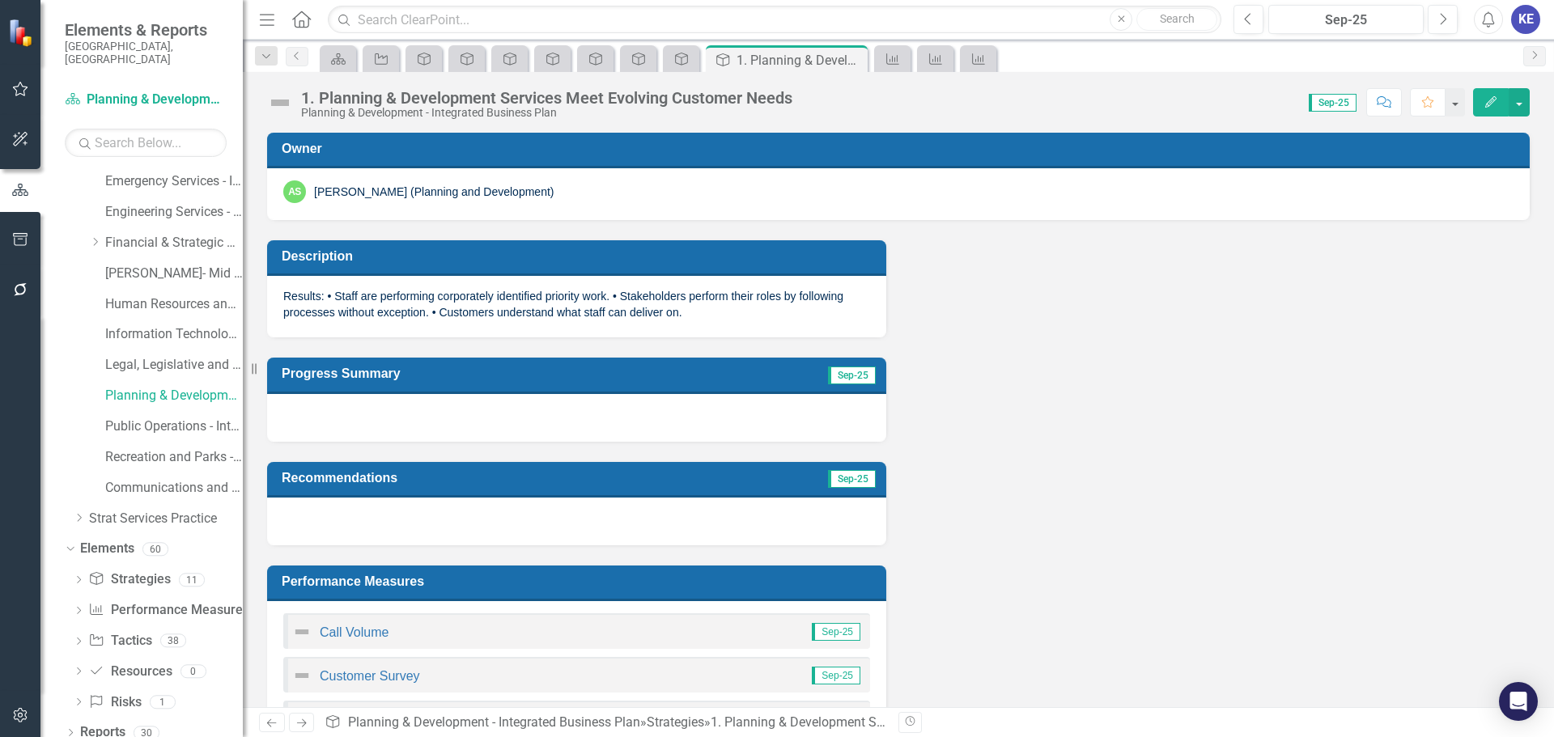
scroll to position [243, 0]
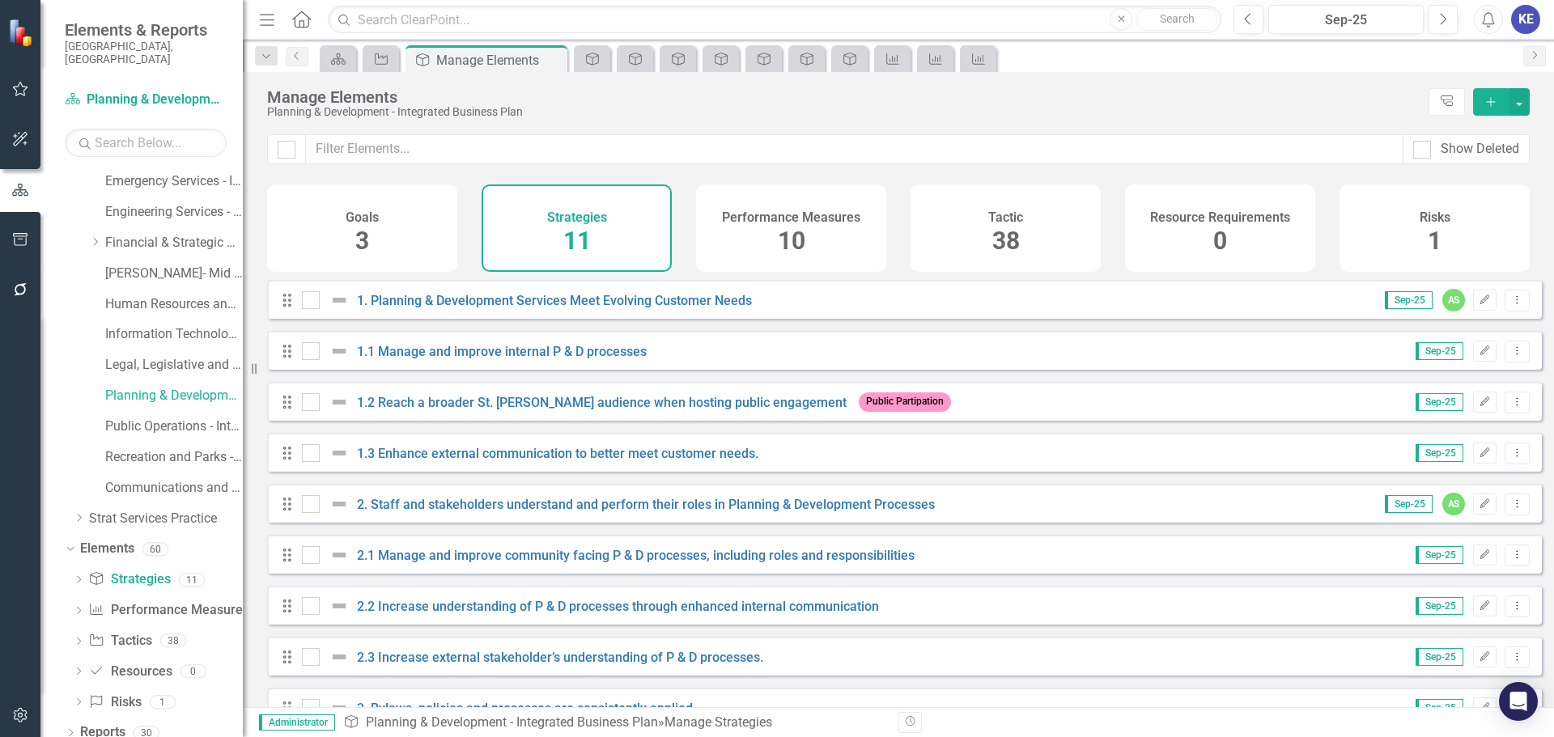
click at [401, 499] on div "Drag 2. Staff and stakeholders understand and perform their roles in Planning &…" at bounding box center [904, 503] width 1275 height 39
click at [411, 508] on div "2. Staff and stakeholders understand and perform their roles in Planning & Deve…" at bounding box center [620, 504] width 637 height 19
click at [412, 509] on link "2. Staff and stakeholders understand and perform their roles in Planning & Deve…" at bounding box center [646, 504] width 578 height 15
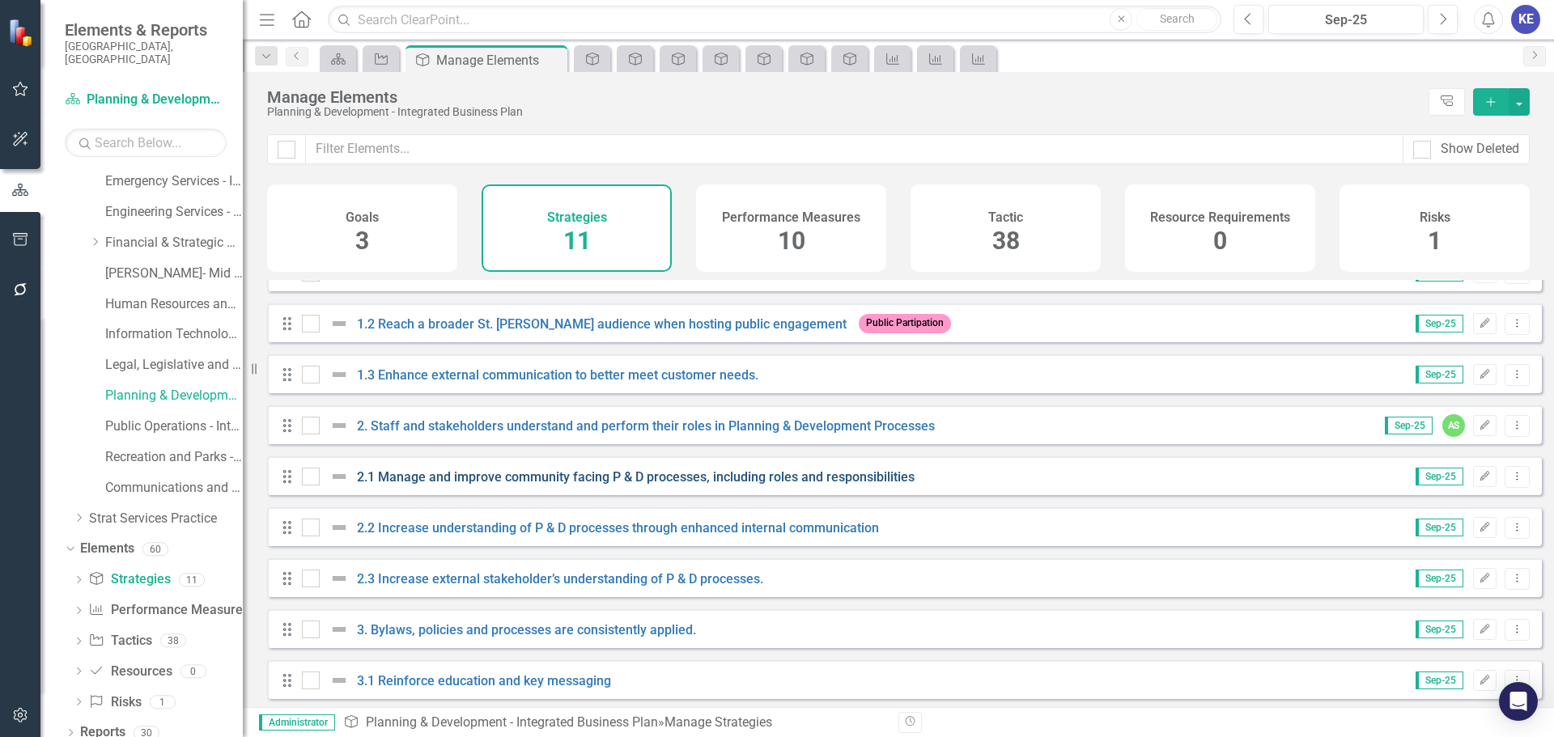
scroll to position [146, 0]
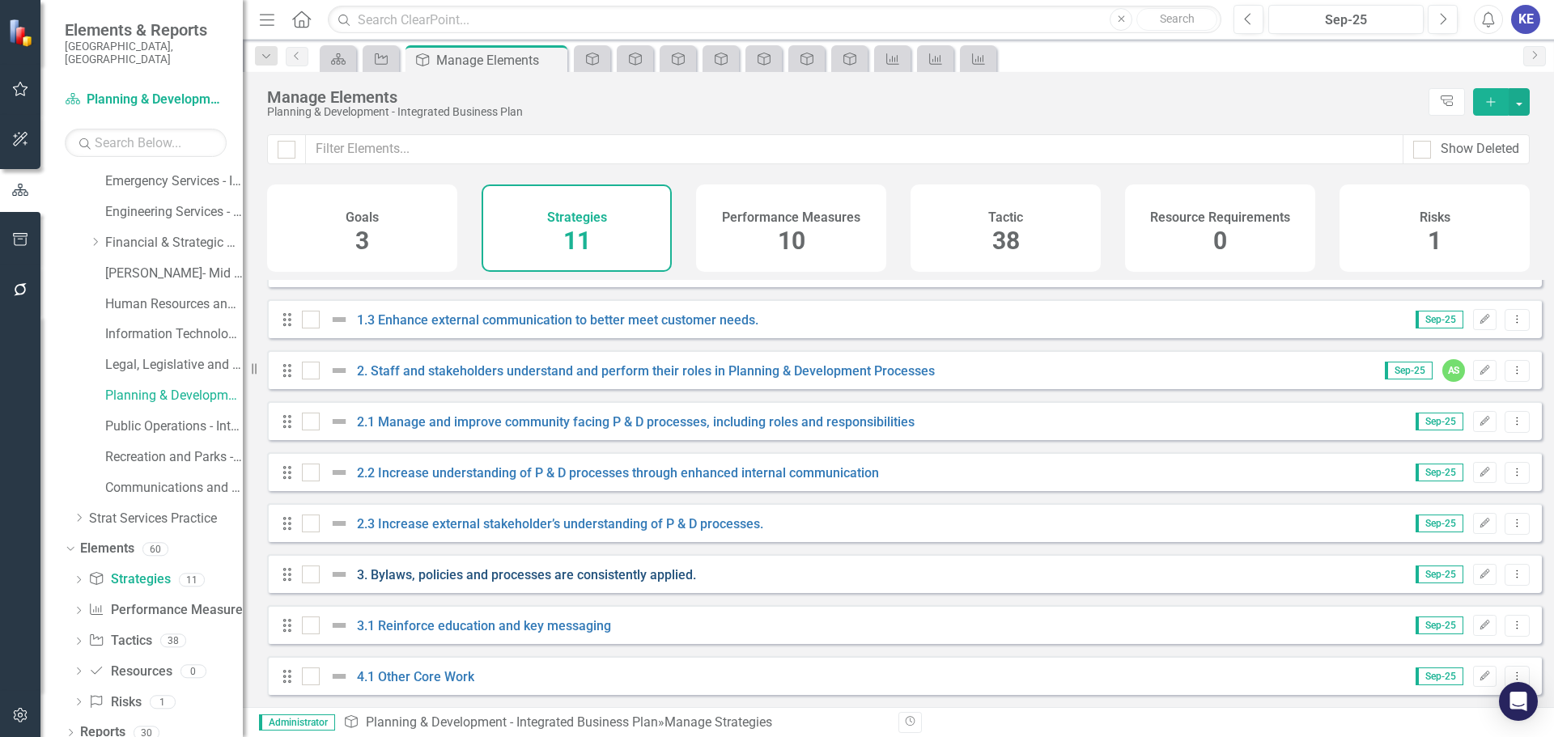
click at [444, 571] on link "3. Bylaws, policies and processes are consistently applied." at bounding box center [526, 574] width 339 height 15
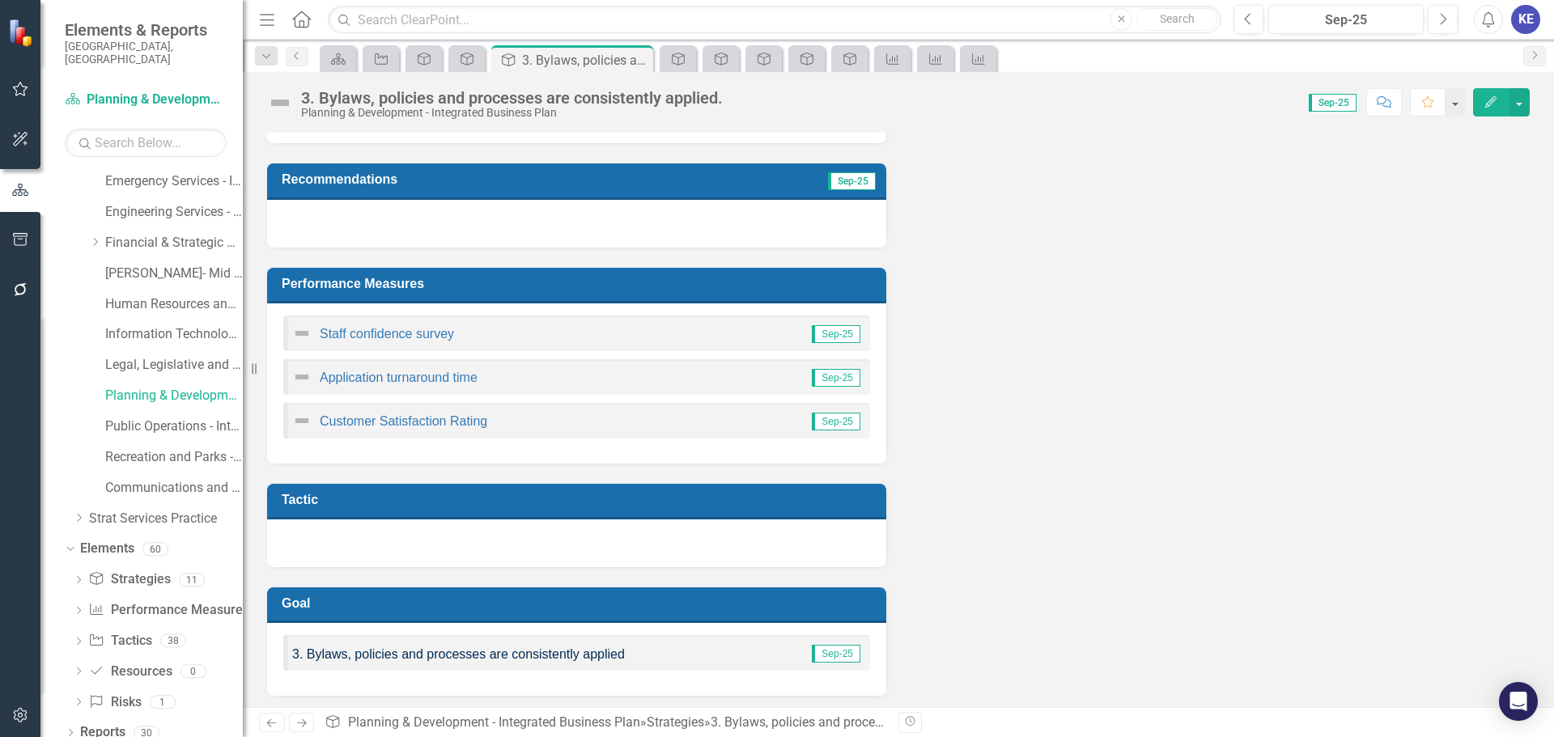
scroll to position [182, 0]
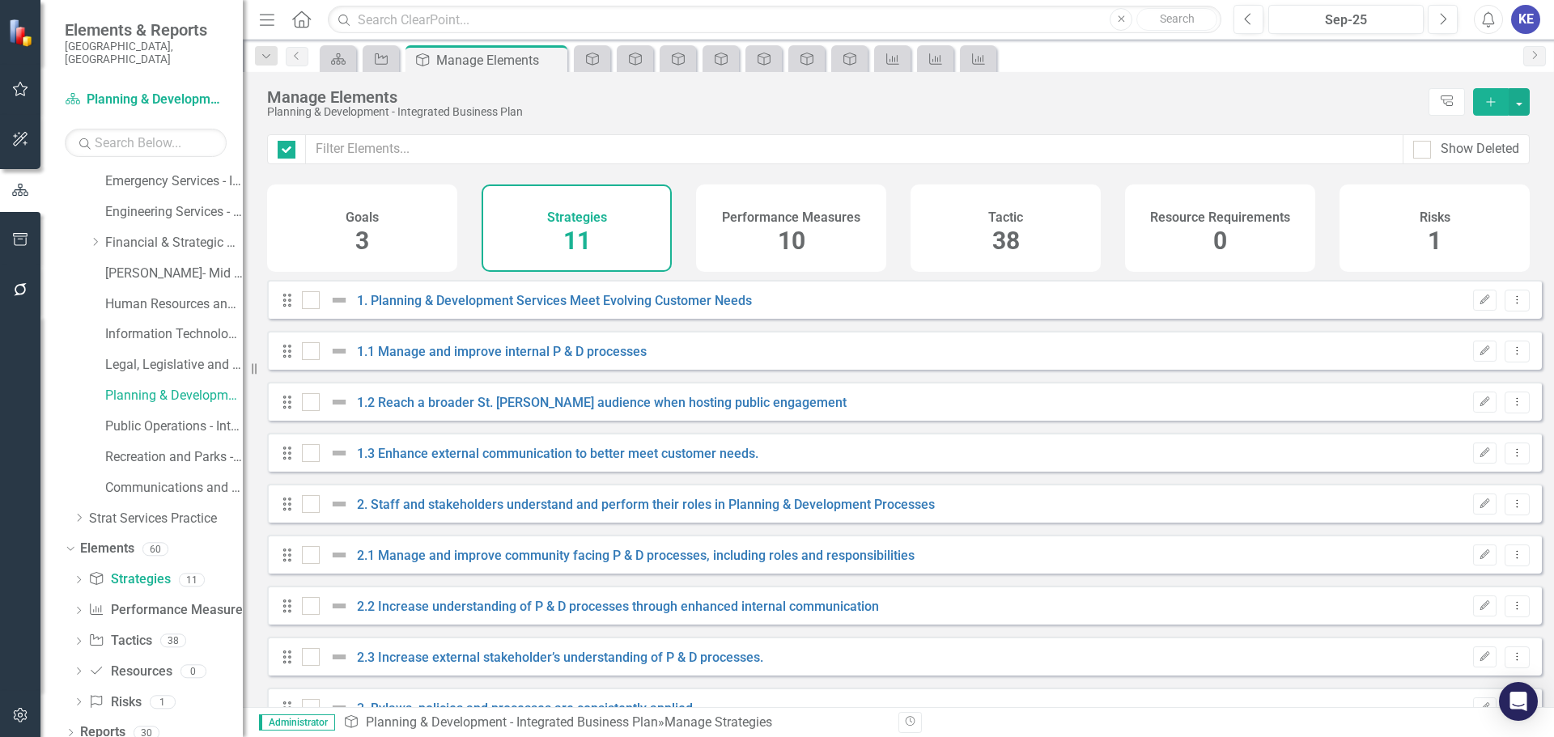
checkbox input "false"
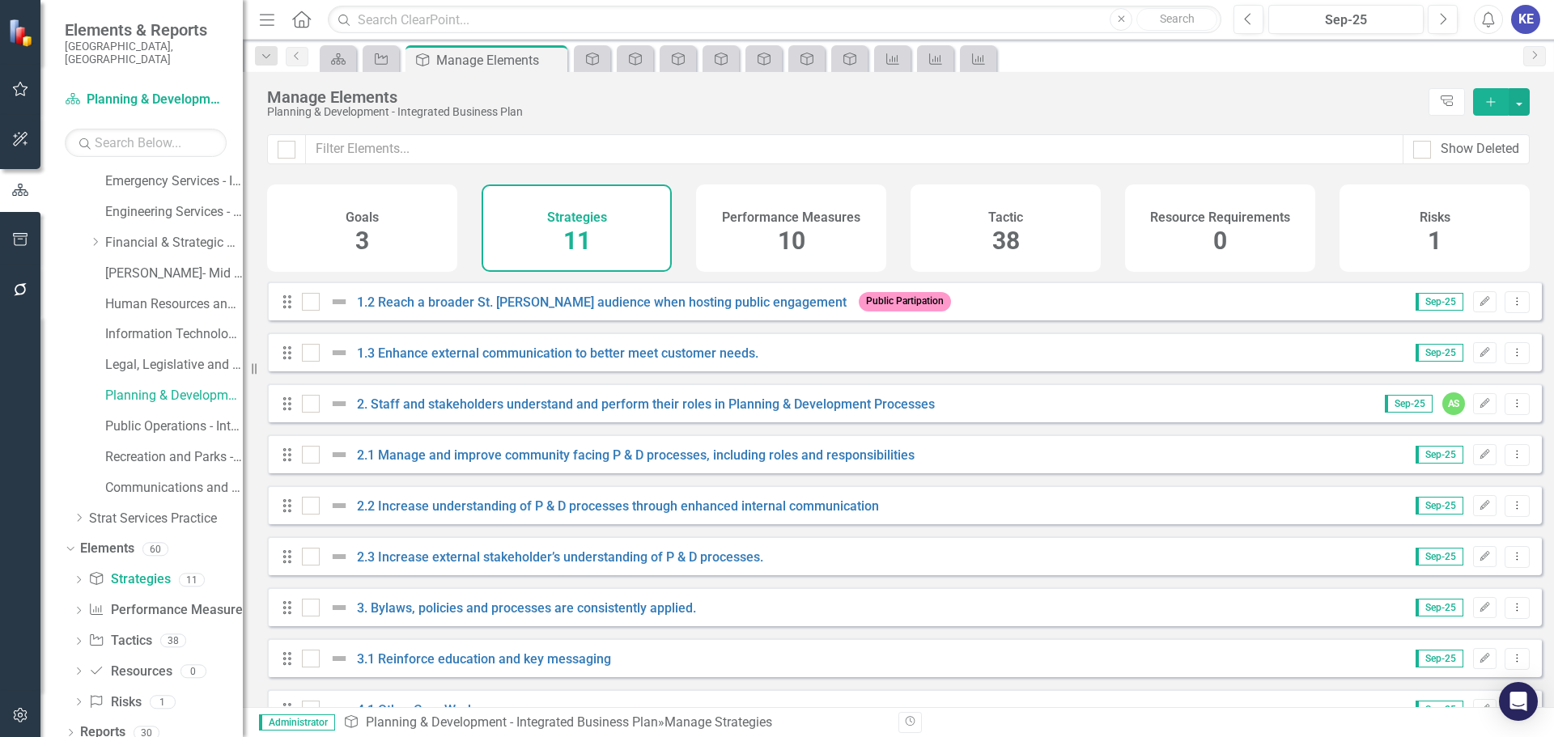
scroll to position [146, 0]
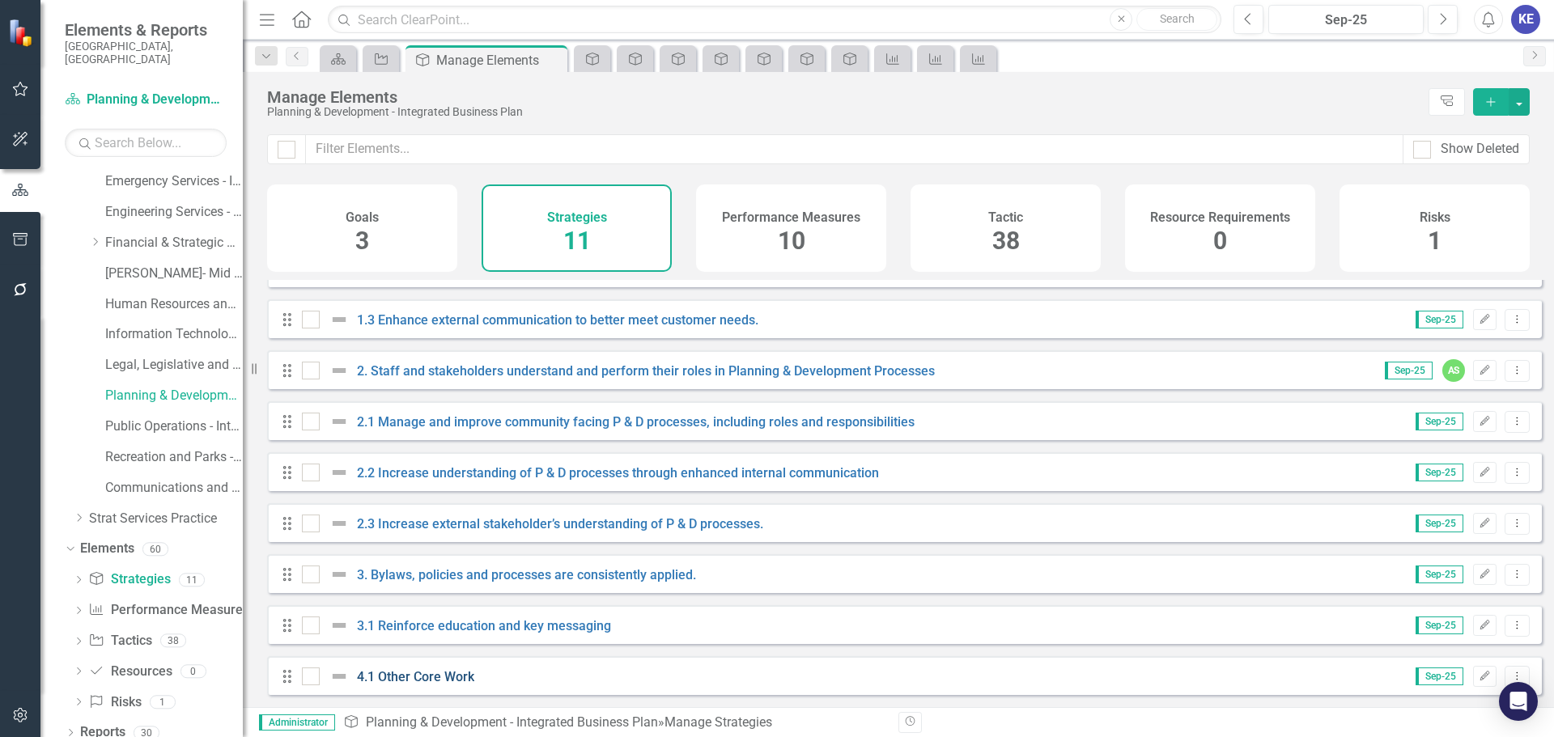
click at [433, 669] on link "4.1 Other Core Work" at bounding box center [415, 676] width 117 height 15
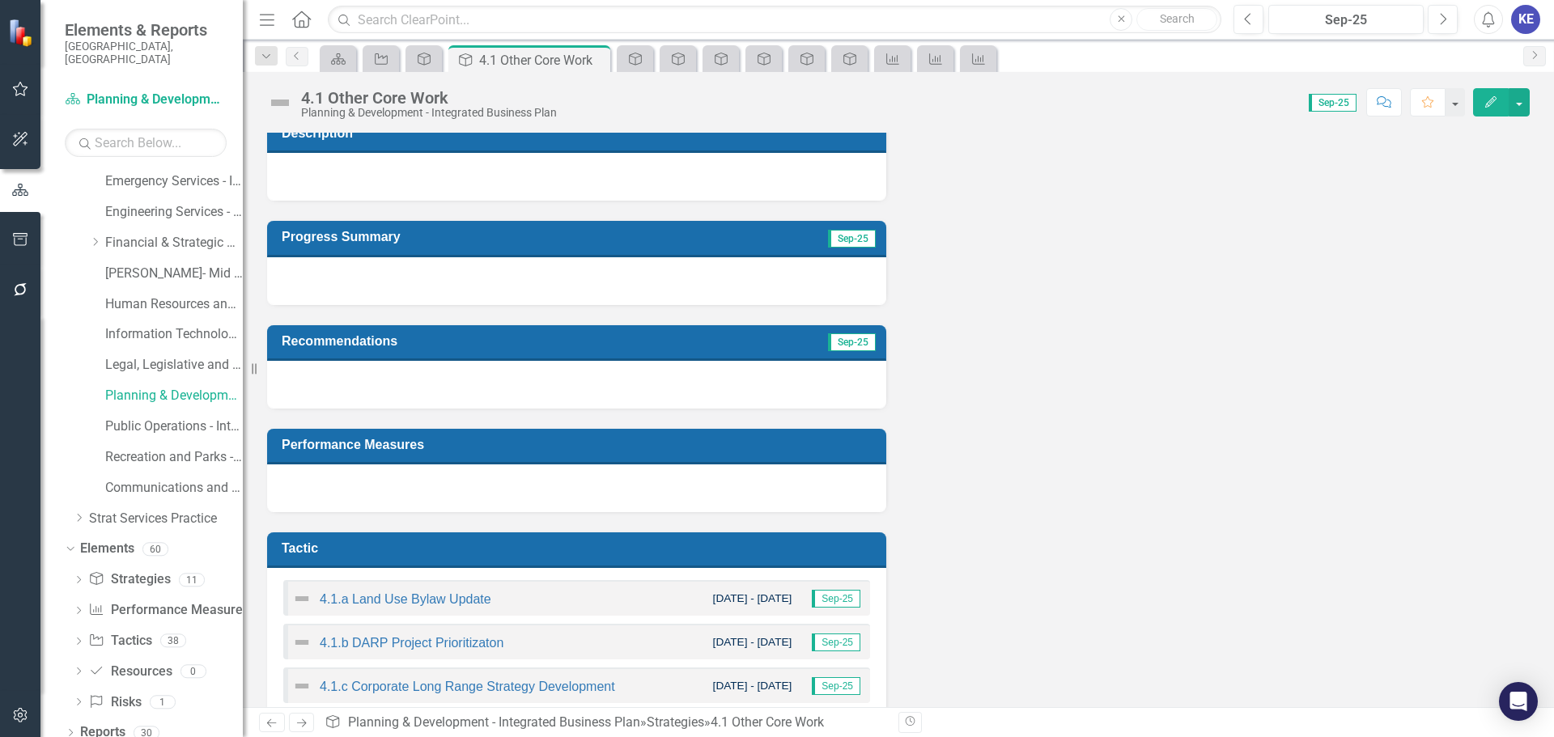
scroll to position [324, 0]
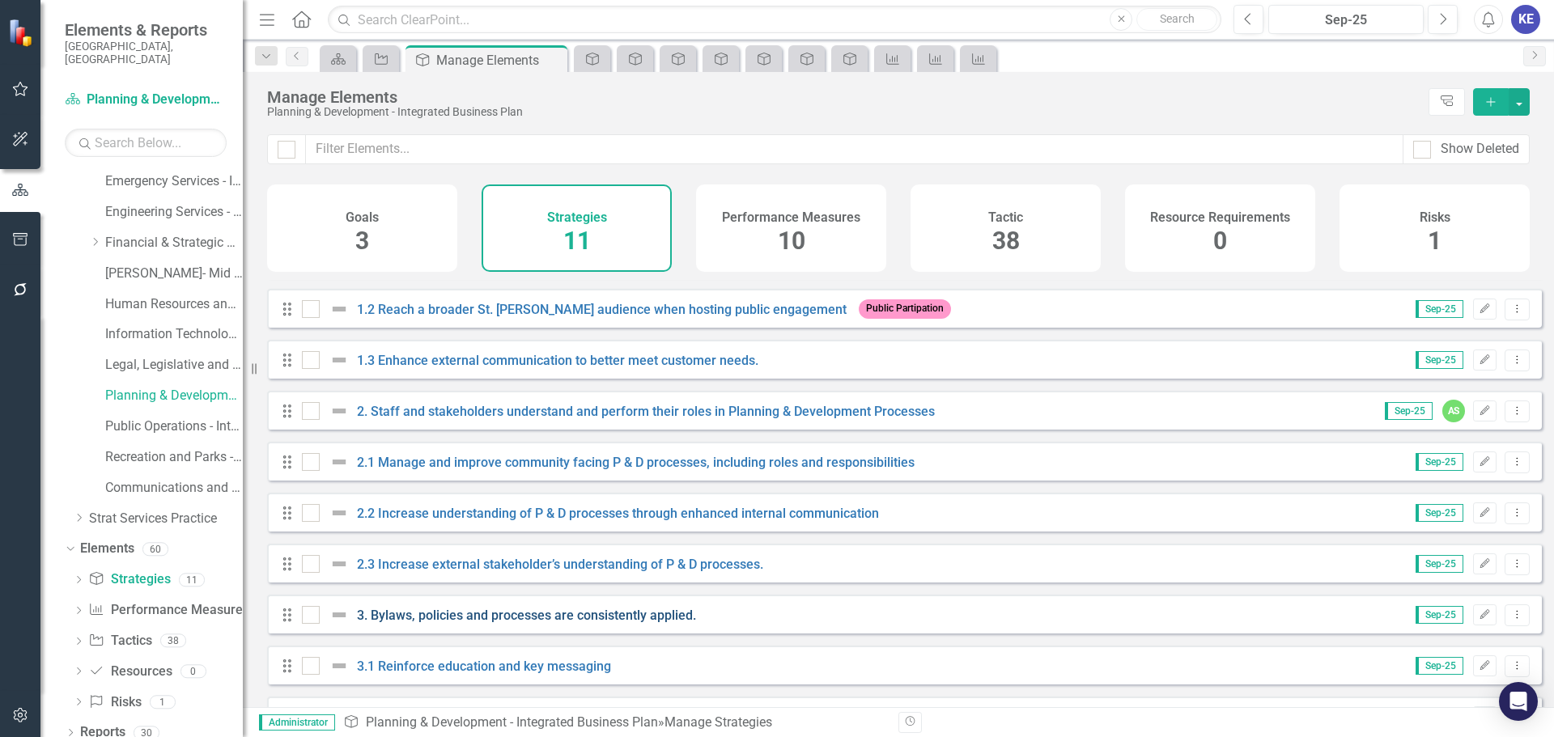
scroll to position [146, 0]
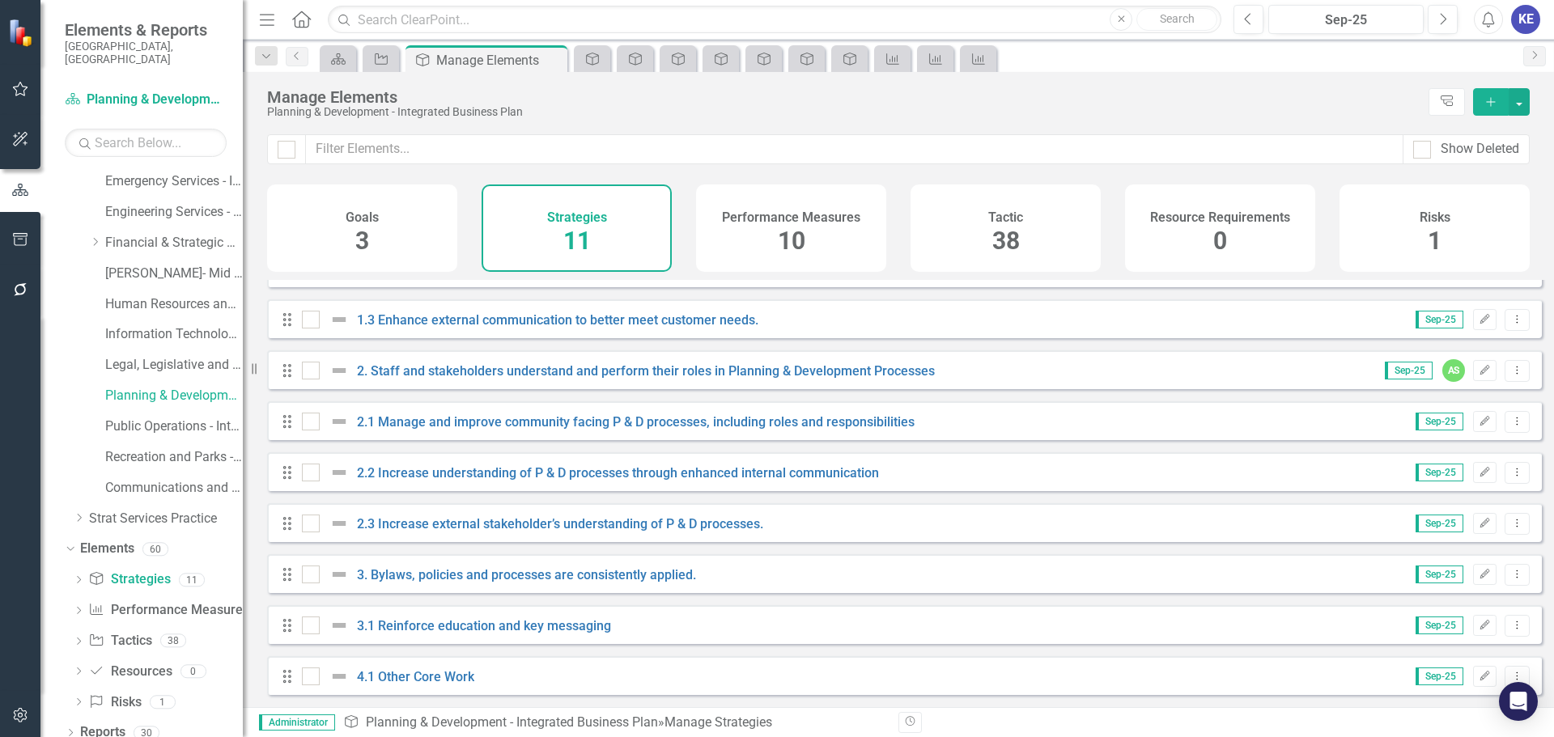
click at [813, 231] on div "Performance Measures 10" at bounding box center [791, 228] width 190 height 87
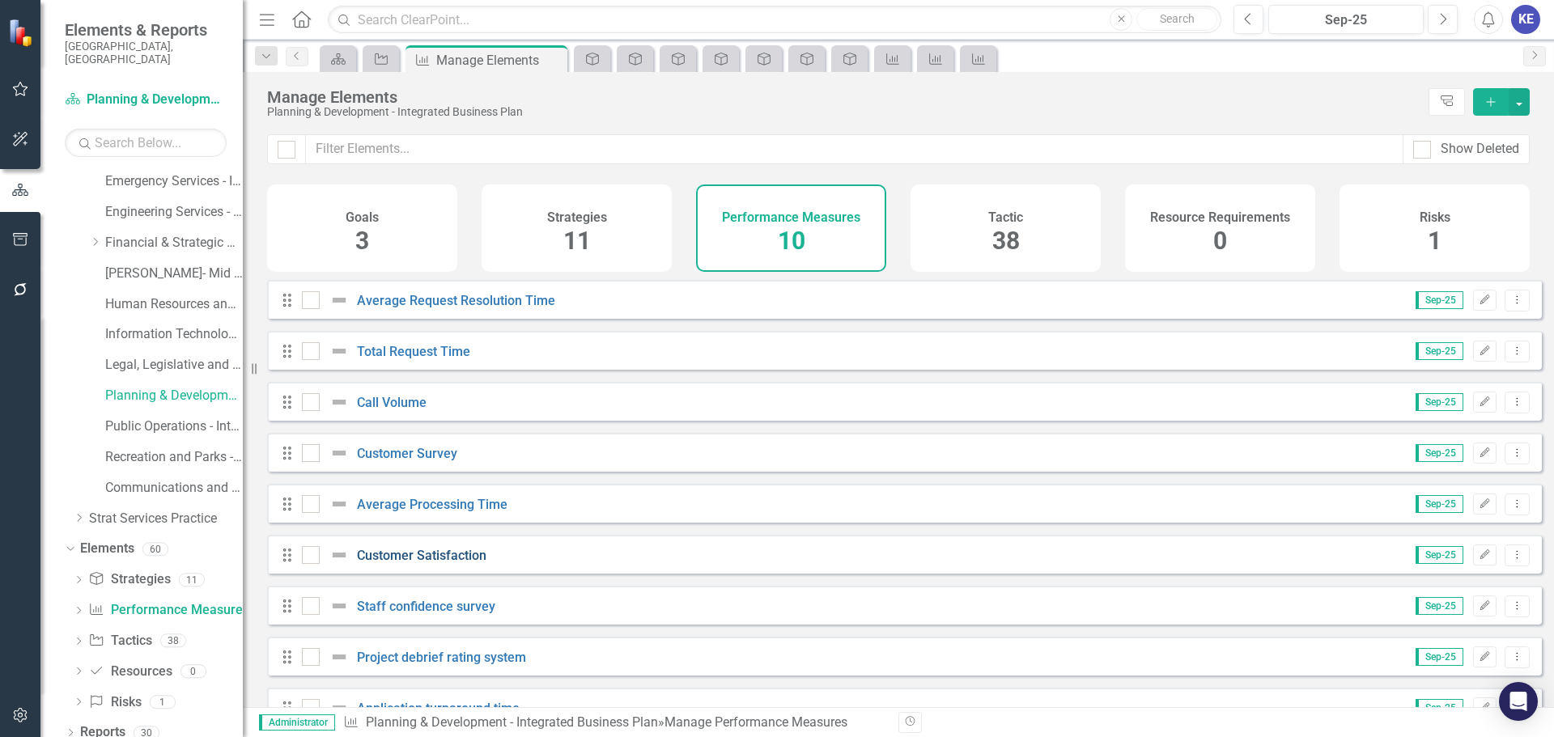
scroll to position [95, 0]
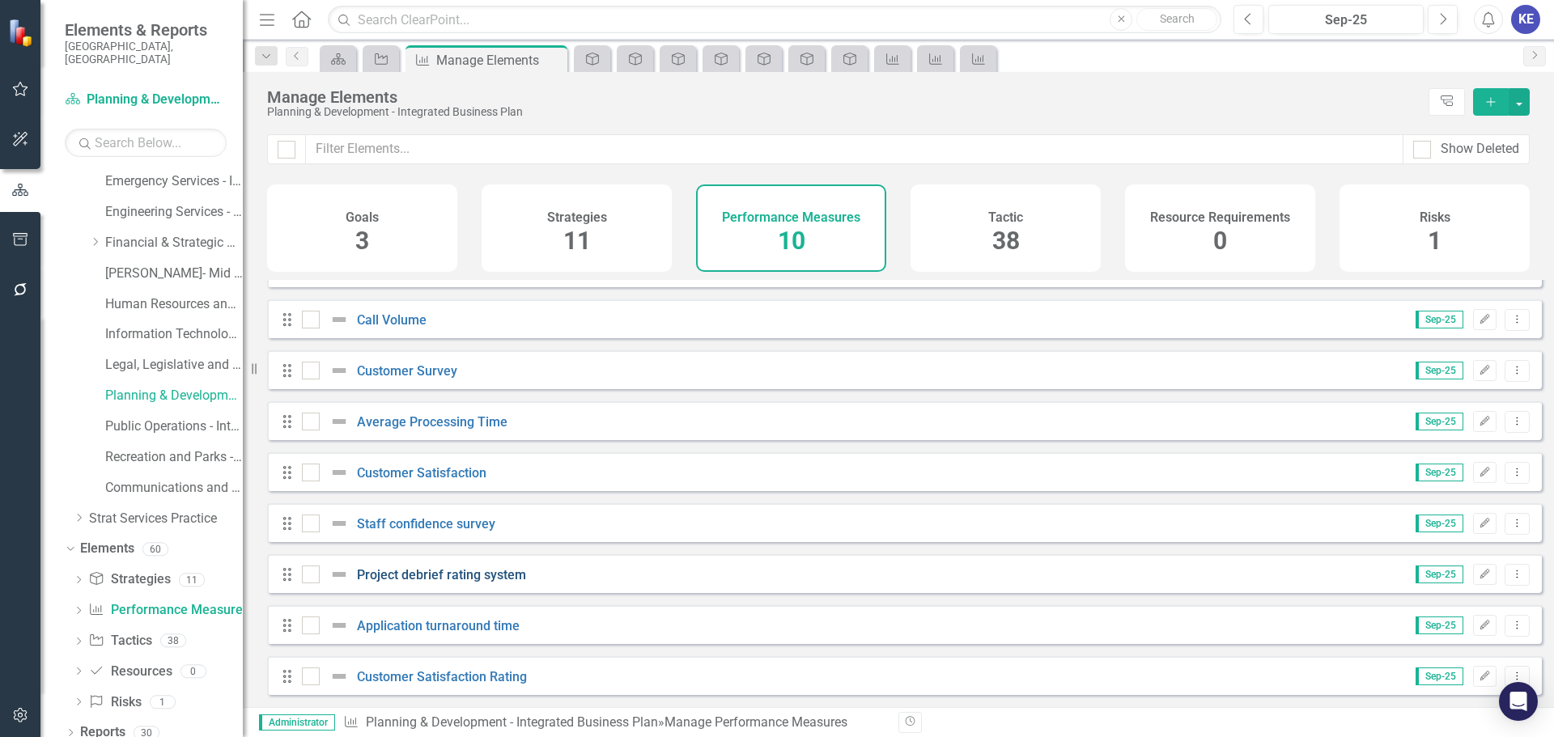
click at [466, 573] on link "Project debrief rating system" at bounding box center [441, 574] width 169 height 15
